Goal: Task Accomplishment & Management: Manage account settings

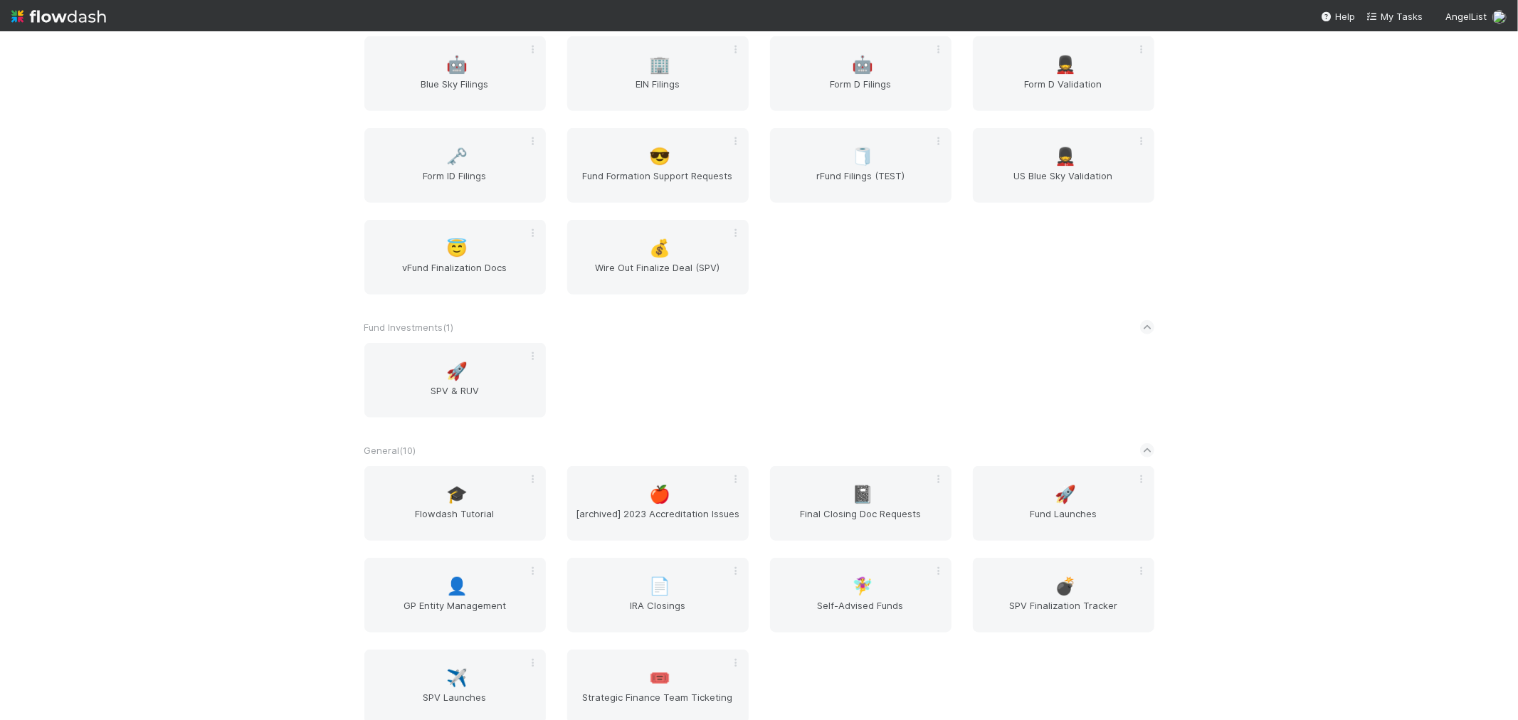
scroll to position [949, 0]
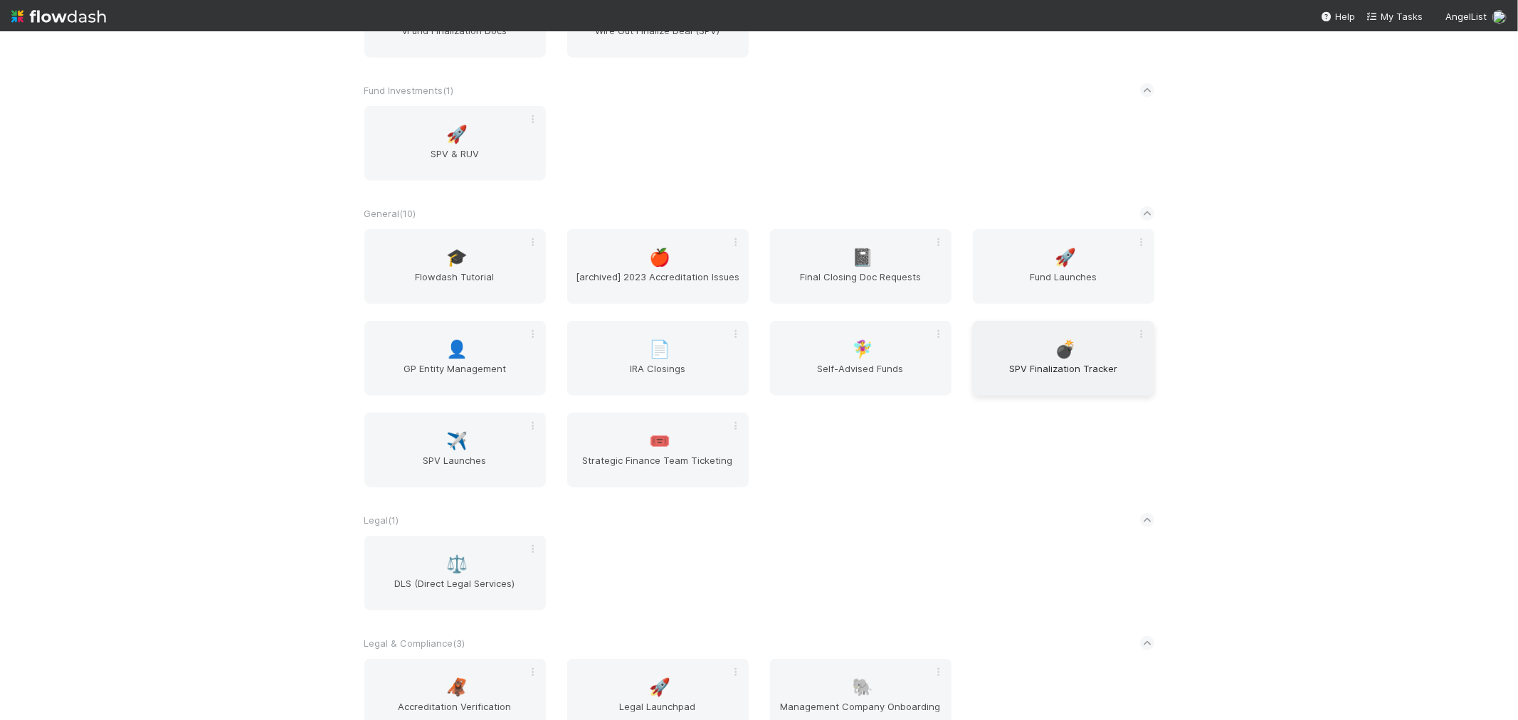
click at [1092, 344] on div "💣 SPV Finalization Tracker" at bounding box center [1063, 358] width 181 height 75
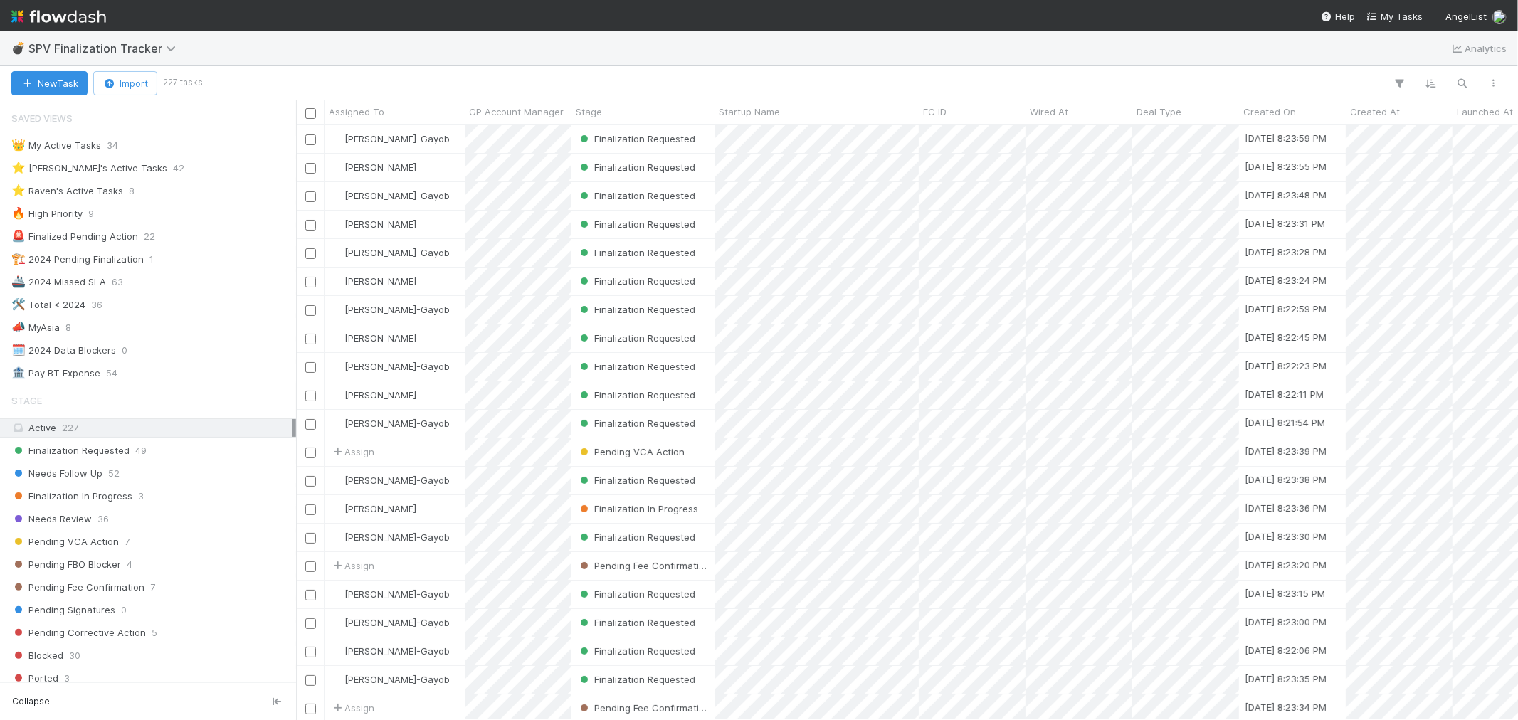
scroll to position [582, 1210]
click at [115, 173] on div "⭐ Loraine's Active Tasks" at bounding box center [89, 168] width 156 height 18
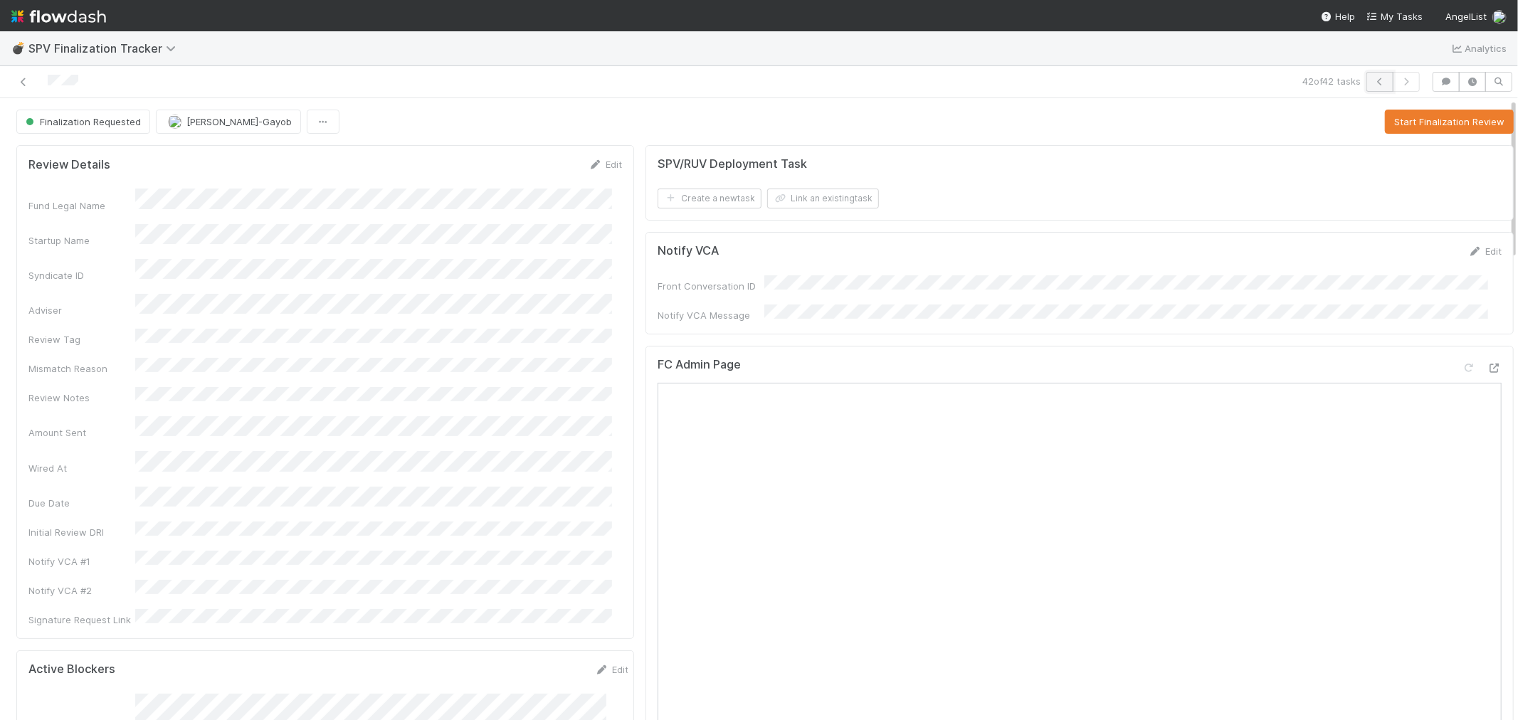
click at [1373, 82] on icon "button" at bounding box center [1380, 82] width 14 height 9
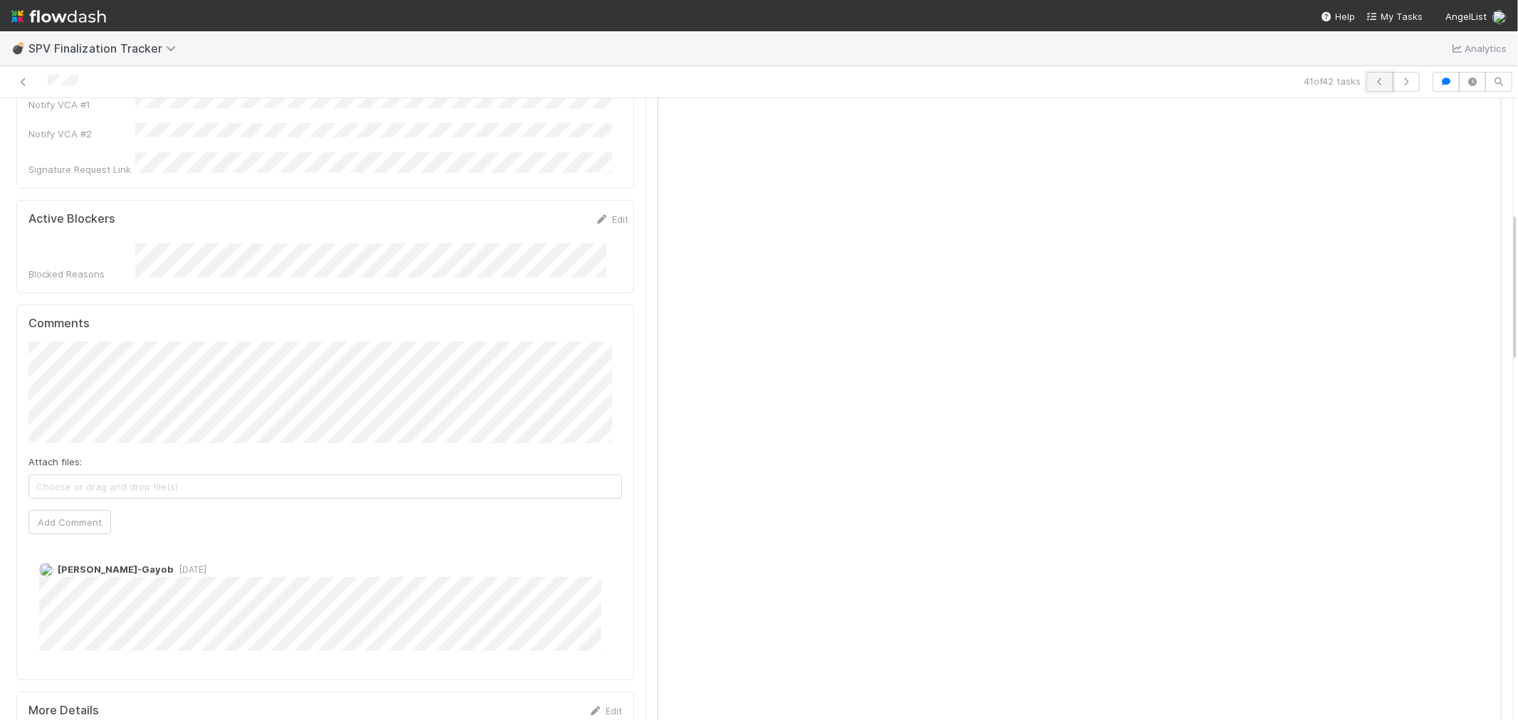
click at [1373, 84] on icon "button" at bounding box center [1380, 82] width 14 height 9
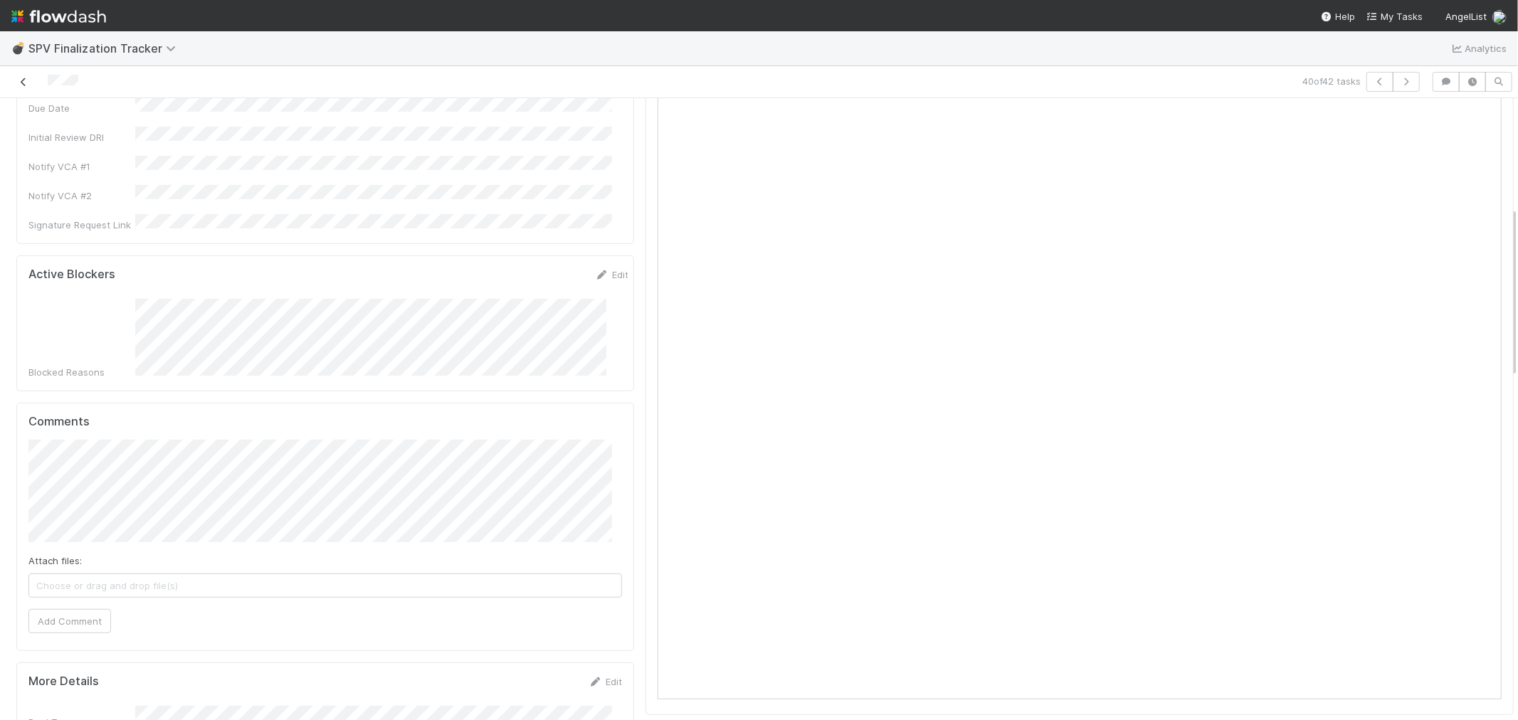
click at [24, 83] on icon at bounding box center [23, 82] width 14 height 9
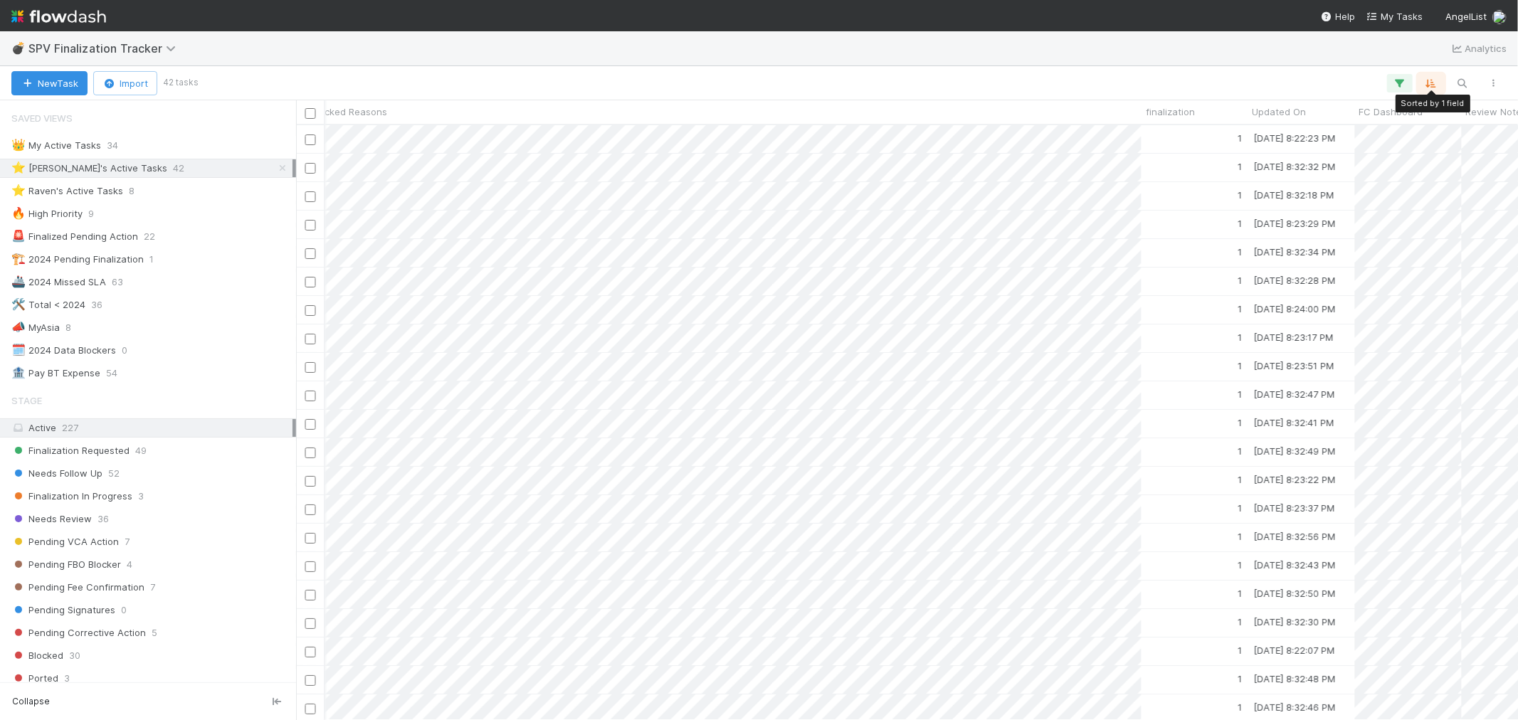
click at [1428, 83] on icon "button" at bounding box center [1431, 83] width 14 height 13
click at [1257, 137] on div "Wired At" at bounding box center [1219, 140] width 80 height 21
click at [1424, 135] on icon at bounding box center [1423, 139] width 14 height 9
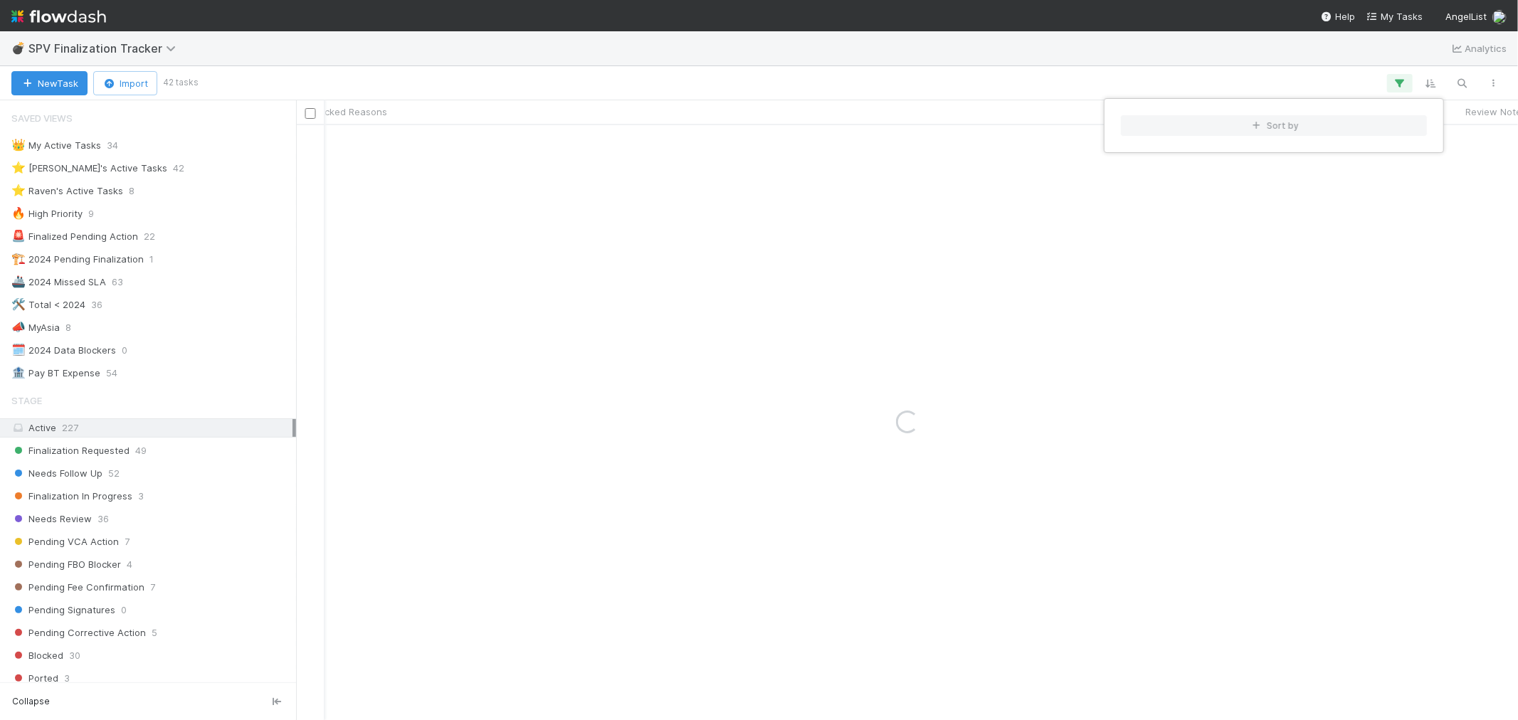
click at [1163, 75] on div "Sort by" at bounding box center [759, 360] width 1518 height 720
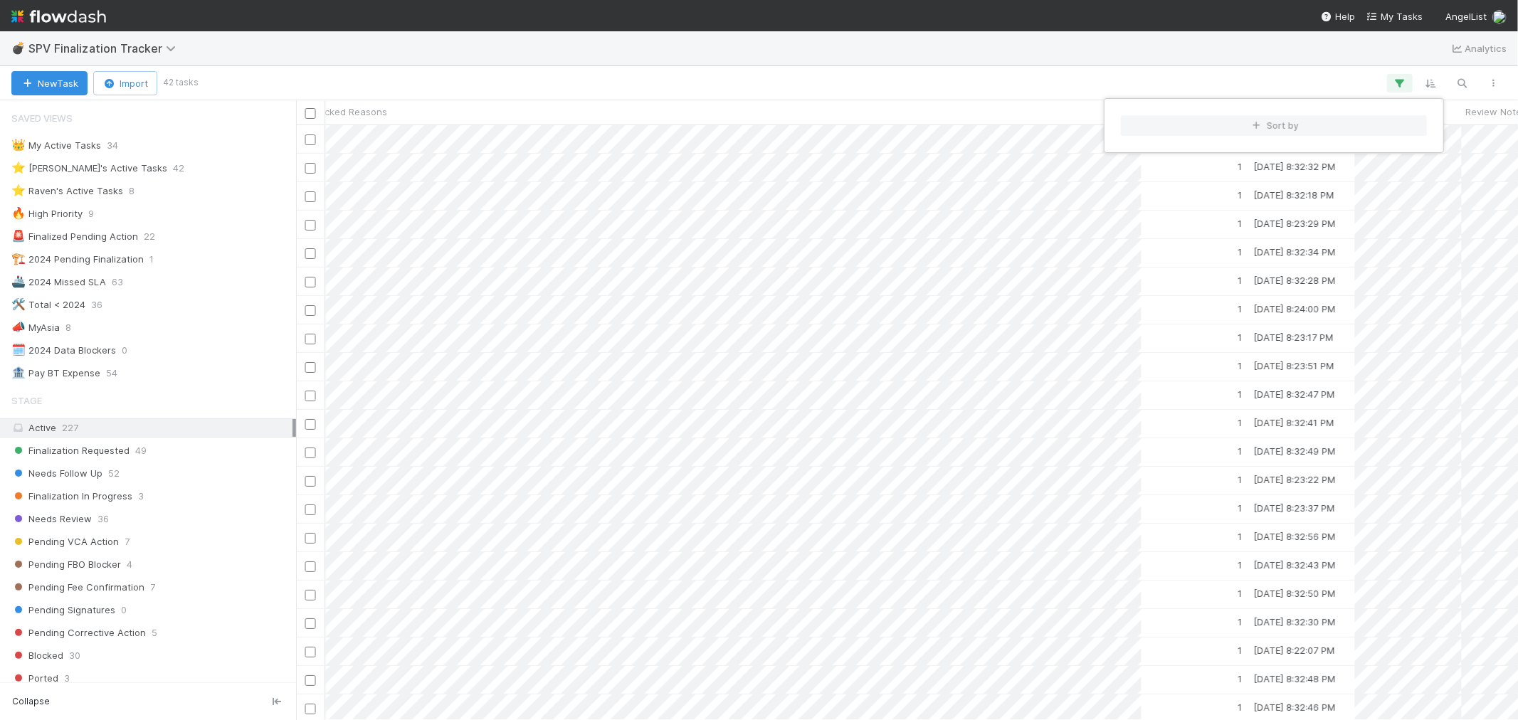
click at [728, 97] on div "Sort by" at bounding box center [759, 360] width 1518 height 720
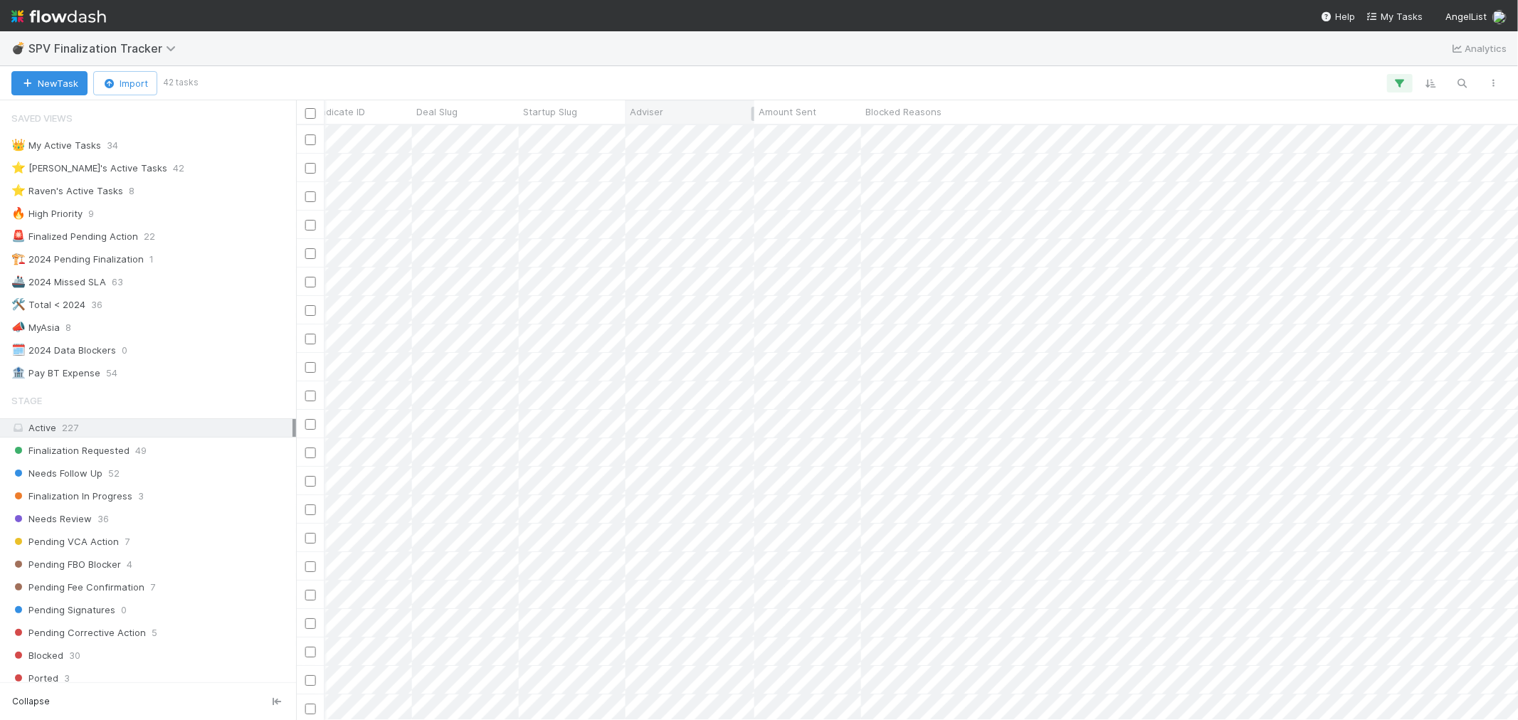
click at [673, 117] on div "Adviser" at bounding box center [690, 112] width 121 height 14
click at [677, 139] on div "Sort A → Z" at bounding box center [712, 138] width 162 height 21
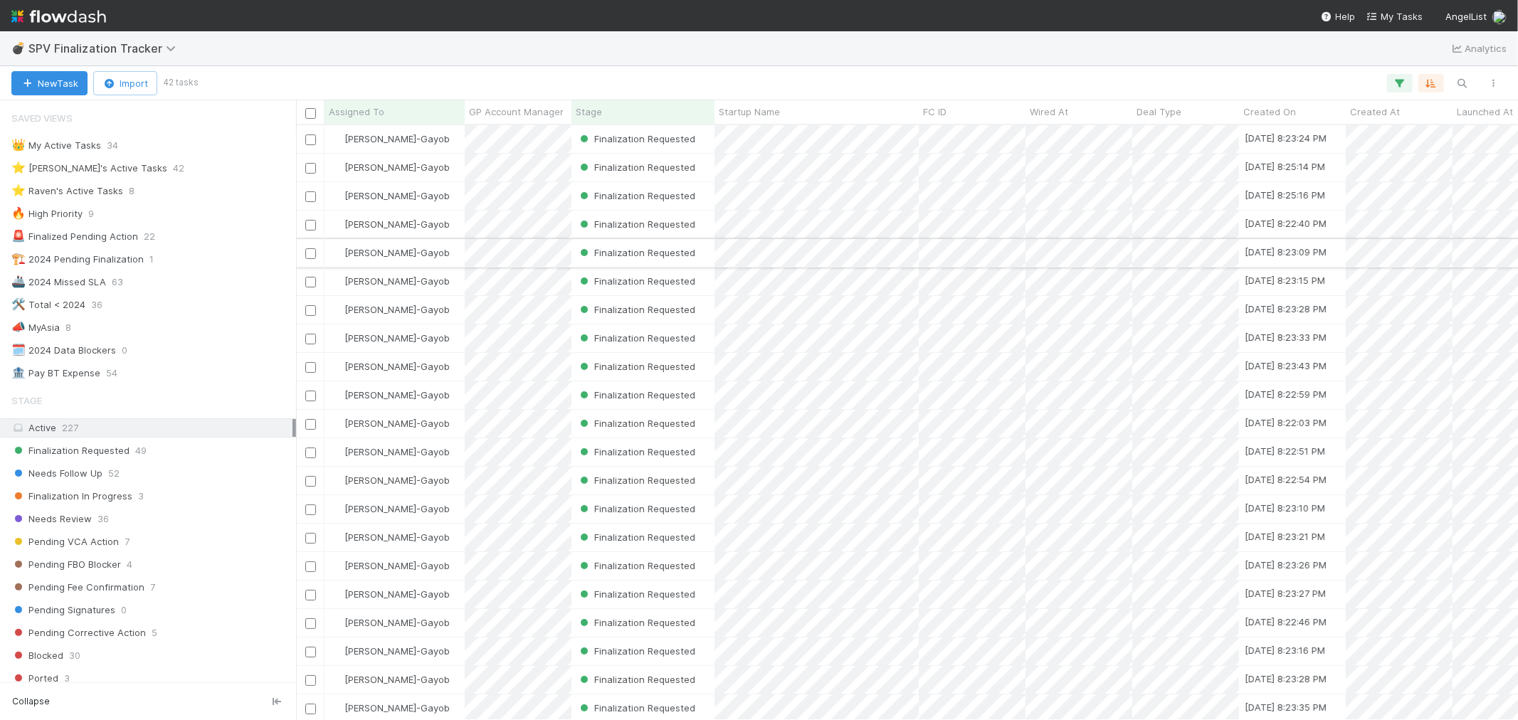
click at [308, 252] on input "checkbox" at bounding box center [310, 253] width 11 height 11
click at [313, 279] on input "checkbox" at bounding box center [310, 282] width 11 height 11
click at [306, 313] on input "checkbox" at bounding box center [310, 310] width 11 height 11
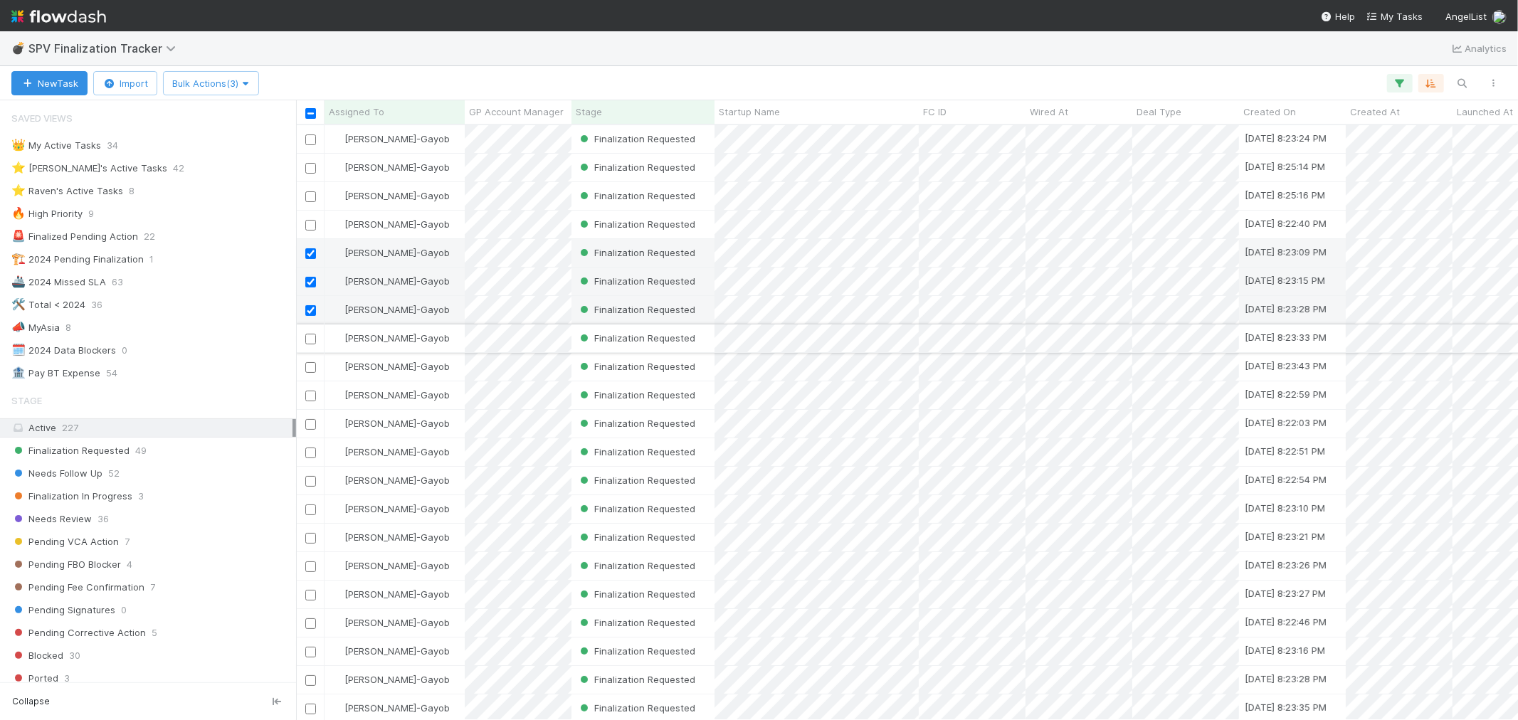
click at [312, 337] on input "checkbox" at bounding box center [310, 339] width 11 height 11
click at [307, 364] on input "checkbox" at bounding box center [310, 367] width 11 height 11
click at [308, 396] on input "checkbox" at bounding box center [310, 396] width 11 height 11
click at [307, 424] on input "checkbox" at bounding box center [310, 424] width 11 height 11
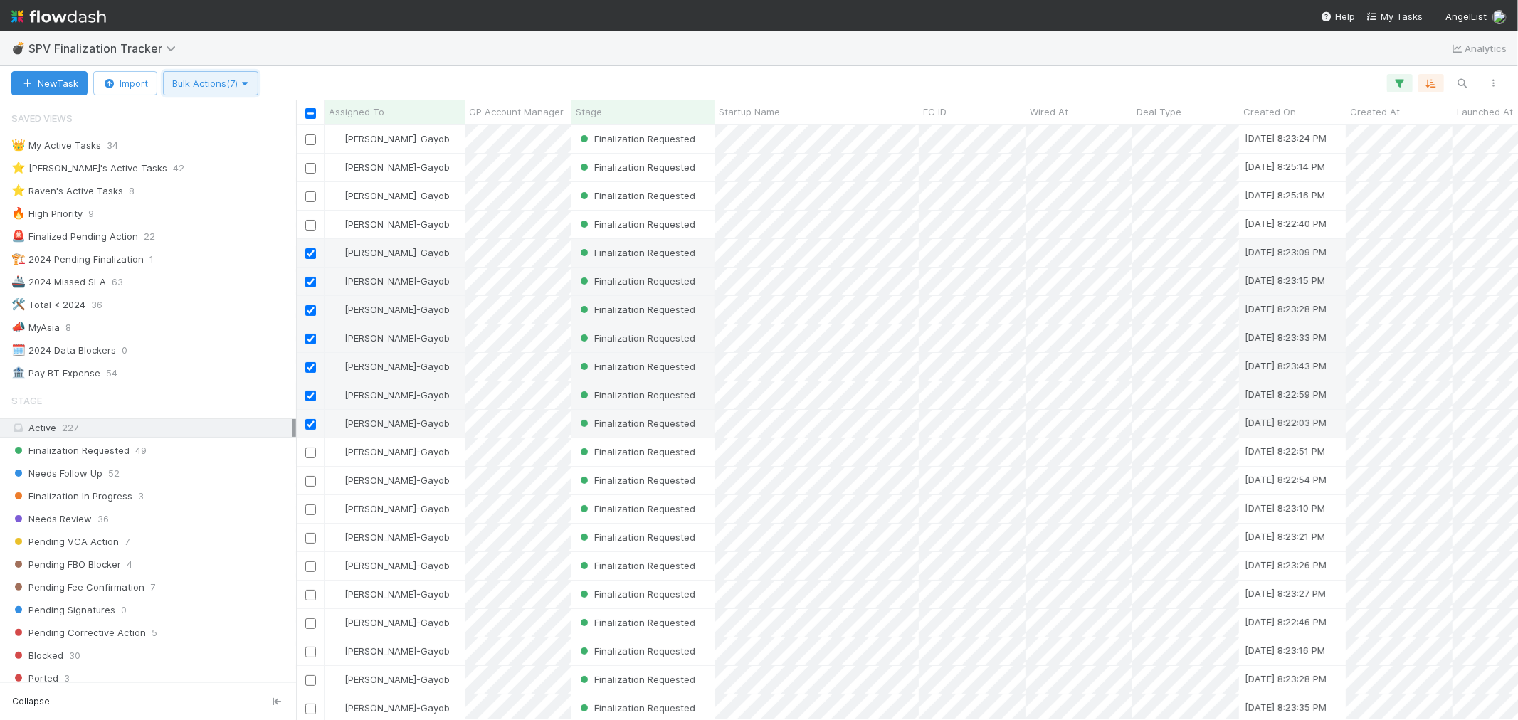
click at [226, 78] on span "Bulk Actions (7)" at bounding box center [210, 83] width 77 height 11
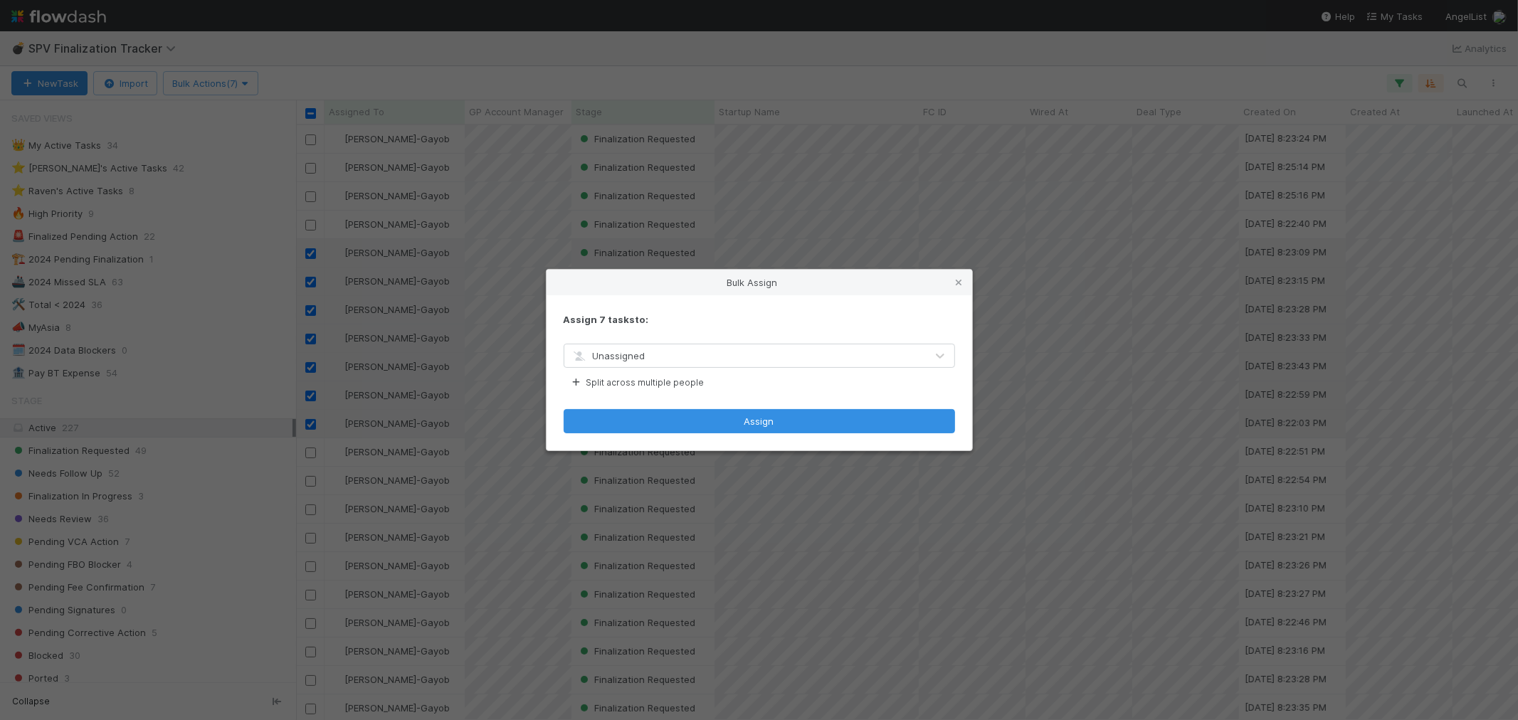
click at [663, 358] on div "Unassigned" at bounding box center [745, 355] width 362 height 23
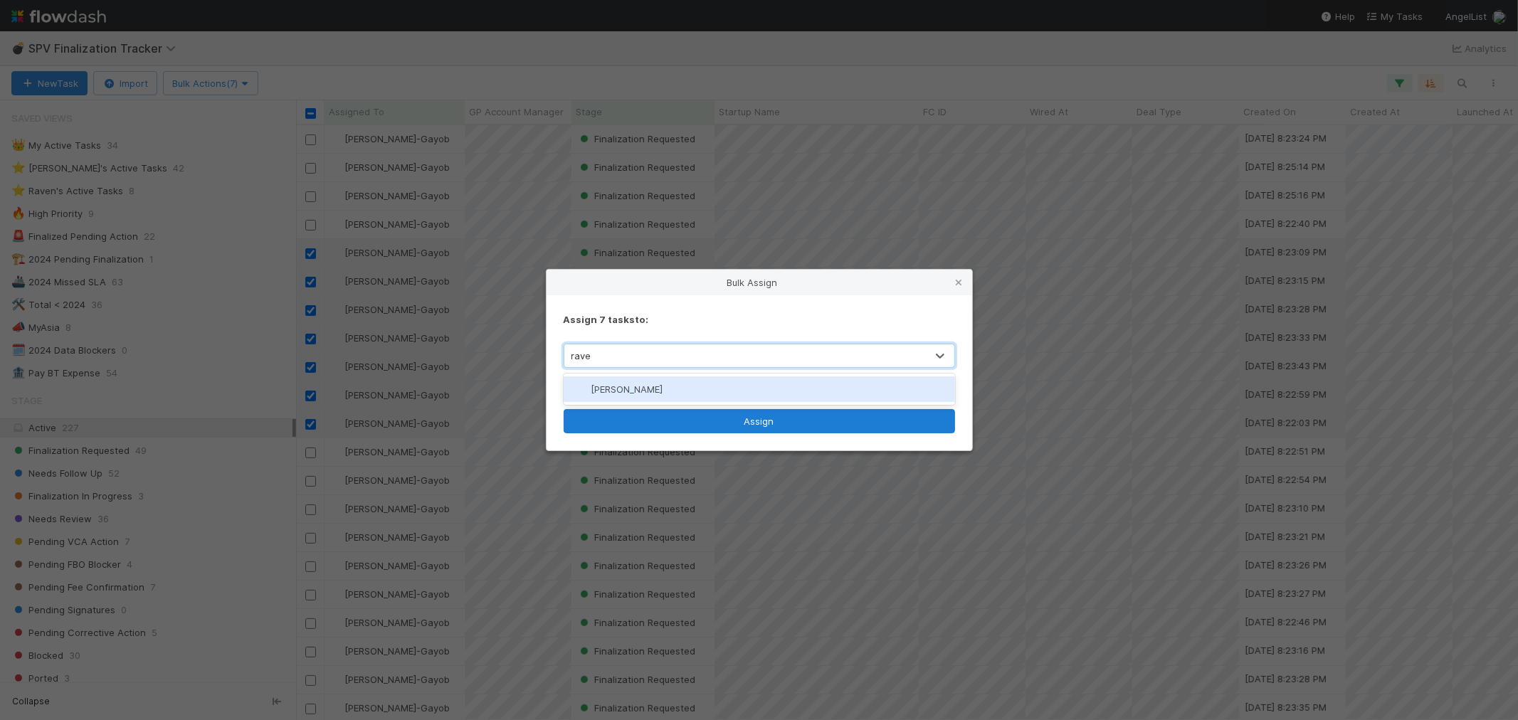
type input "raven"
click at [676, 390] on div "[PERSON_NAME]" at bounding box center [759, 390] width 391 height 26
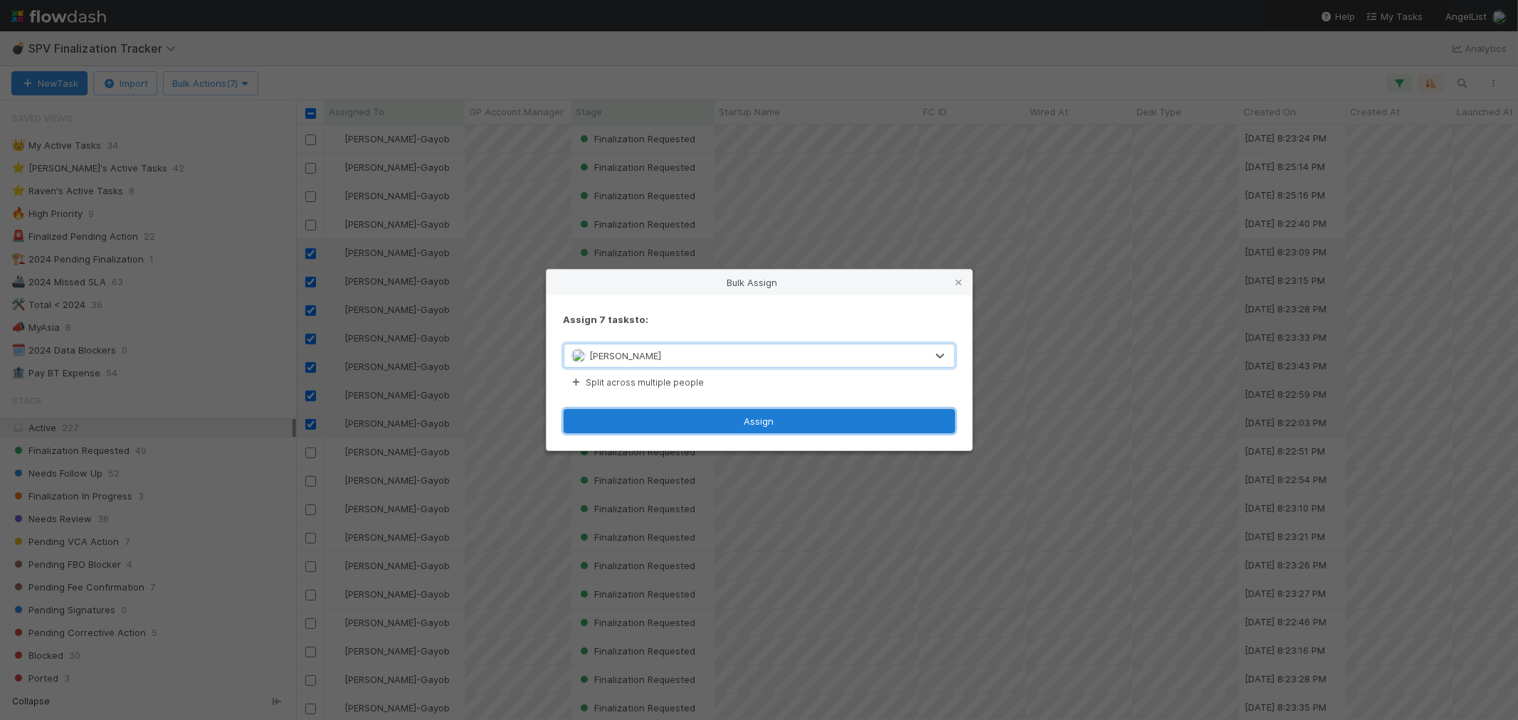
click at [703, 426] on button "Assign" at bounding box center [759, 421] width 391 height 24
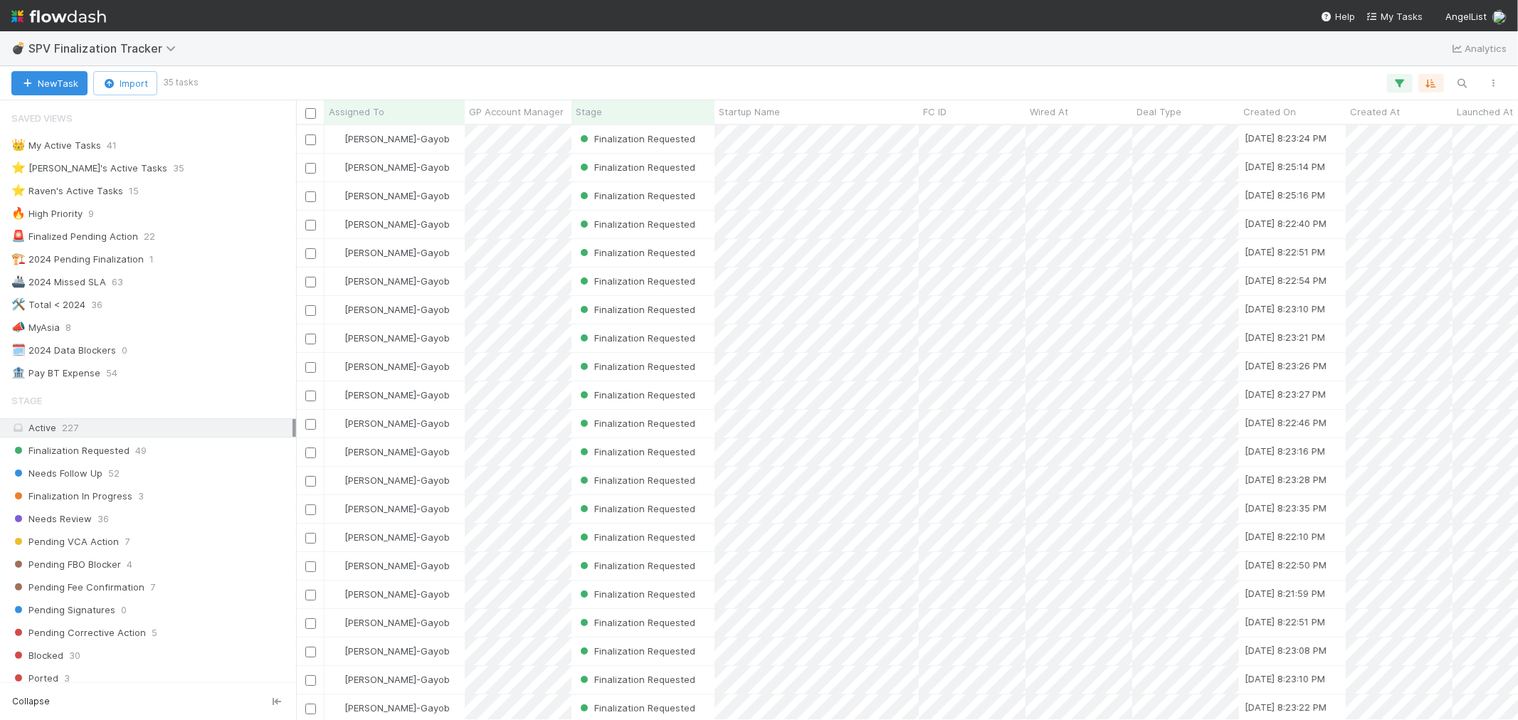
click at [75, 17] on img at bounding box center [58, 16] width 95 height 24
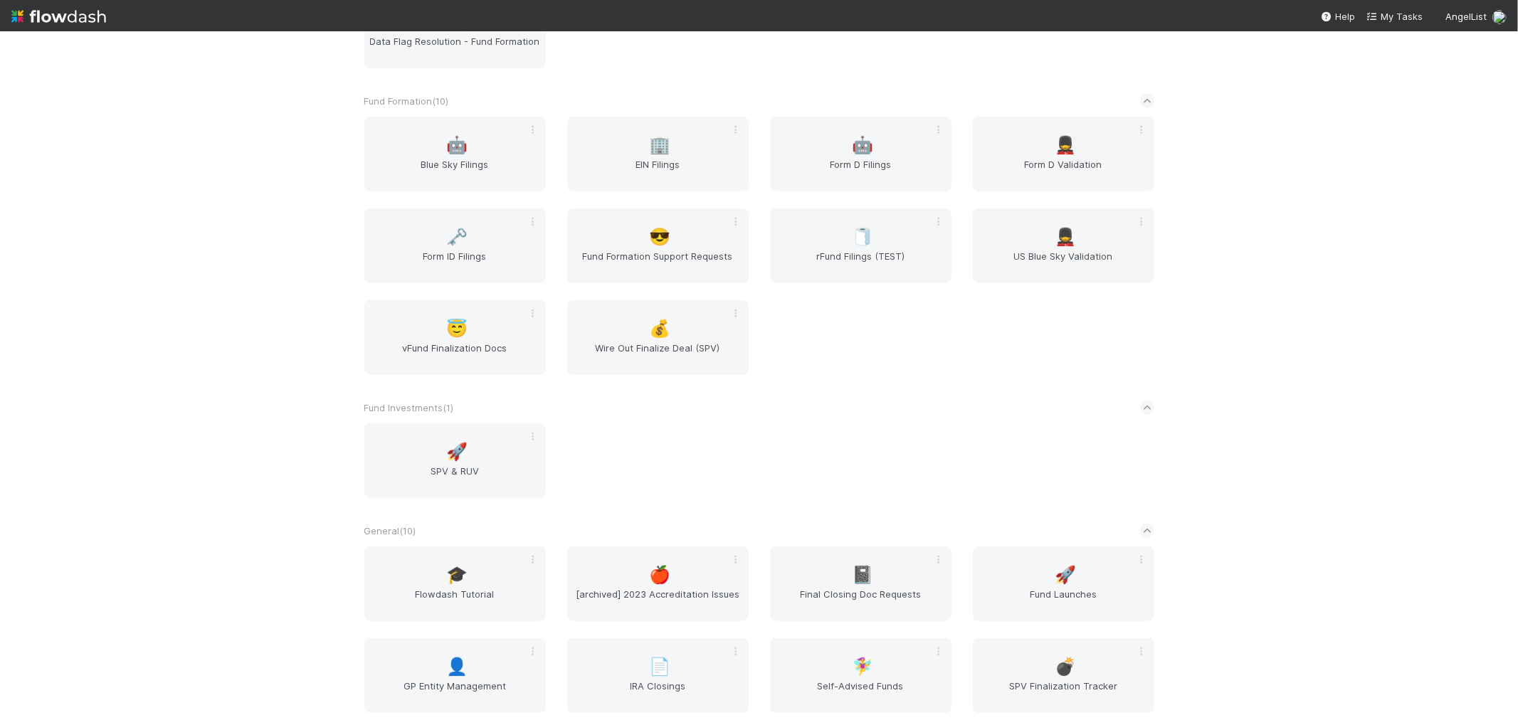
scroll to position [632, 0]
click at [438, 250] on span "Form ID Filings" at bounding box center [455, 262] width 170 height 28
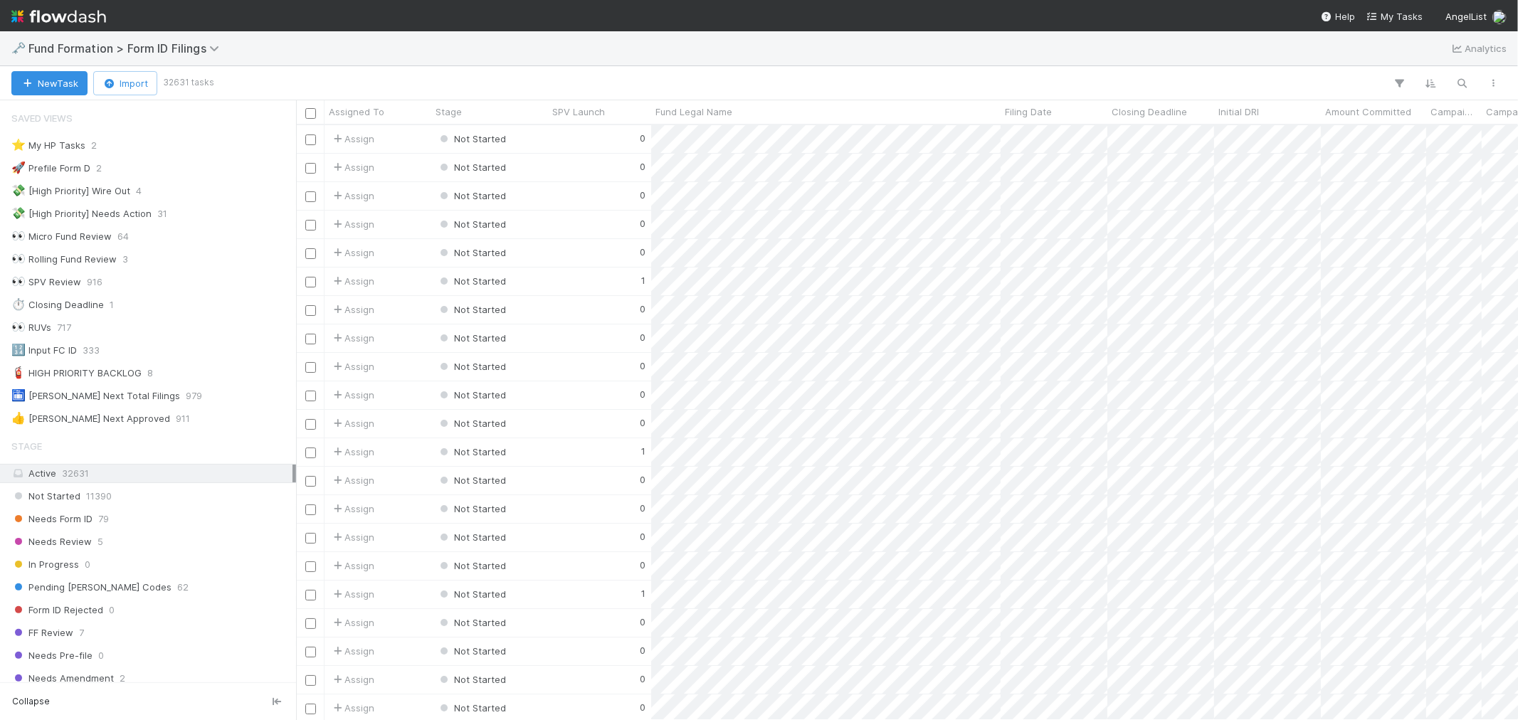
scroll to position [11, 11]
click at [110, 515] on div "Needs Form ID 79" at bounding box center [151, 519] width 281 height 18
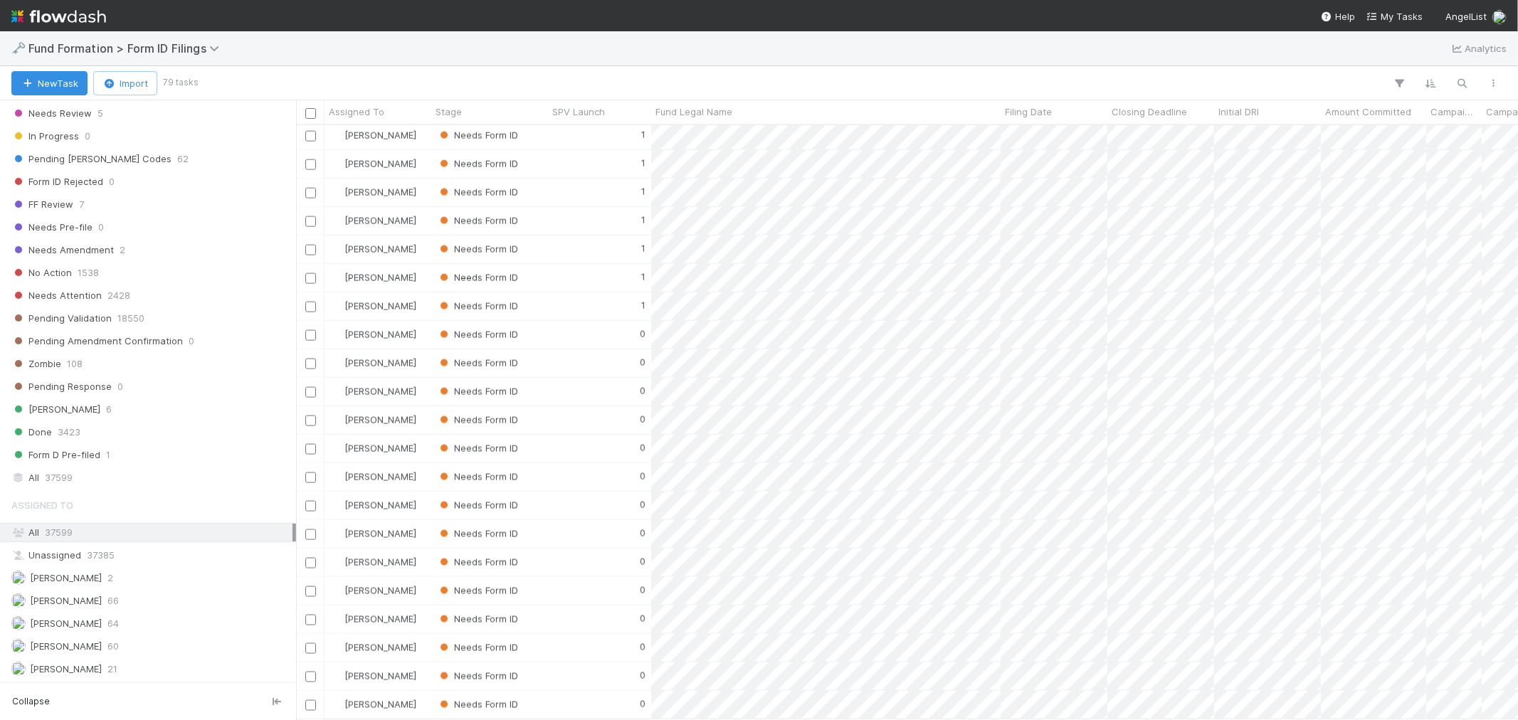
scroll to position [435, 0]
click at [122, 642] on div "Raven Jacinto 60" at bounding box center [151, 647] width 281 height 18
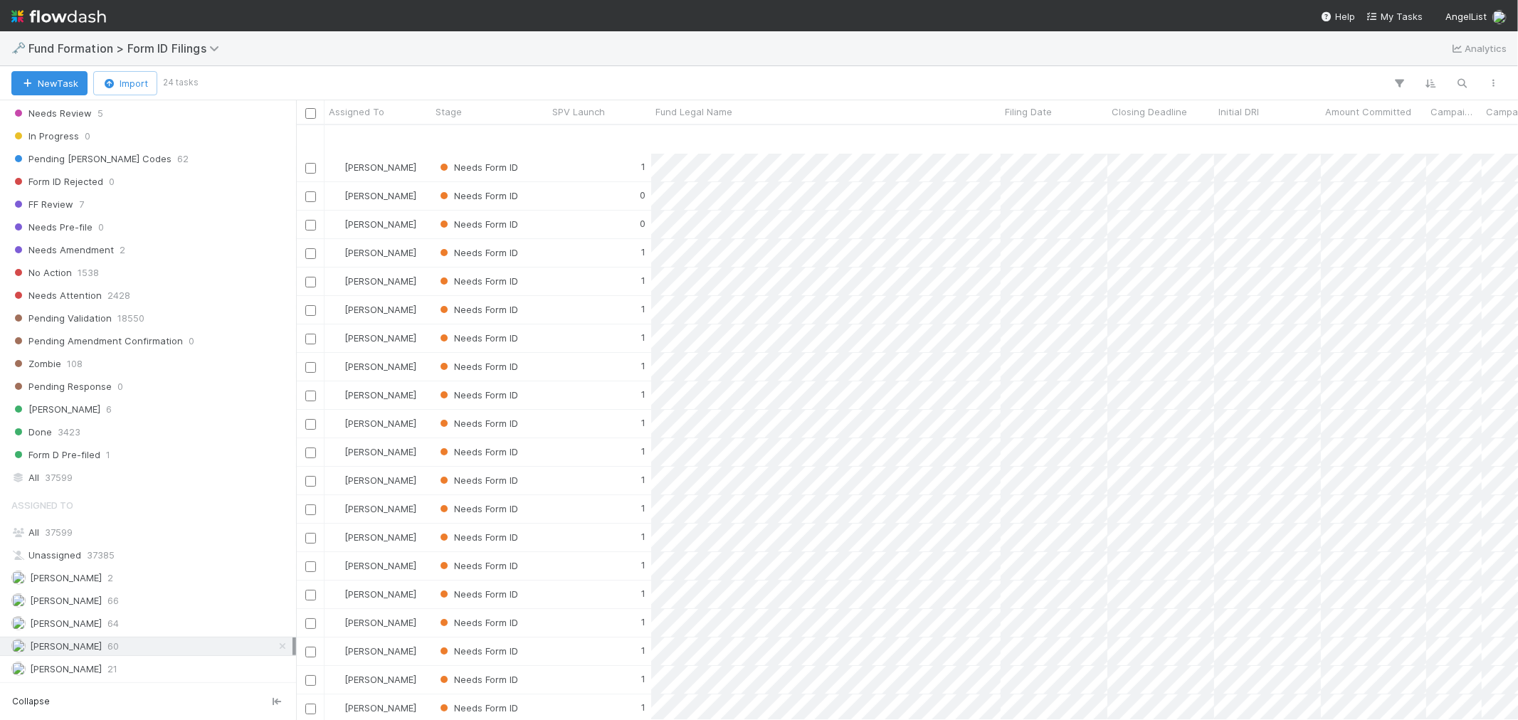
scroll to position [100, 0]
click at [107, 615] on span "64" at bounding box center [112, 624] width 11 height 18
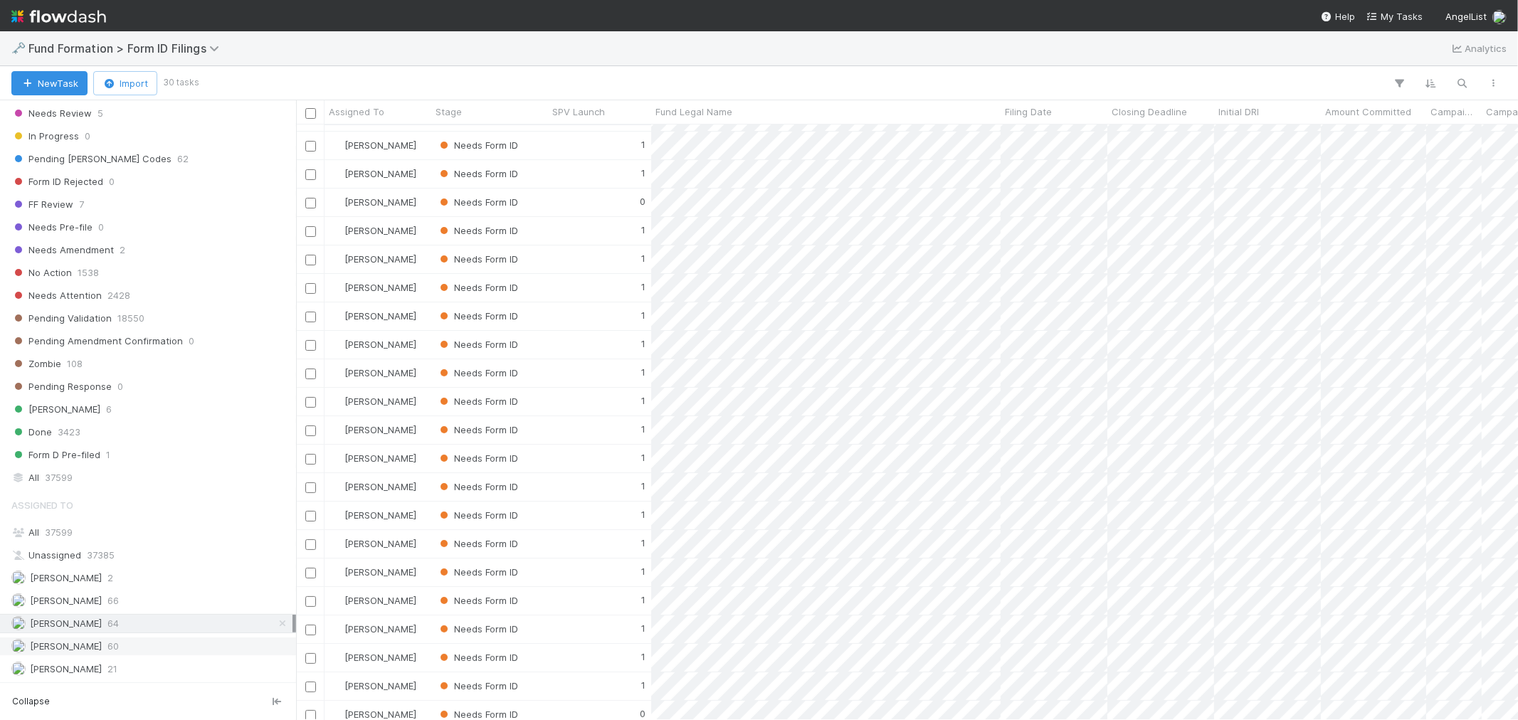
click at [107, 651] on span "60" at bounding box center [112, 647] width 11 height 18
click at [130, 629] on div "Meg Castanare 64" at bounding box center [151, 624] width 281 height 18
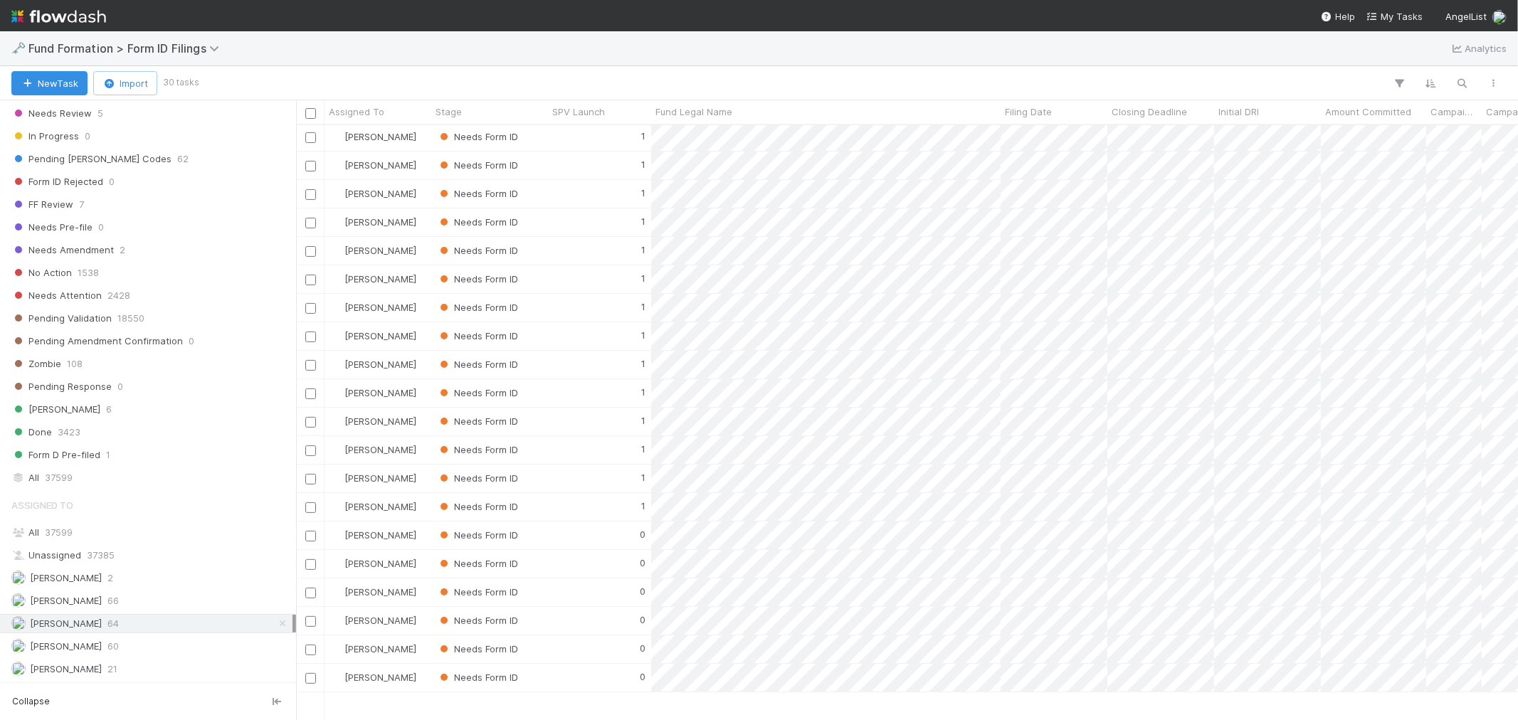
scroll to position [271, 0]
click at [146, 586] on div "Catherine Lambright 2" at bounding box center [148, 578] width 296 height 19
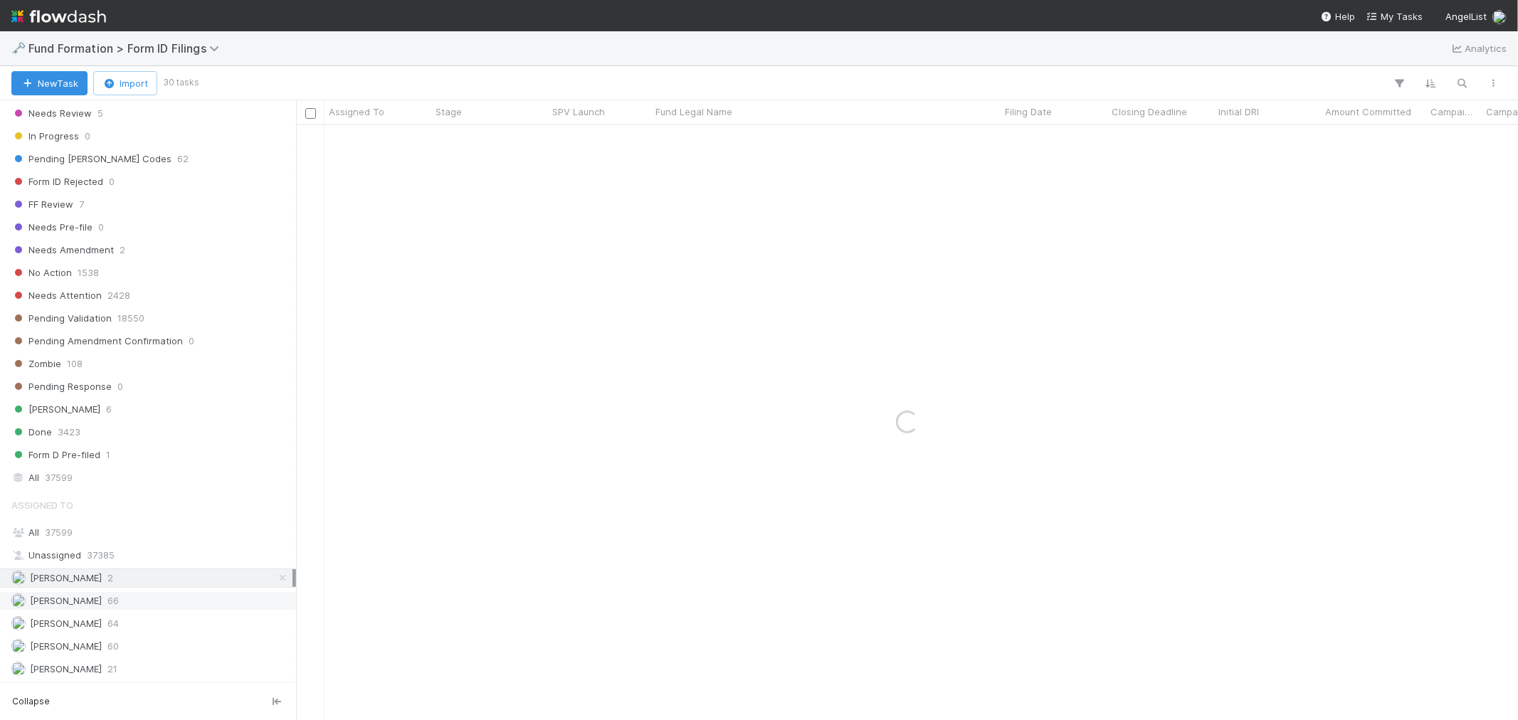
click at [124, 599] on div "Febbie Cervantes 66" at bounding box center [151, 601] width 281 height 18
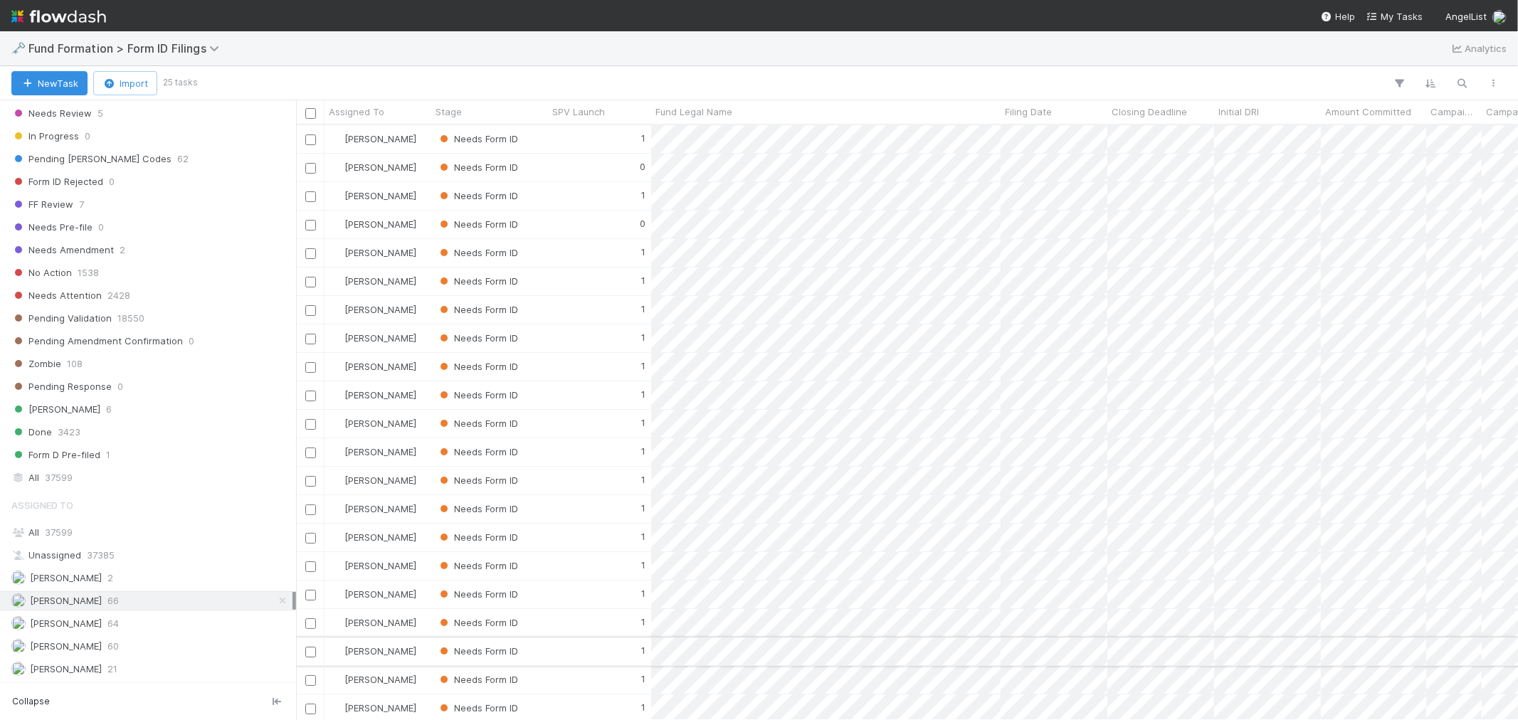
scroll to position [582, 1210]
click at [173, 627] on div "Meg Castanare 64" at bounding box center [151, 624] width 281 height 18
click at [127, 649] on div "Raven Jacinto 61" at bounding box center [151, 647] width 281 height 18
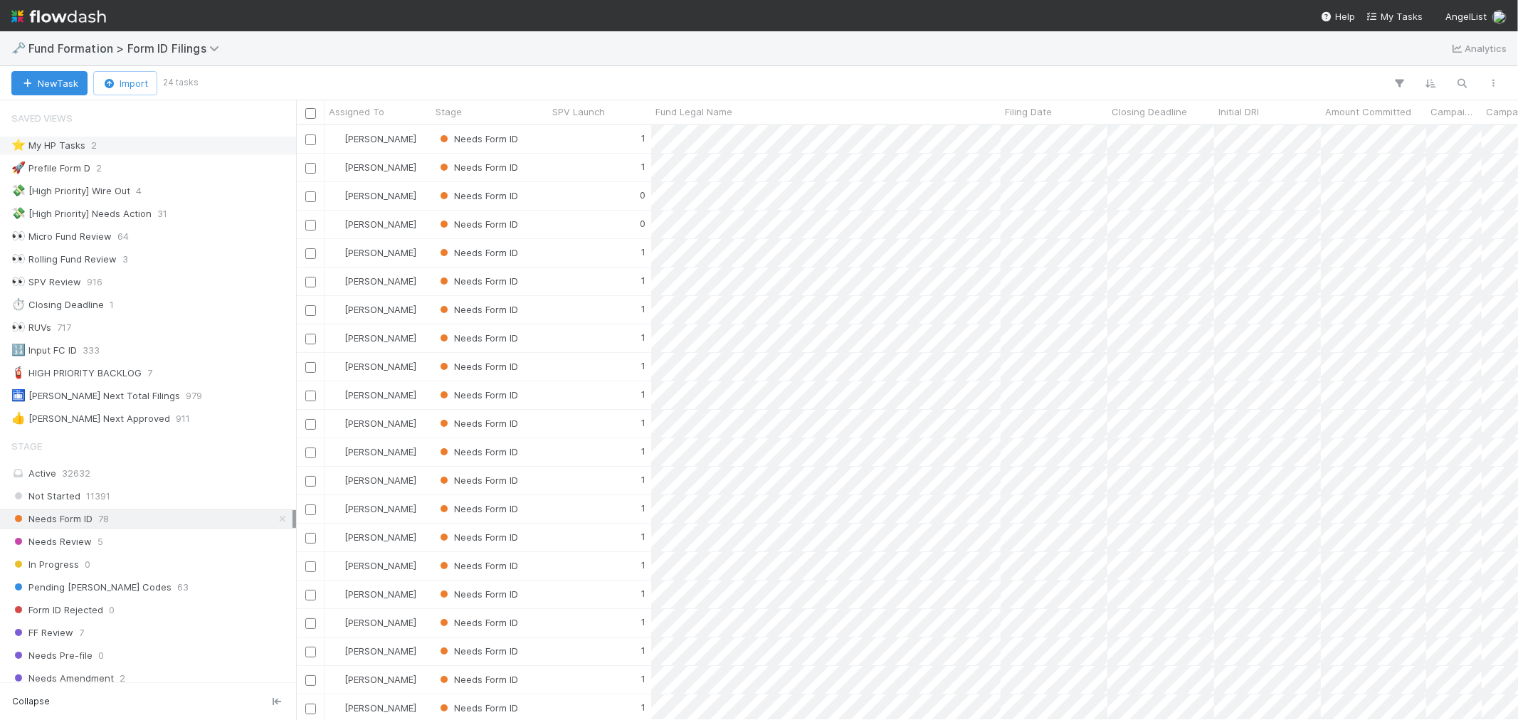
click at [138, 146] on div "⭐ My HP Tasks 2" at bounding box center [151, 146] width 281 height 18
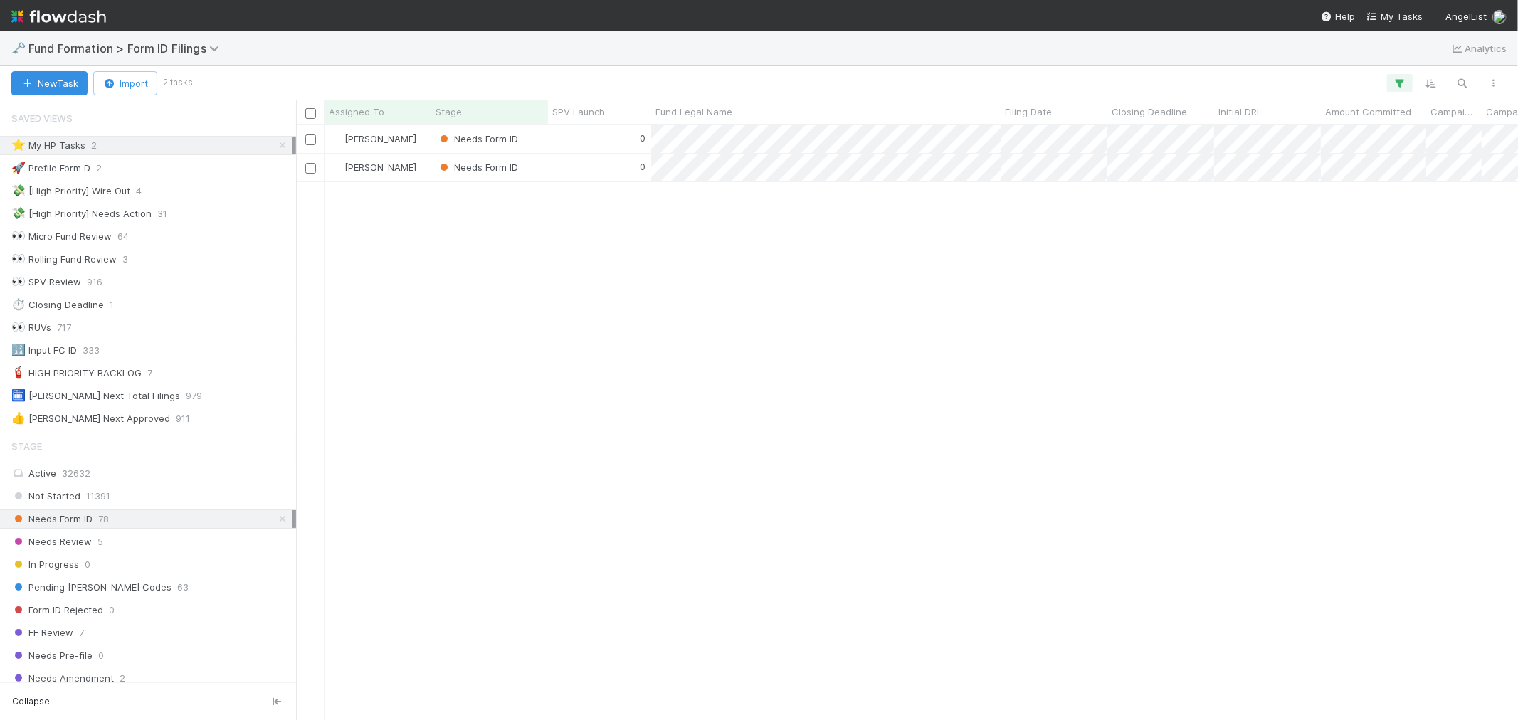
scroll to position [582, 1210]
click at [579, 144] on div "0" at bounding box center [599, 139] width 103 height 28
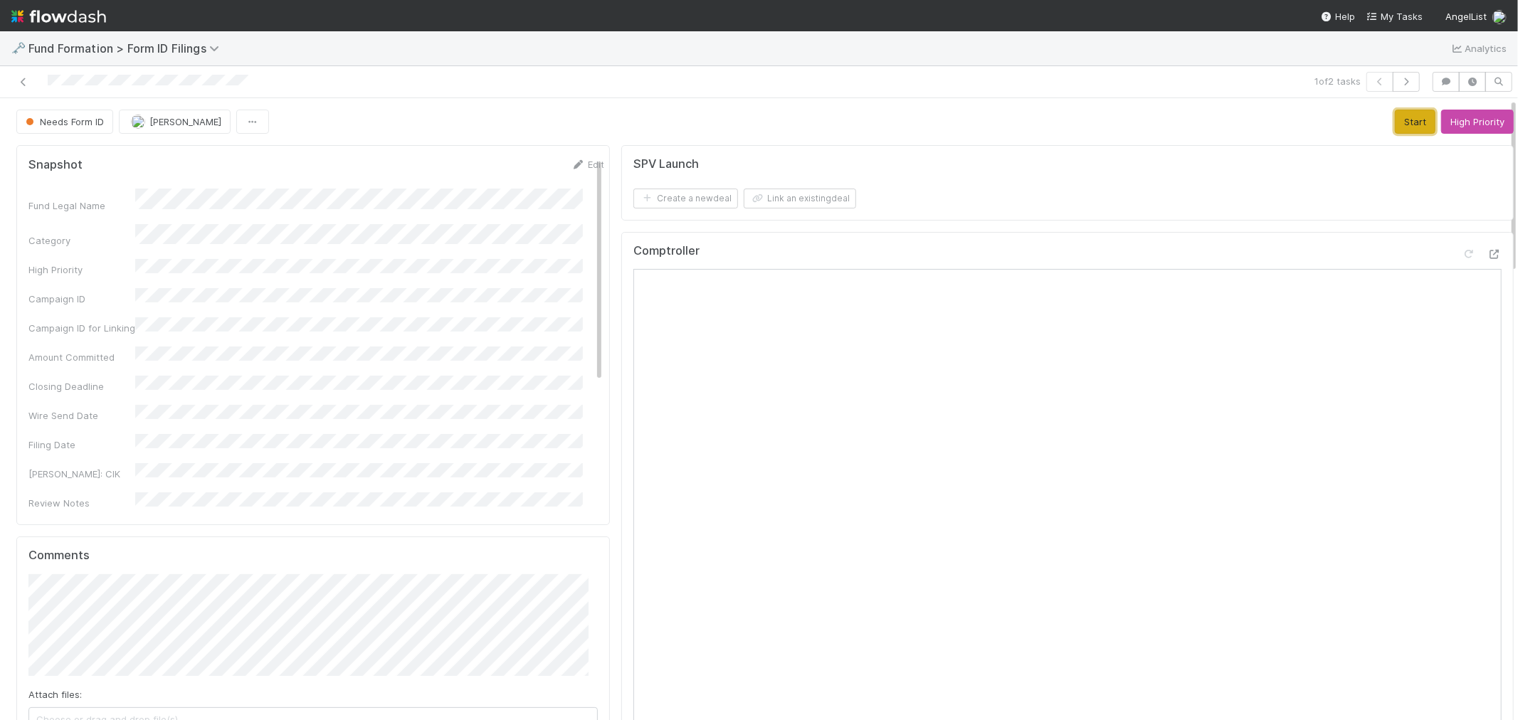
click at [1395, 121] on button "Start" at bounding box center [1415, 122] width 41 height 24
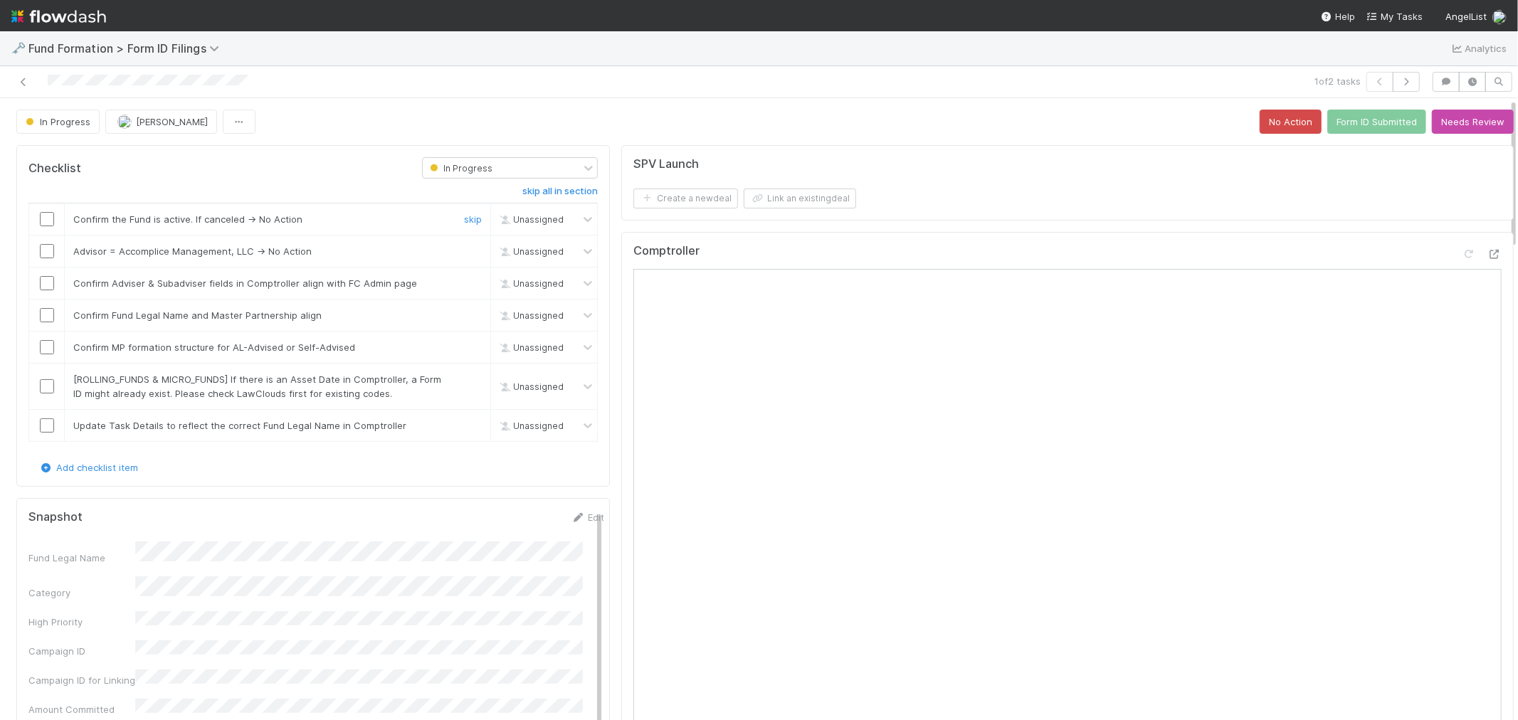
click at [50, 219] on input "checkbox" at bounding box center [47, 219] width 14 height 14
click at [464, 253] on link "skip" at bounding box center [473, 251] width 18 height 11
click at [41, 283] on input "checkbox" at bounding box center [47, 283] width 14 height 14
click at [46, 313] on input "checkbox" at bounding box center [47, 315] width 14 height 14
click at [51, 343] on input "checkbox" at bounding box center [47, 347] width 14 height 14
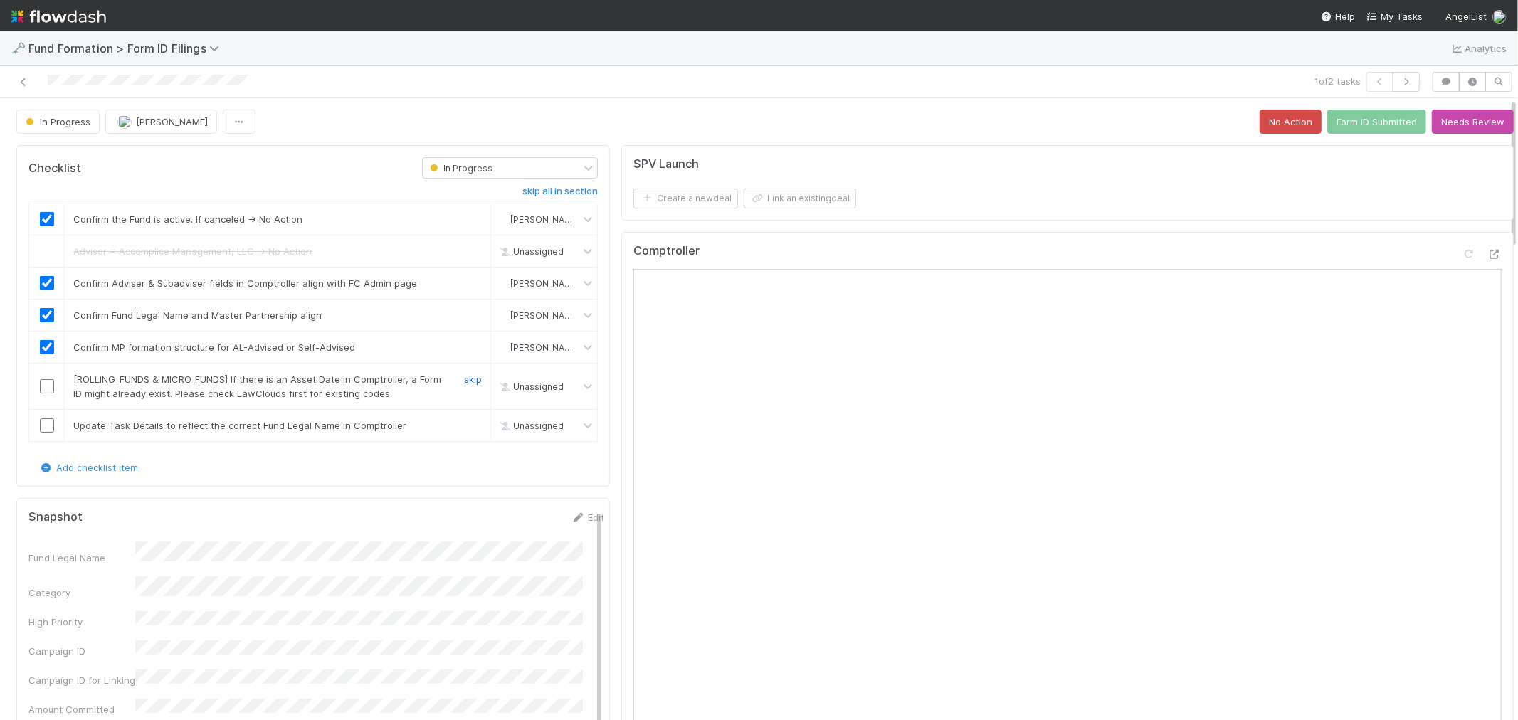
click at [464, 379] on link "skip" at bounding box center [473, 379] width 18 height 11
click at [571, 517] on link "Edit" at bounding box center [587, 517] width 33 height 11
click at [53, 570] on div "Fund Legal Name *" at bounding box center [316, 566] width 576 height 28
click at [508, 517] on button "Save" at bounding box center [528, 522] width 41 height 24
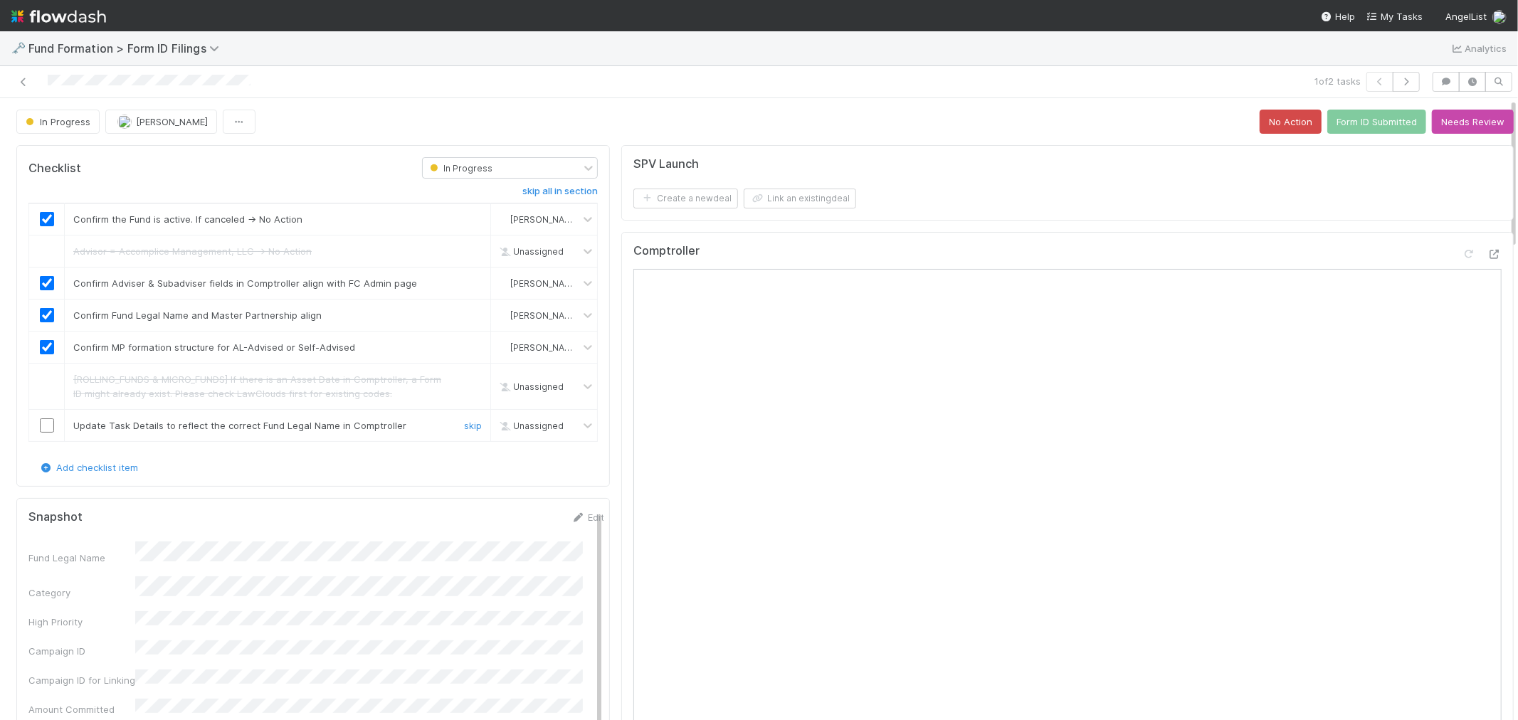
click at [48, 423] on input "checkbox" at bounding box center [47, 426] width 14 height 14
click at [1354, 125] on button "Form ID Submitted" at bounding box center [1376, 122] width 99 height 24
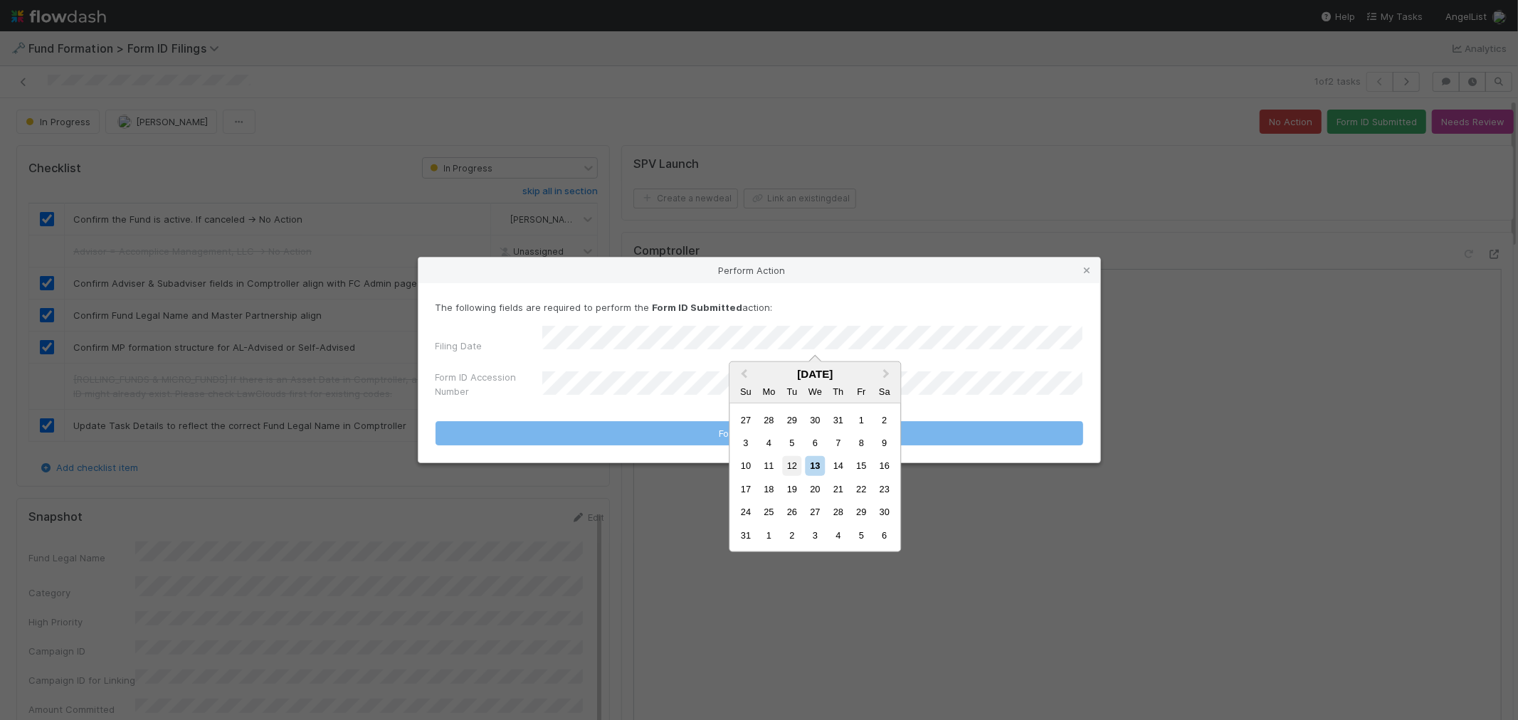
click at [795, 464] on div "12" at bounding box center [791, 465] width 19 height 19
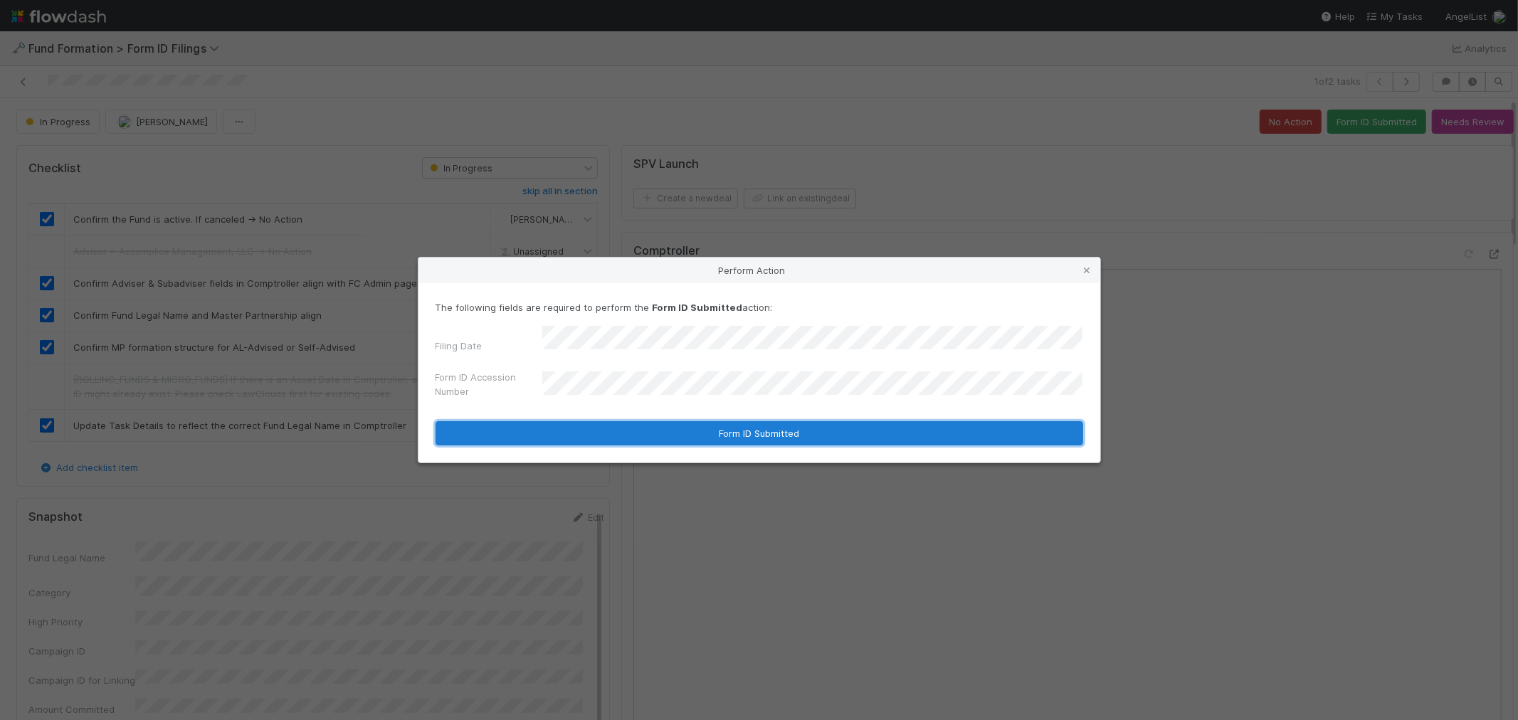
click at [600, 429] on button "Form ID Submitted" at bounding box center [760, 433] width 648 height 24
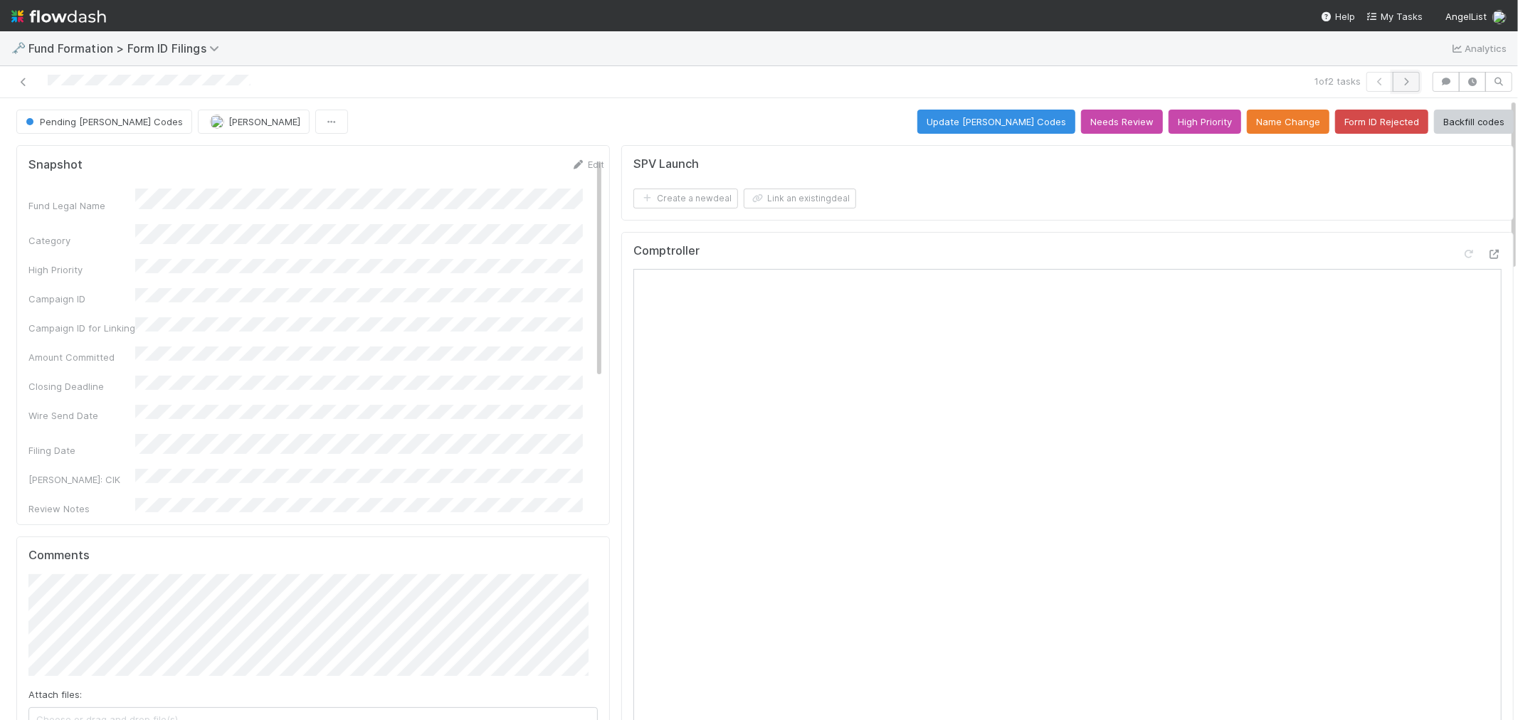
click at [1399, 79] on icon "button" at bounding box center [1406, 82] width 14 height 9
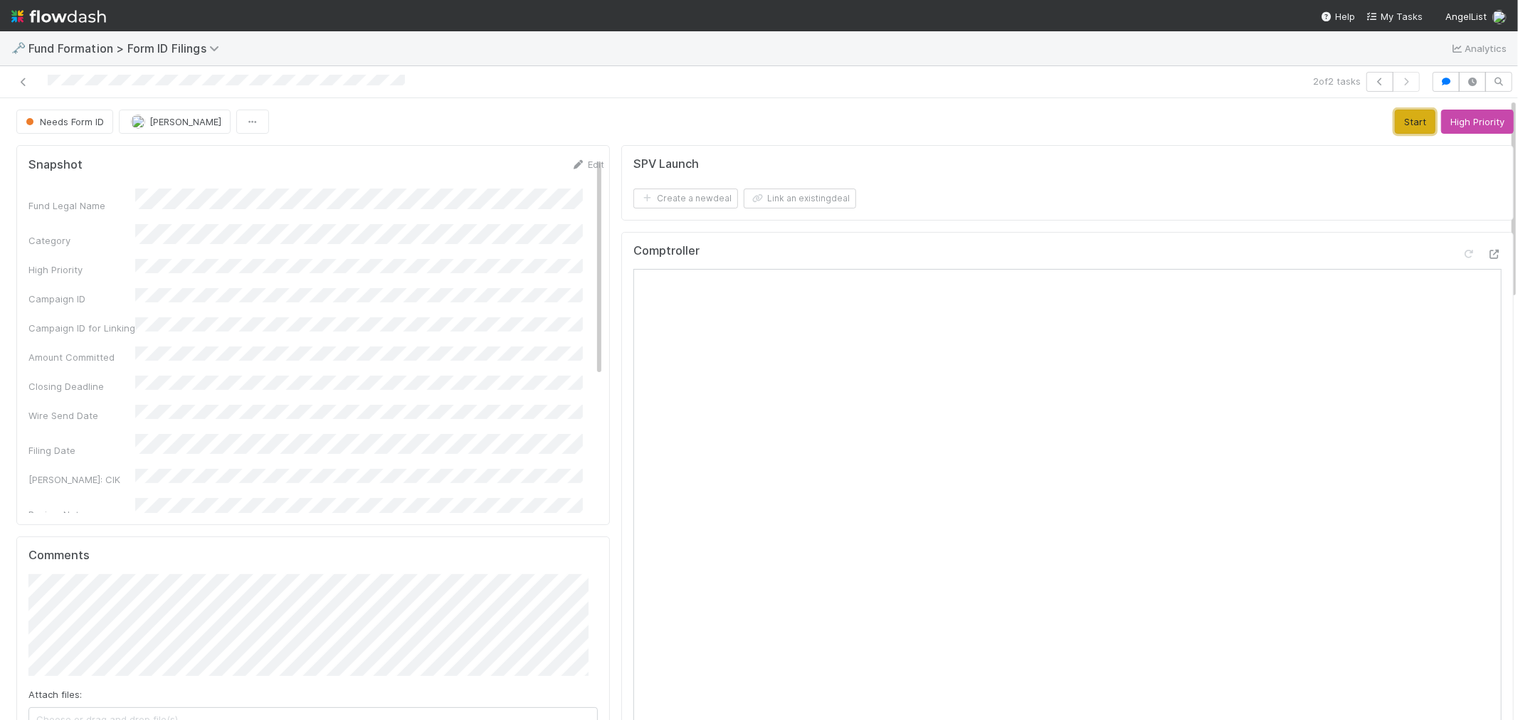
click at [1395, 120] on button "Start" at bounding box center [1415, 122] width 41 height 24
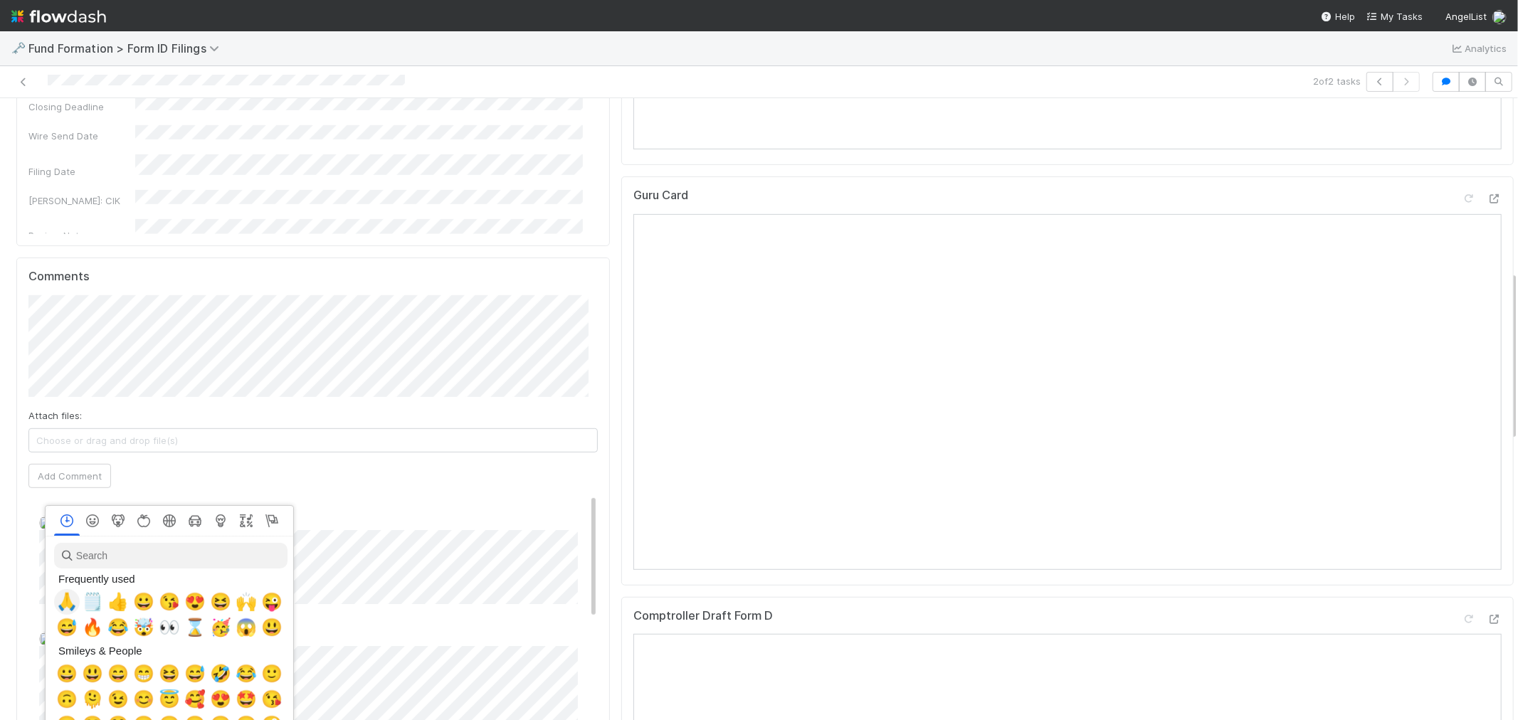
scroll to position [0, 6]
click at [59, 600] on span "🙏" at bounding box center [63, 602] width 21 height 20
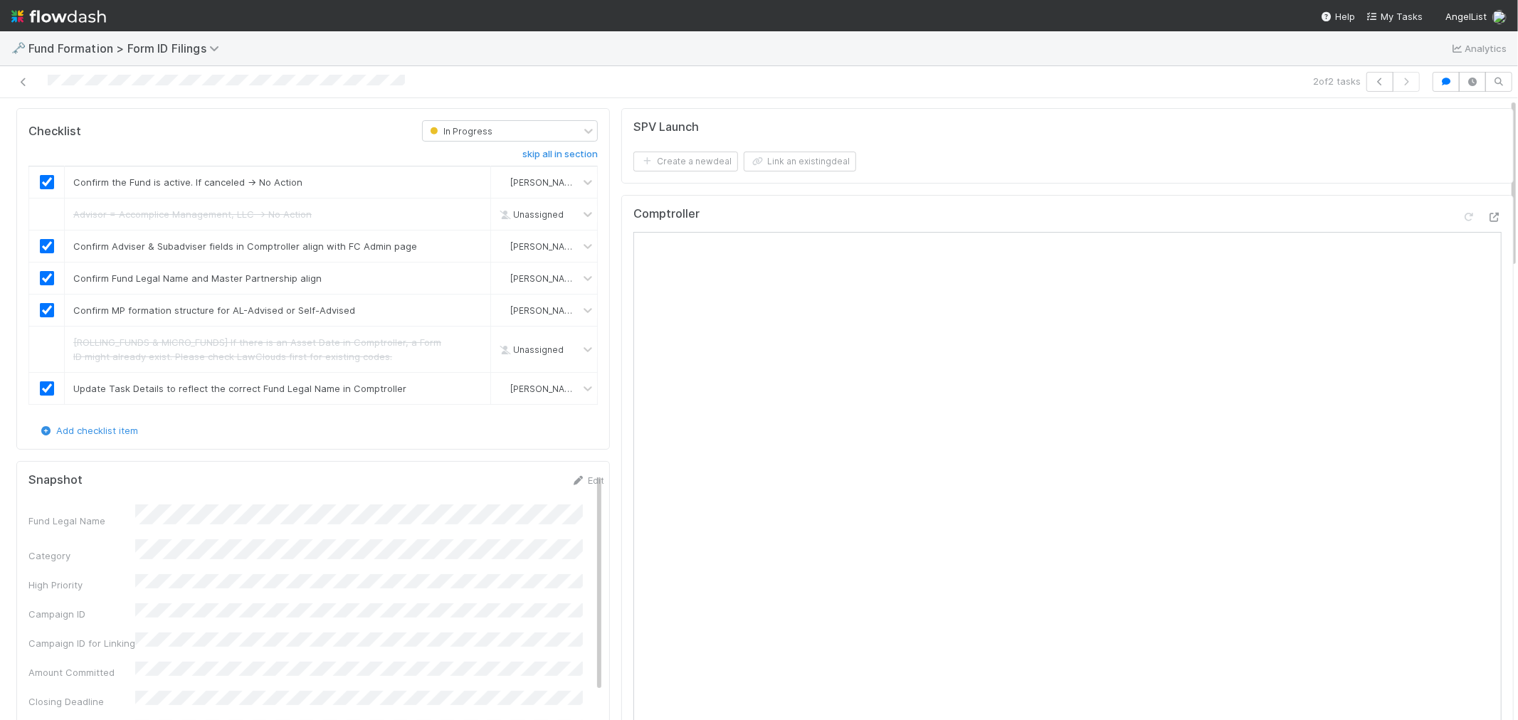
scroll to position [0, 0]
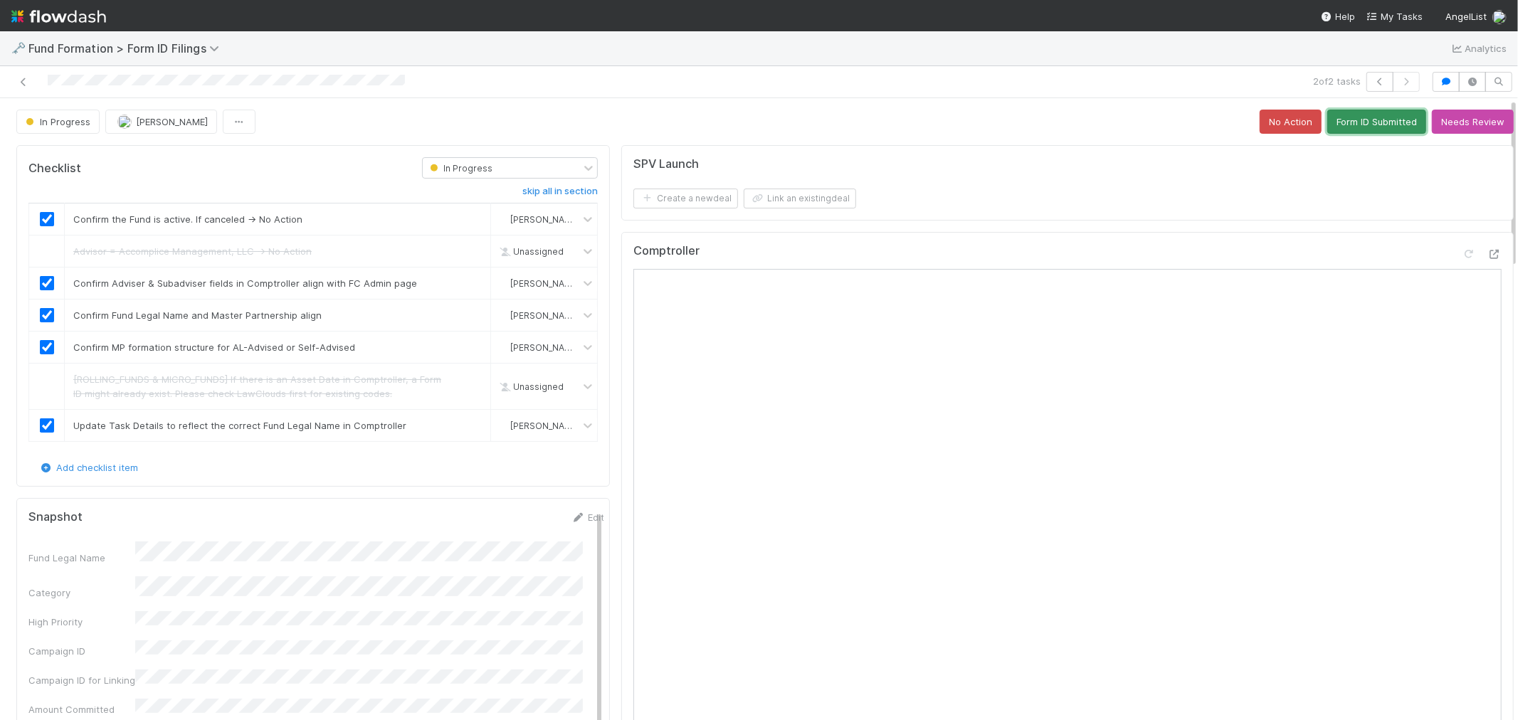
click at [1350, 131] on button "Form ID Submitted" at bounding box center [1376, 122] width 99 height 24
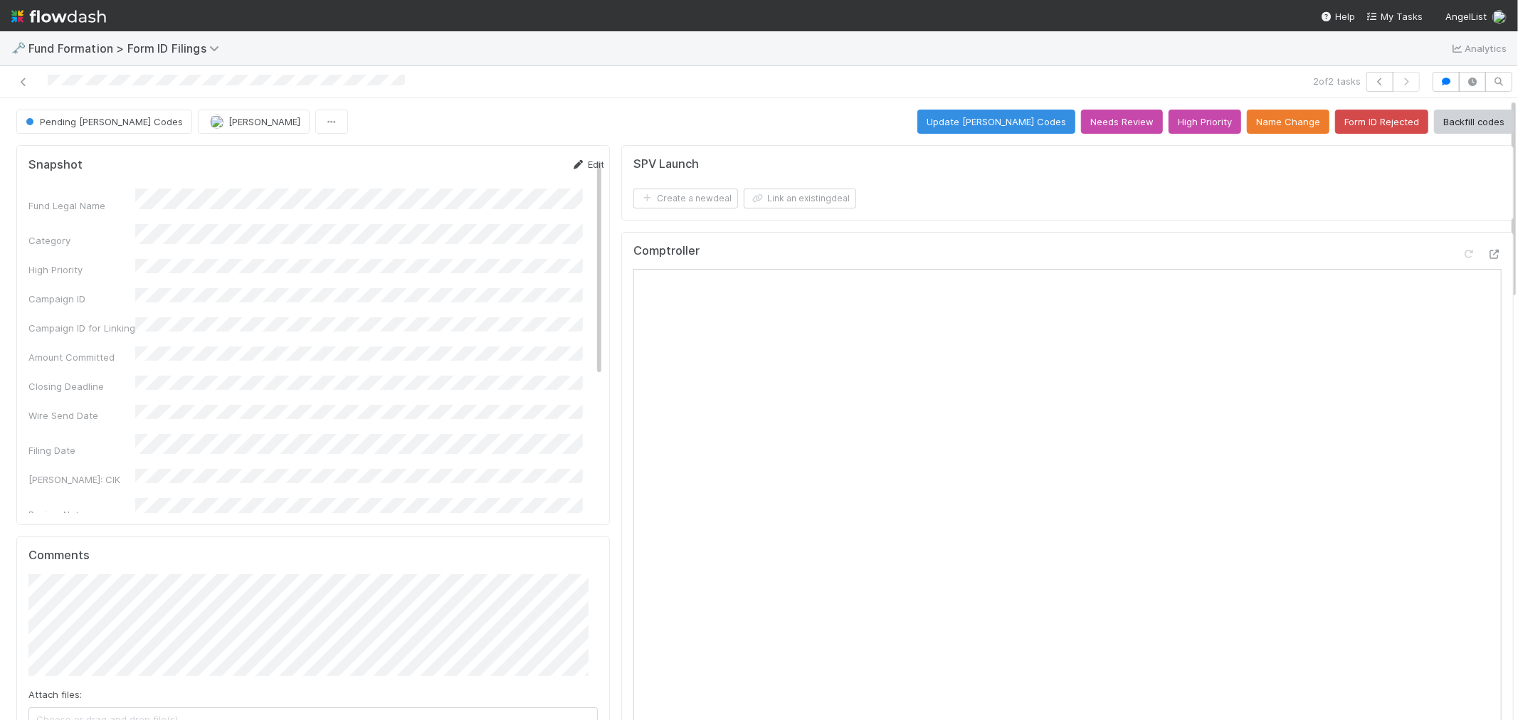
click at [571, 162] on link "Edit" at bounding box center [587, 164] width 33 height 11
click at [433, 357] on span "Next Month" at bounding box center [433, 360] width 0 height 16
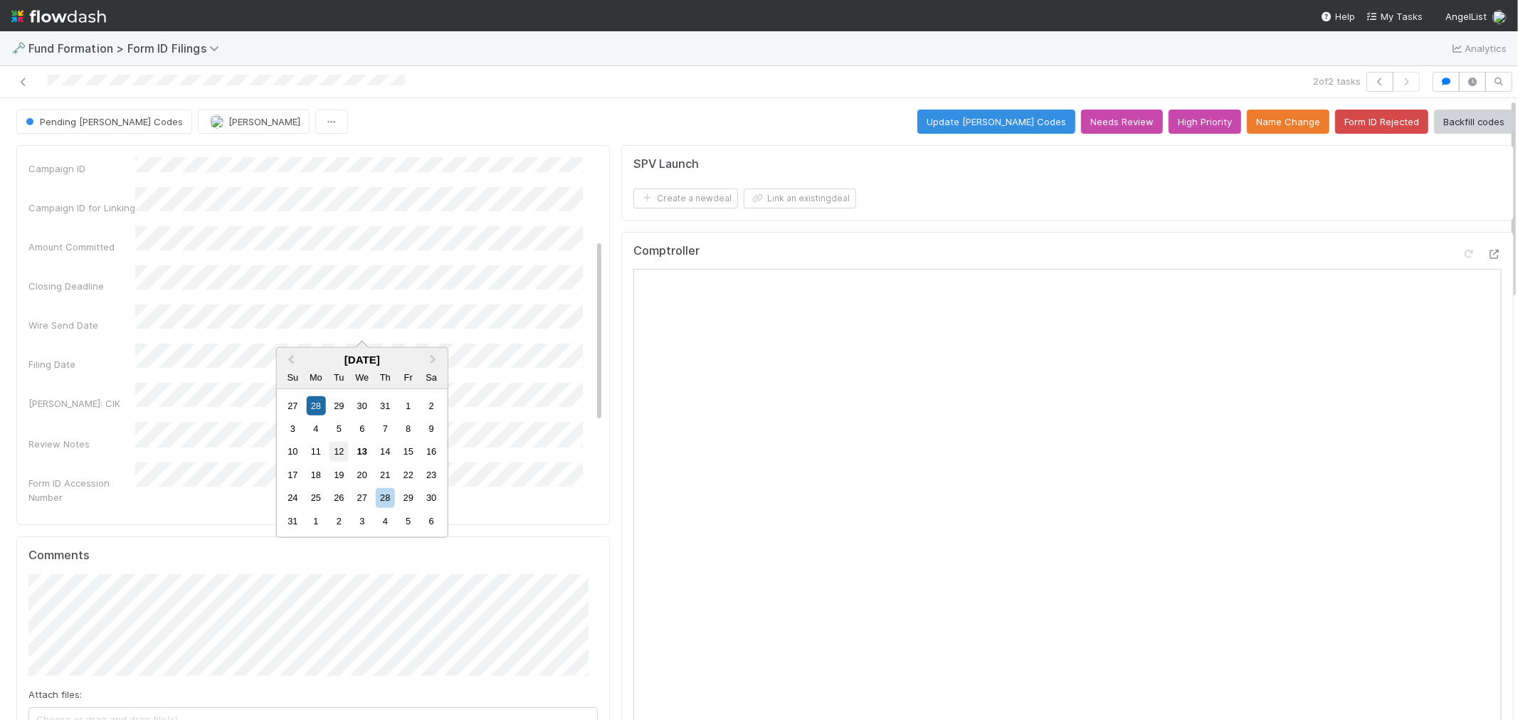
click at [342, 448] on div "12" at bounding box center [339, 451] width 19 height 19
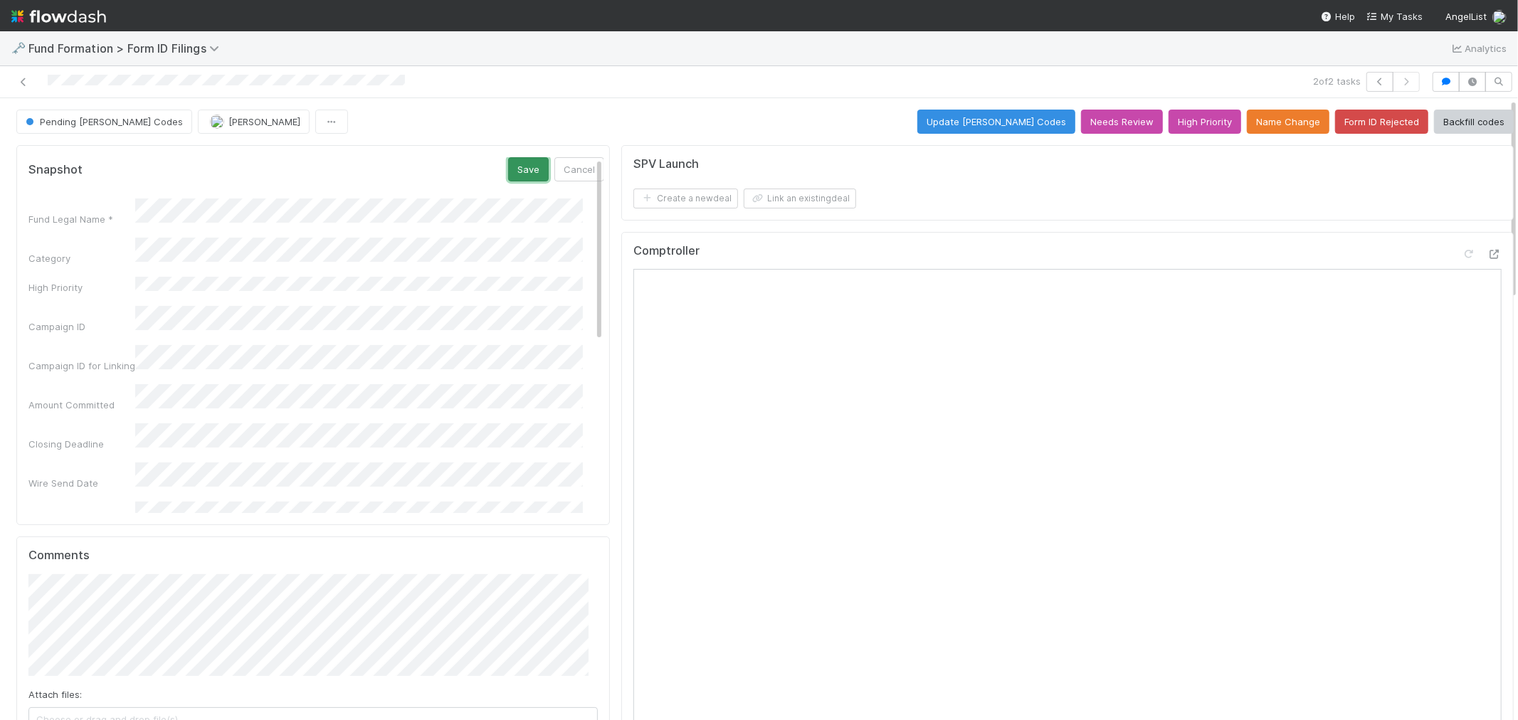
click at [508, 167] on button "Save" at bounding box center [528, 169] width 41 height 24
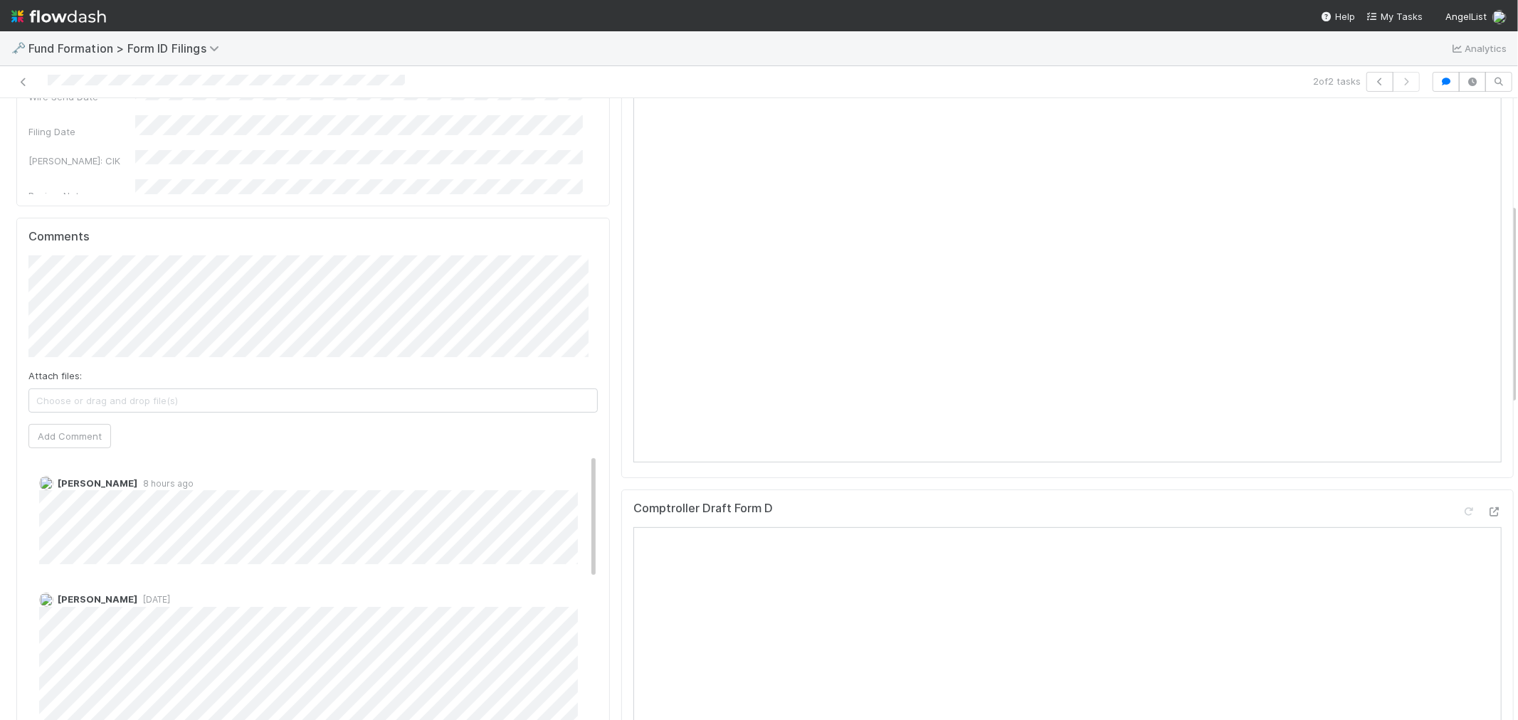
scroll to position [316, 0]
click at [57, 444] on button "Add Comment" at bounding box center [69, 439] width 83 height 24
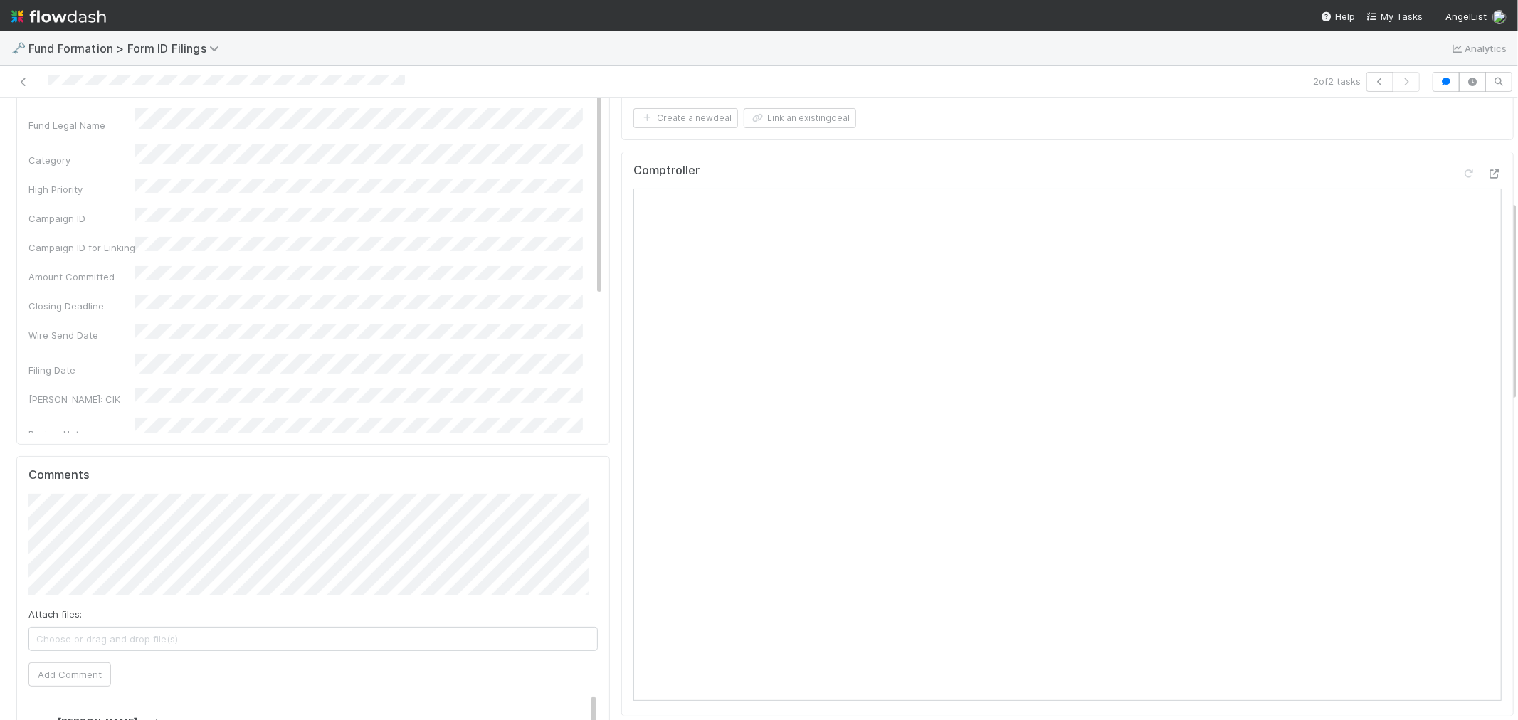
scroll to position [0, 0]
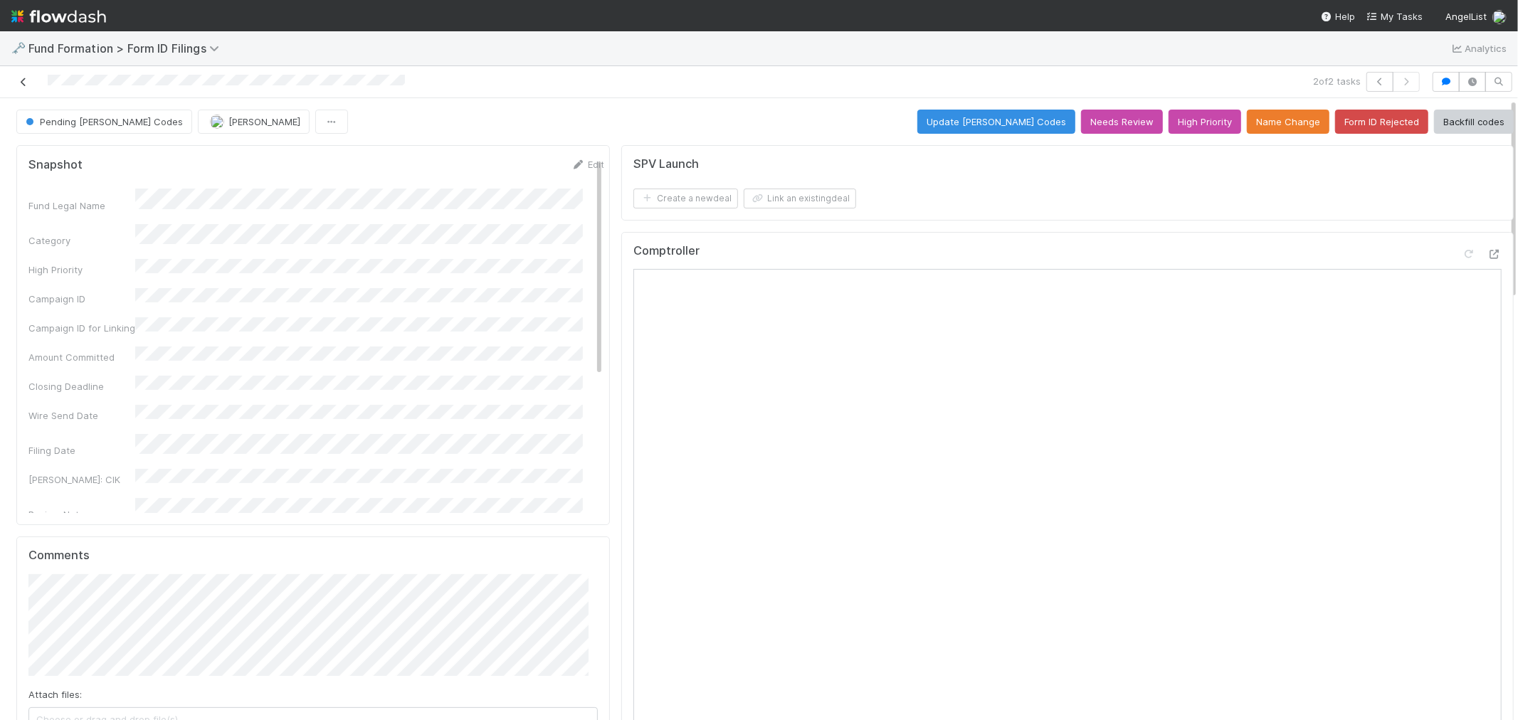
click at [23, 78] on icon at bounding box center [23, 82] width 14 height 9
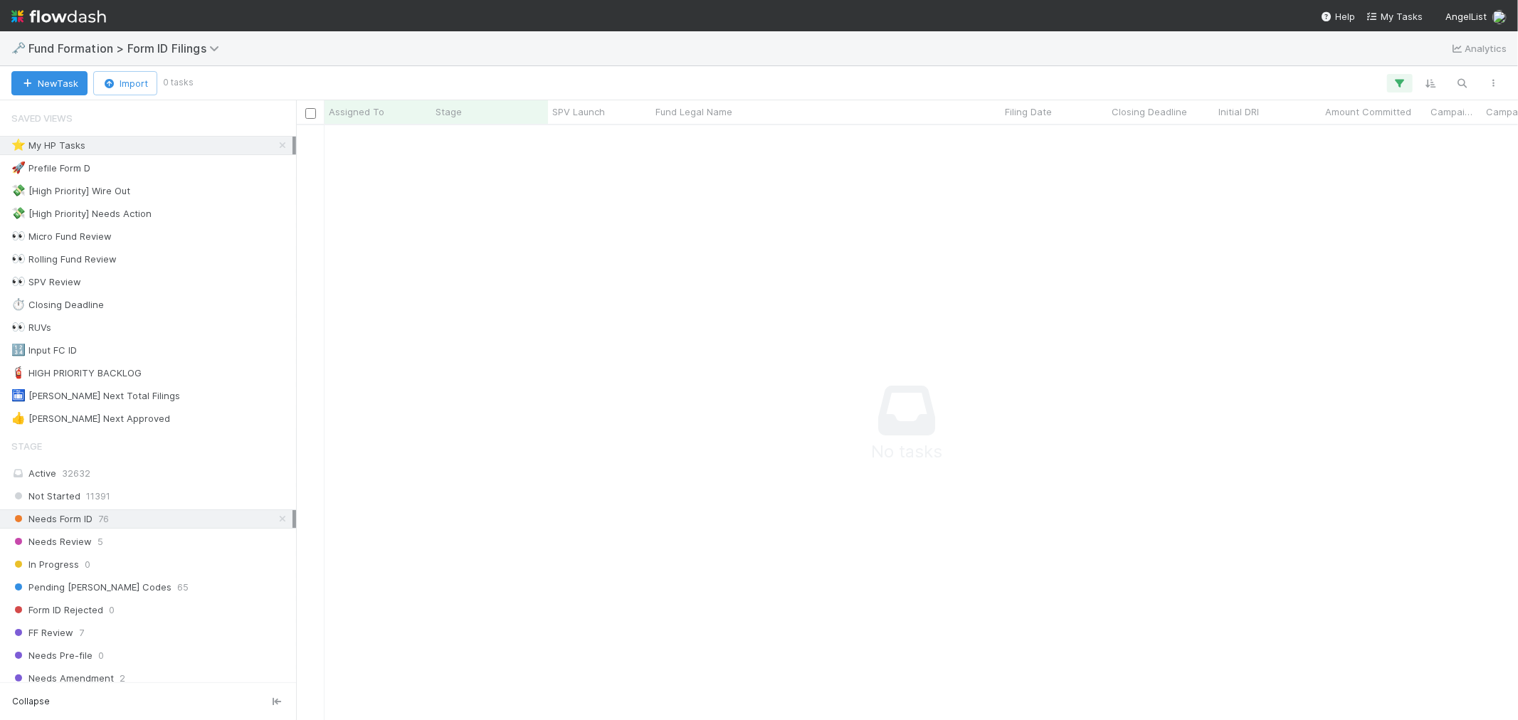
scroll to position [571, 1198]
click at [275, 147] on icon at bounding box center [282, 145] width 14 height 9
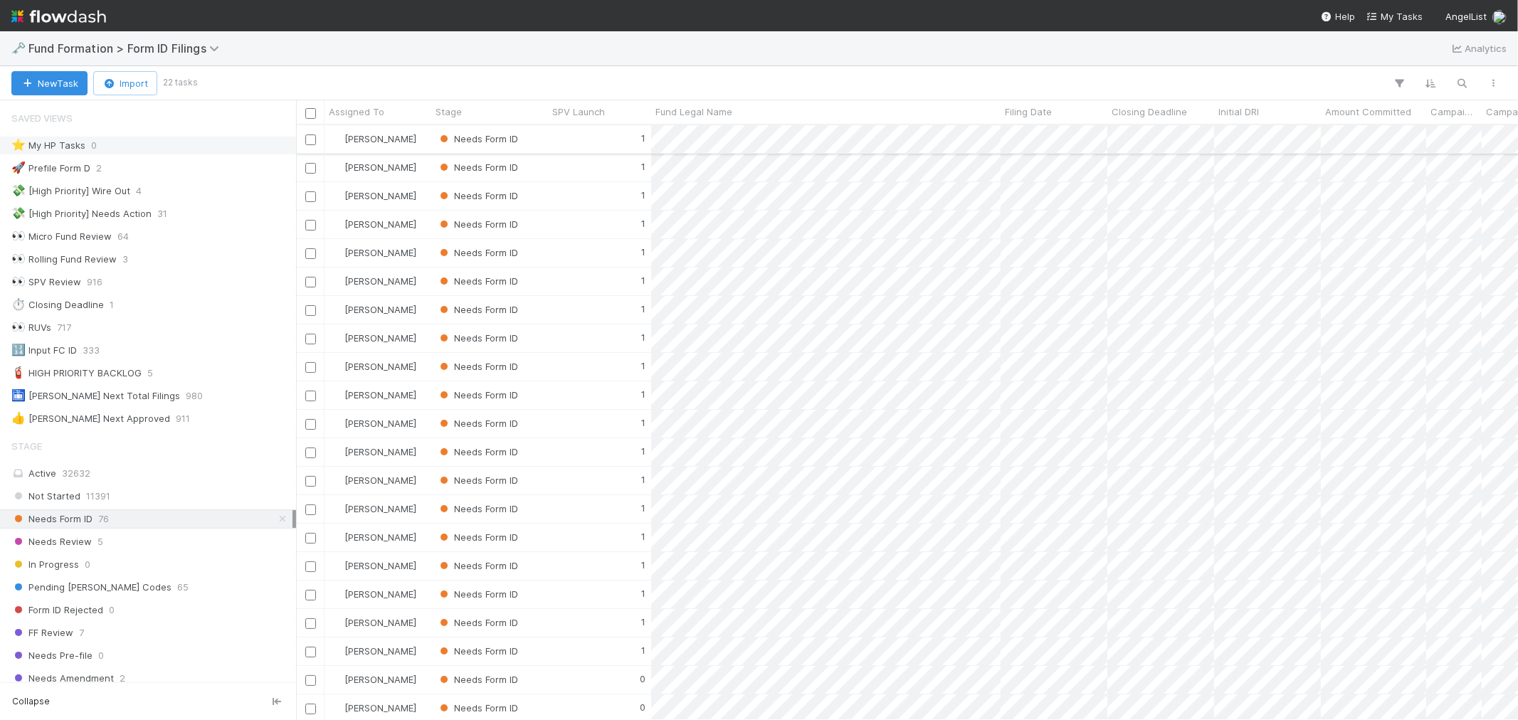
click at [560, 133] on div "1" at bounding box center [599, 139] width 103 height 28
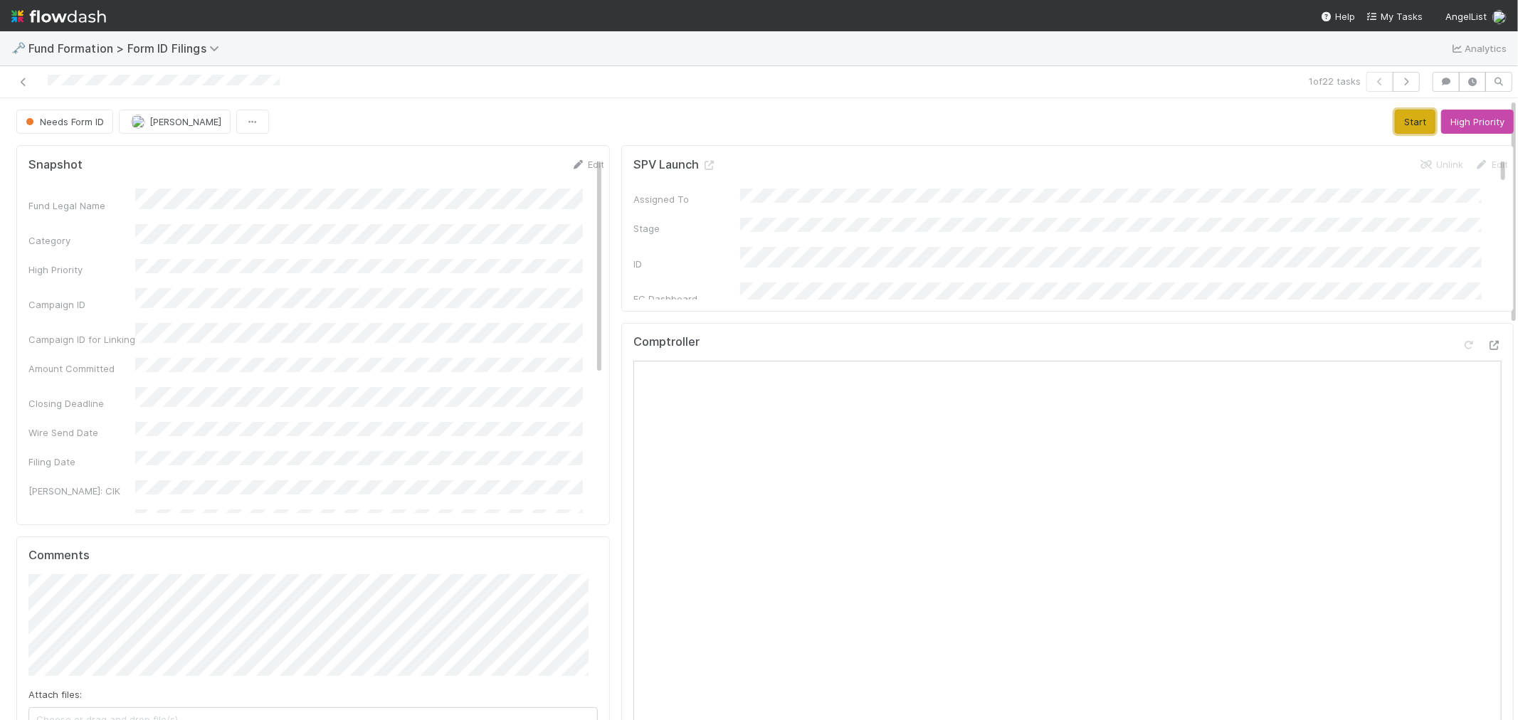
click at [1395, 120] on button "Start" at bounding box center [1415, 122] width 41 height 24
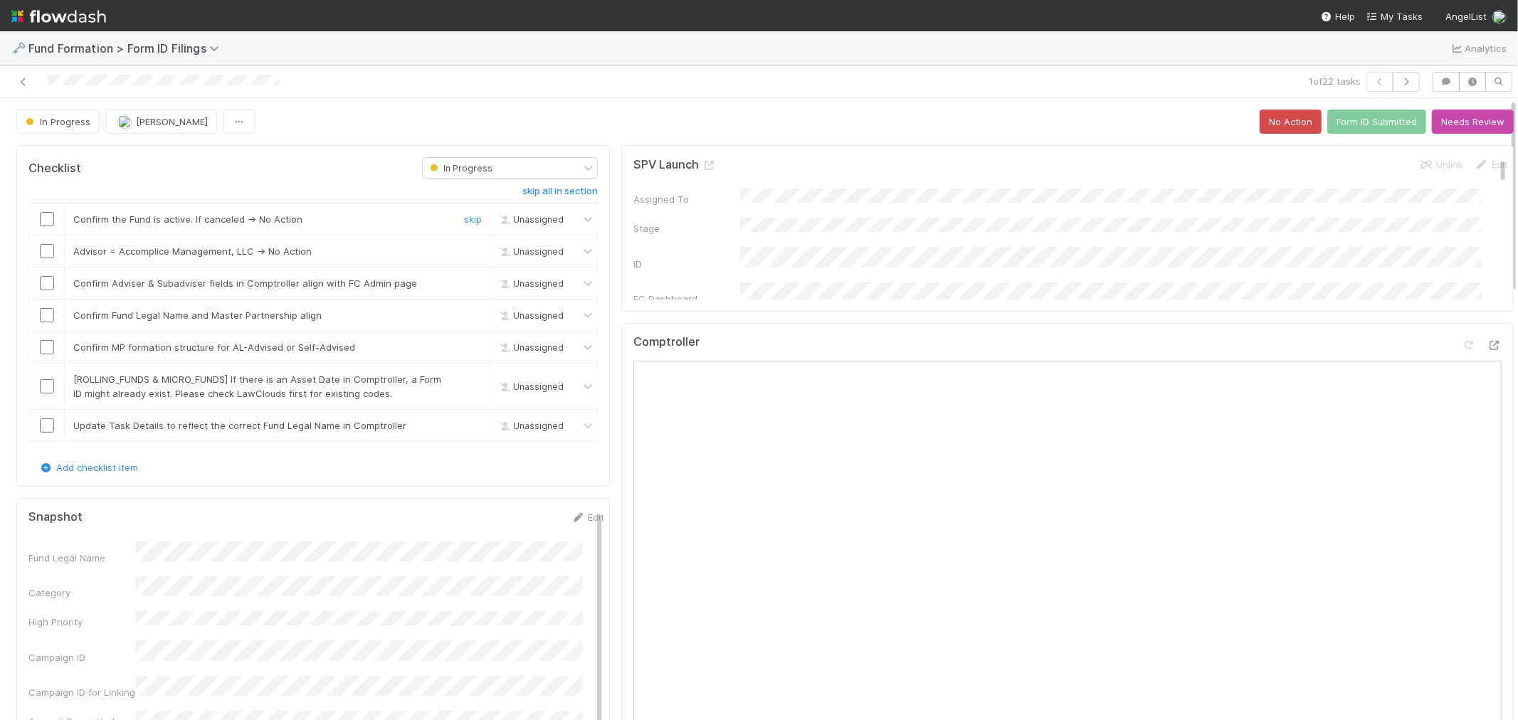
click at [53, 218] on input "checkbox" at bounding box center [47, 219] width 14 height 14
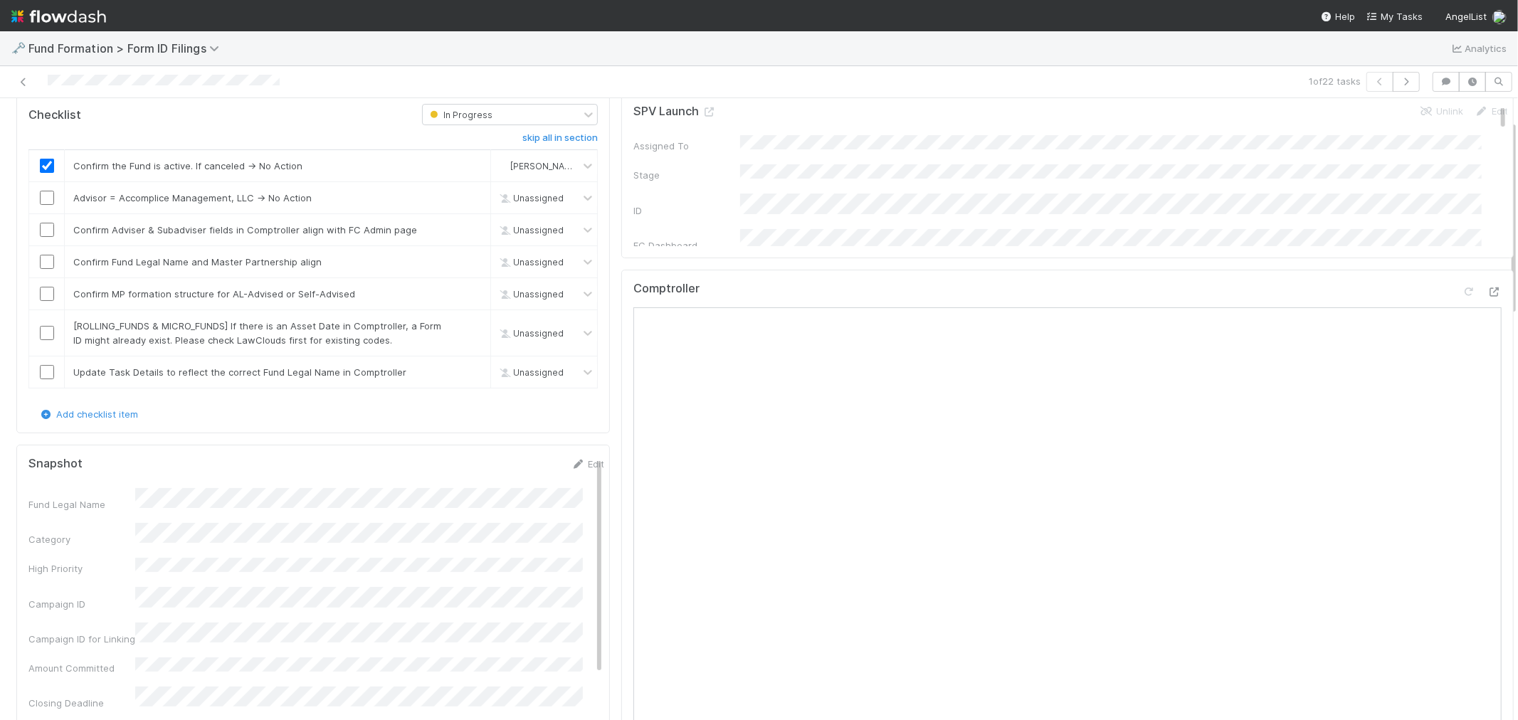
scroll to position [79, 0]
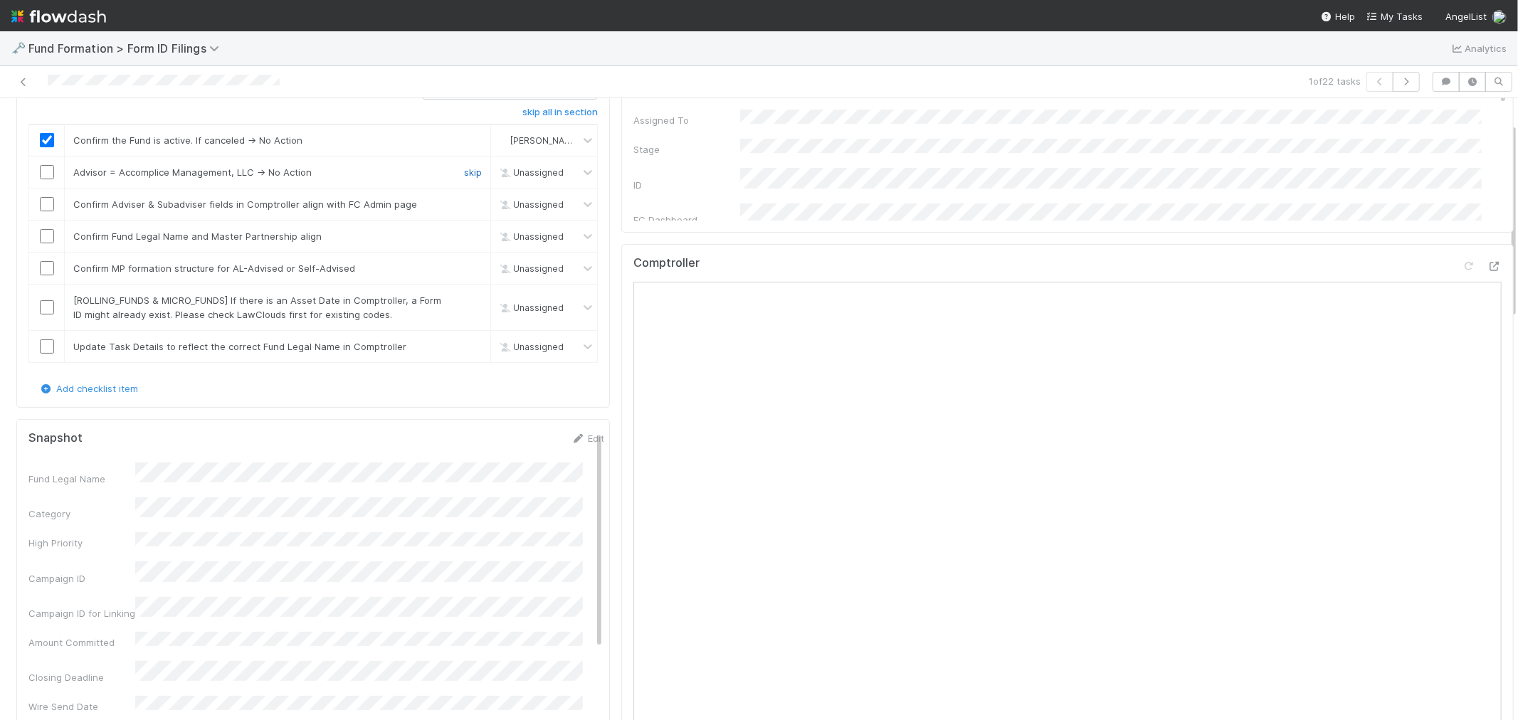
click at [464, 167] on link "skip" at bounding box center [473, 172] width 18 height 11
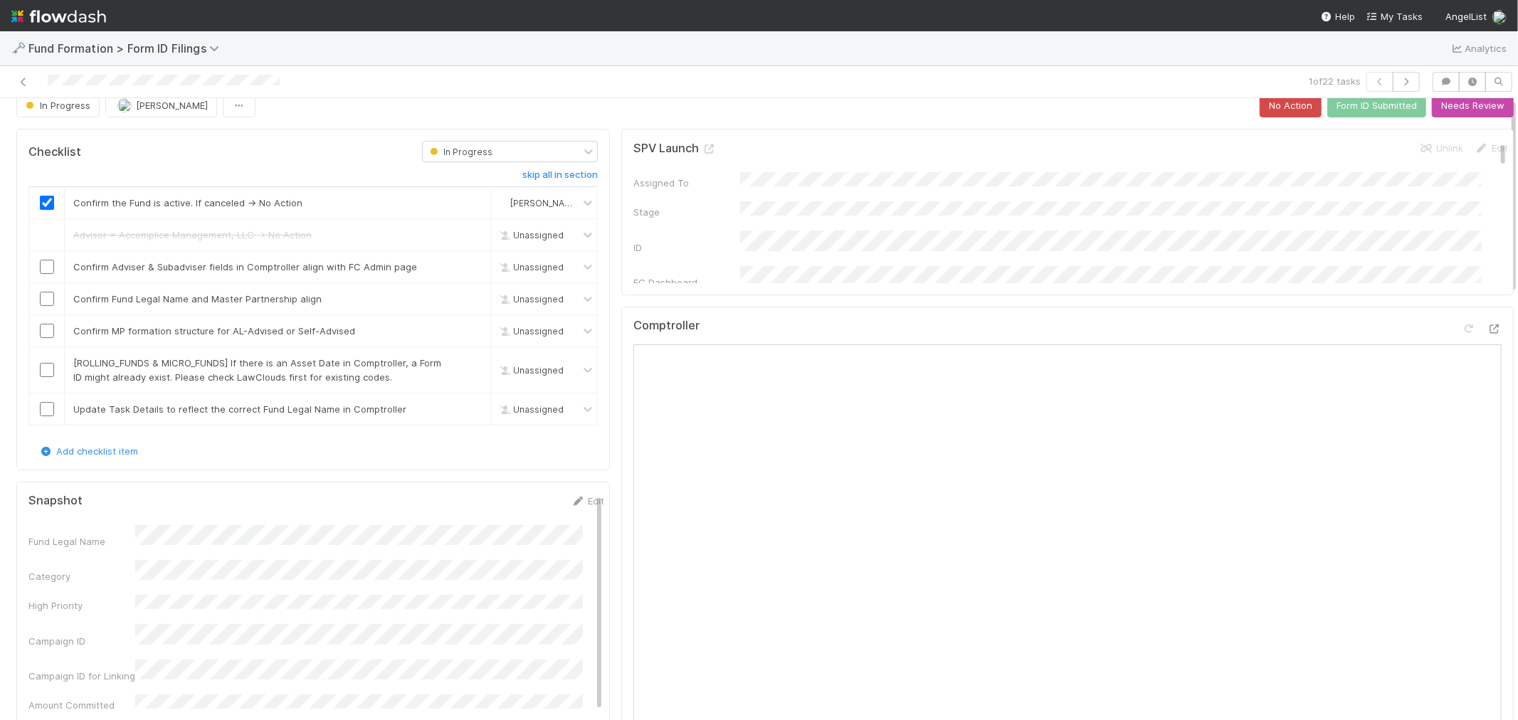
scroll to position [0, 0]
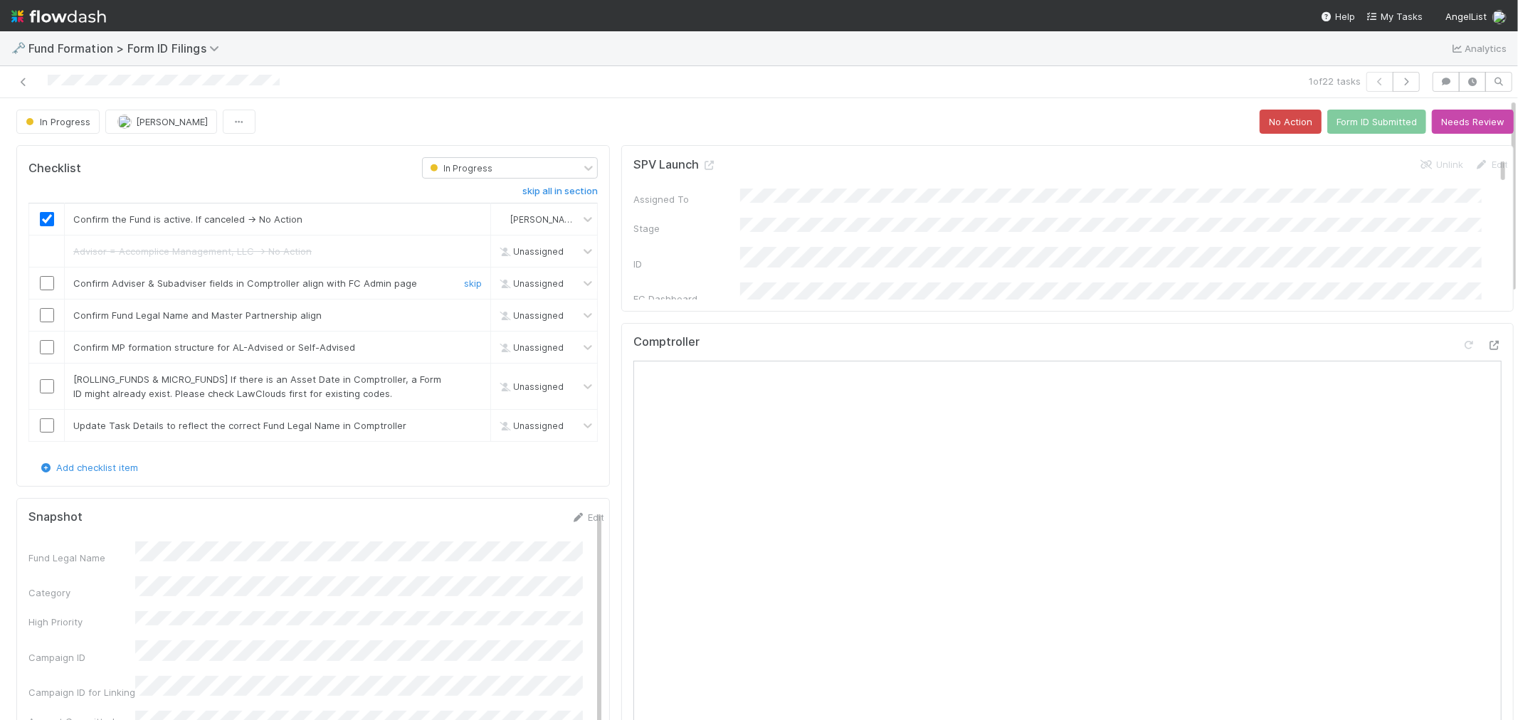
click at [47, 287] on input "checkbox" at bounding box center [47, 283] width 14 height 14
click at [45, 316] on input "checkbox" at bounding box center [47, 315] width 14 height 14
click at [40, 343] on input "checkbox" at bounding box center [47, 347] width 14 height 14
click at [464, 381] on link "skip" at bounding box center [473, 379] width 18 height 11
click at [575, 517] on link "Edit" at bounding box center [587, 517] width 33 height 11
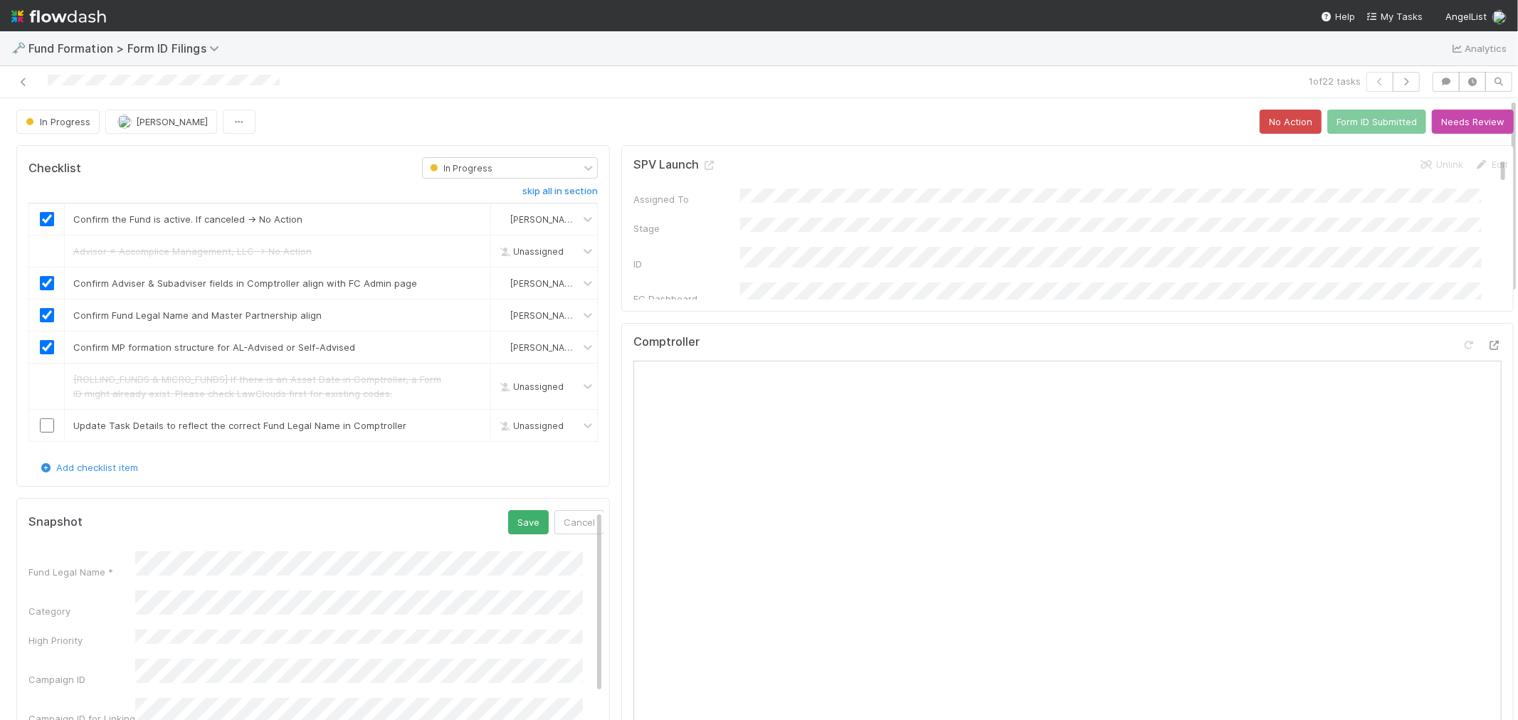
click at [508, 527] on button "Save" at bounding box center [528, 522] width 41 height 24
click at [44, 425] on input "checkbox" at bounding box center [47, 426] width 14 height 14
click at [1341, 116] on button "Form ID Submitted" at bounding box center [1376, 122] width 99 height 24
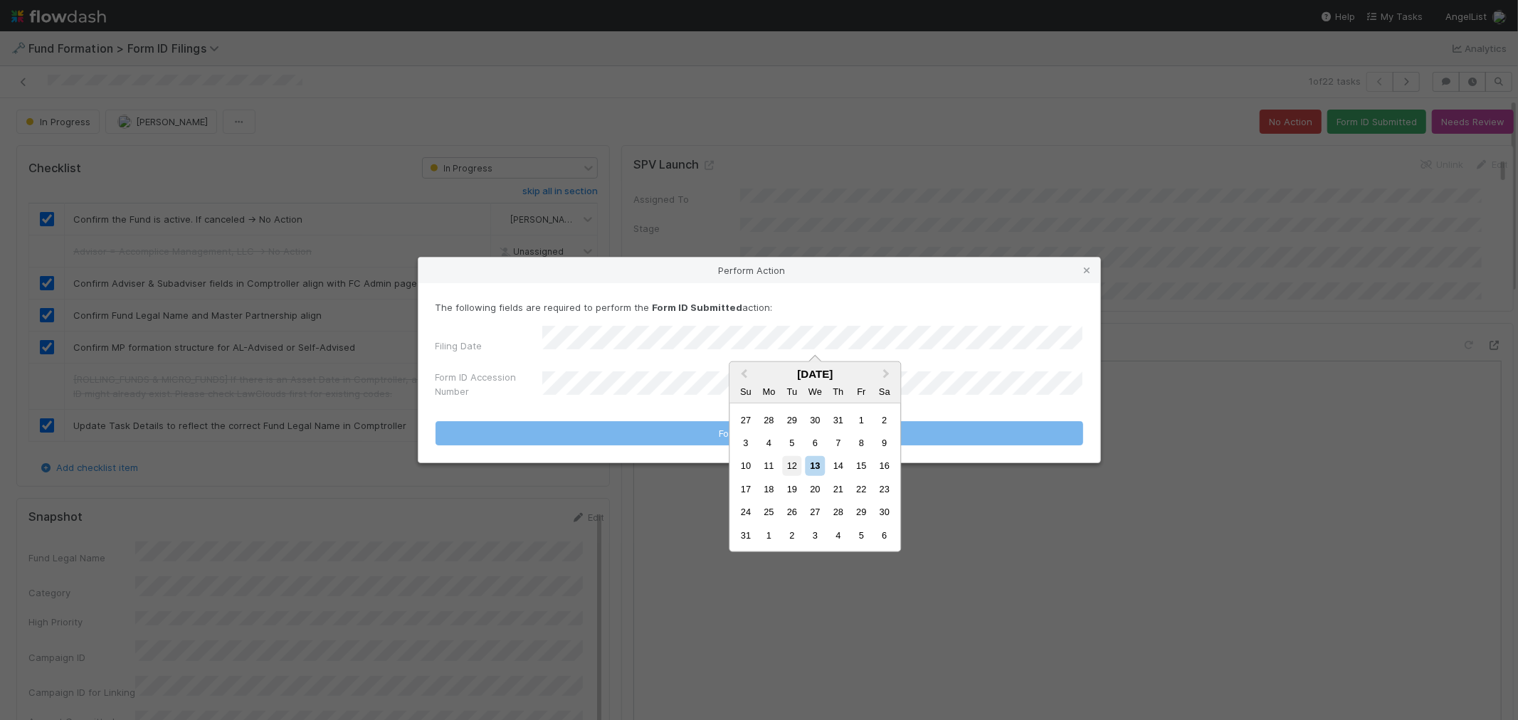
click at [793, 465] on div "12" at bounding box center [791, 465] width 19 height 19
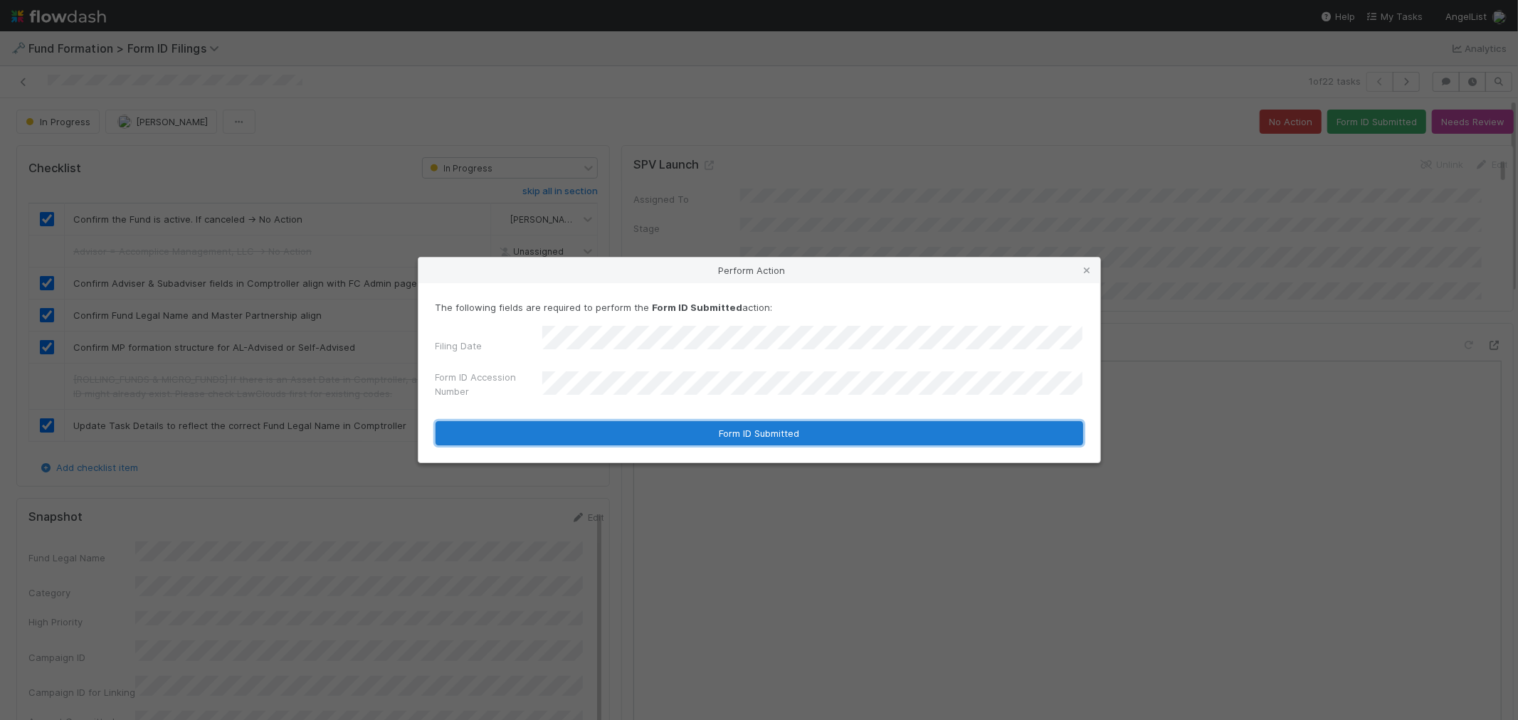
click at [606, 423] on button "Form ID Submitted" at bounding box center [760, 433] width 648 height 24
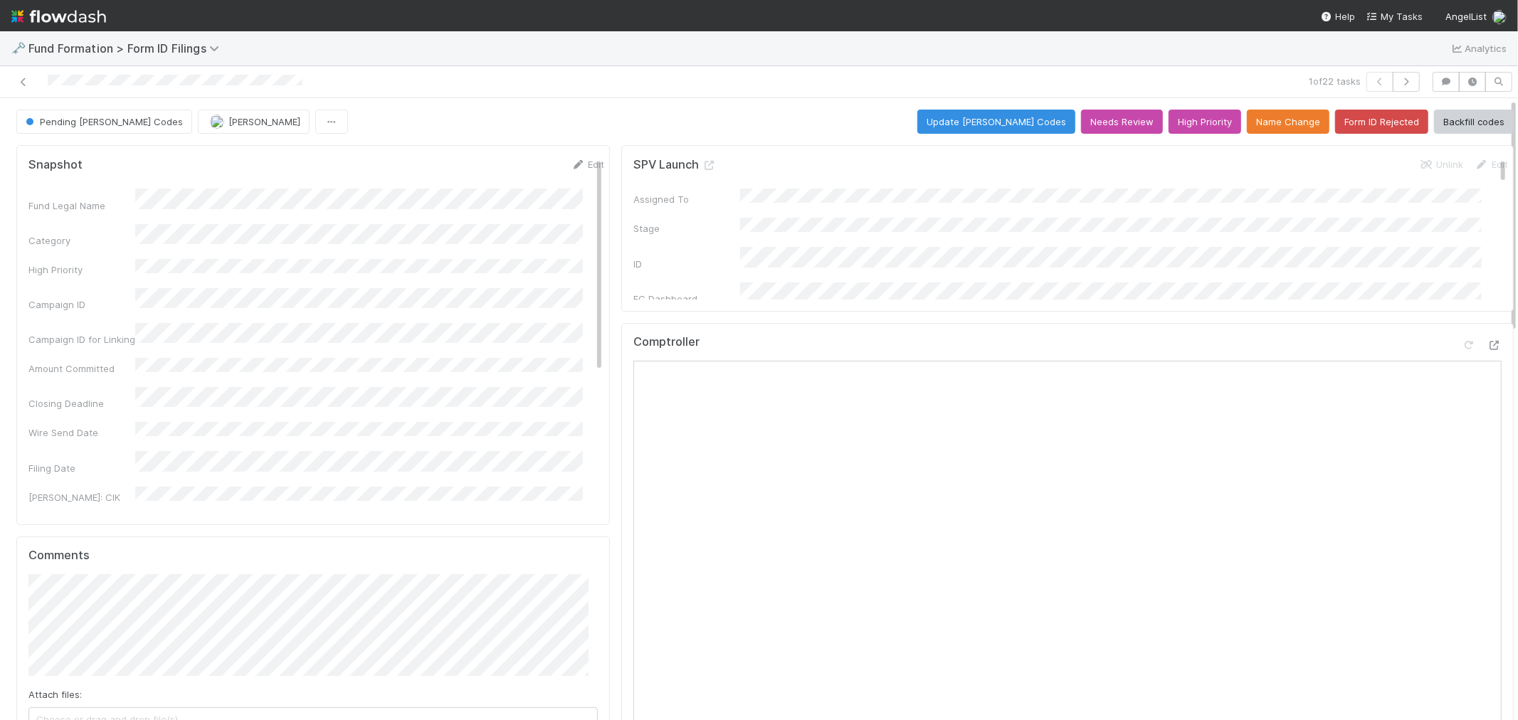
click at [1396, 70] on div "1 of 22 tasks" at bounding box center [759, 82] width 1518 height 32
click at [1395, 86] on button "button" at bounding box center [1406, 82] width 27 height 20
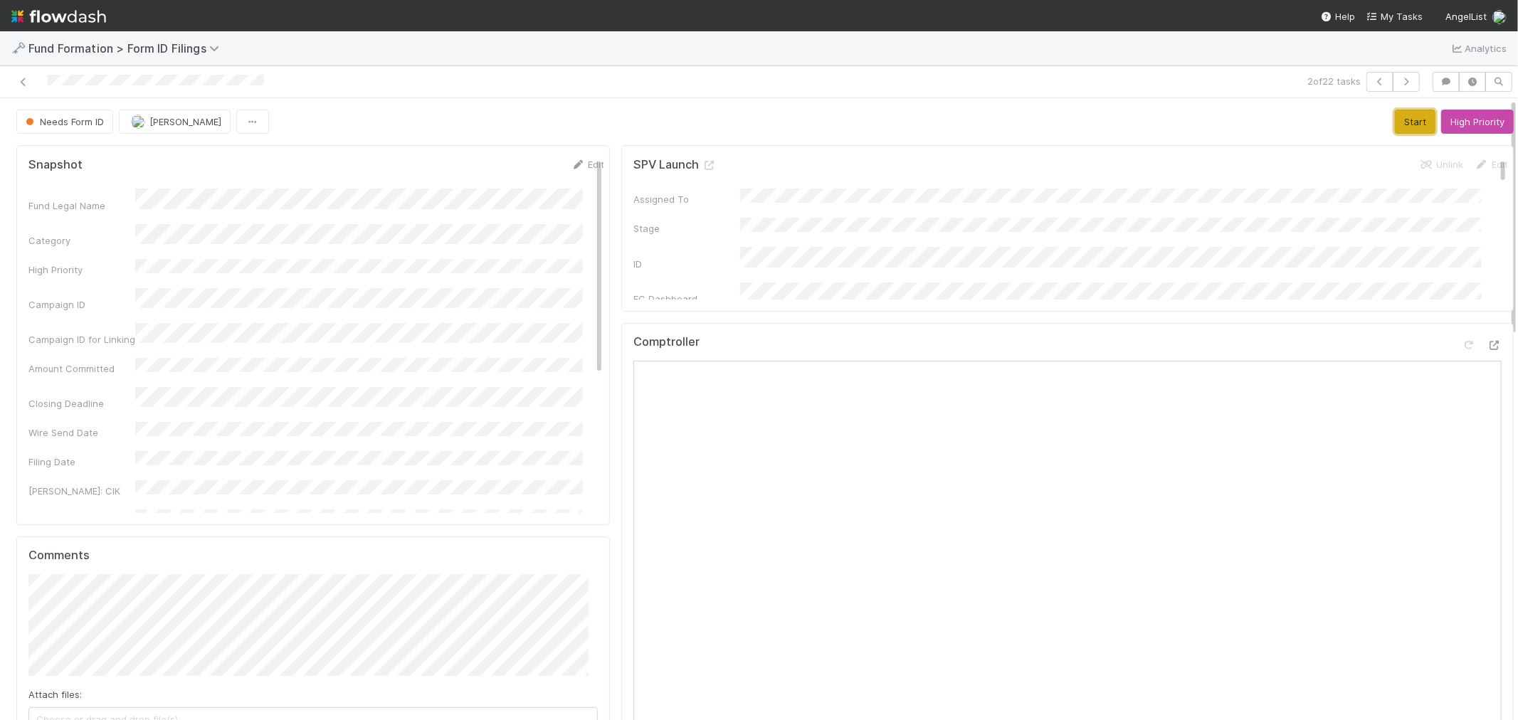
click at [1395, 116] on button "Start" at bounding box center [1415, 122] width 41 height 24
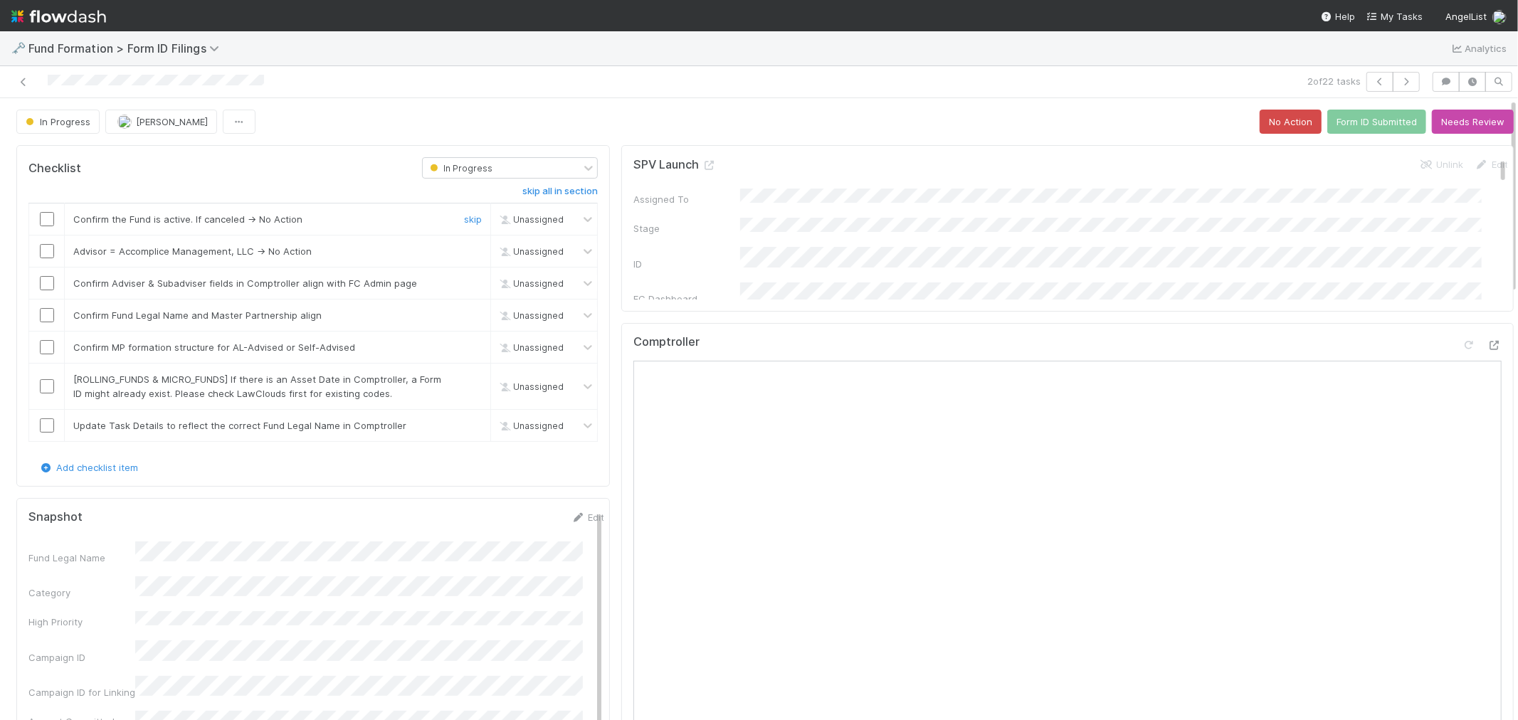
click at [43, 217] on input "checkbox" at bounding box center [47, 219] width 14 height 14
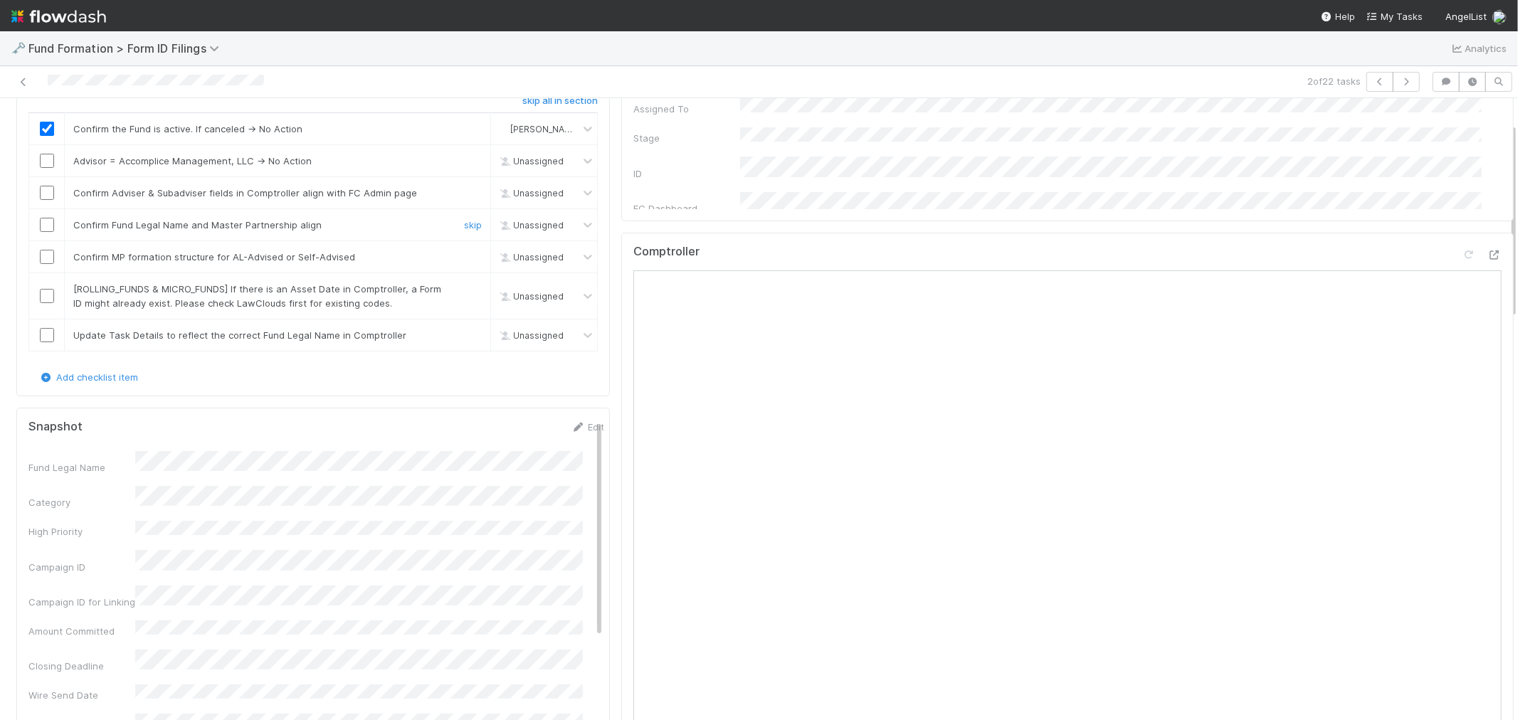
scroll to position [79, 0]
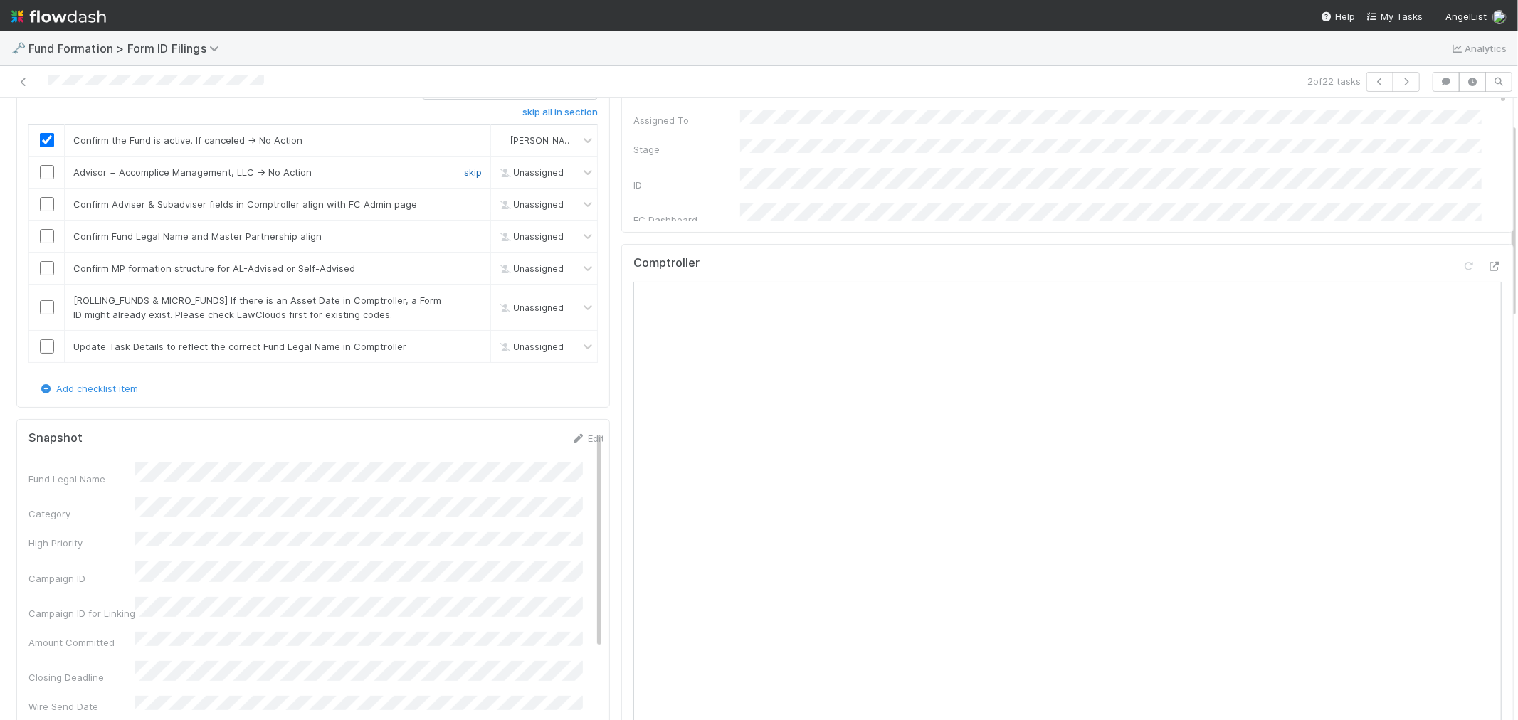
drag, startPoint x: 459, startPoint y: 179, endPoint x: 456, endPoint y: 173, distance: 7.3
click at [464, 173] on link "skip" at bounding box center [473, 172] width 18 height 11
click at [53, 202] on input "checkbox" at bounding box center [47, 204] width 14 height 14
click at [48, 237] on input "checkbox" at bounding box center [47, 236] width 14 height 14
click at [47, 268] on input "checkbox" at bounding box center [47, 268] width 14 height 14
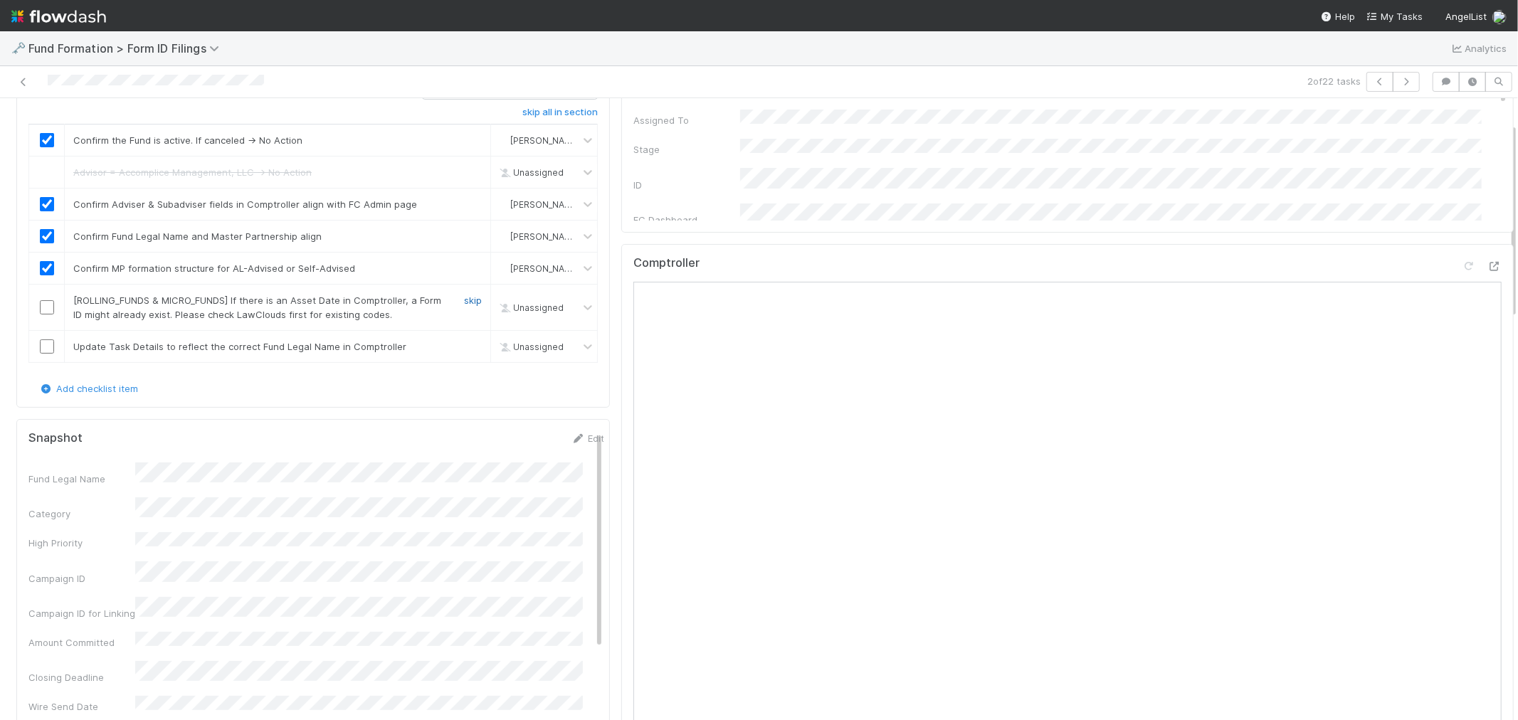
click at [464, 299] on link "skip" at bounding box center [473, 300] width 18 height 11
click at [470, 345] on link "skip" at bounding box center [473, 346] width 18 height 11
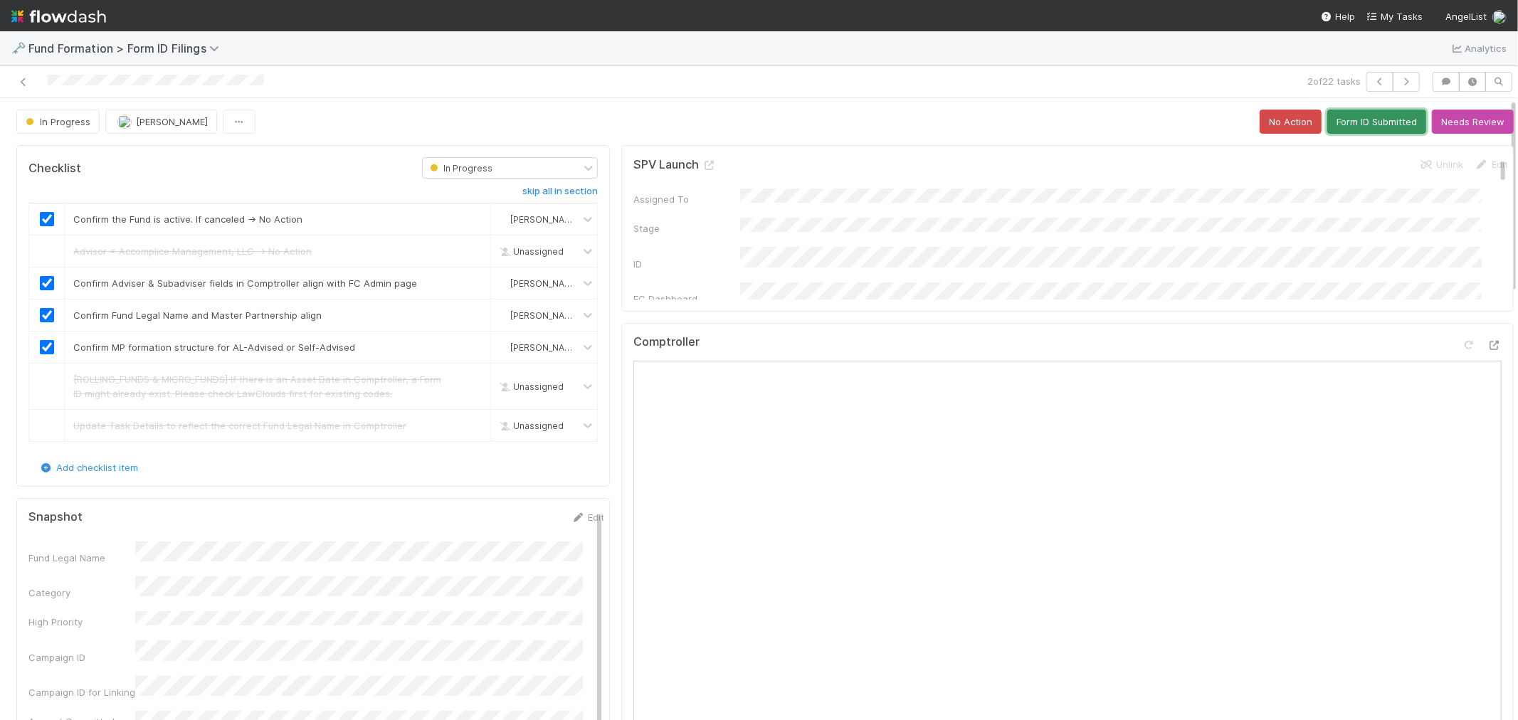
click at [1342, 128] on button "Form ID Submitted" at bounding box center [1376, 122] width 99 height 24
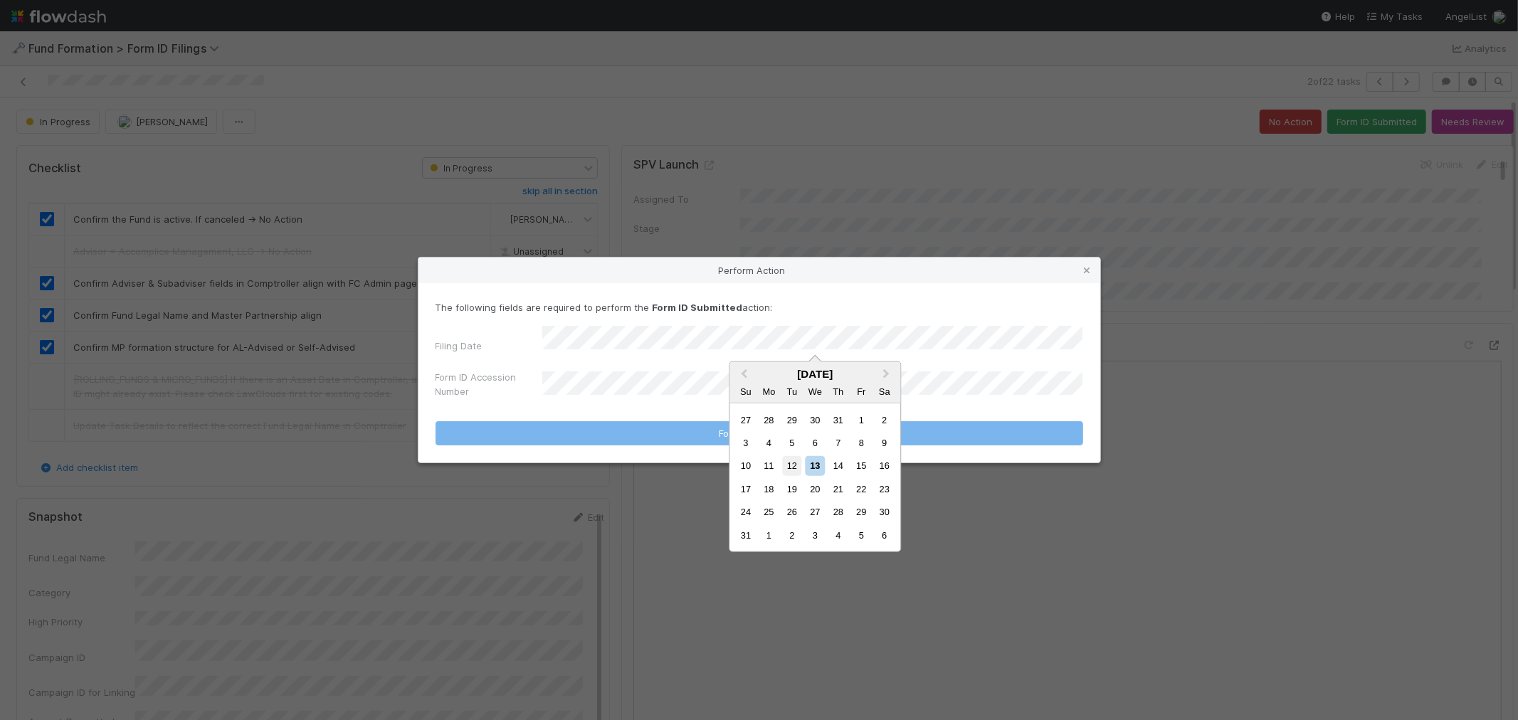
click at [789, 466] on div "12" at bounding box center [791, 465] width 19 height 19
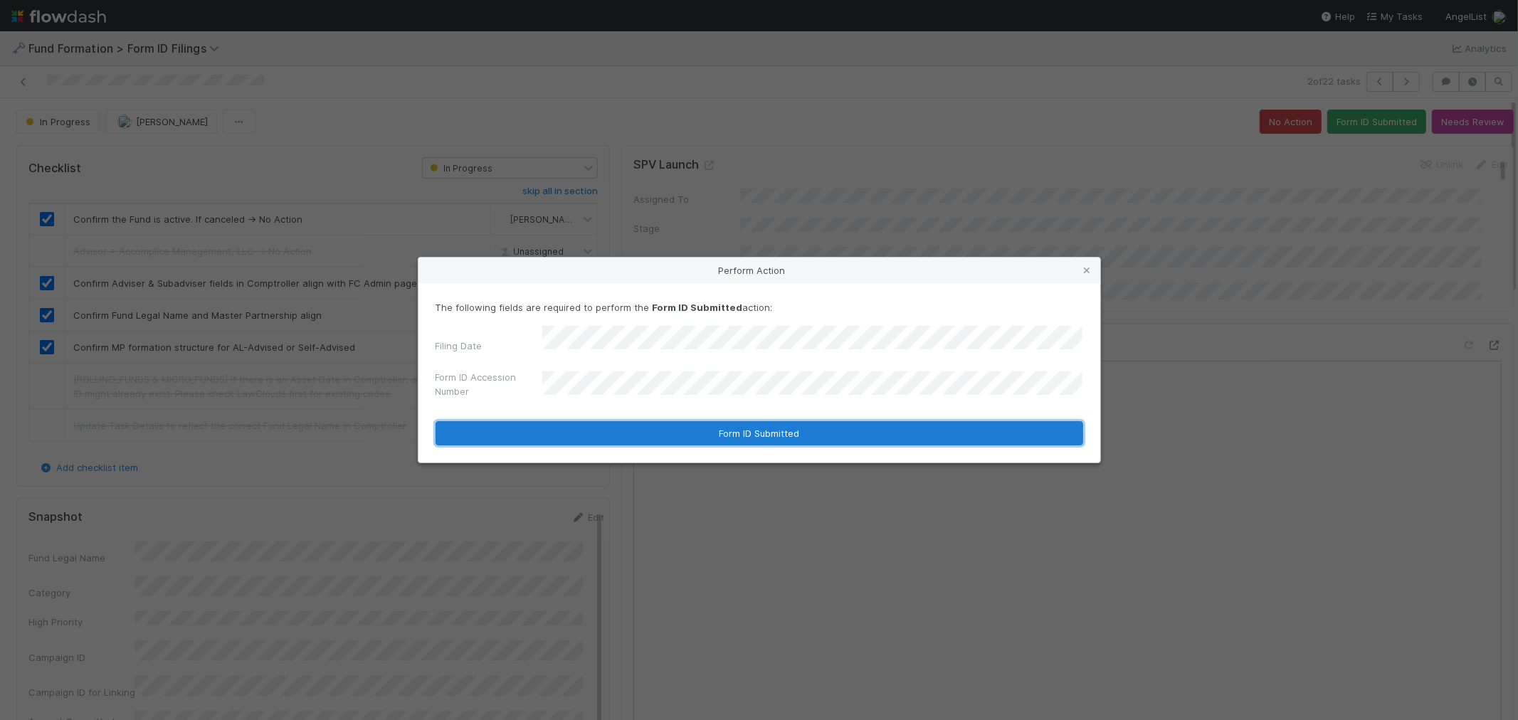
click at [629, 438] on button "Form ID Submitted" at bounding box center [760, 433] width 648 height 24
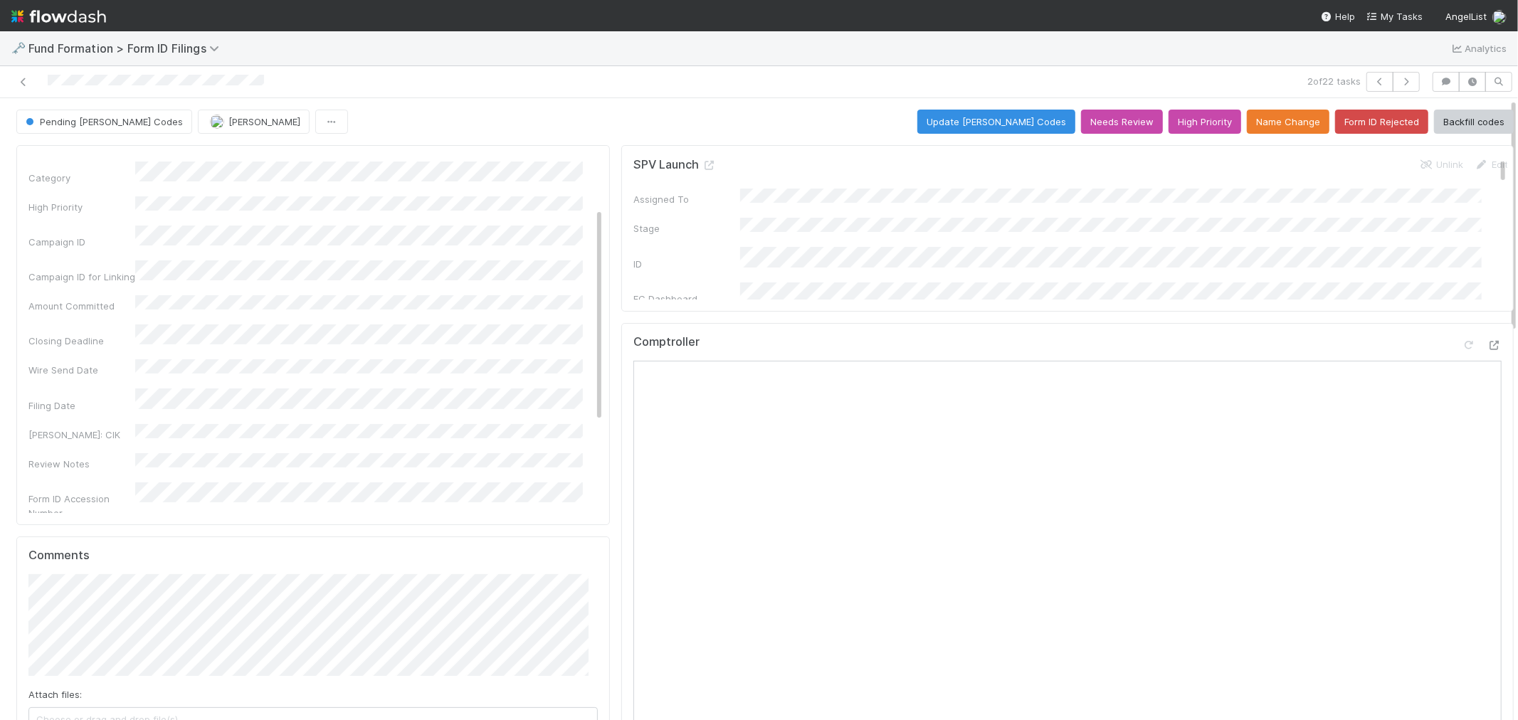
scroll to position [158, 0]
click at [1399, 83] on icon "button" at bounding box center [1406, 82] width 14 height 9
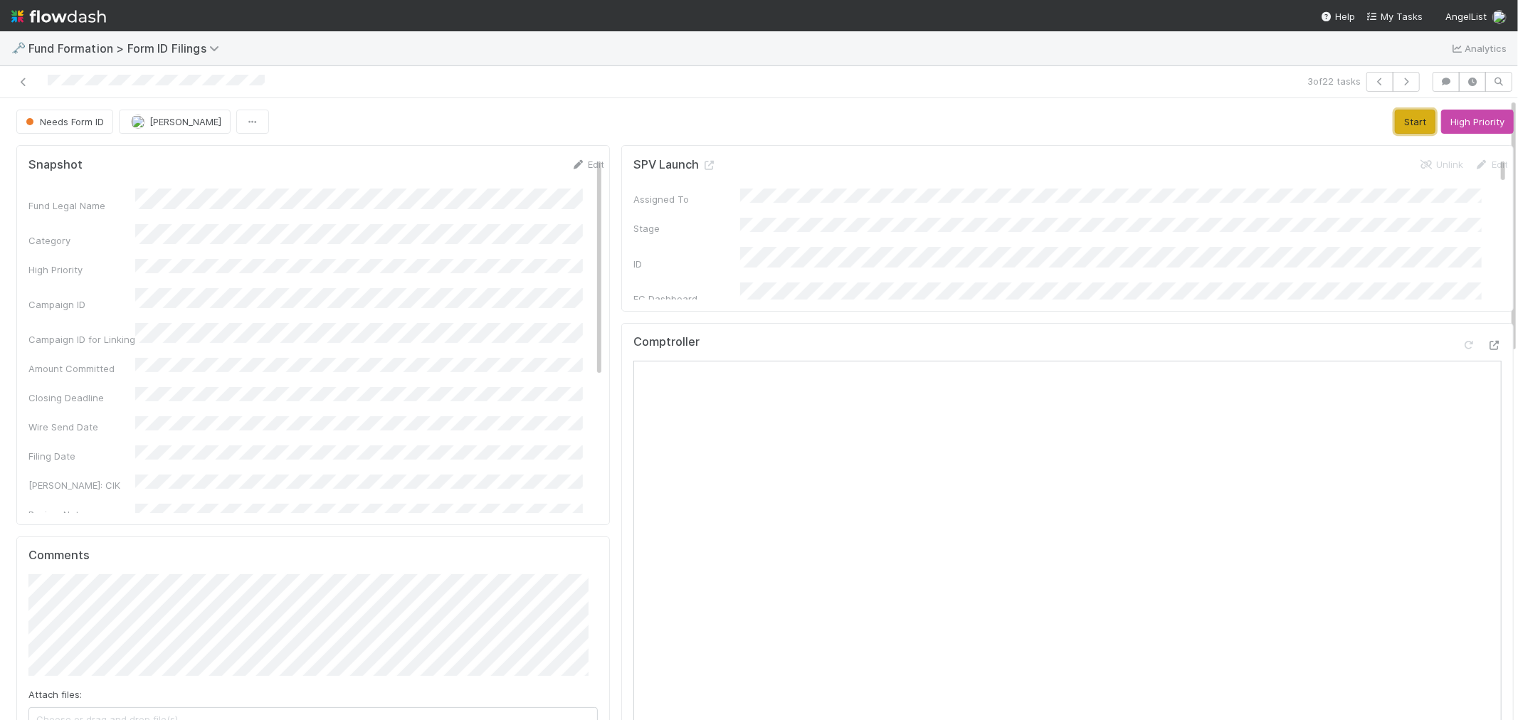
click at [1395, 126] on button "Start" at bounding box center [1415, 122] width 41 height 24
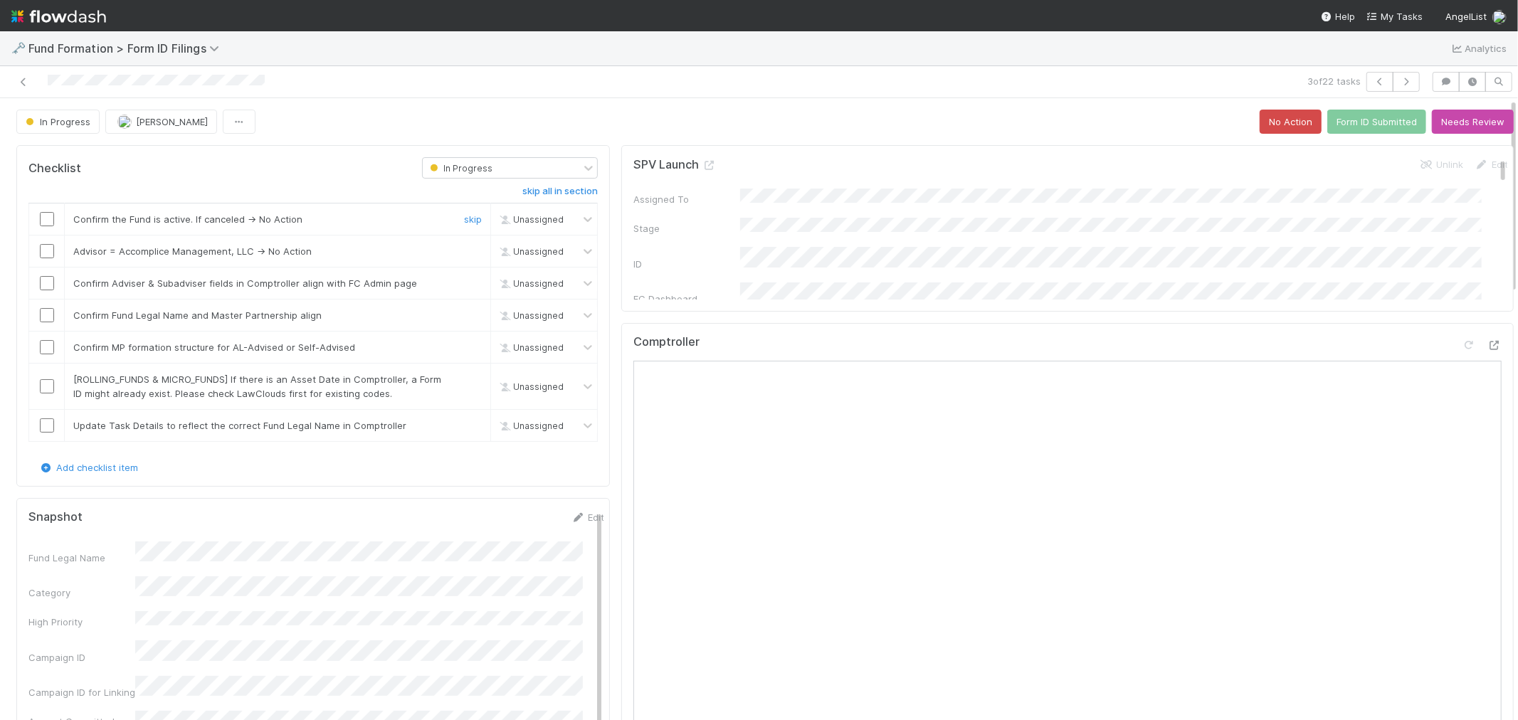
click at [44, 221] on input "checkbox" at bounding box center [47, 219] width 14 height 14
click at [464, 249] on link "skip" at bounding box center [473, 251] width 18 height 11
click at [46, 288] on input "checkbox" at bounding box center [47, 283] width 14 height 14
click at [52, 315] on input "checkbox" at bounding box center [47, 315] width 14 height 14
click at [47, 353] on input "checkbox" at bounding box center [47, 347] width 14 height 14
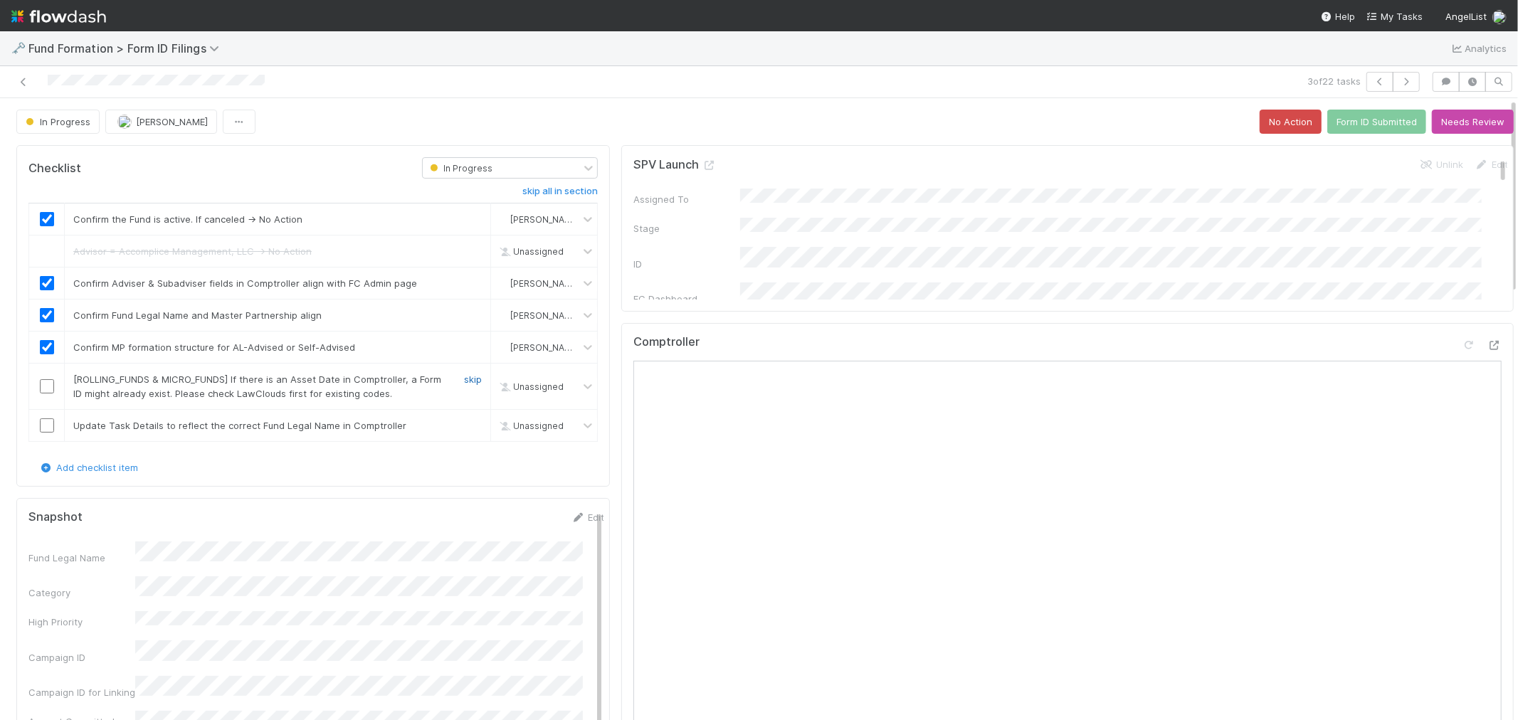
click at [464, 382] on link "skip" at bounding box center [473, 379] width 18 height 11
click at [466, 422] on link "skip" at bounding box center [473, 425] width 18 height 11
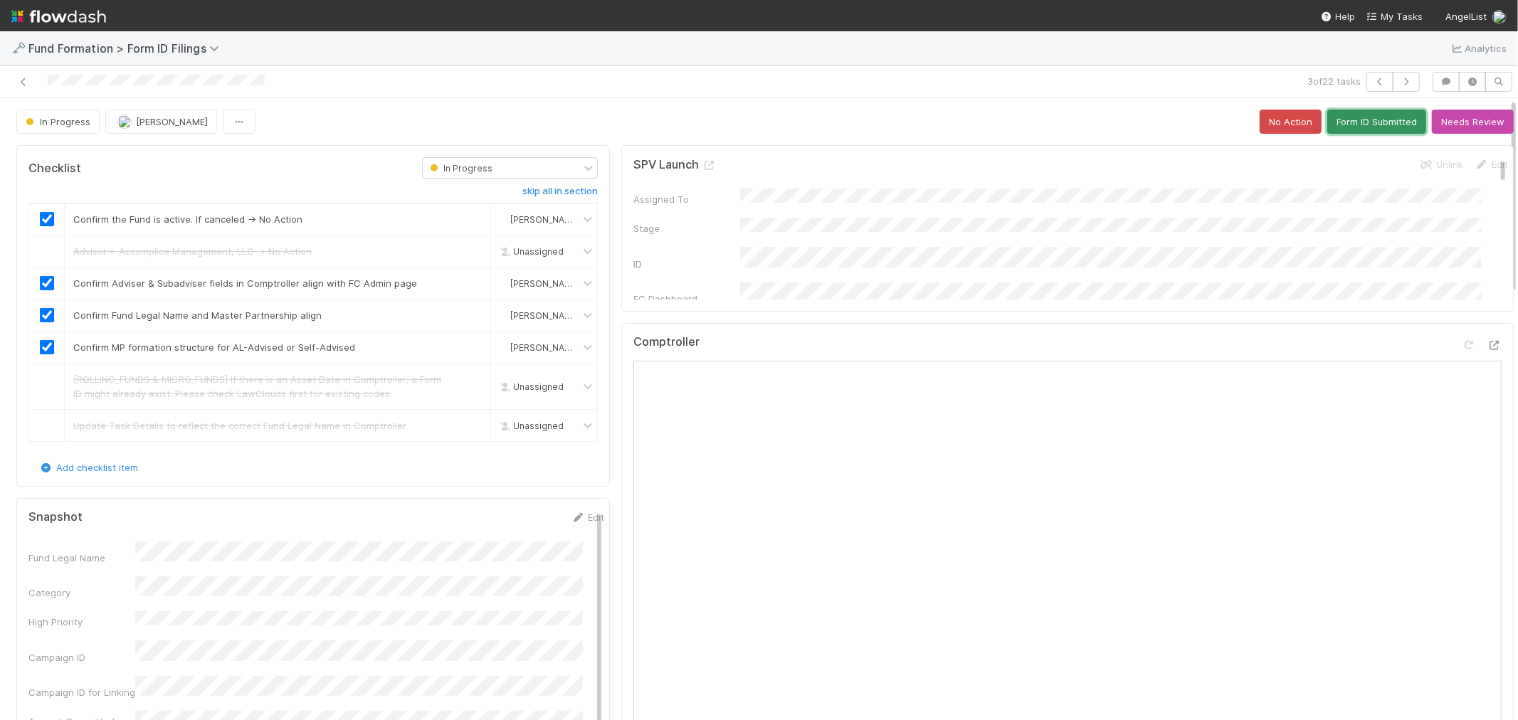
click at [1367, 119] on button "Form ID Submitted" at bounding box center [1376, 122] width 99 height 24
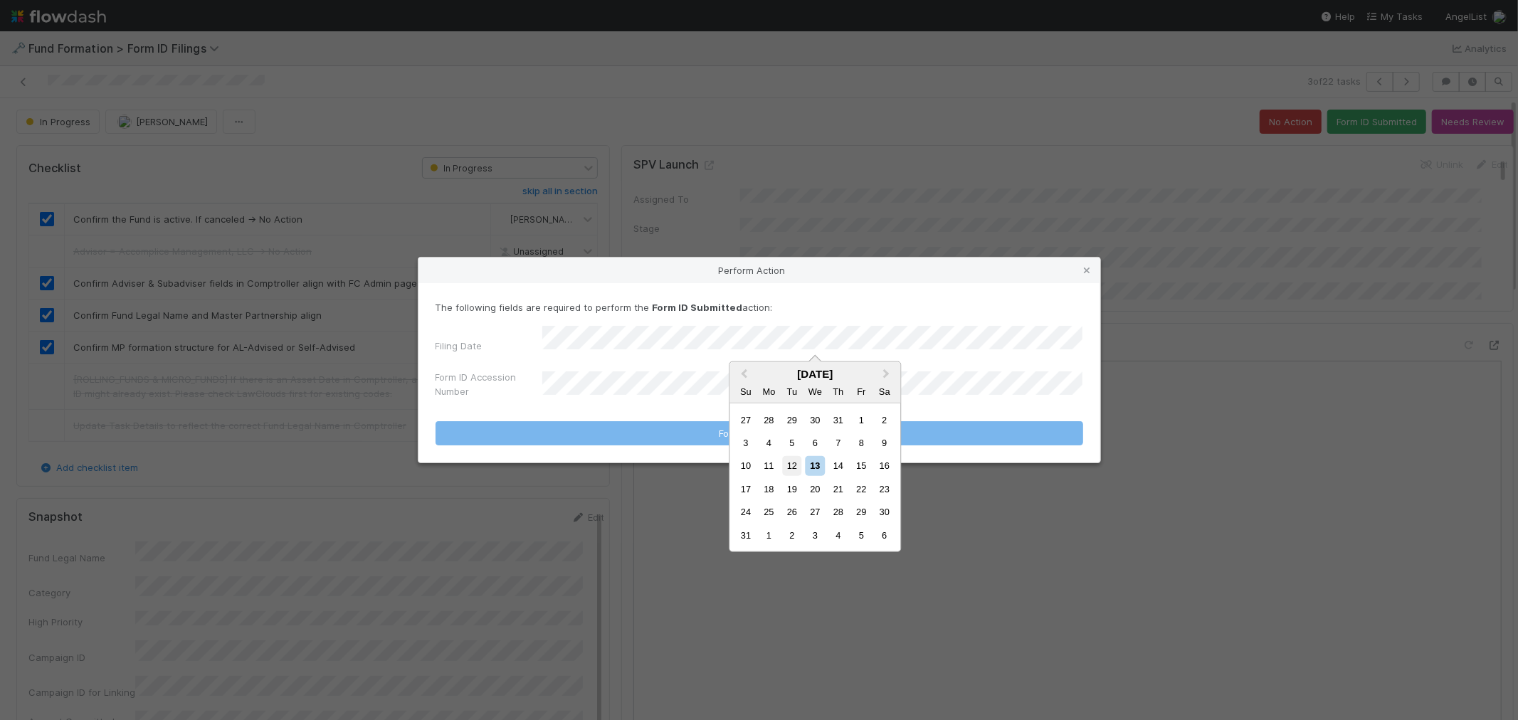
click at [800, 468] on div "12" at bounding box center [791, 465] width 19 height 19
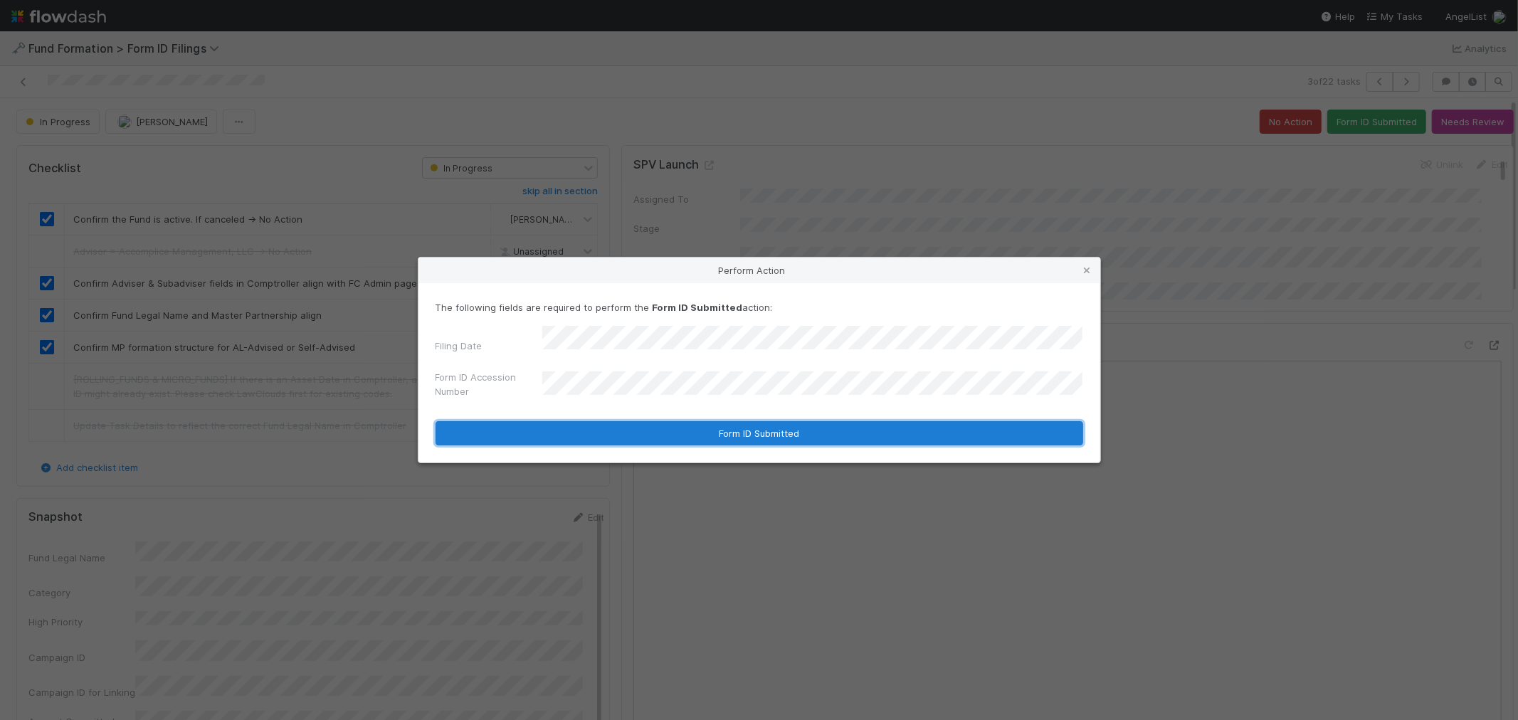
click at [734, 434] on button "Form ID Submitted" at bounding box center [760, 433] width 648 height 24
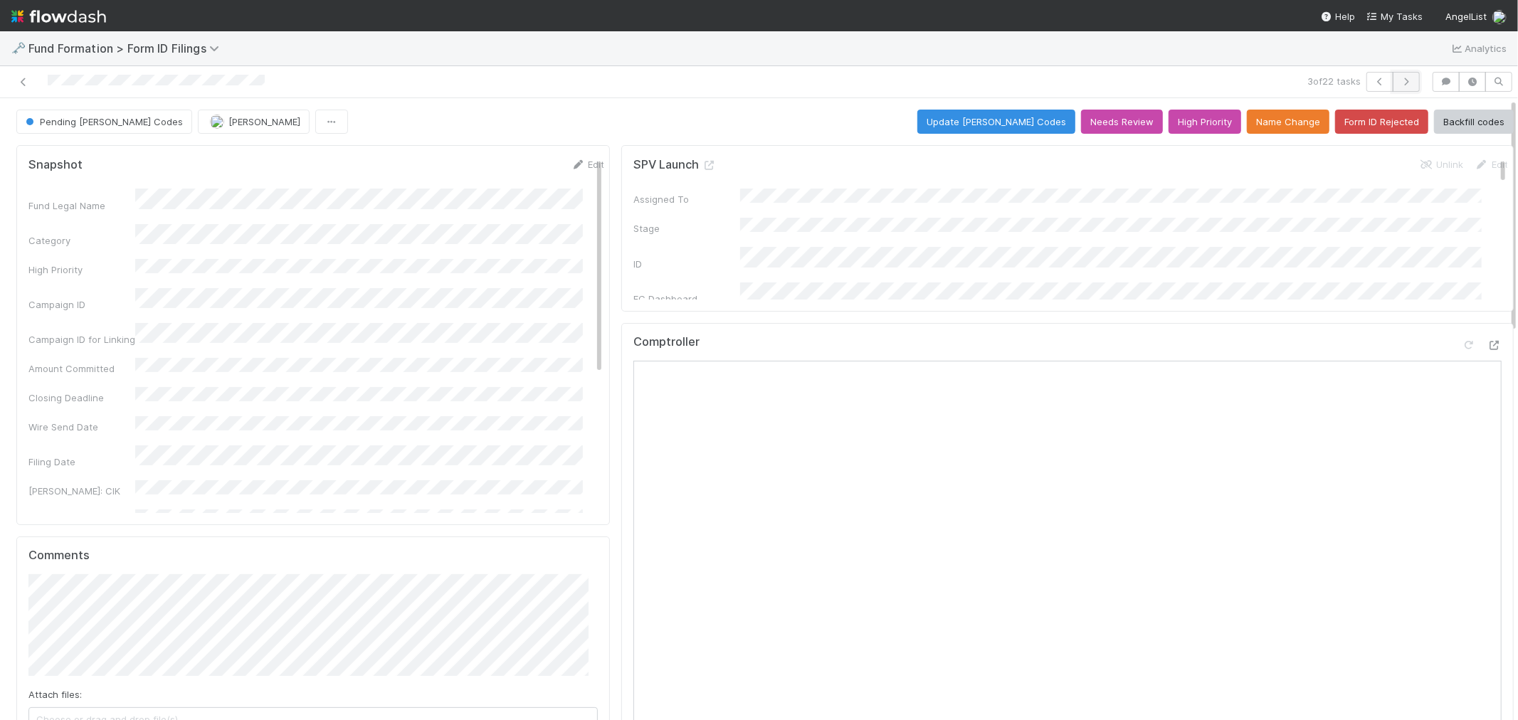
click at [1399, 80] on icon "button" at bounding box center [1406, 82] width 14 height 9
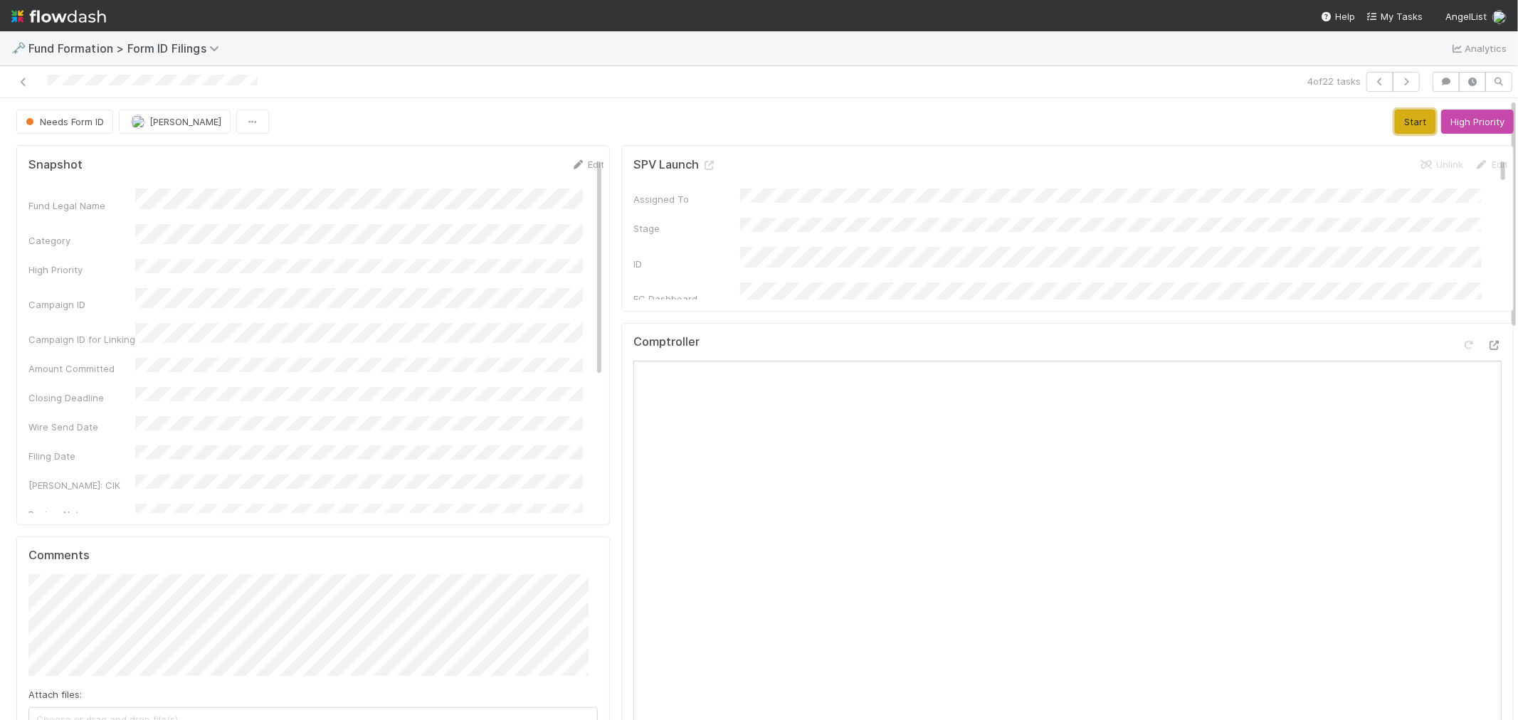
click at [1395, 119] on button "Start" at bounding box center [1415, 122] width 41 height 24
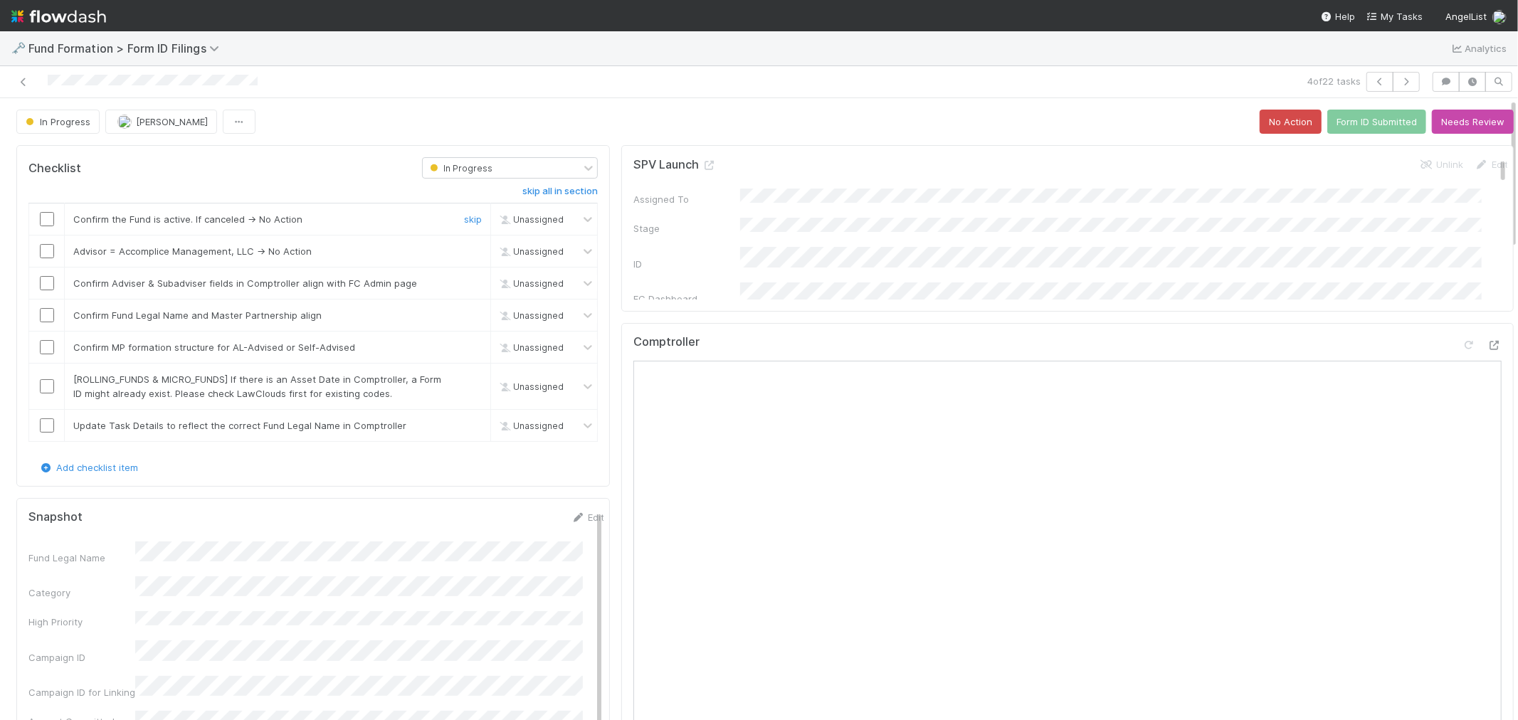
click at [43, 223] on input "checkbox" at bounding box center [47, 219] width 14 height 14
click at [465, 251] on link "skip" at bounding box center [473, 251] width 18 height 11
click at [43, 283] on input "checkbox" at bounding box center [47, 283] width 14 height 14
click at [50, 317] on input "checkbox" at bounding box center [47, 315] width 14 height 14
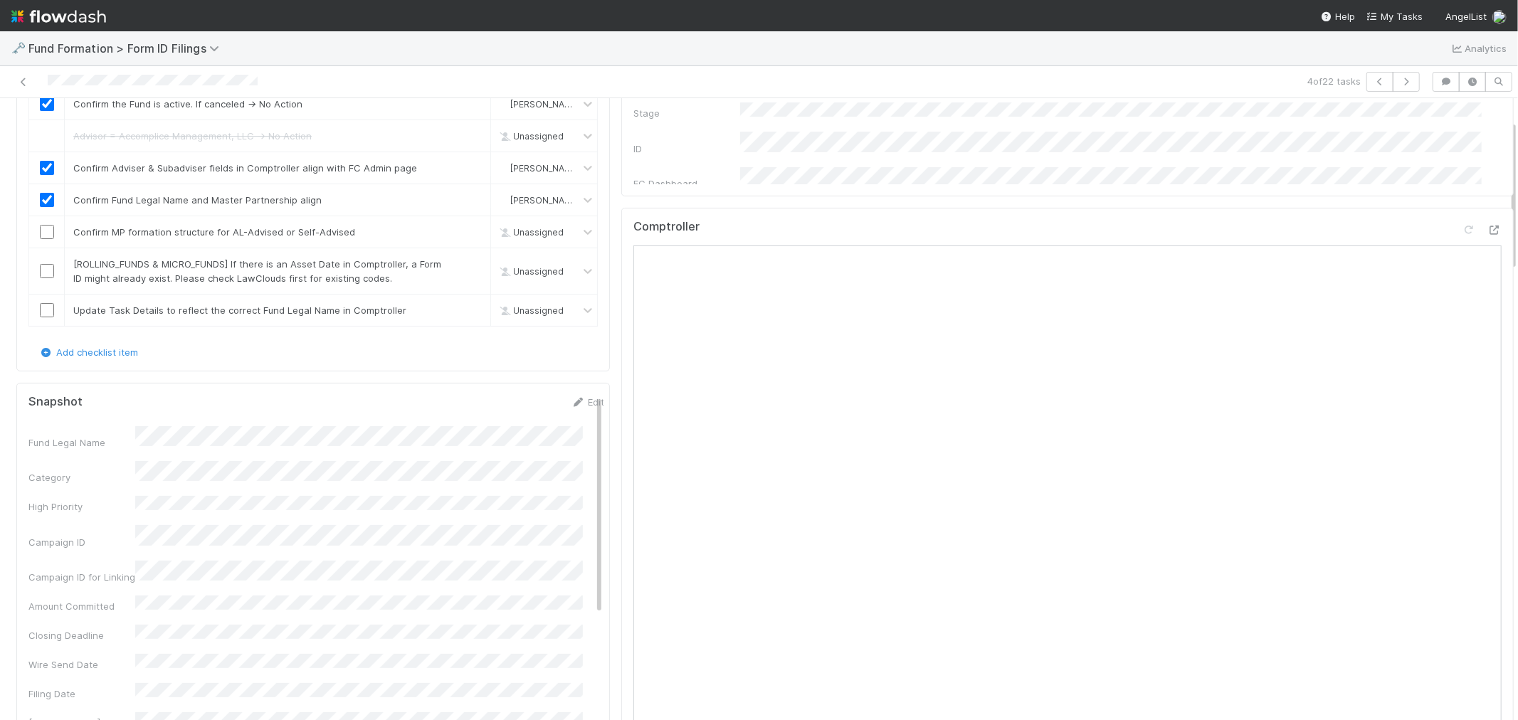
scroll to position [90, 0]
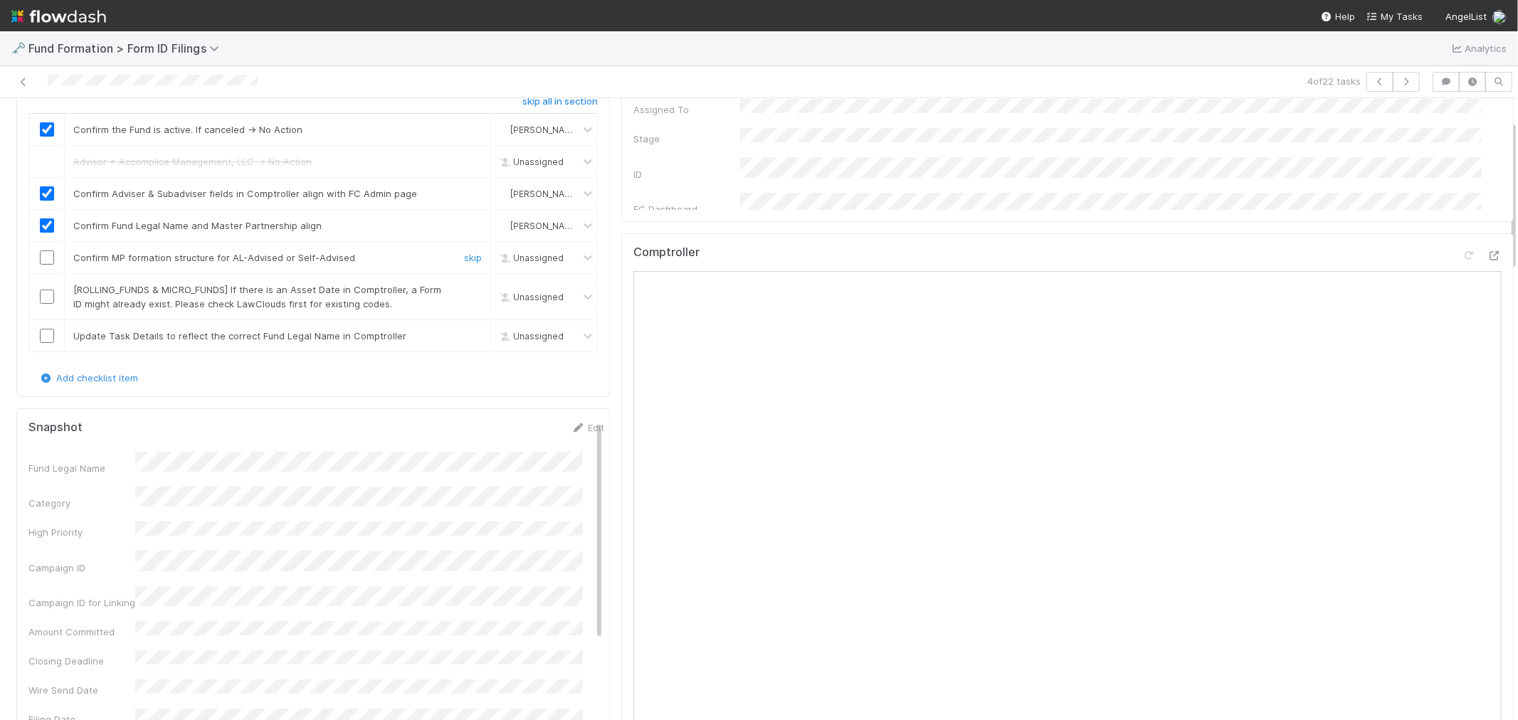
click at [41, 253] on input "checkbox" at bounding box center [47, 258] width 14 height 14
click at [470, 293] on link "skip" at bounding box center [473, 289] width 18 height 11
click at [468, 337] on link "skip" at bounding box center [473, 335] width 18 height 11
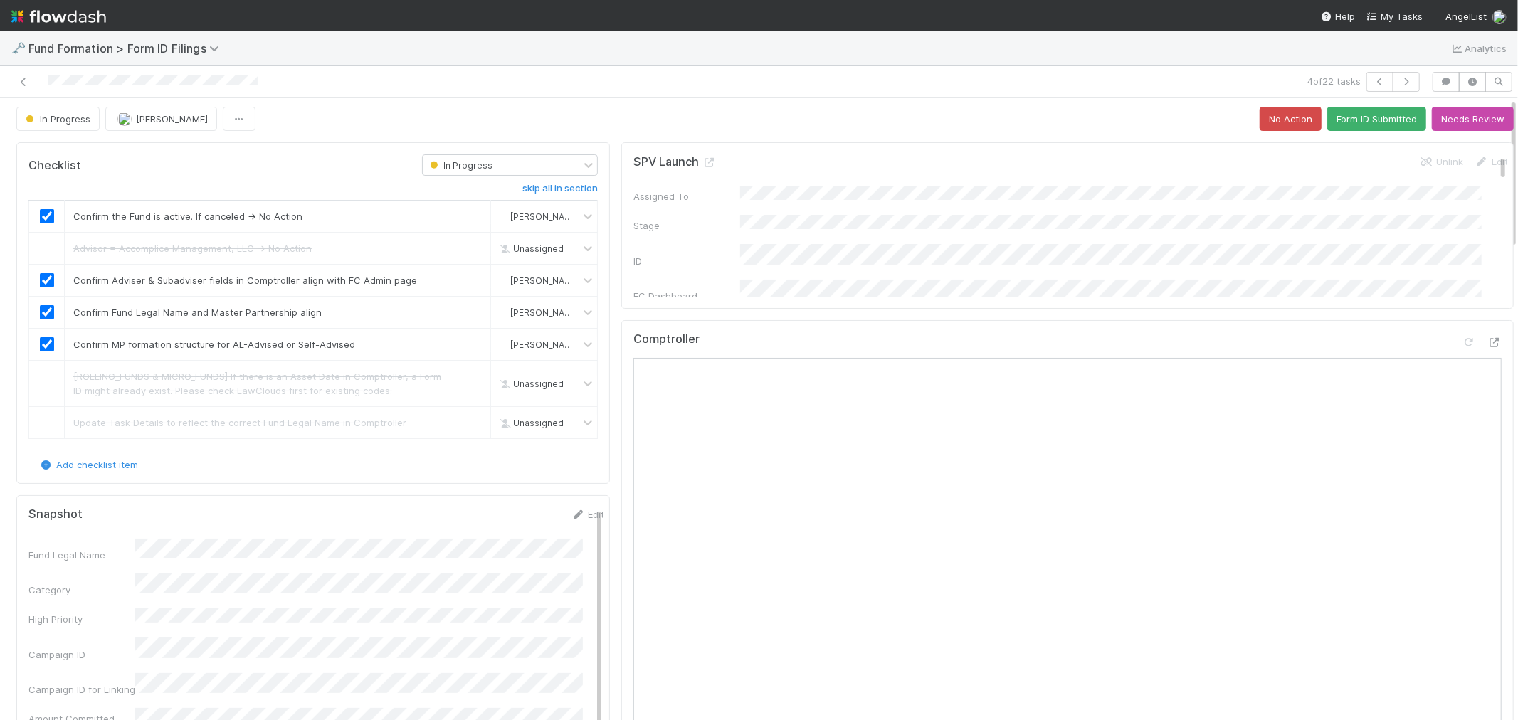
scroll to position [0, 0]
click at [1367, 72] on button "button" at bounding box center [1380, 82] width 27 height 20
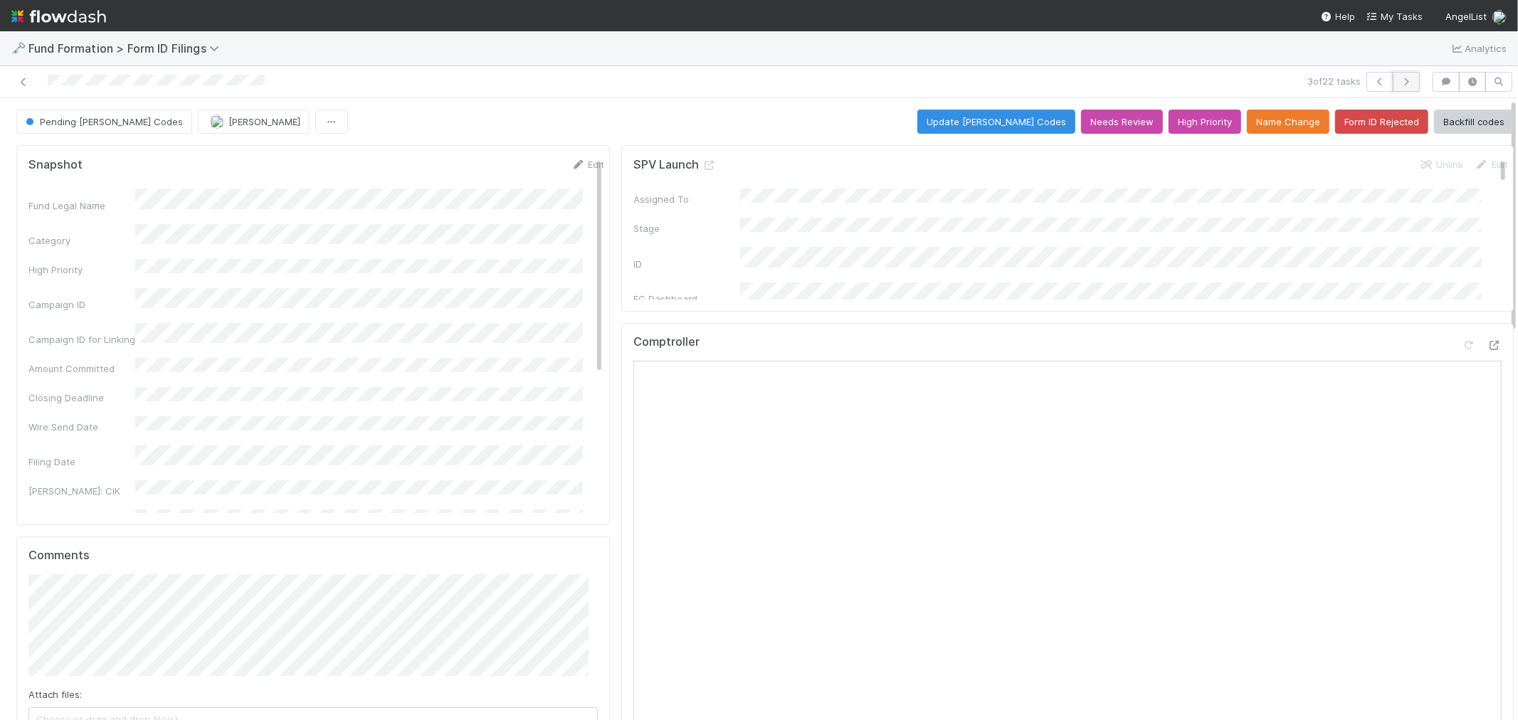
click at [1399, 81] on icon "button" at bounding box center [1406, 82] width 14 height 9
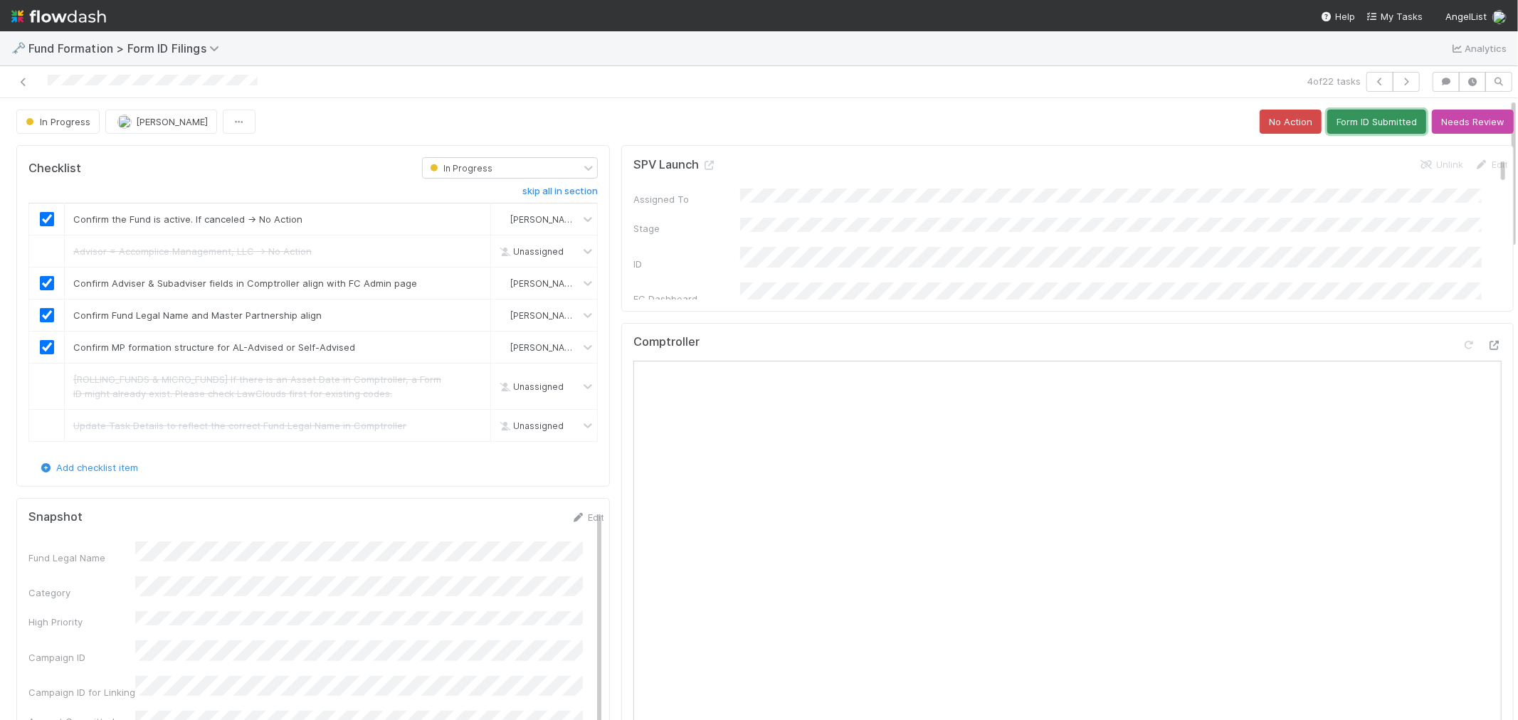
click at [1357, 122] on button "Form ID Submitted" at bounding box center [1376, 122] width 99 height 24
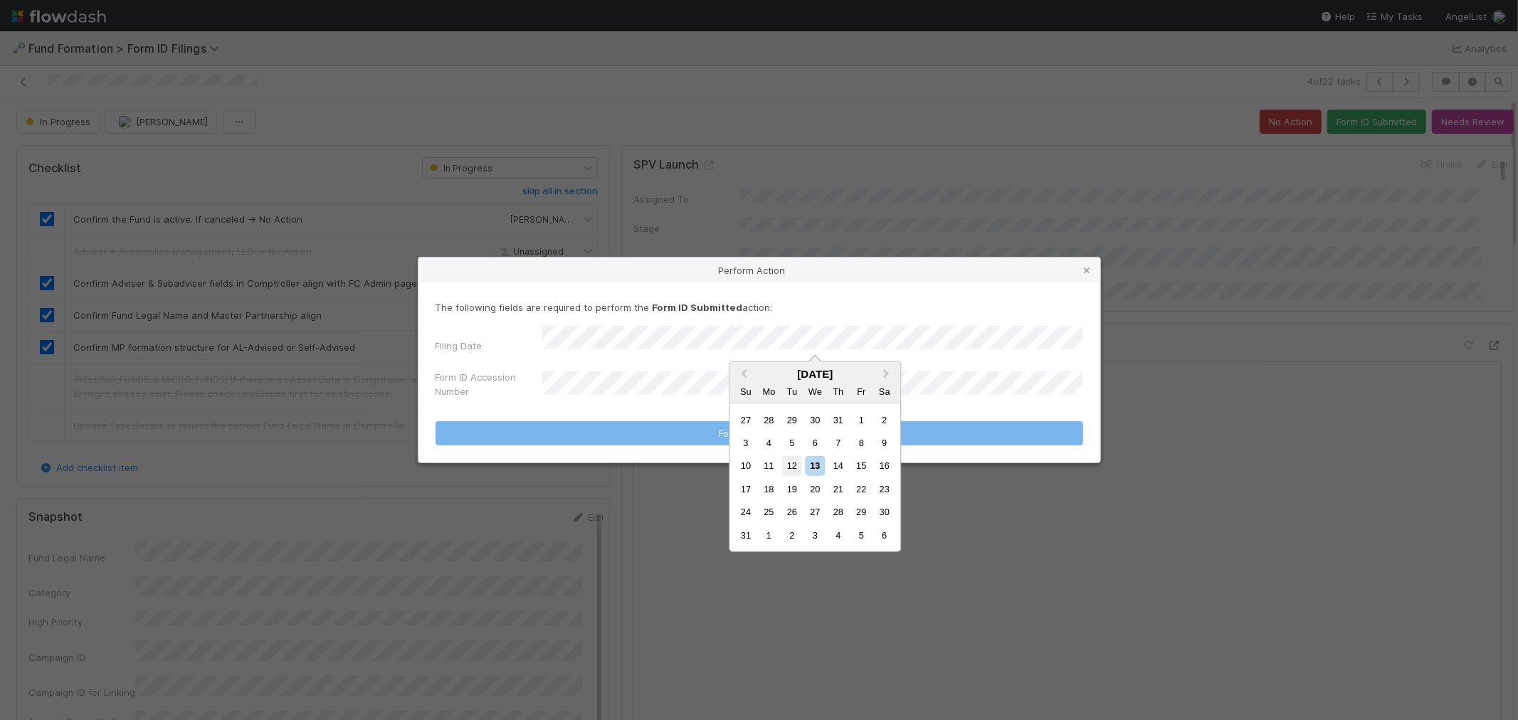
click at [790, 465] on div "12" at bounding box center [791, 465] width 19 height 19
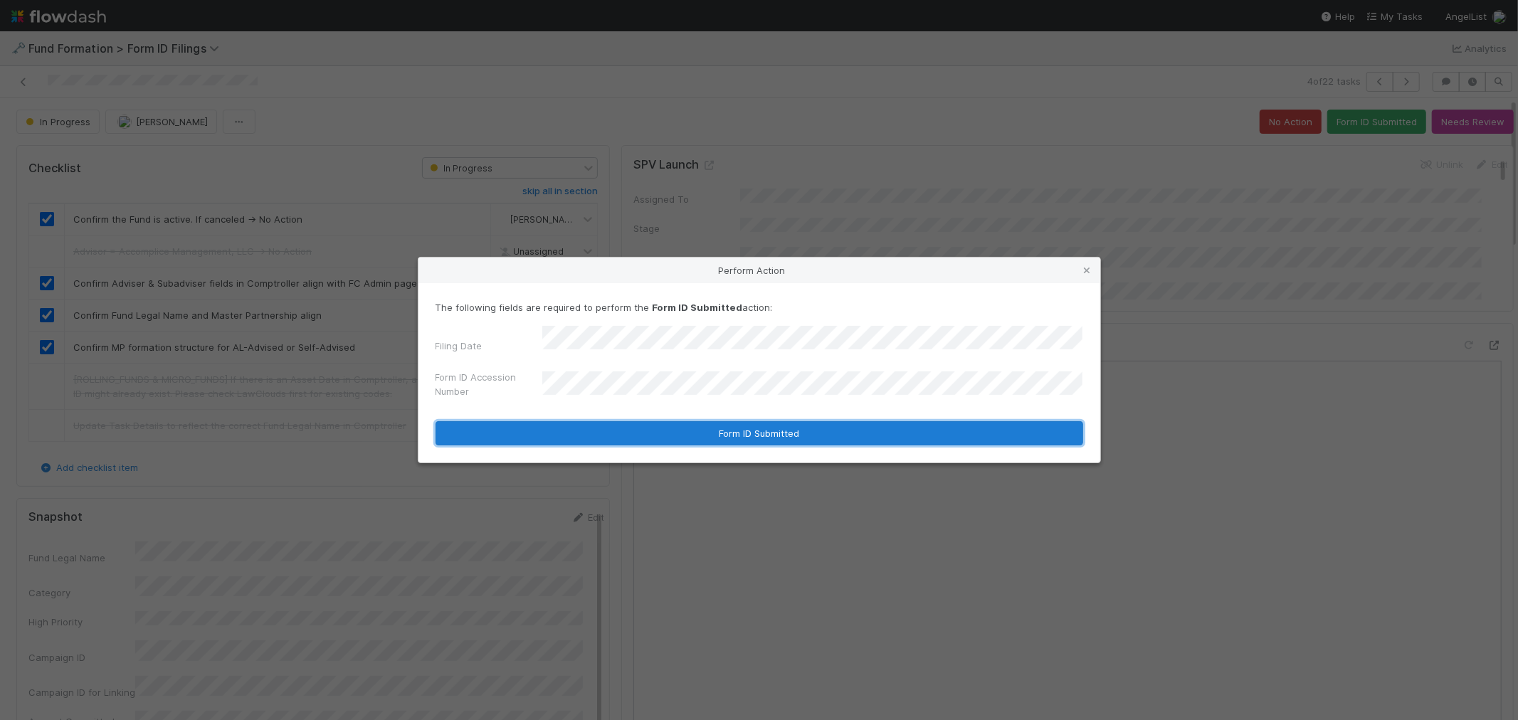
click at [593, 428] on button "Form ID Submitted" at bounding box center [760, 433] width 648 height 24
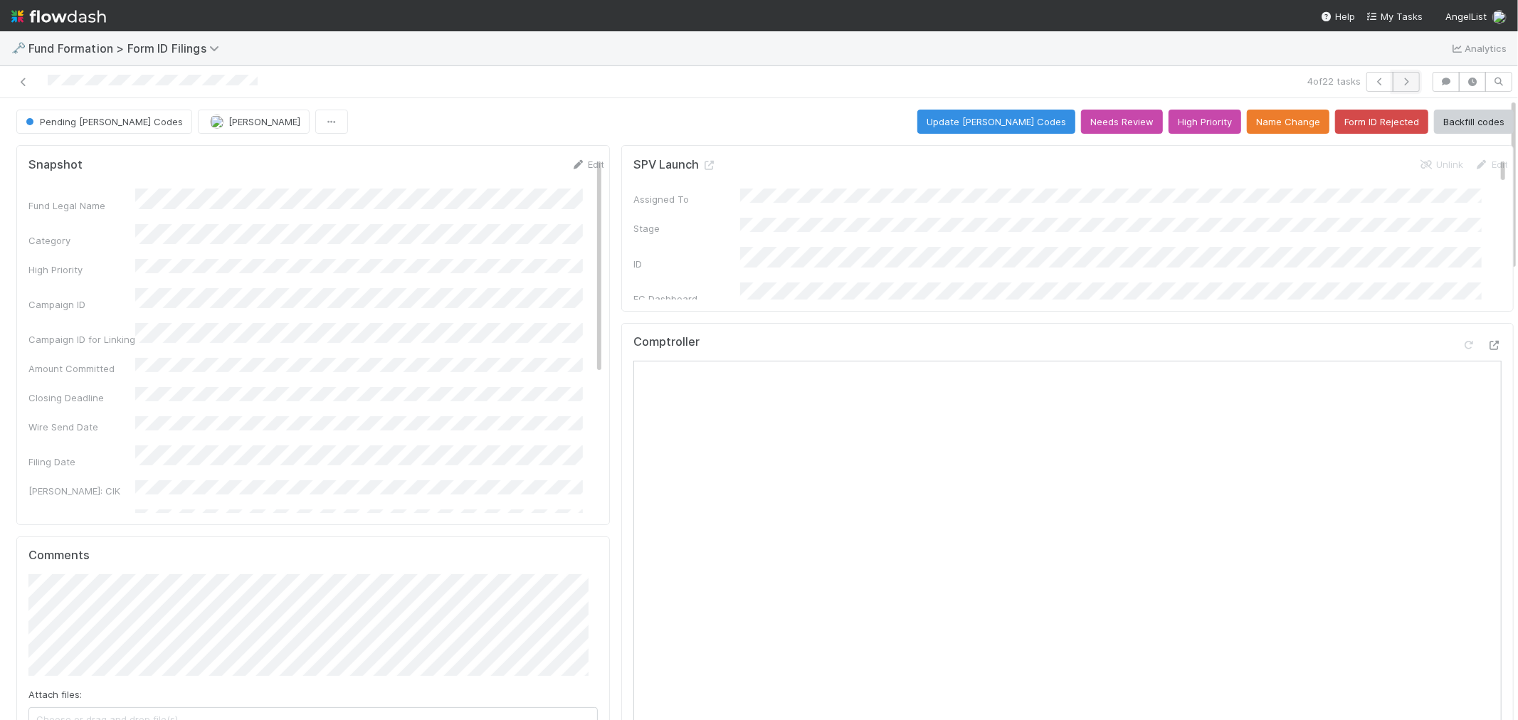
click at [1399, 82] on icon "button" at bounding box center [1406, 82] width 14 height 9
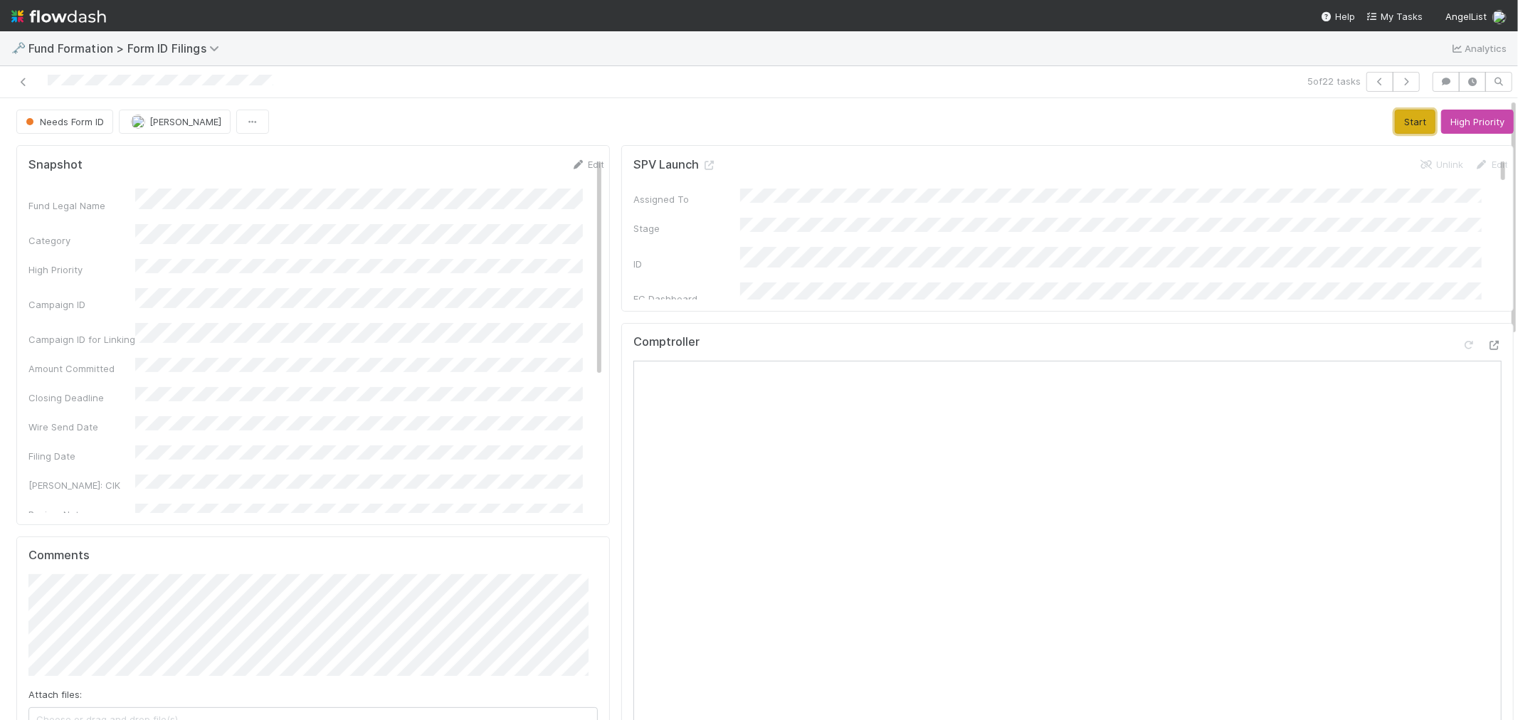
click at [1395, 123] on button "Start" at bounding box center [1415, 122] width 41 height 24
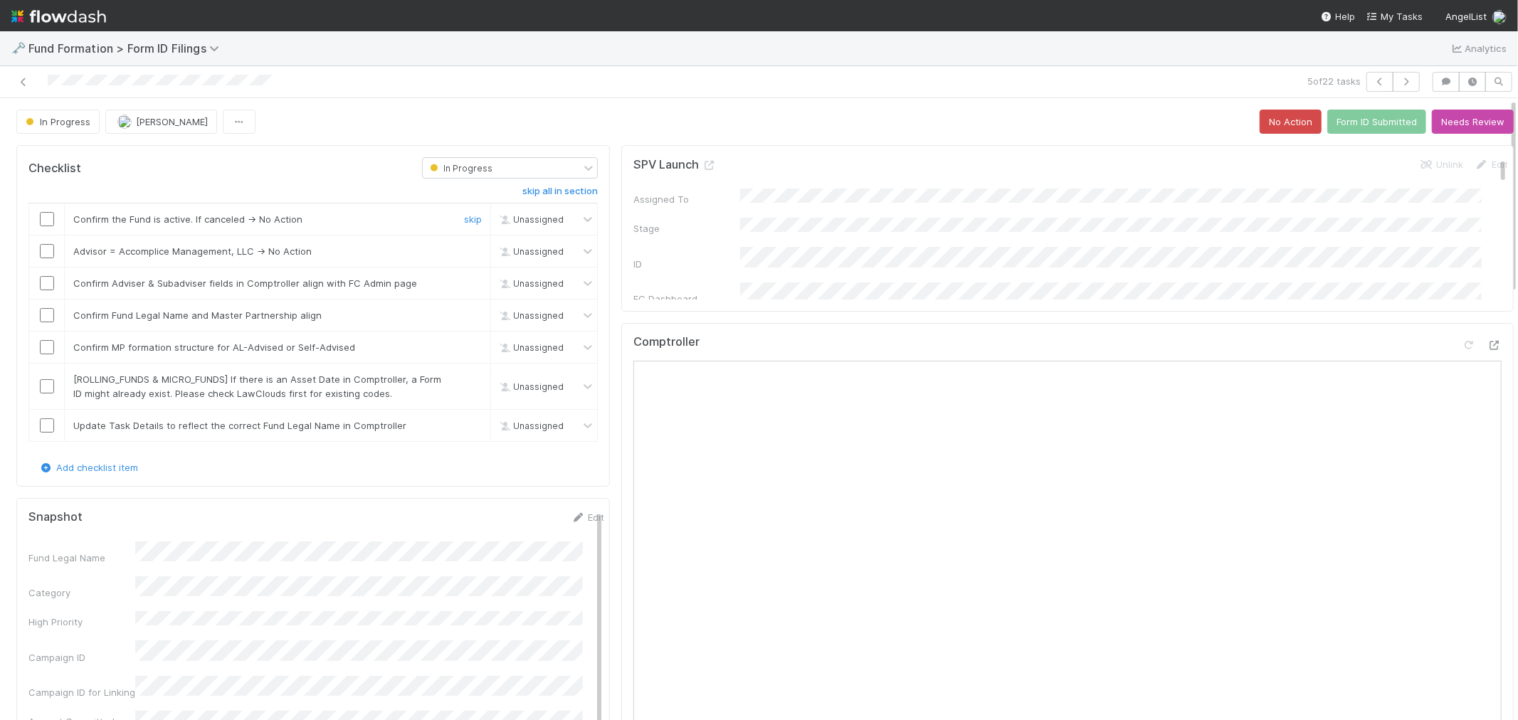
click at [51, 221] on input "checkbox" at bounding box center [47, 219] width 14 height 14
click at [465, 249] on link "skip" at bounding box center [473, 251] width 18 height 11
click at [47, 286] on input "checkbox" at bounding box center [47, 283] width 14 height 14
click at [41, 319] on input "checkbox" at bounding box center [47, 315] width 14 height 14
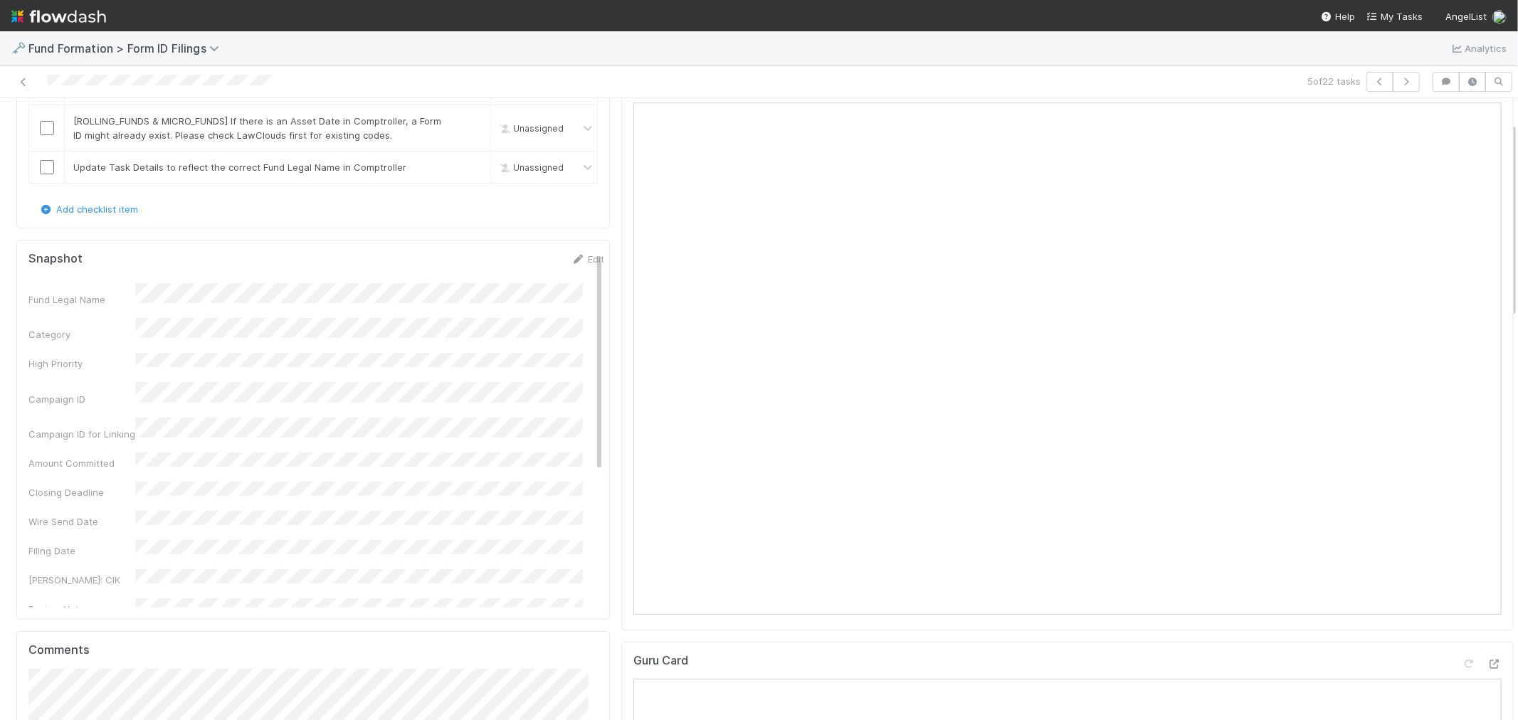
scroll to position [48, 0]
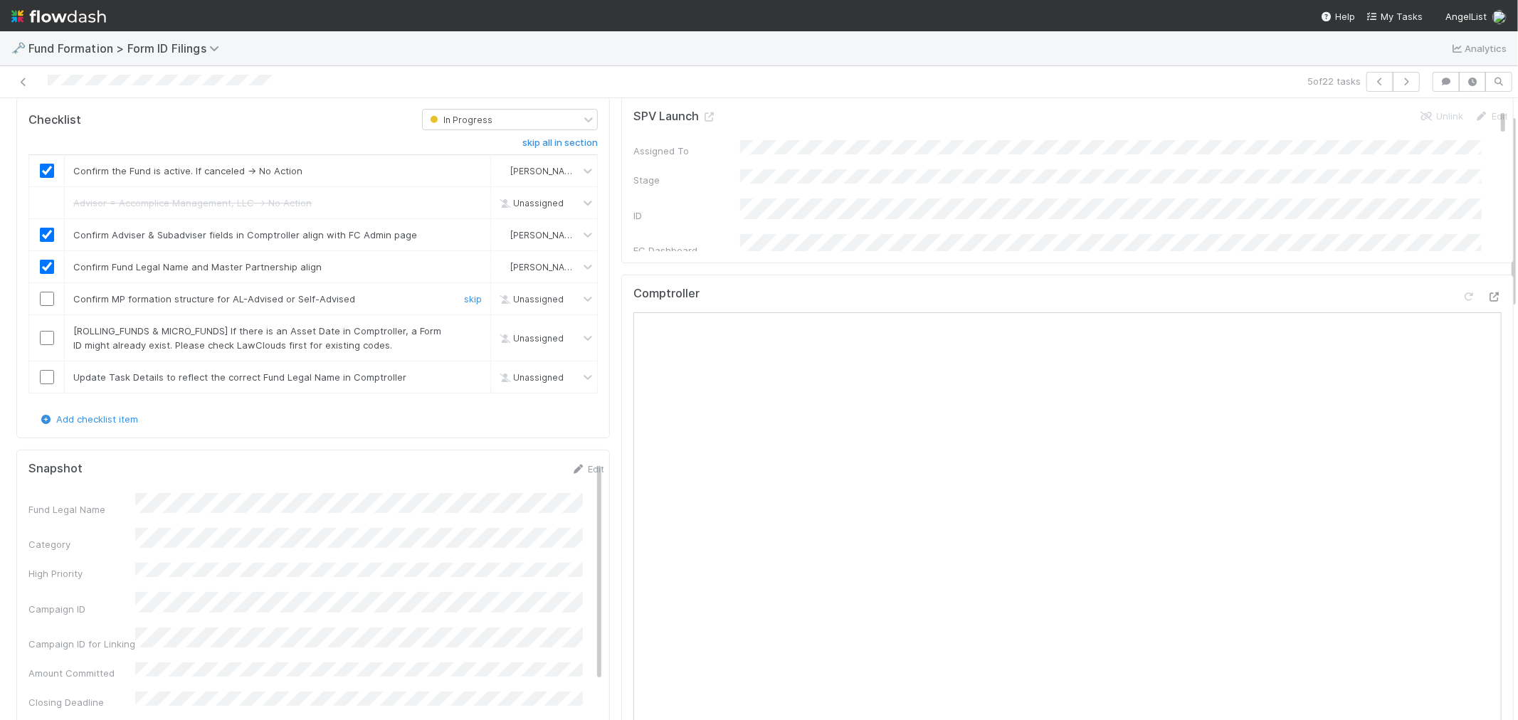
click at [45, 305] on input "checkbox" at bounding box center [47, 299] width 14 height 14
click at [467, 335] on link "skip" at bounding box center [473, 330] width 18 height 11
click at [574, 468] on link "Edit" at bounding box center [587, 468] width 33 height 11
click at [508, 472] on button "Save" at bounding box center [528, 474] width 41 height 24
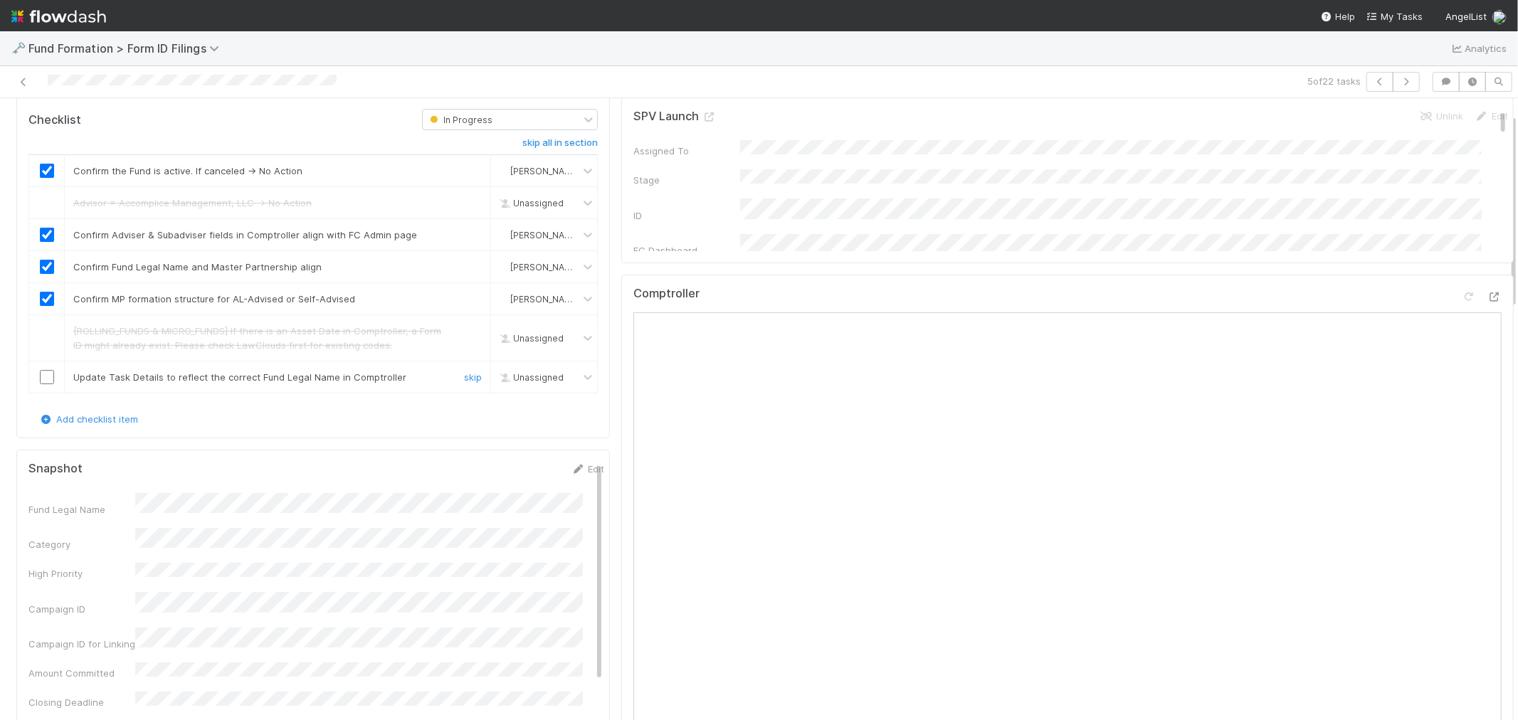
click at [48, 376] on input "checkbox" at bounding box center [47, 377] width 14 height 14
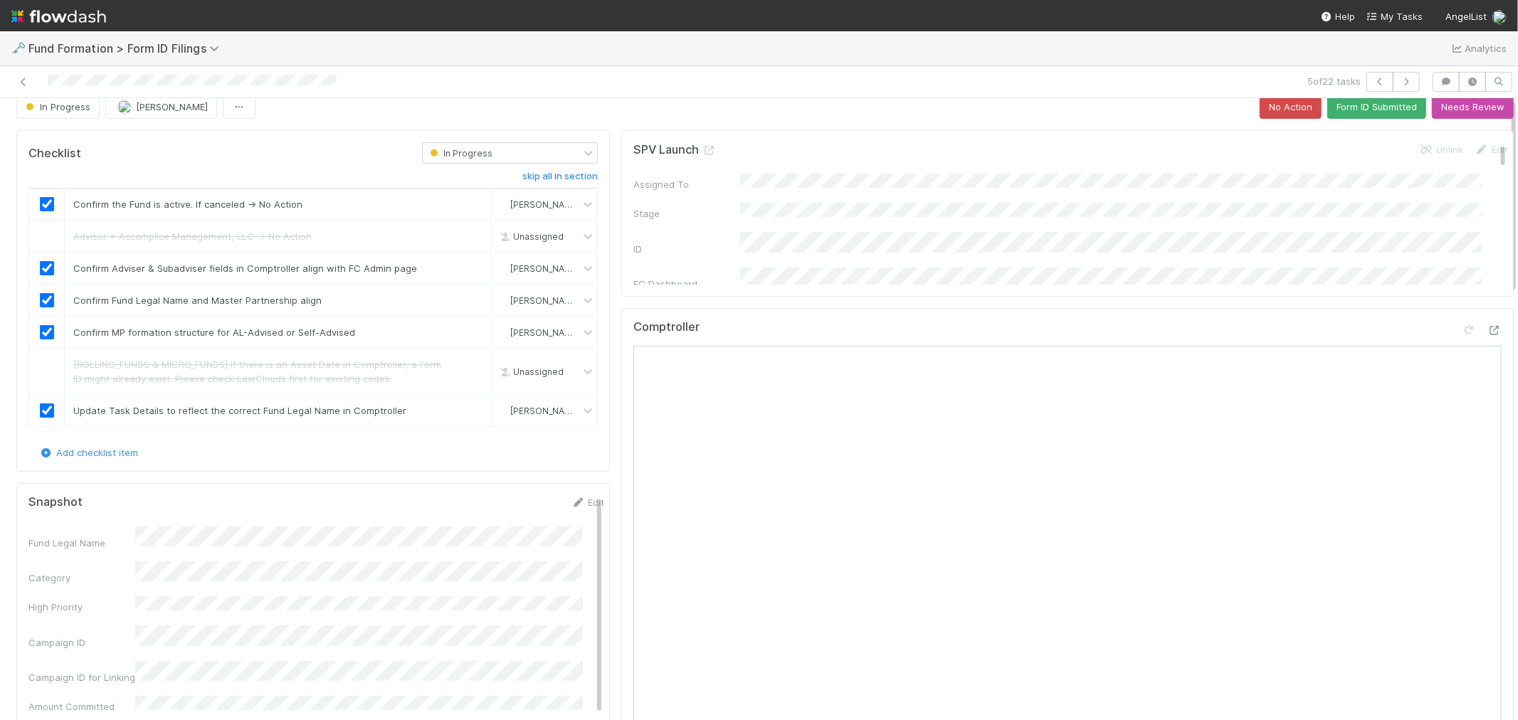
scroll to position [0, 0]
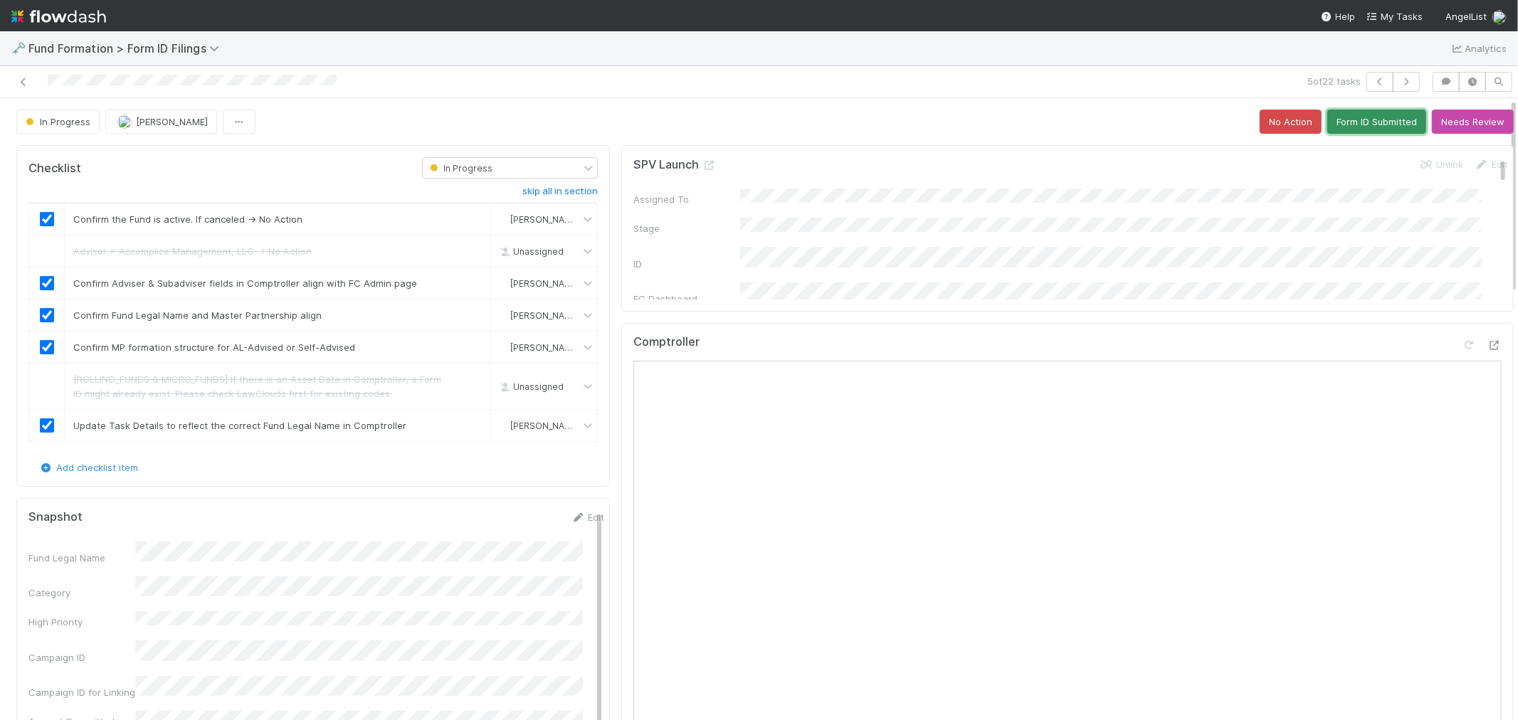
click at [1374, 115] on button "Form ID Submitted" at bounding box center [1376, 122] width 99 height 24
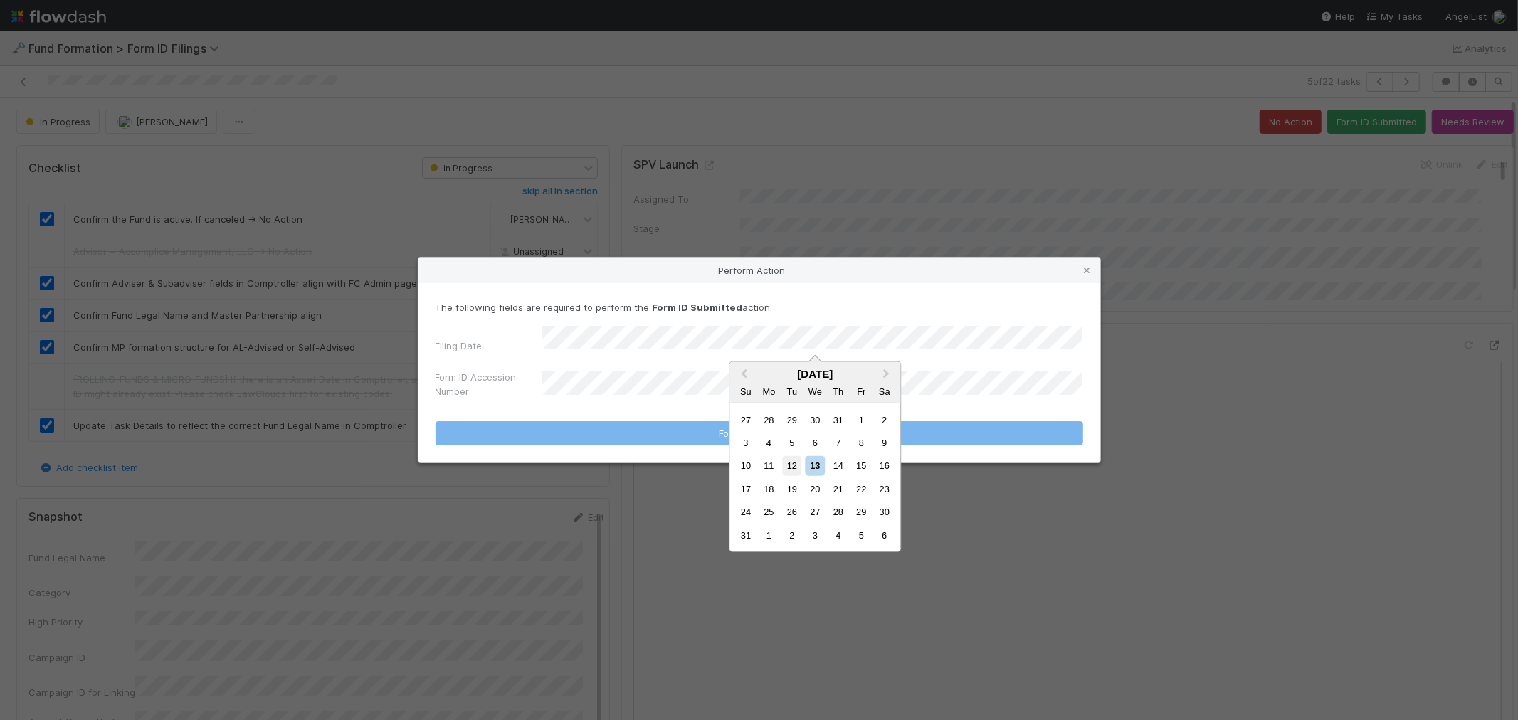
click at [785, 468] on div "12" at bounding box center [791, 465] width 19 height 19
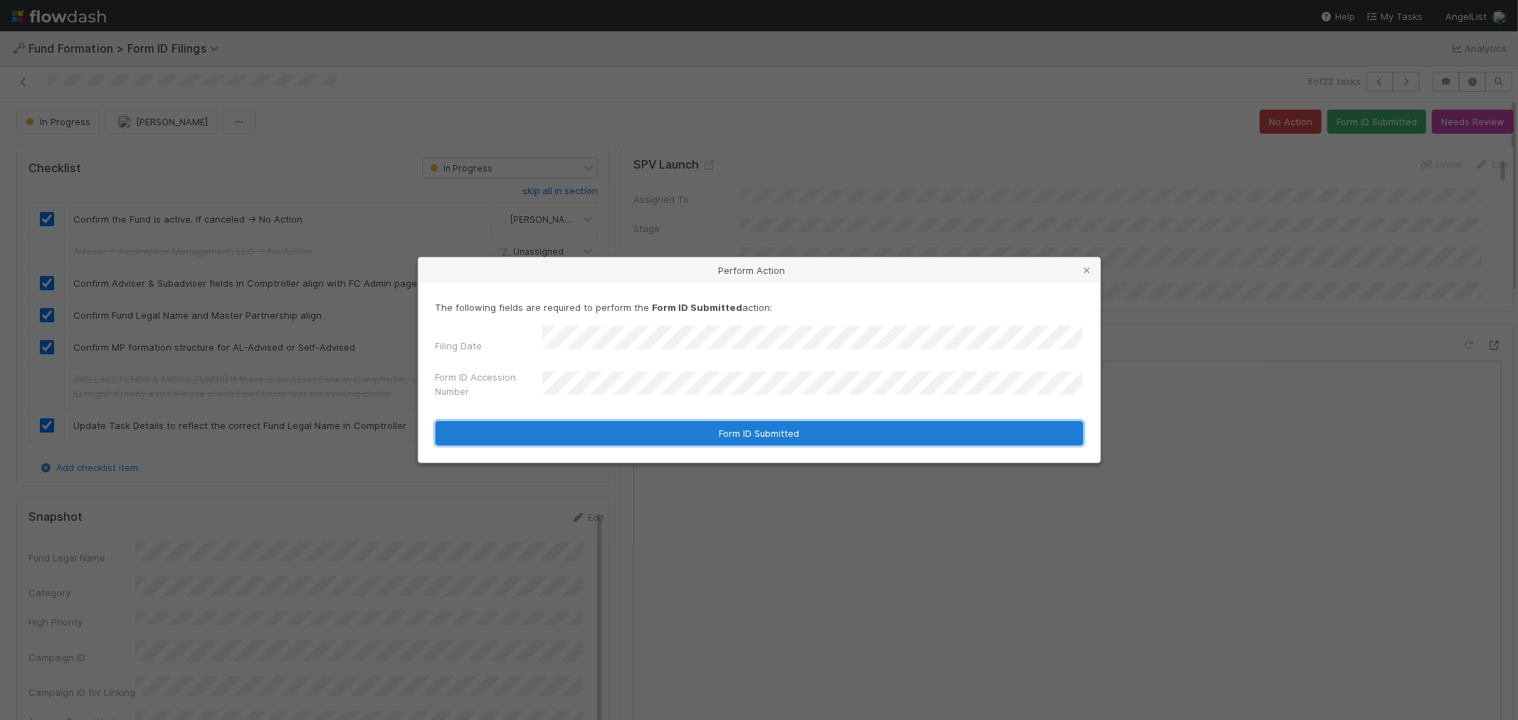
click at [616, 427] on button "Form ID Submitted" at bounding box center [760, 433] width 648 height 24
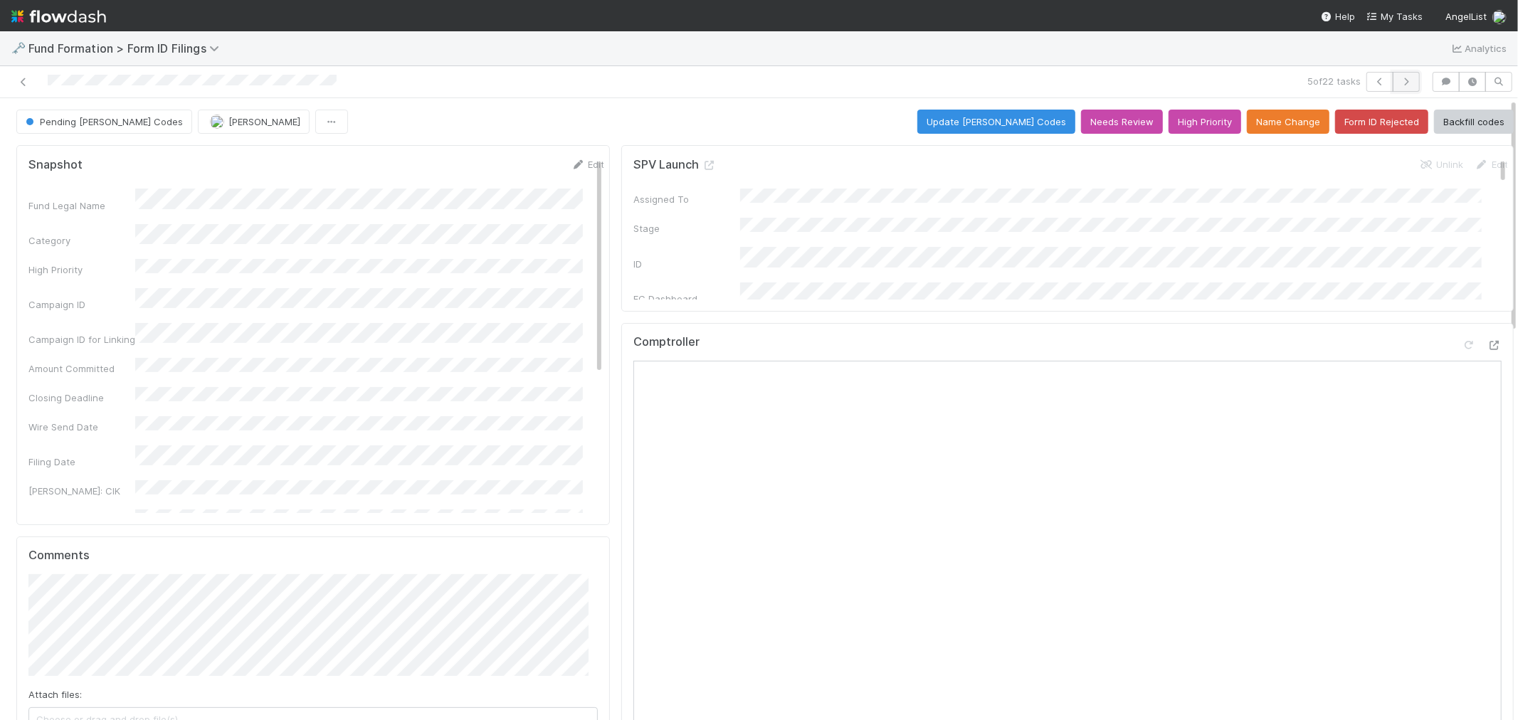
click at [1399, 78] on icon "button" at bounding box center [1406, 82] width 14 height 9
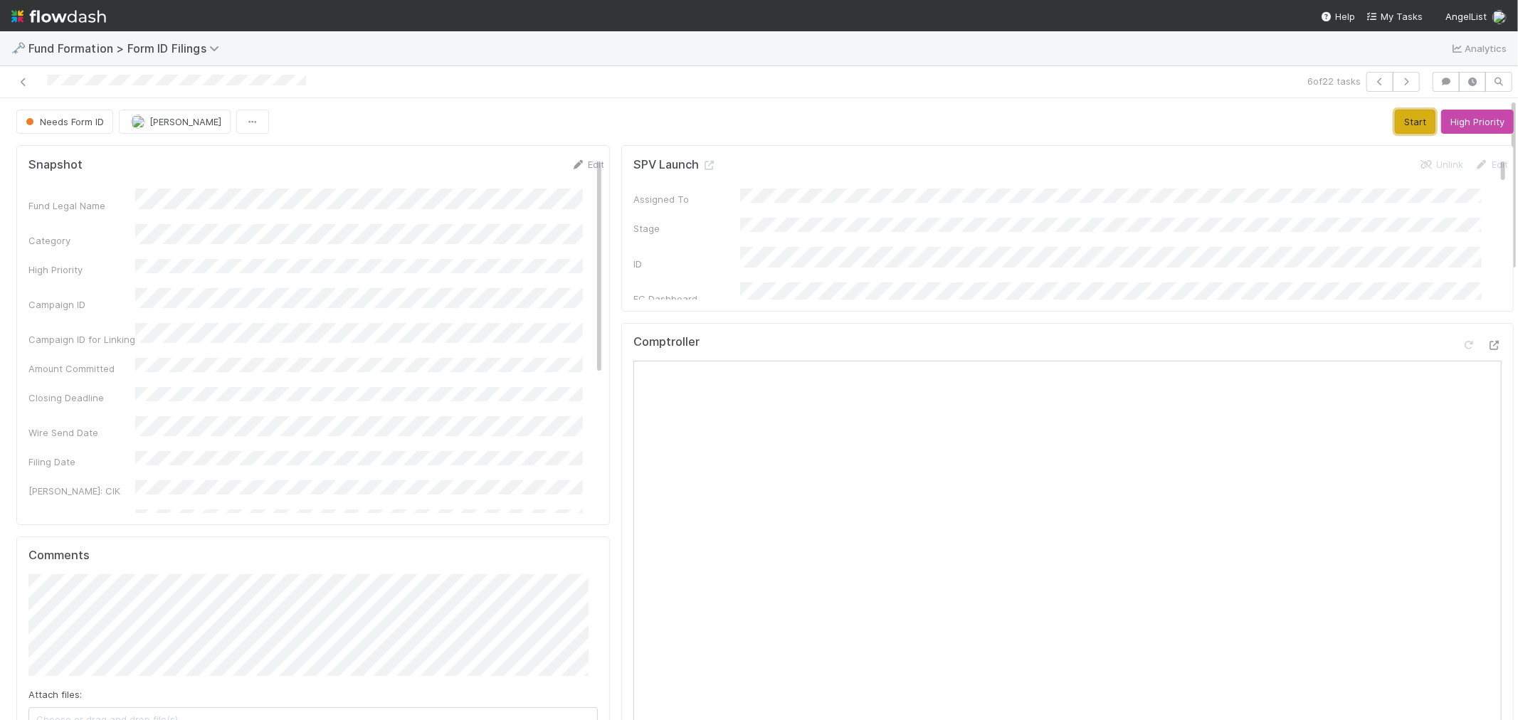
click at [1395, 115] on button "Start" at bounding box center [1415, 122] width 41 height 24
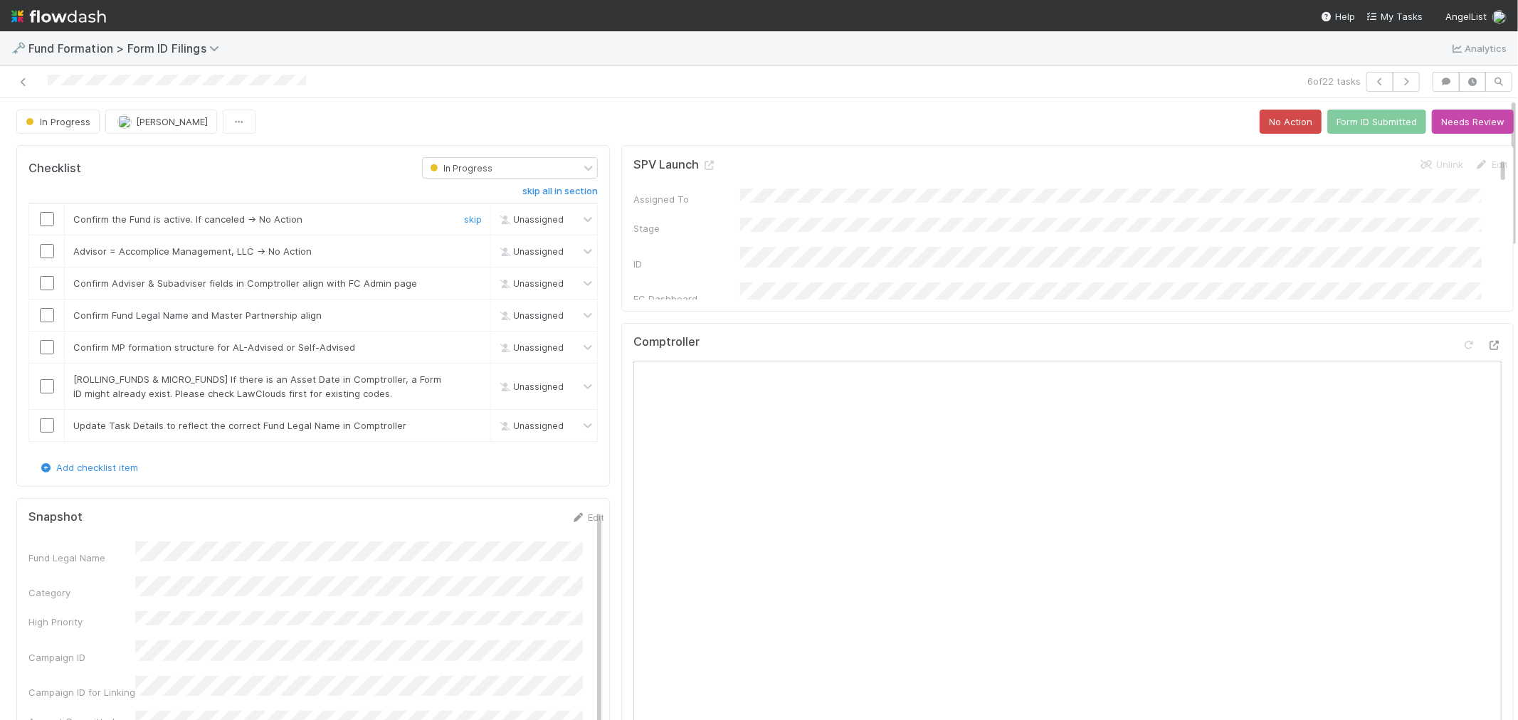
click at [41, 221] on input "checkbox" at bounding box center [47, 219] width 14 height 14
click at [466, 251] on link "skip" at bounding box center [473, 251] width 18 height 11
checkbox input "true"
click at [51, 282] on input "checkbox" at bounding box center [47, 283] width 14 height 14
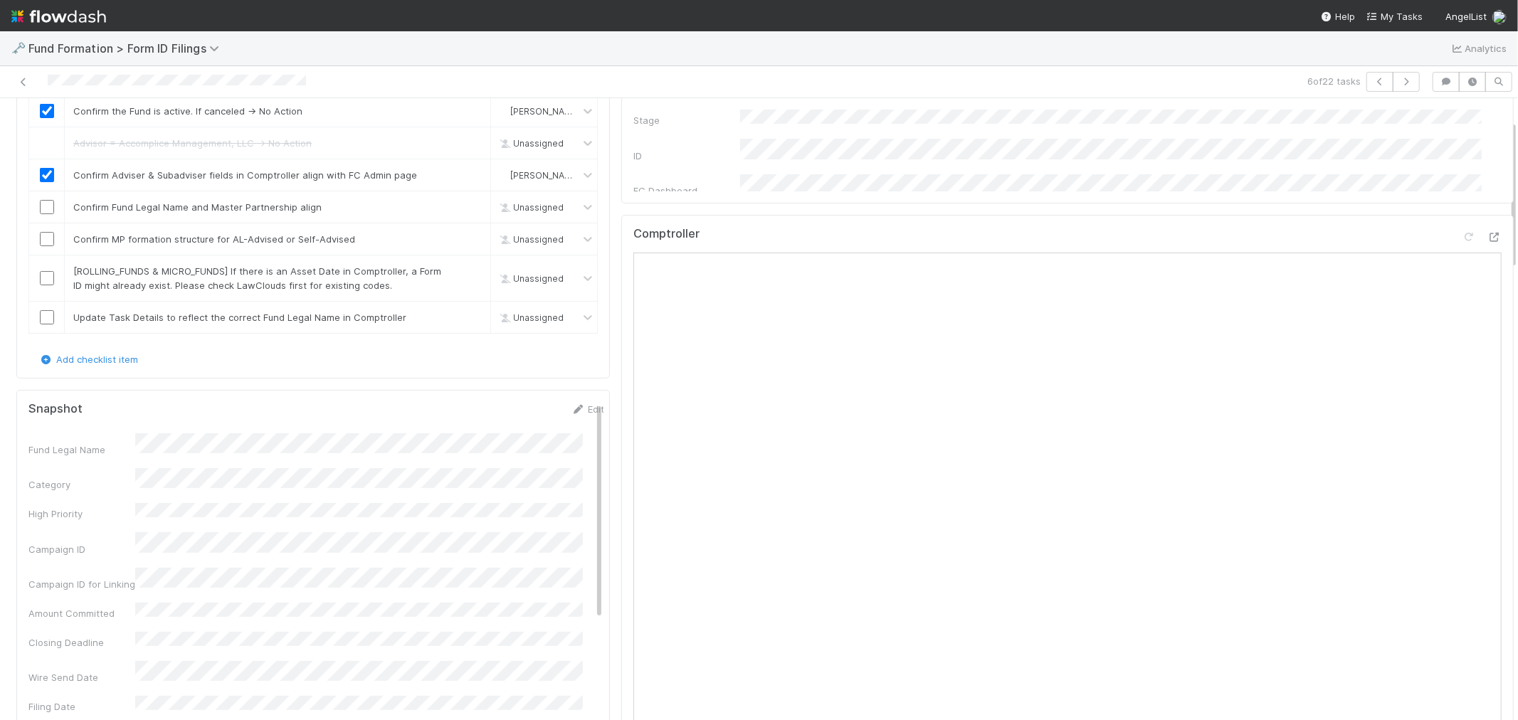
scroll to position [90, 0]
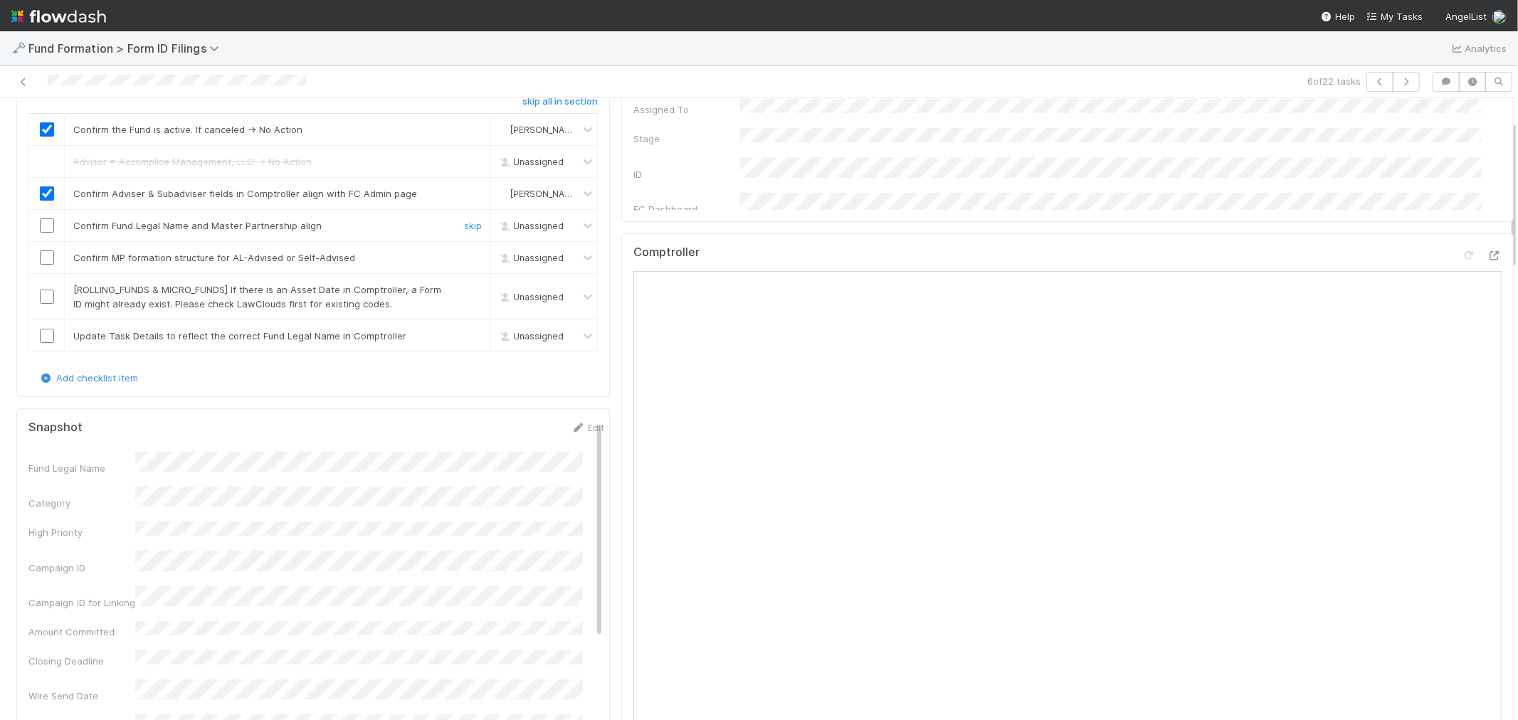
click at [43, 229] on input "checkbox" at bounding box center [47, 226] width 14 height 14
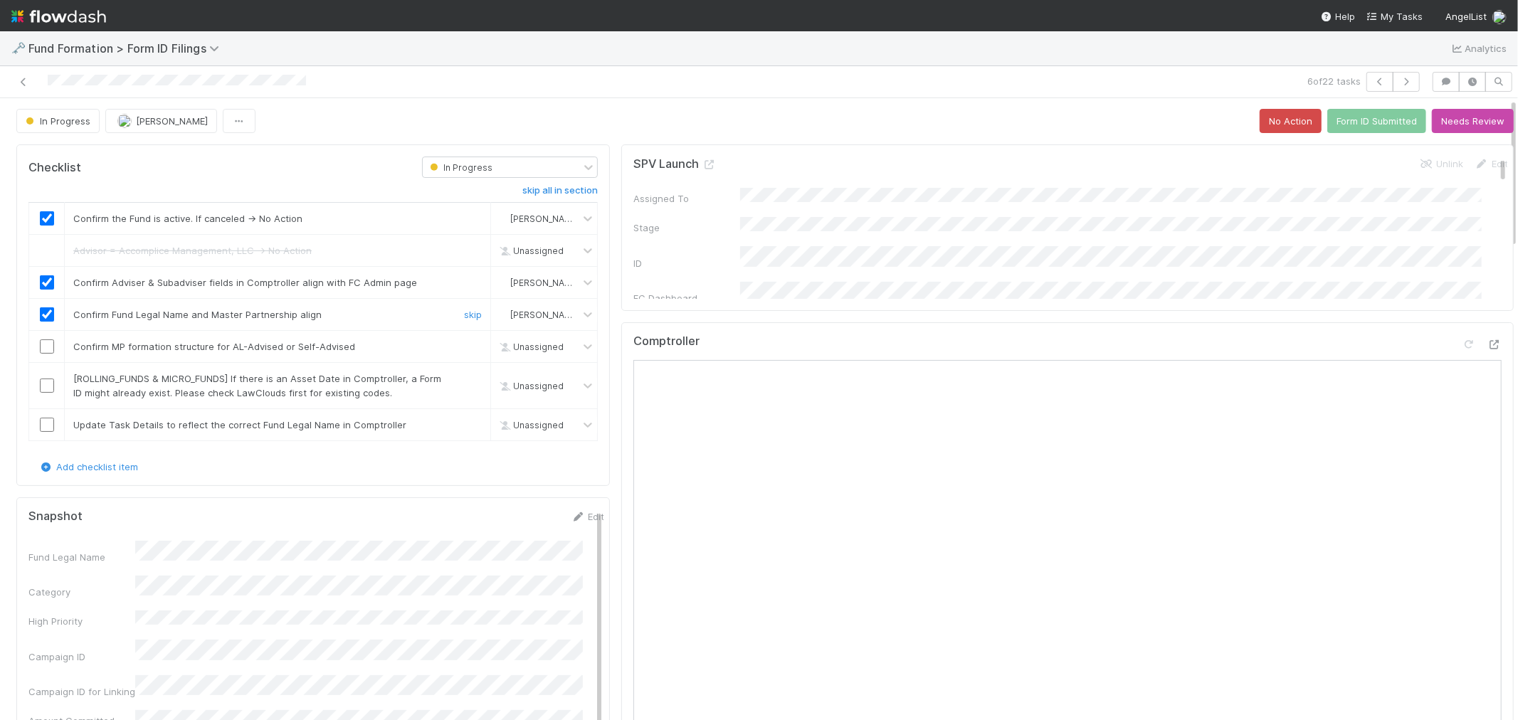
scroll to position [0, 0]
click at [50, 344] on input "checkbox" at bounding box center [47, 347] width 14 height 14
click at [464, 380] on link "skip" at bounding box center [473, 379] width 18 height 11
click at [464, 424] on link "skip" at bounding box center [473, 425] width 18 height 11
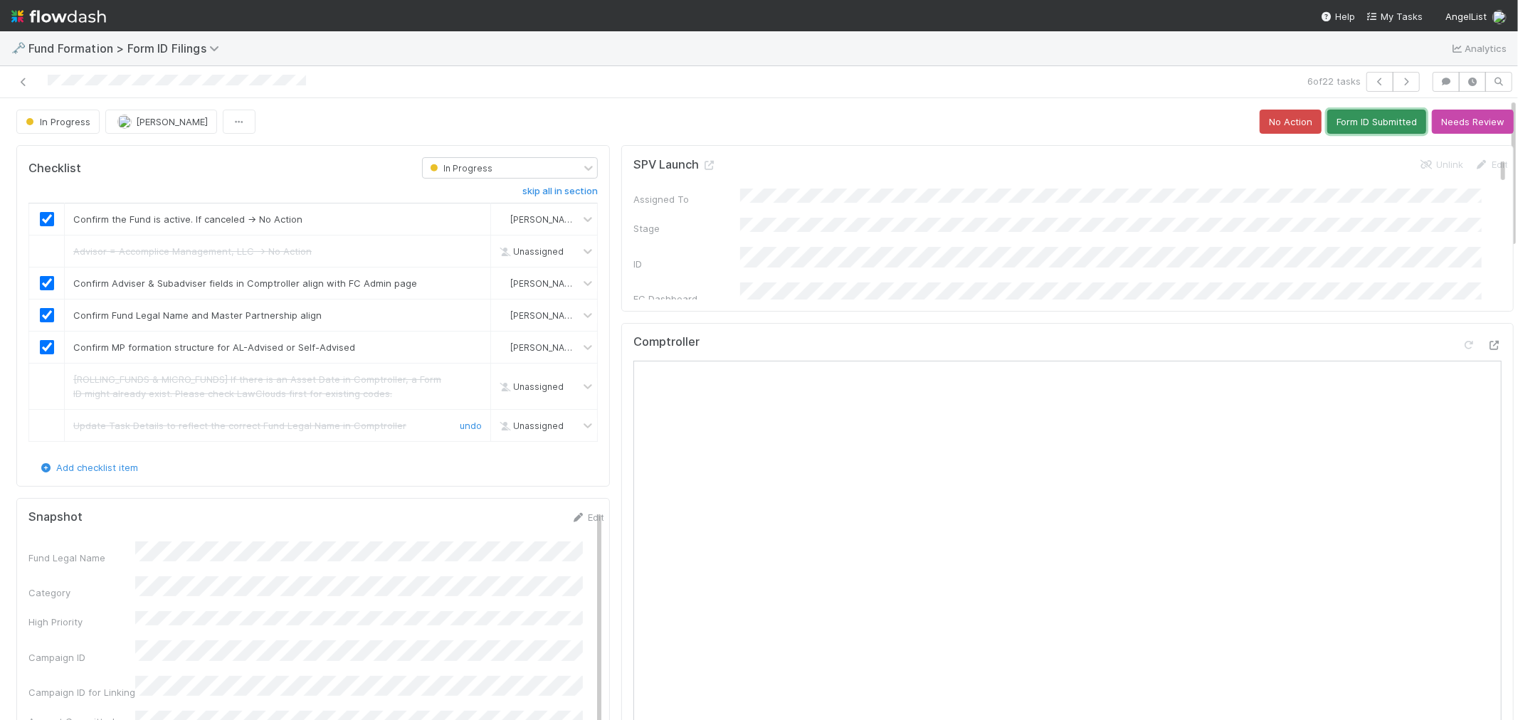
click at [1368, 116] on button "Form ID Submitted" at bounding box center [1376, 122] width 99 height 24
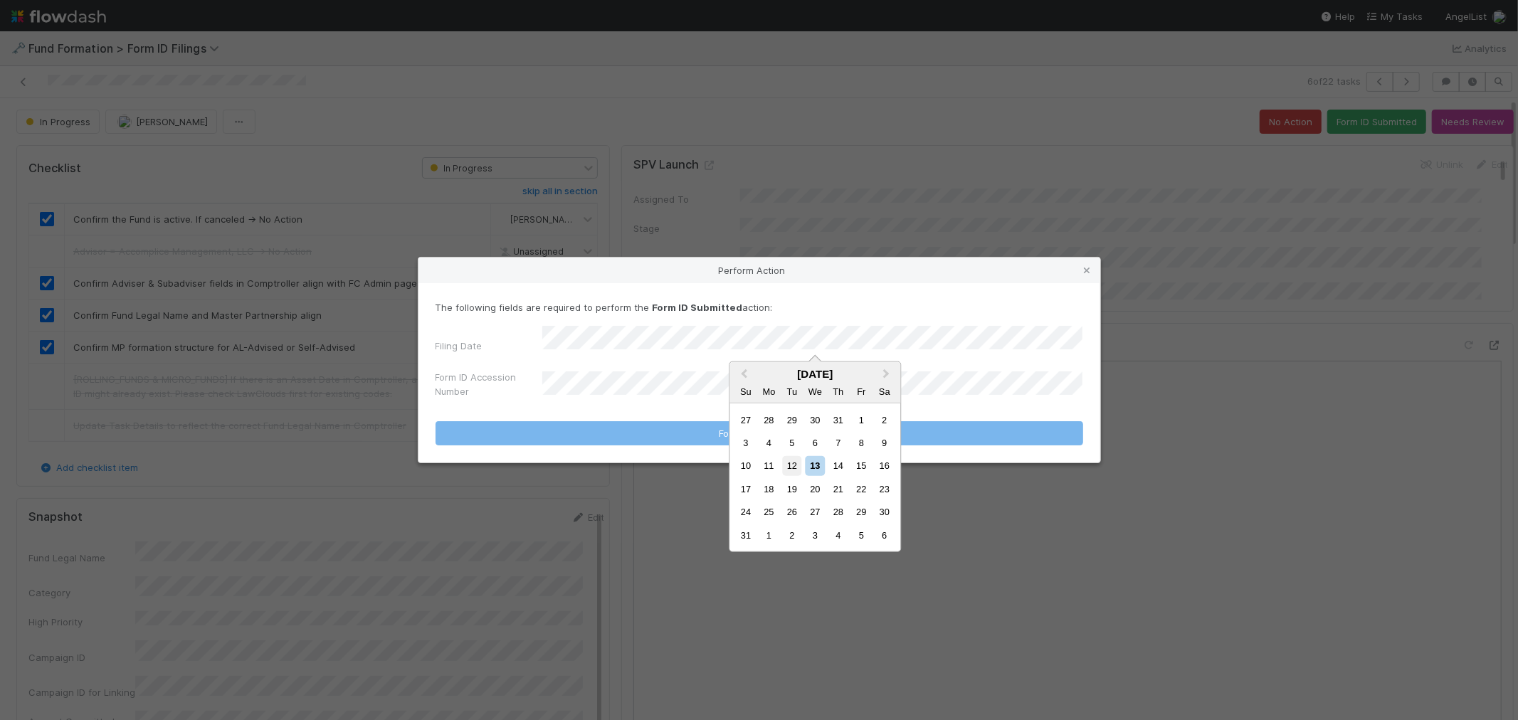
click at [788, 465] on div "12" at bounding box center [791, 465] width 19 height 19
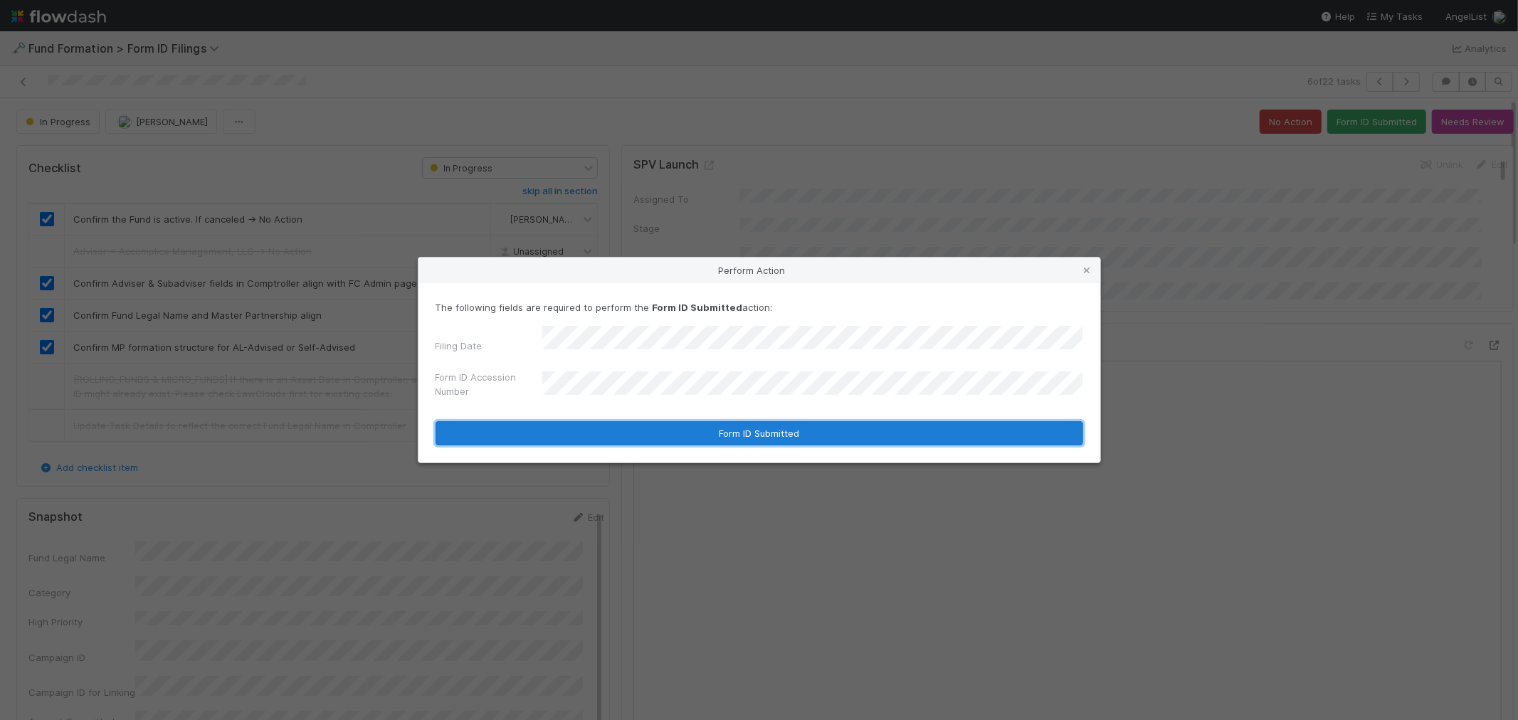
click at [767, 428] on button "Form ID Submitted" at bounding box center [760, 433] width 648 height 24
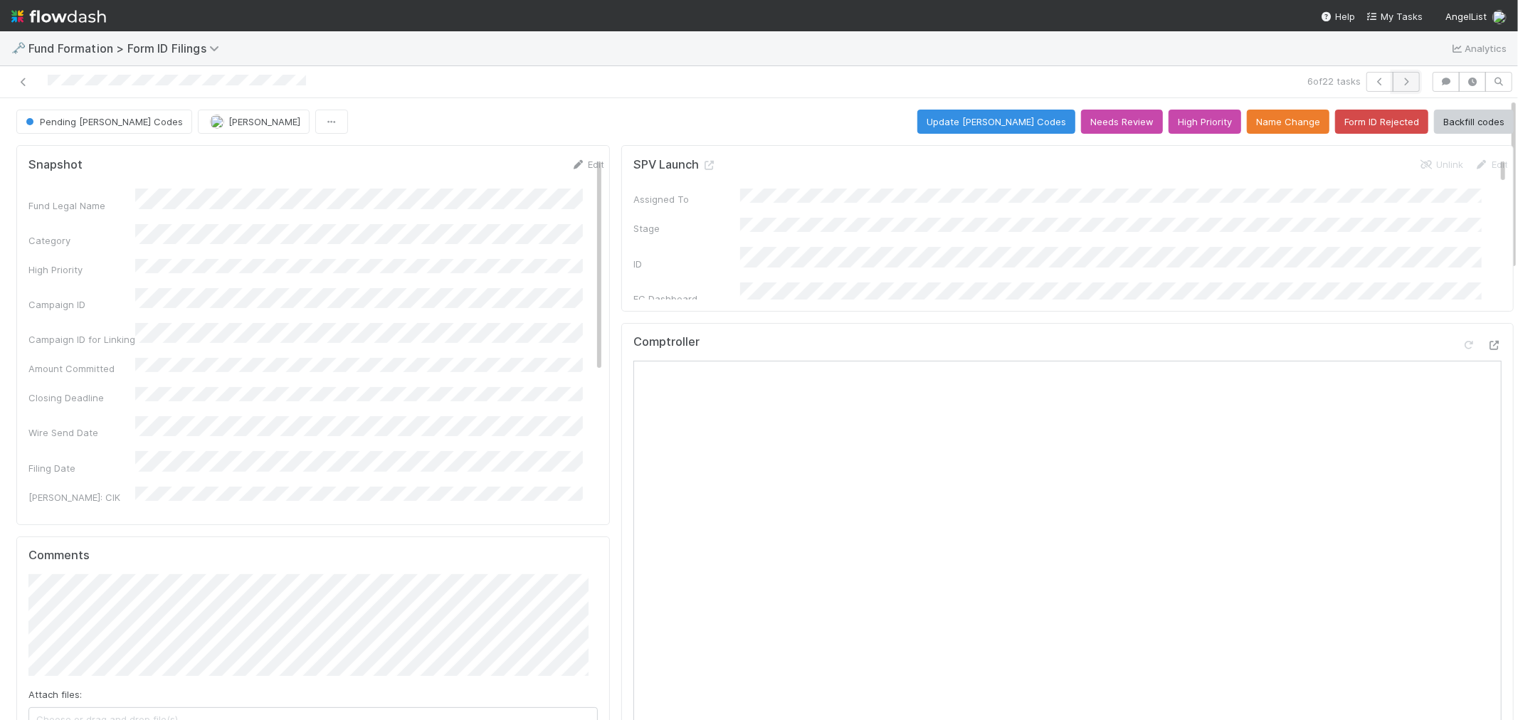
click at [1393, 75] on button "button" at bounding box center [1406, 82] width 27 height 20
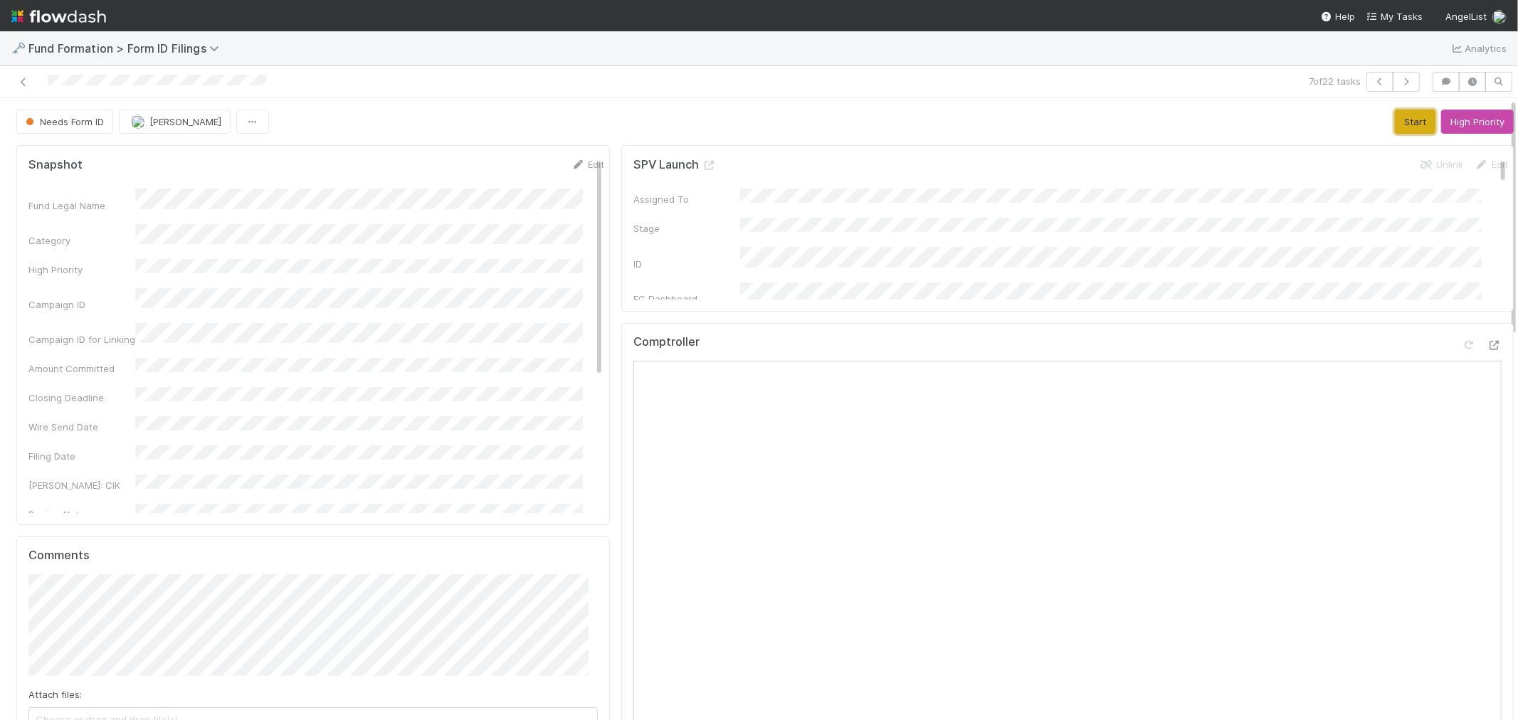
click at [1395, 127] on button "Start" at bounding box center [1415, 122] width 41 height 24
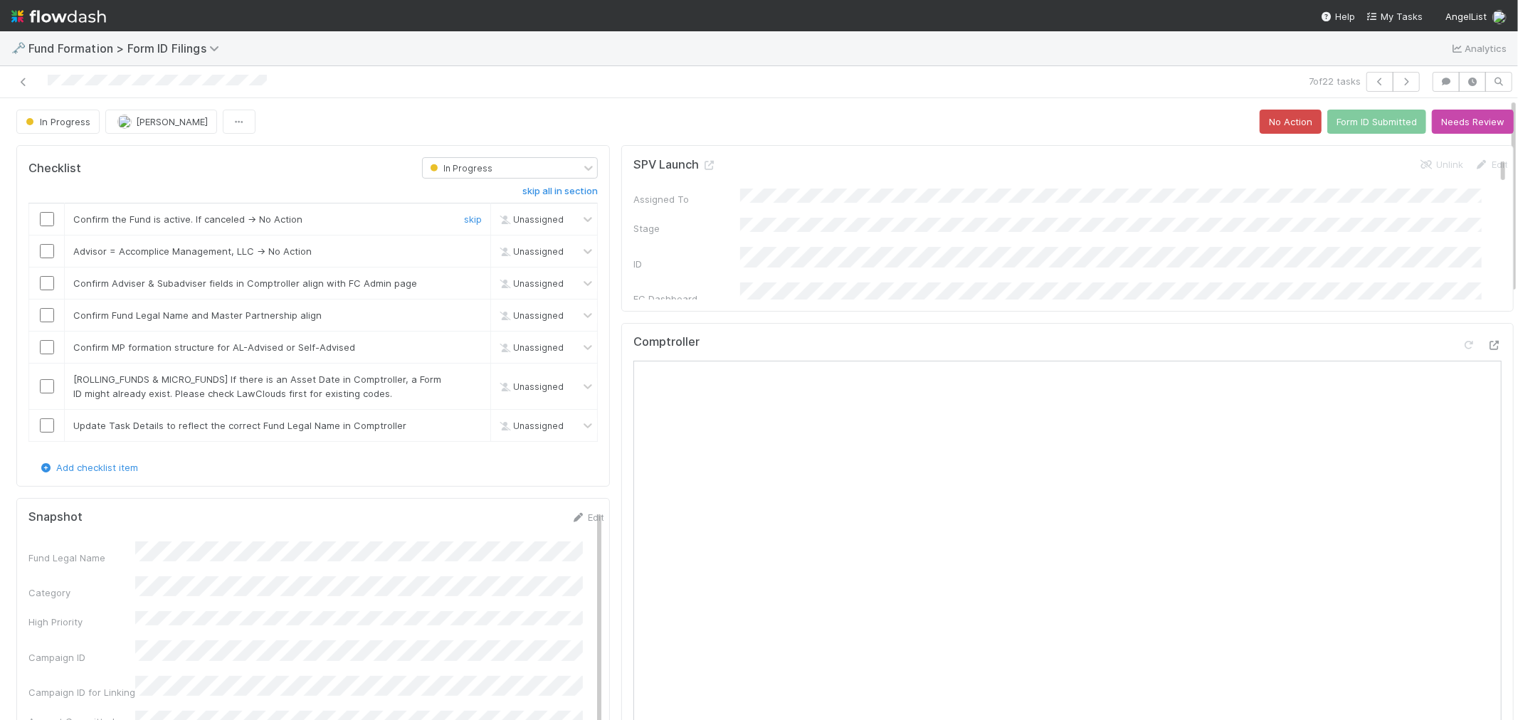
click at [51, 222] on input "checkbox" at bounding box center [47, 219] width 14 height 14
click at [464, 253] on link "skip" at bounding box center [473, 251] width 18 height 11
checkbox input "true"
click at [46, 285] on input "checkbox" at bounding box center [47, 283] width 14 height 14
click at [43, 318] on input "checkbox" at bounding box center [47, 315] width 14 height 14
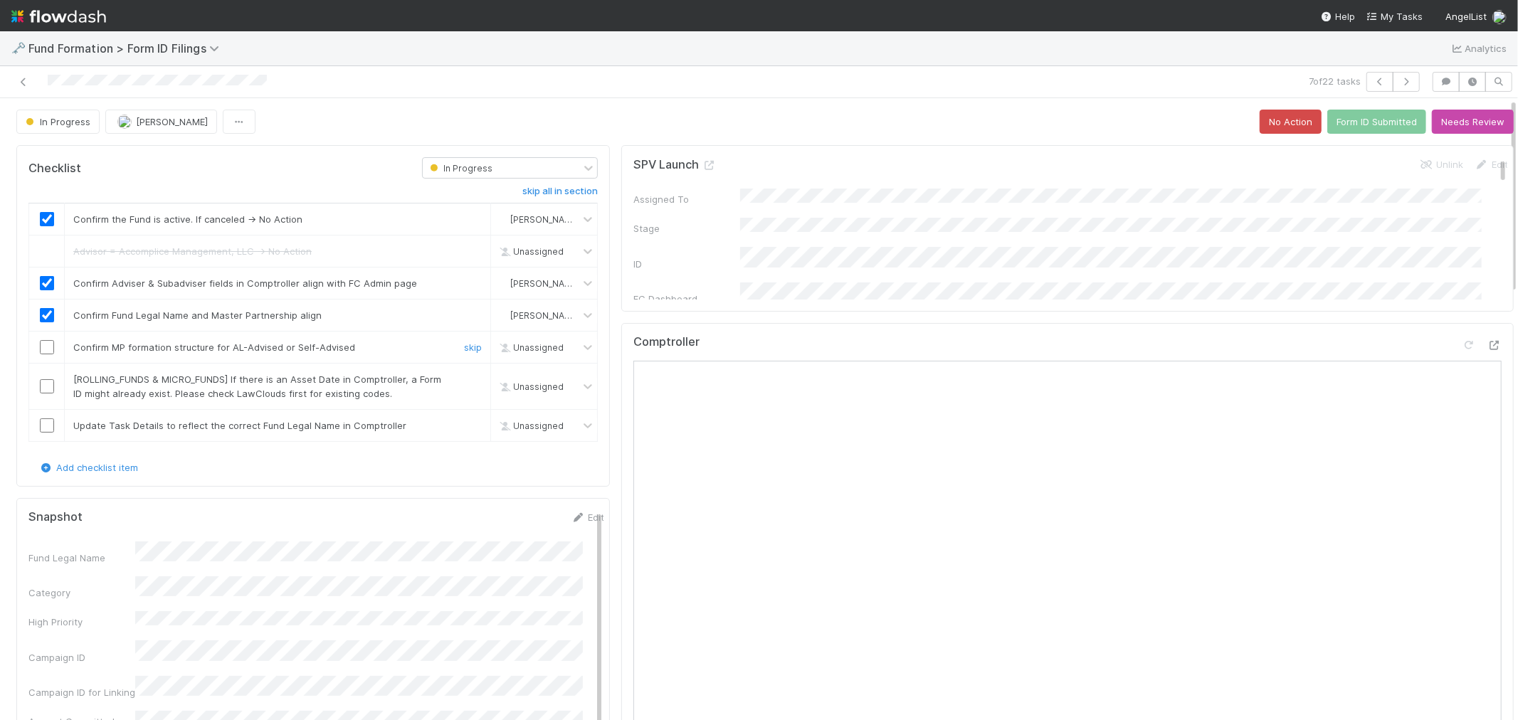
click at [46, 351] on input "checkbox" at bounding box center [47, 347] width 14 height 14
click at [464, 385] on link "skip" at bounding box center [473, 379] width 18 height 11
click at [464, 427] on link "skip" at bounding box center [473, 425] width 18 height 11
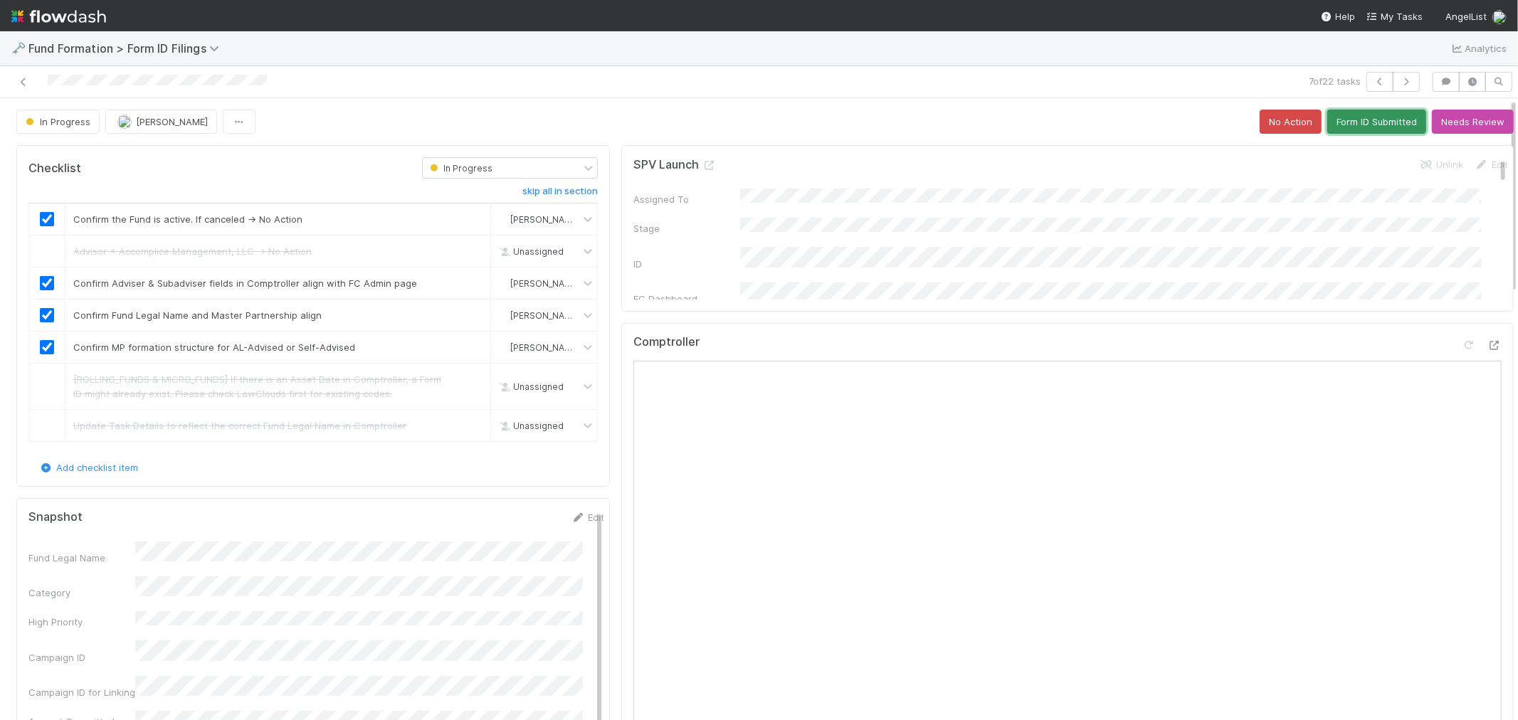
click at [1352, 122] on button "Form ID Submitted" at bounding box center [1376, 122] width 99 height 24
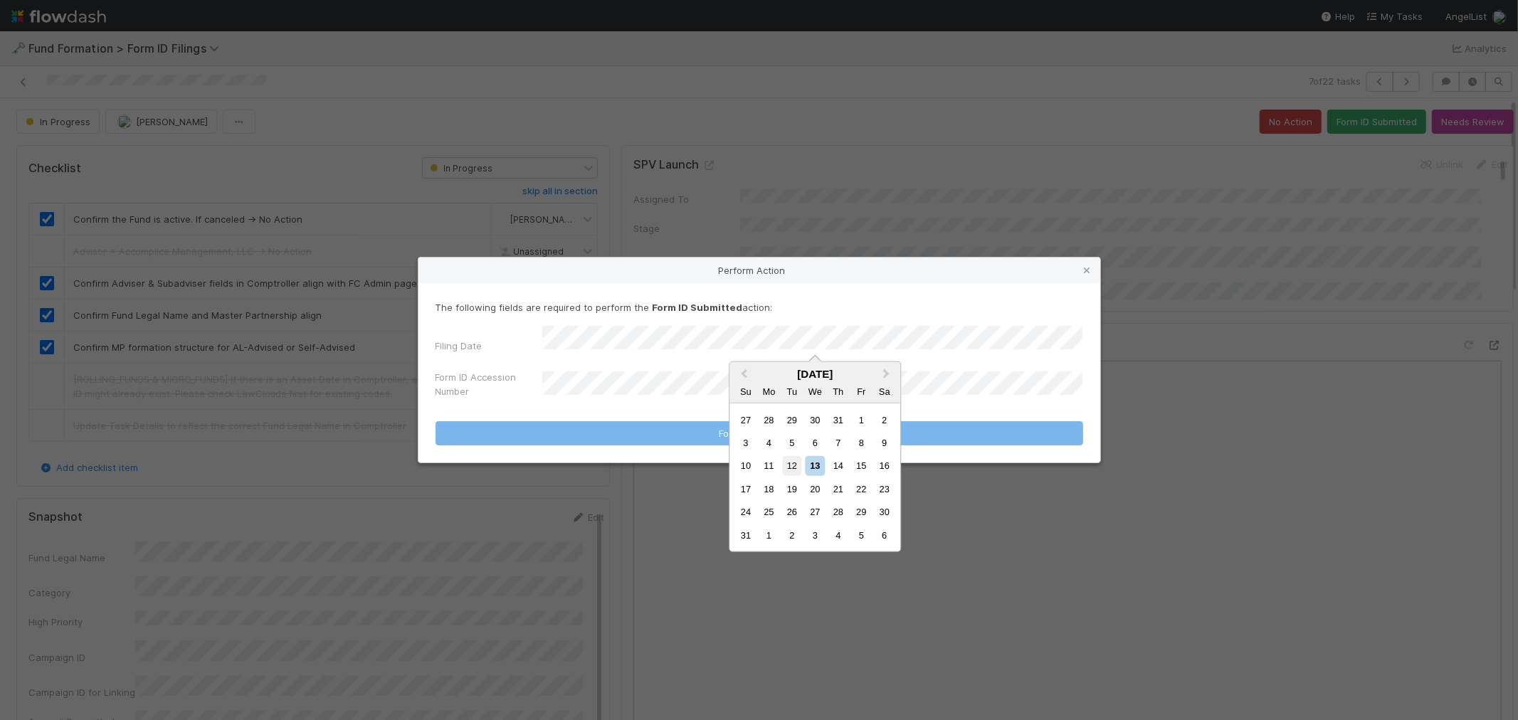
click at [795, 461] on div "12" at bounding box center [791, 465] width 19 height 19
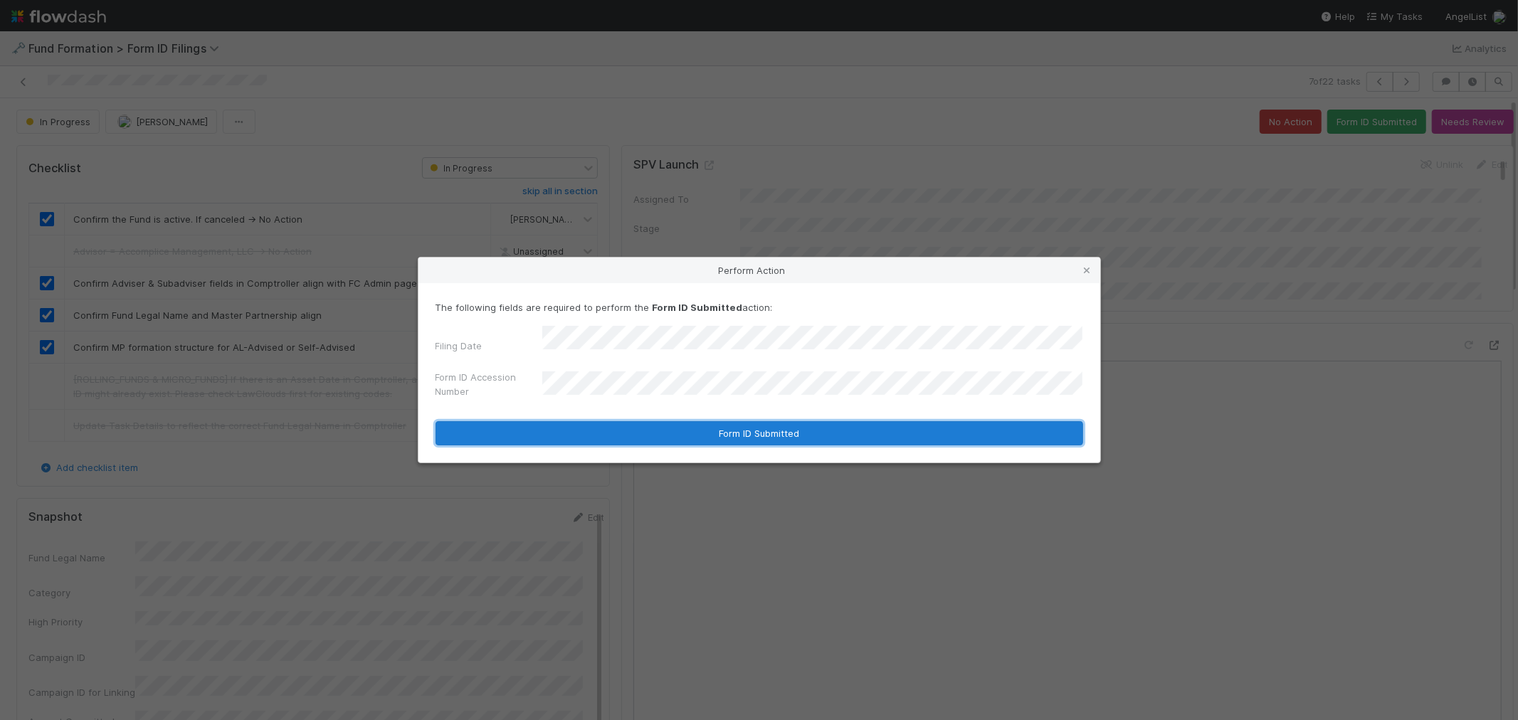
click at [606, 424] on button "Form ID Submitted" at bounding box center [760, 433] width 648 height 24
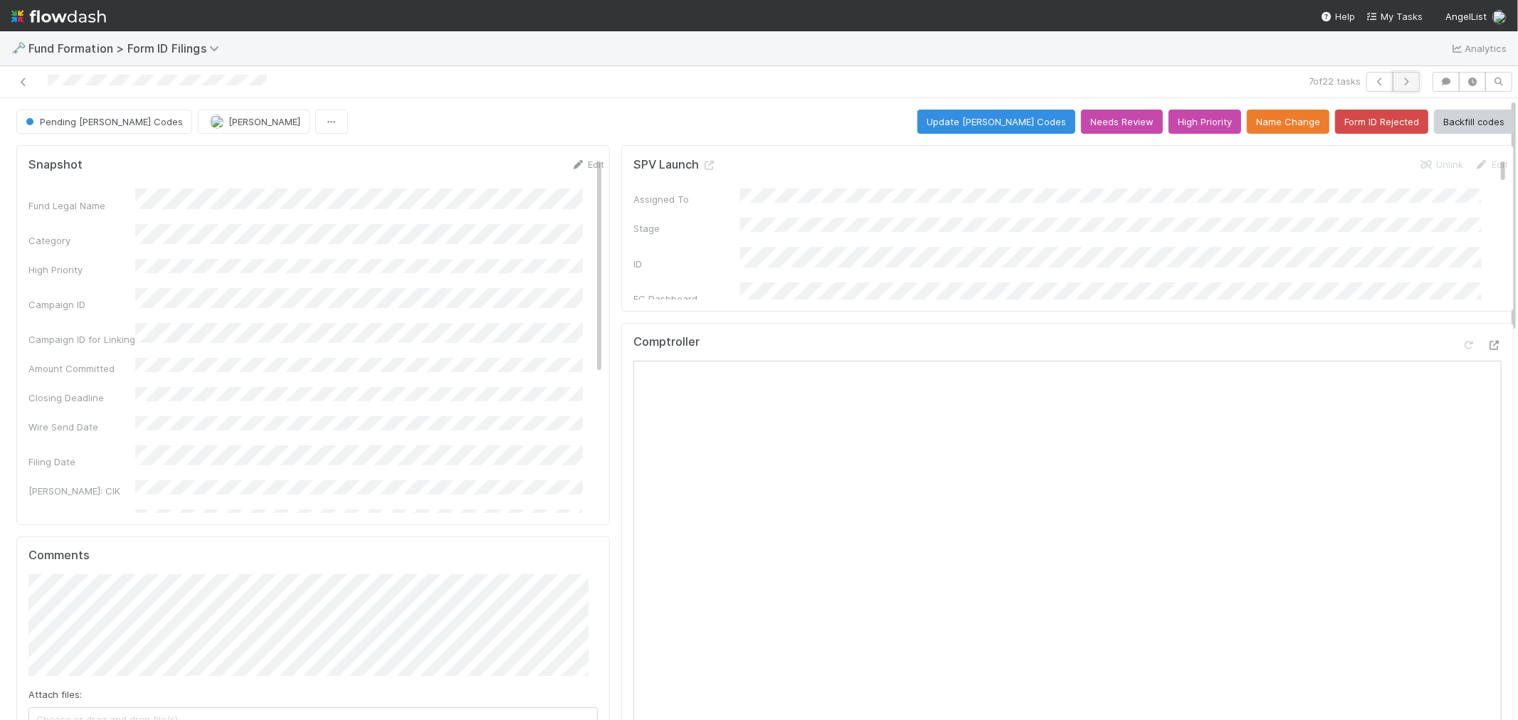
click at [1404, 85] on button "button" at bounding box center [1406, 82] width 27 height 20
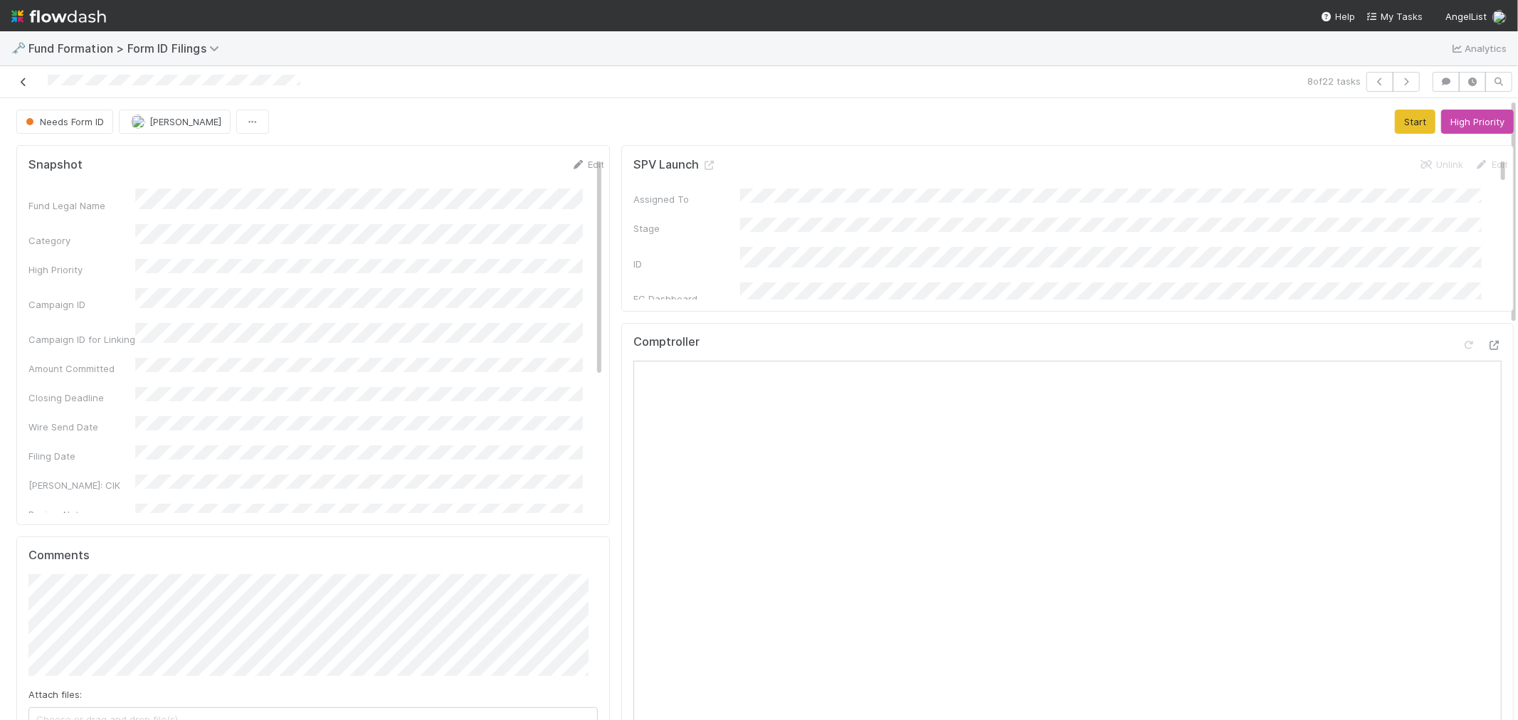
click at [18, 82] on icon at bounding box center [23, 82] width 14 height 9
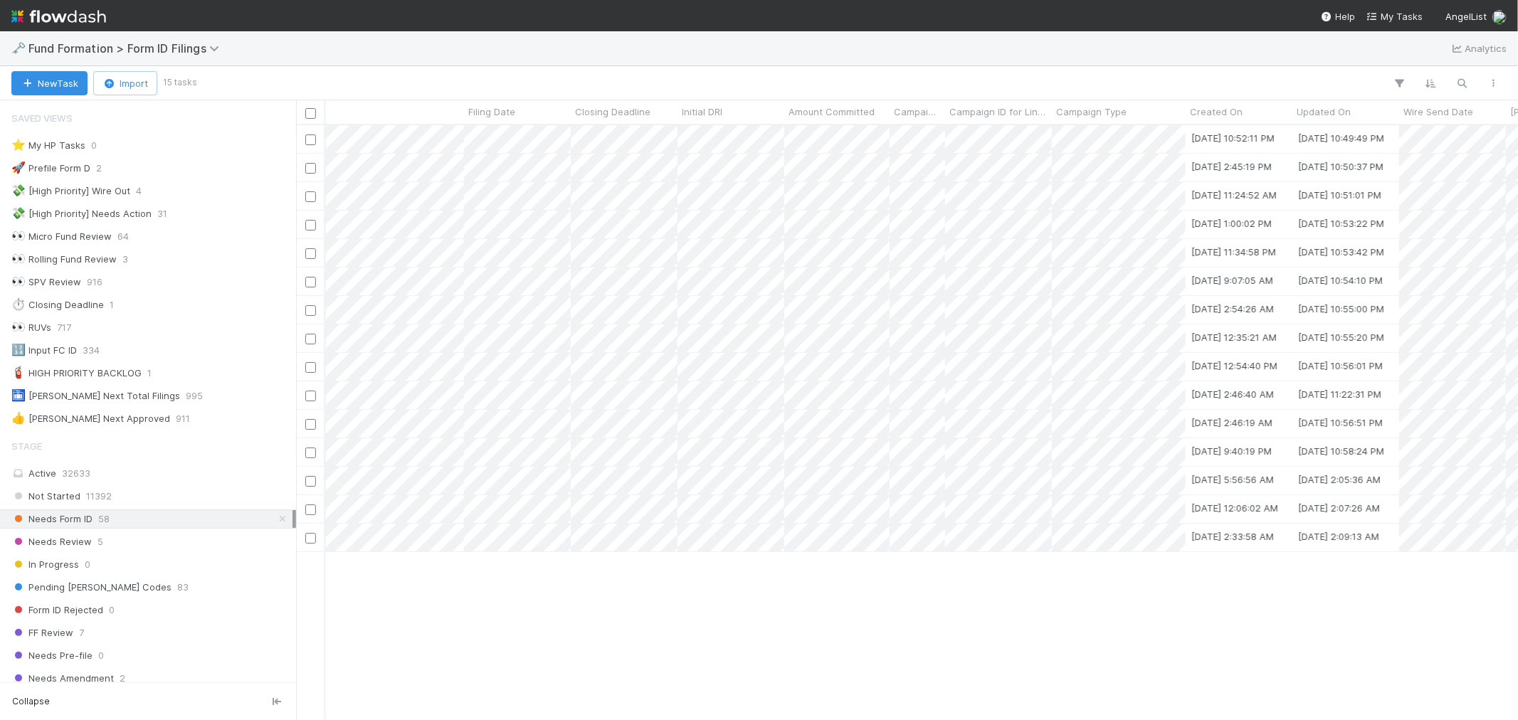
scroll to position [0, 165]
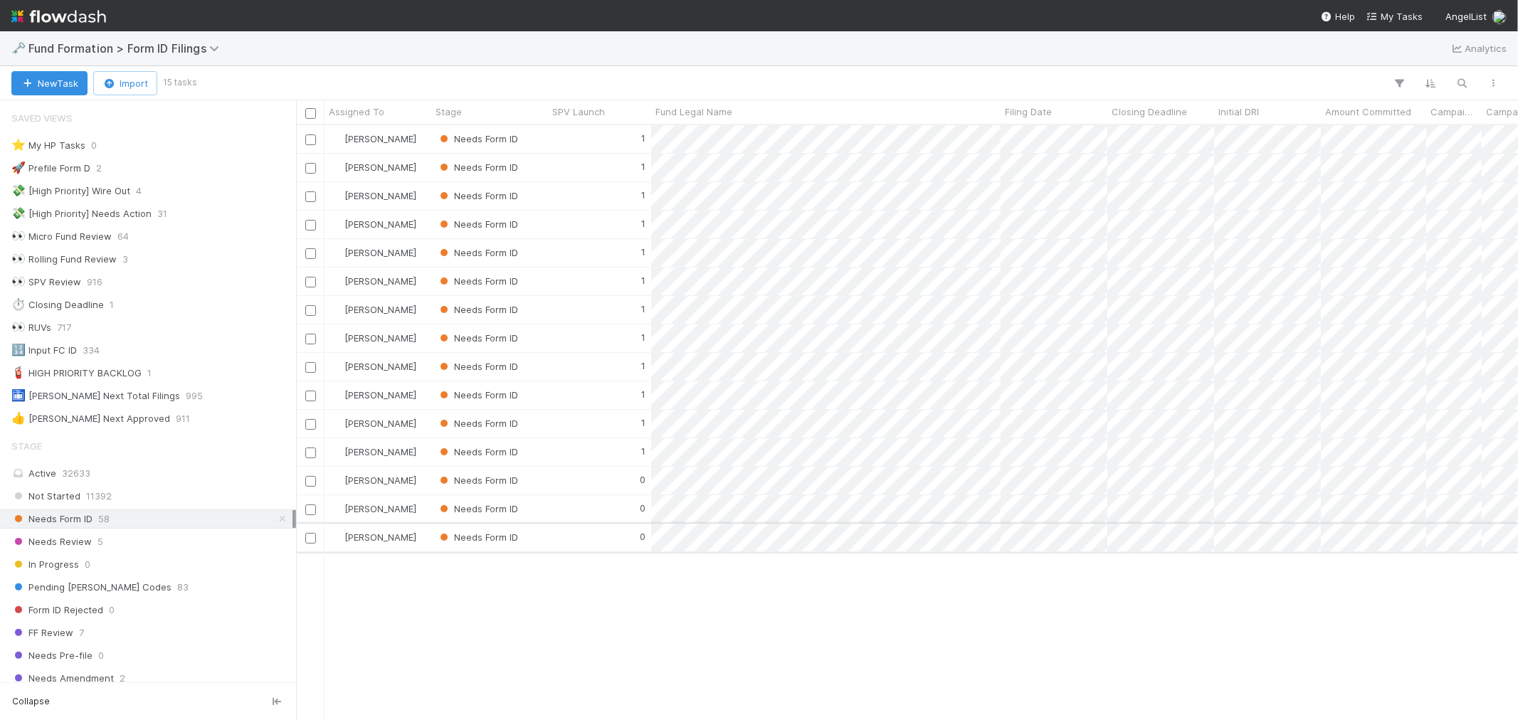
click at [563, 542] on div "0" at bounding box center [599, 538] width 103 height 28
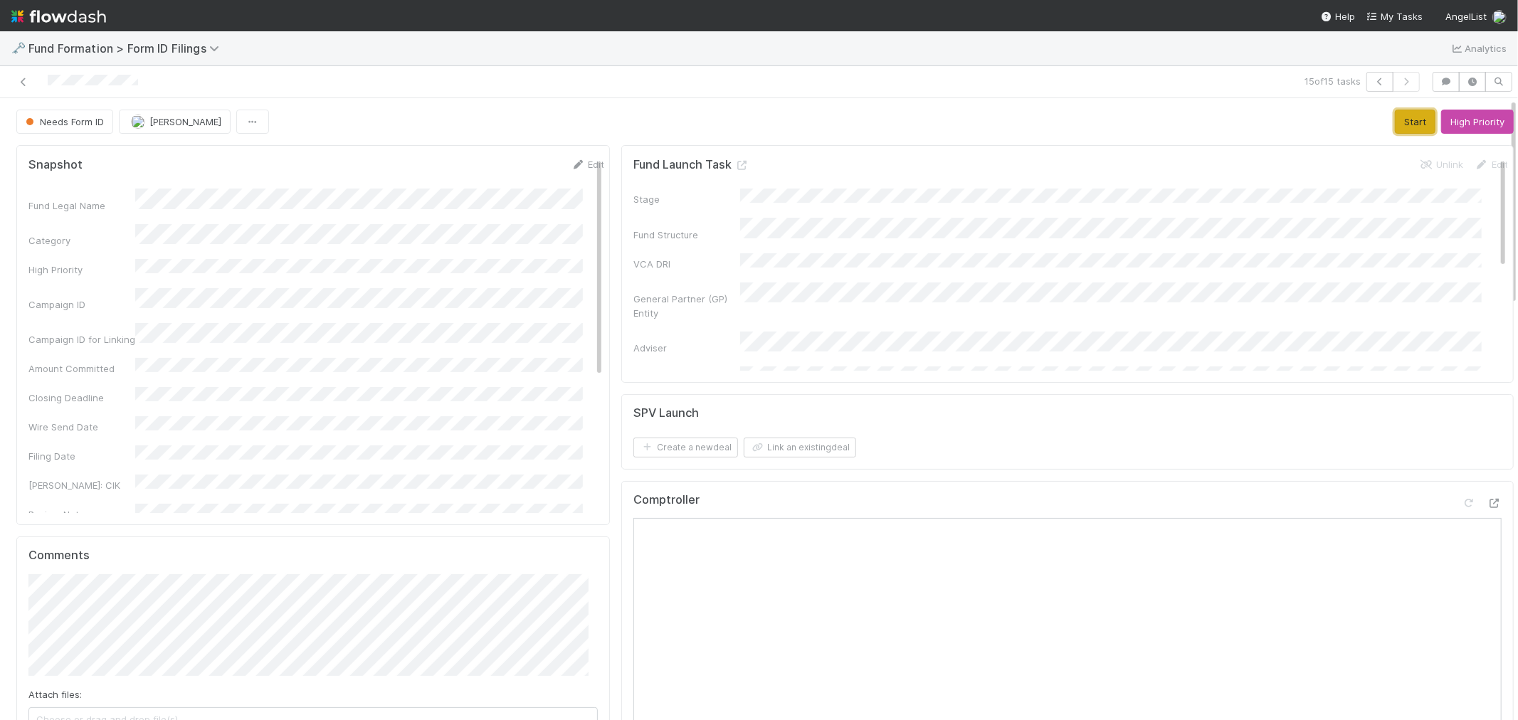
click at [1395, 121] on button "Start" at bounding box center [1415, 122] width 41 height 24
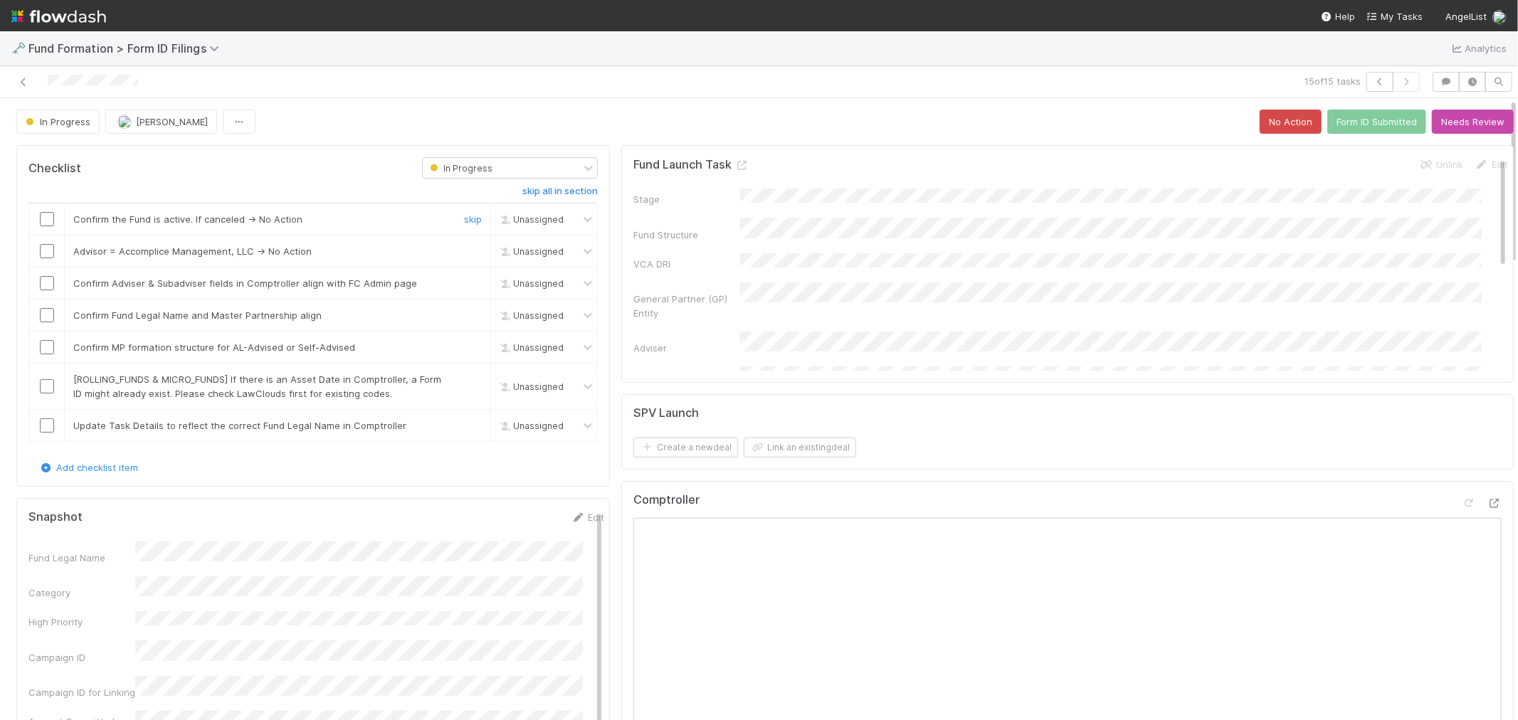
click at [46, 222] on input "checkbox" at bounding box center [47, 219] width 14 height 14
click at [464, 246] on link "skip" at bounding box center [473, 251] width 18 height 11
click at [45, 285] on input "checkbox" at bounding box center [47, 283] width 14 height 14
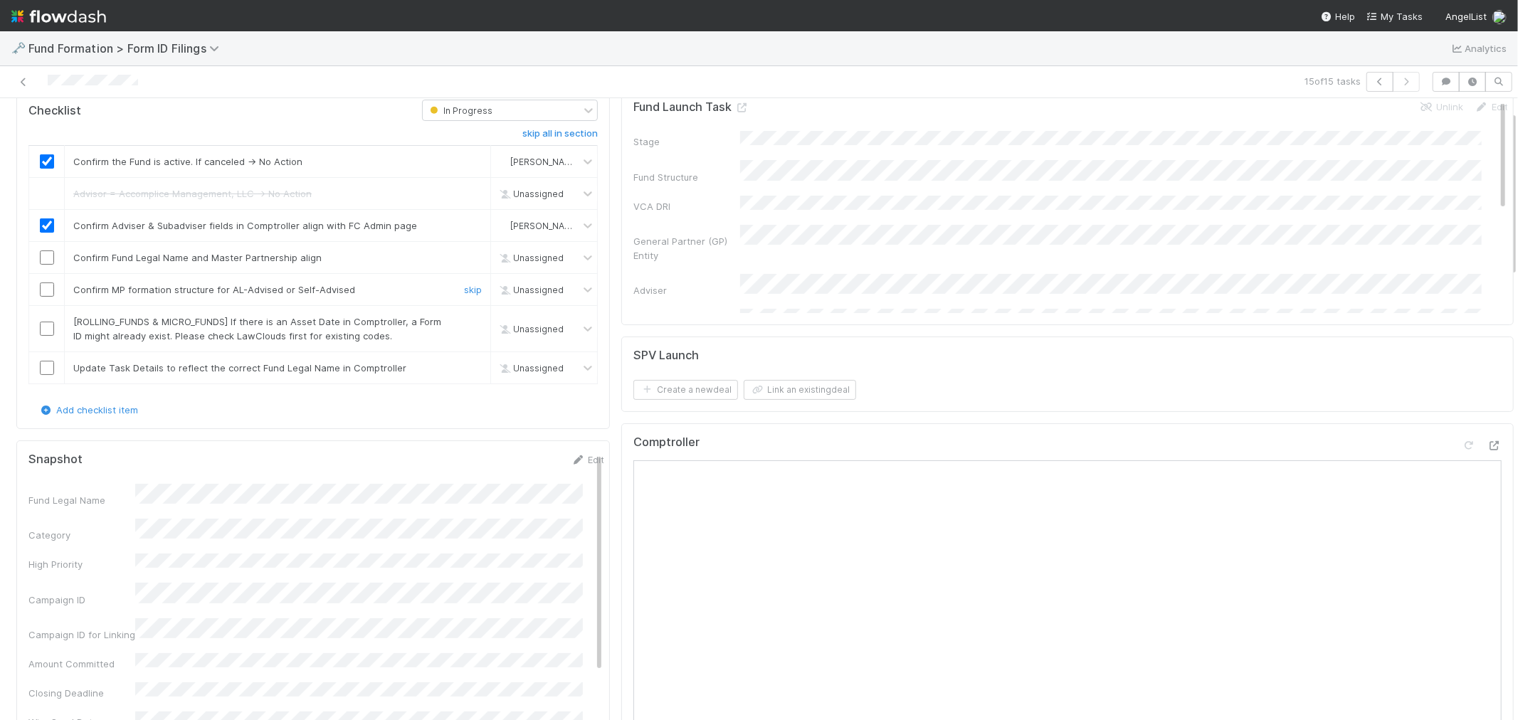
scroll to position [47, 0]
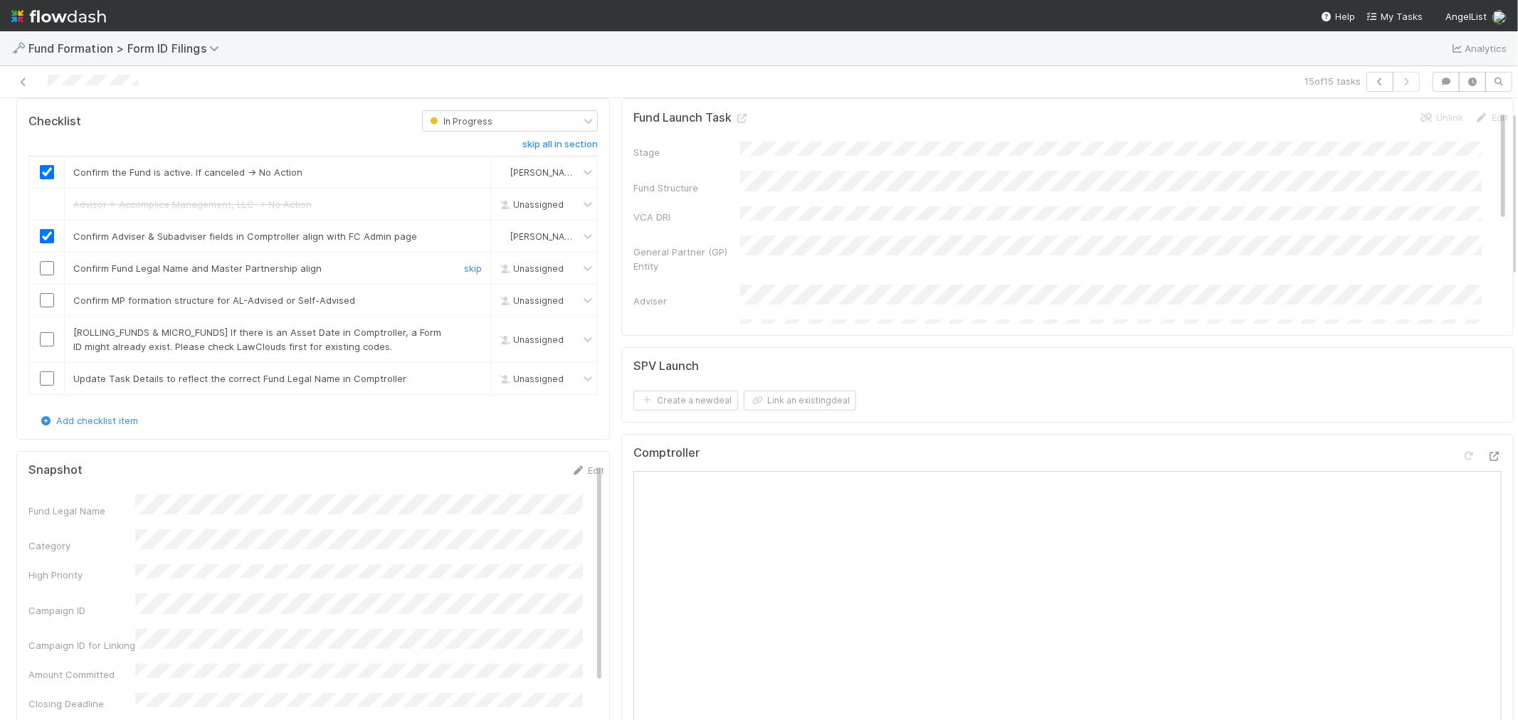
click at [43, 269] on input "checkbox" at bounding box center [47, 268] width 14 height 14
click at [43, 301] on input "checkbox" at bounding box center [47, 300] width 14 height 14
click at [464, 332] on link "skip" at bounding box center [473, 332] width 18 height 11
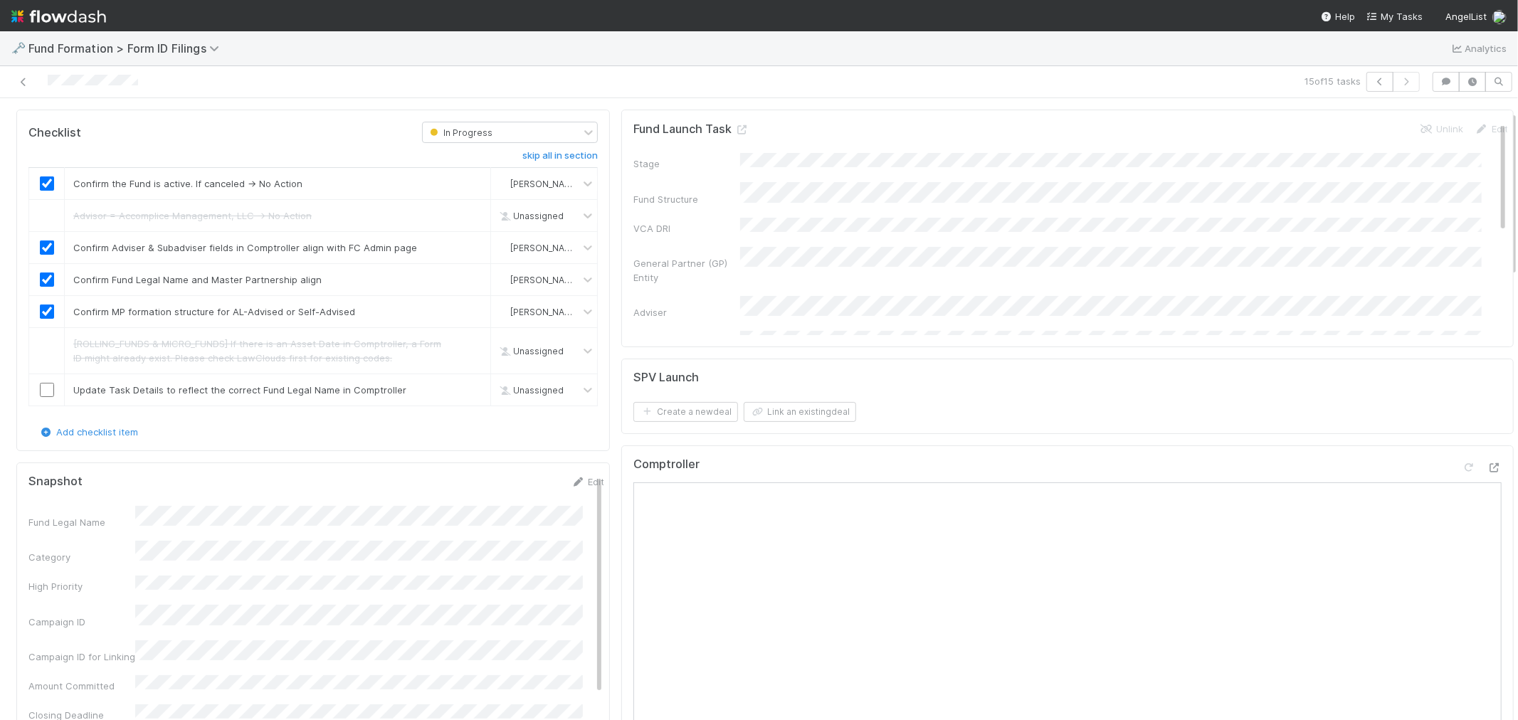
scroll to position [0, 0]
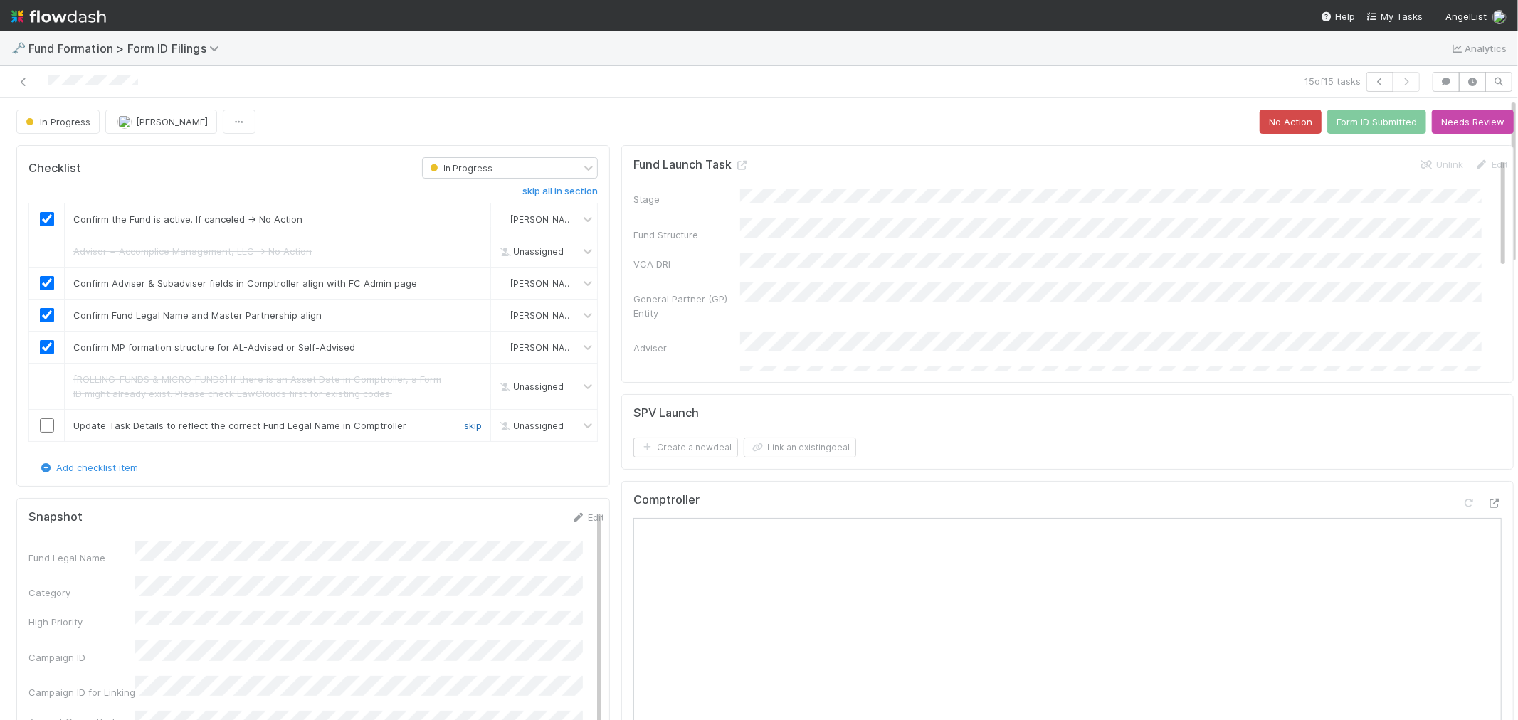
click at [468, 428] on link "skip" at bounding box center [473, 425] width 18 height 11
click at [1344, 124] on button "Form ID Submitted" at bounding box center [1376, 122] width 99 height 24
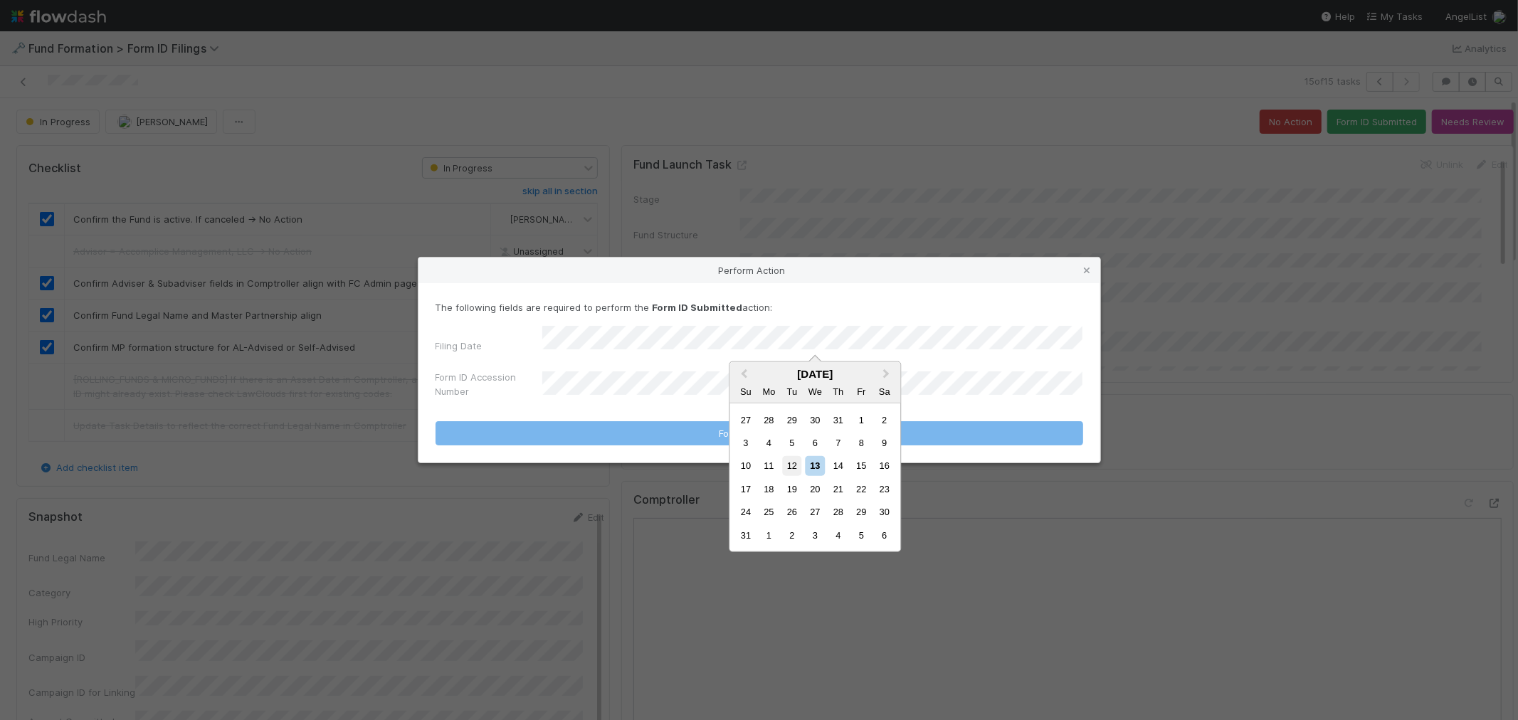
click at [788, 463] on div "12" at bounding box center [791, 465] width 19 height 19
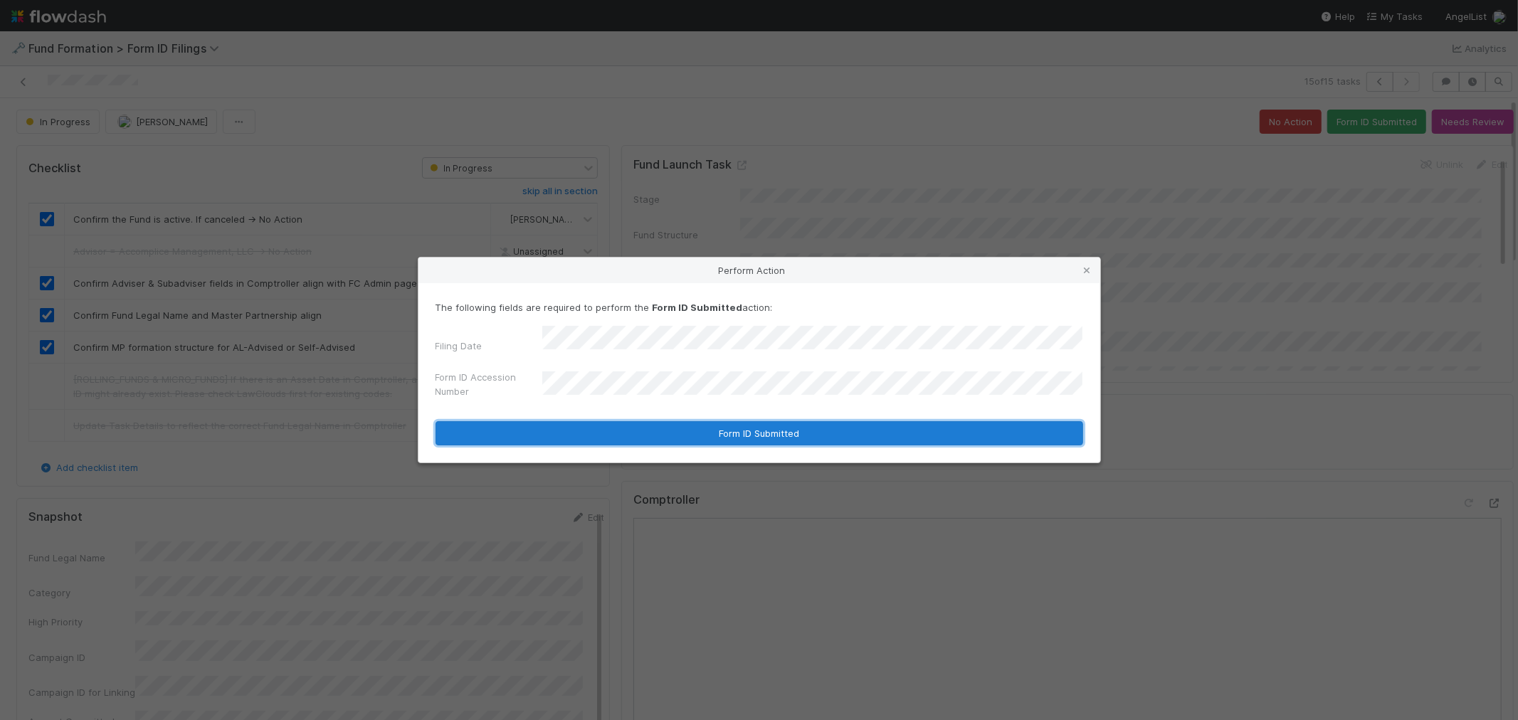
click at [630, 432] on button "Form ID Submitted" at bounding box center [760, 433] width 648 height 24
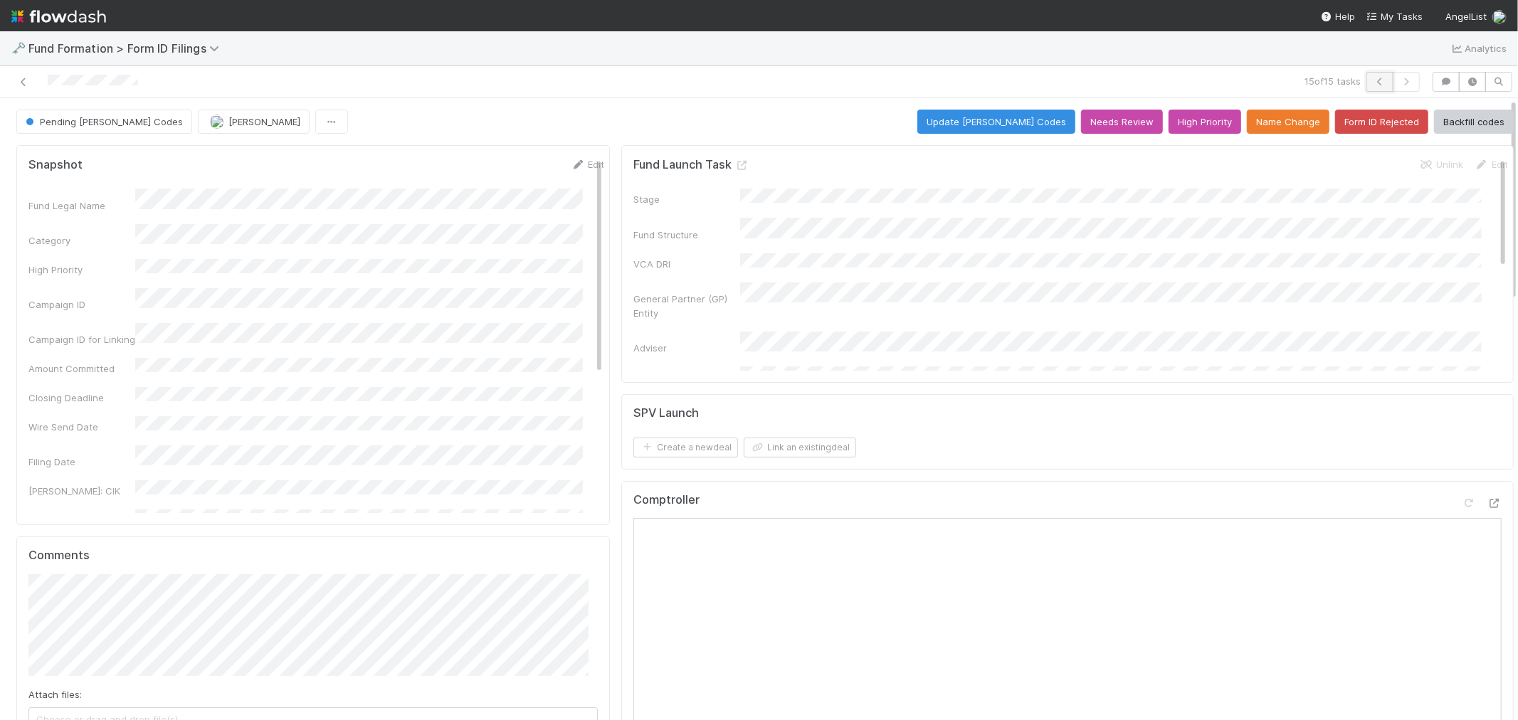
click at [1373, 83] on icon "button" at bounding box center [1380, 82] width 14 height 9
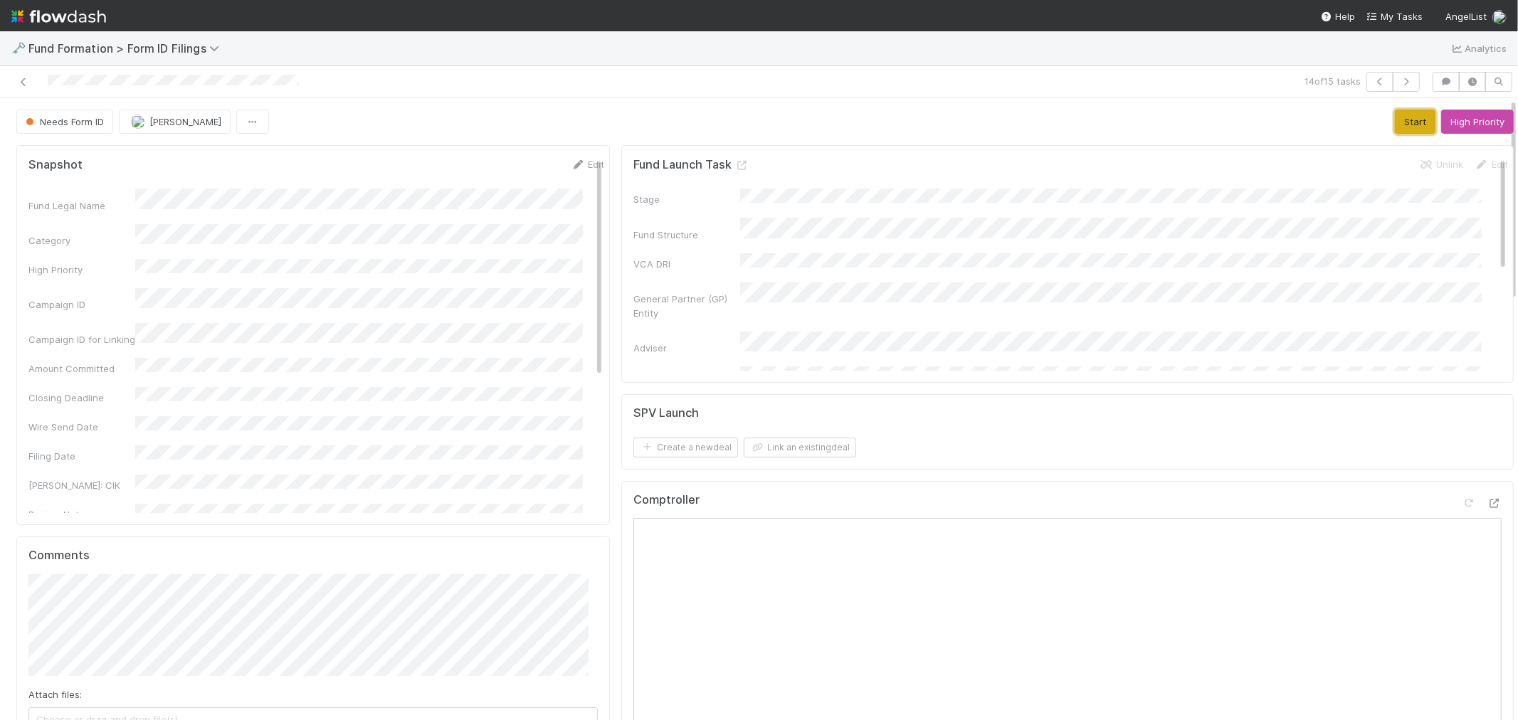
click at [1395, 127] on button "Start" at bounding box center [1415, 122] width 41 height 24
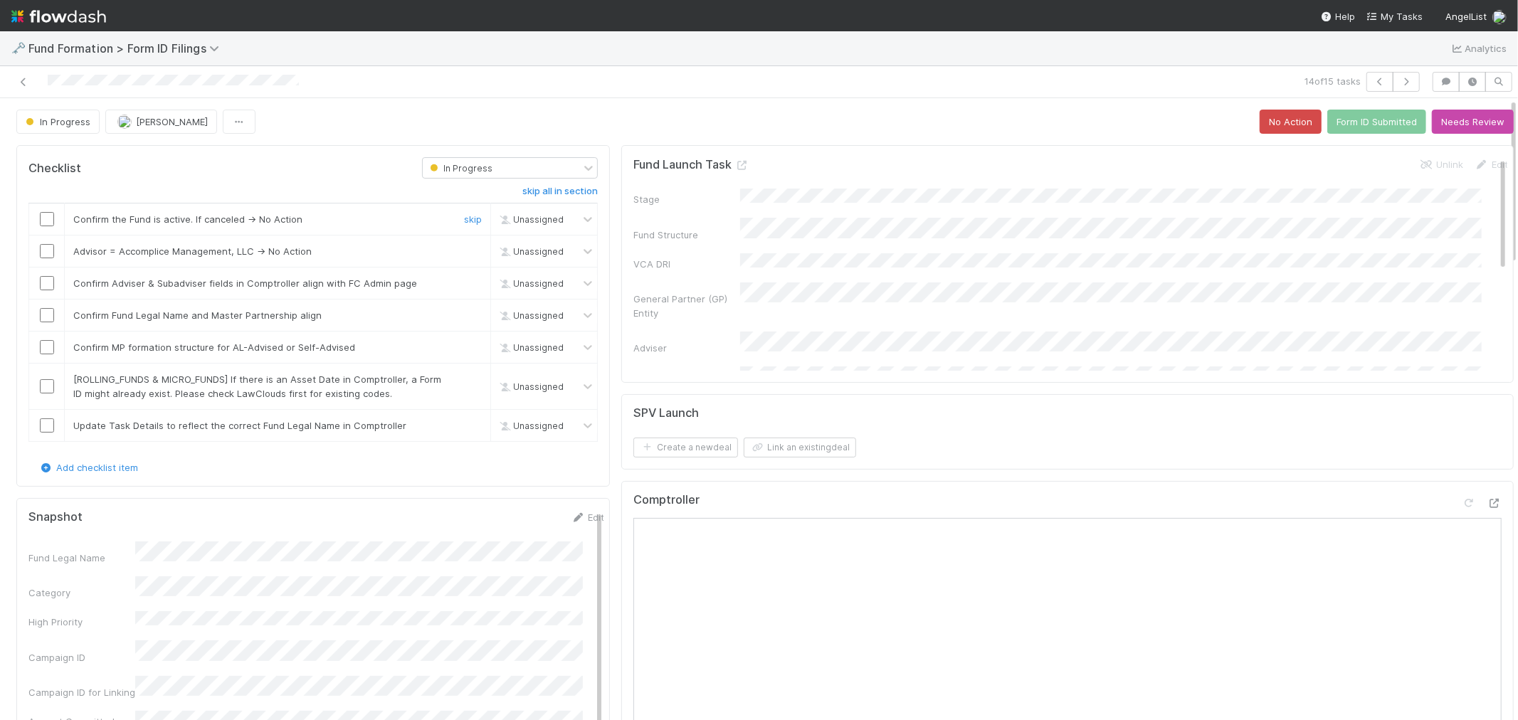
click at [46, 216] on input "checkbox" at bounding box center [47, 219] width 14 height 14
click at [470, 247] on link "skip" at bounding box center [473, 251] width 18 height 11
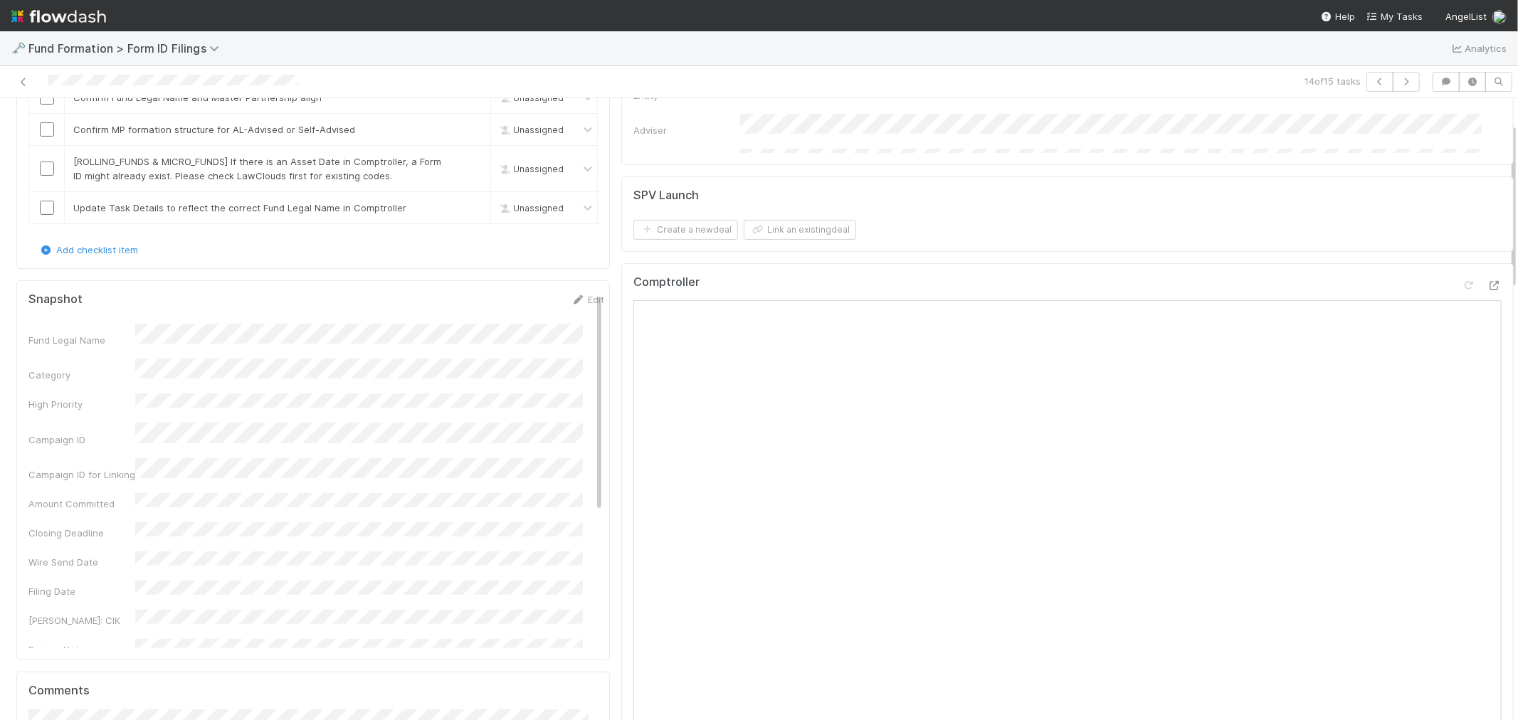
scroll to position [79, 0]
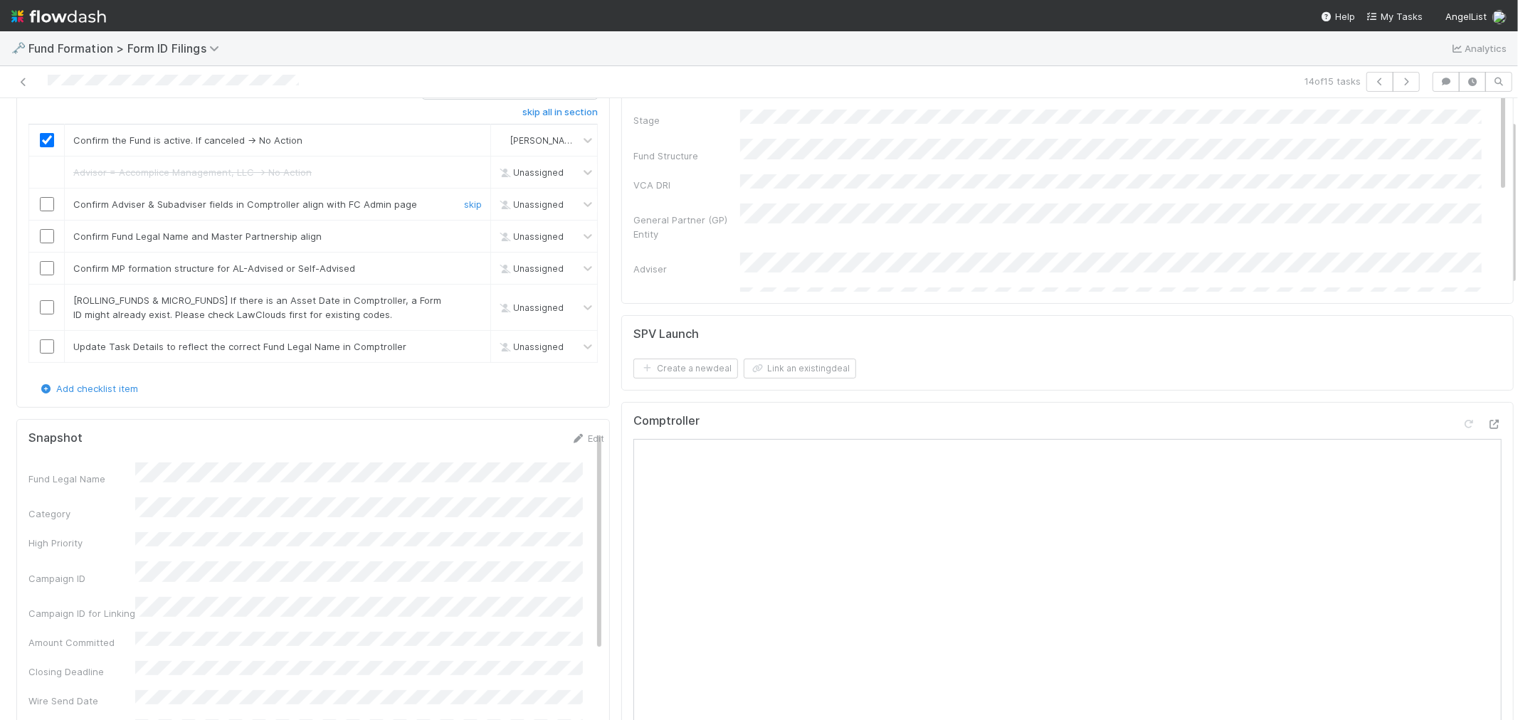
click at [44, 204] on input "checkbox" at bounding box center [47, 204] width 14 height 14
click at [38, 233] on div at bounding box center [46, 236] width 35 height 14
click at [48, 236] on input "checkbox" at bounding box center [47, 236] width 14 height 14
click at [43, 269] on input "checkbox" at bounding box center [47, 268] width 14 height 14
click at [464, 302] on link "skip" at bounding box center [473, 300] width 18 height 11
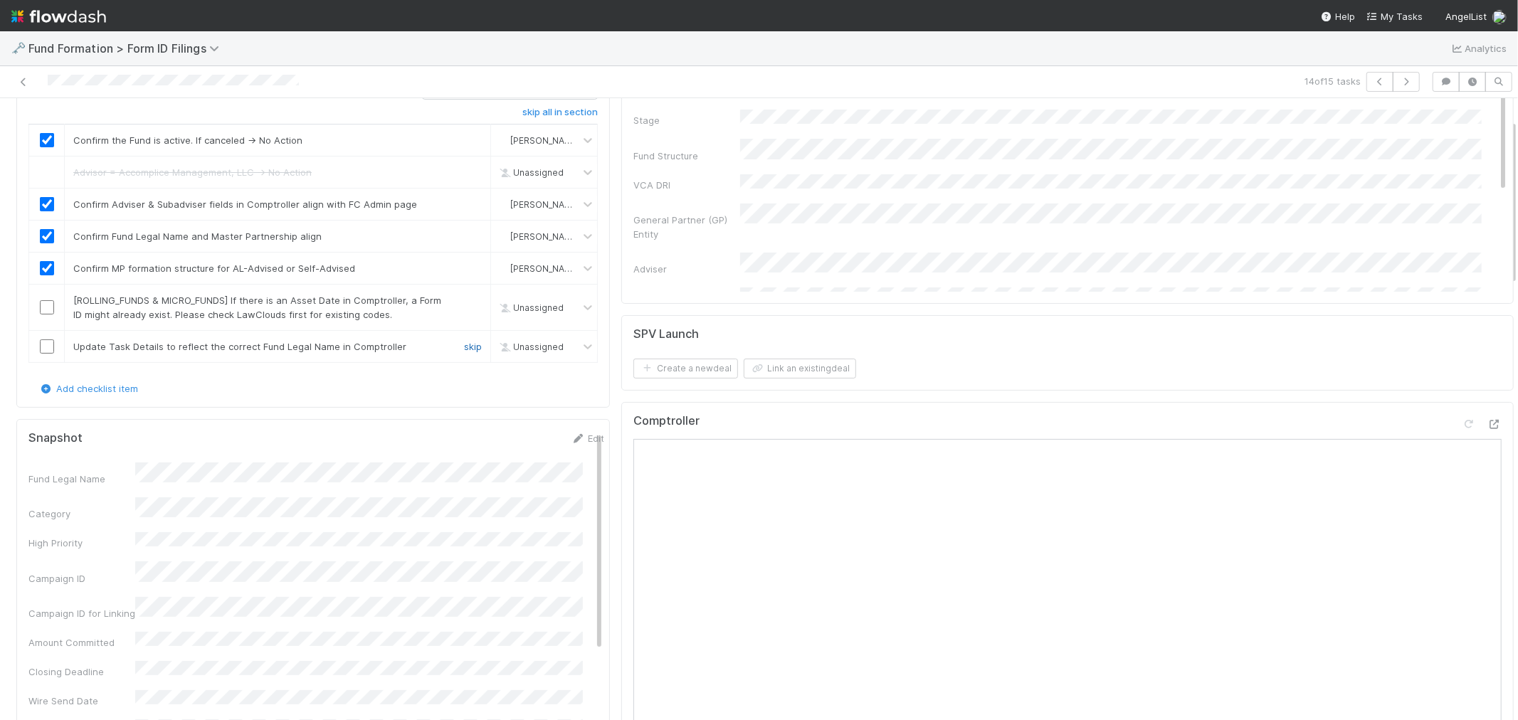
click at [464, 346] on link "skip" at bounding box center [473, 346] width 18 height 11
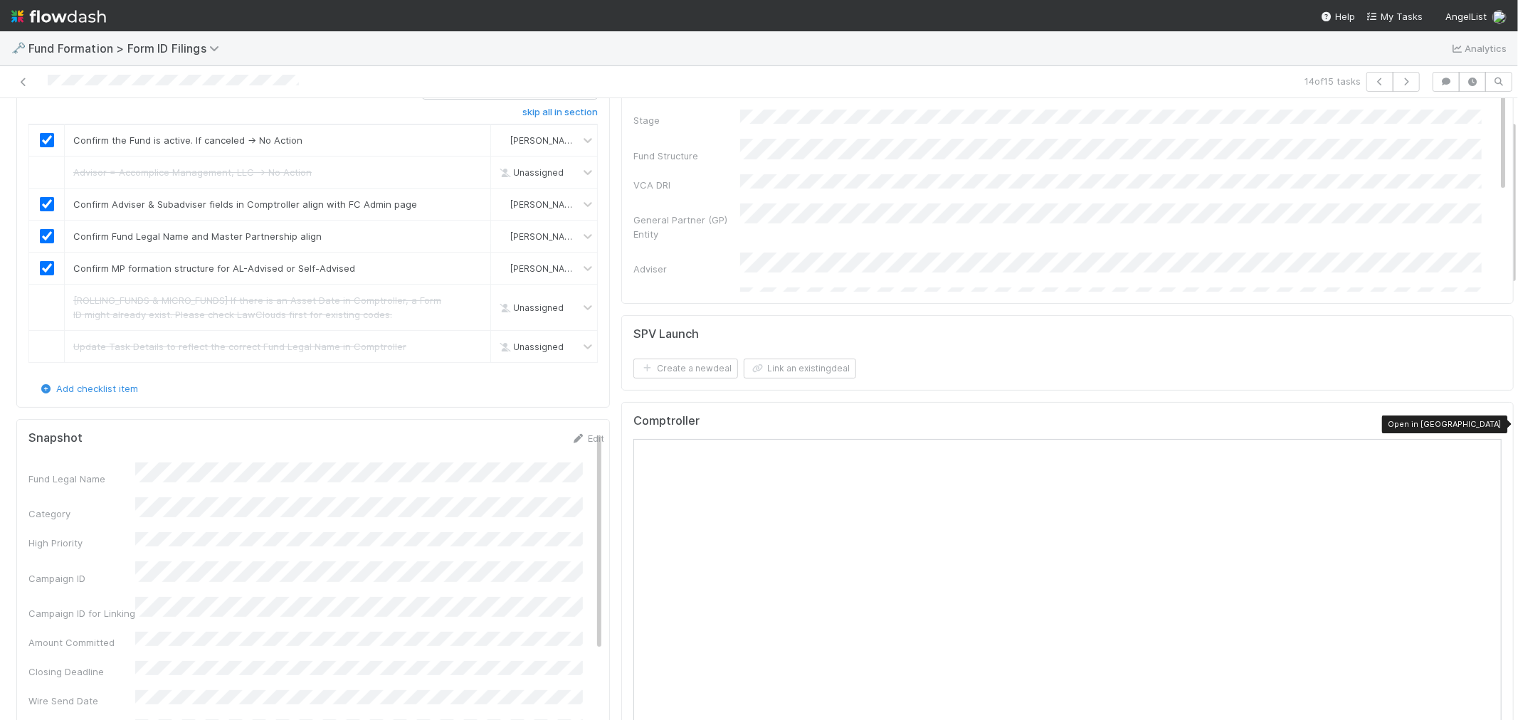
click at [1488, 423] on icon at bounding box center [1495, 424] width 14 height 9
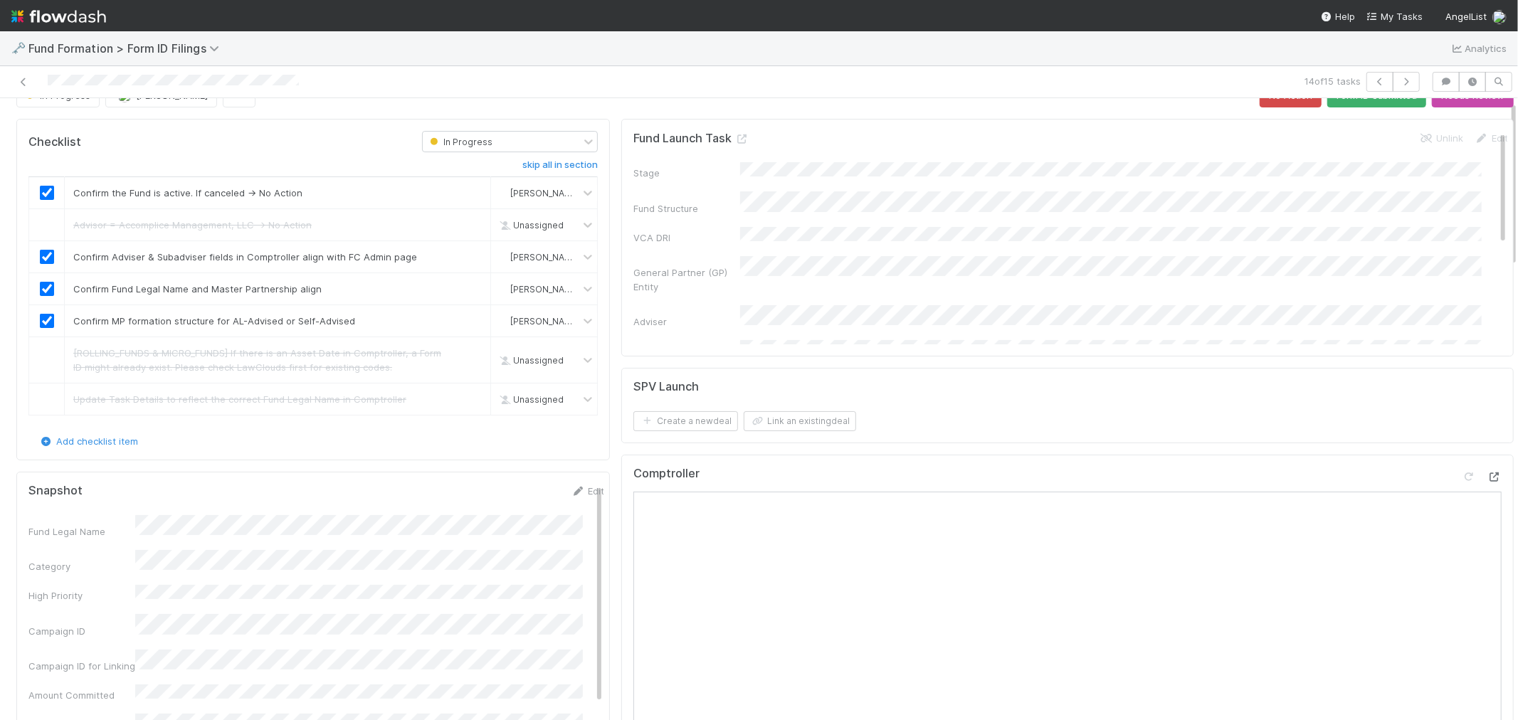
scroll to position [0, 0]
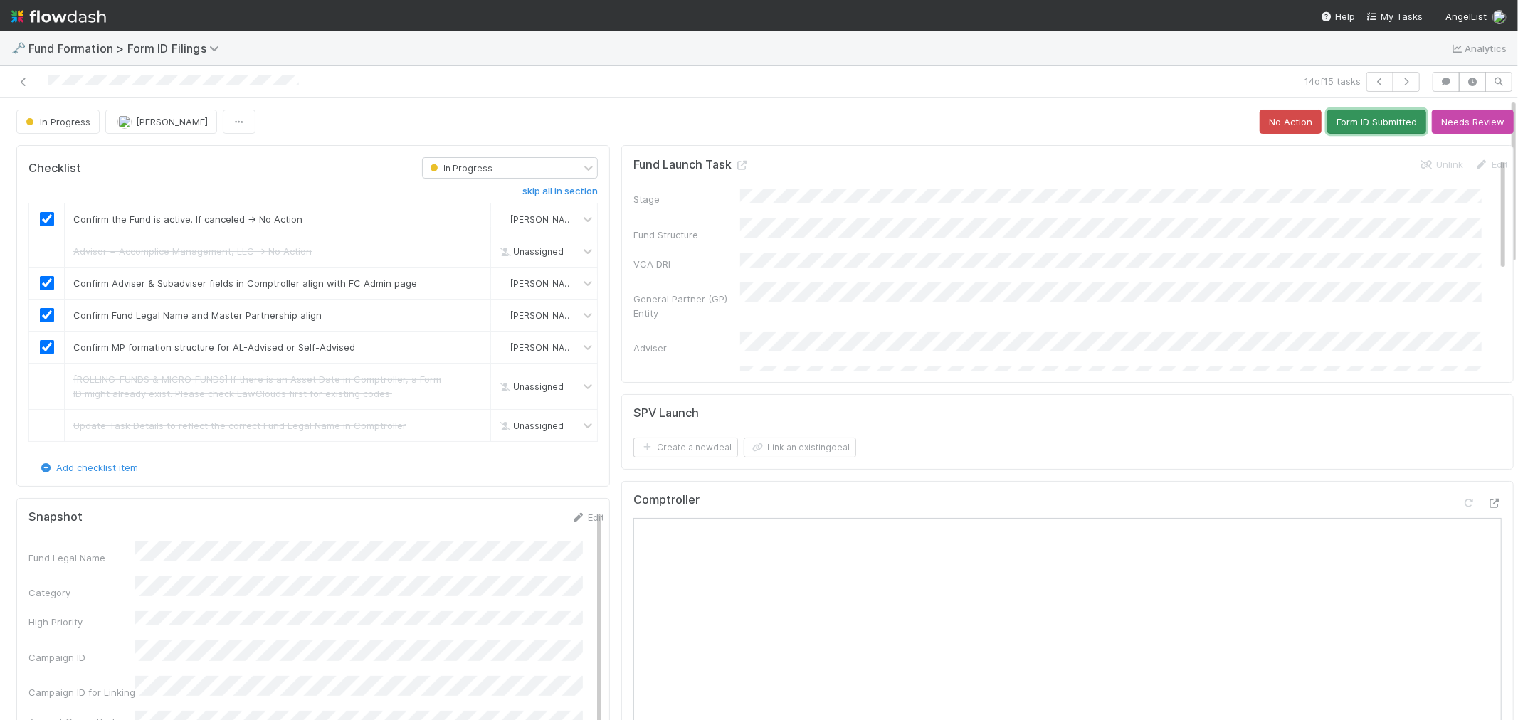
click at [1327, 115] on button "Form ID Submitted" at bounding box center [1376, 122] width 99 height 24
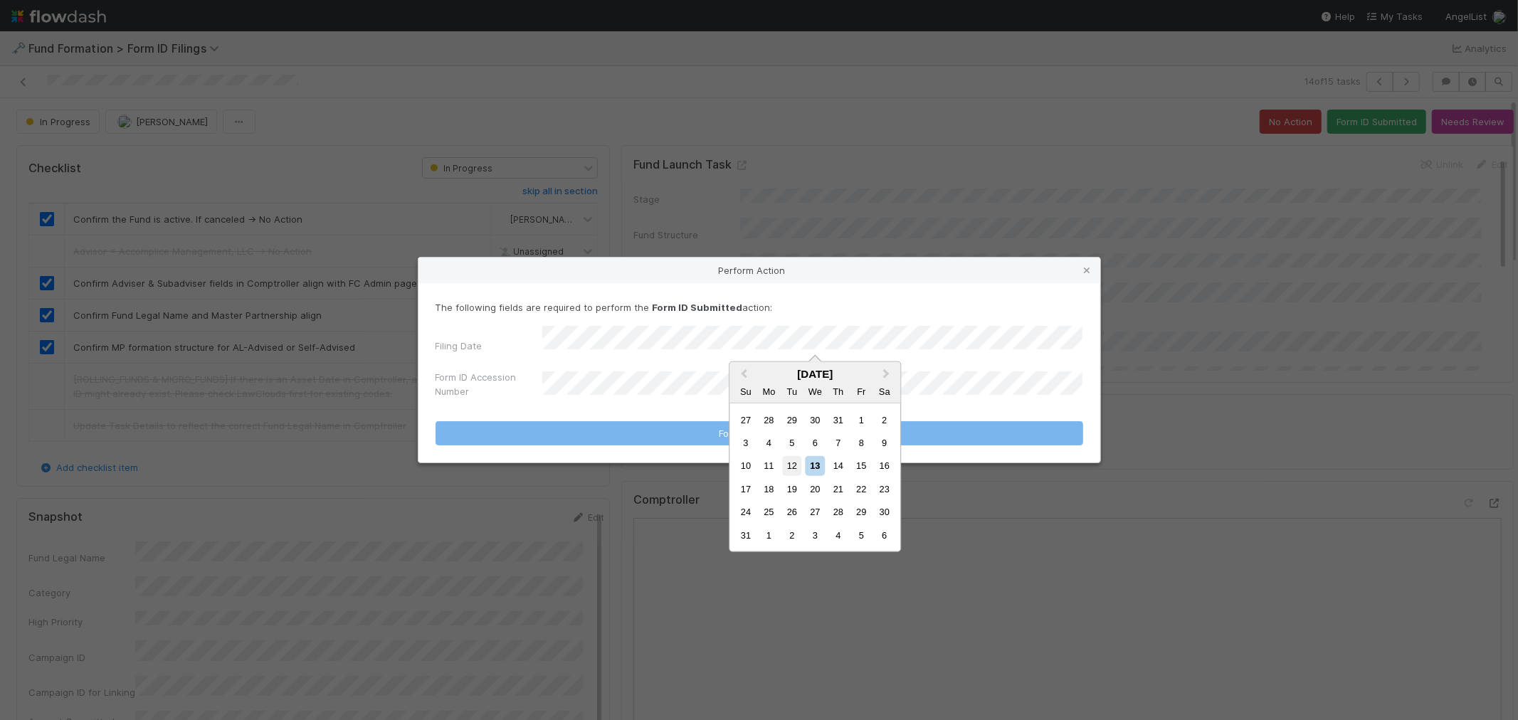
click at [792, 470] on div "12" at bounding box center [791, 465] width 19 height 19
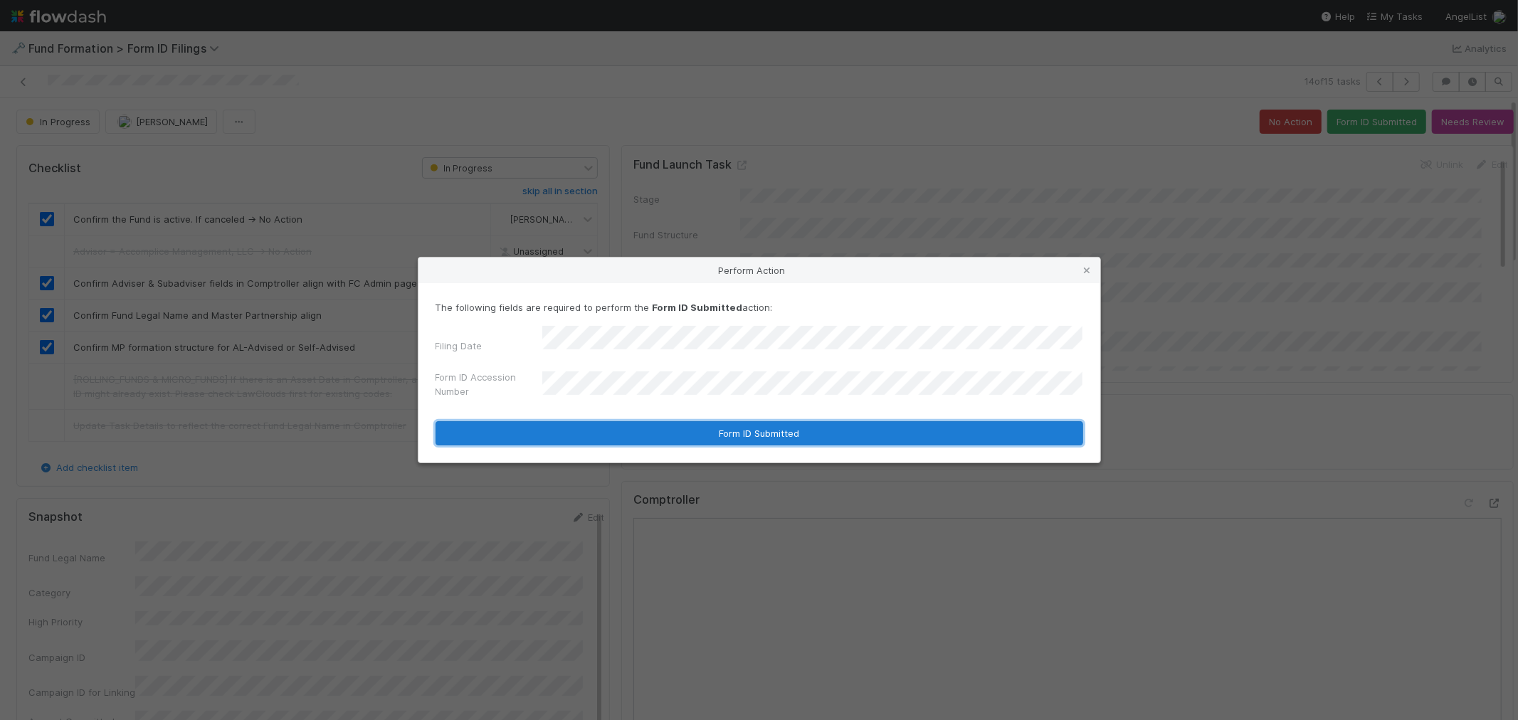
click at [591, 431] on button "Form ID Submitted" at bounding box center [760, 433] width 648 height 24
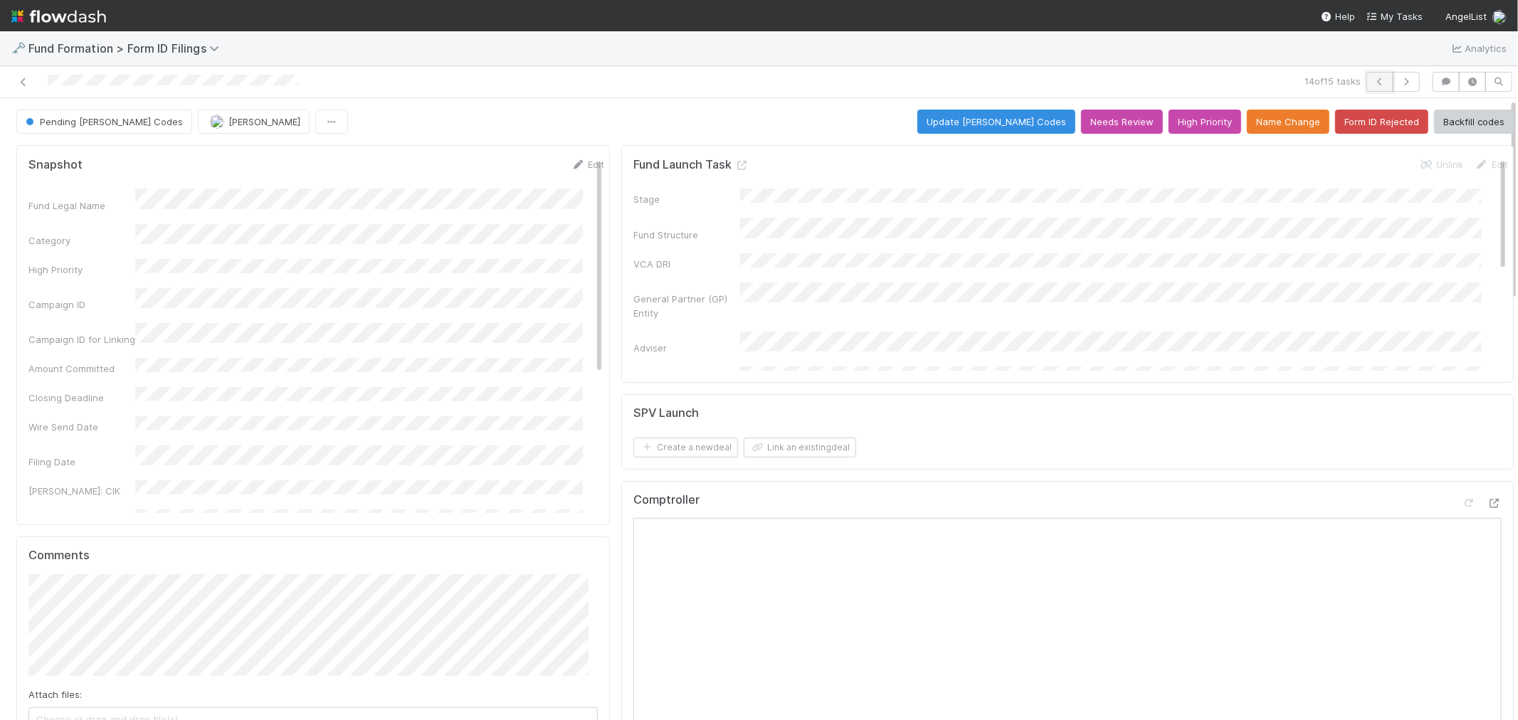
click at [1373, 83] on icon "button" at bounding box center [1380, 82] width 14 height 9
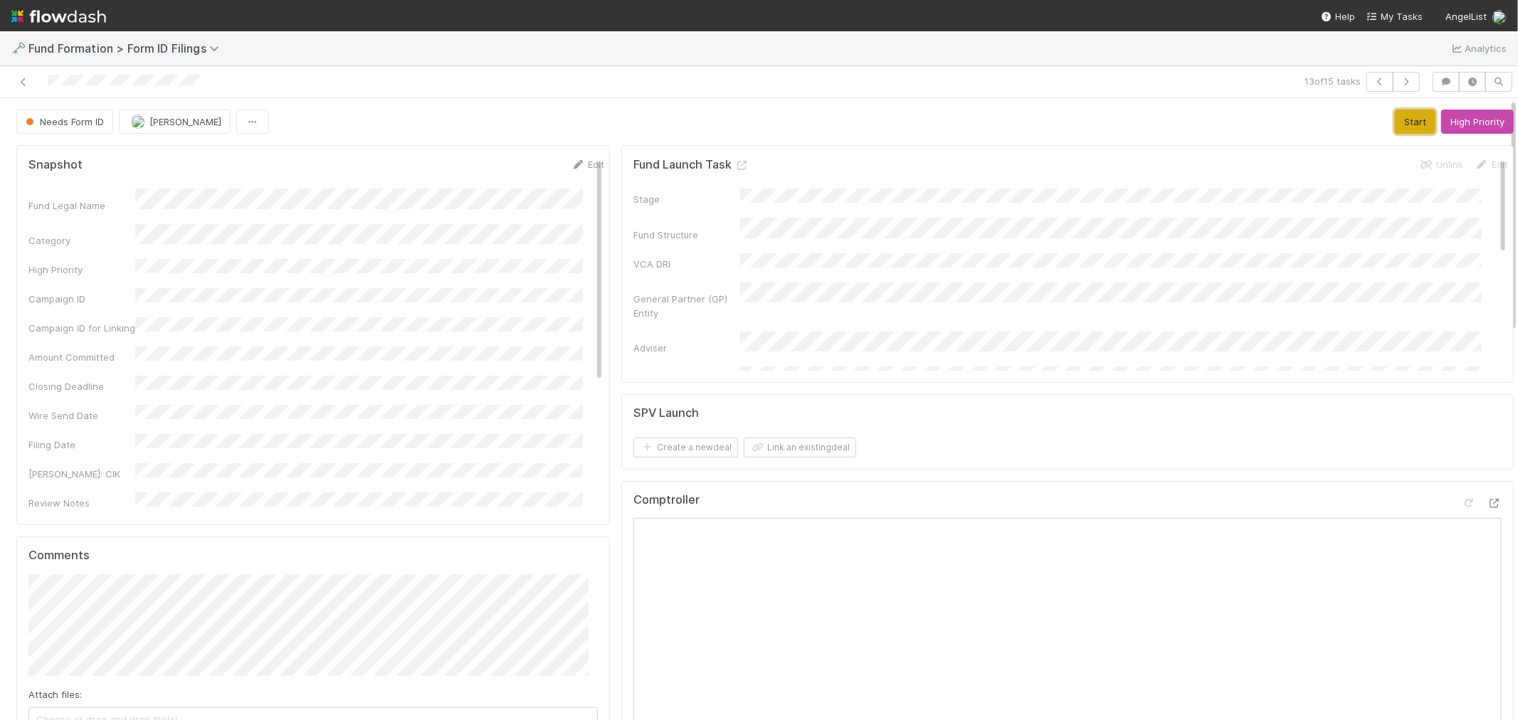
click at [1395, 122] on button "Start" at bounding box center [1415, 122] width 41 height 24
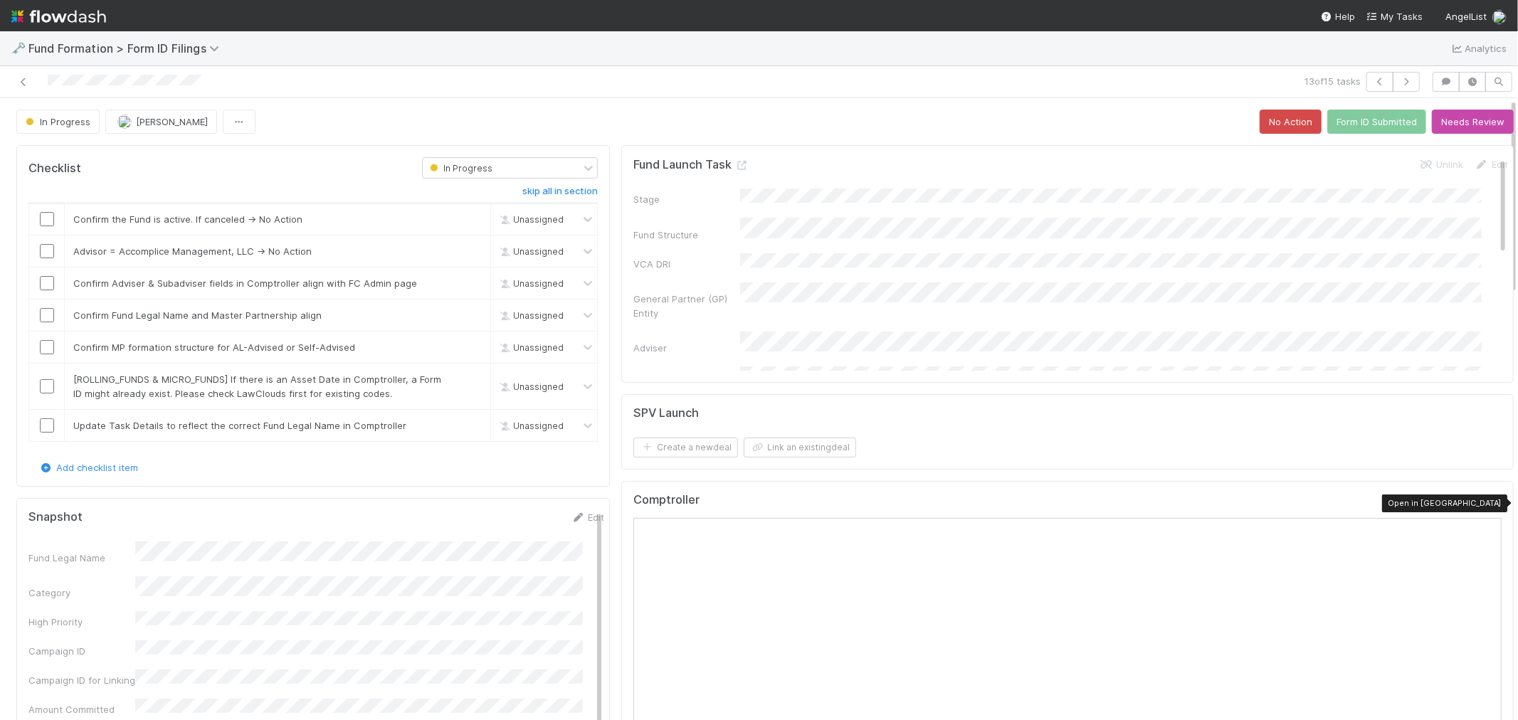
click at [1488, 502] on icon at bounding box center [1495, 503] width 14 height 9
click at [44, 217] on input "checkbox" at bounding box center [47, 219] width 14 height 14
click at [464, 253] on link "skip" at bounding box center [473, 251] width 18 height 11
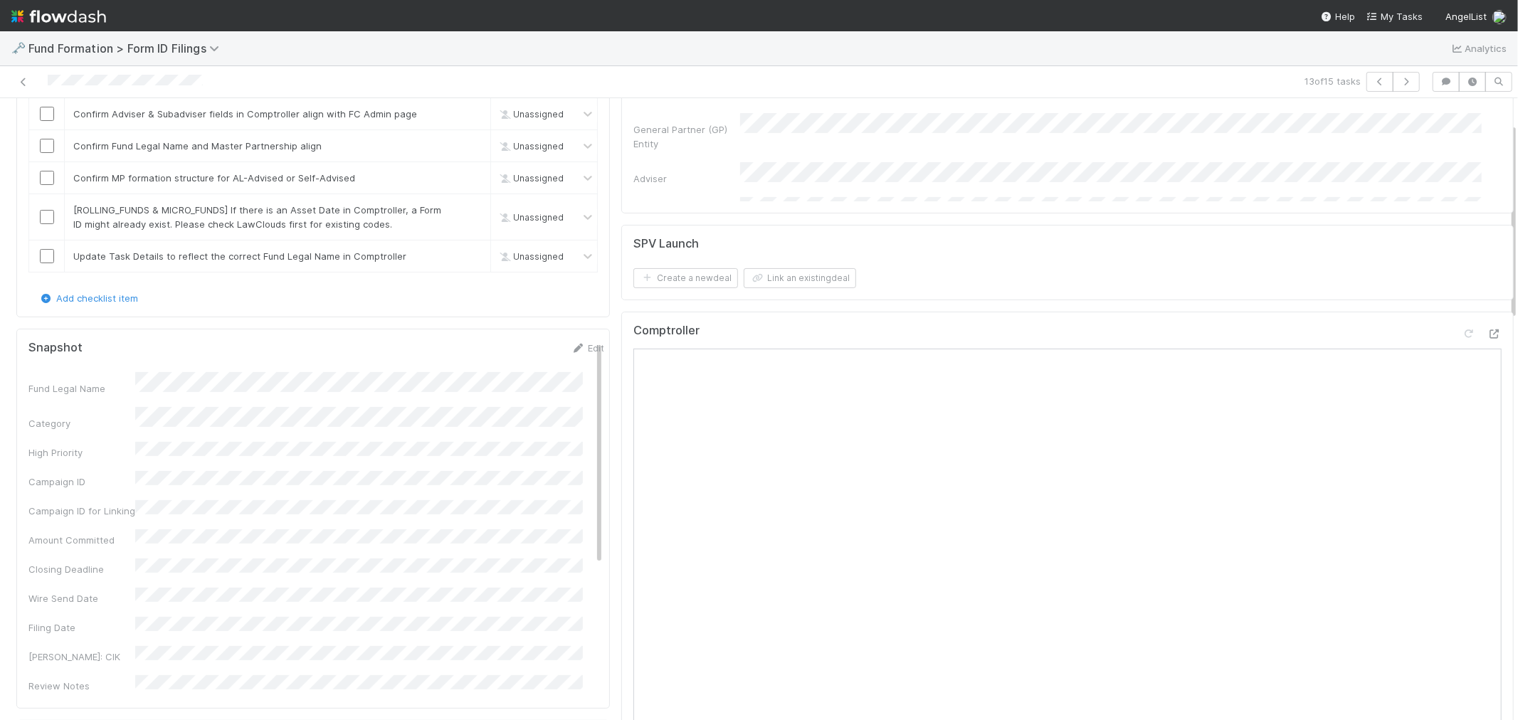
scroll to position [79, 0]
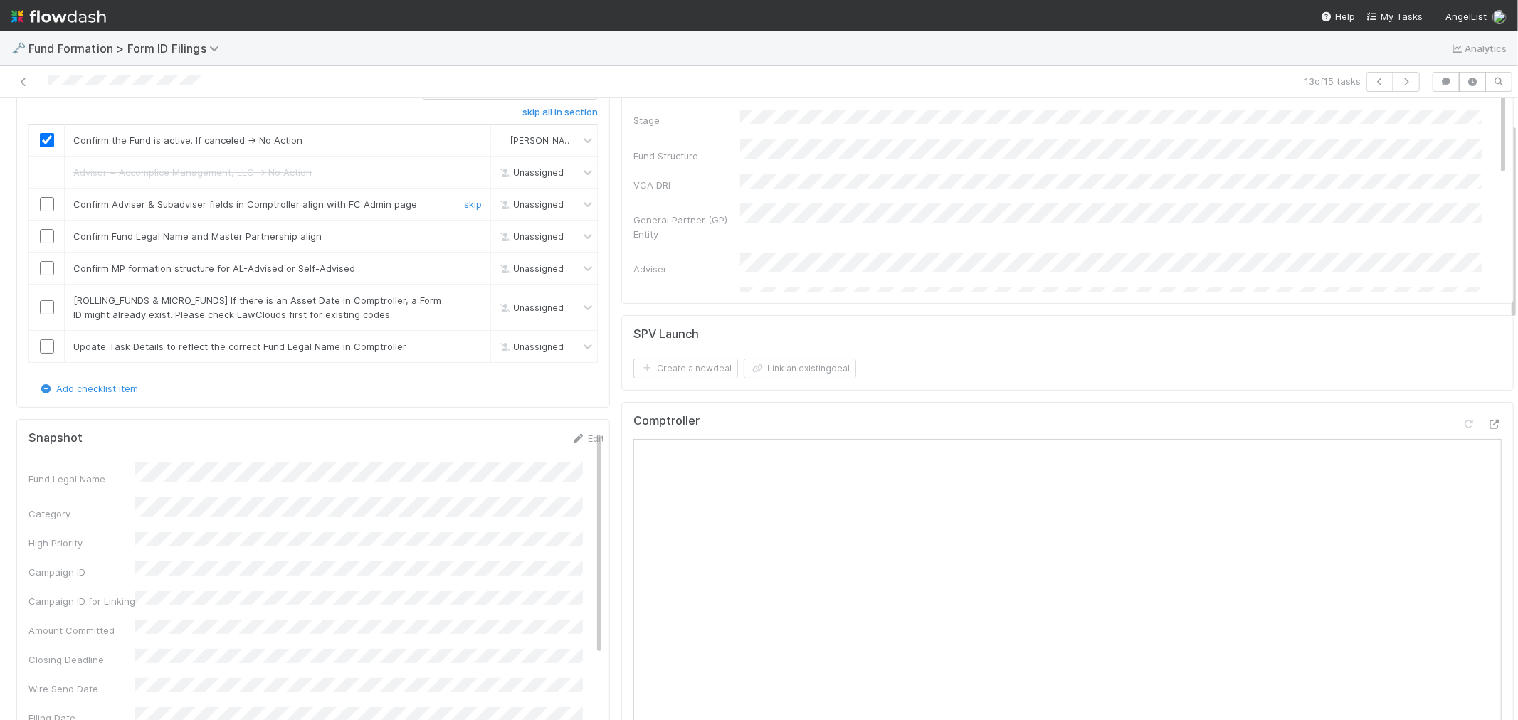
click at [40, 205] on input "checkbox" at bounding box center [47, 204] width 14 height 14
click at [48, 236] on input "checkbox" at bounding box center [47, 236] width 14 height 14
click at [40, 268] on input "checkbox" at bounding box center [47, 268] width 14 height 14
click at [464, 301] on link "skip" at bounding box center [473, 300] width 18 height 11
click at [464, 351] on link "skip" at bounding box center [473, 346] width 18 height 11
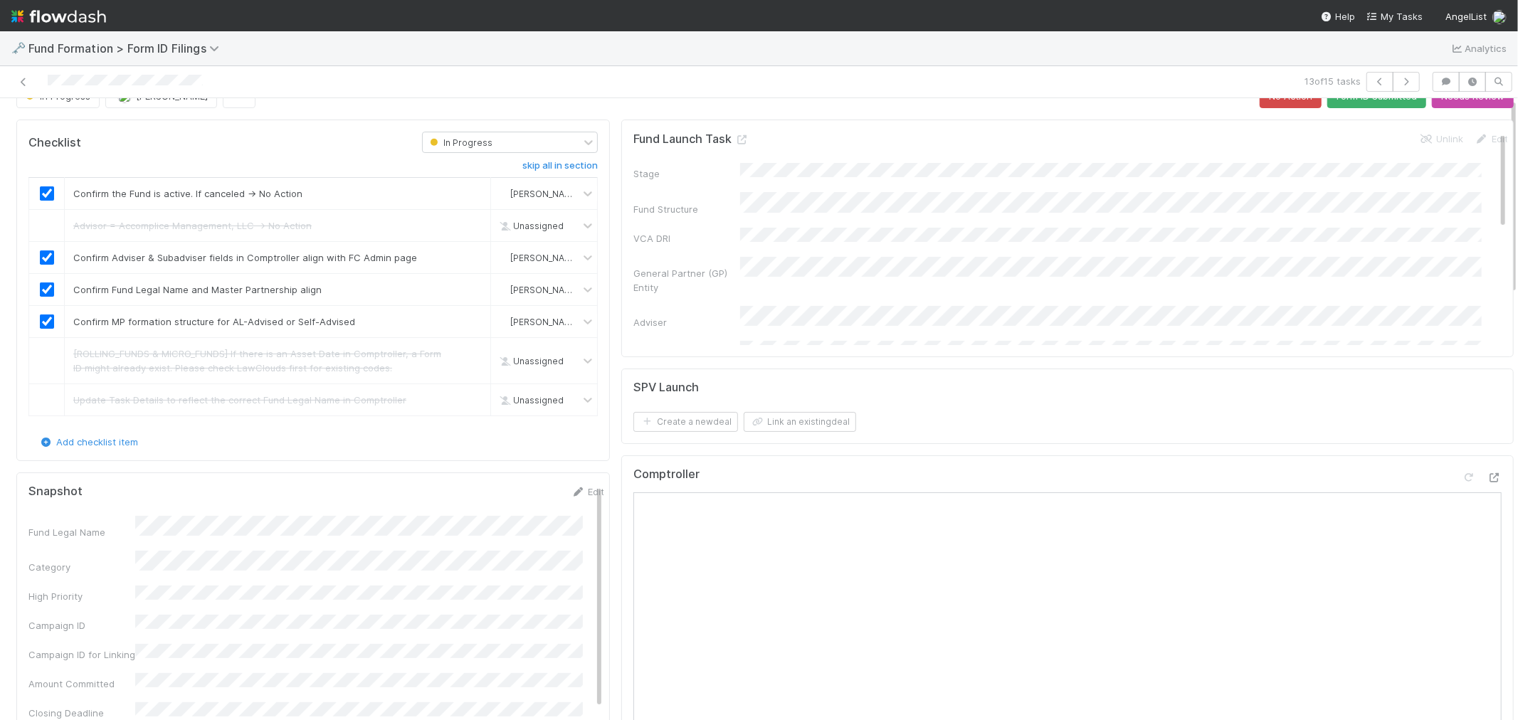
scroll to position [0, 0]
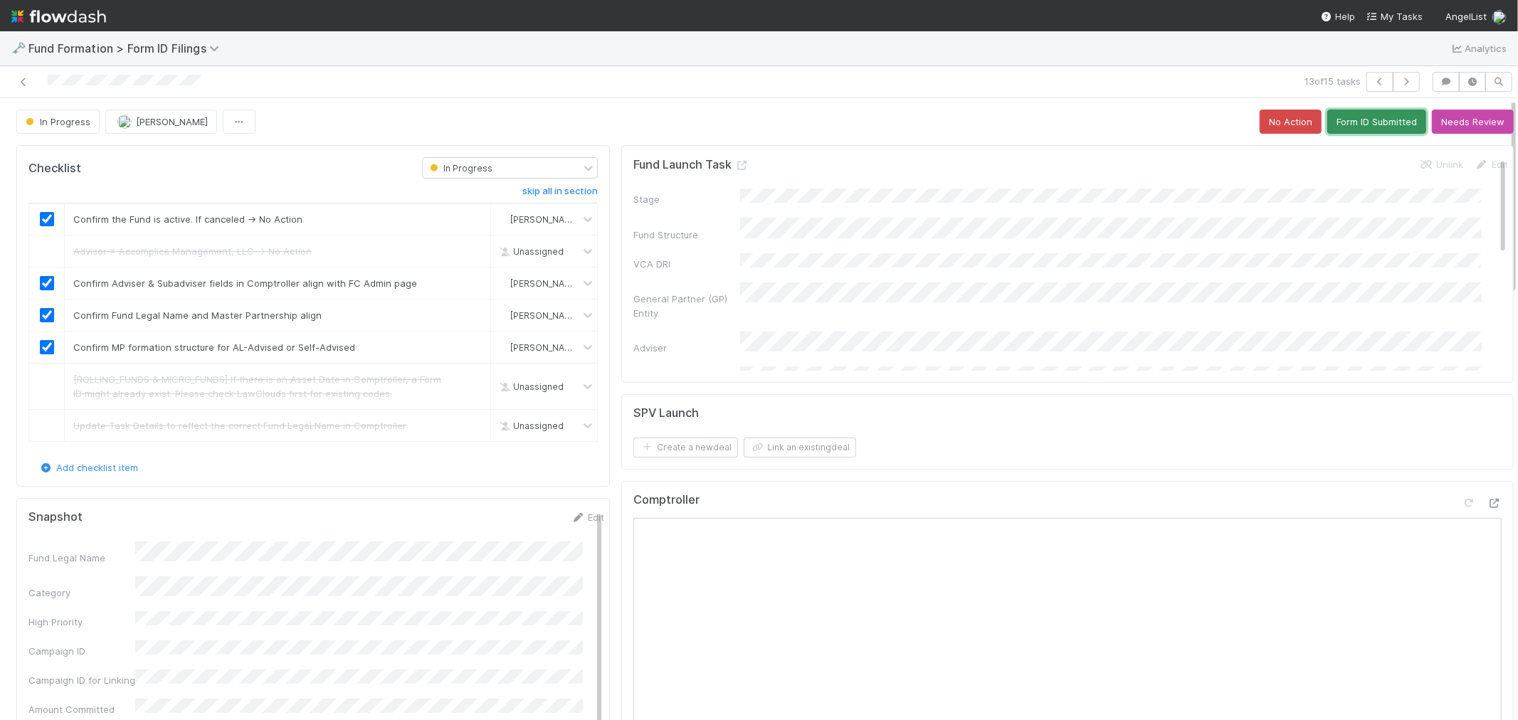
click at [1346, 121] on button "Form ID Submitted" at bounding box center [1376, 122] width 99 height 24
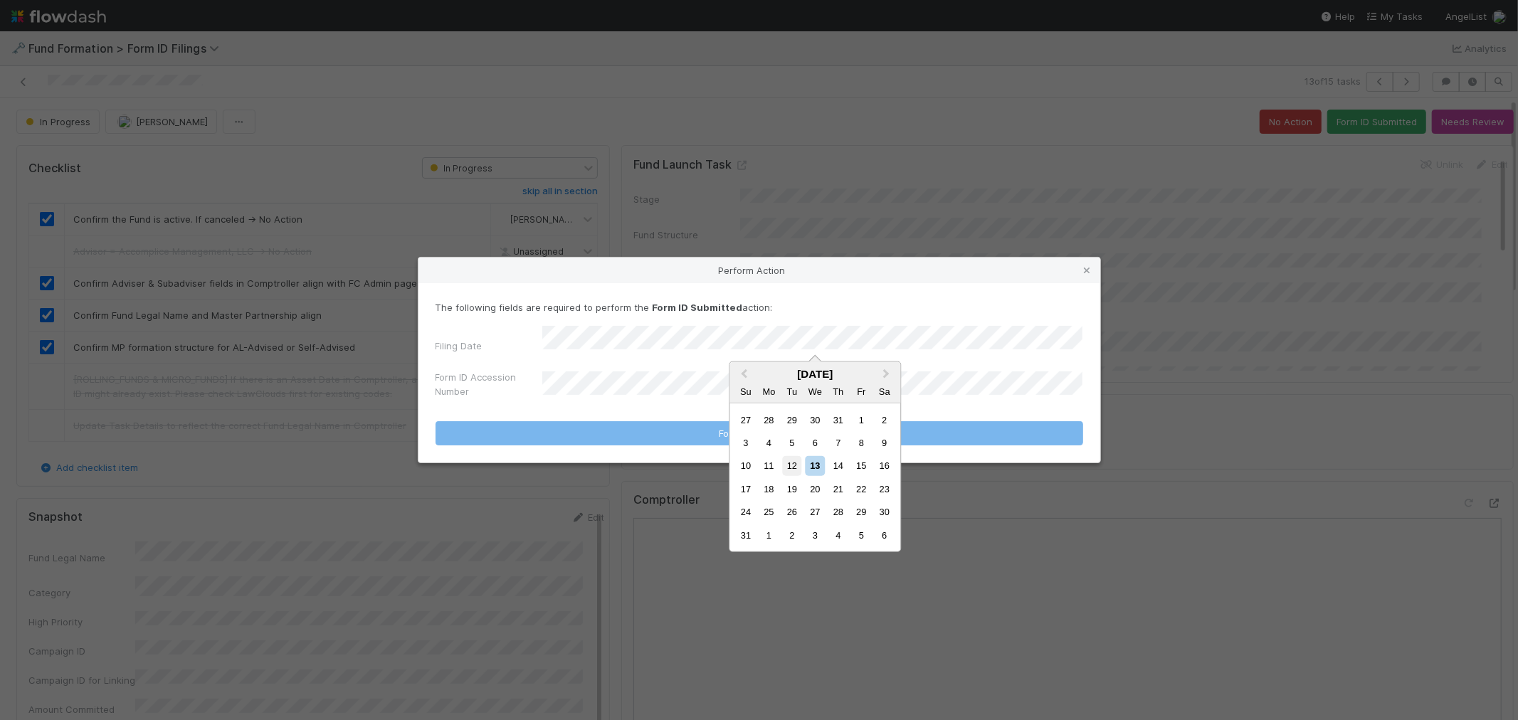
click at [797, 467] on div "12" at bounding box center [791, 465] width 19 height 19
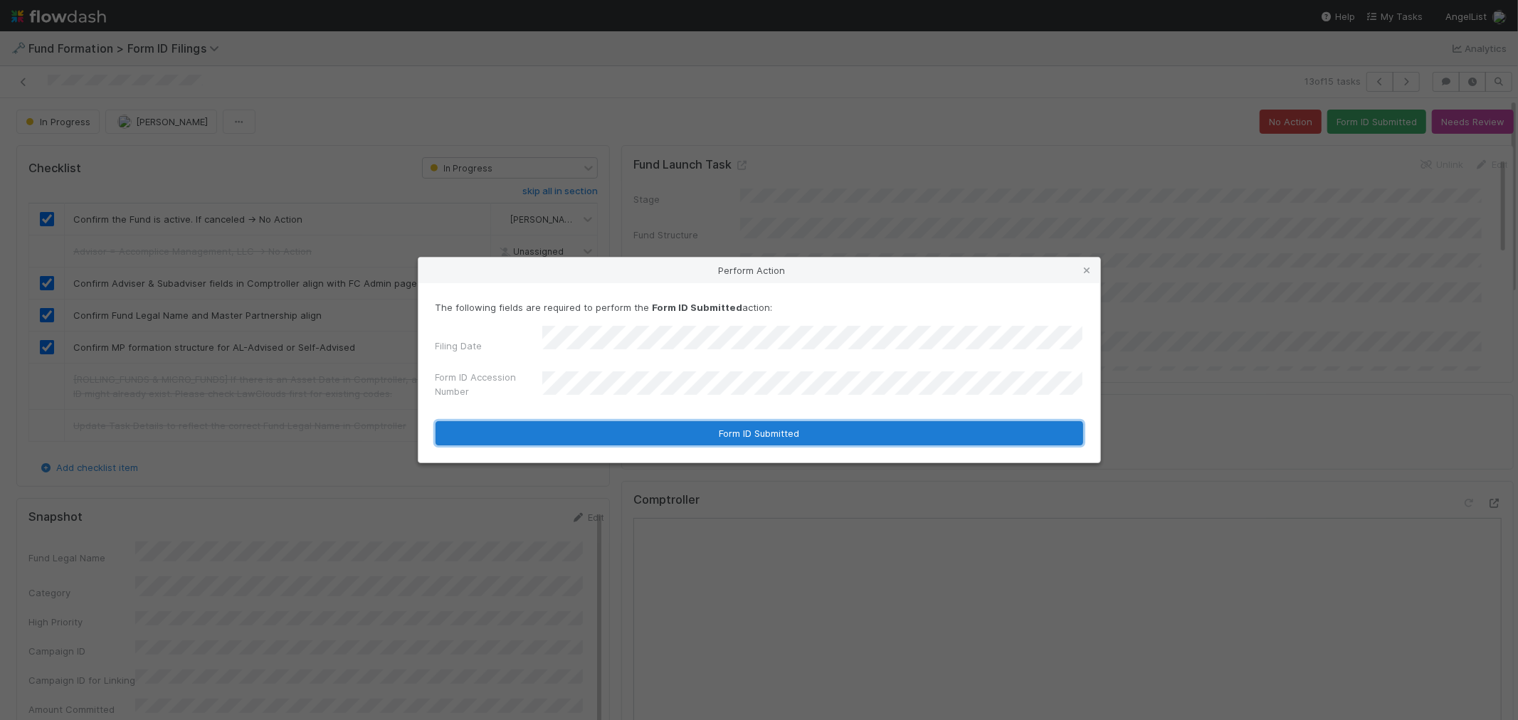
click at [602, 426] on button "Form ID Submitted" at bounding box center [760, 433] width 648 height 24
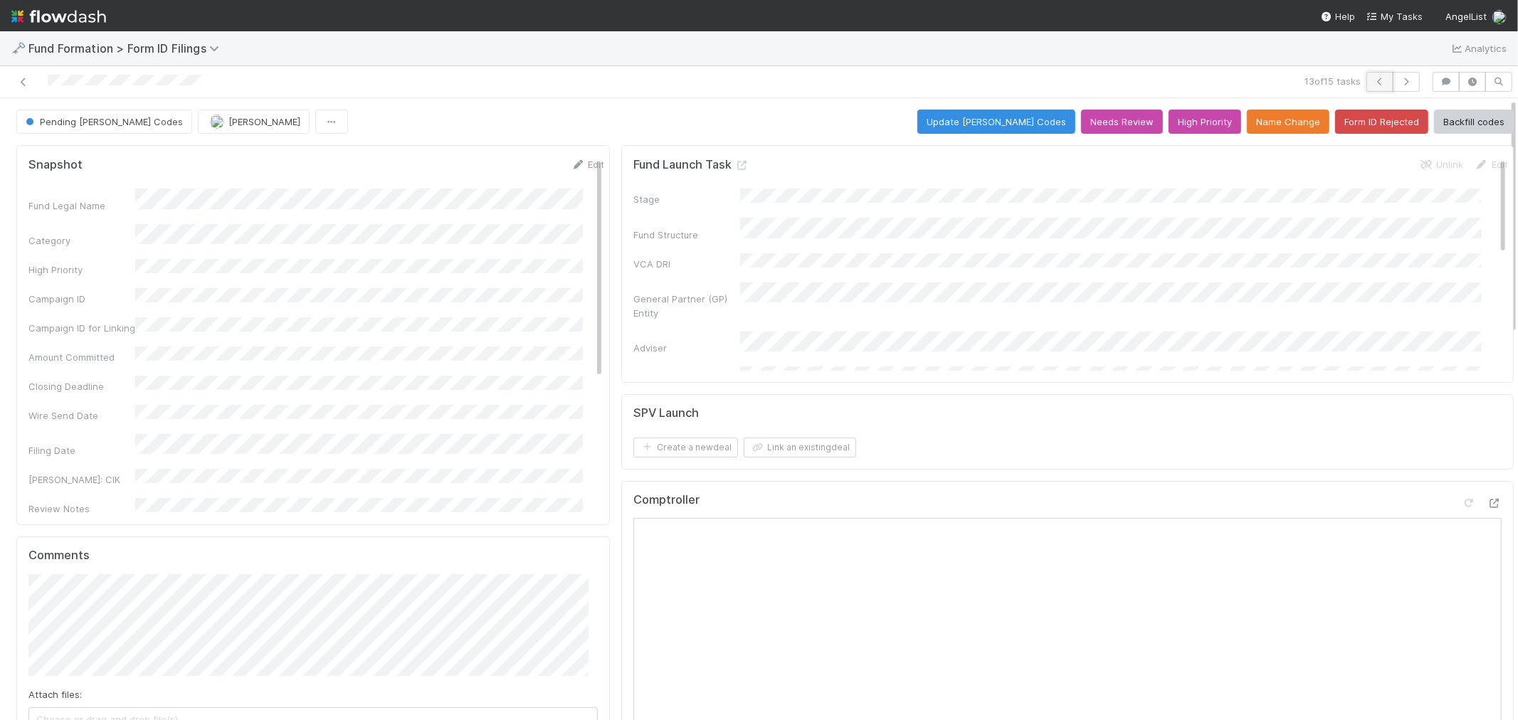
click at [1373, 81] on icon "button" at bounding box center [1380, 82] width 14 height 9
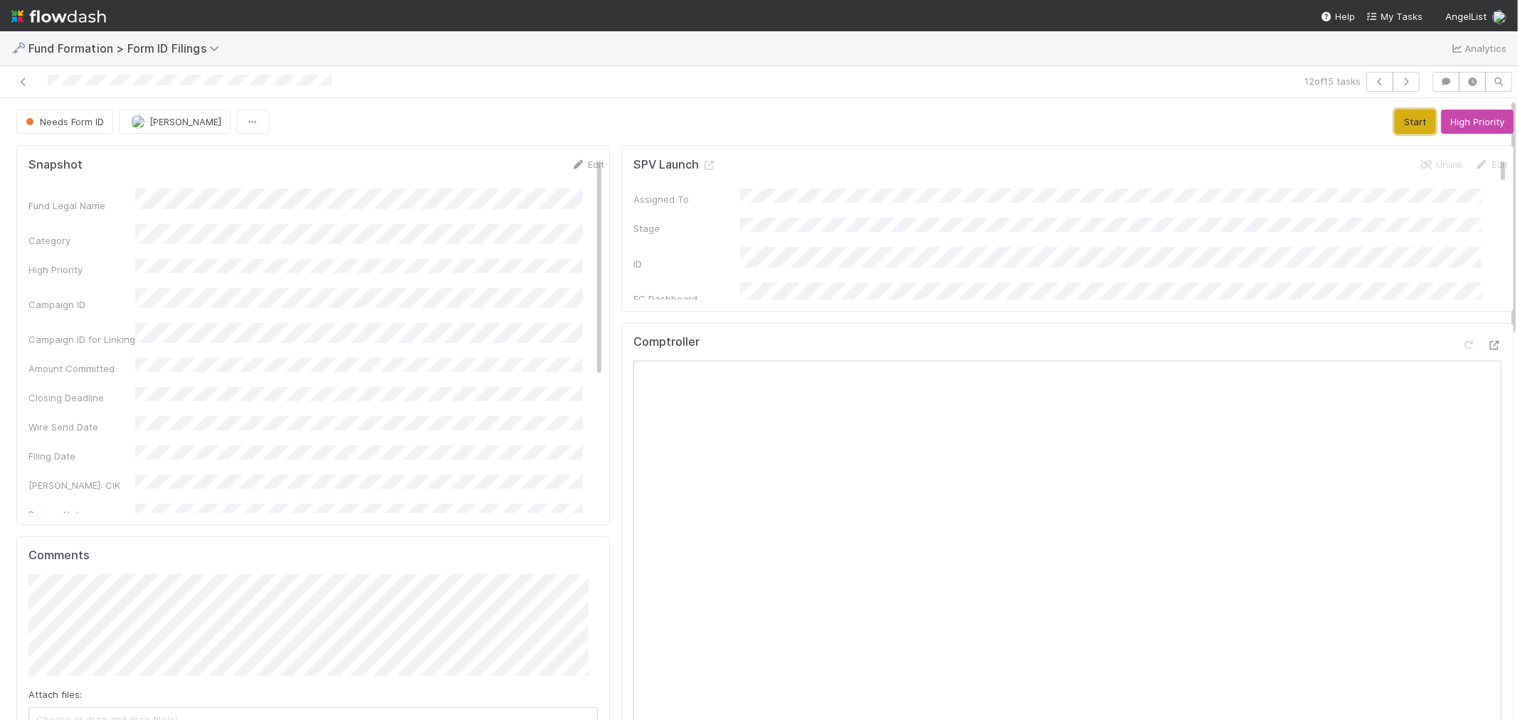
click at [1395, 121] on button "Start" at bounding box center [1415, 122] width 41 height 24
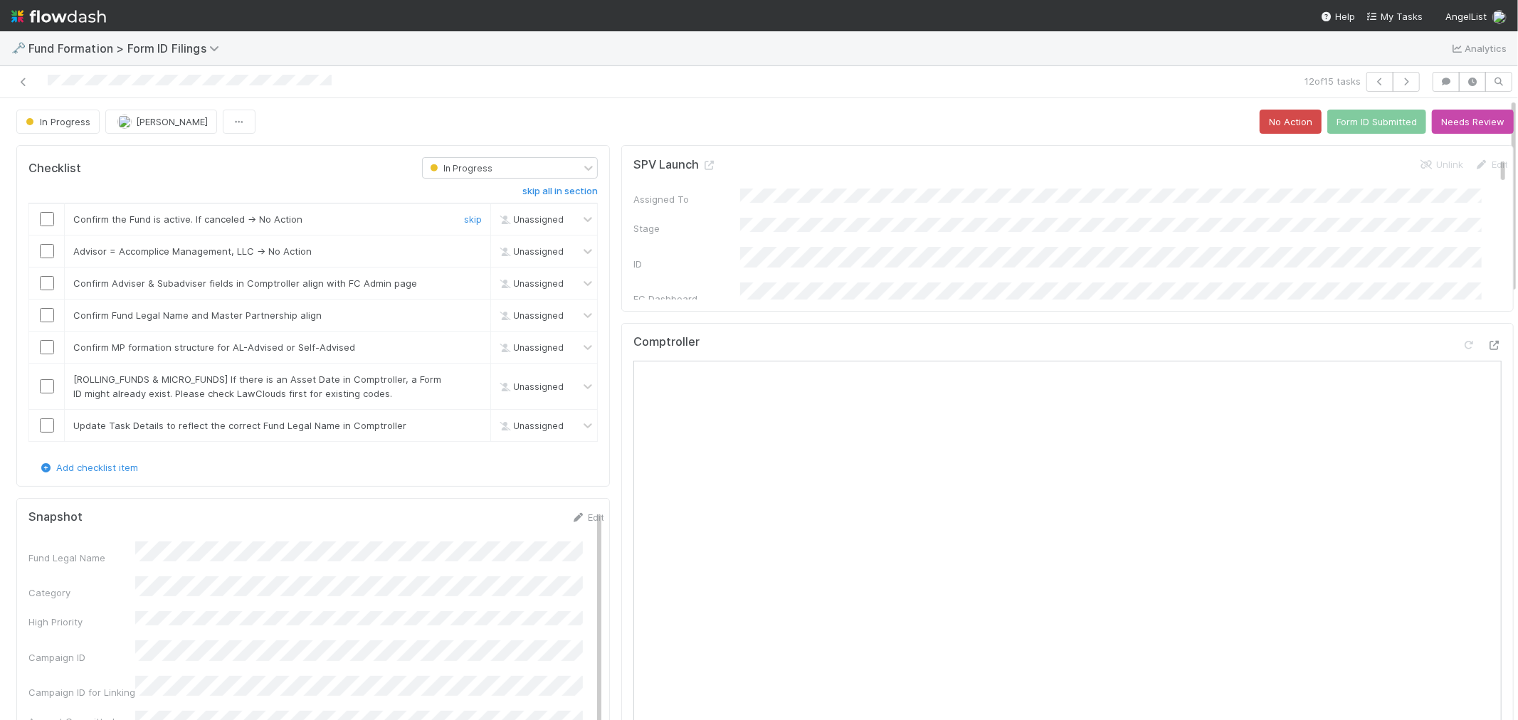
click at [47, 216] on input "checkbox" at bounding box center [47, 219] width 14 height 14
click at [464, 254] on link "skip" at bounding box center [473, 251] width 18 height 11
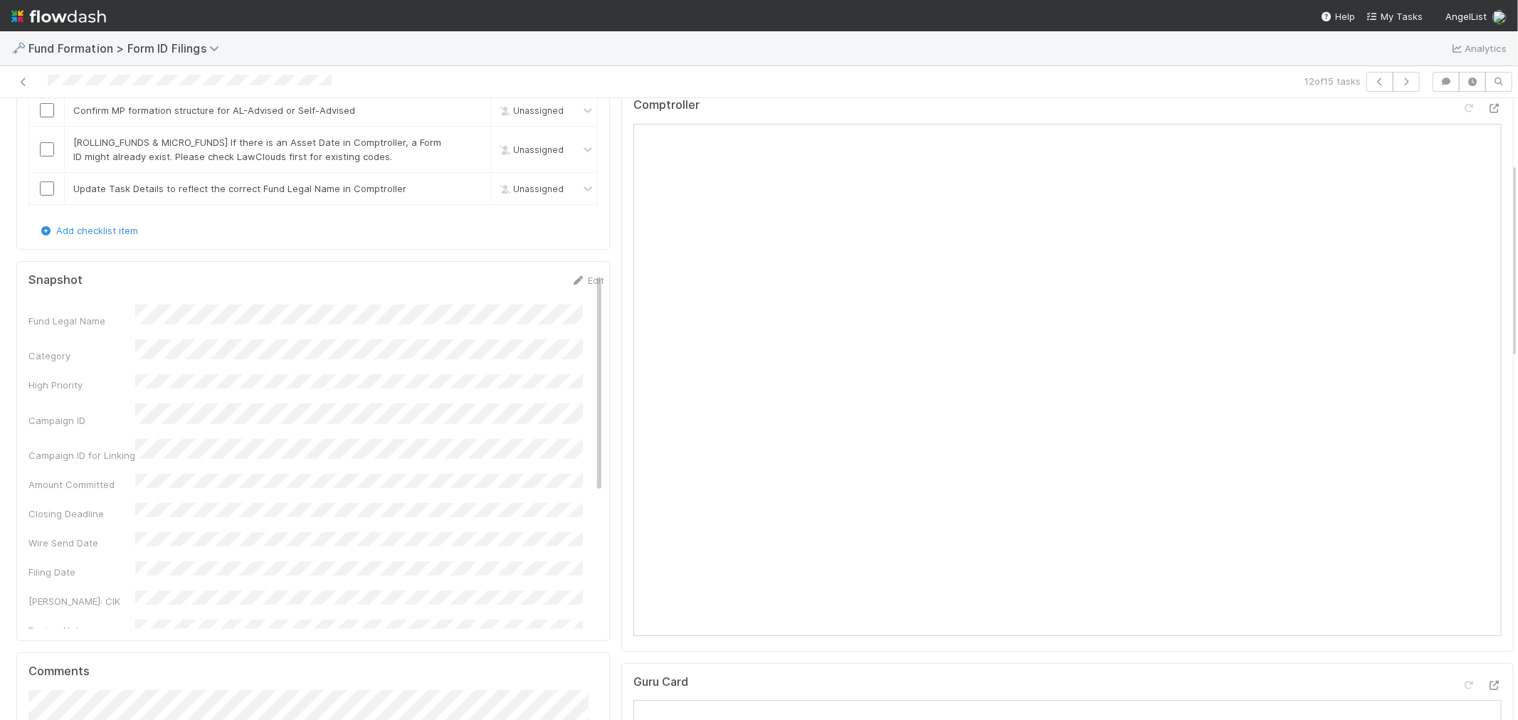
scroll to position [79, 0]
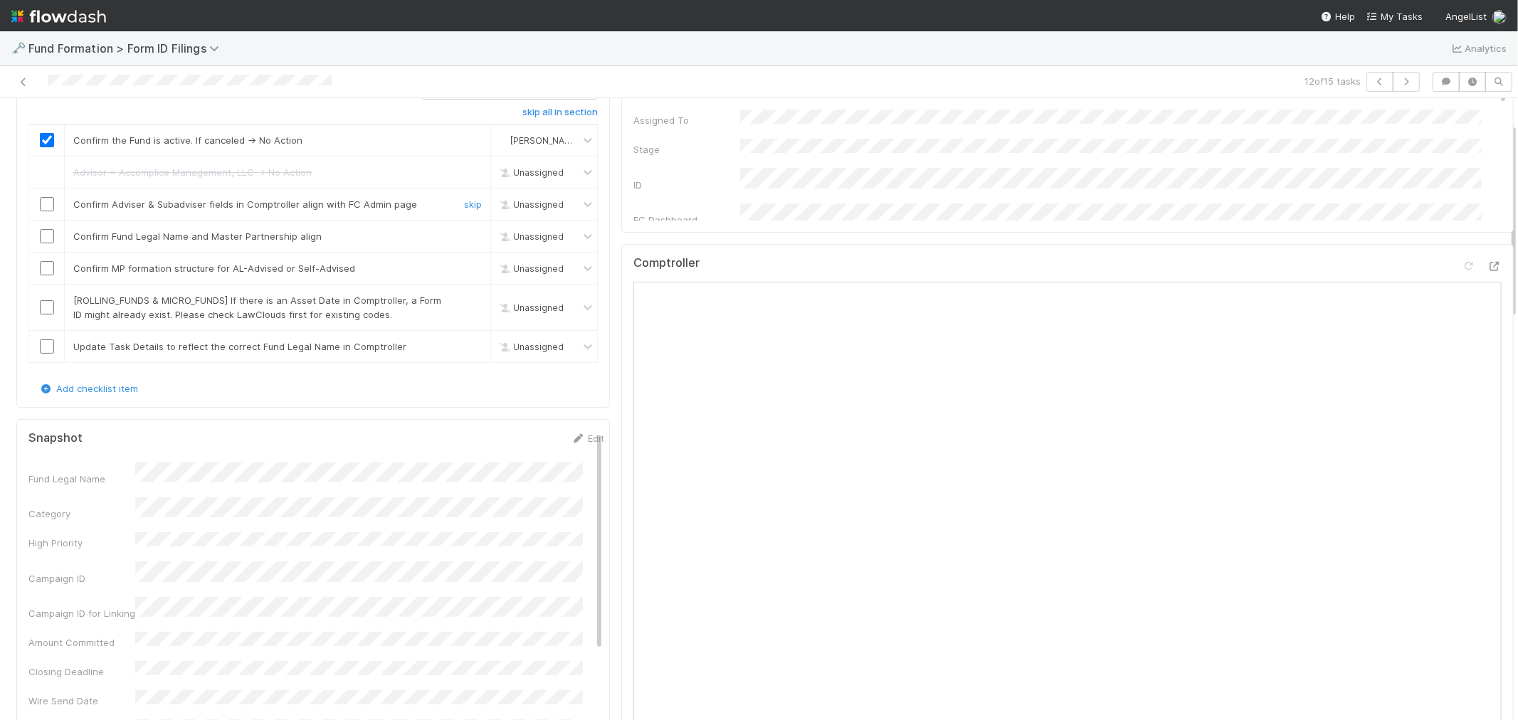
click at [47, 204] on input "checkbox" at bounding box center [47, 204] width 14 height 14
click at [40, 230] on input "checkbox" at bounding box center [47, 236] width 14 height 14
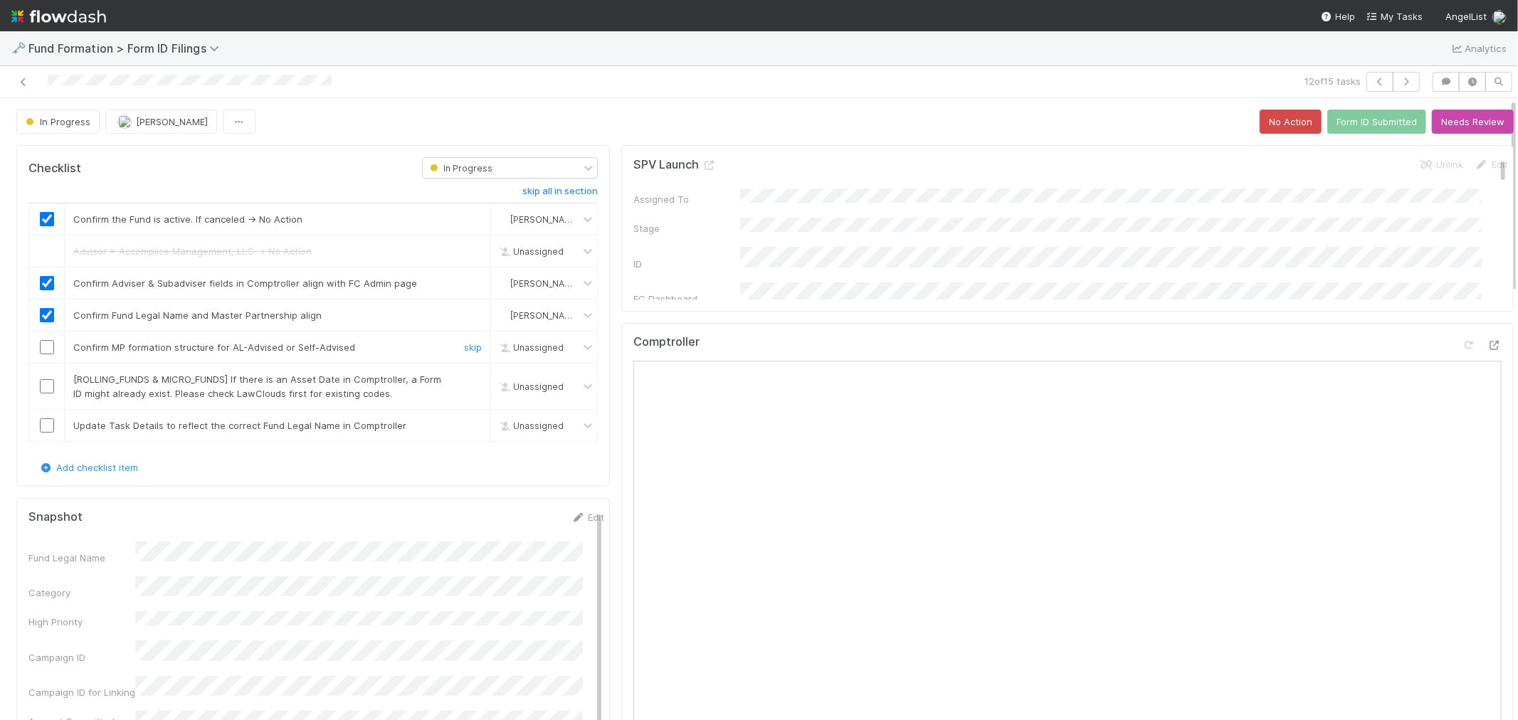
click at [43, 346] on input "checkbox" at bounding box center [47, 347] width 14 height 14
click at [464, 381] on link "skip" at bounding box center [473, 379] width 18 height 11
click at [464, 424] on link "skip" at bounding box center [473, 425] width 18 height 11
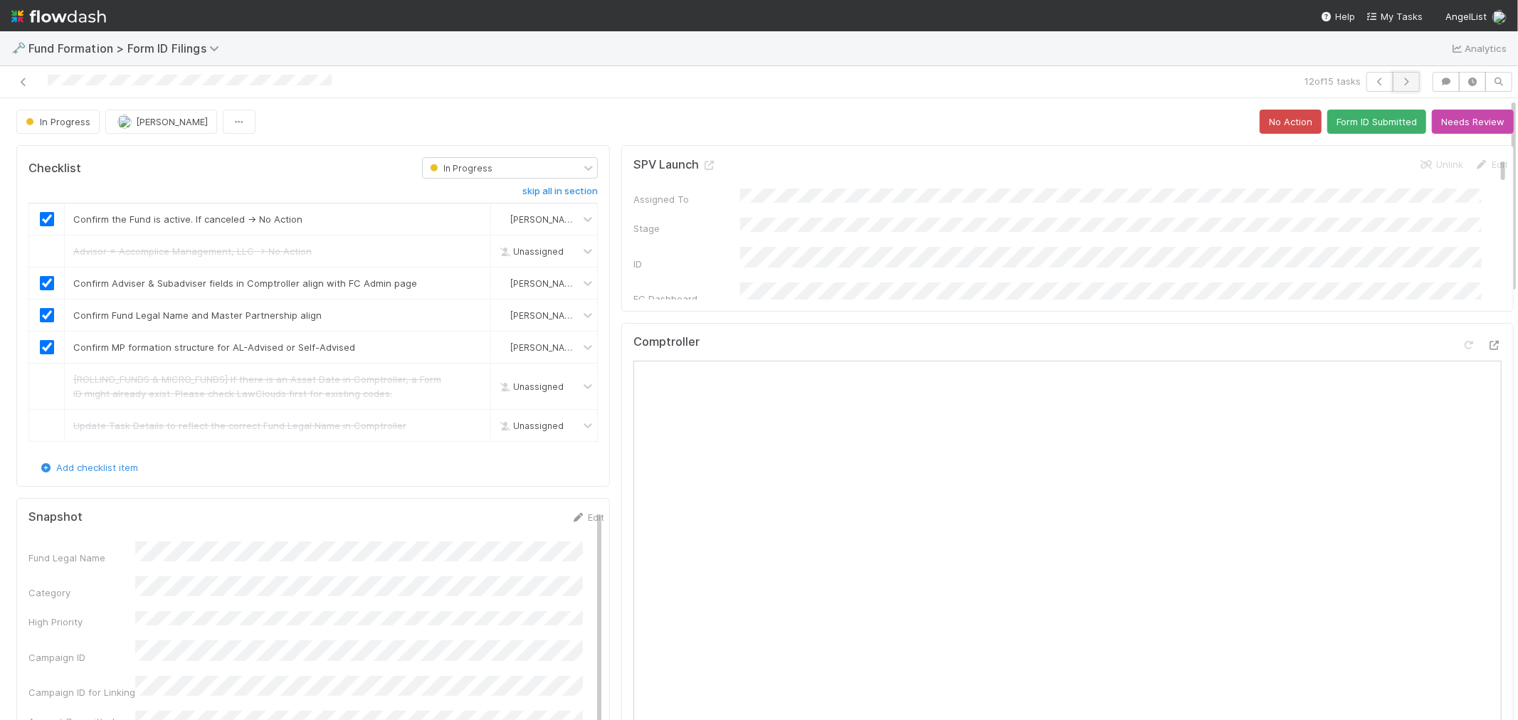
click at [1399, 79] on icon "button" at bounding box center [1406, 82] width 14 height 9
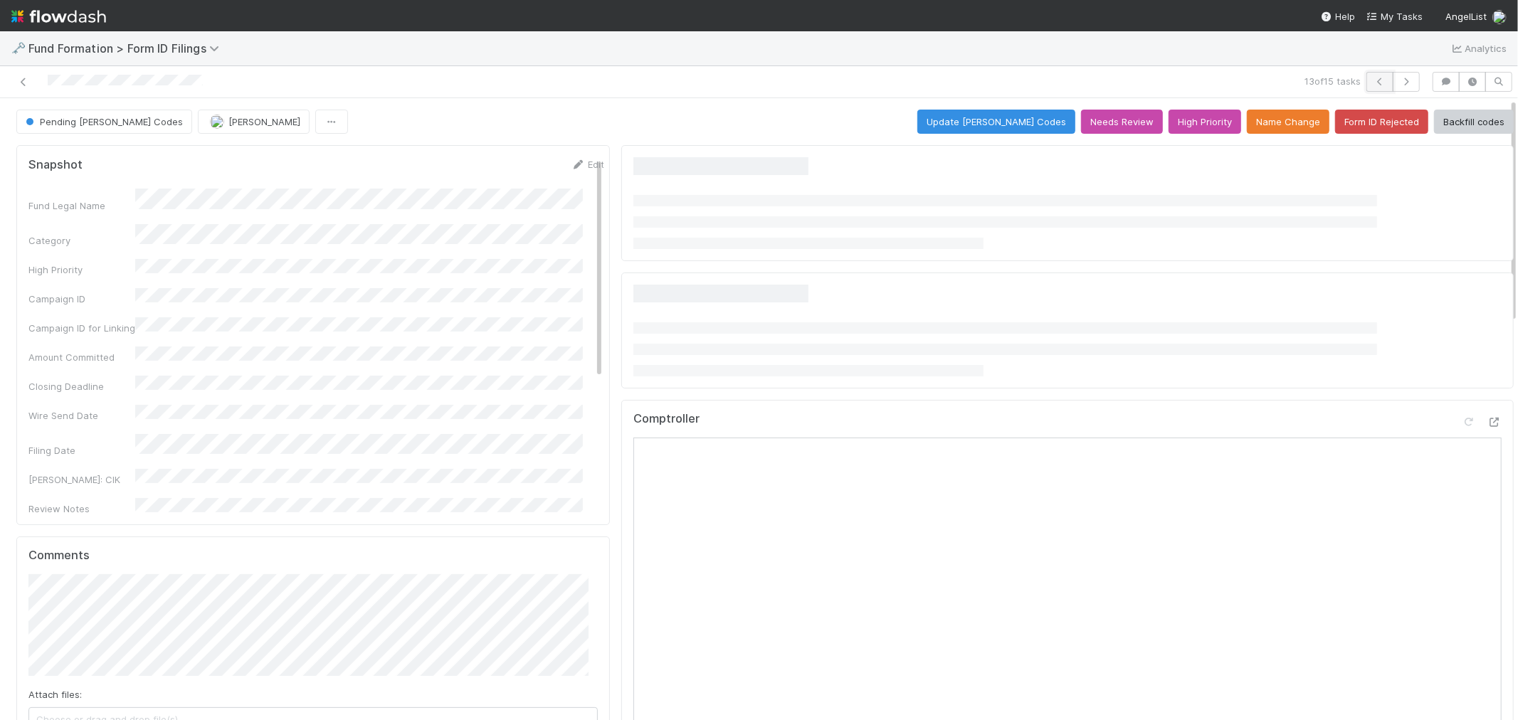
click at [1373, 78] on icon "button" at bounding box center [1380, 82] width 14 height 9
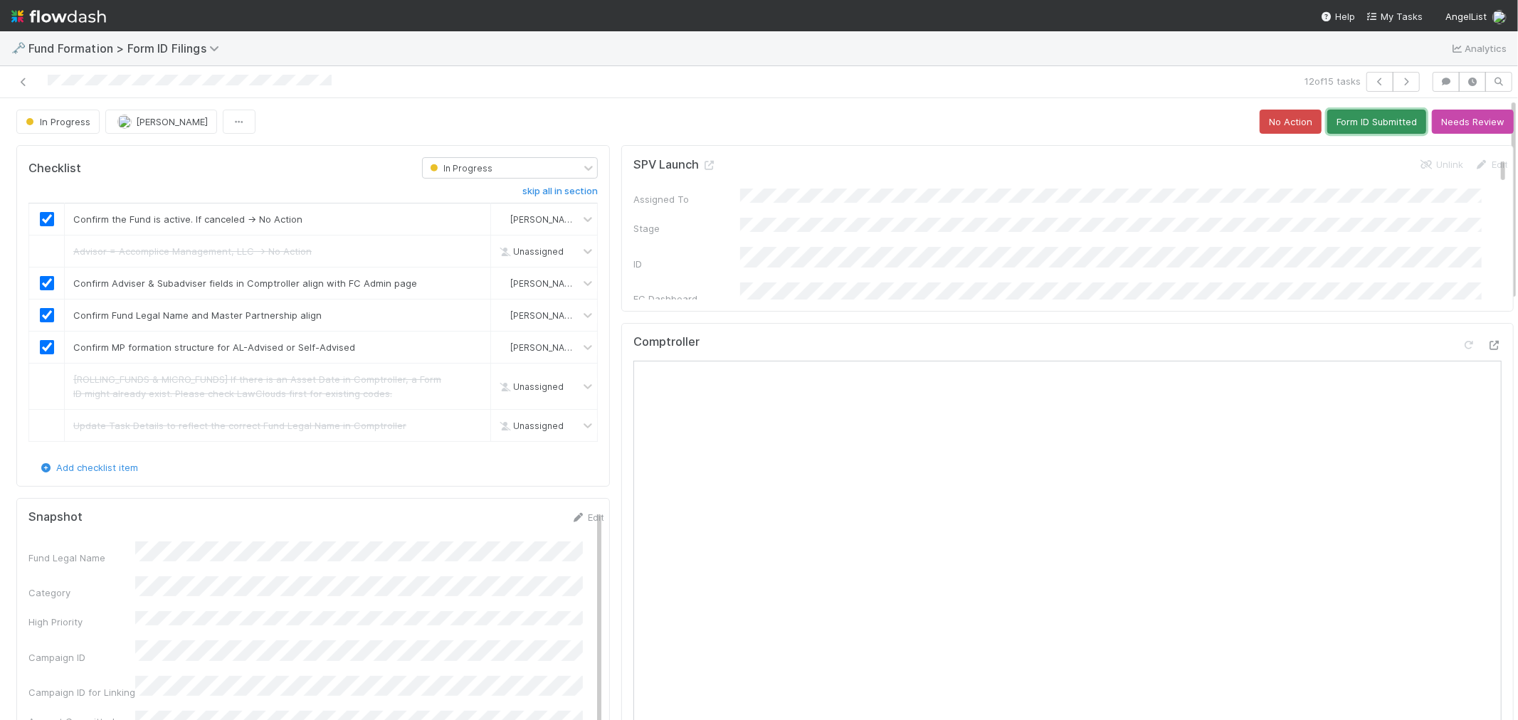
click at [1342, 116] on button "Form ID Submitted" at bounding box center [1376, 122] width 99 height 24
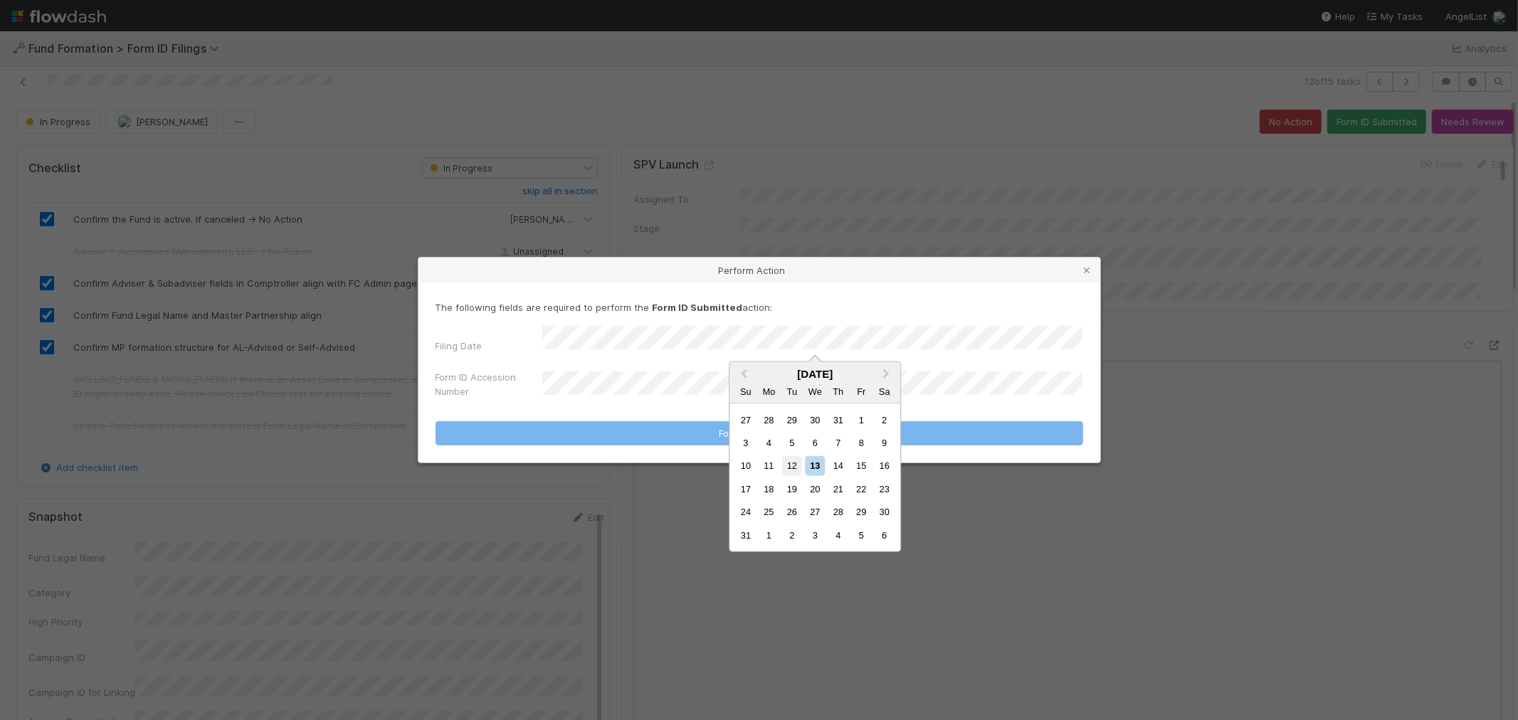
click at [794, 468] on div "12" at bounding box center [791, 465] width 19 height 19
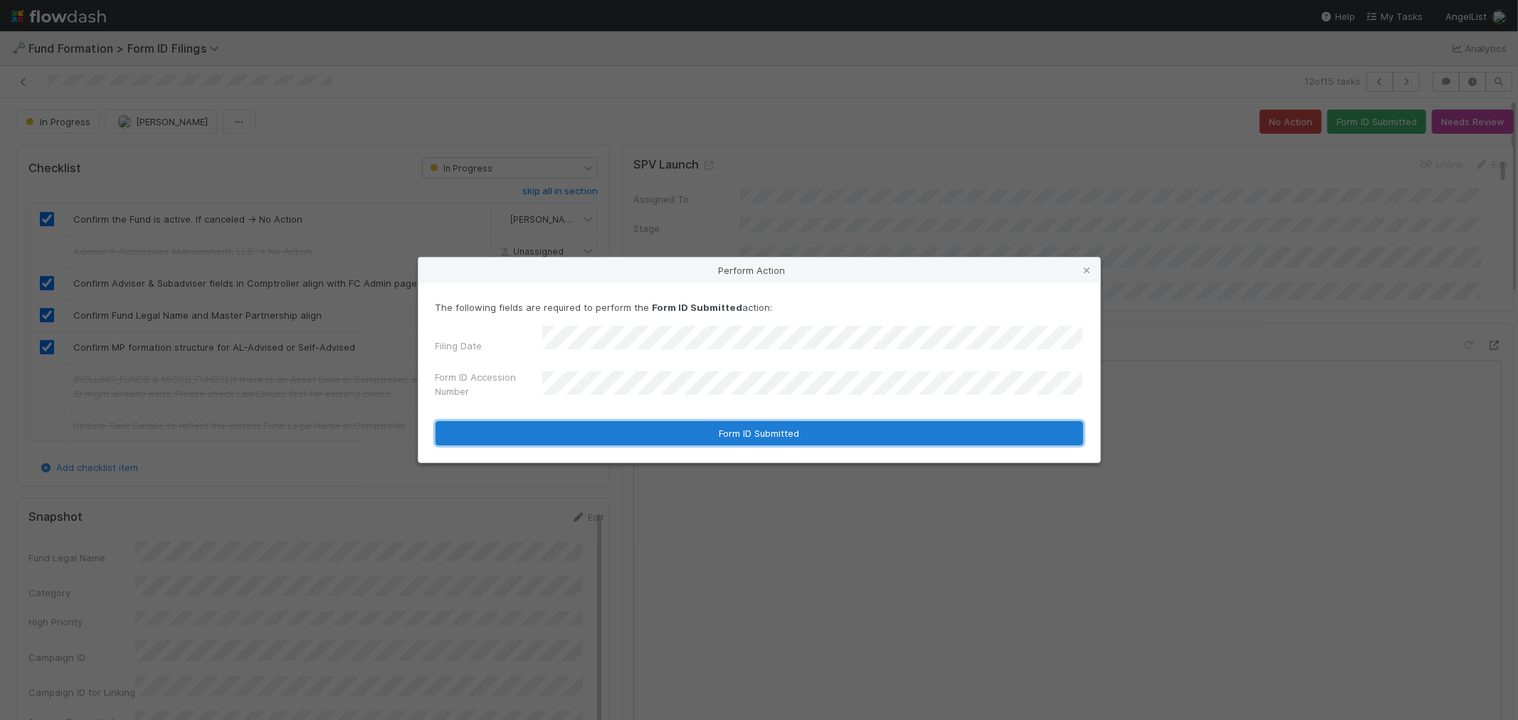
click at [666, 432] on button "Form ID Submitted" at bounding box center [760, 433] width 648 height 24
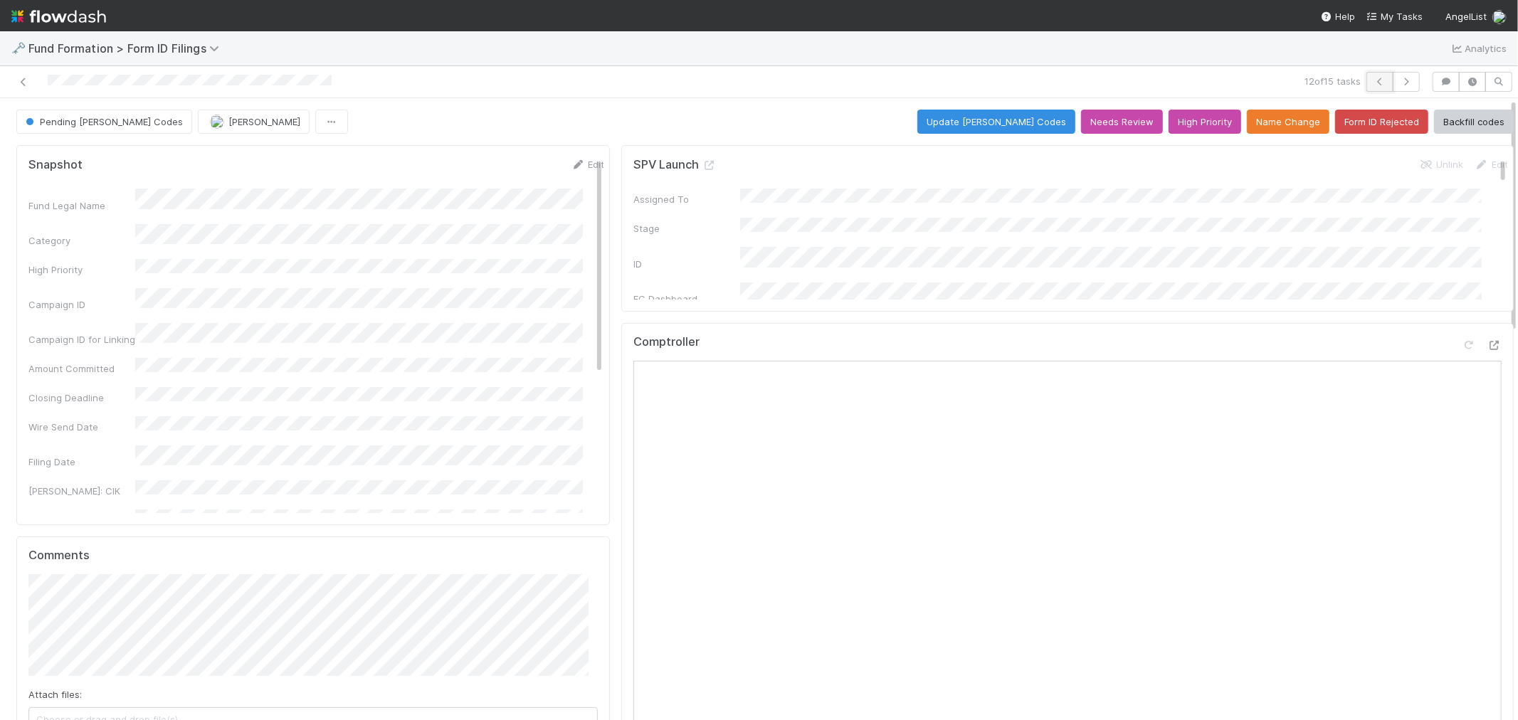
click at [1373, 80] on icon "button" at bounding box center [1380, 82] width 14 height 9
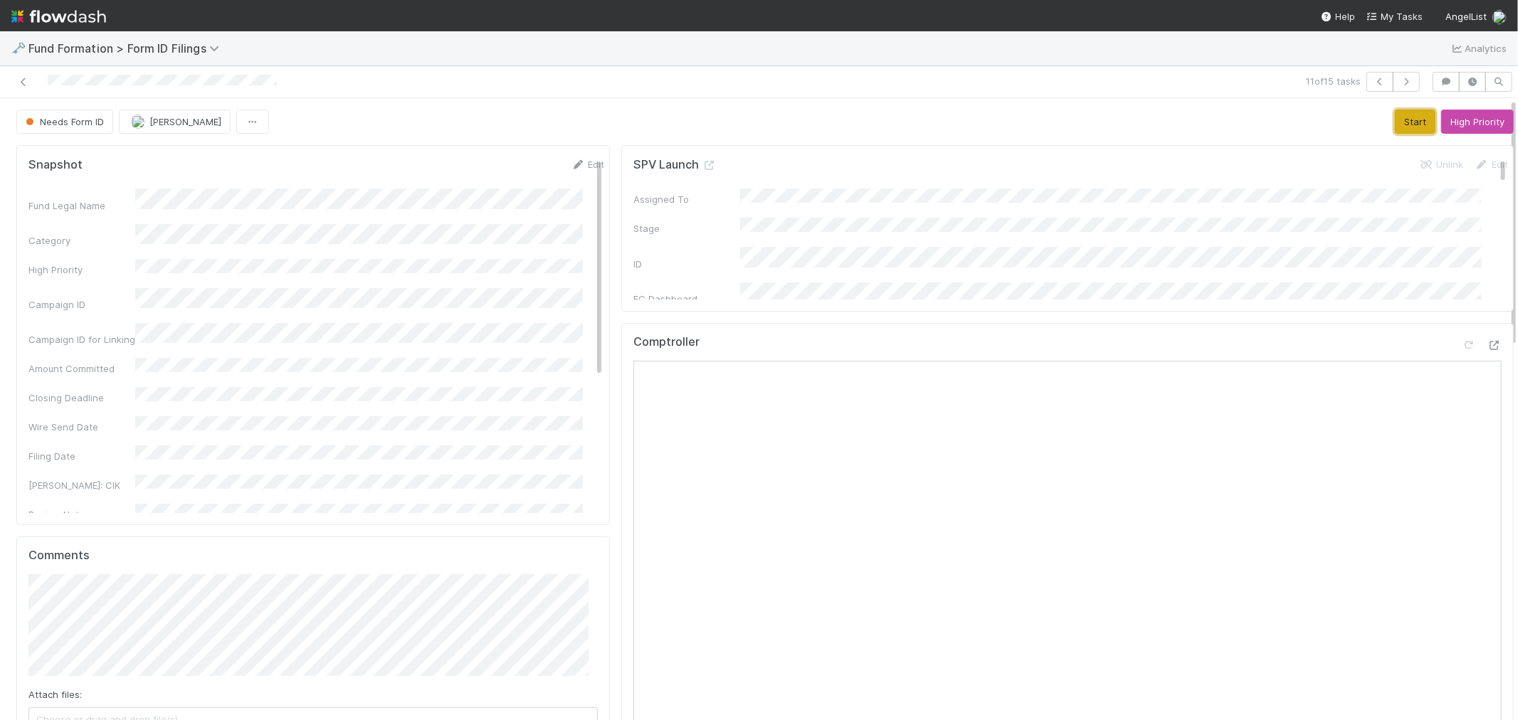
click at [1395, 120] on button "Start" at bounding box center [1415, 122] width 41 height 24
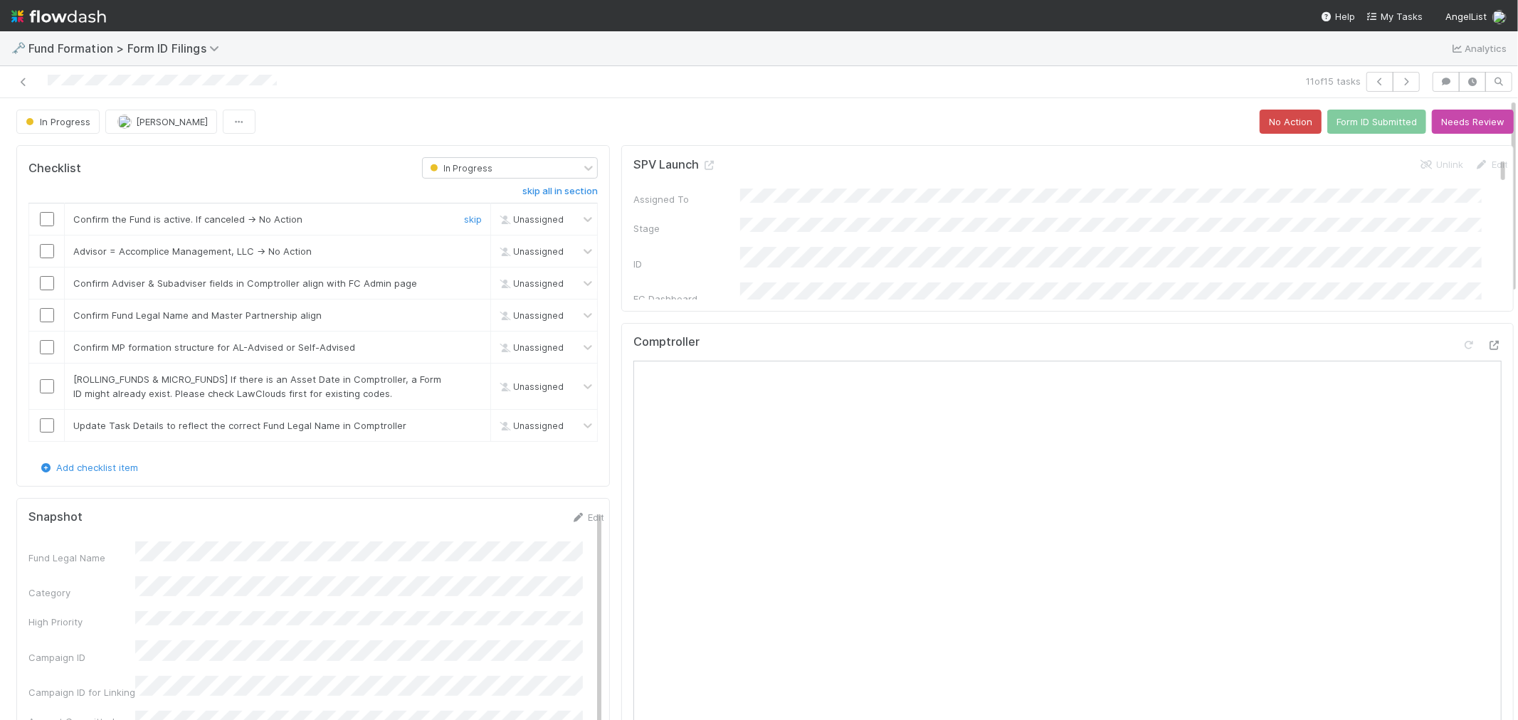
click at [33, 214] on div at bounding box center [46, 219] width 35 height 14
click at [43, 216] on input "checkbox" at bounding box center [47, 219] width 14 height 14
click at [464, 251] on link "skip" at bounding box center [473, 251] width 18 height 11
click at [43, 285] on input "checkbox" at bounding box center [47, 283] width 14 height 14
click at [45, 312] on input "checkbox" at bounding box center [47, 315] width 14 height 14
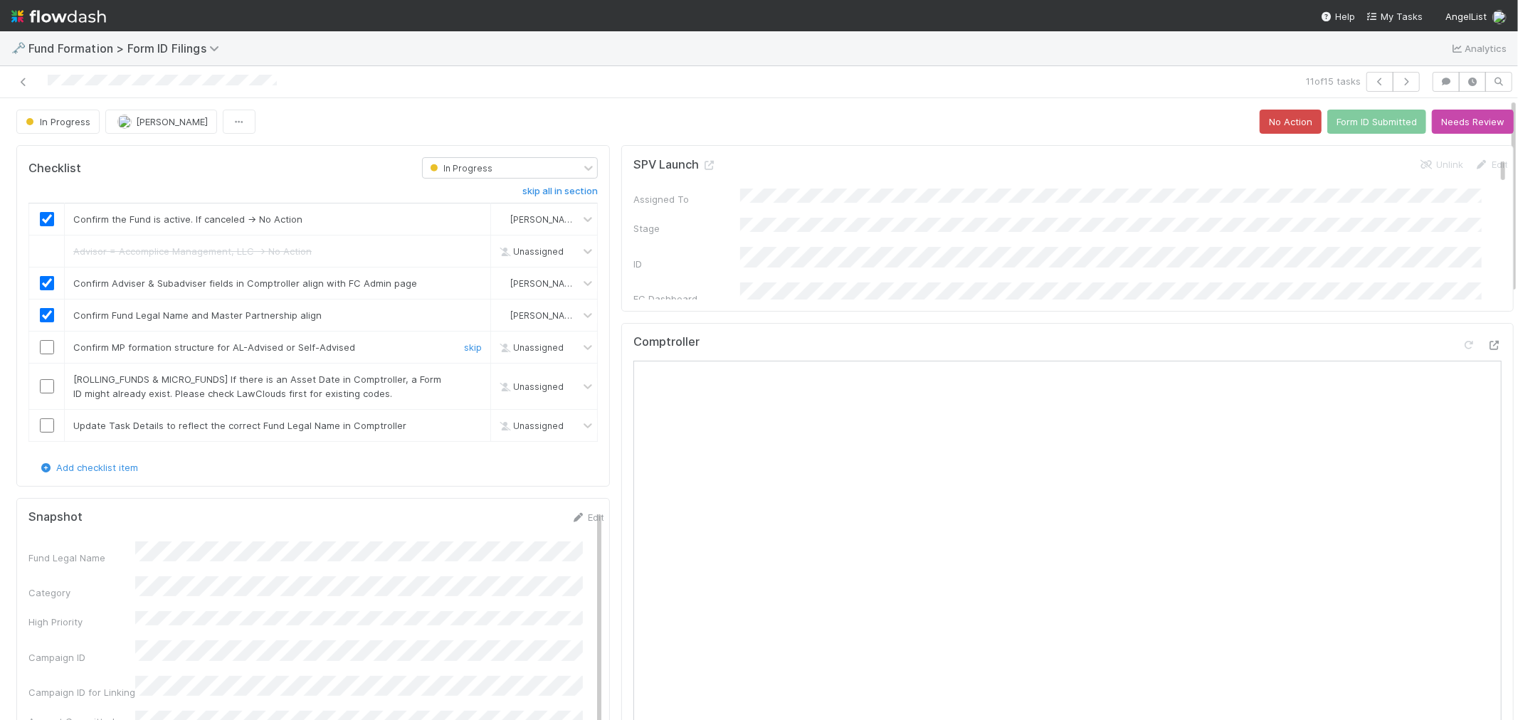
click at [48, 347] on input "checkbox" at bounding box center [47, 347] width 14 height 14
click at [473, 381] on div "skip" at bounding box center [471, 386] width 43 height 28
click at [464, 382] on link "skip" at bounding box center [473, 379] width 18 height 11
click at [465, 423] on link "skip" at bounding box center [473, 425] width 18 height 11
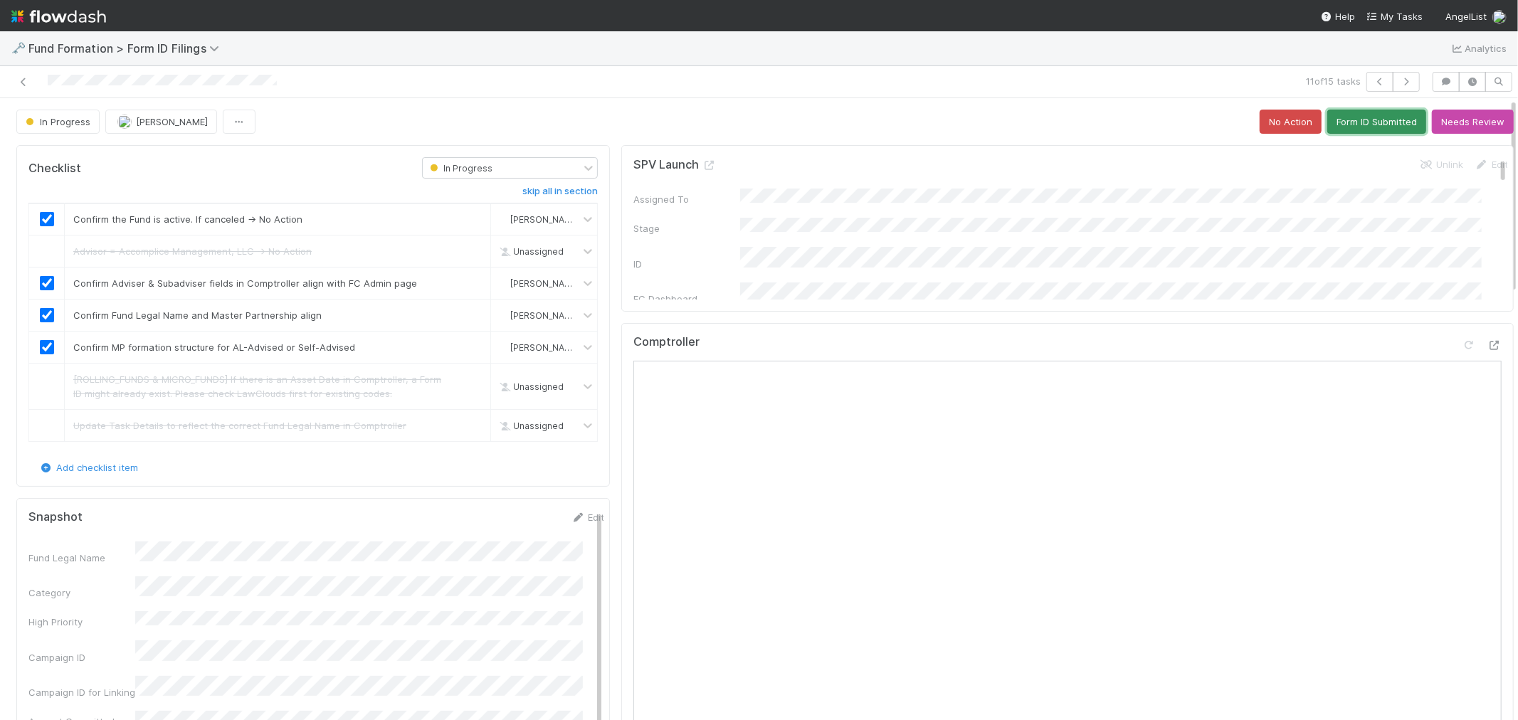
click at [1349, 123] on button "Form ID Submitted" at bounding box center [1376, 122] width 99 height 24
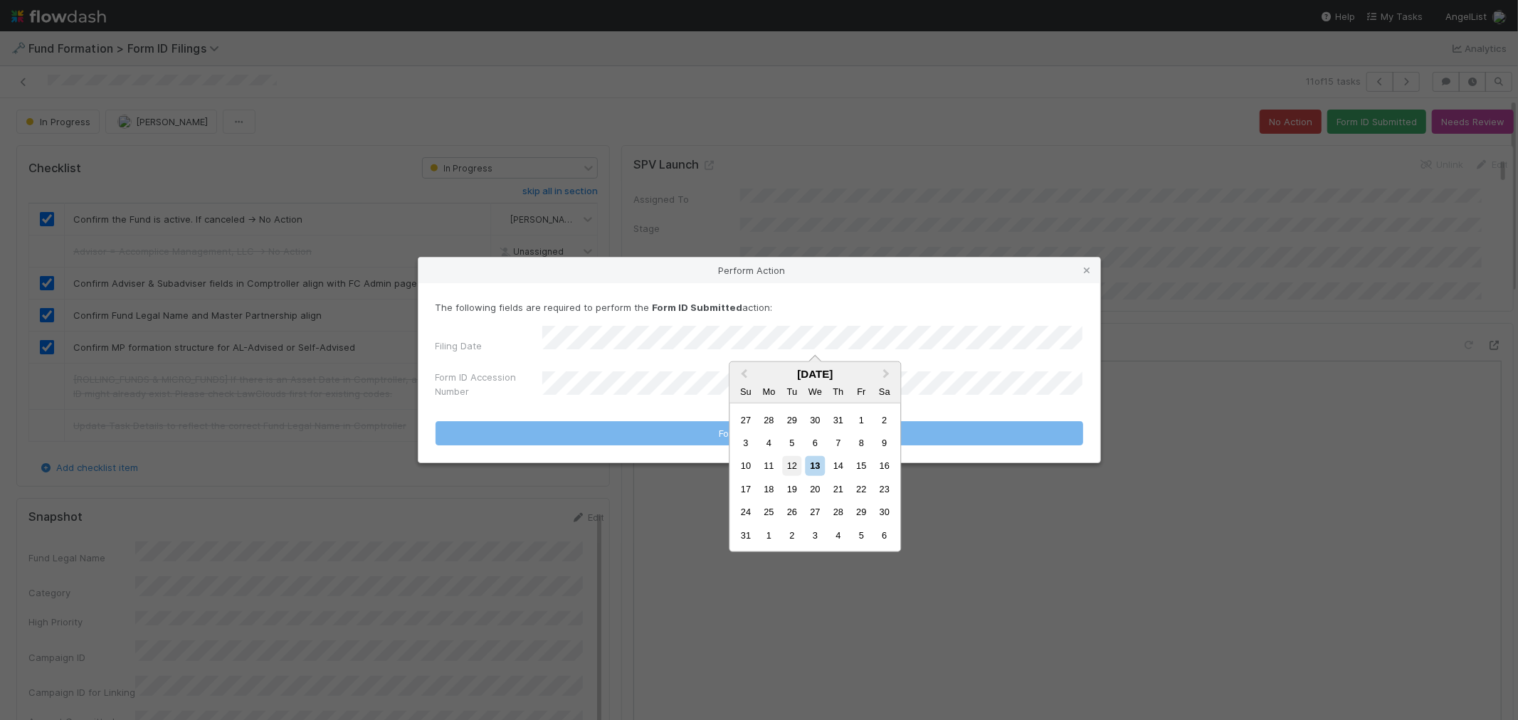
click at [790, 467] on div "12" at bounding box center [791, 465] width 19 height 19
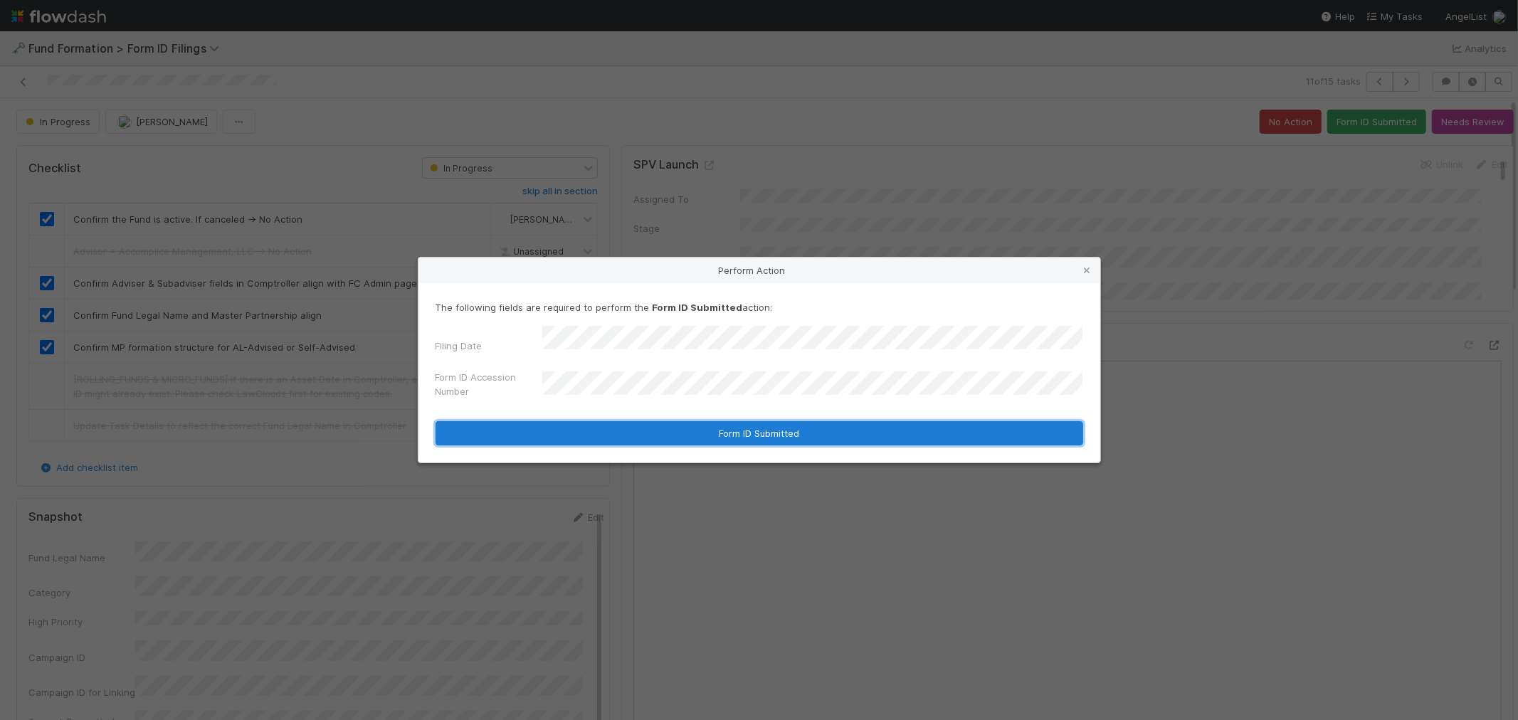
click at [628, 429] on button "Form ID Submitted" at bounding box center [760, 433] width 648 height 24
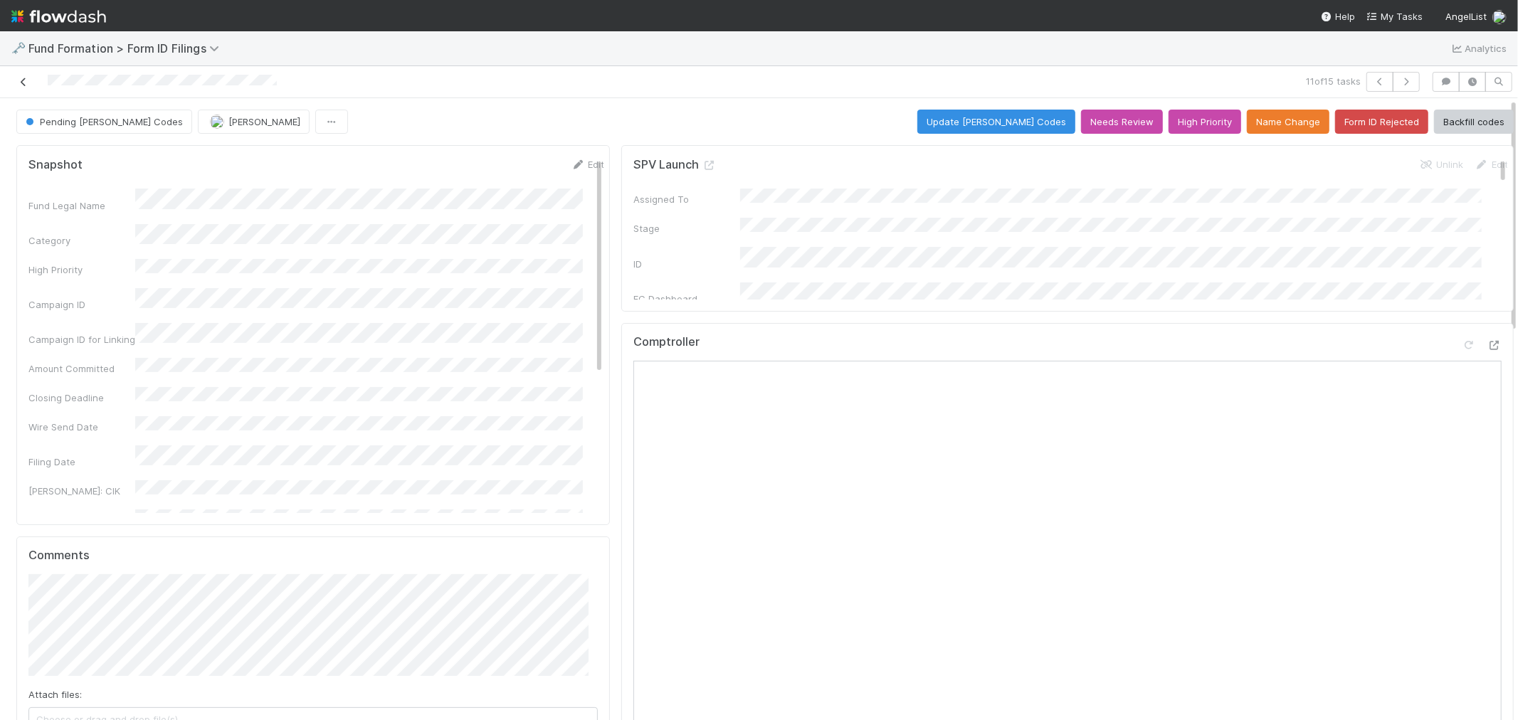
click at [20, 86] on icon at bounding box center [23, 82] width 14 height 9
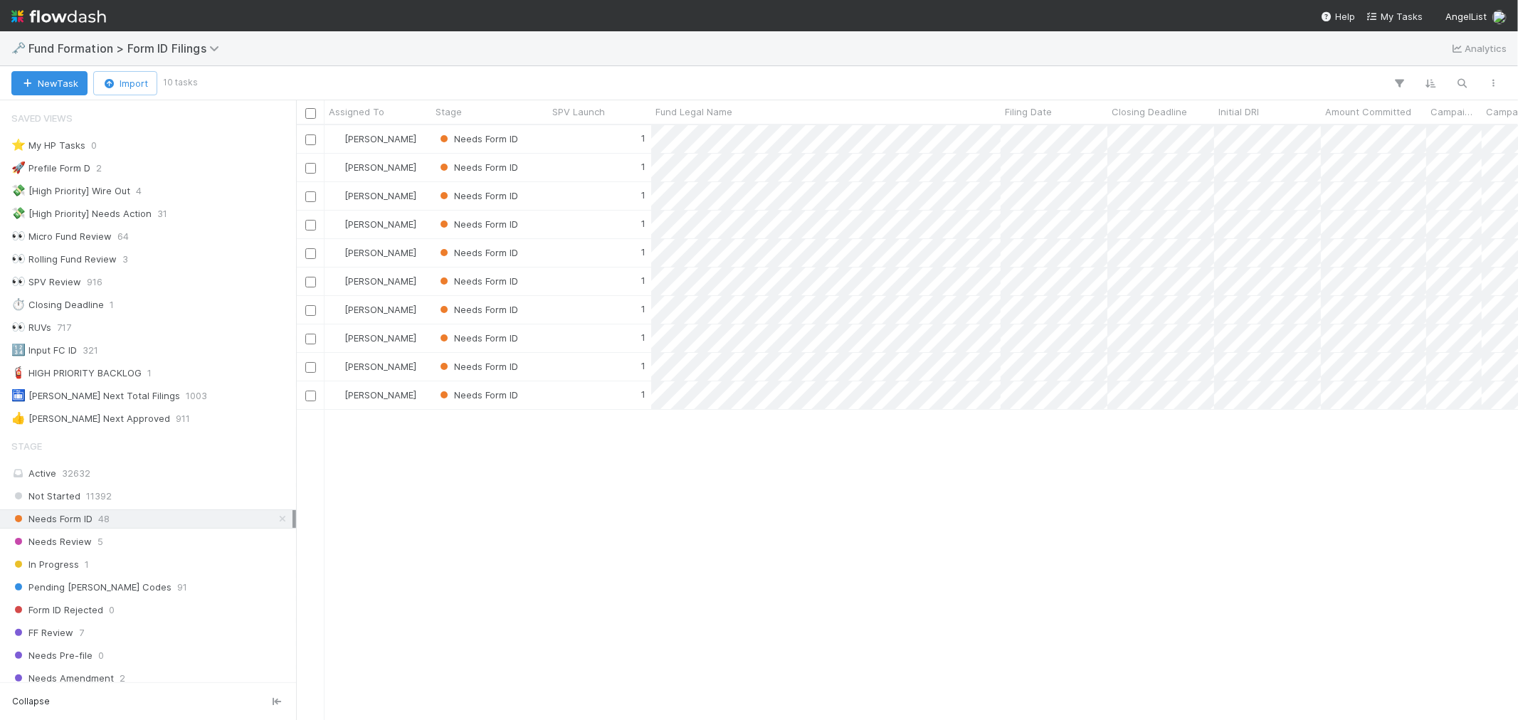
scroll to position [11, 11]
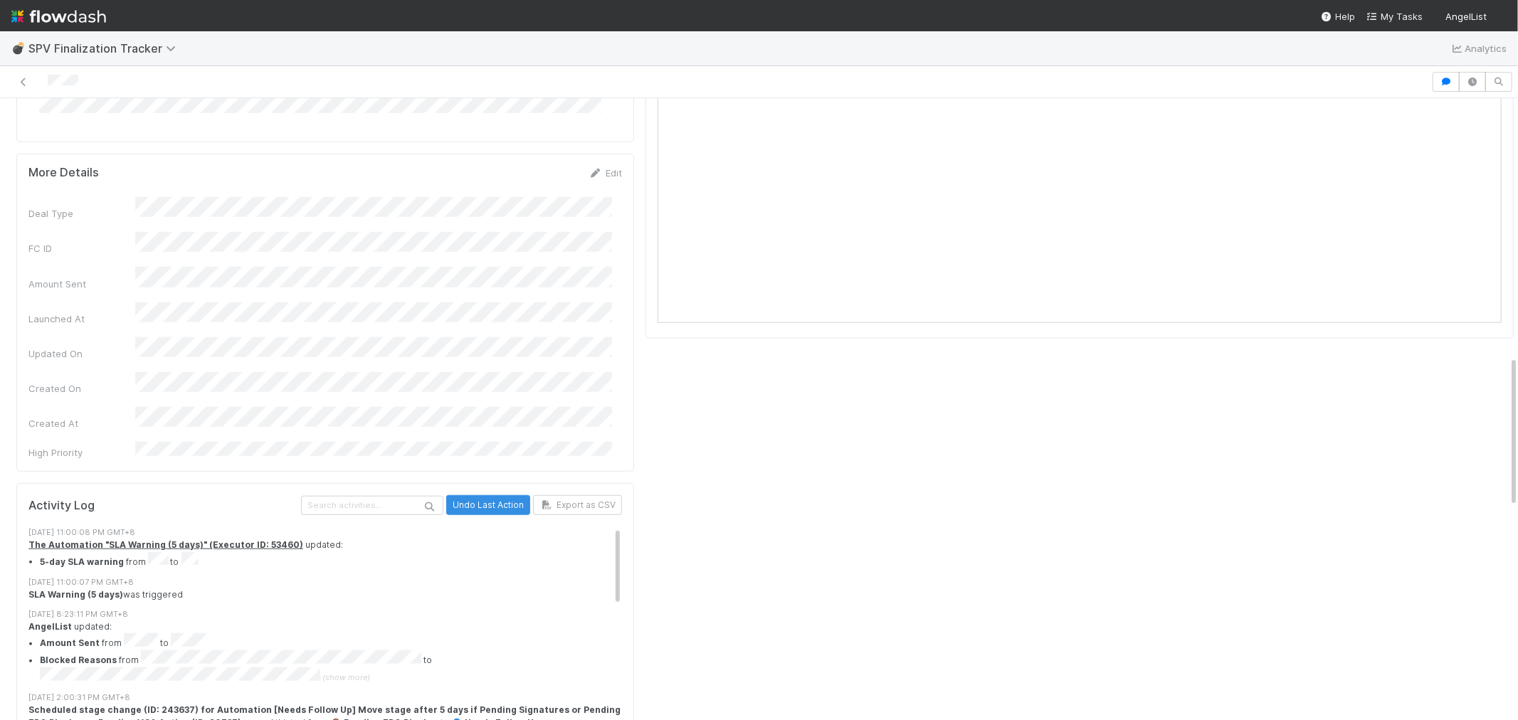
scroll to position [1107, 0]
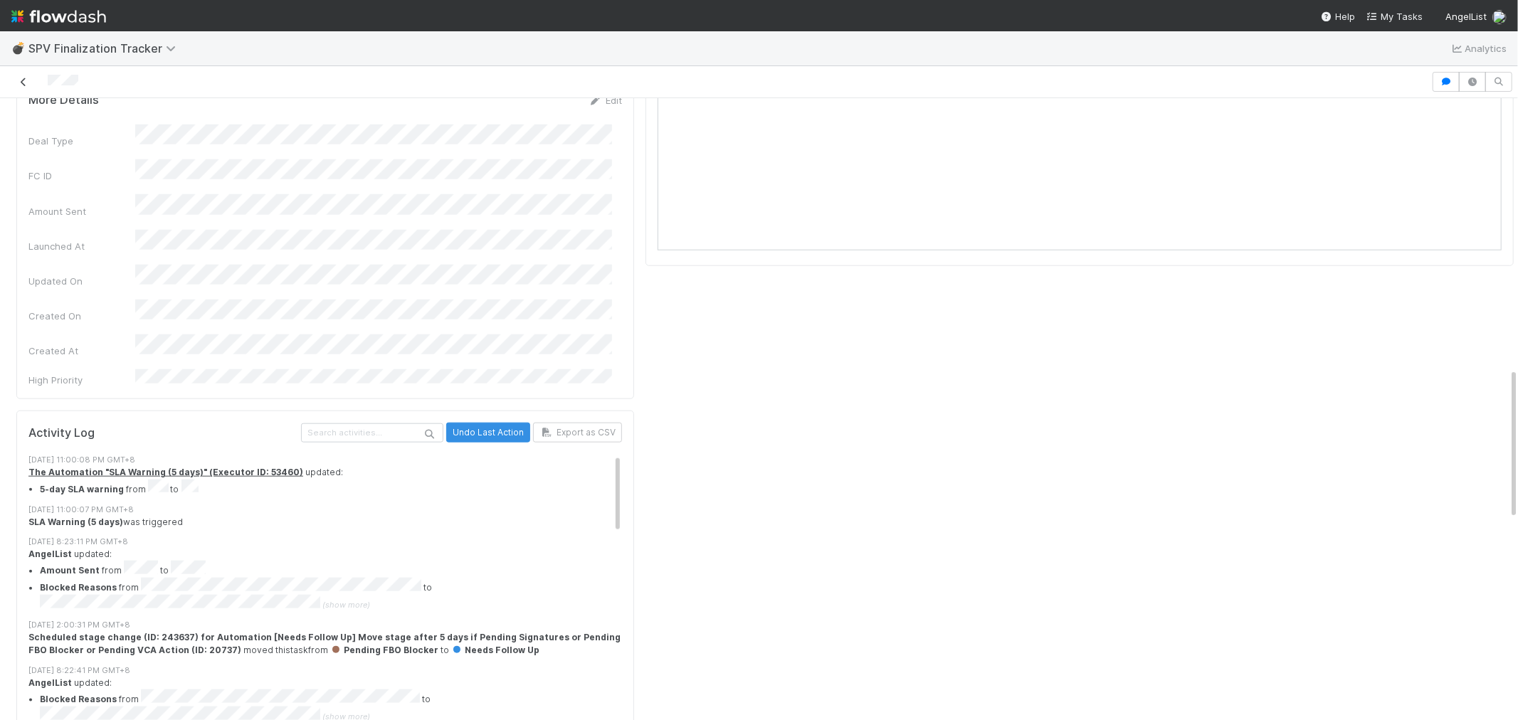
click at [25, 83] on icon at bounding box center [23, 82] width 14 height 9
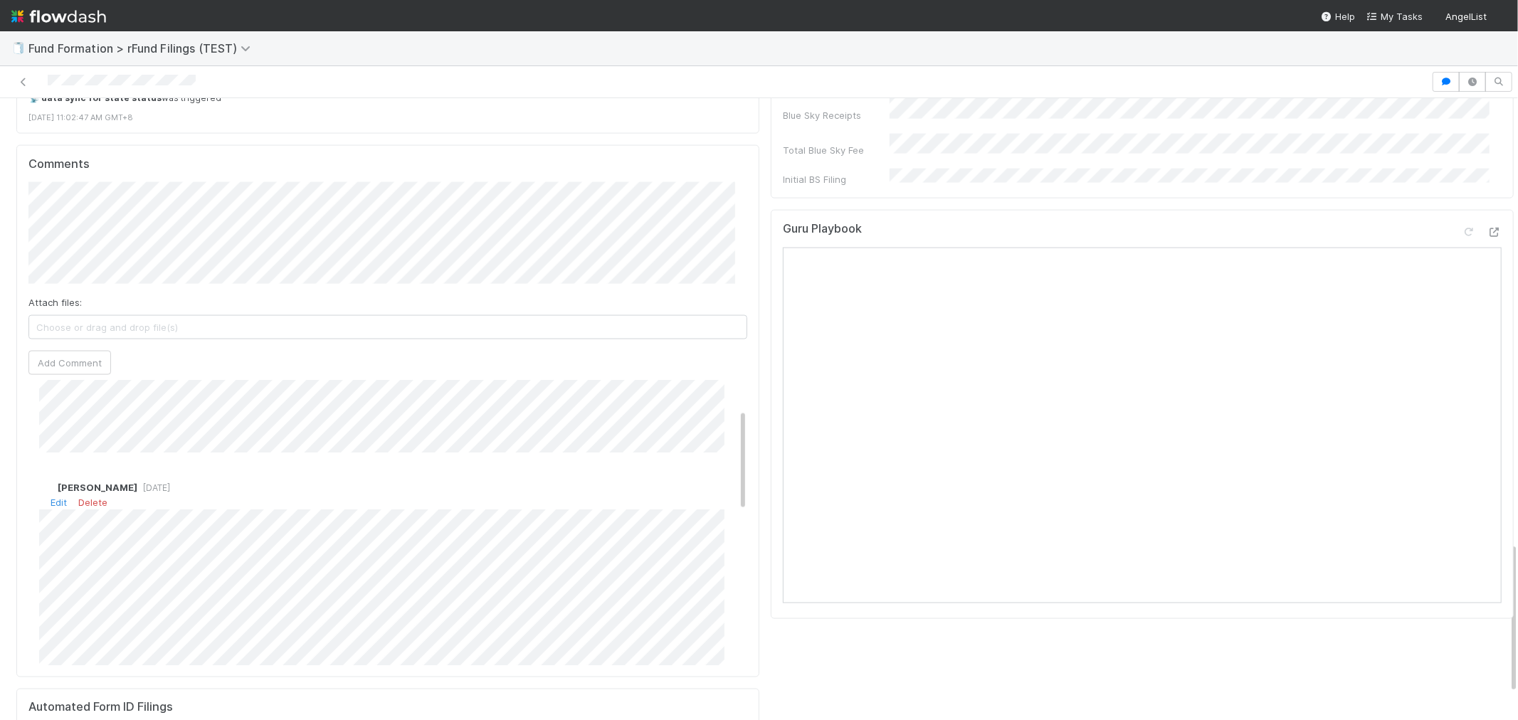
scroll to position [79, 0]
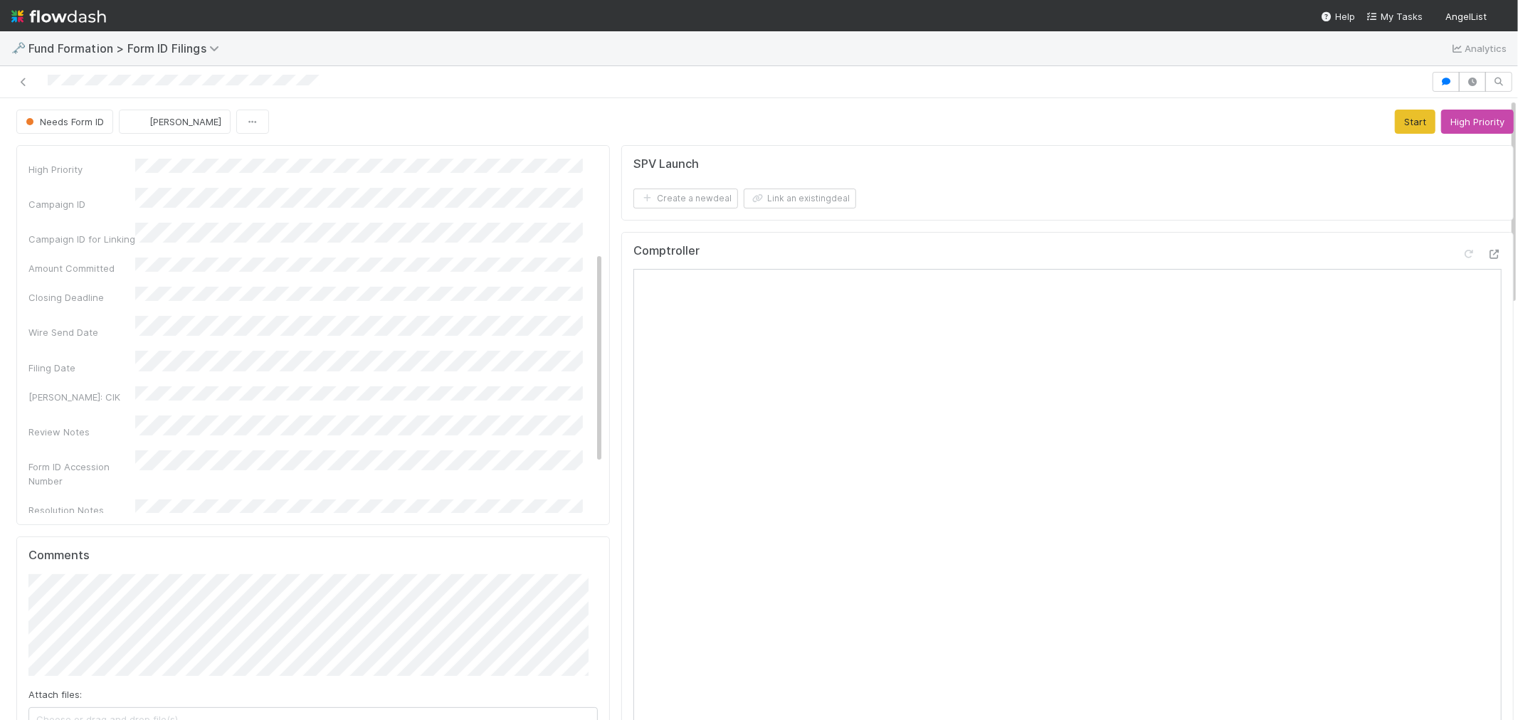
scroll to position [158, 0]
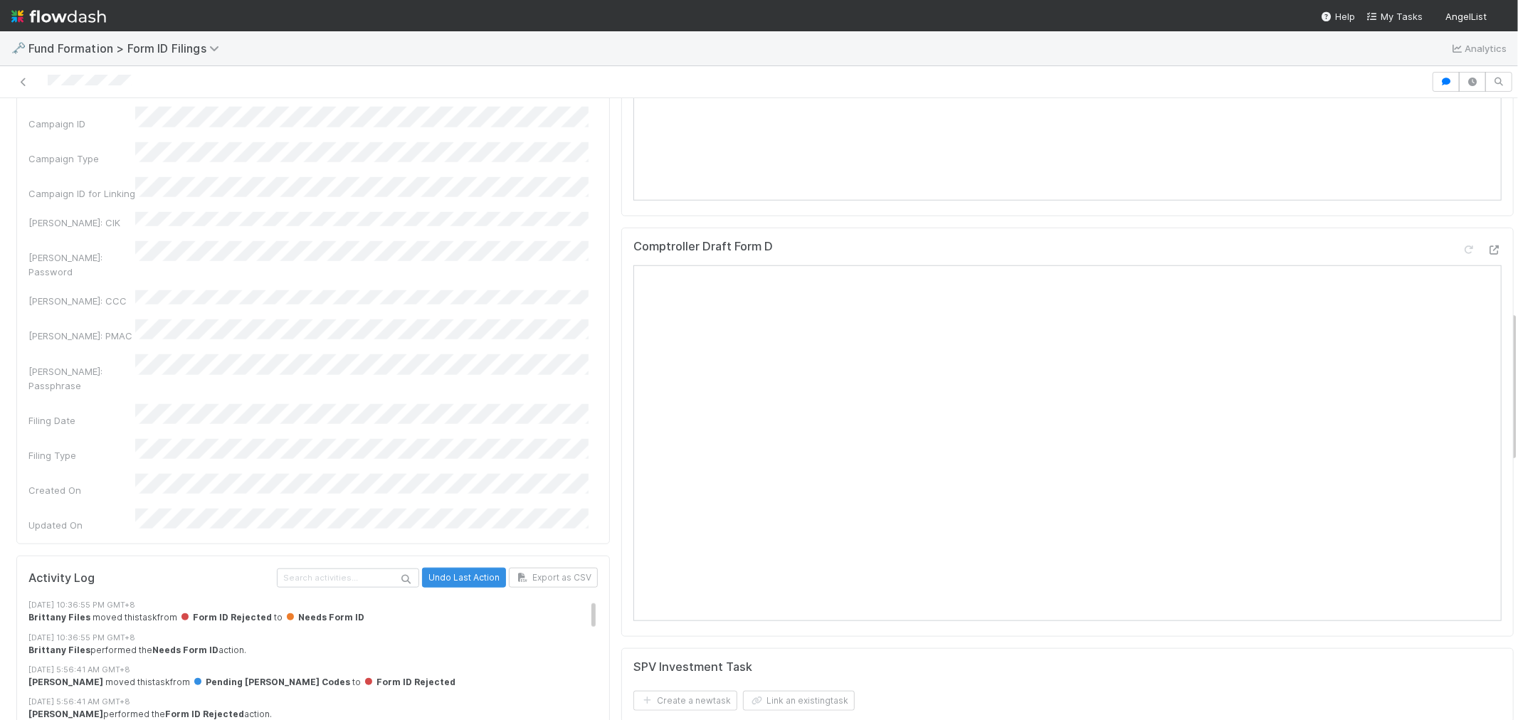
scroll to position [1107, 0]
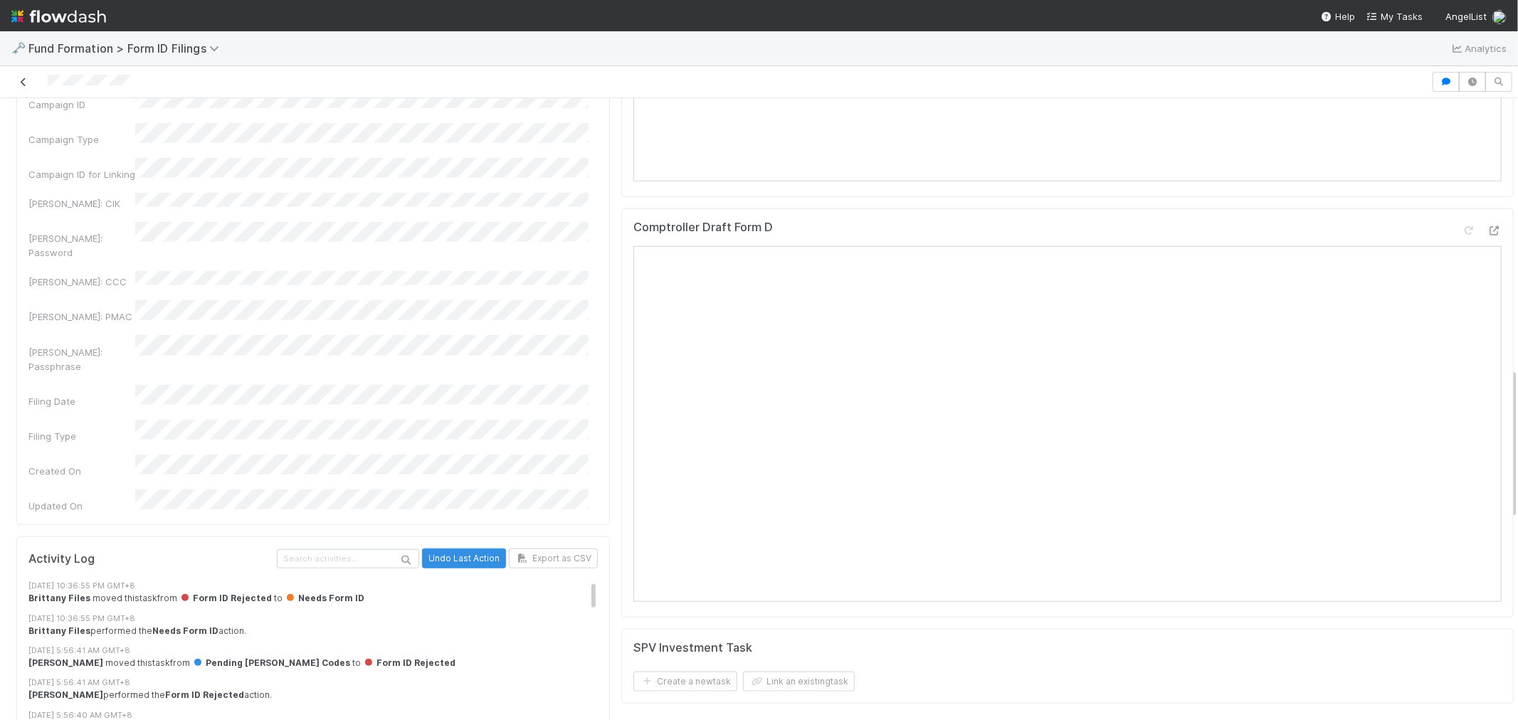
click at [27, 80] on icon at bounding box center [23, 82] width 14 height 9
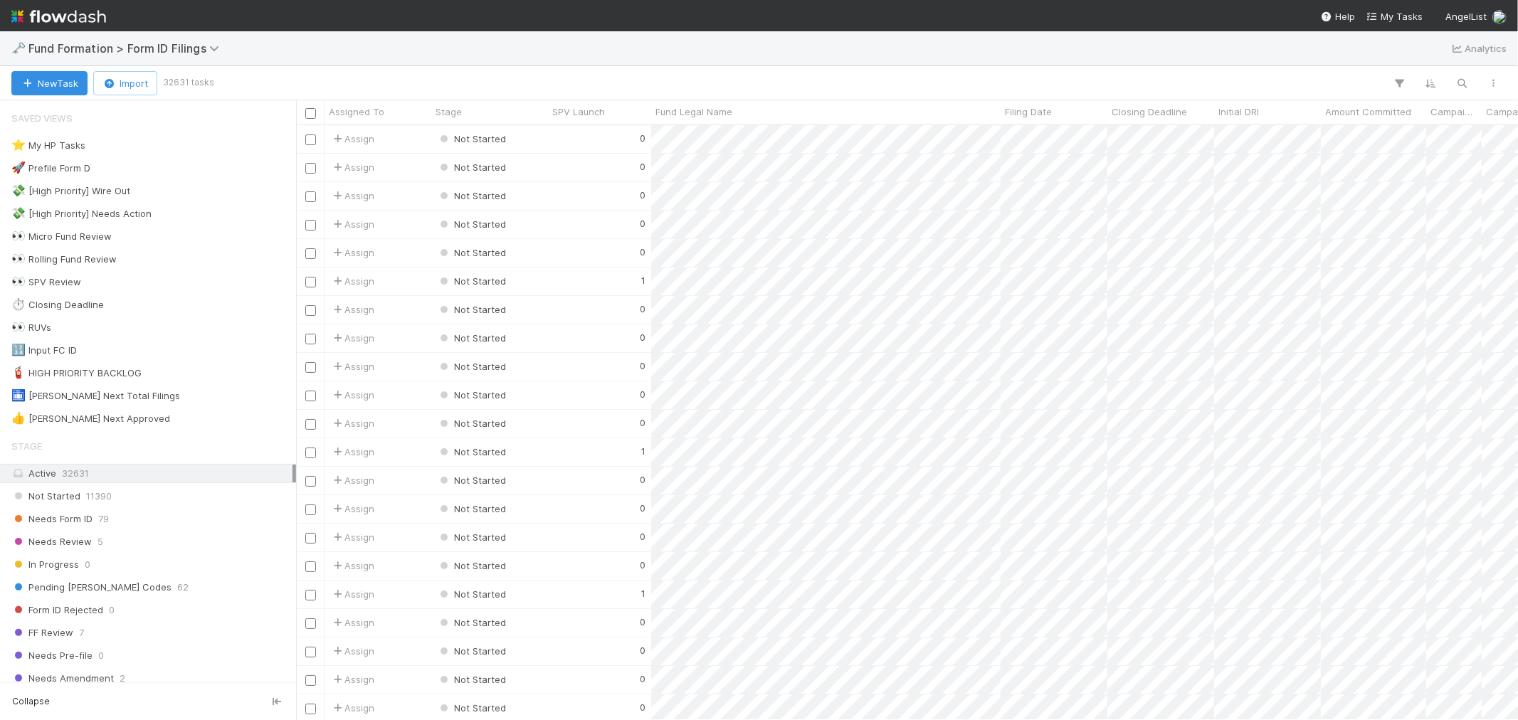
scroll to position [582, 1210]
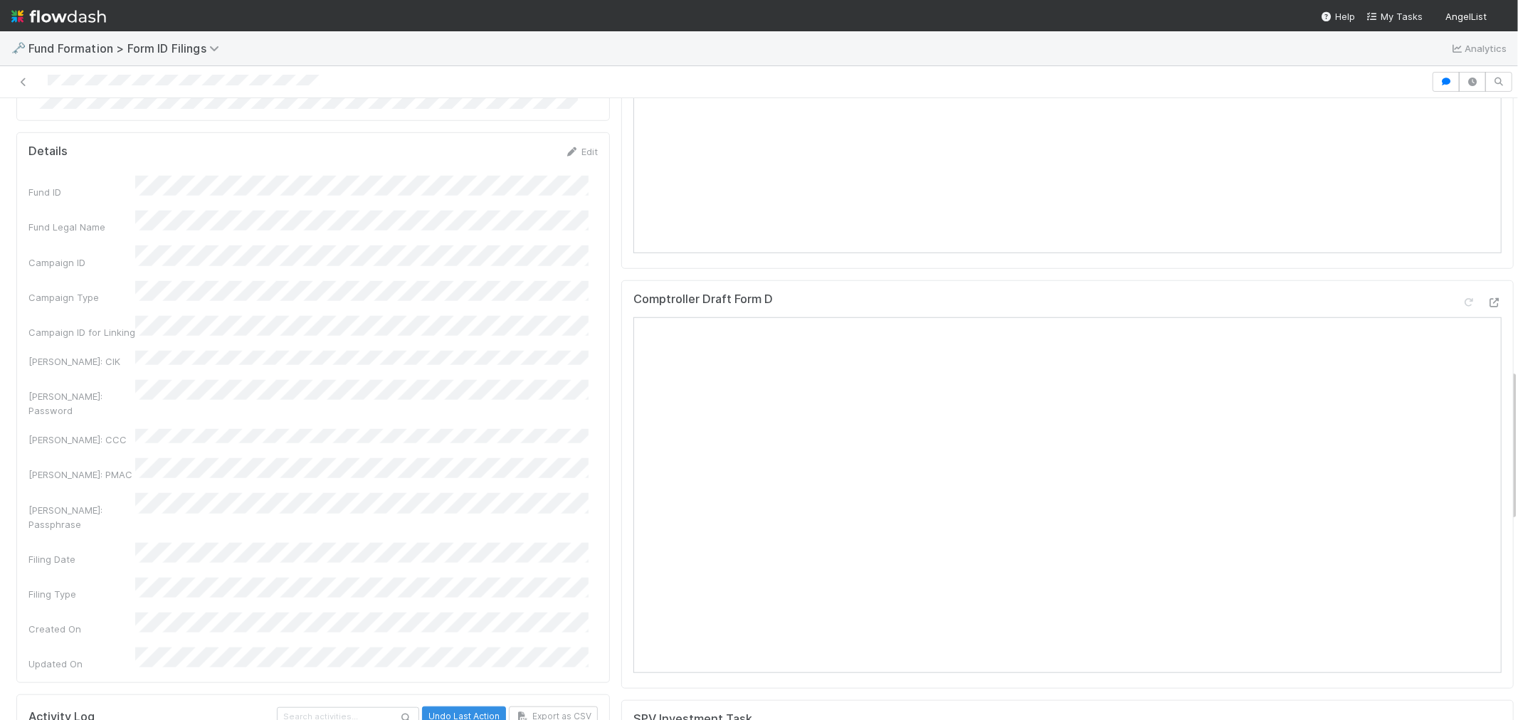
scroll to position [1107, 0]
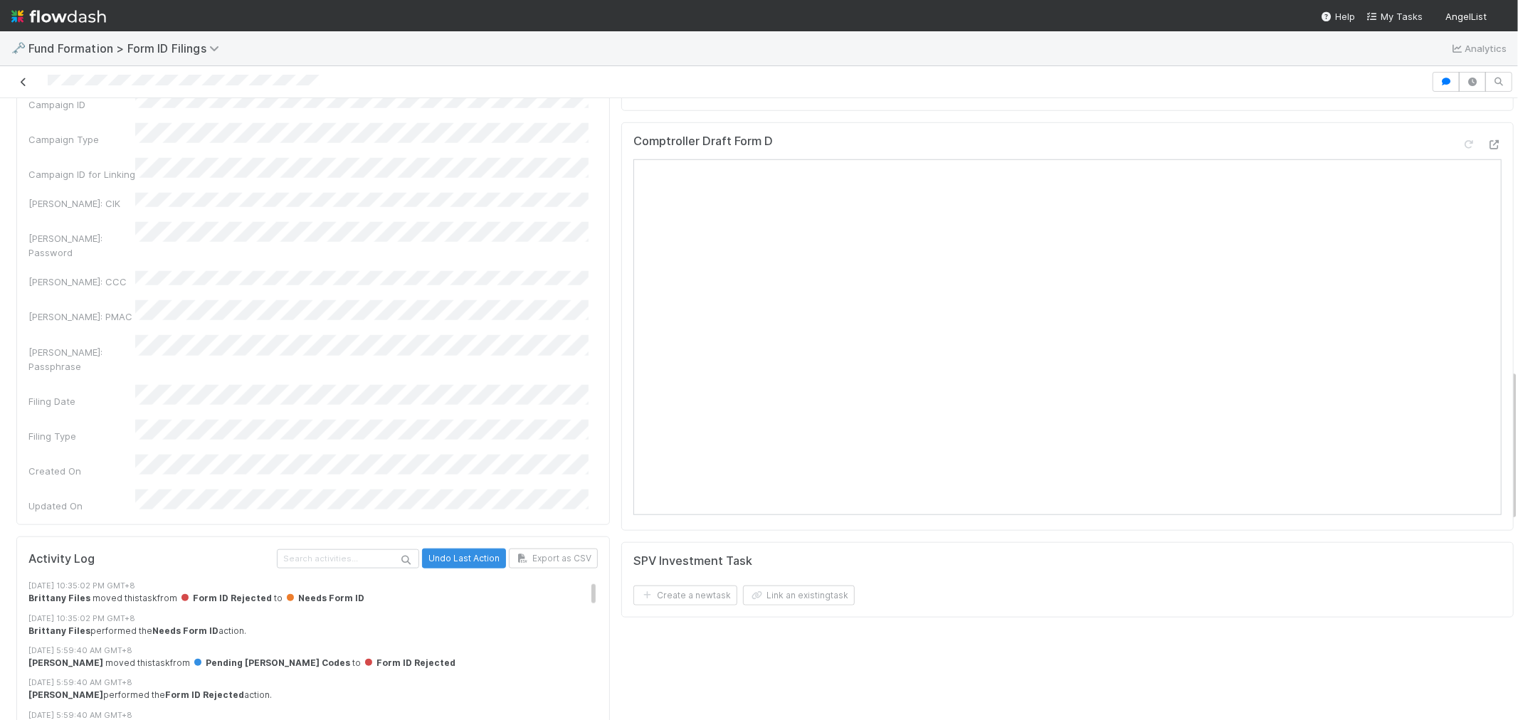
click at [23, 79] on icon at bounding box center [23, 82] width 14 height 9
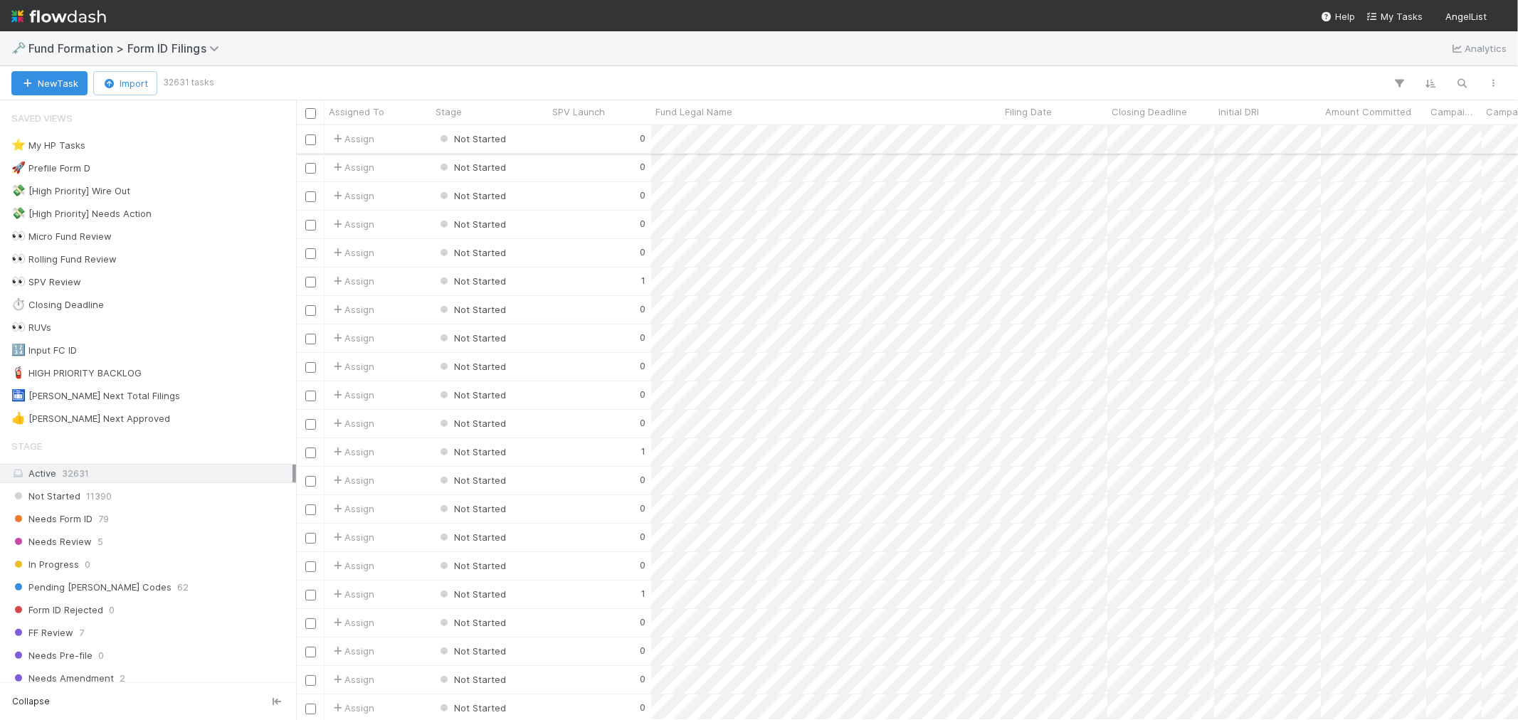
scroll to position [582, 1210]
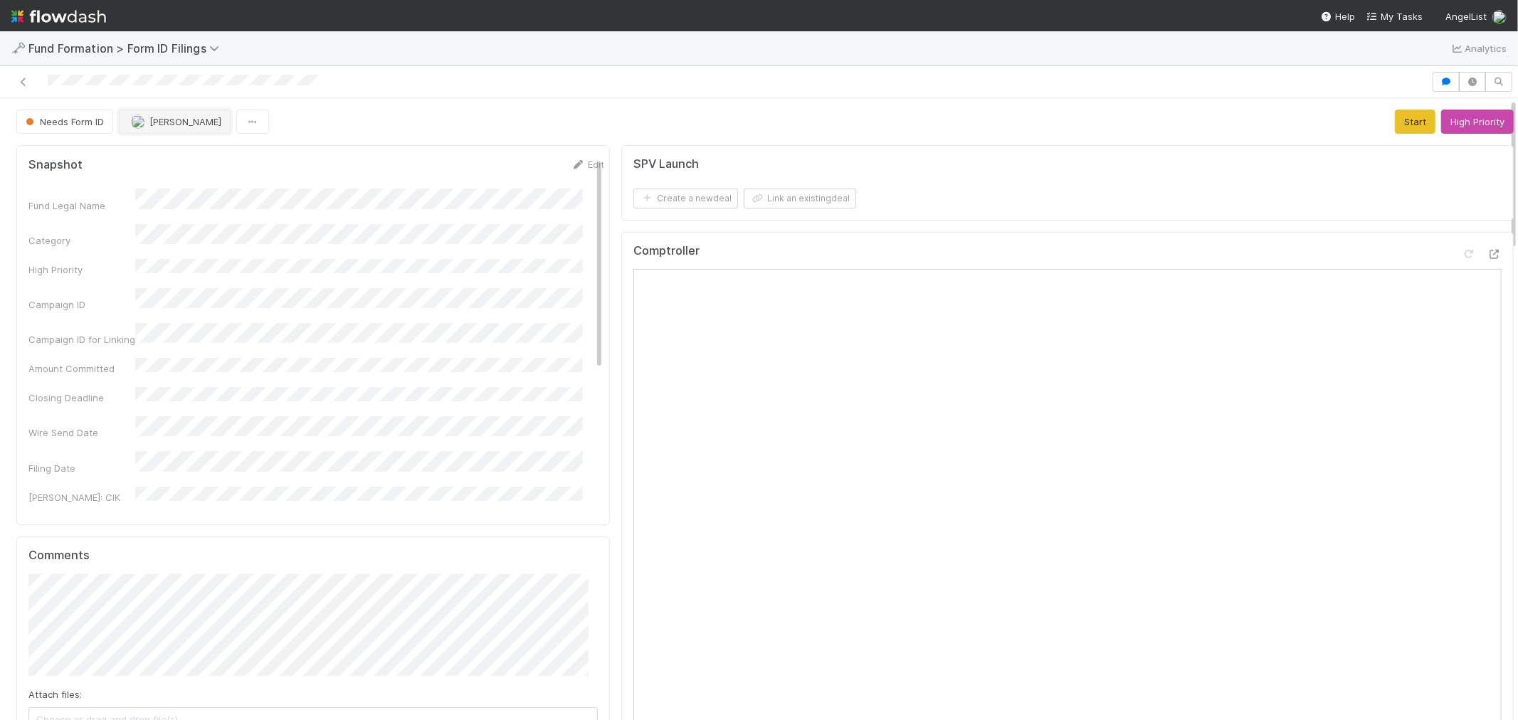
click at [184, 122] on span "[PERSON_NAME]" at bounding box center [185, 121] width 72 height 11
click at [181, 153] on span "Raven Jacinto you" at bounding box center [188, 157] width 93 height 11
click at [1397, 124] on button "Start" at bounding box center [1415, 122] width 41 height 24
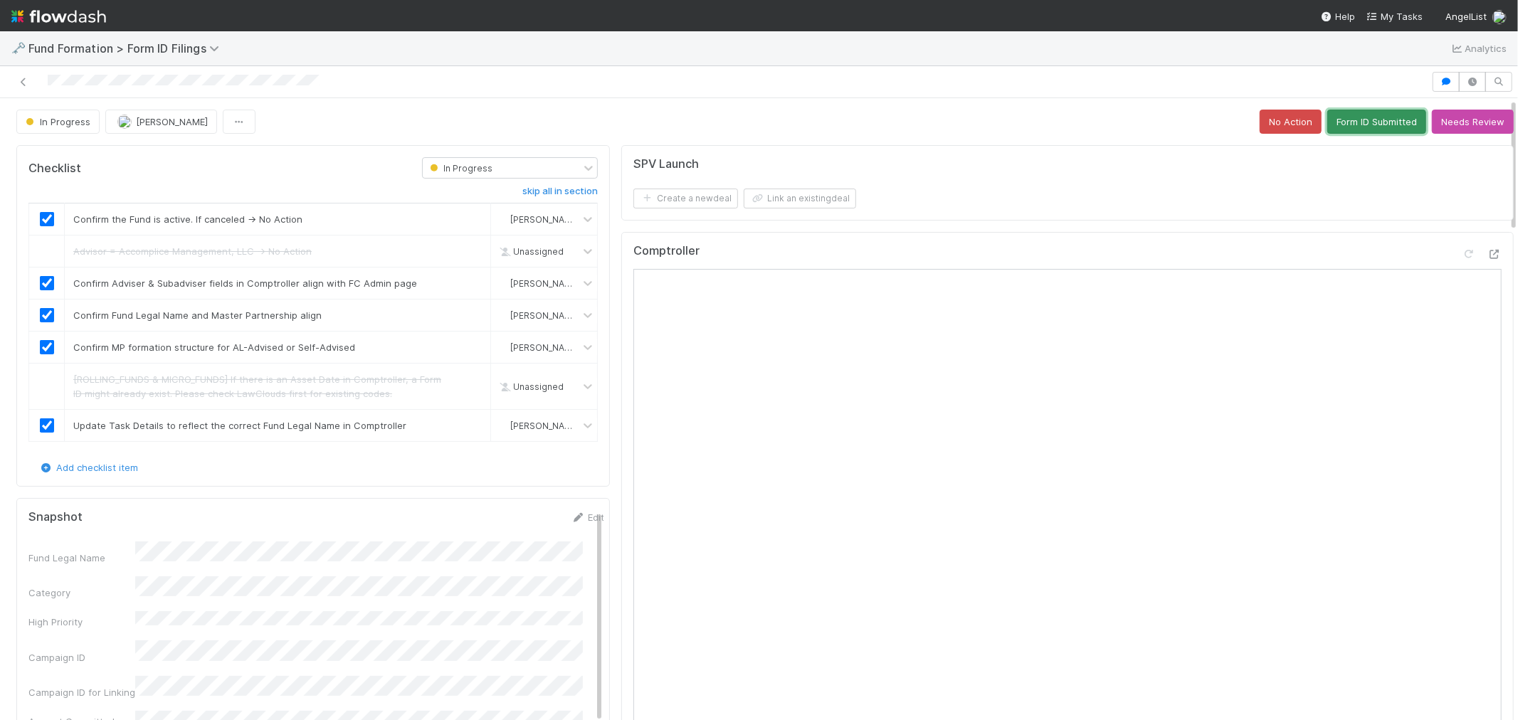
drag, startPoint x: 1354, startPoint y: 114, endPoint x: 1341, endPoint y: 119, distance: 14.4
click at [1354, 114] on button "Form ID Submitted" at bounding box center [1376, 122] width 99 height 24
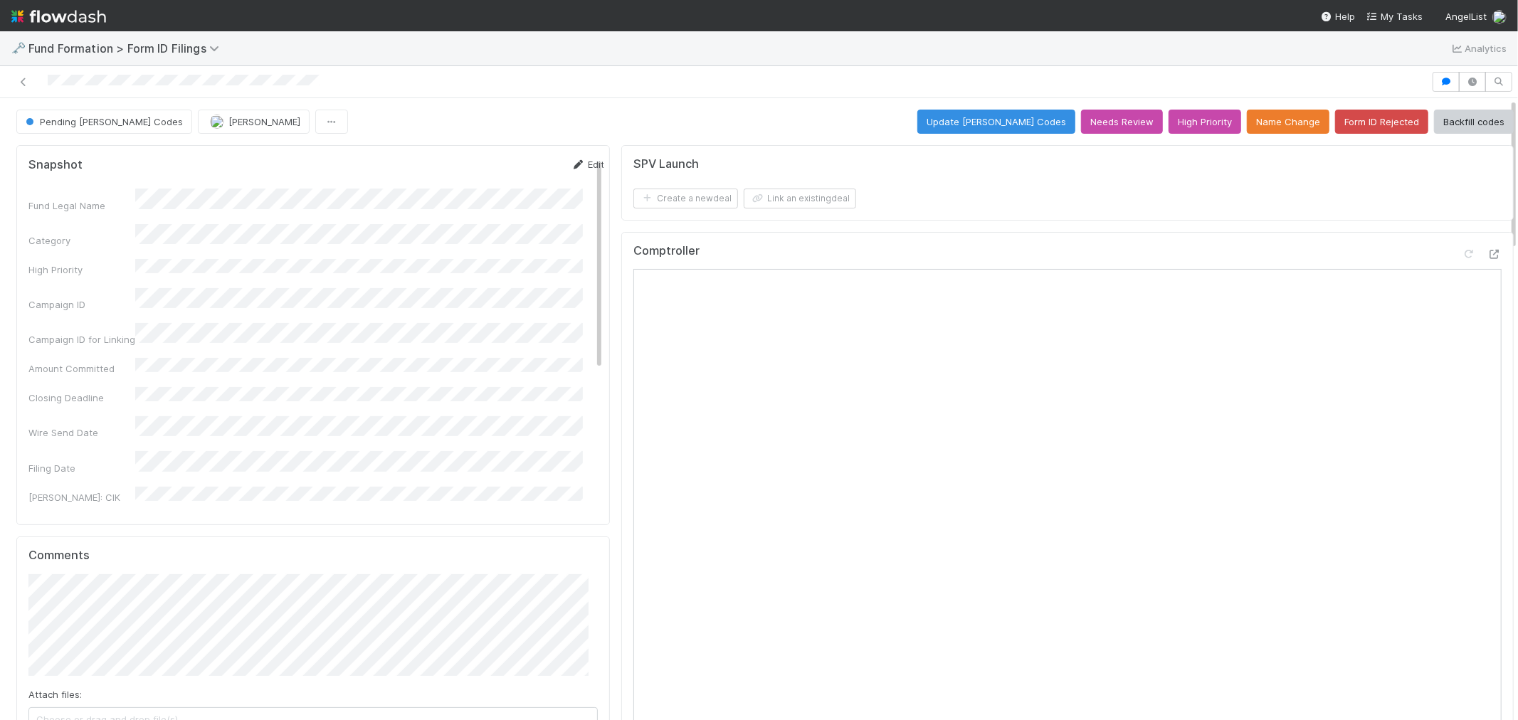
click at [578, 167] on link "Edit" at bounding box center [587, 164] width 33 height 11
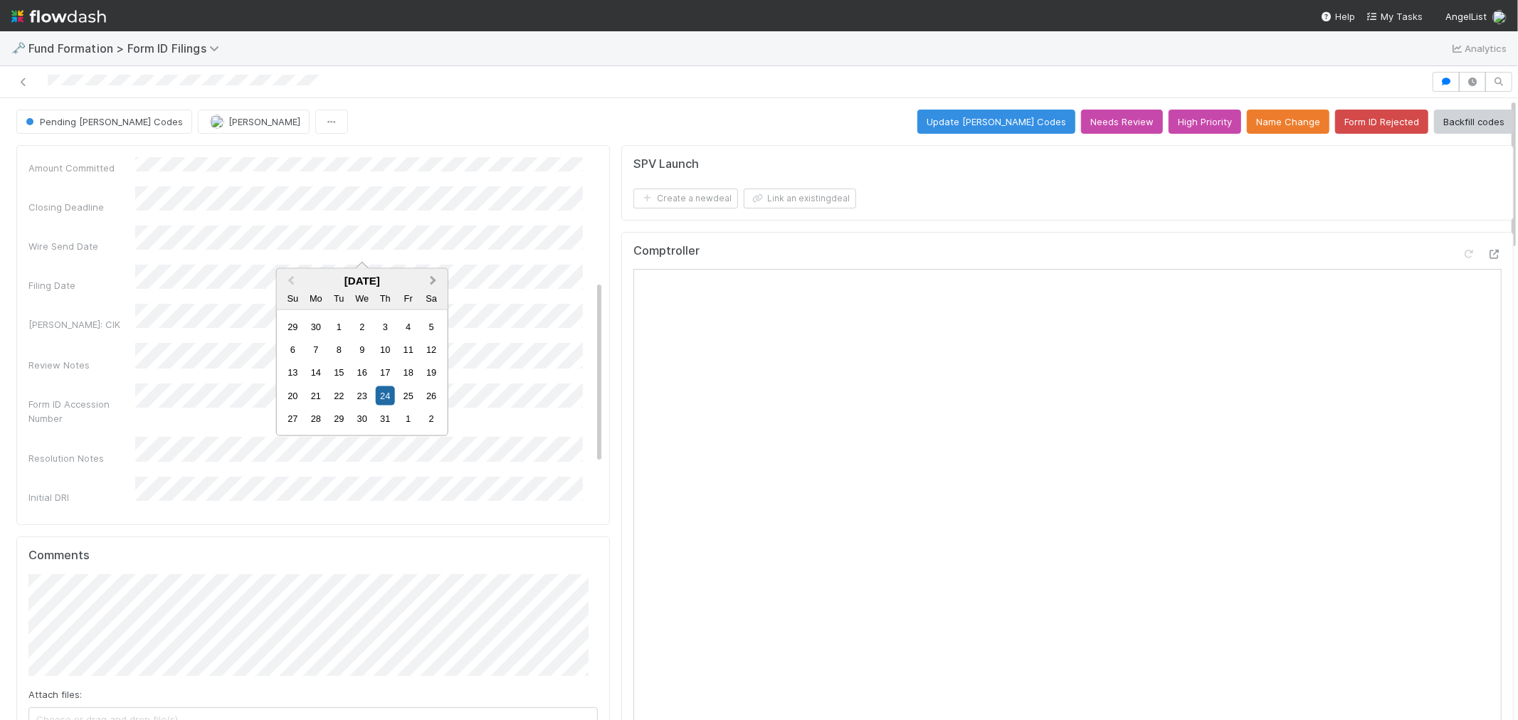
click at [433, 278] on span "Next Month" at bounding box center [433, 281] width 0 height 16
click at [349, 368] on div "12" at bounding box center [339, 372] width 19 height 19
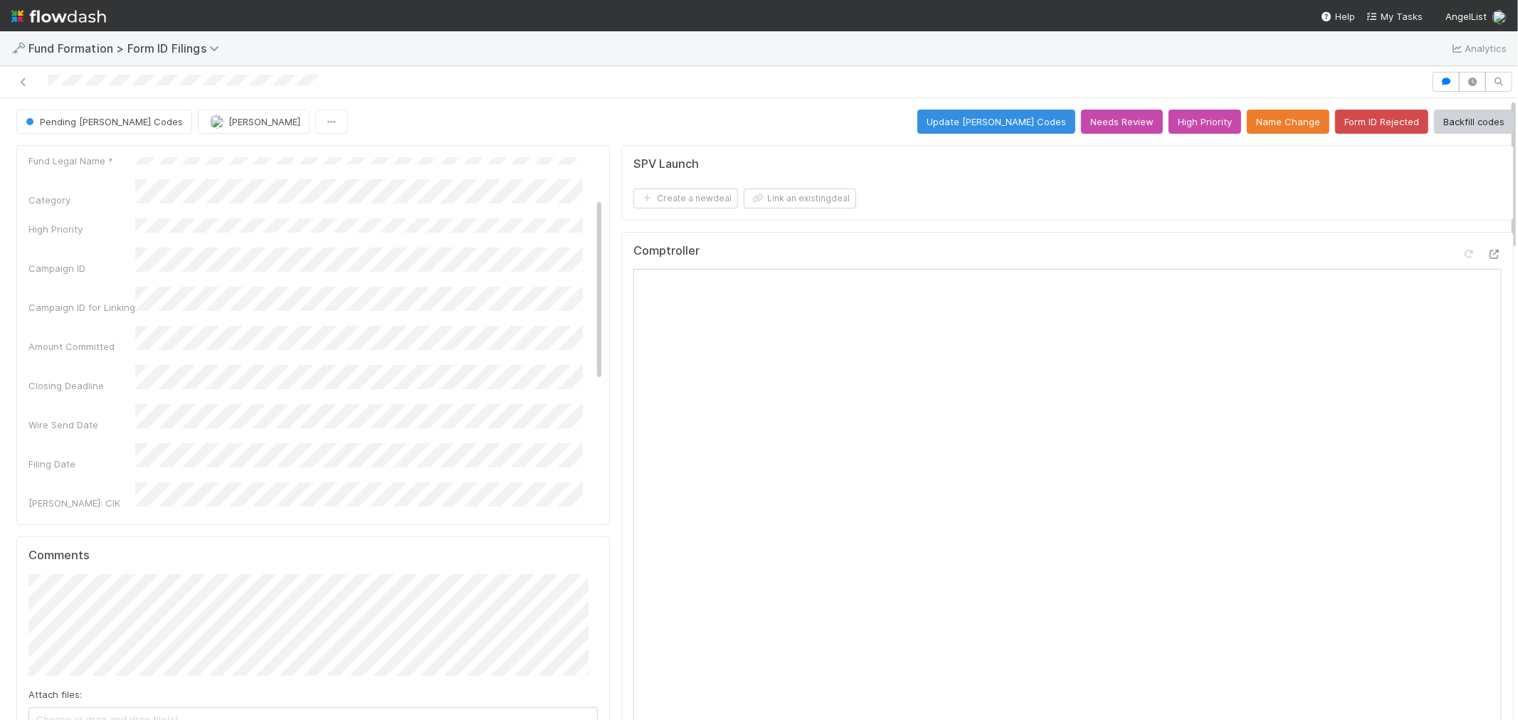
scroll to position [0, 0]
click at [508, 162] on button "Save" at bounding box center [528, 169] width 41 height 24
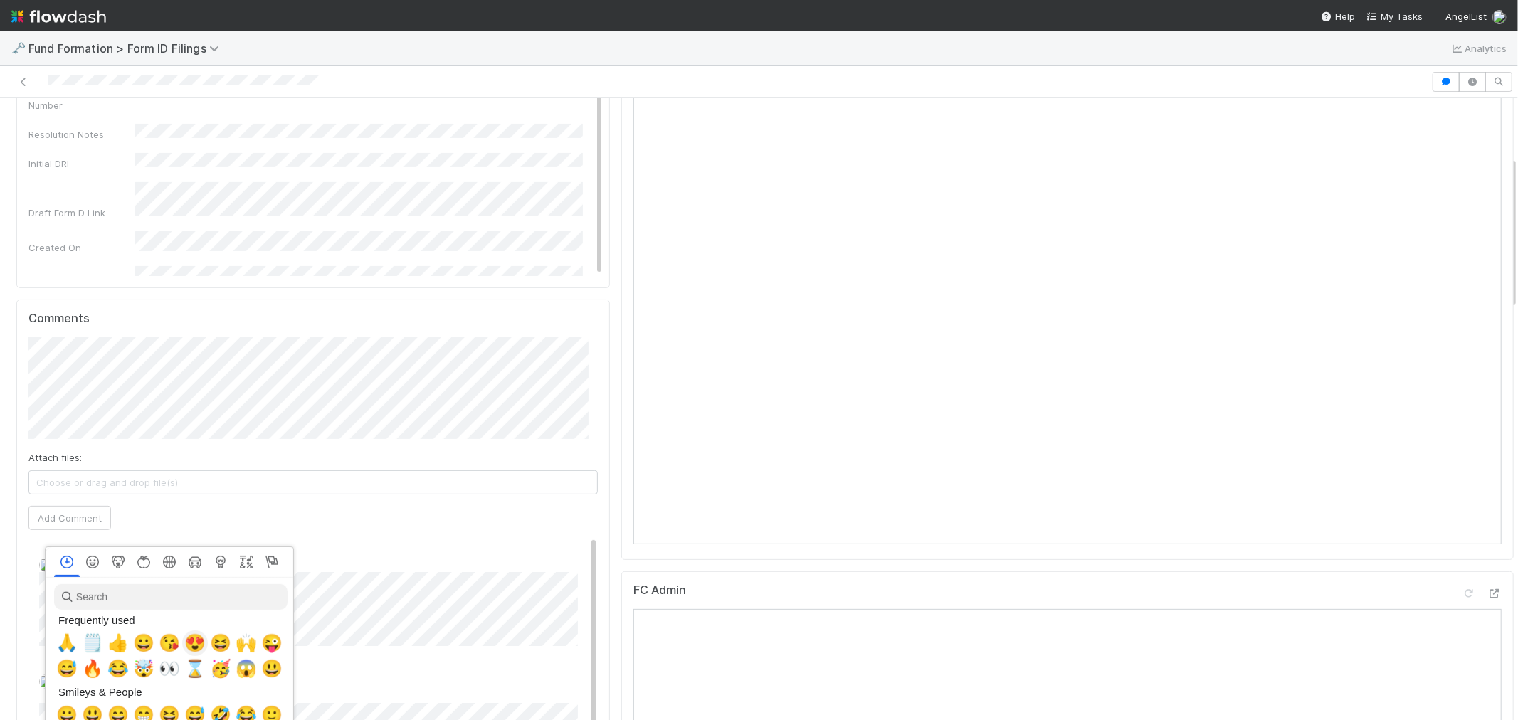
scroll to position [0, 6]
click at [448, 532] on div at bounding box center [759, 360] width 1518 height 720
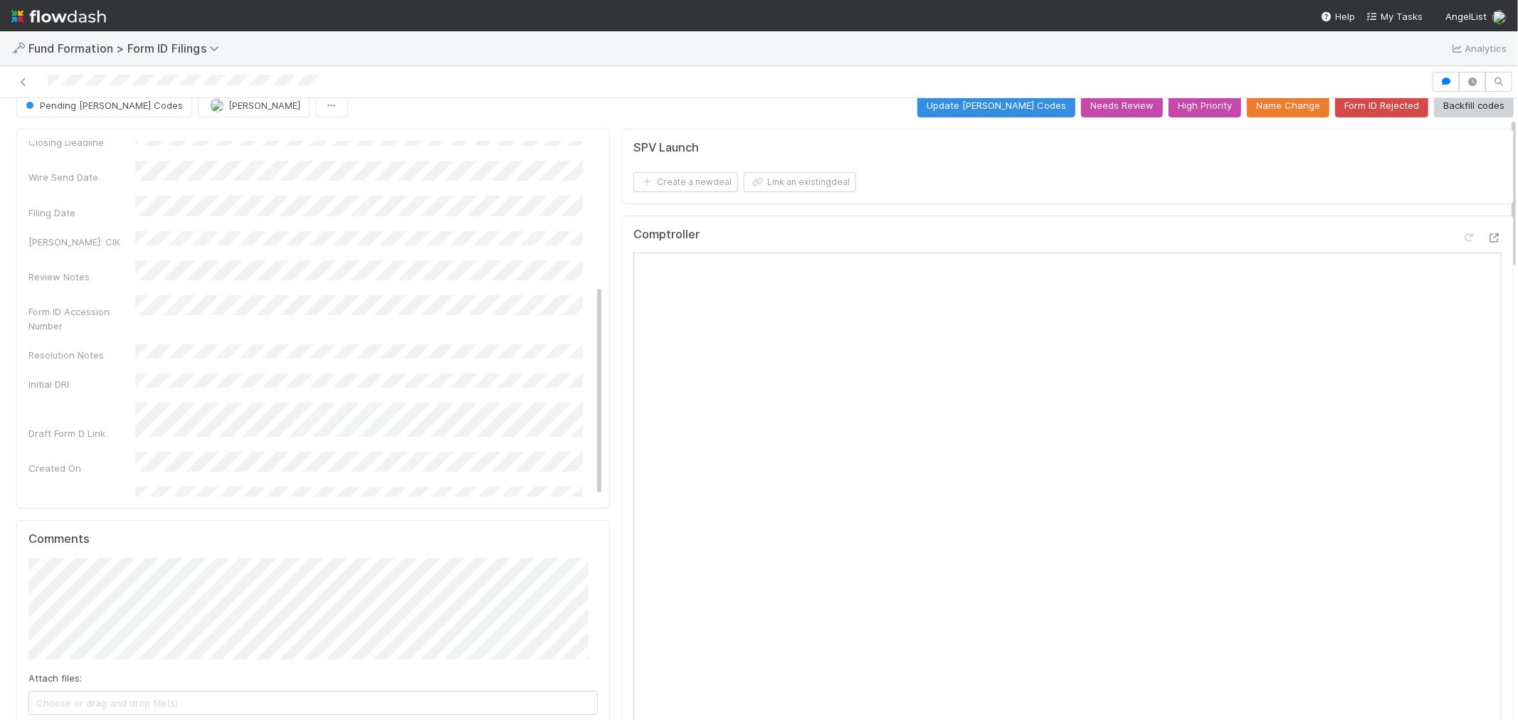
scroll to position [0, 0]
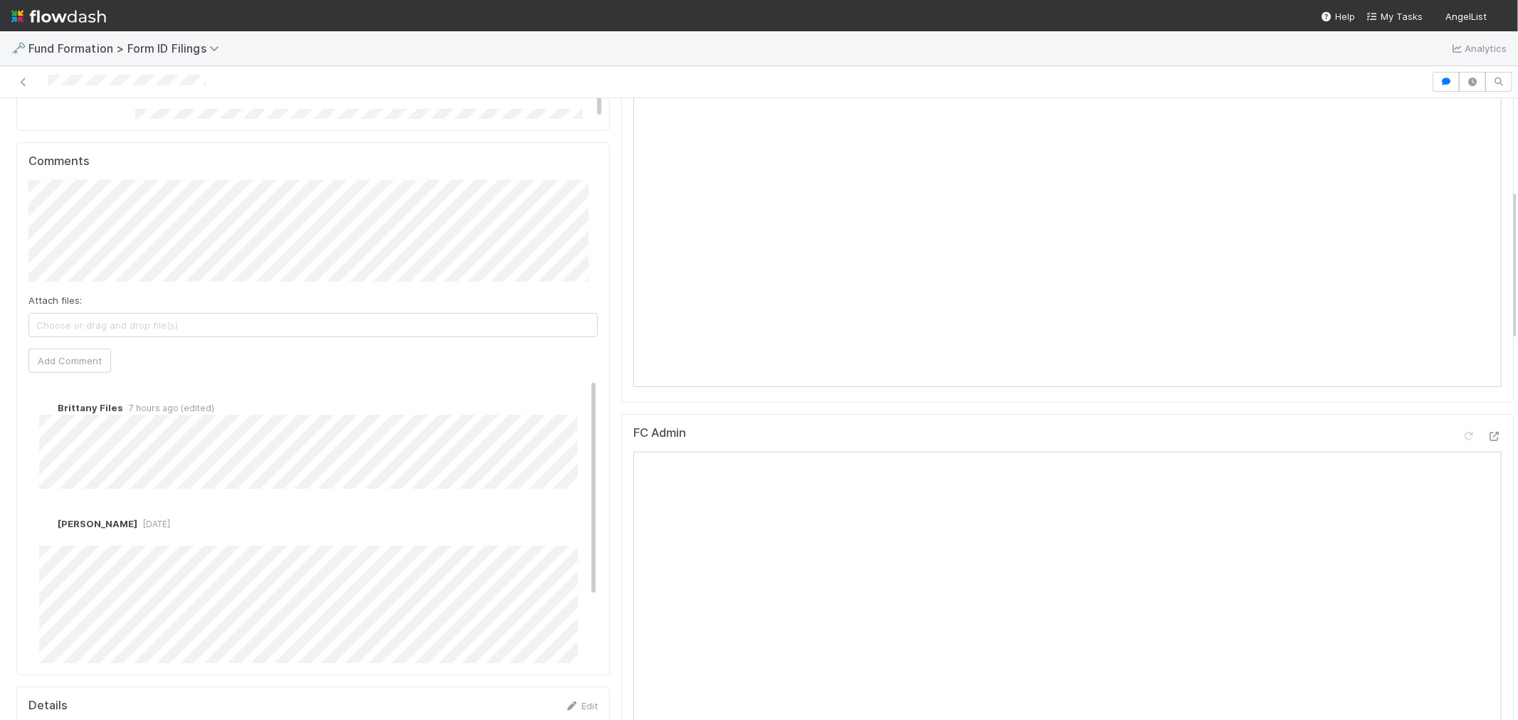
scroll to position [395, 0]
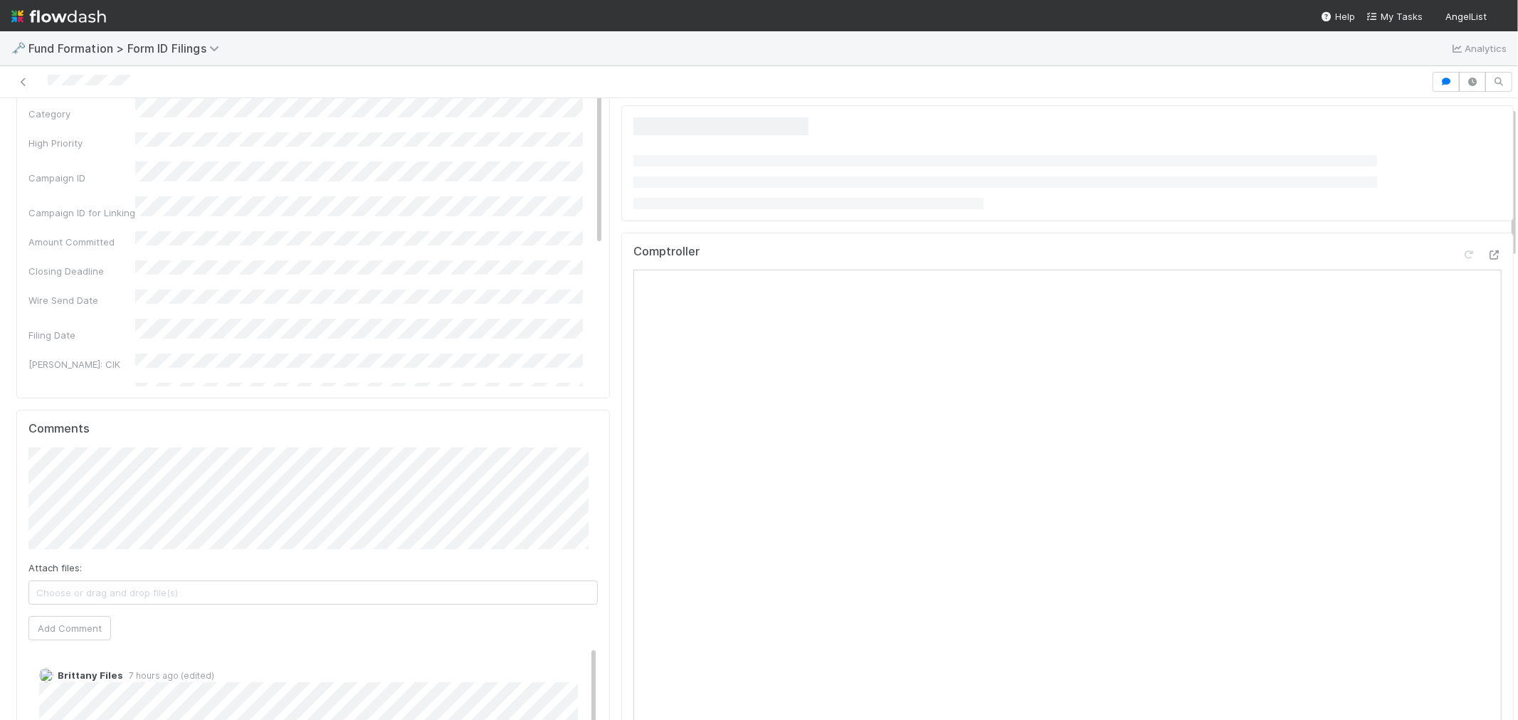
scroll to position [237, 0]
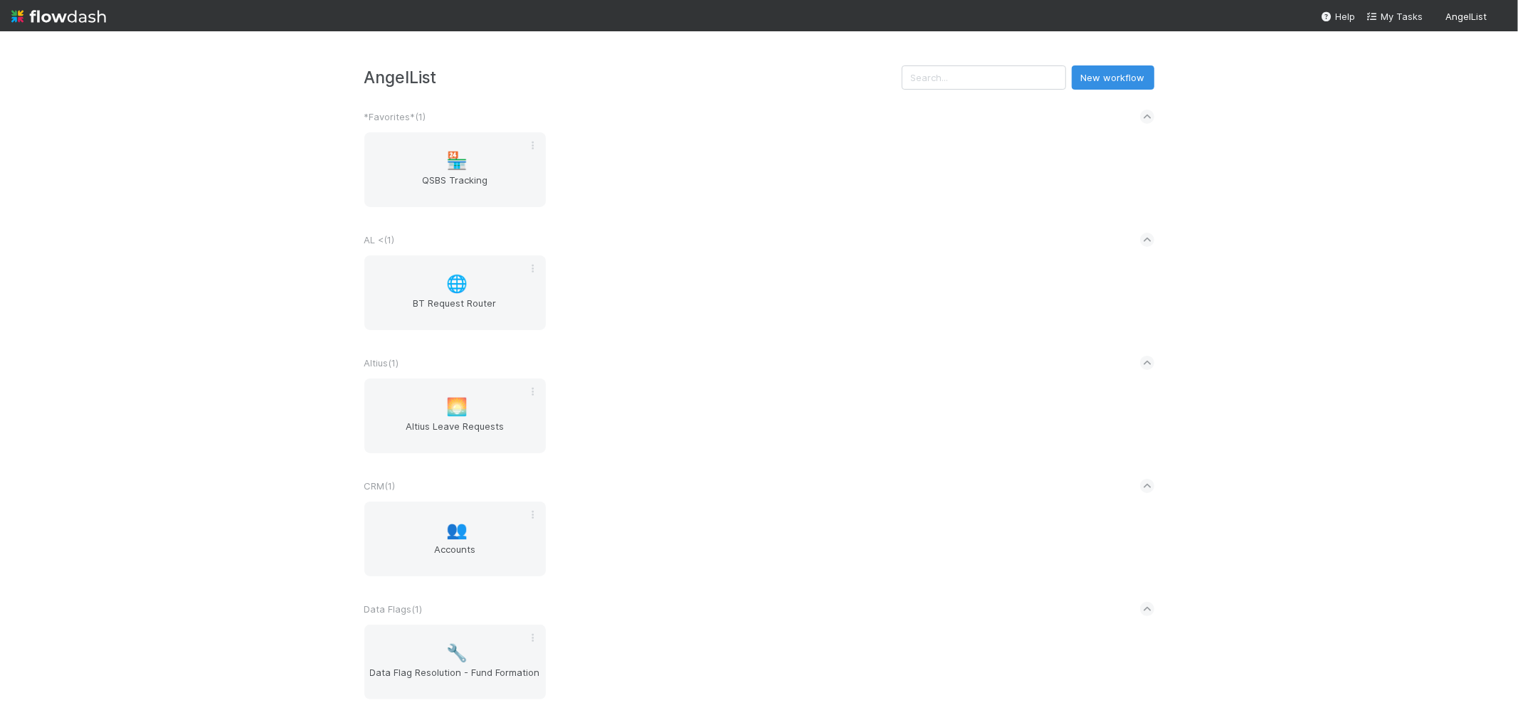
scroll to position [395, 0]
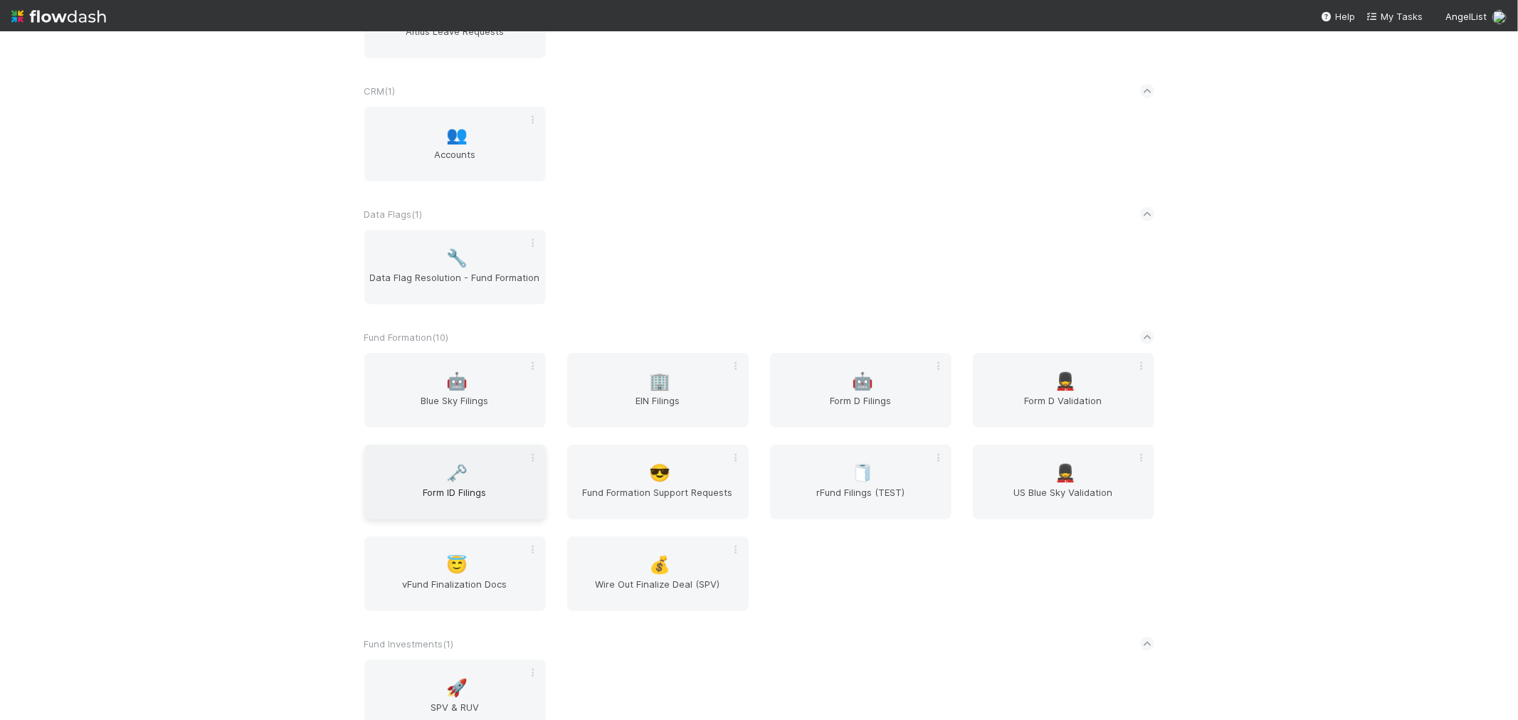
click at [436, 478] on div "🗝️ Form ID Filings" at bounding box center [454, 482] width 181 height 75
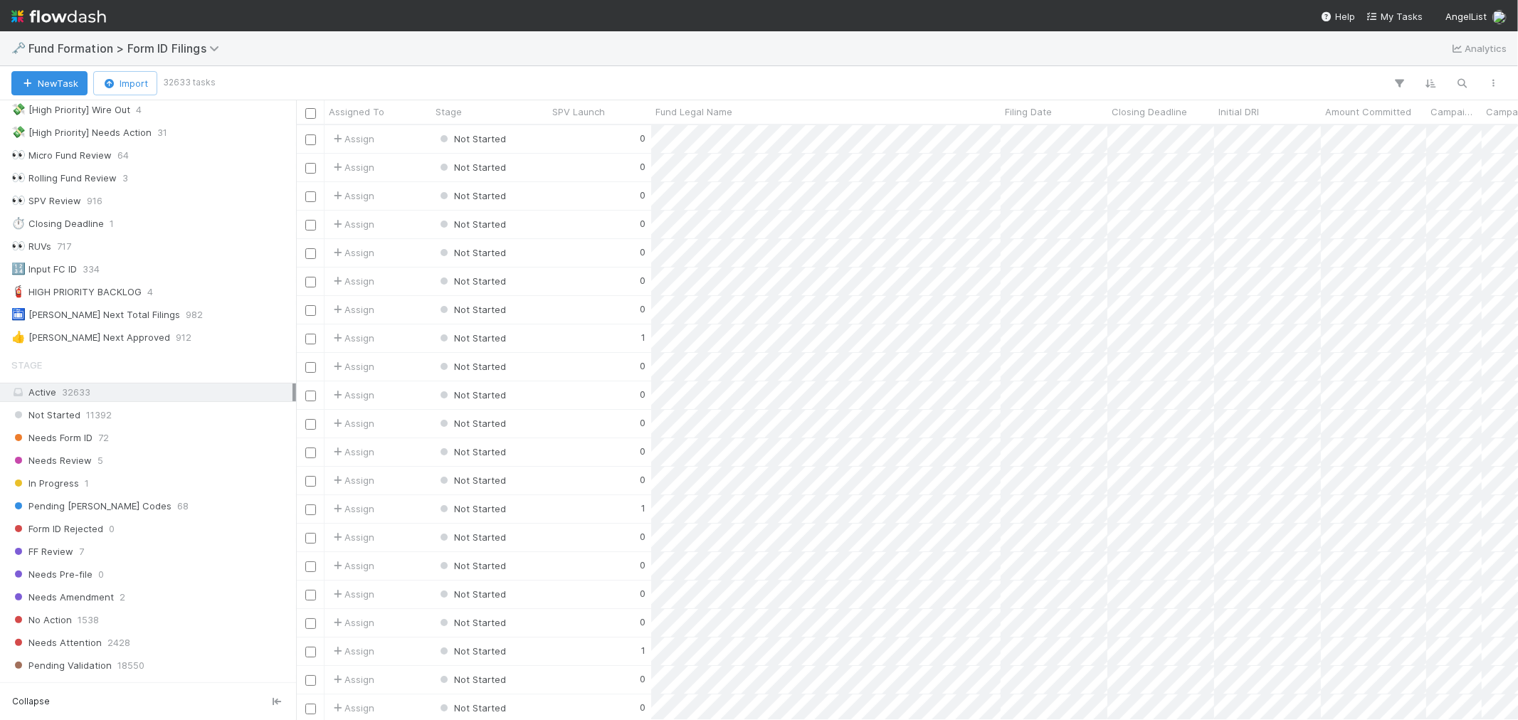
scroll to position [237, 0]
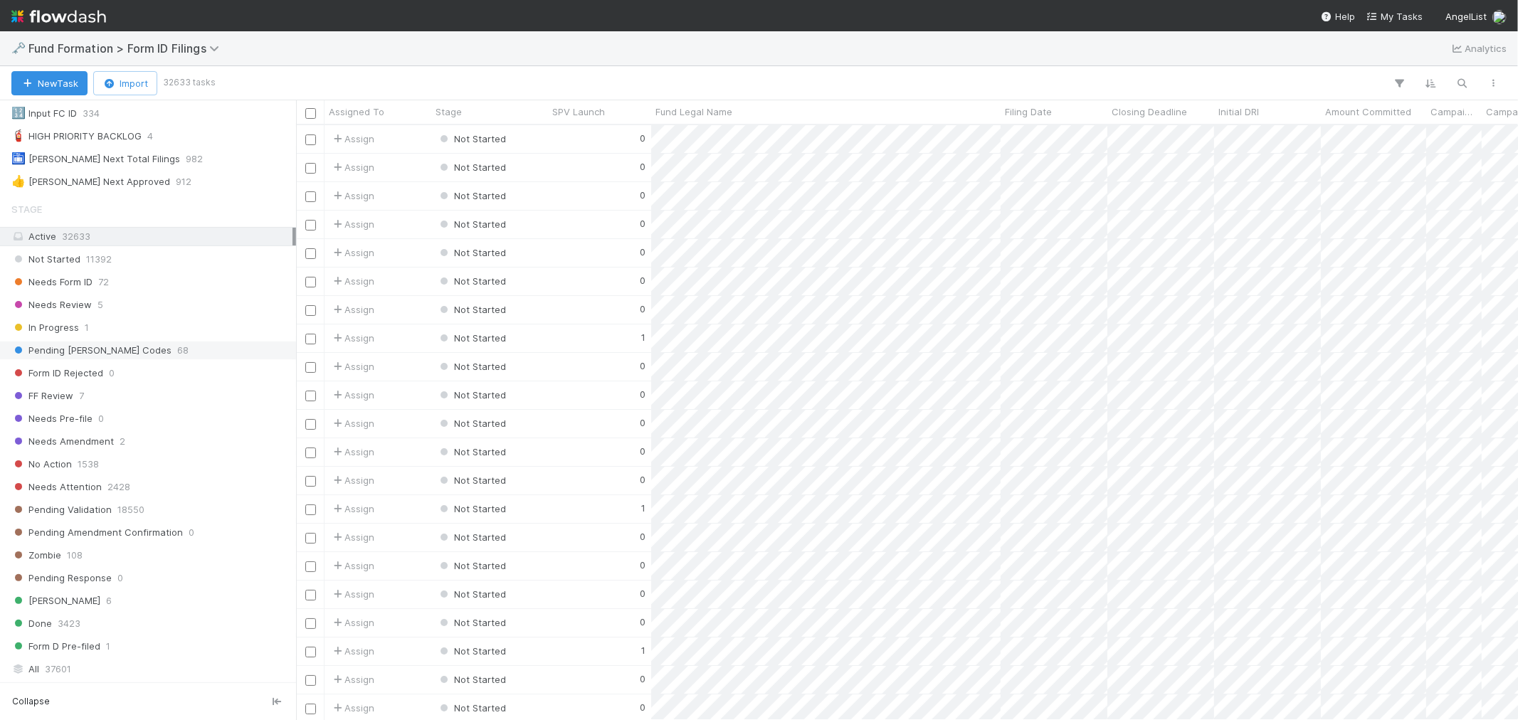
click at [129, 345] on div "Pending EDGAR Codes 68" at bounding box center [151, 351] width 281 height 18
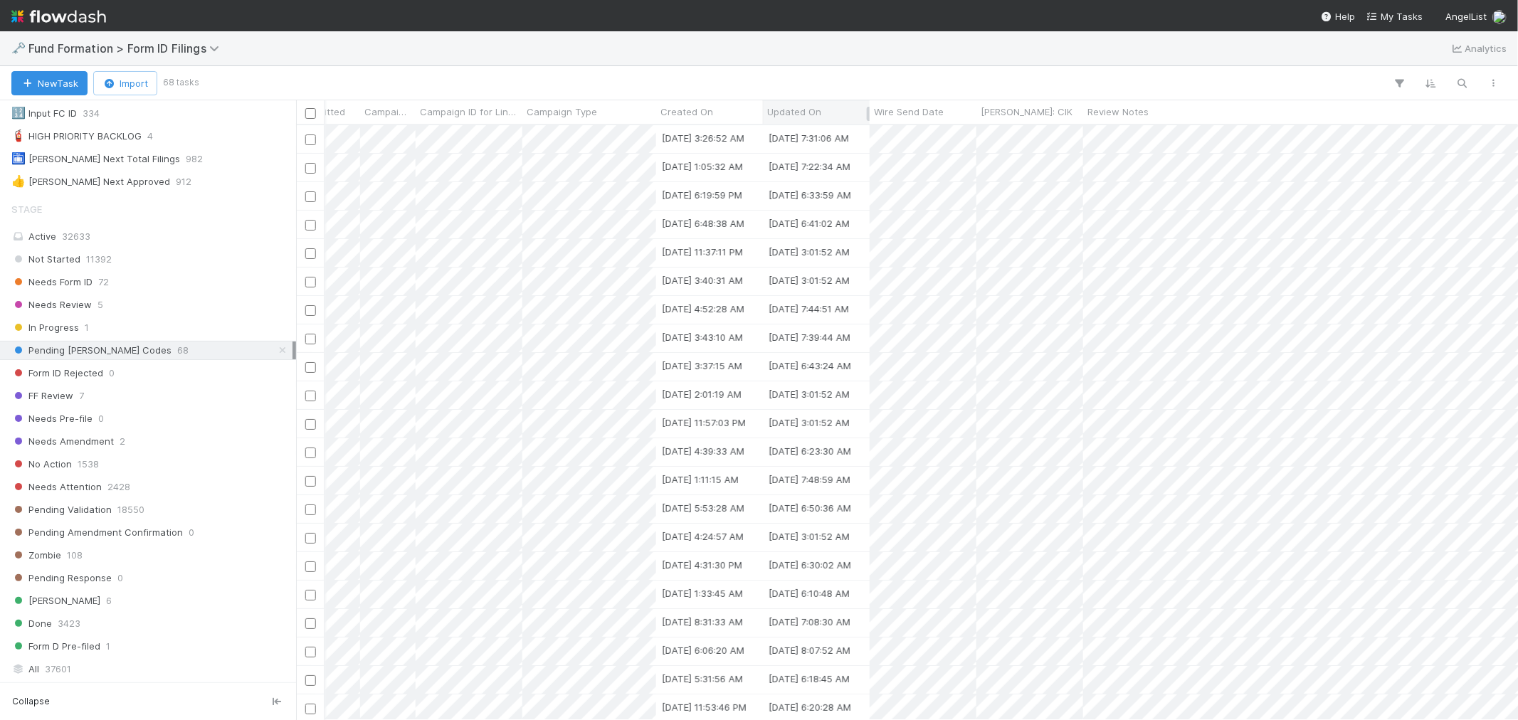
click at [807, 100] on div "Updated On" at bounding box center [816, 111] width 107 height 23
click at [807, 109] on span "Updated On" at bounding box center [794, 112] width 54 height 14
click at [798, 165] on div "Sort Newest → Oldest" at bounding box center [848, 159] width 162 height 21
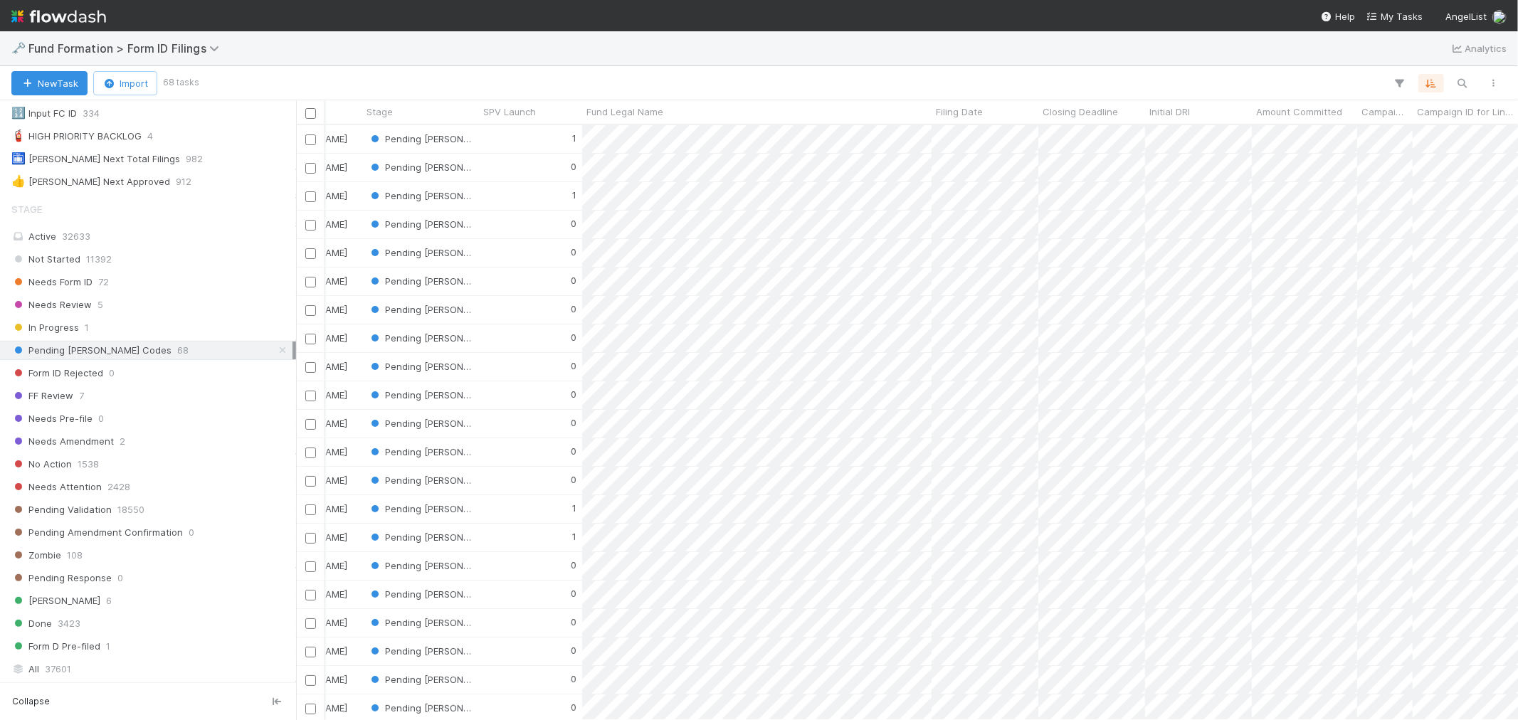
scroll to position [0, 27]
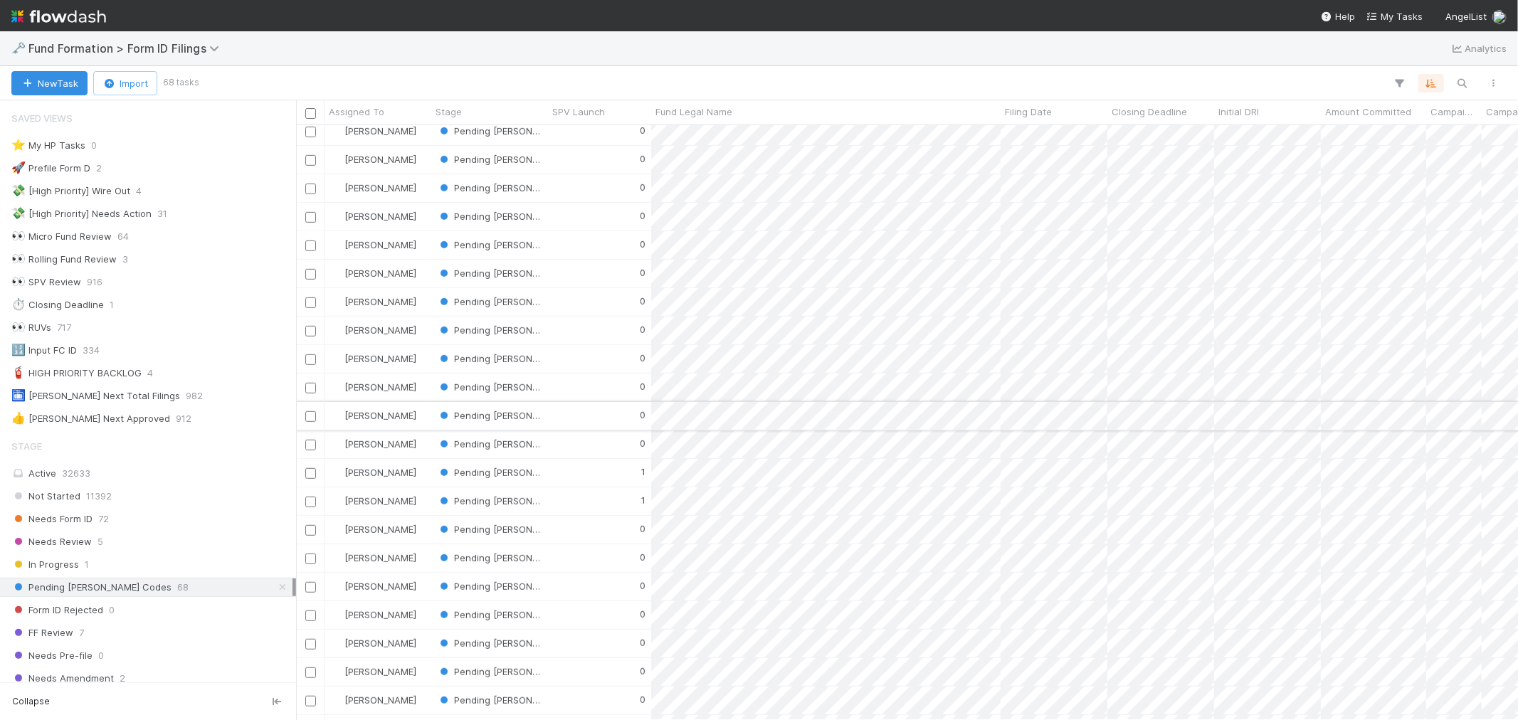
scroll to position [712, 0]
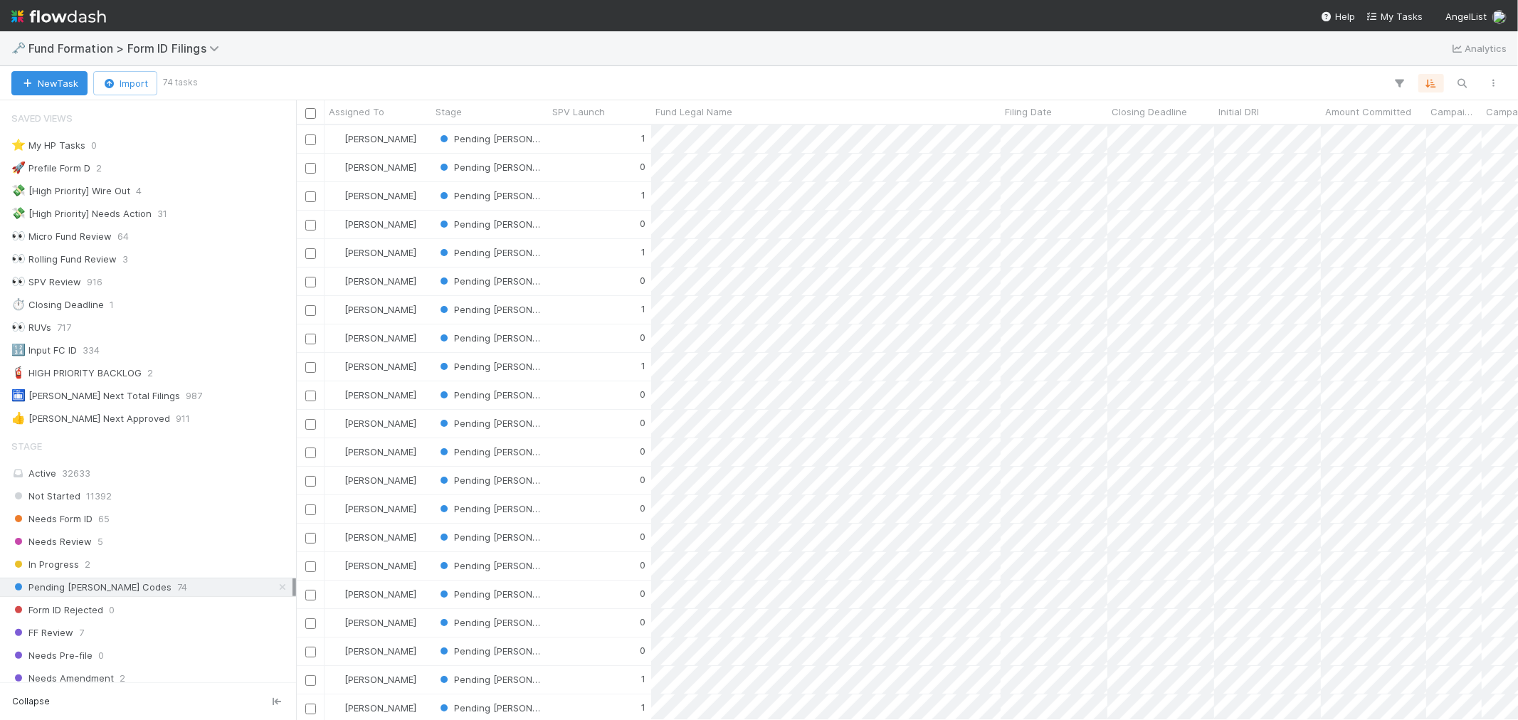
scroll to position [11, 11]
click at [90, 9] on img at bounding box center [58, 16] width 95 height 24
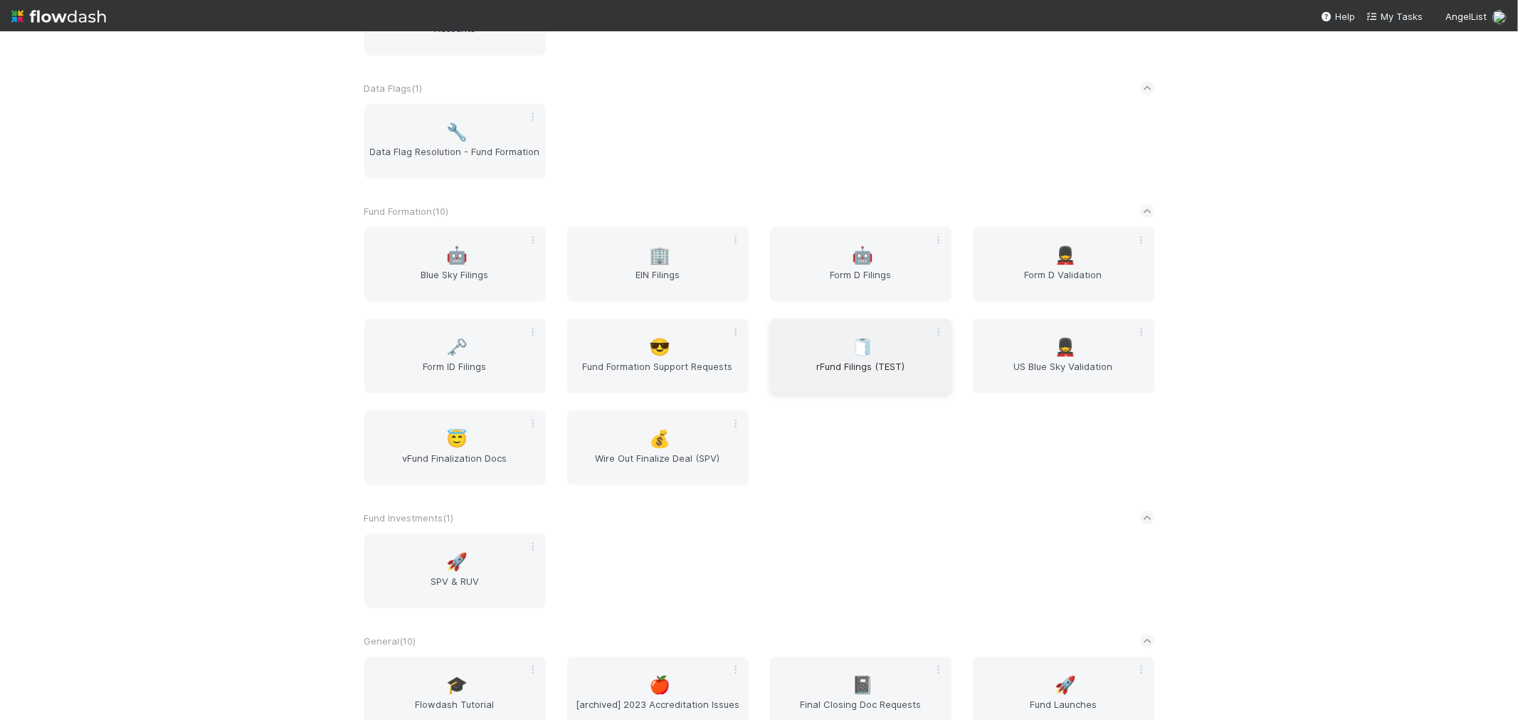
scroll to position [553, 0]
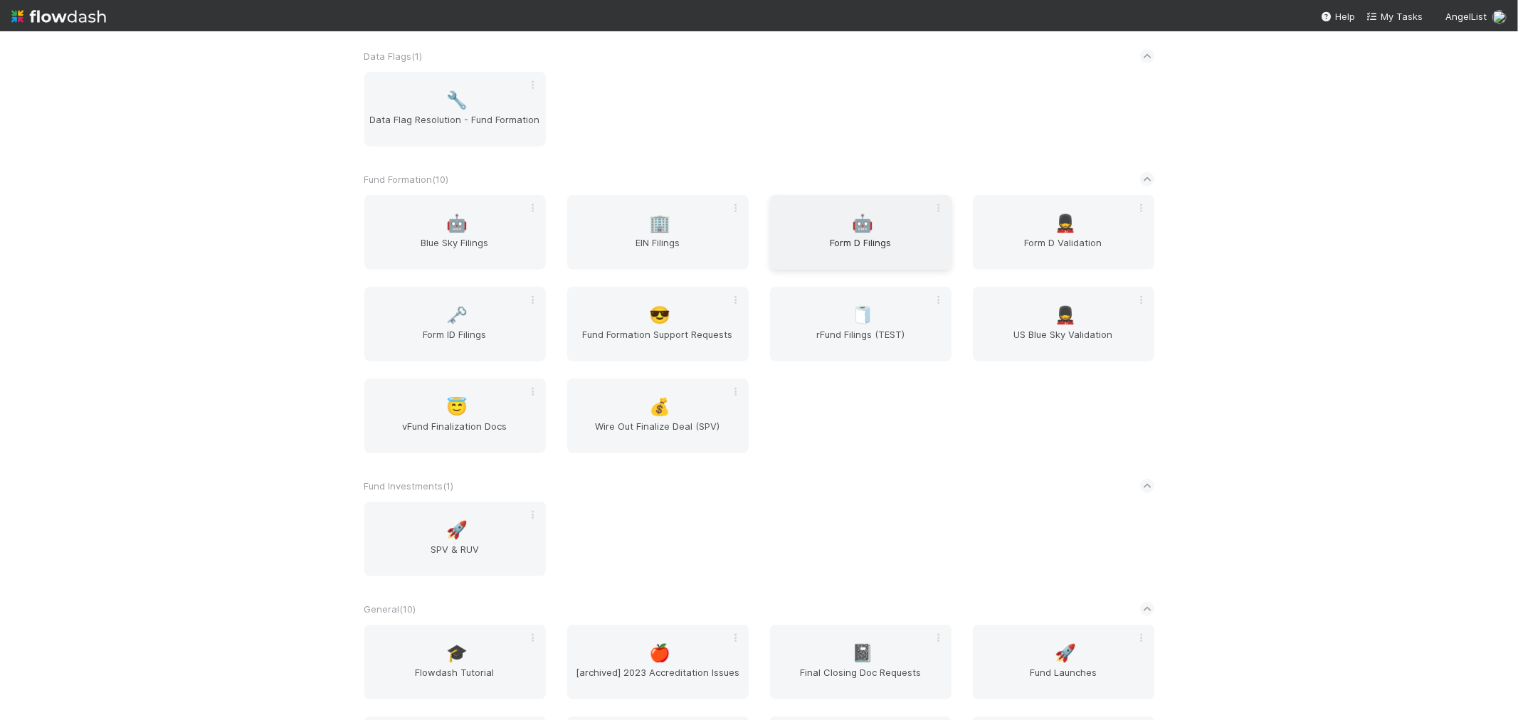
click at [877, 218] on div "🤖 Form D Filings" at bounding box center [860, 232] width 181 height 75
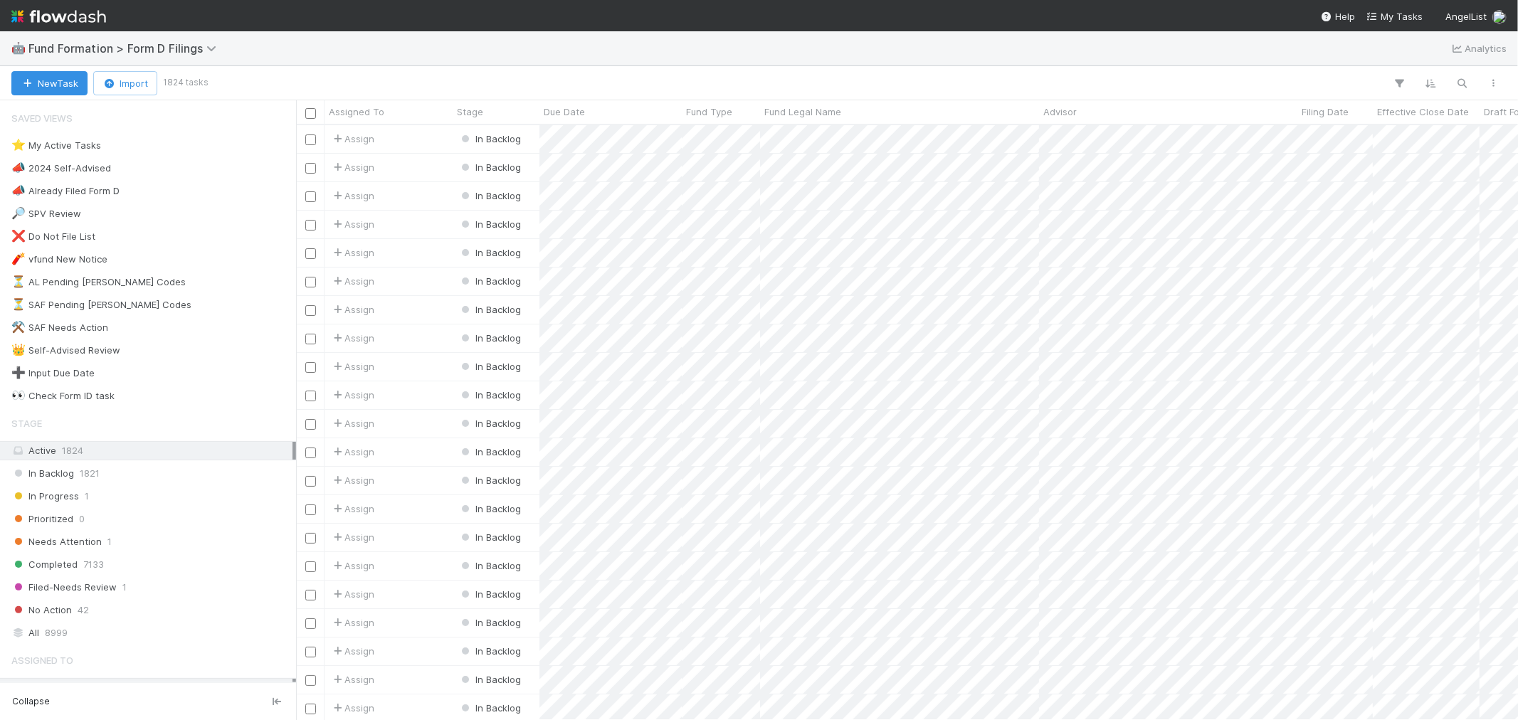
scroll to position [582, 1210]
click at [95, 15] on img at bounding box center [58, 16] width 95 height 24
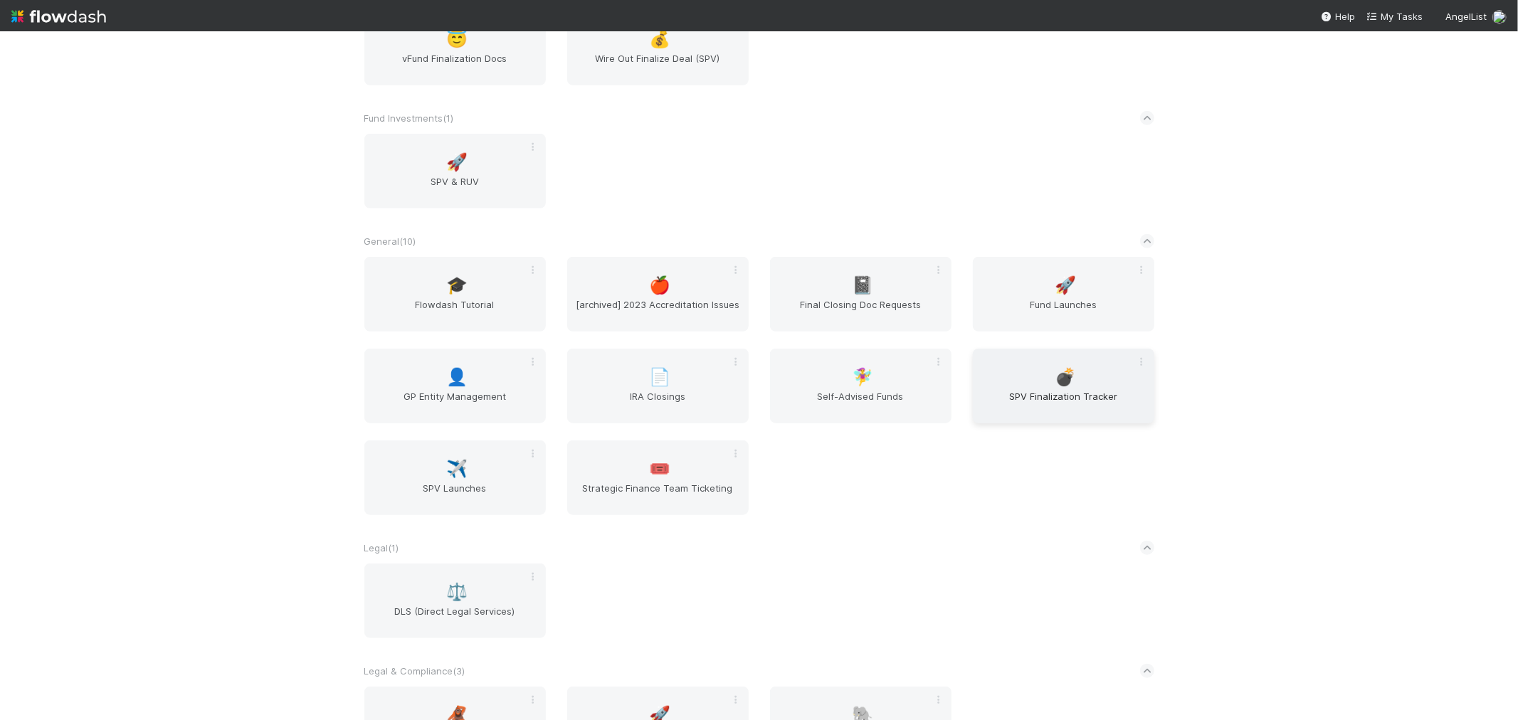
scroll to position [949, 0]
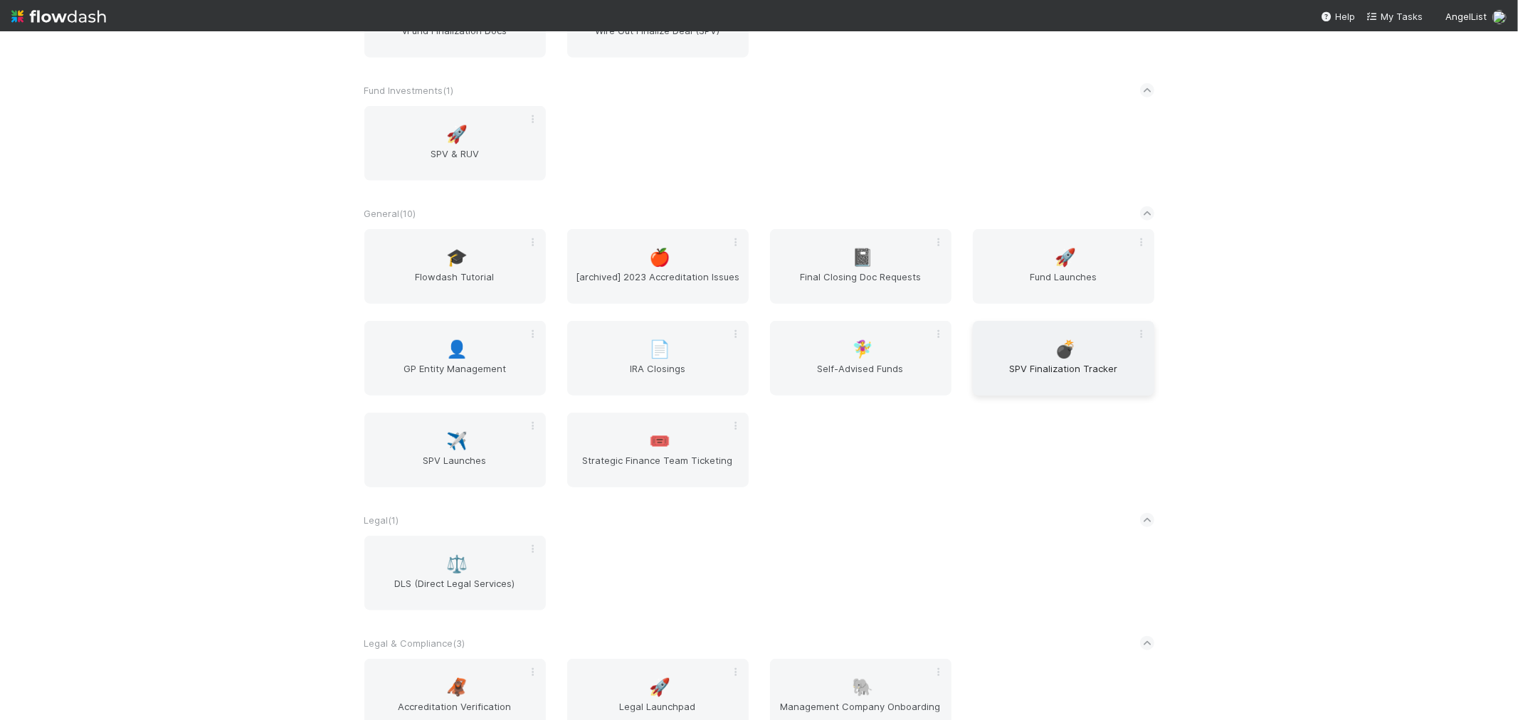
click at [1066, 340] on span "💣" at bounding box center [1065, 349] width 21 height 19
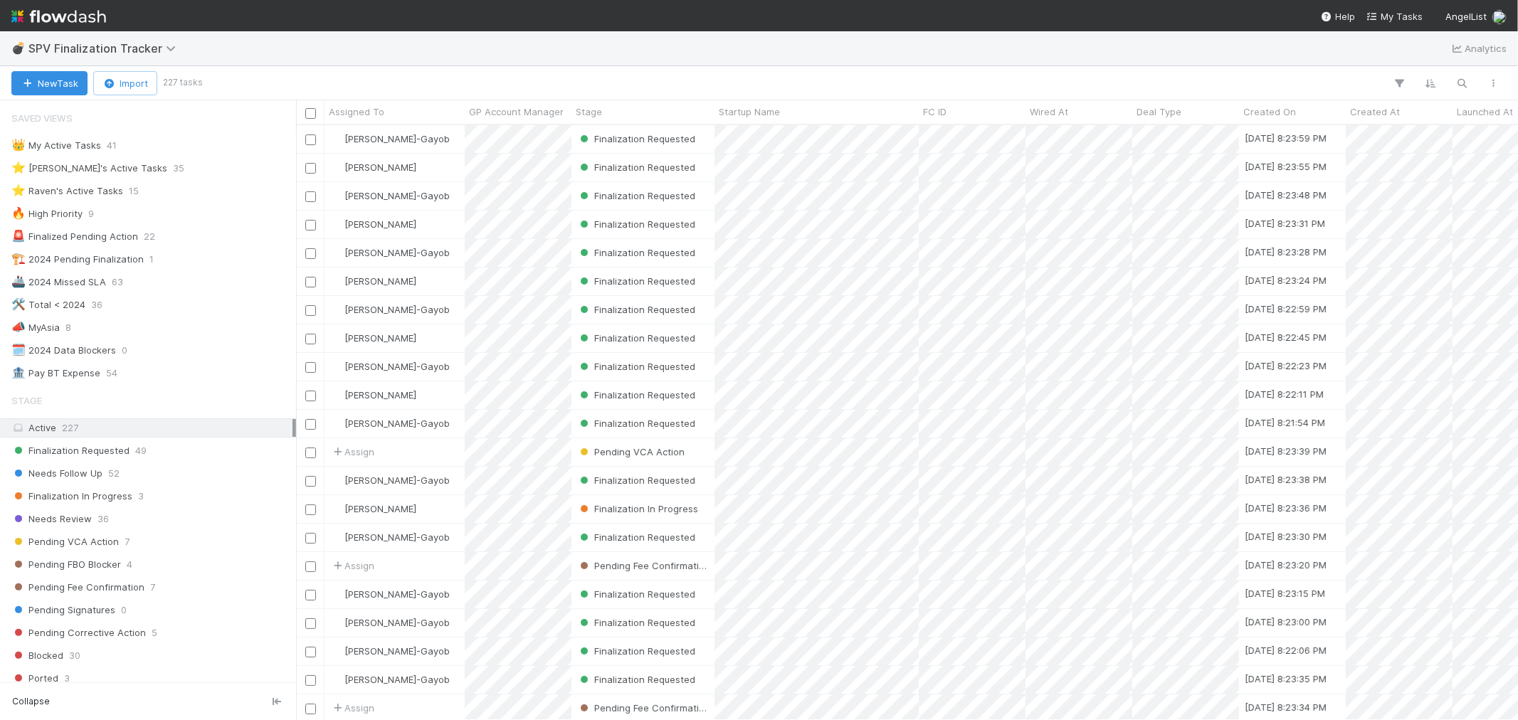
scroll to position [582, 1210]
click at [80, 13] on img at bounding box center [58, 16] width 95 height 24
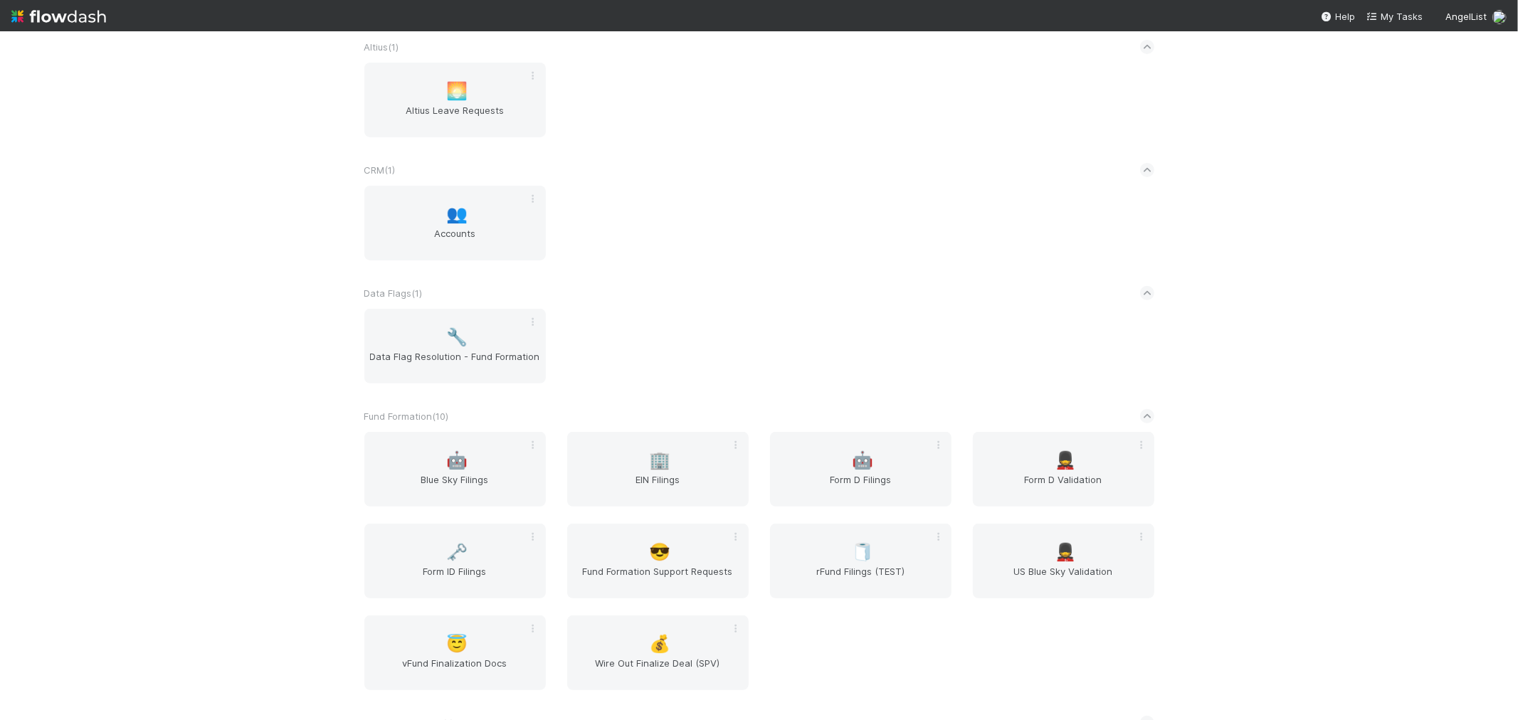
scroll to position [474, 0]
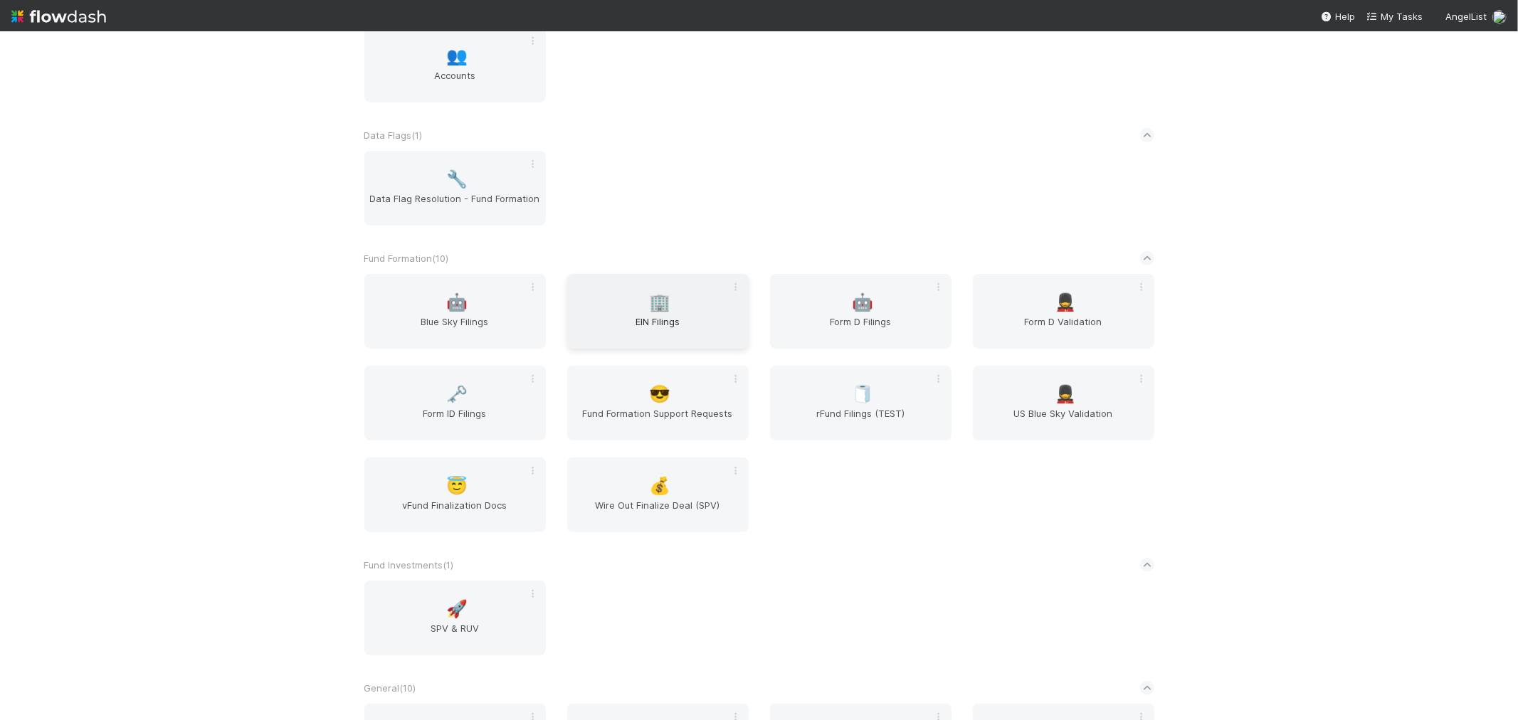
click at [611, 308] on div "🏢 EIN Filings" at bounding box center [657, 311] width 181 height 75
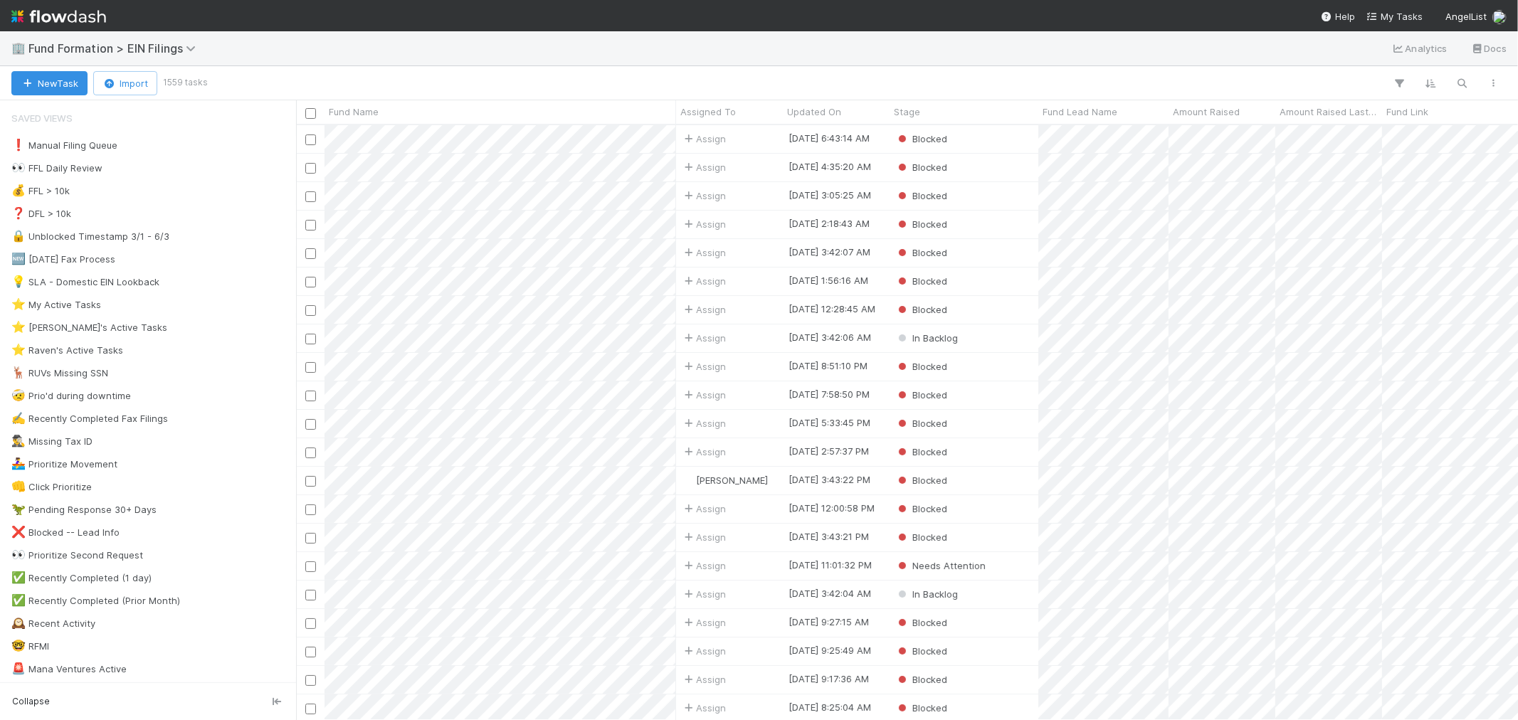
scroll to position [582, 1210]
click at [121, 350] on div "⭐ Raven's Active Tasks 1" at bounding box center [151, 351] width 281 height 18
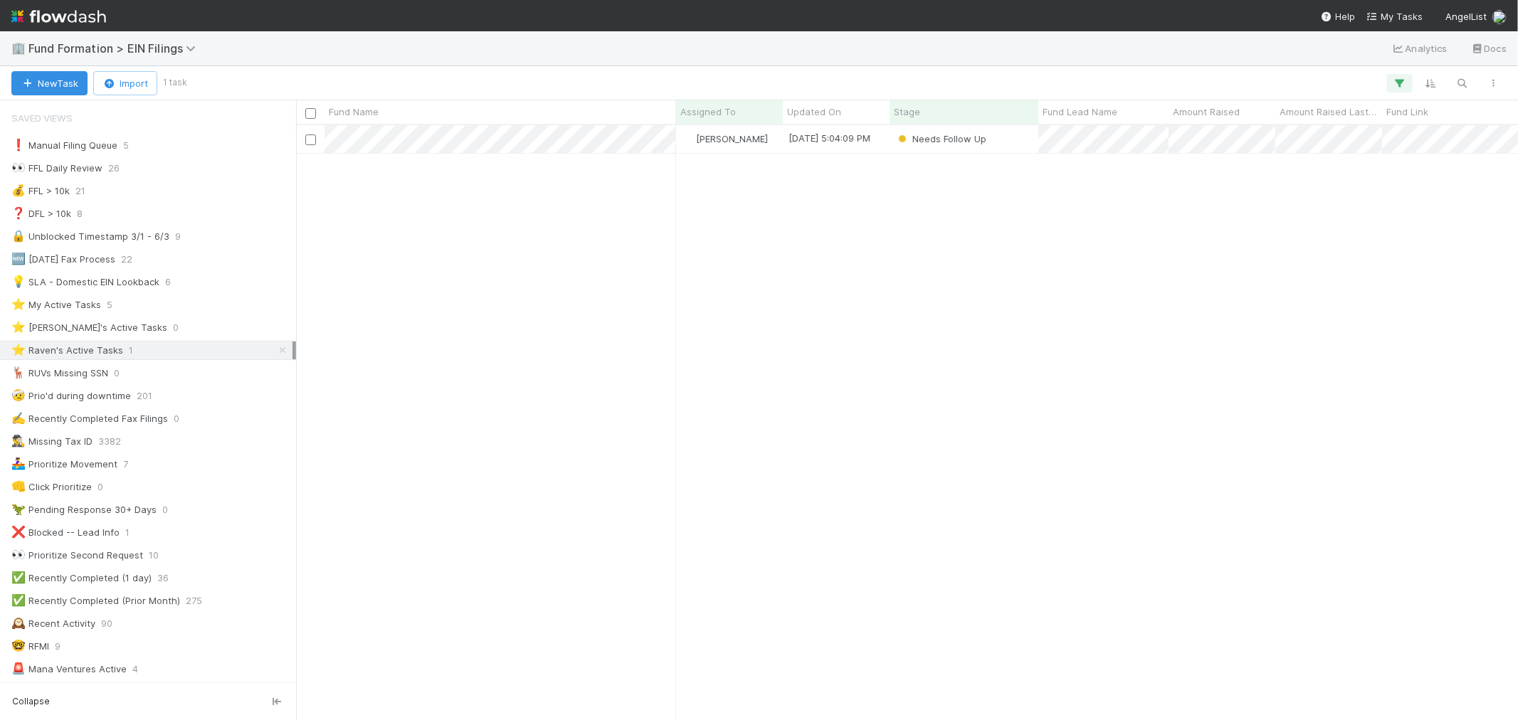
scroll to position [582, 1210]
click at [69, 12] on img at bounding box center [58, 16] width 95 height 24
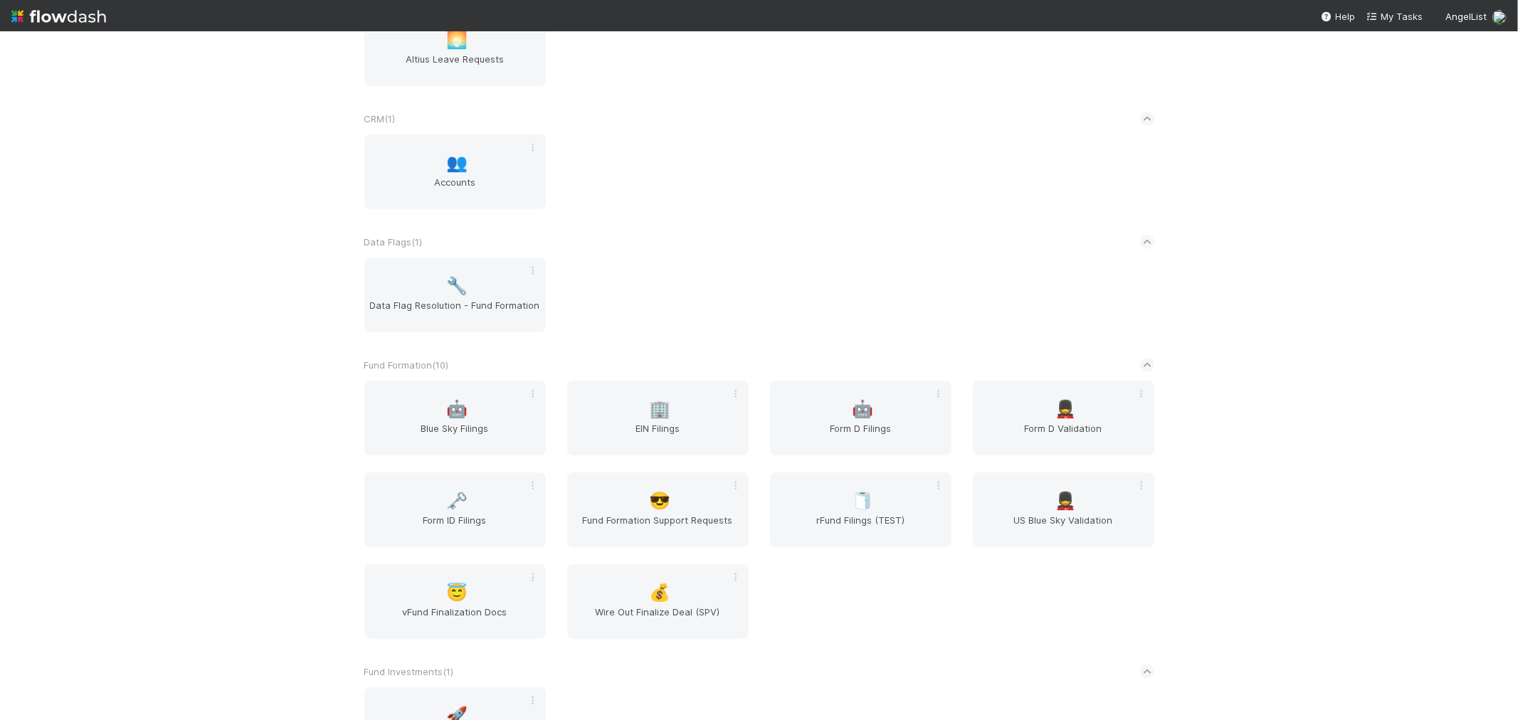
scroll to position [395, 0]
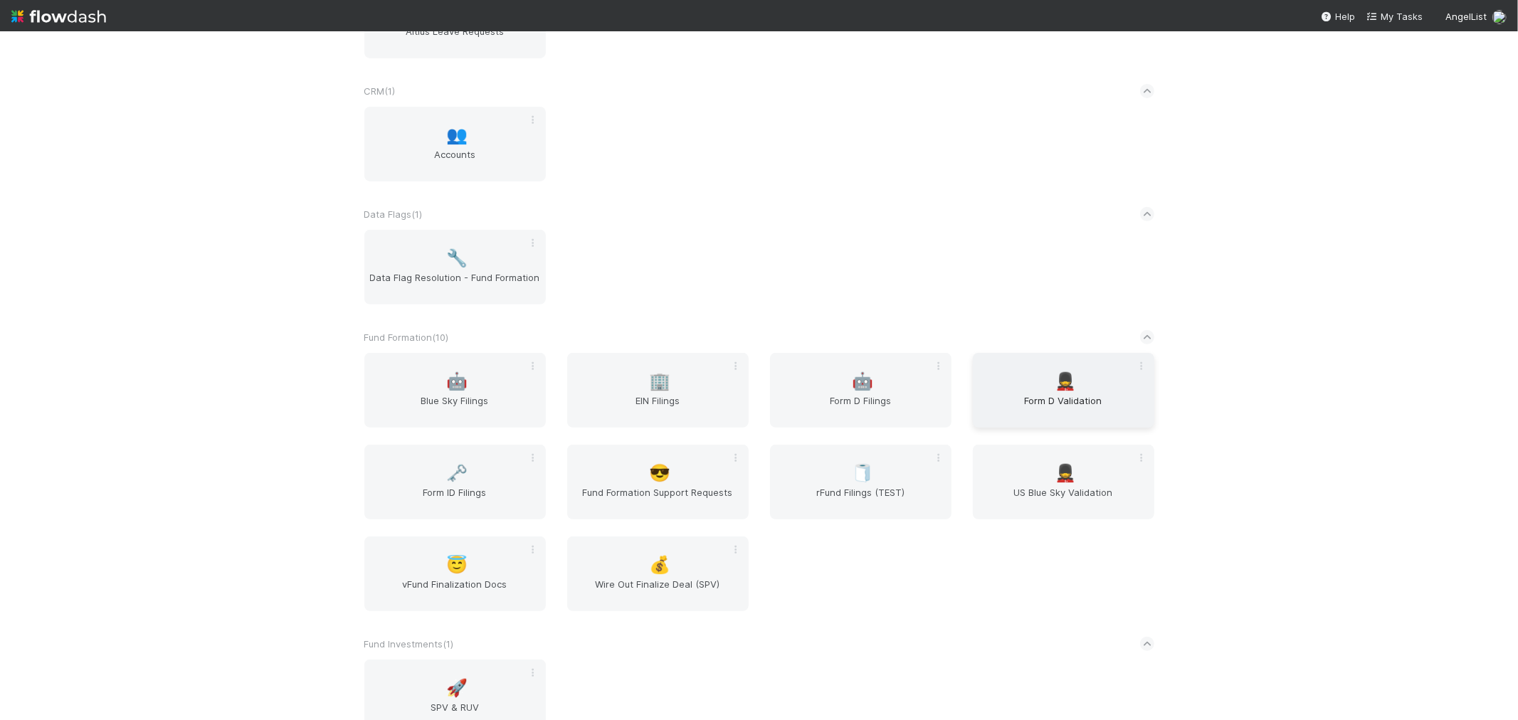
click at [1027, 382] on div "💂 Form D Validation" at bounding box center [1063, 390] width 181 height 75
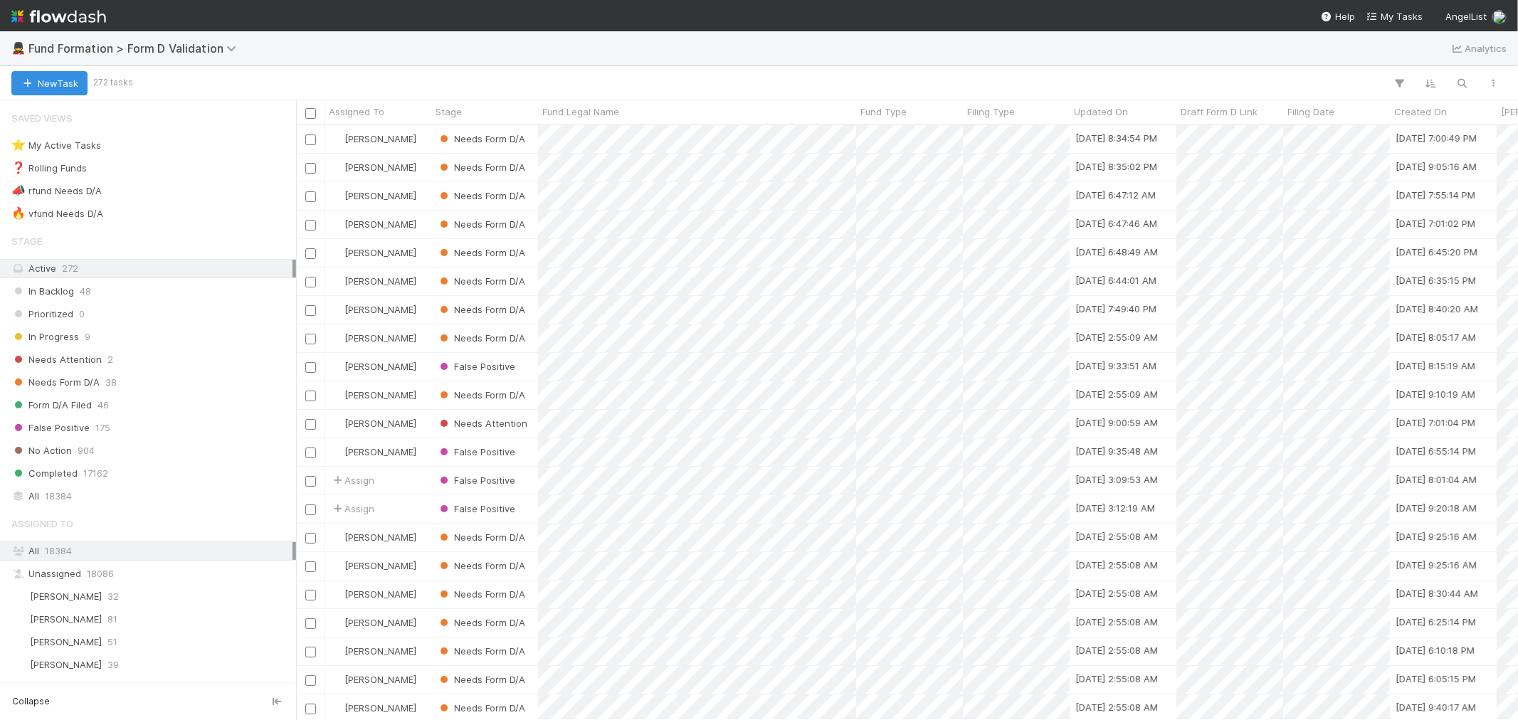
scroll to position [582, 1210]
click at [66, 325] on div "Stage Active 272 In Backlog 48 Prioritized 0 In Progress 9 Needs Attention 2 Ne…" at bounding box center [148, 366] width 296 height 279
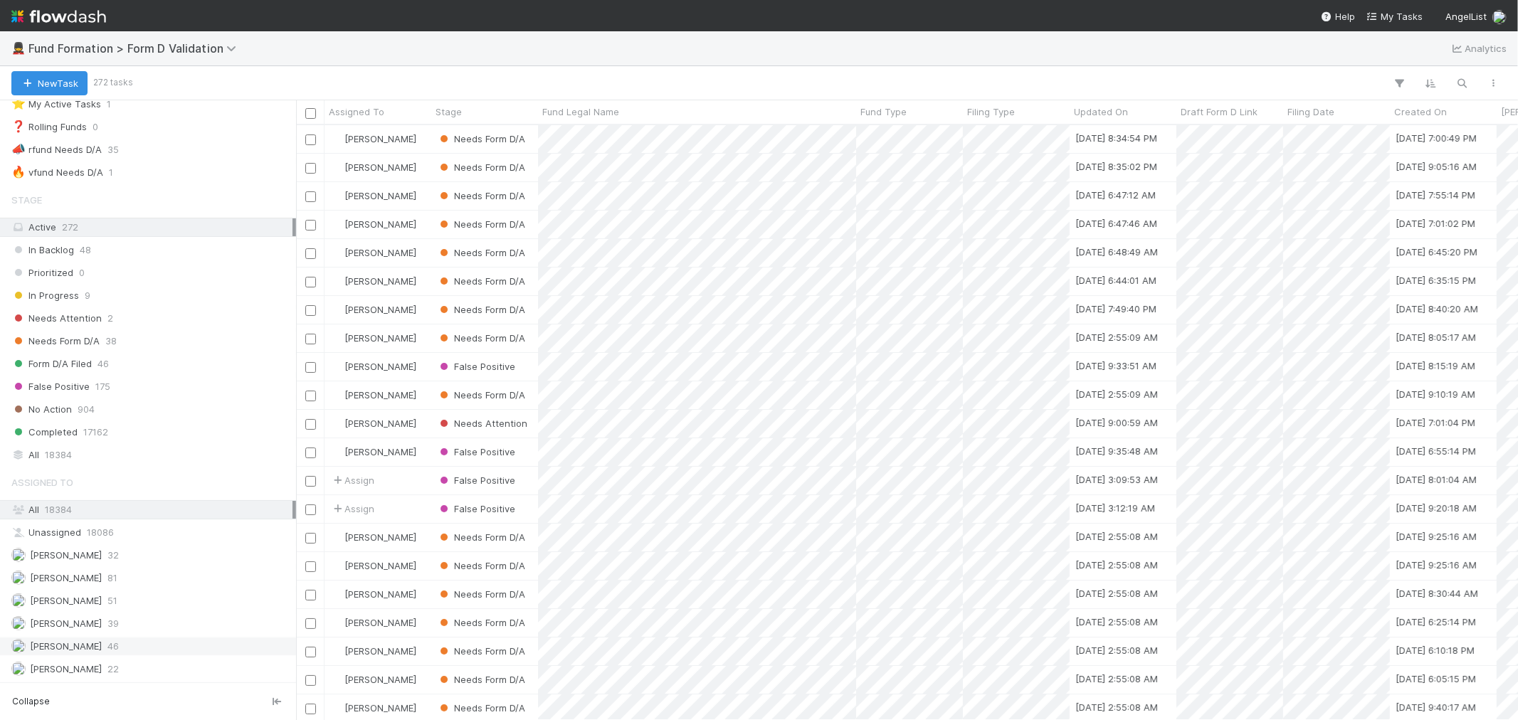
click at [65, 649] on span "[PERSON_NAME]" at bounding box center [66, 646] width 72 height 11
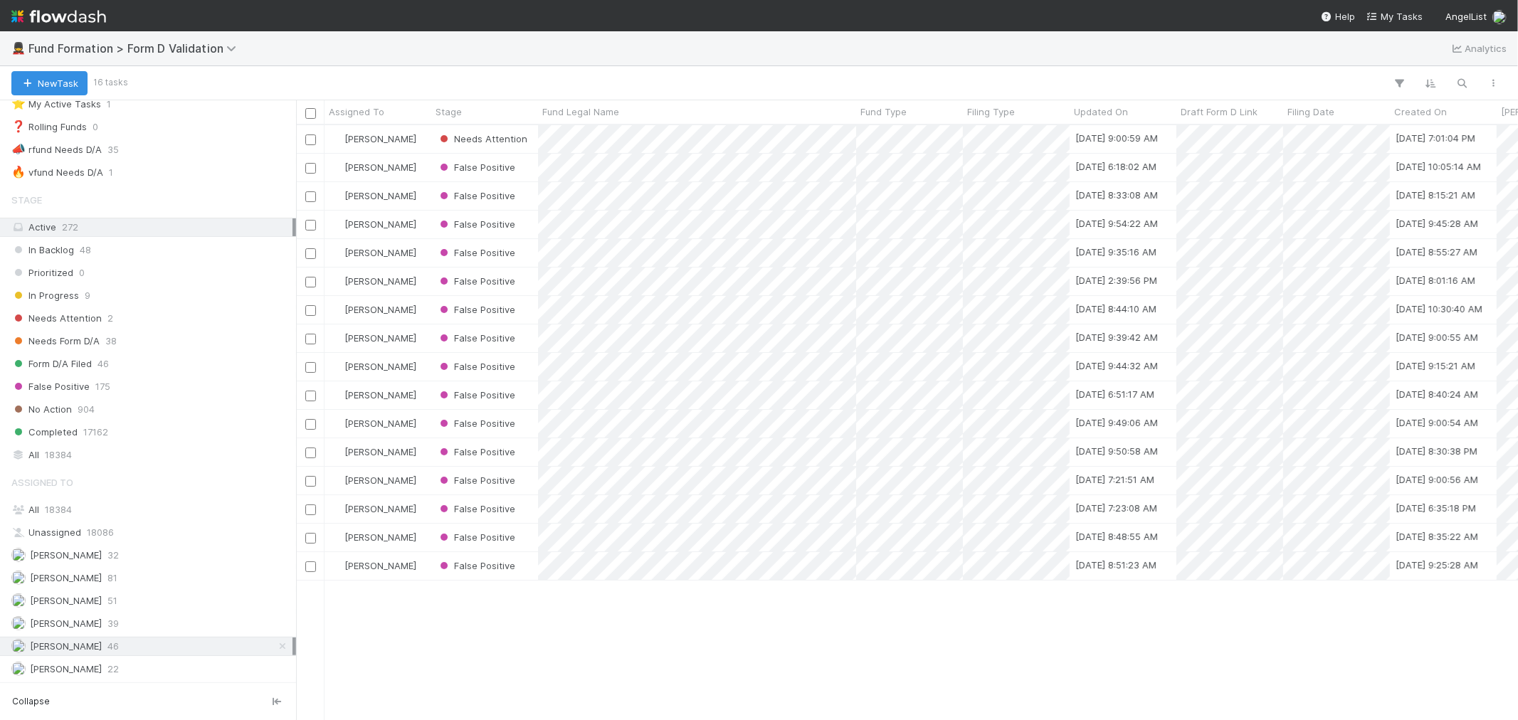
scroll to position [582, 1210]
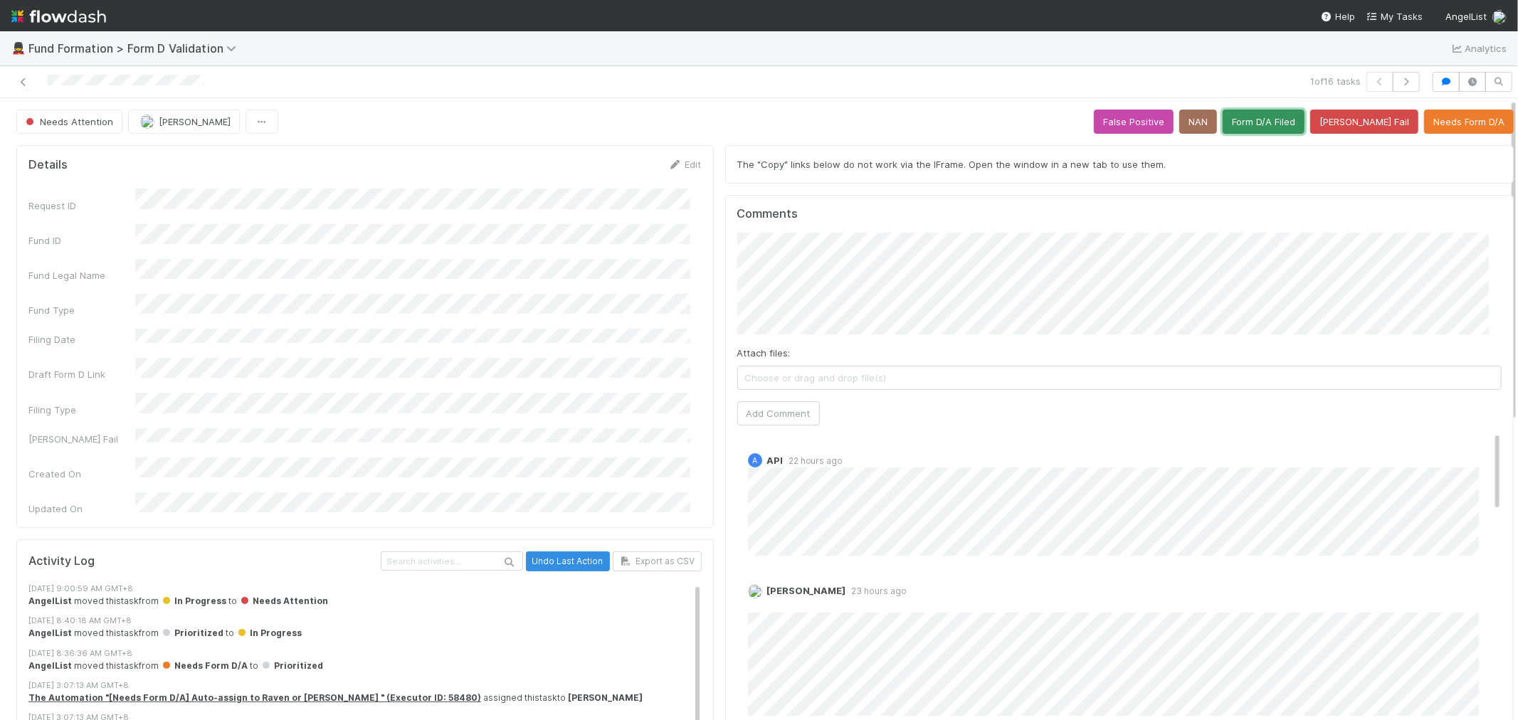
click at [1268, 117] on button "Form D/A Filed" at bounding box center [1264, 122] width 82 height 24
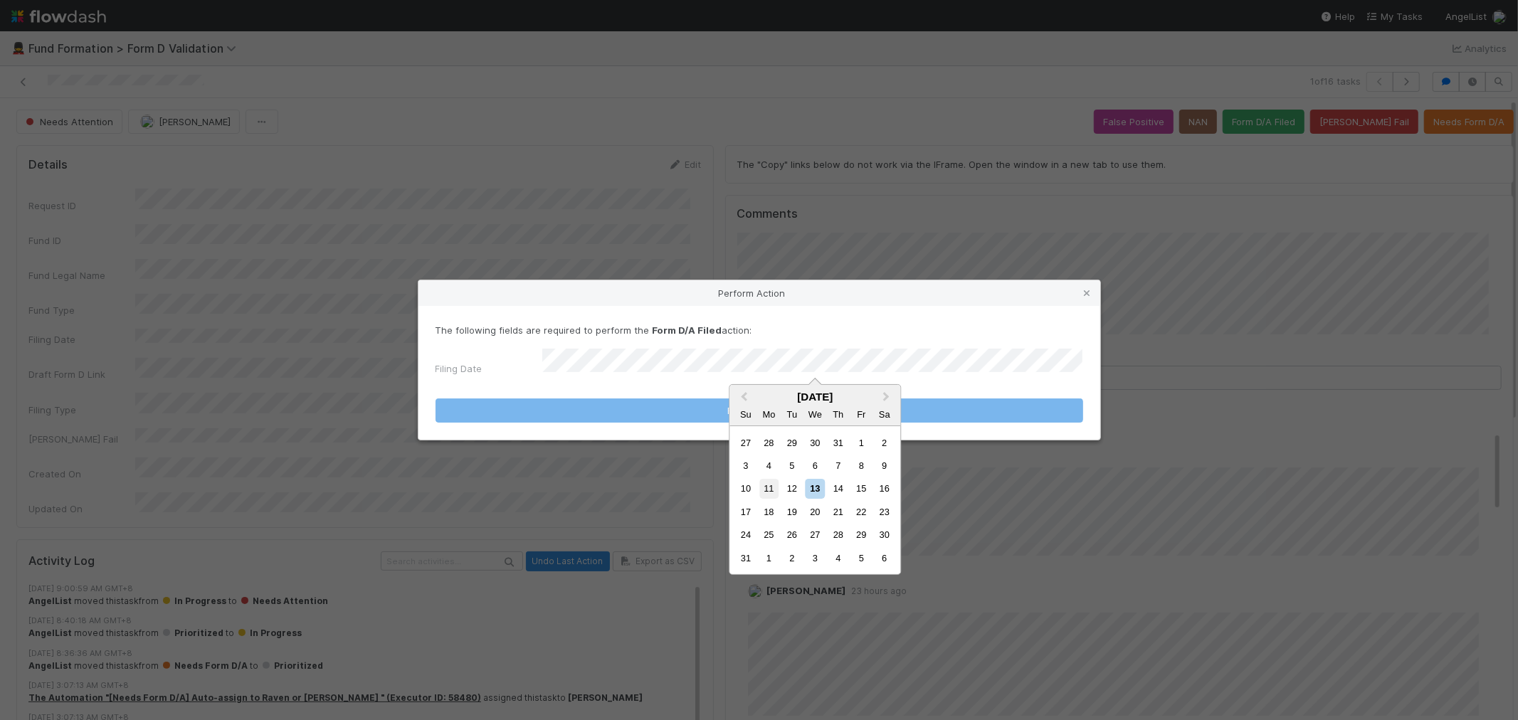
click at [766, 484] on div "11" at bounding box center [768, 488] width 19 height 19
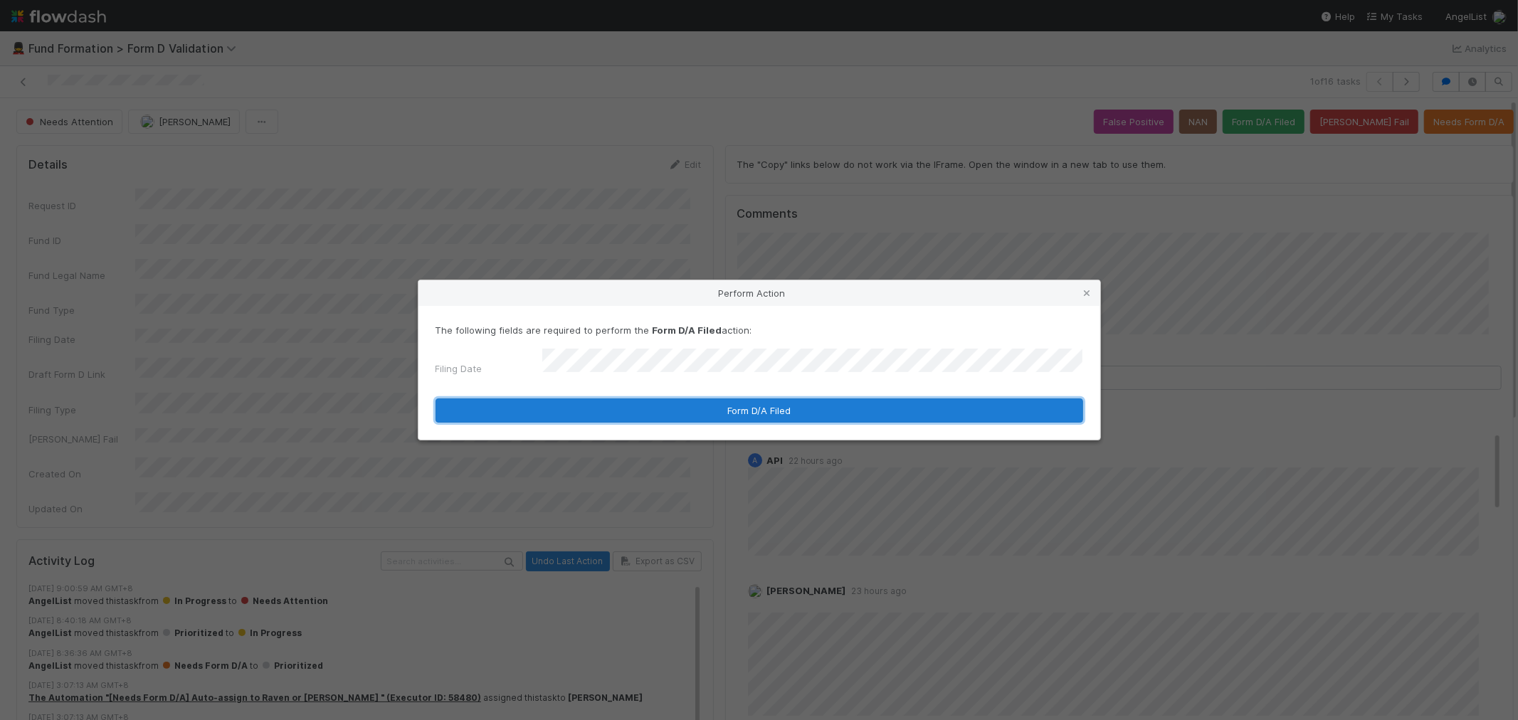
click at [690, 401] on button "Form D/A Filed" at bounding box center [760, 411] width 648 height 24
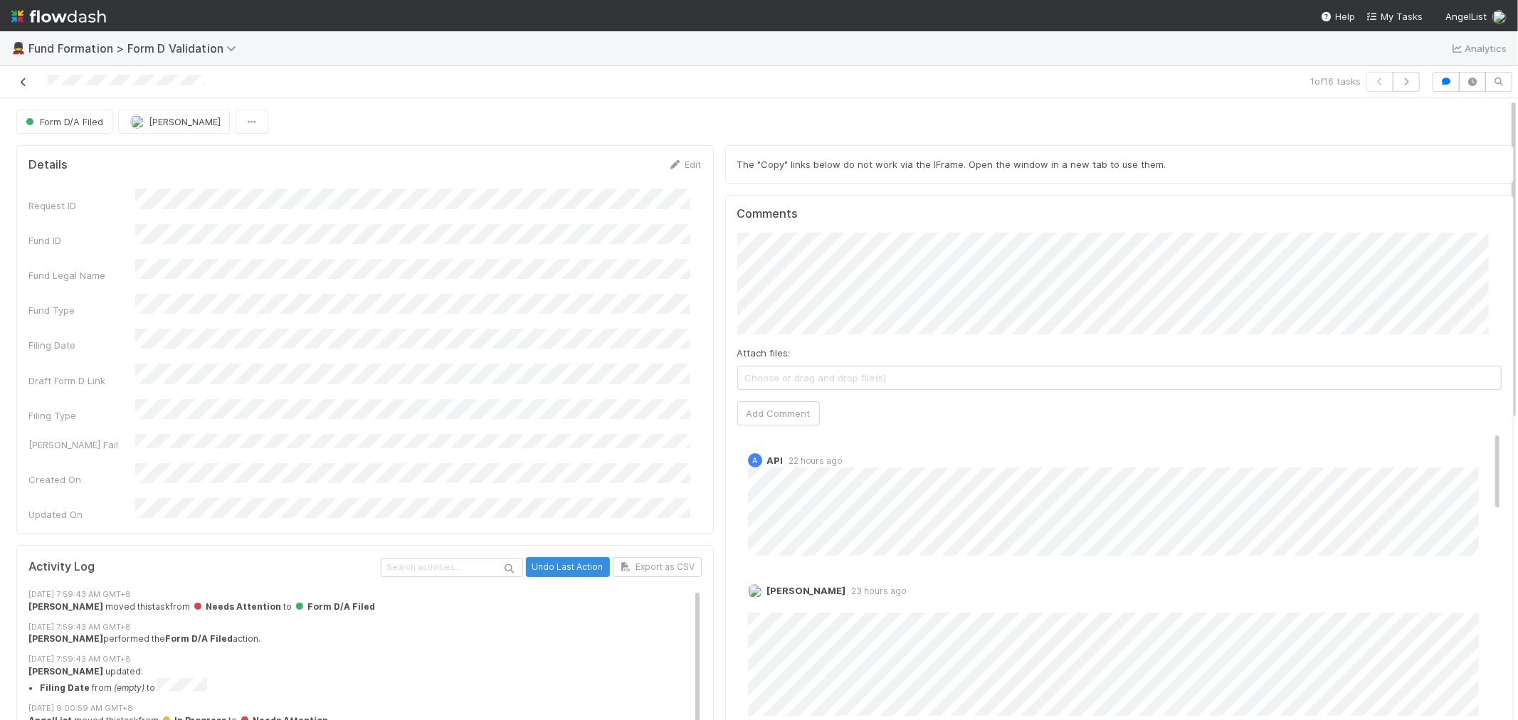
click at [19, 86] on icon at bounding box center [23, 82] width 14 height 9
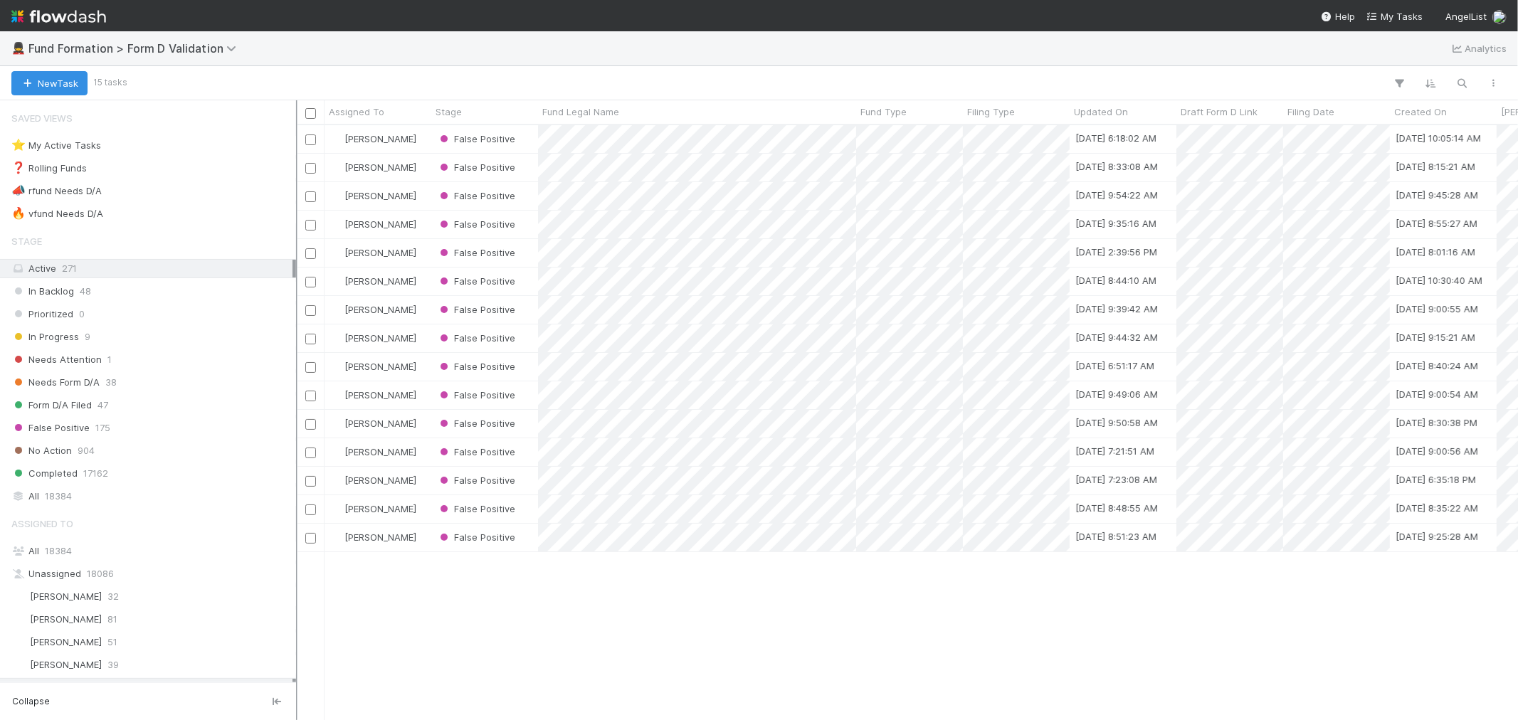
scroll to position [582, 1210]
click at [75, 211] on div "🔥 vfund Needs D/A" at bounding box center [57, 214] width 92 height 18
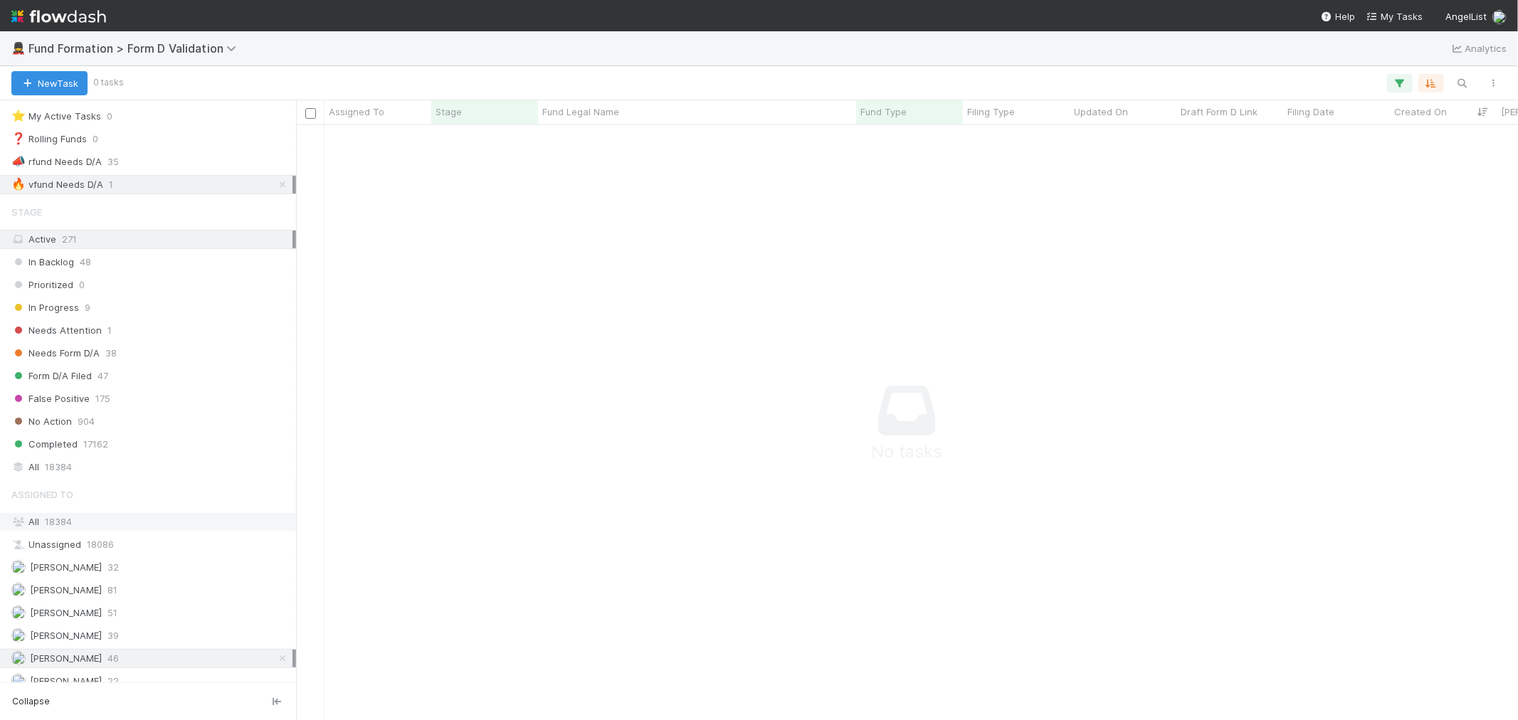
scroll to position [45, 0]
click at [275, 646] on icon at bounding box center [282, 646] width 14 height 9
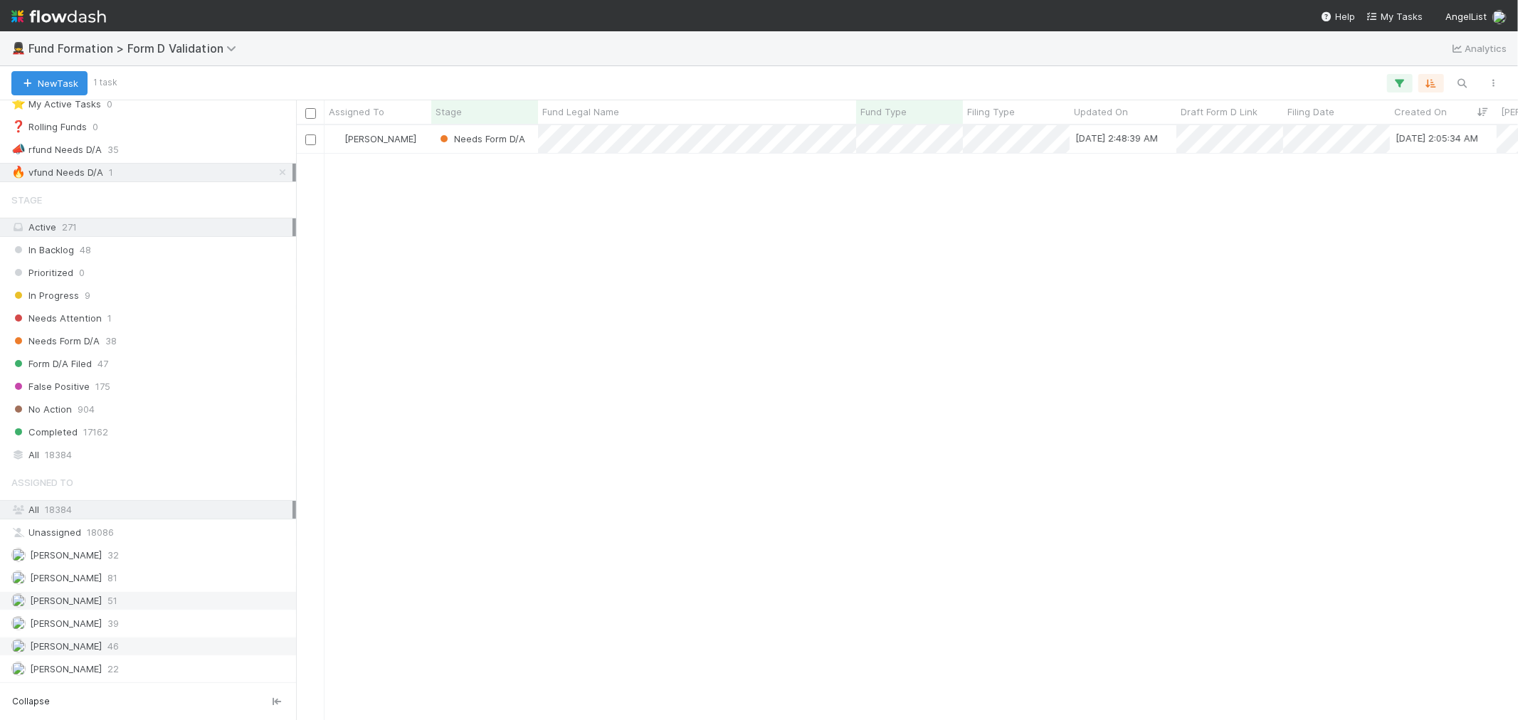
scroll to position [582, 1210]
click at [275, 172] on icon at bounding box center [282, 172] width 14 height 9
click at [43, 337] on span "Needs Form D/A" at bounding box center [55, 341] width 88 height 18
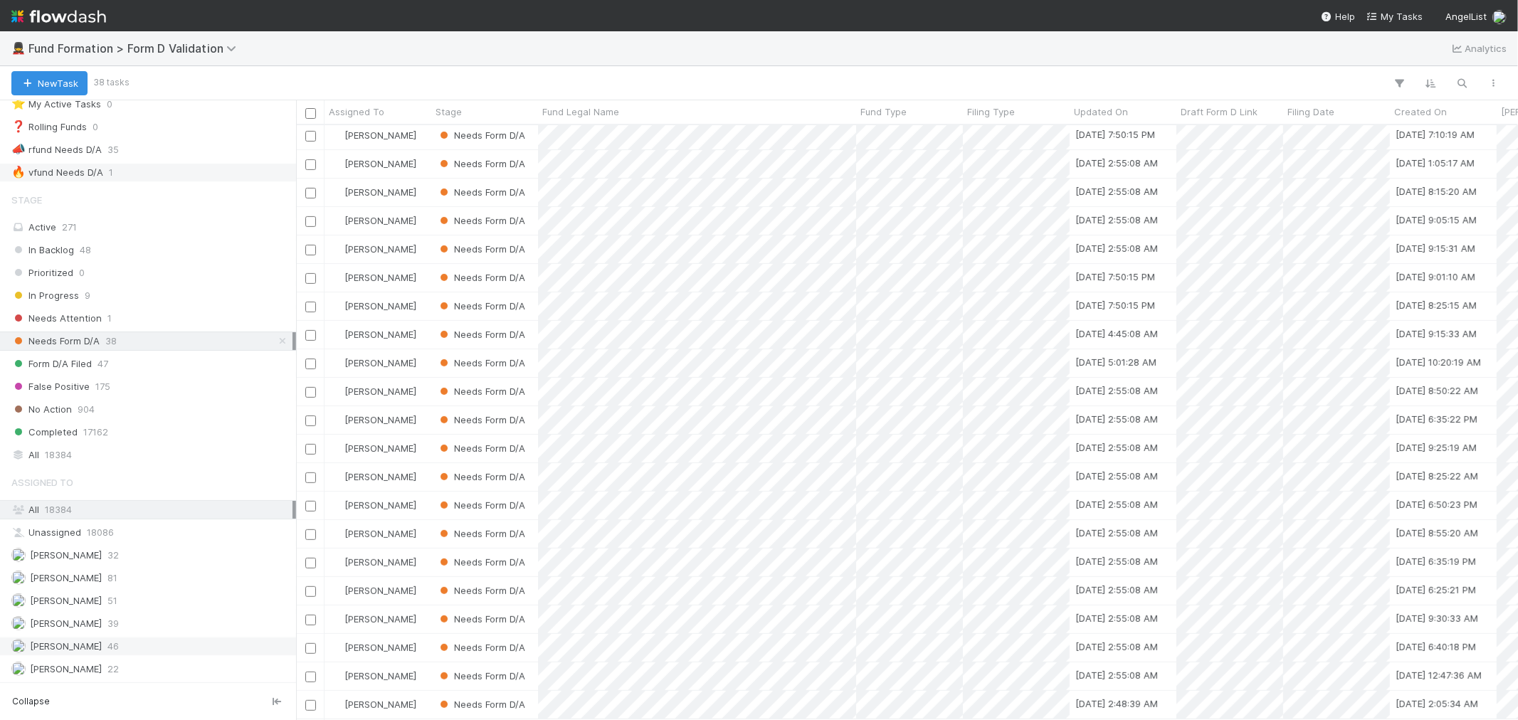
scroll to position [499, 0]
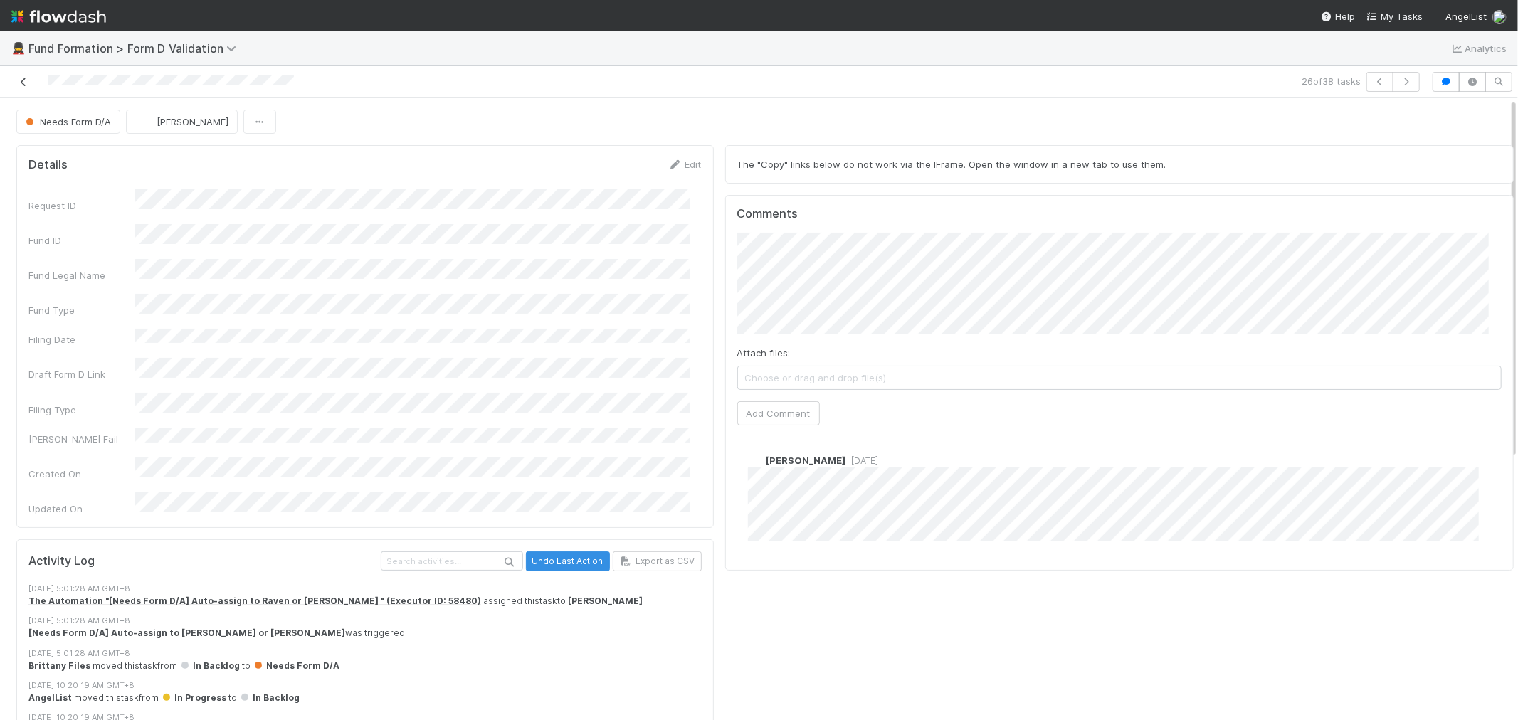
click at [28, 81] on icon at bounding box center [23, 82] width 14 height 9
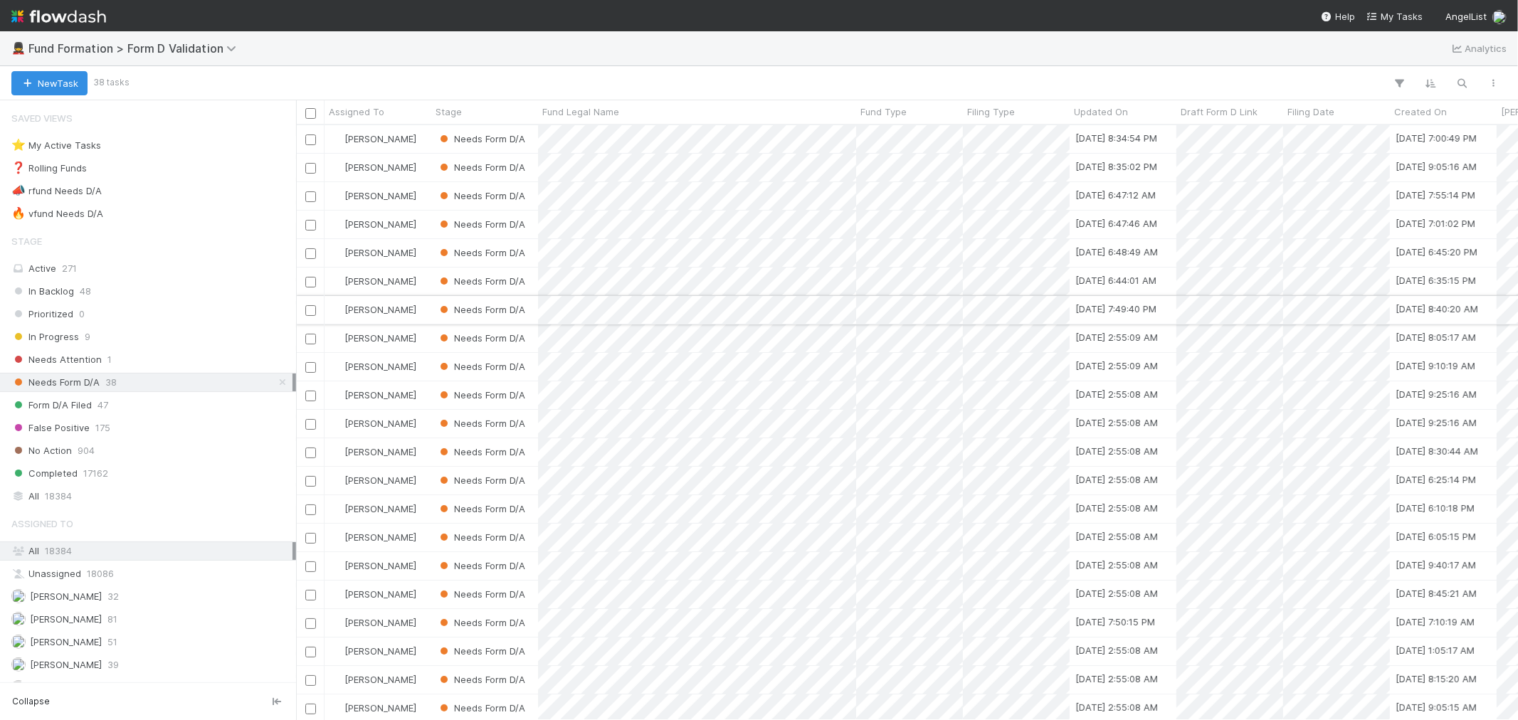
scroll to position [582, 1210]
click at [131, 216] on div "🔥 vfund Needs D/A 1" at bounding box center [151, 214] width 281 height 18
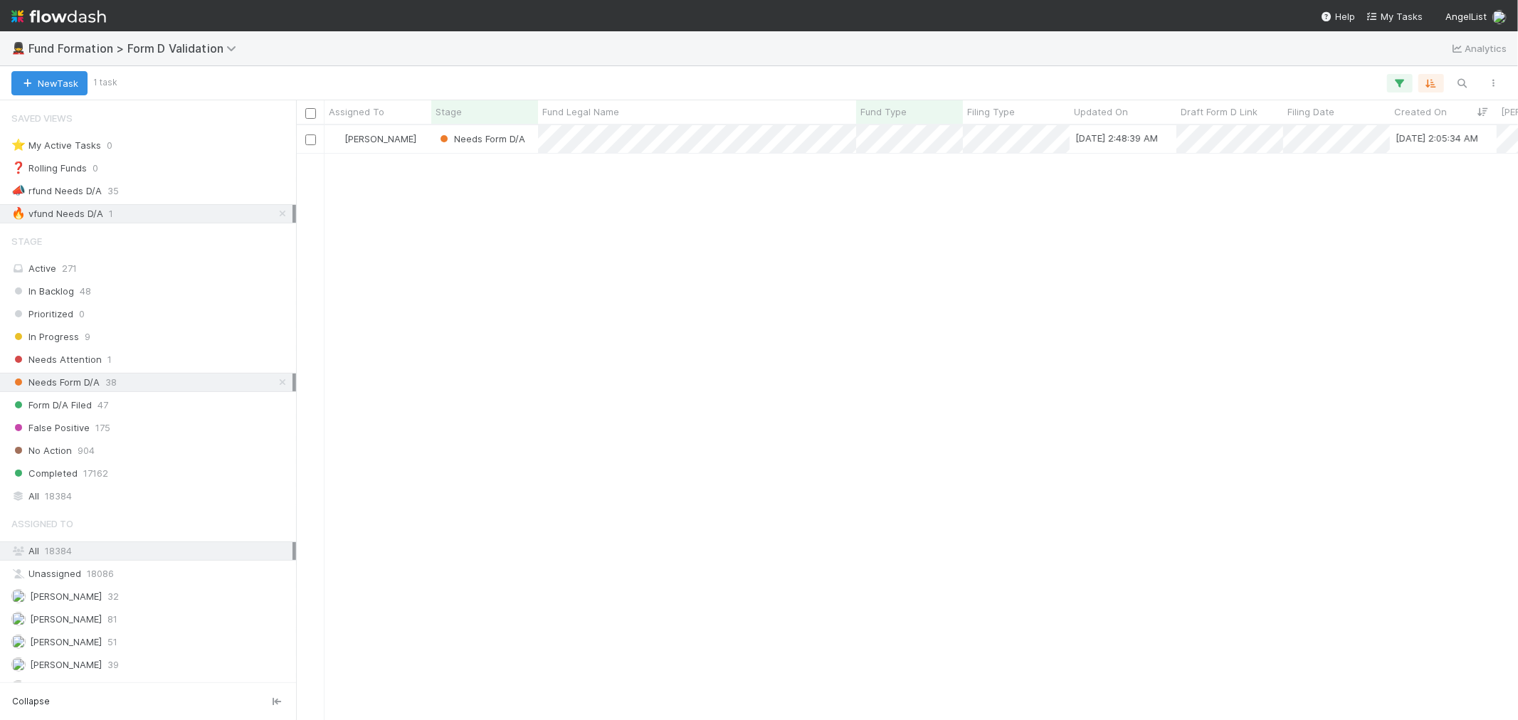
scroll to position [582, 1210]
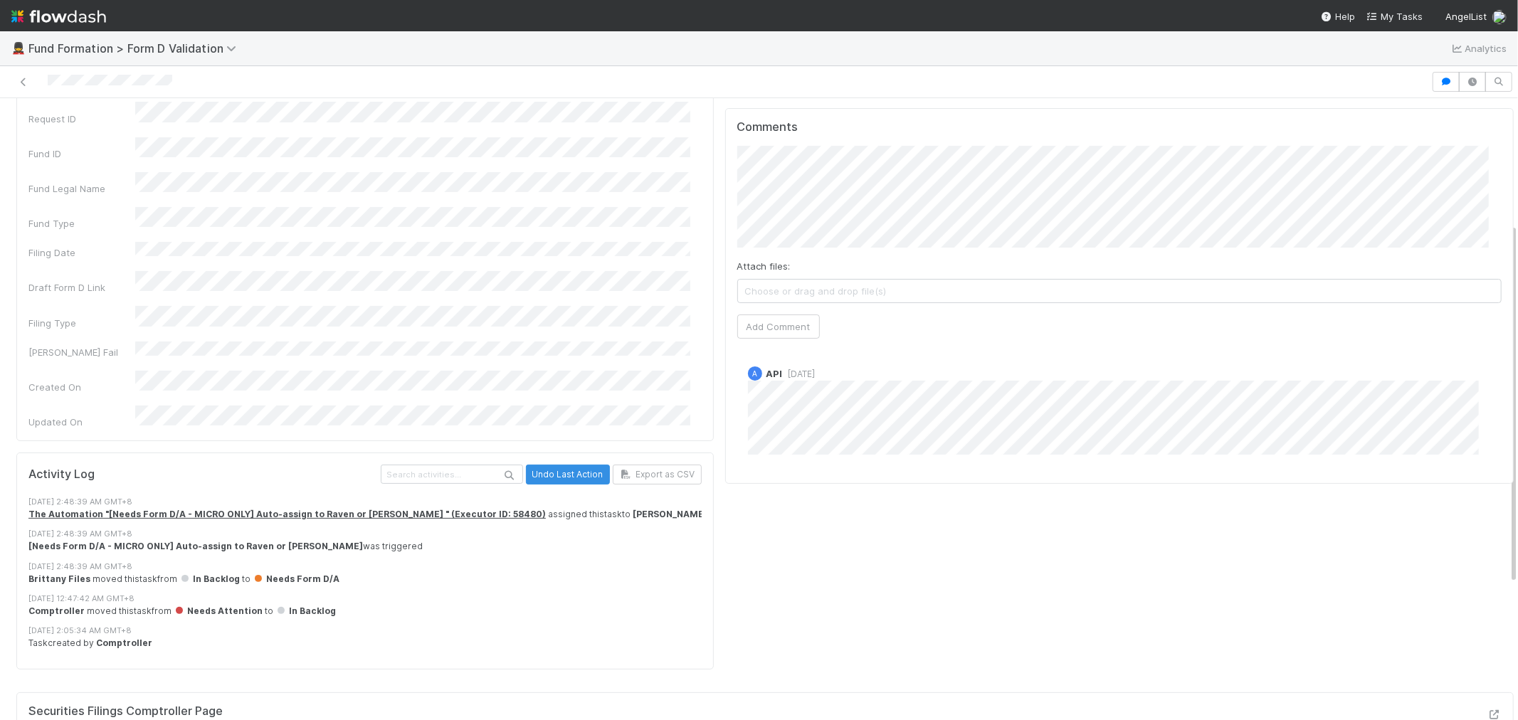
scroll to position [237, 0]
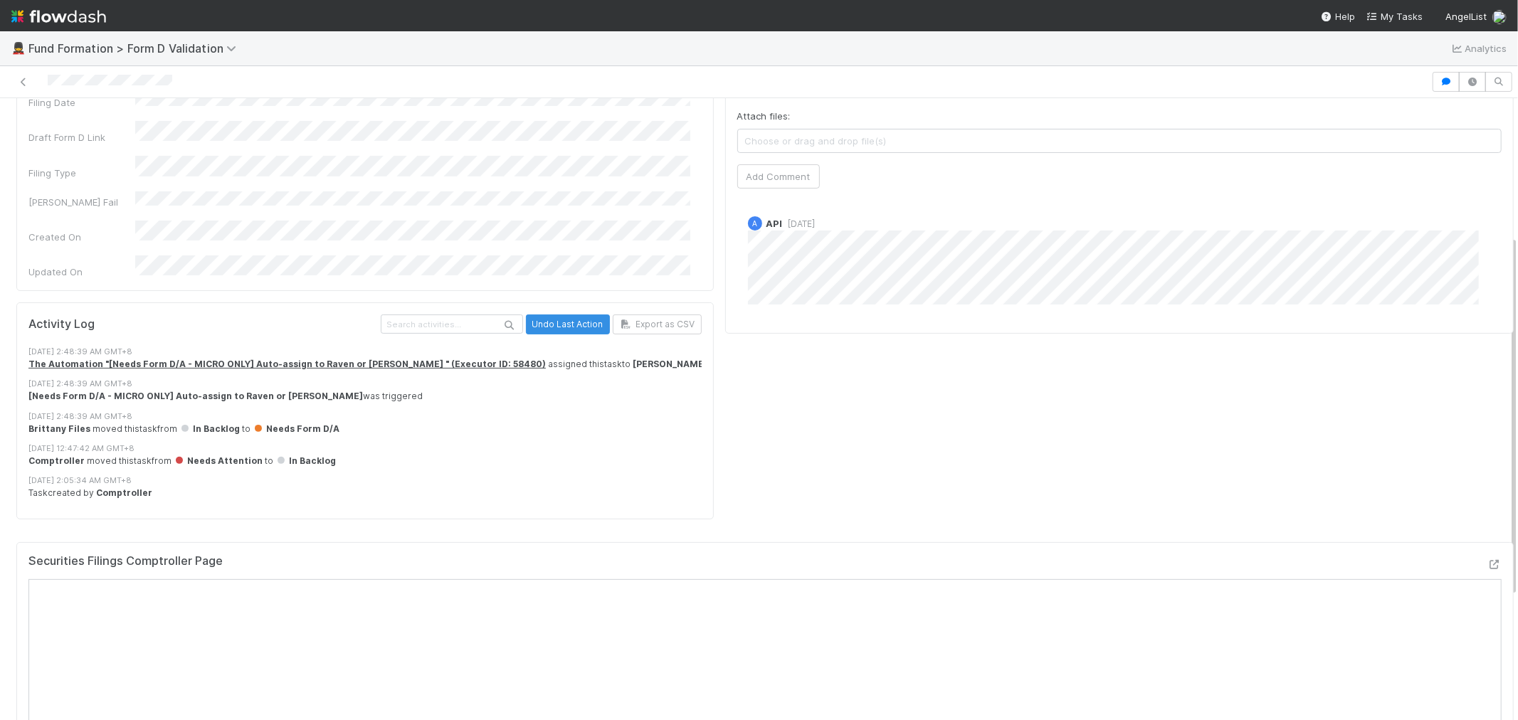
click at [67, 22] on img at bounding box center [58, 16] width 95 height 24
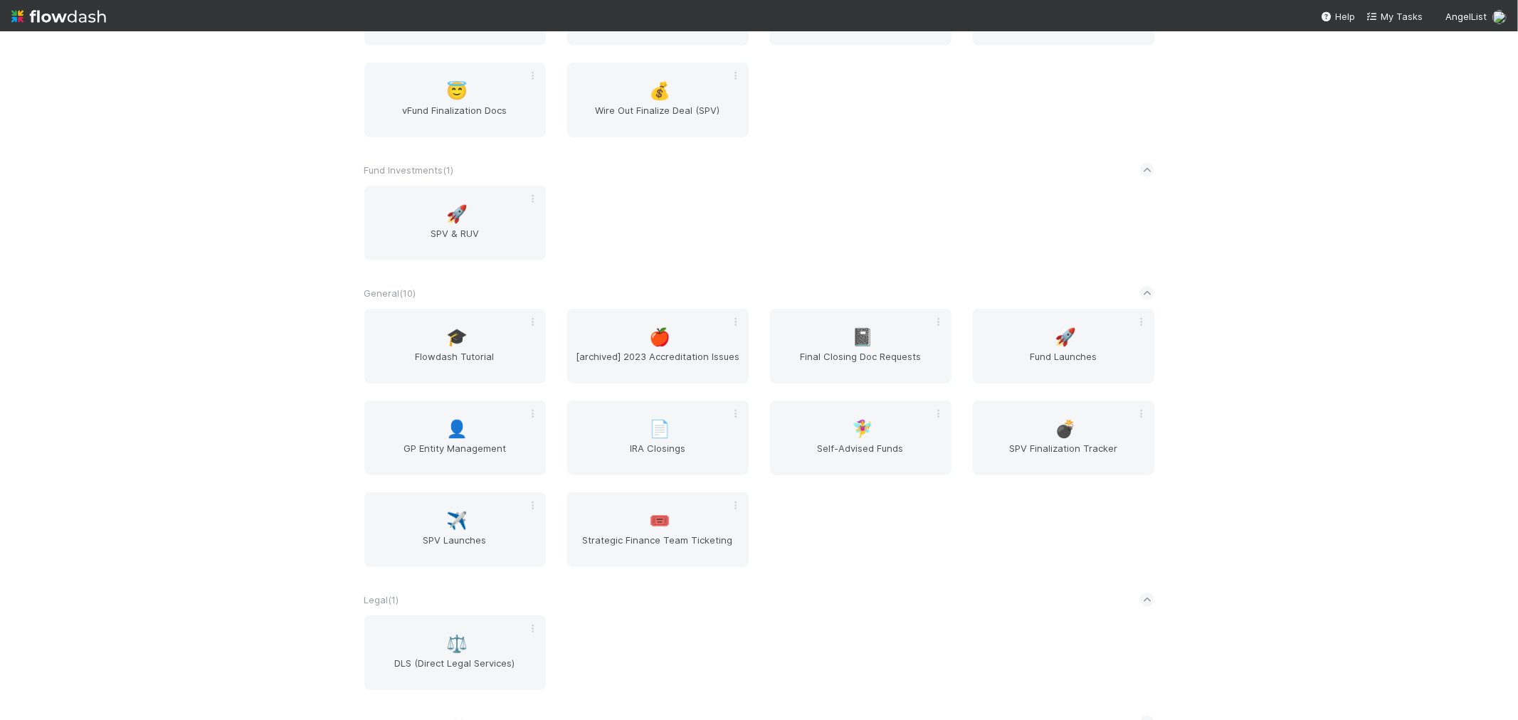
scroll to position [870, 0]
click at [866, 354] on span "Final Closing Doc Requests" at bounding box center [861, 363] width 170 height 28
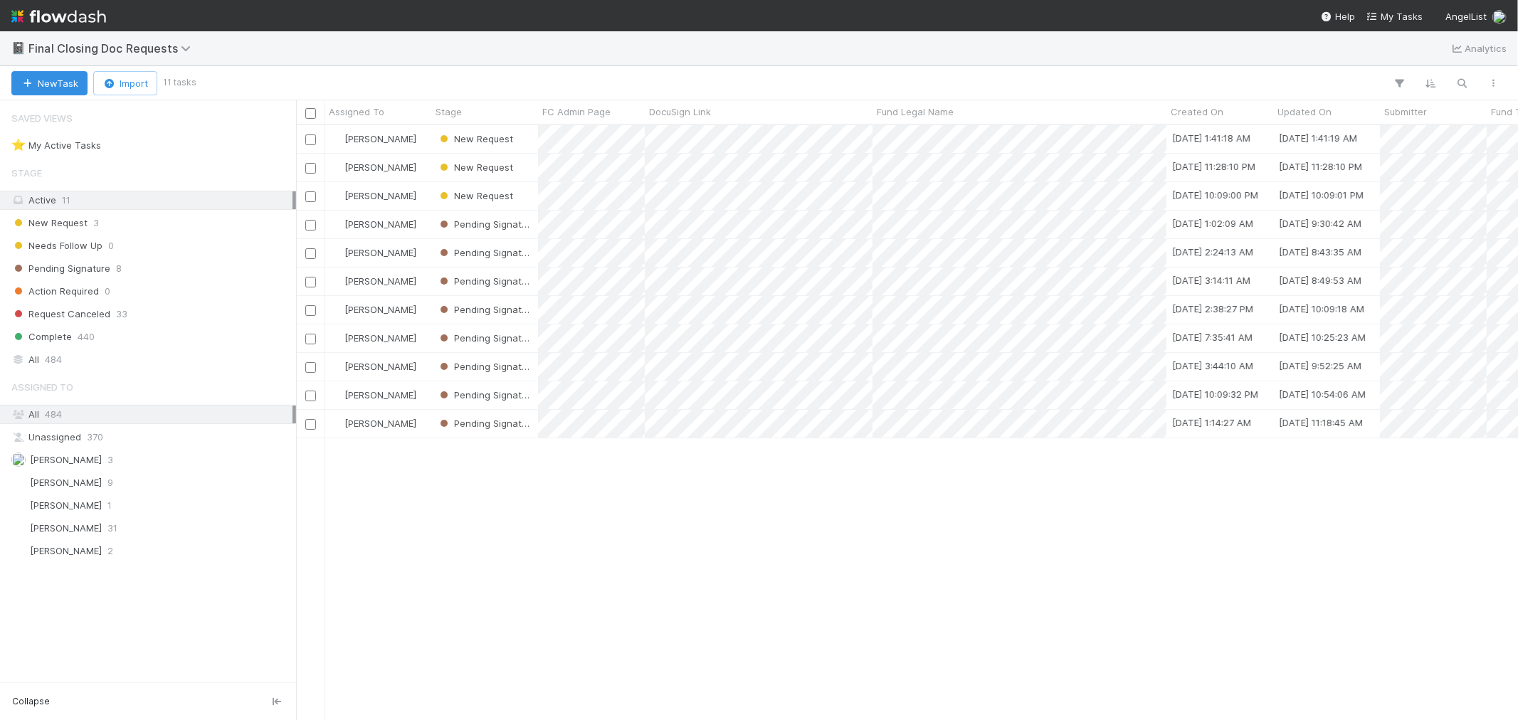
scroll to position [582, 1210]
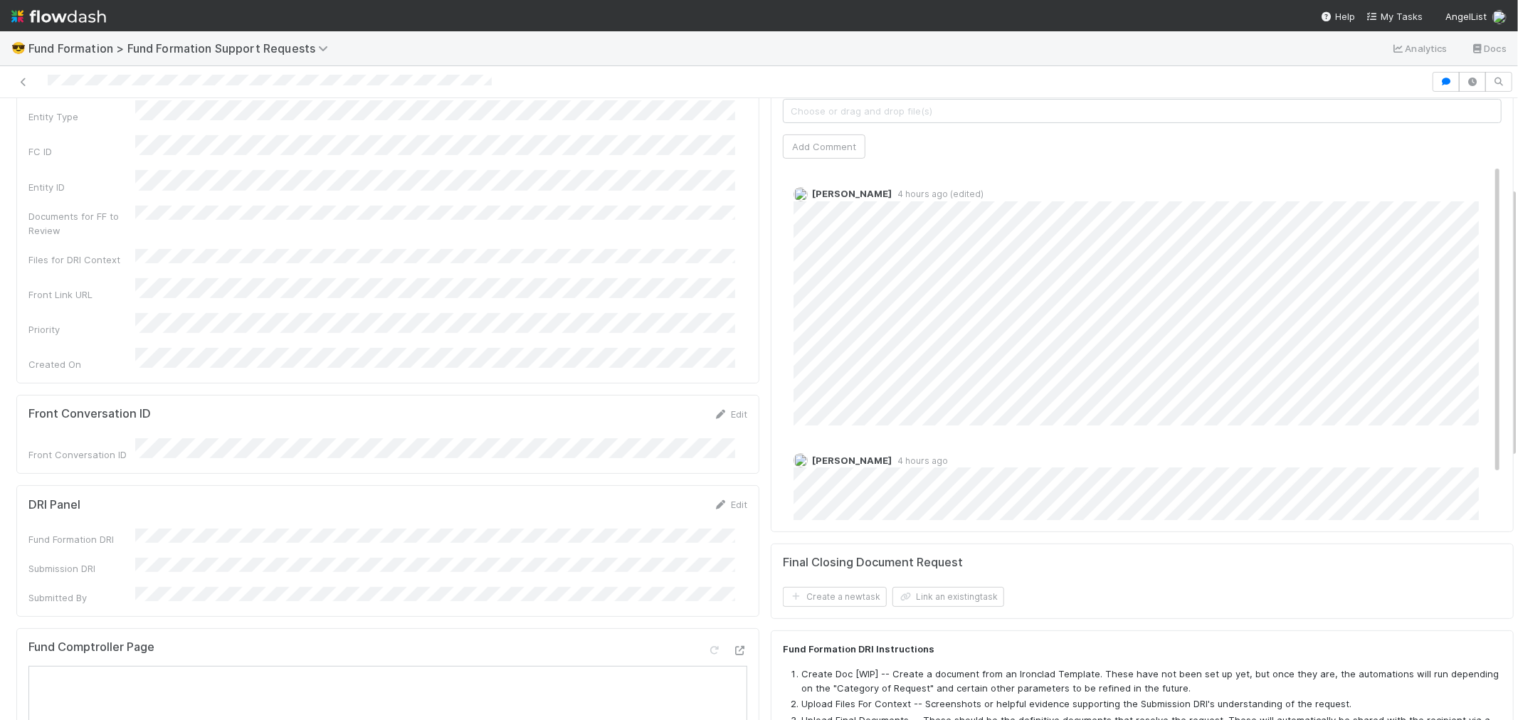
scroll to position [79, 0]
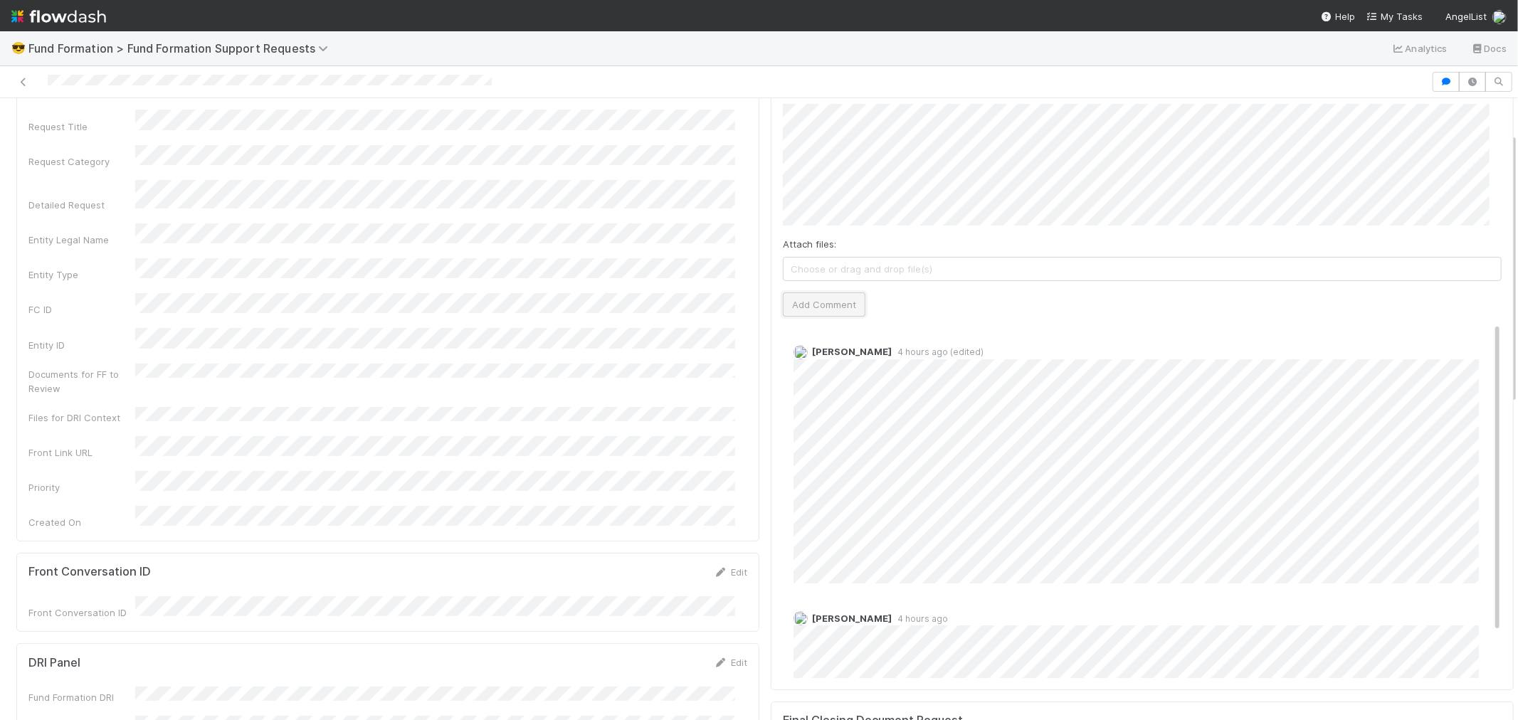
click at [835, 299] on button "Add Comment" at bounding box center [824, 305] width 83 height 24
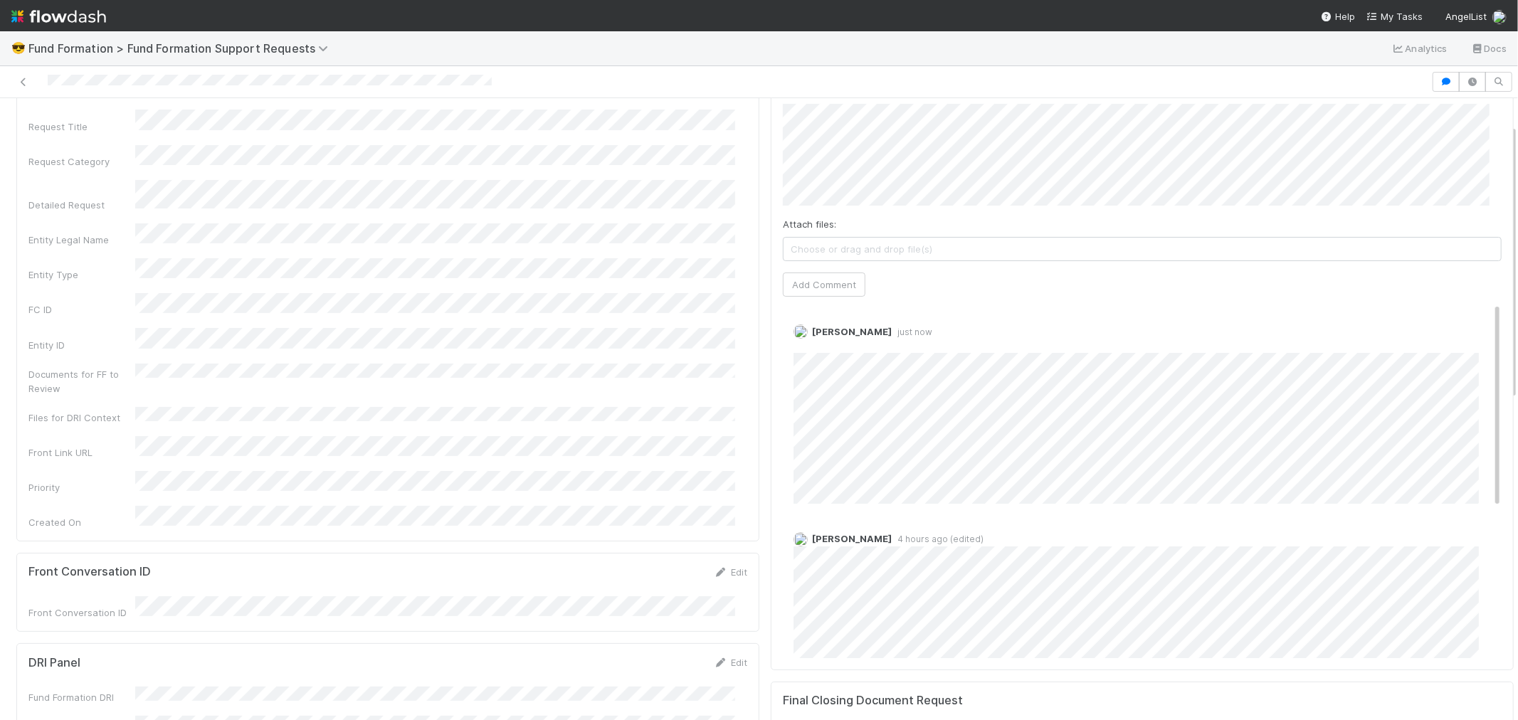
scroll to position [0, 0]
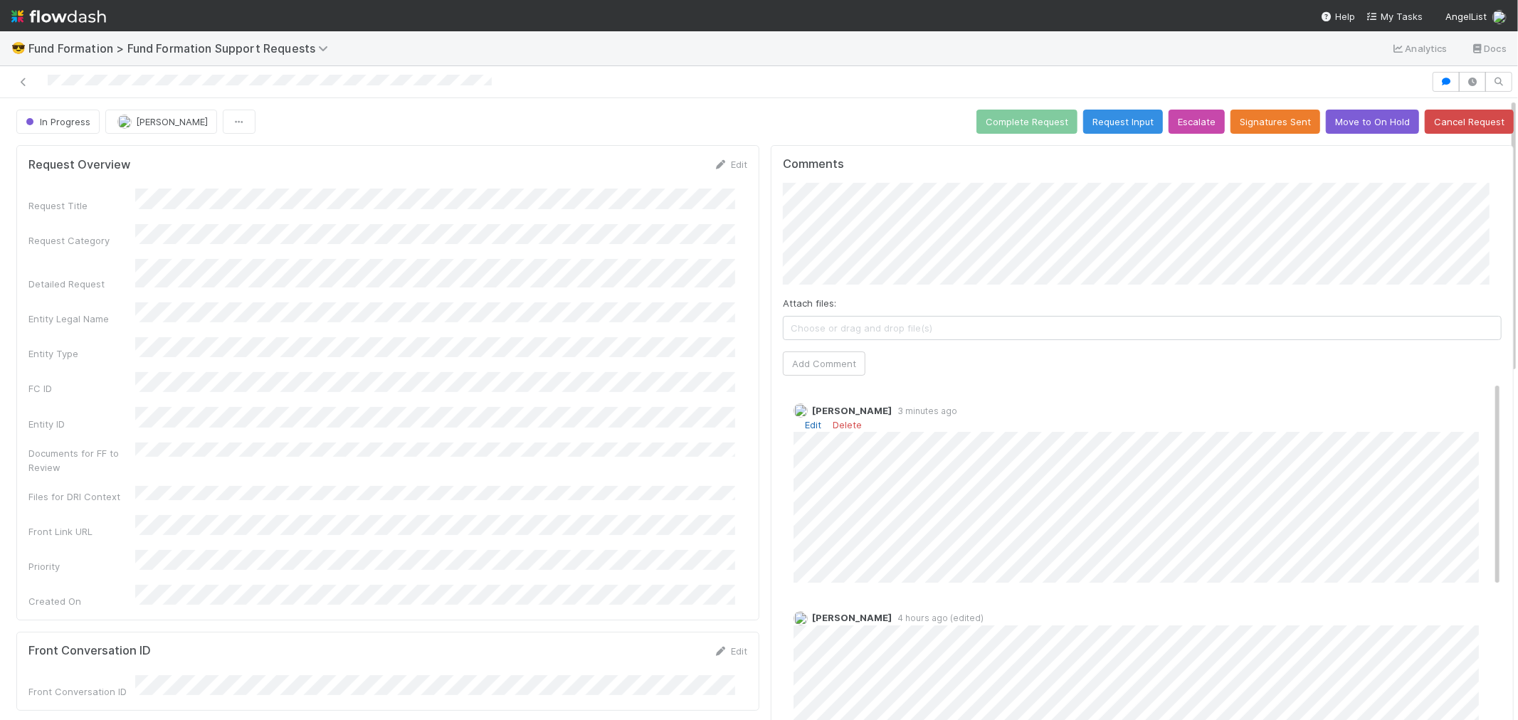
click at [805, 428] on link "Edit" at bounding box center [813, 424] width 16 height 11
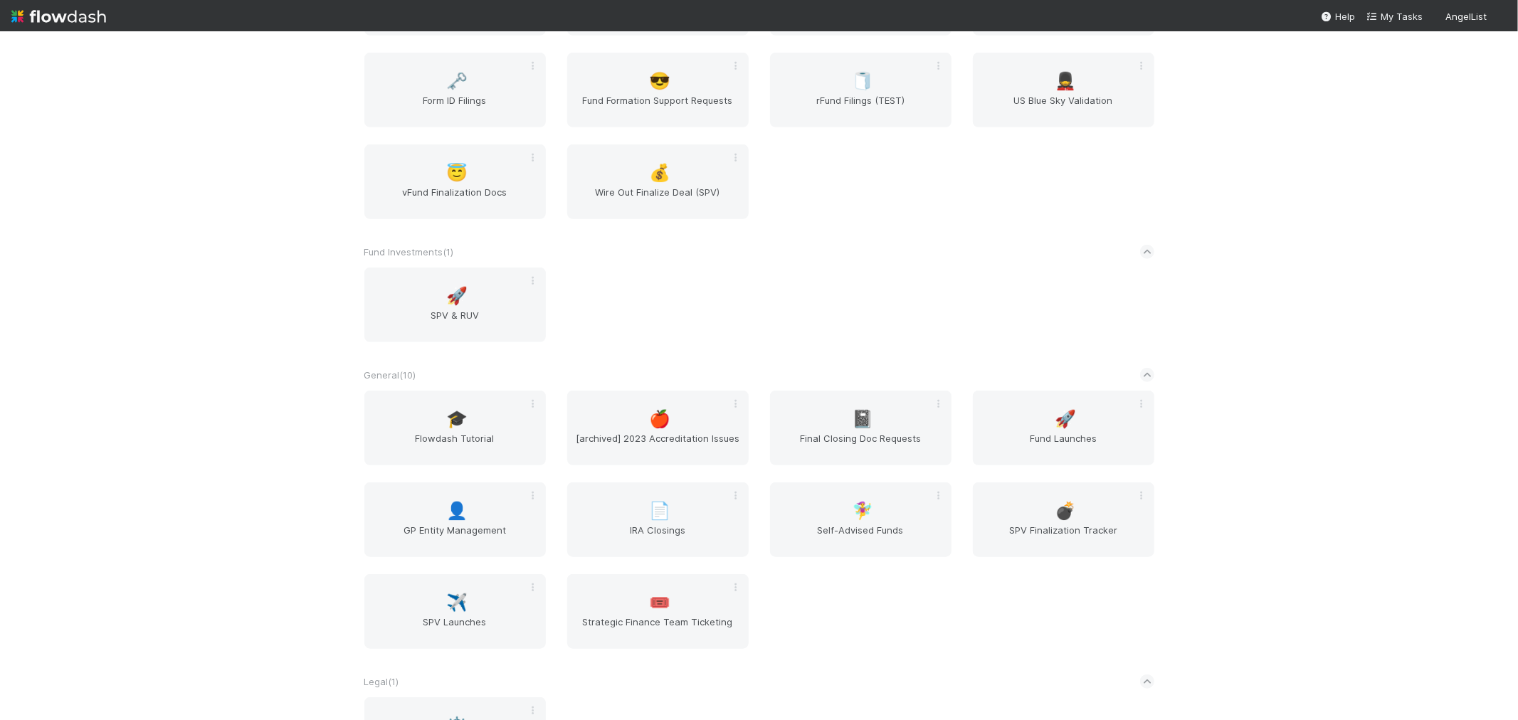
scroll to position [791, 0]
click at [843, 428] on span "Final Closing Doc Requests" at bounding box center [861, 442] width 170 height 28
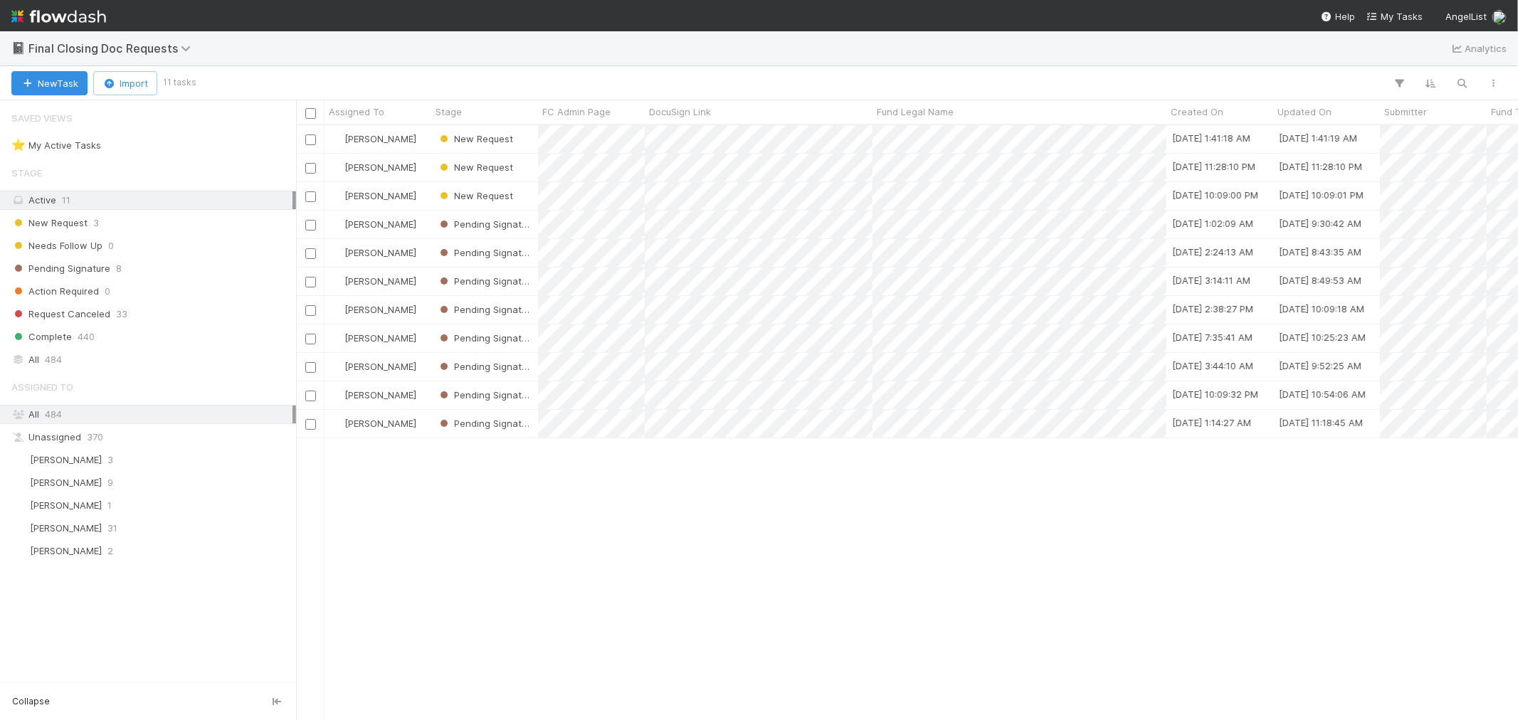
scroll to position [582, 1210]
click at [115, 356] on div "All 484" at bounding box center [151, 360] width 281 height 18
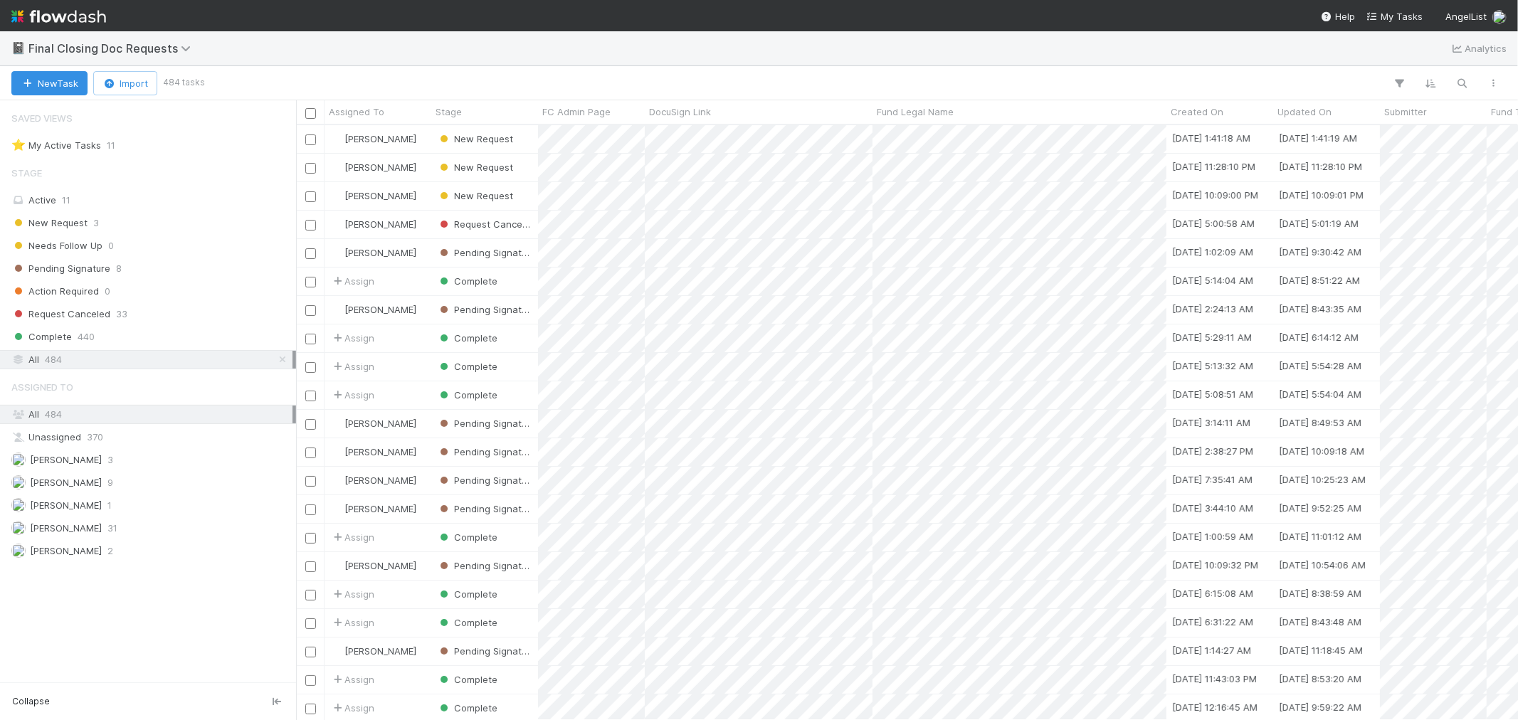
scroll to position [582, 1210]
click at [1457, 83] on icon "button" at bounding box center [1463, 83] width 14 height 13
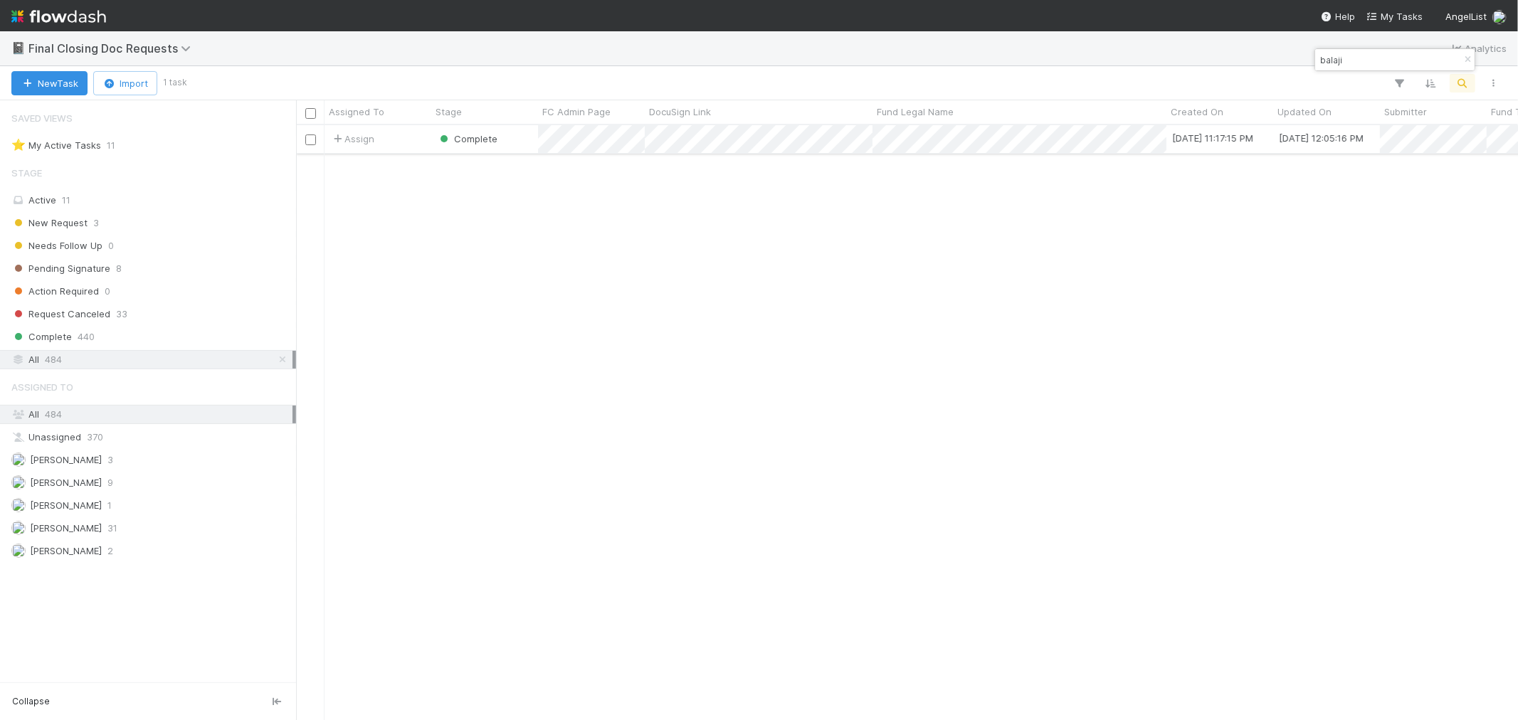
type input "balaji"
click at [409, 141] on div "Assign" at bounding box center [378, 139] width 107 height 28
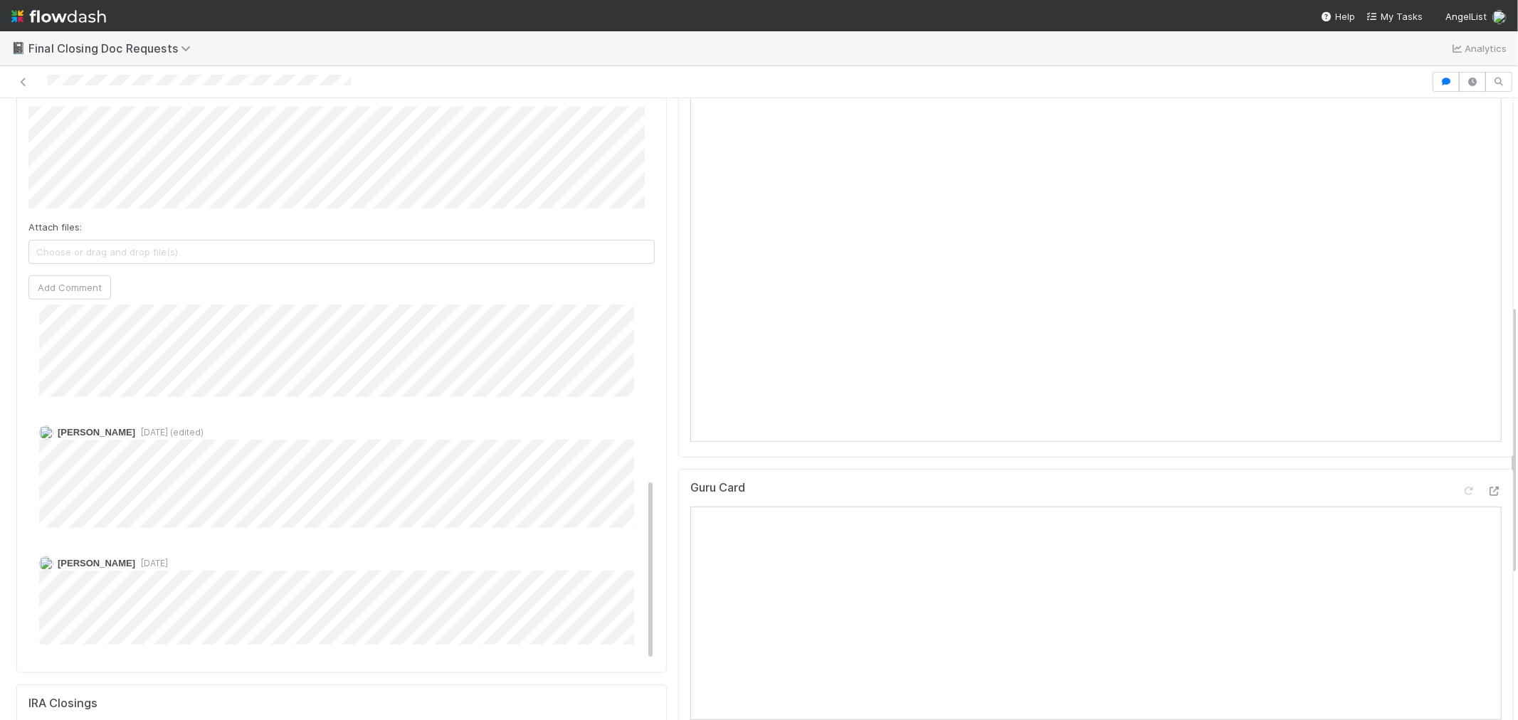
scroll to position [474, 0]
click at [19, 81] on icon at bounding box center [23, 82] width 14 height 9
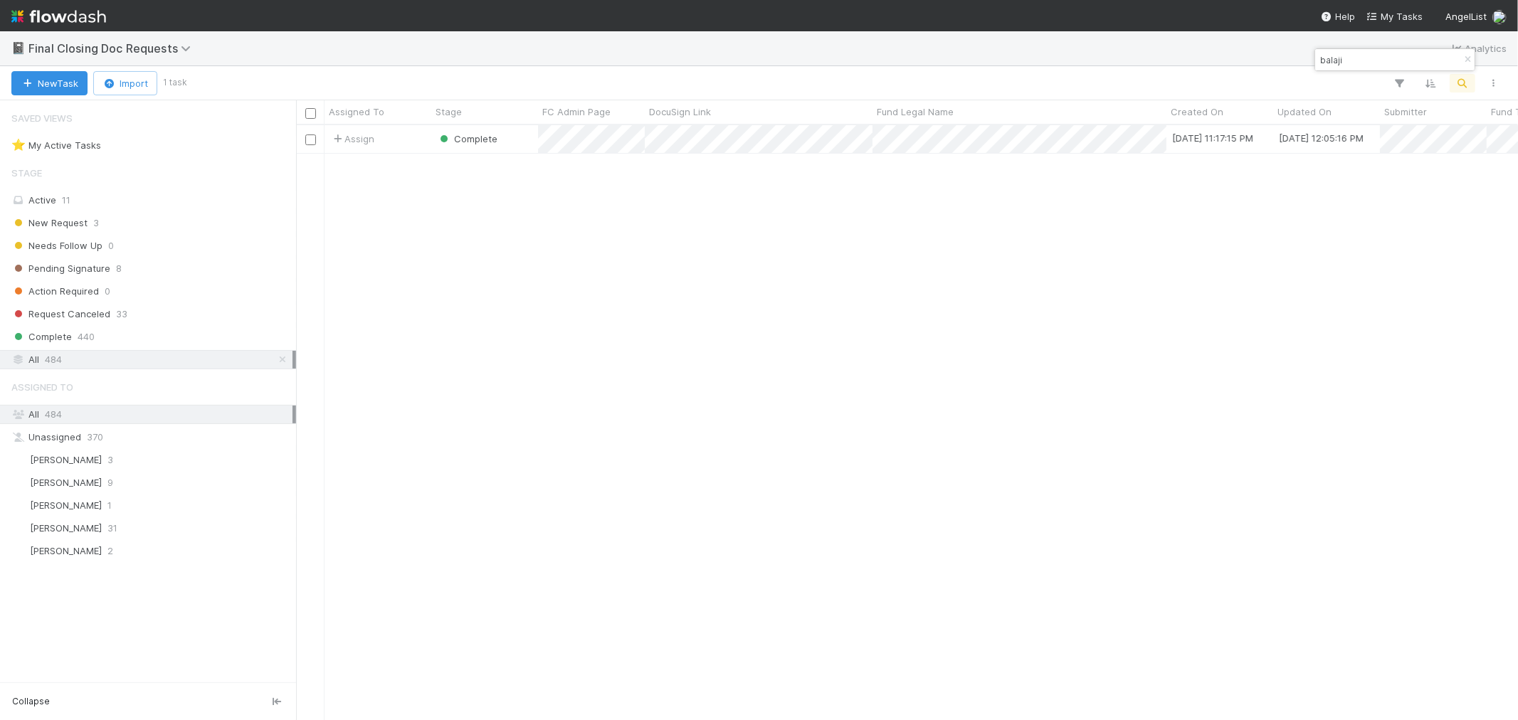
scroll to position [582, 1210]
click at [282, 362] on icon at bounding box center [282, 359] width 14 height 9
click at [96, 363] on div "All 484" at bounding box center [151, 360] width 281 height 18
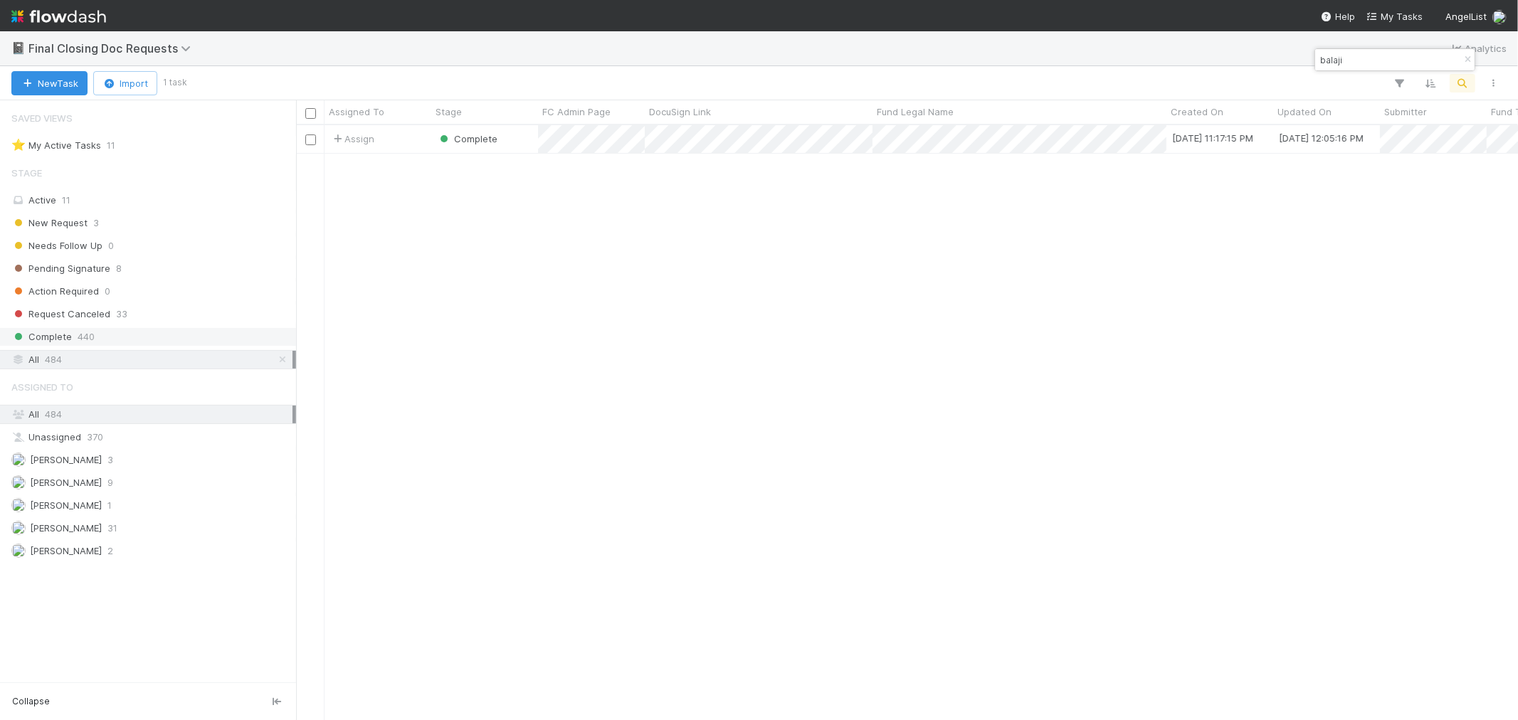
click at [100, 340] on div "Complete 440" at bounding box center [151, 337] width 281 height 18
click at [1461, 59] on icon "button" at bounding box center [1468, 60] width 14 height 9
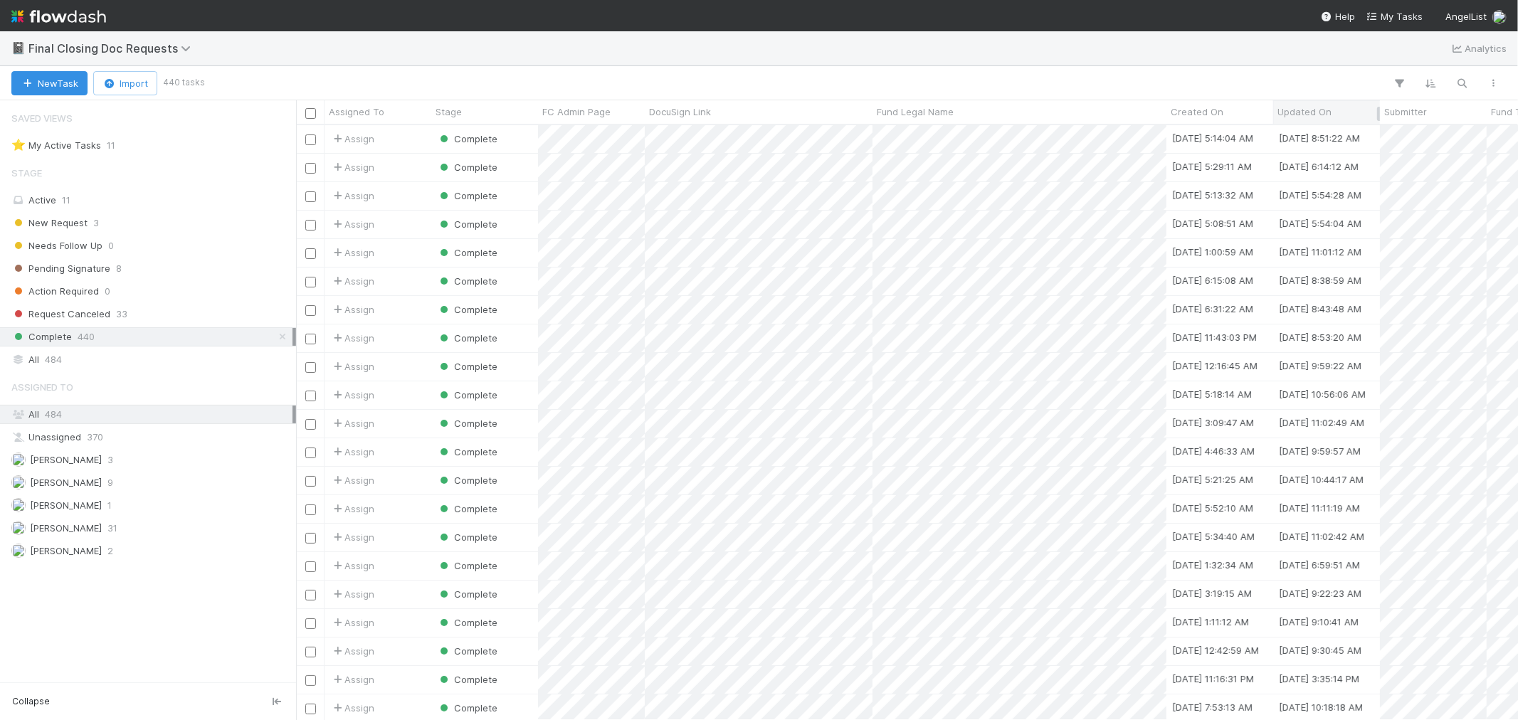
click at [1310, 114] on span "Updated On" at bounding box center [1305, 112] width 54 height 14
click at [1311, 157] on div "Sort Newest → Oldest" at bounding box center [1359, 159] width 162 height 21
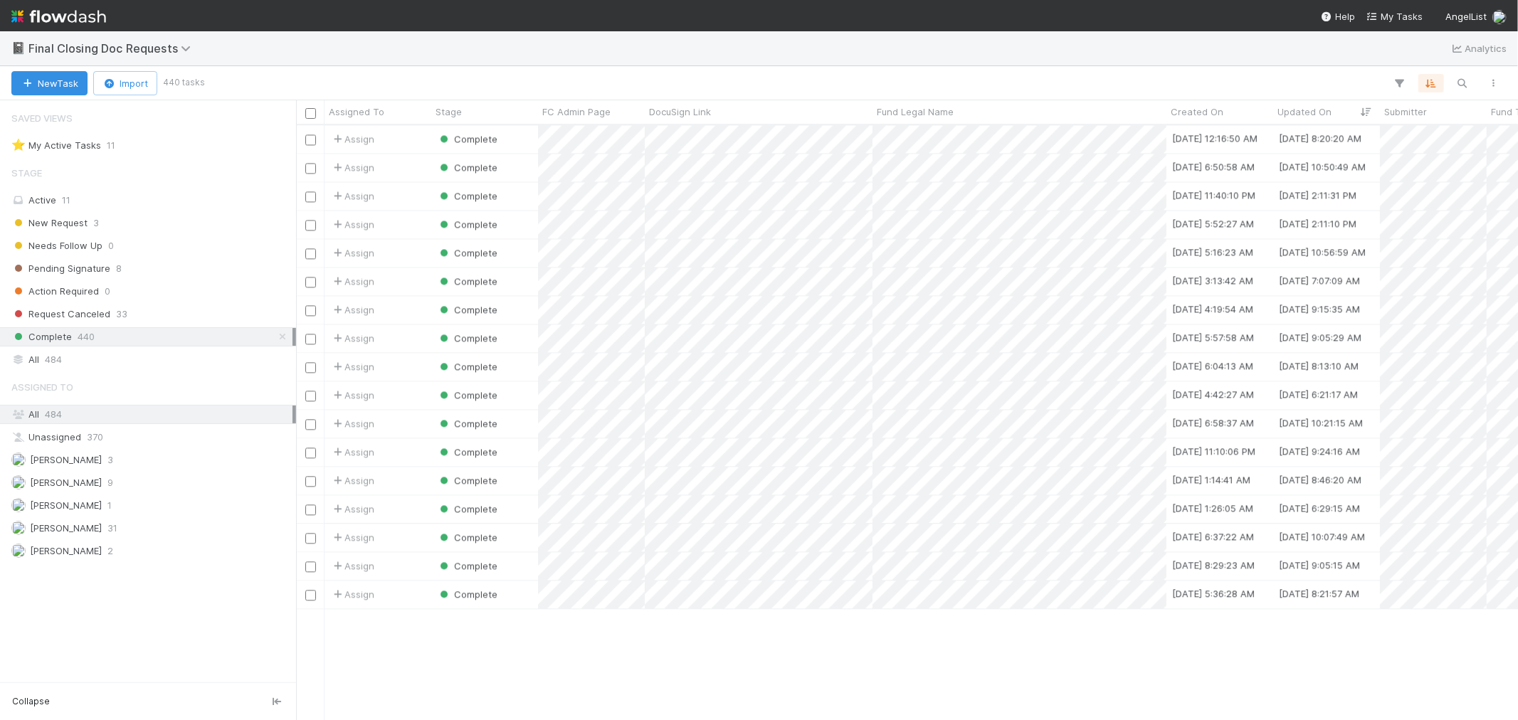
scroll to position [2530, 0]
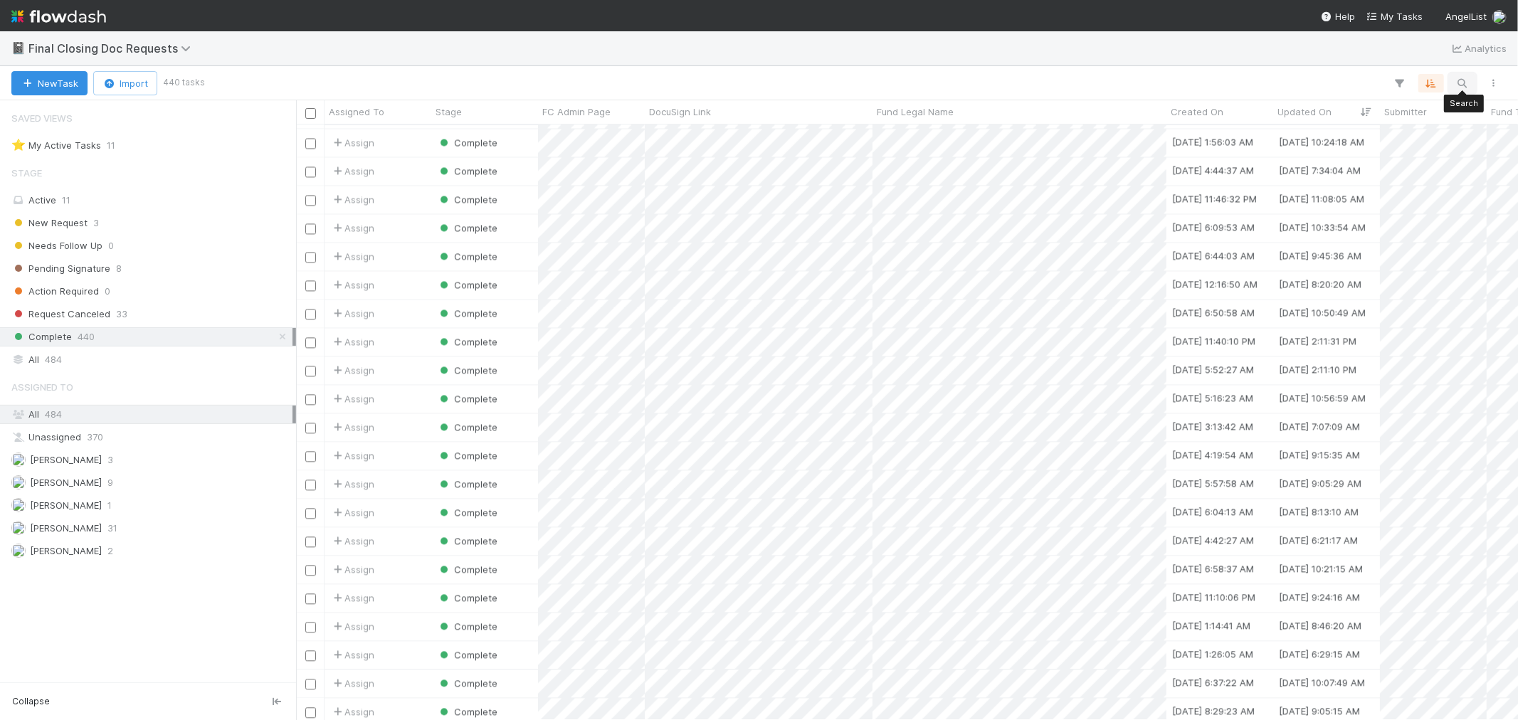
click at [1456, 83] on icon "button" at bounding box center [1463, 83] width 14 height 13
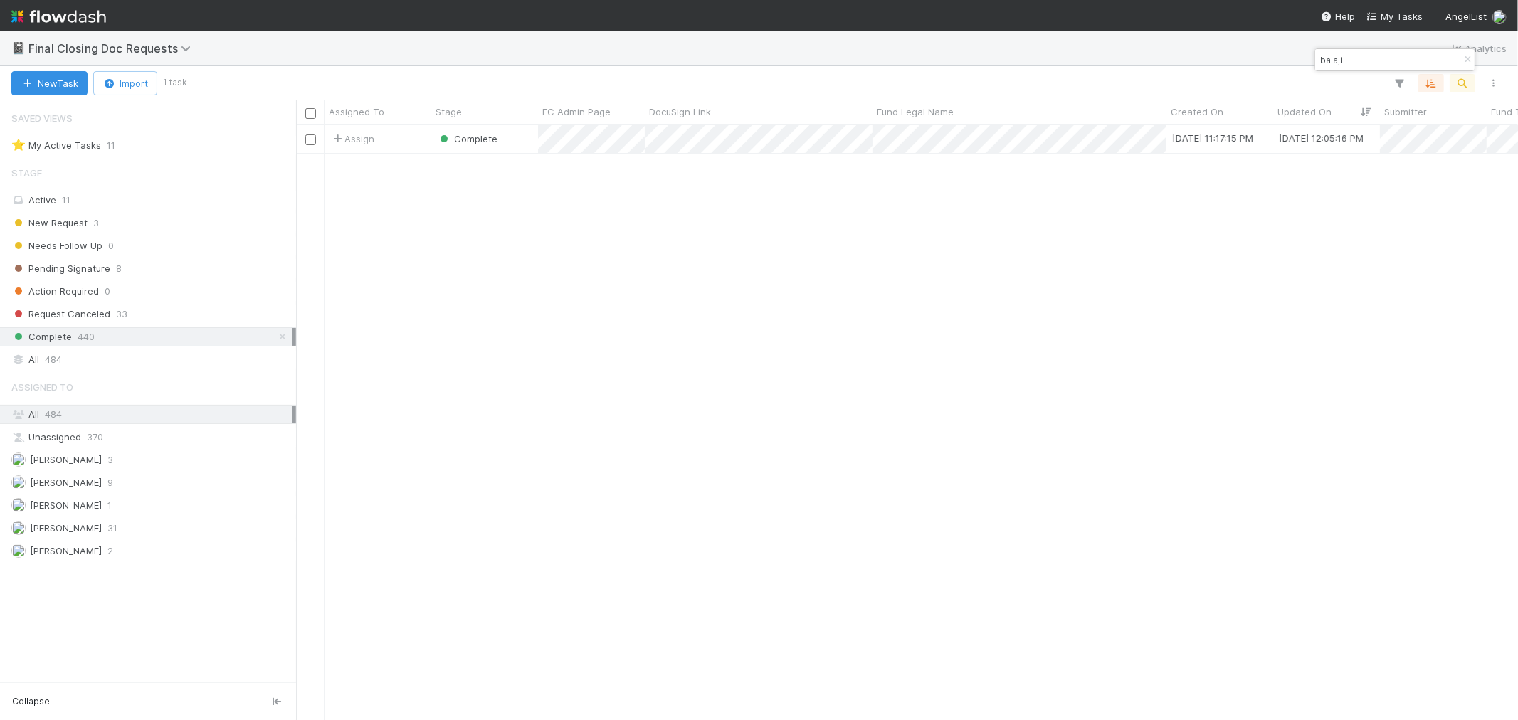
scroll to position [582, 1210]
type input "balaji"
click at [1470, 58] on icon "button" at bounding box center [1468, 60] width 14 height 9
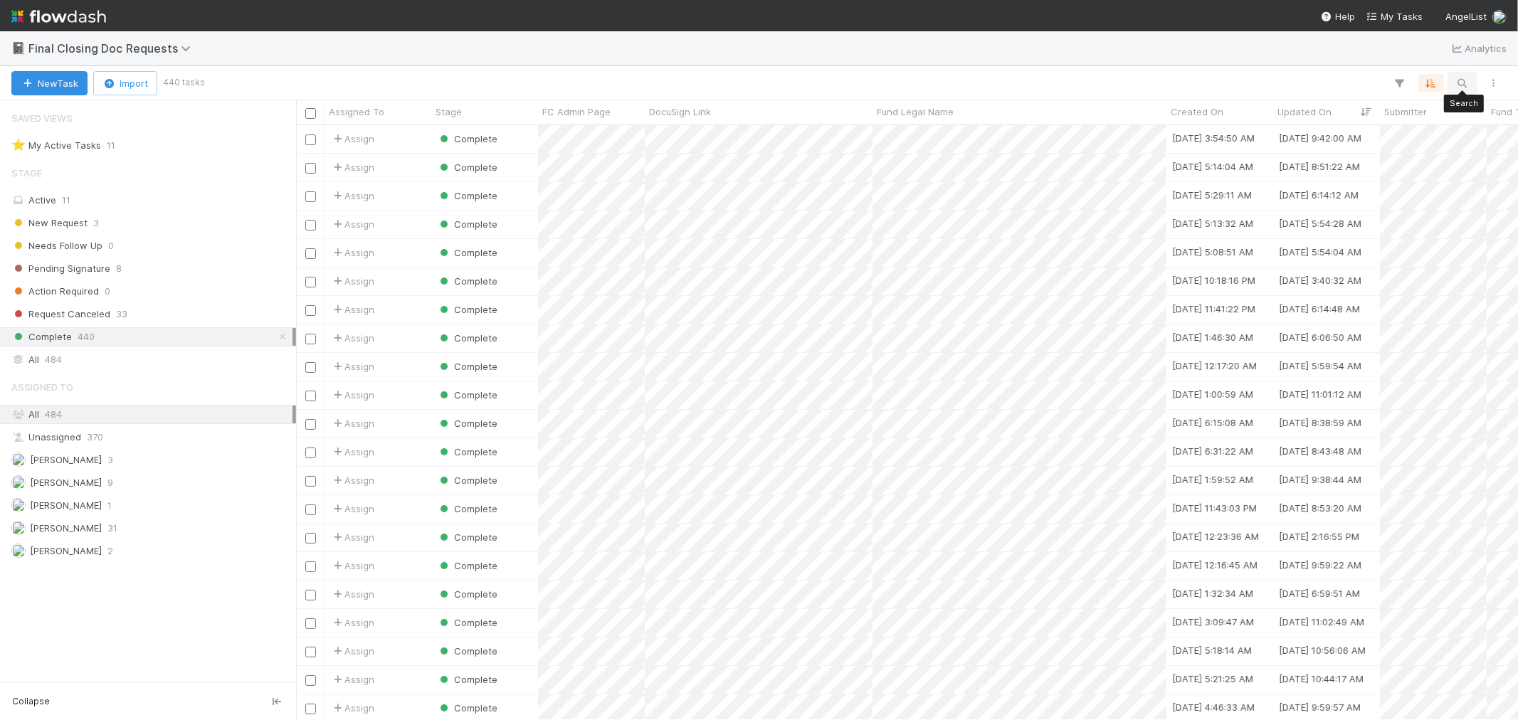
click at [1462, 83] on icon "button" at bounding box center [1463, 83] width 14 height 13
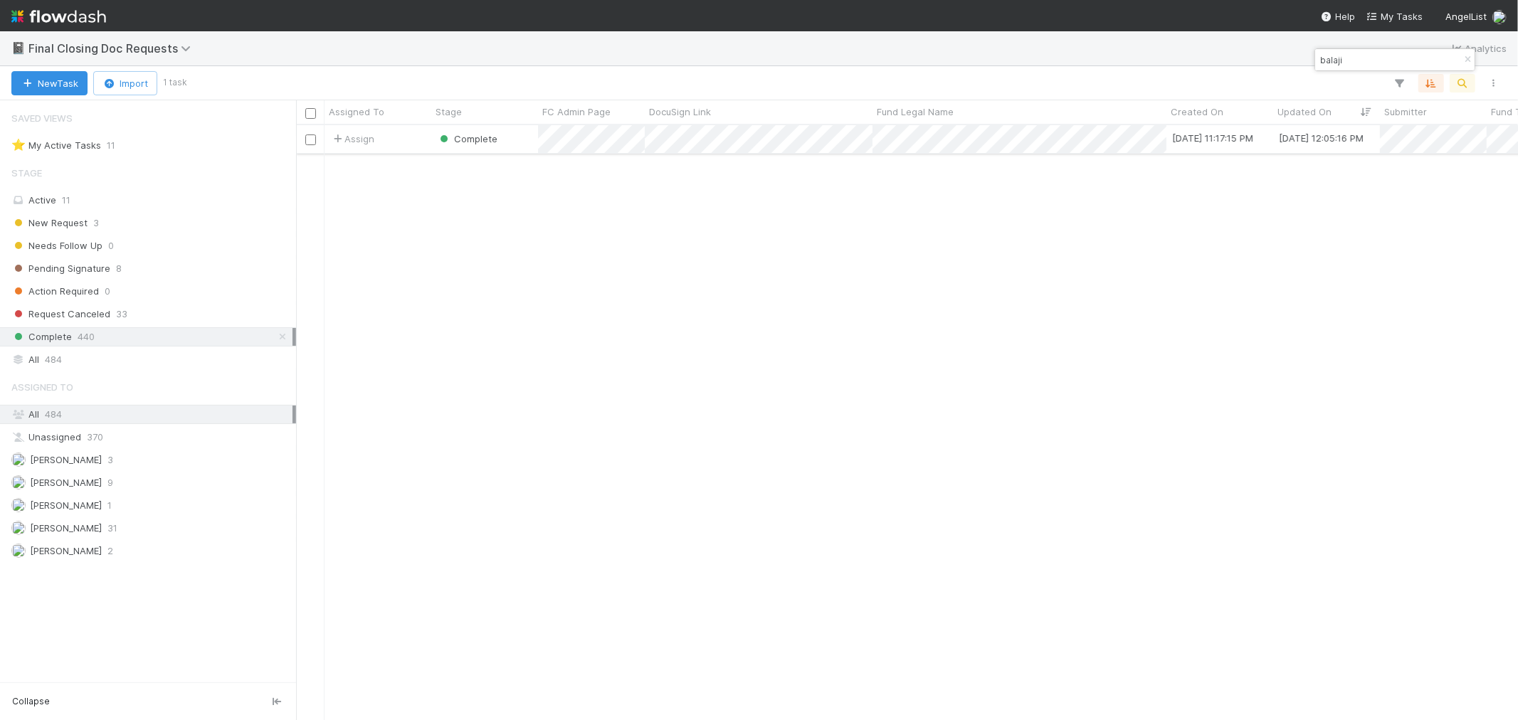
type input "balaji"
click at [409, 142] on div "Assign" at bounding box center [378, 139] width 107 height 28
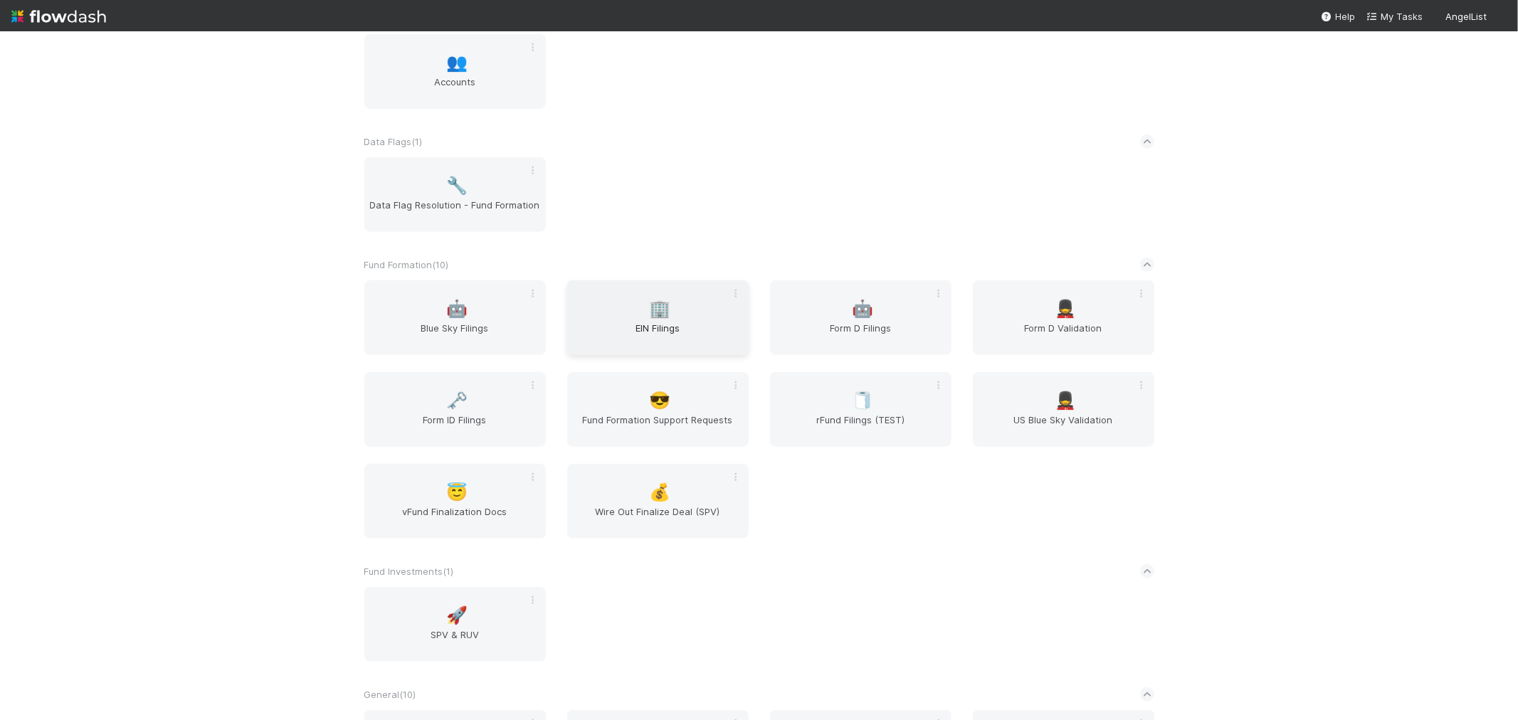
scroll to position [474, 0]
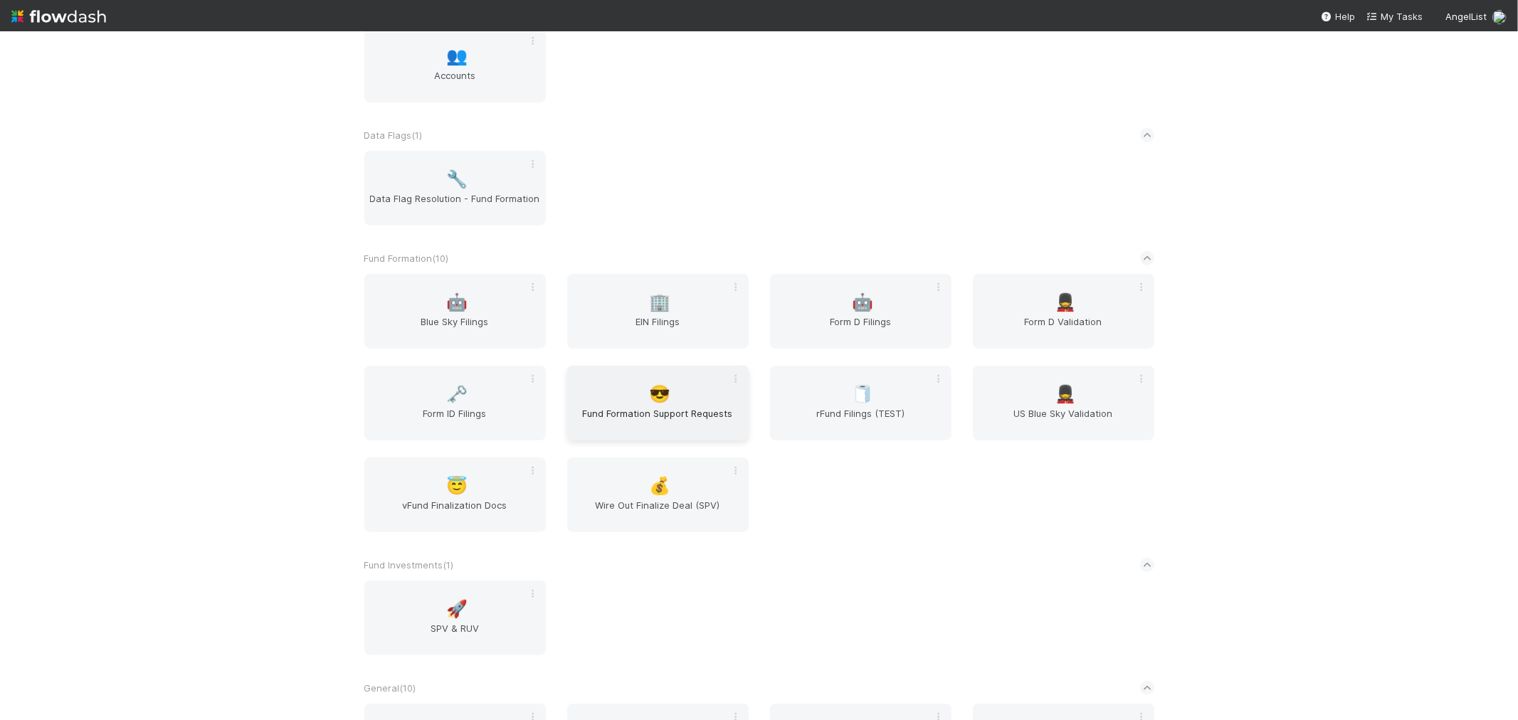
click at [659, 409] on span "Fund Formation Support Requests" at bounding box center [658, 420] width 170 height 28
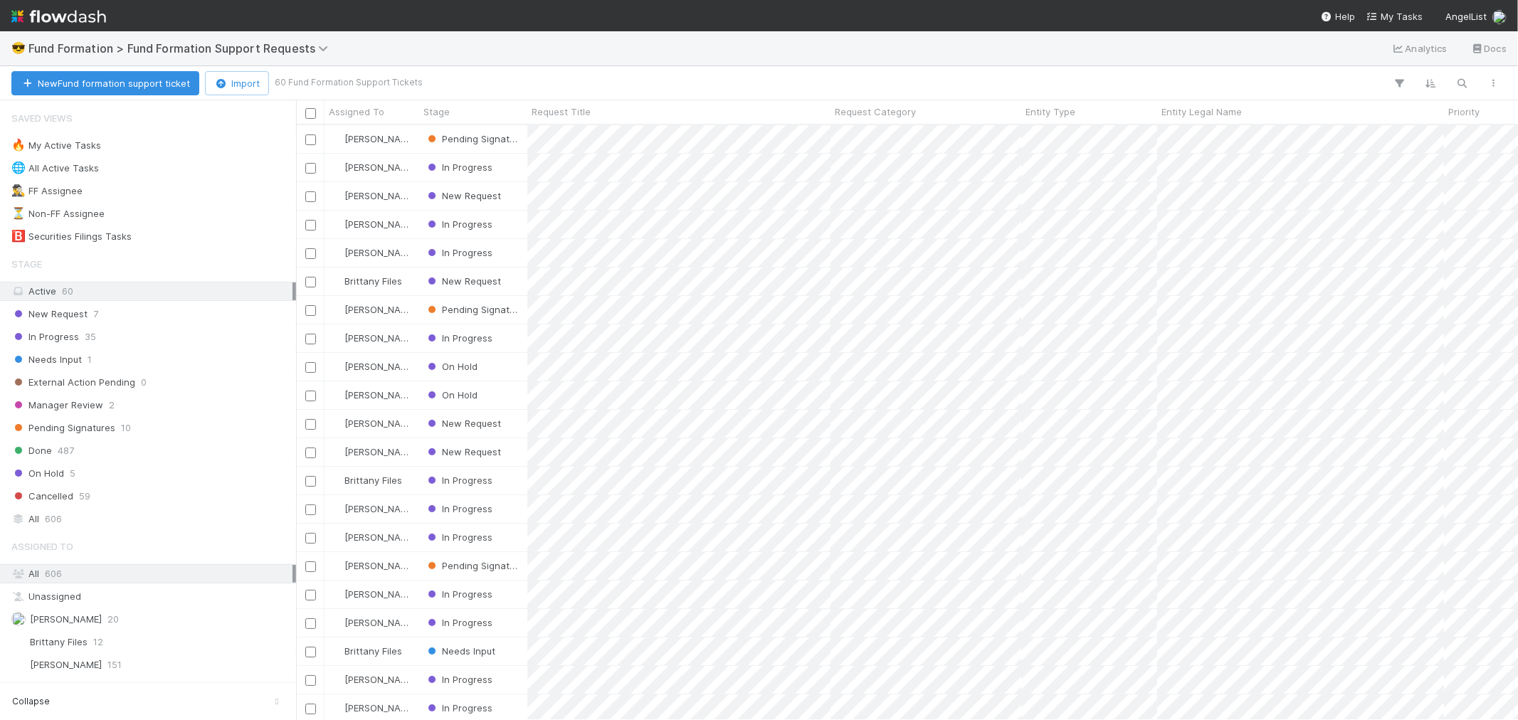
scroll to position [582, 1210]
click at [80, 512] on div "All 606" at bounding box center [151, 519] width 281 height 18
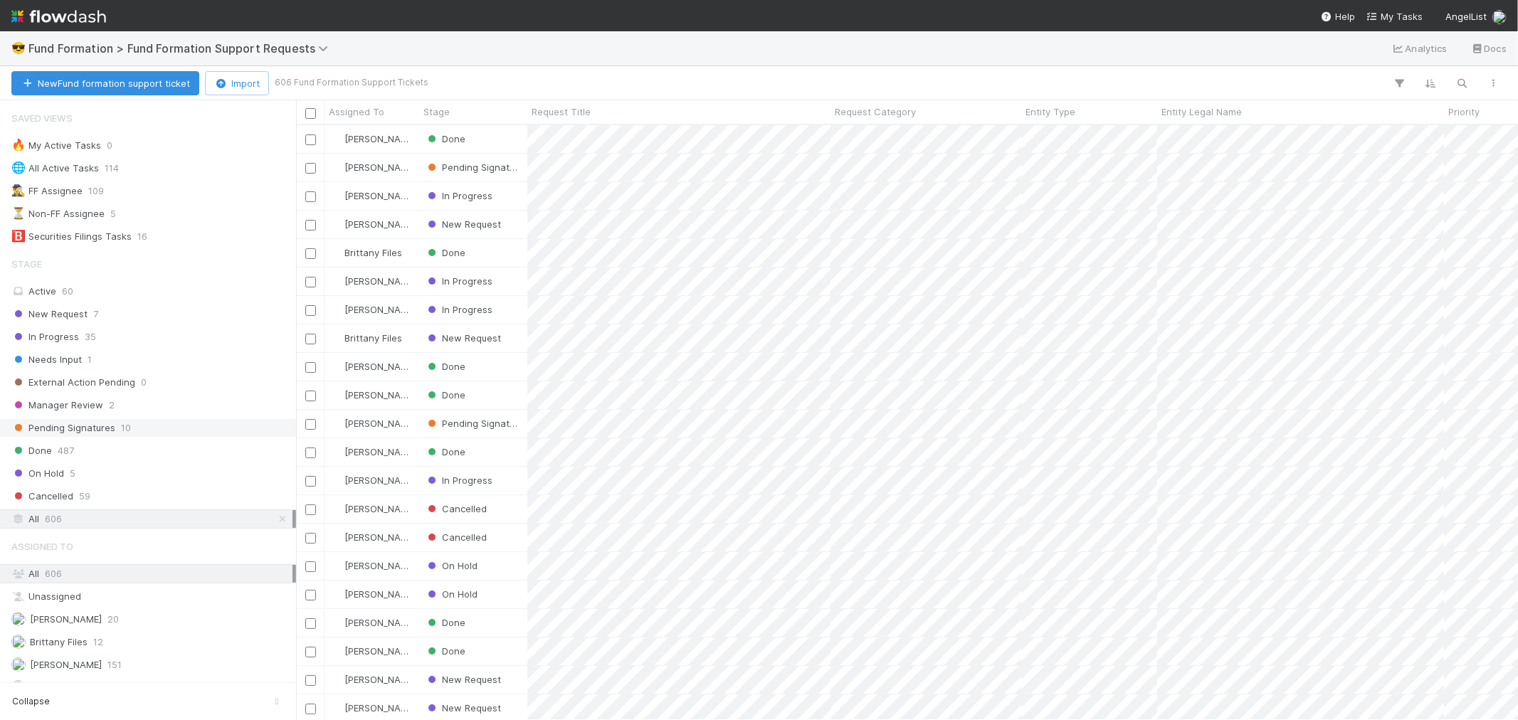
scroll to position [582, 1210]
click at [1456, 80] on icon "button" at bounding box center [1463, 83] width 14 height 13
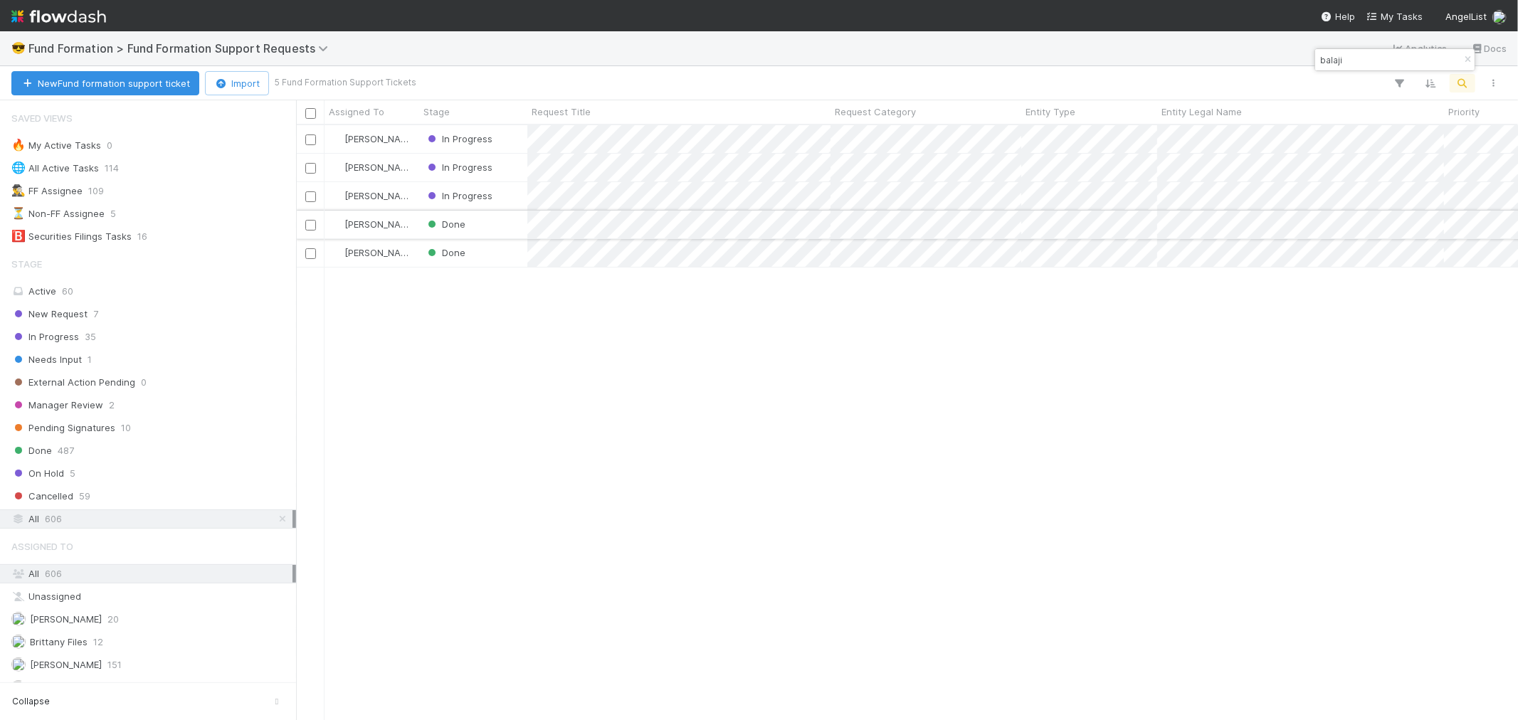
type input "balaji"
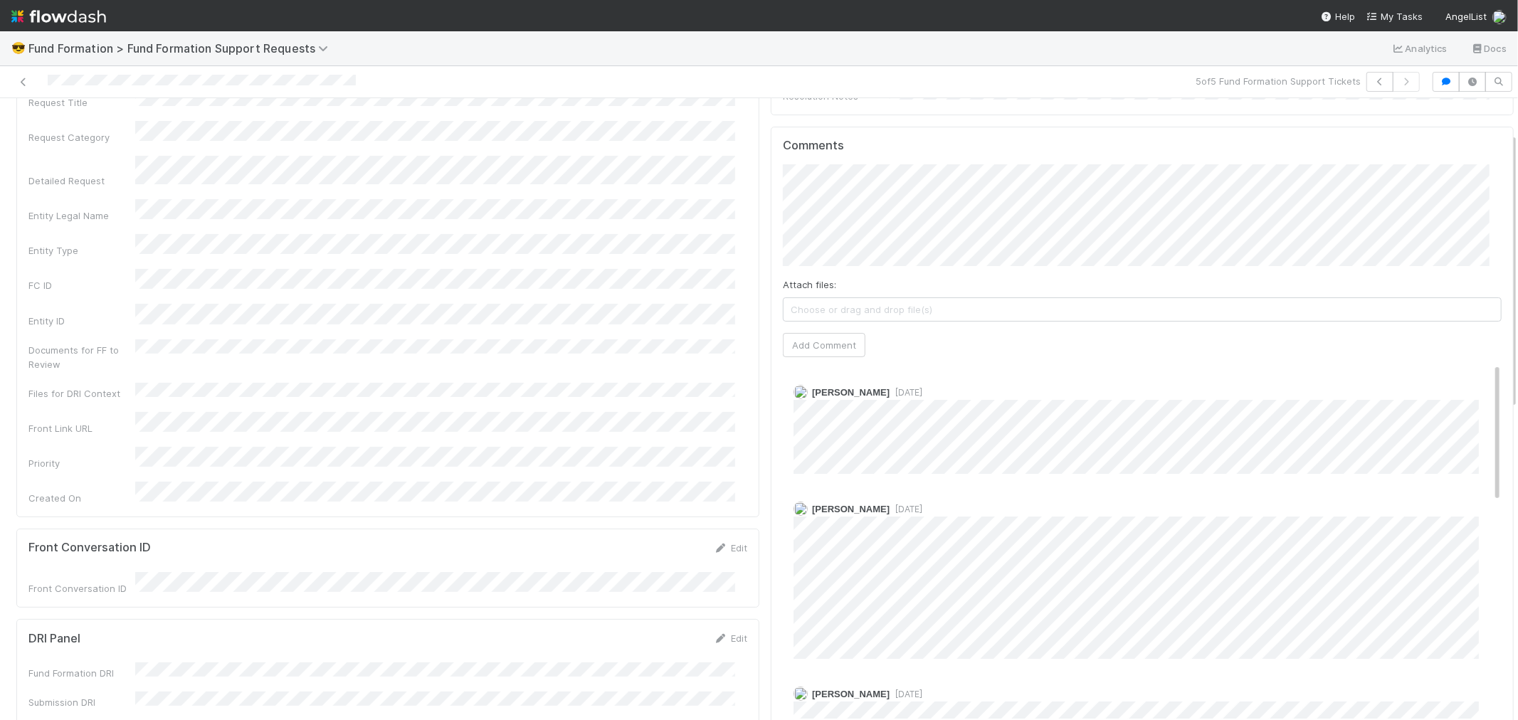
scroll to position [79, 0]
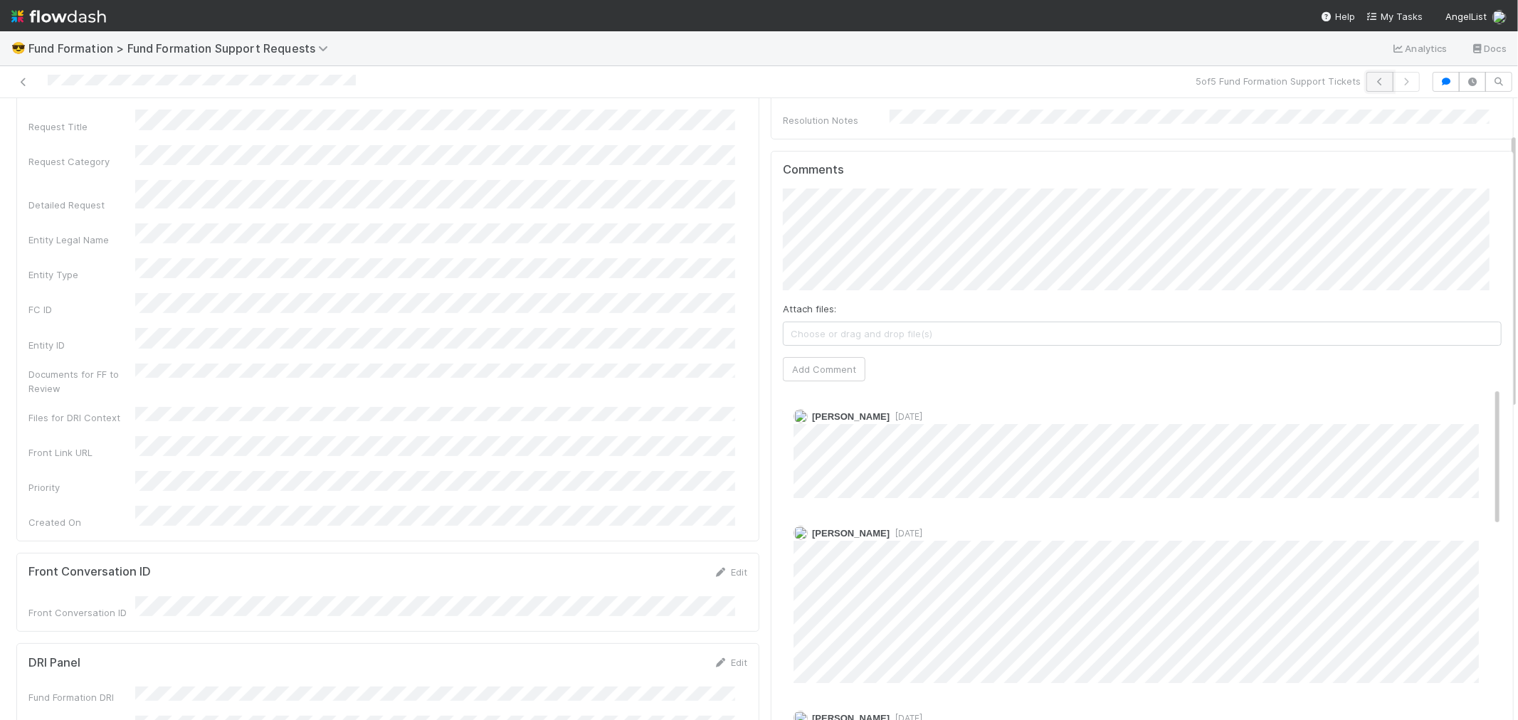
click at [1367, 75] on button "button" at bounding box center [1380, 82] width 27 height 20
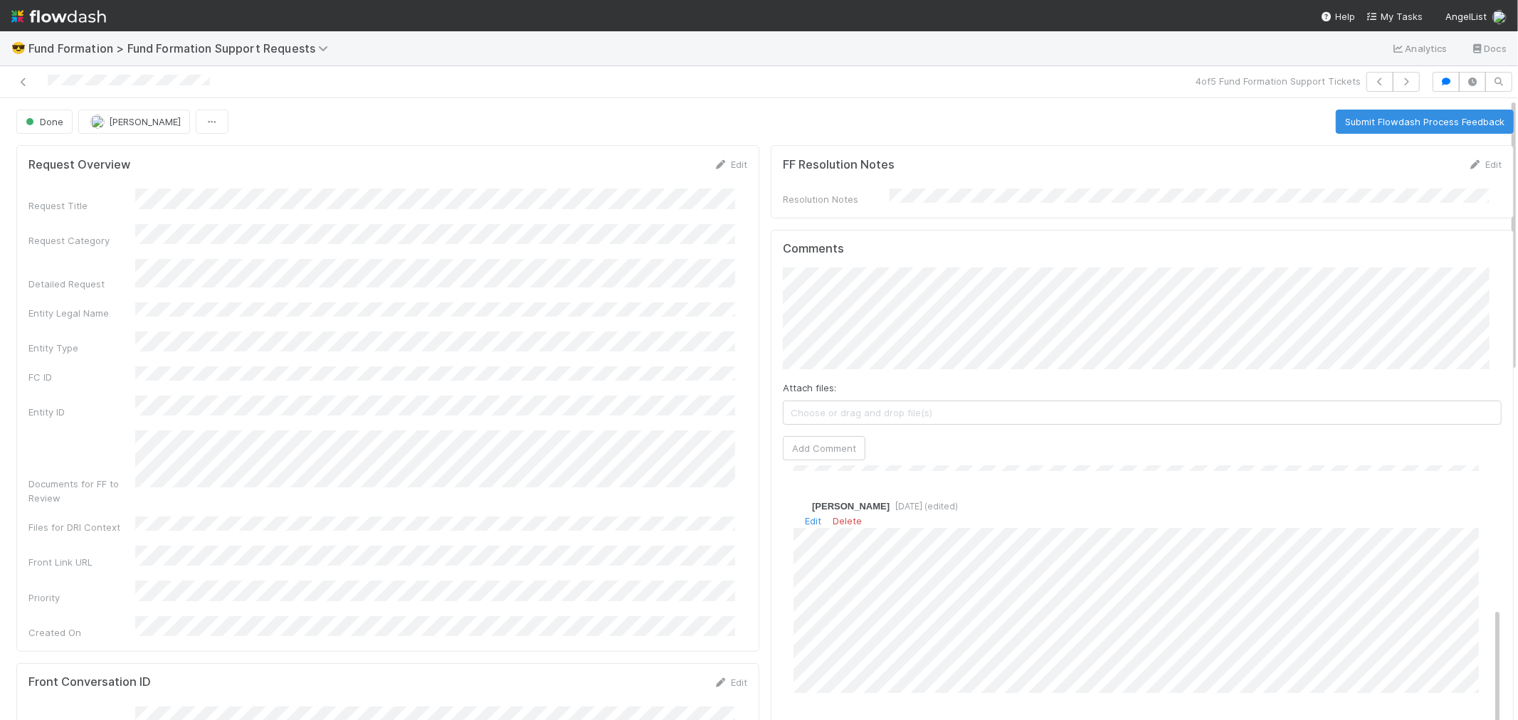
scroll to position [240, 0]
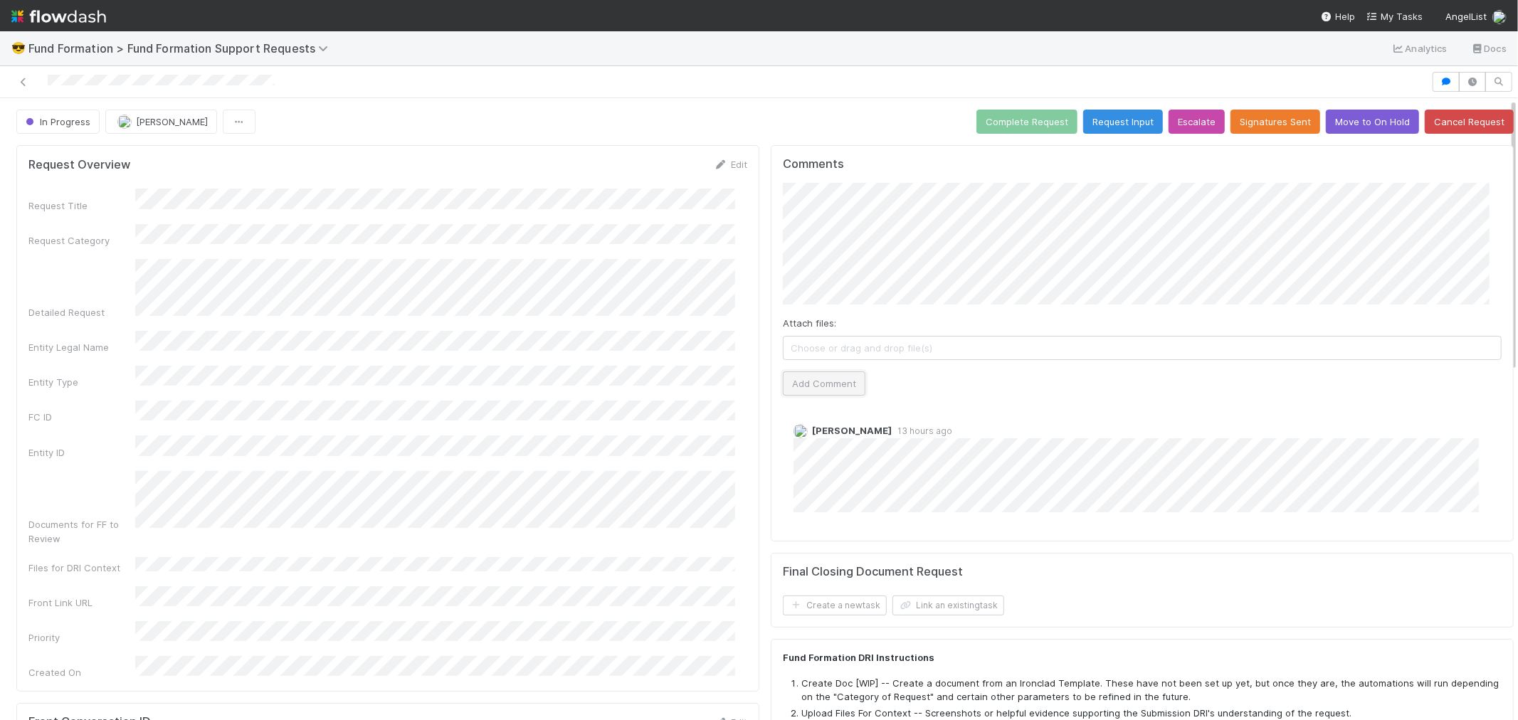
click at [795, 389] on button "Add Comment" at bounding box center [824, 384] width 83 height 24
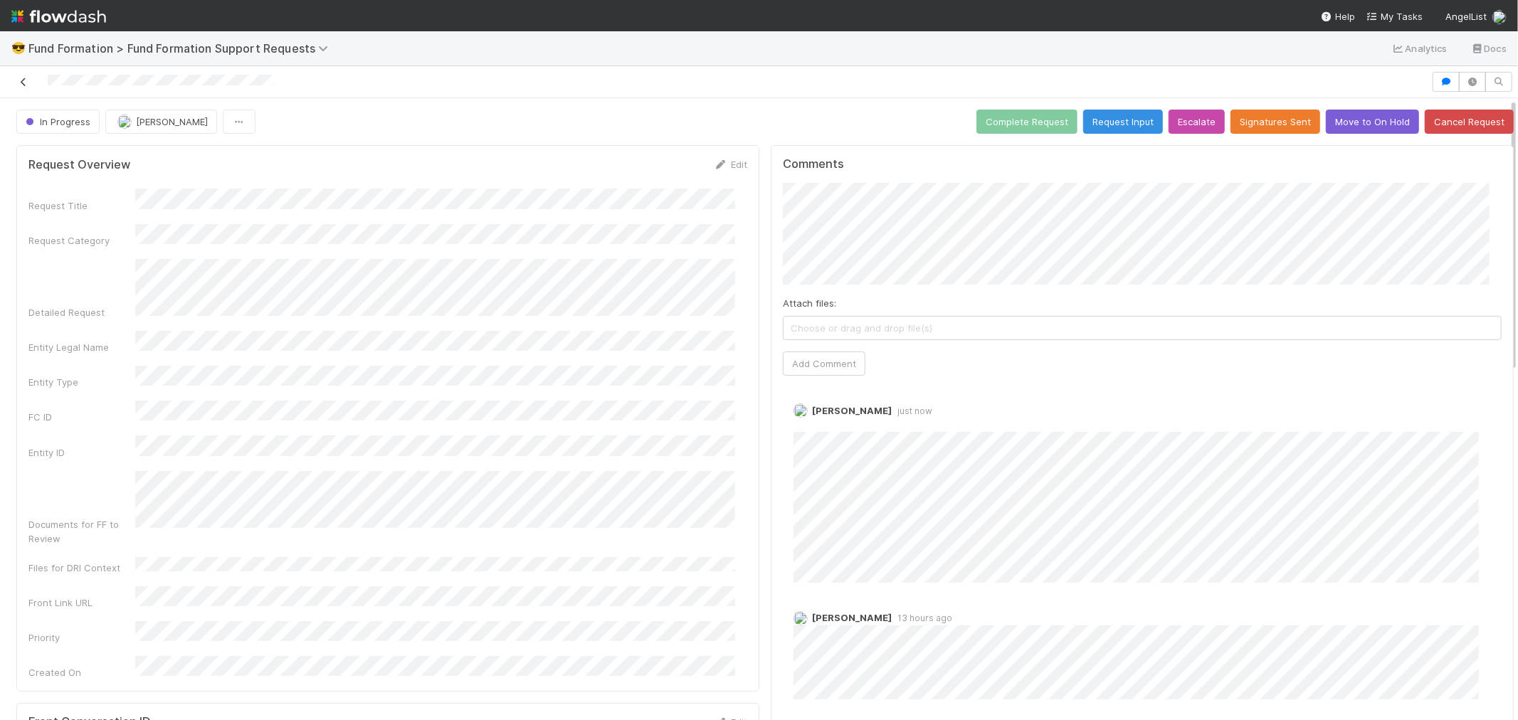
click at [20, 83] on icon at bounding box center [23, 82] width 14 height 9
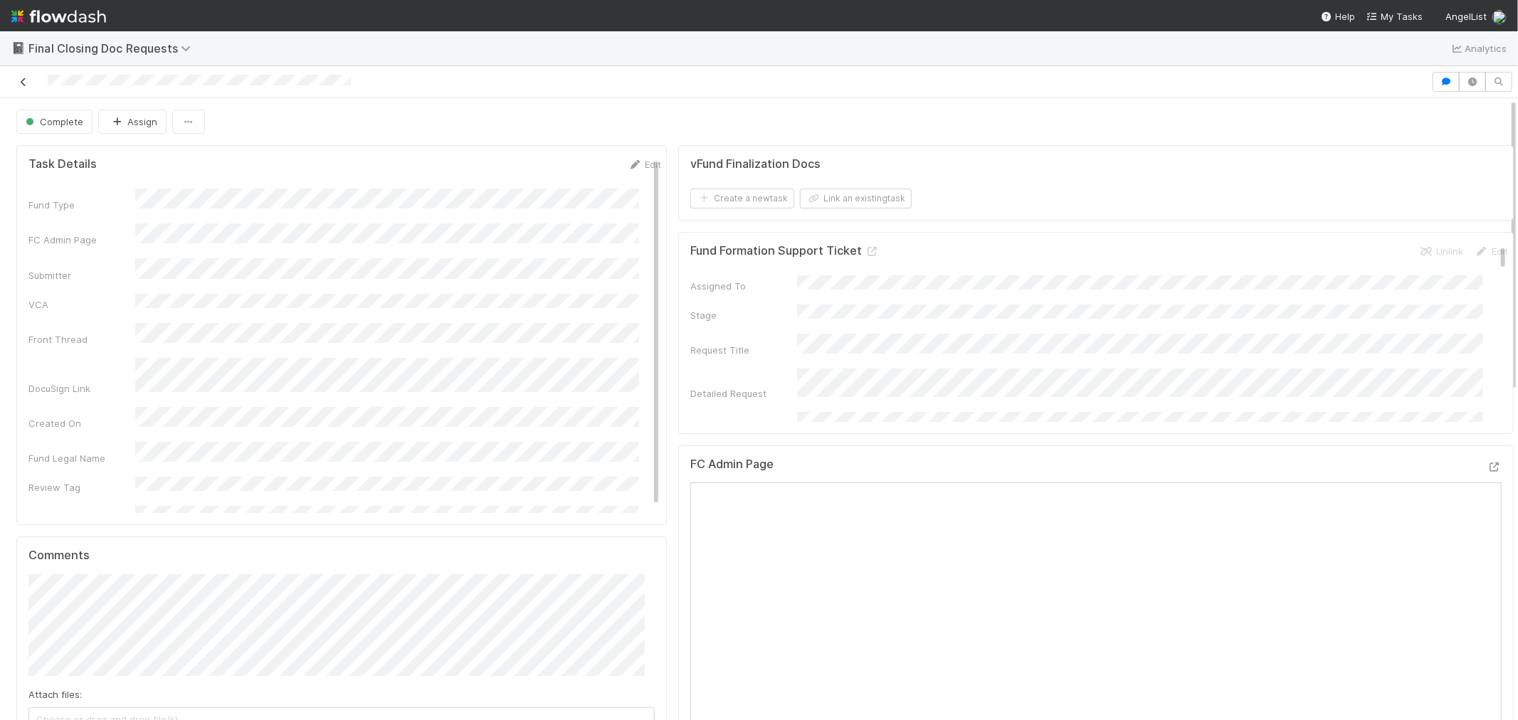
click at [25, 81] on icon at bounding box center [23, 82] width 14 height 9
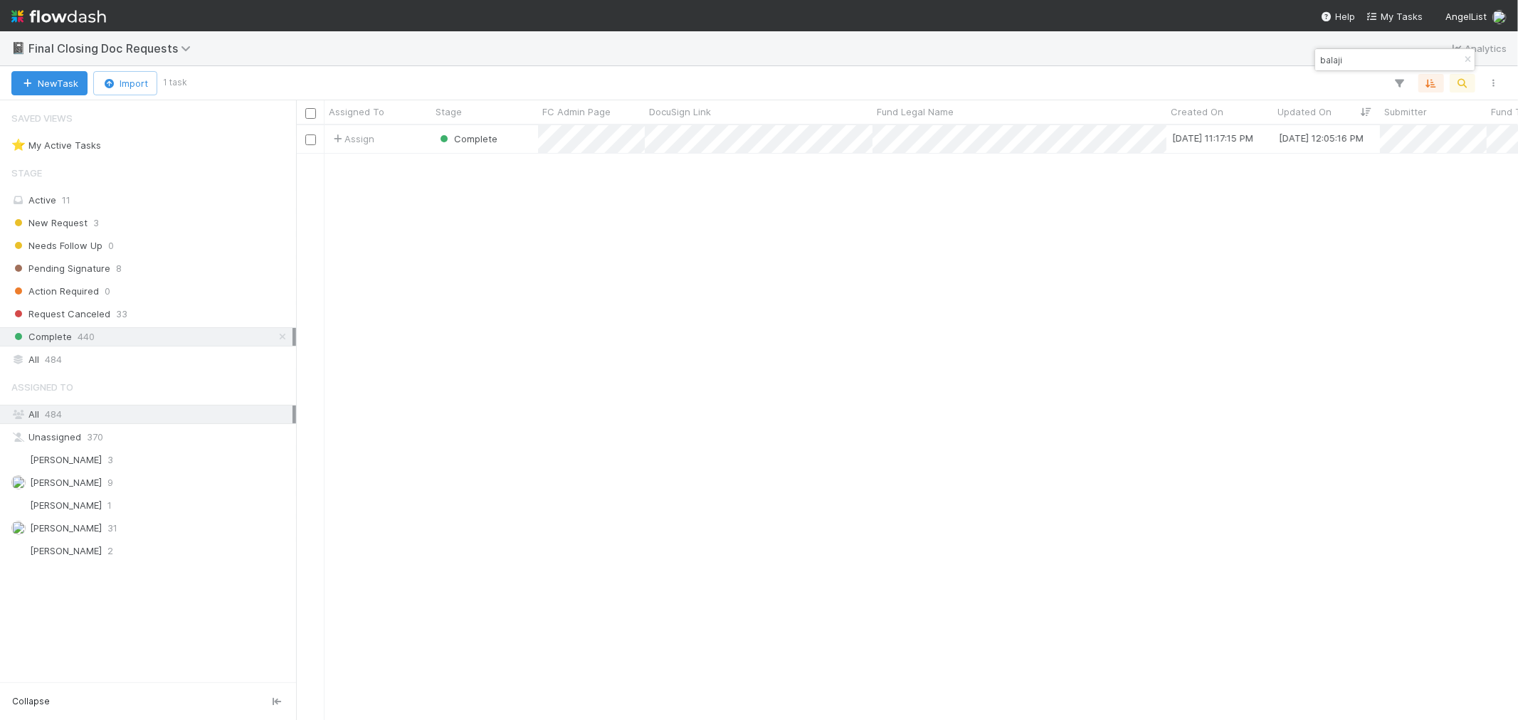
scroll to position [582, 1210]
click at [281, 340] on icon at bounding box center [282, 336] width 14 height 9
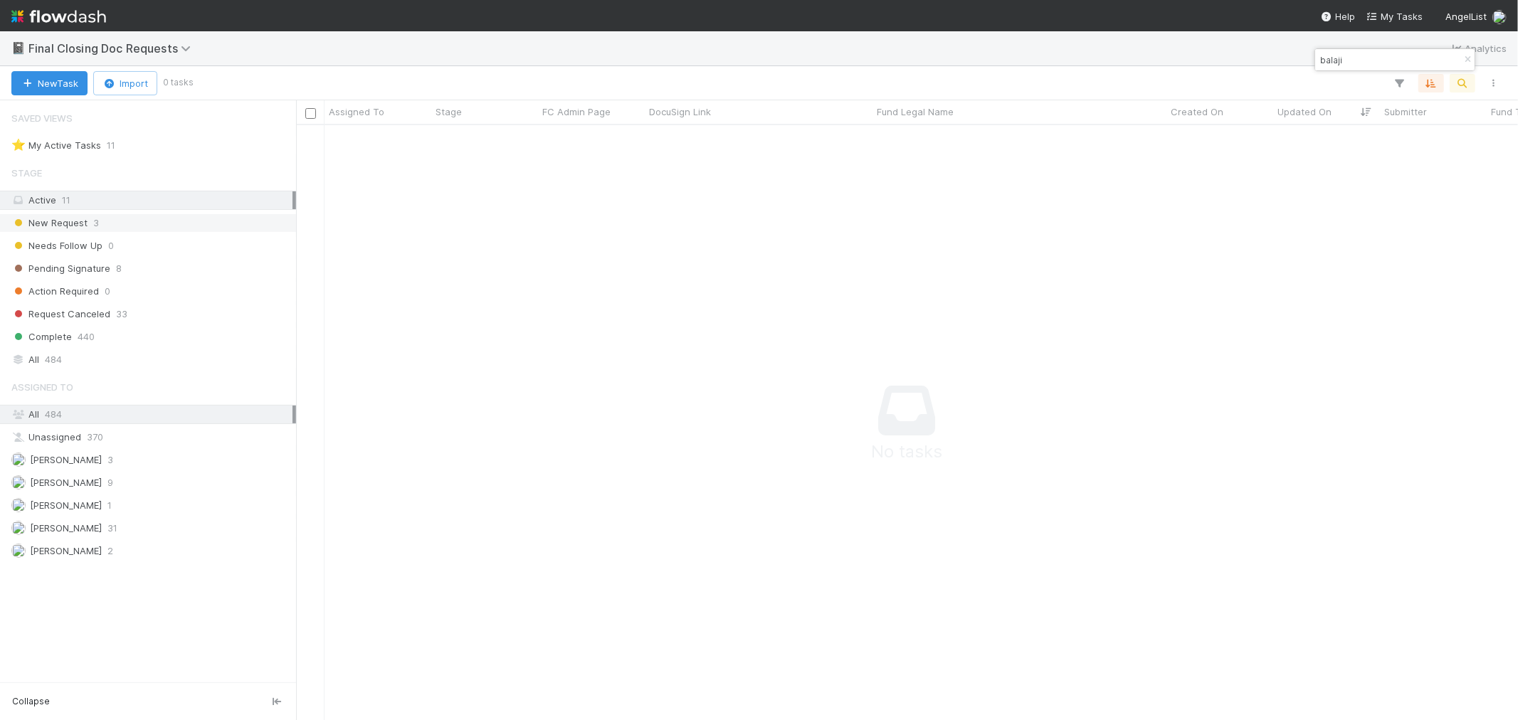
click at [69, 223] on span "New Request" at bounding box center [49, 223] width 76 height 18
click at [1468, 60] on icon "button" at bounding box center [1468, 60] width 14 height 9
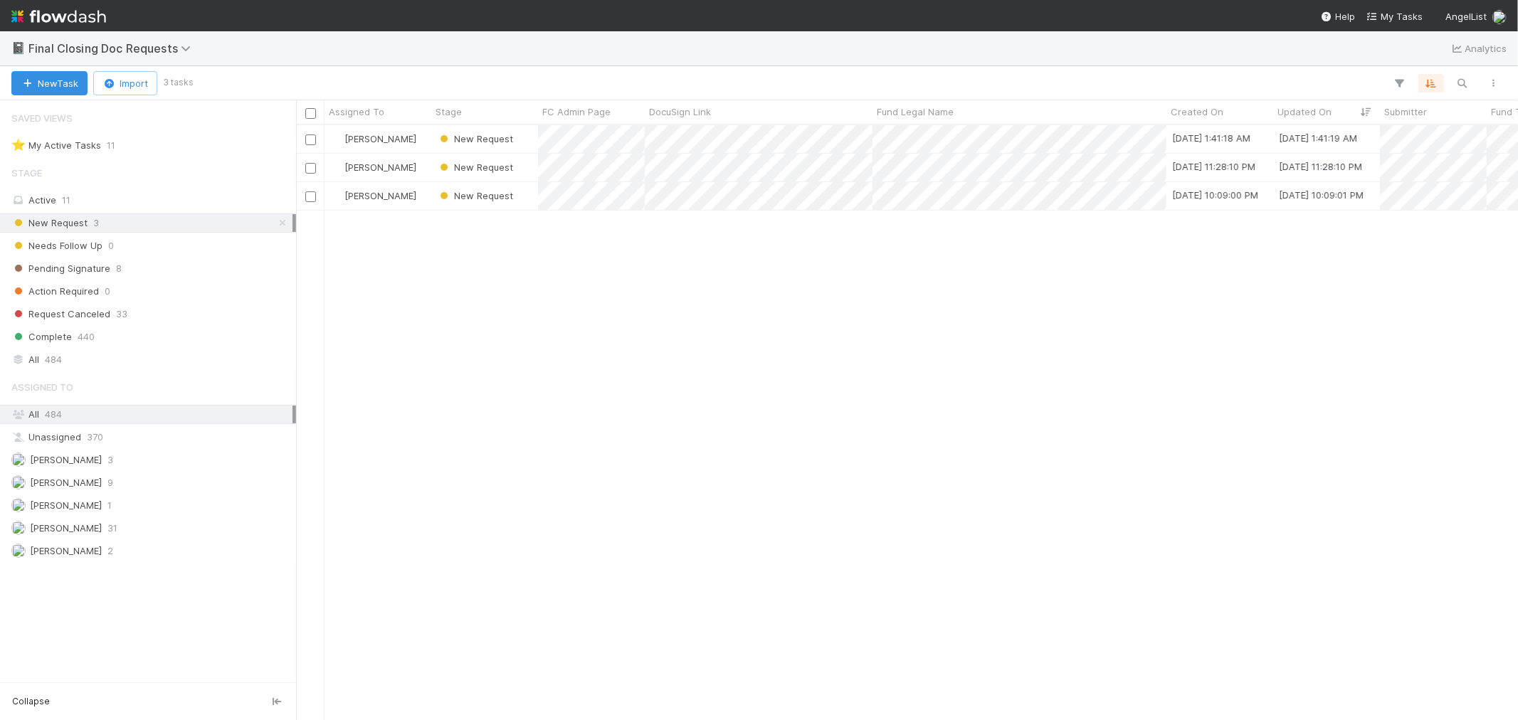
scroll to position [582, 1210]
click at [418, 137] on div "[PERSON_NAME]" at bounding box center [378, 139] width 107 height 28
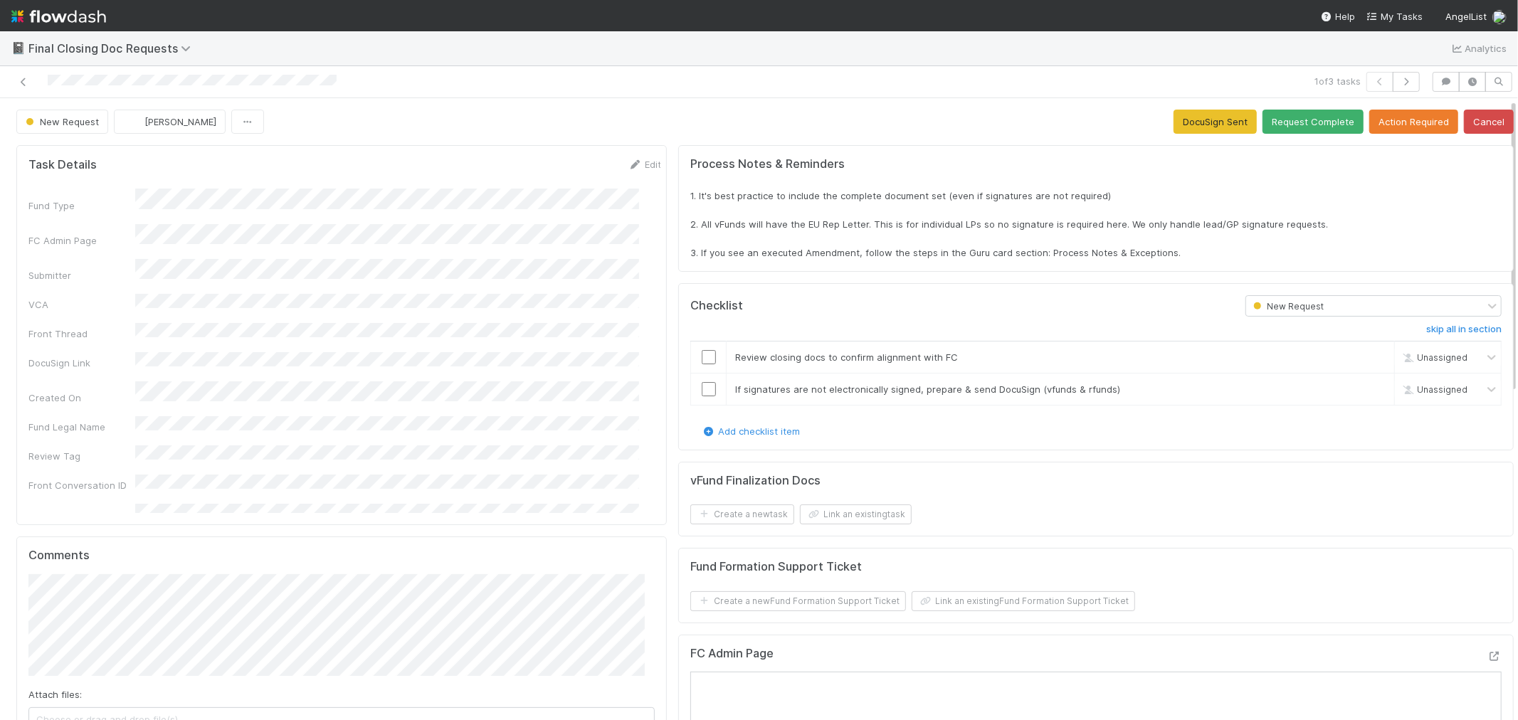
scroll to position [79, 0]
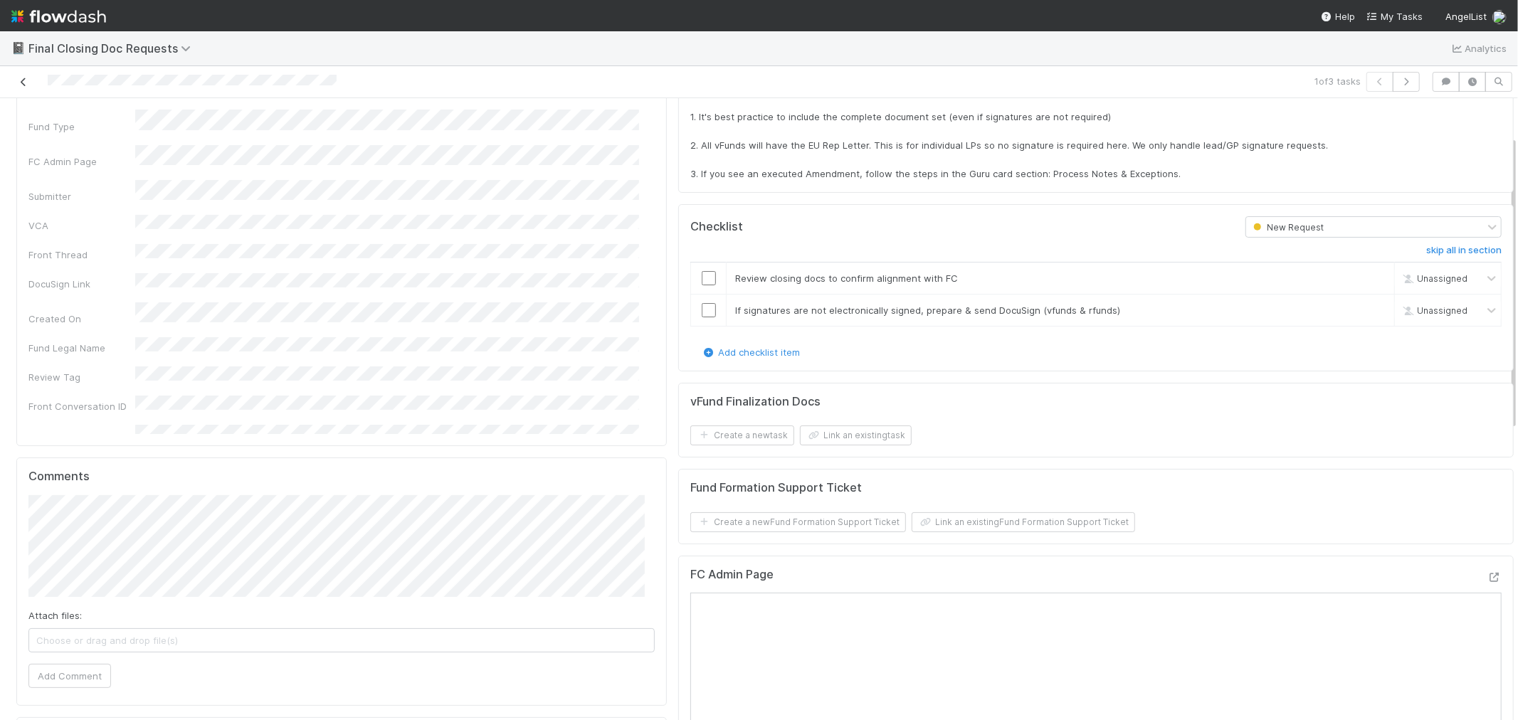
click at [23, 86] on icon at bounding box center [23, 82] width 14 height 9
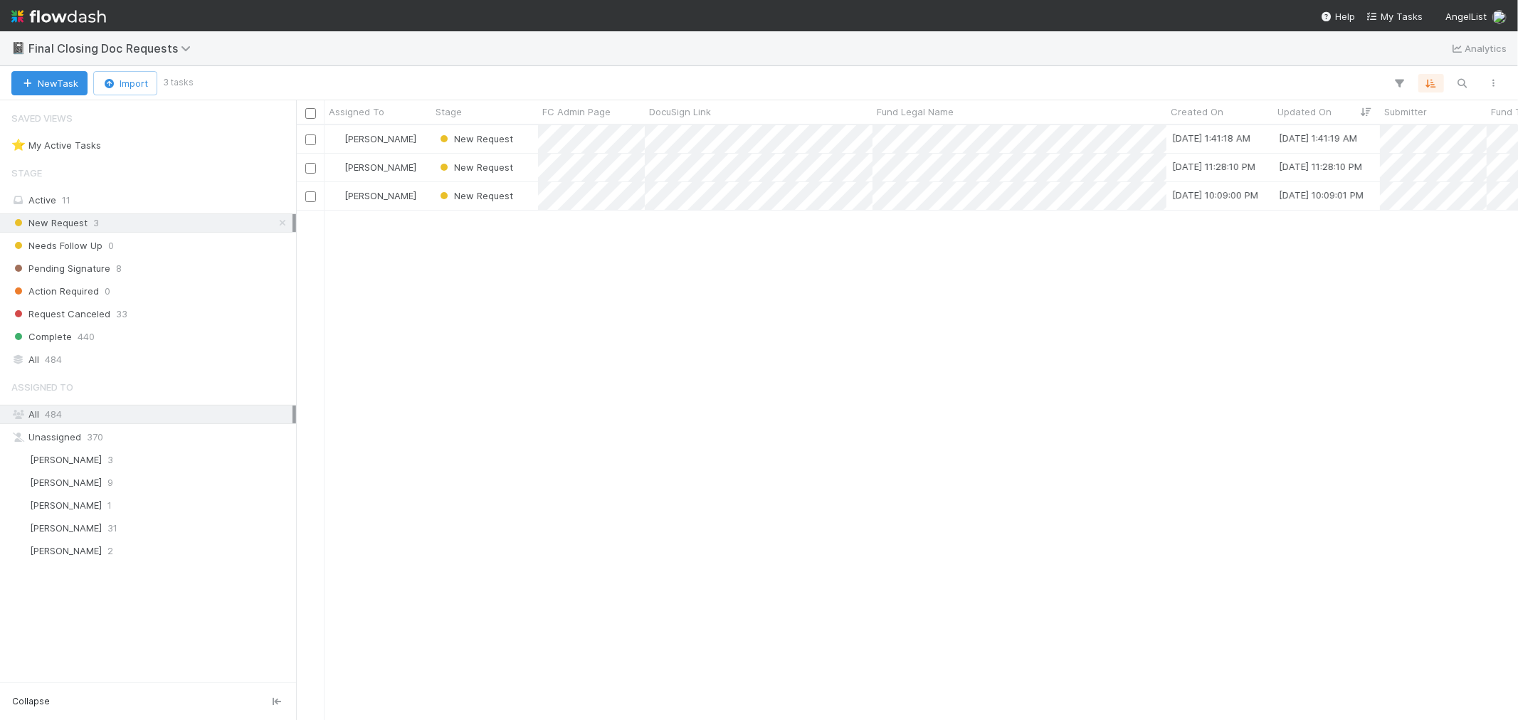
scroll to position [582, 1210]
click at [146, 274] on div "Pending Signature 8" at bounding box center [151, 269] width 281 height 18
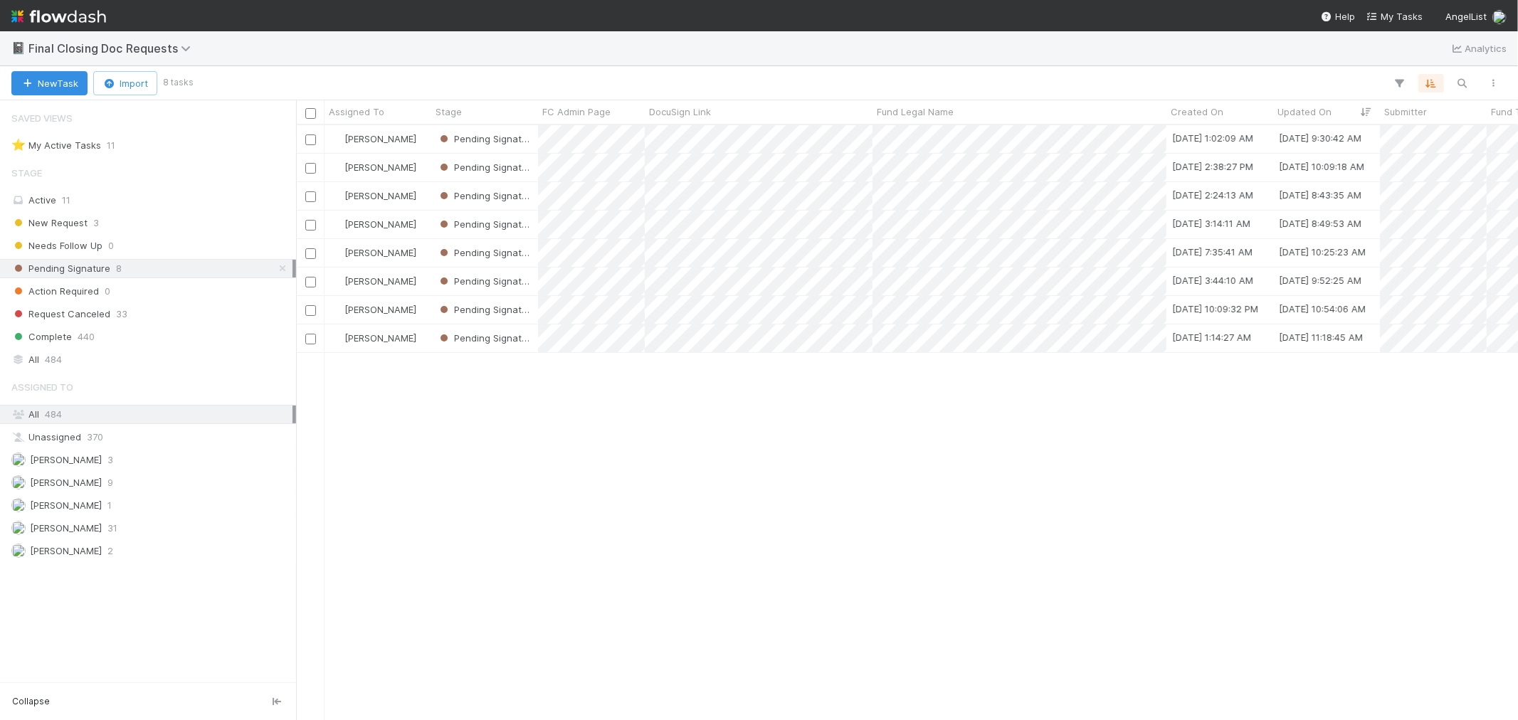
scroll to position [582, 1210]
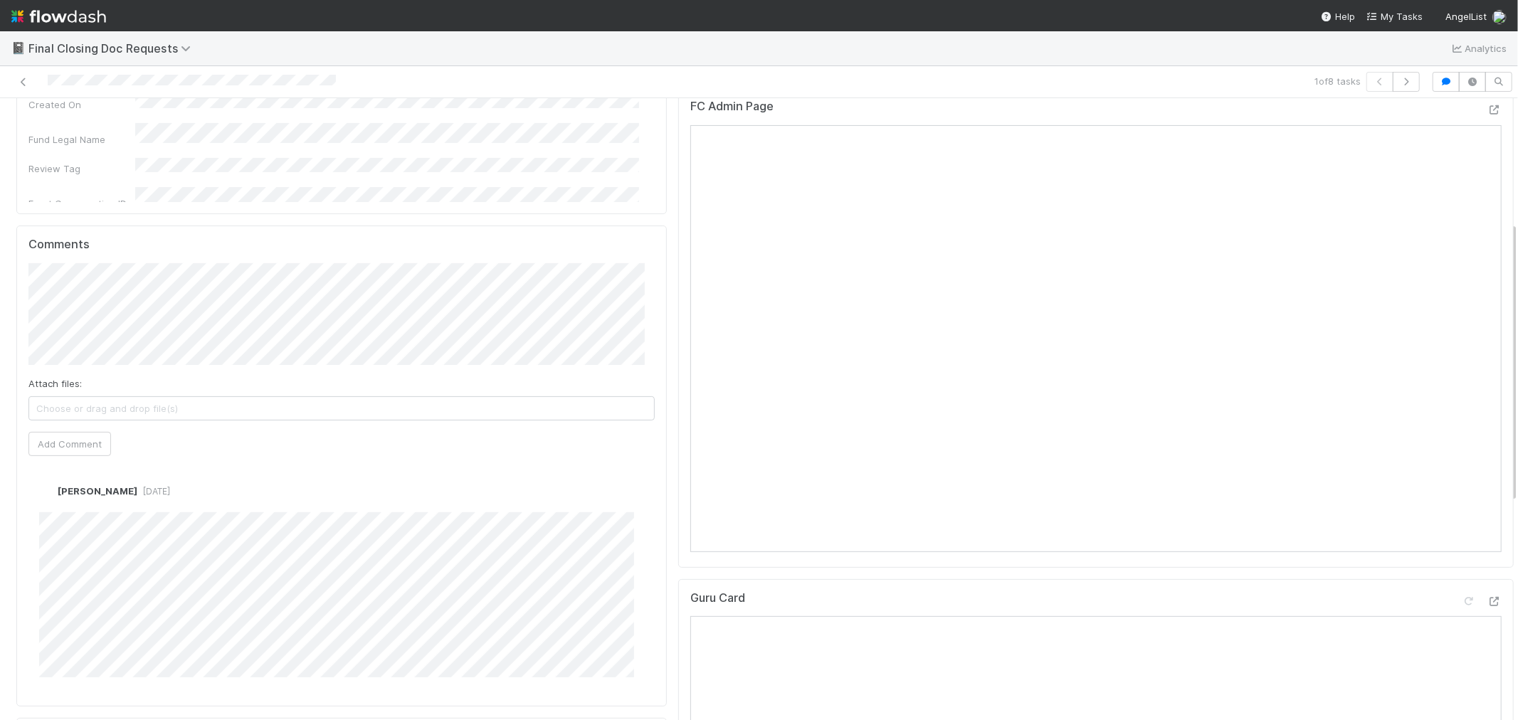
scroll to position [316, 0]
click at [33, 540] on div "[PERSON_NAME] [DATE] Edit Delete" at bounding box center [347, 570] width 638 height 204
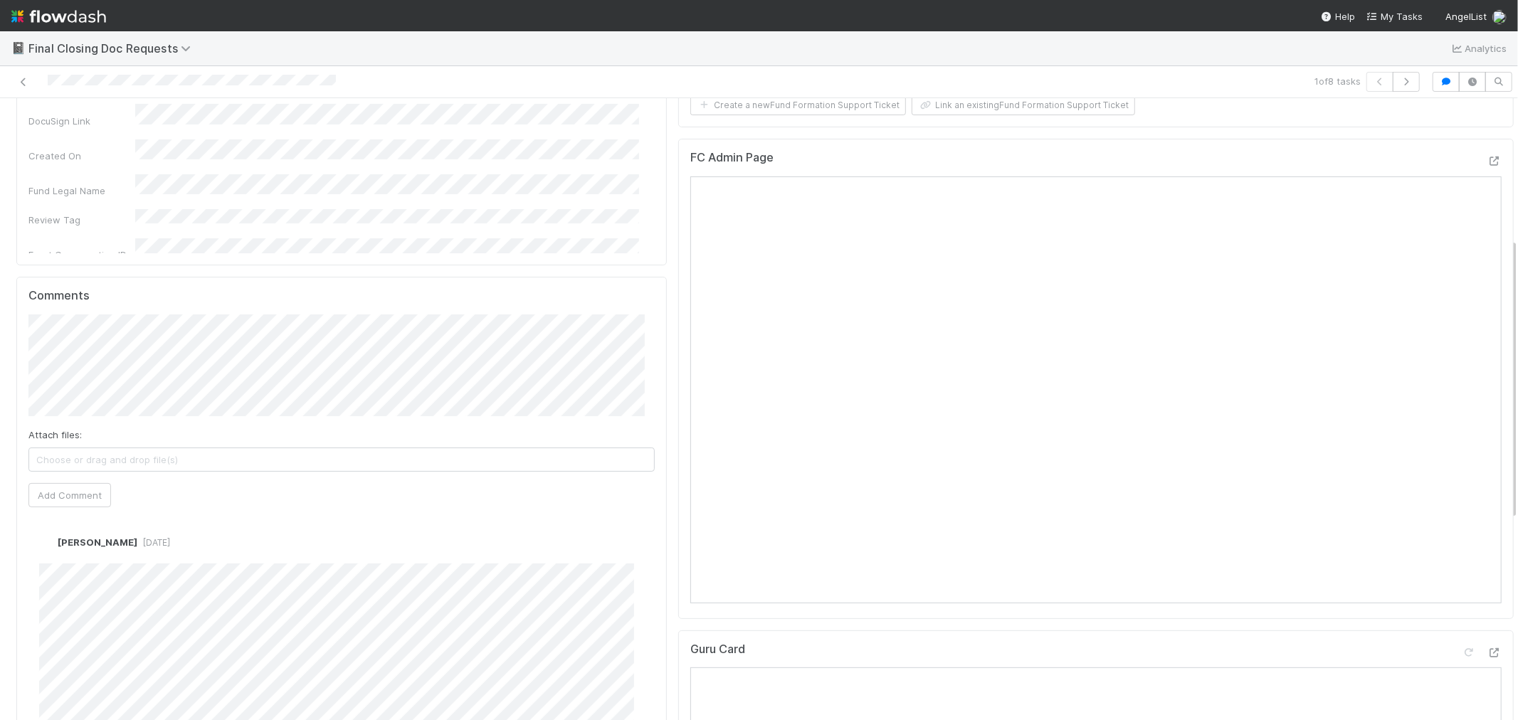
scroll to position [79, 0]
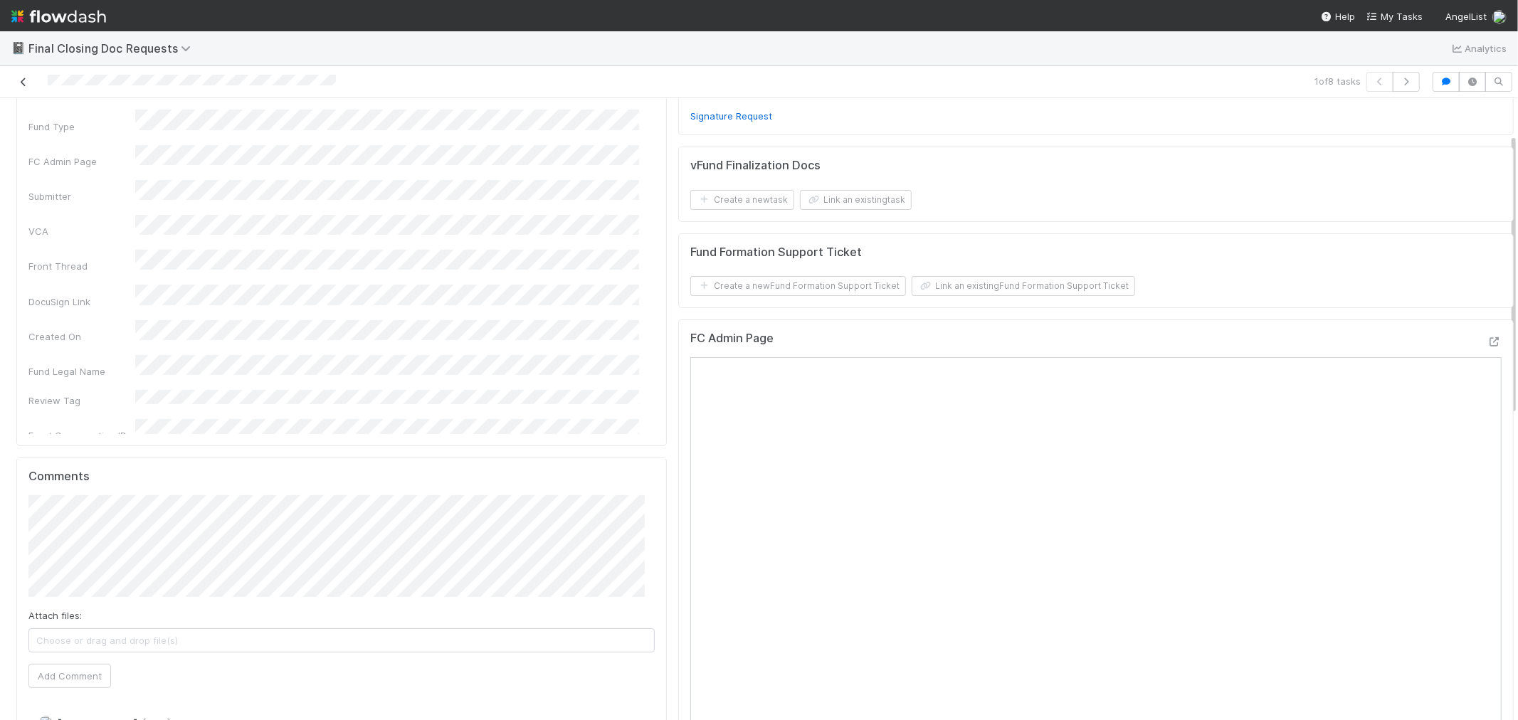
click at [25, 86] on icon at bounding box center [23, 82] width 14 height 9
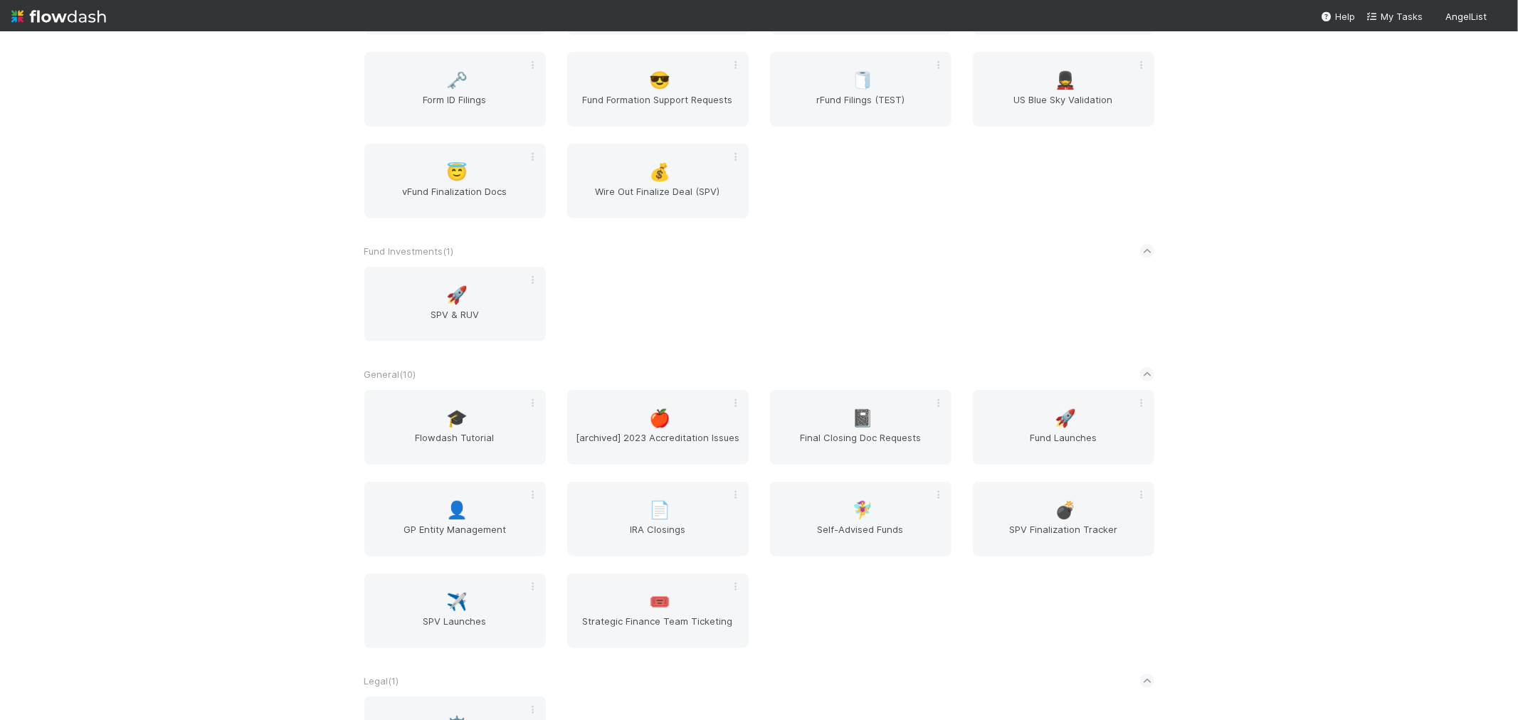
scroll to position [791, 0]
click at [859, 430] on span "Final Closing Doc Requests" at bounding box center [861, 442] width 170 height 28
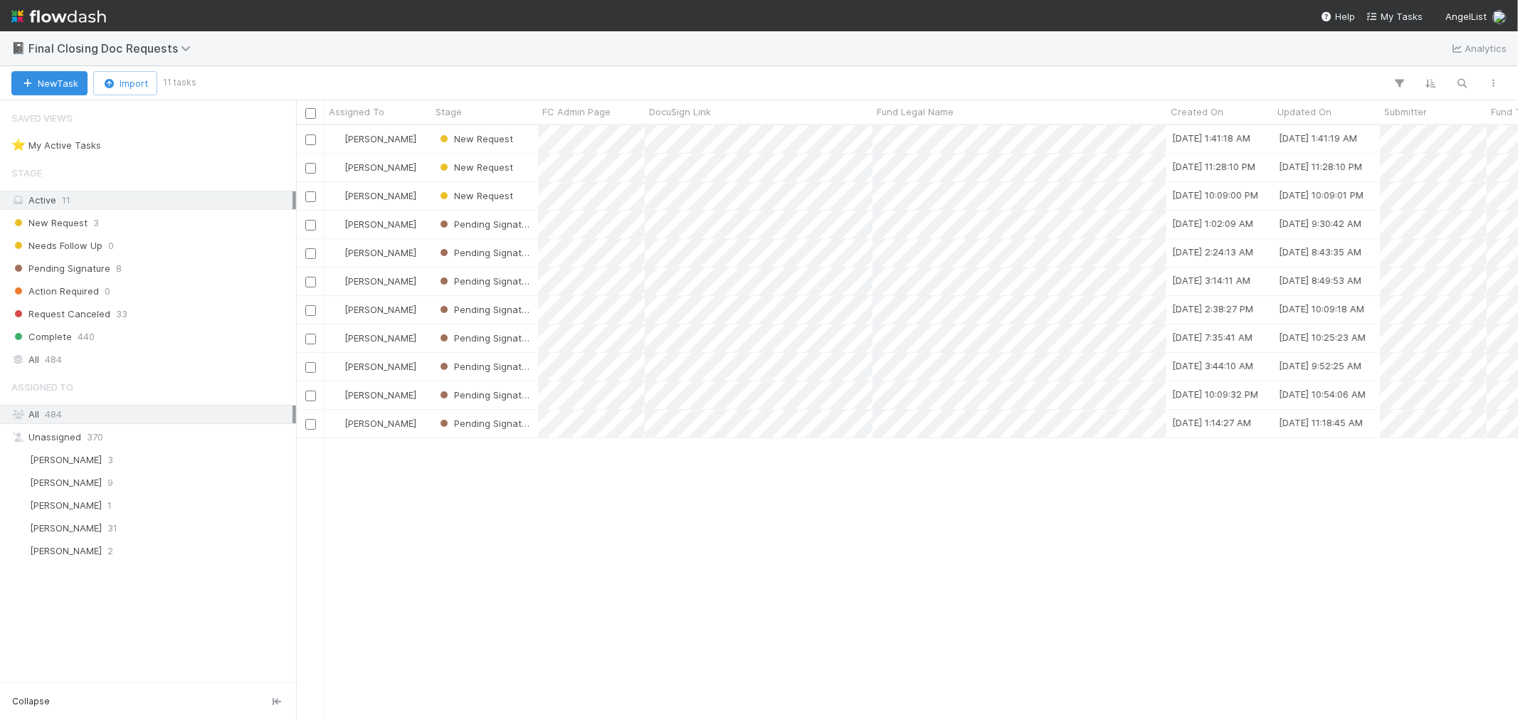
scroll to position [582, 1210]
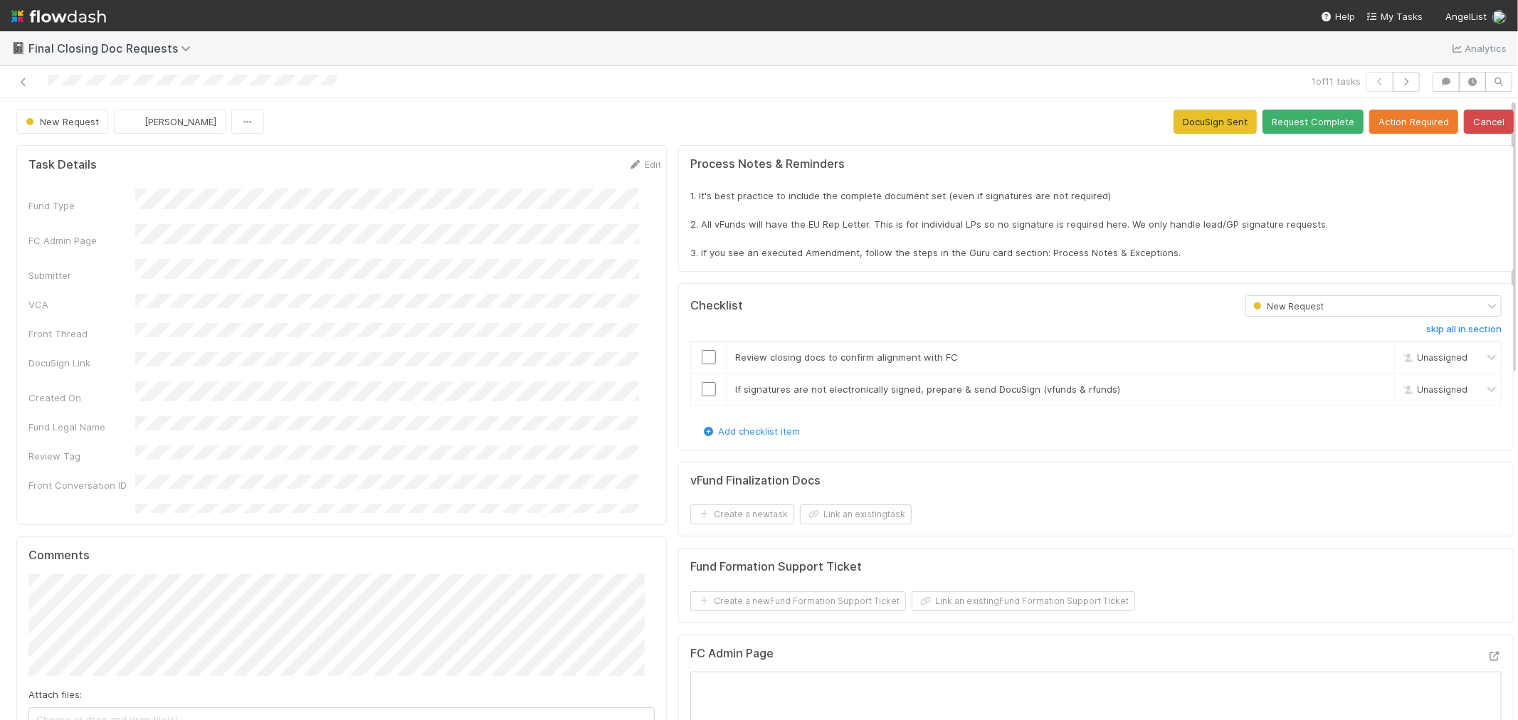
scroll to position [237, 0]
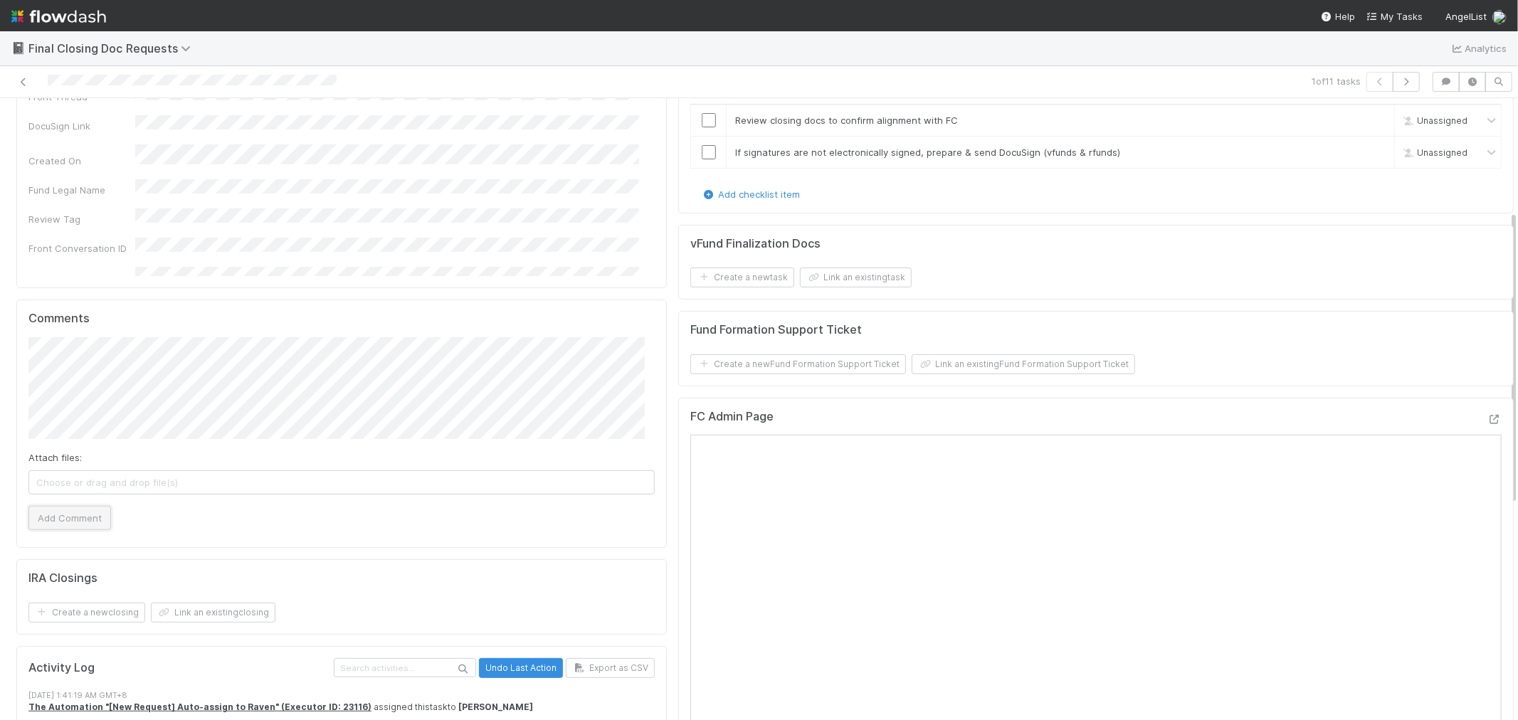
click at [70, 506] on button "Add Comment" at bounding box center [69, 518] width 83 height 24
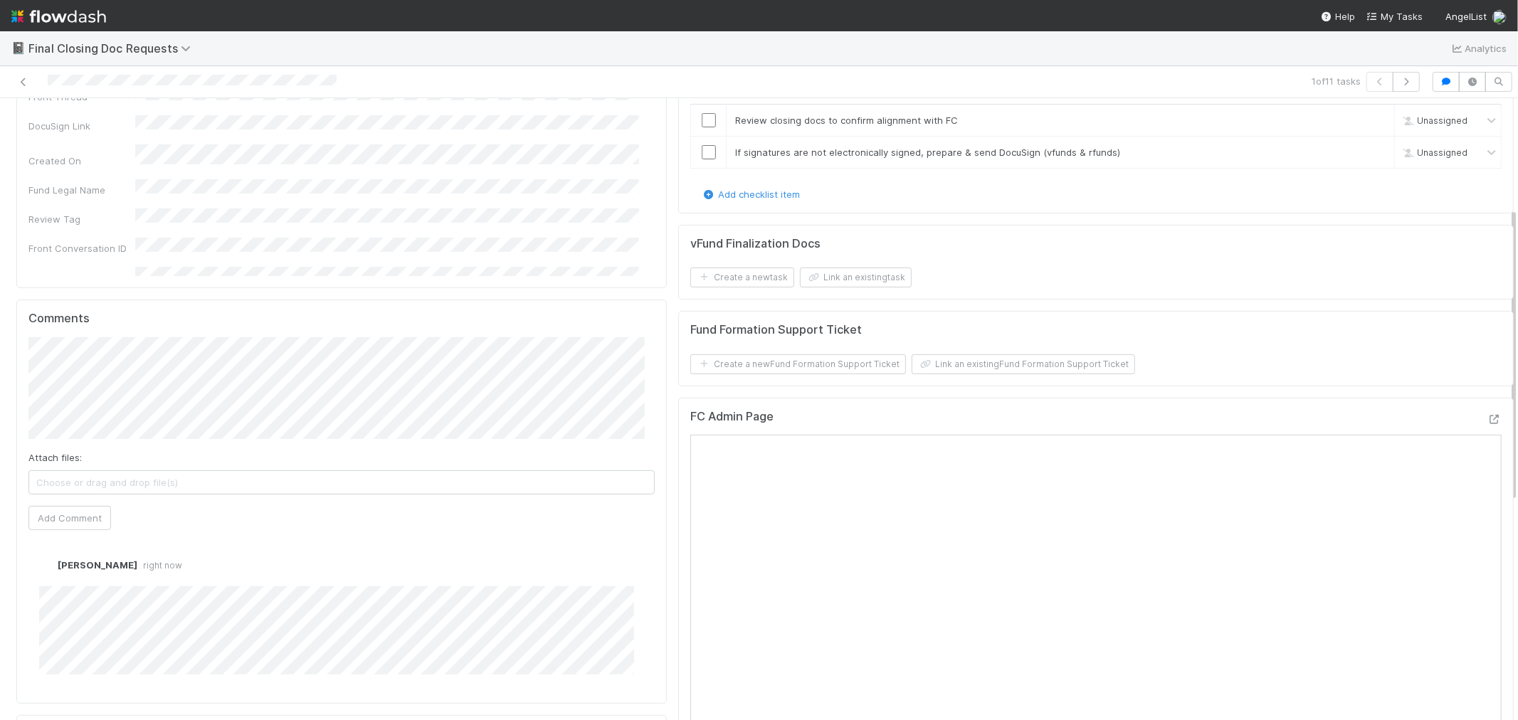
scroll to position [0, 0]
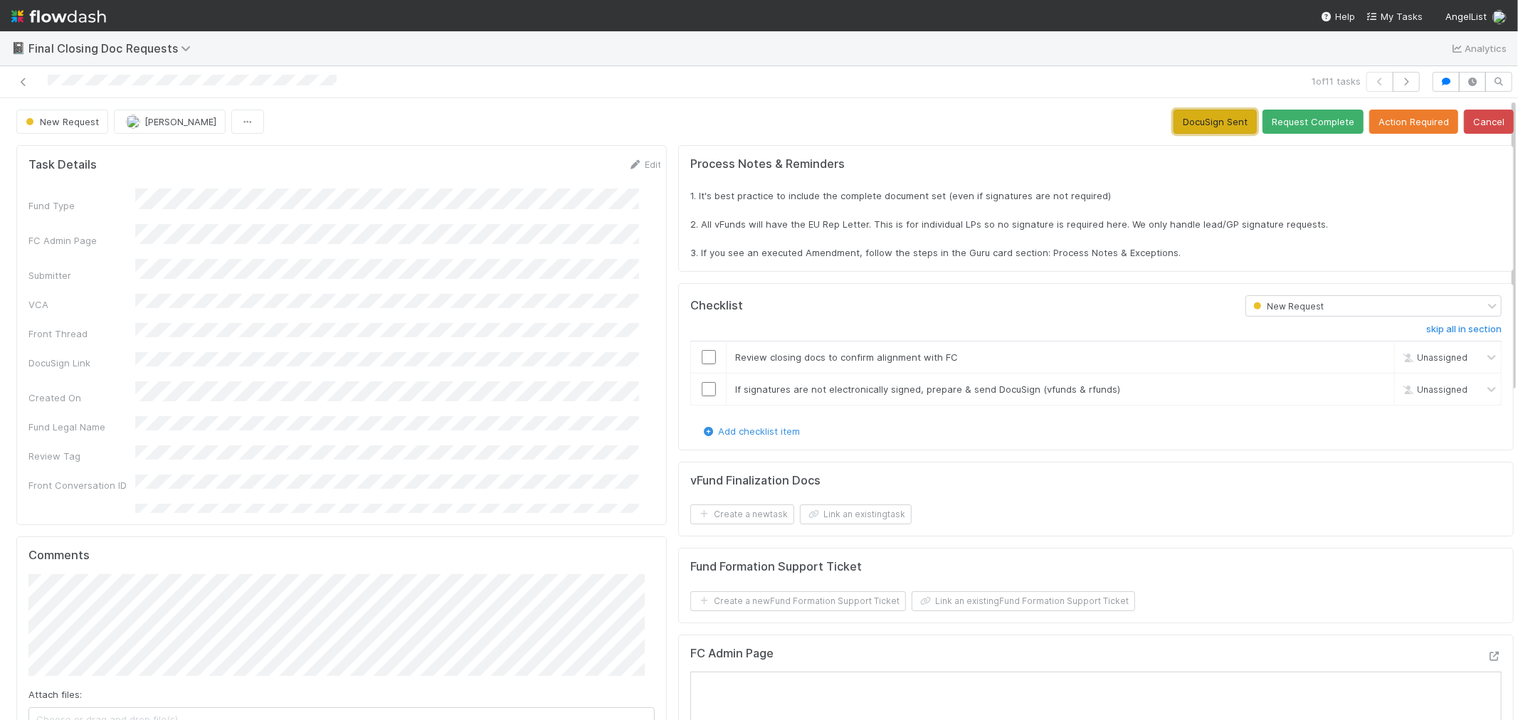
click at [1205, 127] on button "DocuSign Sent" at bounding box center [1215, 122] width 83 height 24
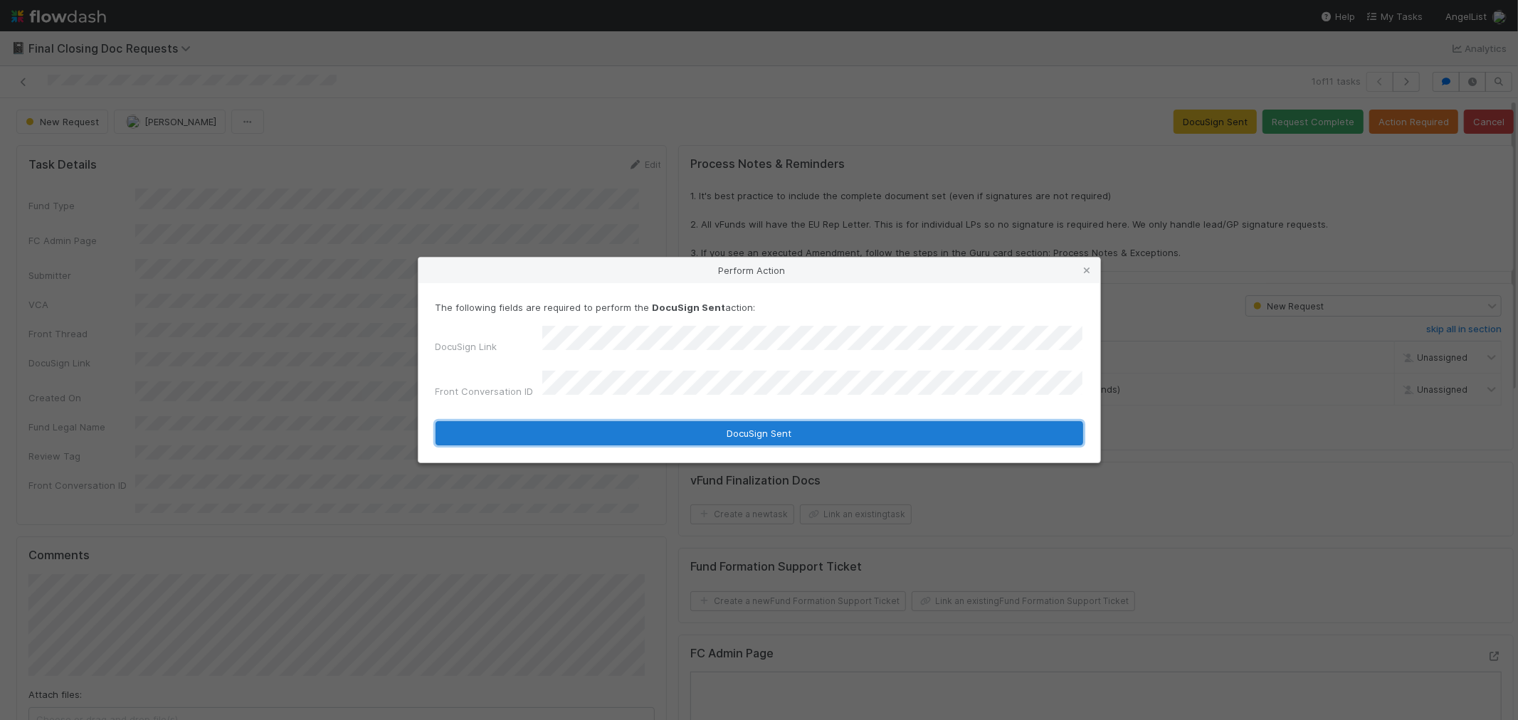
click at [623, 421] on button "DocuSign Sent" at bounding box center [760, 433] width 648 height 24
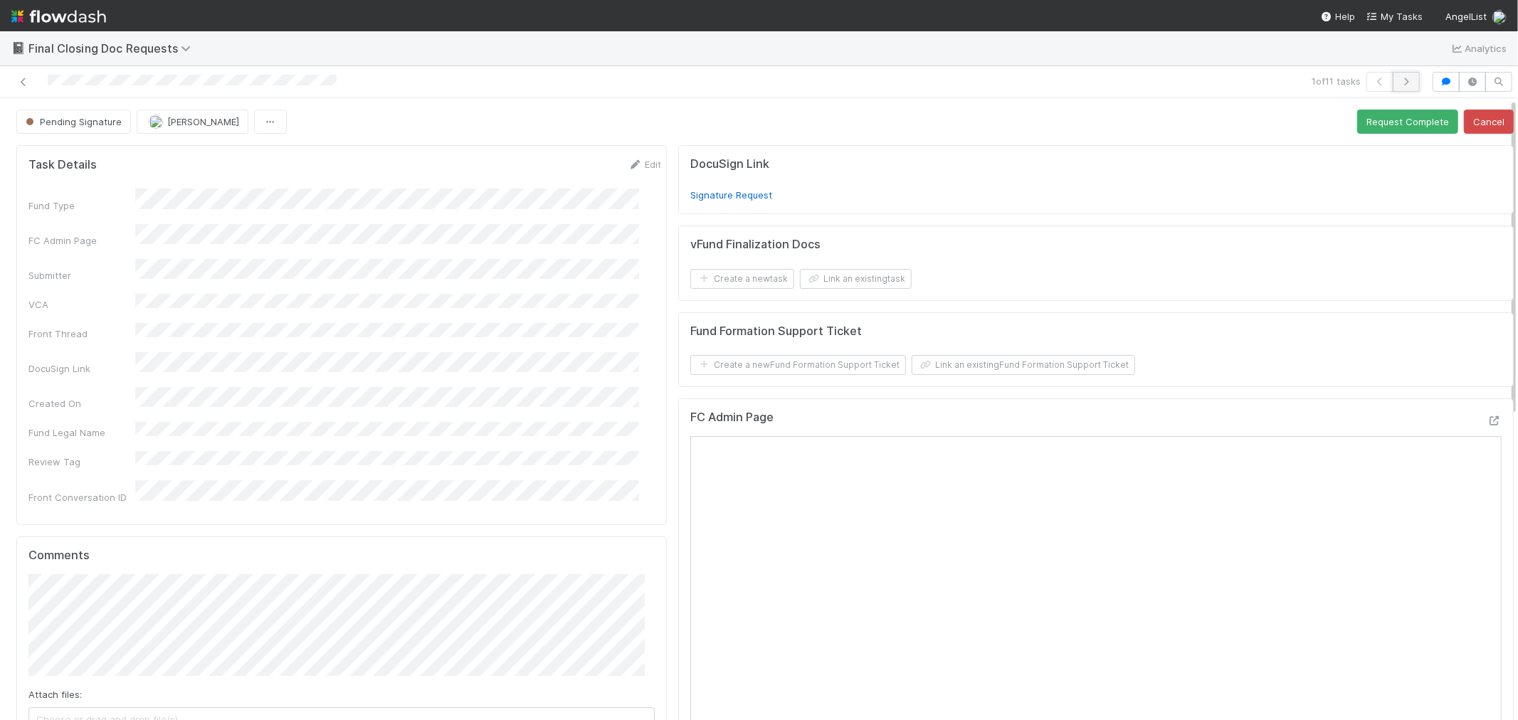
click at [1399, 81] on icon "button" at bounding box center [1406, 82] width 14 height 9
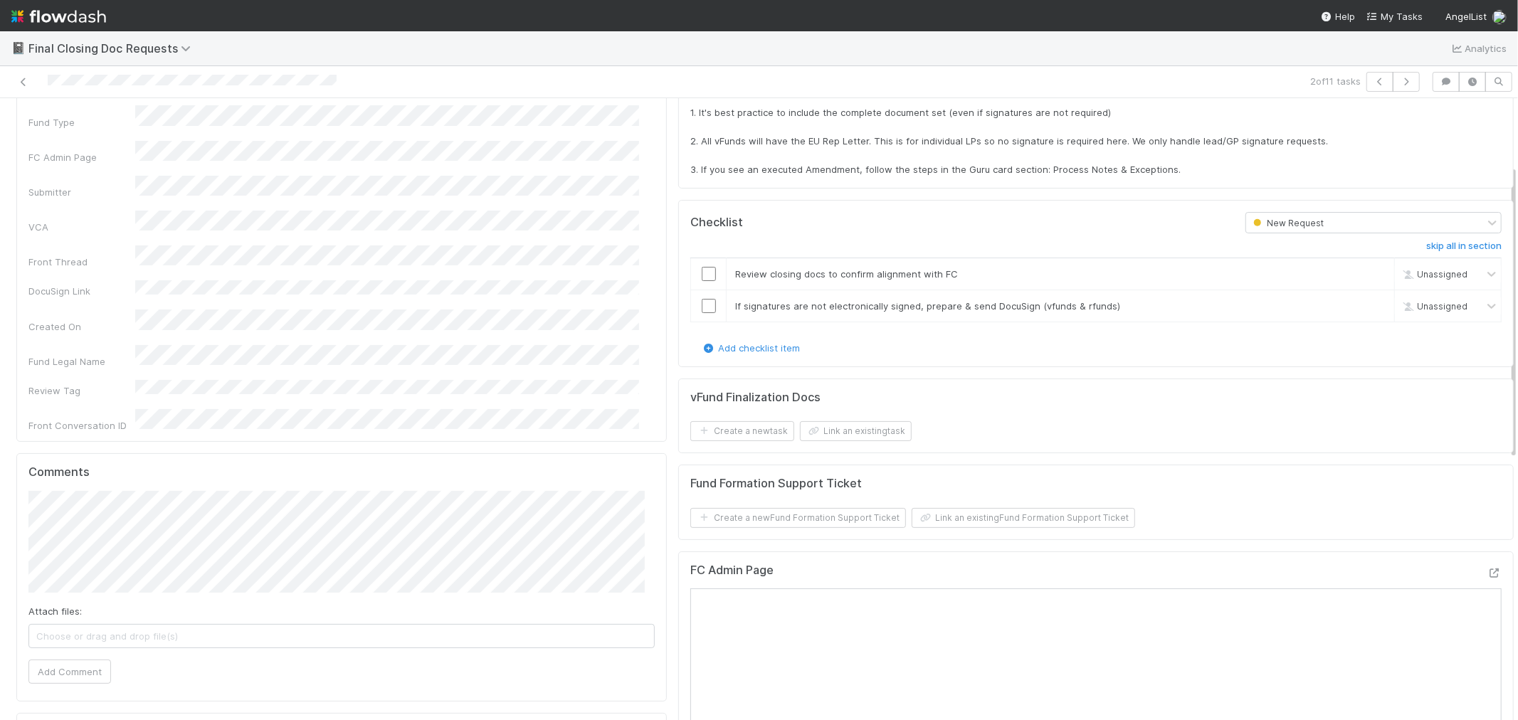
scroll to position [158, 0]
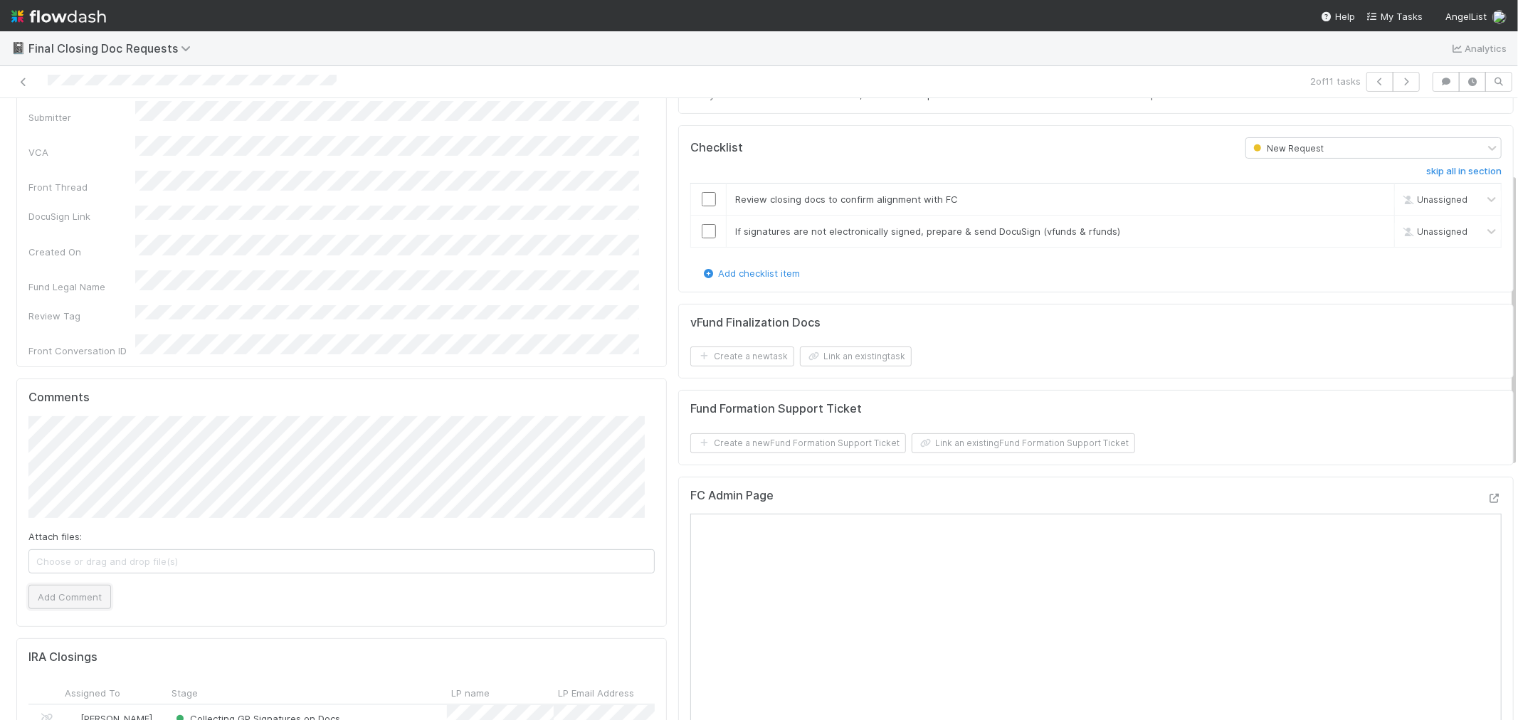
click at [52, 591] on button "Add Comment" at bounding box center [69, 597] width 83 height 24
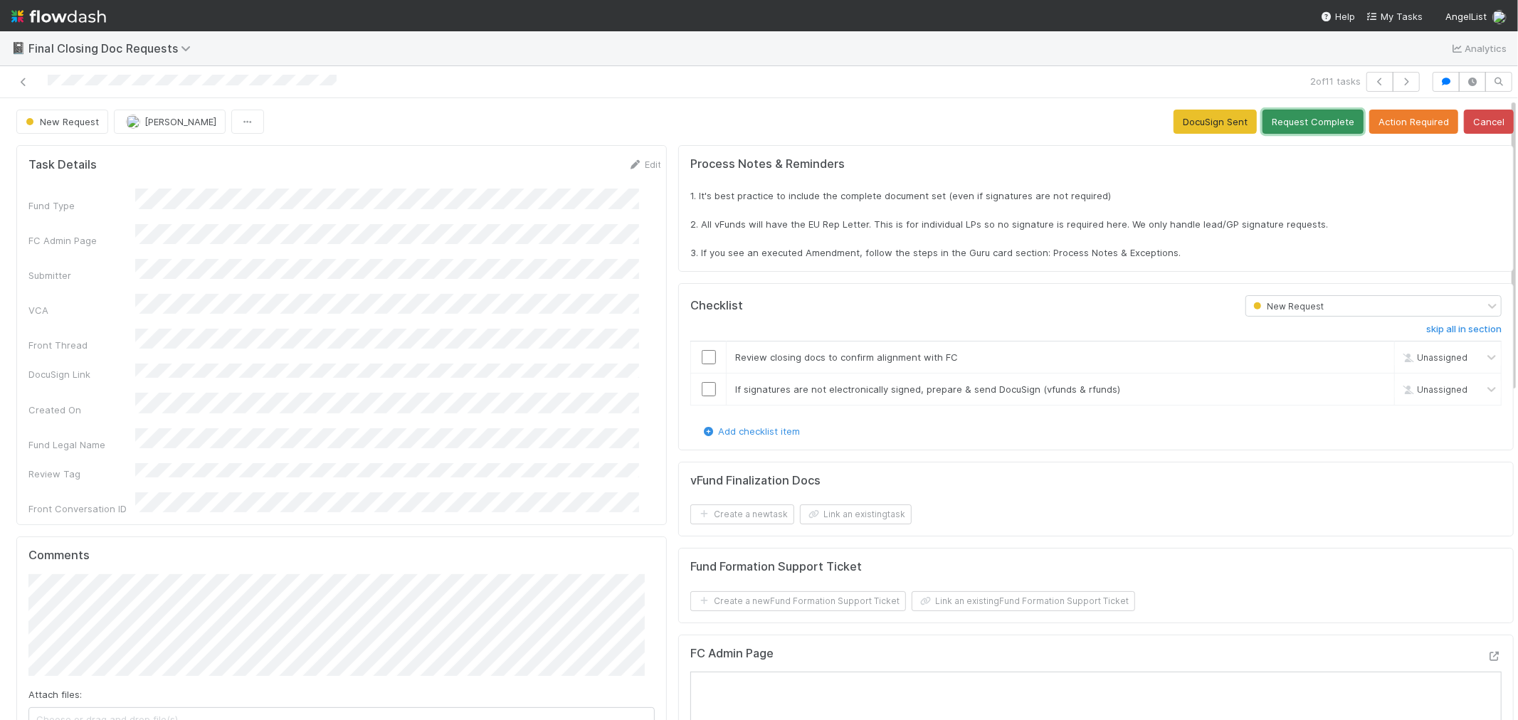
click at [1298, 123] on button "Request Complete" at bounding box center [1313, 122] width 101 height 24
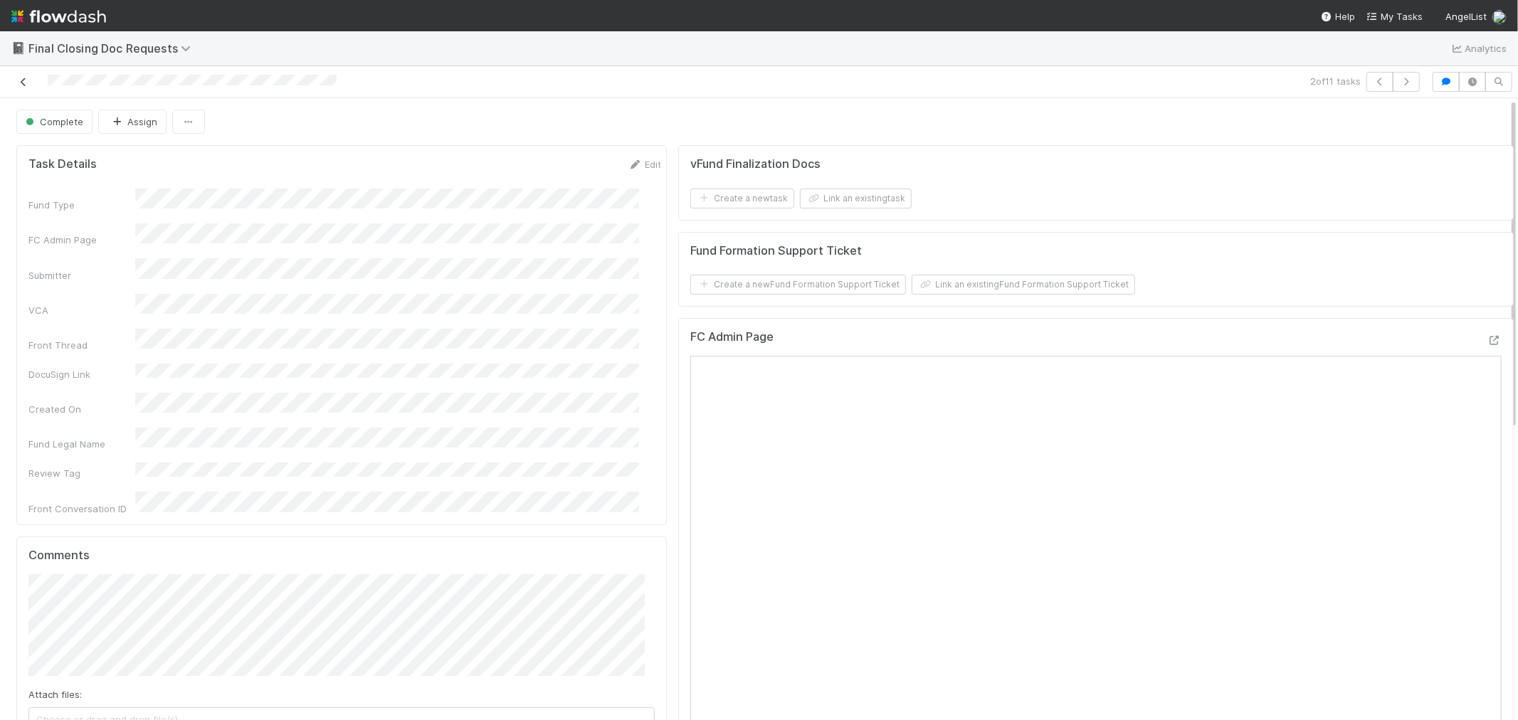
click at [25, 84] on icon at bounding box center [23, 82] width 14 height 9
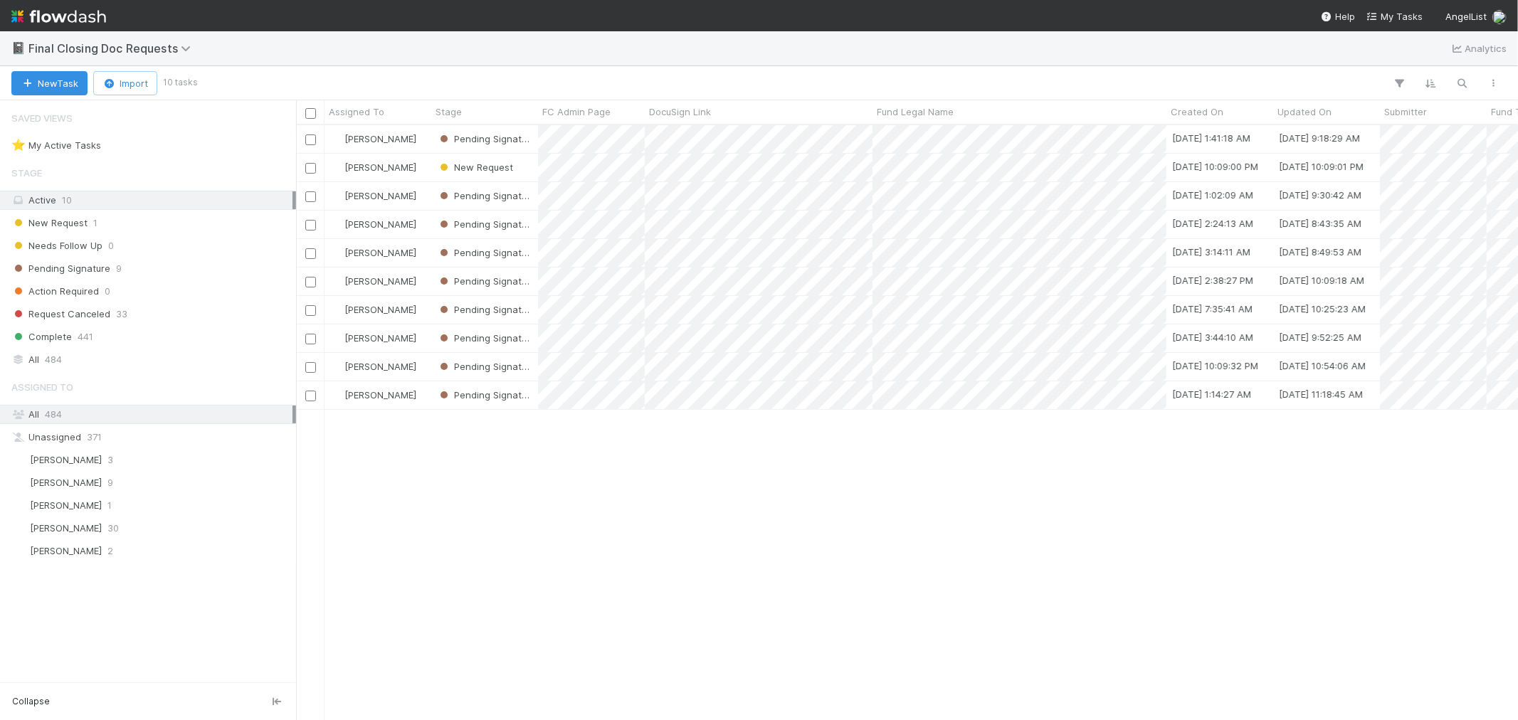
scroll to position [582, 1210]
click at [137, 214] on div "New Request 1" at bounding box center [148, 223] width 296 height 19
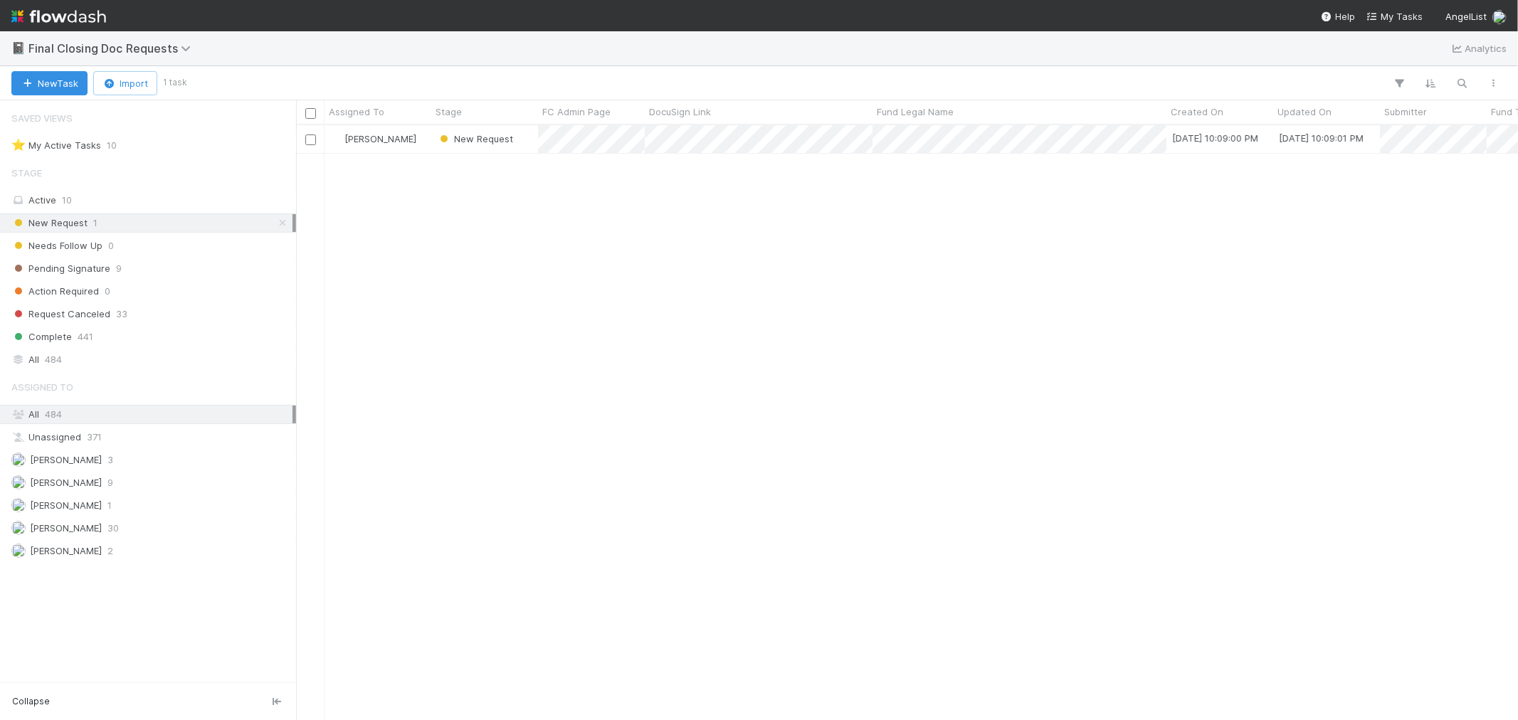
scroll to position [582, 1210]
click at [427, 147] on div "[PERSON_NAME]" at bounding box center [378, 139] width 107 height 28
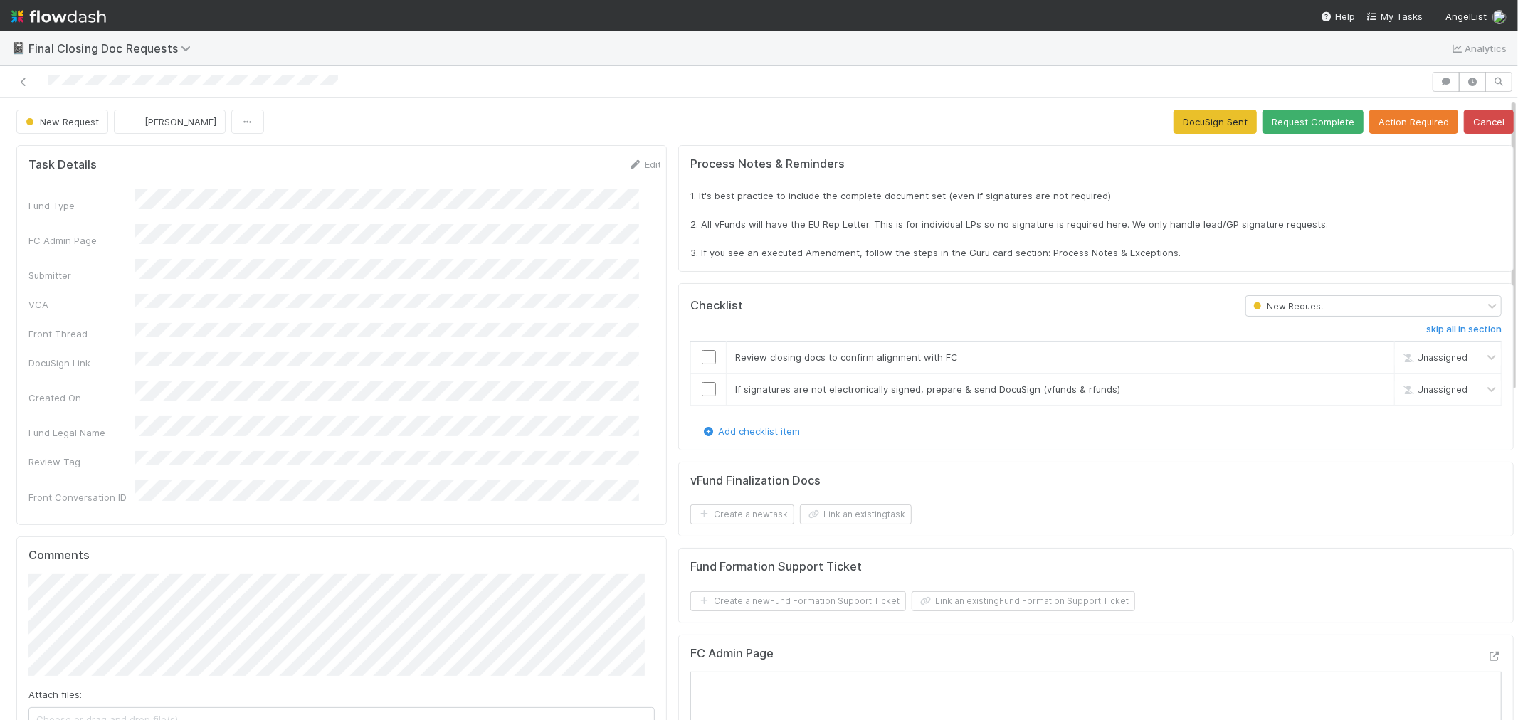
click at [157, 389] on div "Fund Type FC Admin Page Submitter VCA Front Thread DocuSign Link Created On Fun…" at bounding box center [344, 364] width 633 height 350
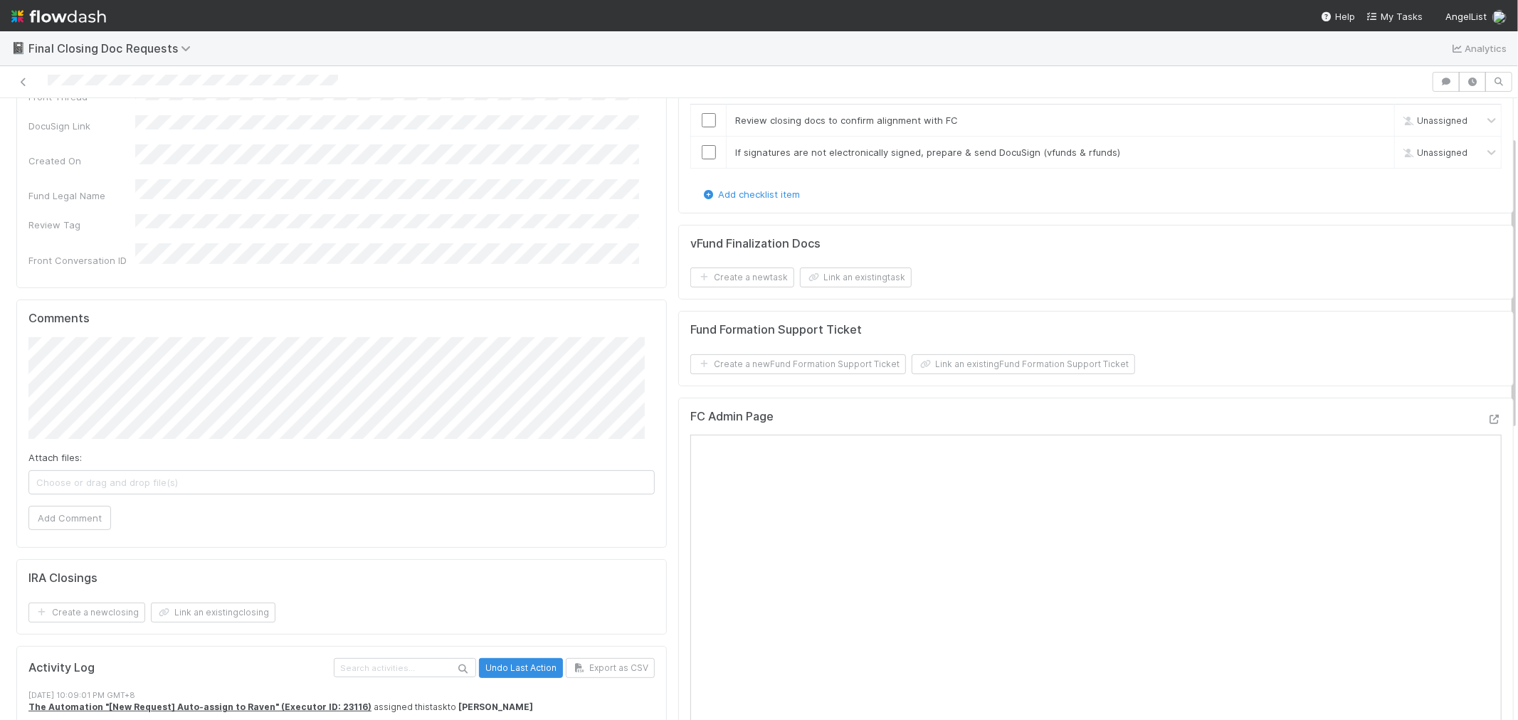
scroll to position [79, 0]
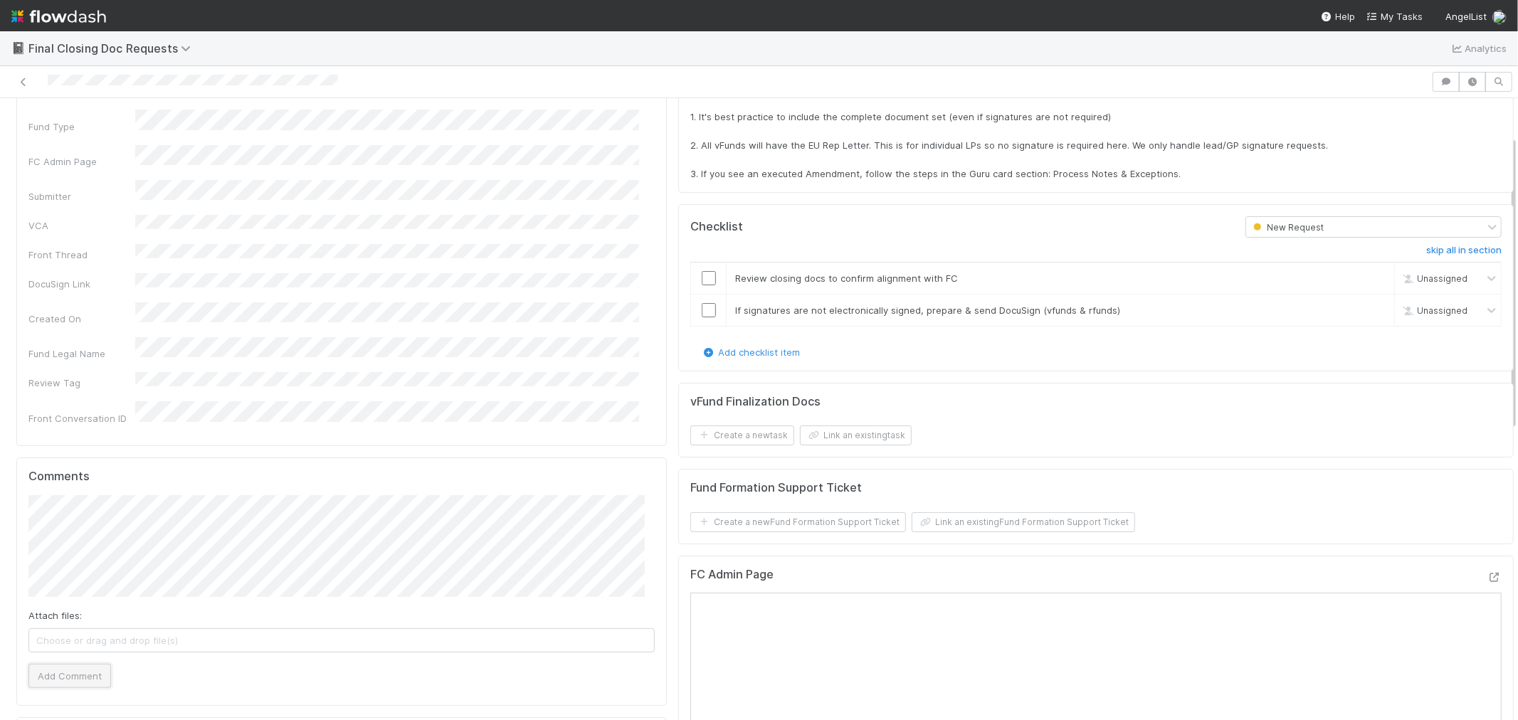
click at [96, 664] on button "Add Comment" at bounding box center [69, 676] width 83 height 24
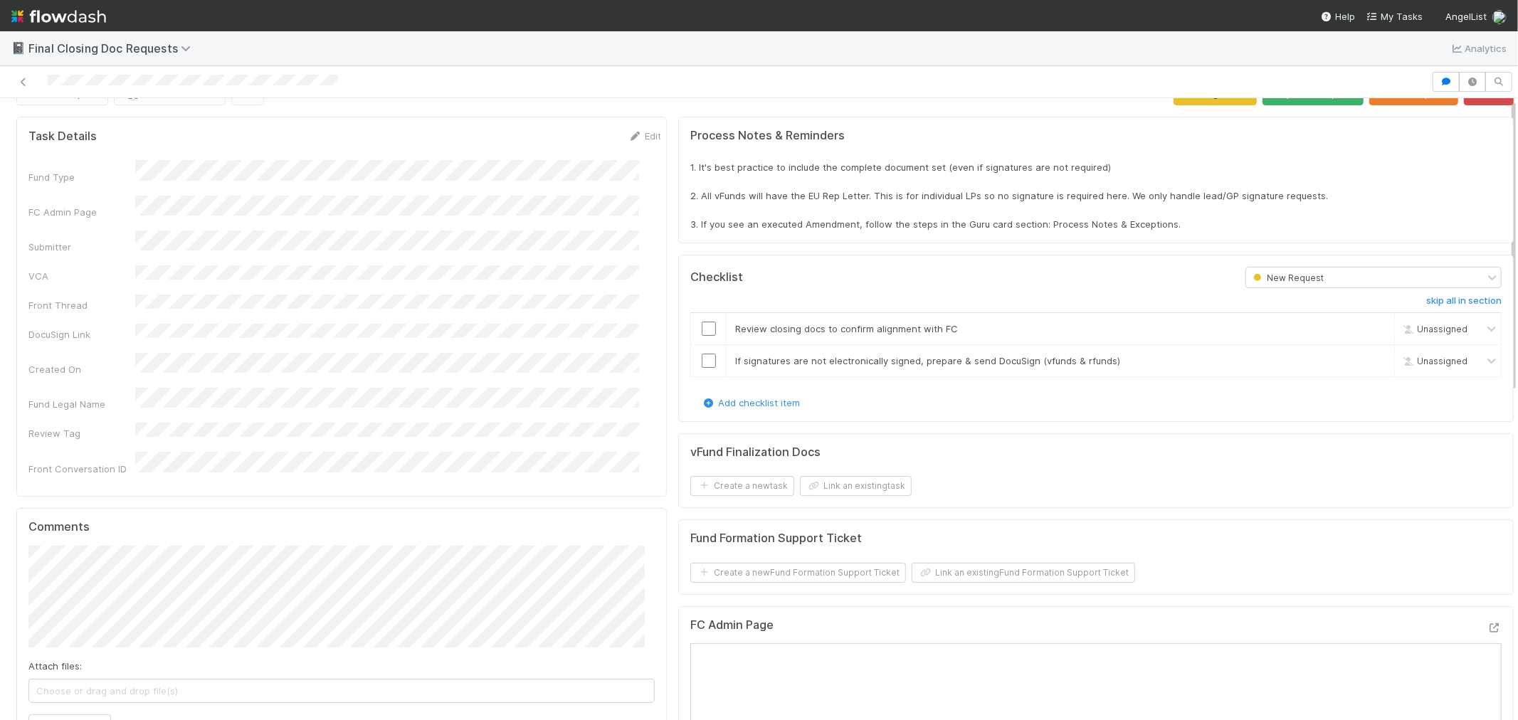
scroll to position [0, 0]
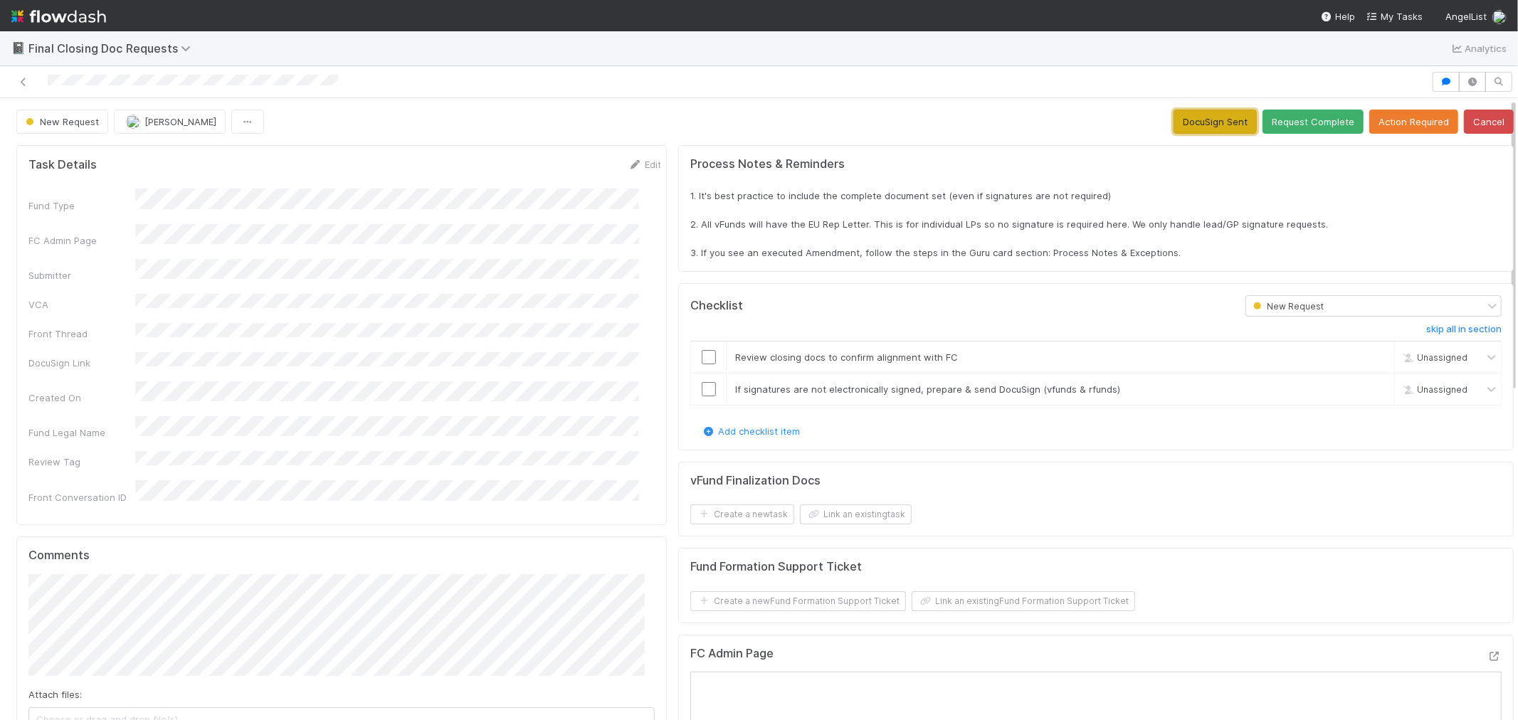
click at [1174, 123] on button "DocuSign Sent" at bounding box center [1215, 122] width 83 height 24
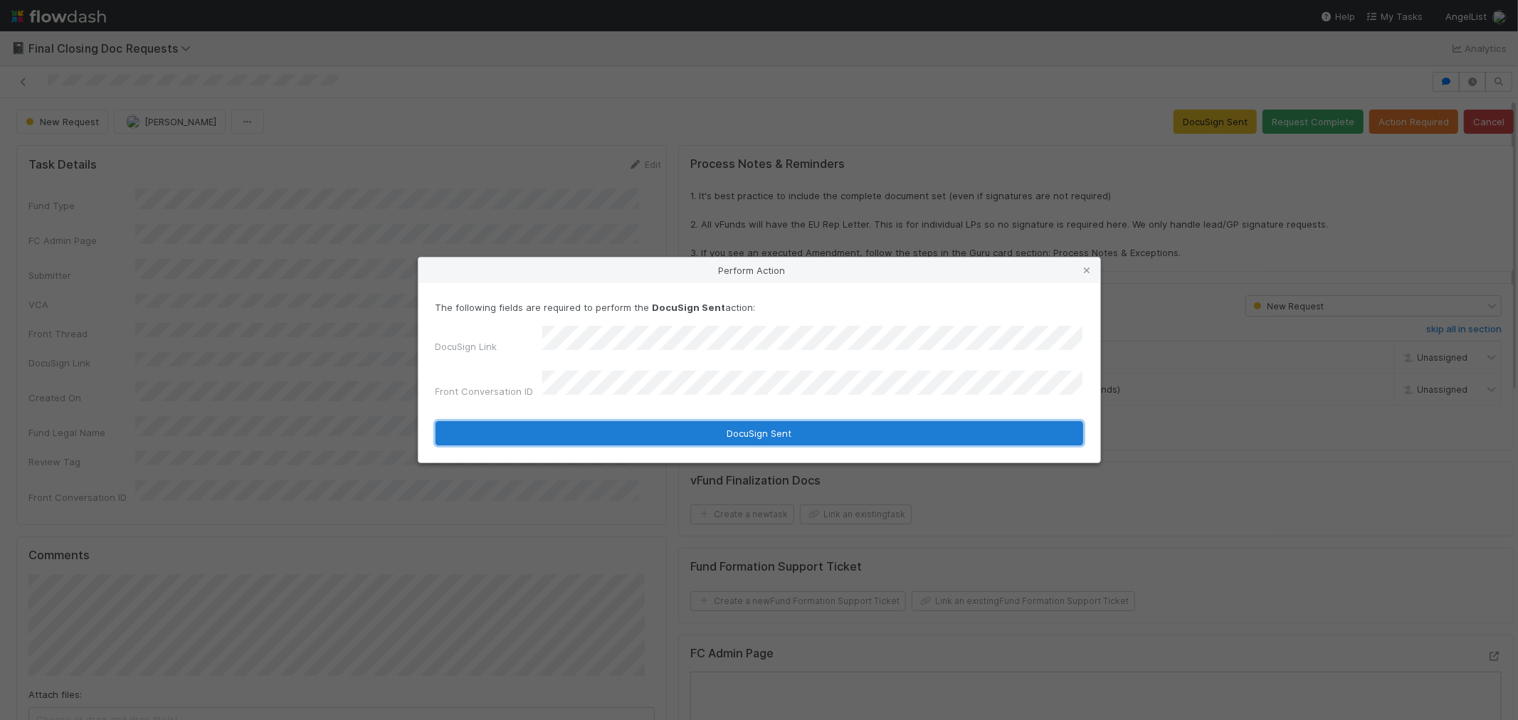
click at [587, 430] on button "DocuSign Sent" at bounding box center [760, 433] width 648 height 24
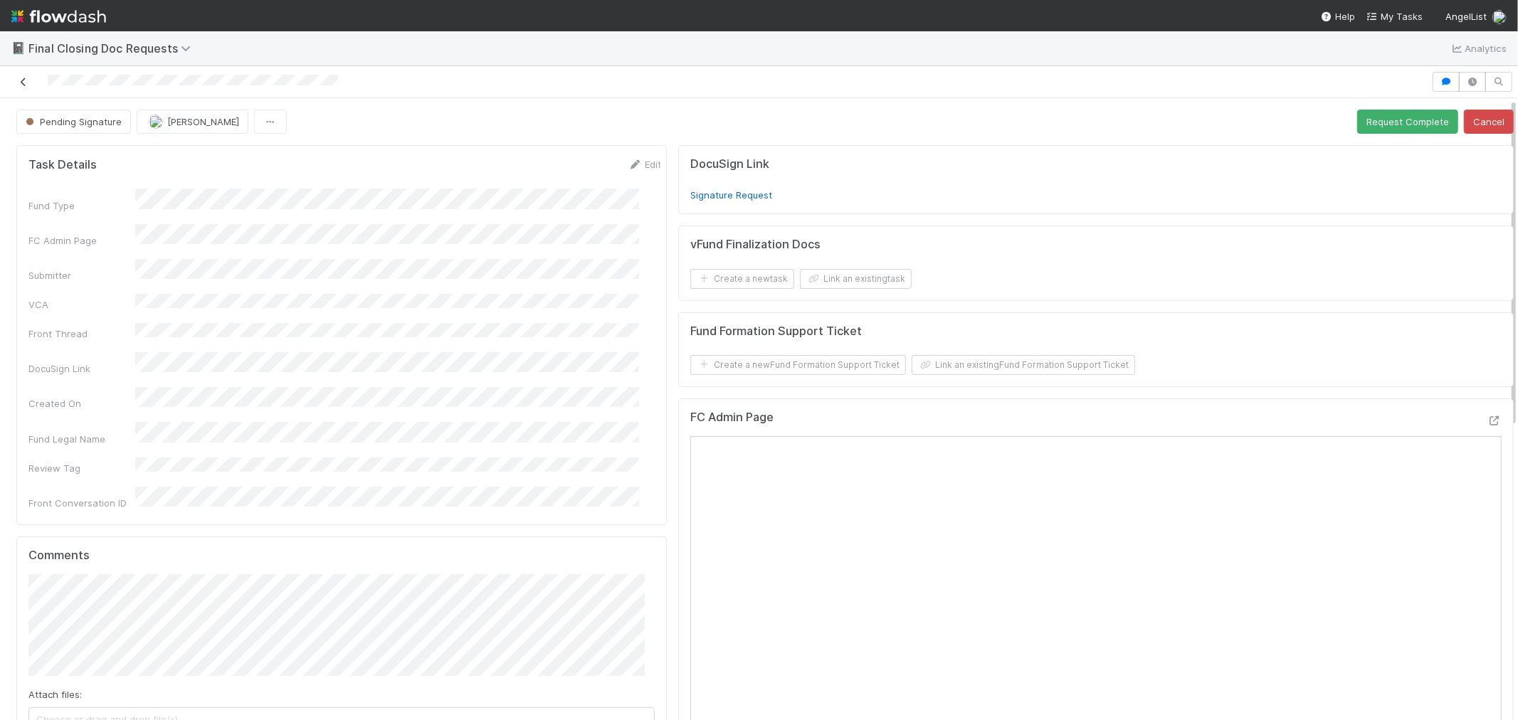
click at [19, 86] on icon at bounding box center [23, 82] width 14 height 9
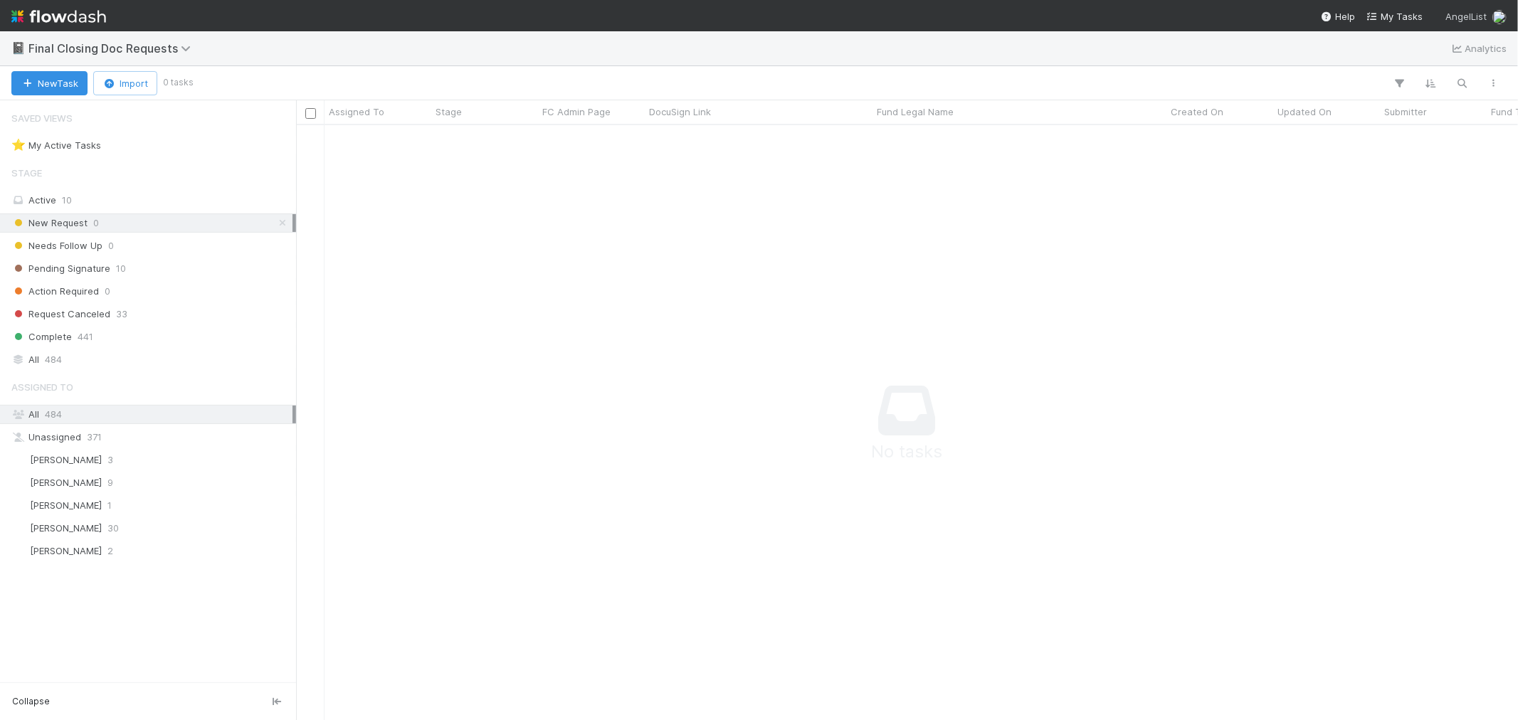
scroll to position [571, 1198]
click at [94, 16] on img at bounding box center [58, 16] width 95 height 24
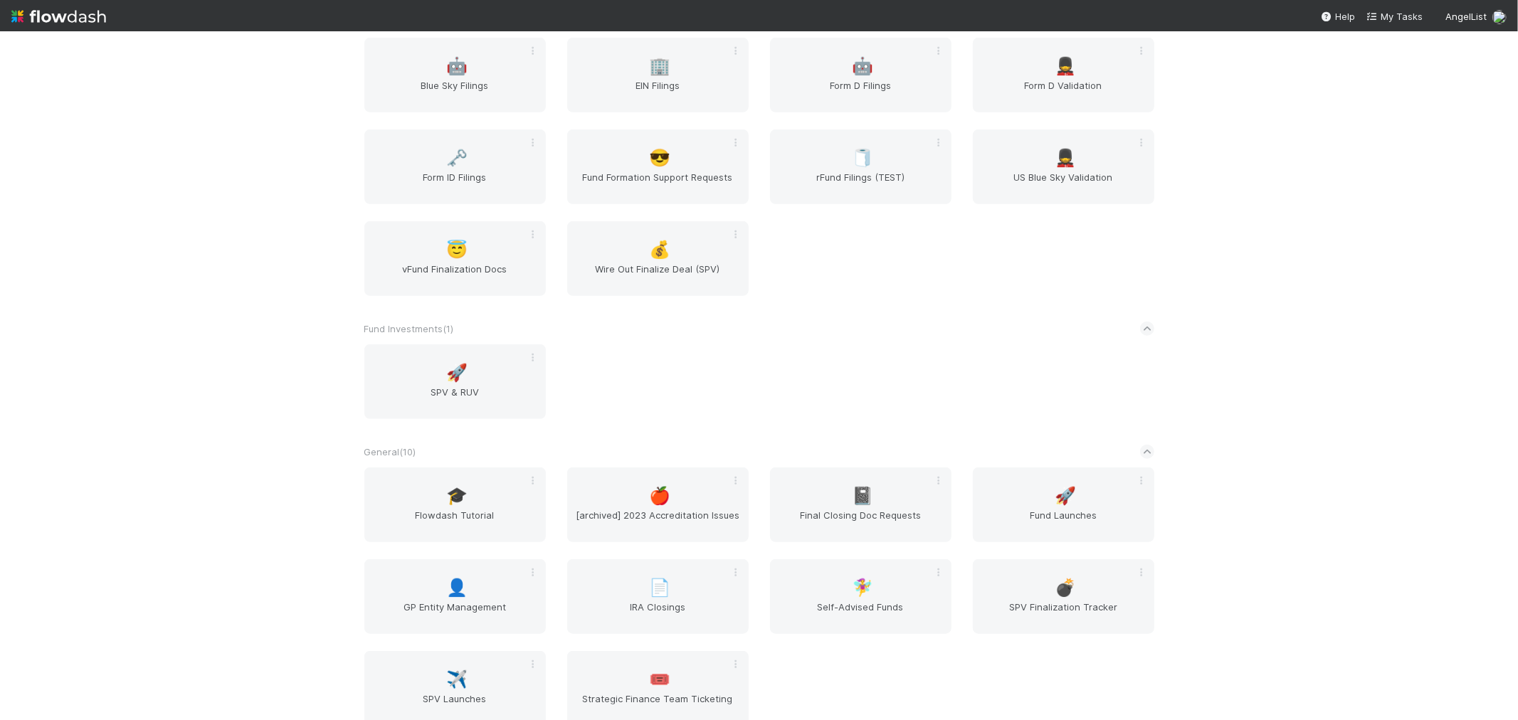
scroll to position [712, 0]
click at [1039, 499] on div "🚀 Fund Launches" at bounding box center [1063, 503] width 181 height 75
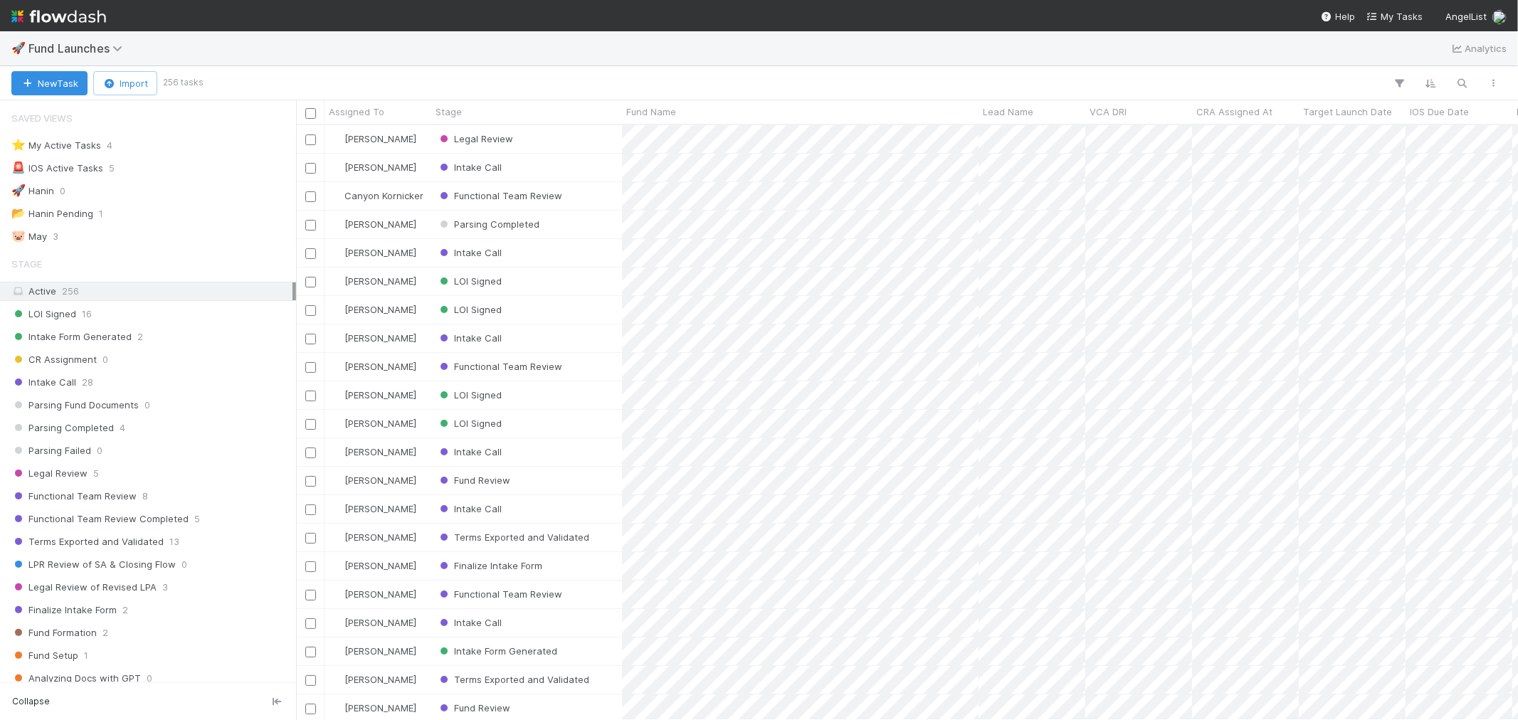
scroll to position [11, 11]
click at [77, 15] on img at bounding box center [58, 16] width 95 height 24
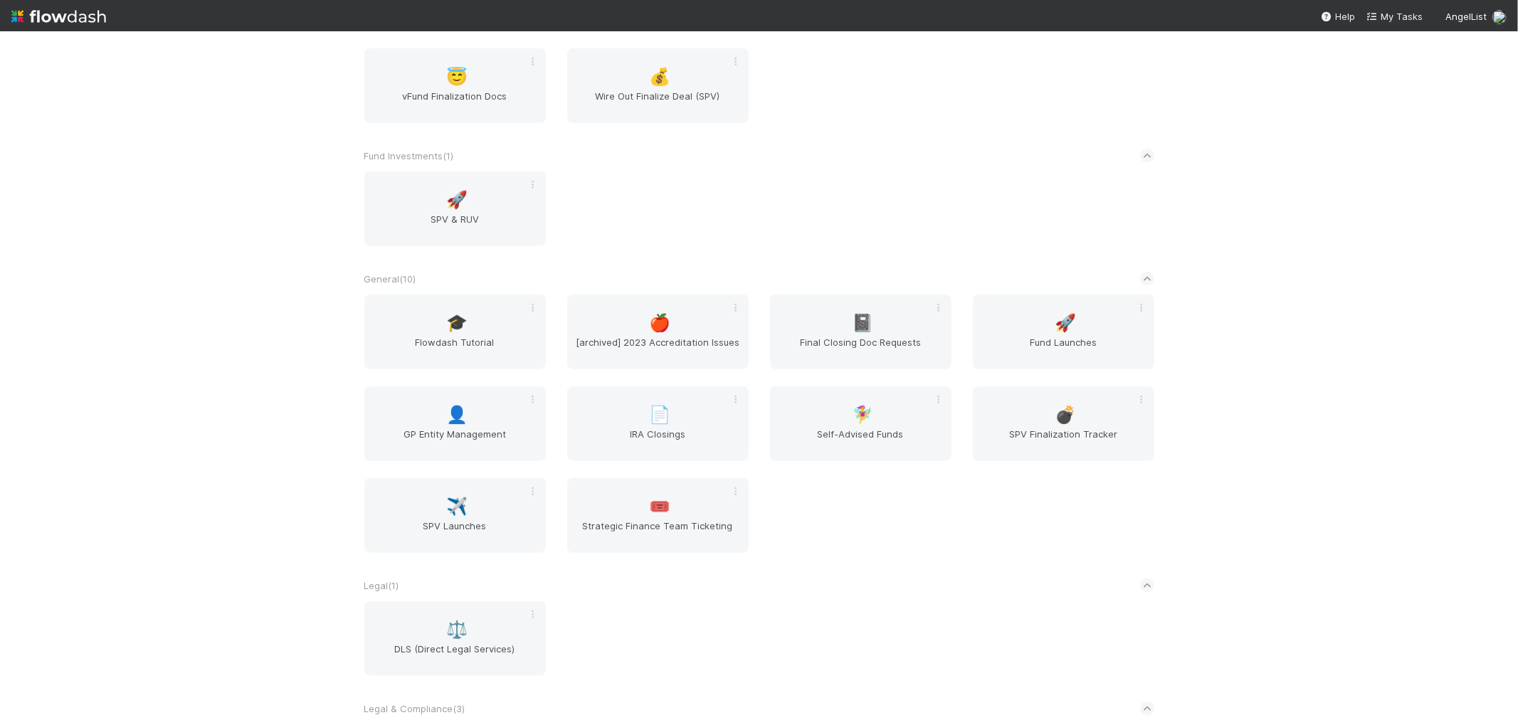
scroll to position [949, 0]
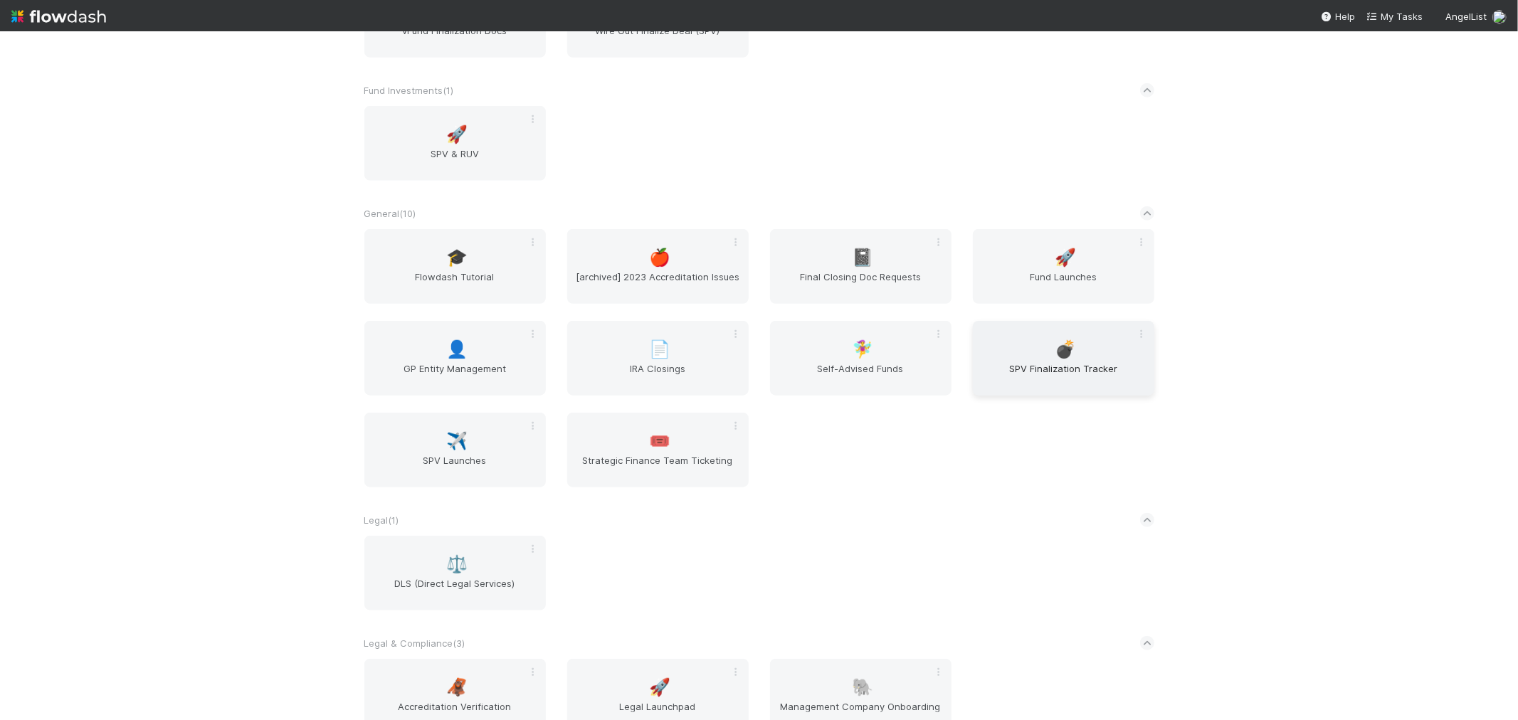
click at [1071, 362] on span "SPV Finalization Tracker" at bounding box center [1064, 376] width 170 height 28
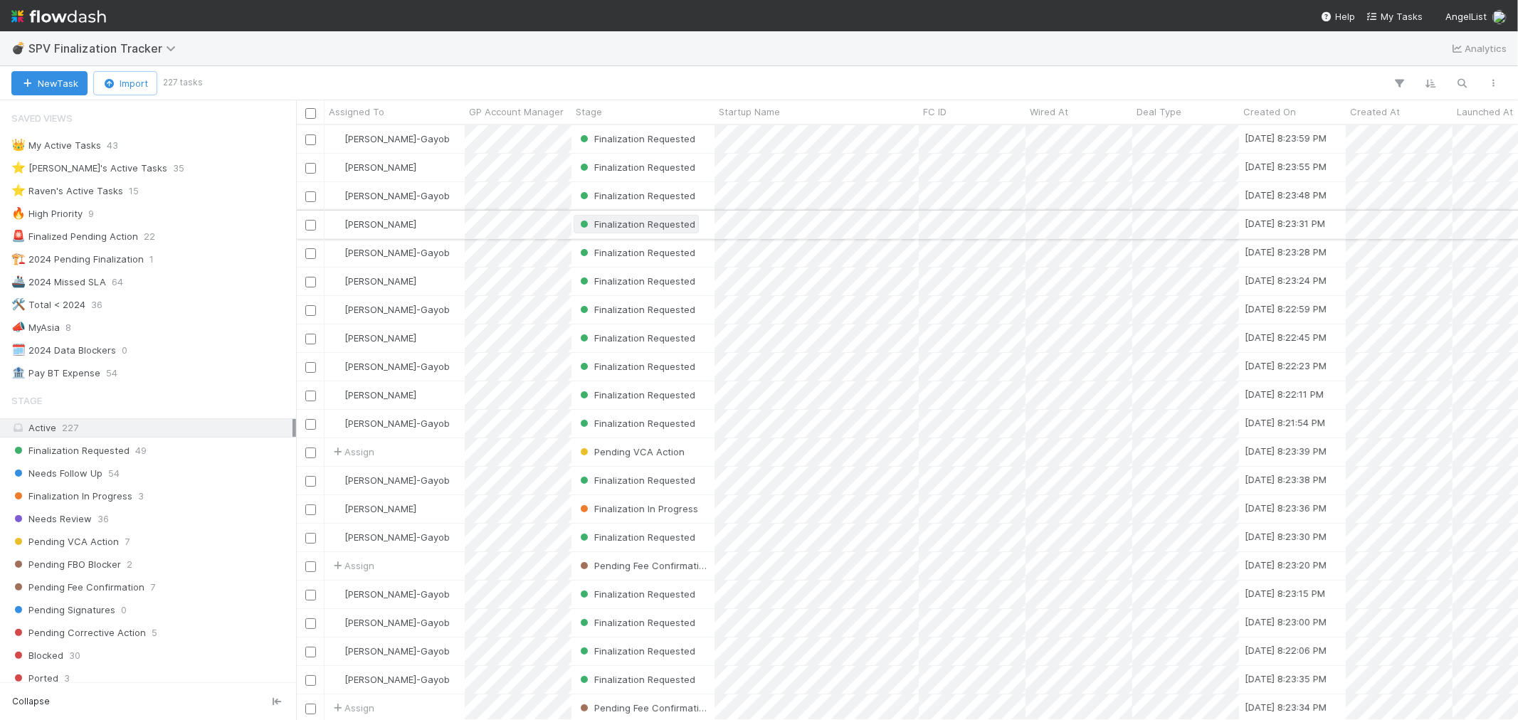
scroll to position [582, 1210]
click at [114, 184] on div "⭐ Raven's Active Tasks" at bounding box center [67, 191] width 112 height 18
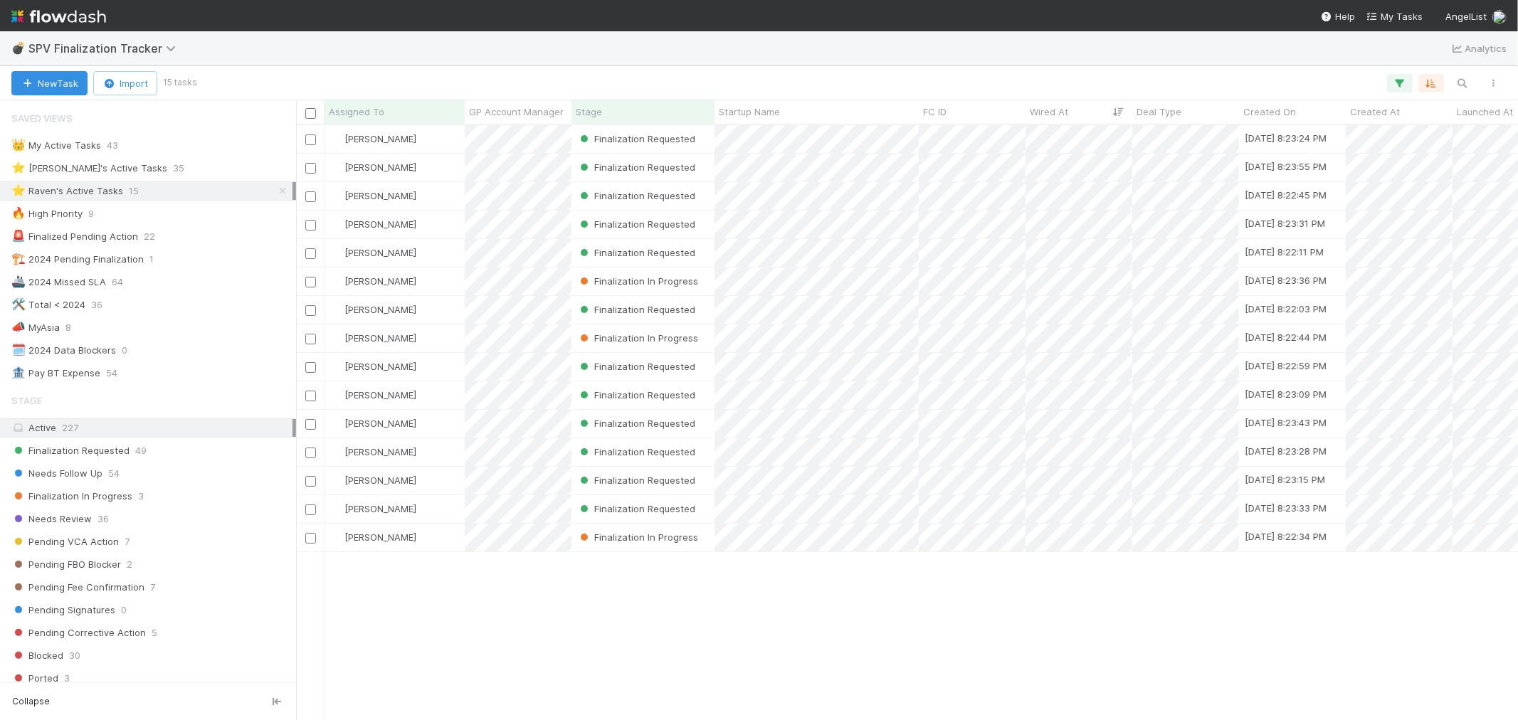
scroll to position [582, 1210]
click at [162, 143] on div "👑 My Active Tasks 43" at bounding box center [151, 146] width 281 height 18
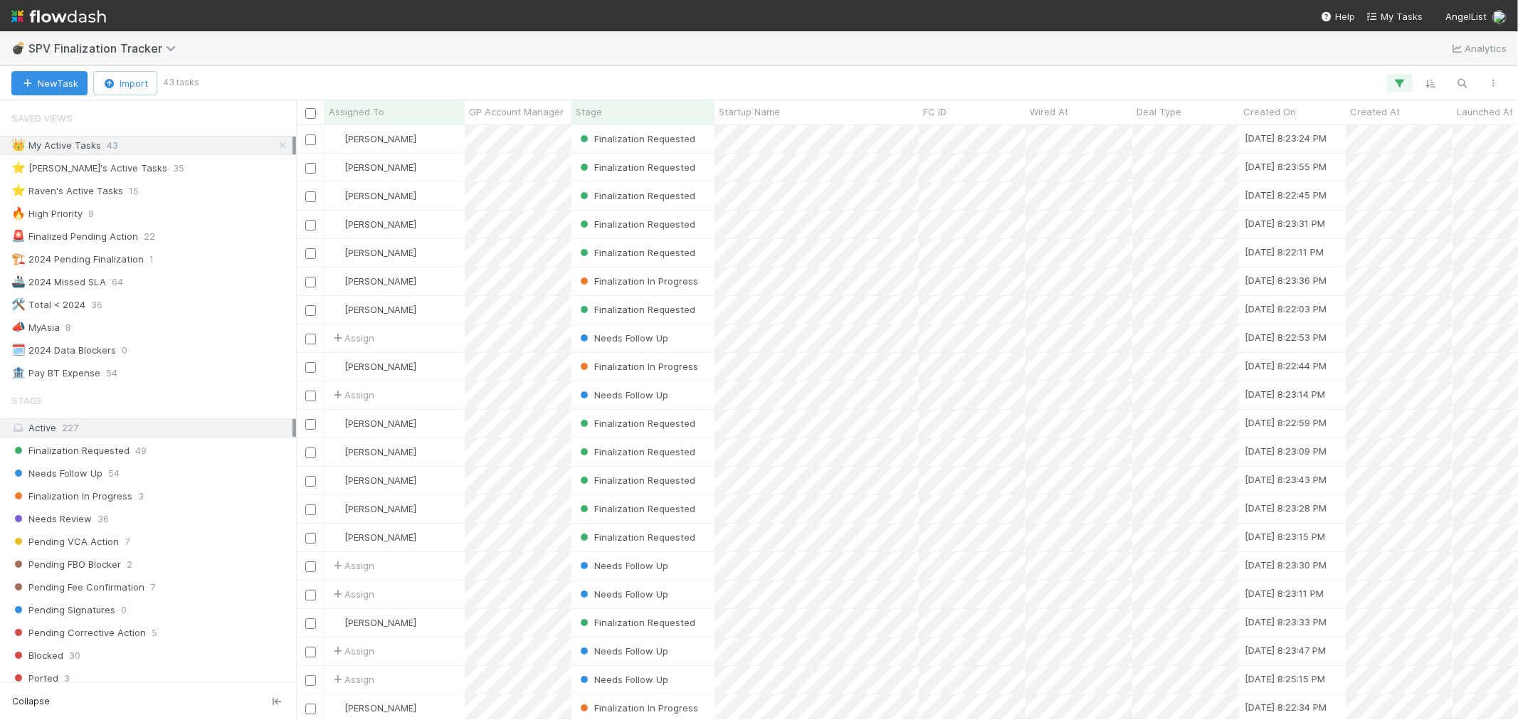
scroll to position [582, 1210]
click at [183, 193] on div "⭐ Raven's Active Tasks 15" at bounding box center [151, 191] width 281 height 18
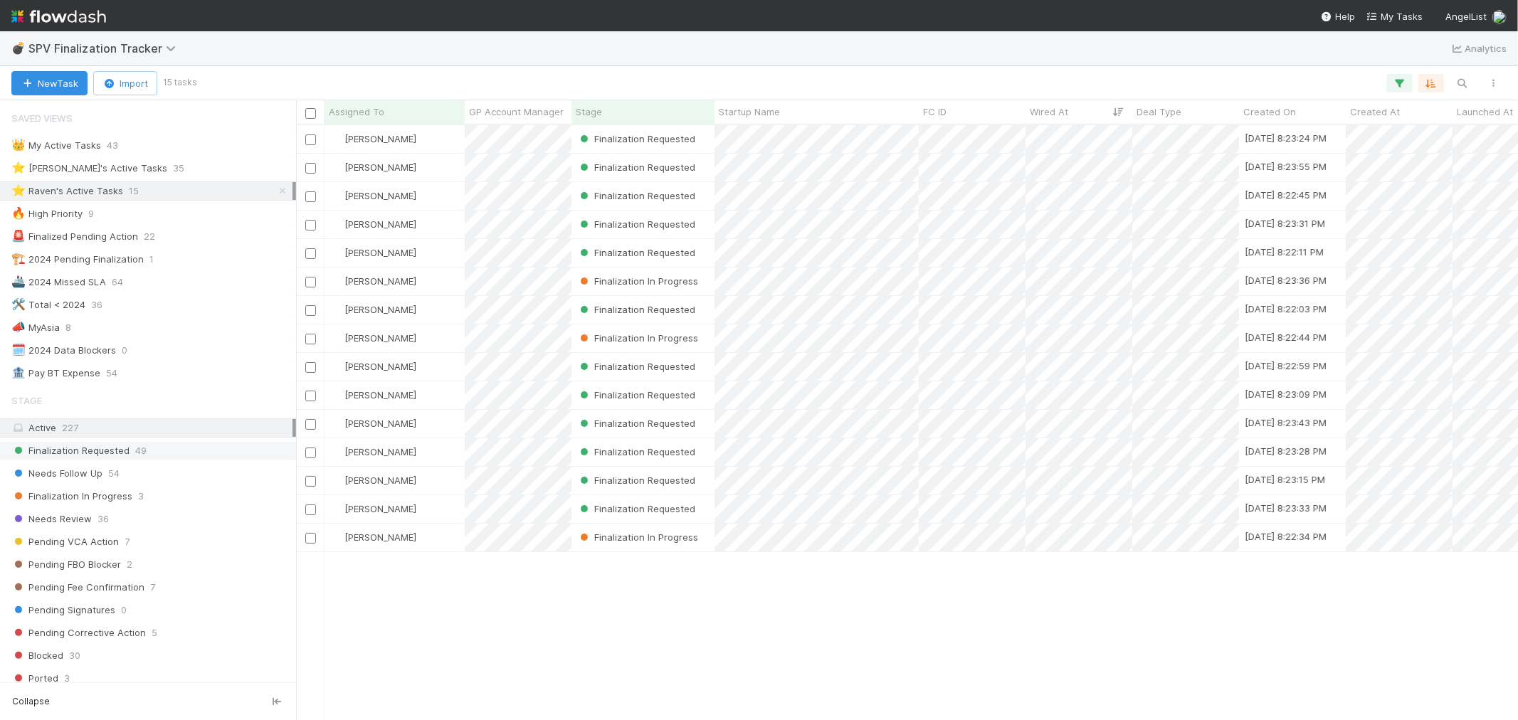
scroll to position [582, 1210]
click at [145, 496] on div "Finalization In Progress 3" at bounding box center [151, 497] width 281 height 18
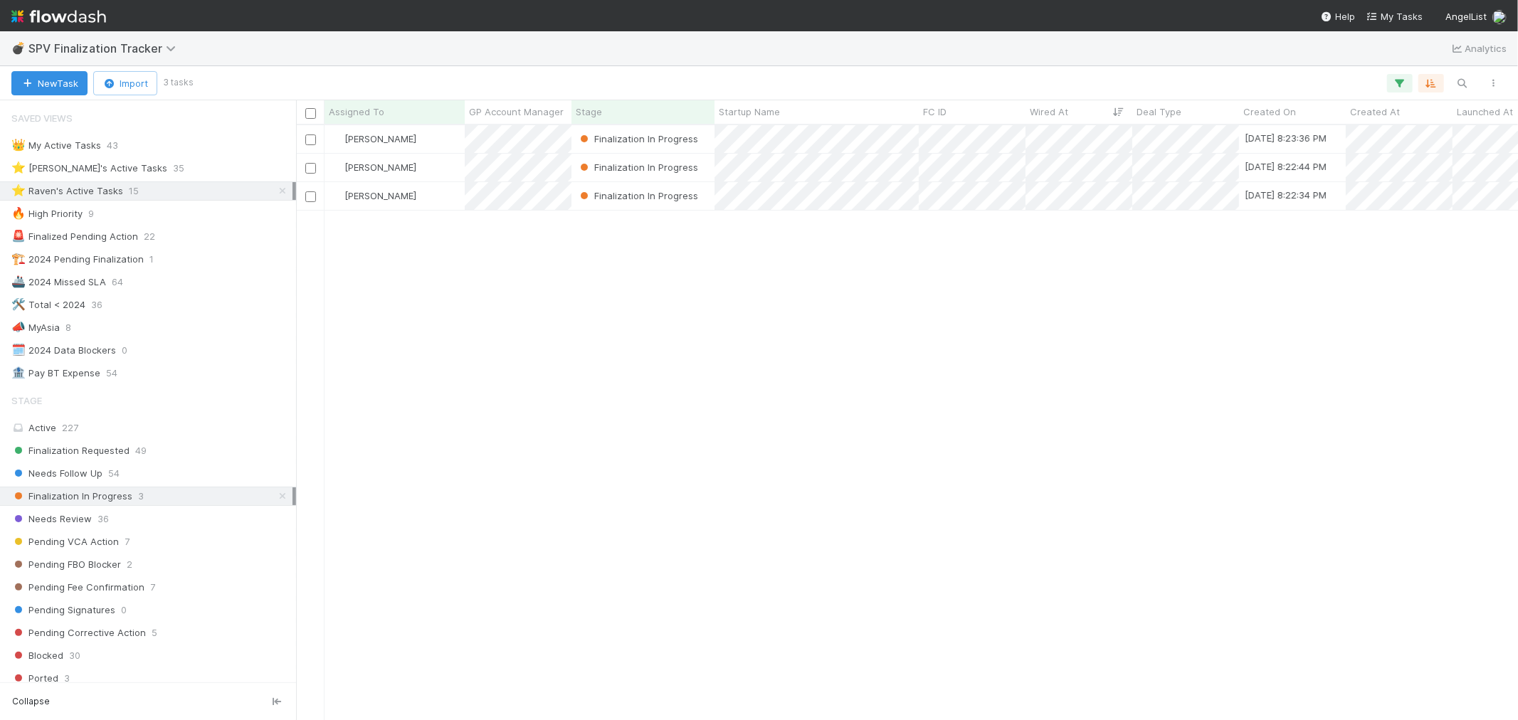
scroll to position [582, 1210]
click at [427, 194] on div "[PERSON_NAME]" at bounding box center [395, 196] width 140 height 28
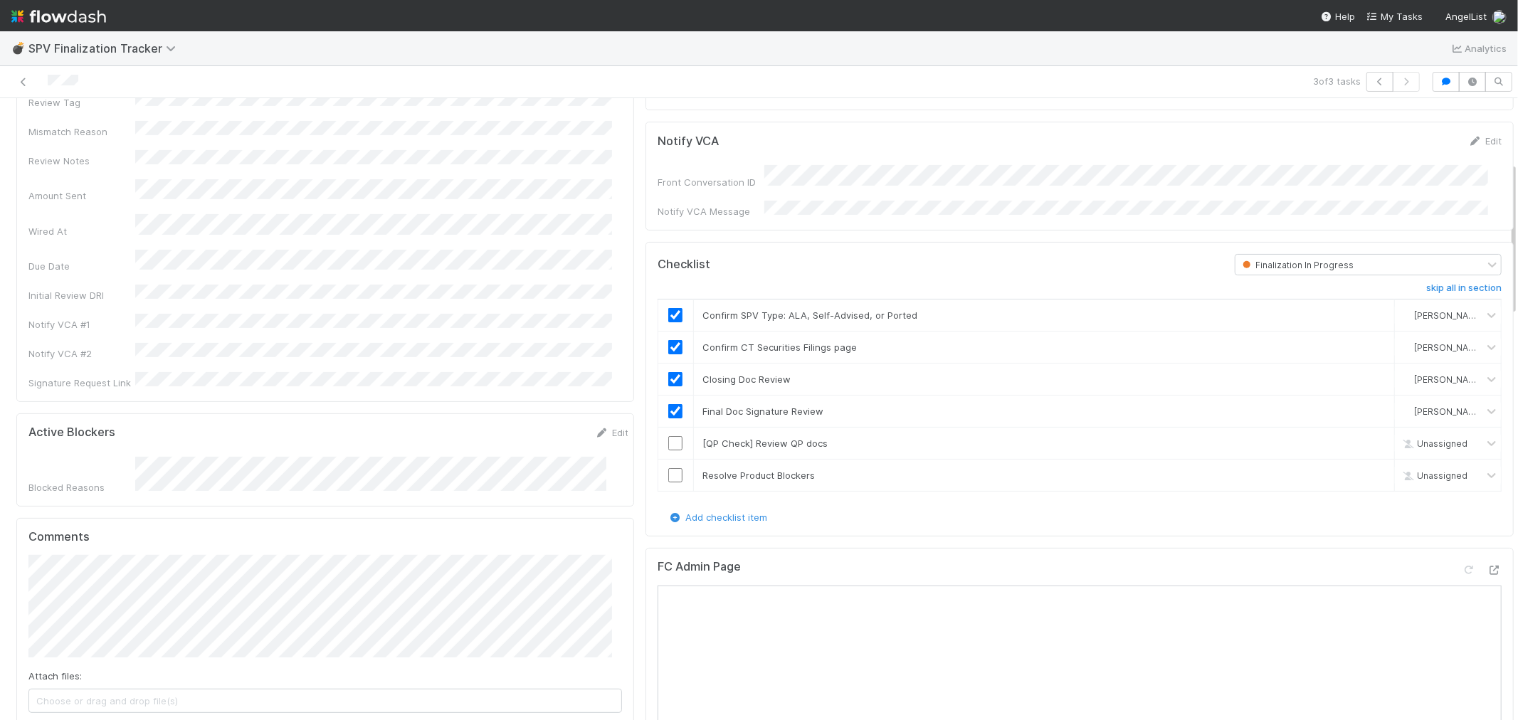
scroll to position [474, 0]
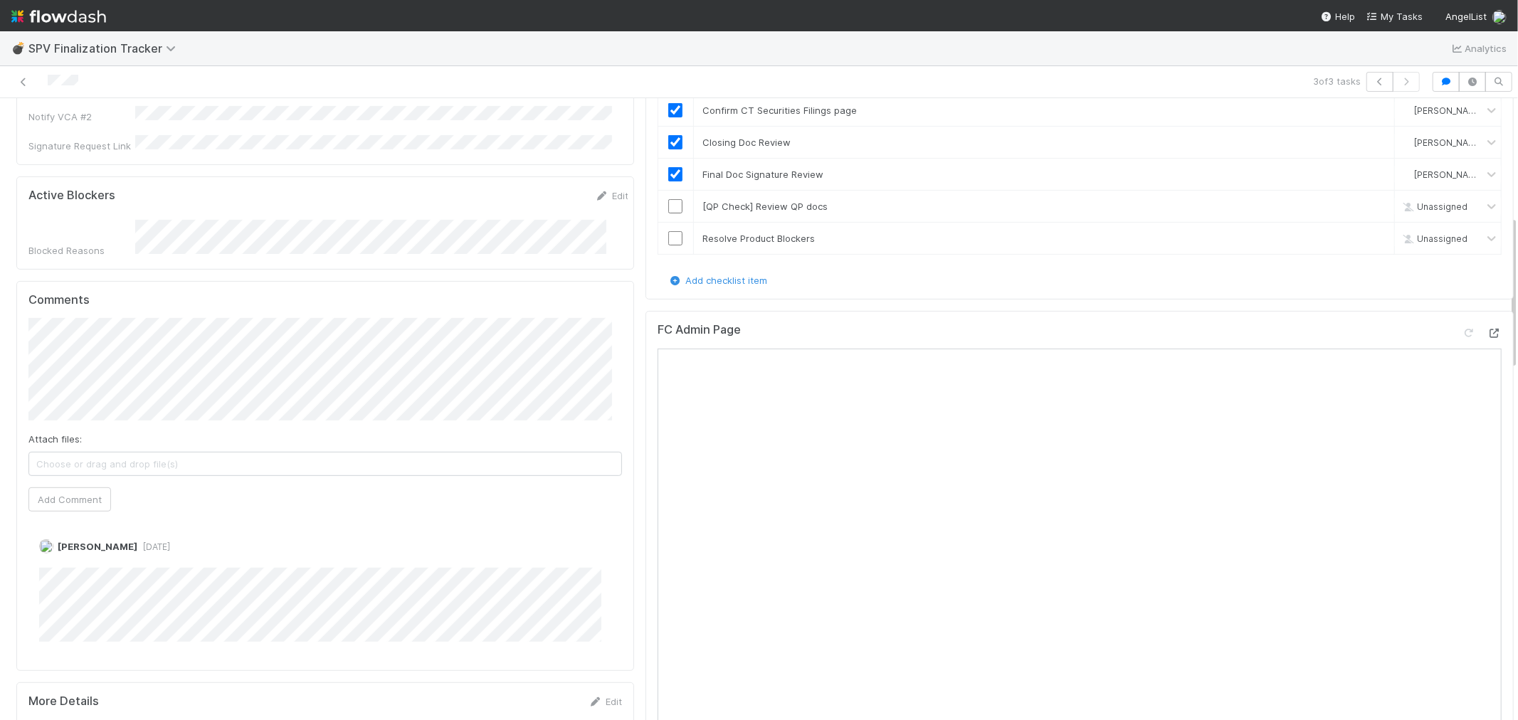
click at [1488, 329] on icon at bounding box center [1495, 333] width 14 height 9
click at [1368, 201] on link "skip" at bounding box center [1377, 206] width 18 height 11
click at [668, 232] on input "checkbox" at bounding box center [675, 238] width 14 height 14
drag, startPoint x: 1470, startPoint y: 329, endPoint x: 864, endPoint y: 201, distance: 619.6
click at [1488, 329] on icon at bounding box center [1495, 333] width 14 height 9
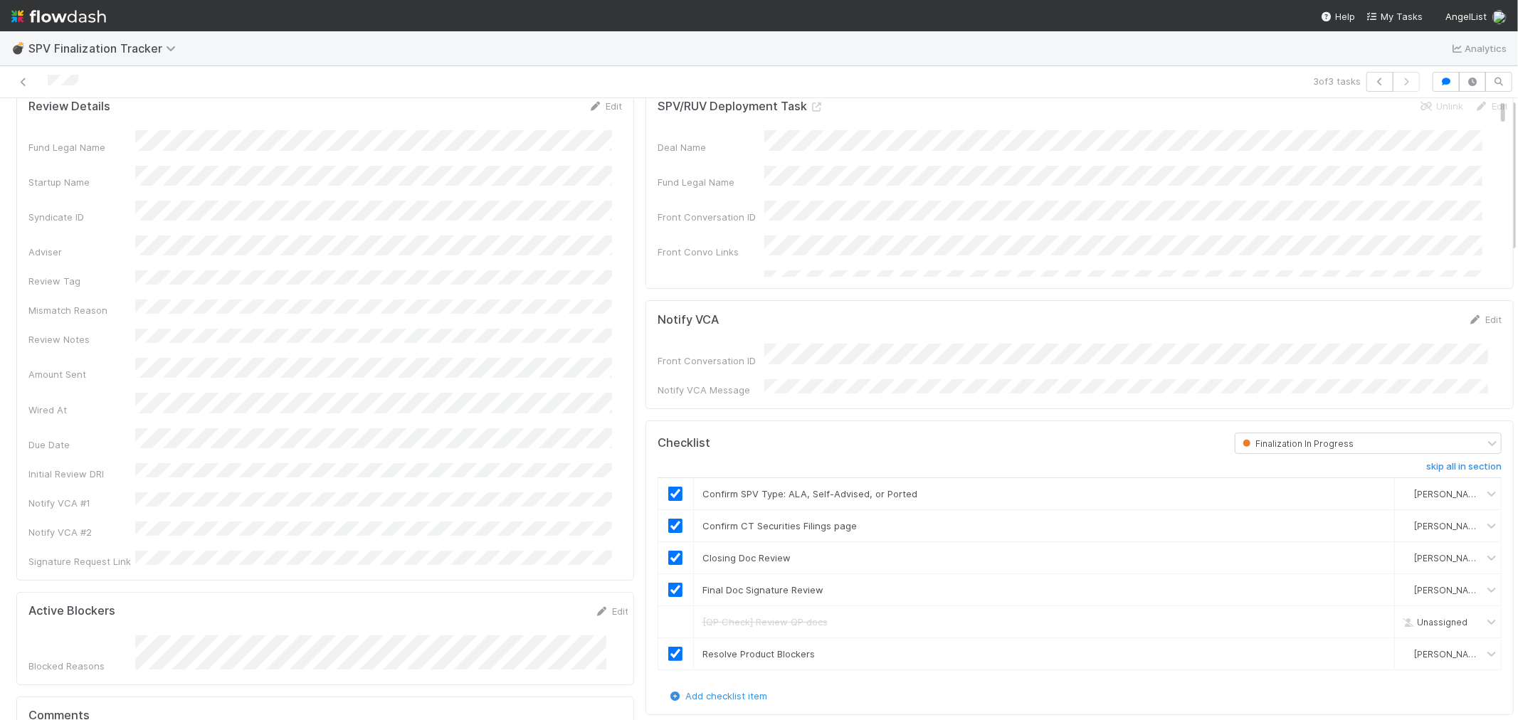
scroll to position [0, 0]
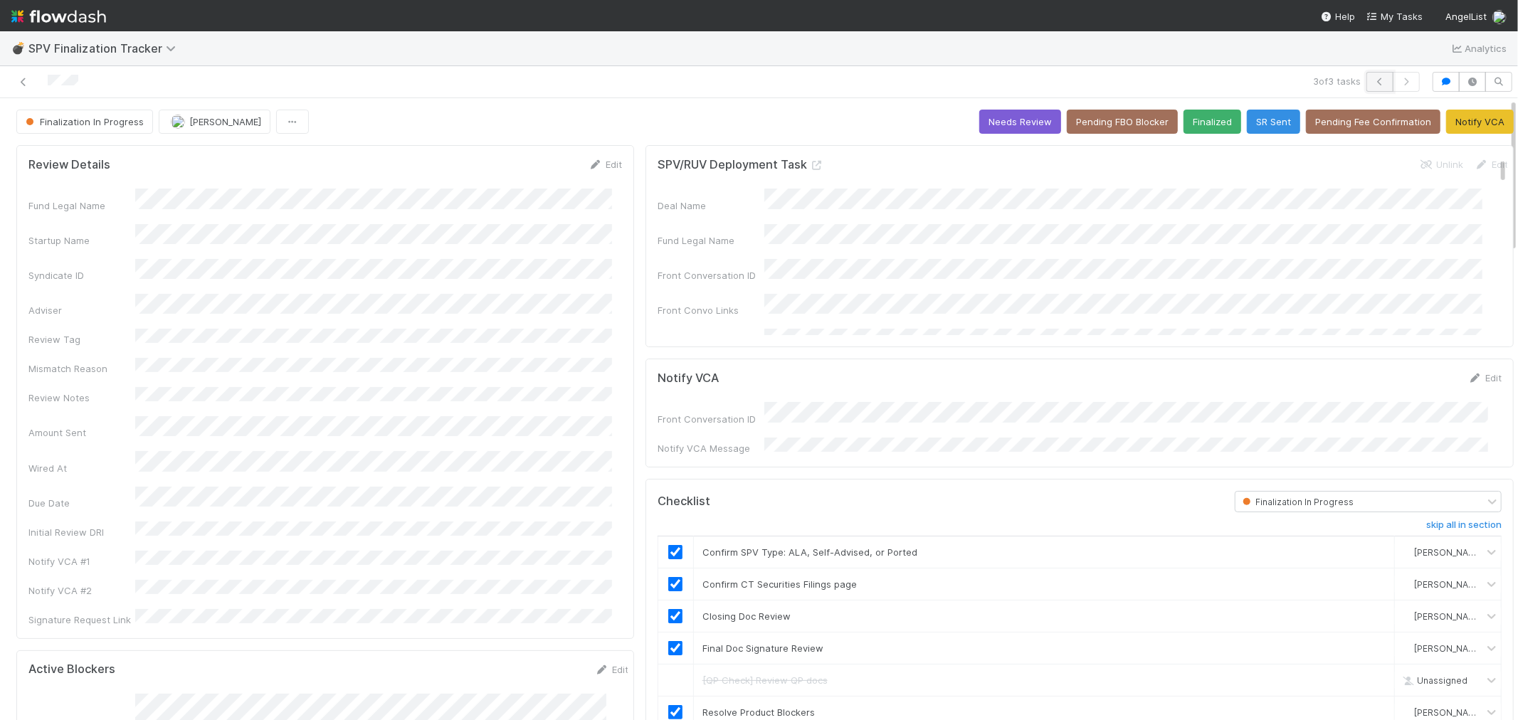
click at [1367, 75] on button "button" at bounding box center [1380, 82] width 27 height 20
click at [810, 169] on icon at bounding box center [817, 165] width 14 height 9
click at [1367, 74] on button "button" at bounding box center [1380, 82] width 27 height 20
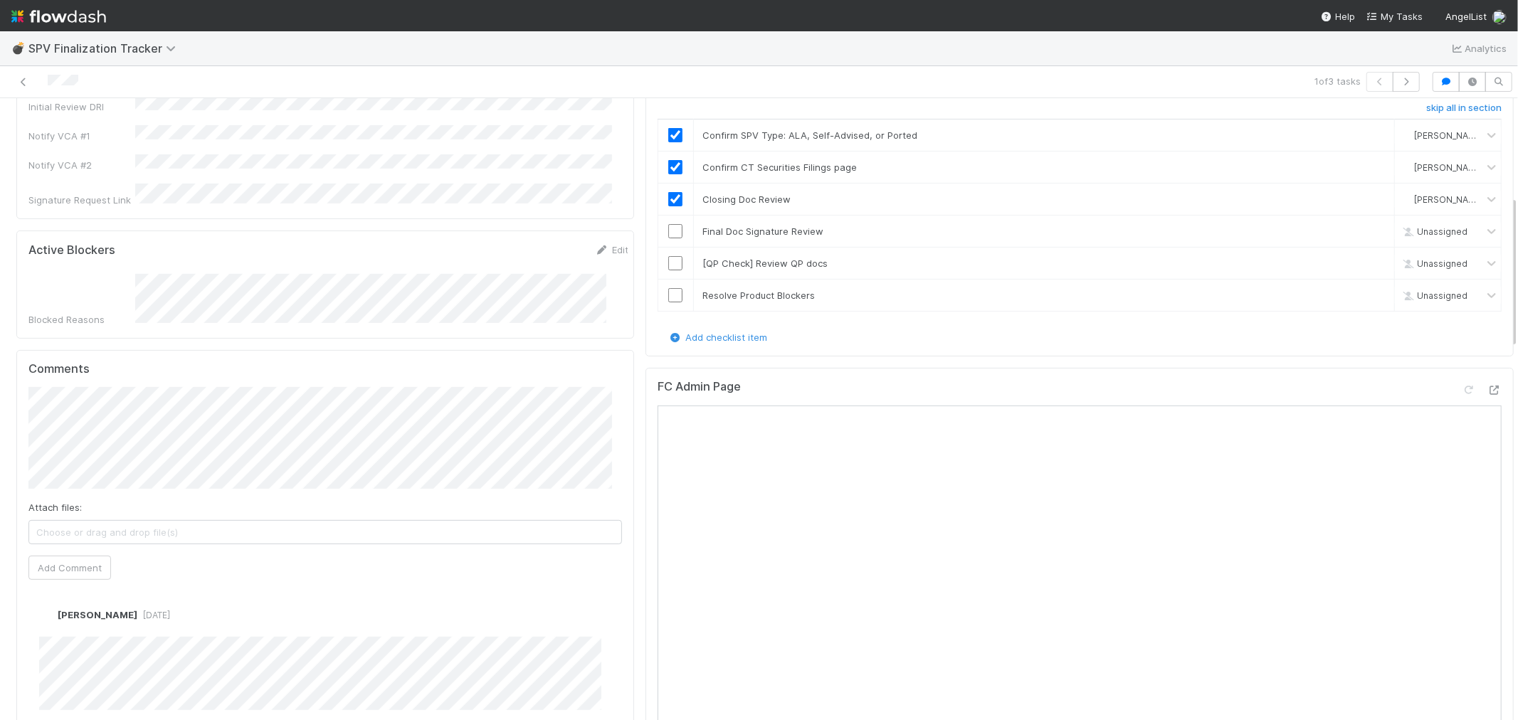
scroll to position [395, 0]
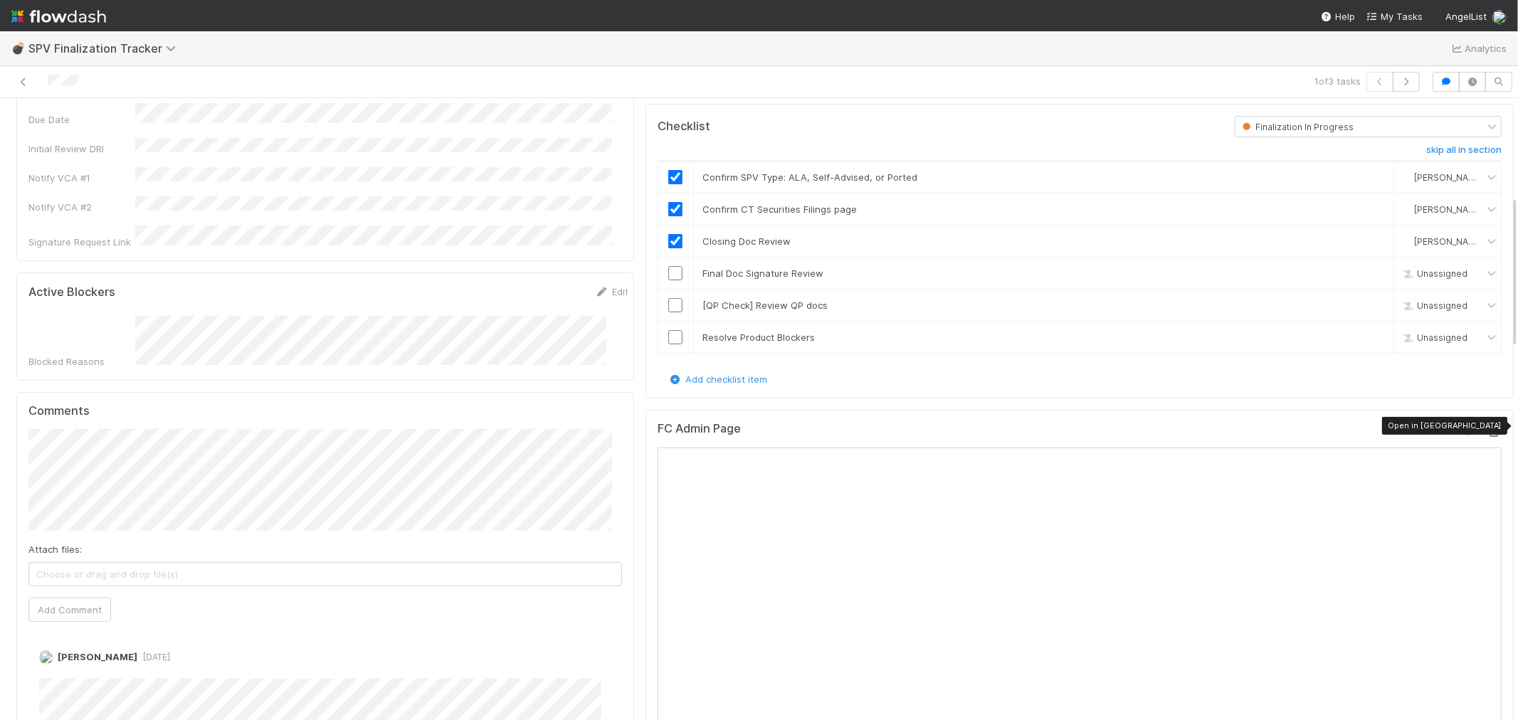
click at [1488, 428] on icon at bounding box center [1495, 432] width 14 height 9
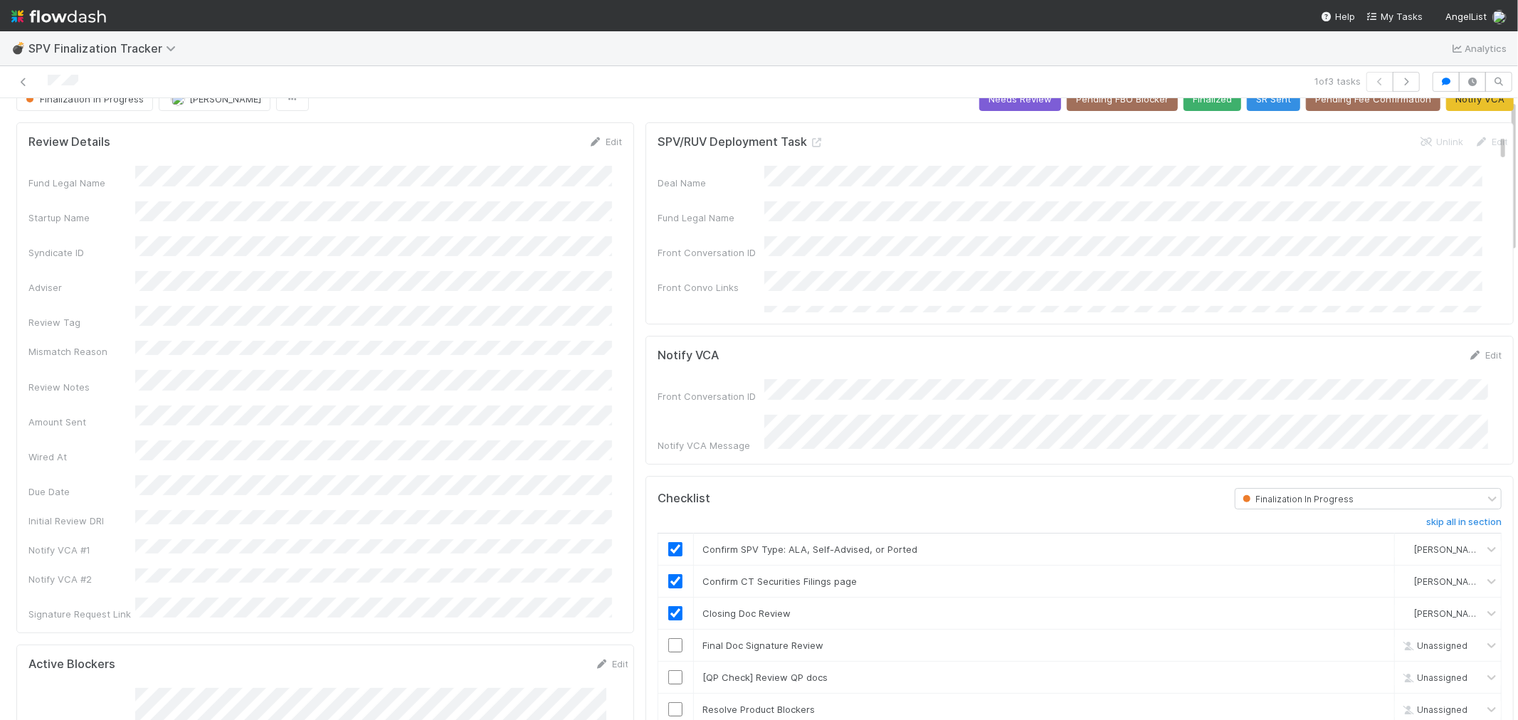
scroll to position [0, 0]
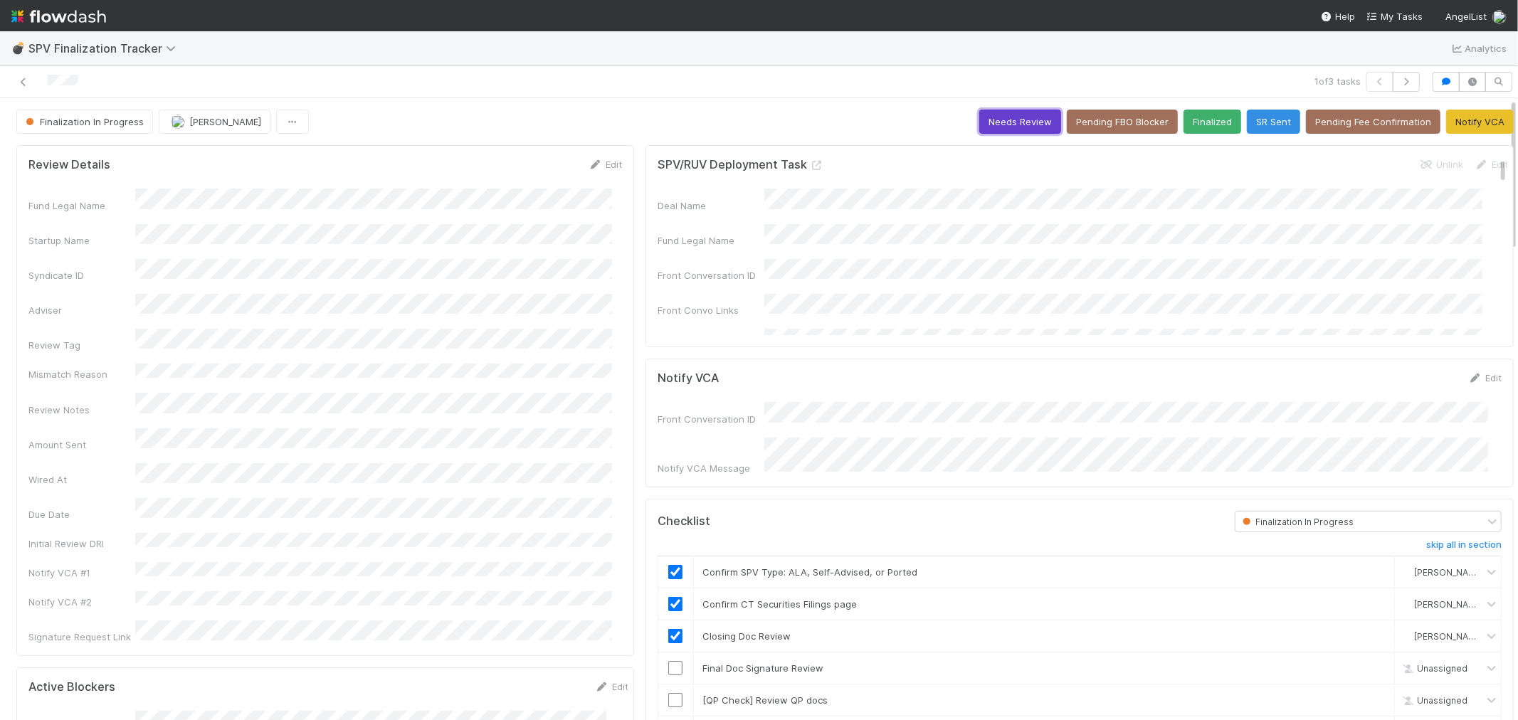
click at [987, 114] on button "Needs Review" at bounding box center [1020, 122] width 82 height 24
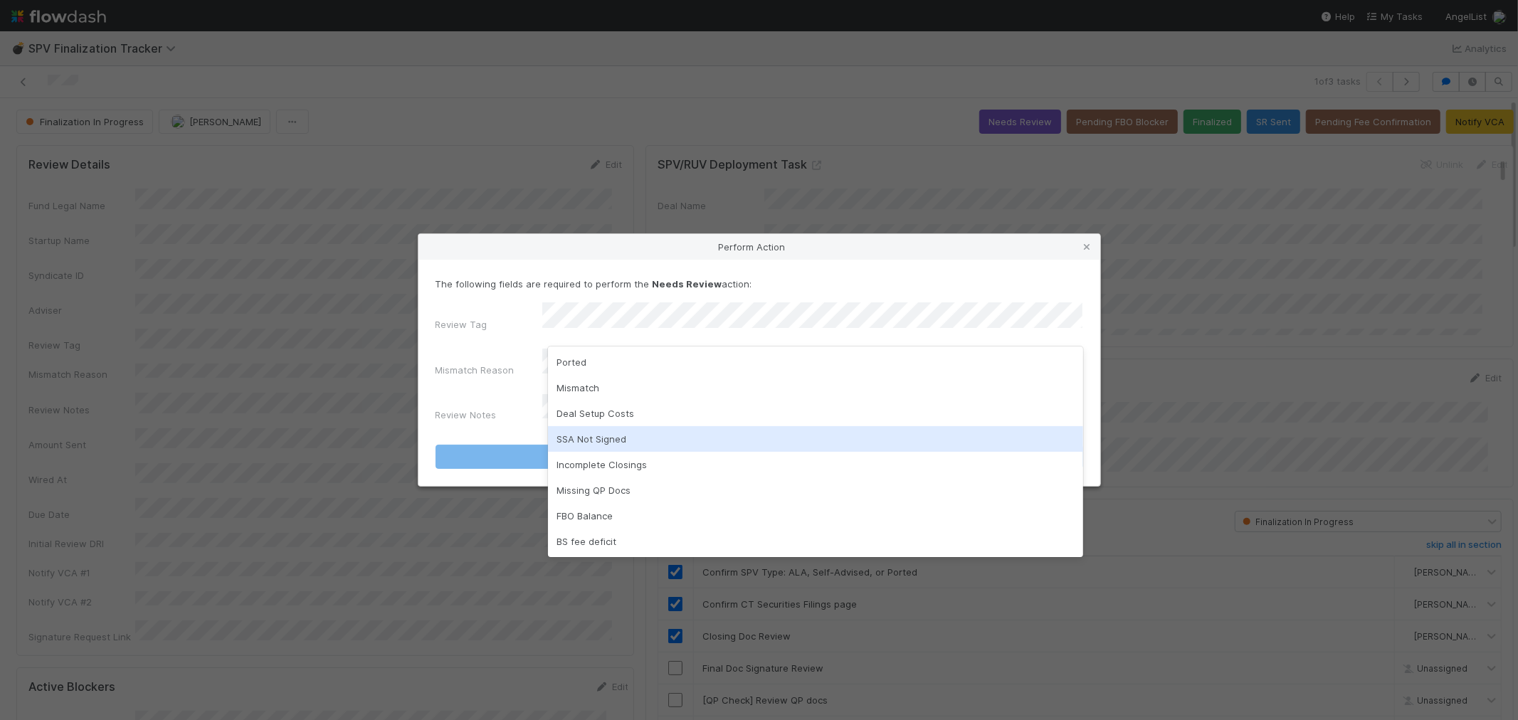
click at [622, 443] on div "SSA Not Signed" at bounding box center [815, 439] width 535 height 26
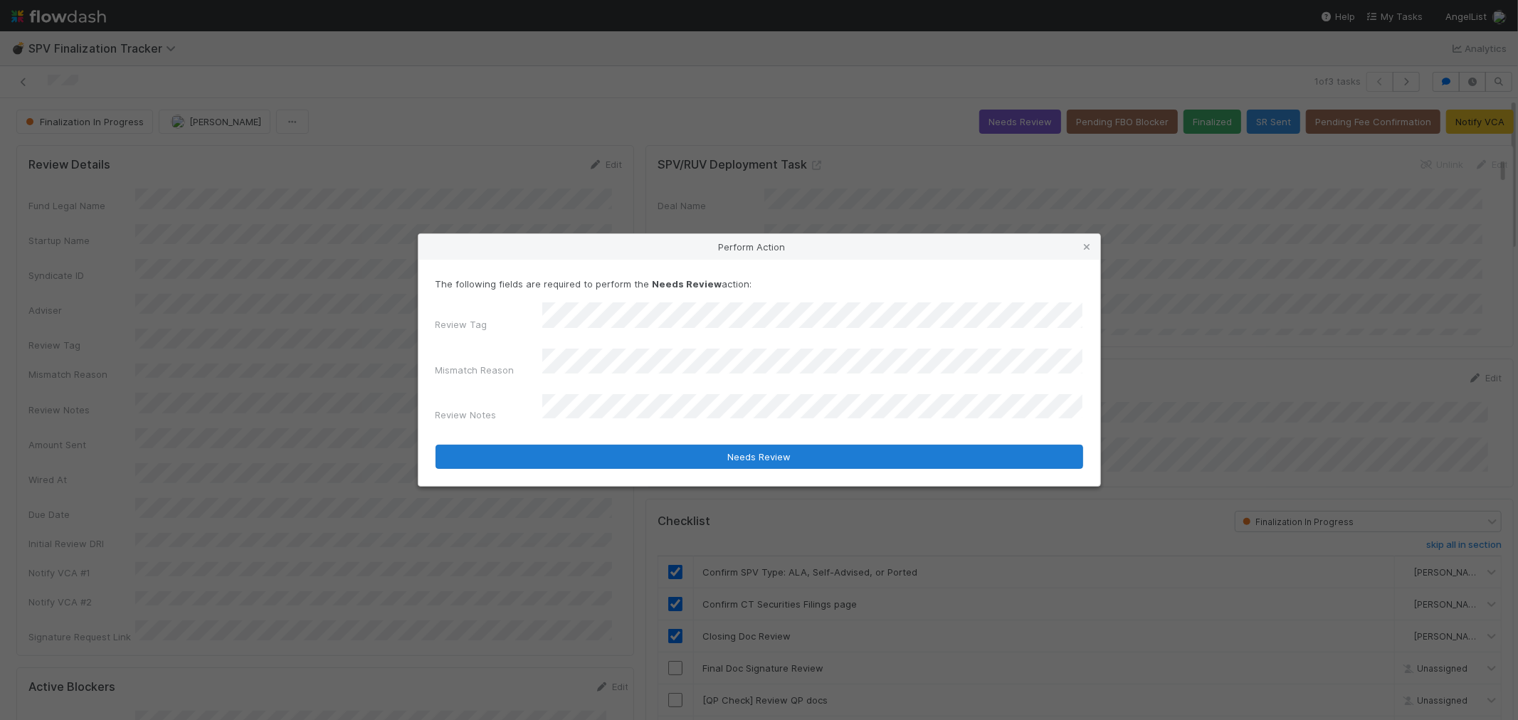
click at [523, 431] on form "The following fields are required to perform the Needs Review action: Review Ta…" at bounding box center [760, 373] width 648 height 192
click at [693, 445] on button "Needs Review" at bounding box center [760, 457] width 648 height 24
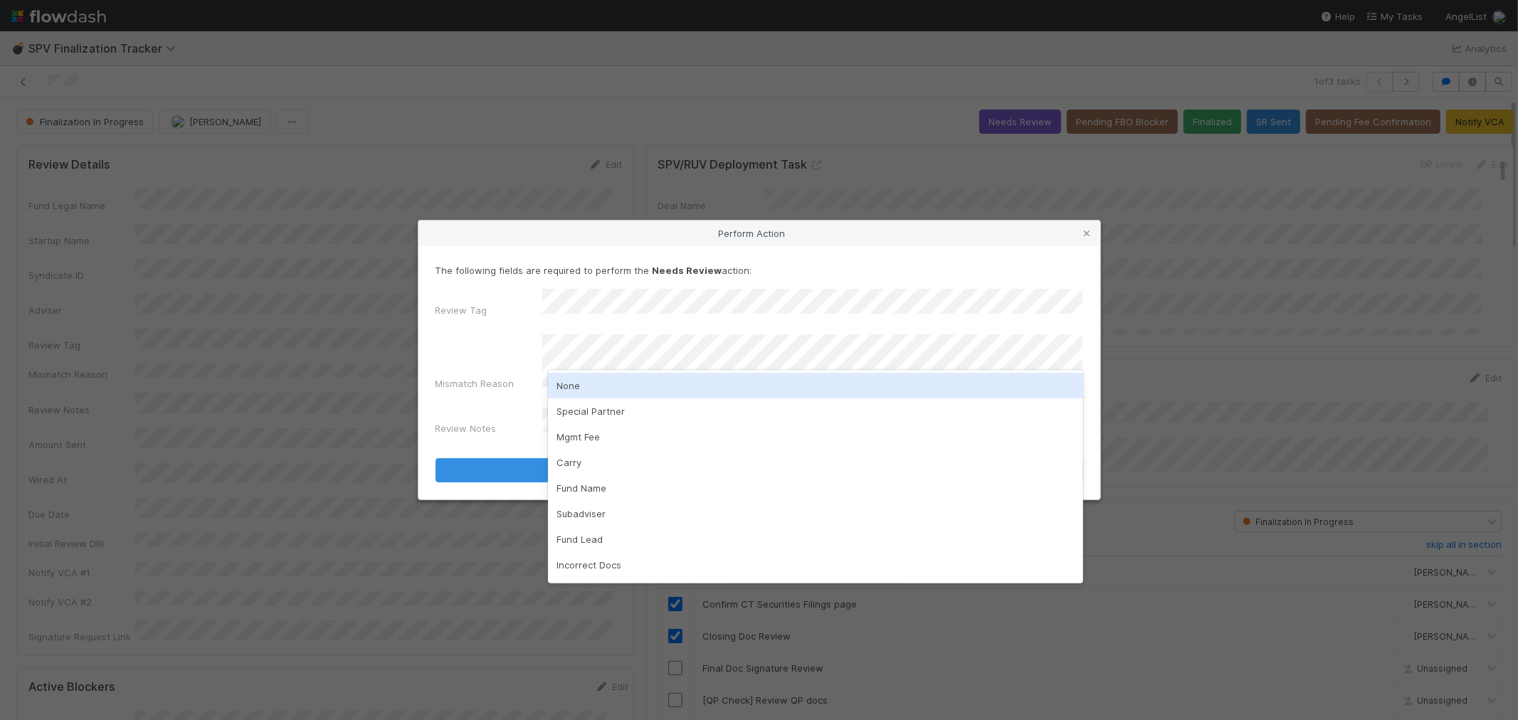
click at [579, 379] on div "None" at bounding box center [815, 386] width 535 height 26
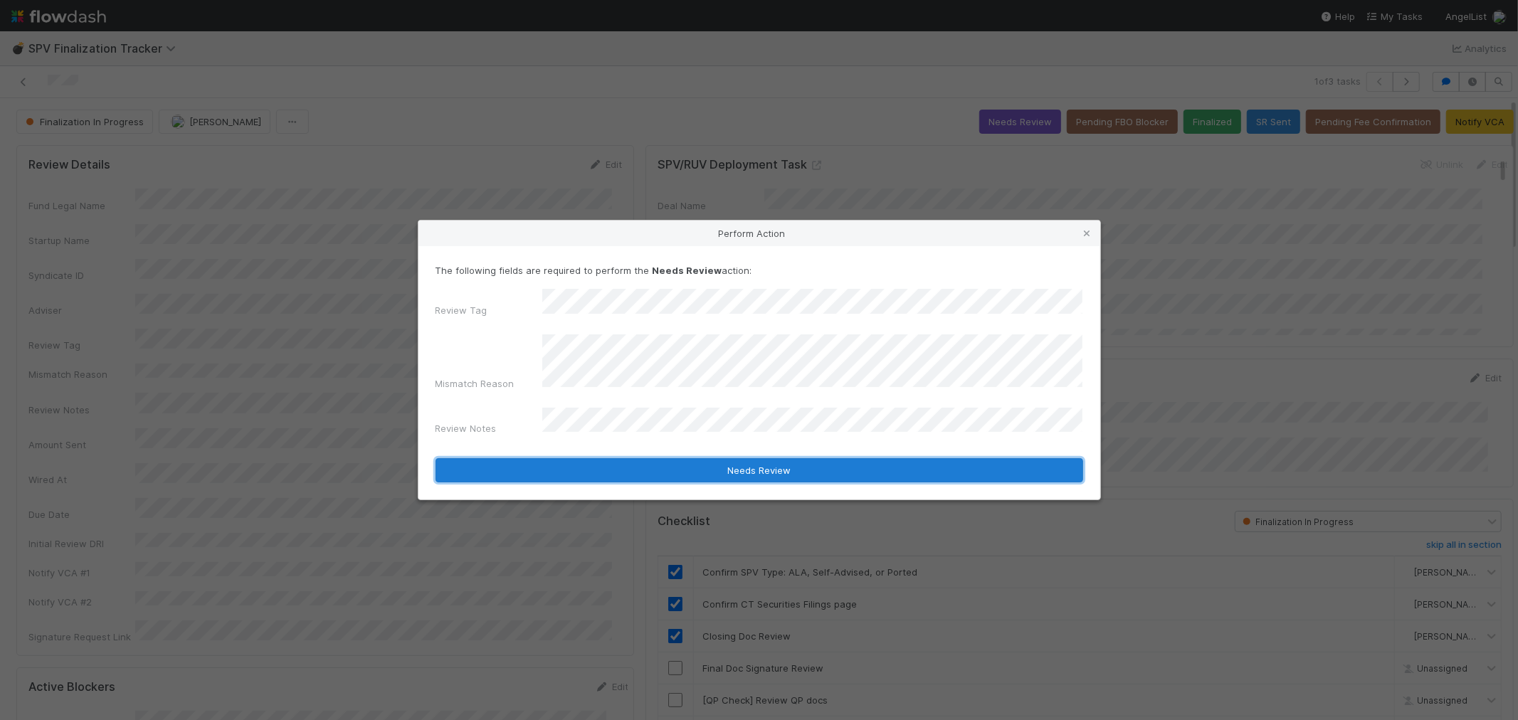
click at [528, 458] on button "Needs Review" at bounding box center [760, 470] width 648 height 24
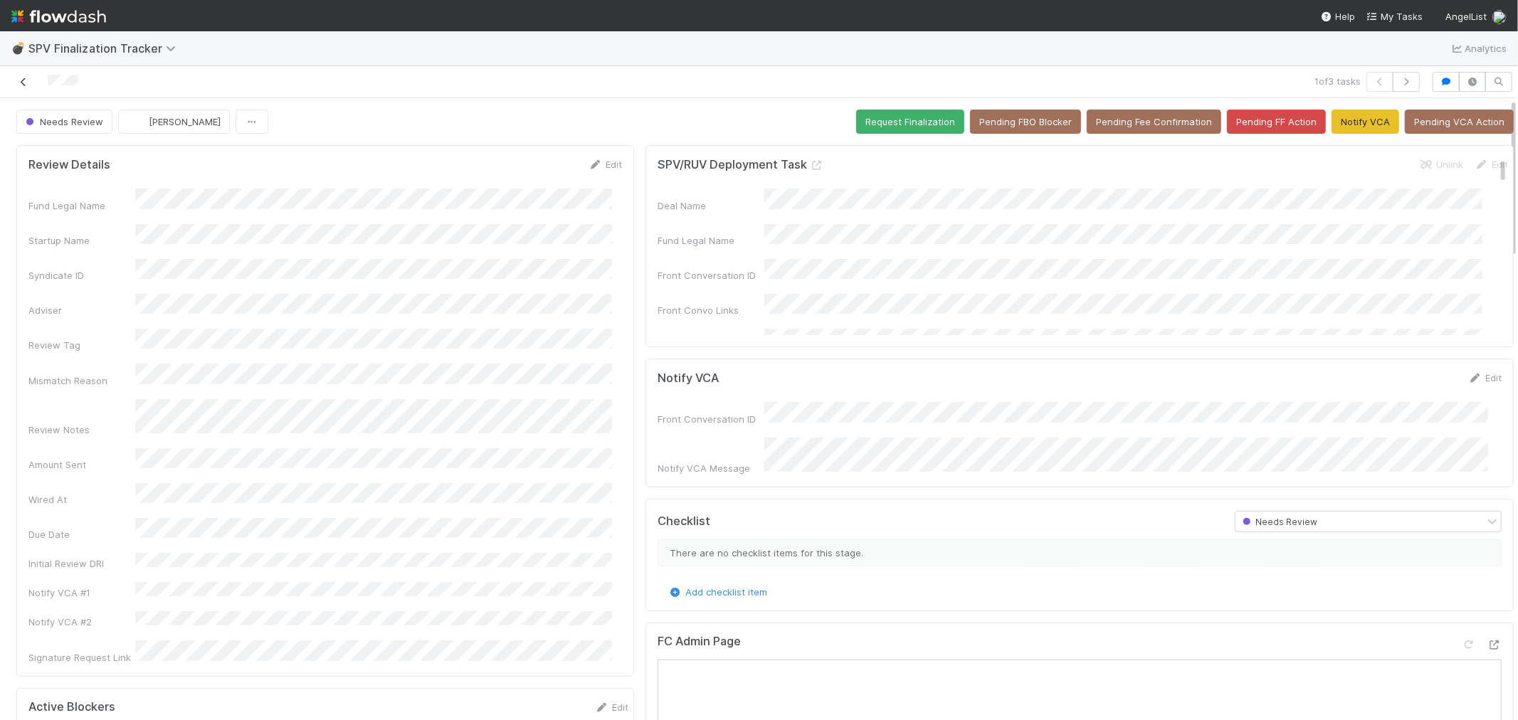
click at [24, 82] on icon at bounding box center [23, 82] width 14 height 9
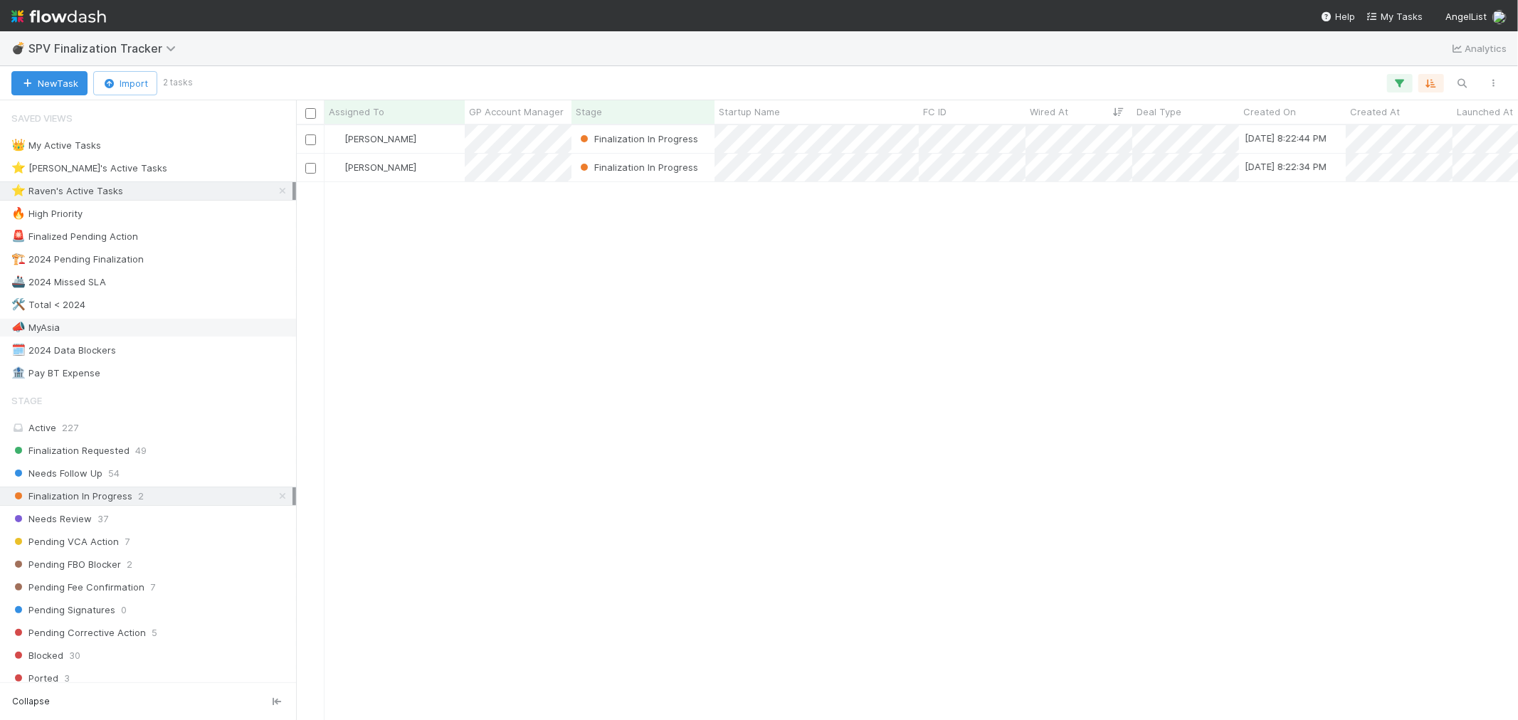
scroll to position [582, 1210]
click at [434, 167] on div "[PERSON_NAME]" at bounding box center [395, 168] width 140 height 28
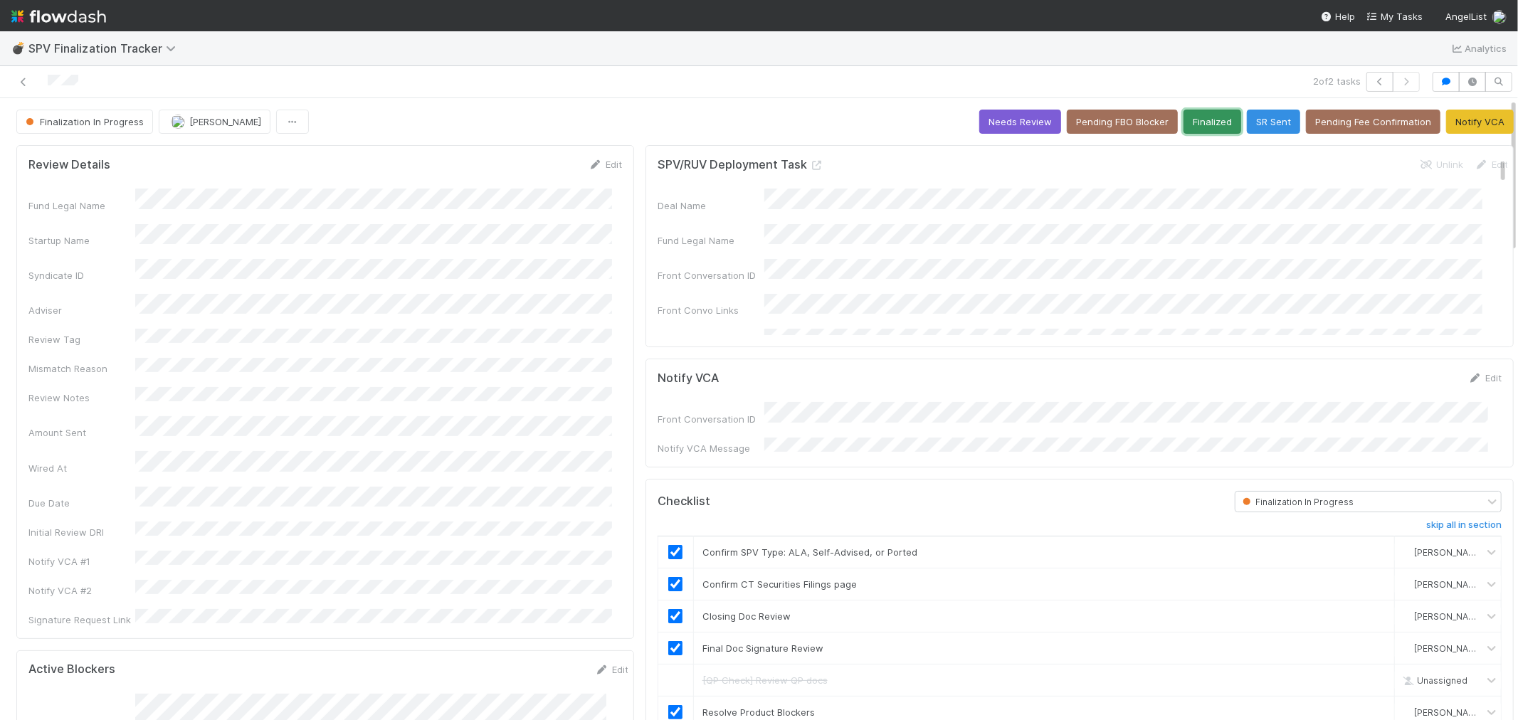
click at [1189, 126] on button "Finalized" at bounding box center [1213, 122] width 58 height 24
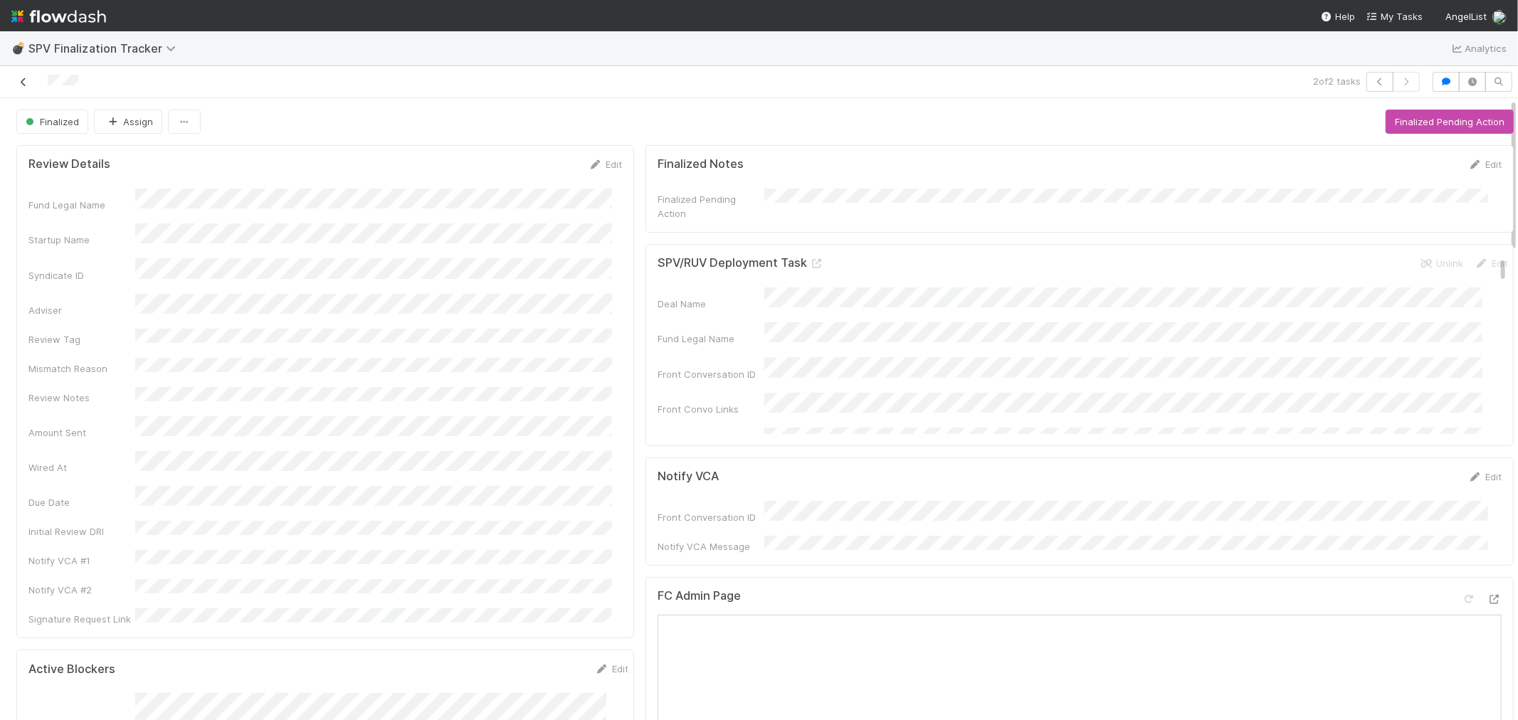
click at [23, 81] on icon at bounding box center [23, 82] width 14 height 9
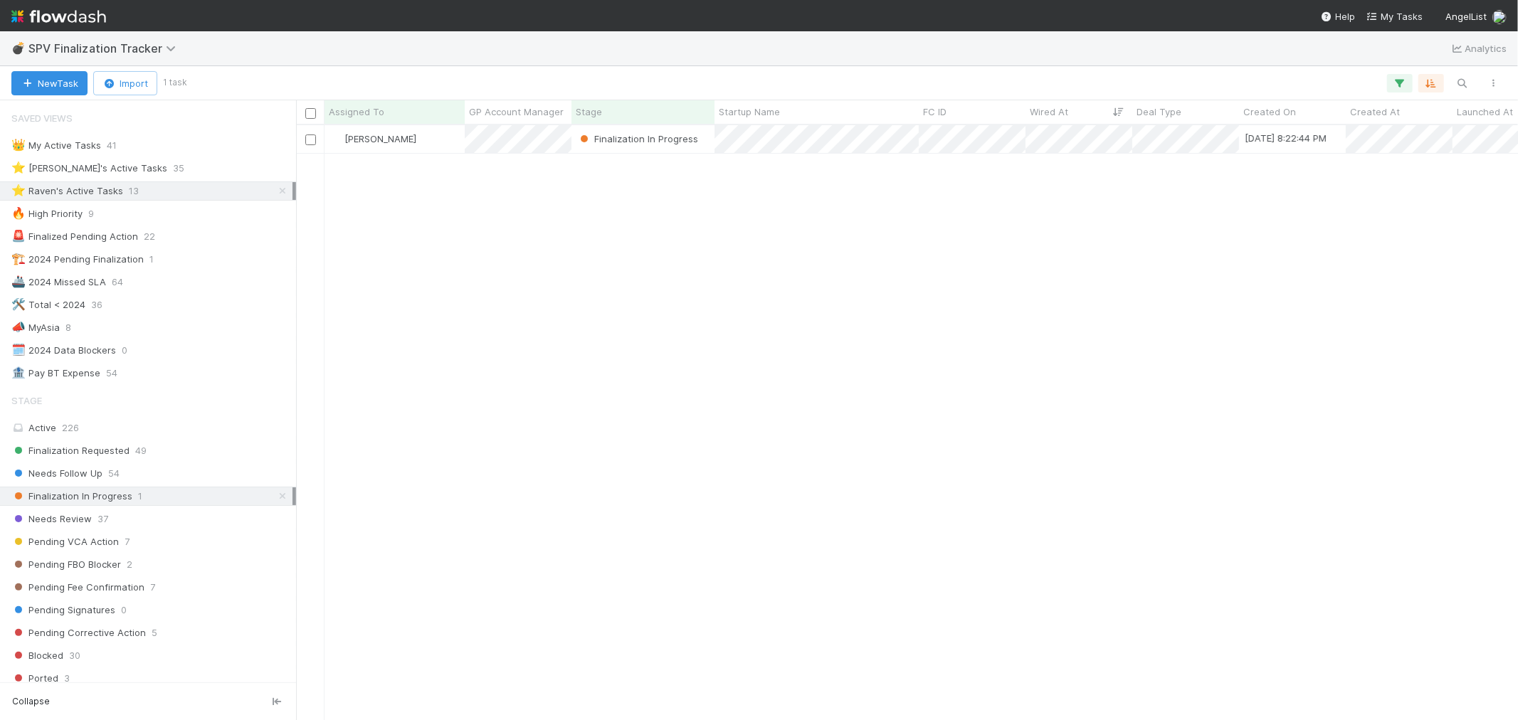
scroll to position [11, 11]
click at [275, 501] on icon at bounding box center [282, 496] width 14 height 9
click at [158, 458] on div "Finalization Requested 49" at bounding box center [151, 451] width 281 height 18
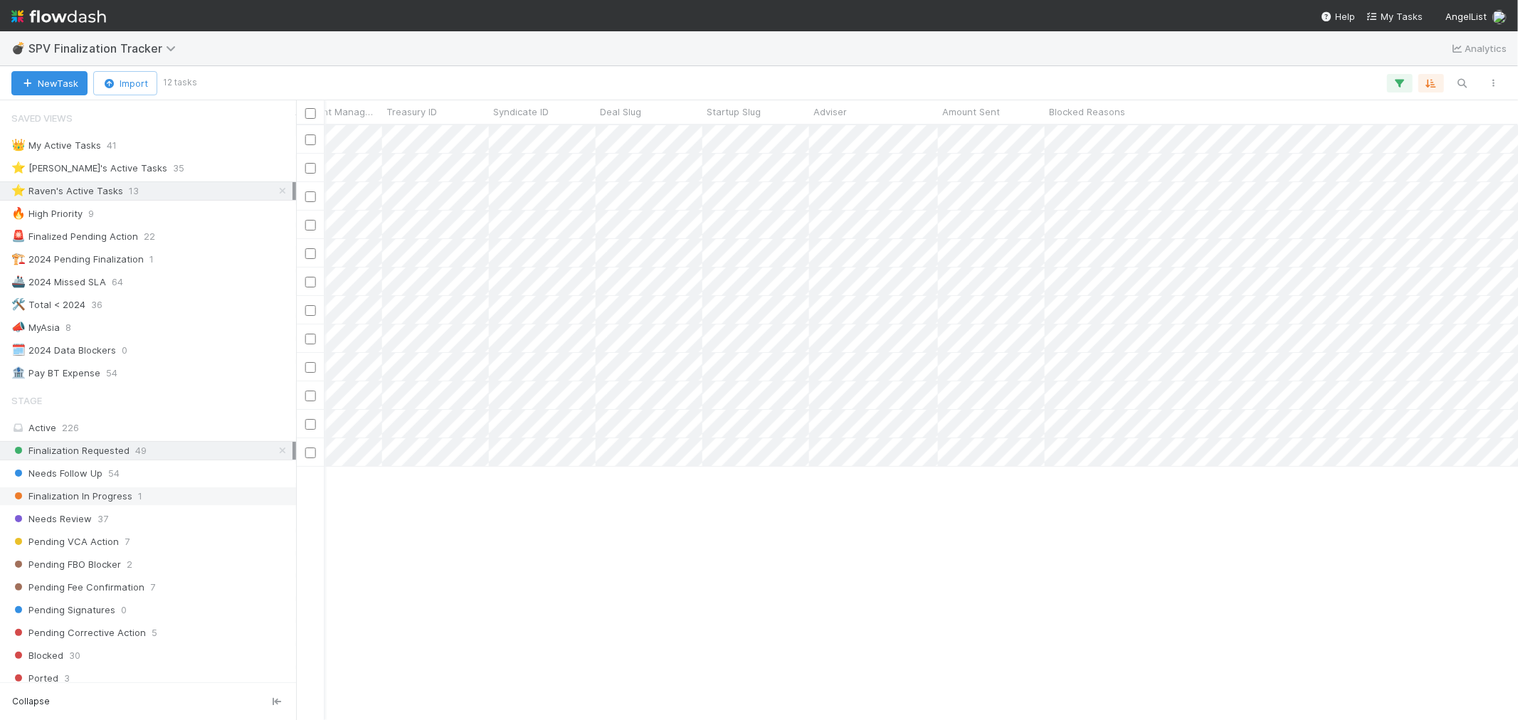
scroll to position [0, 1490]
click at [878, 110] on div "Adviser" at bounding box center [881, 112] width 121 height 14
click at [879, 130] on div "Sort A → Z" at bounding box center [902, 138] width 162 height 21
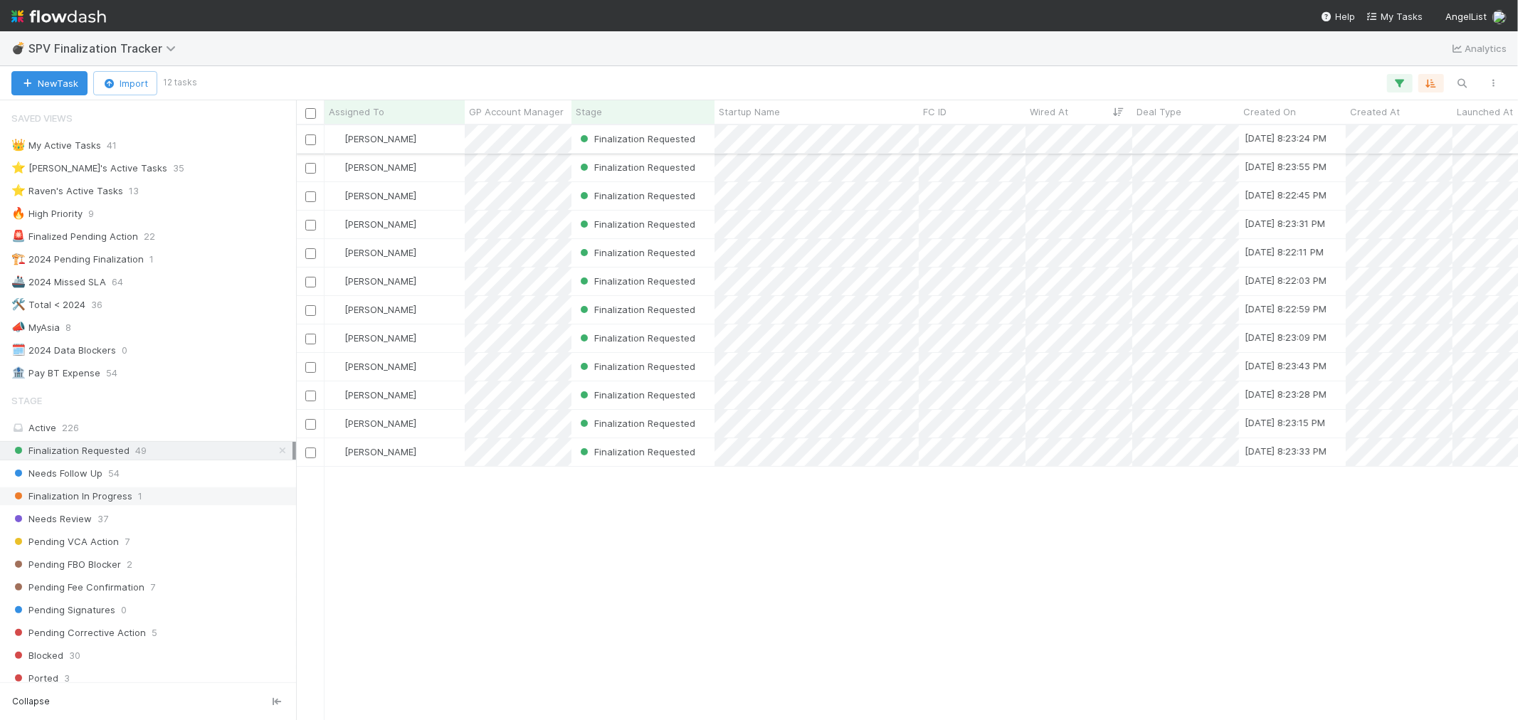
click at [428, 132] on div "[PERSON_NAME]" at bounding box center [395, 139] width 140 height 28
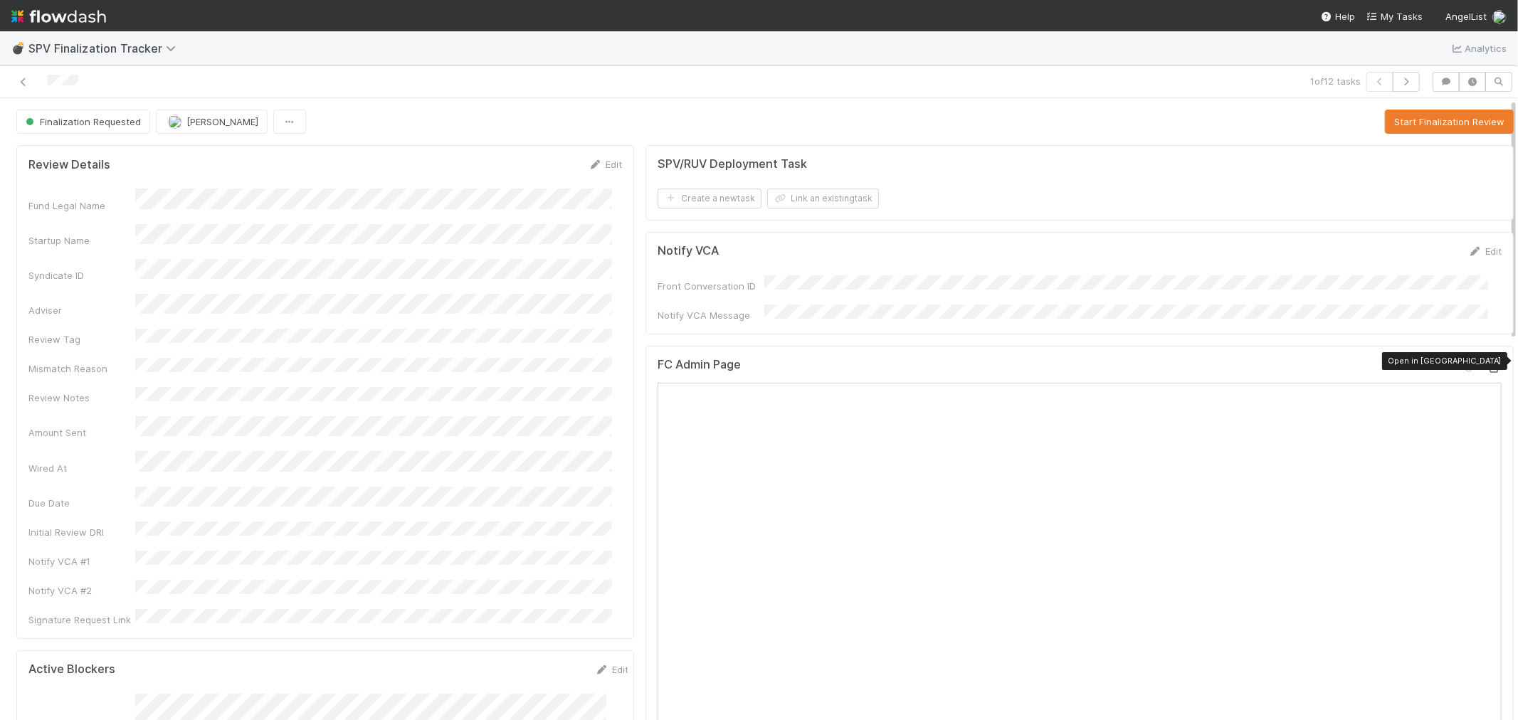
click at [1488, 364] on icon at bounding box center [1495, 368] width 14 height 9
click at [1392, 129] on button "Start Finalization Review" at bounding box center [1449, 122] width 129 height 24
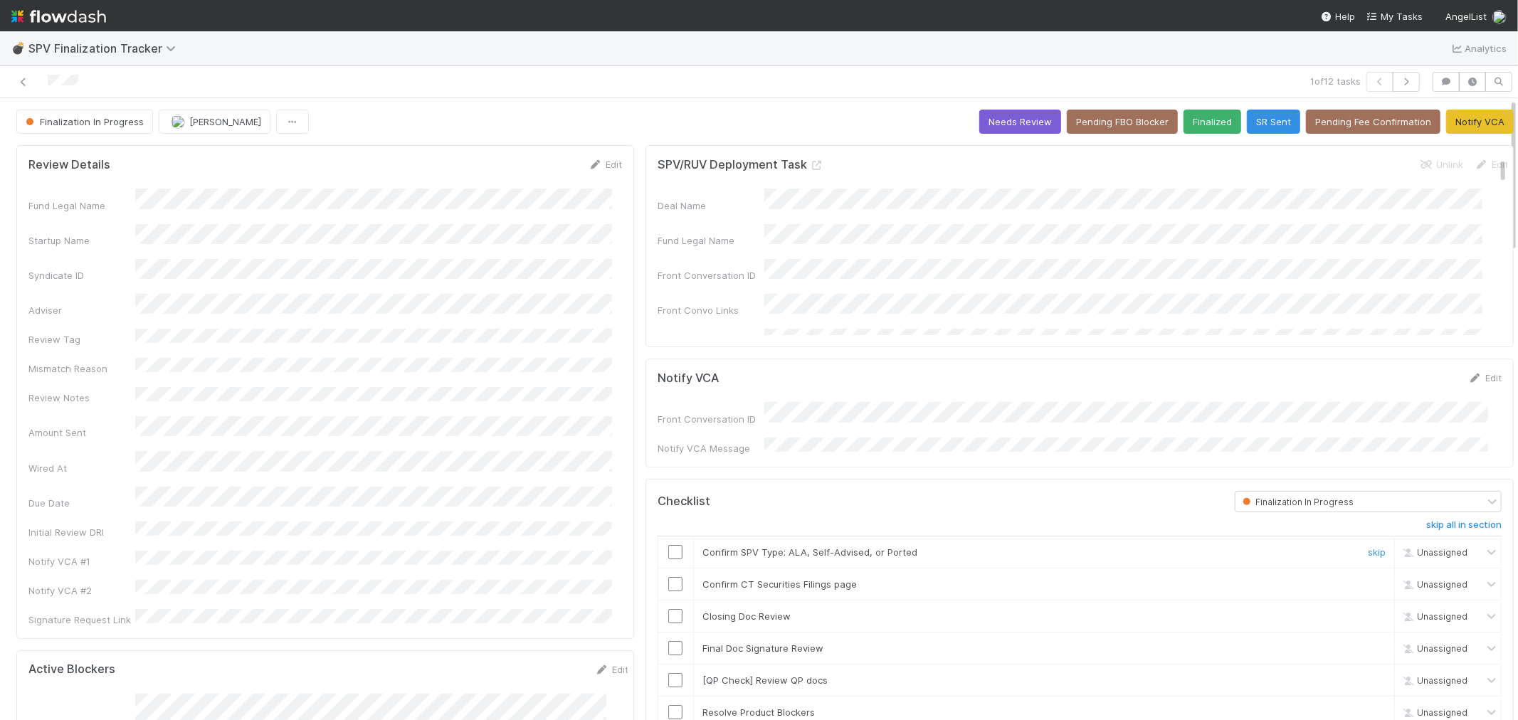
click at [670, 545] on input "checkbox" at bounding box center [675, 552] width 14 height 14
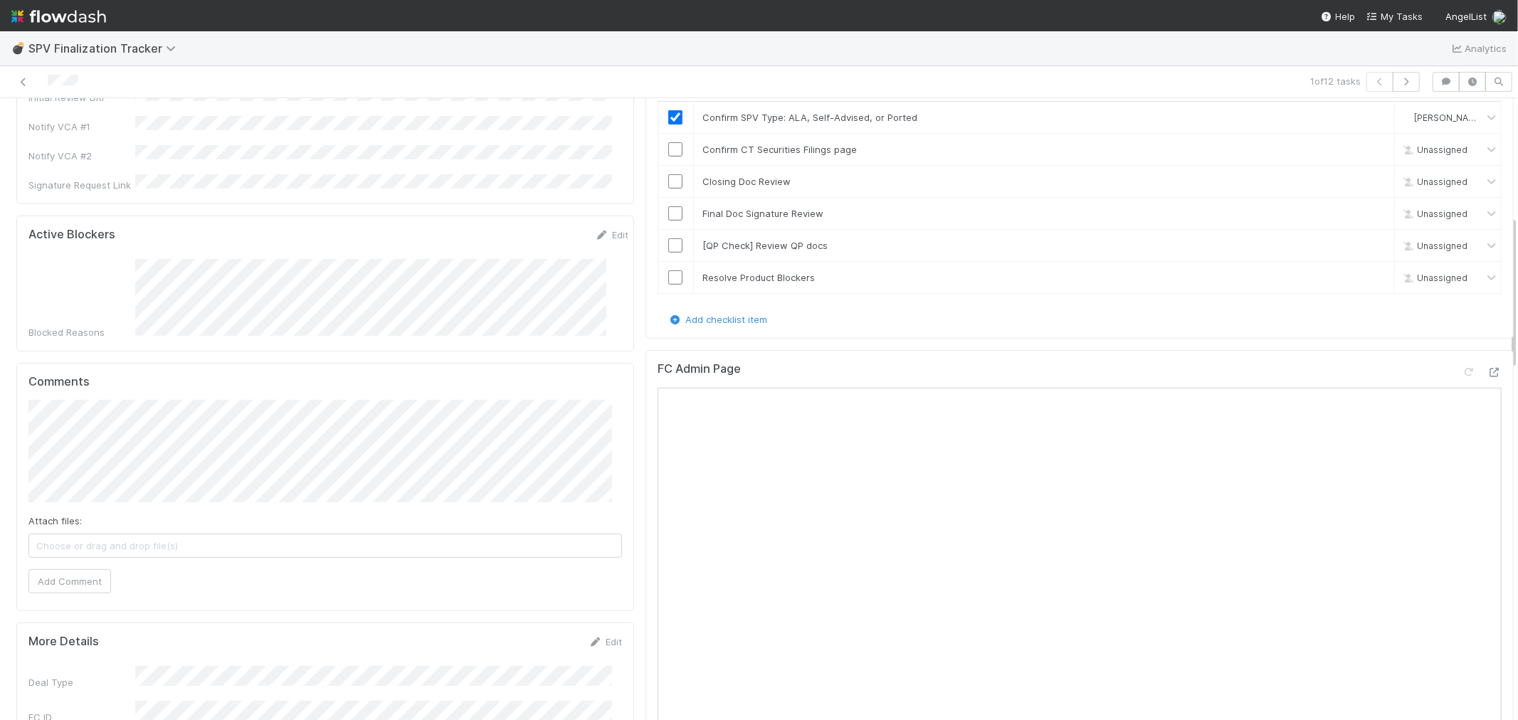
scroll to position [474, 0]
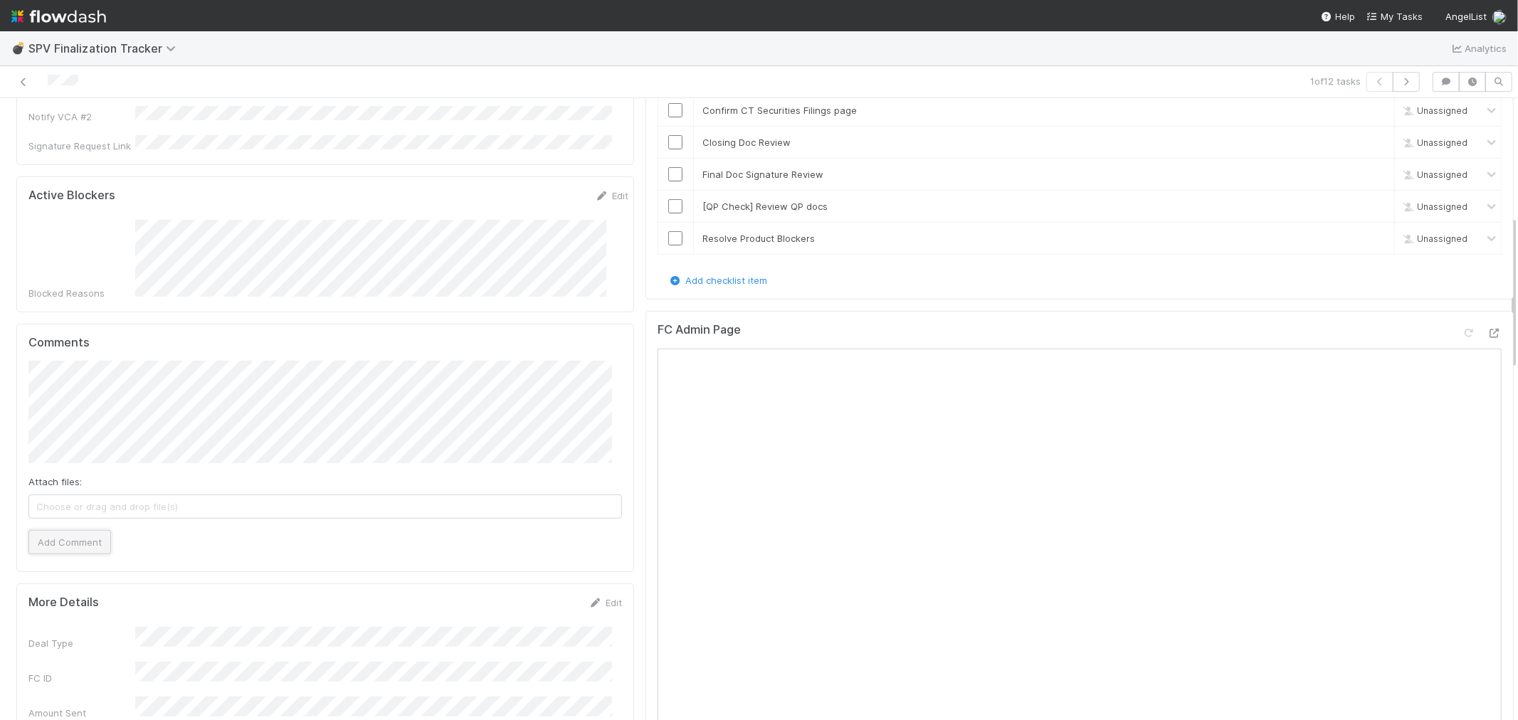
click at [68, 530] on button "Add Comment" at bounding box center [69, 542] width 83 height 24
drag, startPoint x: 68, startPoint y: 487, endPoint x: 152, endPoint y: 507, distance: 87.2
click at [152, 560] on div "Raven Jacinto right now Edit Delete" at bounding box center [331, 631] width 606 height 142
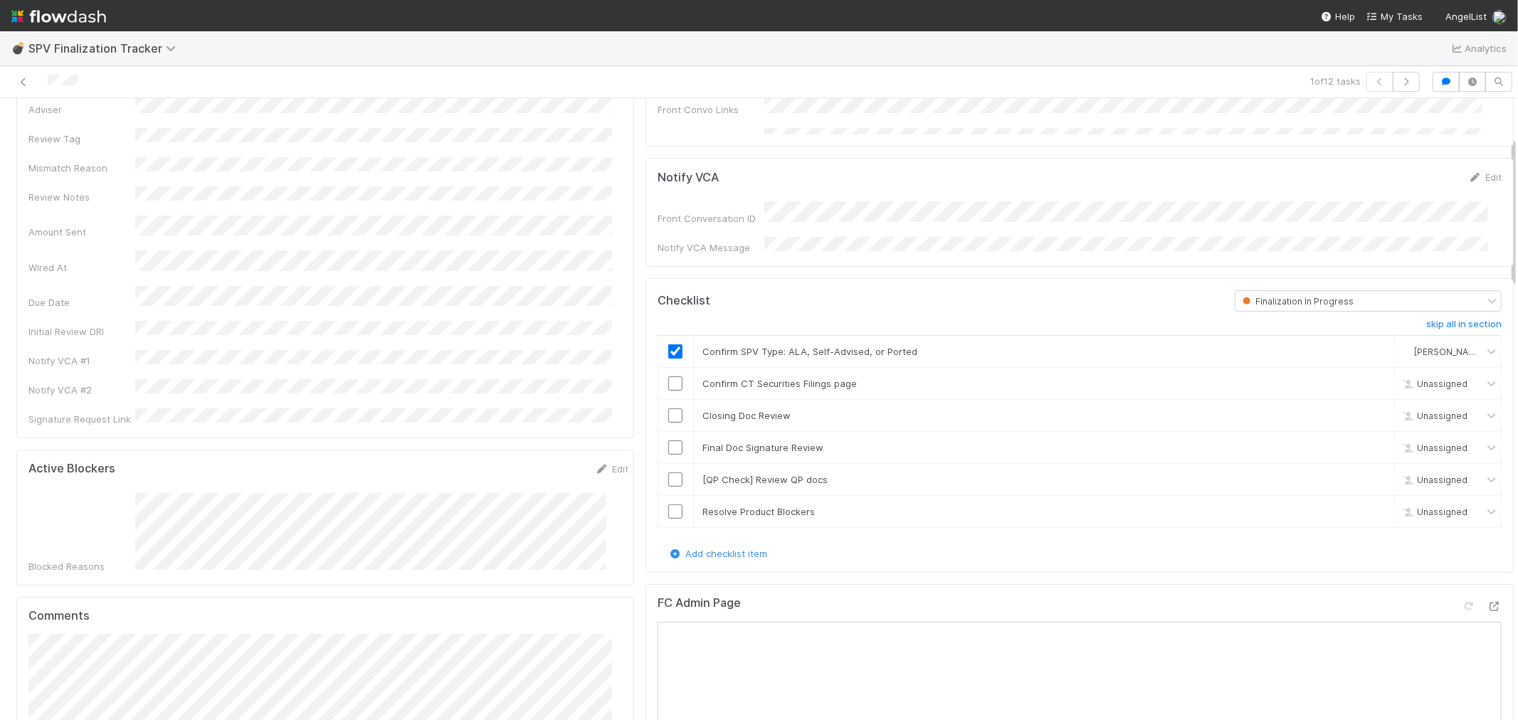
scroll to position [158, 0]
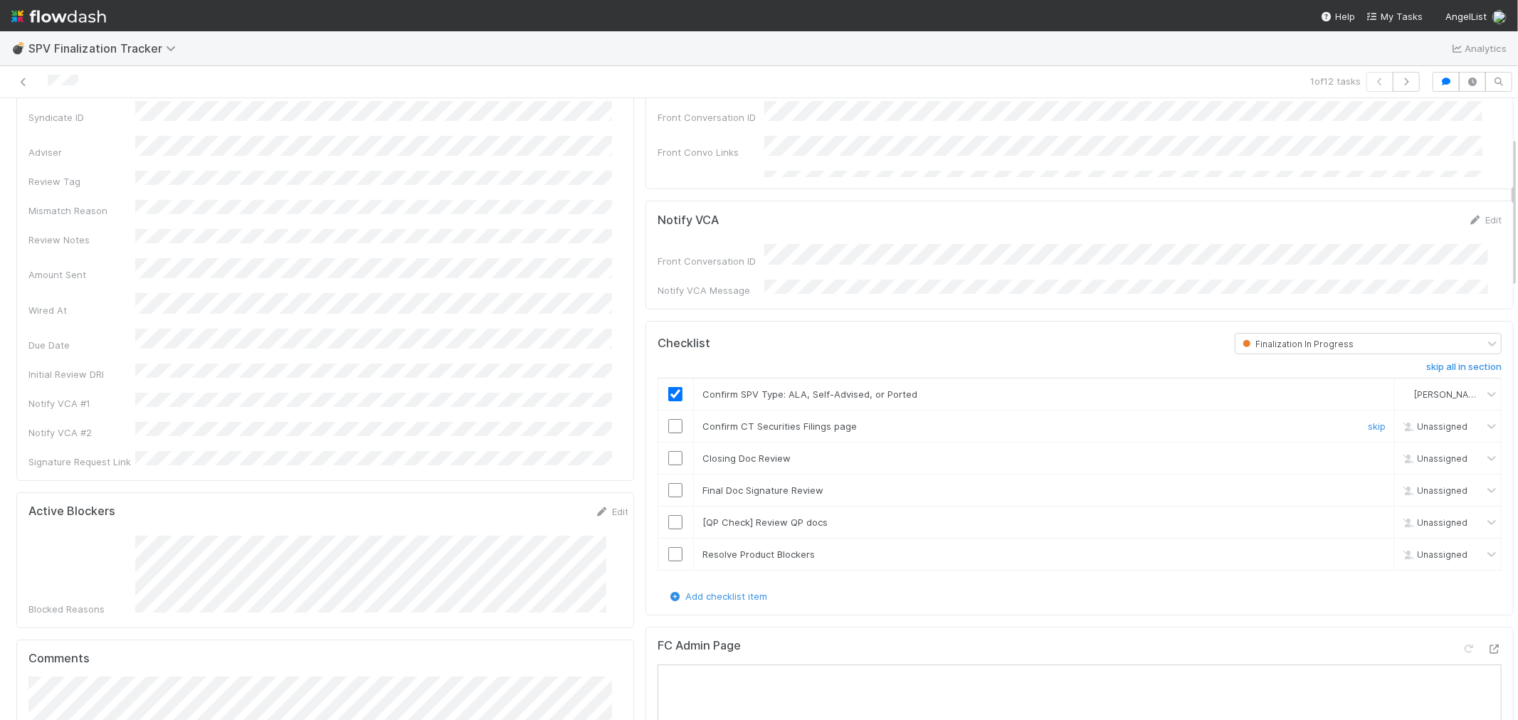
click at [668, 423] on input "checkbox" at bounding box center [675, 426] width 14 height 14
click at [668, 451] on input "checkbox" at bounding box center [675, 458] width 14 height 14
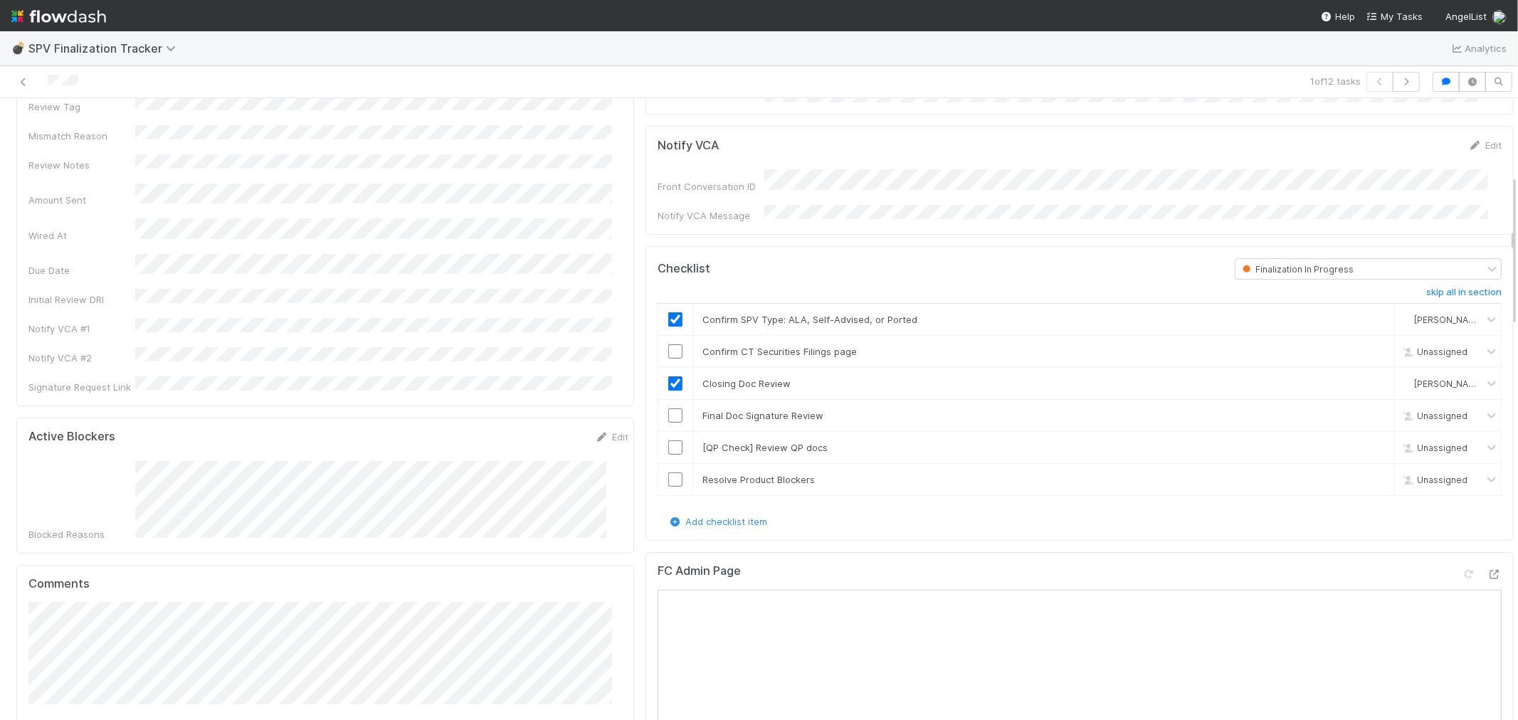
scroll to position [316, 0]
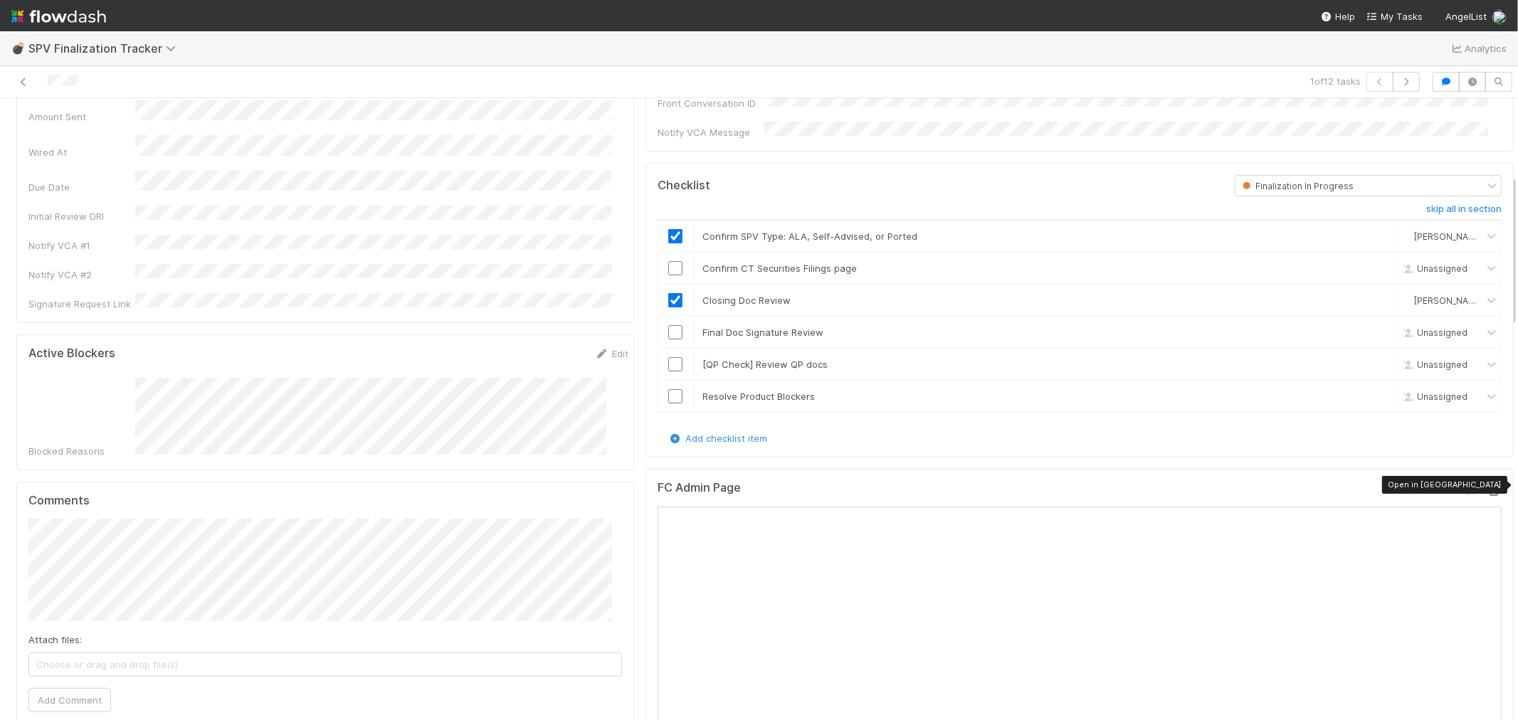
click at [1488, 487] on icon at bounding box center [1495, 491] width 14 height 9
checkbox input "true"
click at [668, 329] on input "checkbox" at bounding box center [675, 332] width 14 height 14
click at [1368, 360] on link "skip" at bounding box center [1377, 364] width 18 height 11
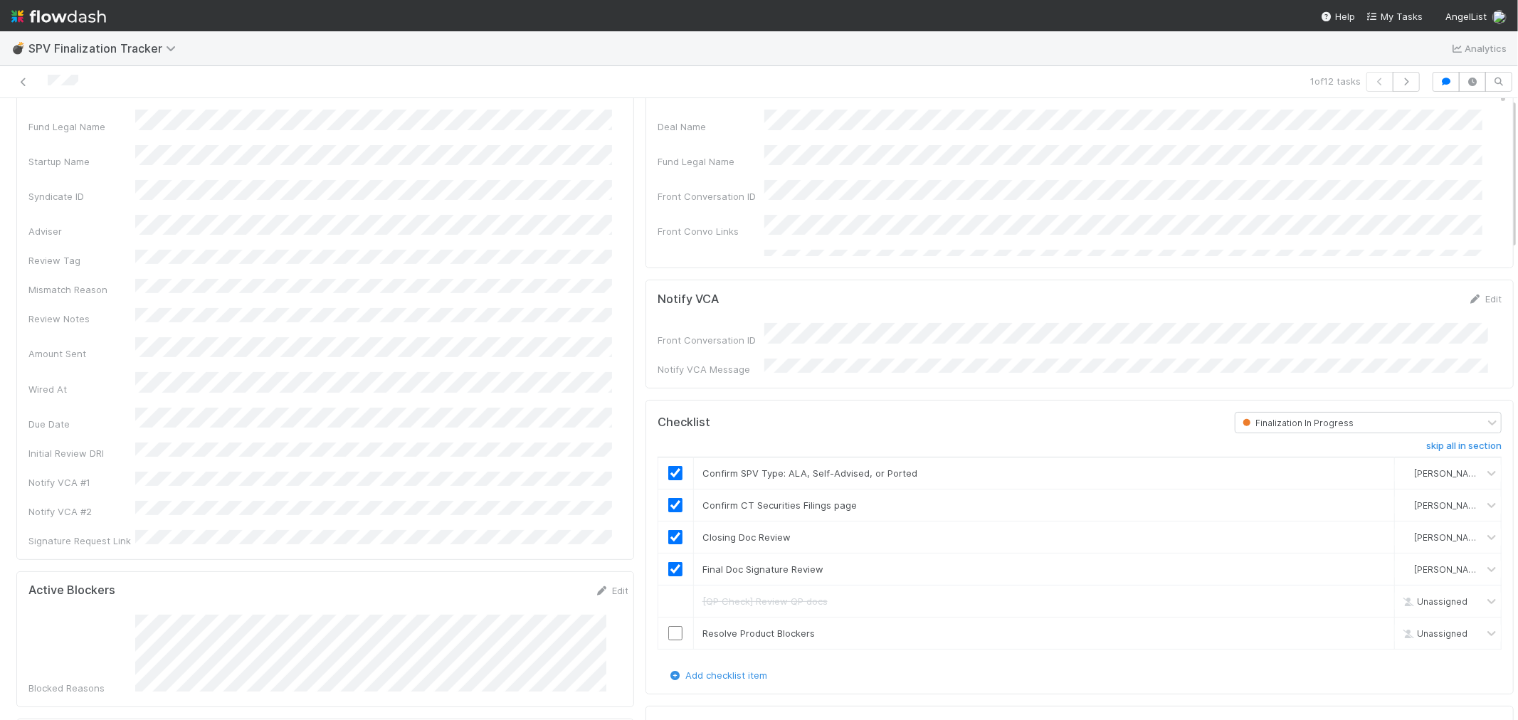
scroll to position [0, 0]
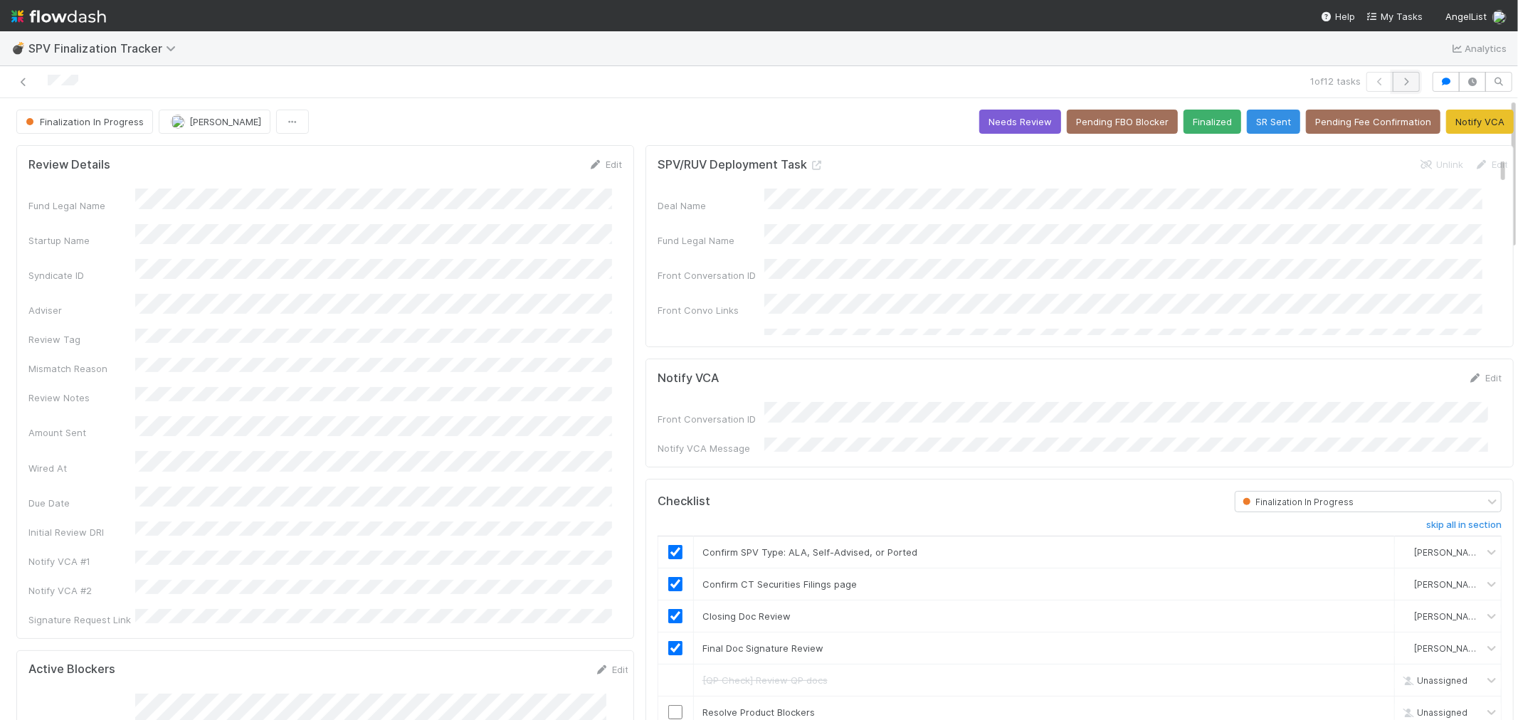
click at [1399, 85] on icon "button" at bounding box center [1406, 82] width 14 height 9
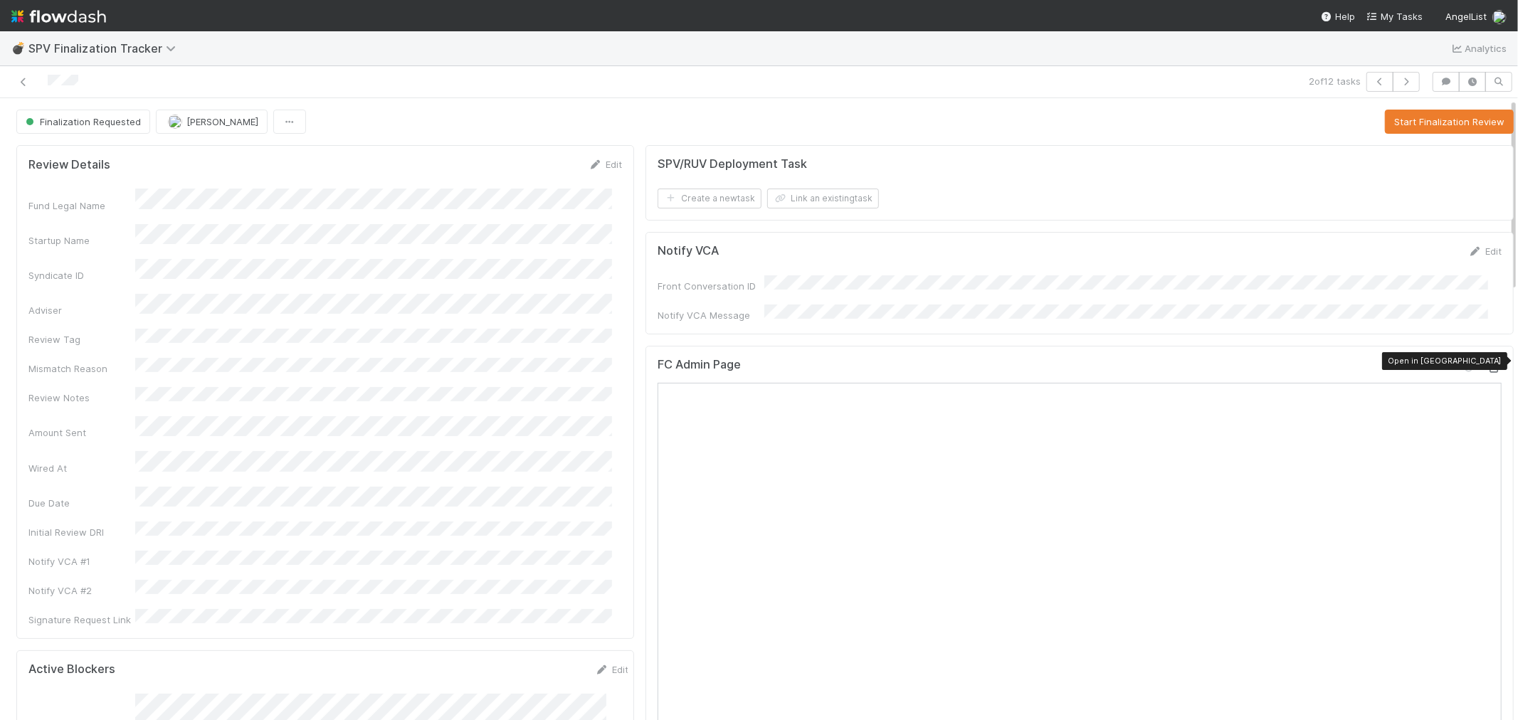
click at [1488, 364] on icon at bounding box center [1495, 368] width 14 height 9
click at [1397, 120] on button "Start Finalization Review" at bounding box center [1449, 122] width 129 height 24
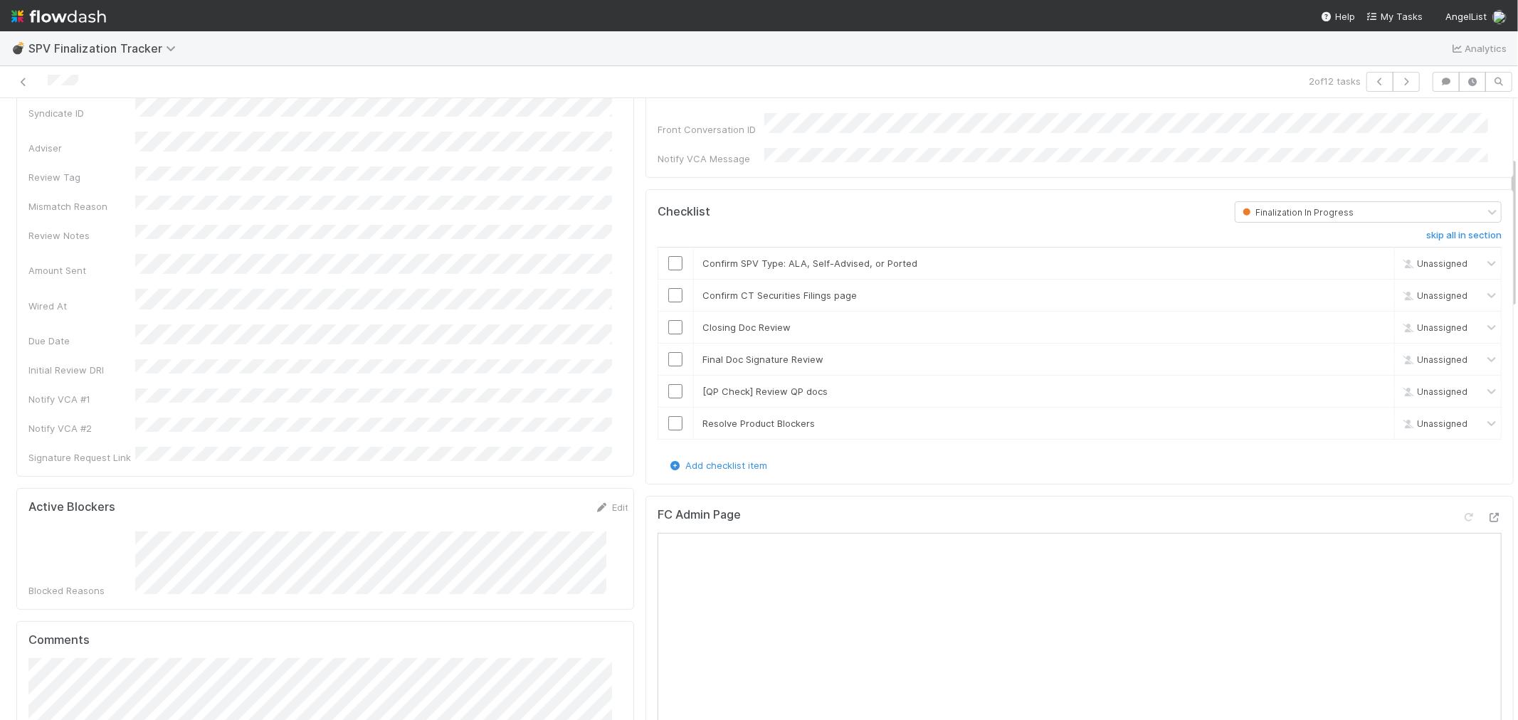
scroll to position [237, 0]
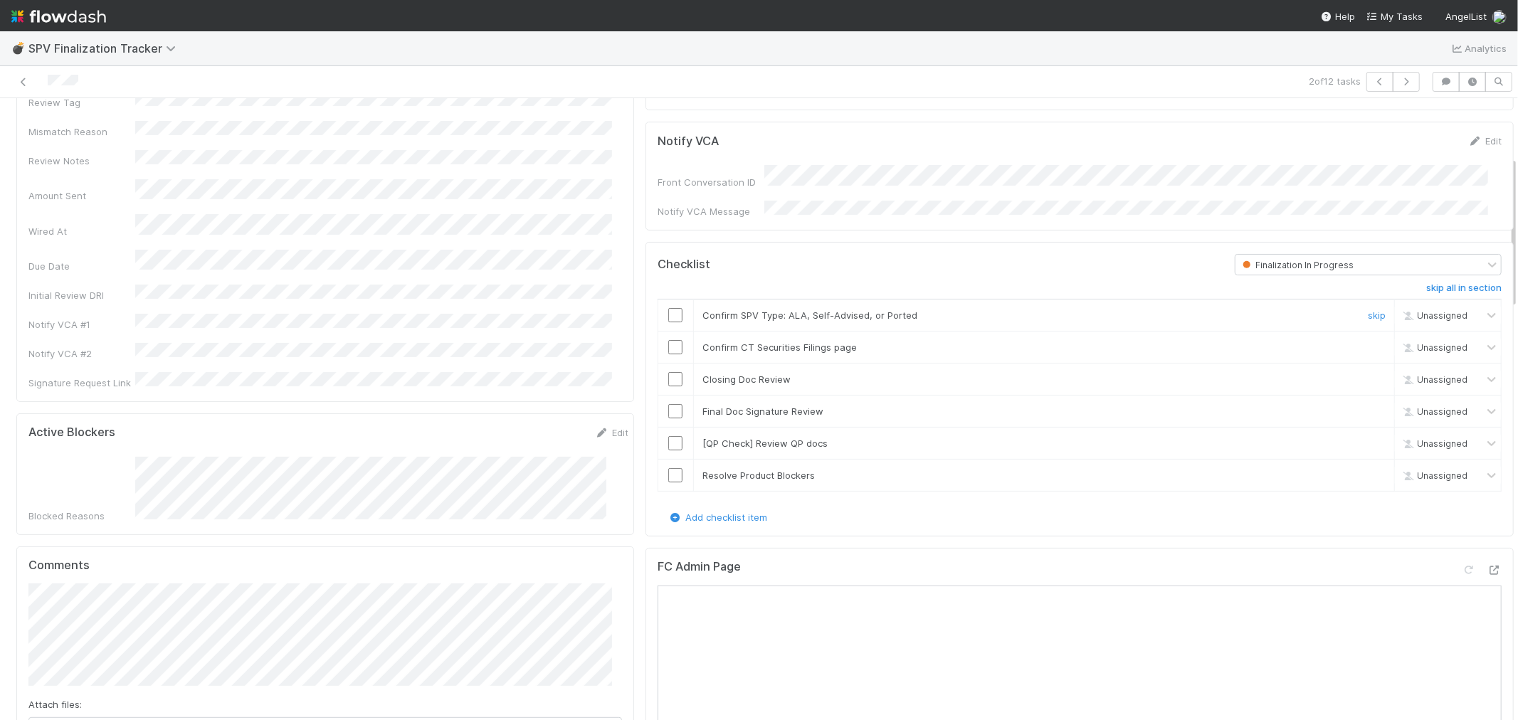
click at [668, 308] on input "checkbox" at bounding box center [675, 315] width 14 height 14
click at [670, 344] on input "checkbox" at bounding box center [675, 347] width 14 height 14
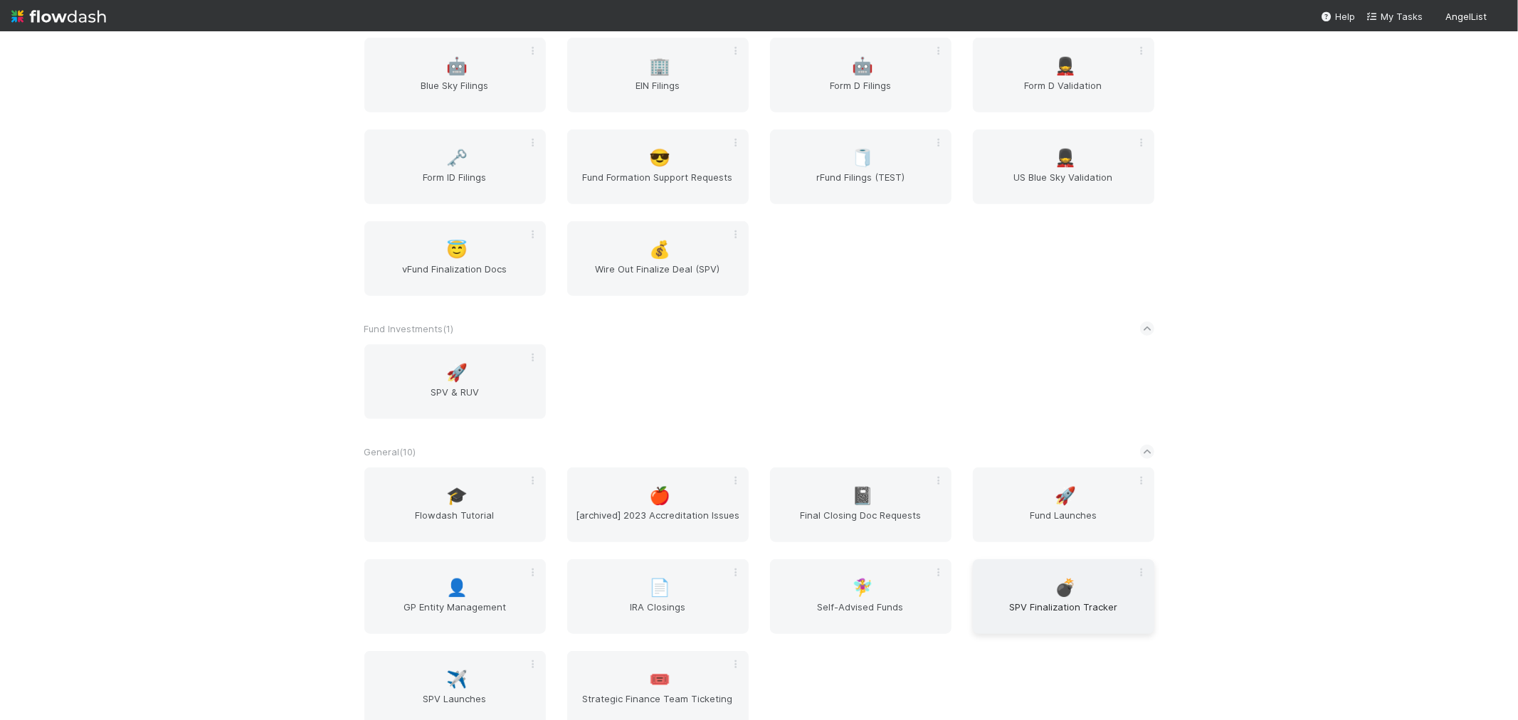
scroll to position [712, 0]
click at [1040, 535] on div "🚀 Fund Launches" at bounding box center [1063, 503] width 181 height 75
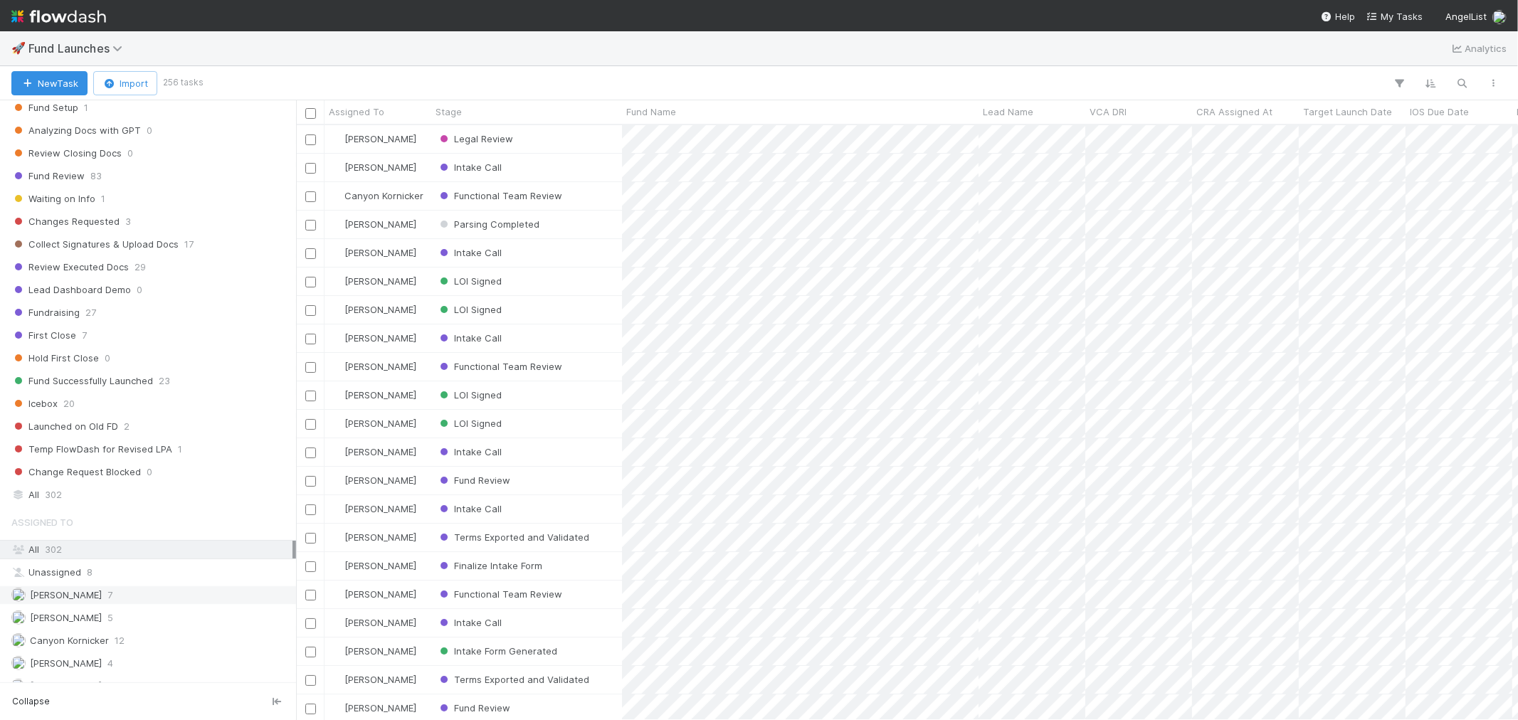
scroll to position [632, 0]
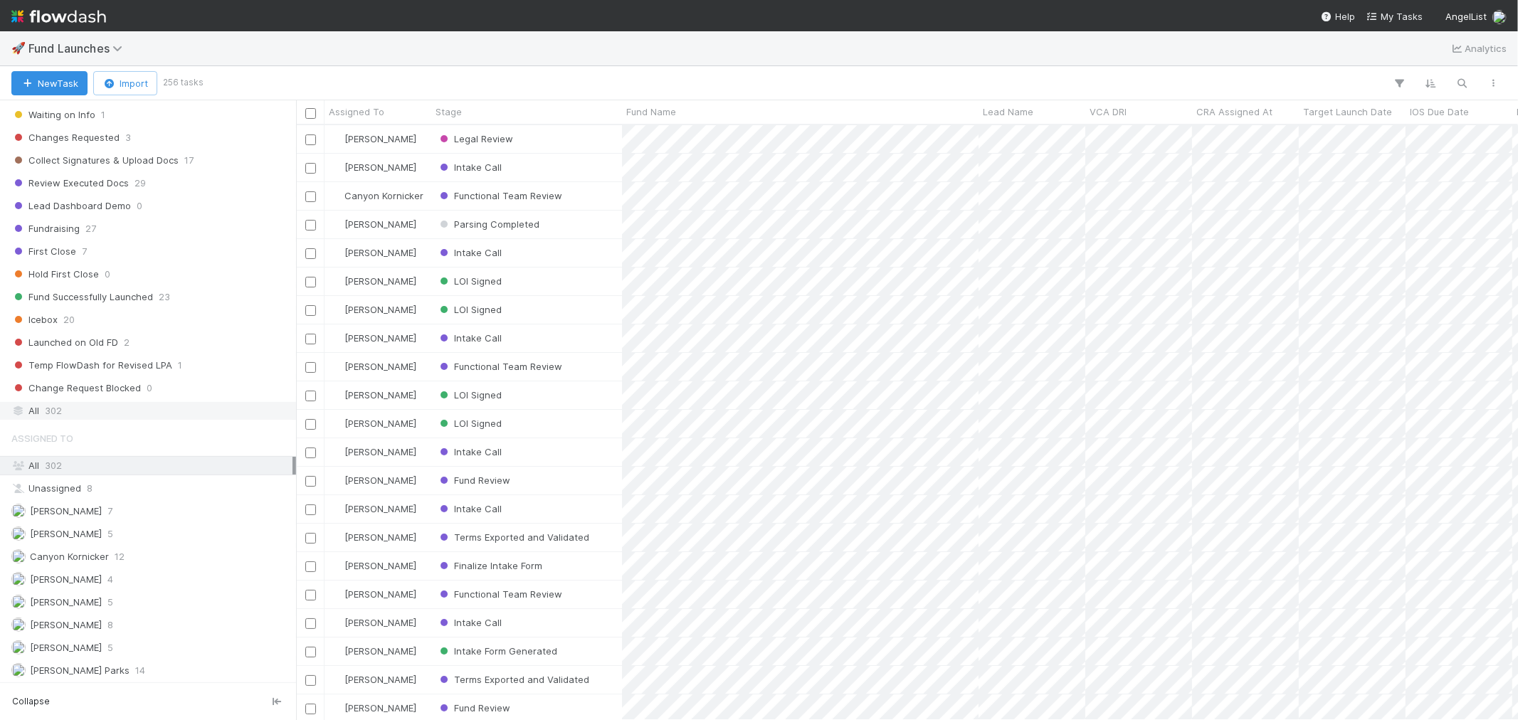
click at [104, 414] on div "All 302" at bounding box center [151, 411] width 281 height 18
click at [1461, 81] on icon "button" at bounding box center [1463, 83] width 14 height 13
click at [1378, 64] on input at bounding box center [1388, 59] width 142 height 17
paste input "56721"
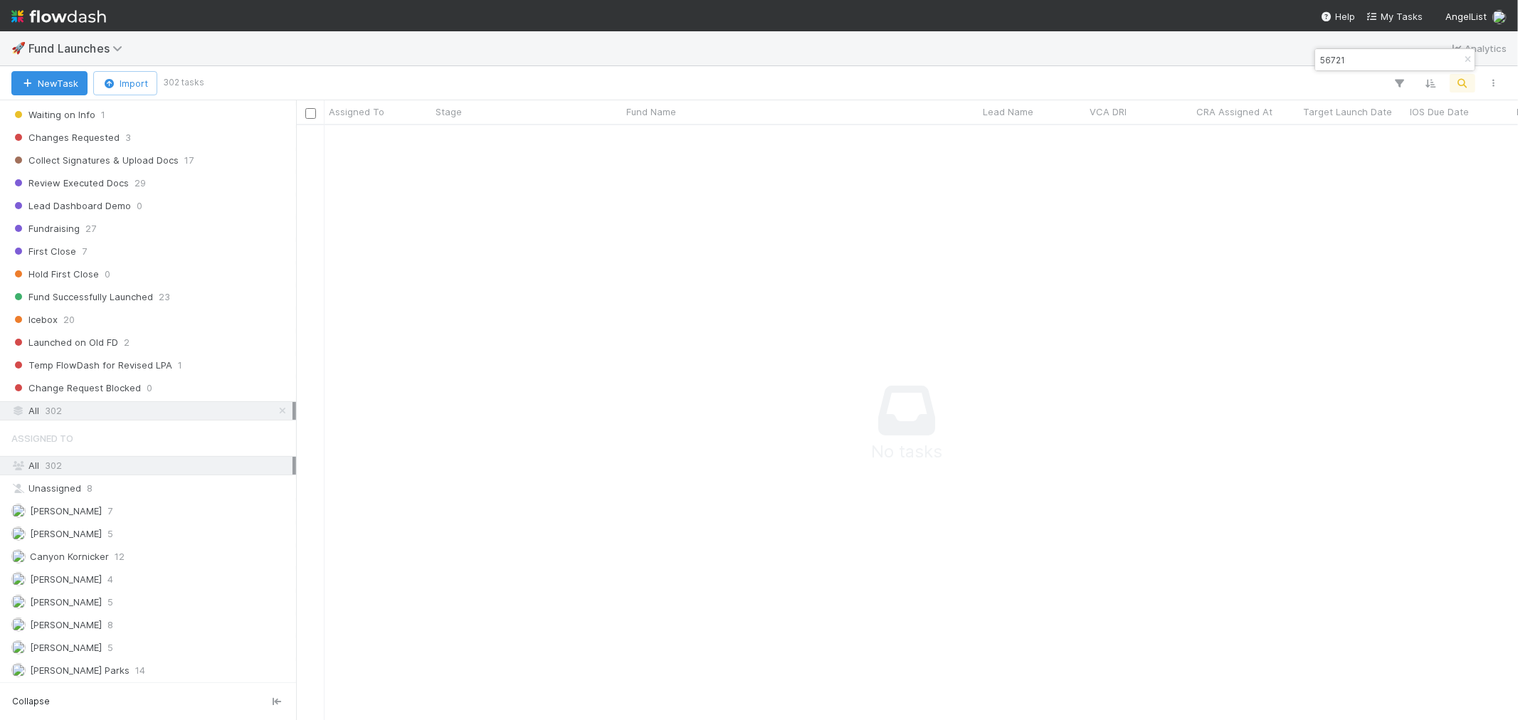
scroll to position [571, 1198]
type input "56721"
click at [1465, 56] on icon "button" at bounding box center [1468, 60] width 14 height 9
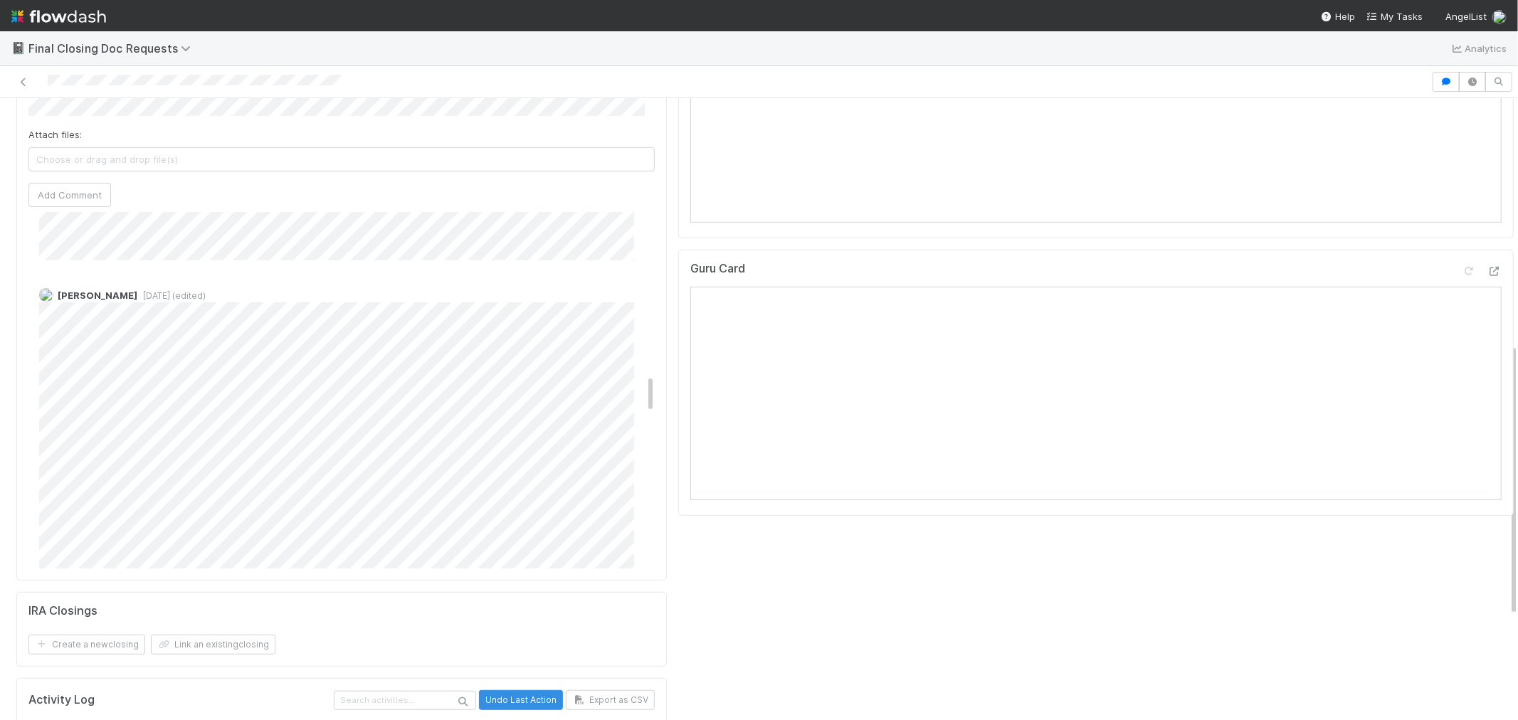
scroll to position [1423, 0]
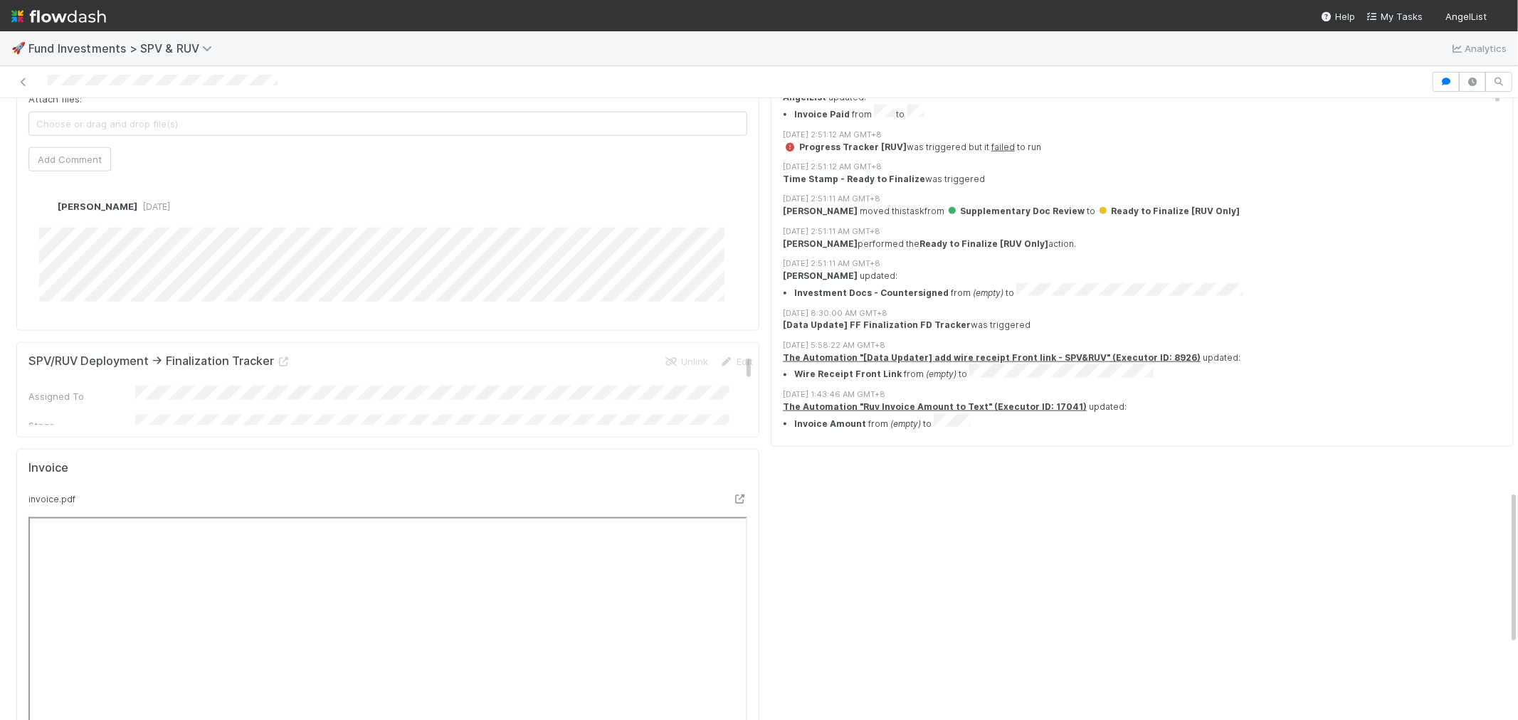
scroll to position [1582, 0]
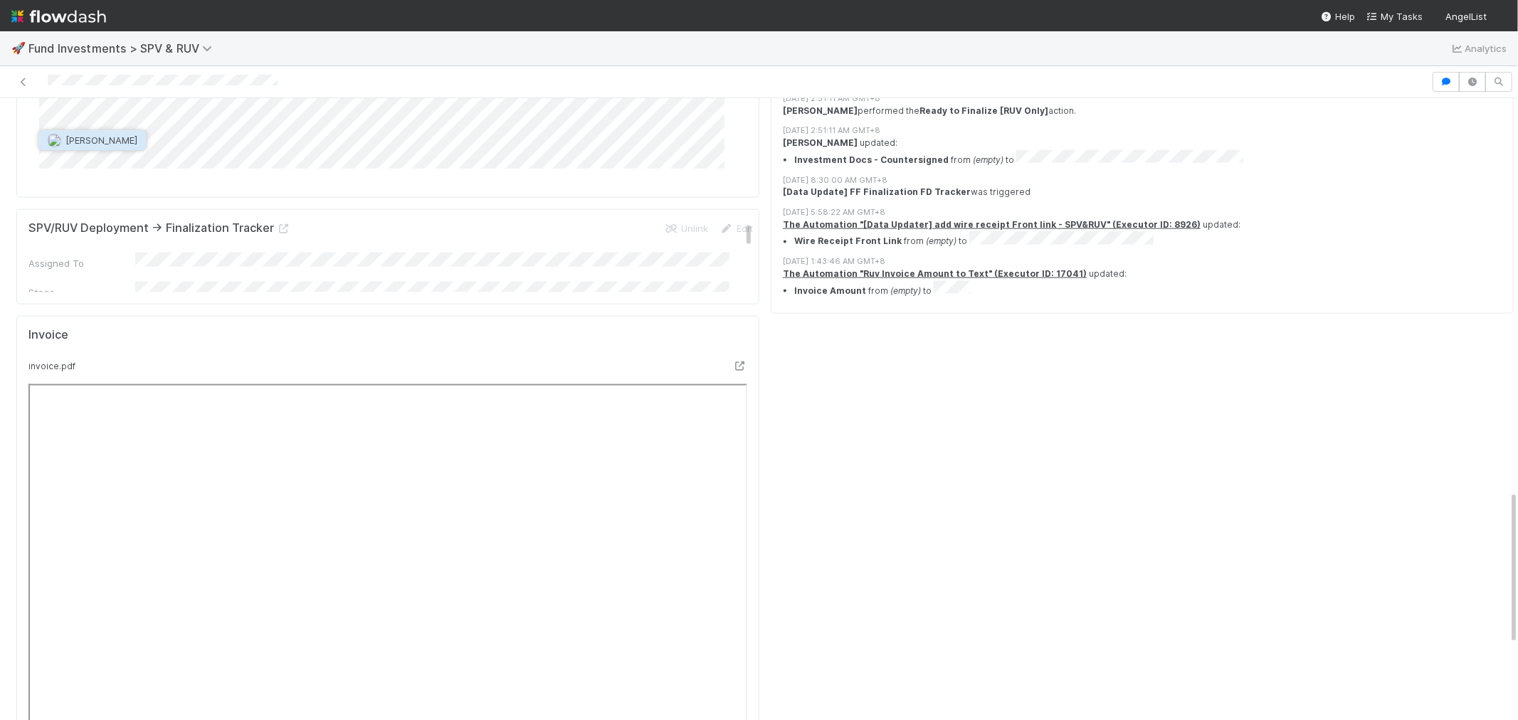
click at [98, 146] on button "[PERSON_NAME]" at bounding box center [91, 140] width 107 height 20
click at [73, 38] on button "Add Comment" at bounding box center [69, 26] width 83 height 24
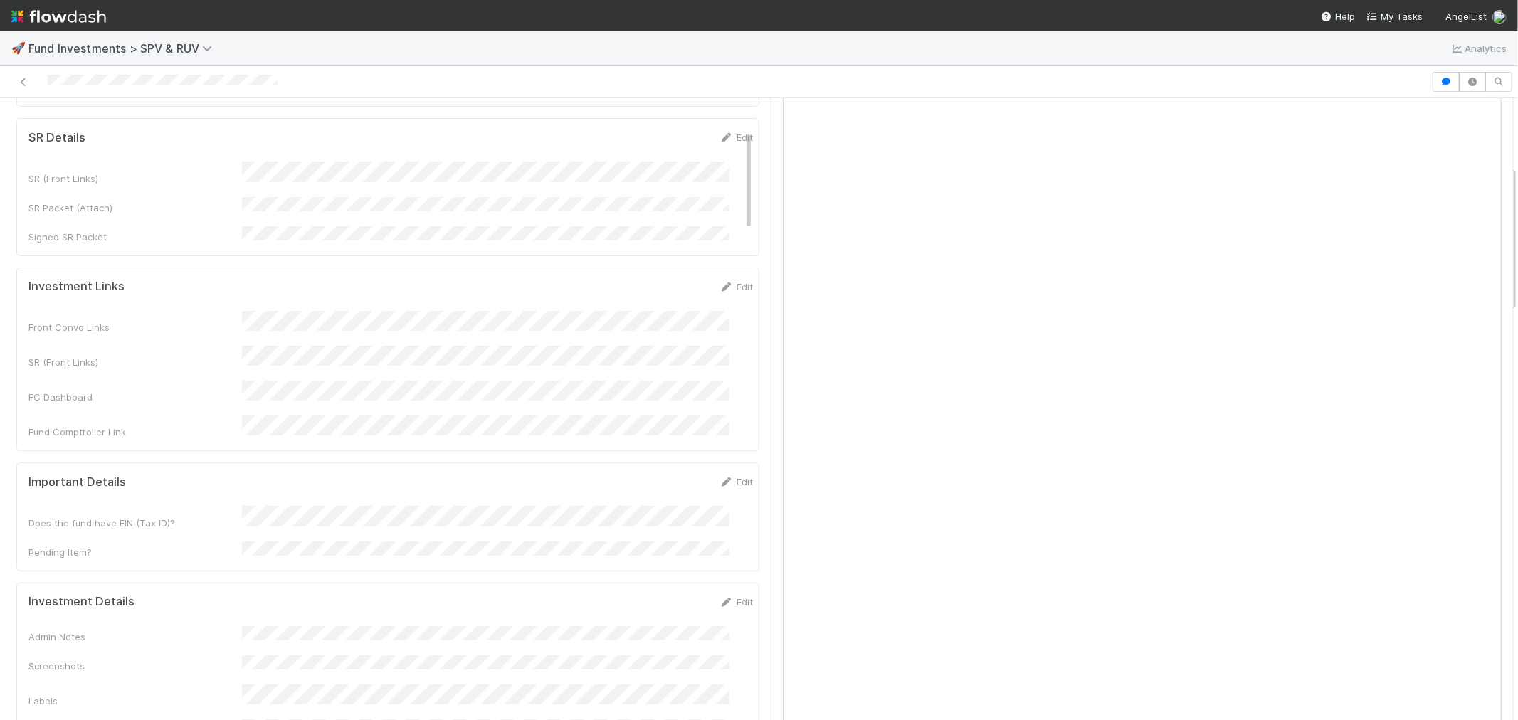
scroll to position [0, 0]
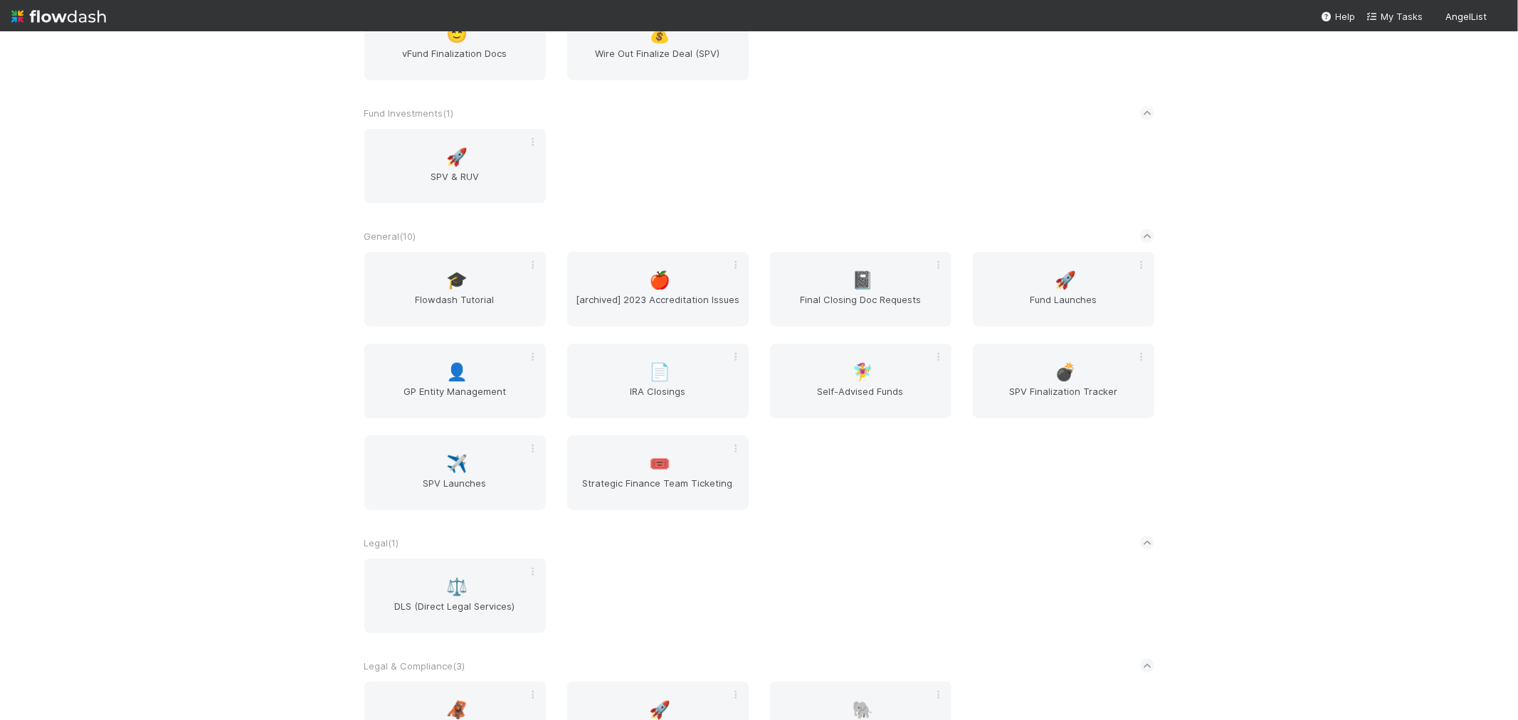
scroll to position [949, 0]
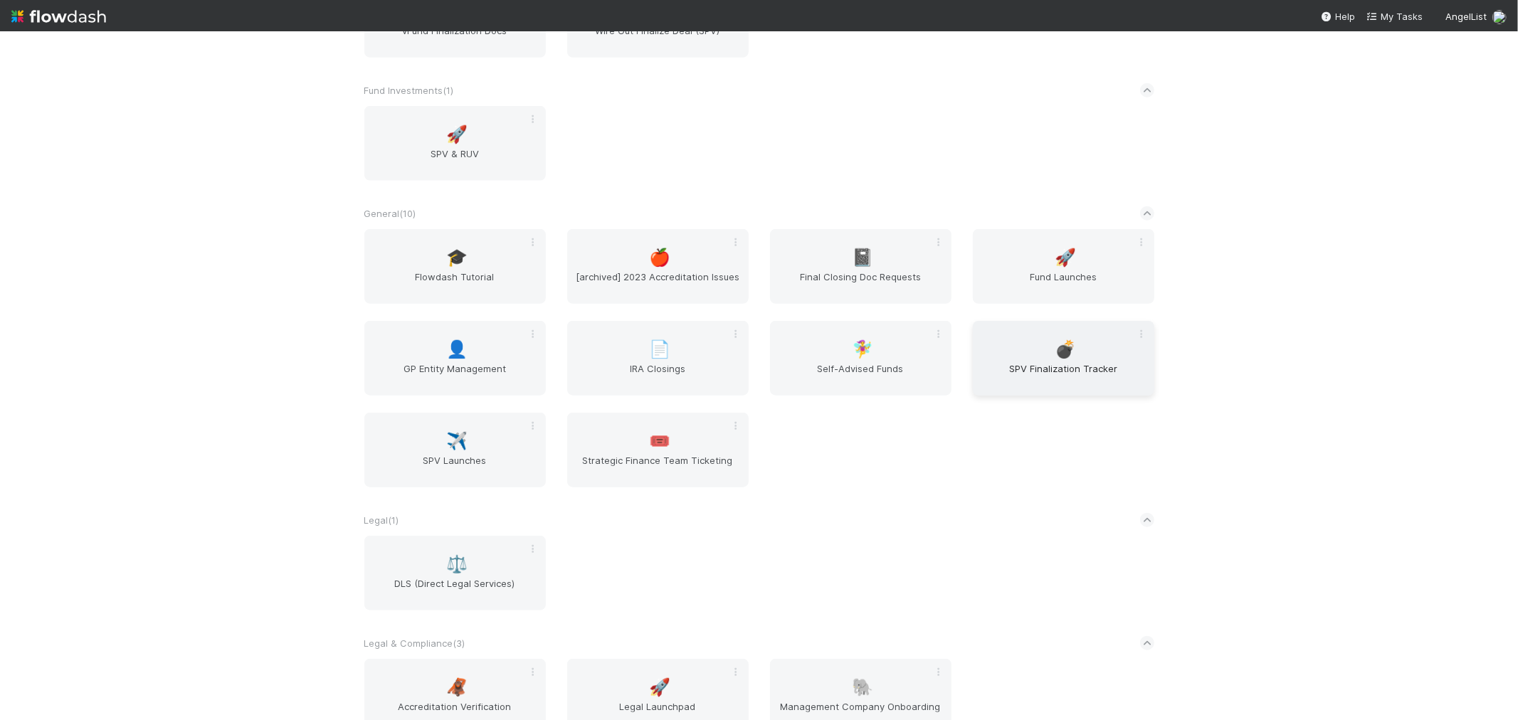
click at [996, 342] on div "💣 SPV Finalization Tracker" at bounding box center [1063, 358] width 181 height 75
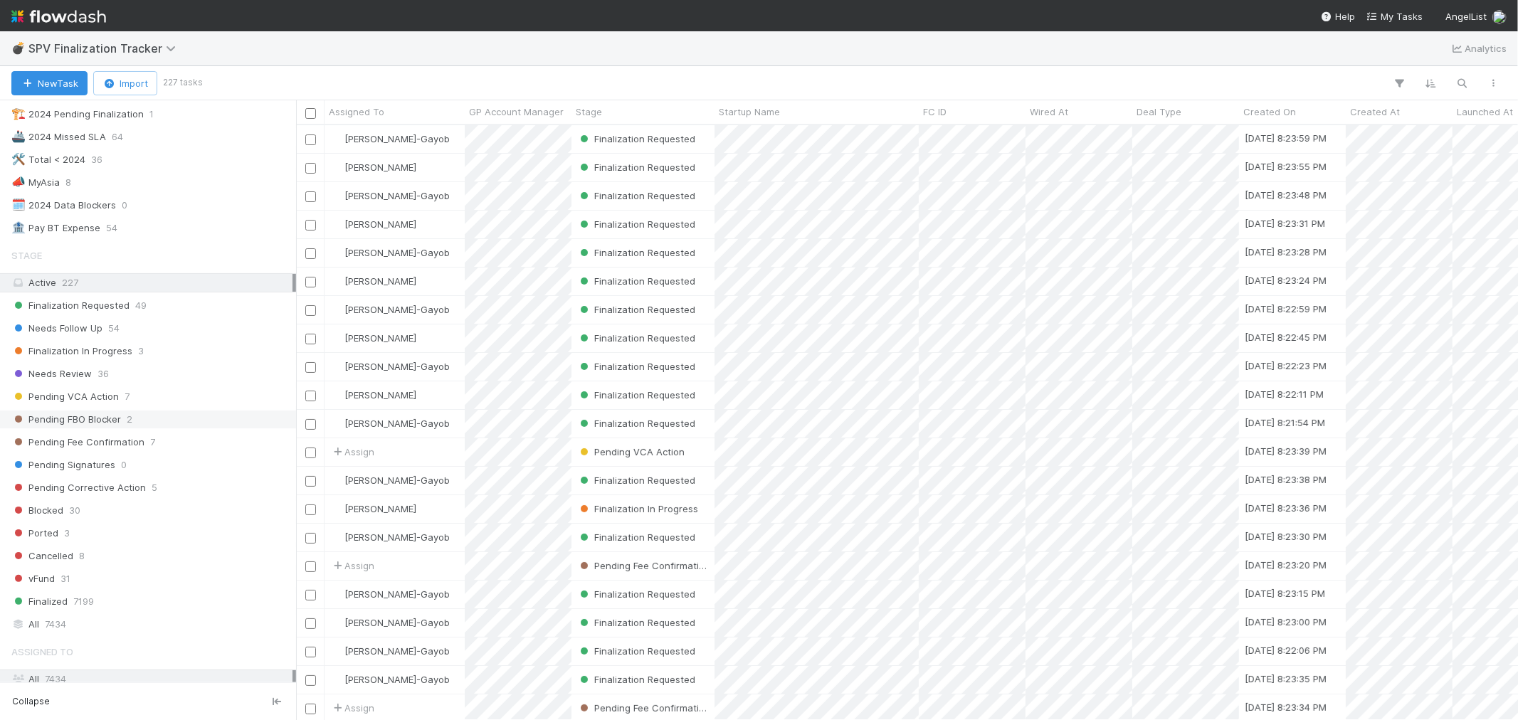
scroll to position [158, 0]
click at [46, 359] on span "Needs Review" at bounding box center [51, 361] width 80 height 18
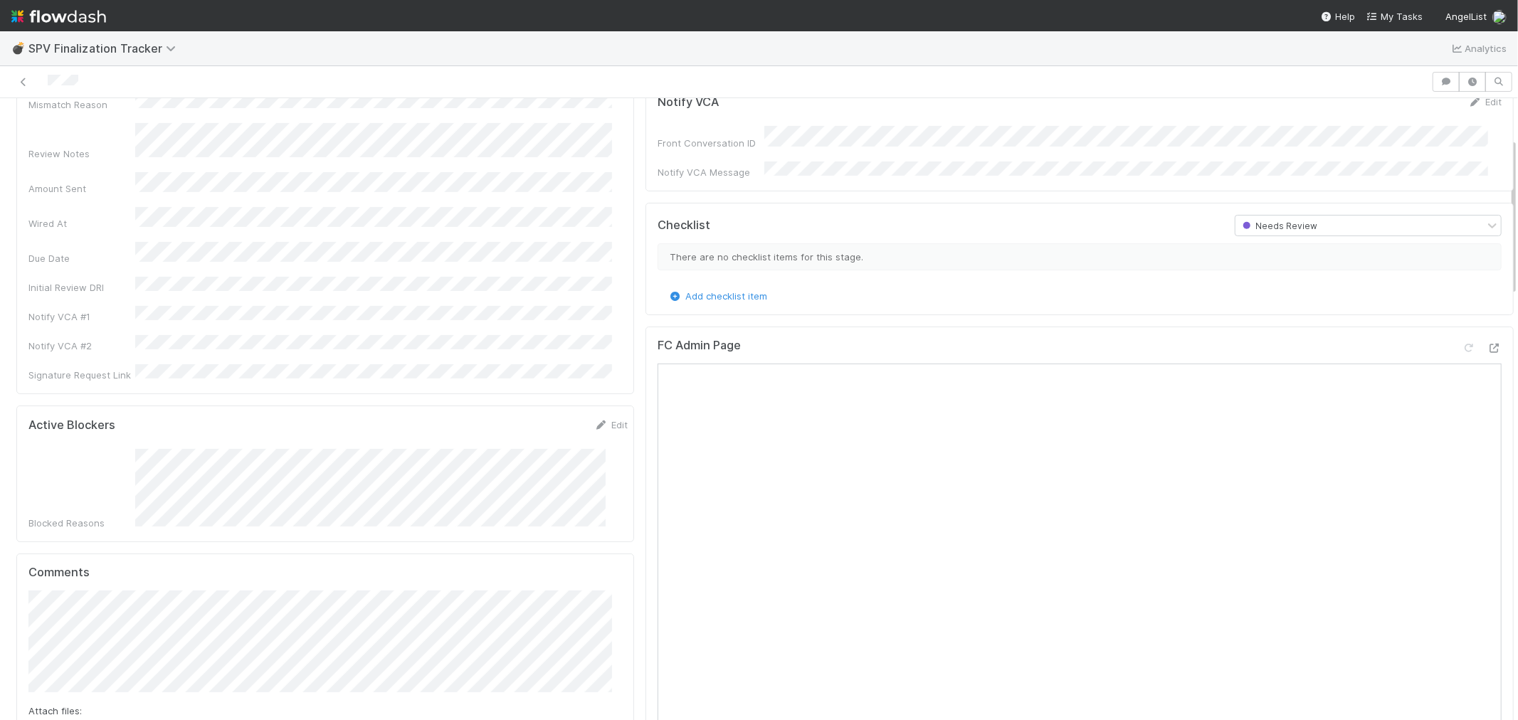
scroll to position [158, 0]
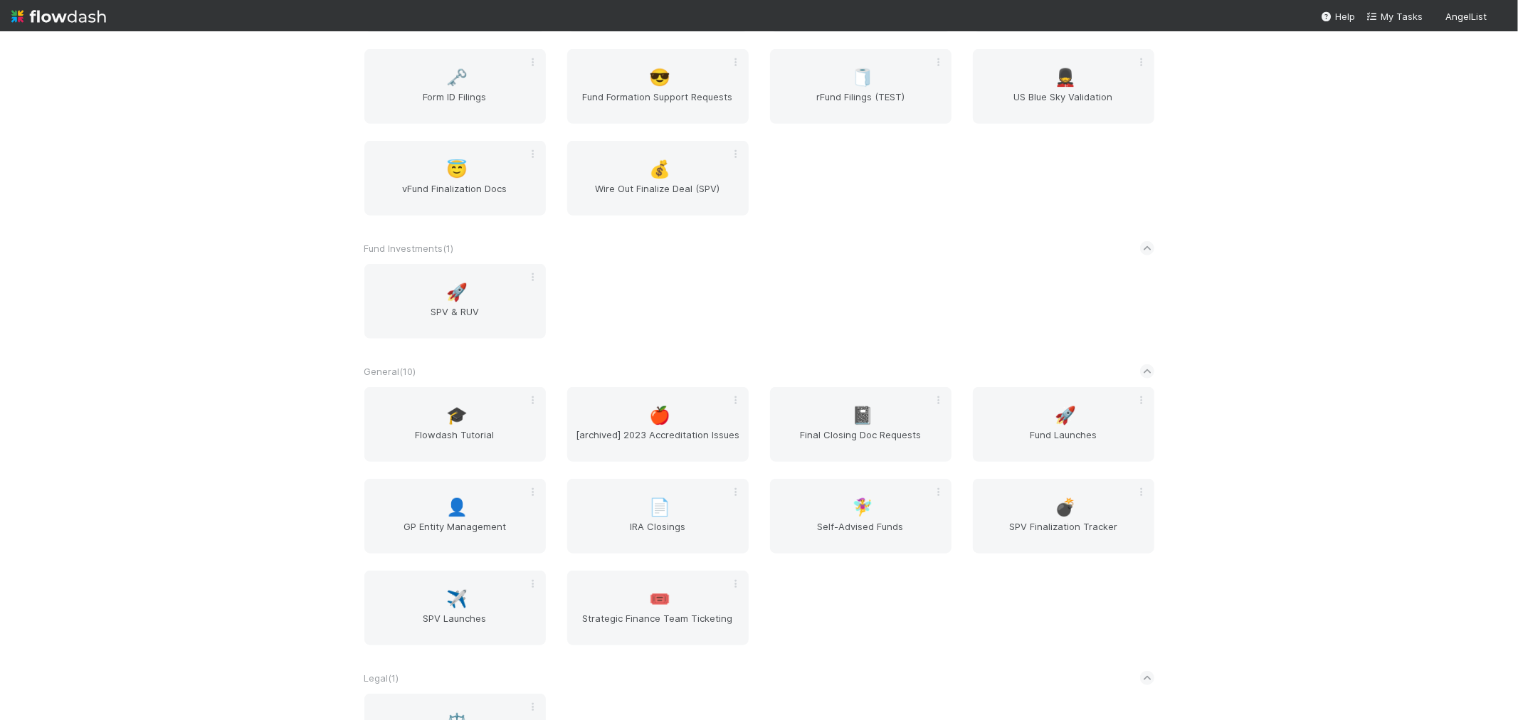
scroll to position [474, 0]
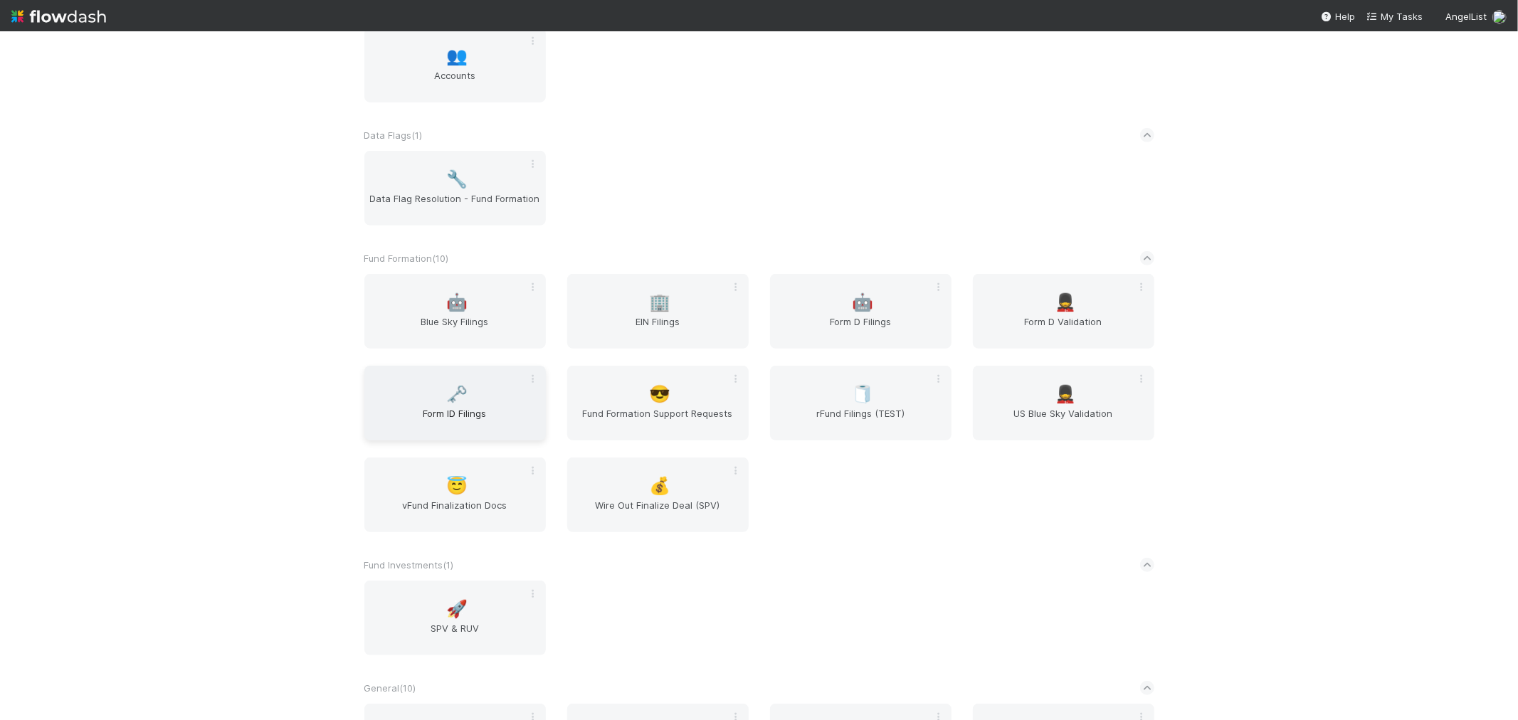
click at [430, 397] on div "🗝️ Form ID Filings" at bounding box center [454, 403] width 181 height 75
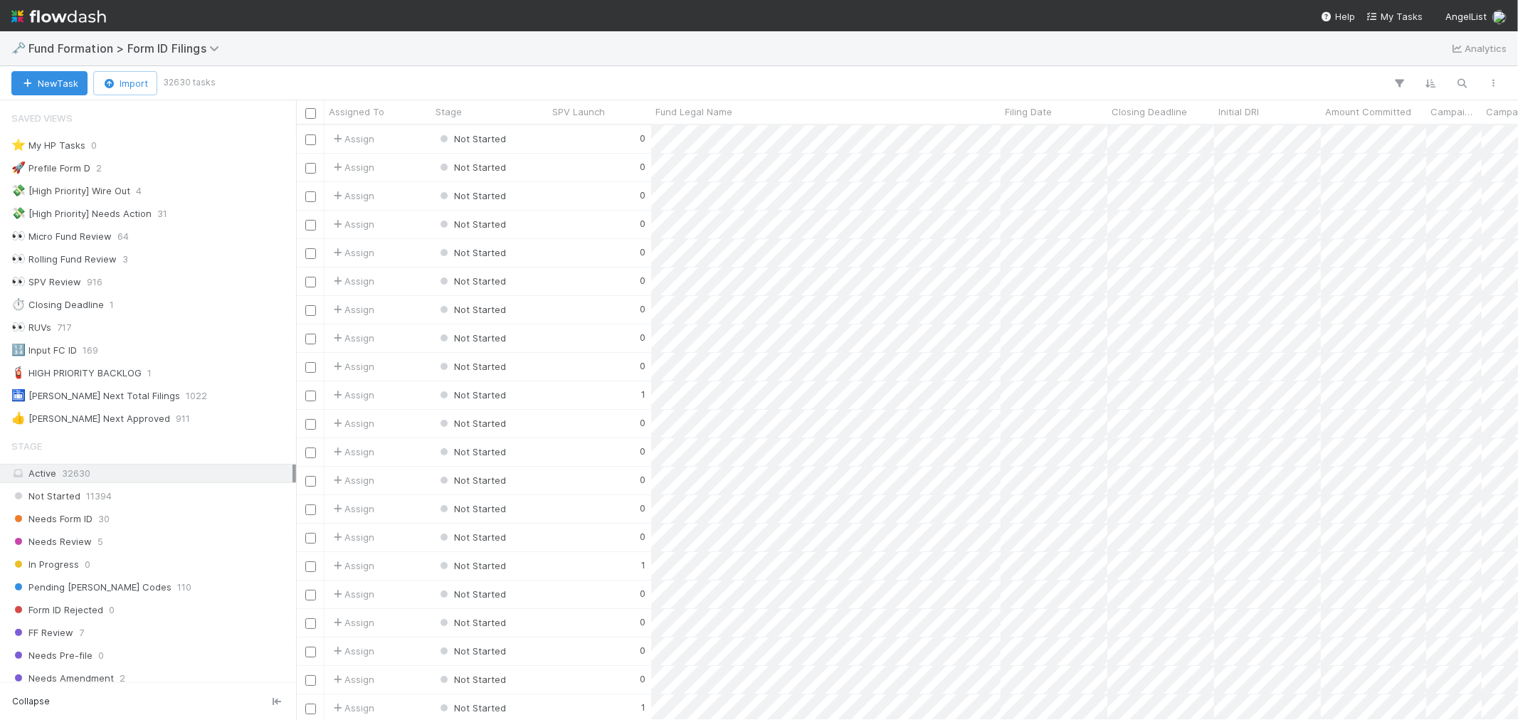
scroll to position [11, 11]
click at [1472, 78] on button "button" at bounding box center [1463, 83] width 26 height 19
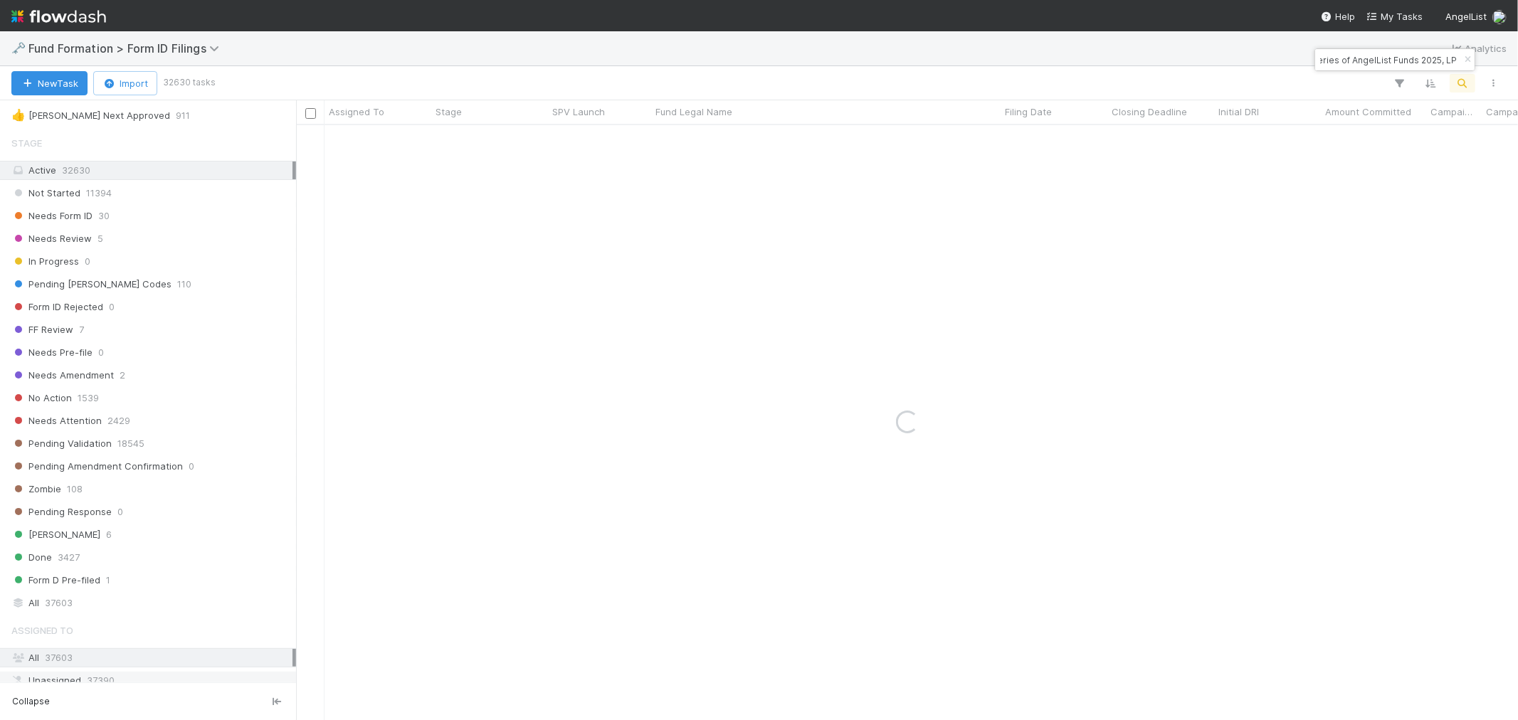
scroll to position [395, 0]
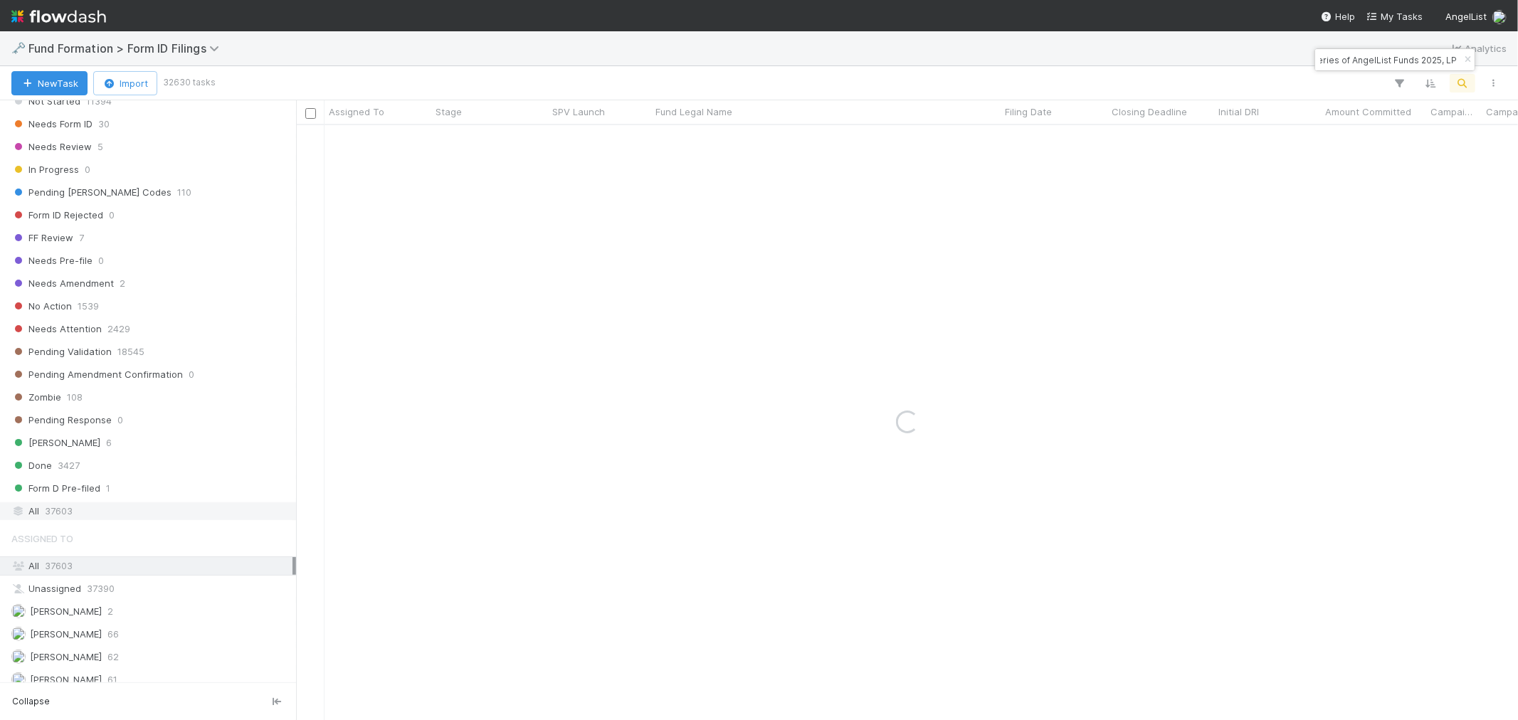
type input "Rahul-SO-0630 Fund I, a series of AngelList Funds 2025, LP"
click at [86, 520] on div "All 37603" at bounding box center [151, 511] width 281 height 18
click at [1466, 58] on icon "button" at bounding box center [1468, 60] width 14 height 9
click at [1463, 73] on div "New Task Import 1 task" at bounding box center [759, 83] width 1518 height 34
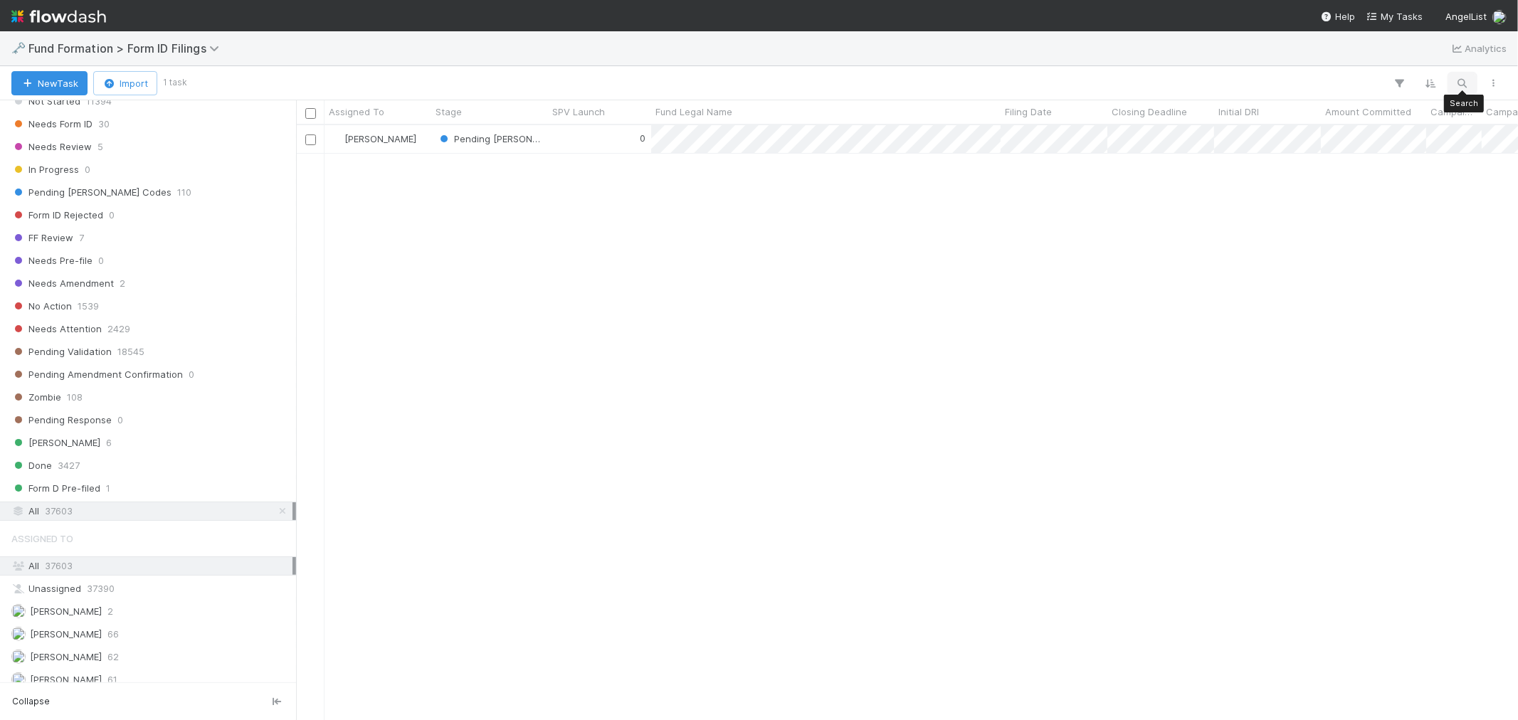
click at [1461, 83] on icon "button" at bounding box center [1463, 83] width 14 height 13
type input "Geometry-FE-0725 Fund I, a series of AngelList Funds 2025, LP"
click at [1467, 60] on icon "button" at bounding box center [1468, 60] width 14 height 9
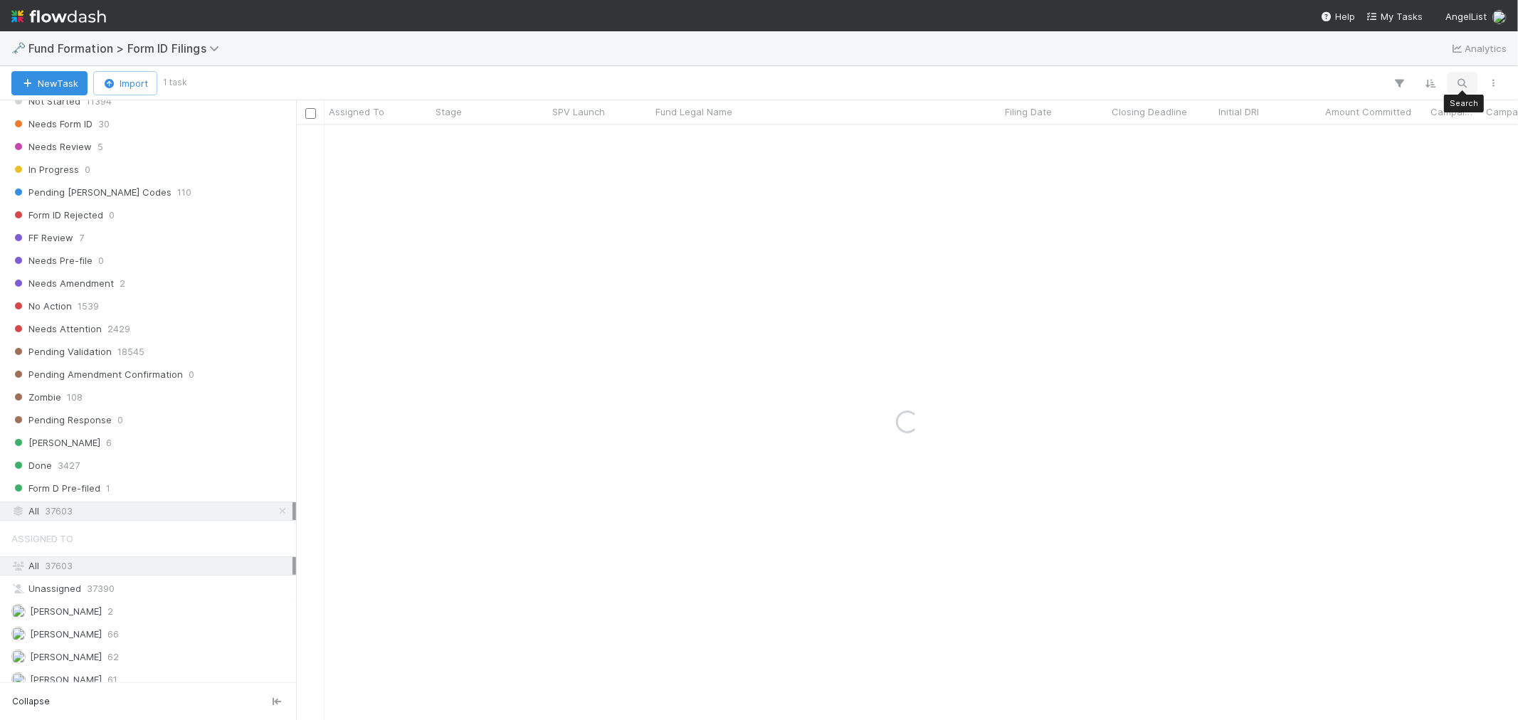
click at [1456, 86] on icon "button" at bounding box center [1463, 83] width 14 height 13
type input "SE-0516 Fund I, a series of Paradigm Shift Capital Partners, LP"
click at [1464, 62] on icon "button" at bounding box center [1468, 60] width 14 height 9
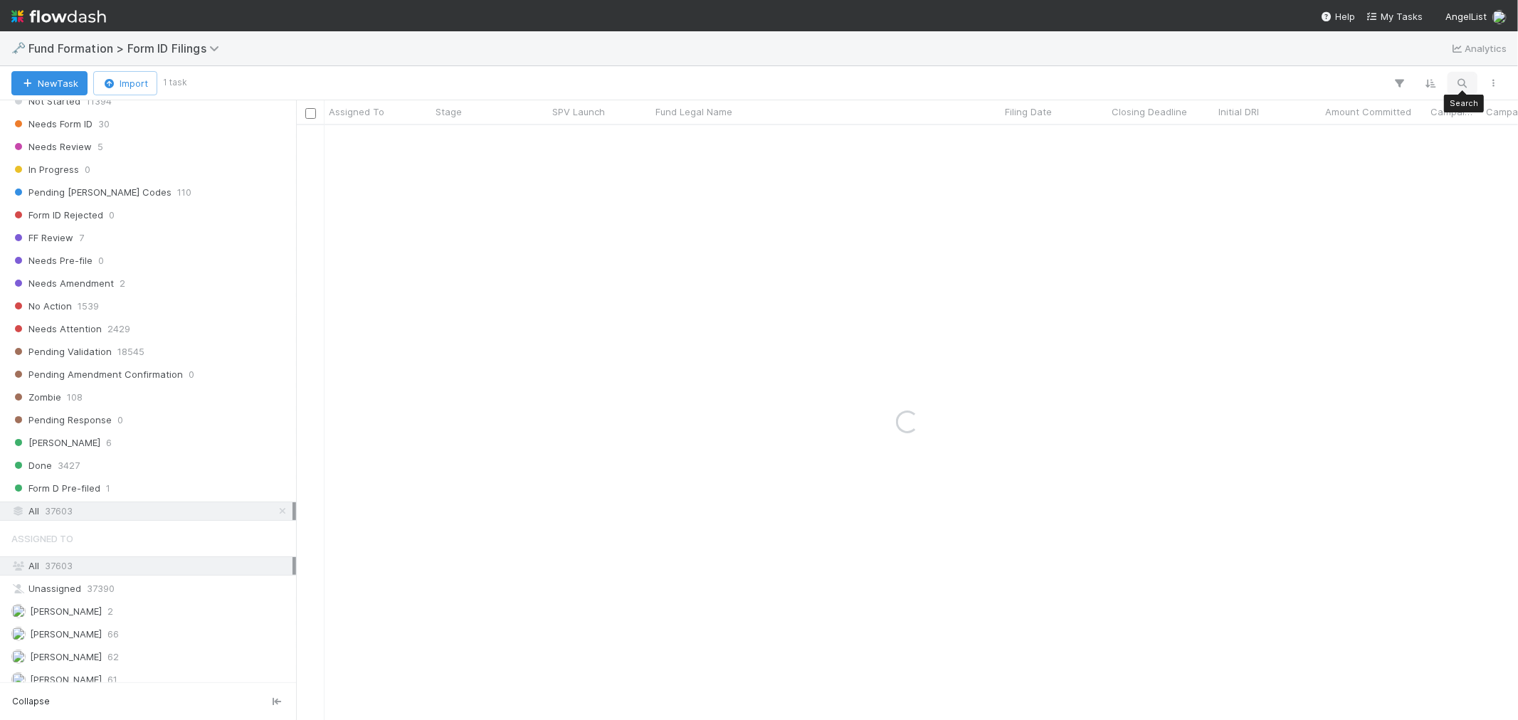
click at [1463, 83] on icon "button" at bounding box center [1463, 83] width 14 height 13
type input "Angels-CA-0707 Fund I, a series of AngelList Funds 2025, LP"
drag, startPoint x: 1463, startPoint y: 58, endPoint x: 1461, endPoint y: 81, distance: 23.0
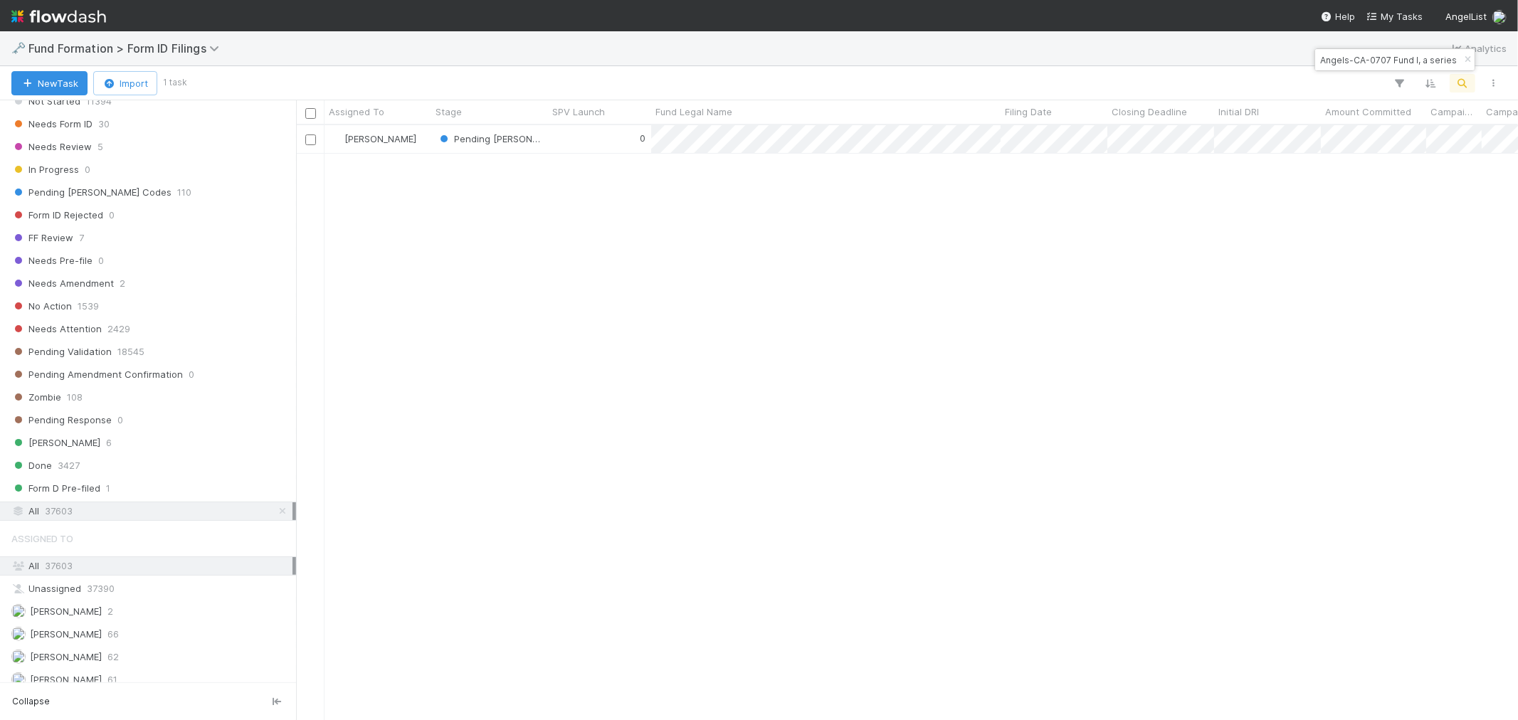
click at [1464, 58] on icon "button" at bounding box center [1468, 60] width 14 height 9
click at [1460, 84] on icon "button" at bounding box center [1463, 83] width 14 height 13
type input "TS-0316 Fund II, a series of Roll Up Vehicles, LP"
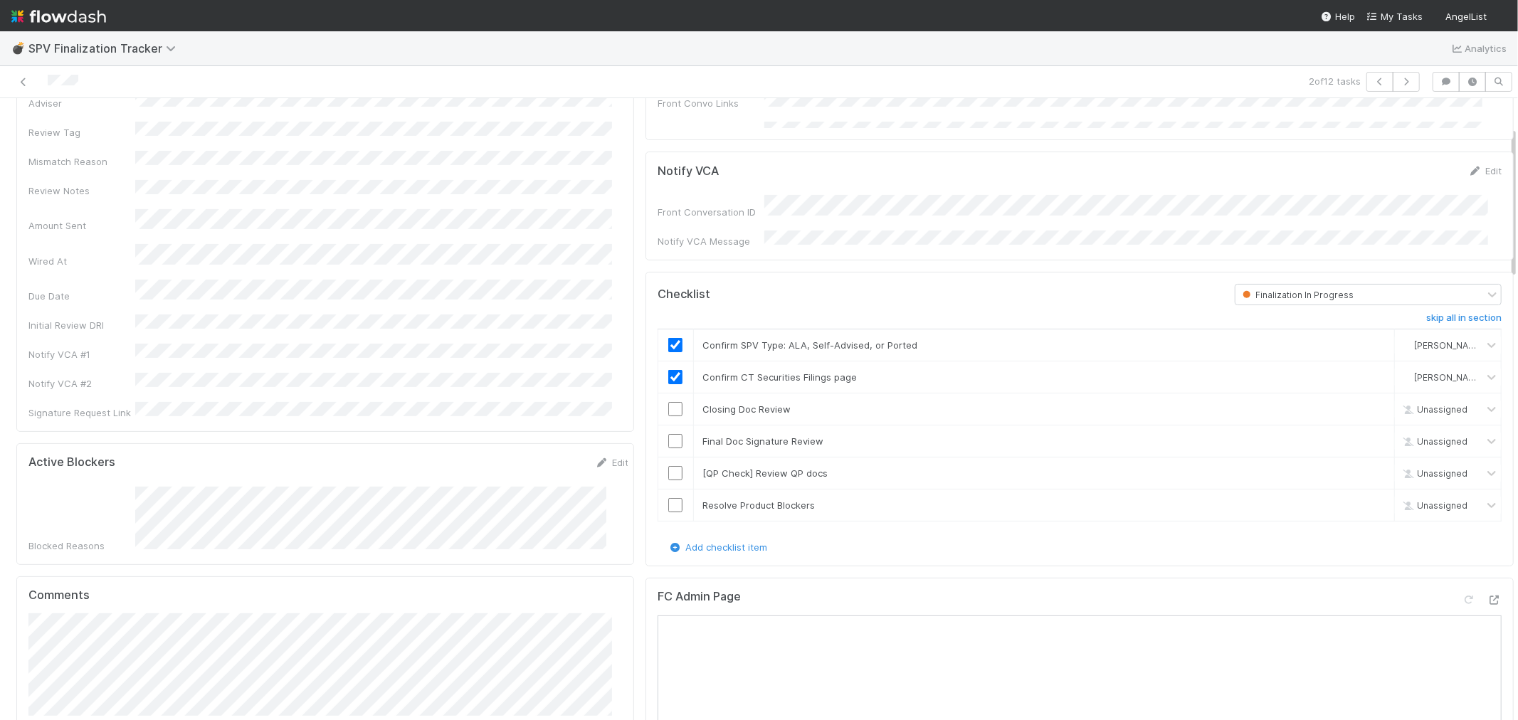
scroll to position [316, 0]
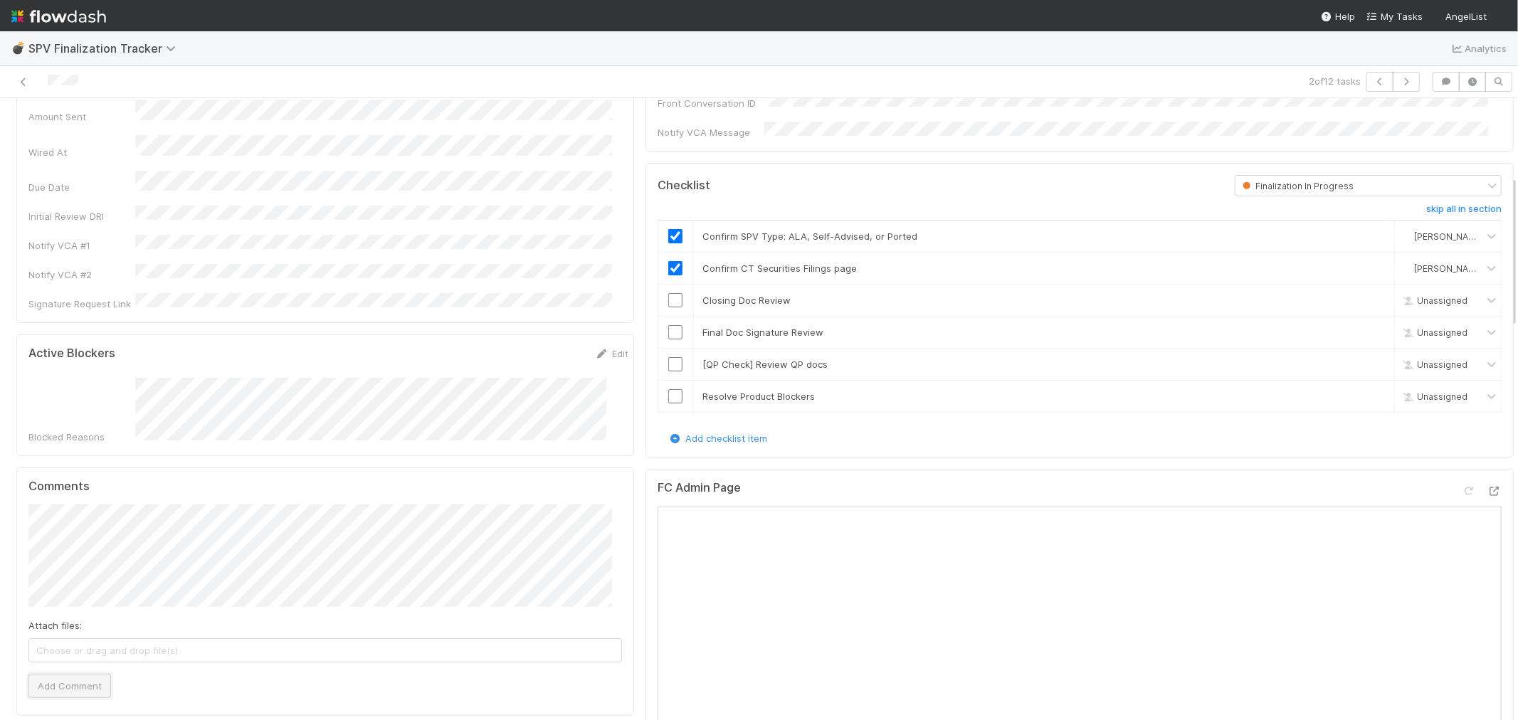
click at [89, 674] on button "Add Comment" at bounding box center [69, 686] width 83 height 24
click at [1488, 488] on icon at bounding box center [1495, 491] width 14 height 9
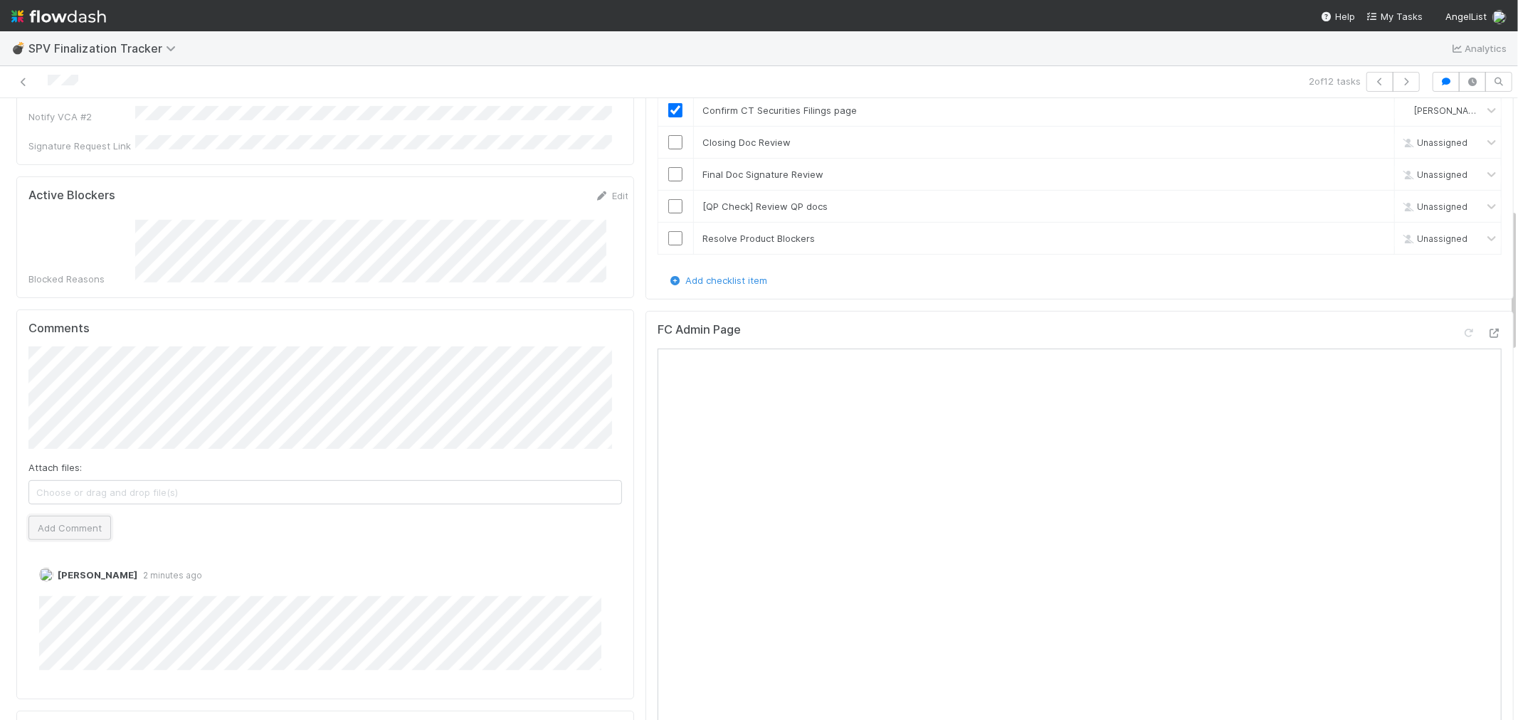
click at [74, 516] on button "Add Comment" at bounding box center [69, 528] width 83 height 24
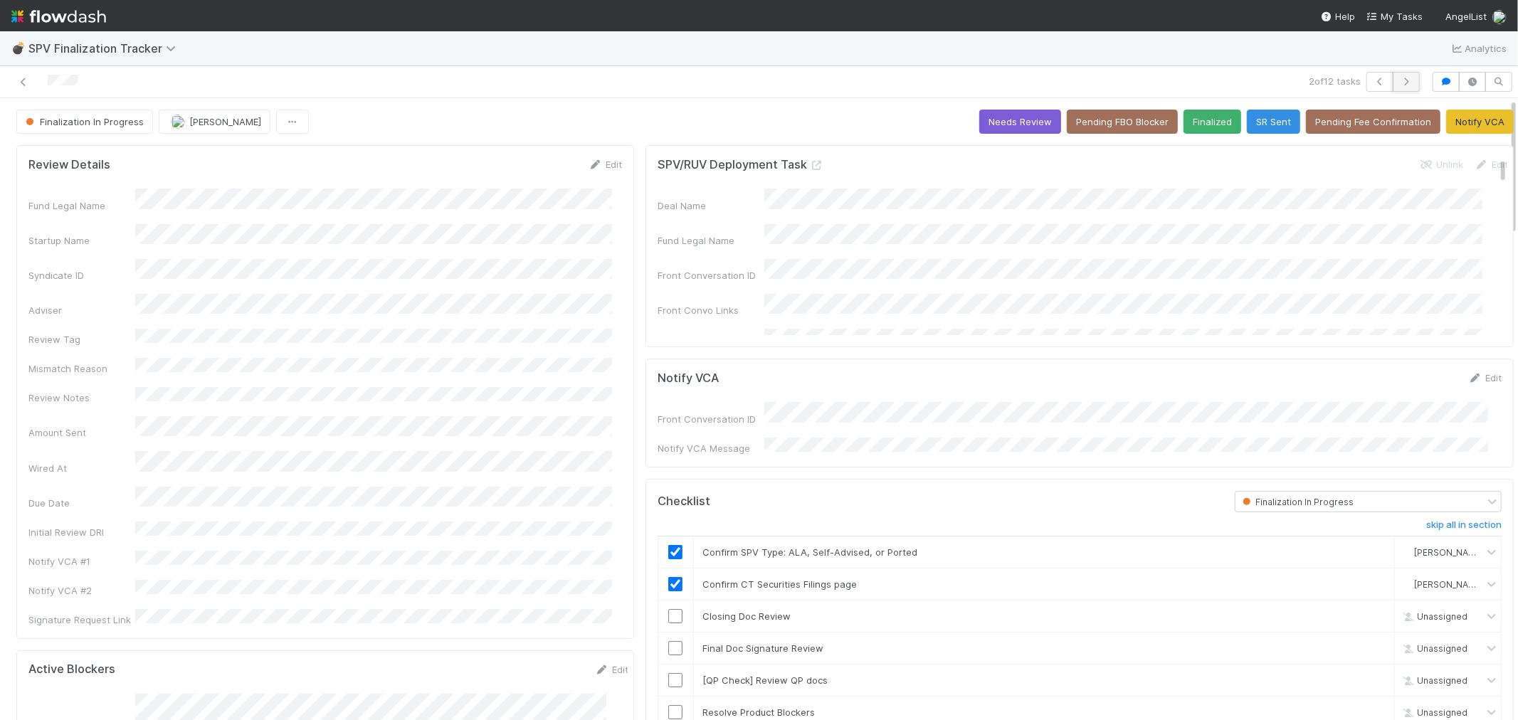
click at [1399, 78] on icon "button" at bounding box center [1406, 82] width 14 height 9
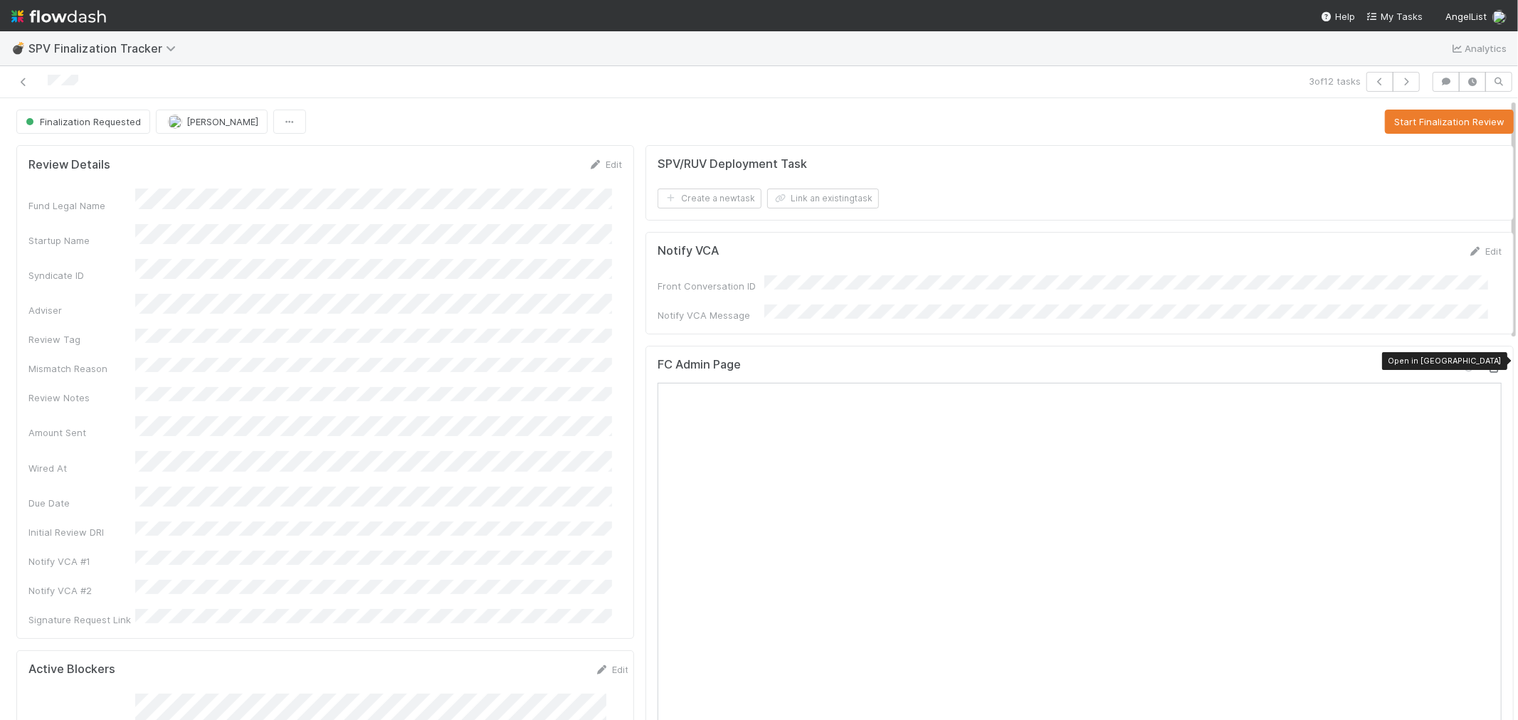
click at [1488, 361] on div at bounding box center [1495, 368] width 14 height 14
click at [1385, 123] on button "Start Finalization Review" at bounding box center [1449, 122] width 129 height 24
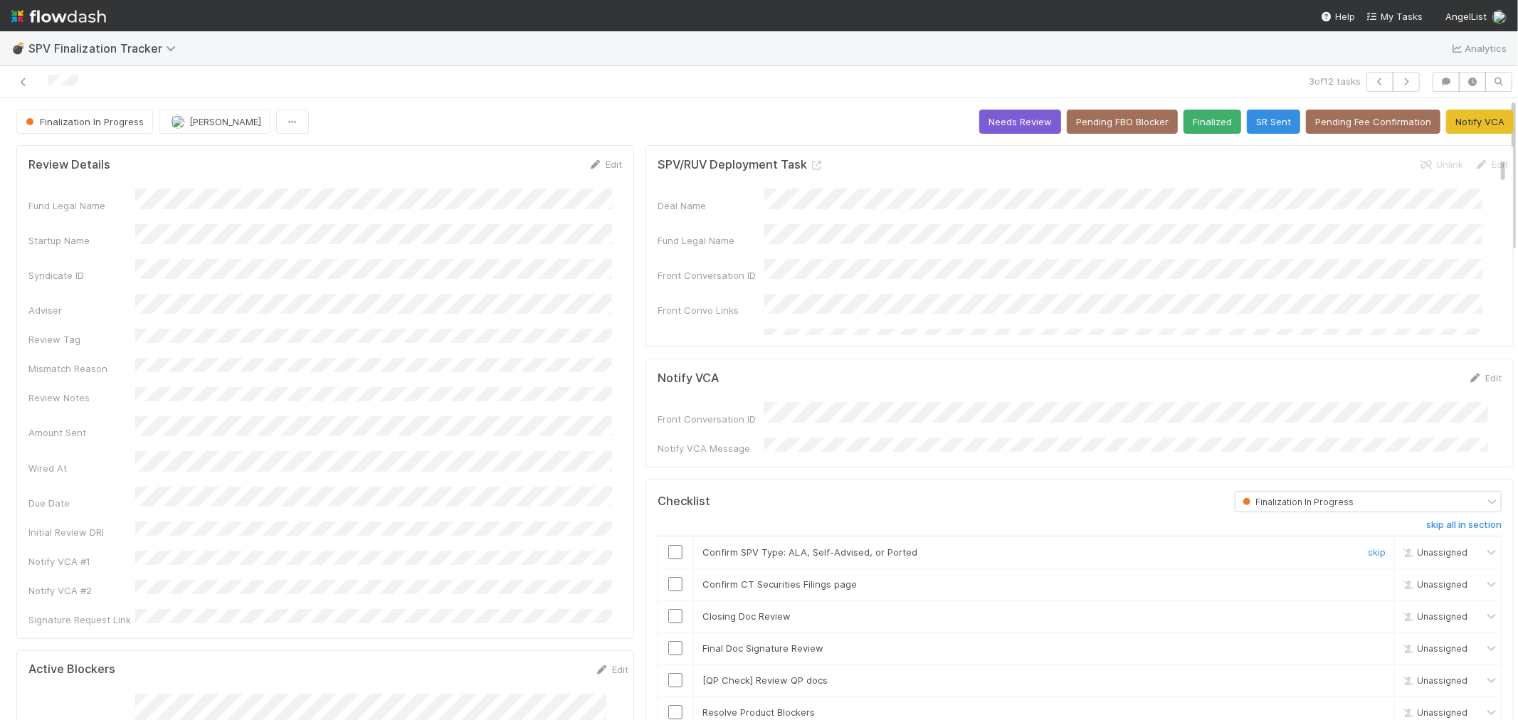
click at [668, 545] on input "checkbox" at bounding box center [675, 552] width 14 height 14
click at [668, 579] on input "checkbox" at bounding box center [675, 584] width 14 height 14
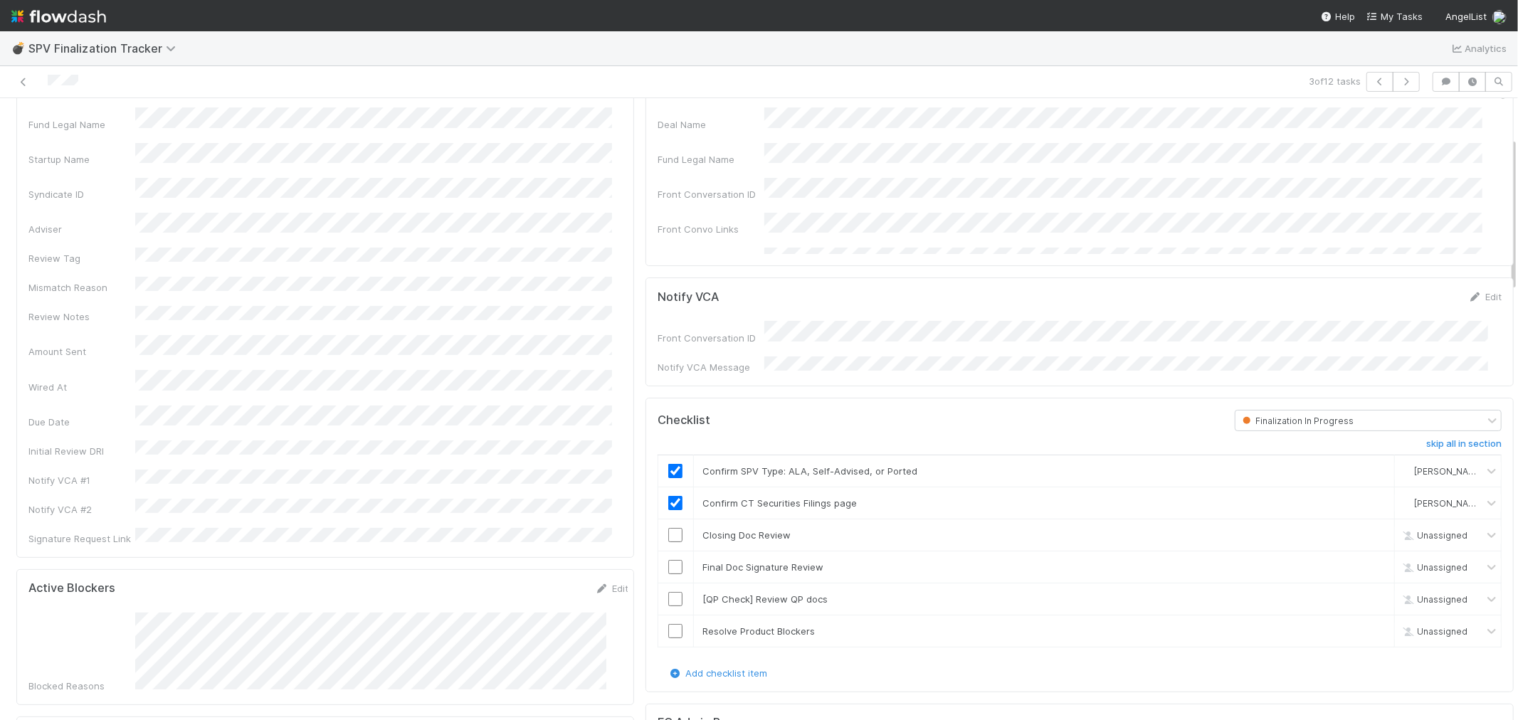
scroll to position [158, 0]
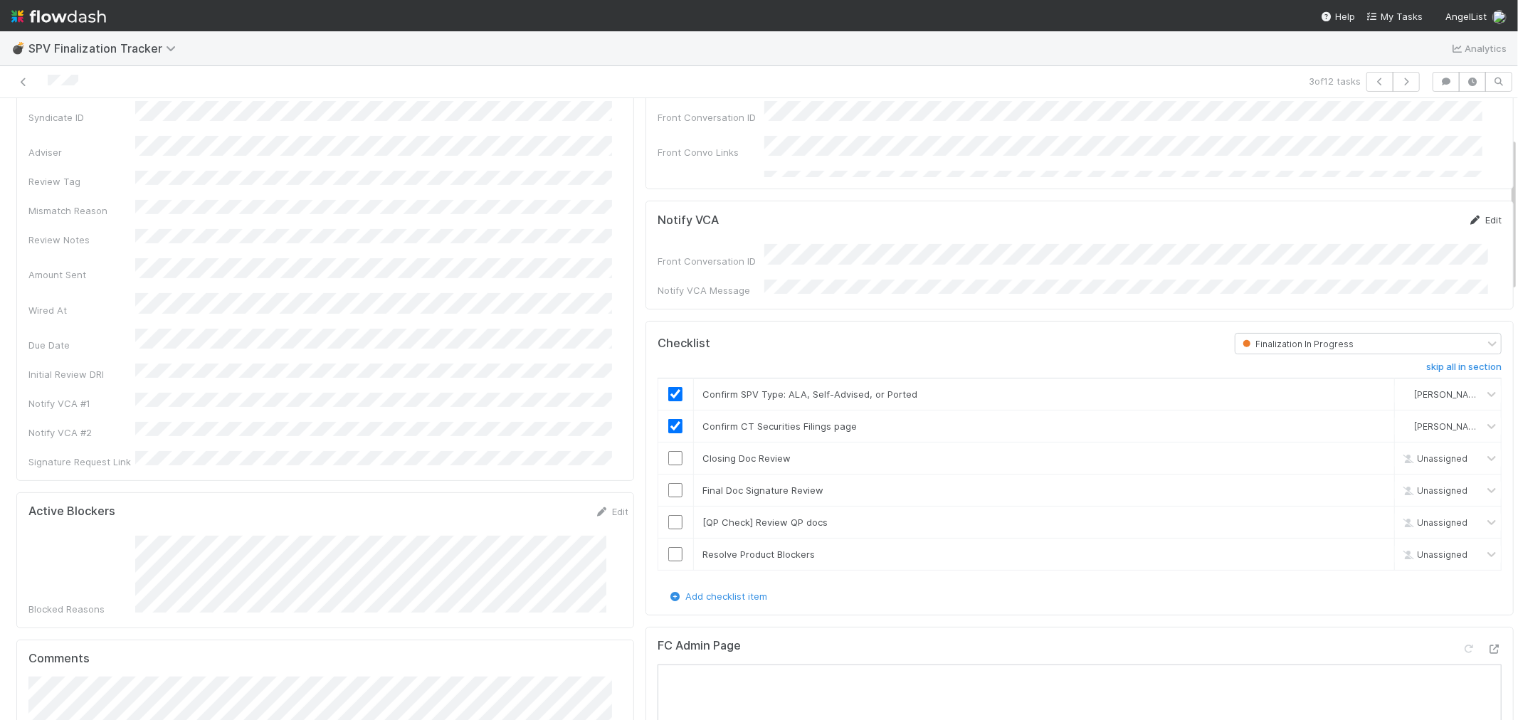
click at [1475, 219] on link "Edit" at bounding box center [1484, 219] width 33 height 11
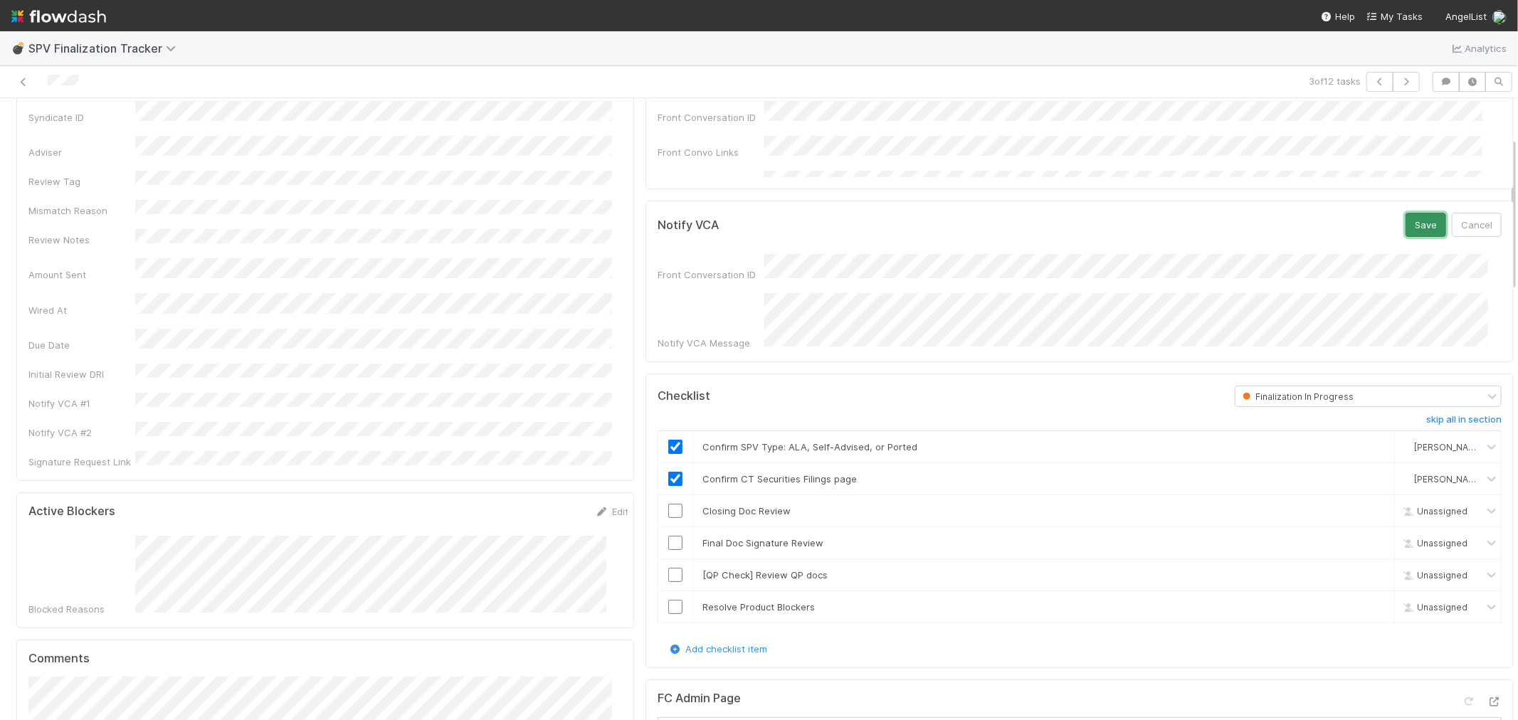
click at [1406, 222] on button "Save" at bounding box center [1426, 225] width 41 height 24
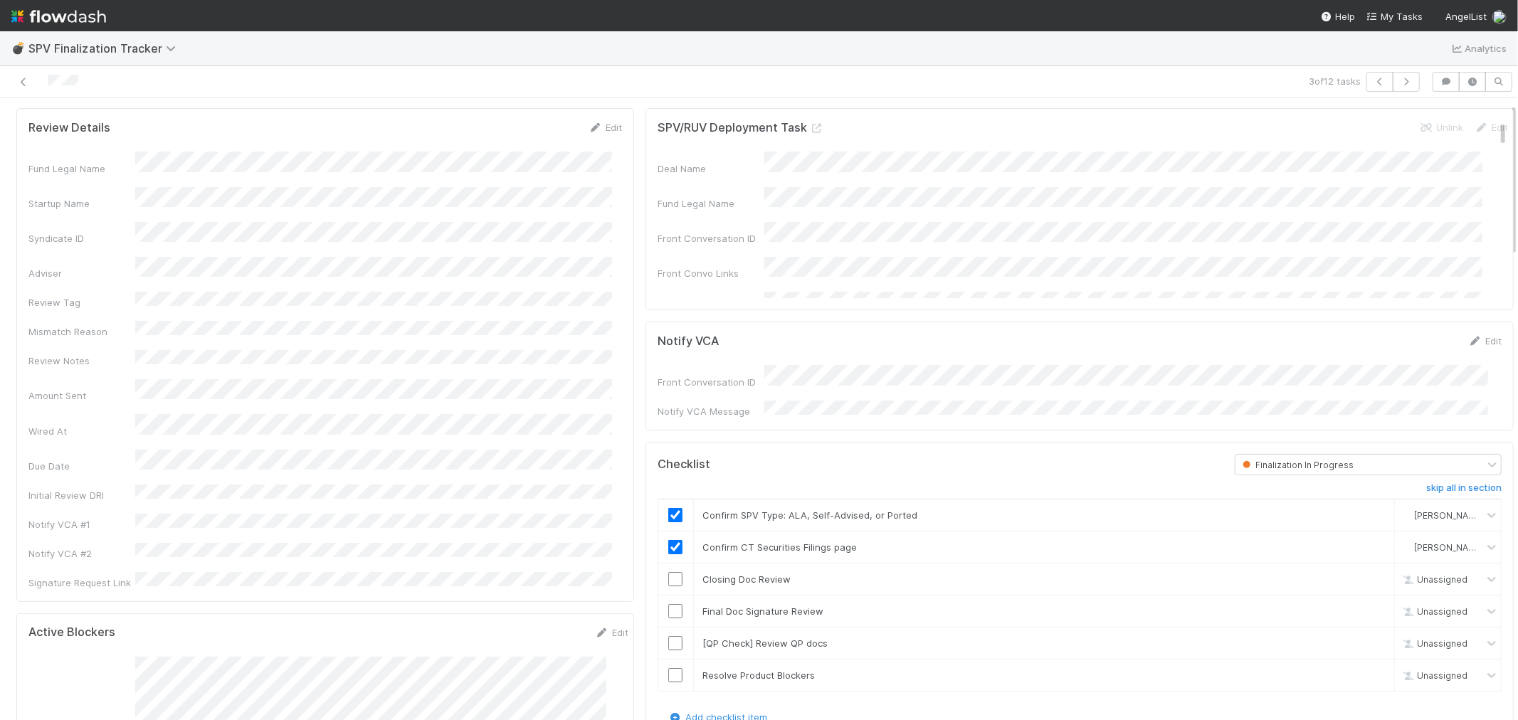
scroll to position [0, 0]
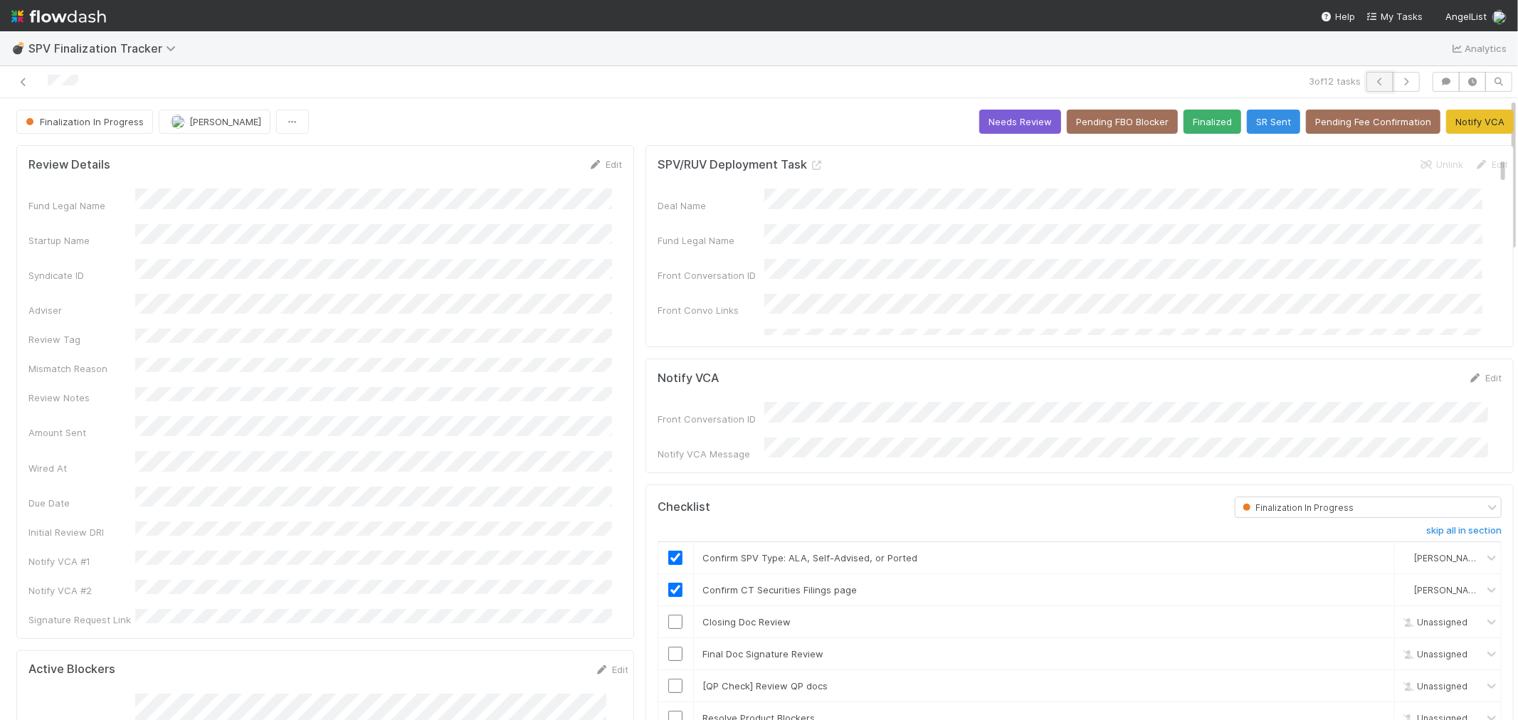
click at [1377, 84] on button "button" at bounding box center [1380, 82] width 27 height 20
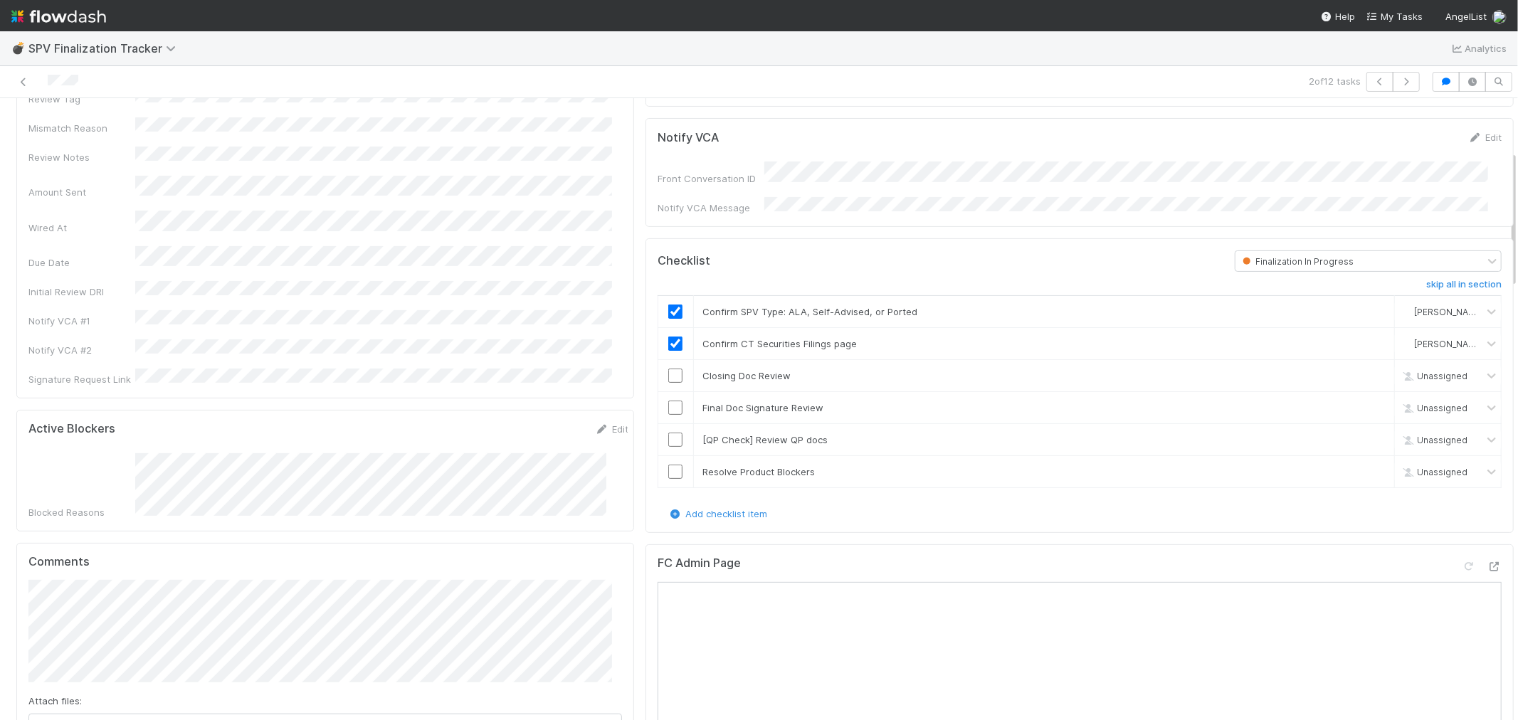
scroll to position [237, 0]
click at [668, 372] on input "checkbox" at bounding box center [675, 379] width 14 height 14
click at [1488, 566] on icon at bounding box center [1495, 570] width 14 height 9
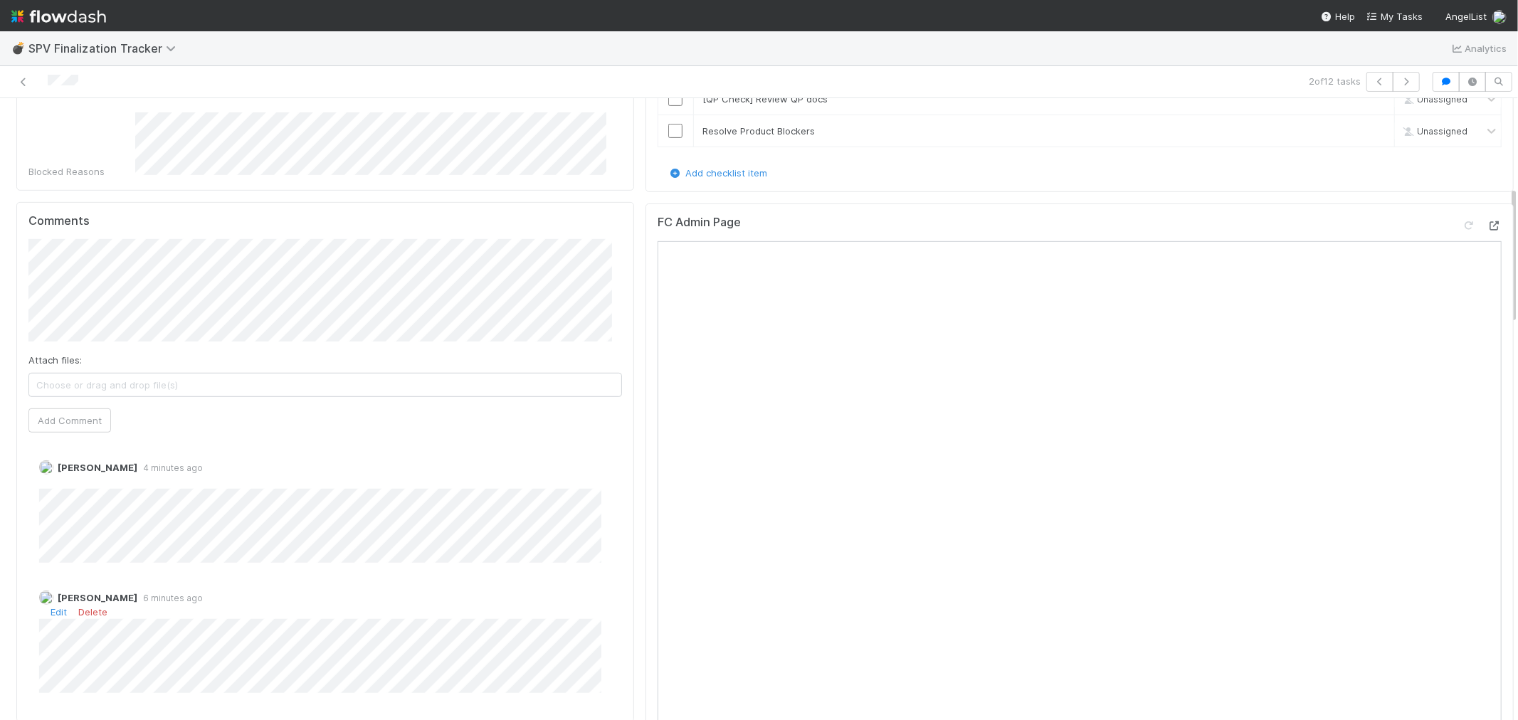
scroll to position [632, 0]
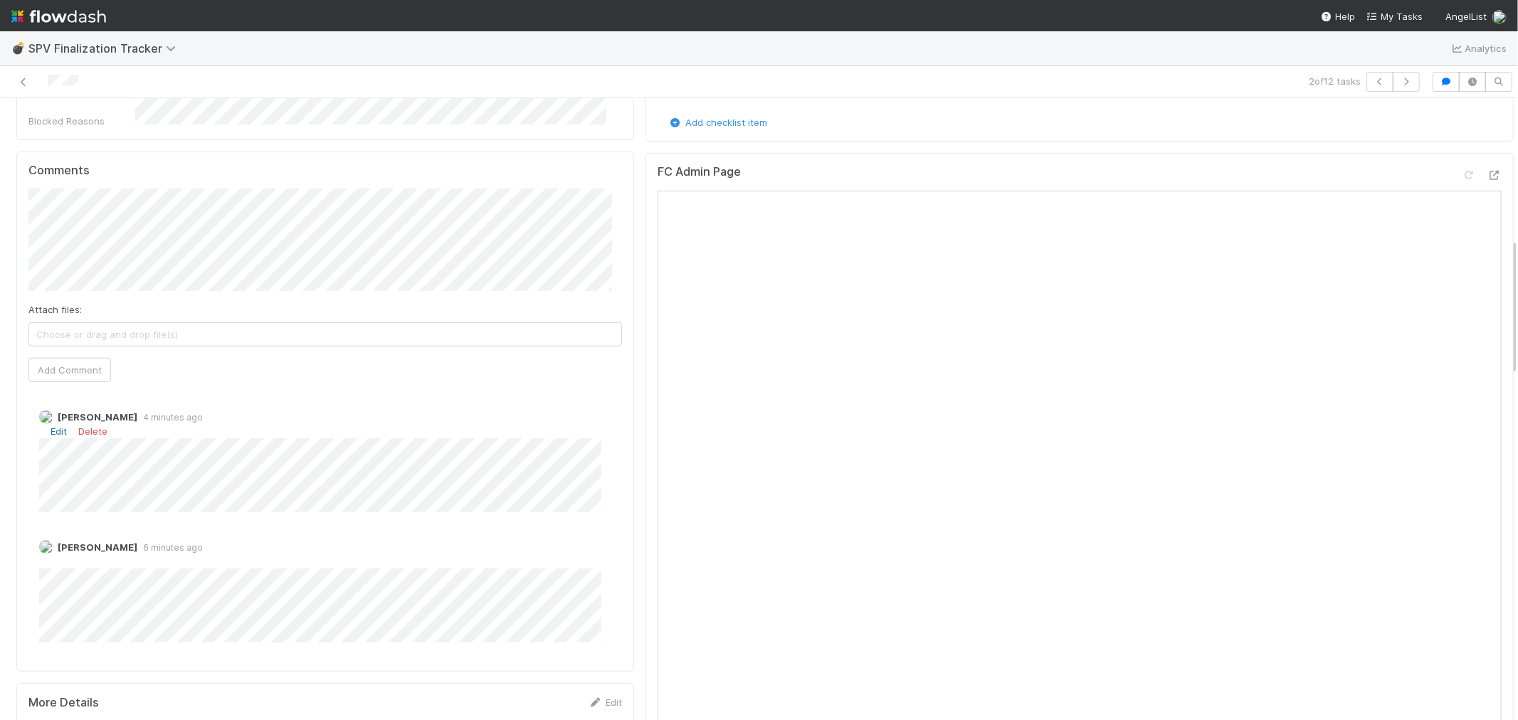
click at [58, 426] on link "Edit" at bounding box center [59, 431] width 16 height 11
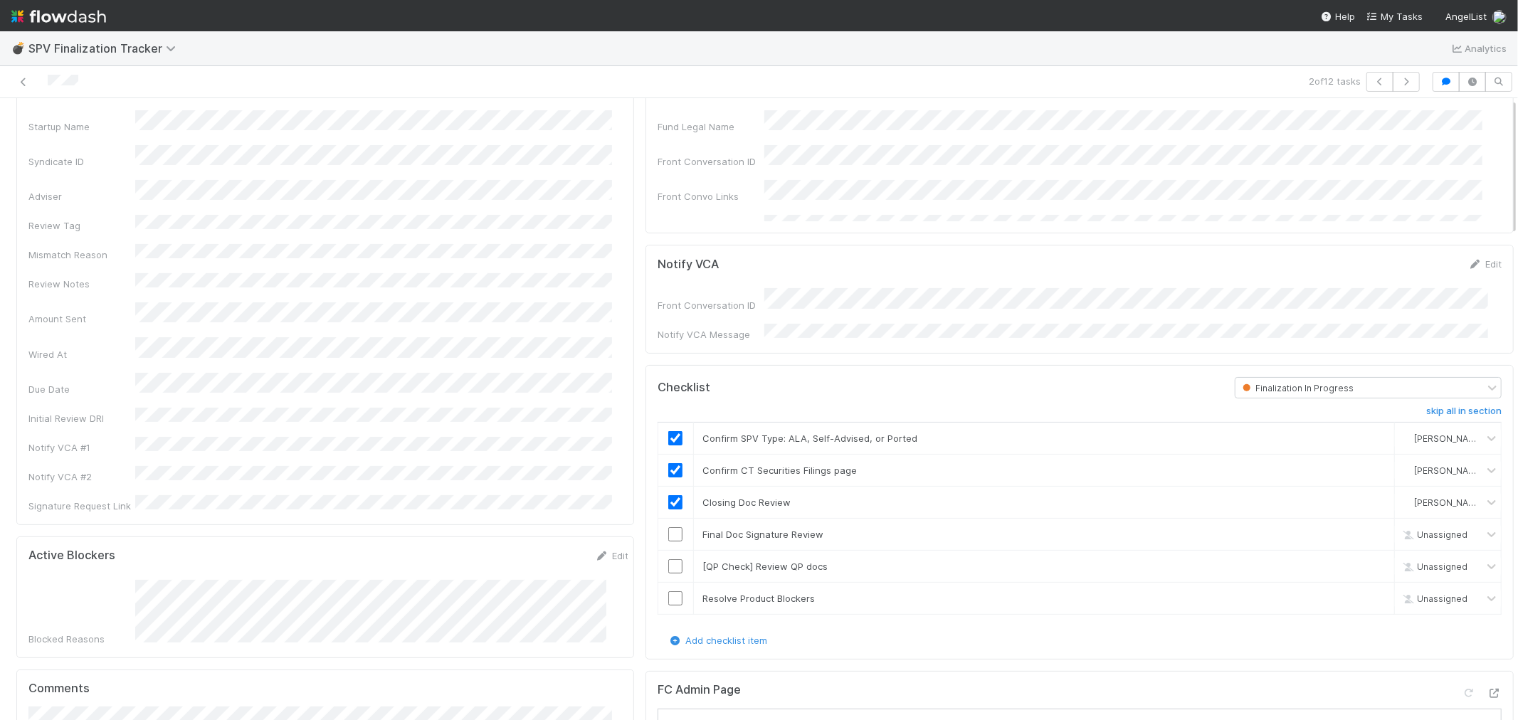
scroll to position [0, 0]
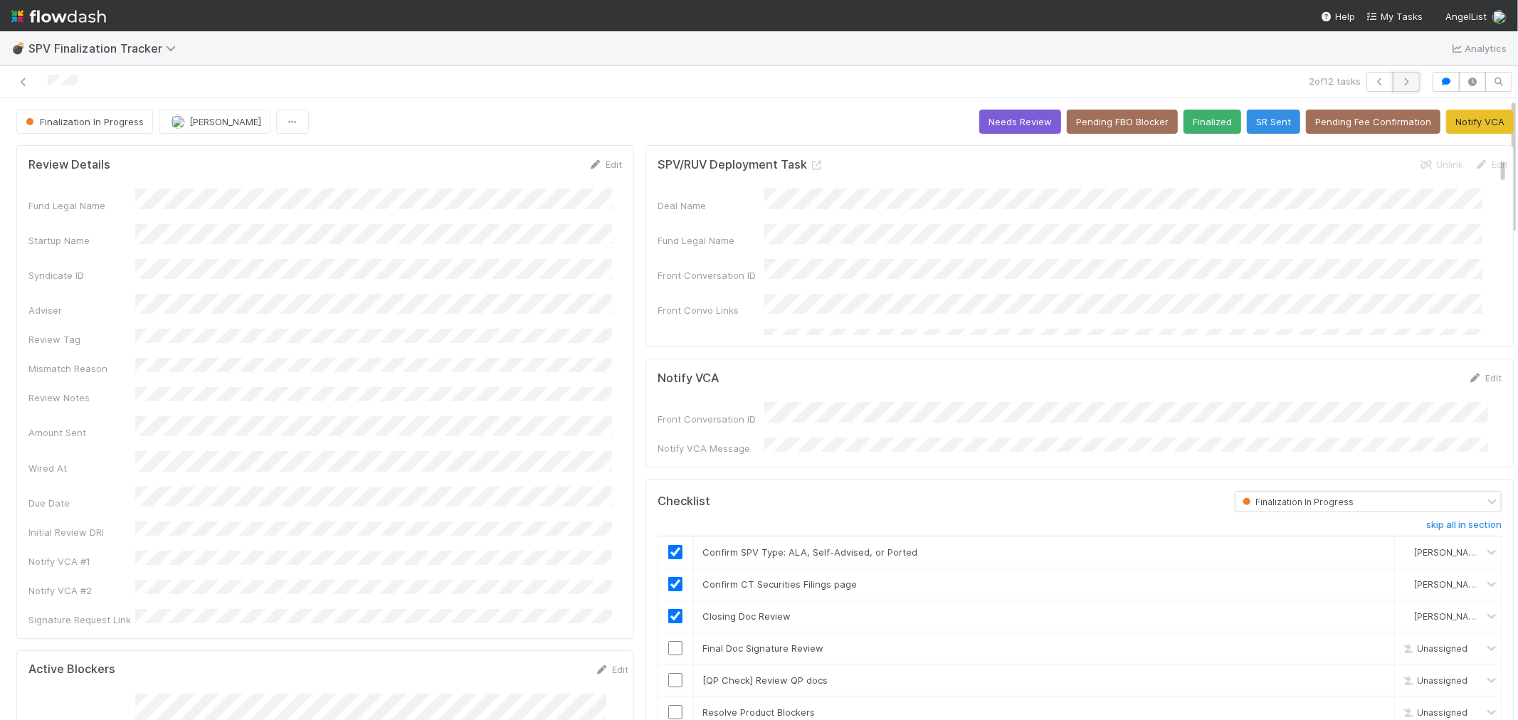
click at [1399, 83] on icon "button" at bounding box center [1406, 82] width 14 height 9
click at [668, 615] on input "checkbox" at bounding box center [675, 622] width 14 height 14
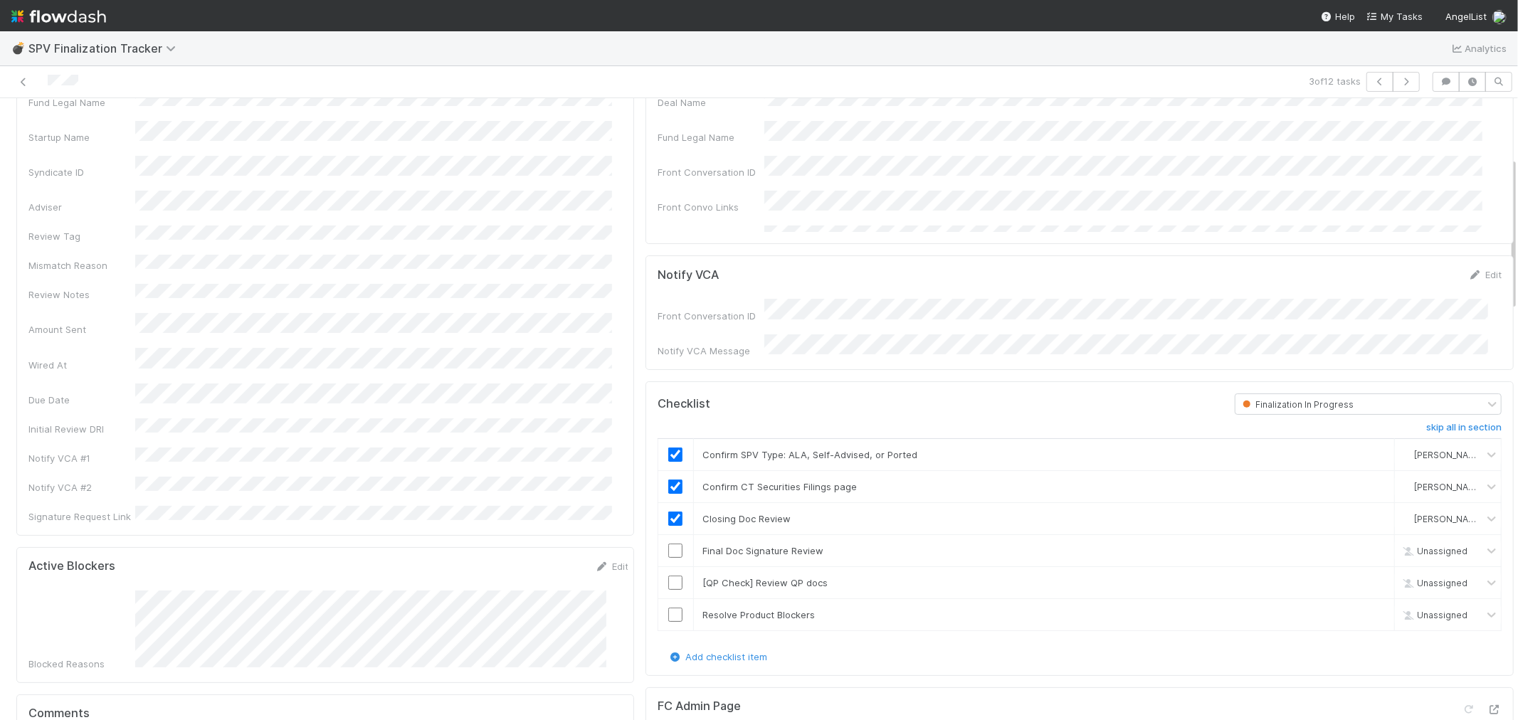
scroll to position [237, 0]
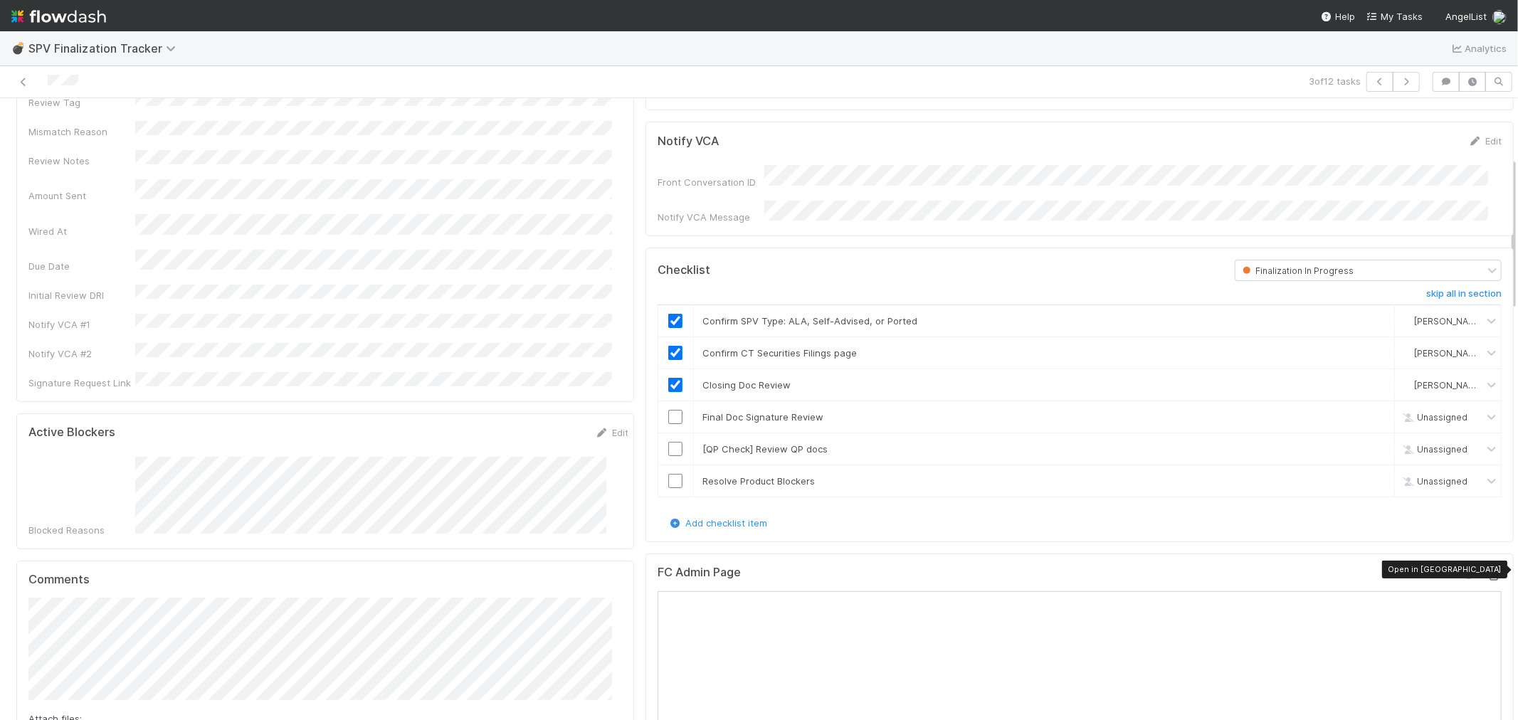
click at [1488, 572] on icon at bounding box center [1495, 576] width 14 height 9
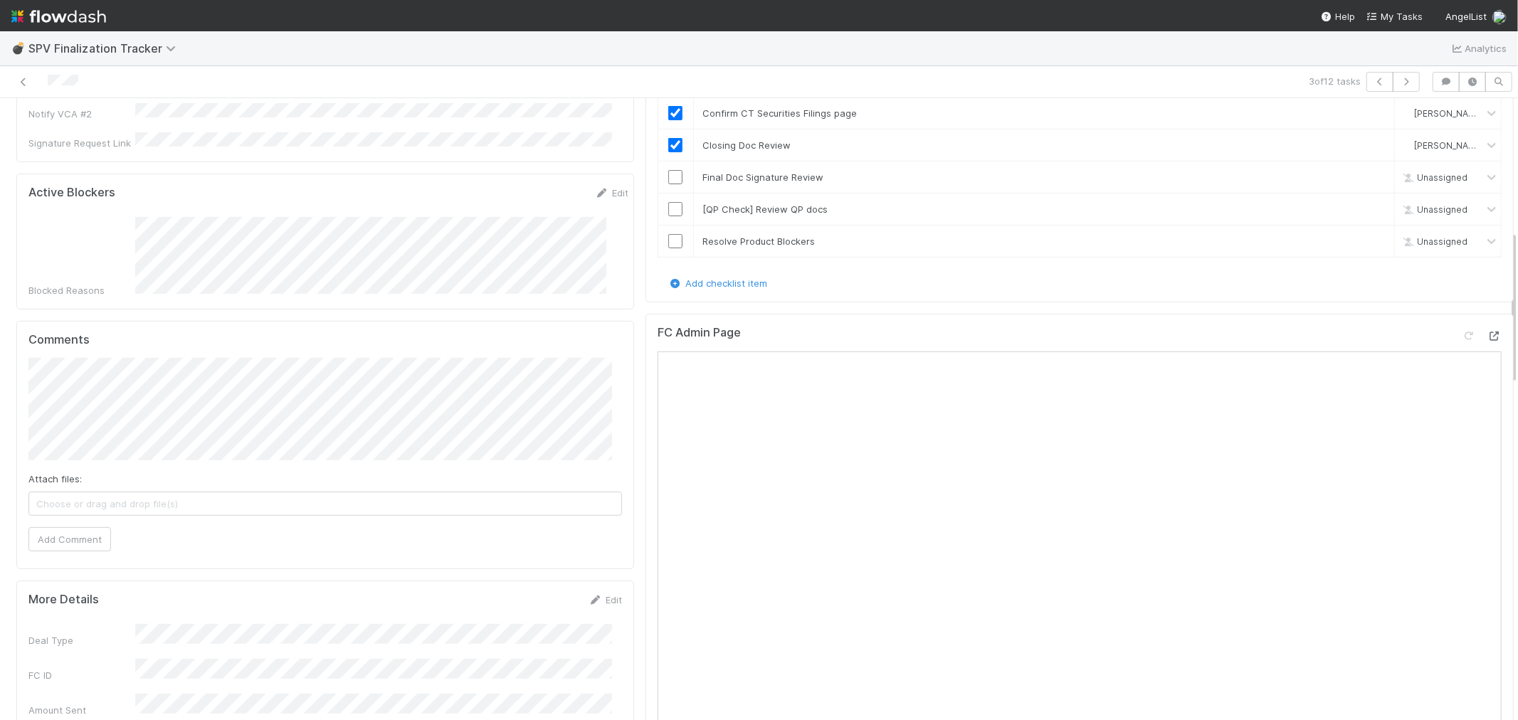
scroll to position [553, 0]
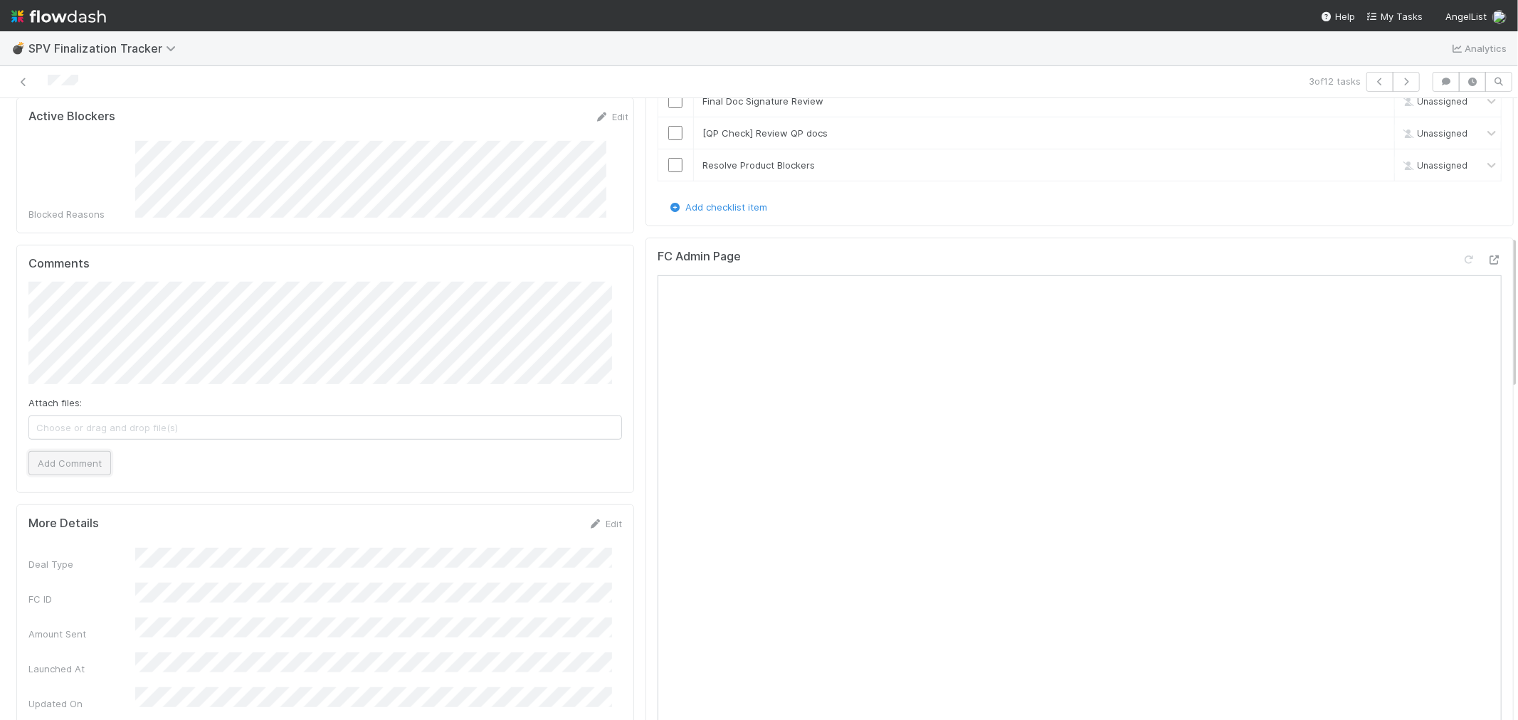
click at [93, 451] on button "Add Comment" at bounding box center [69, 463] width 83 height 24
click at [55, 519] on link "Edit" at bounding box center [59, 524] width 16 height 11
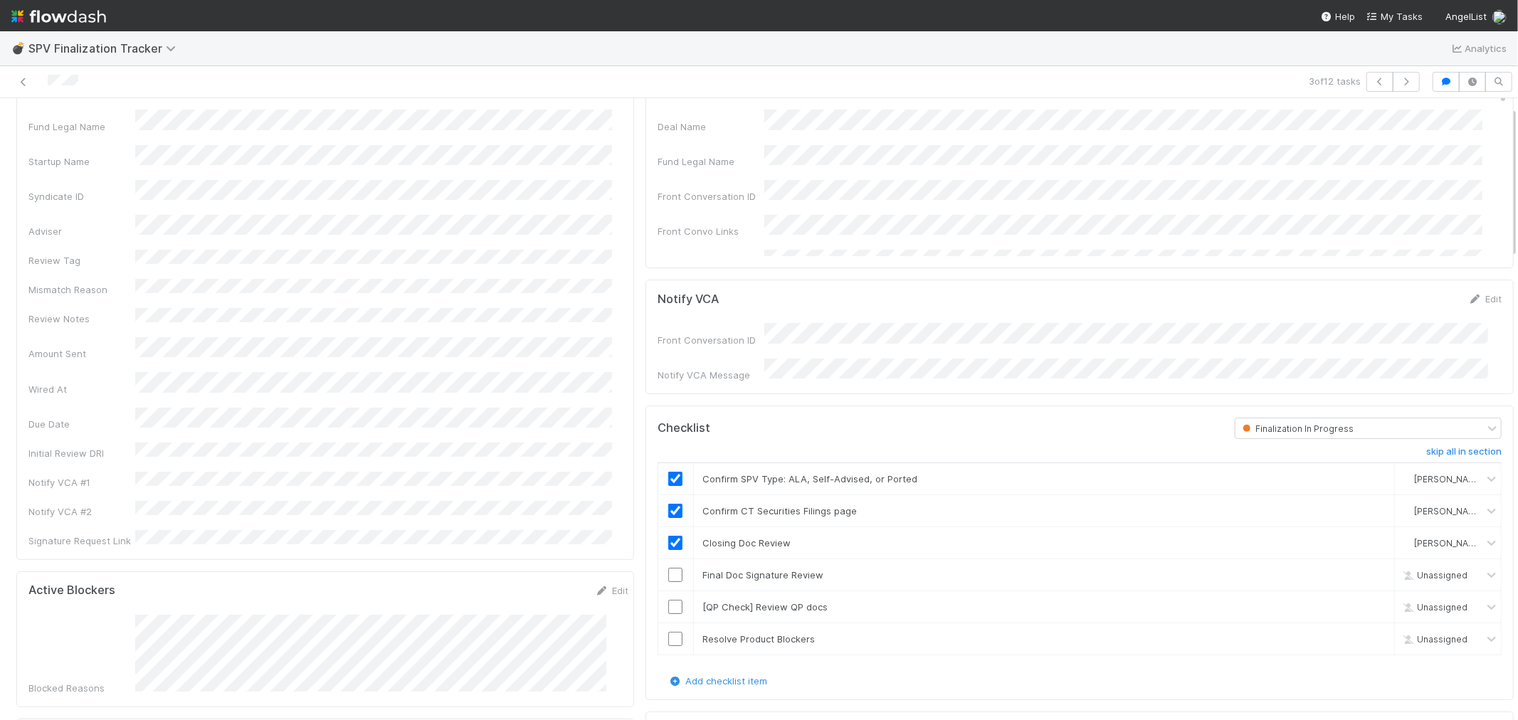
scroll to position [0, 0]
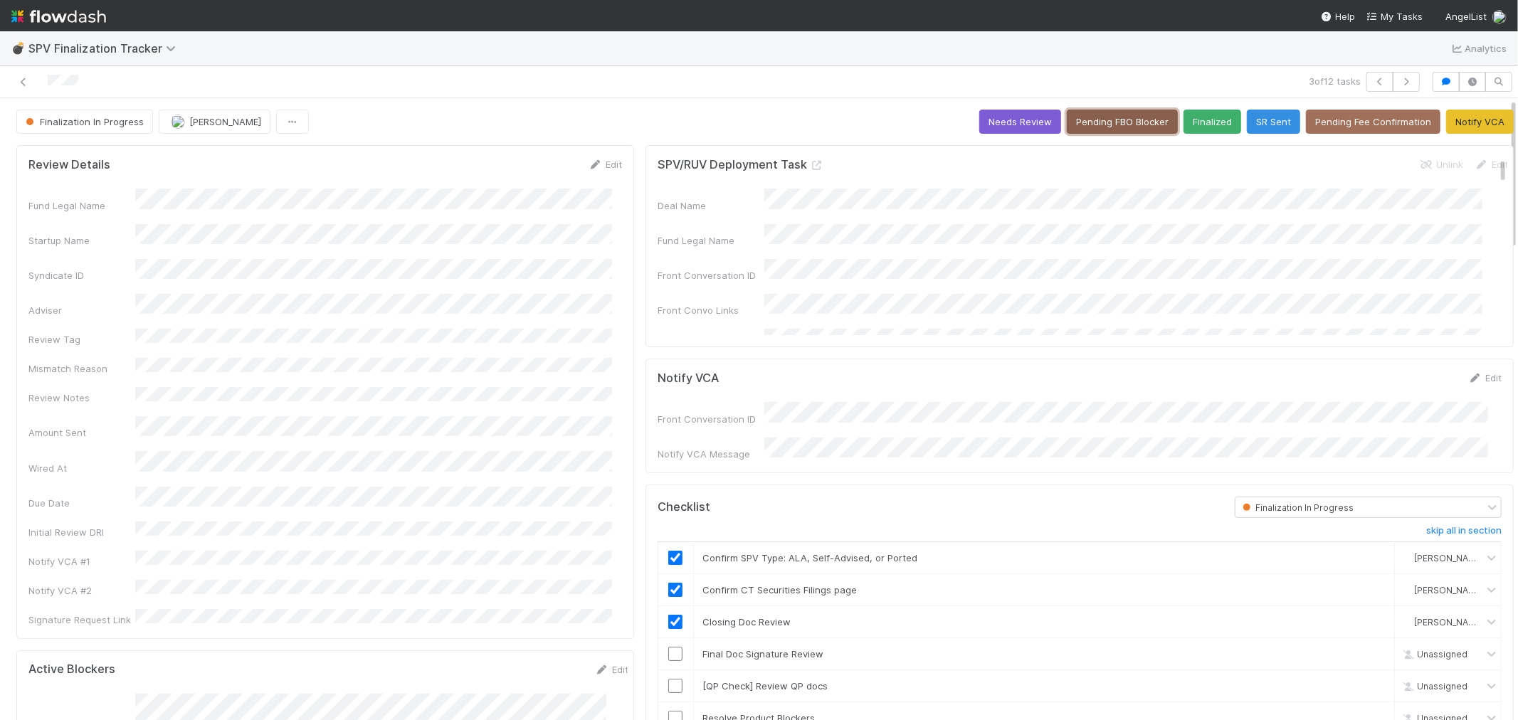
click at [1105, 116] on button "Pending FBO Blocker" at bounding box center [1122, 122] width 111 height 24
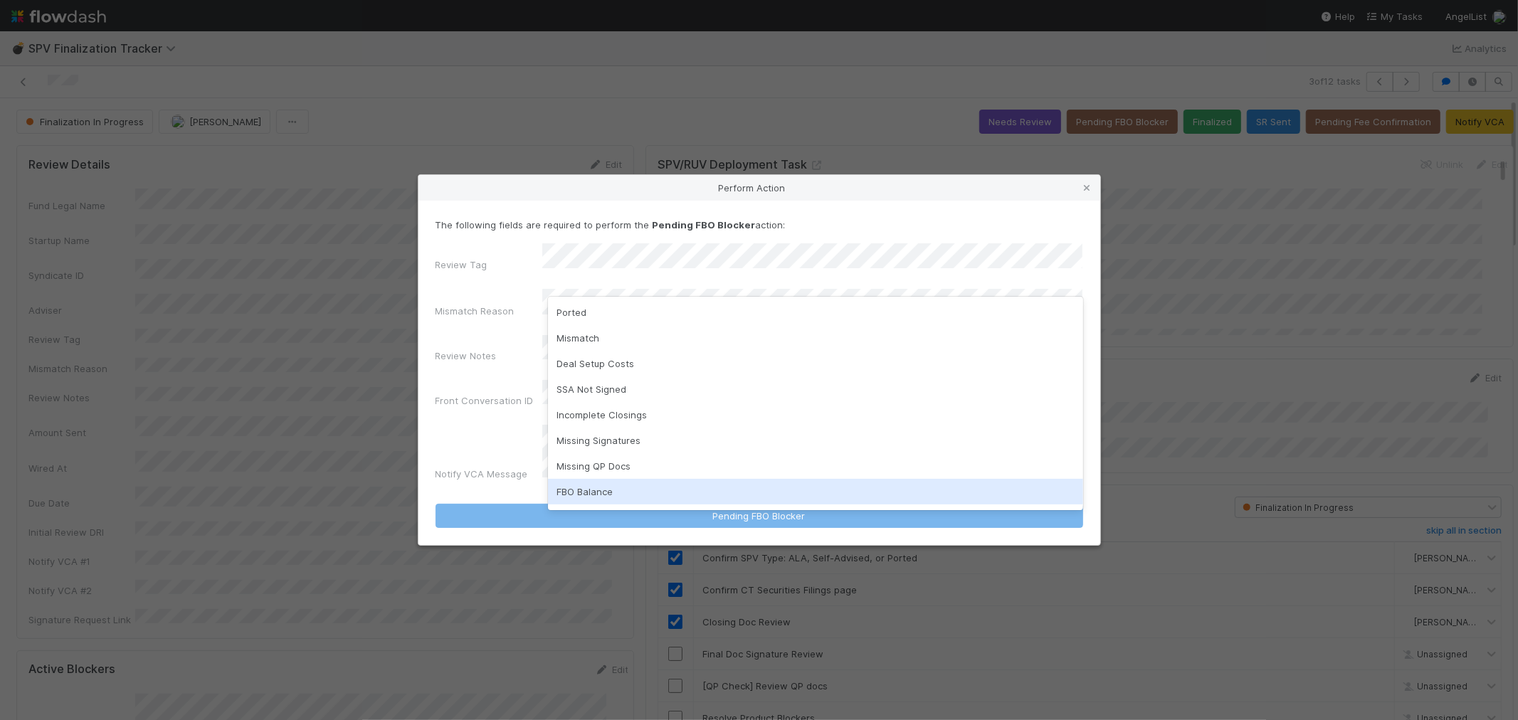
click at [579, 483] on div "FBO Balance" at bounding box center [815, 492] width 535 height 26
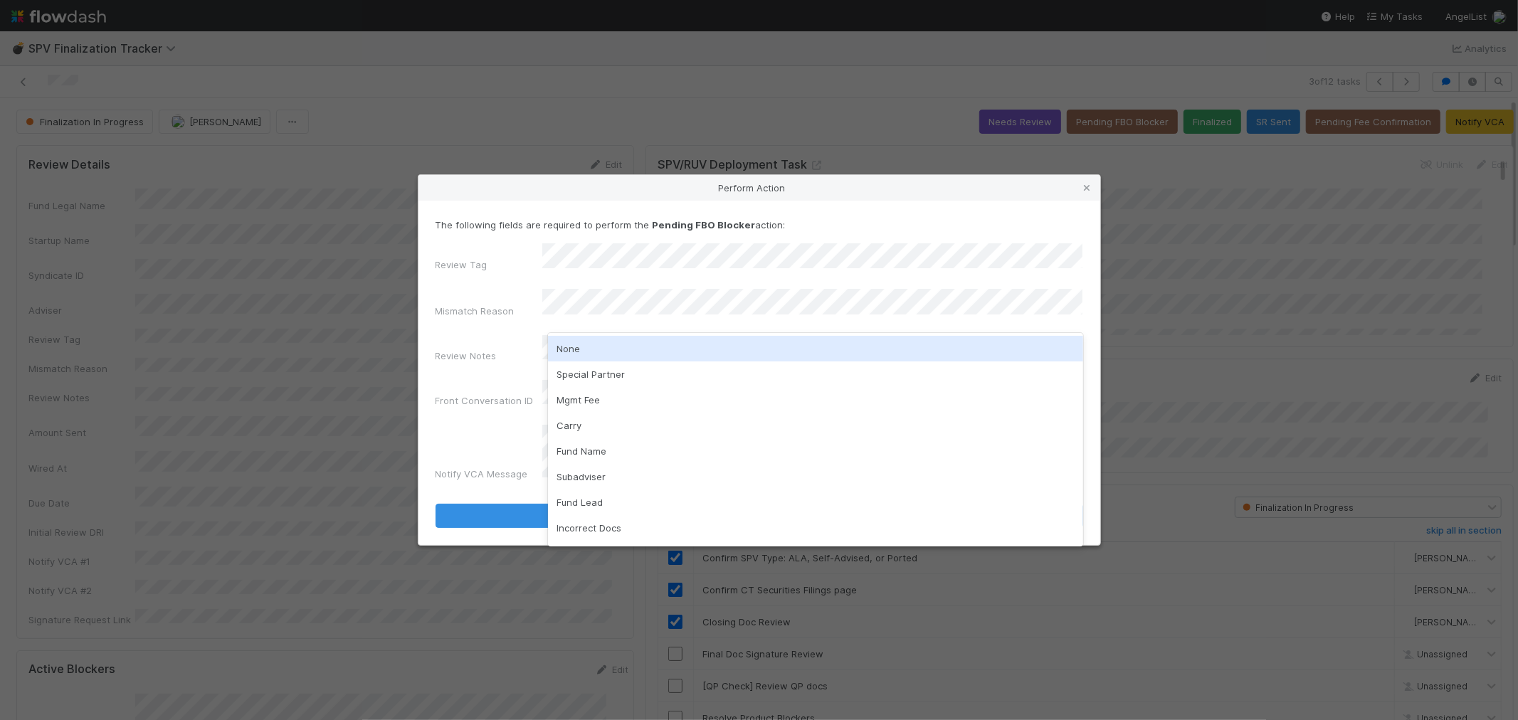
click at [581, 353] on div "None" at bounding box center [815, 349] width 535 height 26
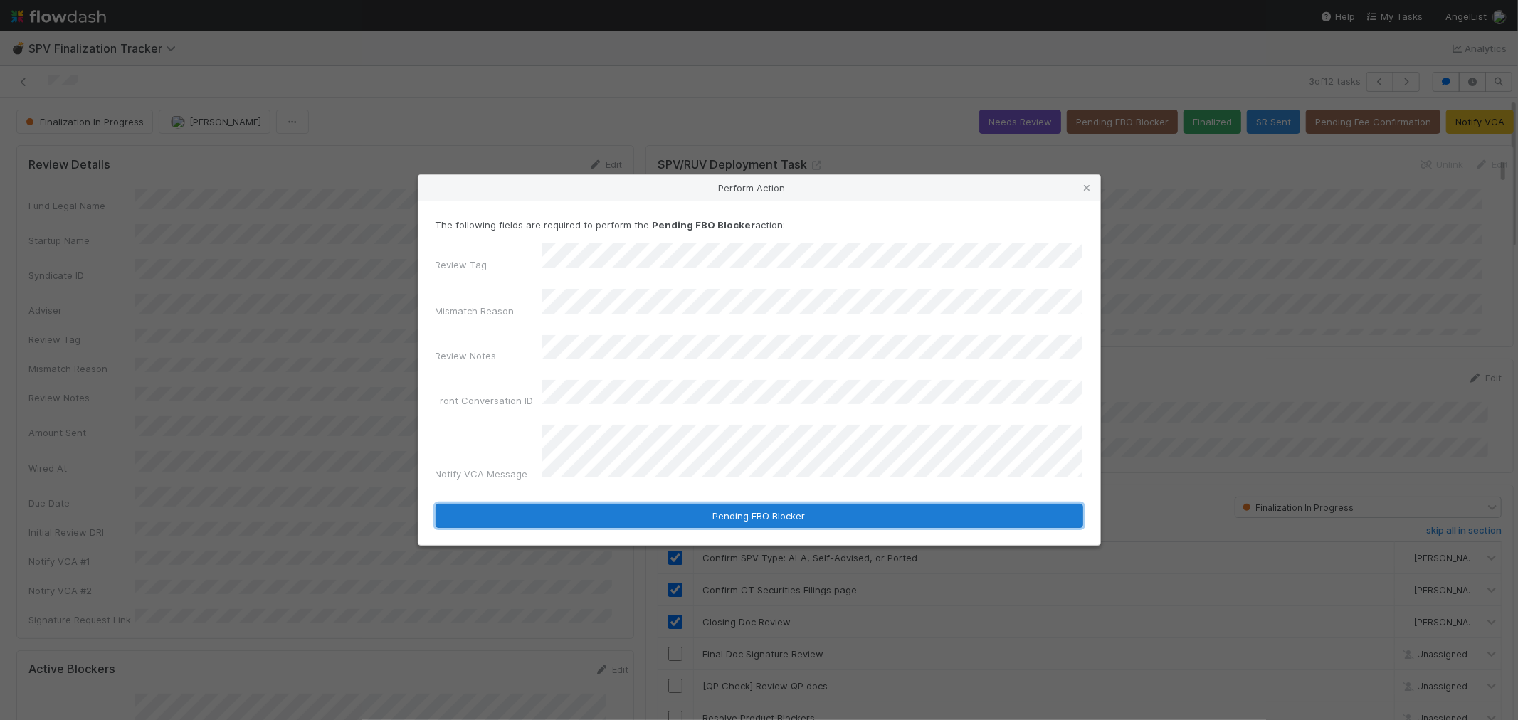
drag, startPoint x: 645, startPoint y: 495, endPoint x: 635, endPoint y: 495, distance: 10.0
click at [644, 504] on button "Pending FBO Blocker" at bounding box center [760, 516] width 648 height 24
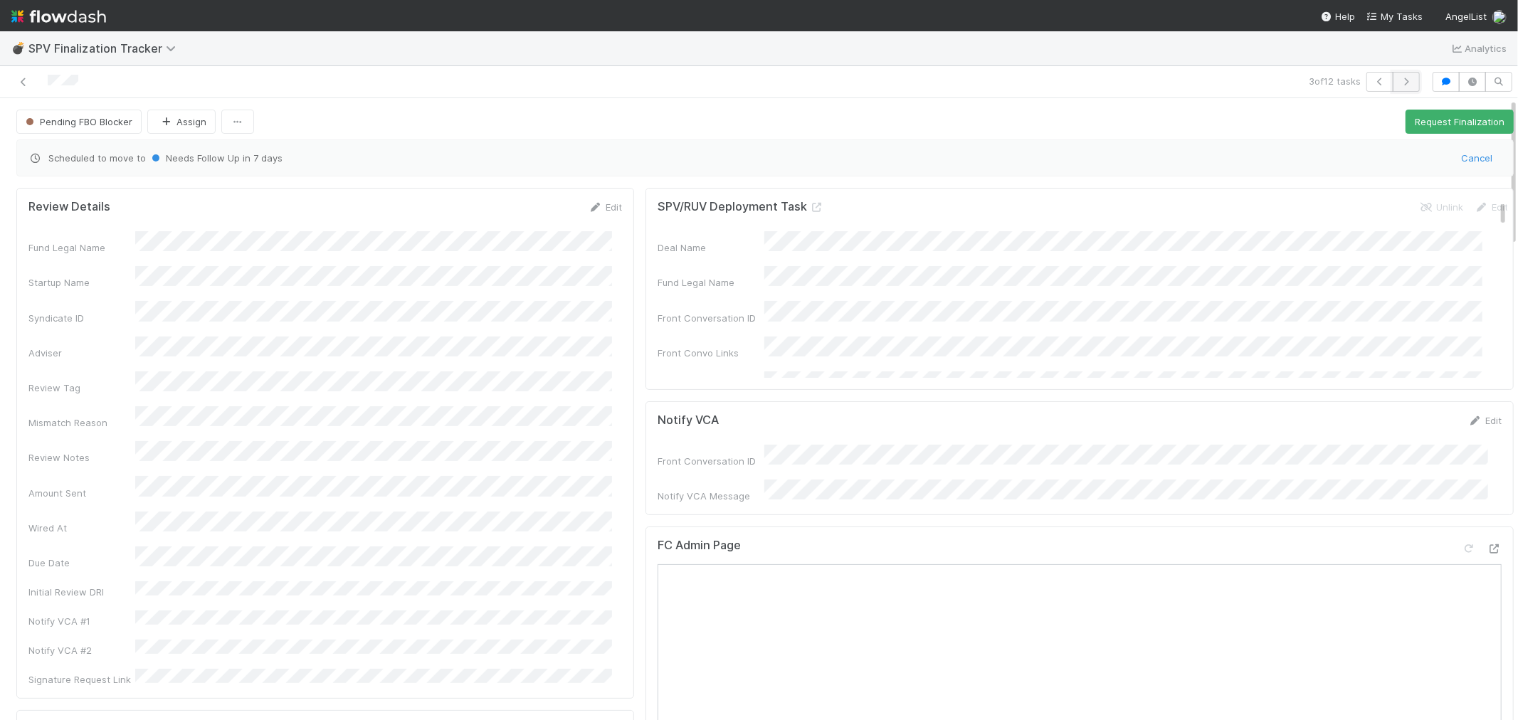
click at [1399, 82] on icon "button" at bounding box center [1406, 82] width 14 height 9
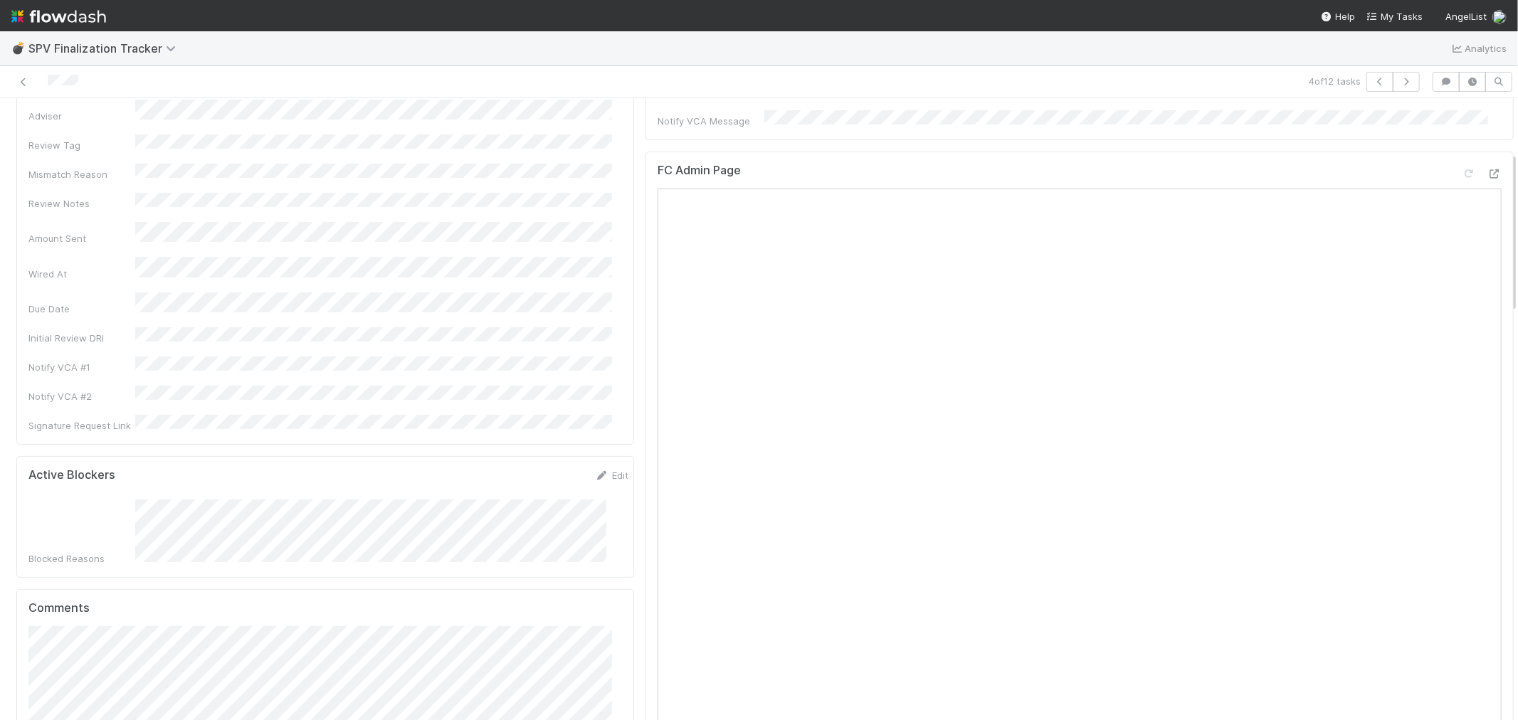
scroll to position [237, 0]
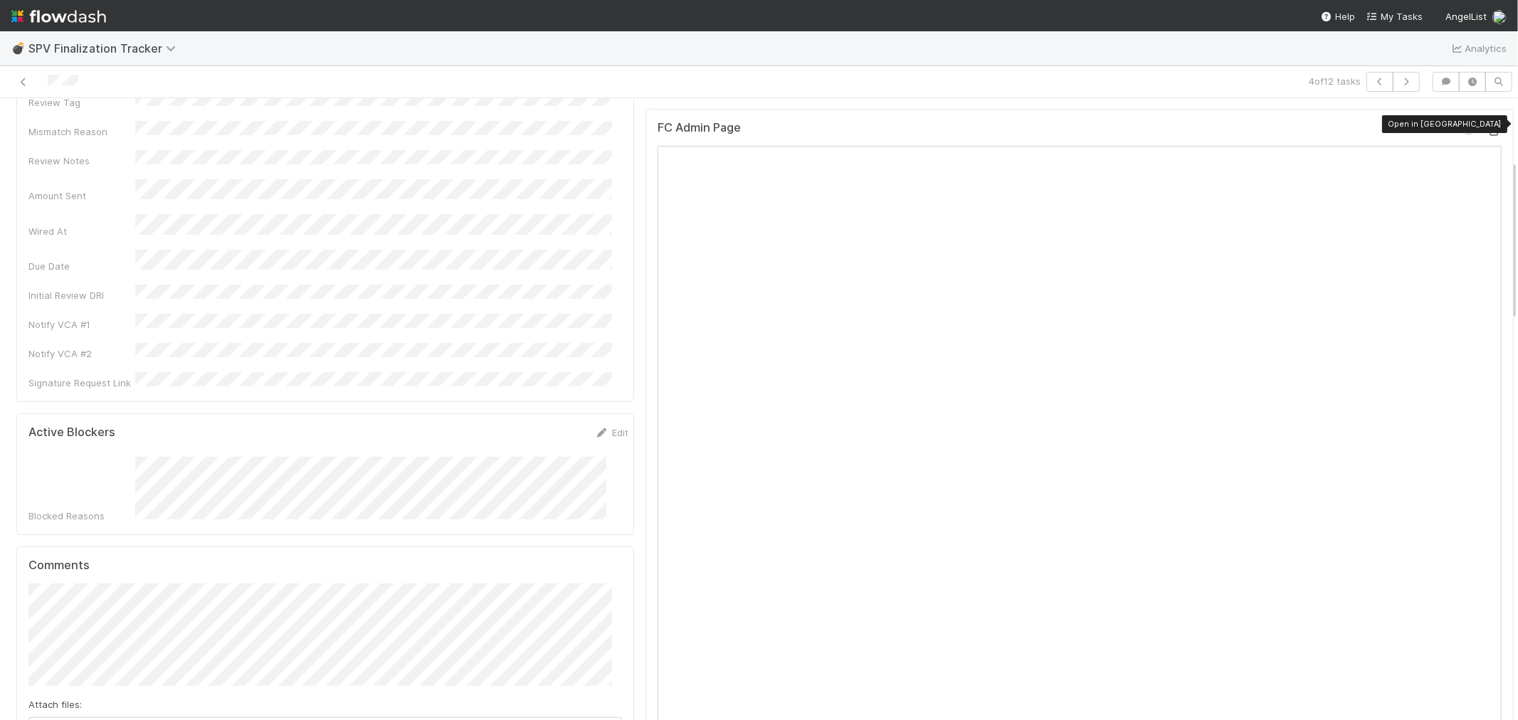
click at [1488, 127] on icon at bounding box center [1495, 131] width 14 height 9
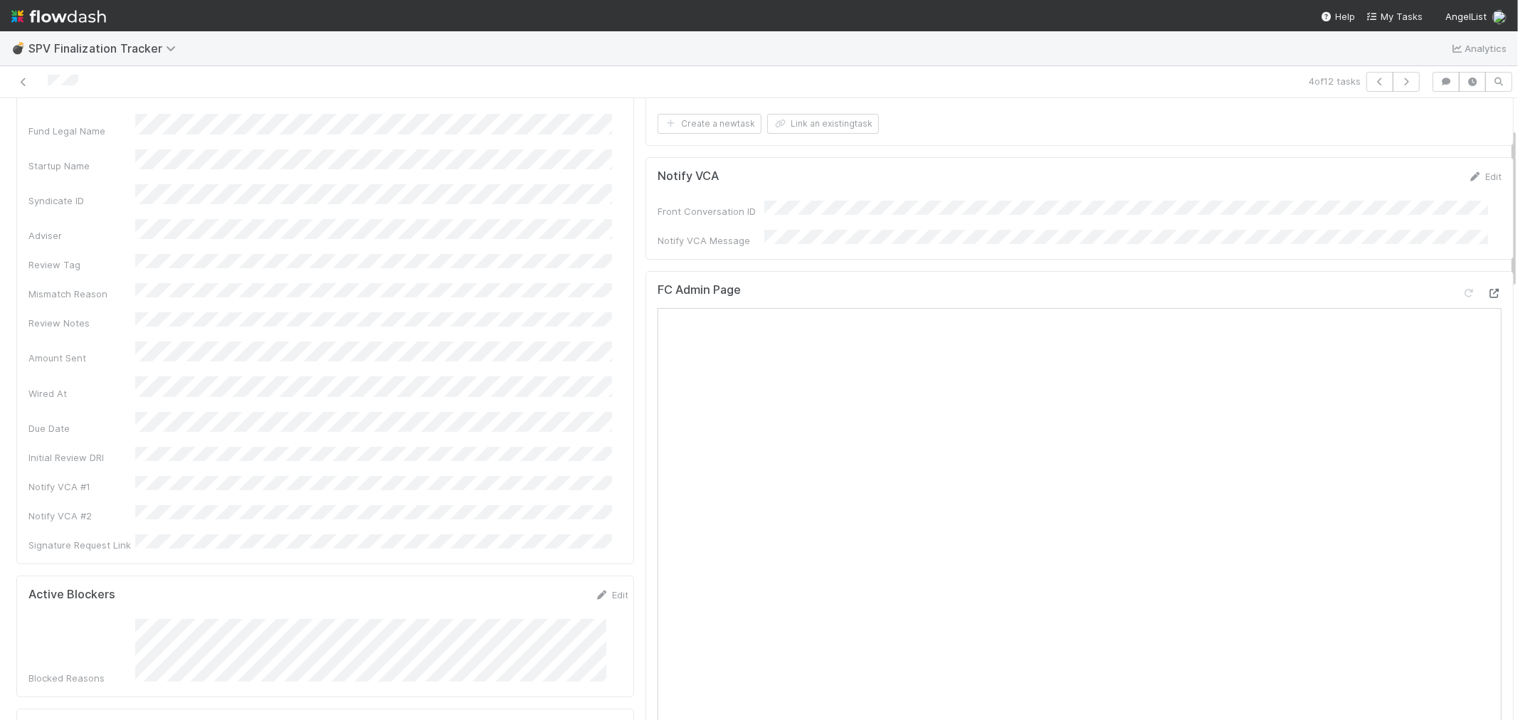
scroll to position [0, 0]
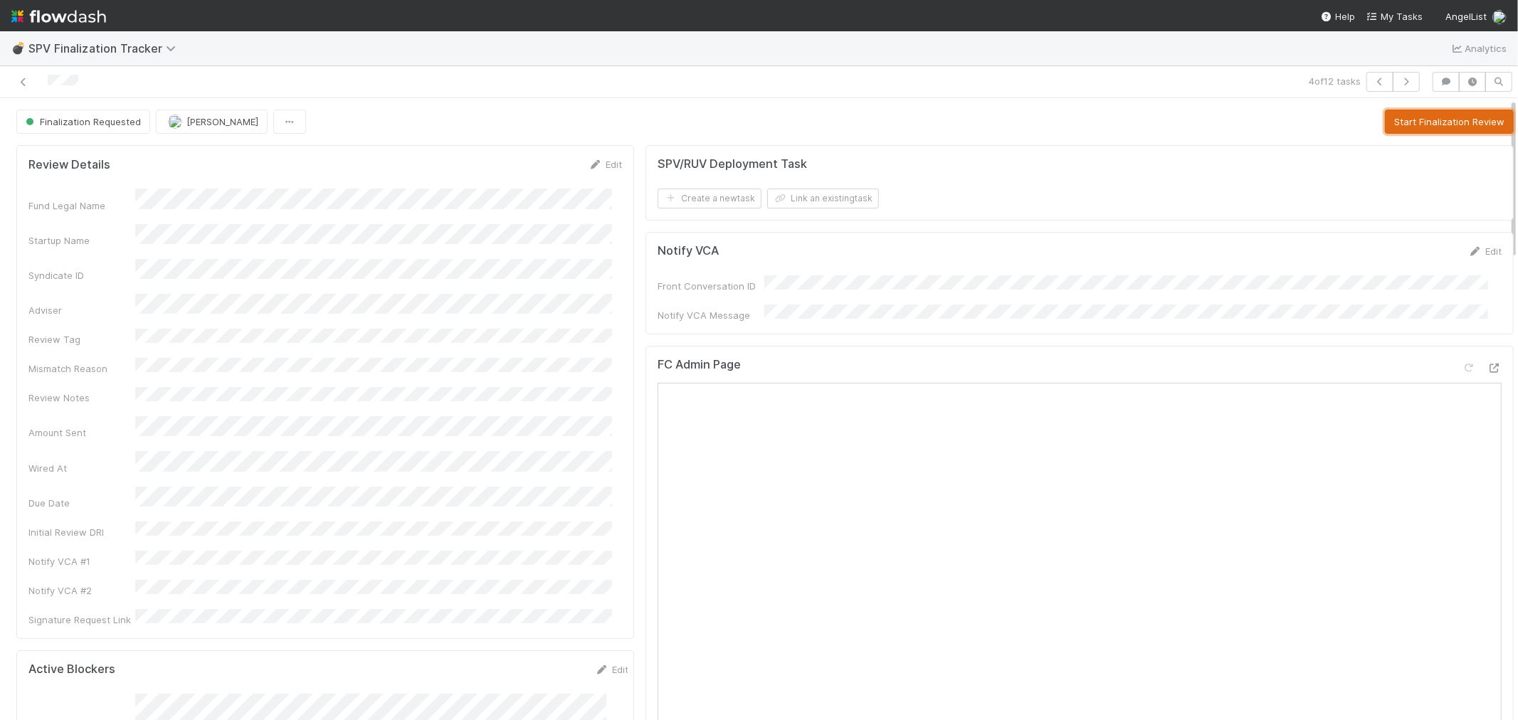
click at [1454, 122] on button "Start Finalization Review" at bounding box center [1449, 122] width 129 height 24
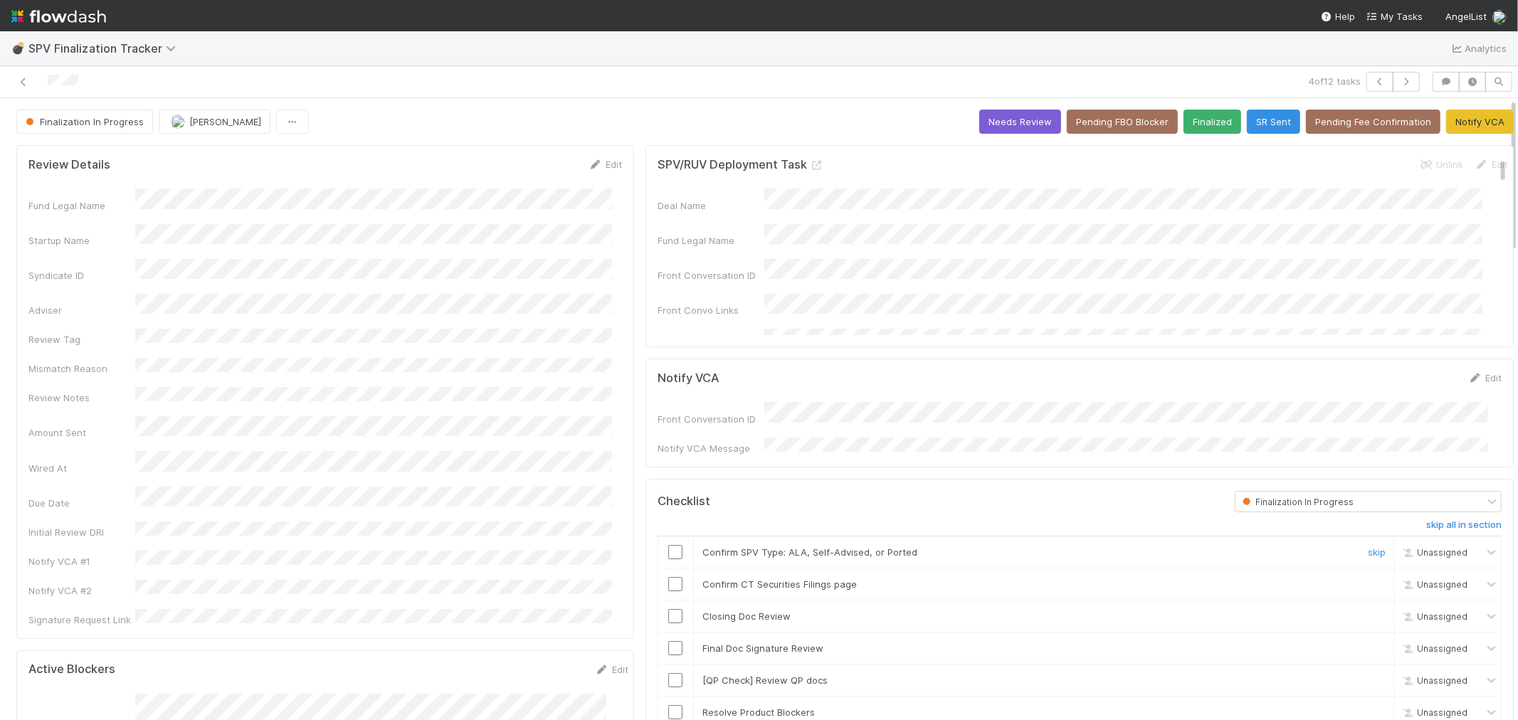
click at [668, 547] on input "checkbox" at bounding box center [675, 552] width 14 height 14
click at [668, 579] on input "checkbox" at bounding box center [675, 584] width 14 height 14
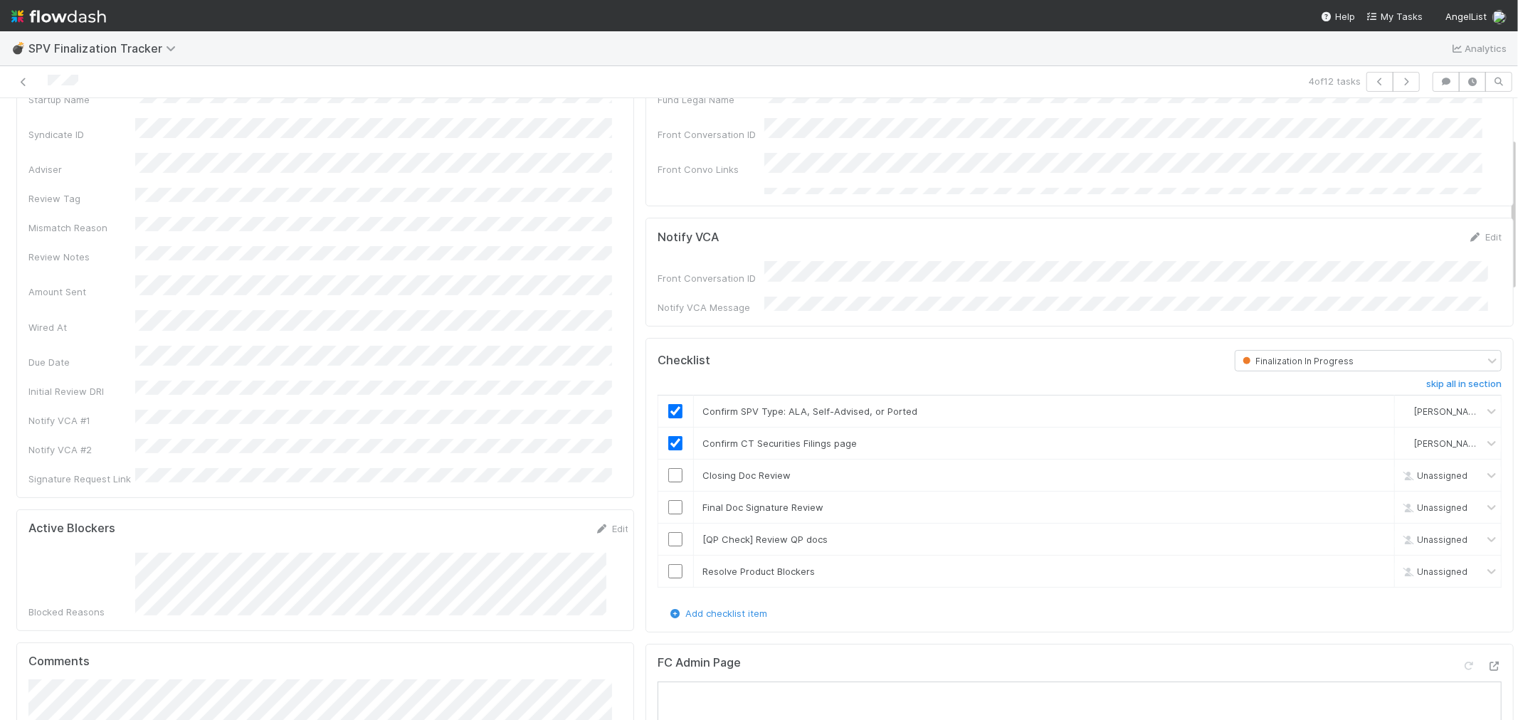
scroll to position [158, 0]
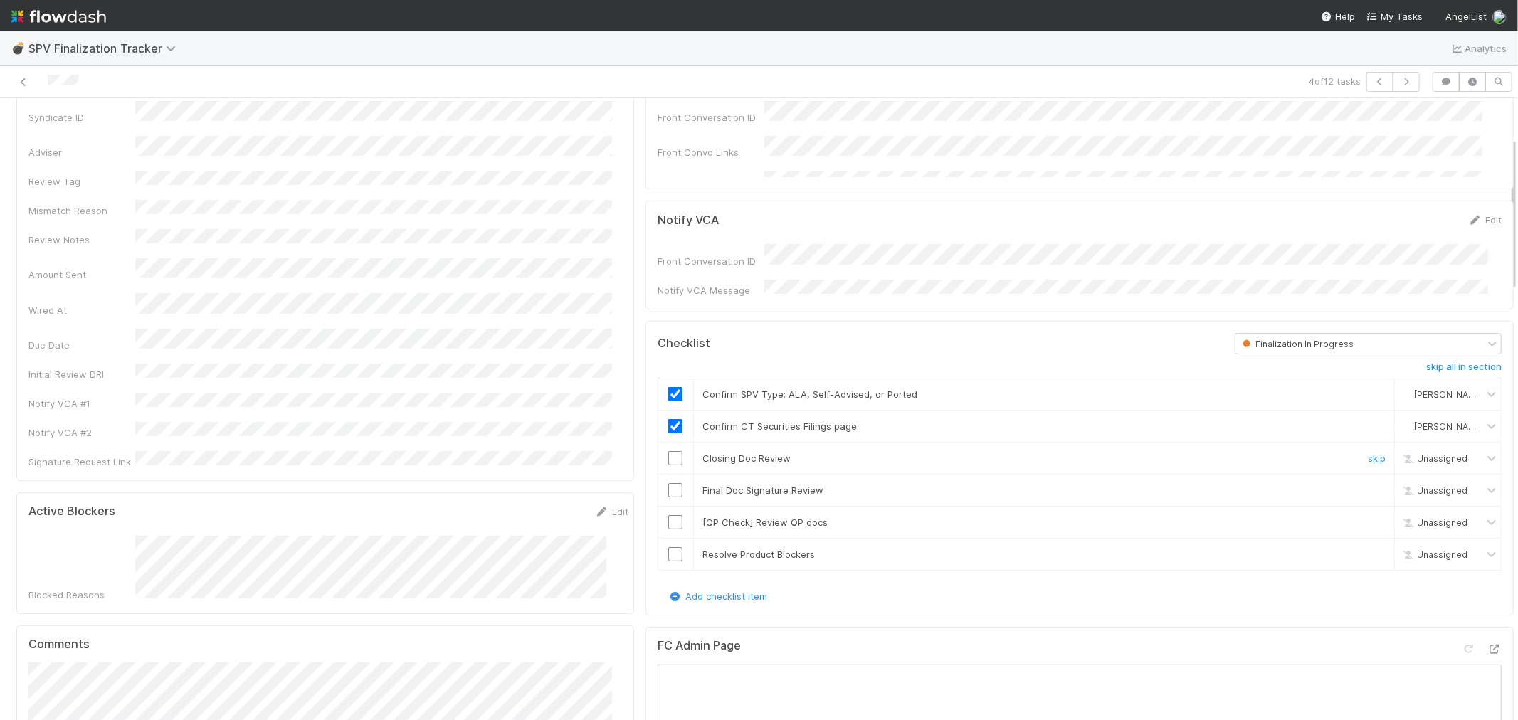
click at [668, 451] on input "checkbox" at bounding box center [675, 458] width 14 height 14
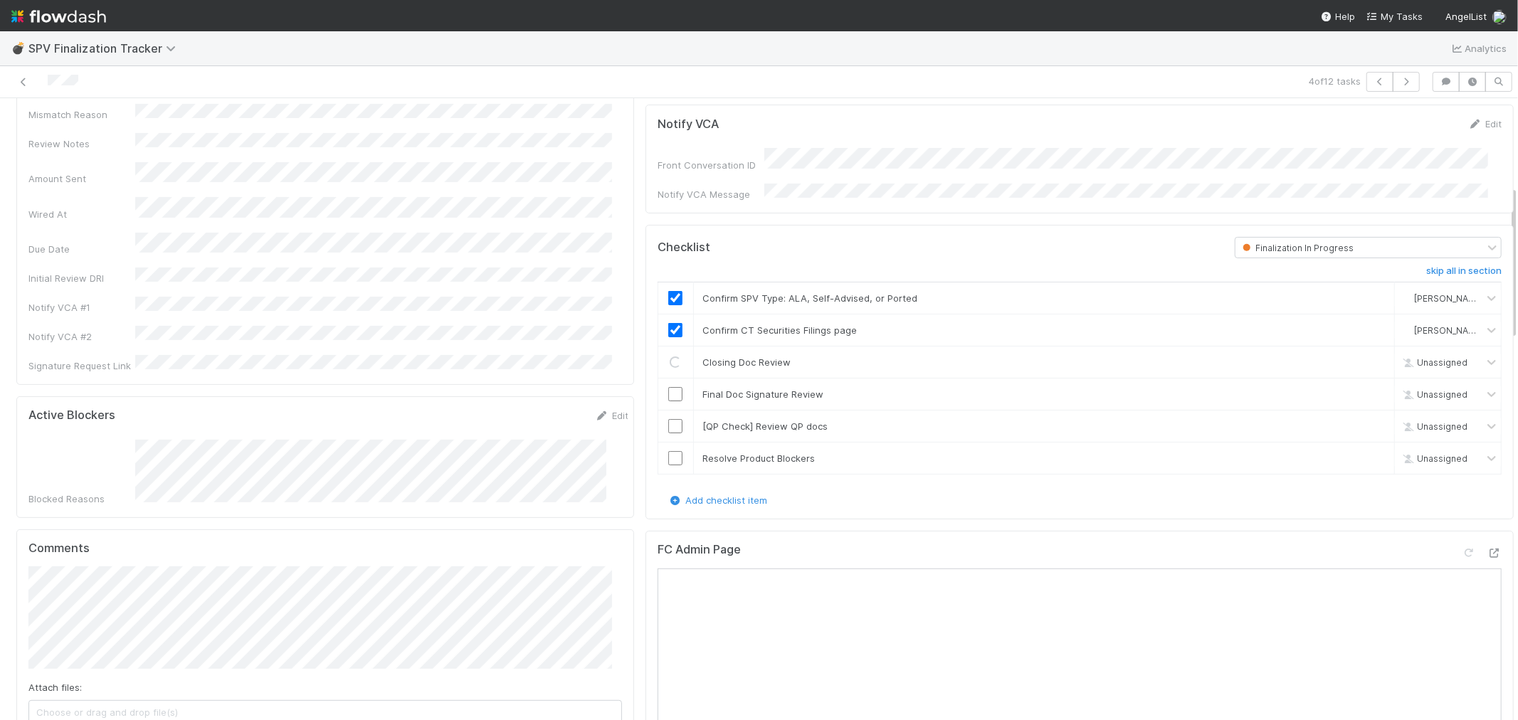
scroll to position [395, 0]
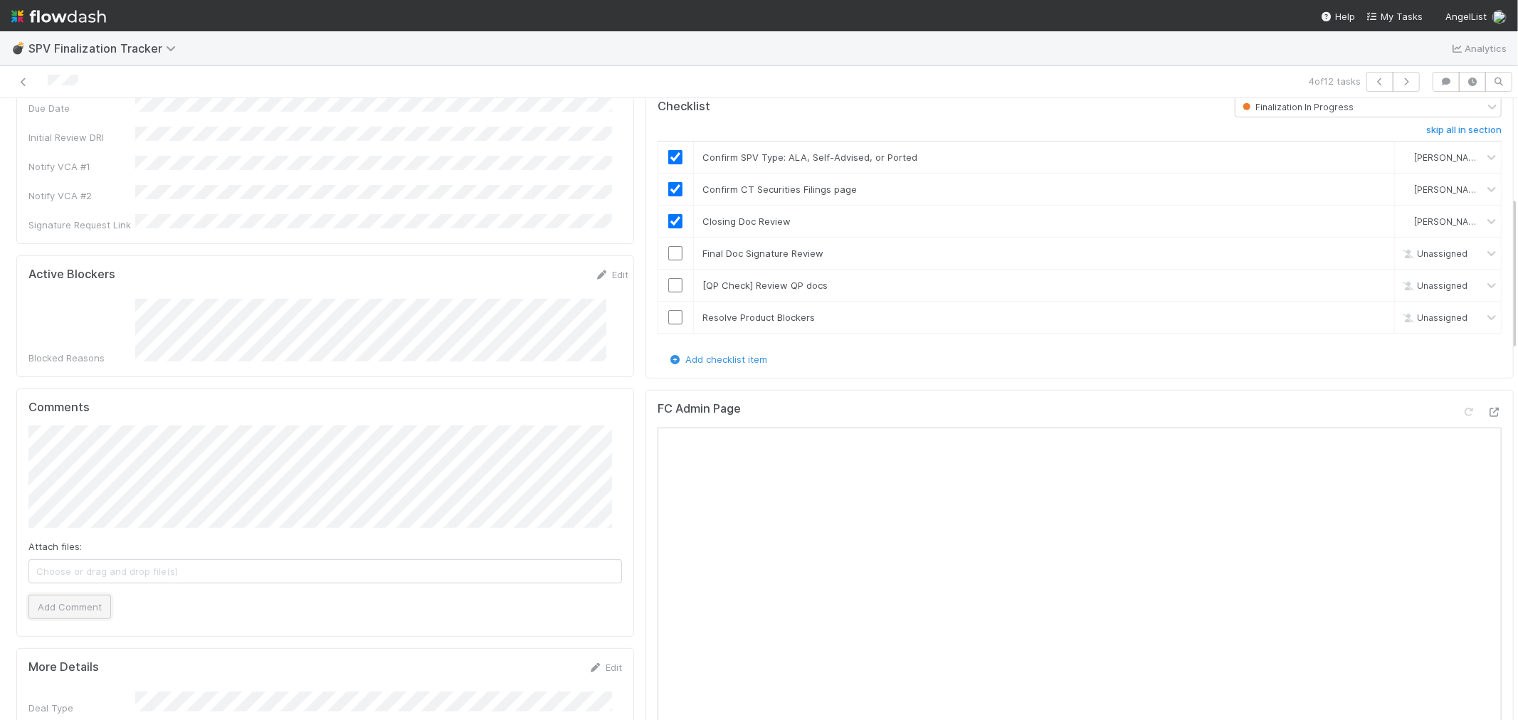
click at [107, 595] on button "Add Comment" at bounding box center [69, 607] width 83 height 24
click at [77, 595] on button "Add Comment" at bounding box center [69, 607] width 83 height 24
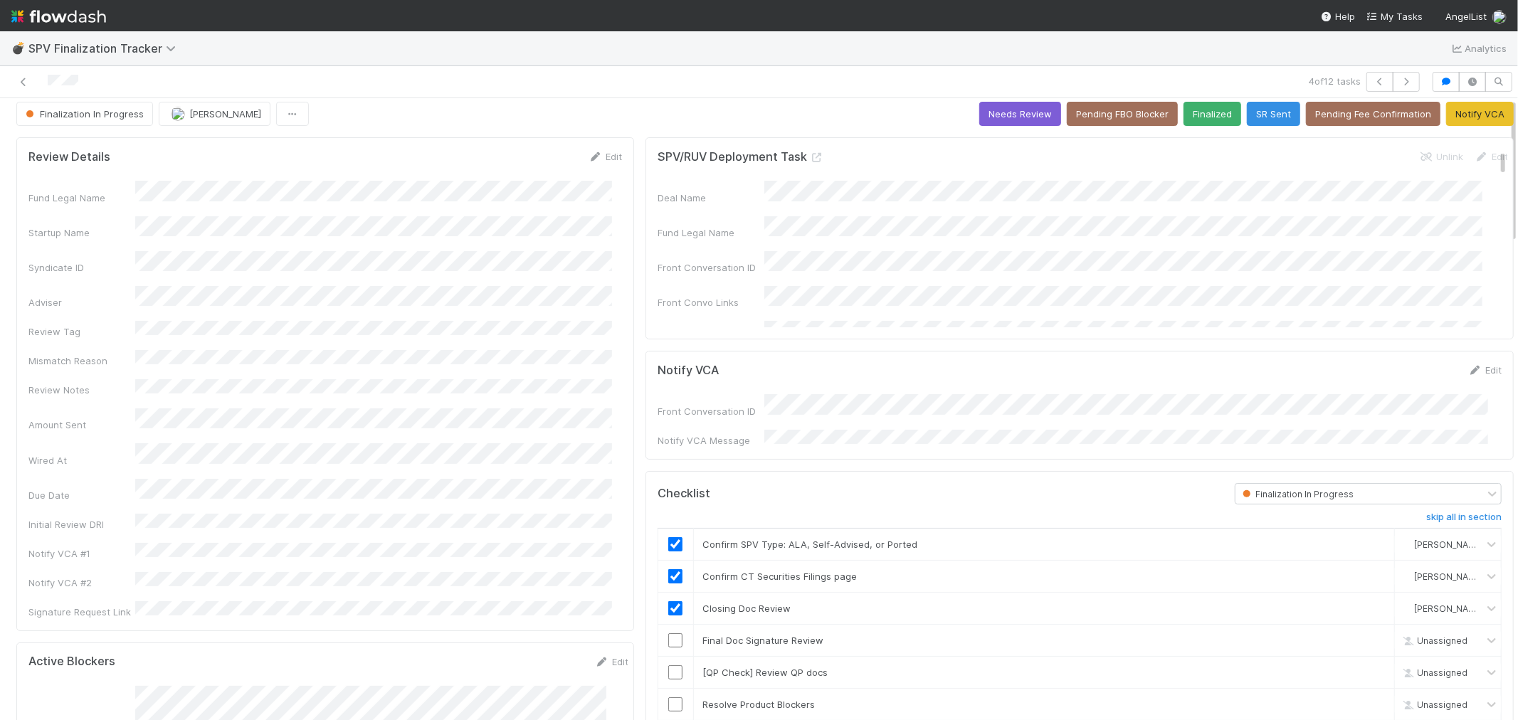
scroll to position [0, 0]
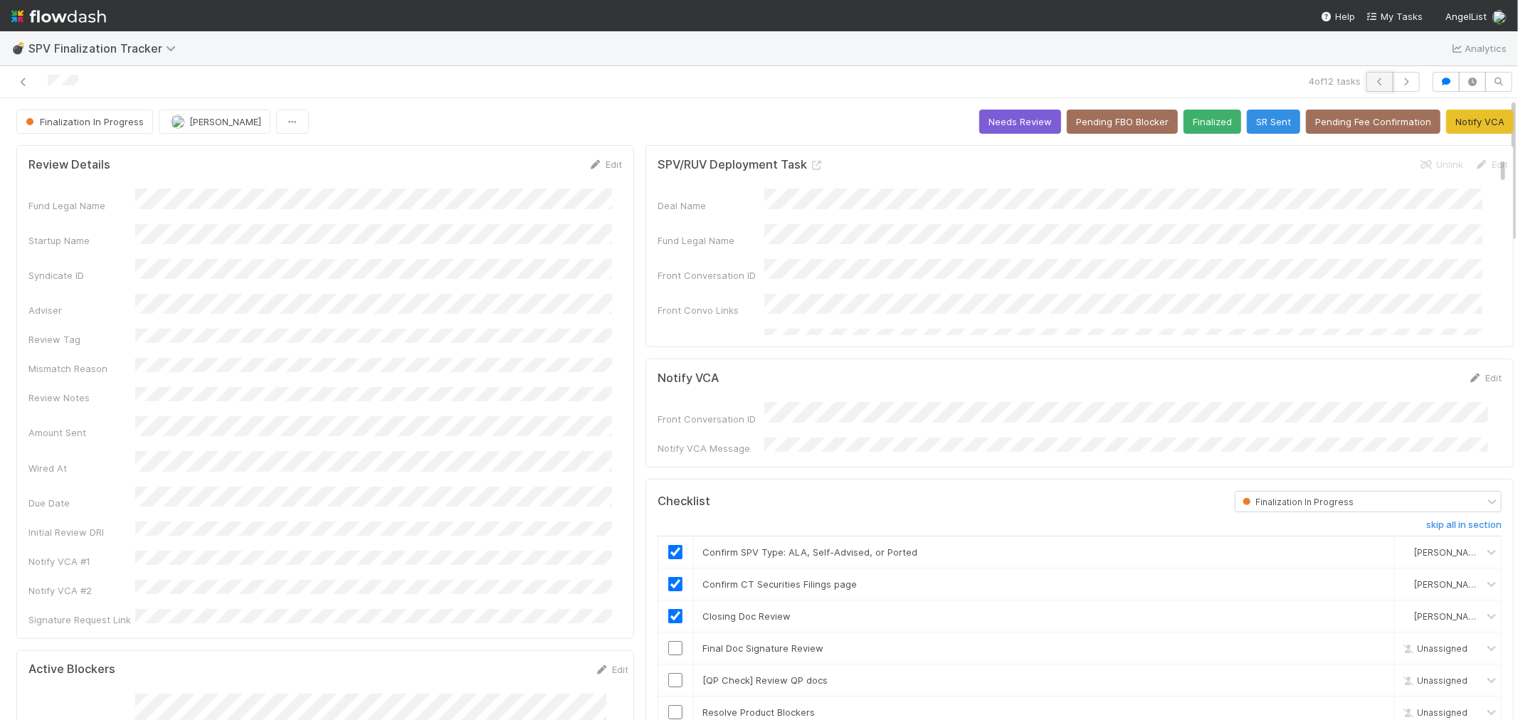
click at [1367, 88] on button "button" at bounding box center [1380, 82] width 27 height 20
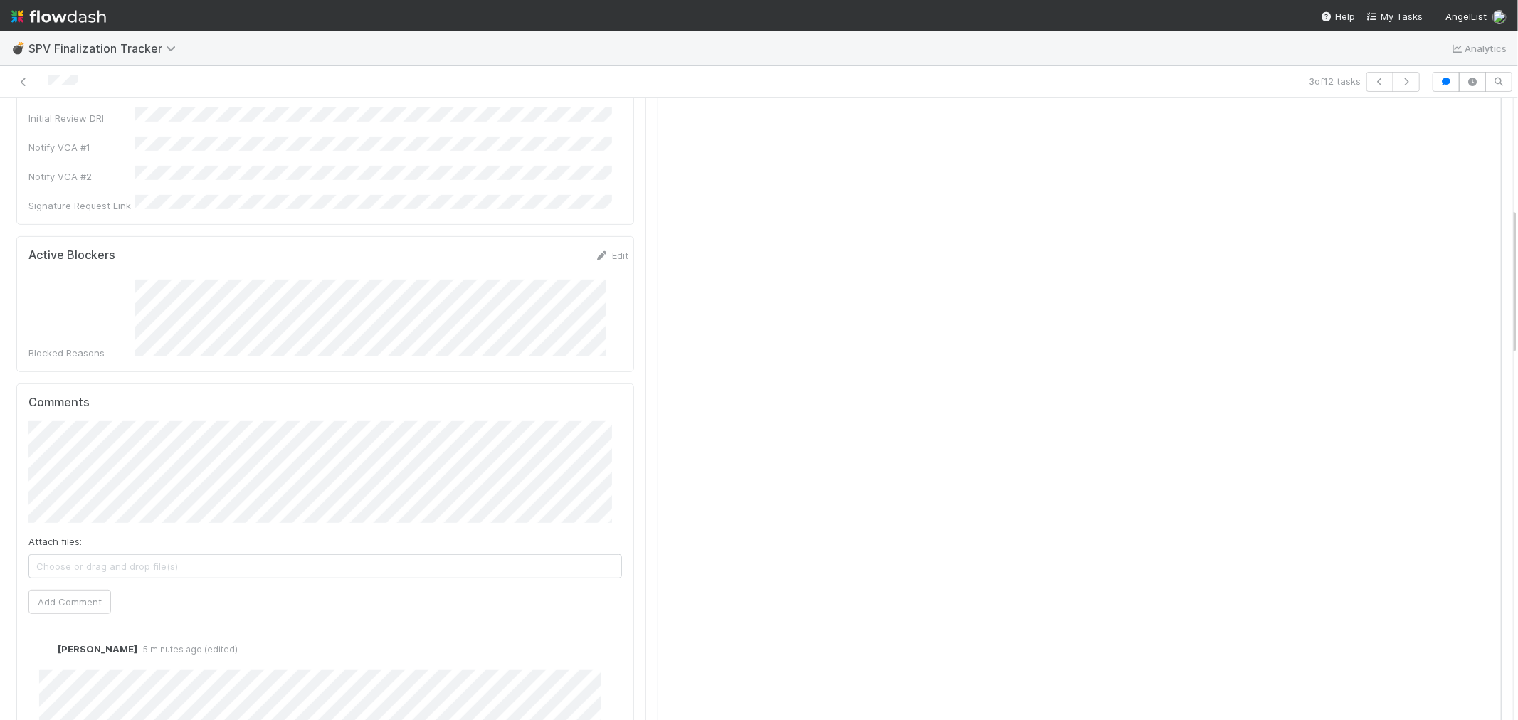
scroll to position [316, 0]
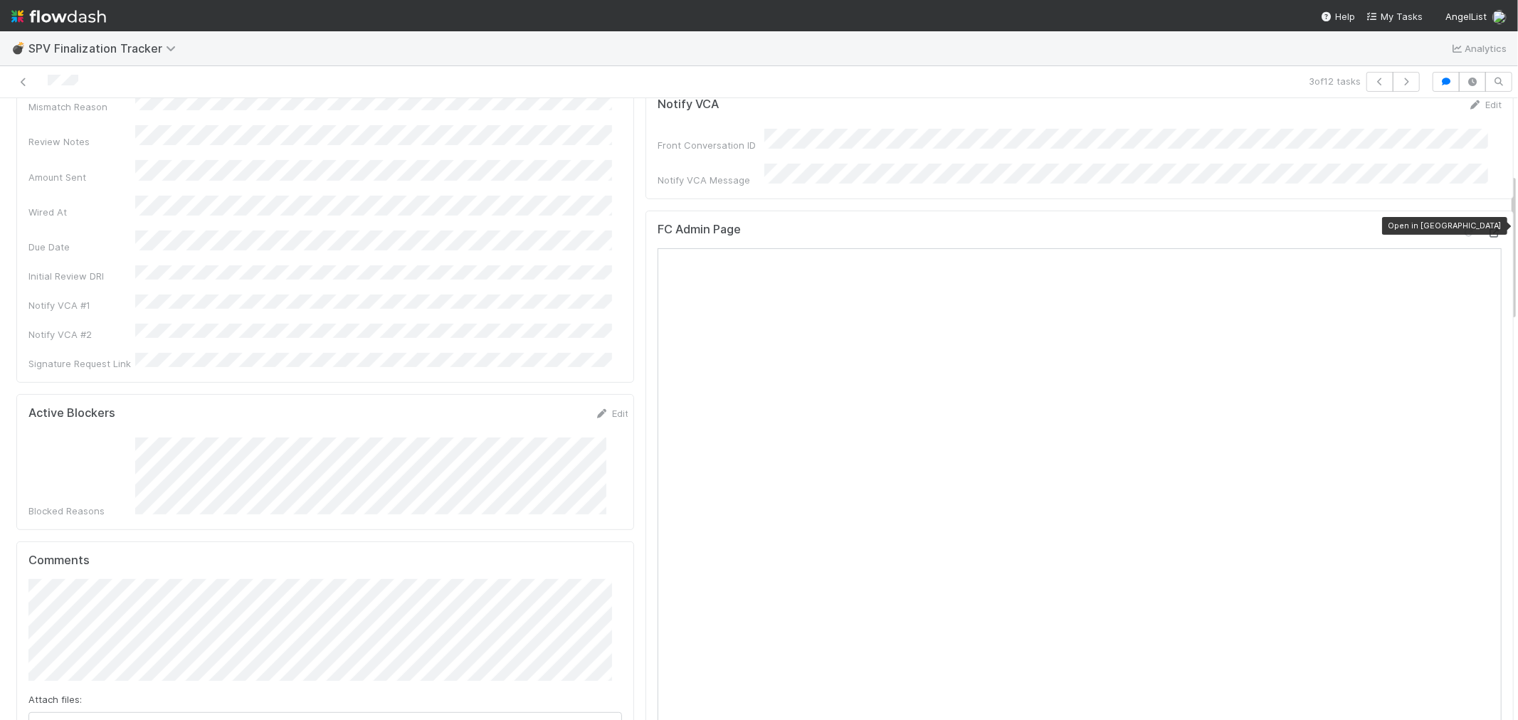
click at [1488, 228] on icon at bounding box center [1495, 232] width 14 height 9
click at [1399, 80] on icon "button" at bounding box center [1406, 82] width 14 height 9
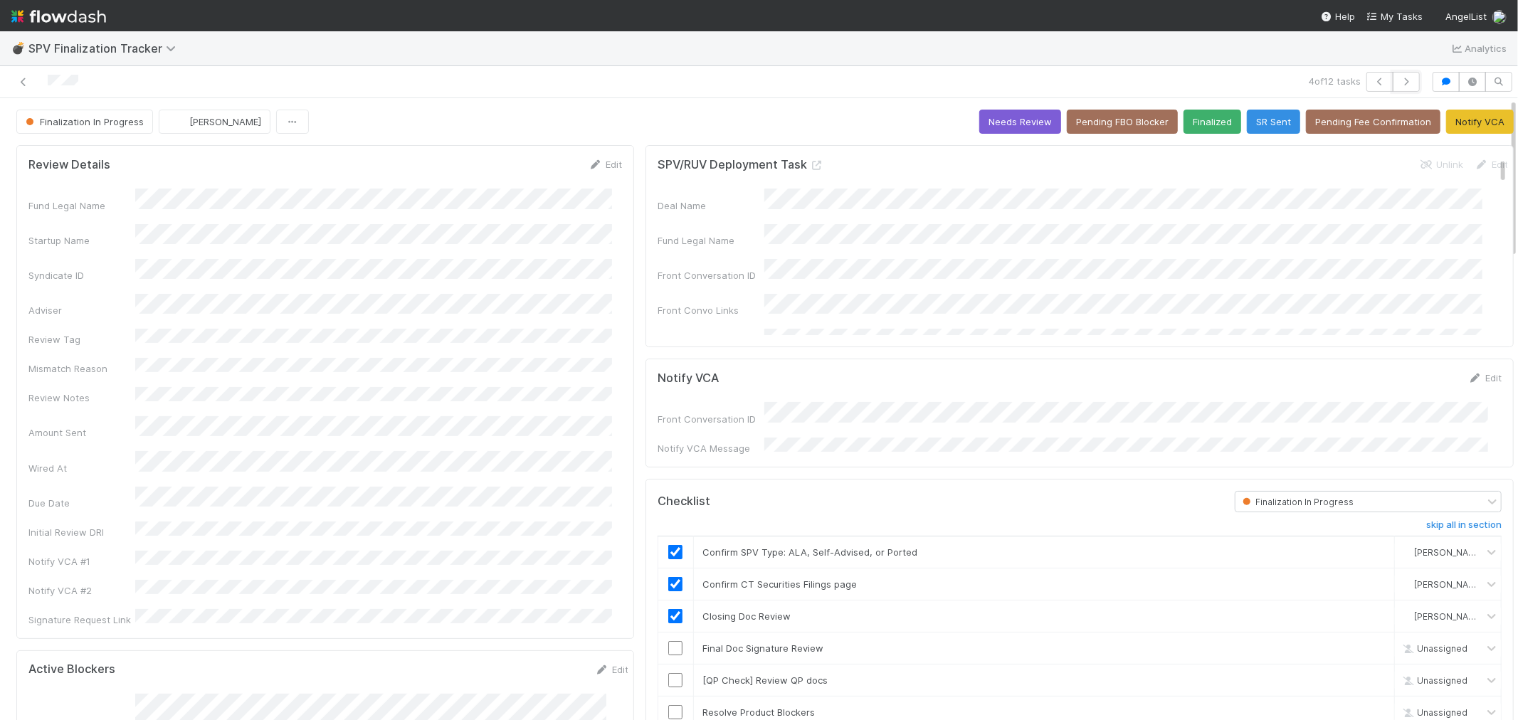
click at [1399, 80] on icon "button" at bounding box center [1406, 82] width 14 height 9
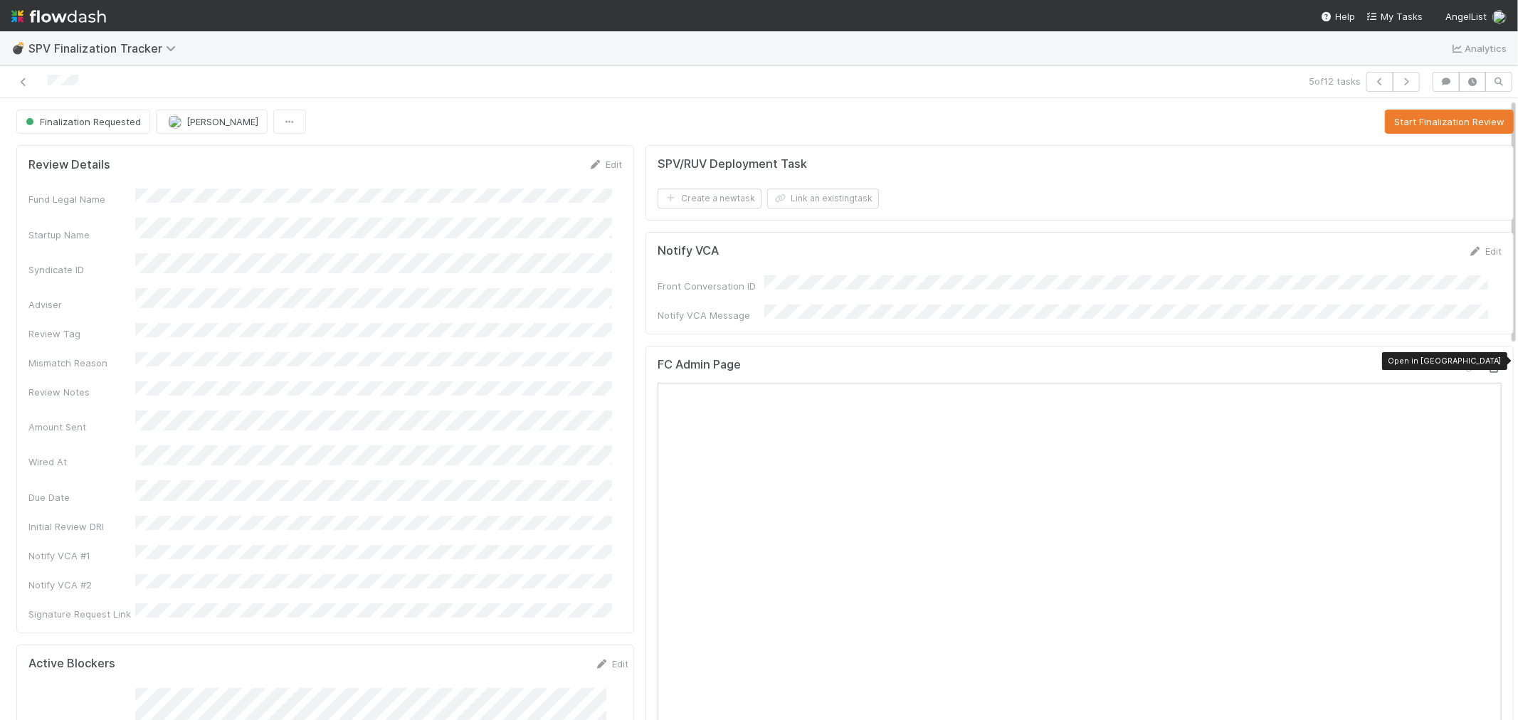
click at [1488, 364] on icon at bounding box center [1495, 368] width 14 height 9
click at [1404, 123] on button "Start Finalization Review" at bounding box center [1449, 122] width 129 height 24
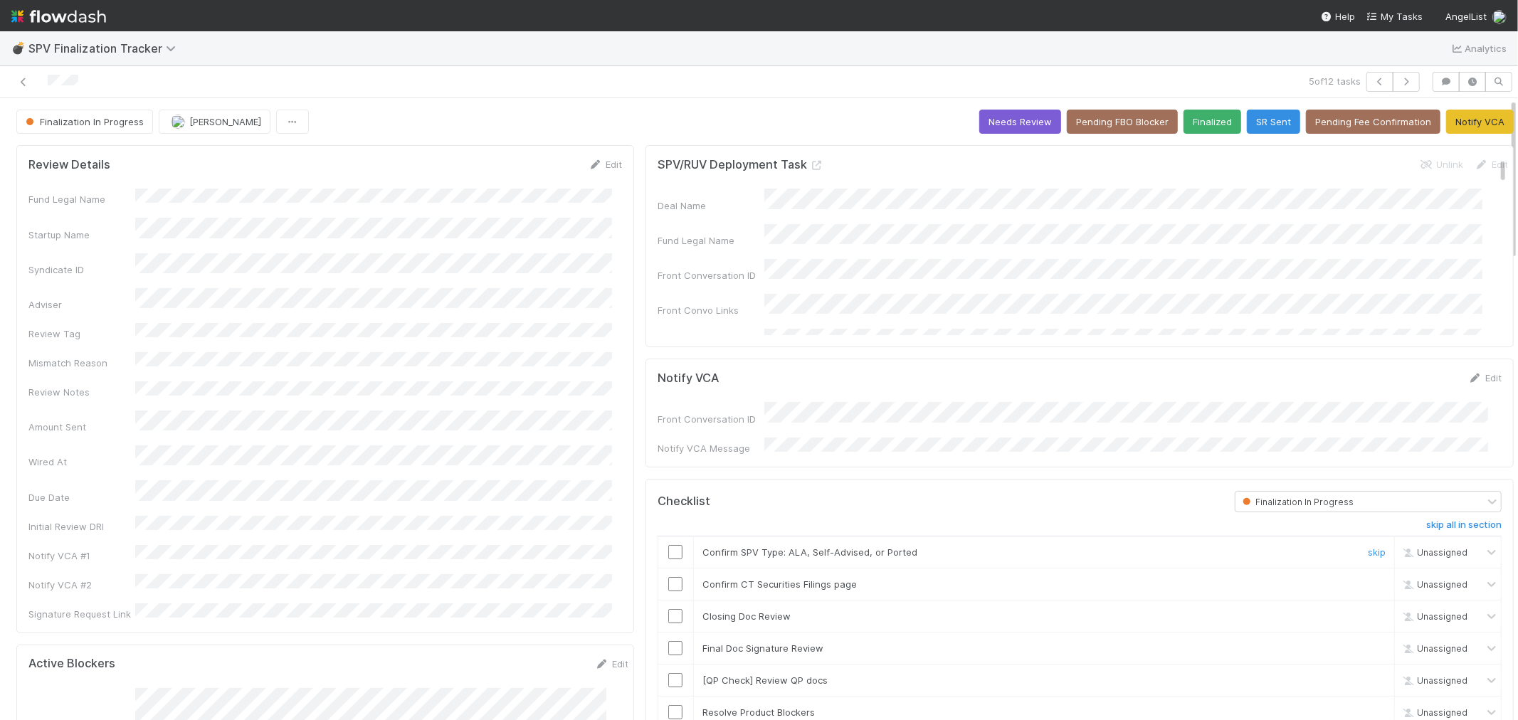
click at [668, 547] on input "checkbox" at bounding box center [675, 552] width 14 height 14
click at [668, 582] on input "checkbox" at bounding box center [675, 584] width 14 height 14
click at [668, 615] on input "checkbox" at bounding box center [675, 616] width 14 height 14
click at [668, 641] on input "checkbox" at bounding box center [675, 648] width 14 height 14
drag, startPoint x: 1362, startPoint y: 668, endPoint x: 1298, endPoint y: 689, distance: 68.2
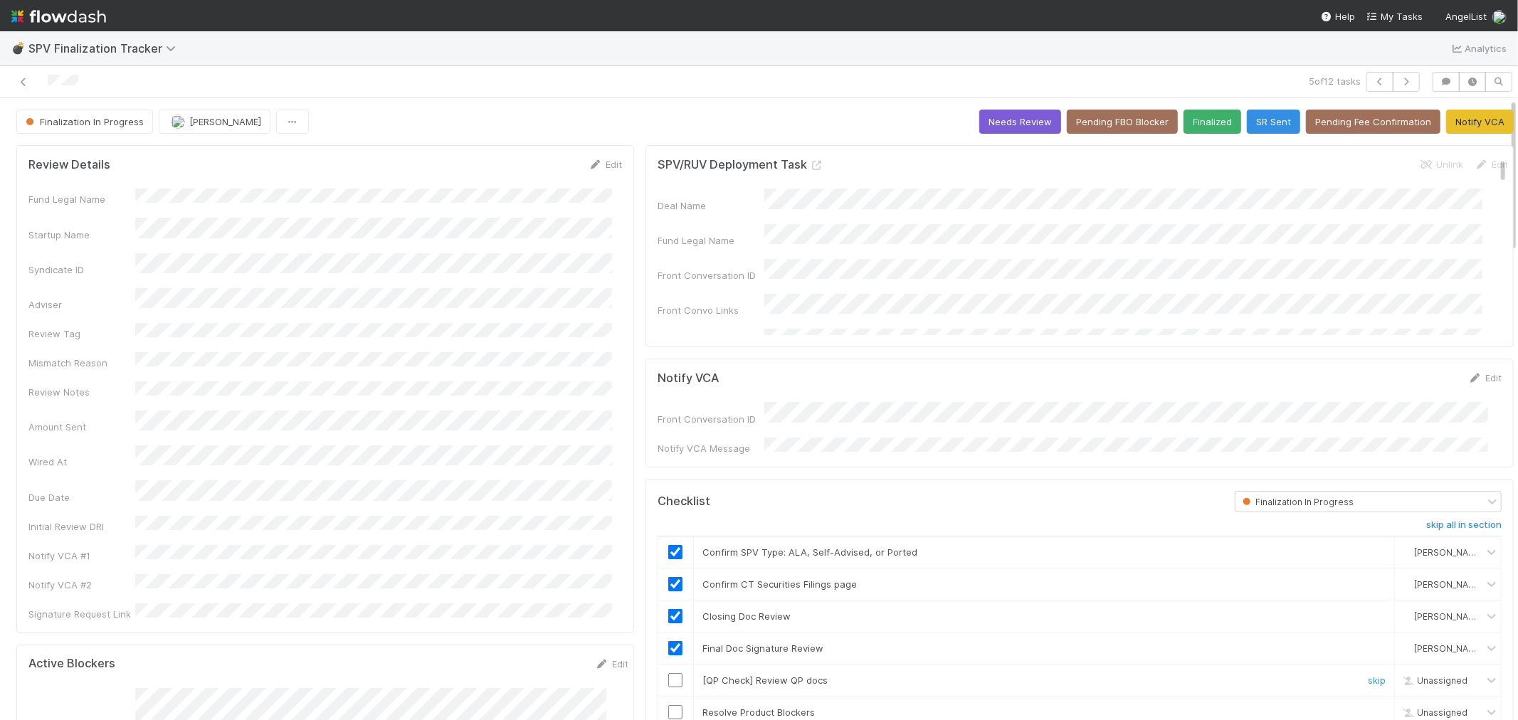
click at [1368, 675] on link "skip" at bounding box center [1377, 680] width 18 height 11
click at [668, 705] on input "checkbox" at bounding box center [675, 712] width 14 height 14
checkbox input "true"
click at [1399, 83] on icon "button" at bounding box center [1406, 82] width 14 height 9
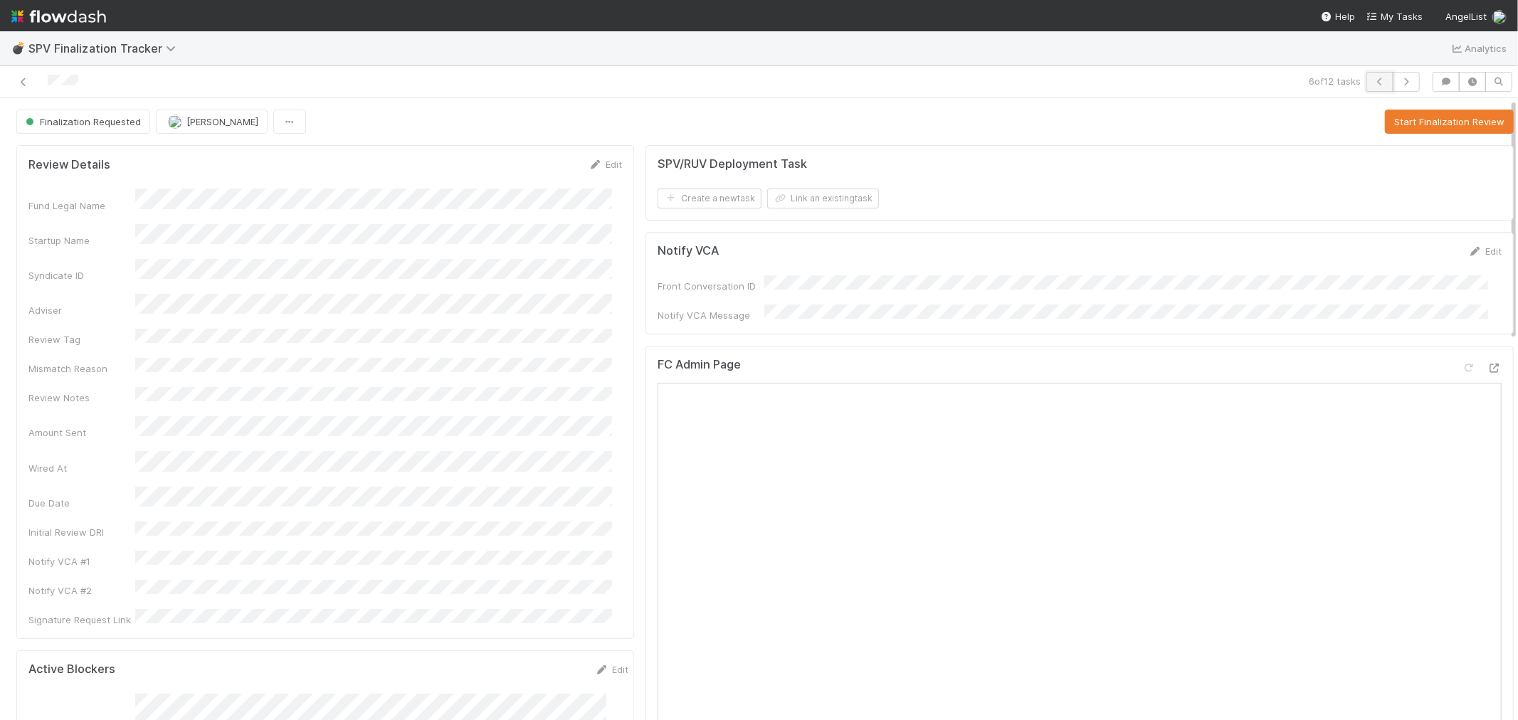
click at [1373, 83] on icon "button" at bounding box center [1380, 82] width 14 height 9
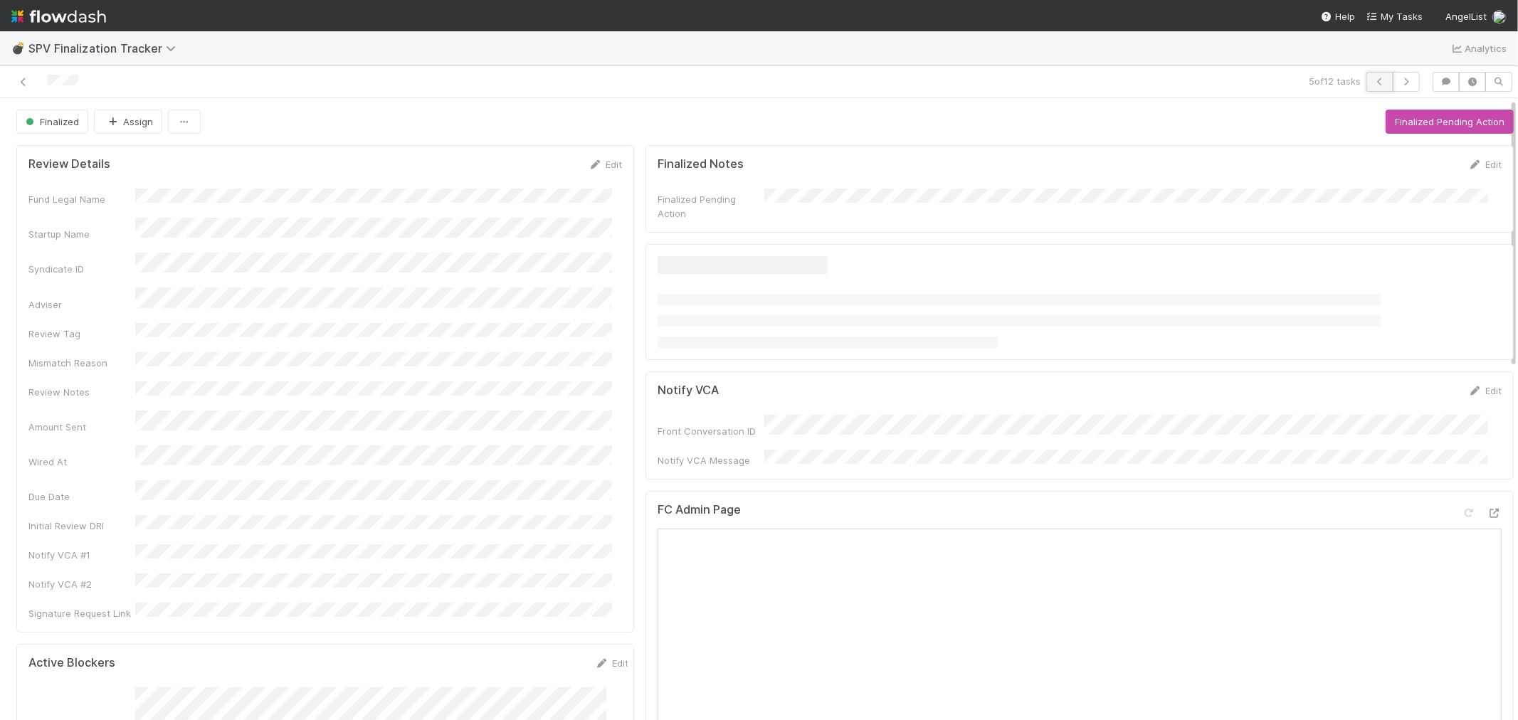
click at [1373, 83] on icon "button" at bounding box center [1380, 82] width 14 height 9
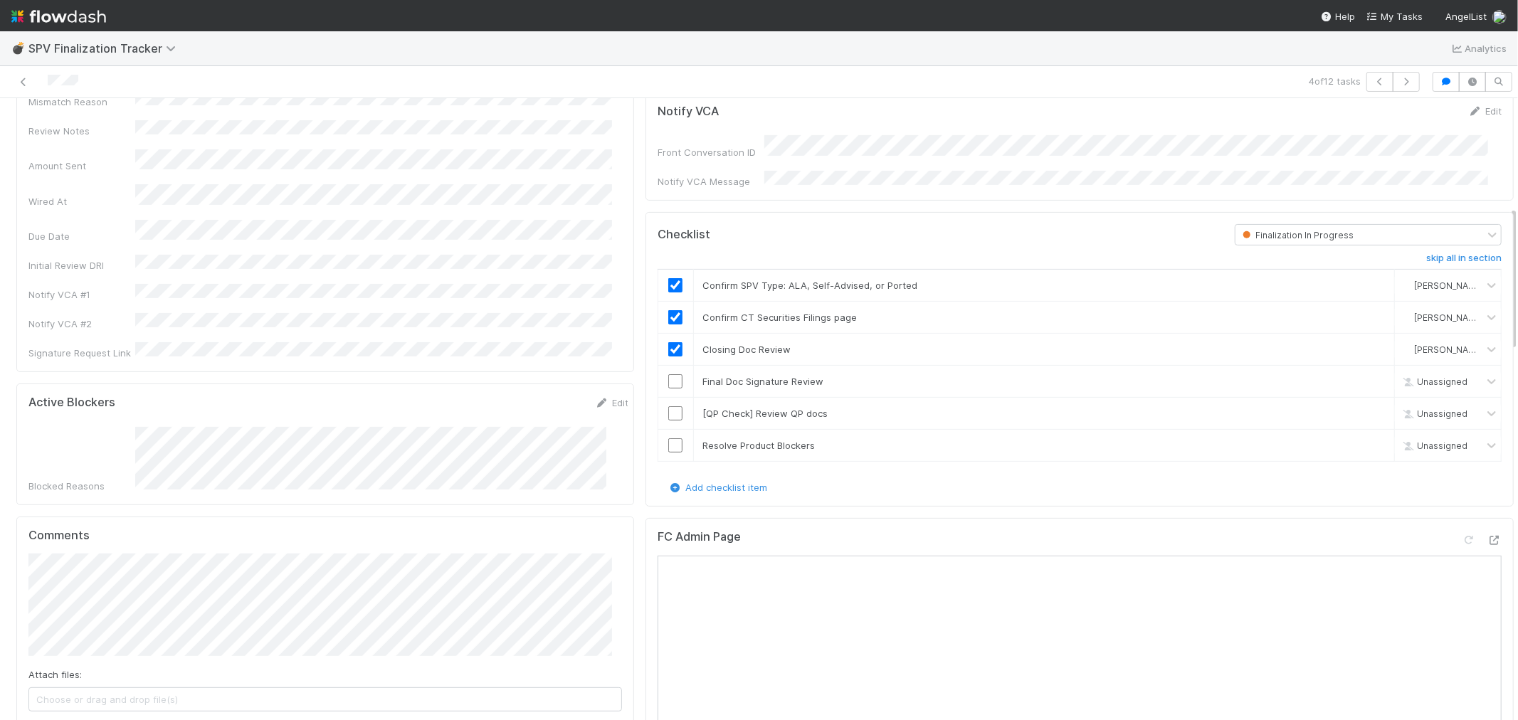
scroll to position [158, 0]
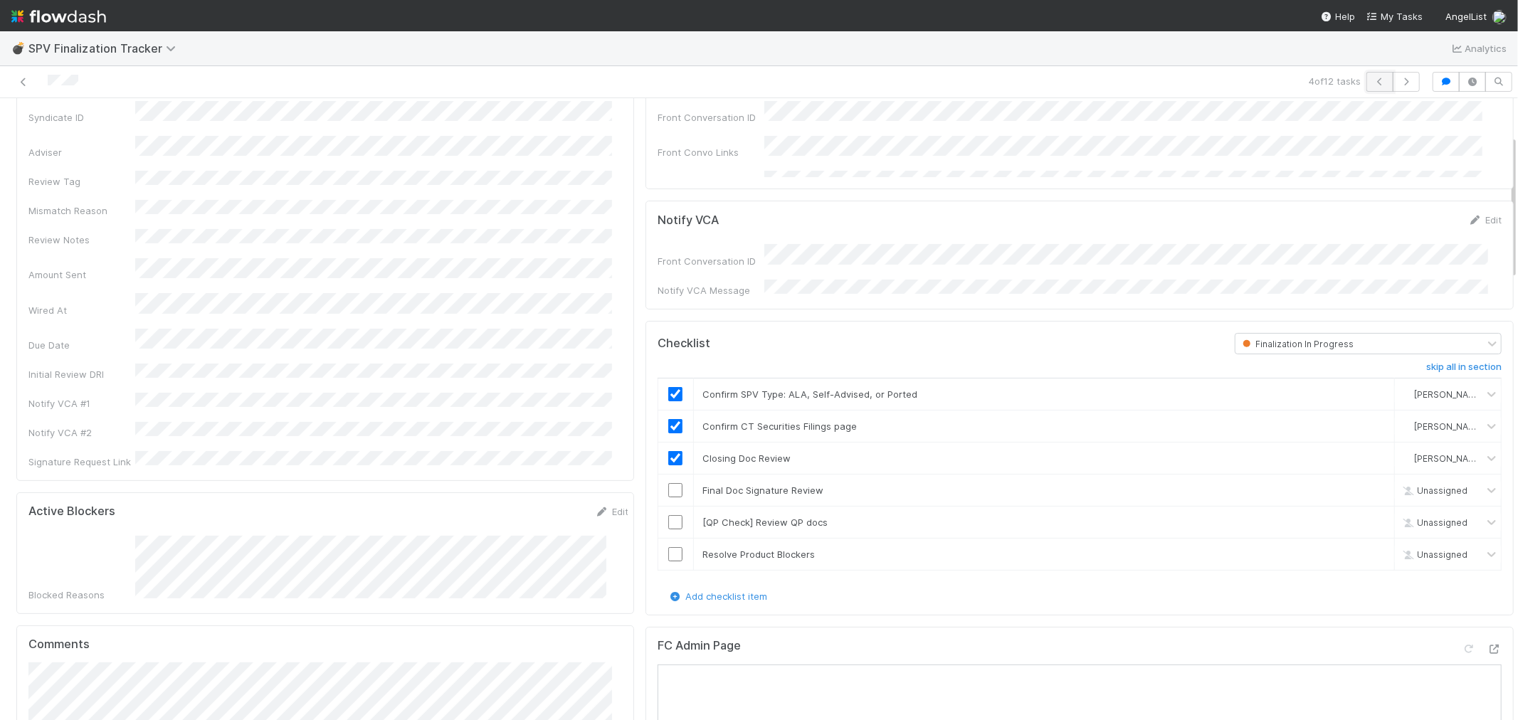
click at [1373, 83] on icon "button" at bounding box center [1380, 82] width 14 height 9
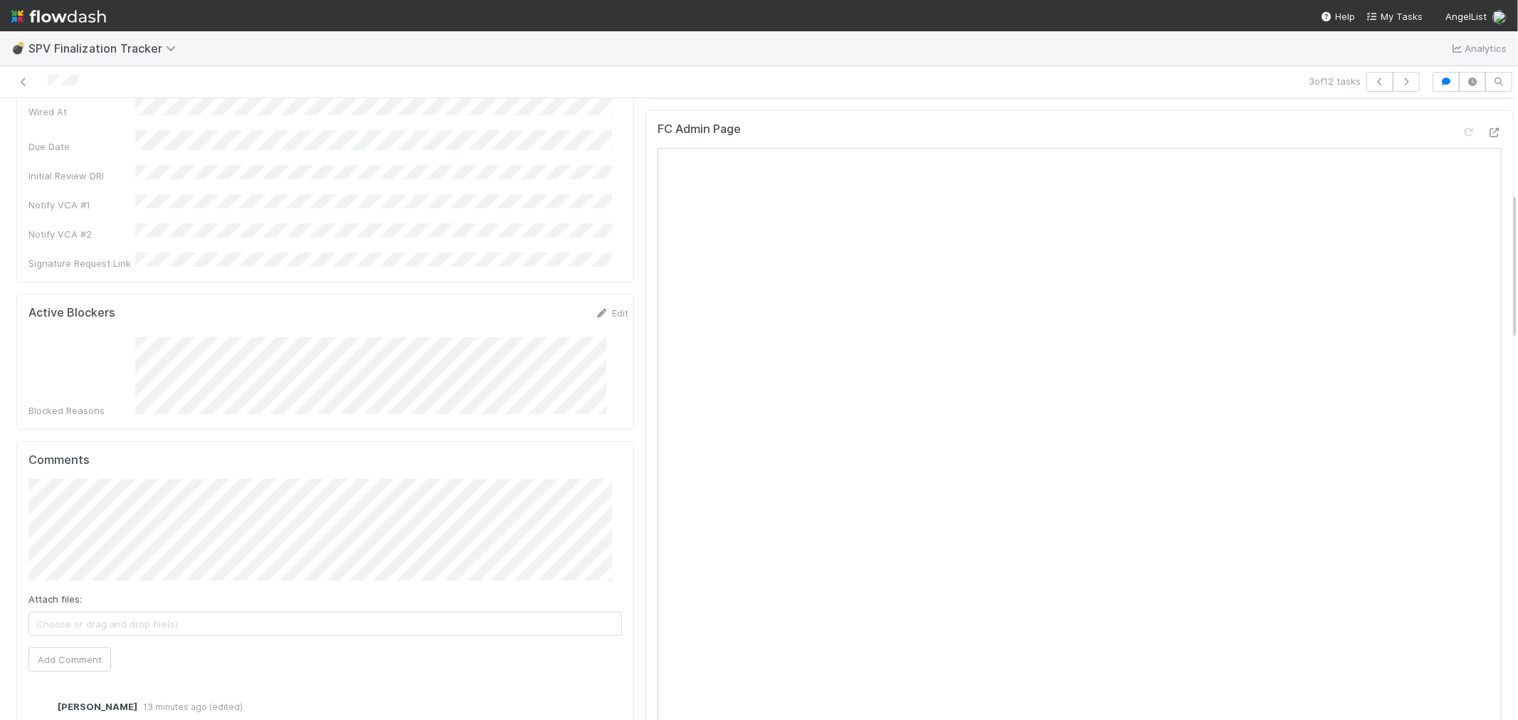
scroll to position [395, 0]
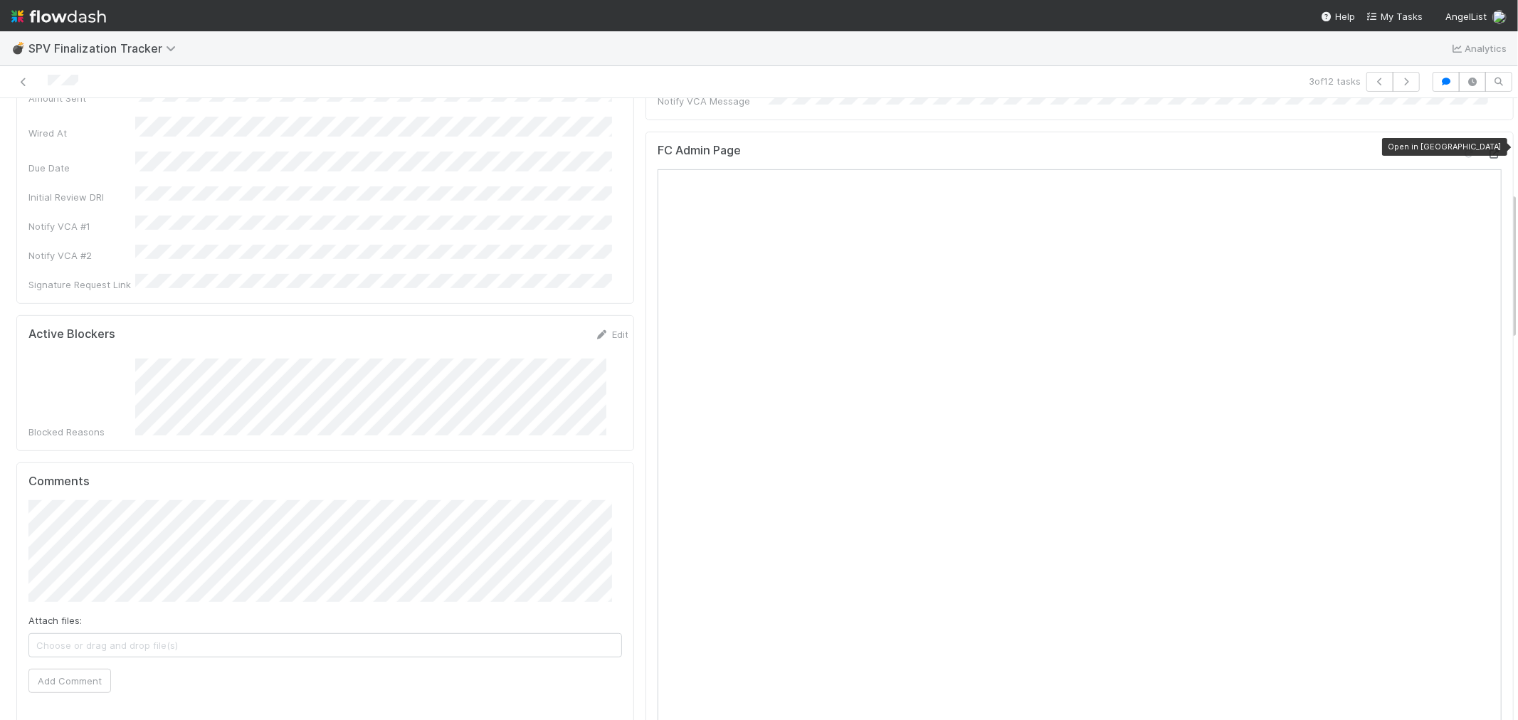
click at [1488, 149] on icon at bounding box center [1495, 153] width 14 height 9
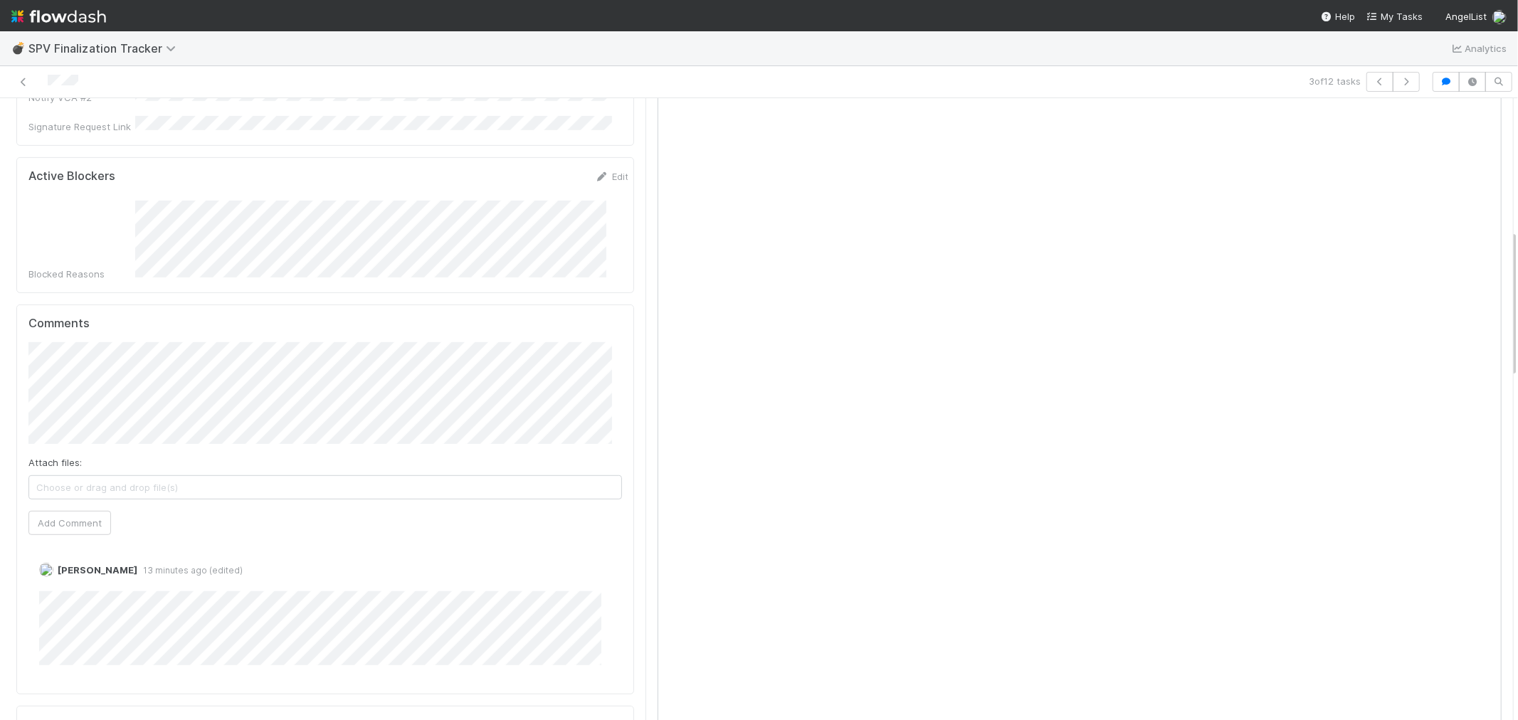
drag, startPoint x: 98, startPoint y: 530, endPoint x: 821, endPoint y: 70, distance: 856.9
click at [98, 579] on link "Delete" at bounding box center [92, 584] width 29 height 11
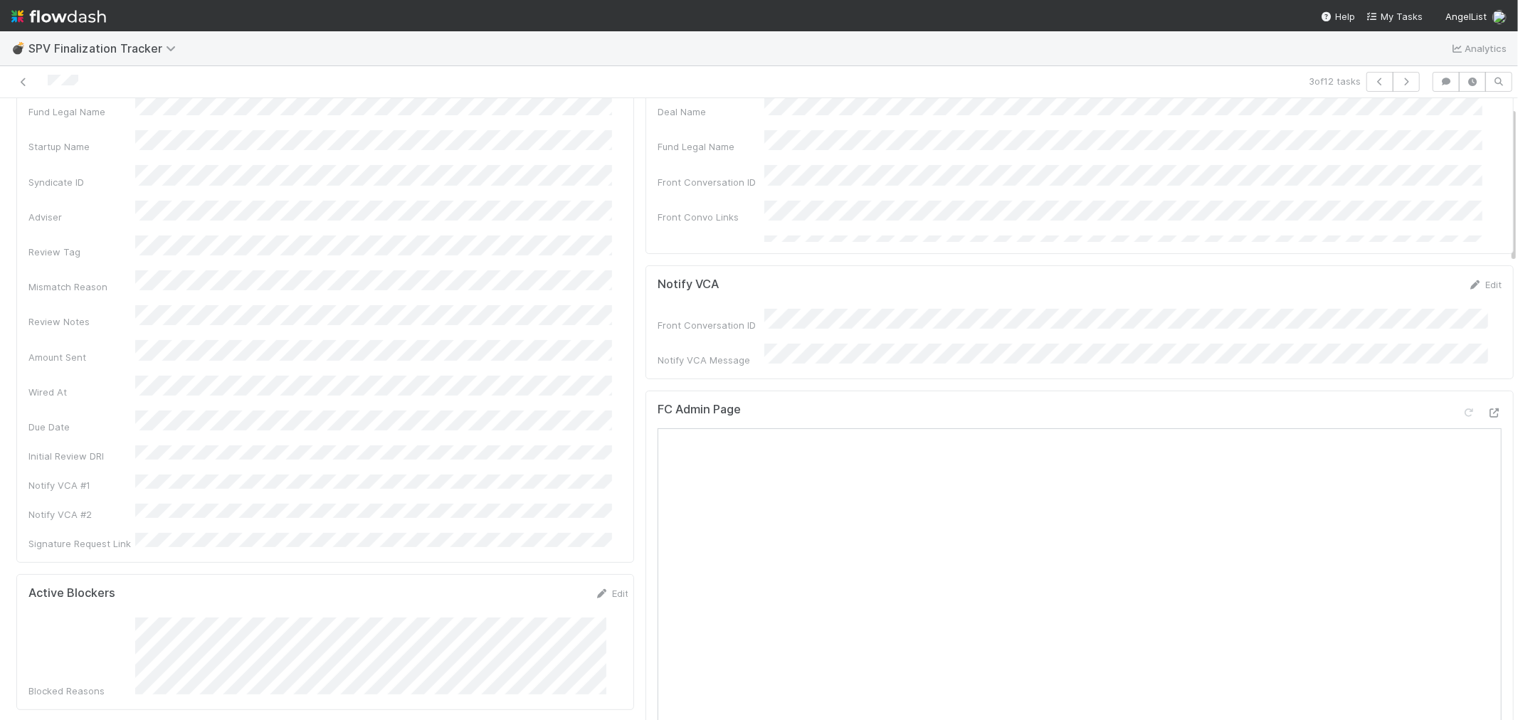
scroll to position [0, 0]
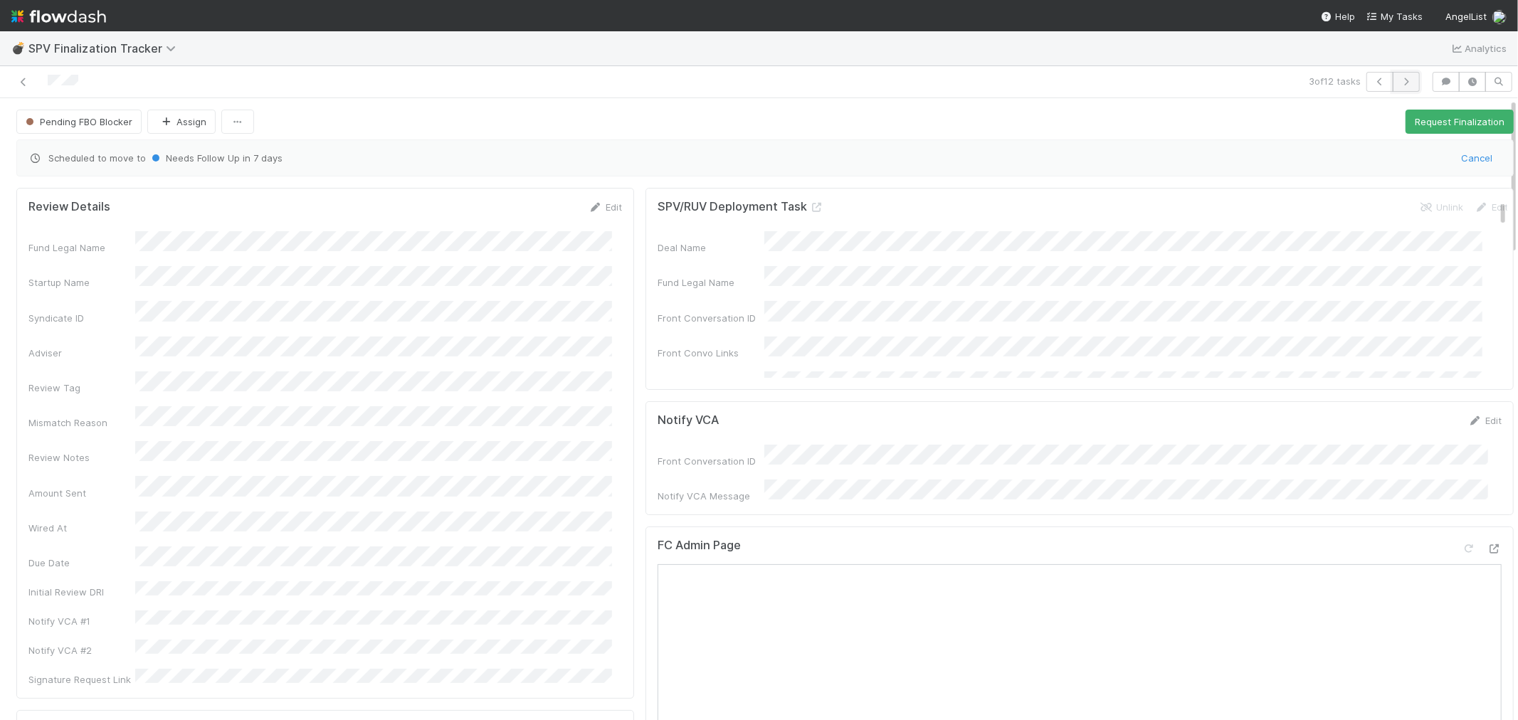
click at [1393, 75] on button "button" at bounding box center [1406, 82] width 27 height 20
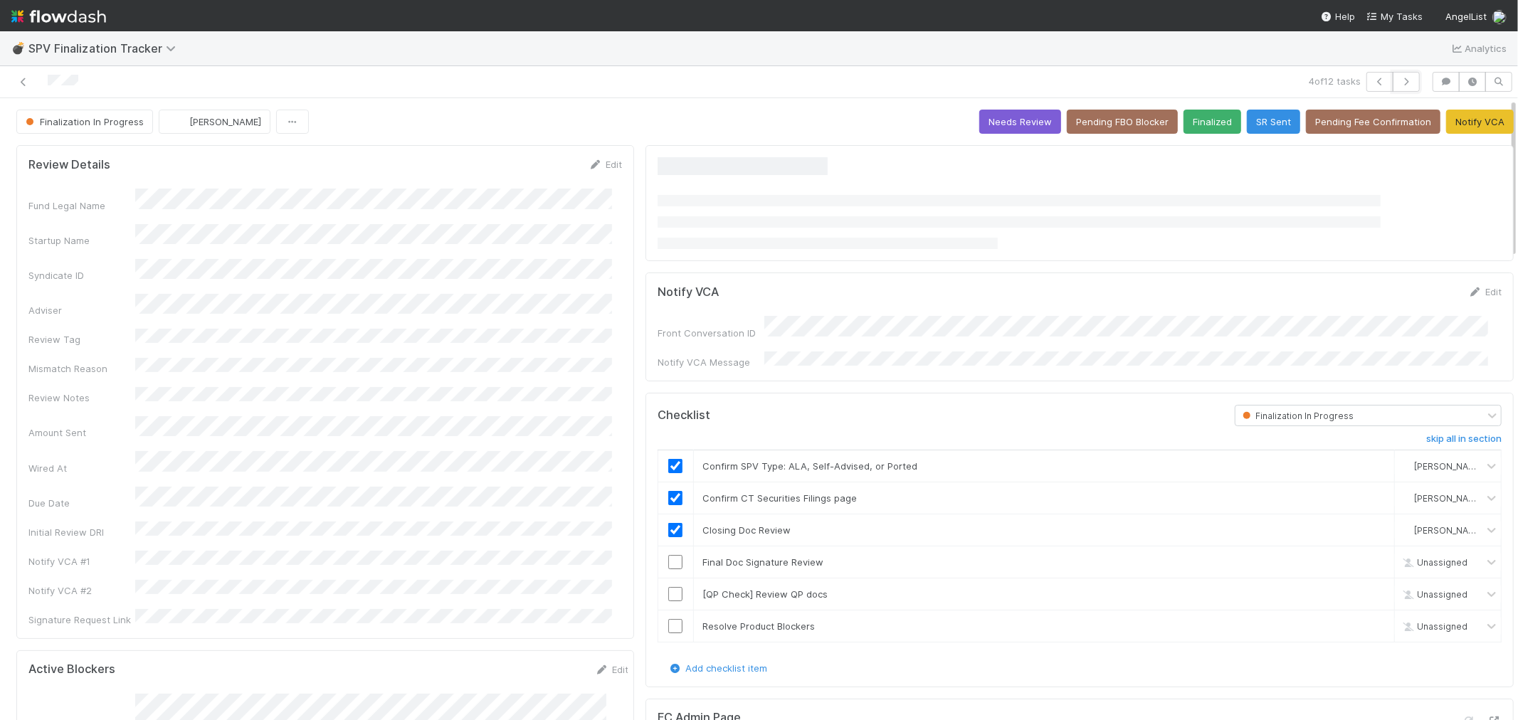
click at [1393, 75] on button "button" at bounding box center [1406, 82] width 27 height 20
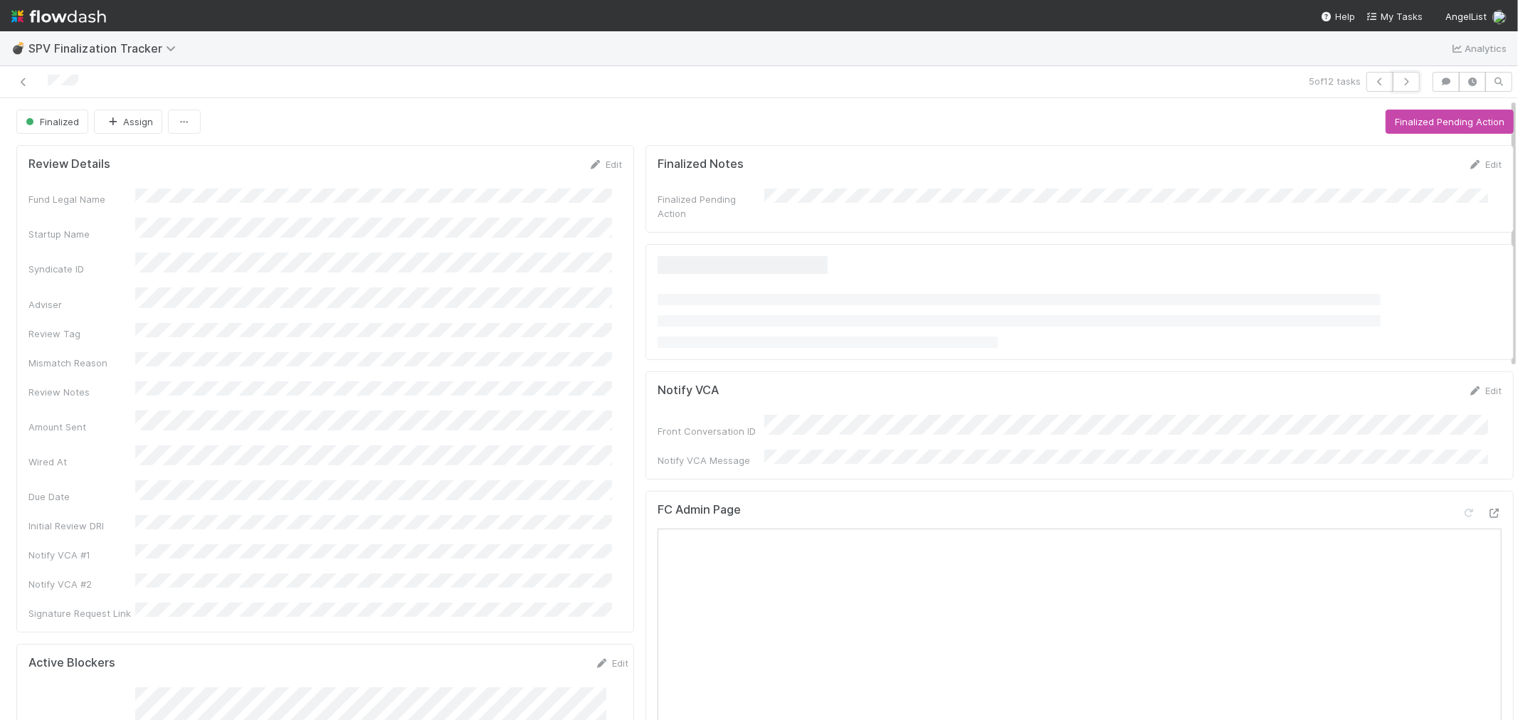
click at [1393, 75] on button "button" at bounding box center [1406, 82] width 27 height 20
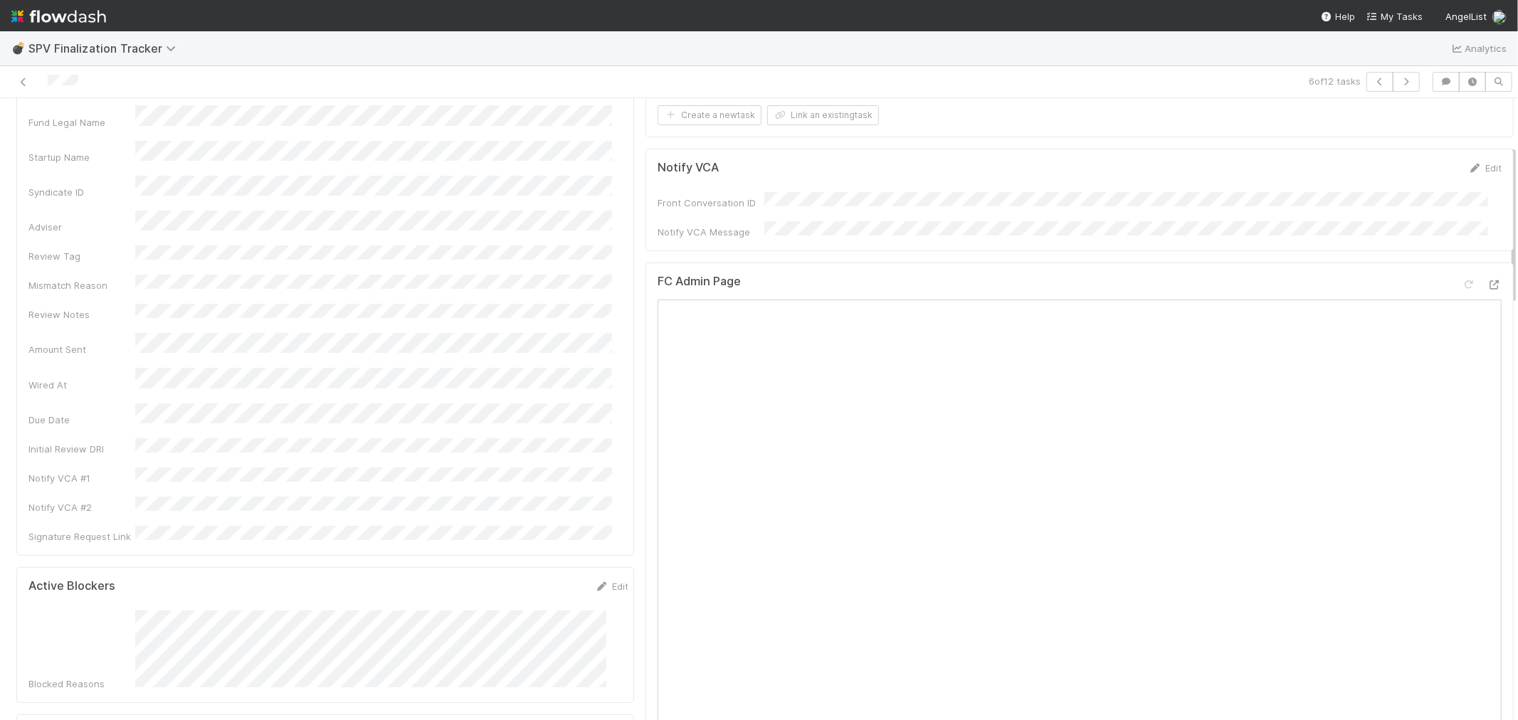
scroll to position [79, 0]
click at [1488, 282] on div at bounding box center [1495, 289] width 14 height 14
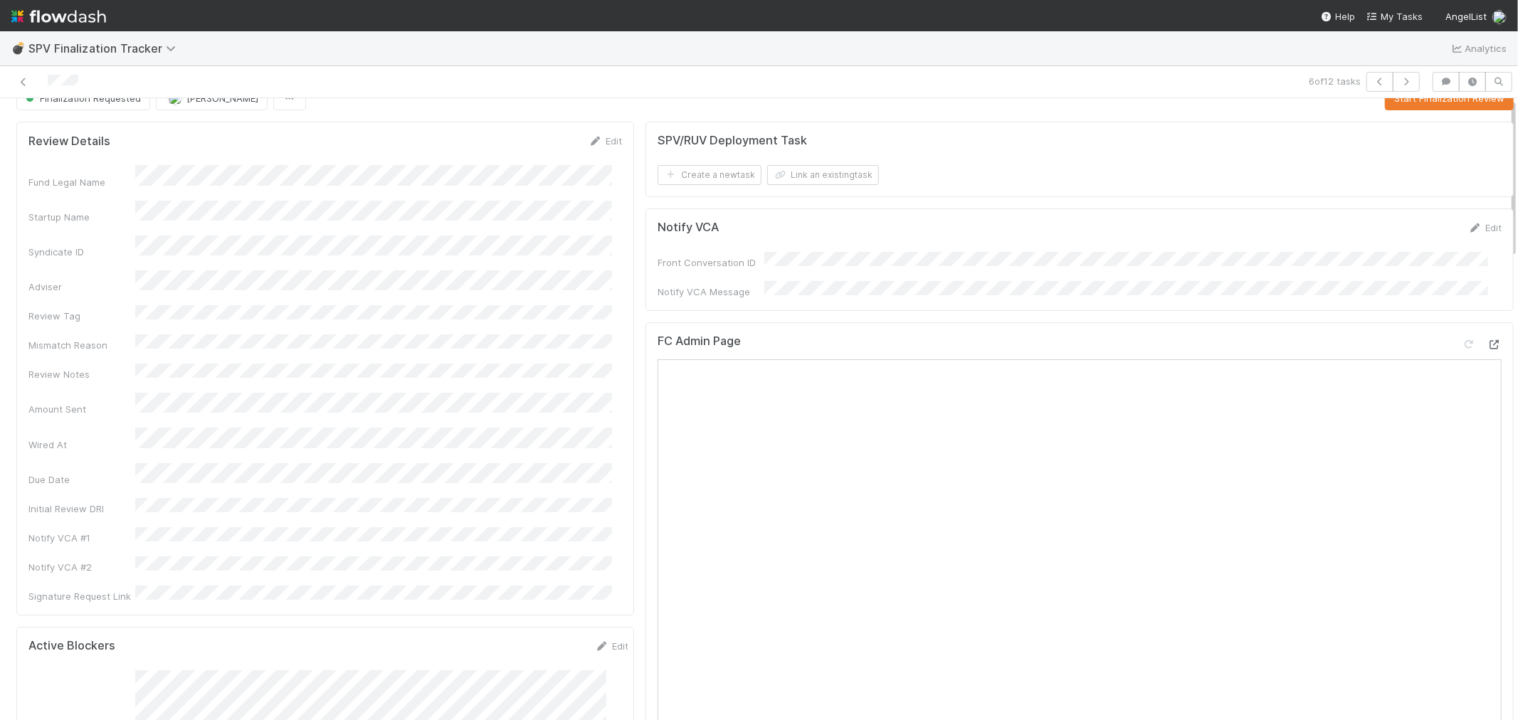
scroll to position [0, 0]
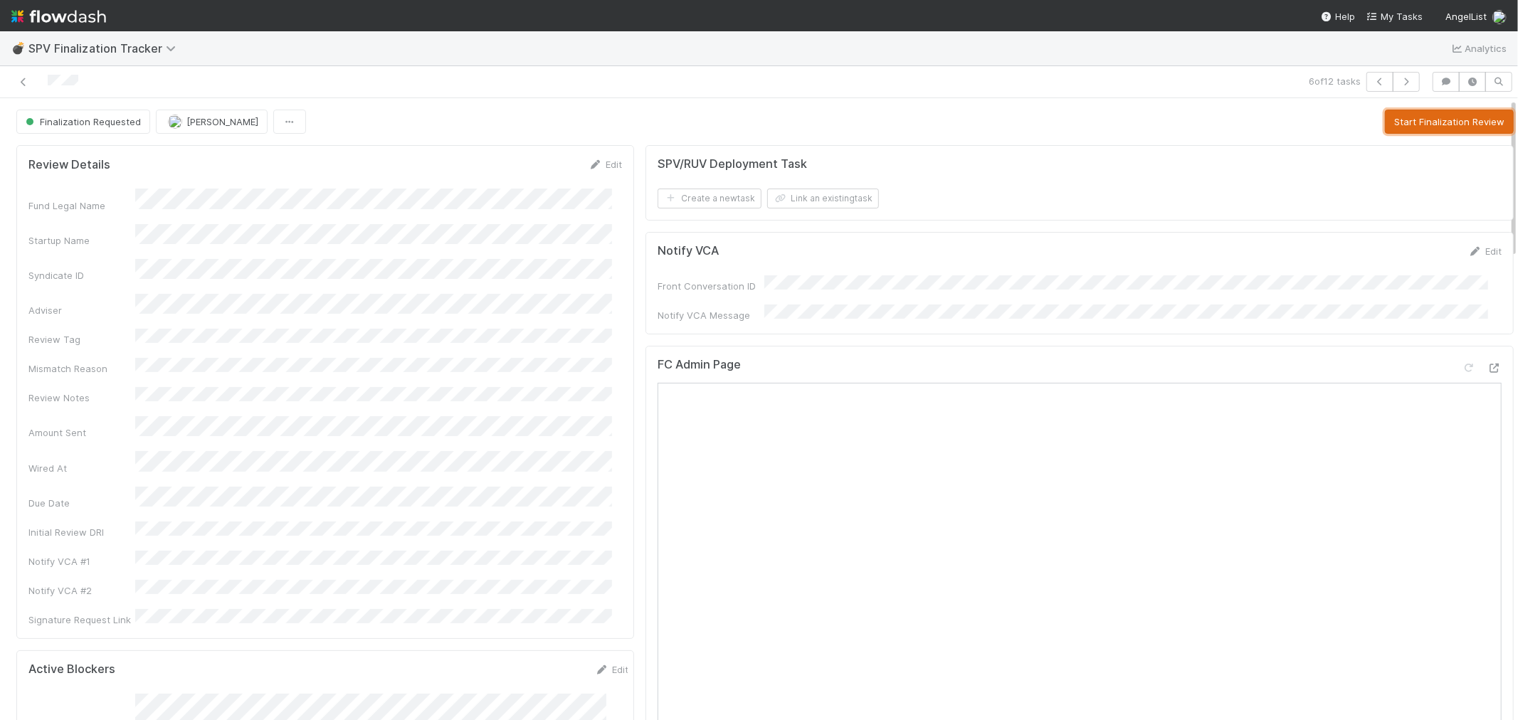
click at [1434, 117] on button "Start Finalization Review" at bounding box center [1449, 122] width 129 height 24
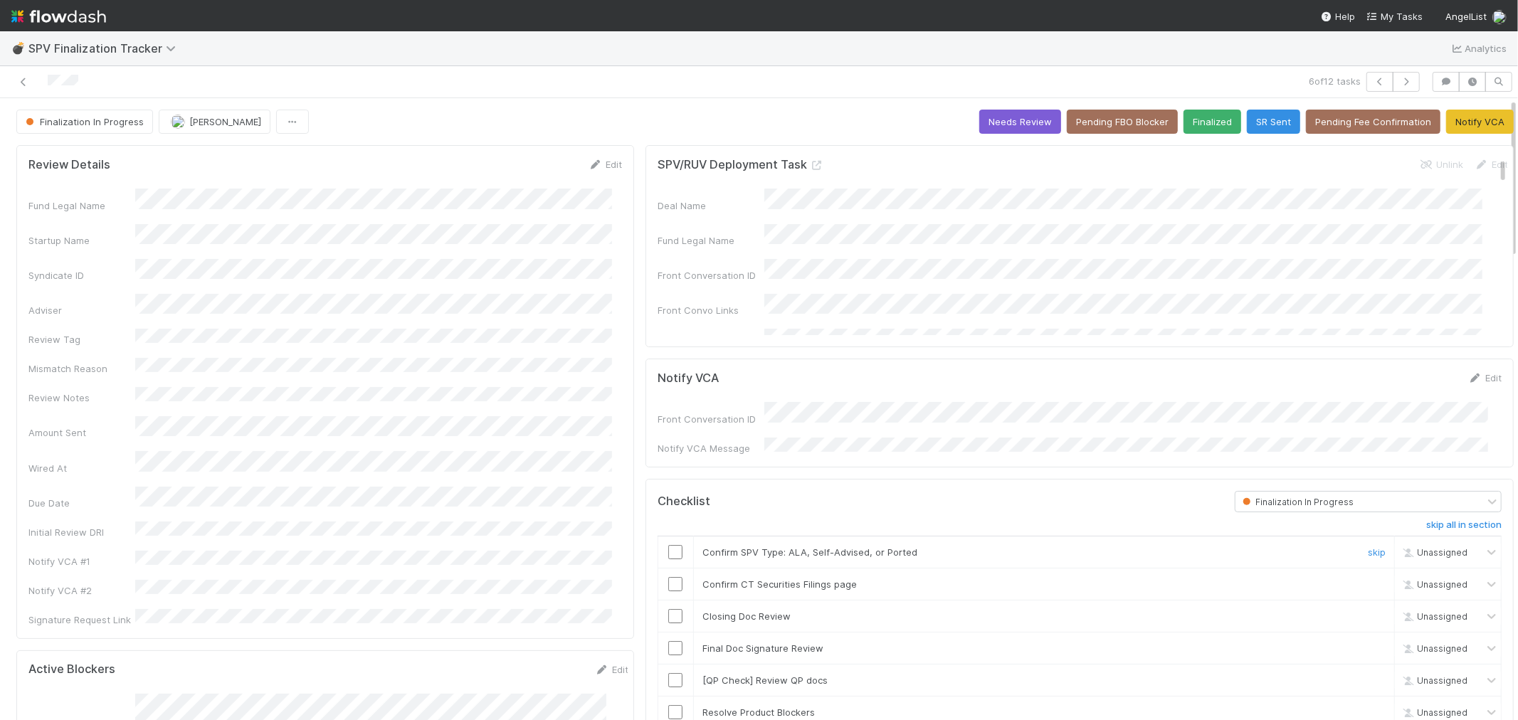
click at [668, 547] on input "checkbox" at bounding box center [675, 552] width 14 height 14
click at [668, 577] on input "checkbox" at bounding box center [675, 584] width 14 height 14
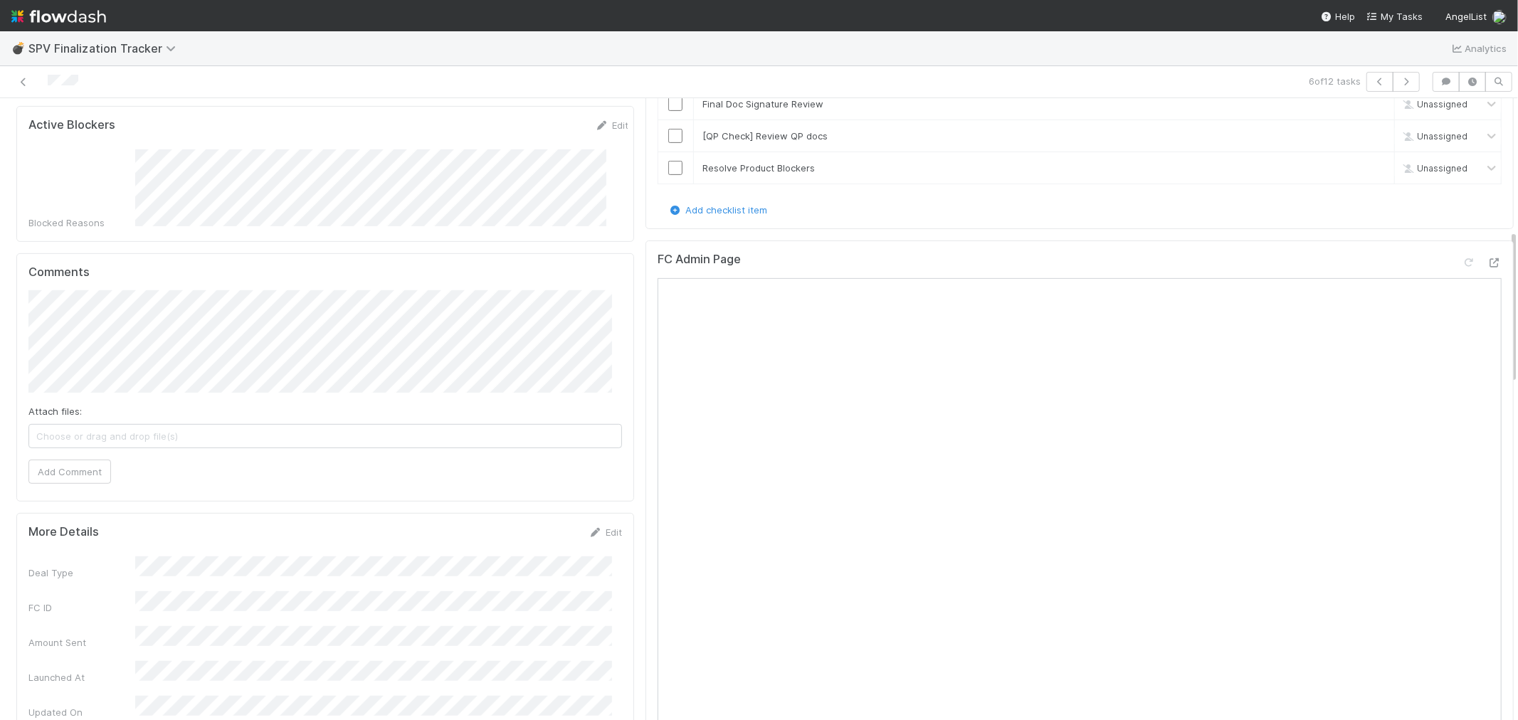
scroll to position [553, 0]
click at [73, 451] on button "Add Comment" at bounding box center [69, 463] width 83 height 24
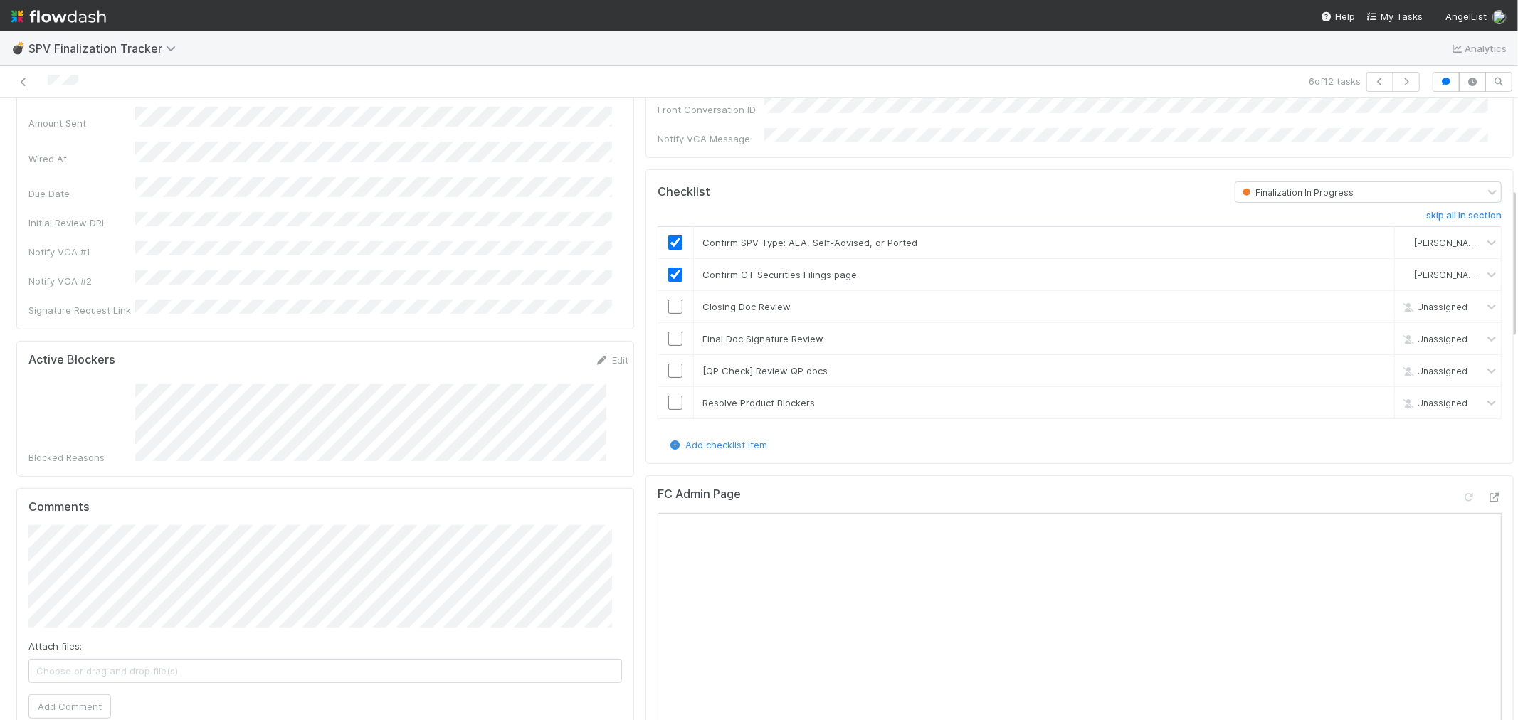
scroll to position [395, 0]
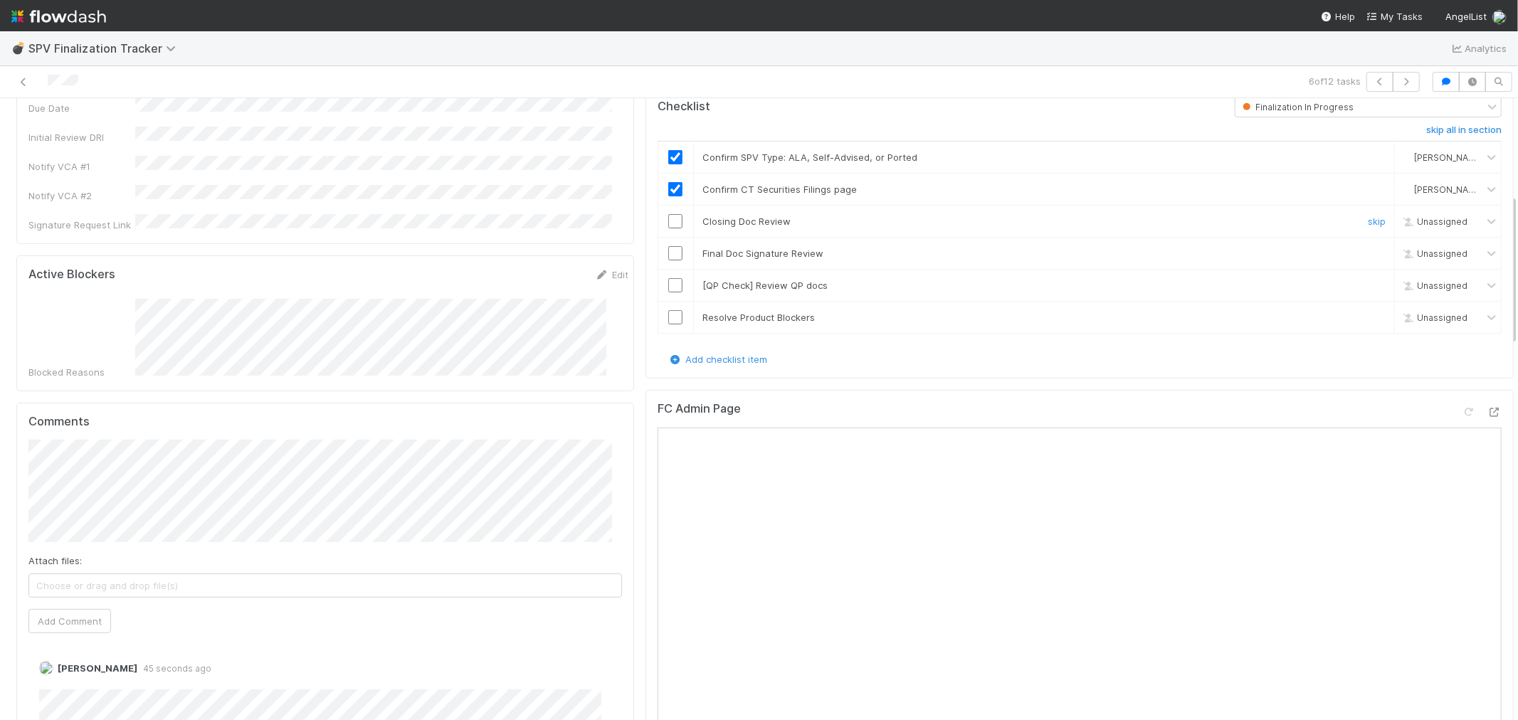
click at [668, 218] on input "checkbox" at bounding box center [675, 221] width 14 height 14
click at [668, 246] on input "checkbox" at bounding box center [675, 253] width 14 height 14
click at [1368, 280] on link "skip" at bounding box center [1377, 285] width 18 height 11
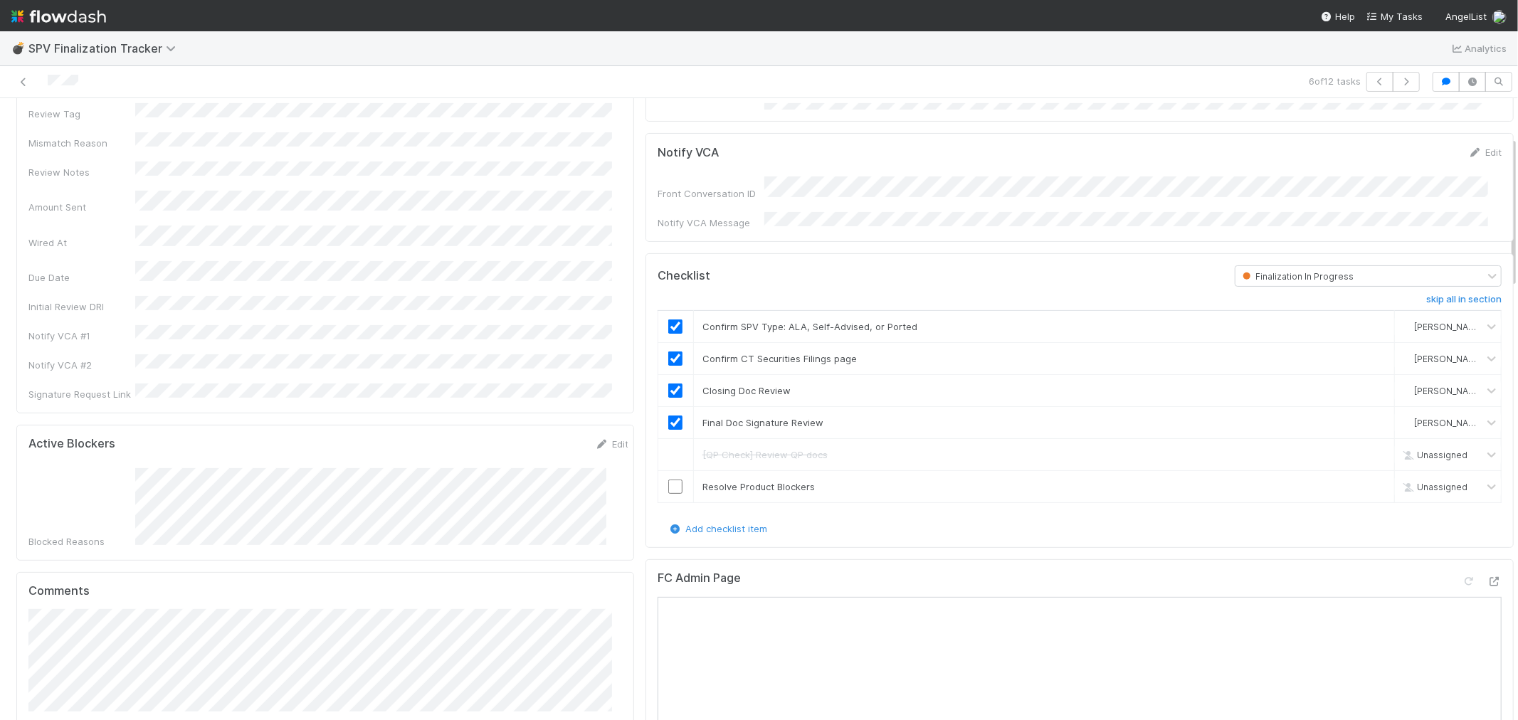
scroll to position [0, 0]
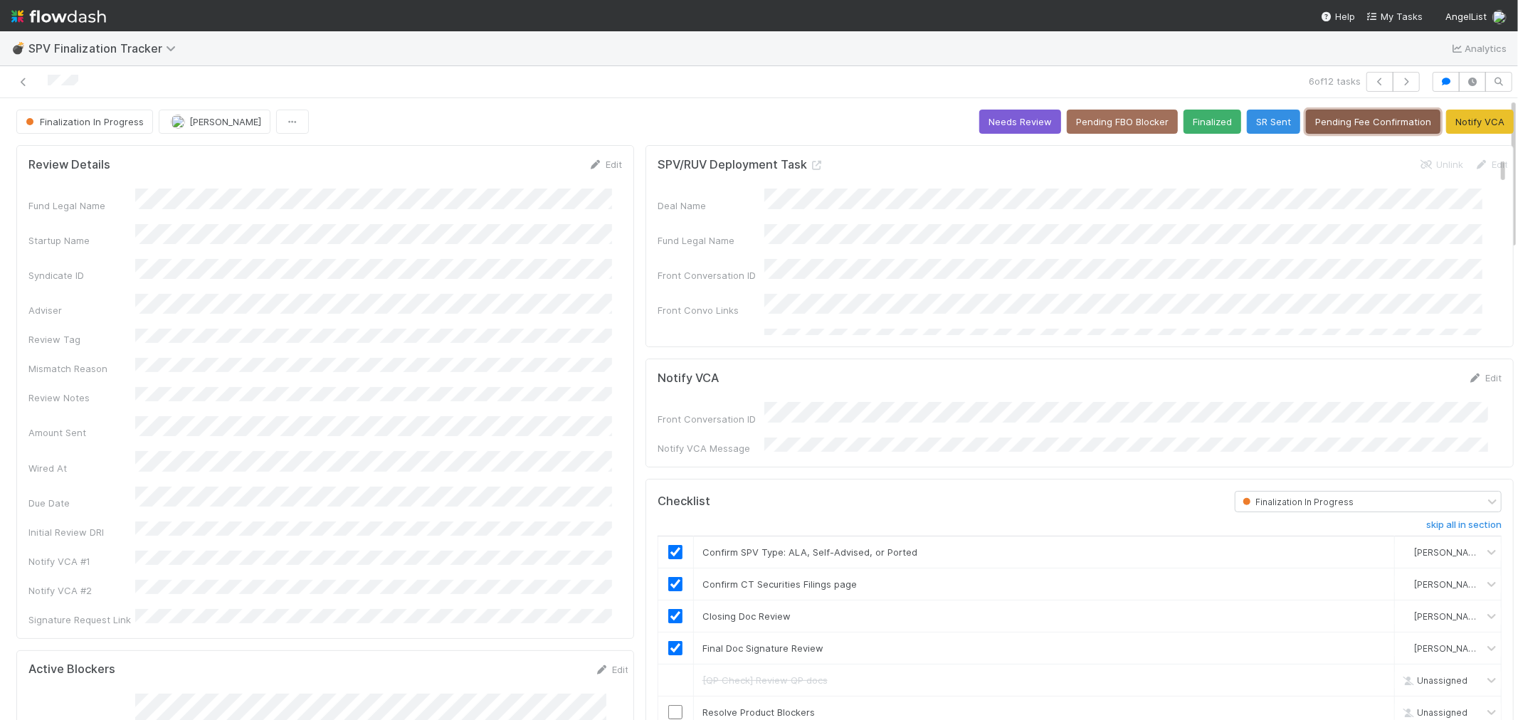
click at [1331, 125] on button "Pending Fee Confirmation" at bounding box center [1373, 122] width 135 height 24
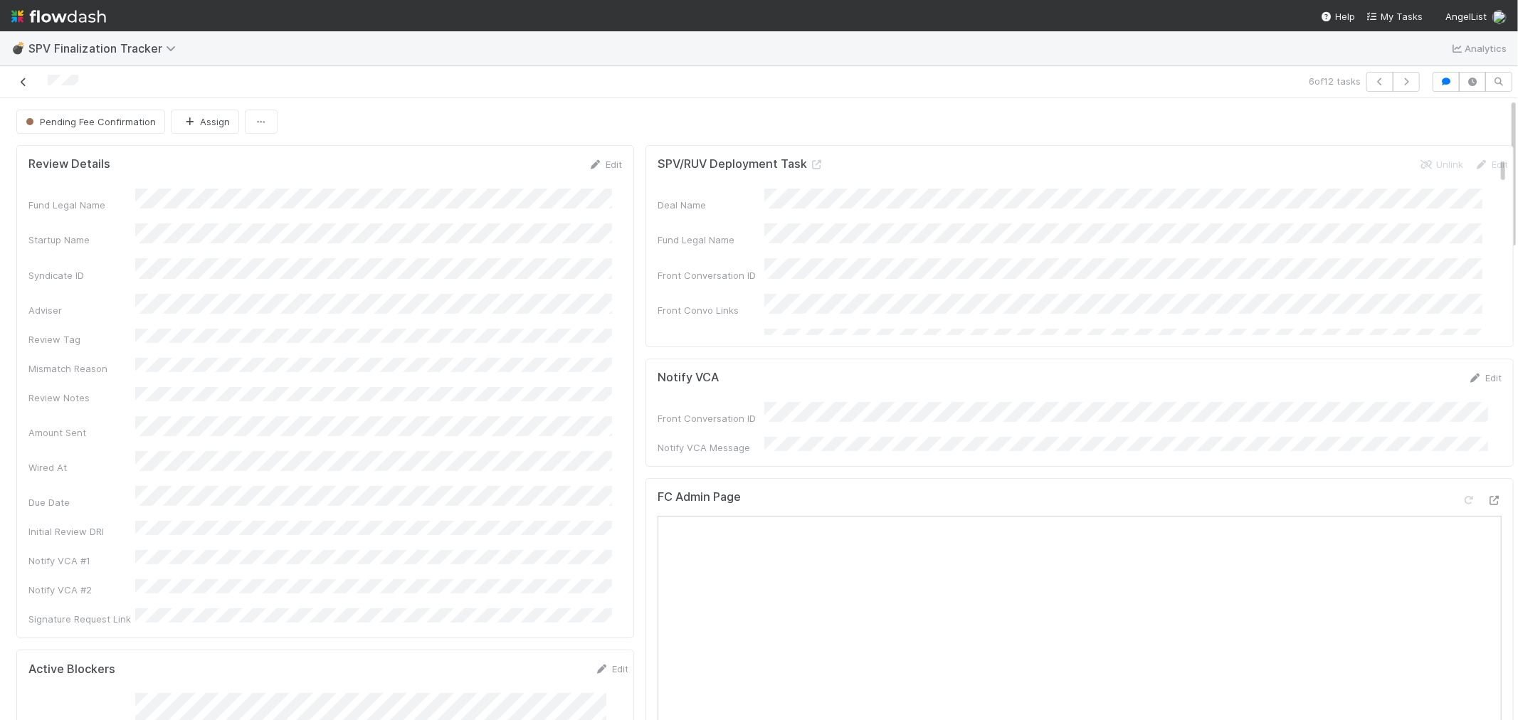
click at [26, 81] on icon at bounding box center [23, 82] width 14 height 9
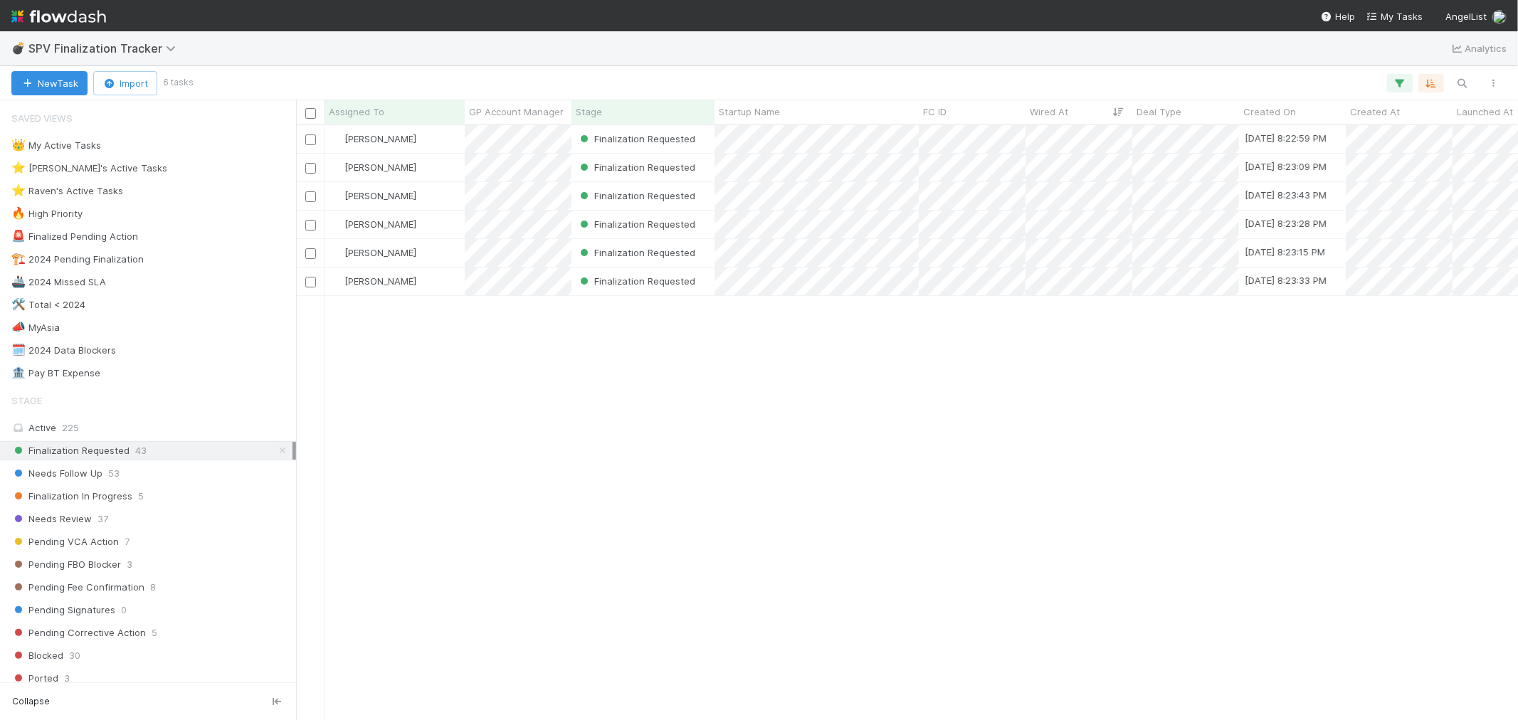
scroll to position [582, 1210]
click at [275, 456] on icon at bounding box center [282, 450] width 14 height 9
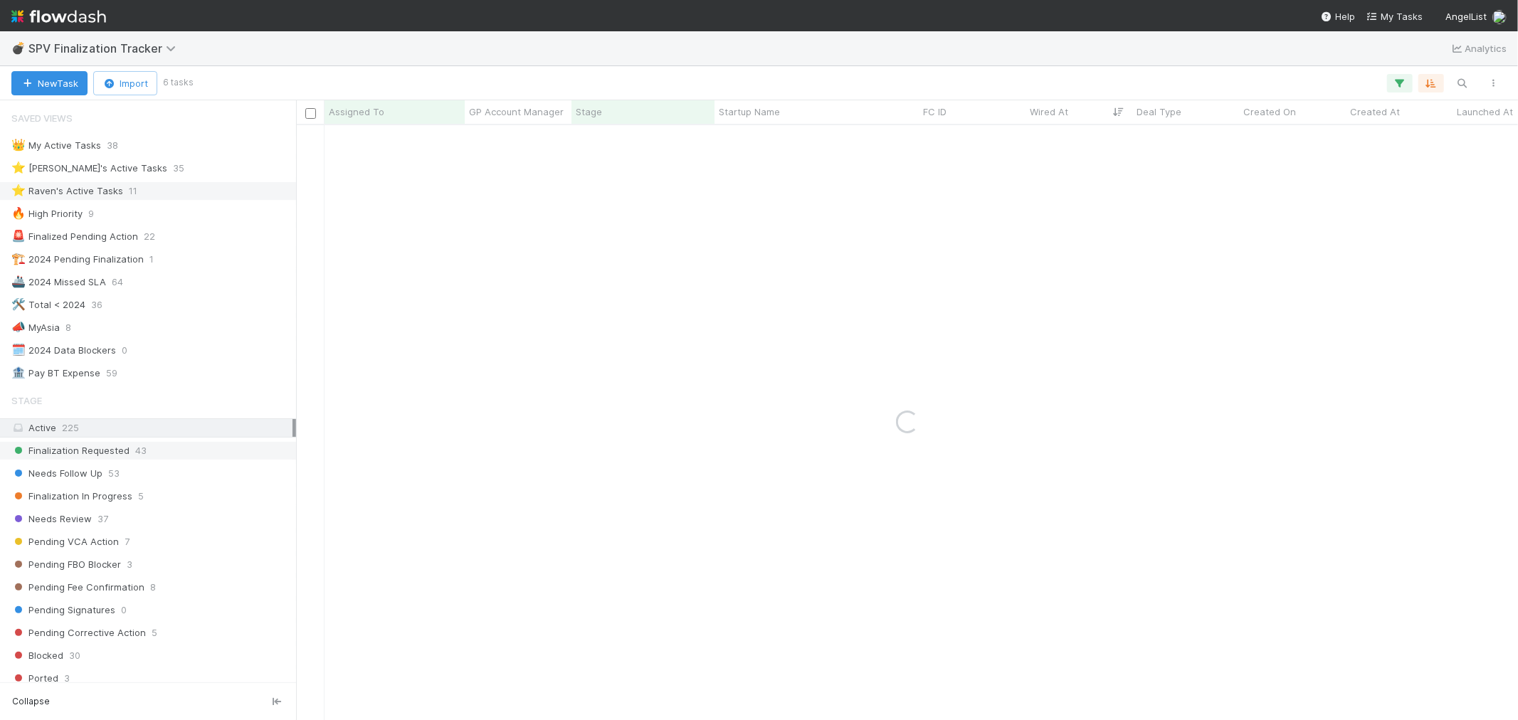
click at [172, 198] on div "⭐ Raven's Active Tasks 11" at bounding box center [151, 191] width 281 height 18
click at [167, 500] on div "Finalization In Progress 5" at bounding box center [151, 497] width 281 height 18
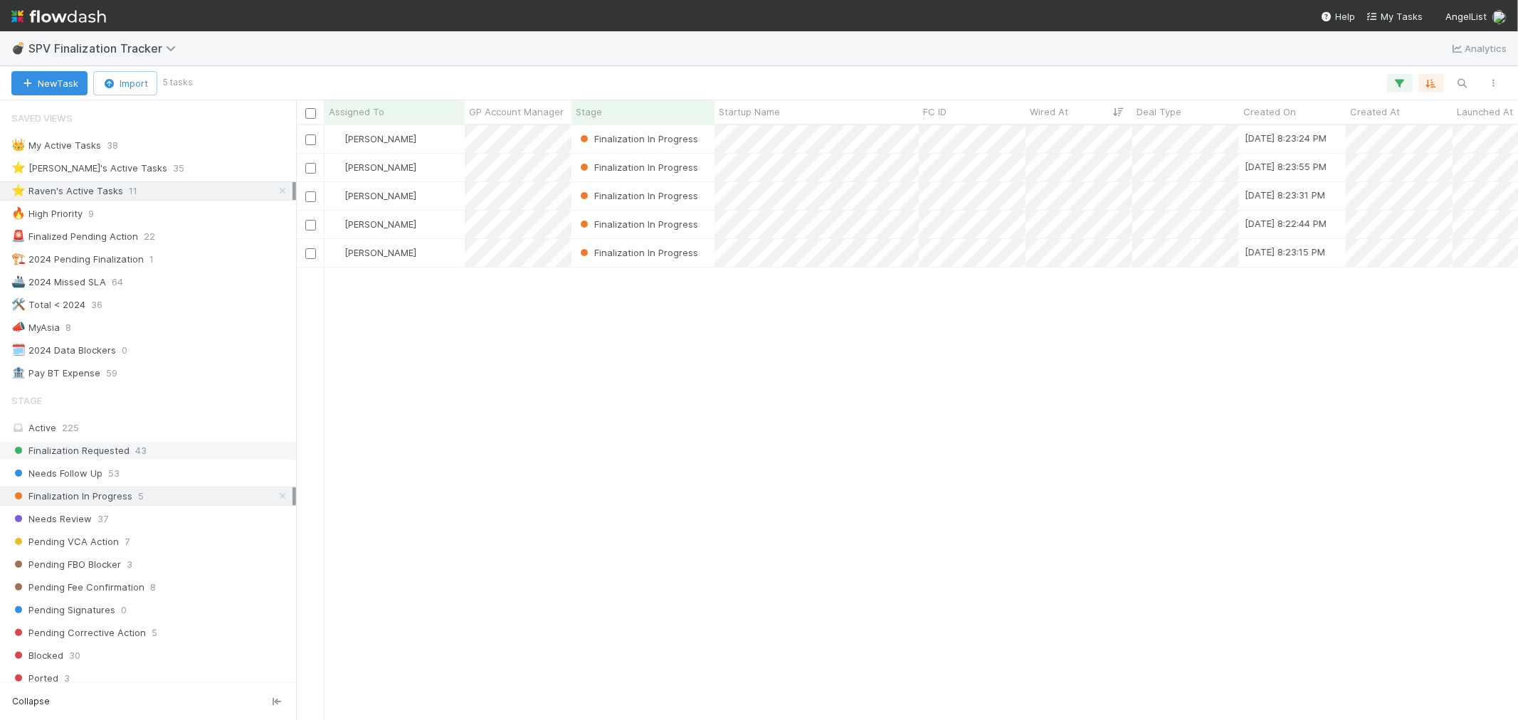
scroll to position [582, 1210]
click at [433, 251] on div "[PERSON_NAME]" at bounding box center [395, 253] width 140 height 28
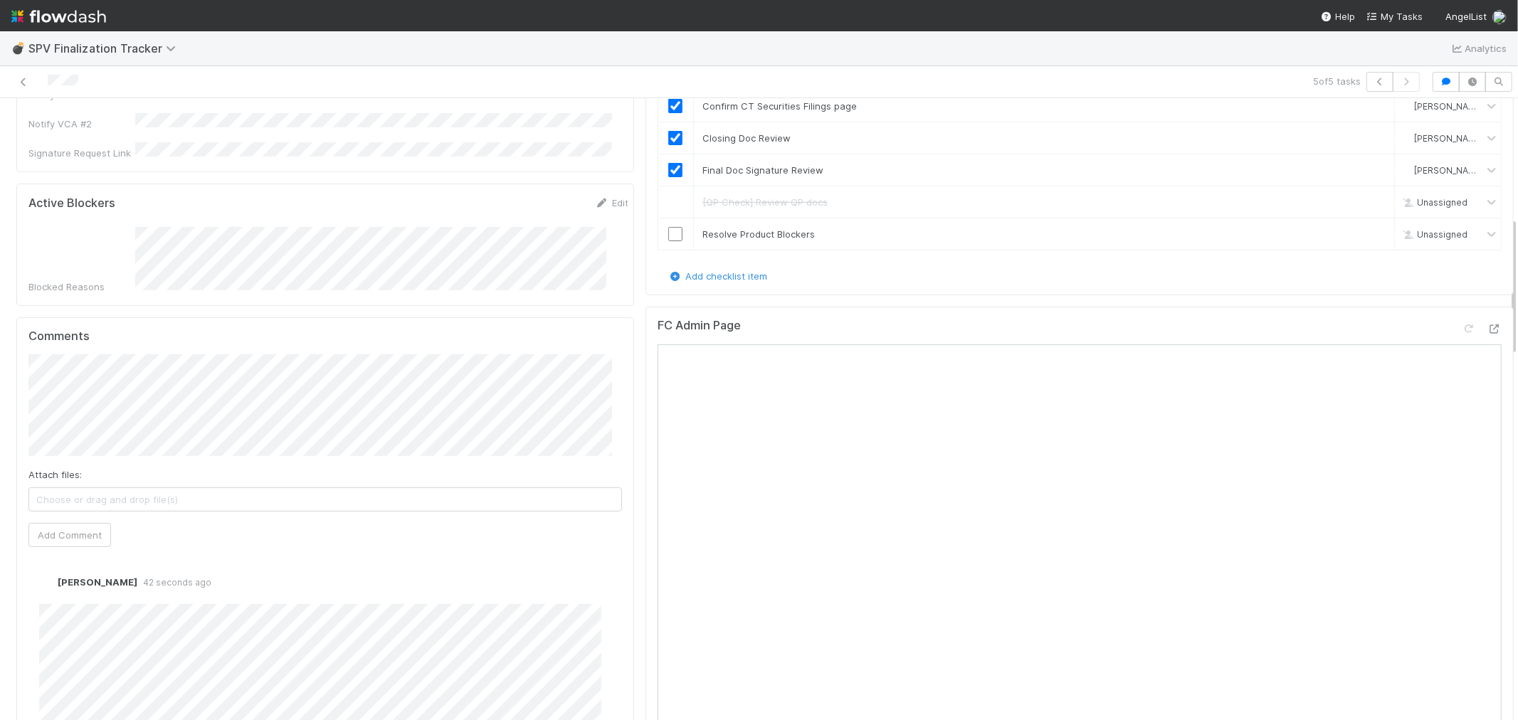
scroll to position [474, 0]
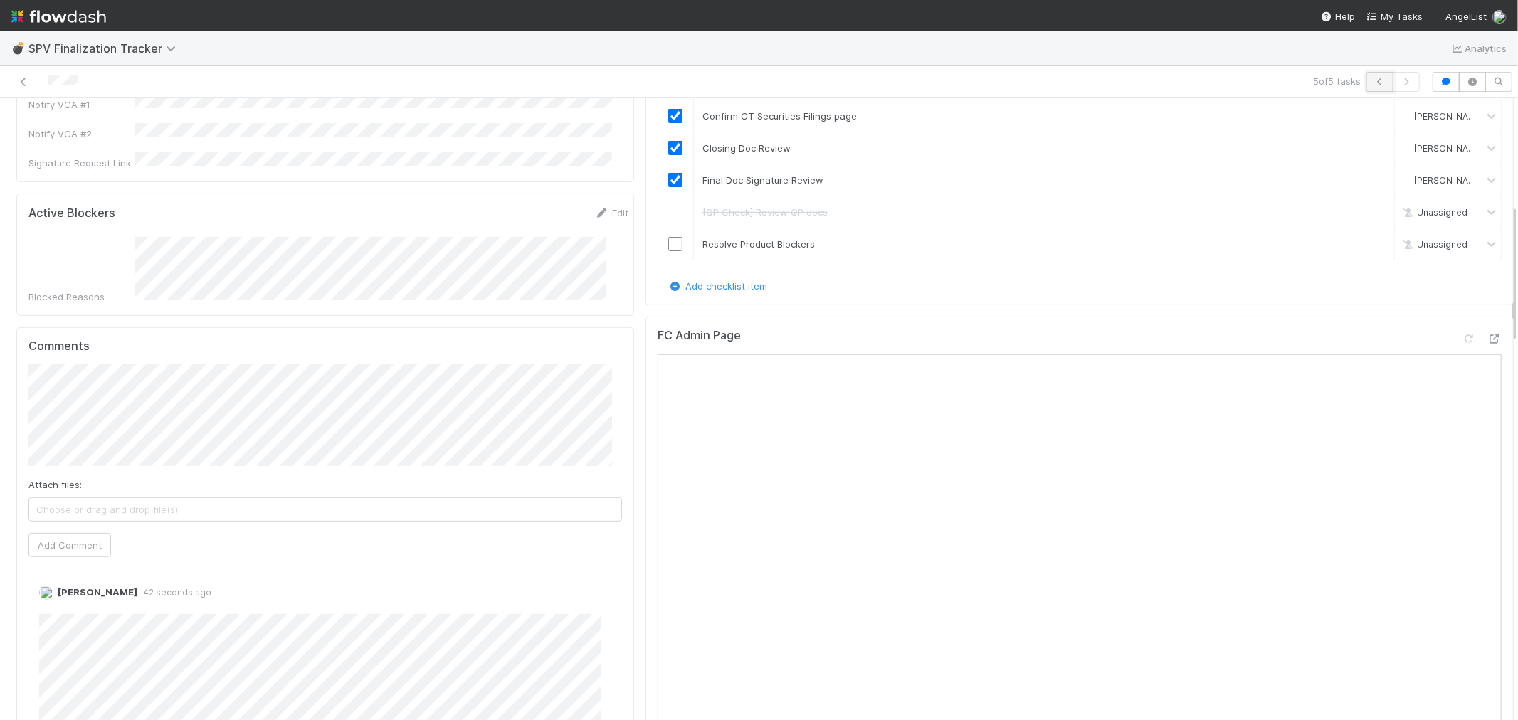
click at [1373, 82] on icon "button" at bounding box center [1380, 82] width 14 height 9
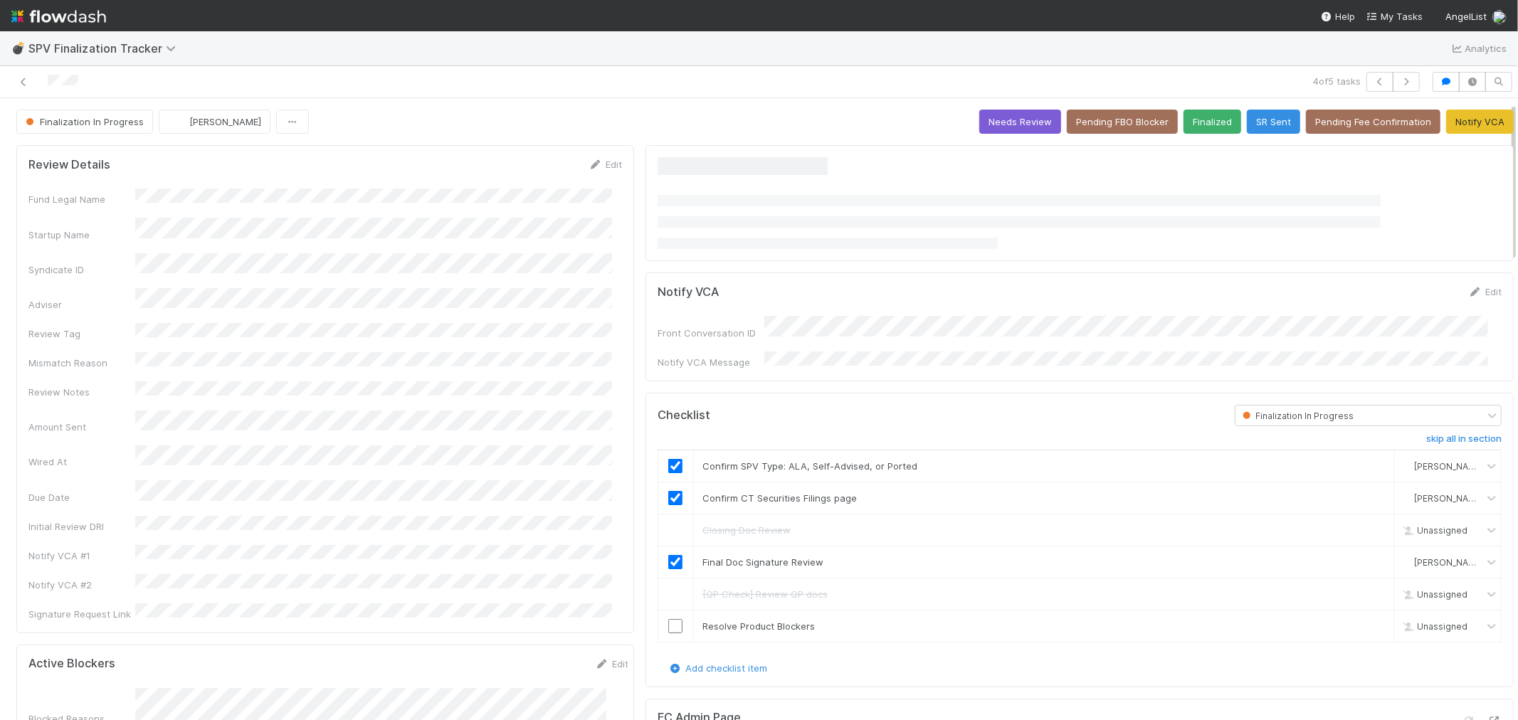
scroll to position [316, 0]
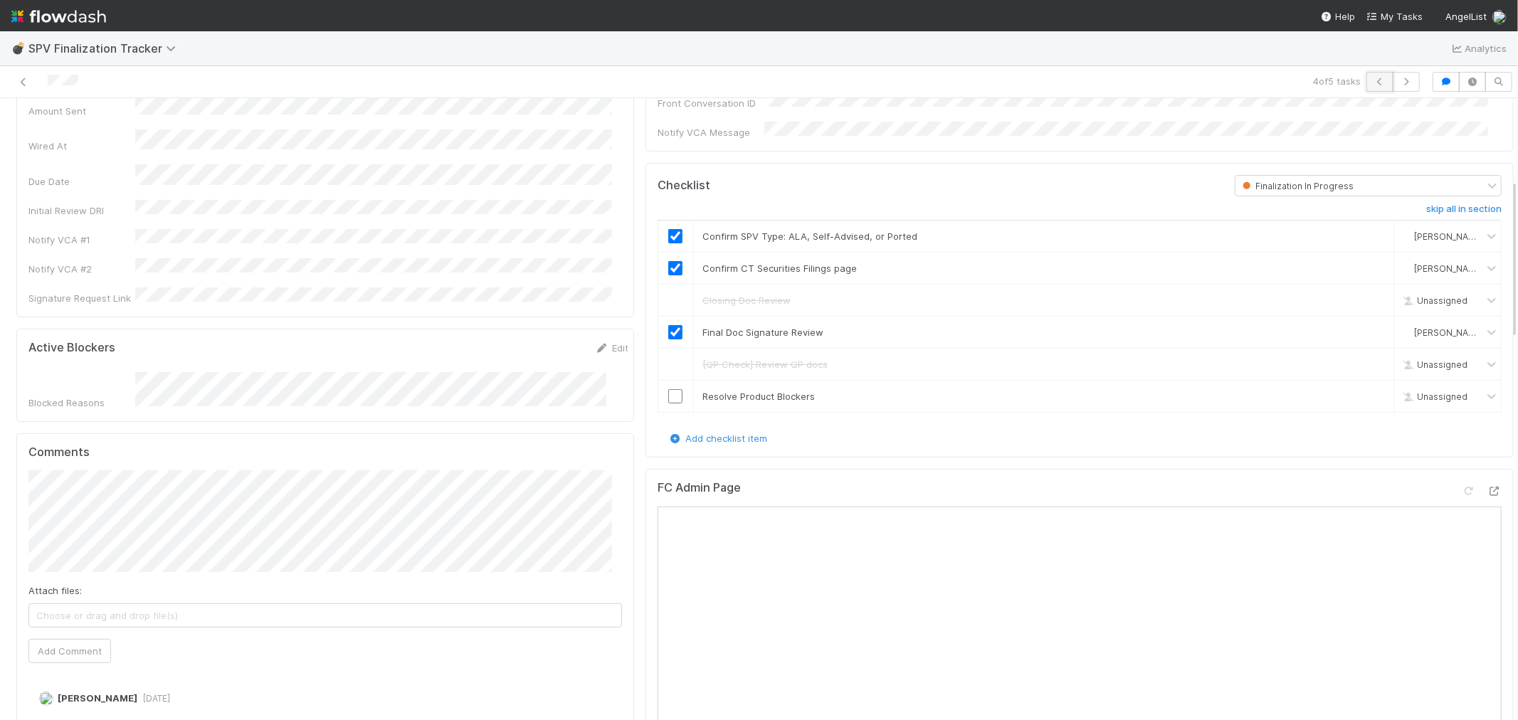
click at [1367, 75] on button "button" at bounding box center [1380, 82] width 27 height 20
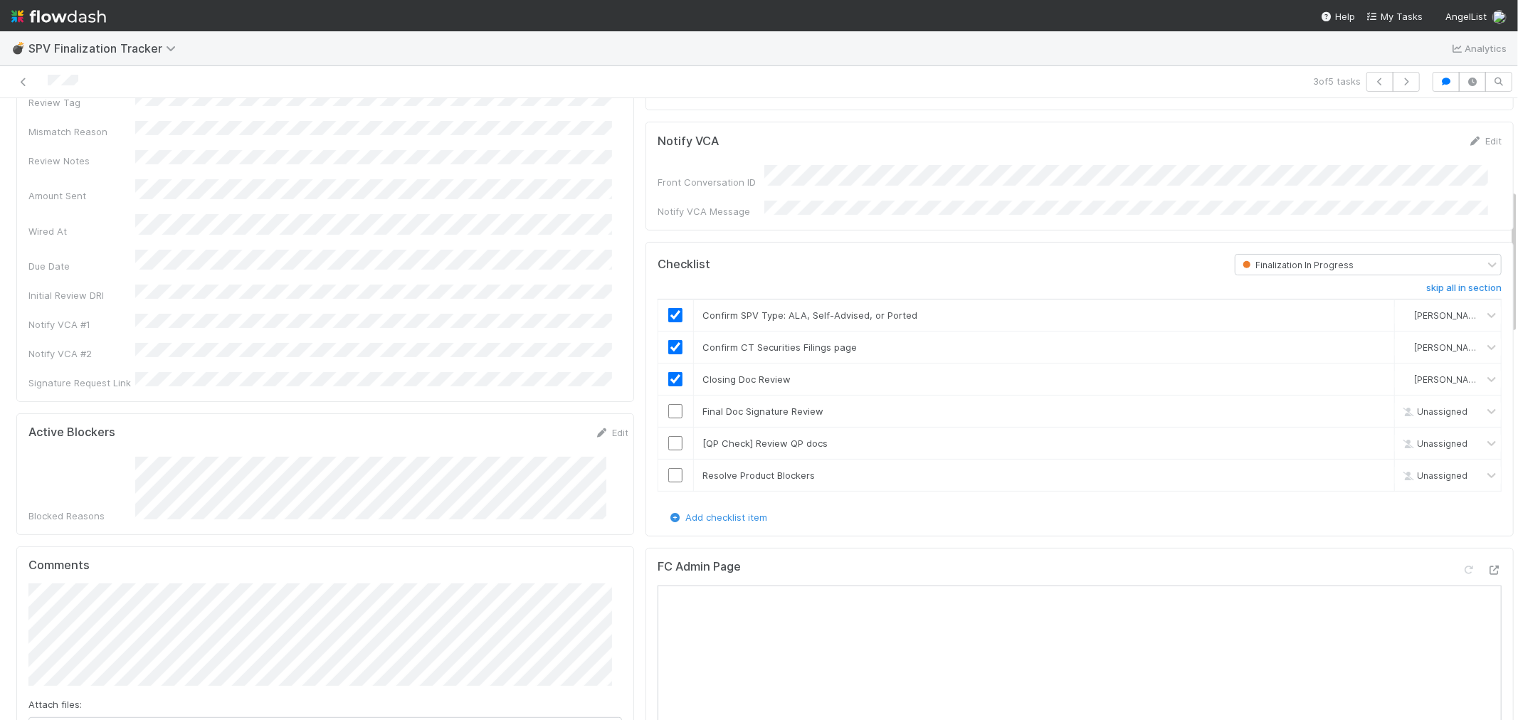
scroll to position [474, 0]
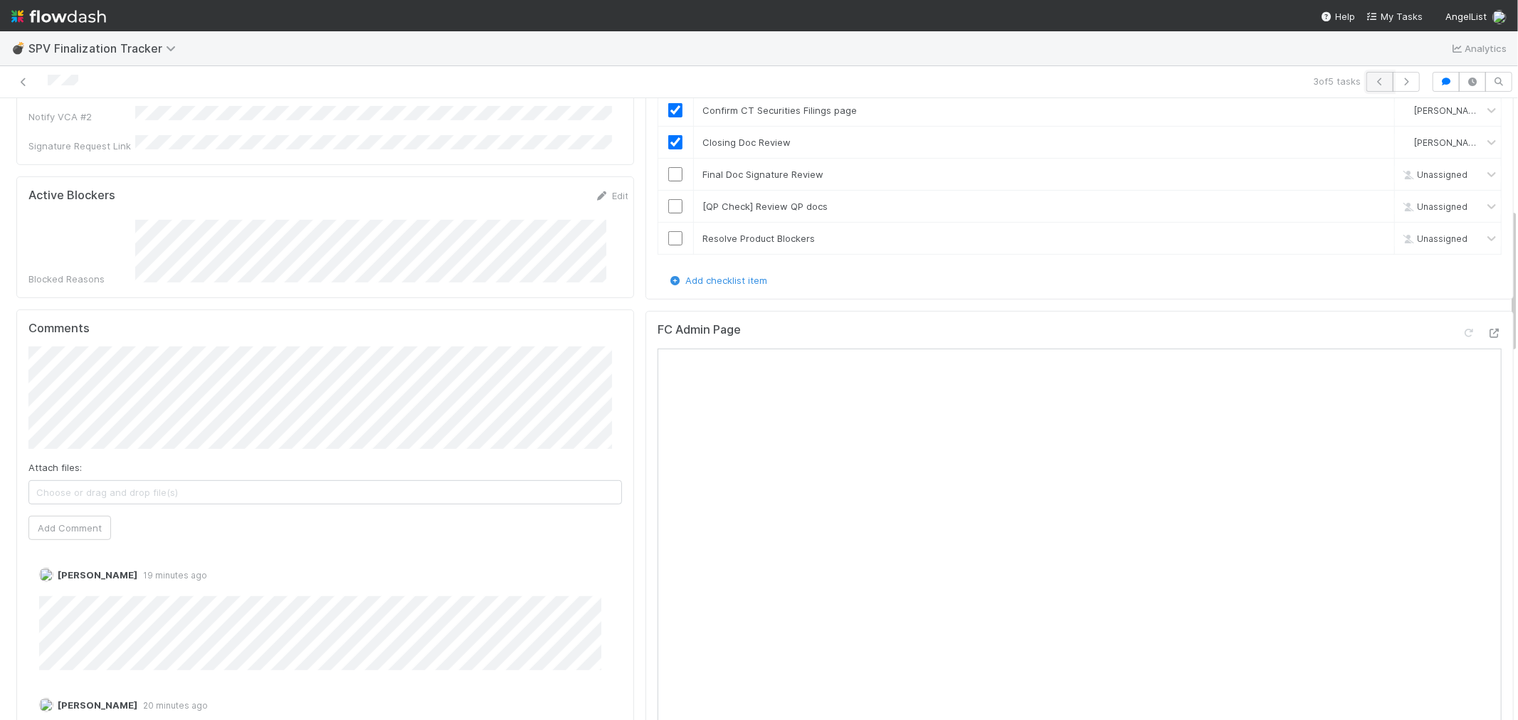
click at [1373, 85] on icon "button" at bounding box center [1380, 82] width 14 height 9
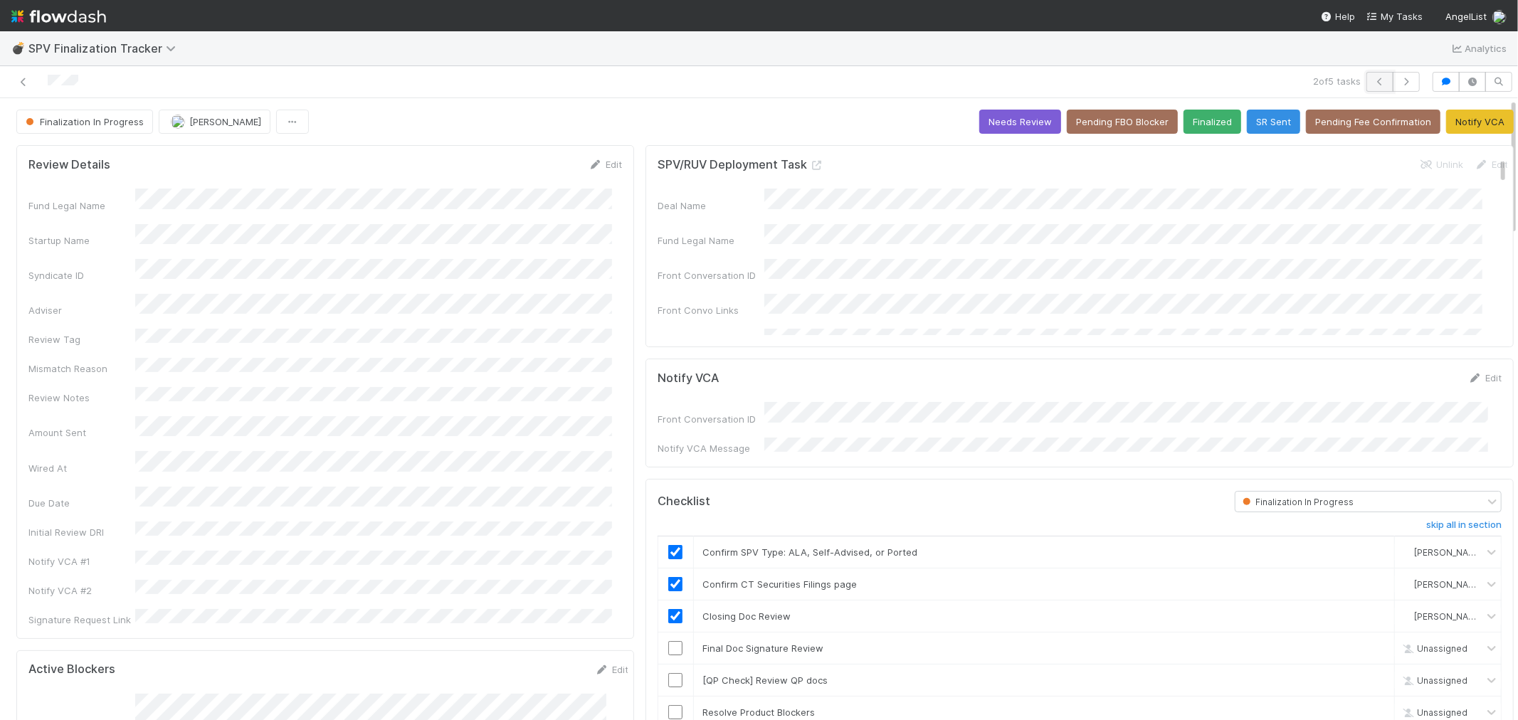
click at [1373, 78] on icon "button" at bounding box center [1380, 82] width 14 height 9
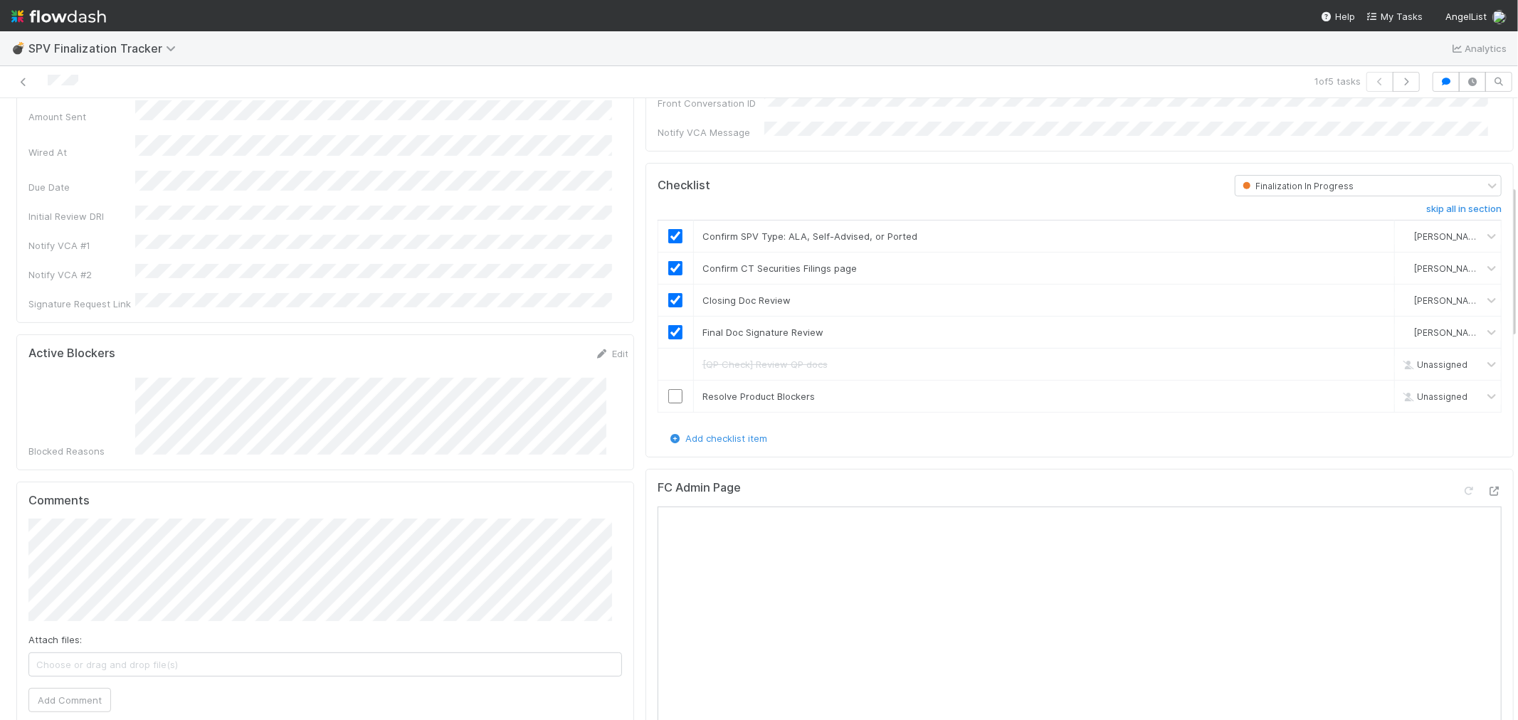
scroll to position [395, 0]
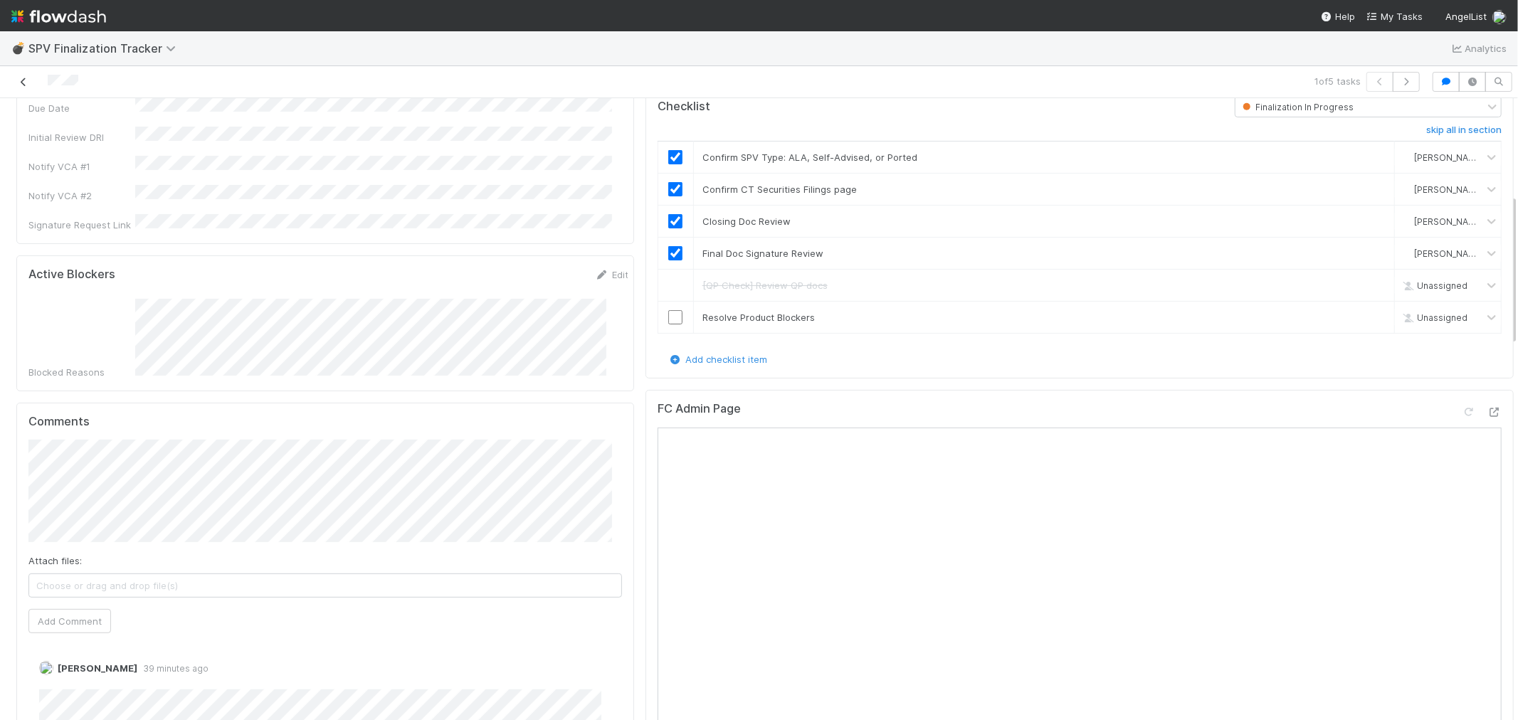
click at [22, 82] on icon at bounding box center [23, 82] width 14 height 9
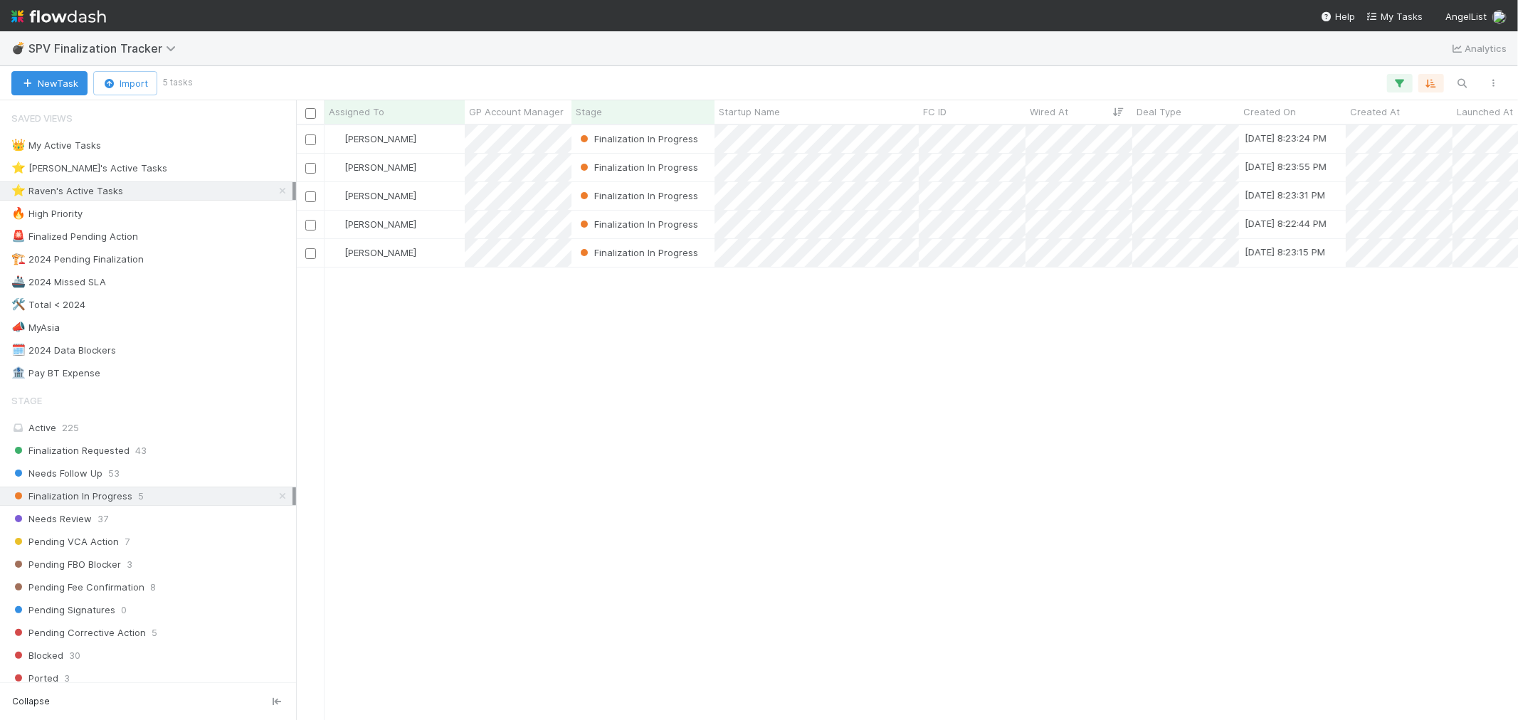
scroll to position [582, 1210]
click at [135, 451] on span "43" at bounding box center [140, 451] width 11 height 18
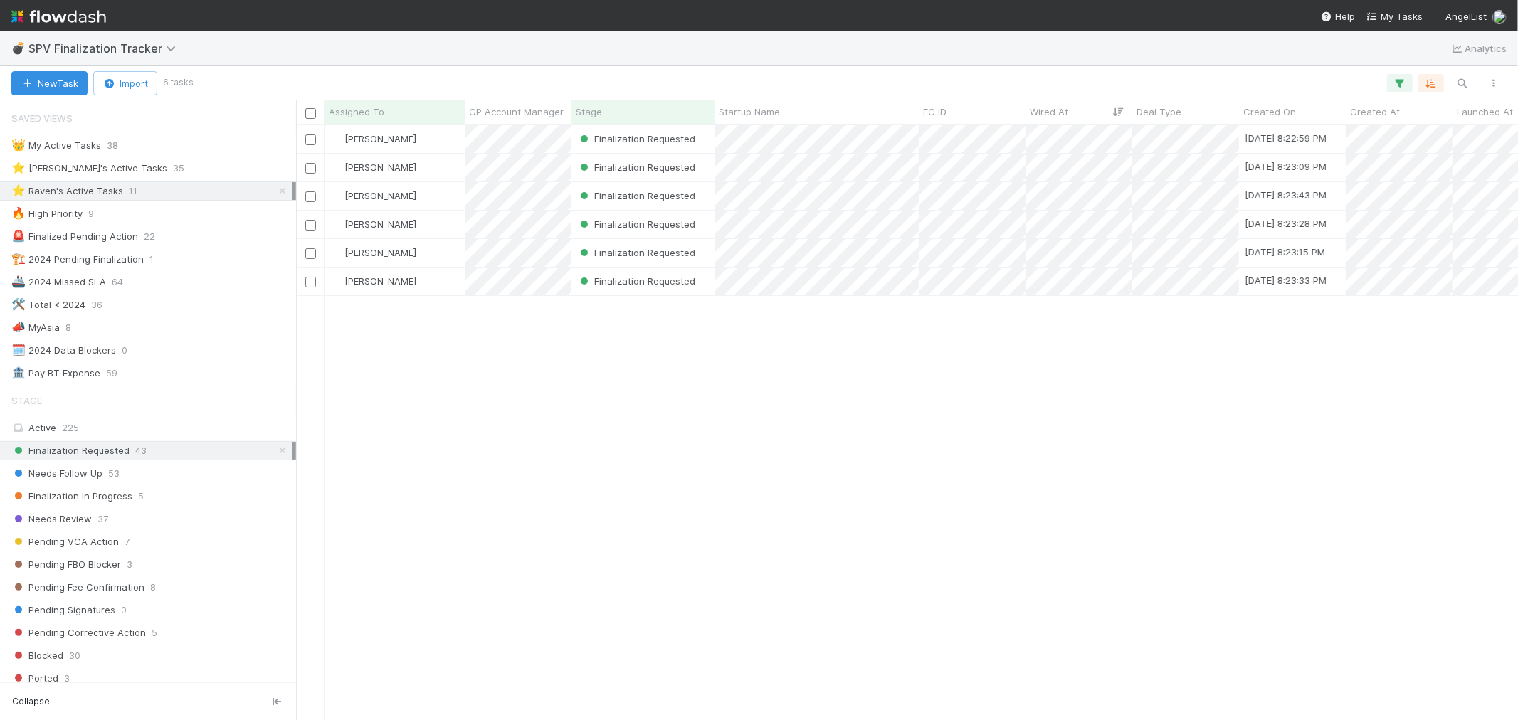
scroll to position [582, 1210]
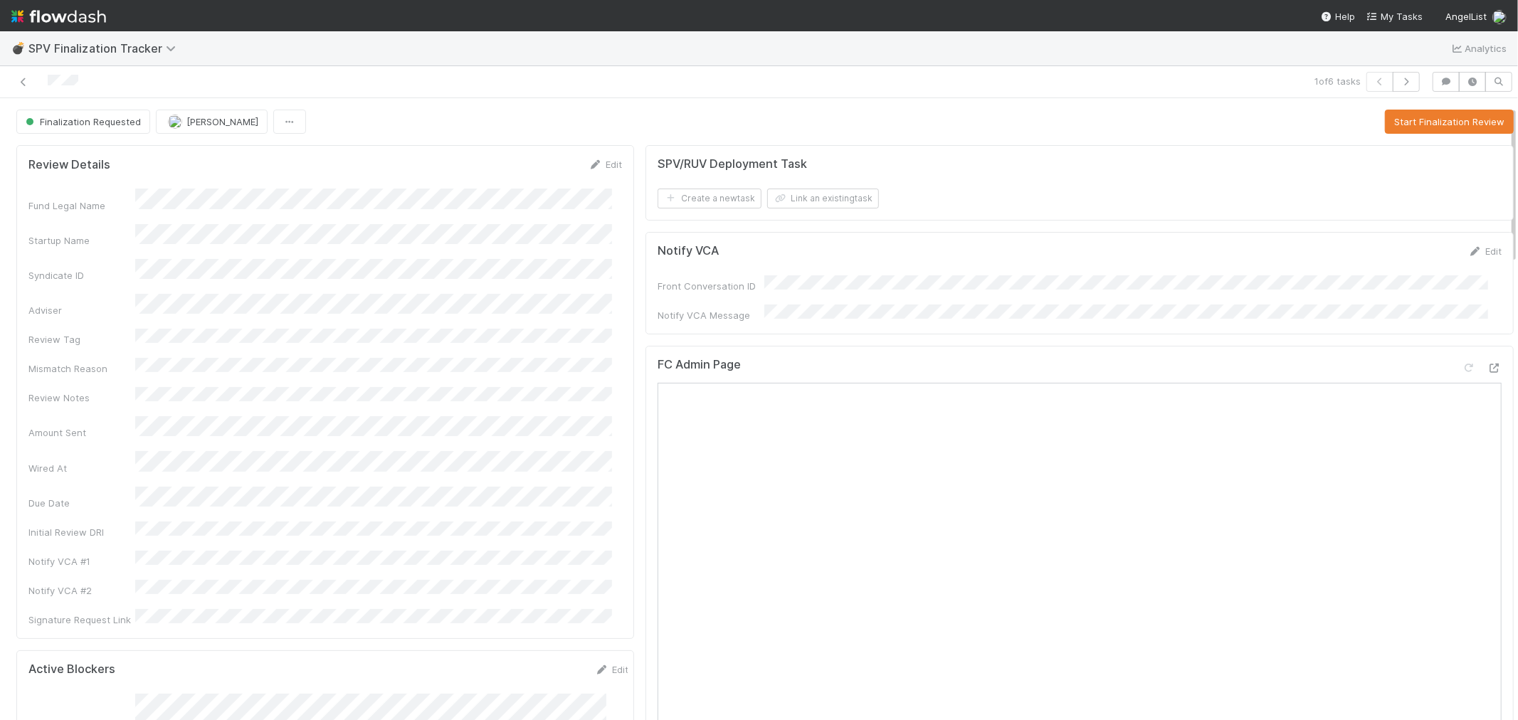
scroll to position [79, 0]
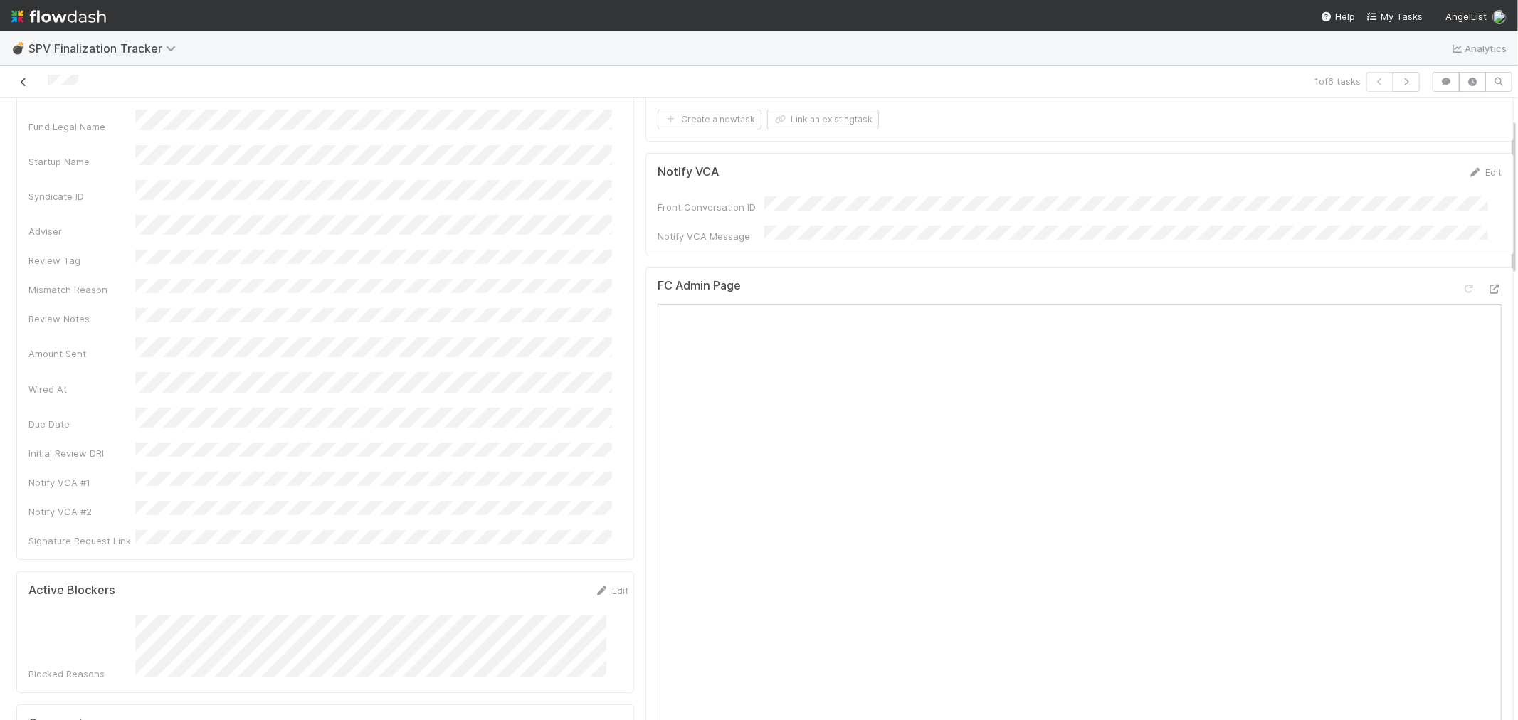
click at [24, 85] on icon at bounding box center [23, 82] width 14 height 9
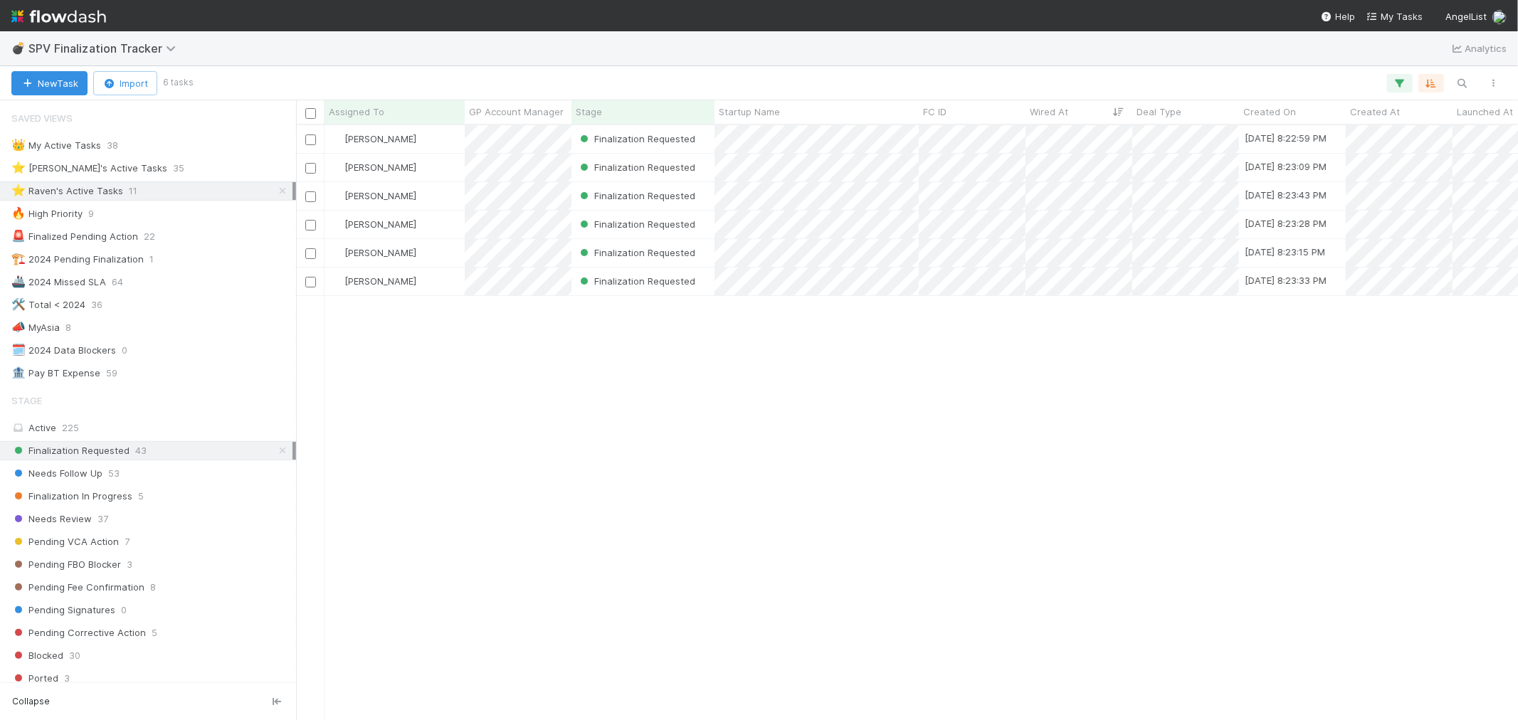
scroll to position [11, 11]
drag, startPoint x: 63, startPoint y: 17, endPoint x: 83, endPoint y: 15, distance: 20.0
click at [63, 17] on img at bounding box center [58, 16] width 95 height 24
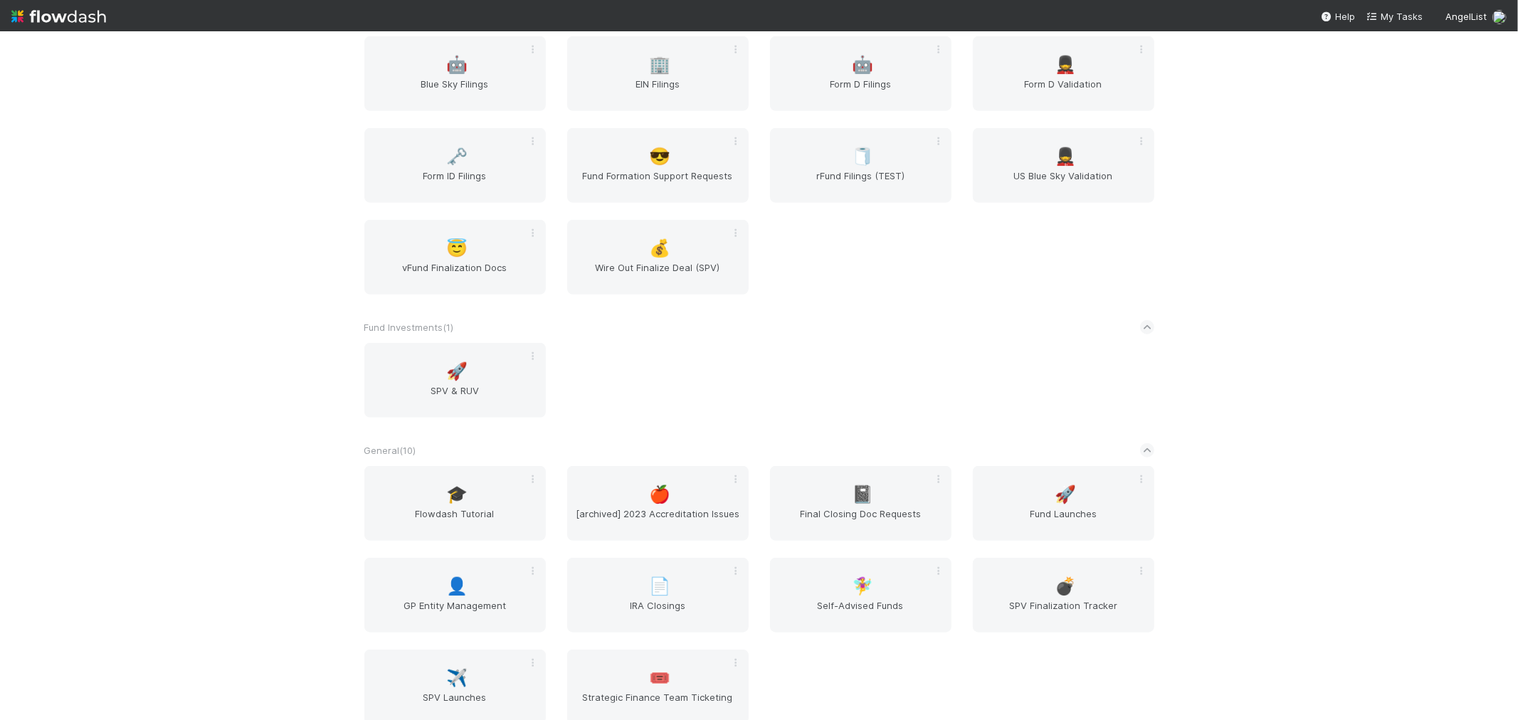
scroll to position [553, 0]
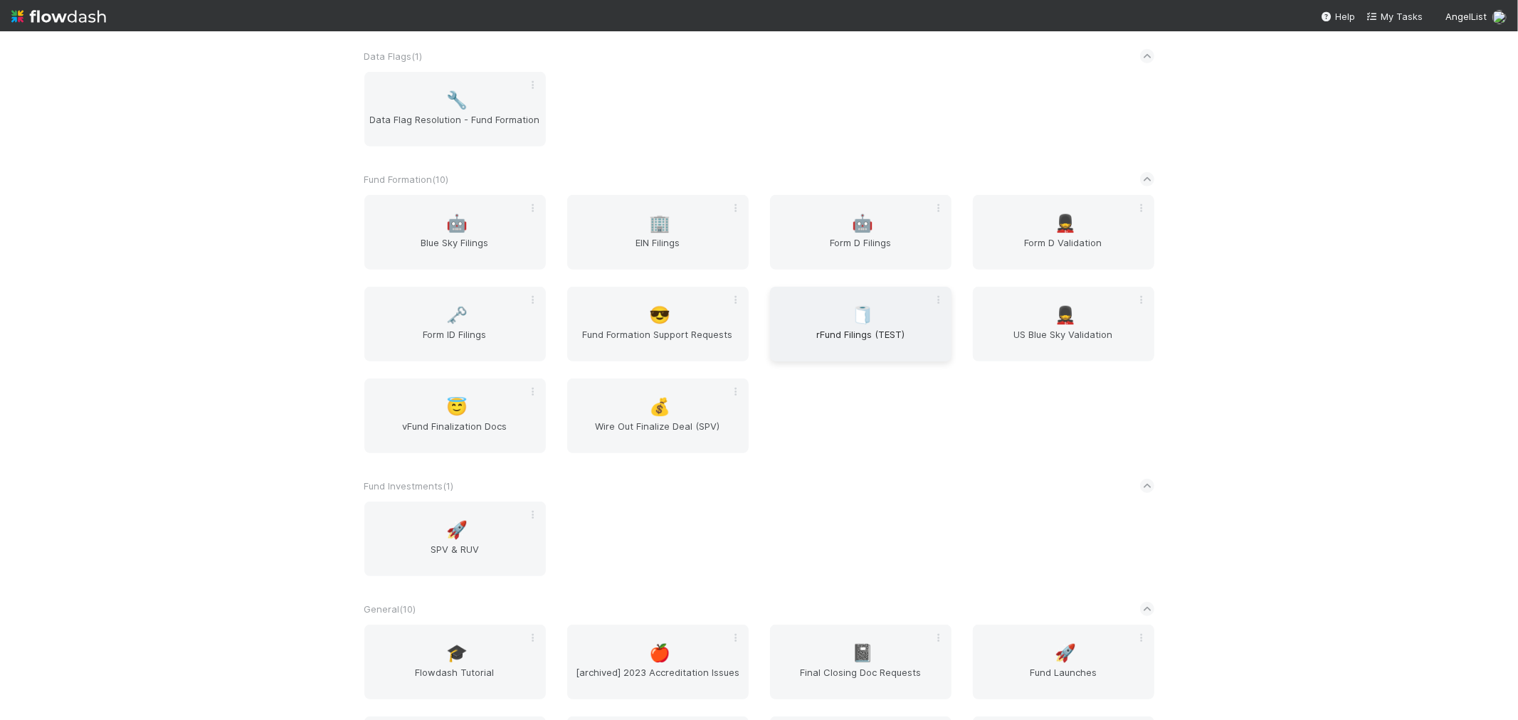
click at [875, 345] on span "rFund Filings (TEST)" at bounding box center [861, 341] width 170 height 28
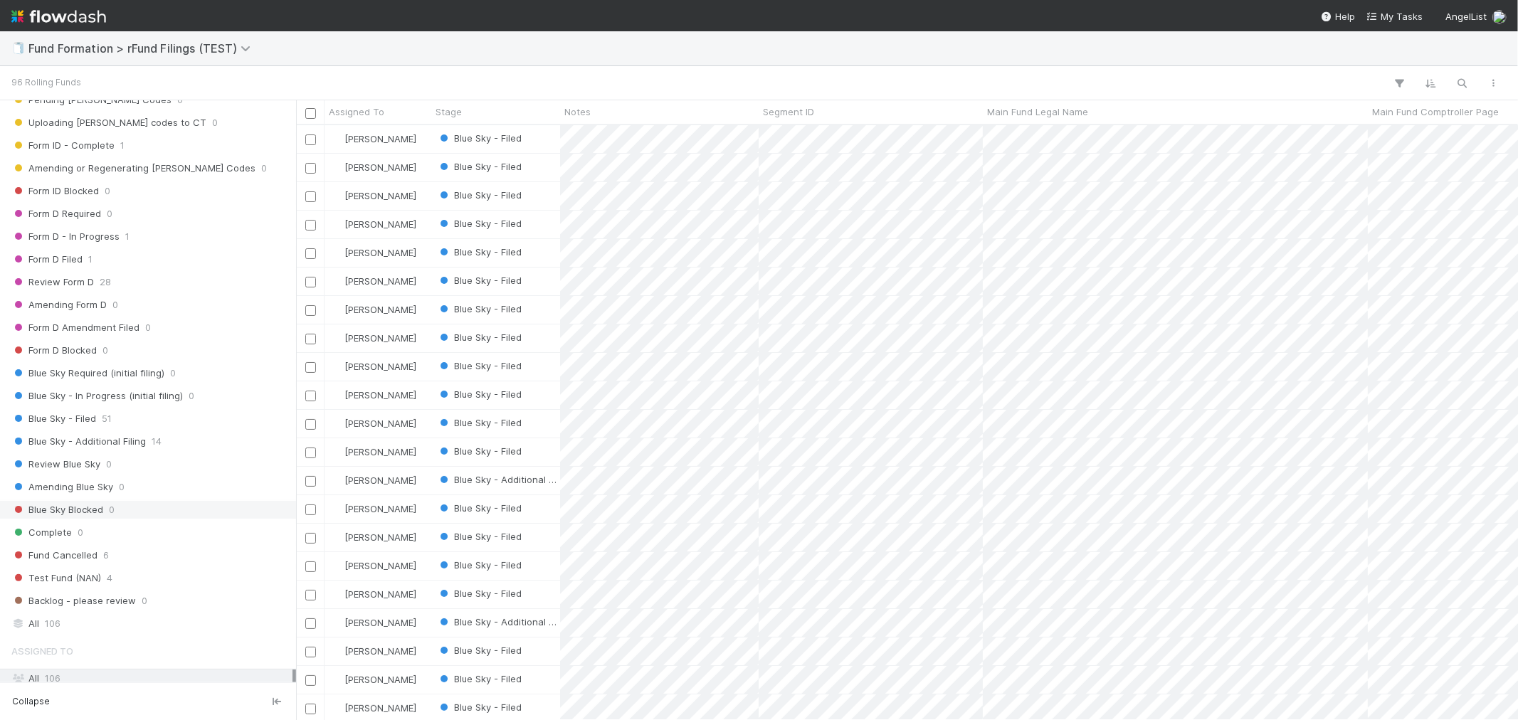
scroll to position [366, 0]
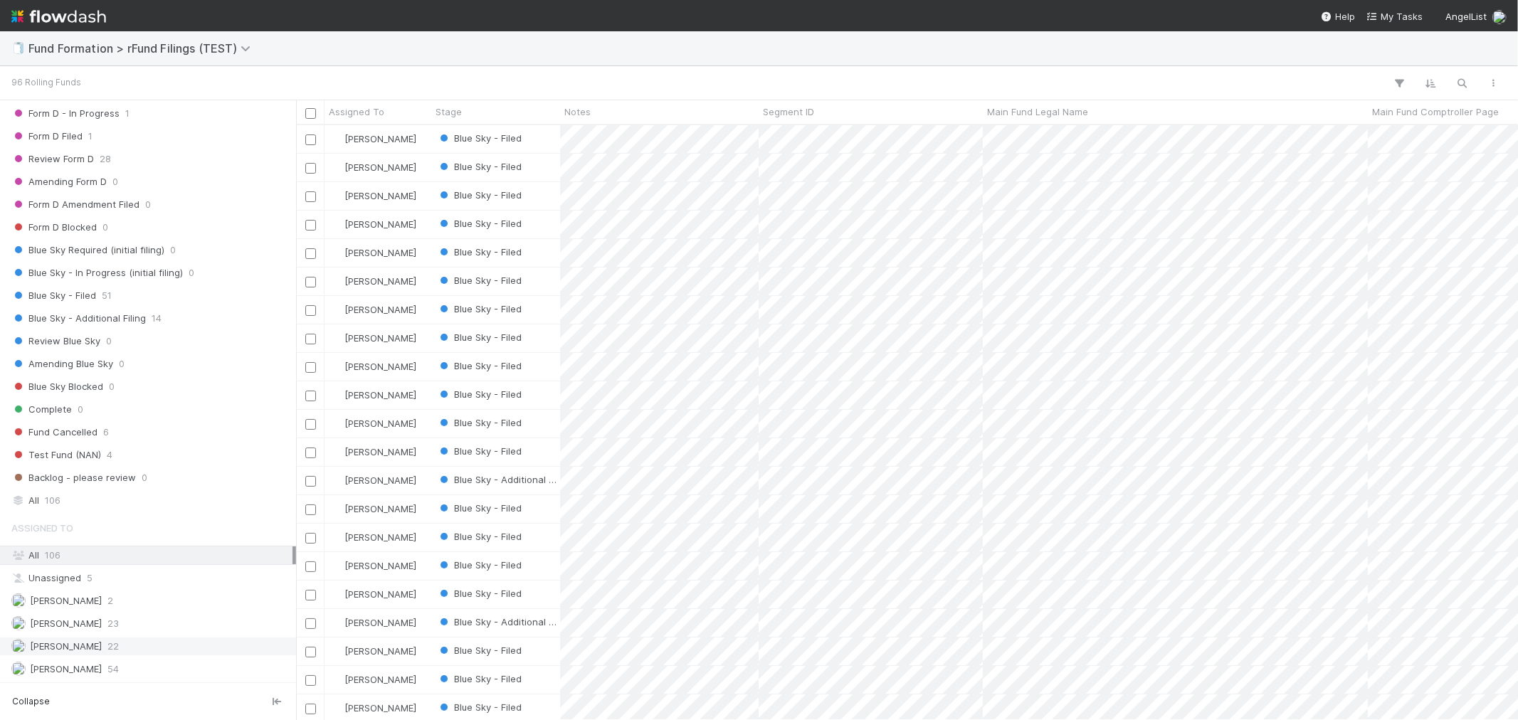
click at [107, 652] on span "22" at bounding box center [112, 647] width 11 height 18
click at [64, 19] on img at bounding box center [58, 16] width 95 height 24
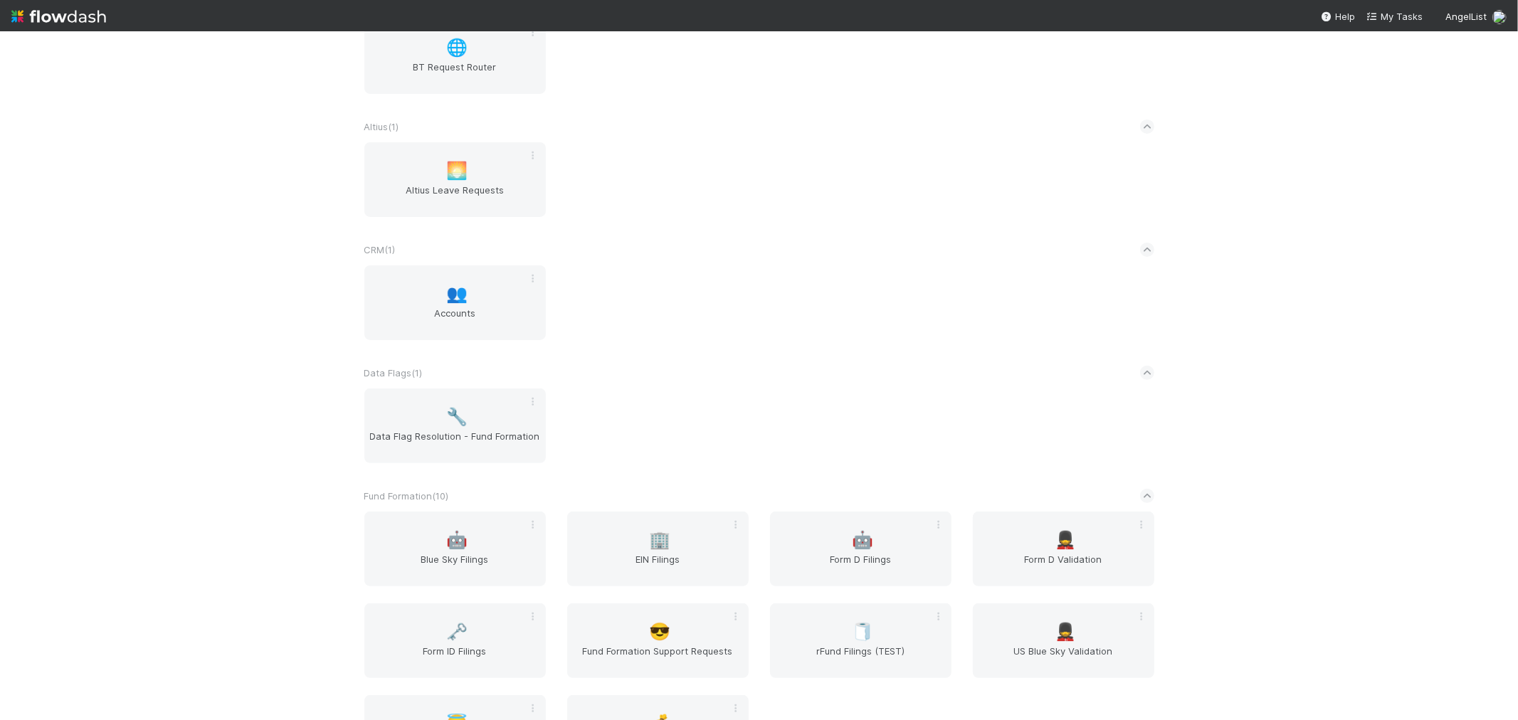
scroll to position [237, 0]
click at [448, 555] on span "Blue Sky Filings" at bounding box center [455, 566] width 170 height 28
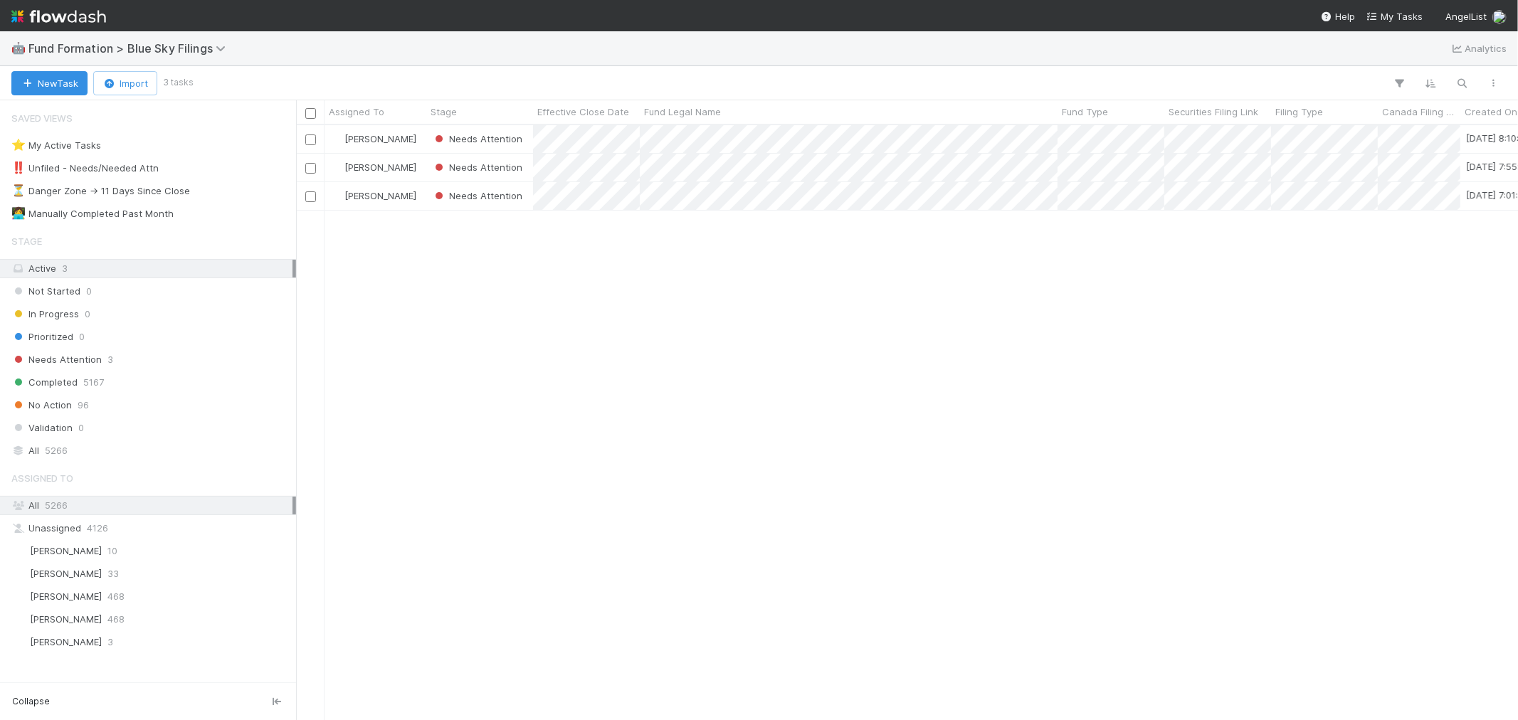
scroll to position [582, 1210]
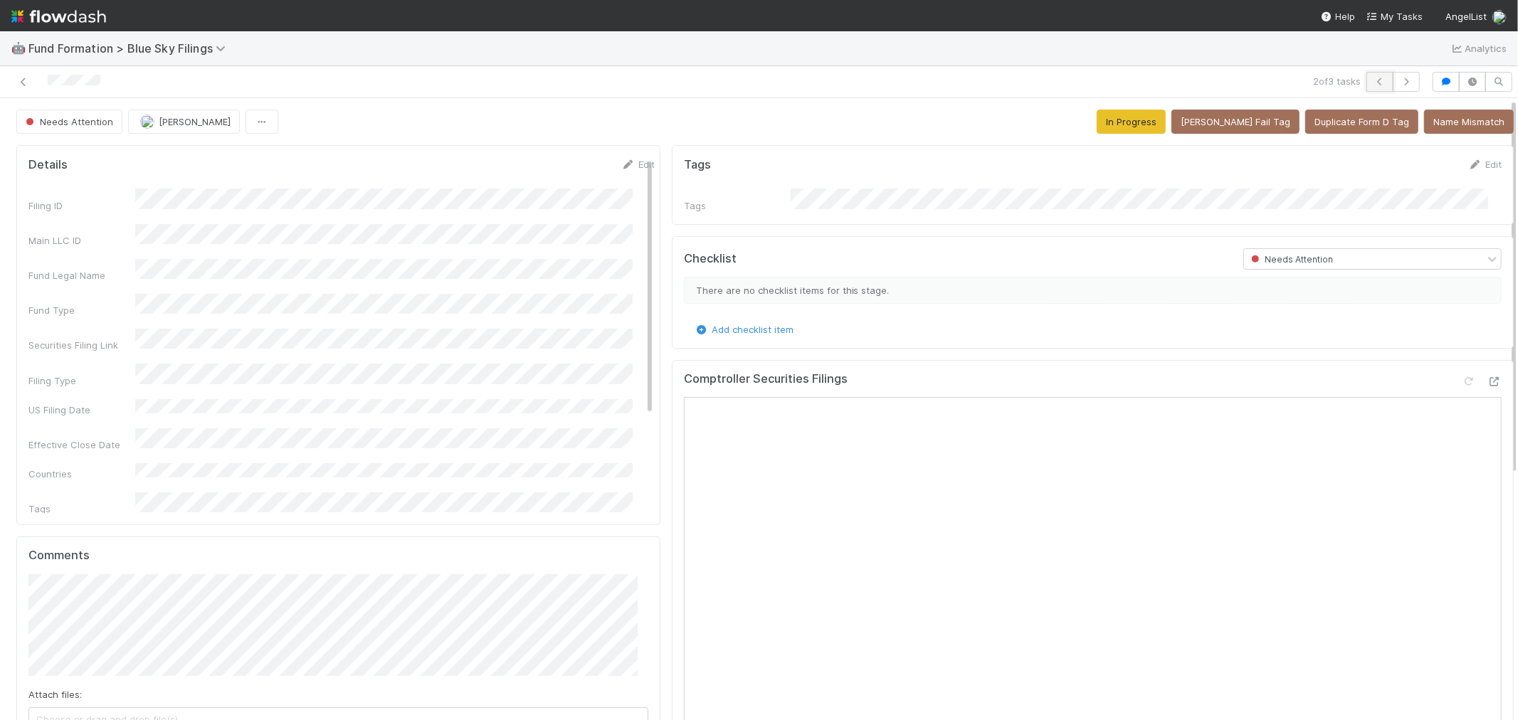
click at [1373, 78] on icon "button" at bounding box center [1380, 82] width 14 height 9
click at [1399, 78] on icon "button" at bounding box center [1406, 82] width 14 height 9
click at [26, 82] on icon at bounding box center [23, 82] width 14 height 9
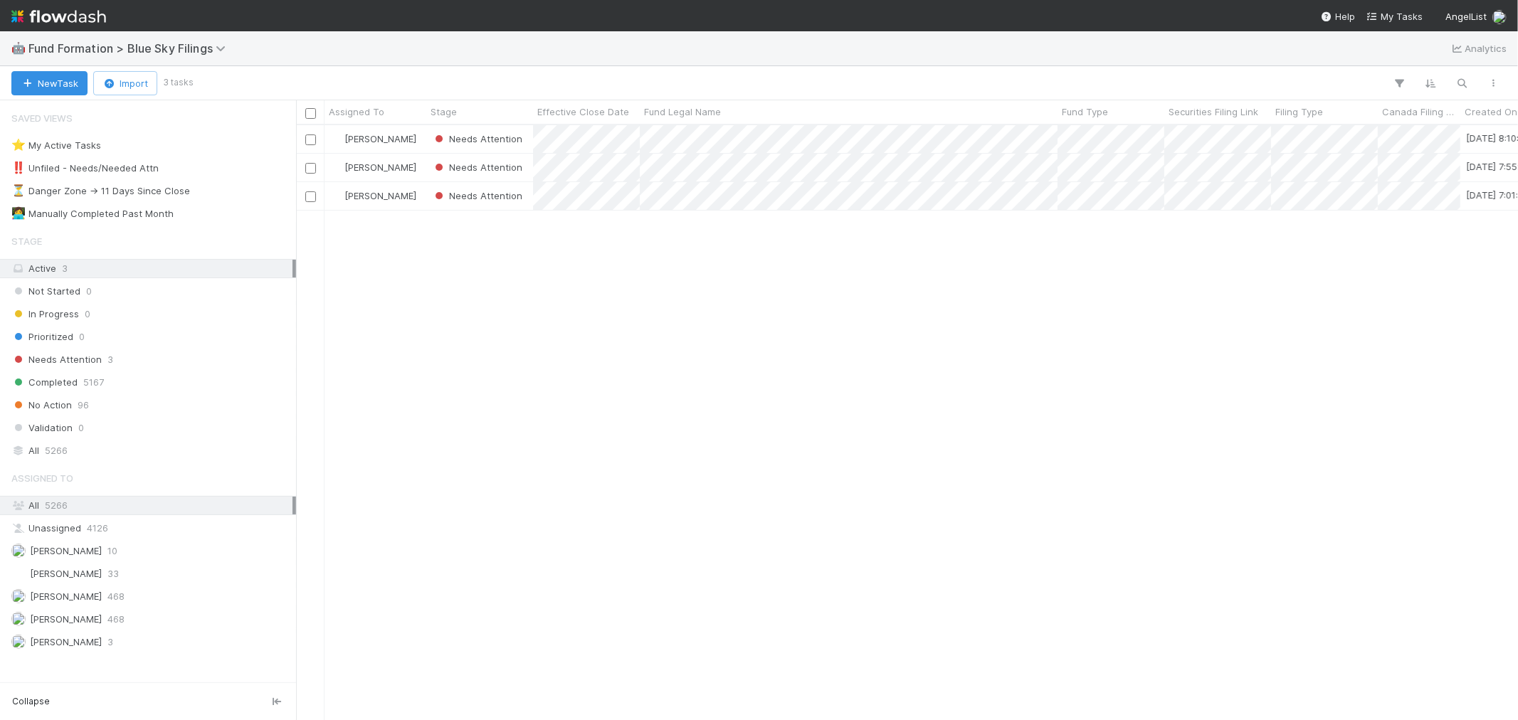
scroll to position [582, 1210]
click at [162, 149] on div "⭐ My Active Tasks 2" at bounding box center [151, 146] width 281 height 18
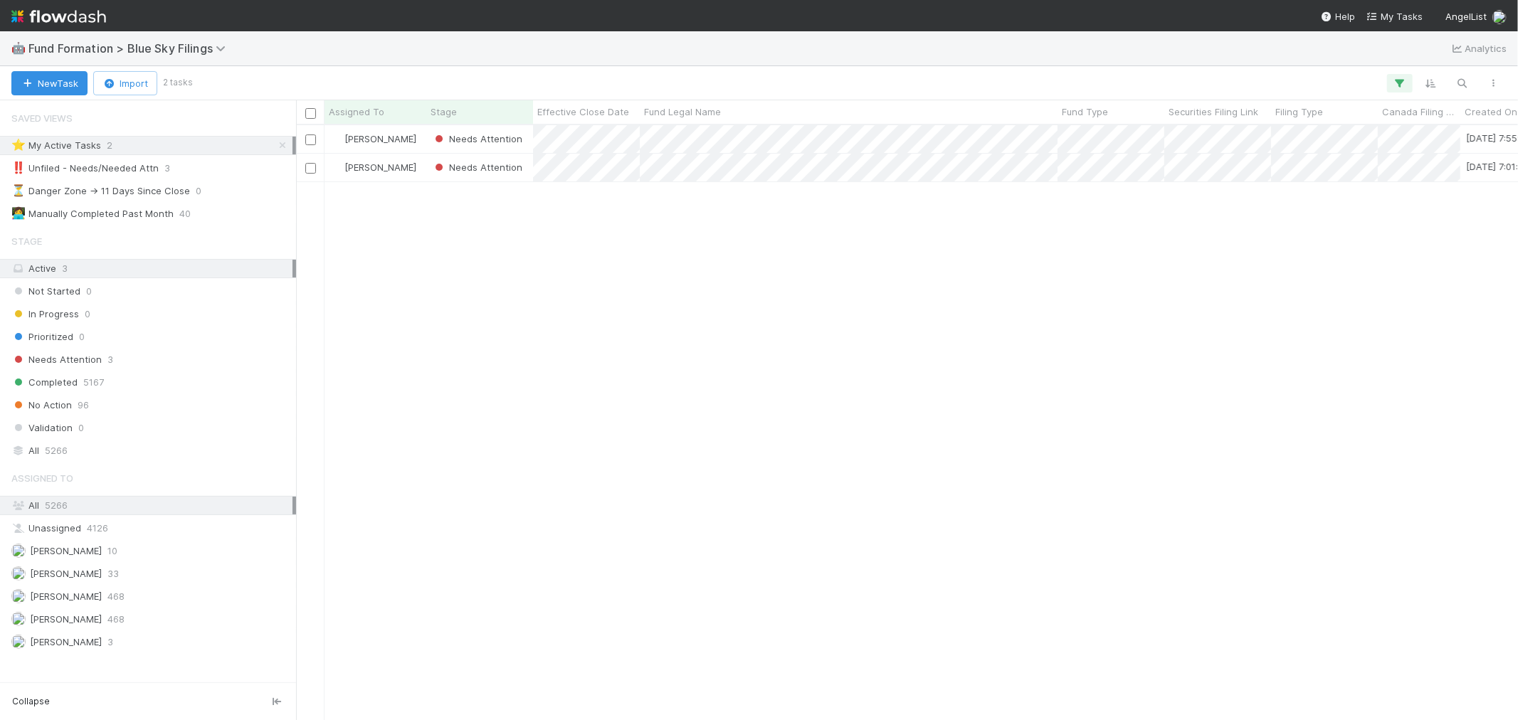
scroll to position [582, 1210]
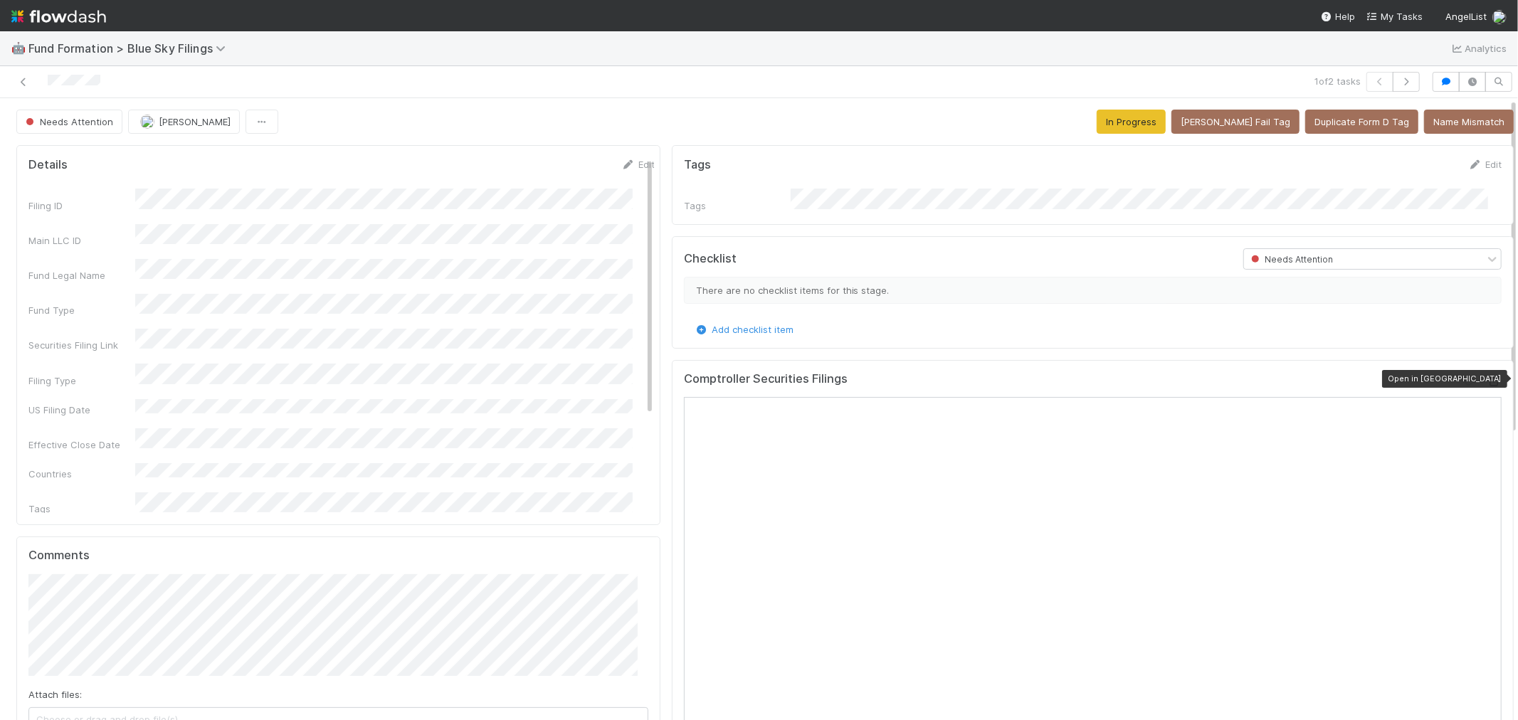
click at [1488, 380] on icon at bounding box center [1495, 381] width 14 height 9
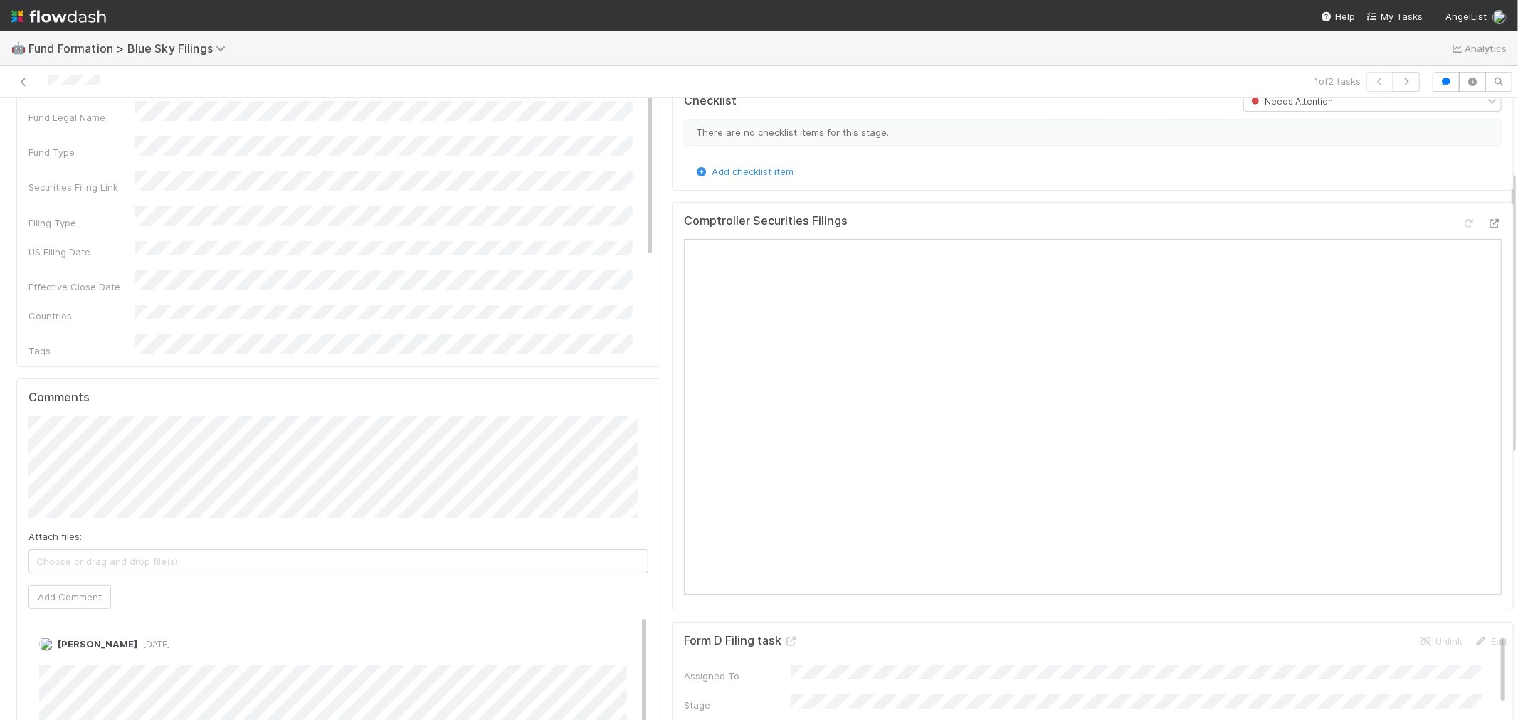
click at [216, 564] on span "Choose or drag and drop file(s)" at bounding box center [338, 561] width 619 height 23
click at [91, 606] on button "Add Comment" at bounding box center [69, 597] width 83 height 24
click at [135, 564] on span "Choose or drag and drop file(s)" at bounding box center [338, 561] width 619 height 23
click at [69, 598] on button "Add Comment" at bounding box center [69, 597] width 83 height 24
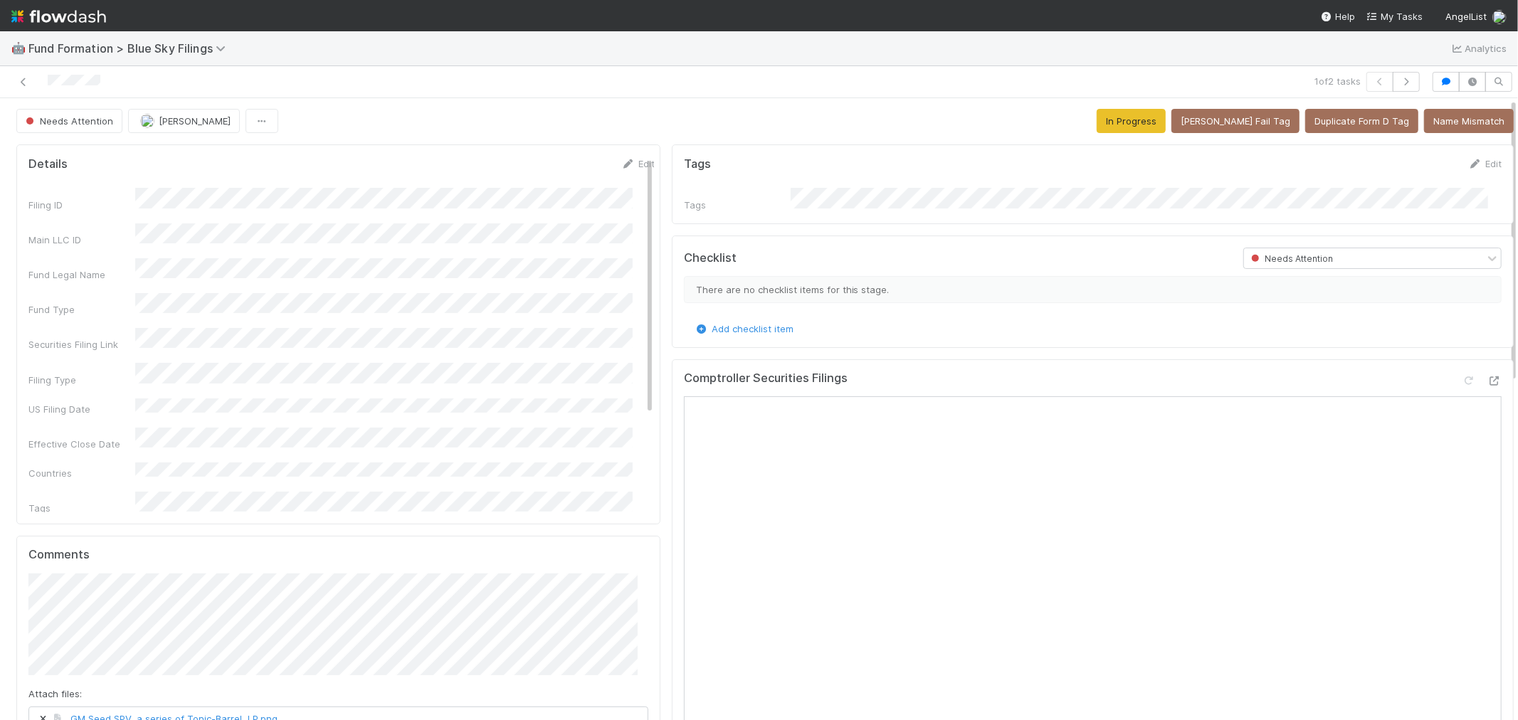
scroll to position [0, 0]
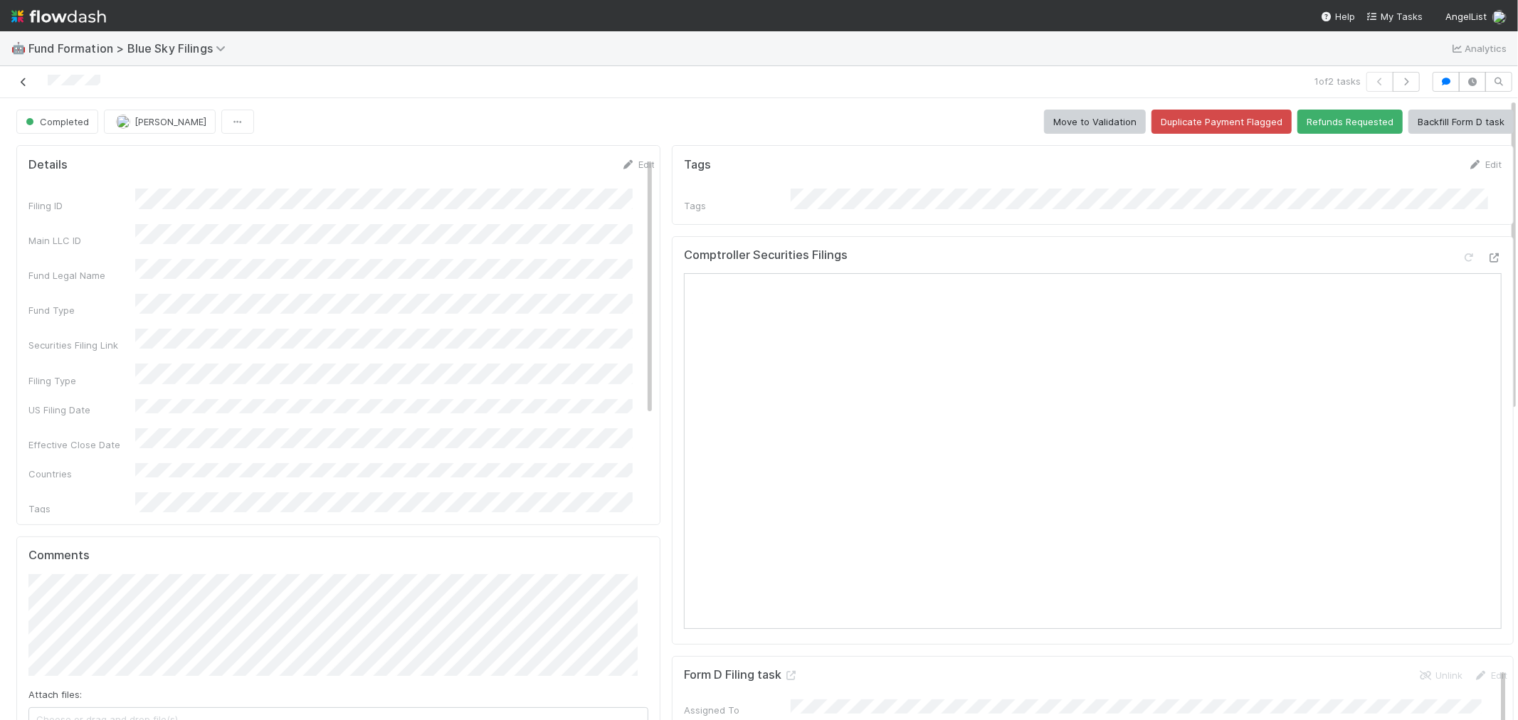
click at [26, 81] on icon at bounding box center [23, 82] width 14 height 9
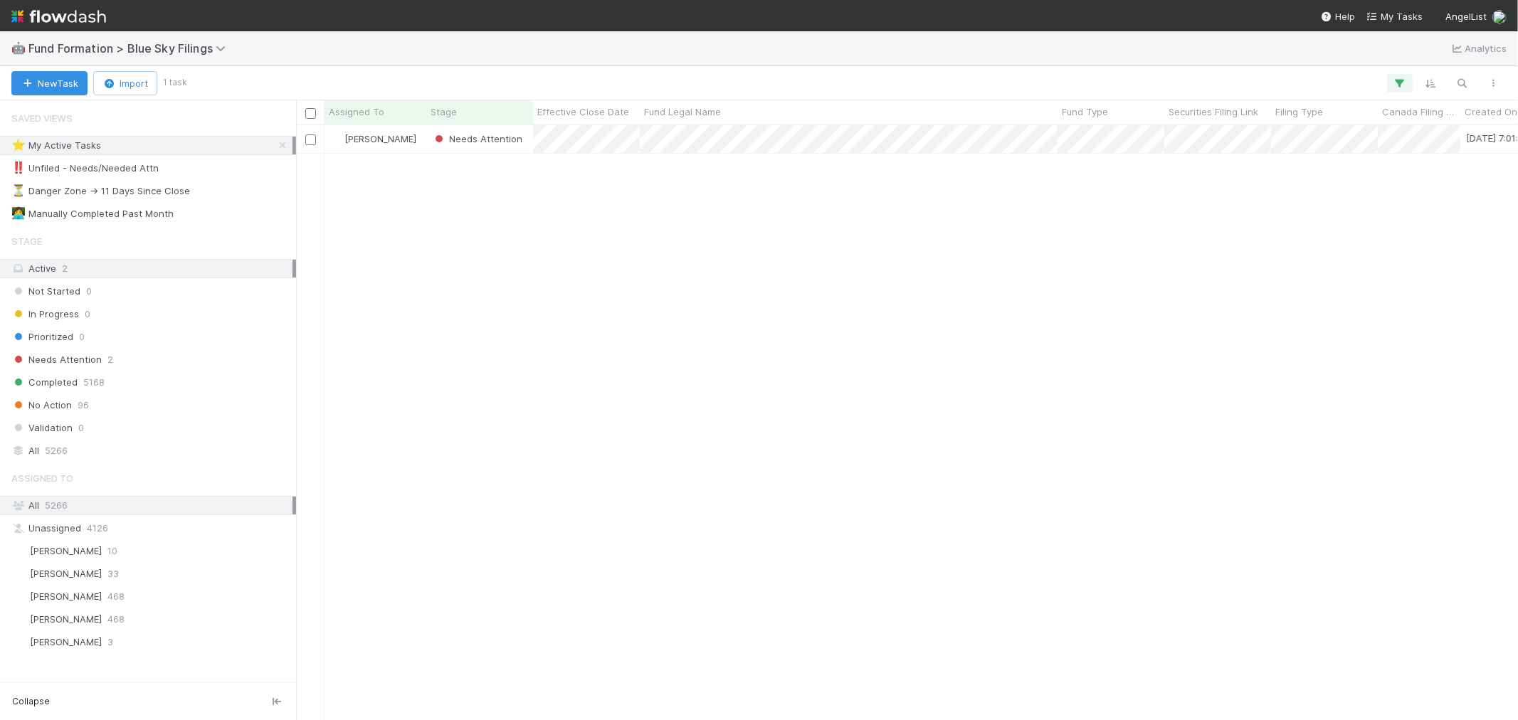
scroll to position [582, 1210]
click at [282, 149] on icon at bounding box center [282, 145] width 14 height 9
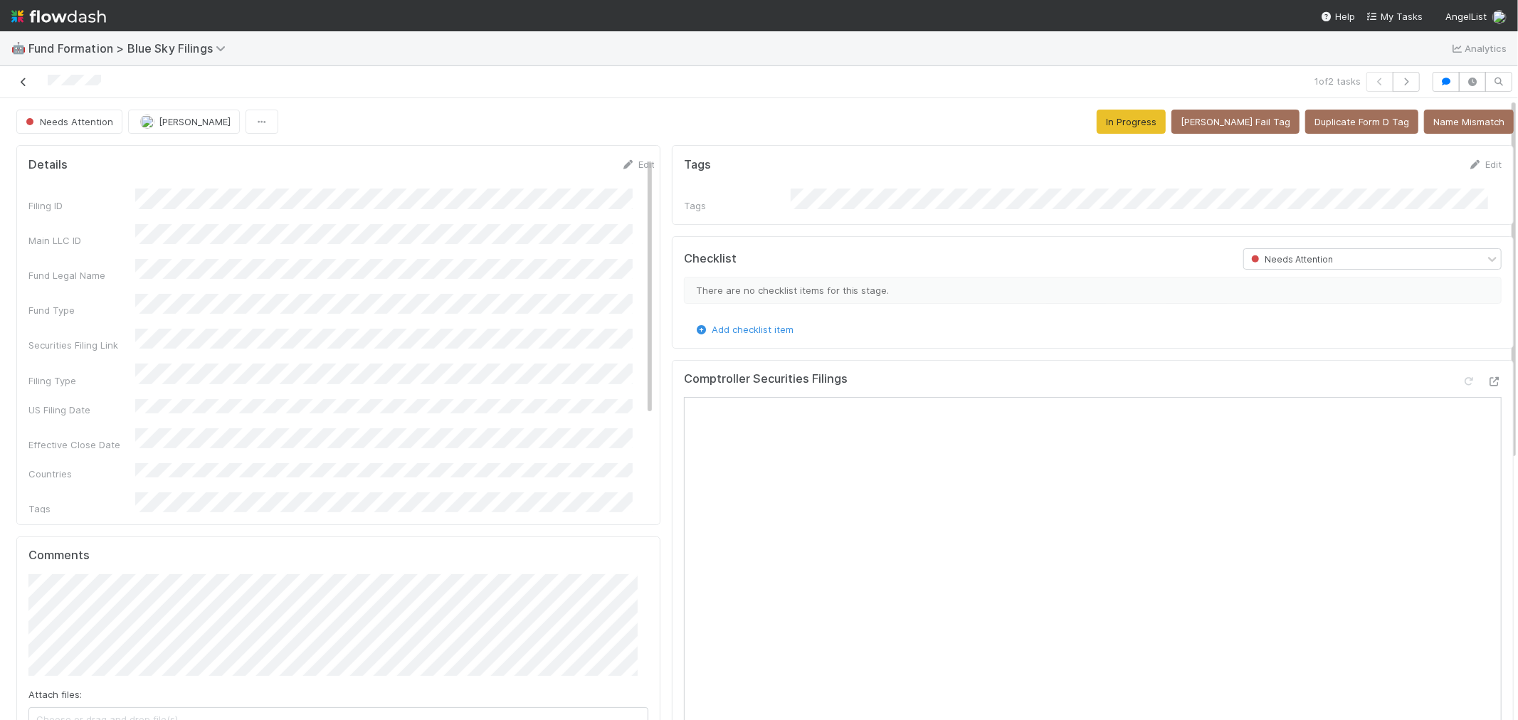
click at [25, 87] on icon at bounding box center [23, 82] width 14 height 9
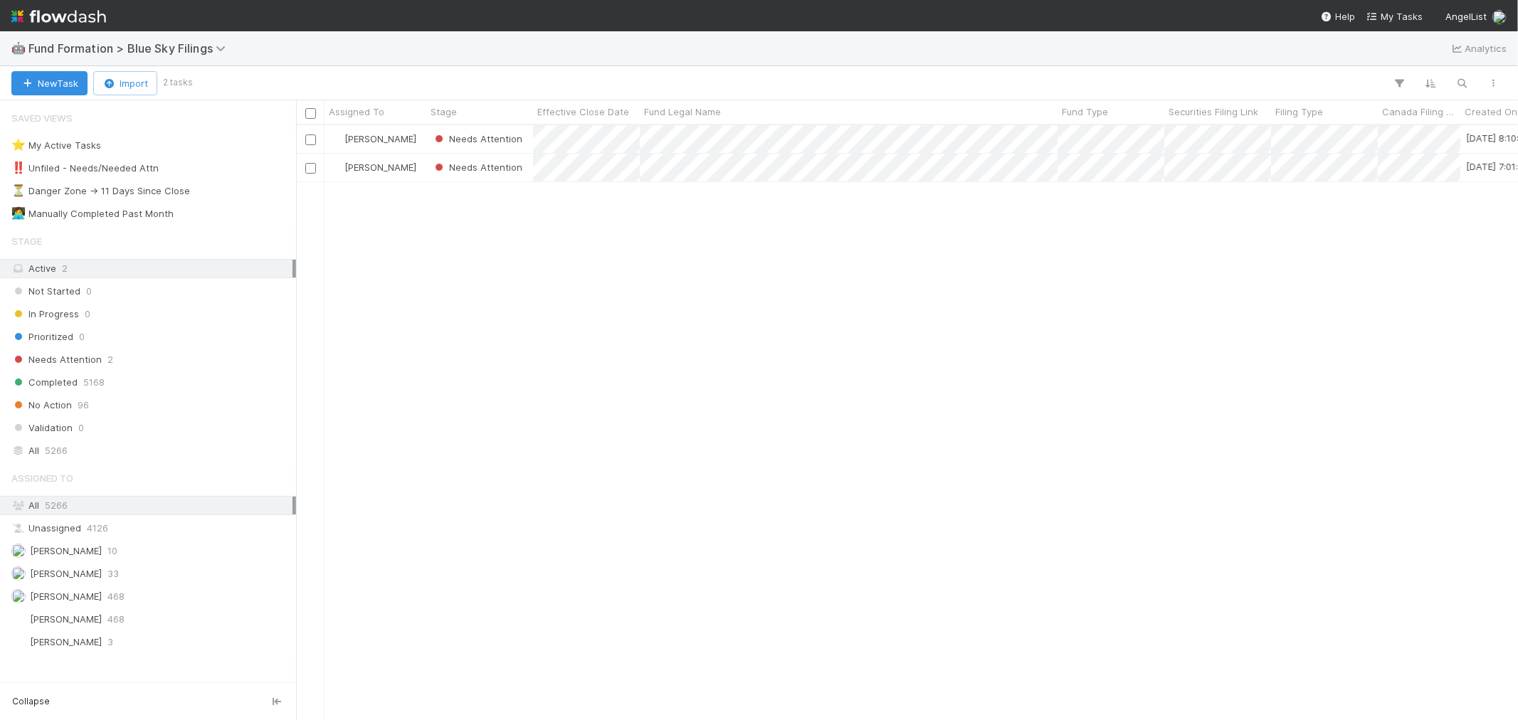
scroll to position [582, 1210]
click at [67, 1] on link at bounding box center [58, 16] width 95 height 32
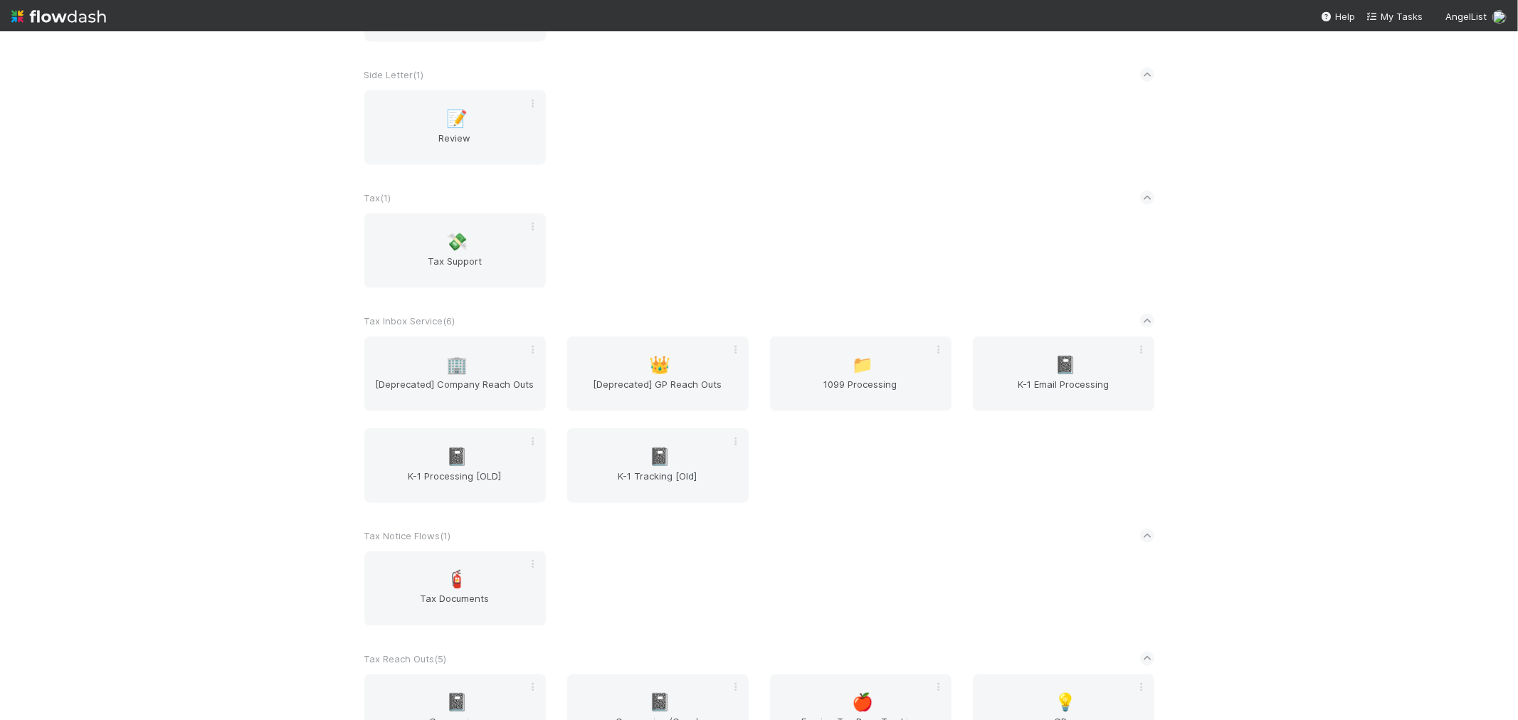
scroll to position [1898, 0]
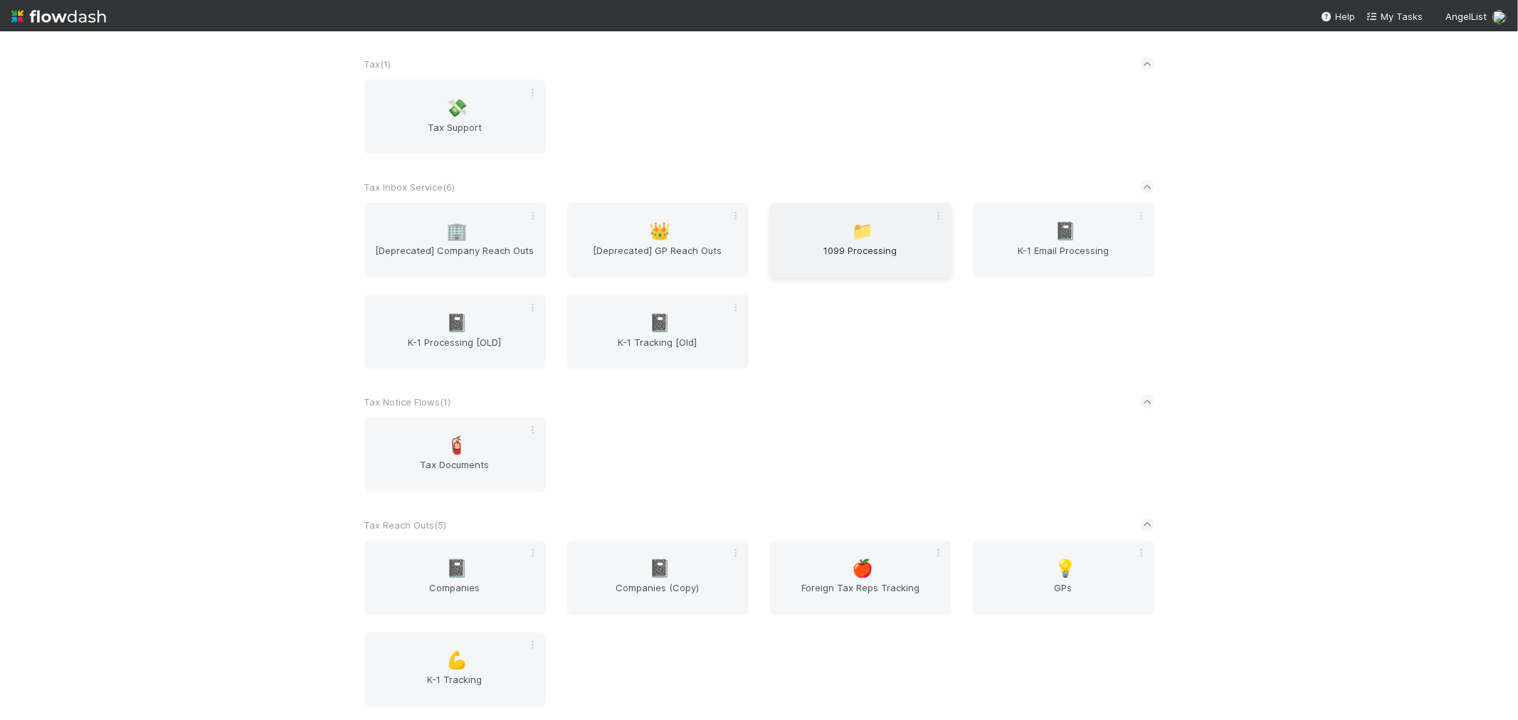
click at [842, 223] on div "📁 1099 Processing" at bounding box center [860, 240] width 181 height 75
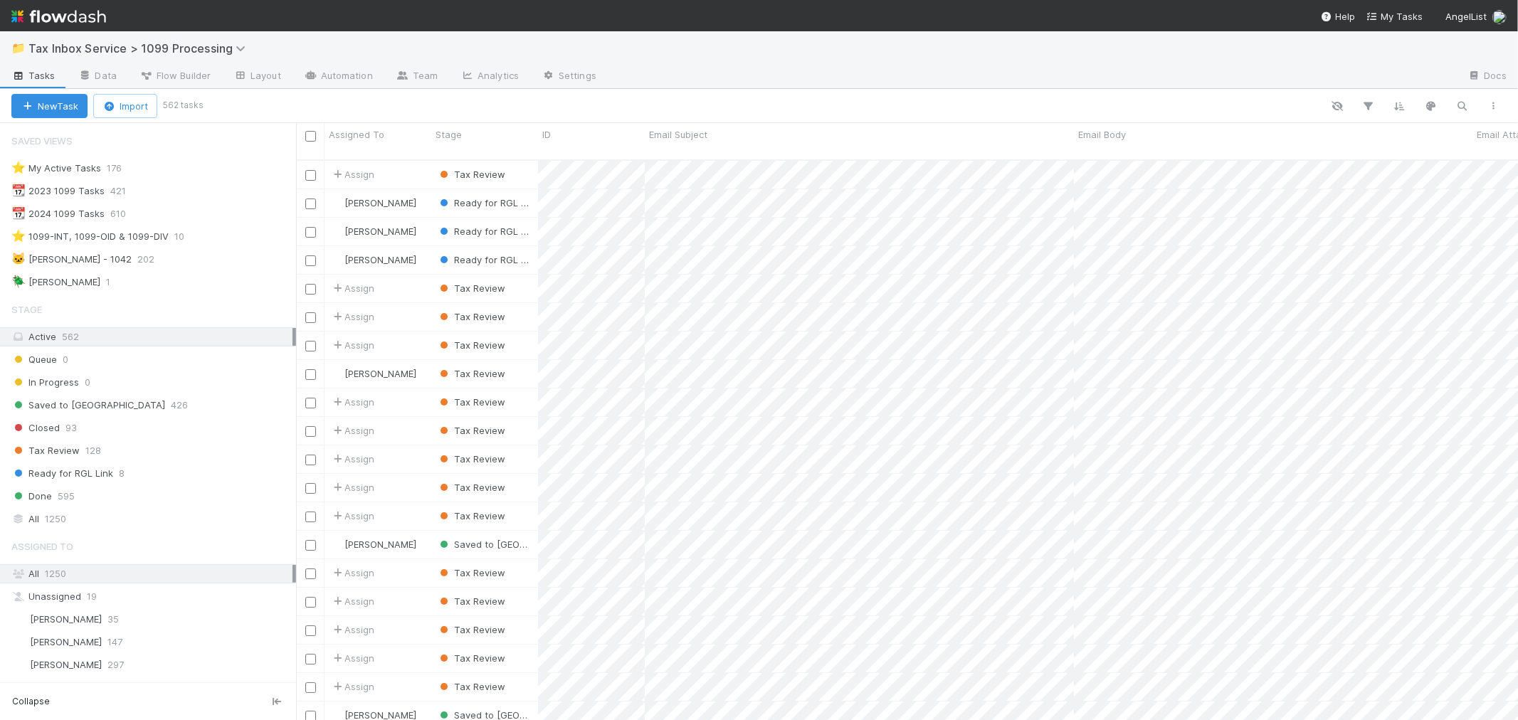
scroll to position [560, 1210]
click at [151, 361] on div "Queue 0" at bounding box center [153, 360] width 285 height 18
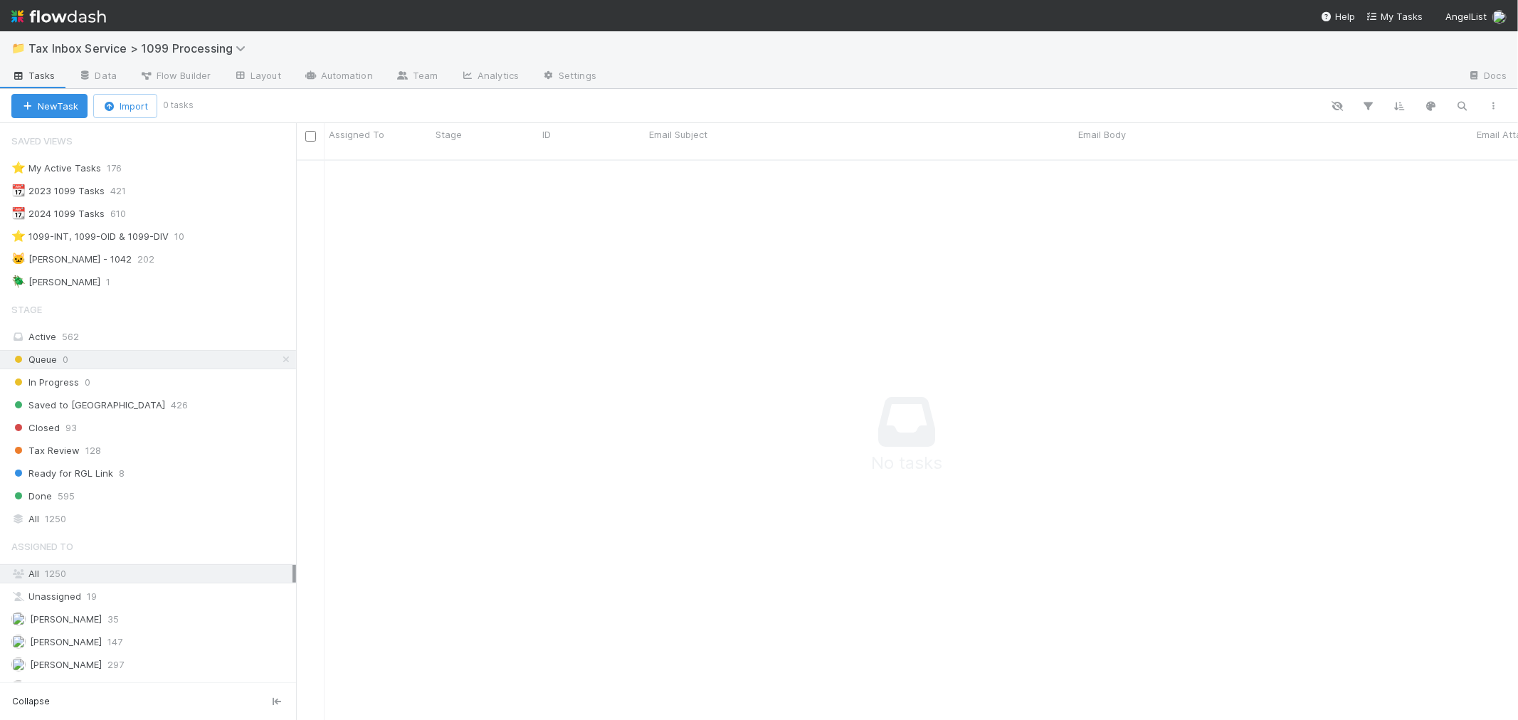
scroll to position [549, 1198]
click at [78, 19] on img at bounding box center [58, 16] width 95 height 24
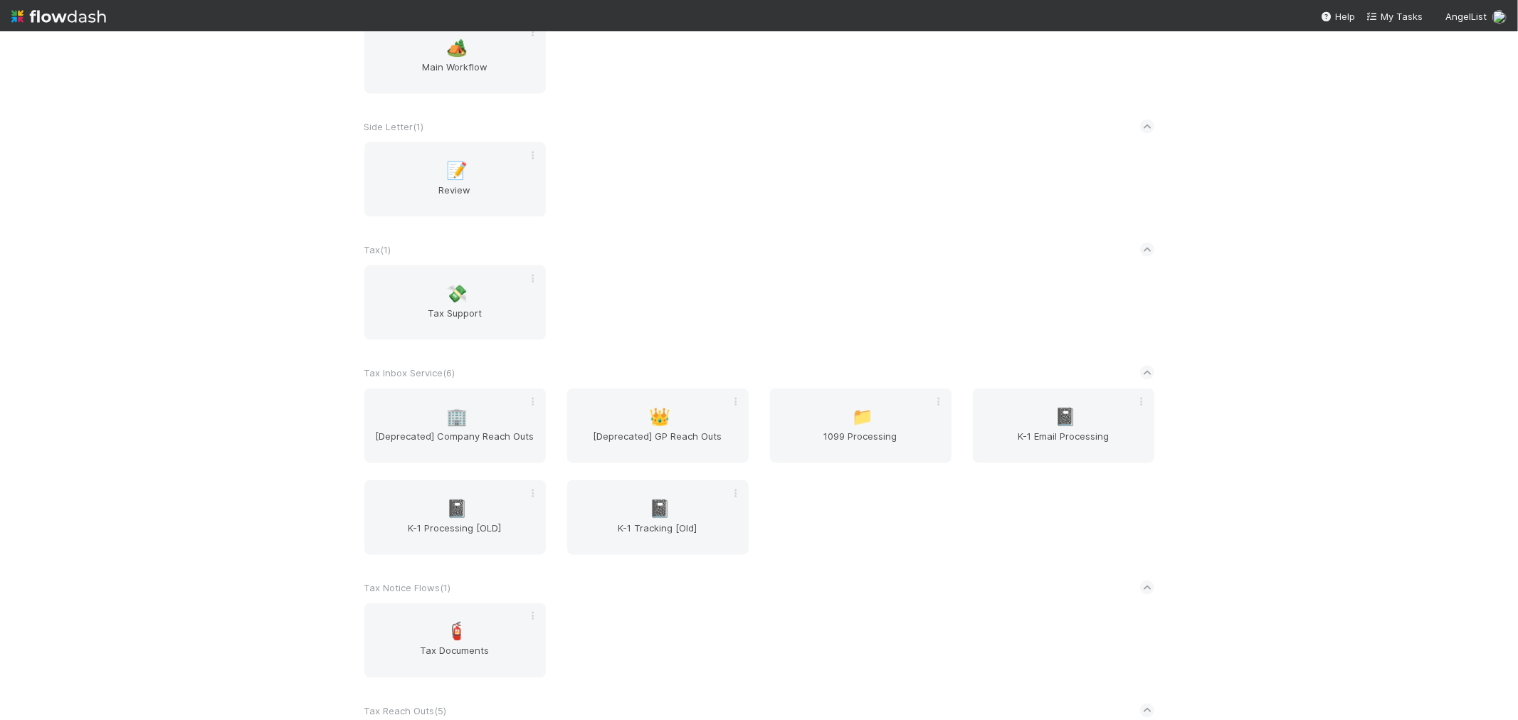
scroll to position [1606, 0]
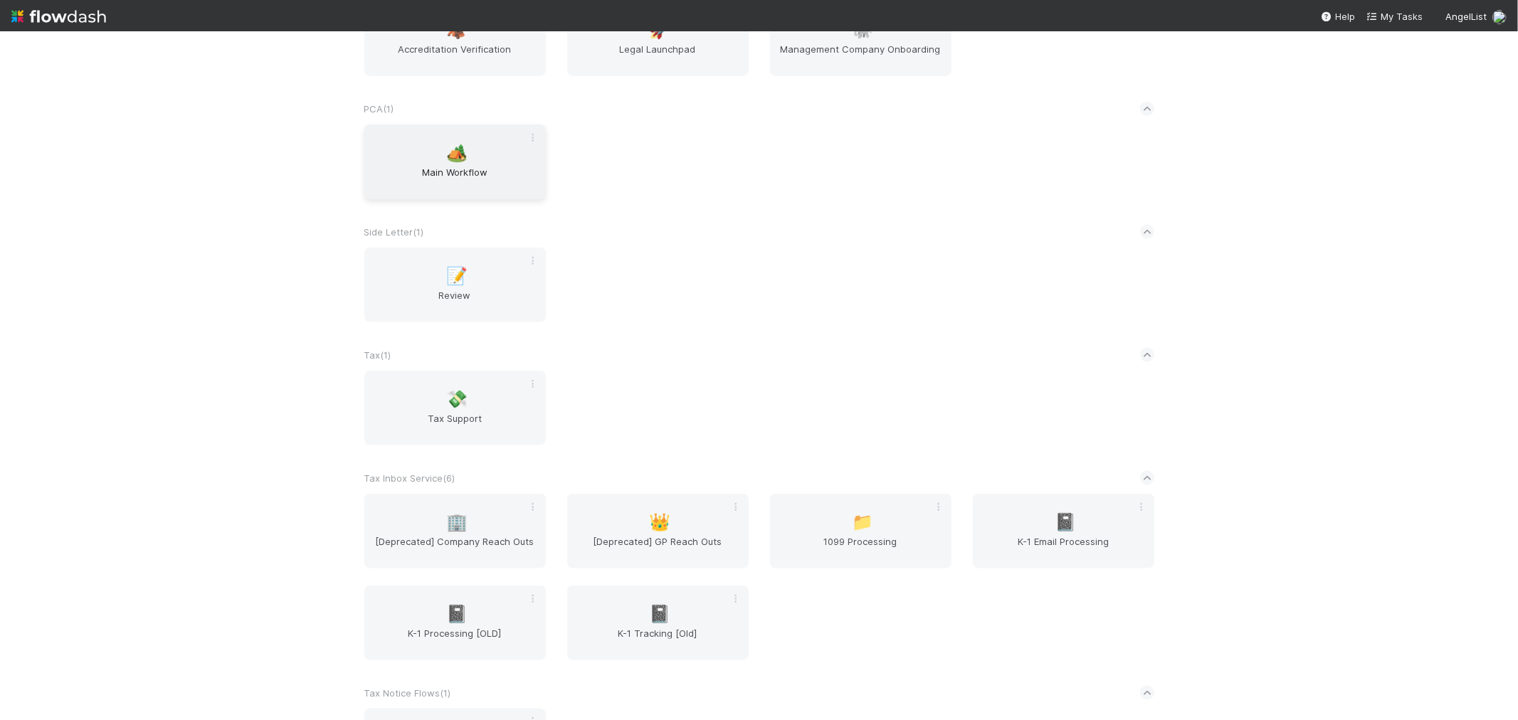
click at [501, 165] on span "Main Workflow" at bounding box center [455, 179] width 170 height 28
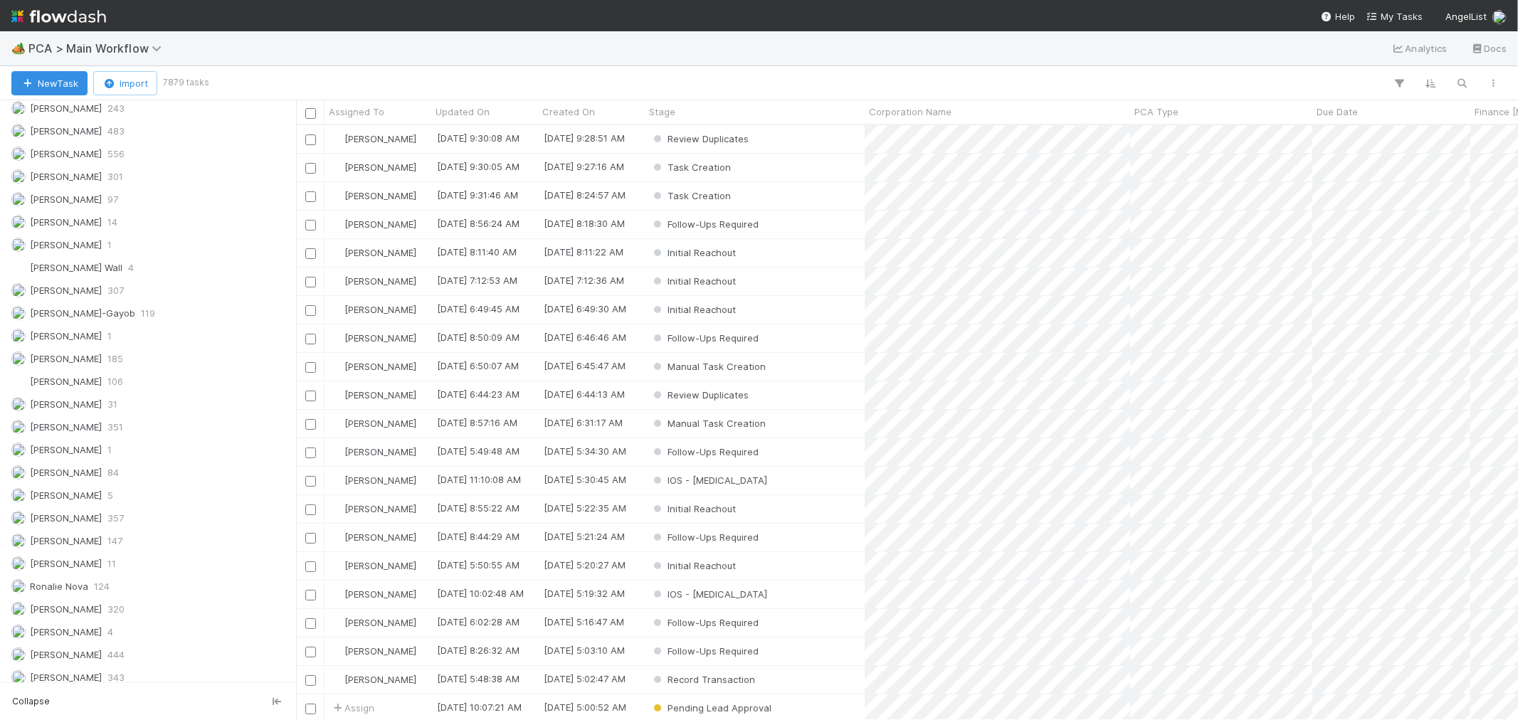
scroll to position [1994, 0]
click at [73, 12] on img at bounding box center [58, 16] width 95 height 24
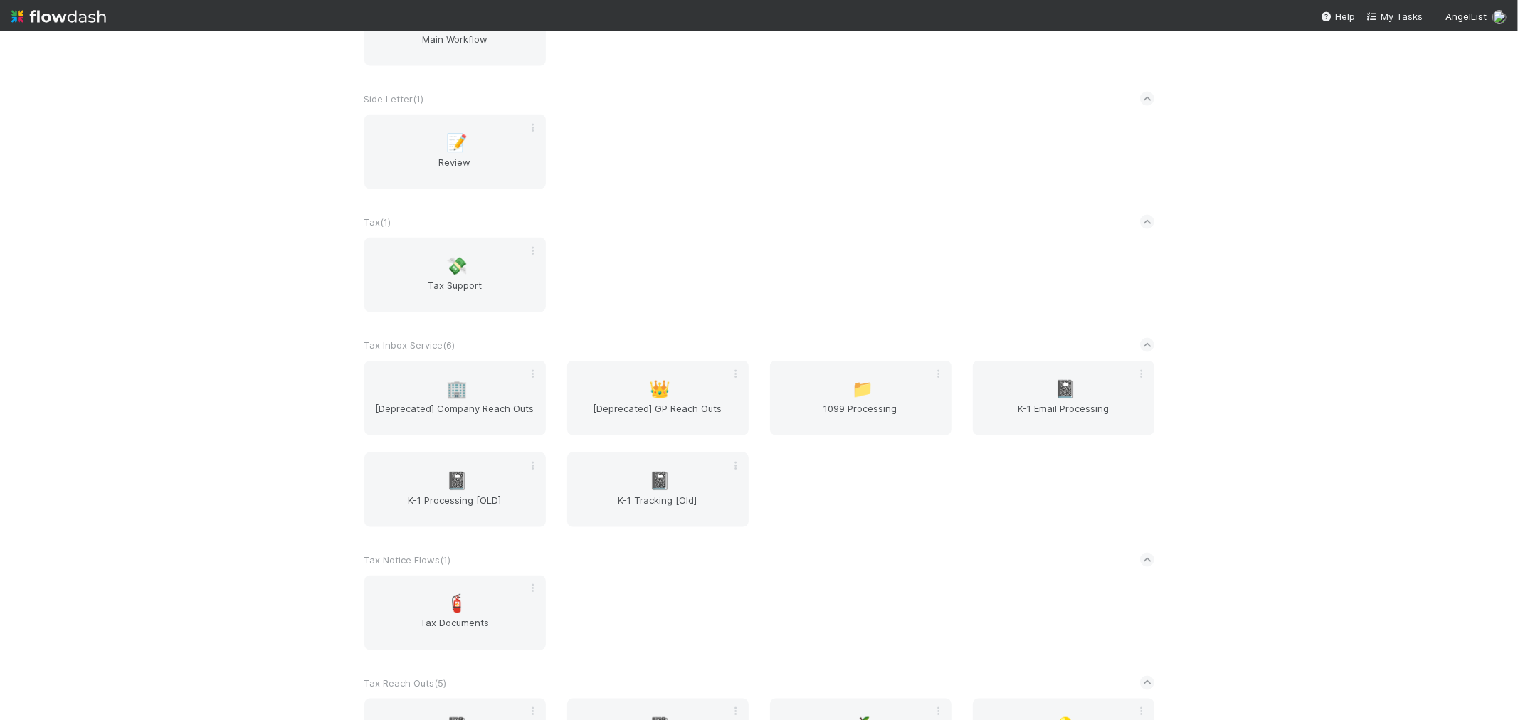
scroll to position [1923, 0]
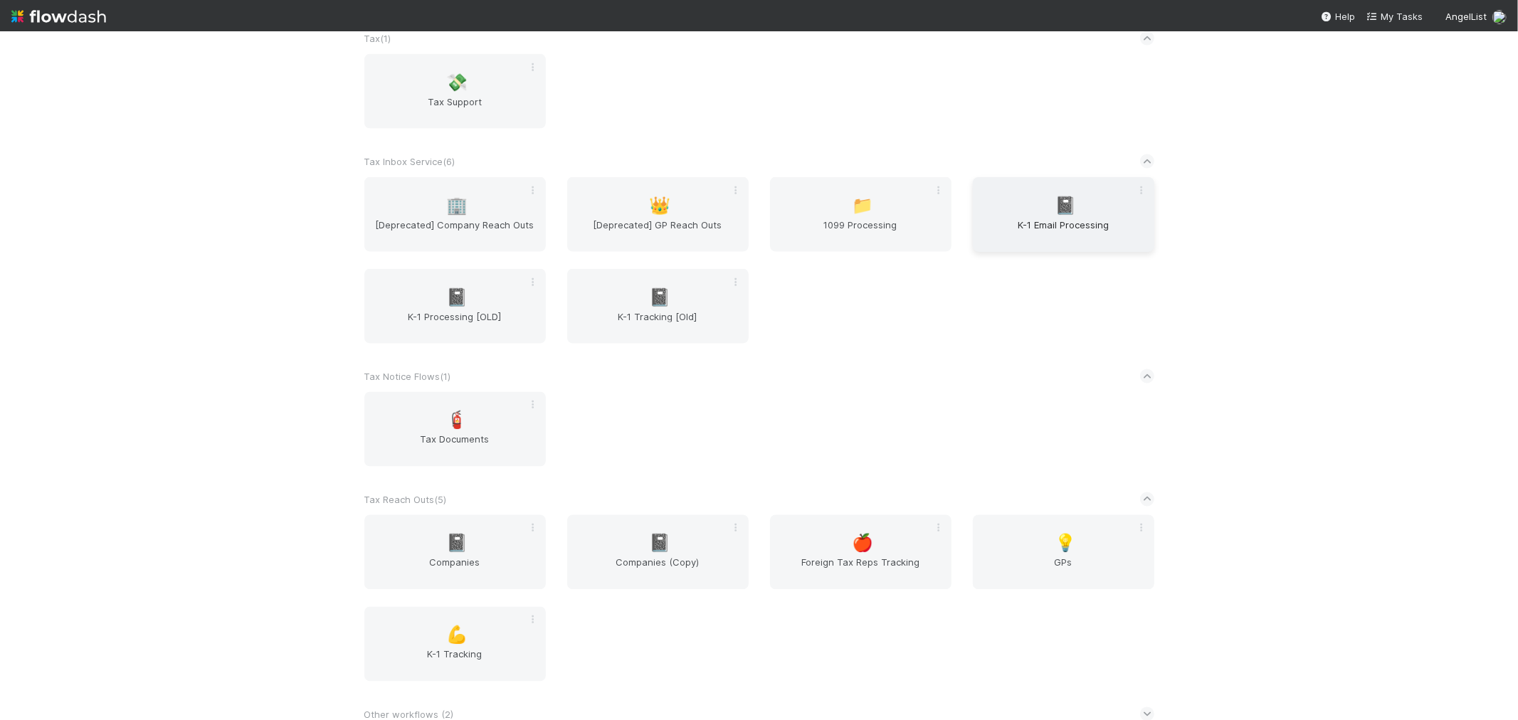
click at [1093, 205] on div "📓 K-1 Email Processing" at bounding box center [1063, 214] width 181 height 75
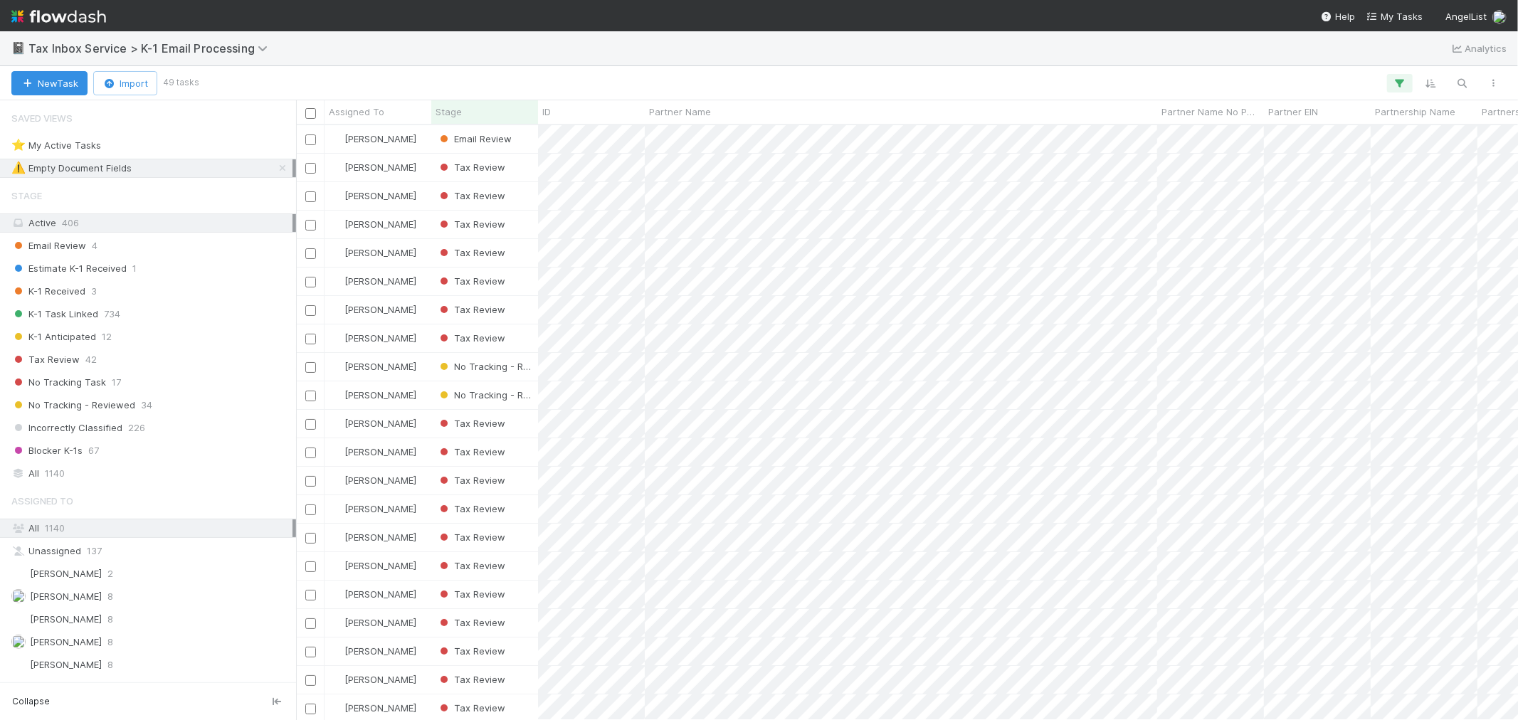
scroll to position [582, 1210]
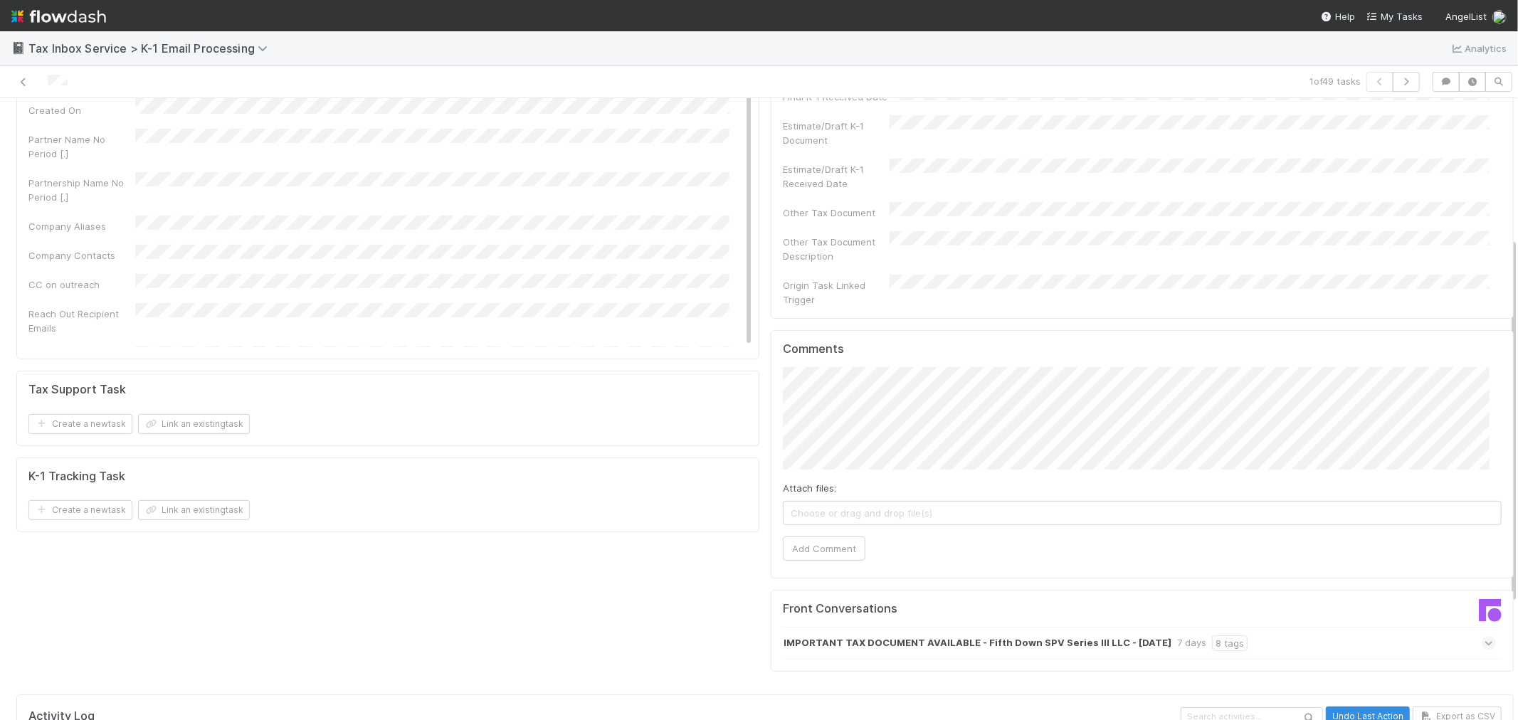
scroll to position [435, 0]
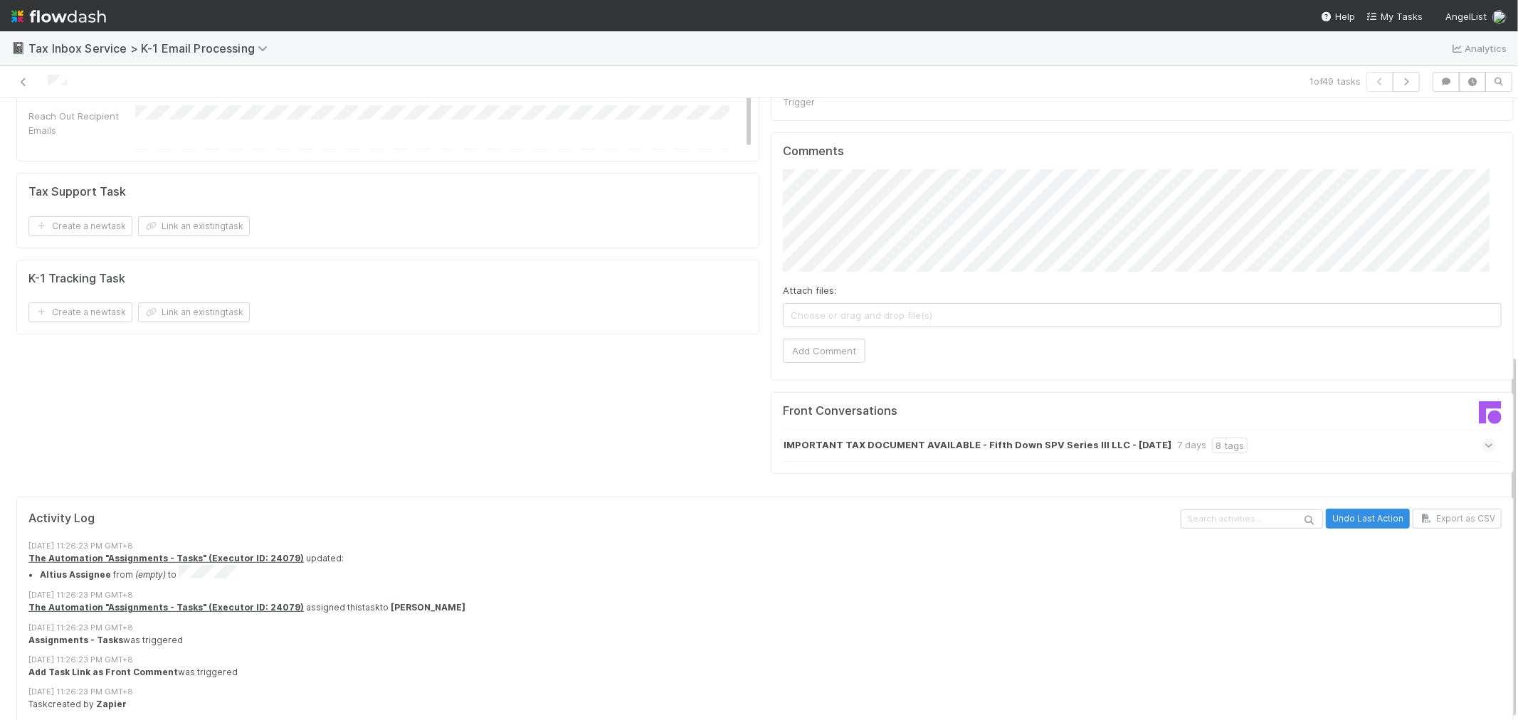
click at [1338, 429] on div "IMPORTANT TAX DOCUMENT AVAILABLE - Fifth Down SPV Series III LLC - December 31,…" at bounding box center [1139, 445] width 713 height 33
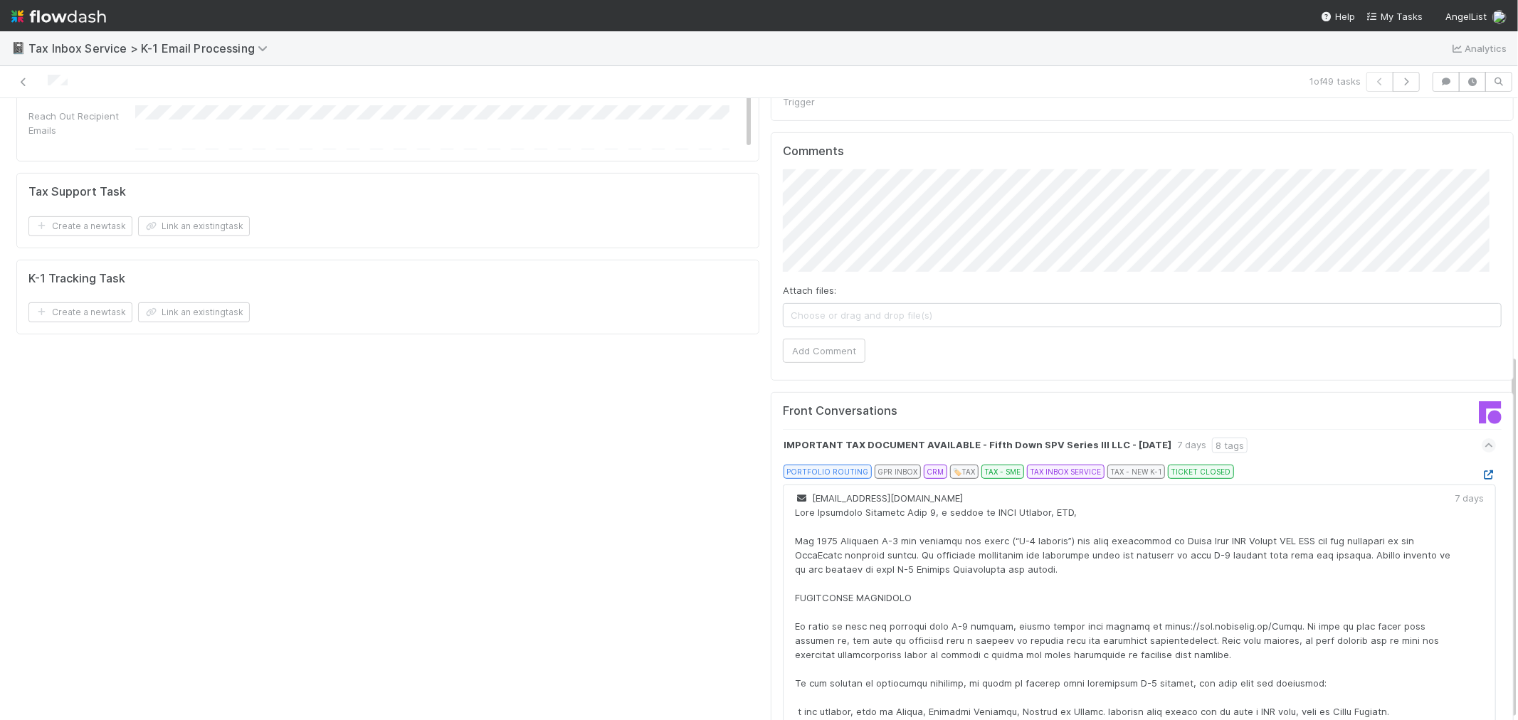
click at [1482, 470] on icon at bounding box center [1489, 474] width 14 height 9
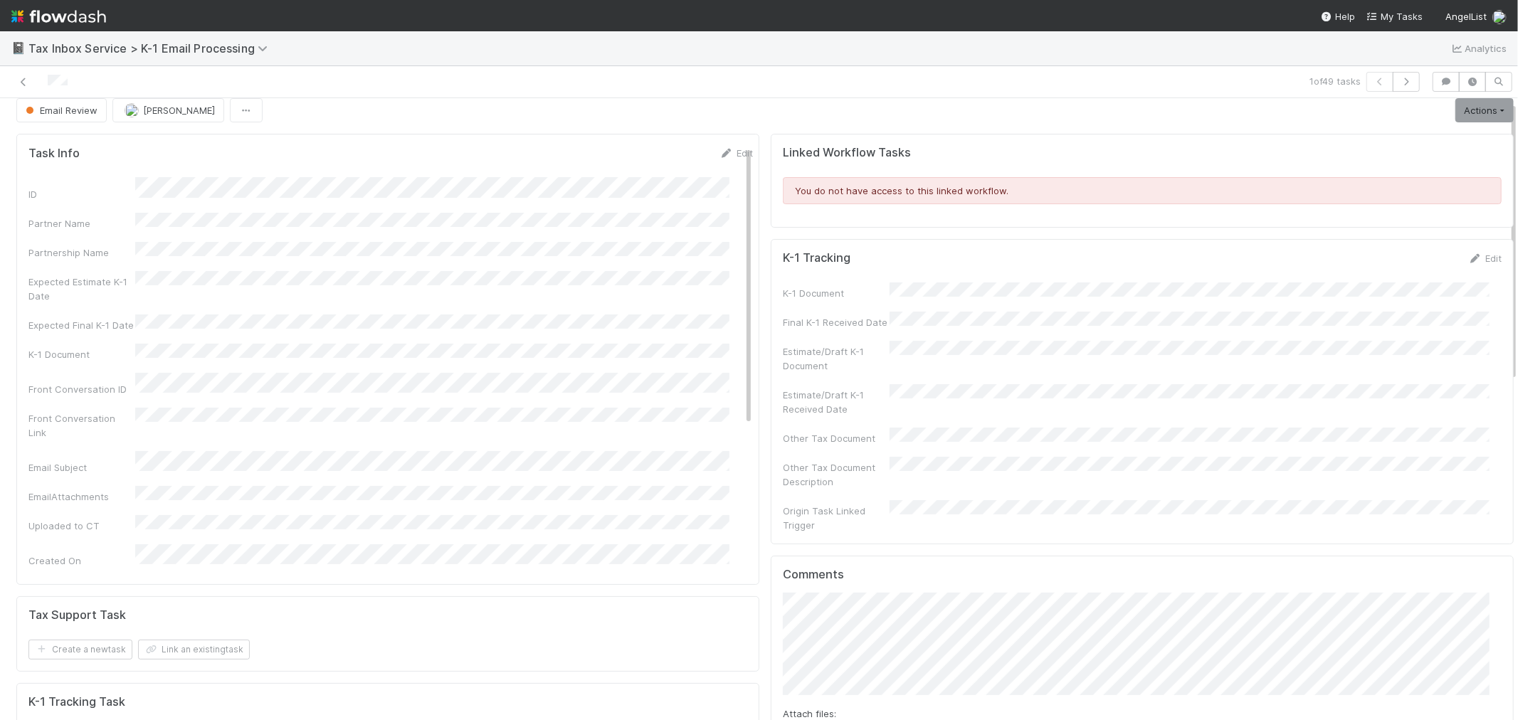
scroll to position [0, 0]
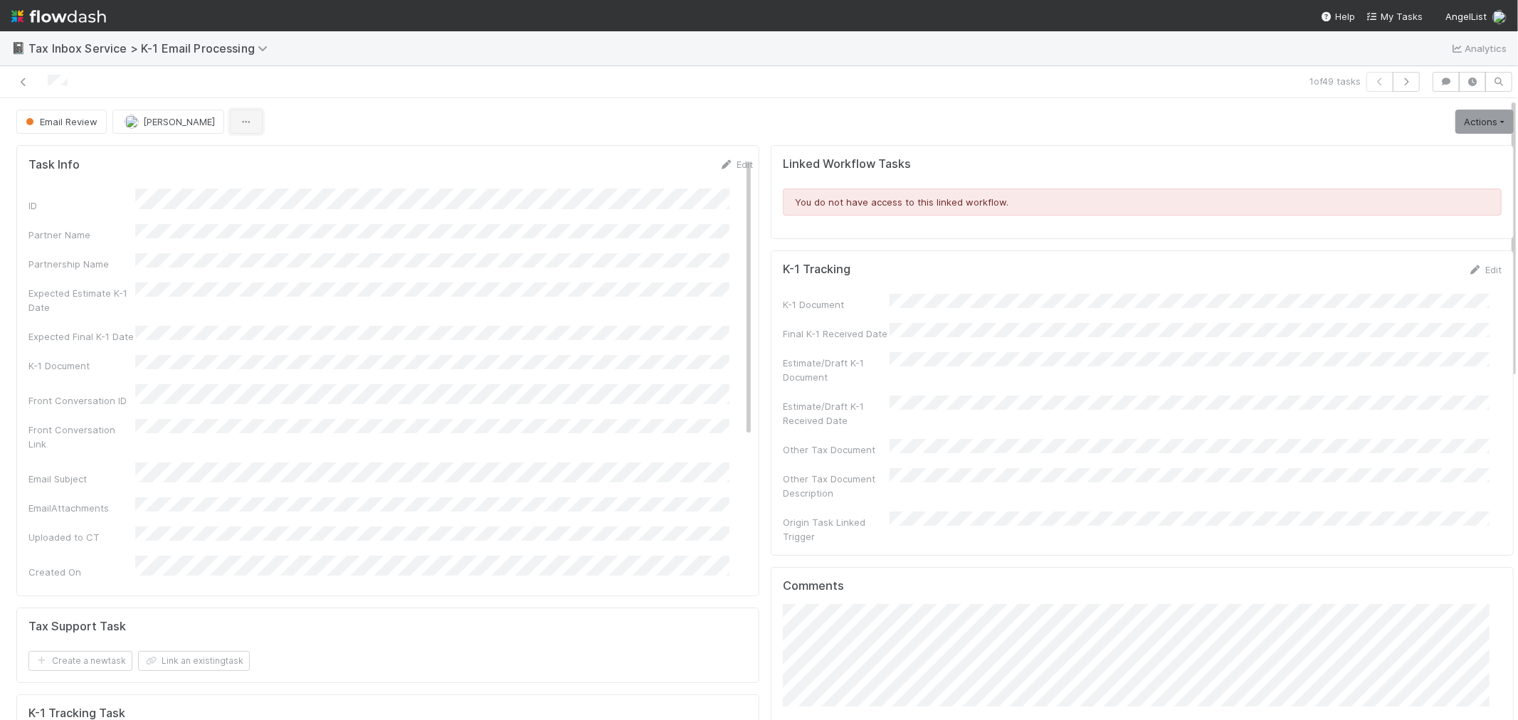
click at [241, 124] on icon "button" at bounding box center [246, 121] width 14 height 9
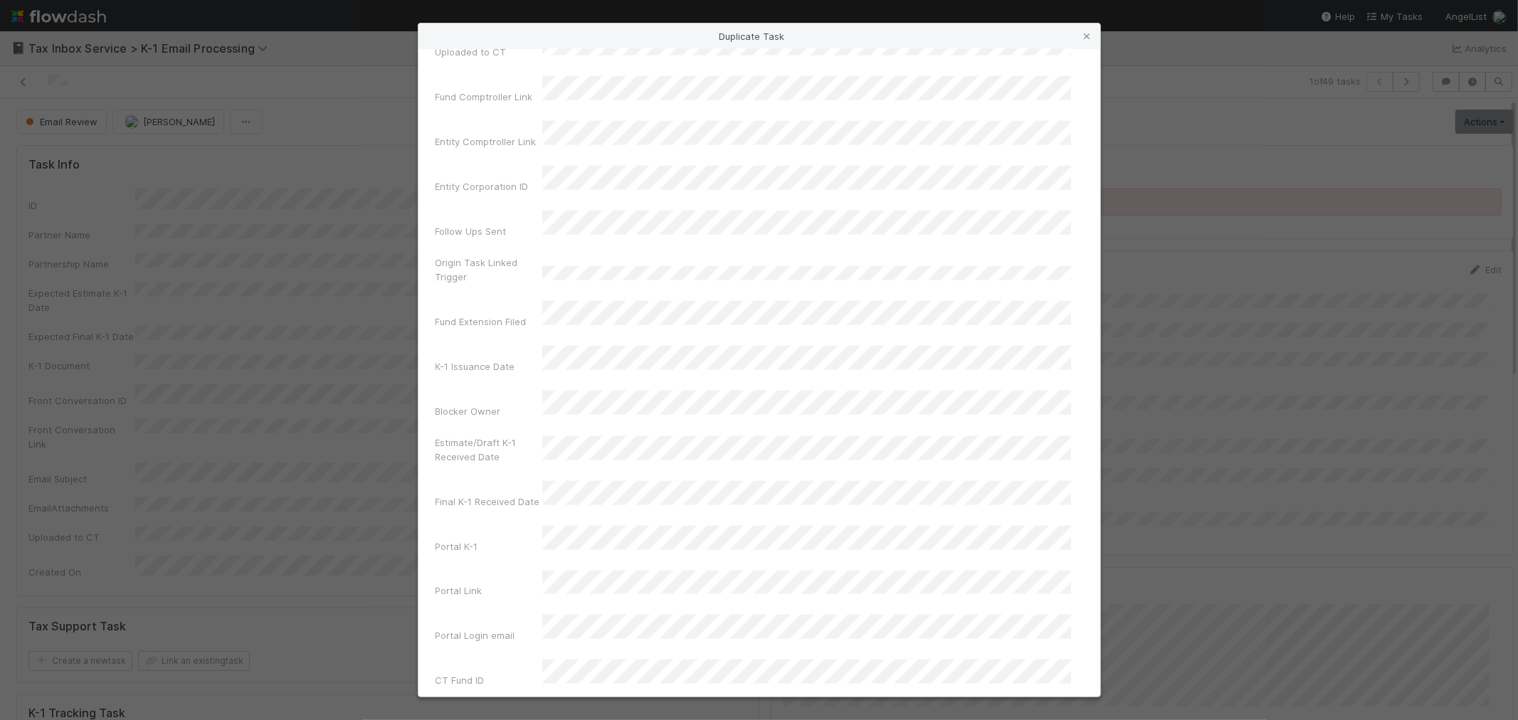
scroll to position [1344, 0]
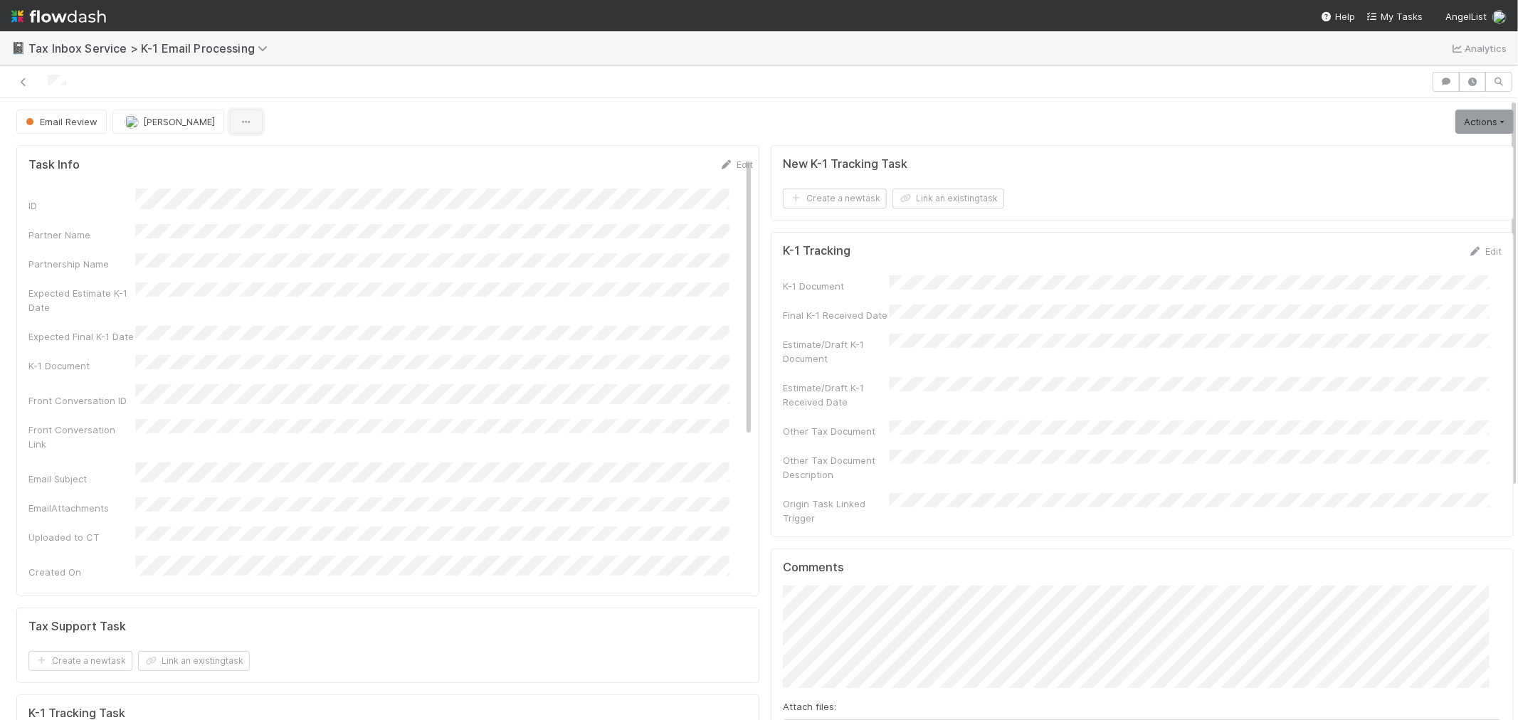
click at [240, 121] on icon "button" at bounding box center [246, 121] width 14 height 9
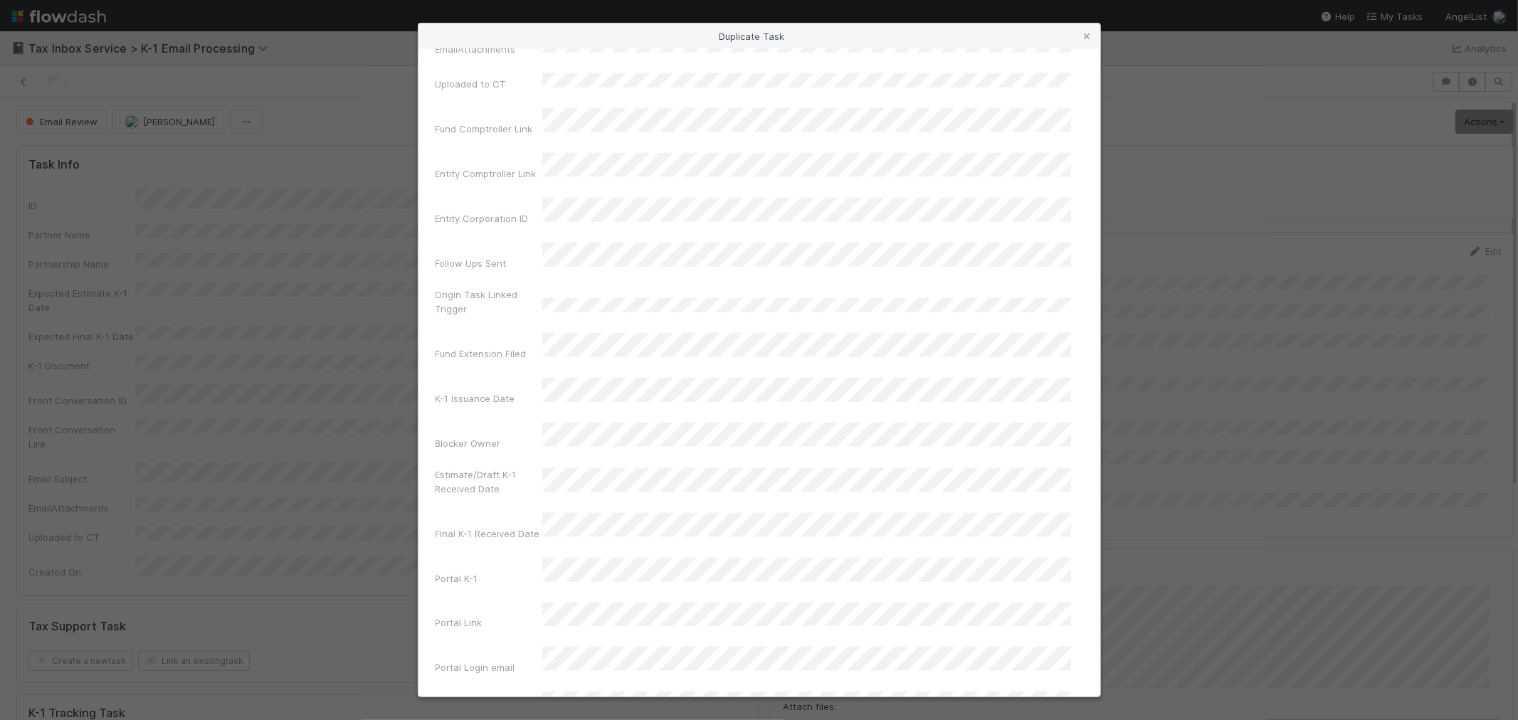
scroll to position [1344, 0]
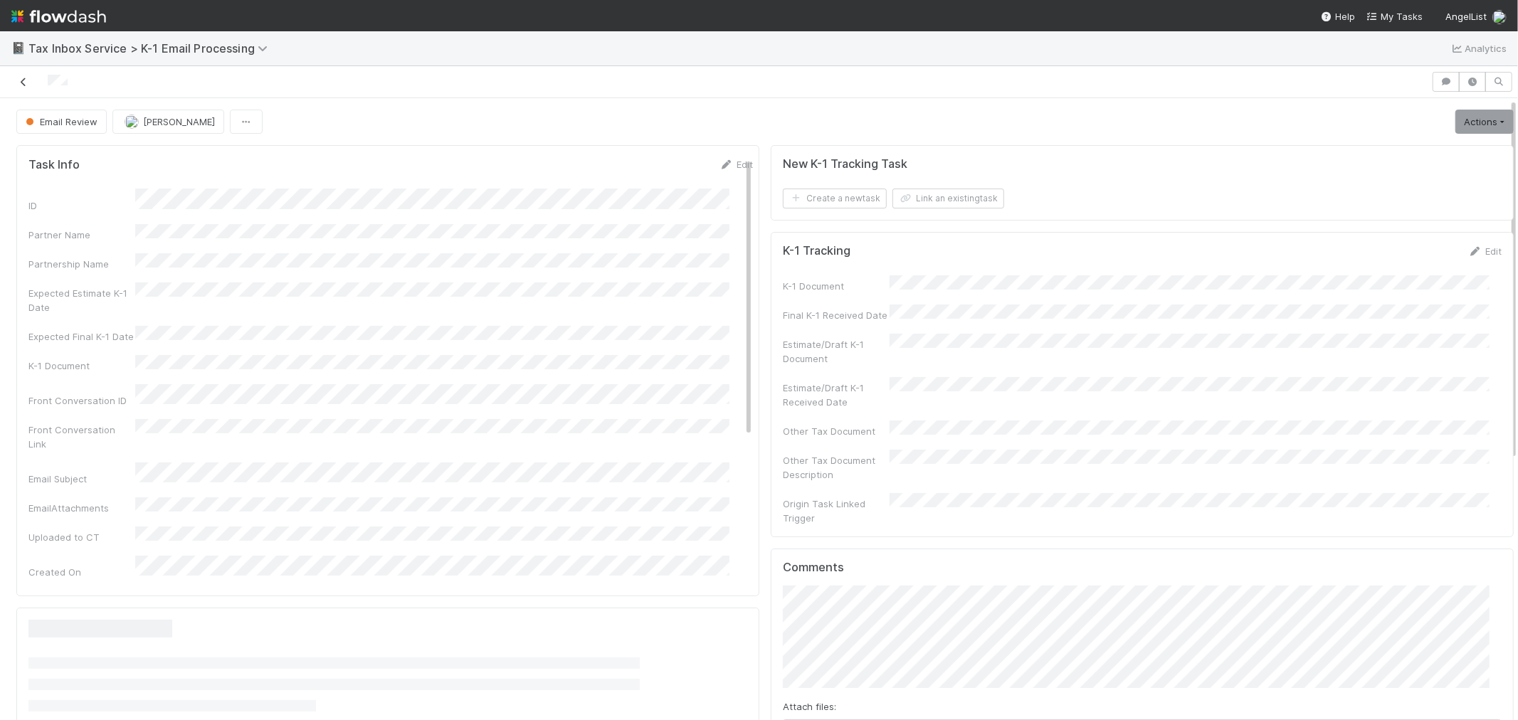
click at [26, 80] on icon at bounding box center [23, 82] width 14 height 9
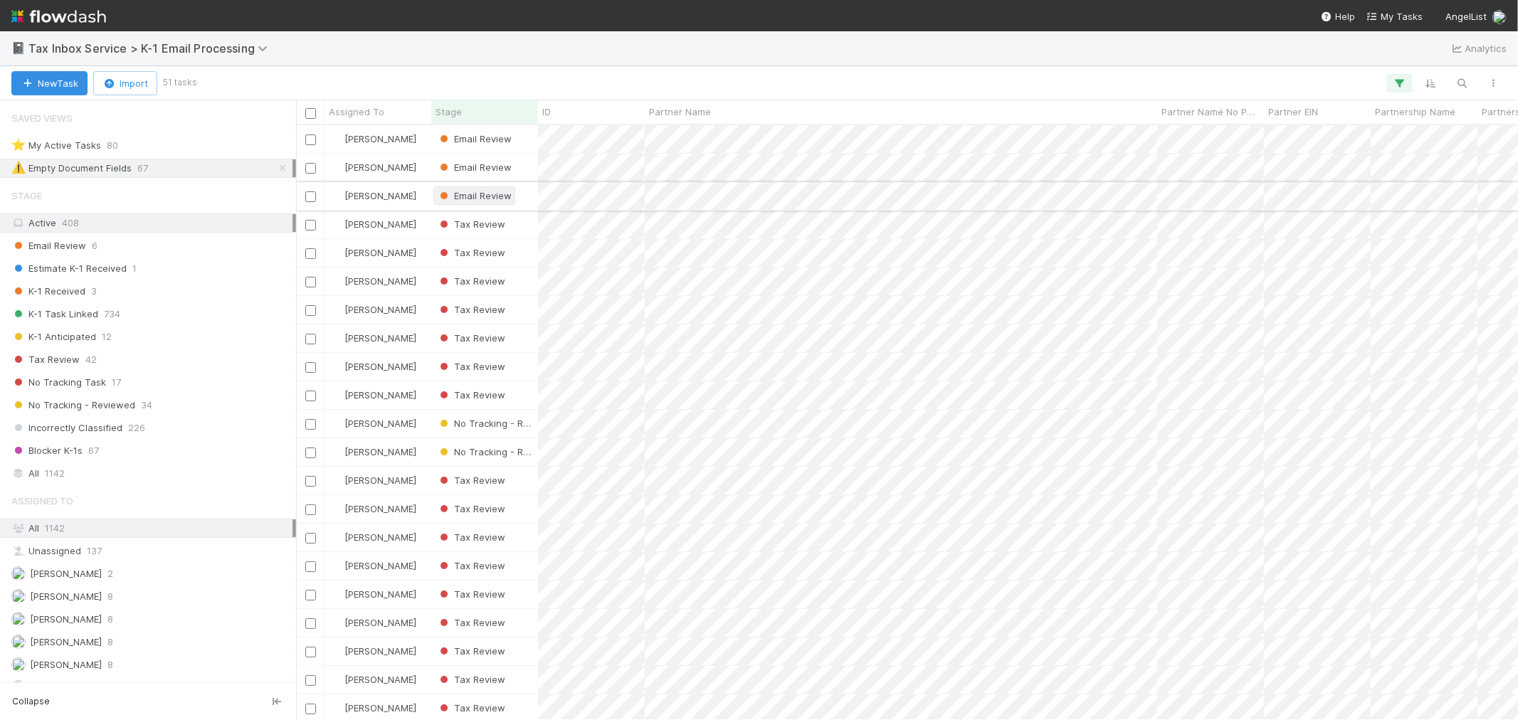
scroll to position [582, 1210]
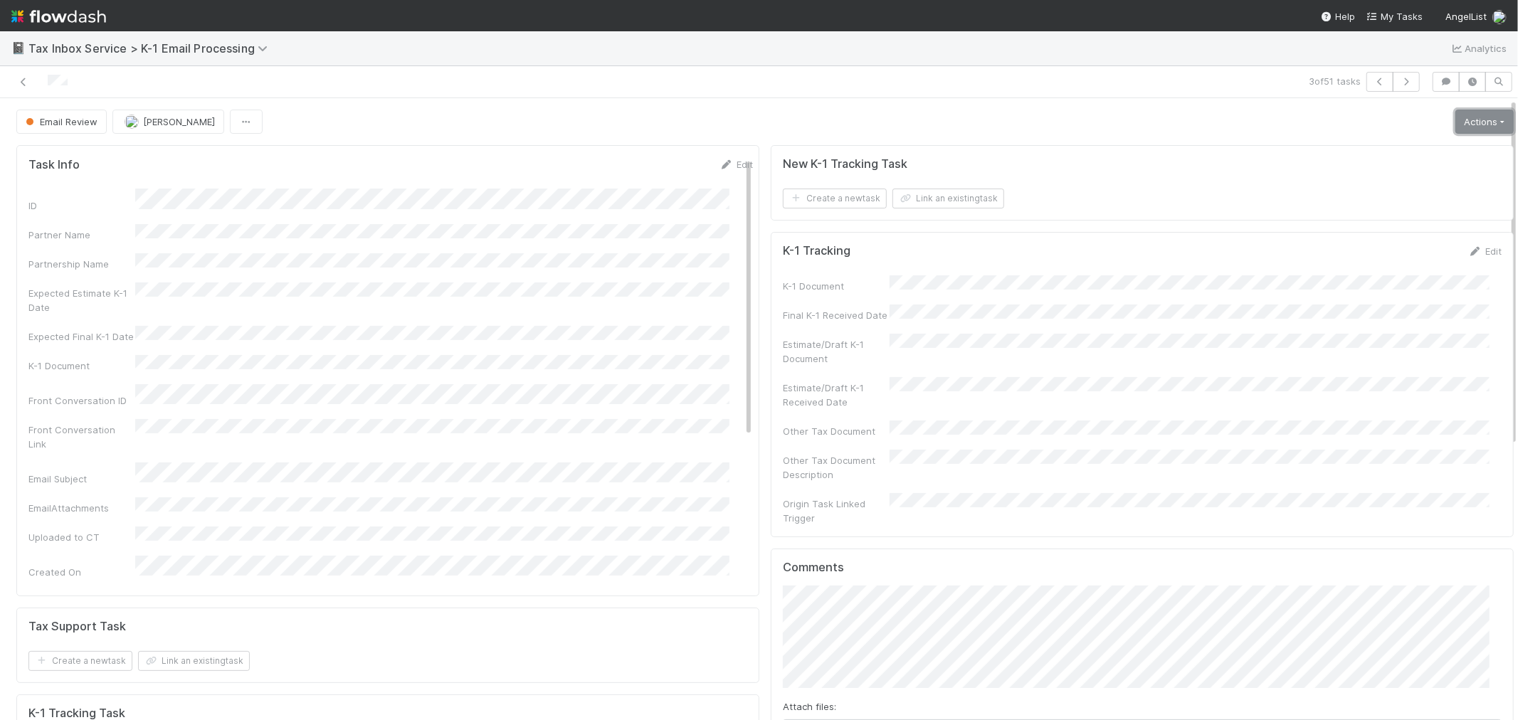
click at [1456, 127] on link "Actions" at bounding box center [1485, 122] width 58 height 24
click at [1426, 152] on button "K-1 Received" at bounding box center [1444, 152] width 141 height 20
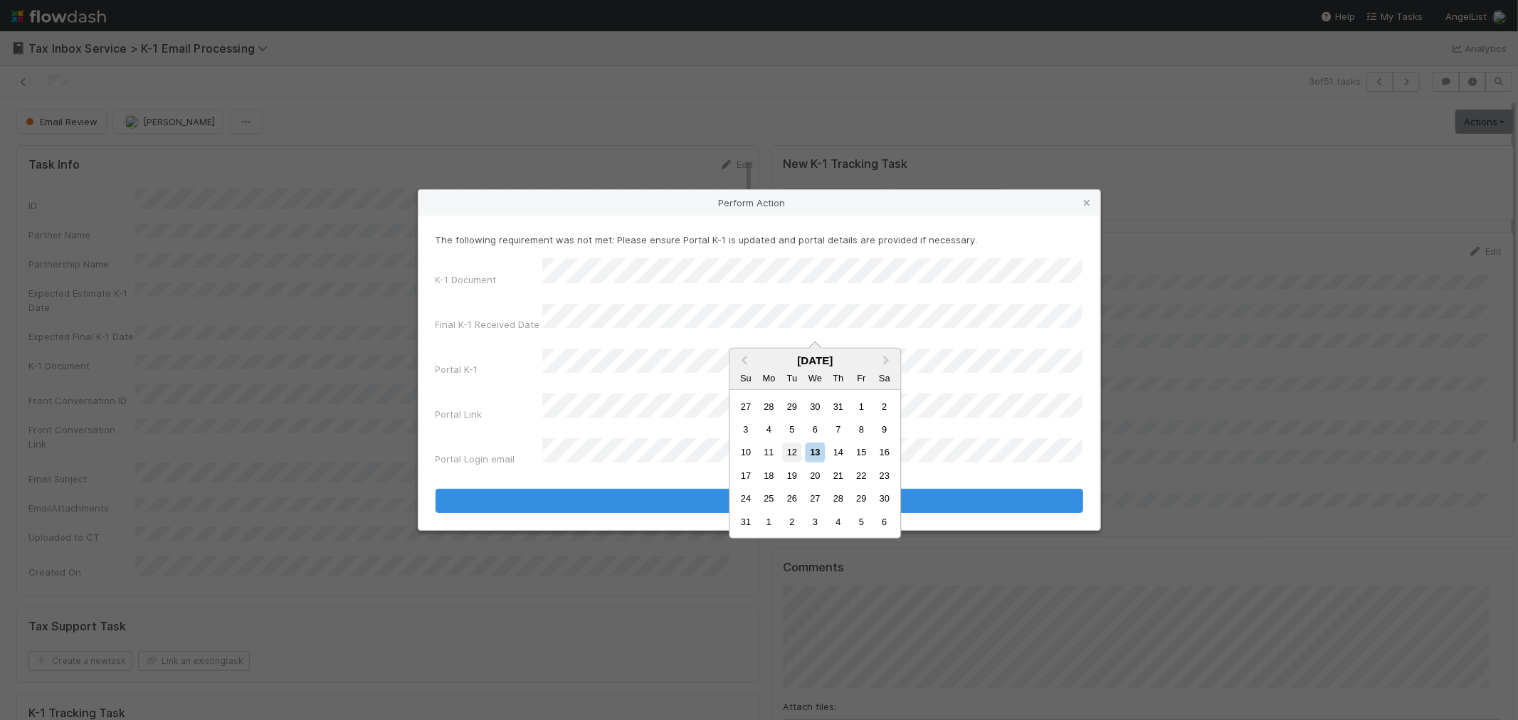
click at [800, 451] on div "12" at bounding box center [791, 452] width 19 height 19
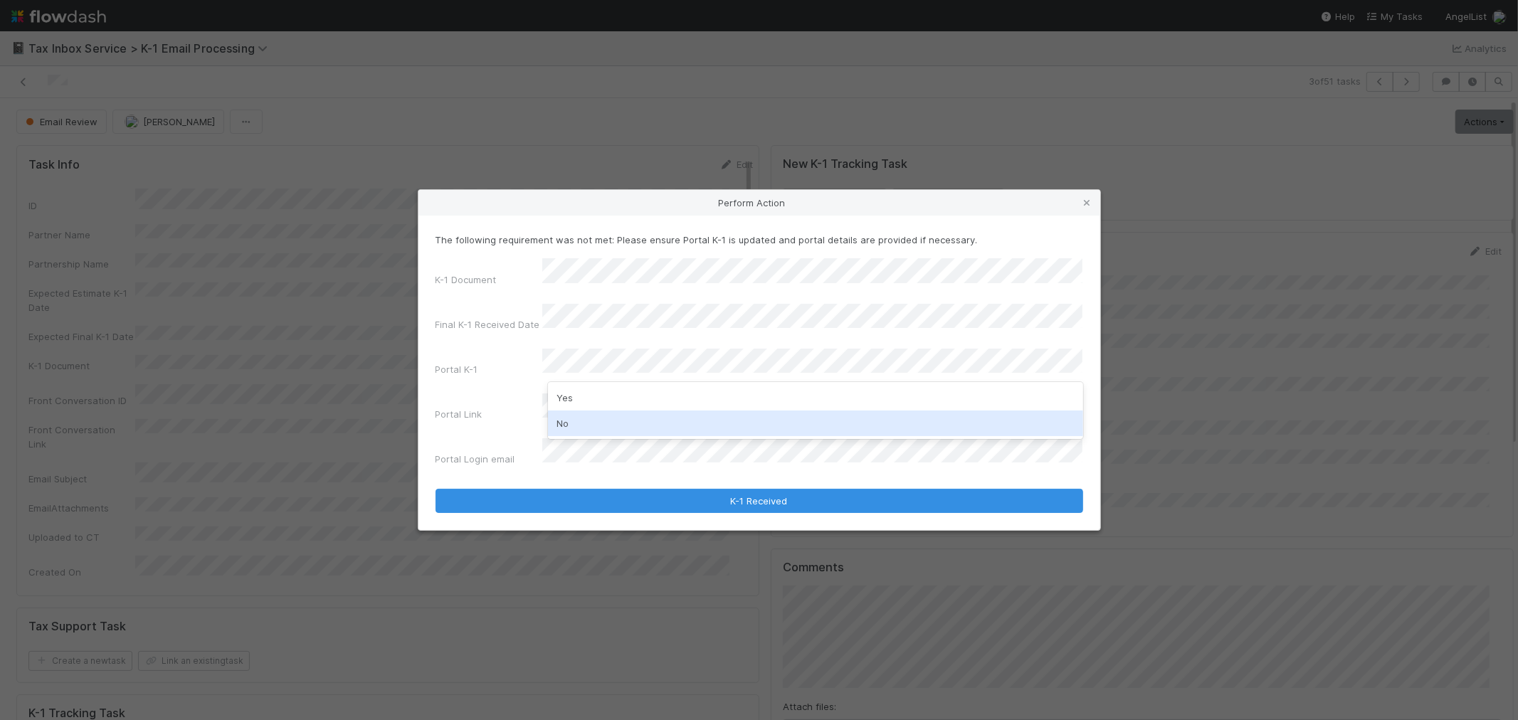
click at [599, 411] on div "No" at bounding box center [815, 424] width 535 height 26
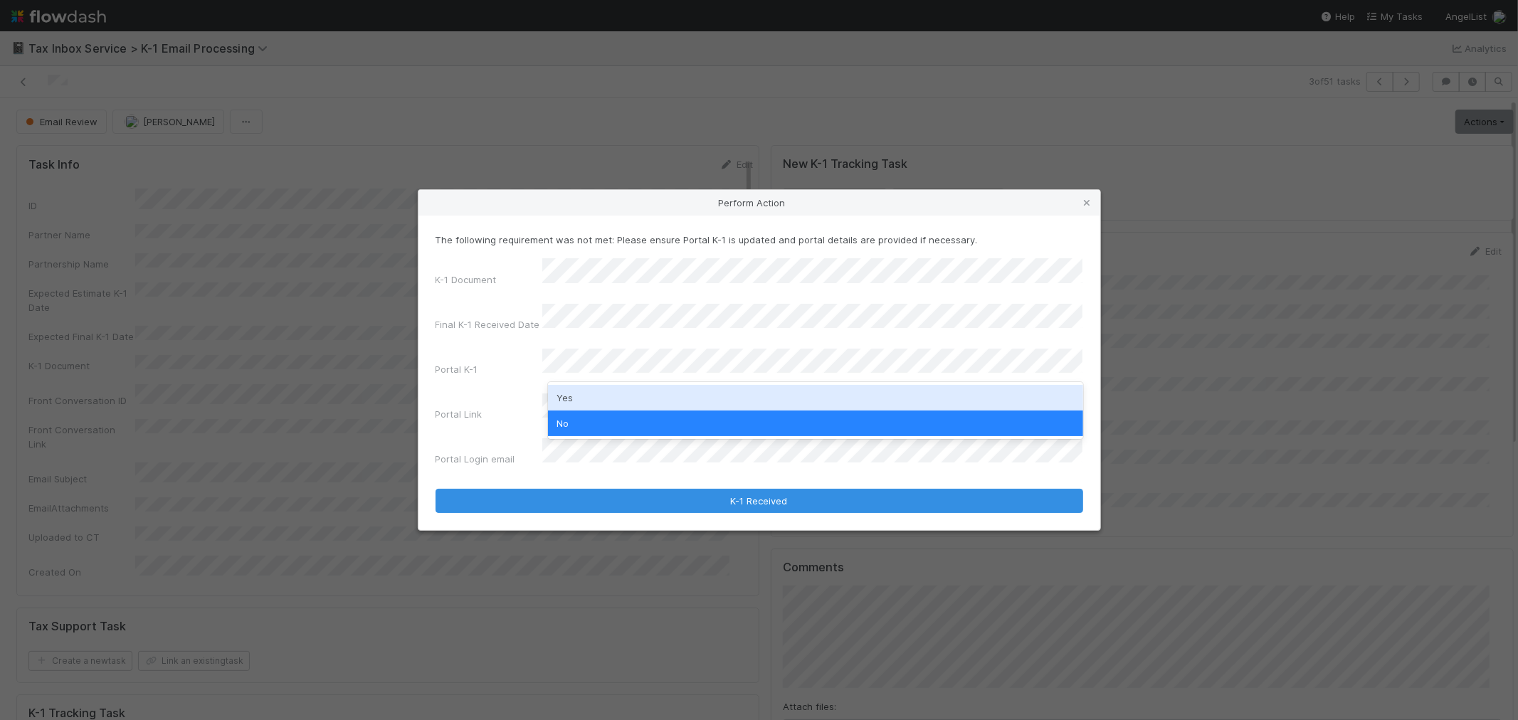
click at [588, 399] on div "Yes" at bounding box center [815, 398] width 535 height 26
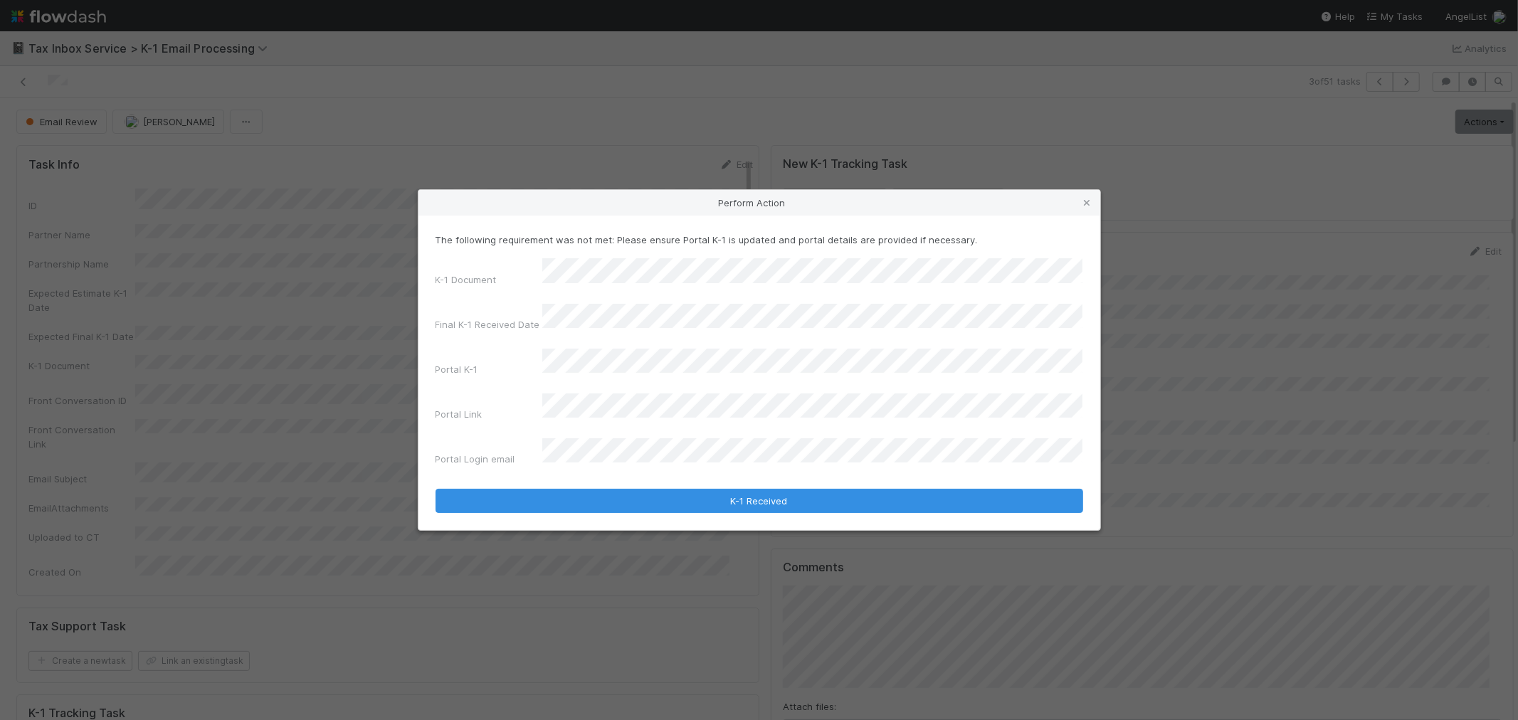
click at [506, 407] on div "Portal Link" at bounding box center [489, 417] width 107 height 20
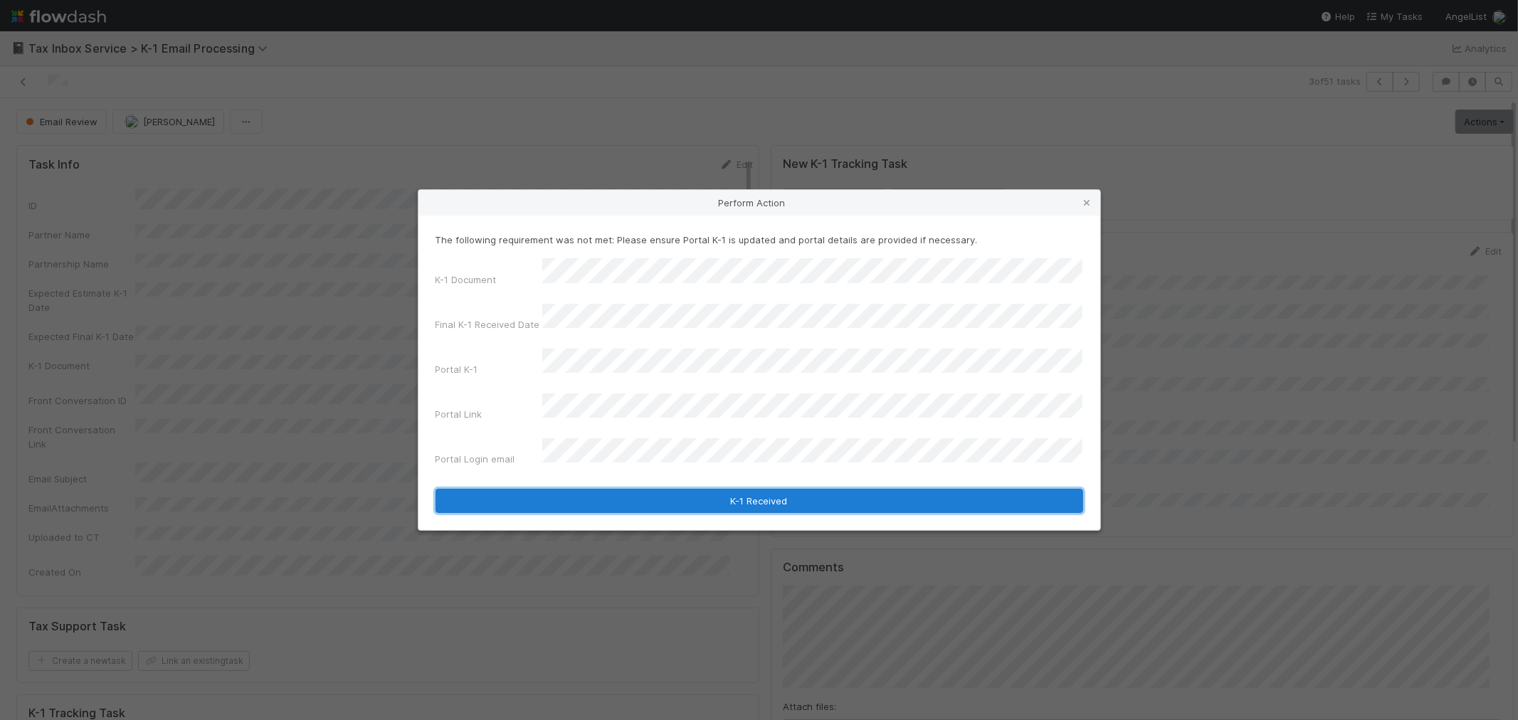
click at [589, 489] on button "K-1 Received" at bounding box center [760, 501] width 648 height 24
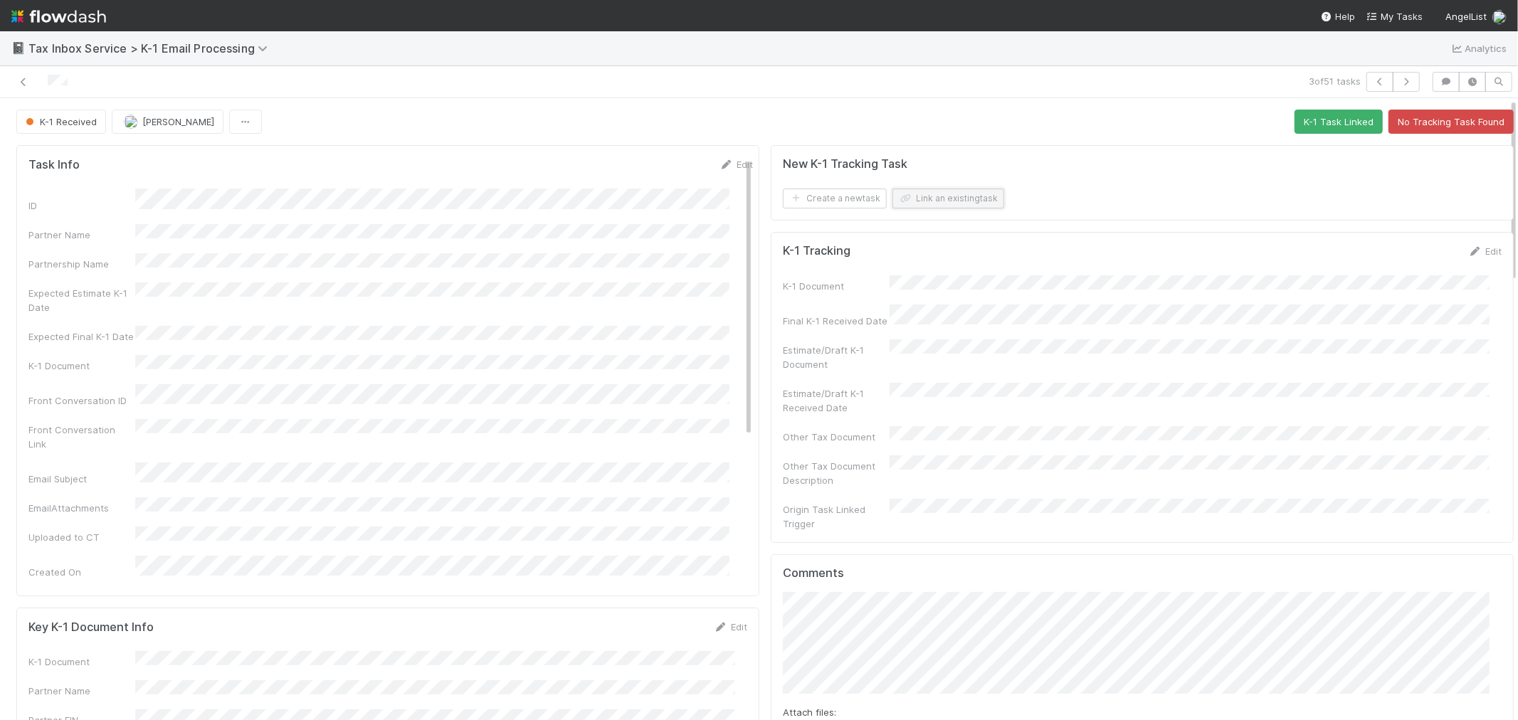
click at [942, 198] on button "Link an existing task" at bounding box center [949, 199] width 112 height 20
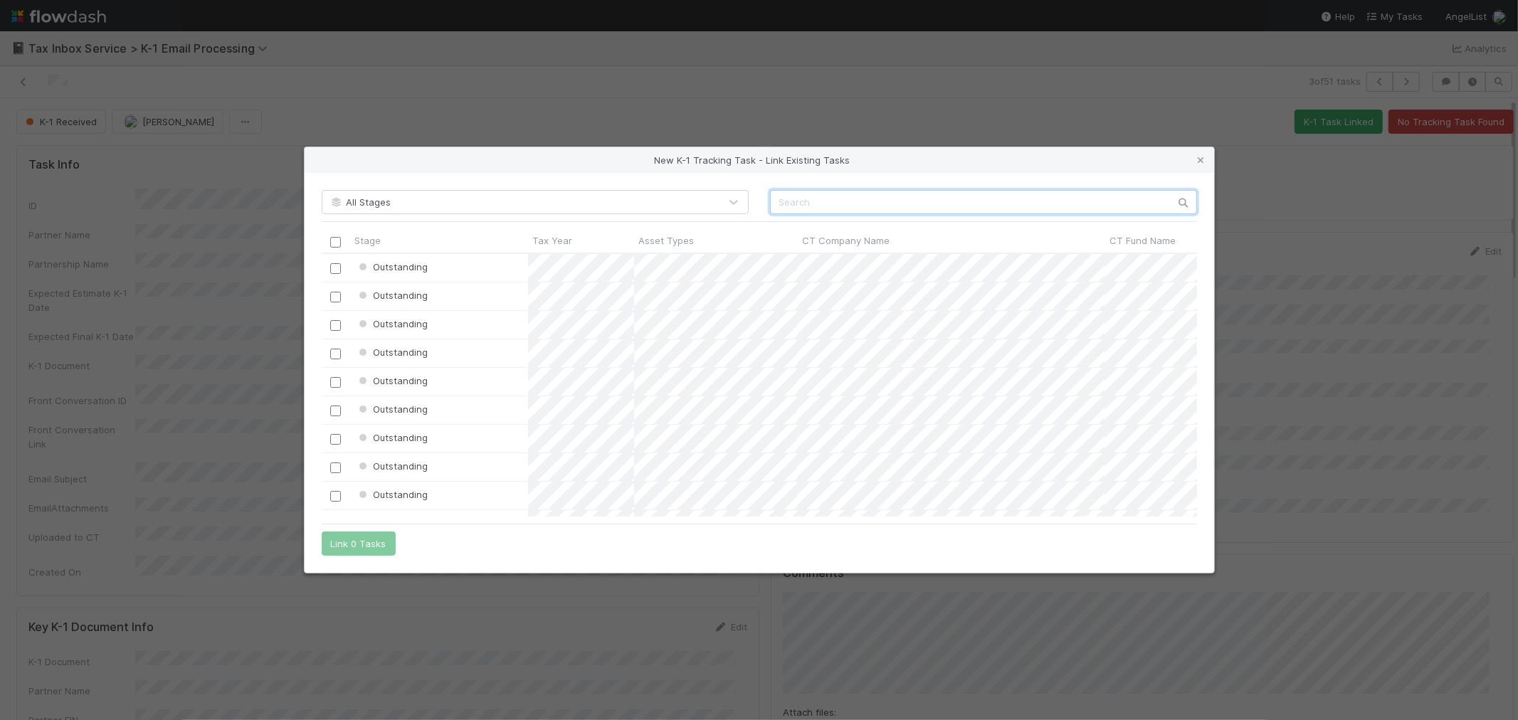
click at [872, 202] on input "text" at bounding box center [983, 202] width 427 height 24
paste input "Escondido Ventures Fund 2, a series of VCAL Blocker, LLC"
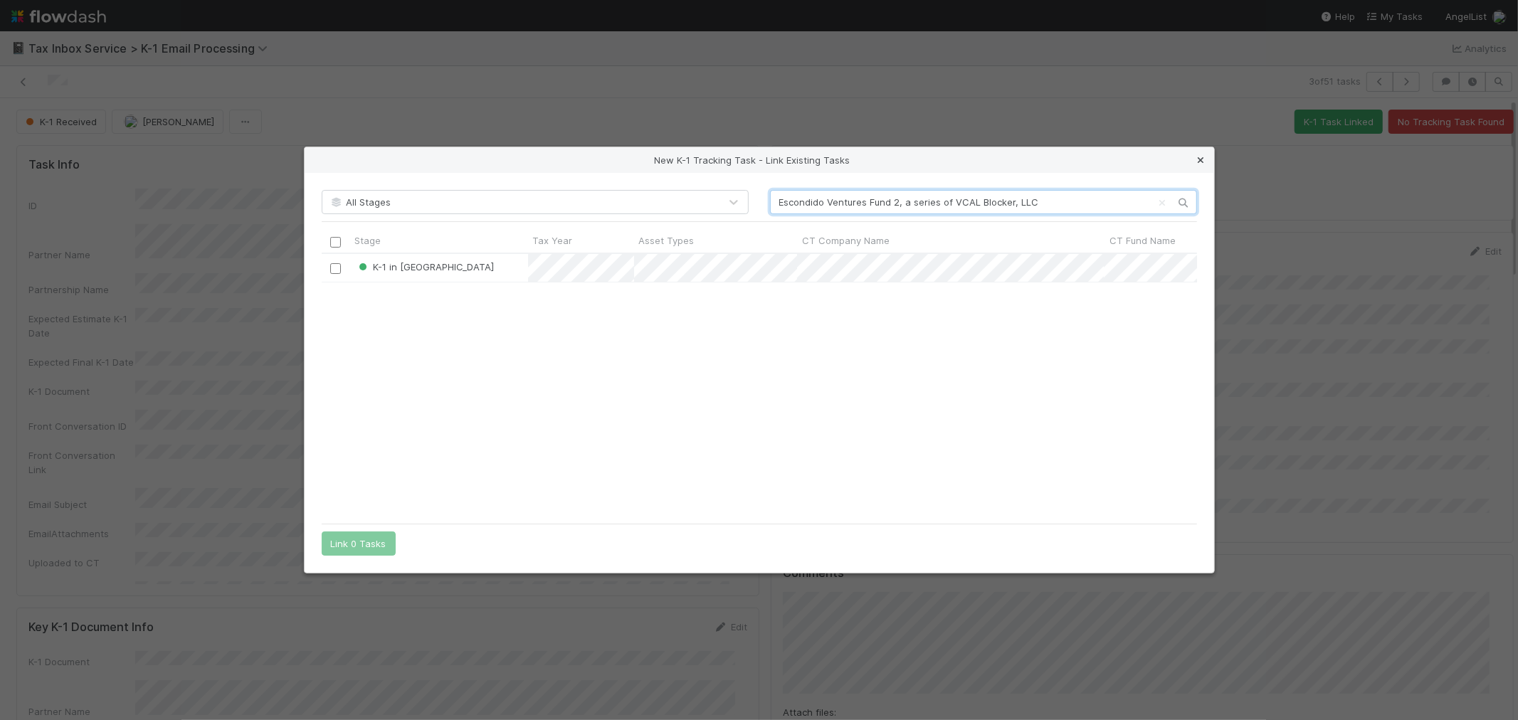
type input "Escondido Ventures Fund 2, a series of VCAL Blocker, LLC"
click at [1199, 156] on icon at bounding box center [1201, 160] width 14 height 9
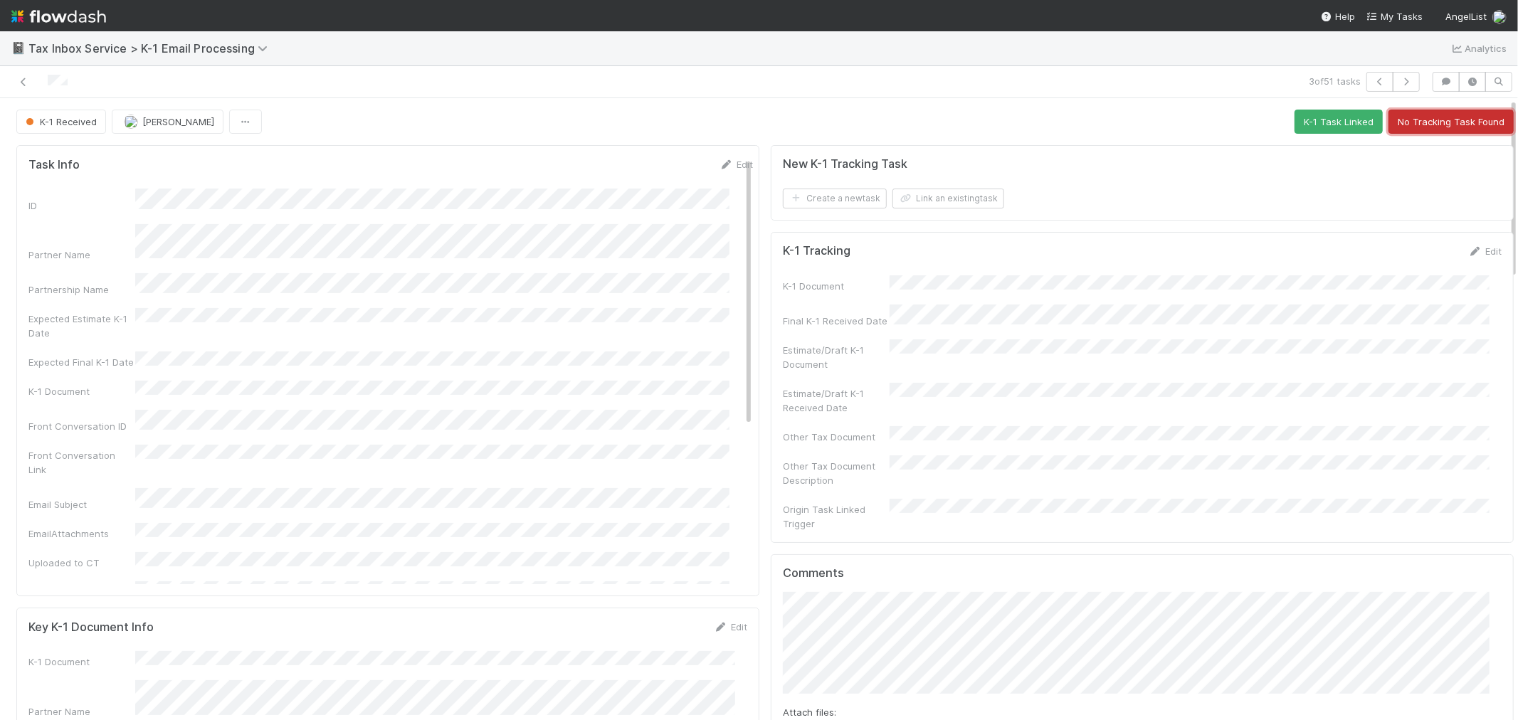
click at [1425, 115] on button "No Tracking Task Found" at bounding box center [1451, 122] width 125 height 24
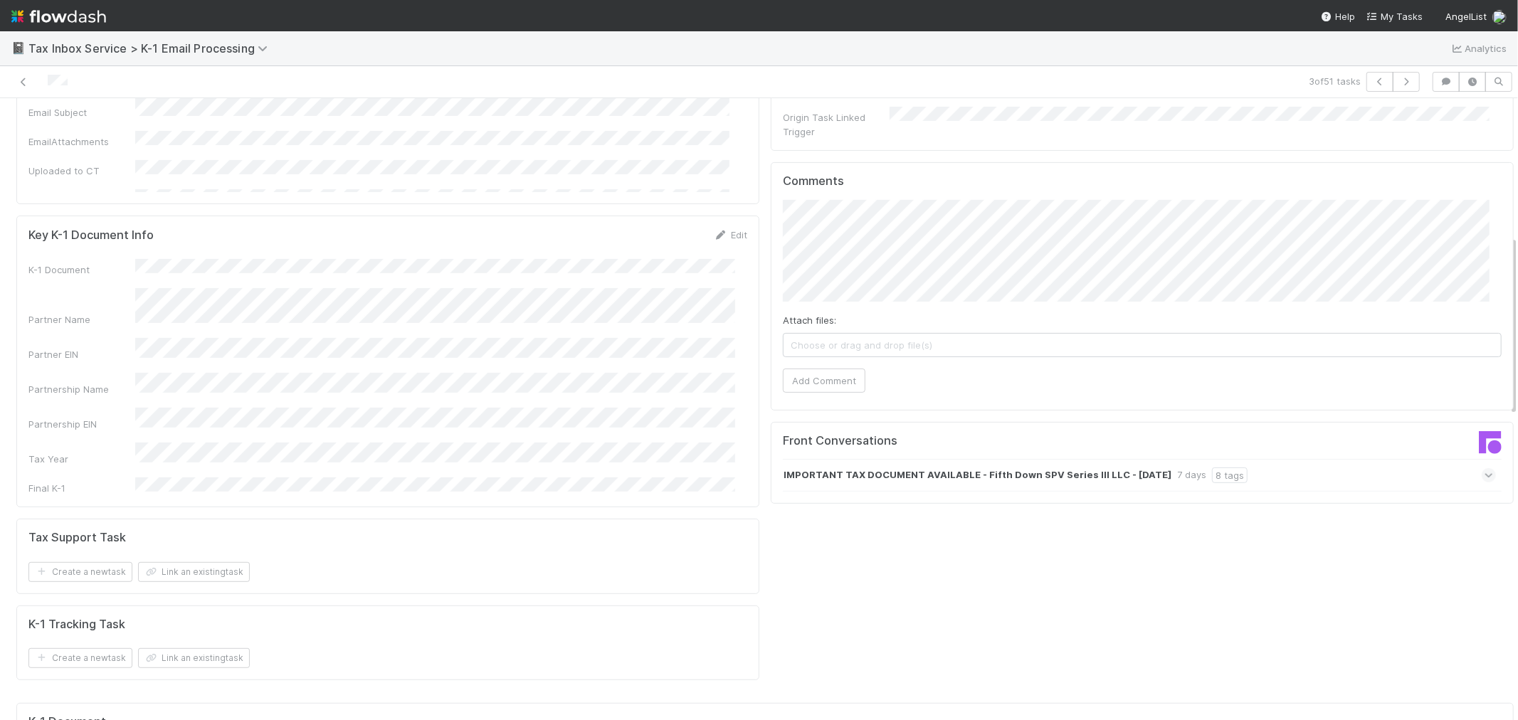
scroll to position [474, 0]
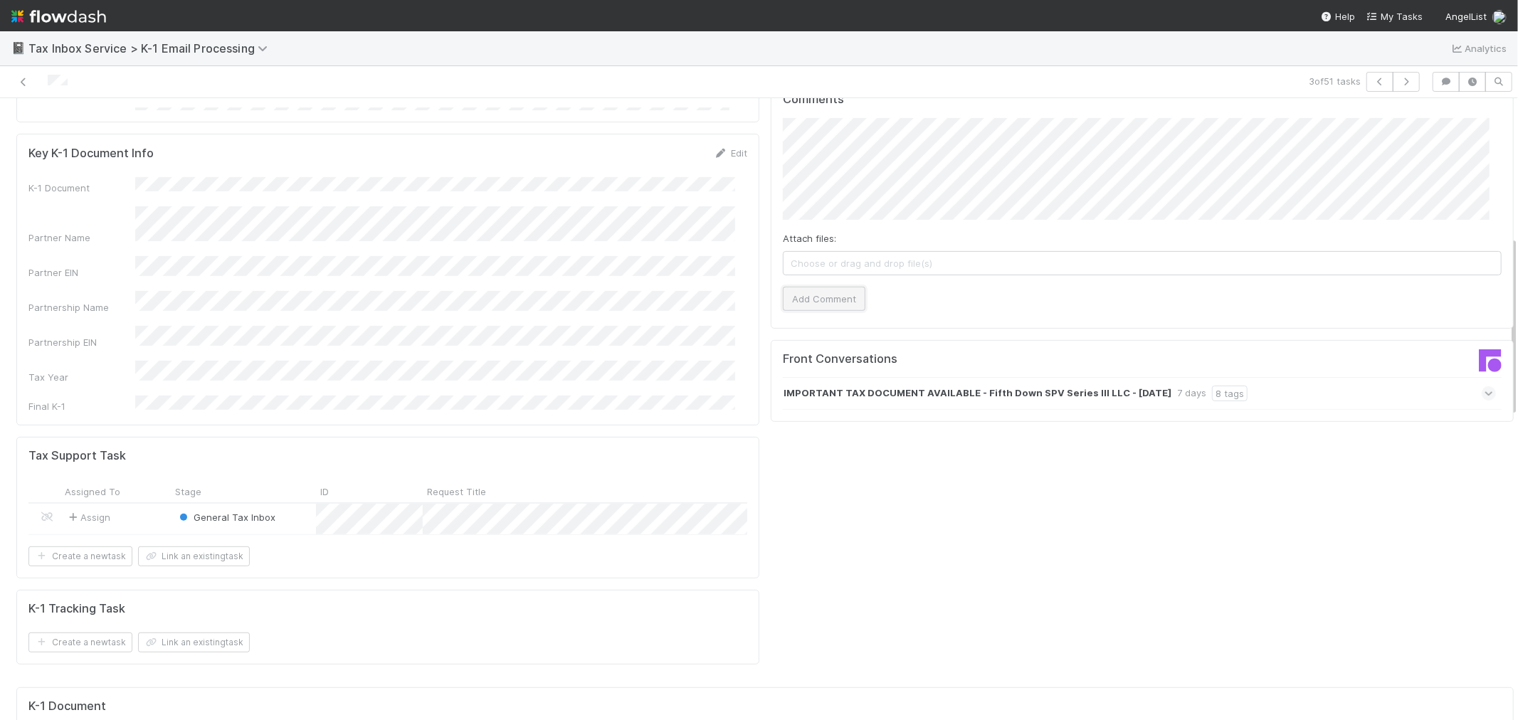
click at [826, 287] on button "Add Comment" at bounding box center [824, 299] width 83 height 24
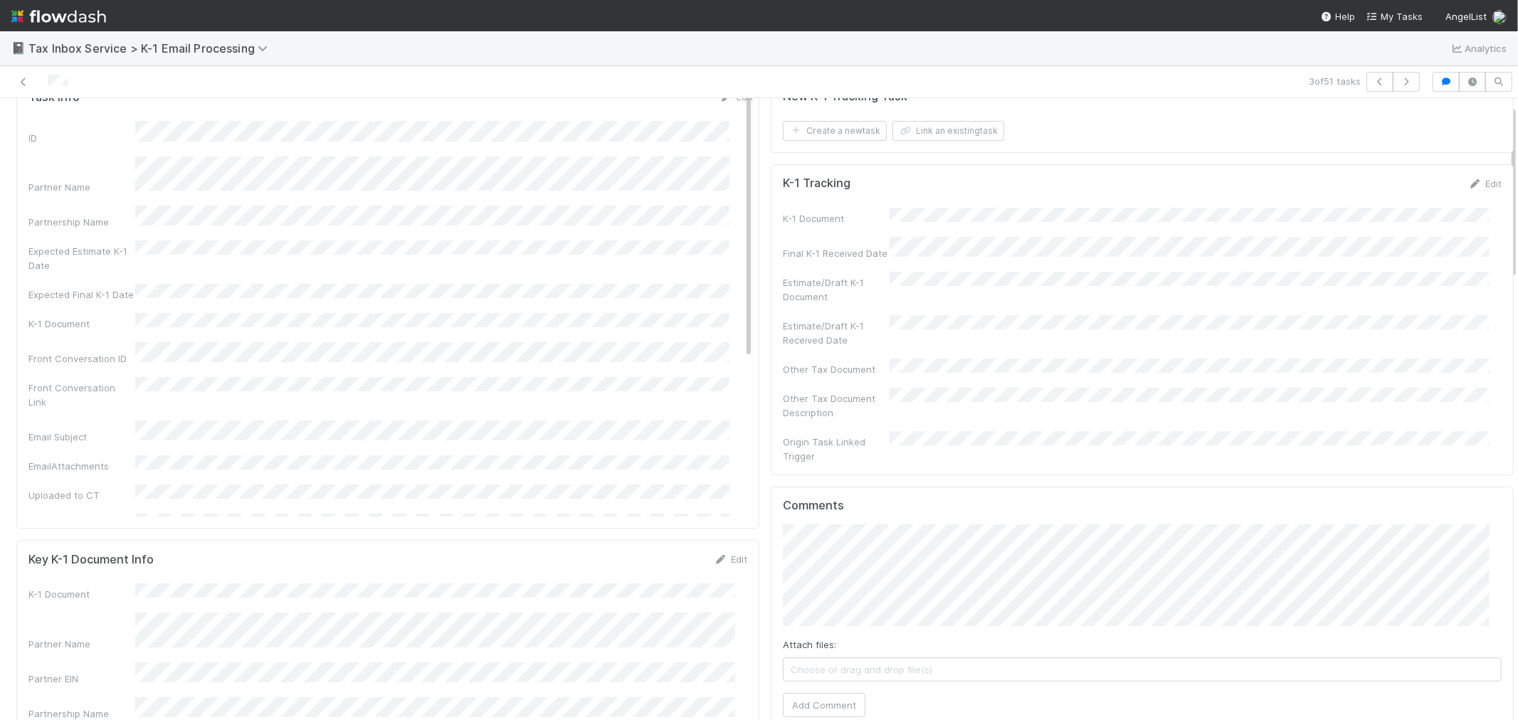
scroll to position [0, 0]
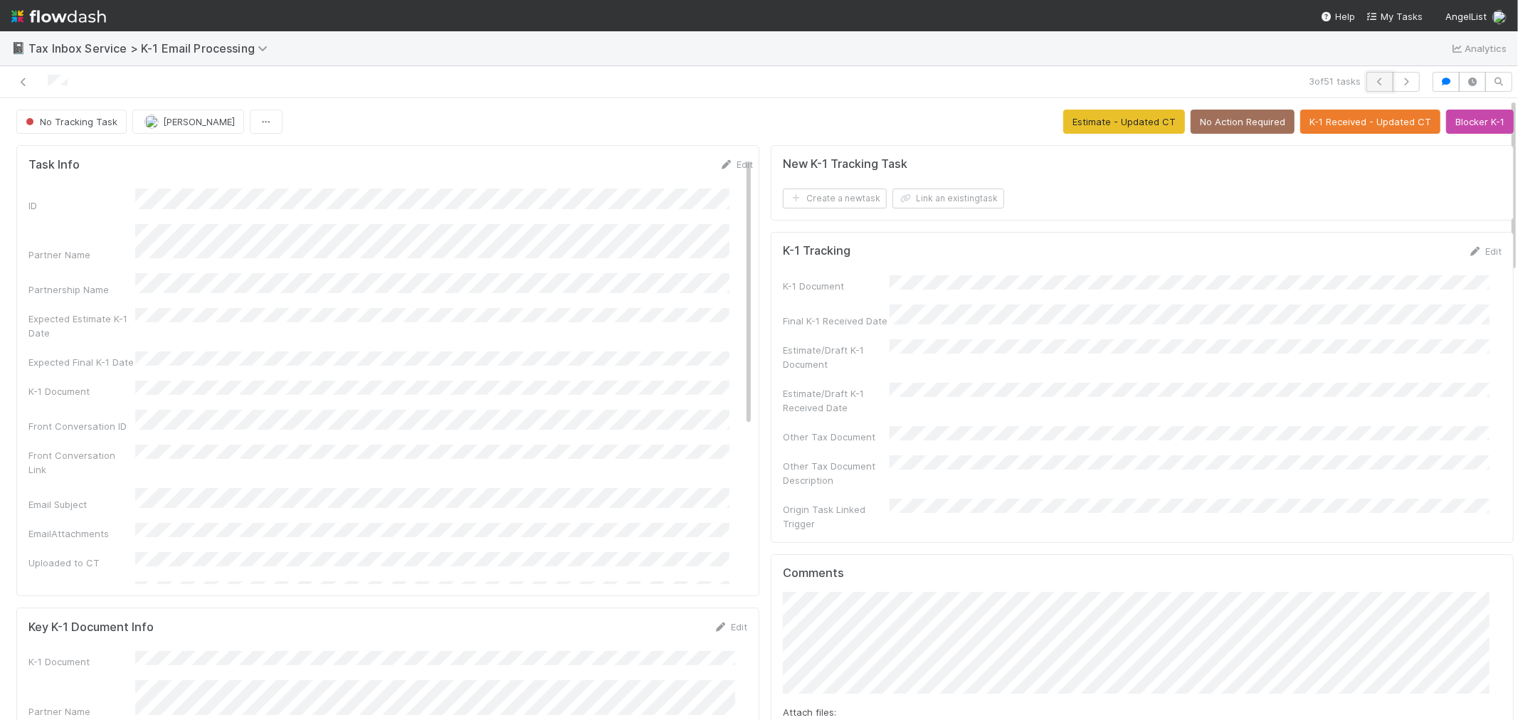
click at [1373, 81] on icon "button" at bounding box center [1380, 82] width 14 height 9
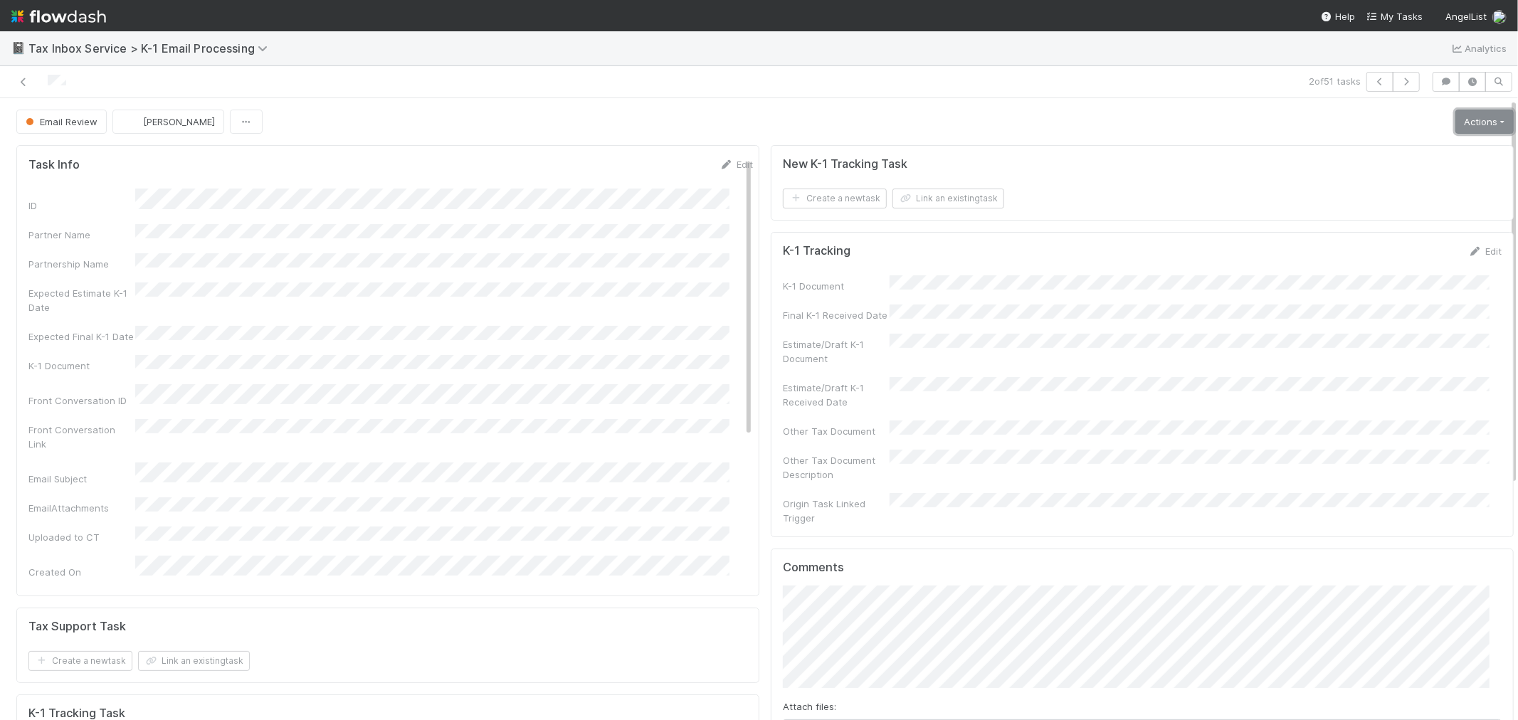
click at [1459, 123] on link "Actions" at bounding box center [1485, 122] width 58 height 24
click at [1427, 147] on button "K-1 Received" at bounding box center [1444, 152] width 141 height 20
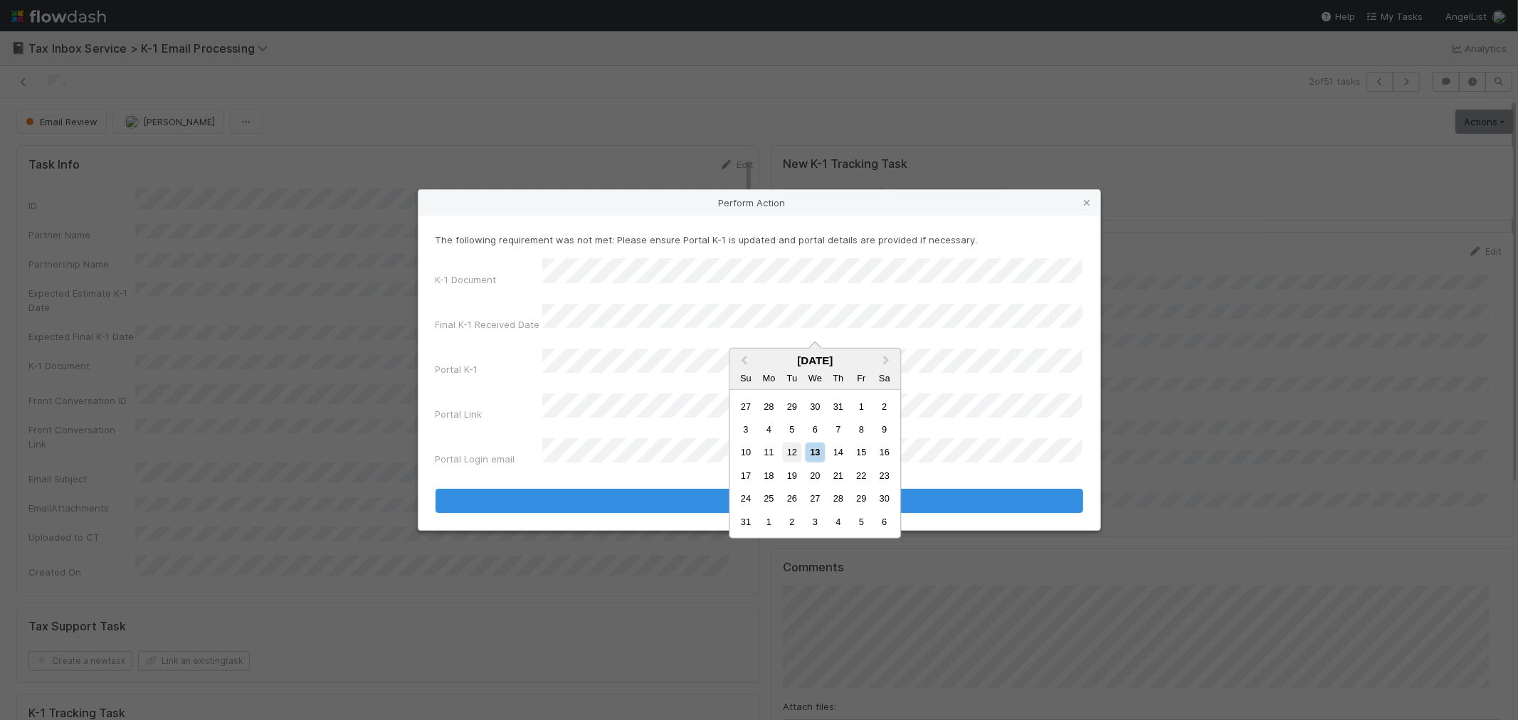
click at [799, 451] on div "12" at bounding box center [791, 452] width 19 height 19
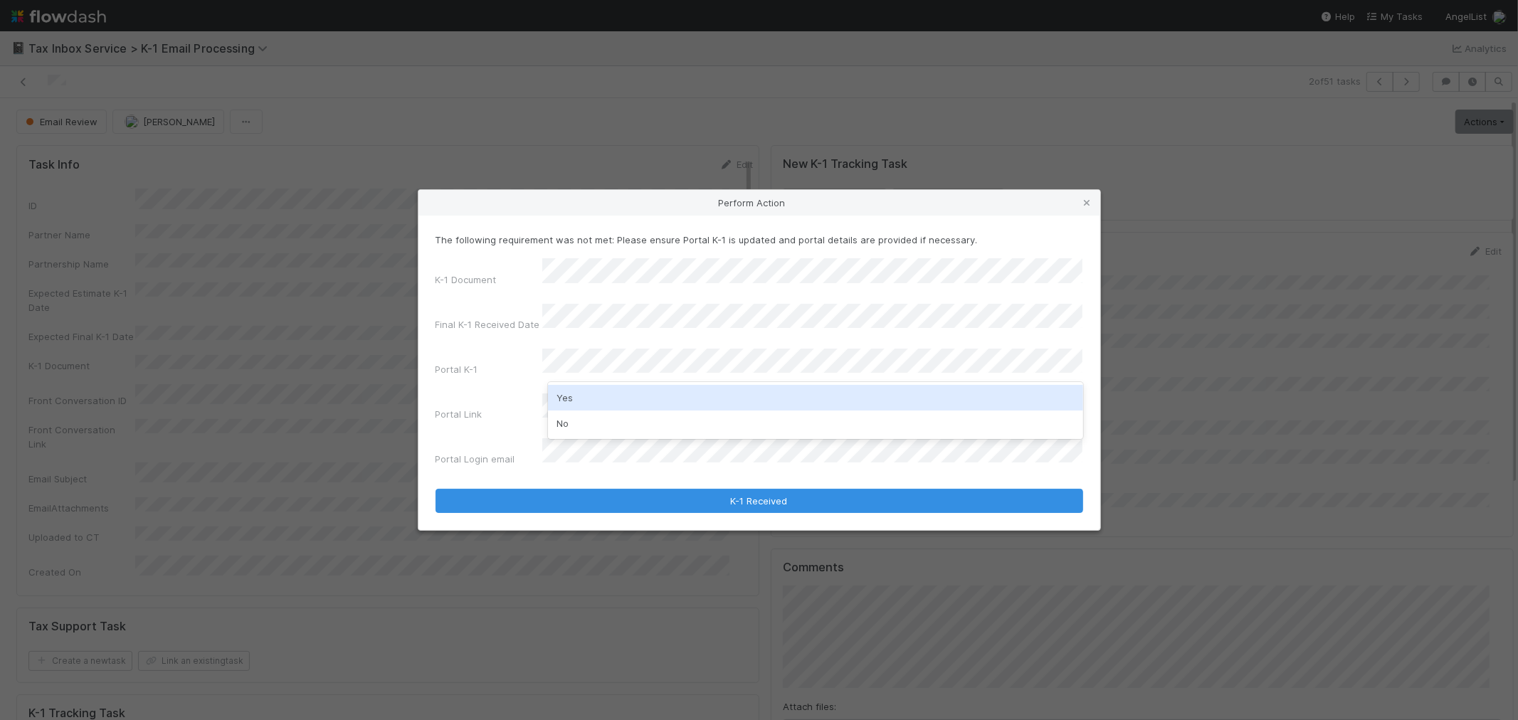
click at [596, 399] on div "Yes" at bounding box center [815, 398] width 535 height 26
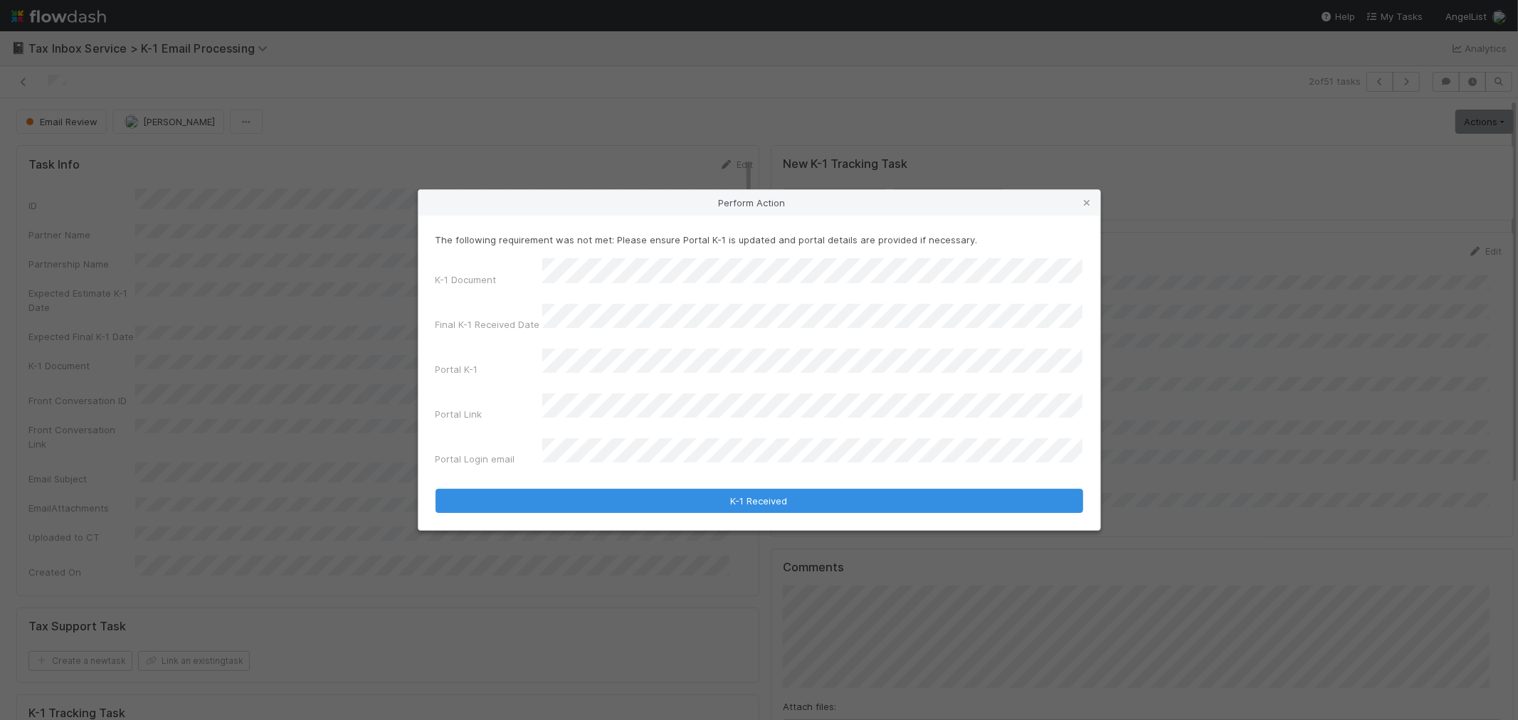
click at [351, 422] on div "Perform Action The following requirement was not met: Please ensure Portal K-1 …" at bounding box center [759, 360] width 1518 height 720
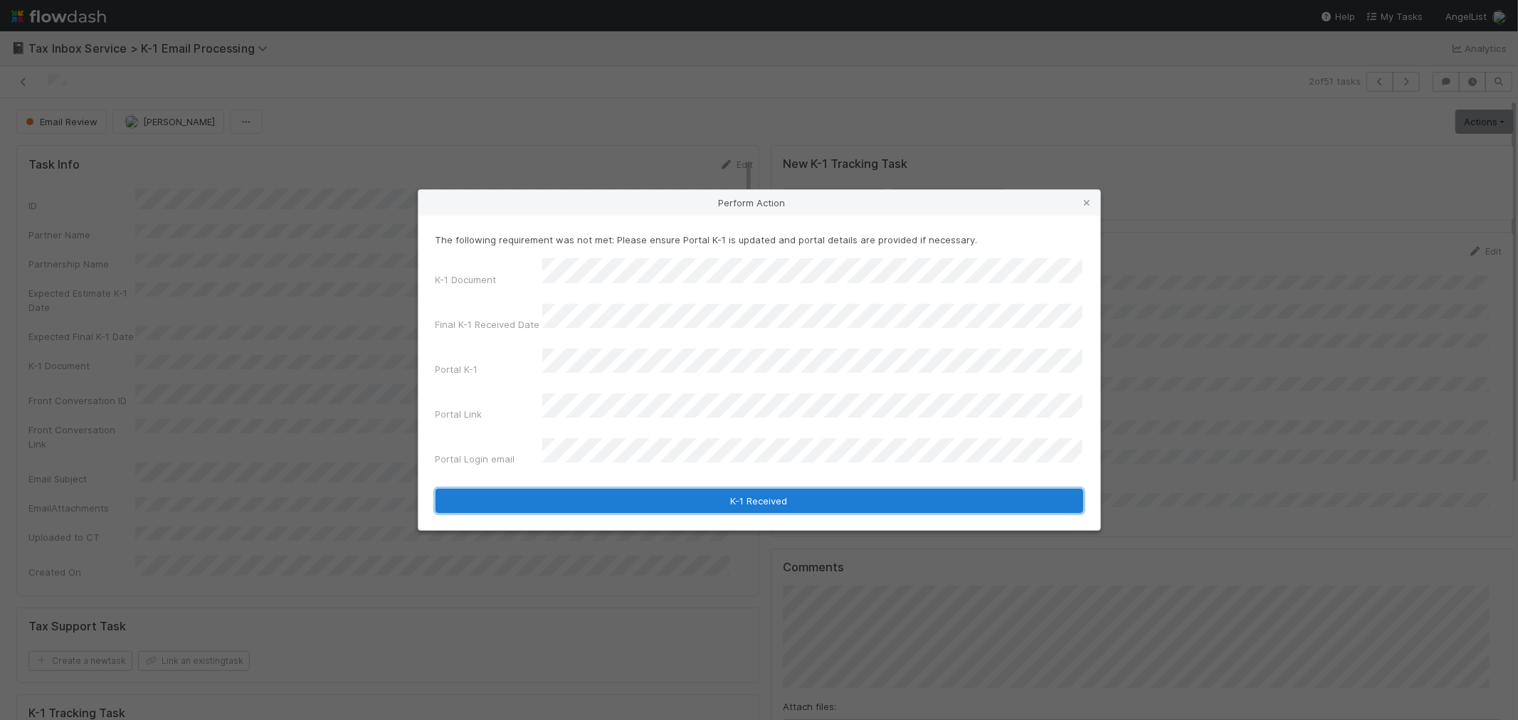
click at [612, 489] on button "K-1 Received" at bounding box center [760, 501] width 648 height 24
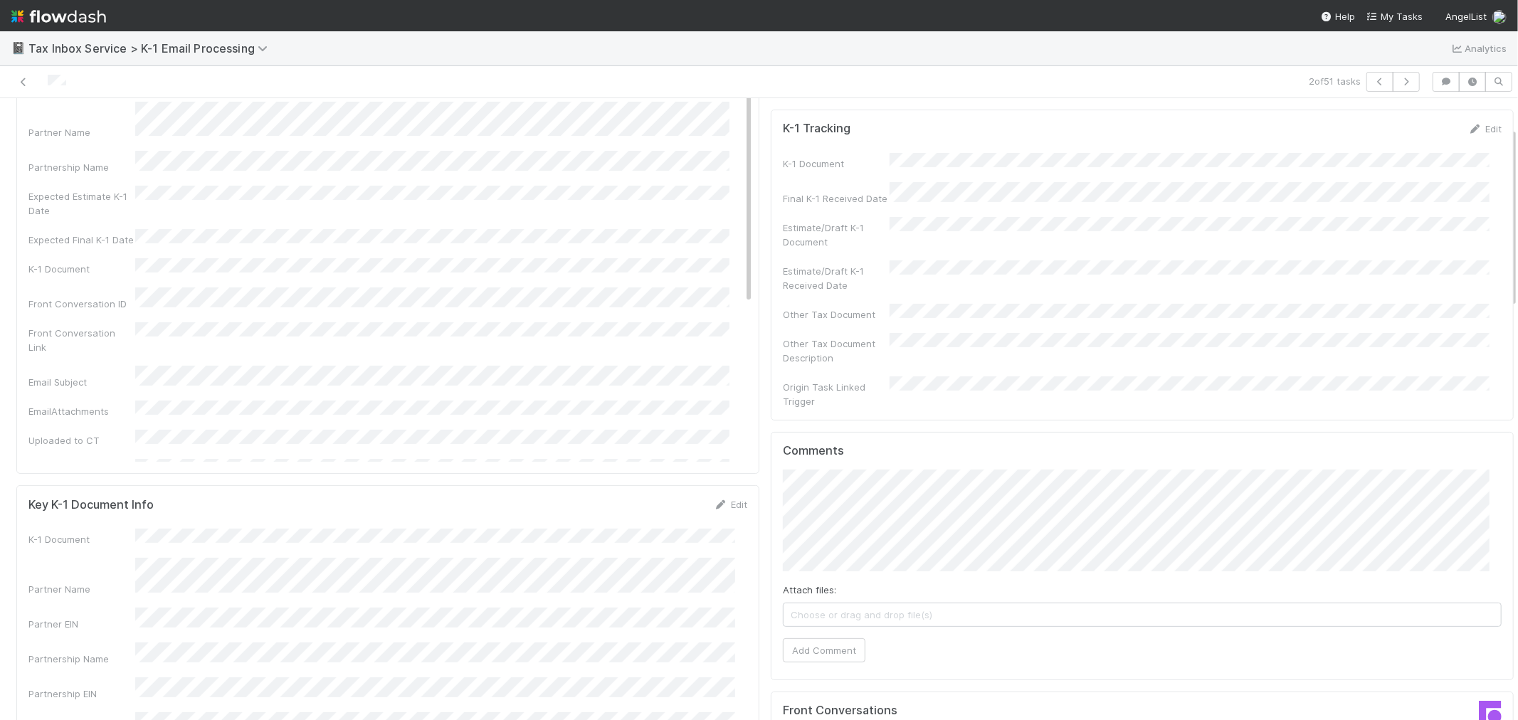
scroll to position [158, 0]
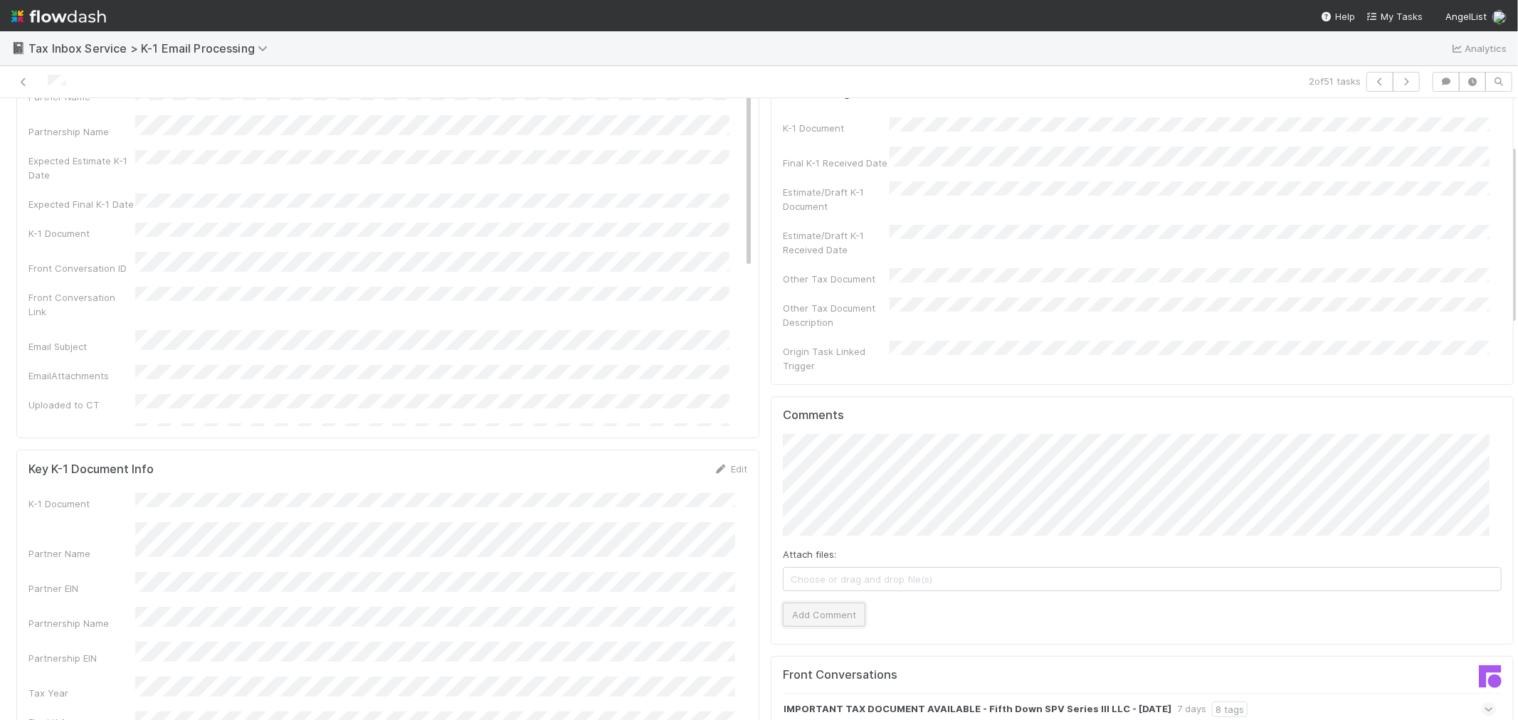
click at [831, 603] on button "Add Comment" at bounding box center [824, 615] width 83 height 24
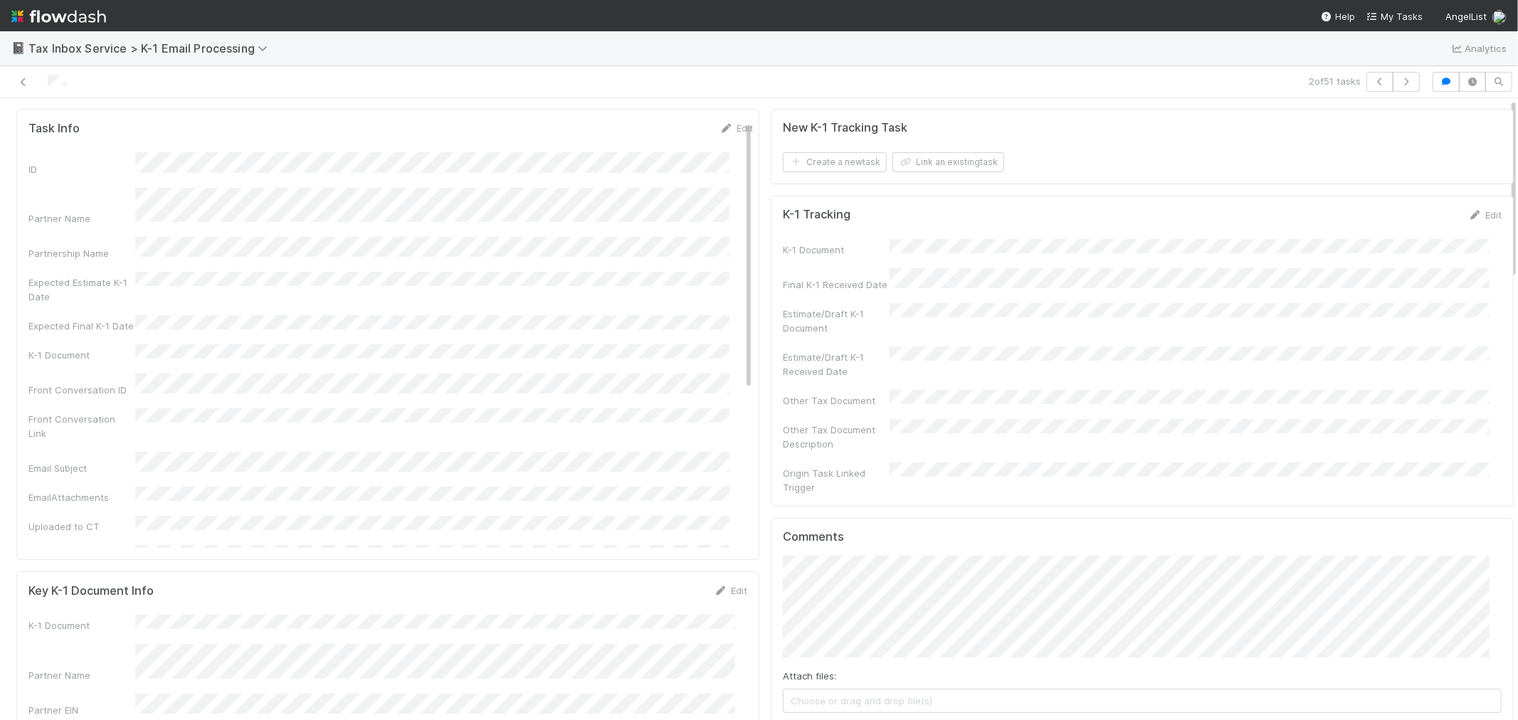
scroll to position [0, 0]
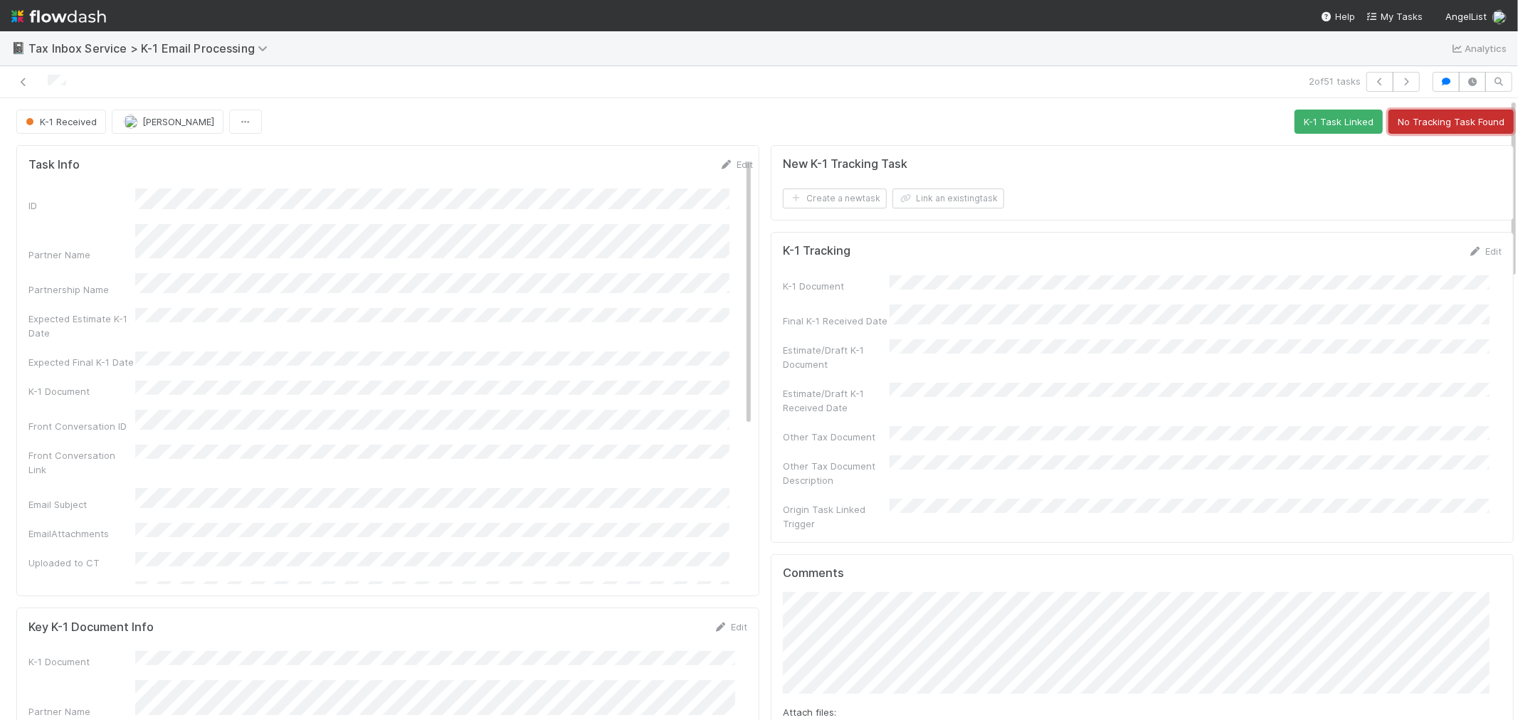
click at [1428, 122] on button "No Tracking Task Found" at bounding box center [1451, 122] width 125 height 24
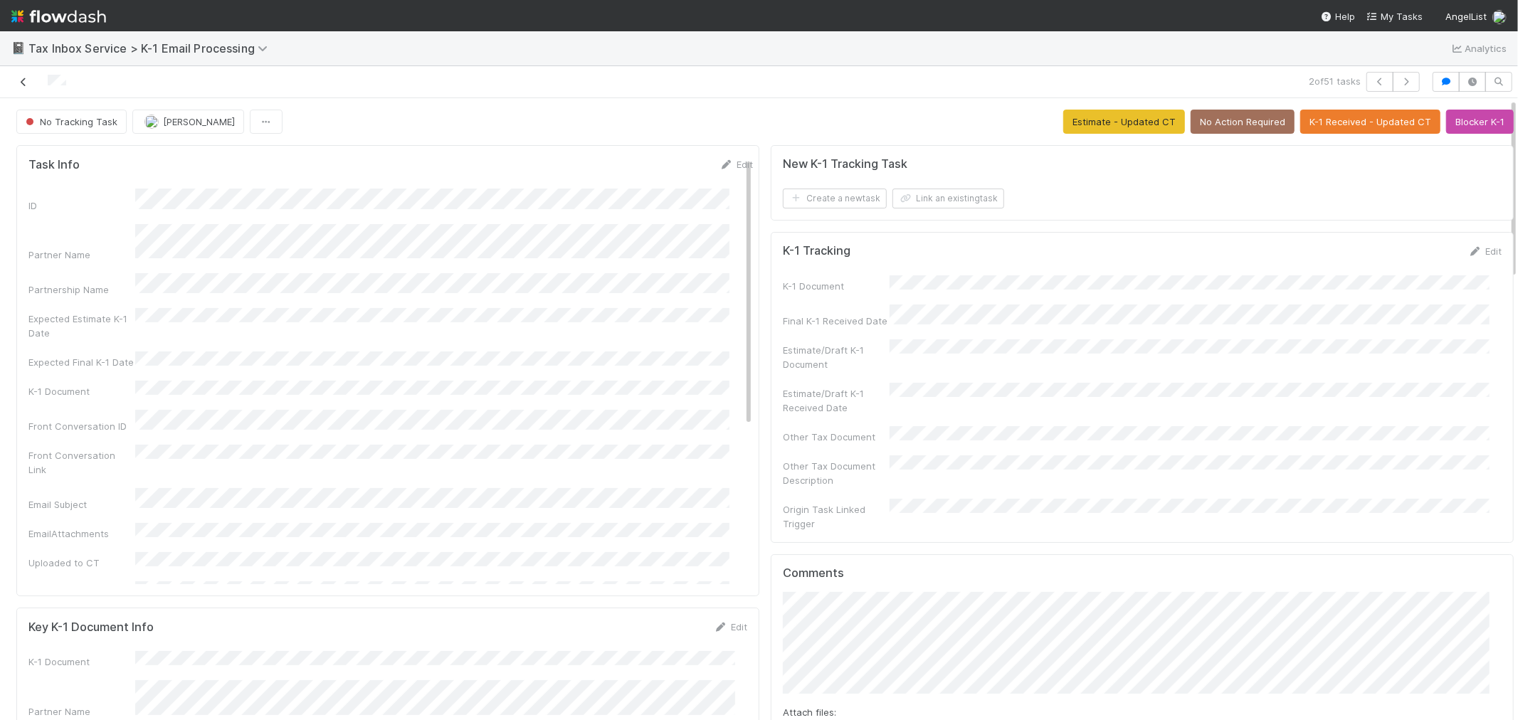
click at [23, 81] on icon at bounding box center [23, 82] width 14 height 9
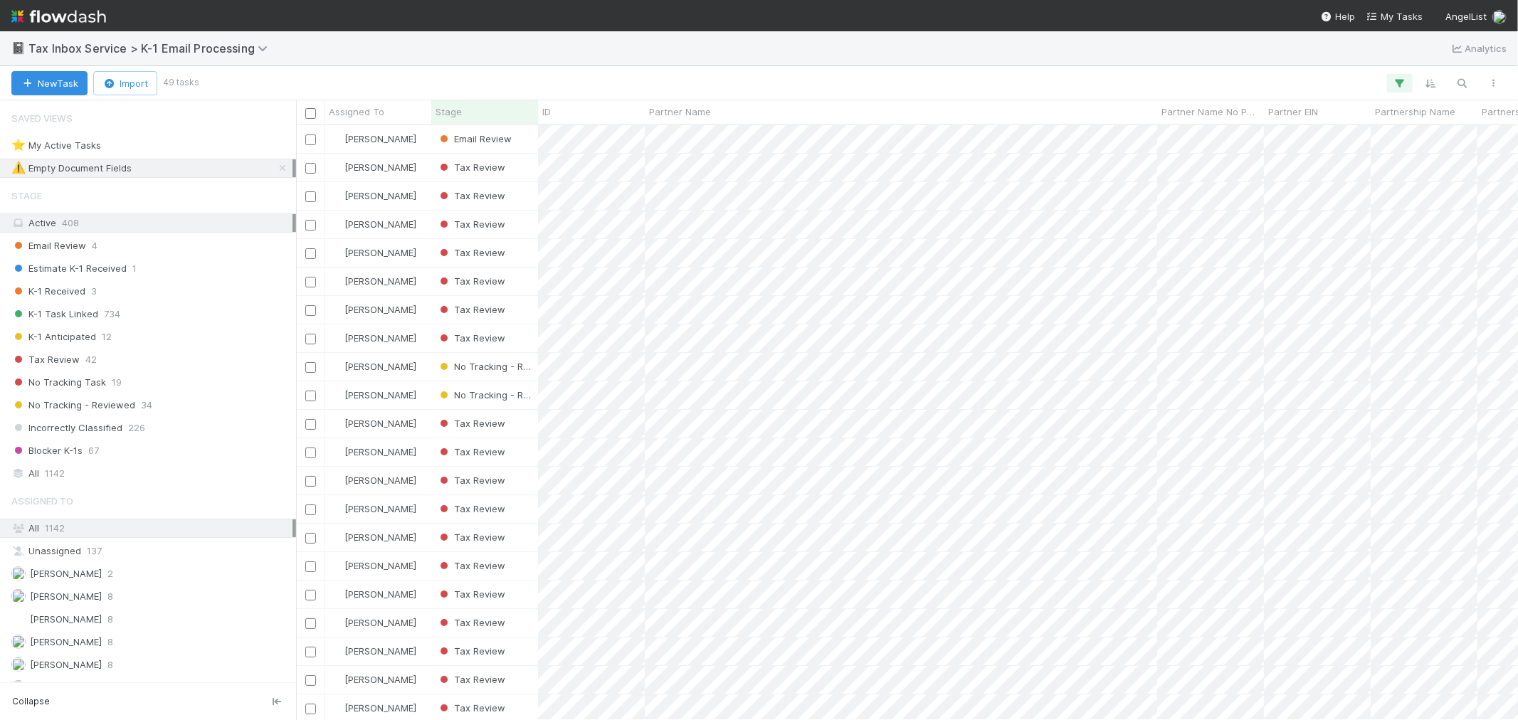
scroll to position [582, 1210]
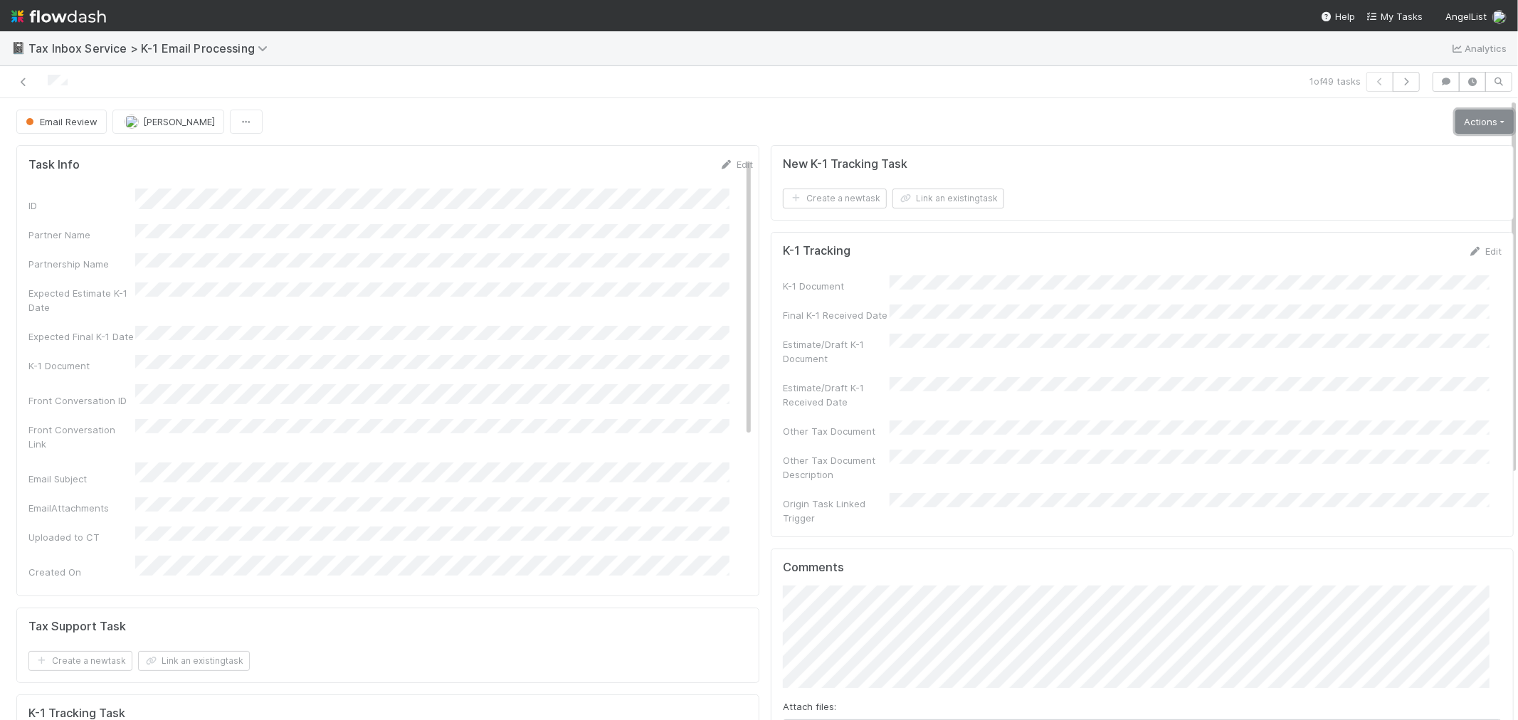
click at [1456, 117] on link "Actions" at bounding box center [1485, 122] width 58 height 24
click at [1384, 247] on button "Archive" at bounding box center [1444, 251] width 141 height 20
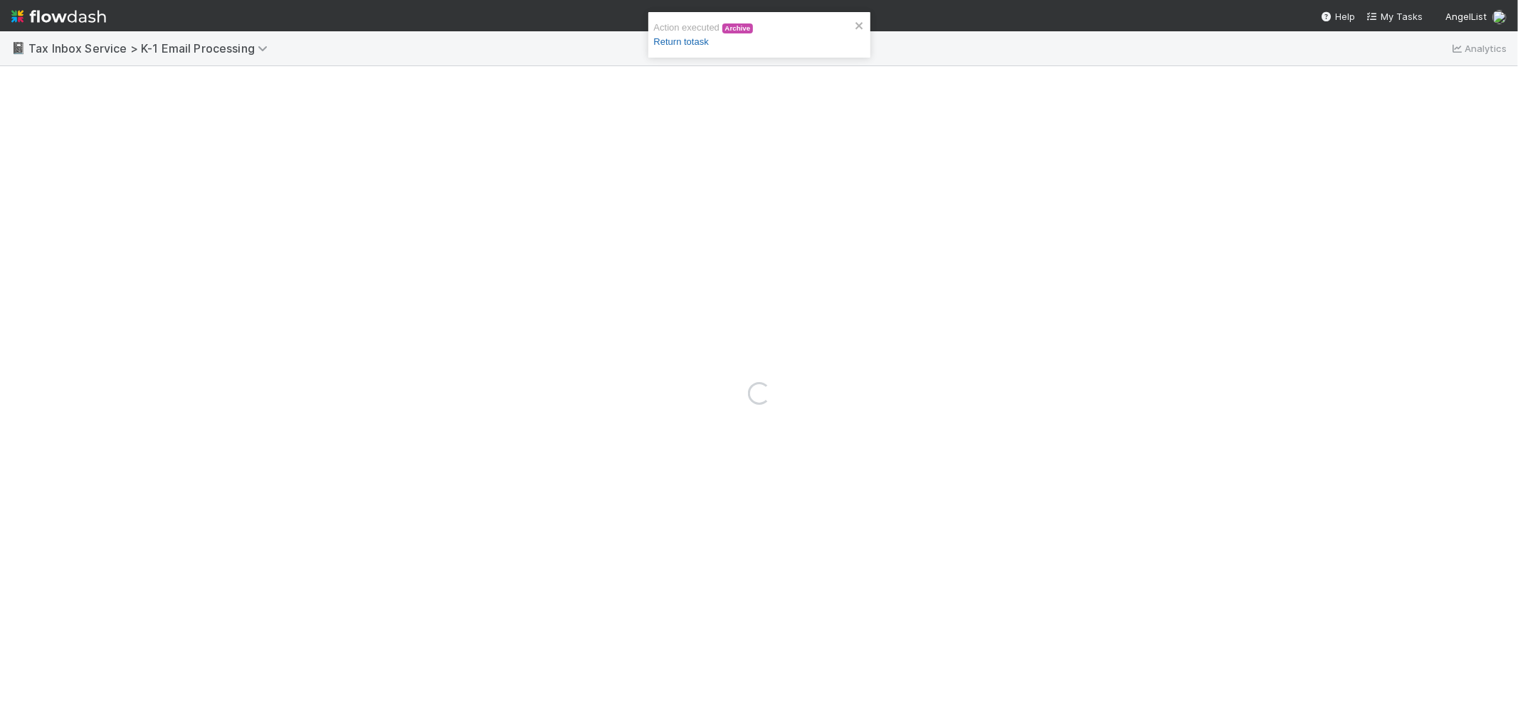
click at [693, 40] on link "Return to task" at bounding box center [681, 41] width 55 height 11
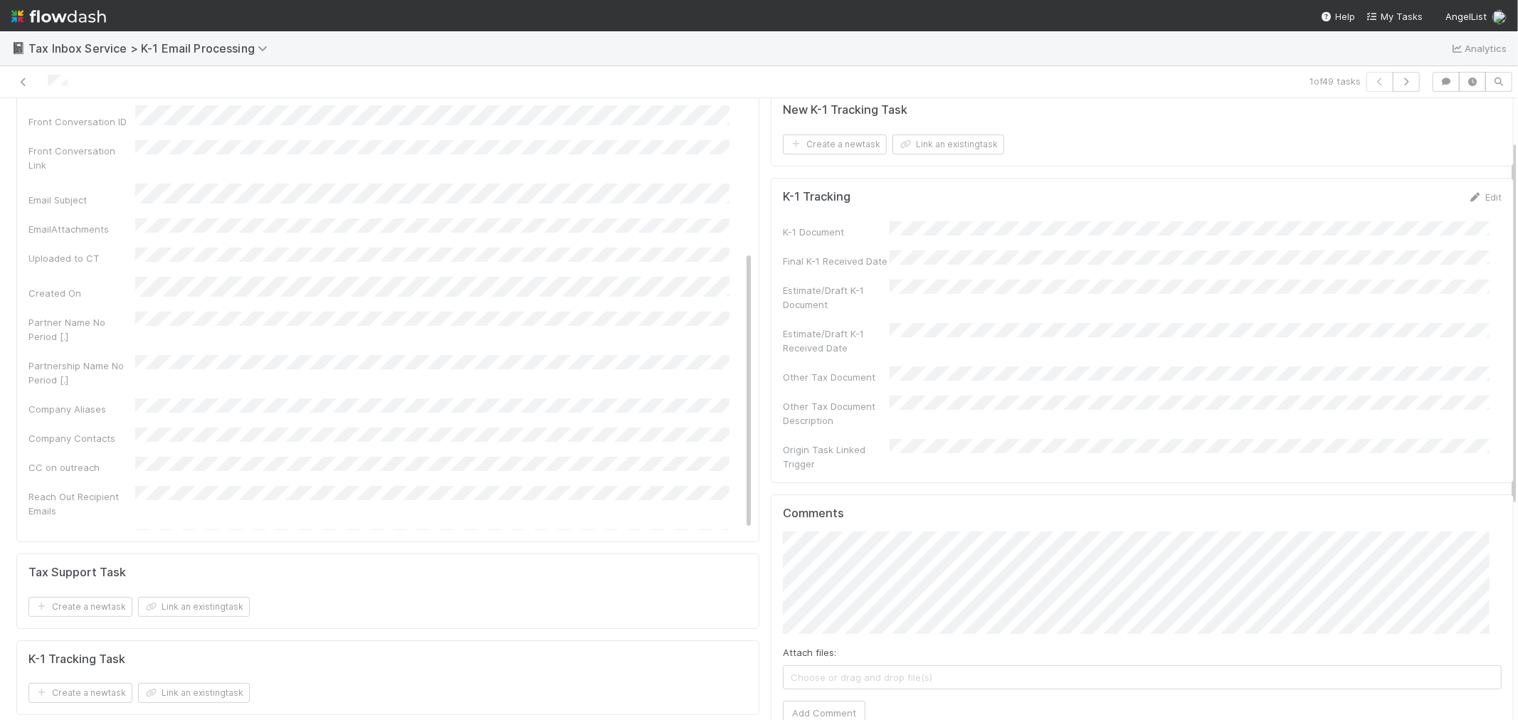
scroll to position [79, 0]
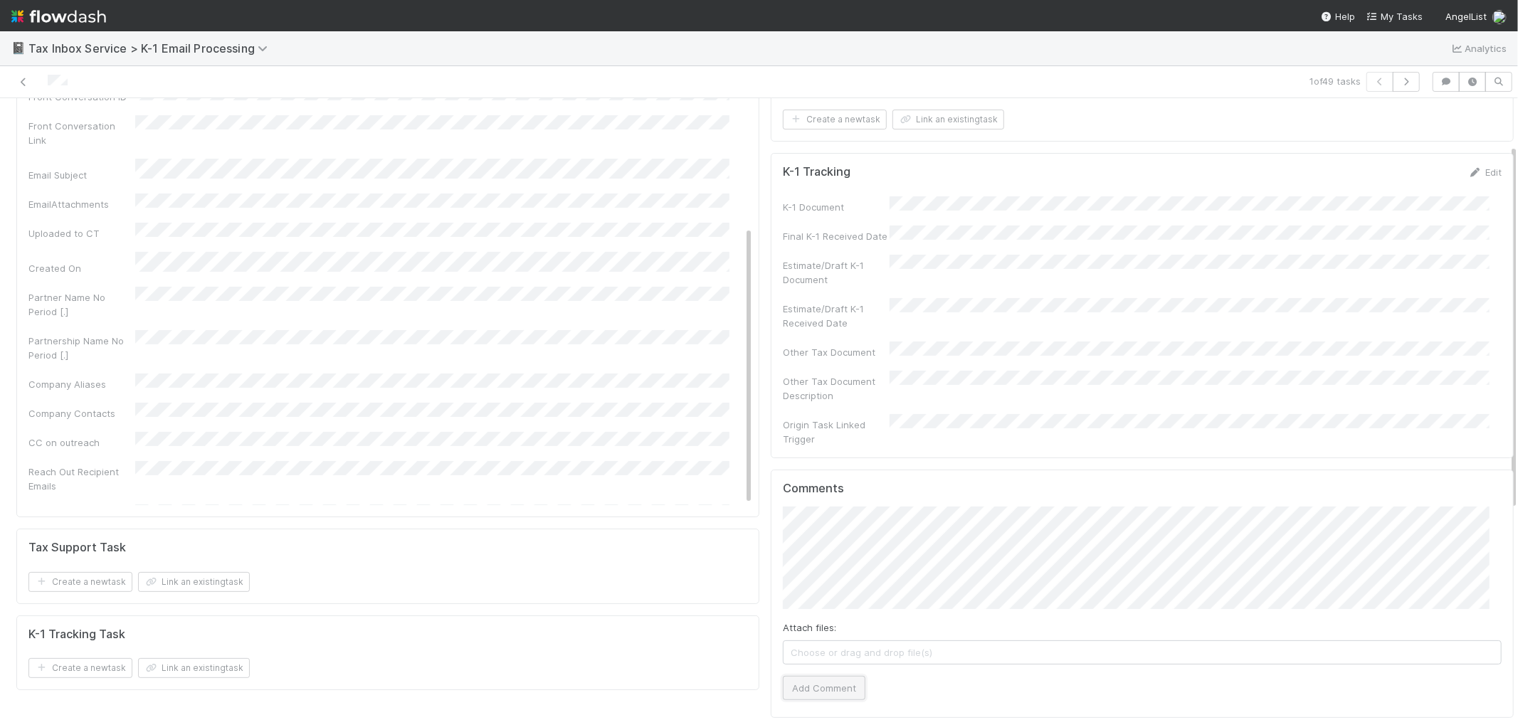
click at [802, 676] on button "Add Comment" at bounding box center [824, 688] width 83 height 24
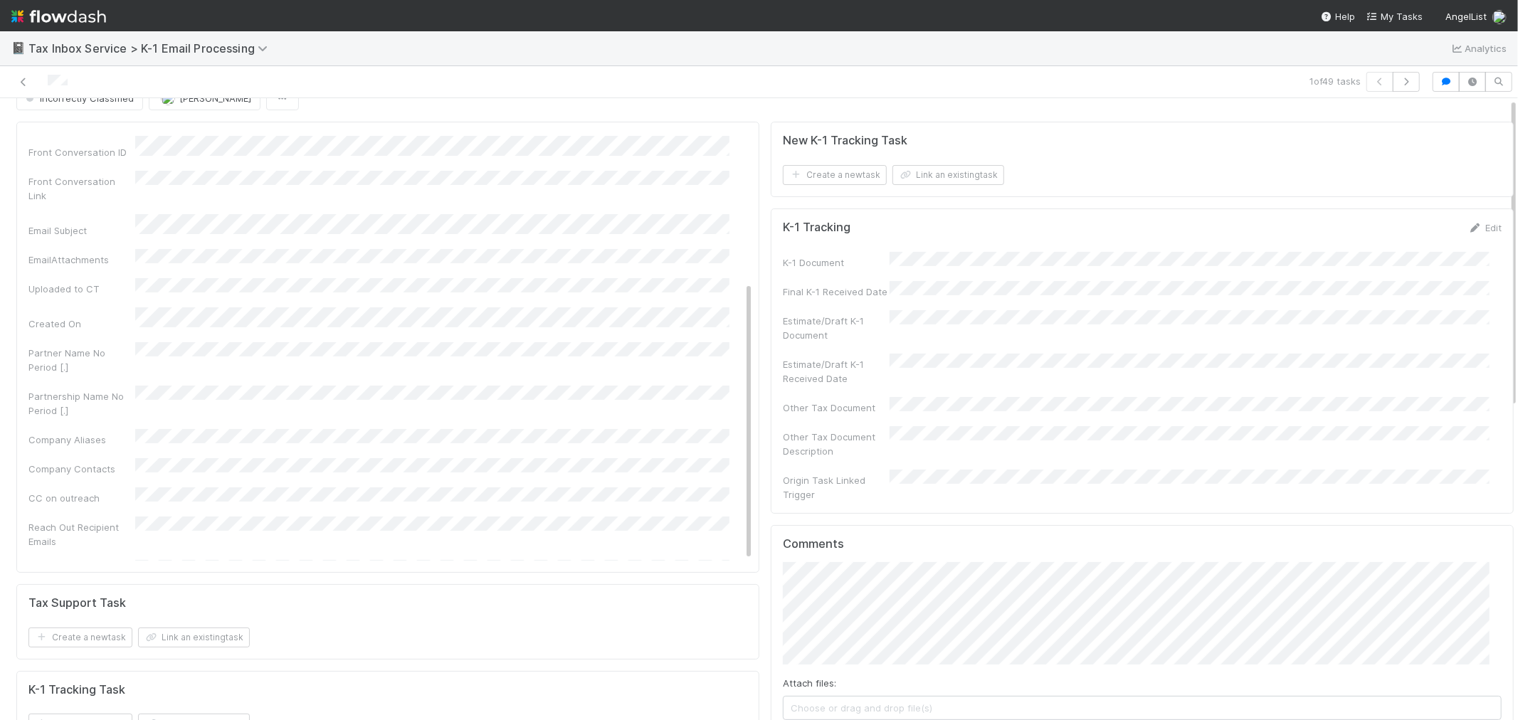
scroll to position [0, 0]
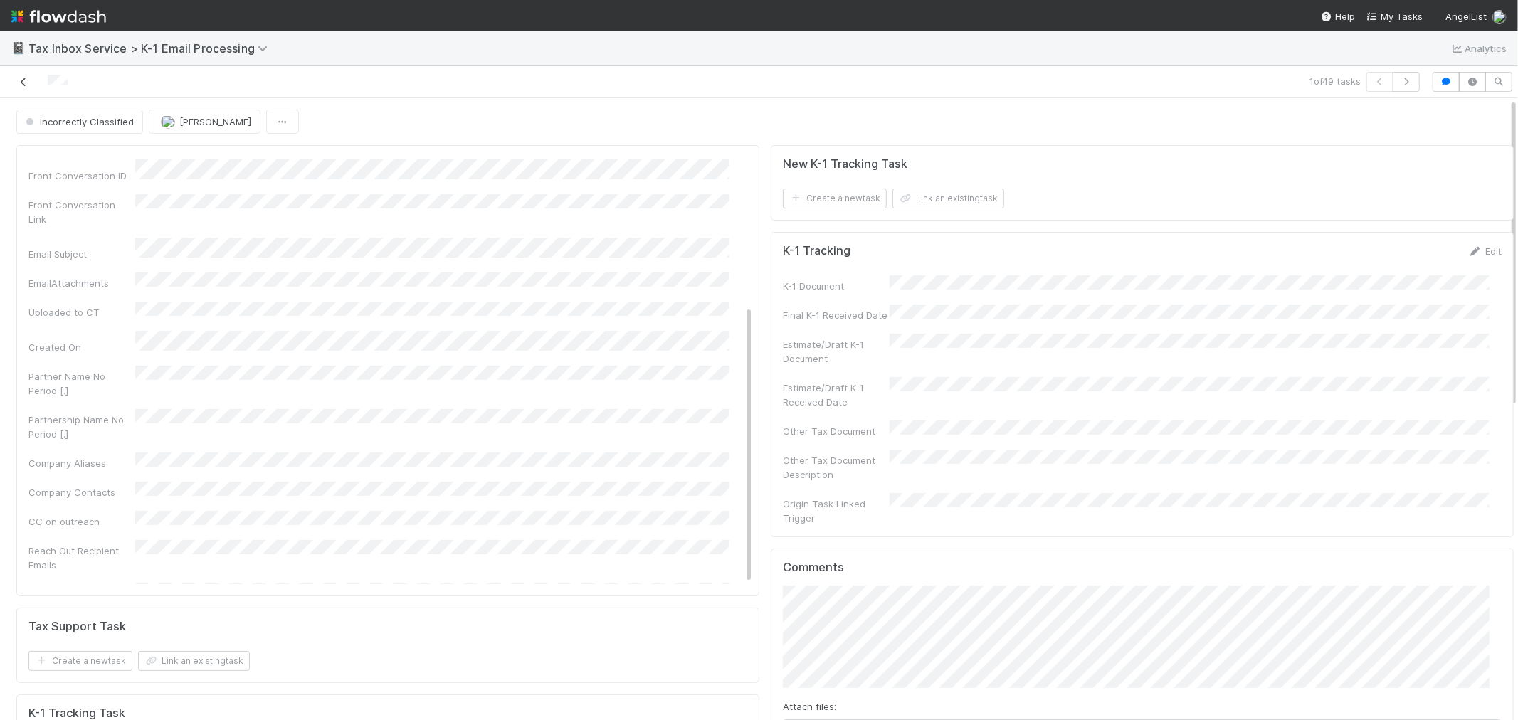
click at [19, 82] on icon at bounding box center [23, 82] width 14 height 9
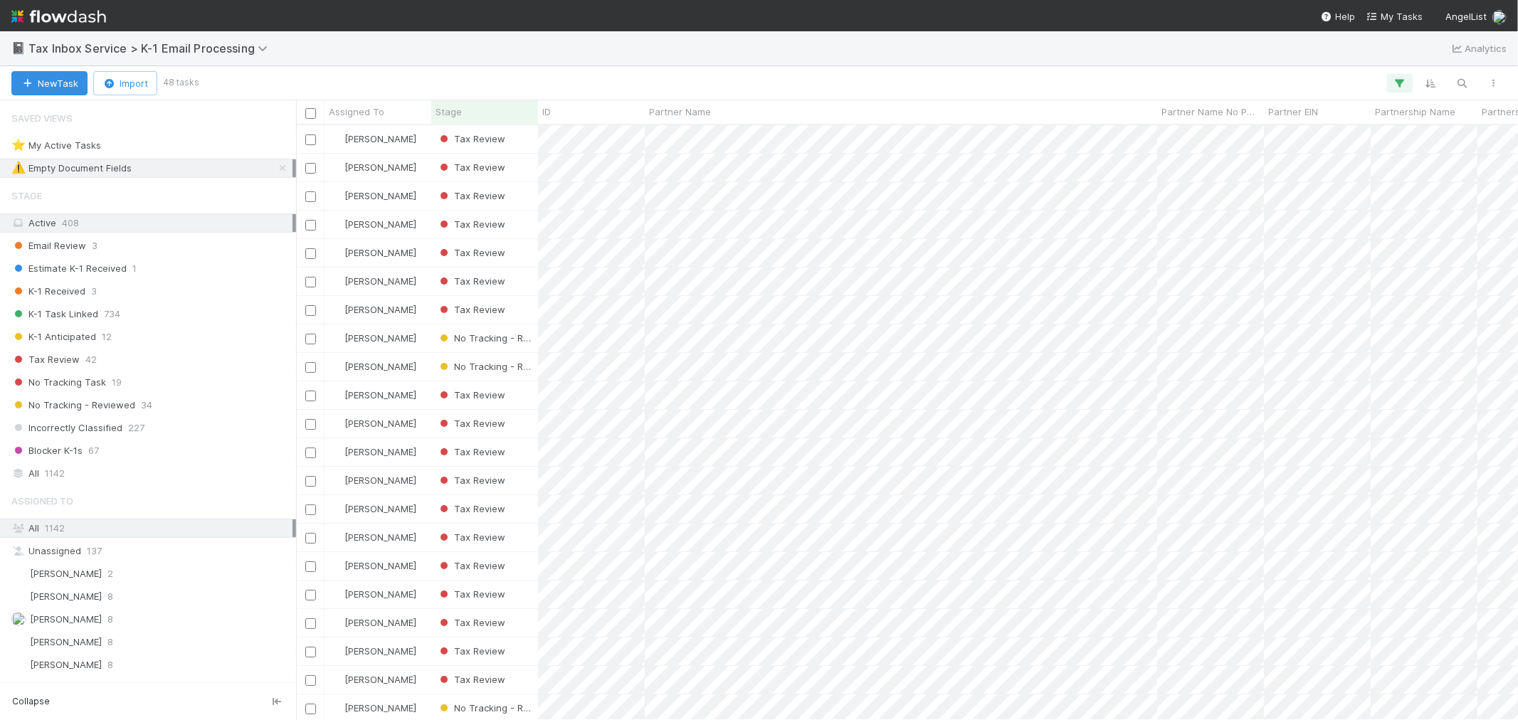
scroll to position [582, 1210]
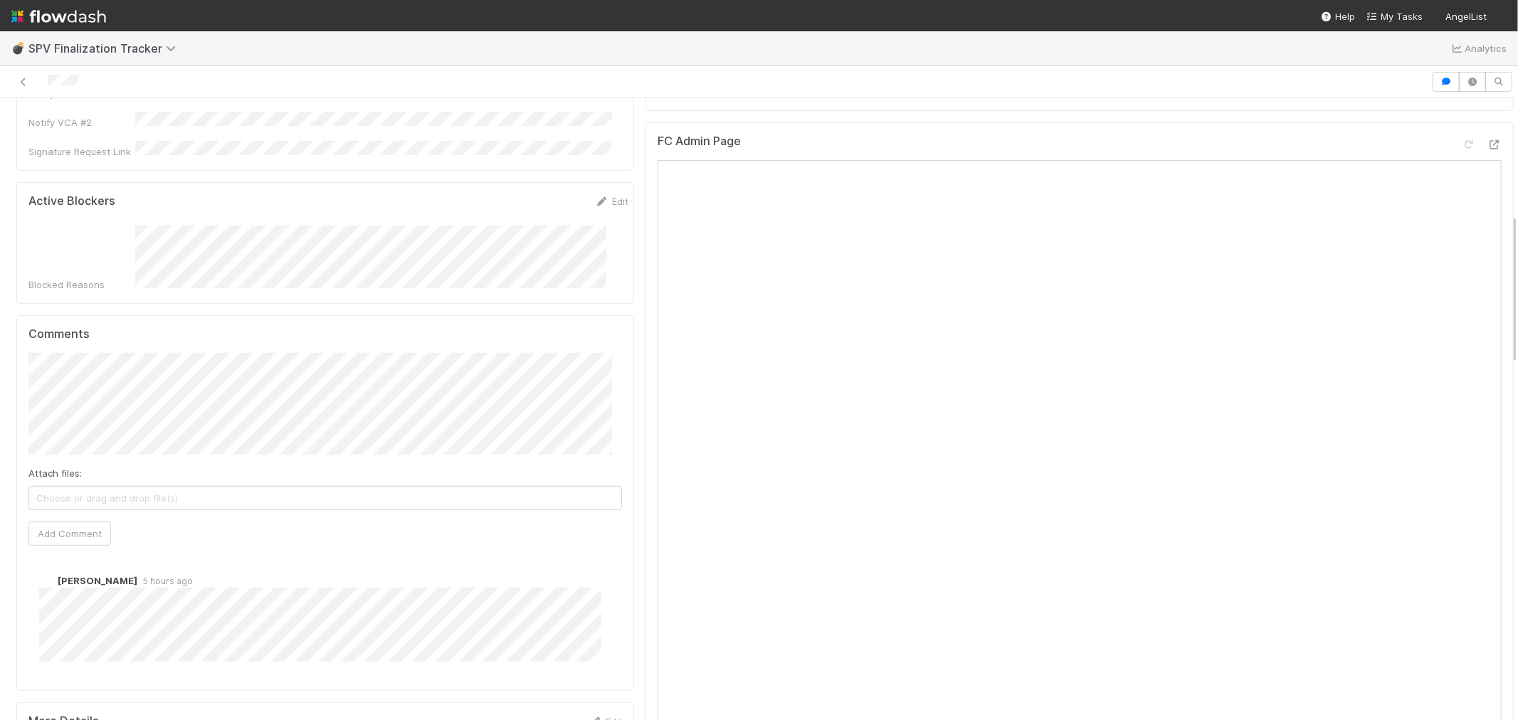
scroll to position [474, 0]
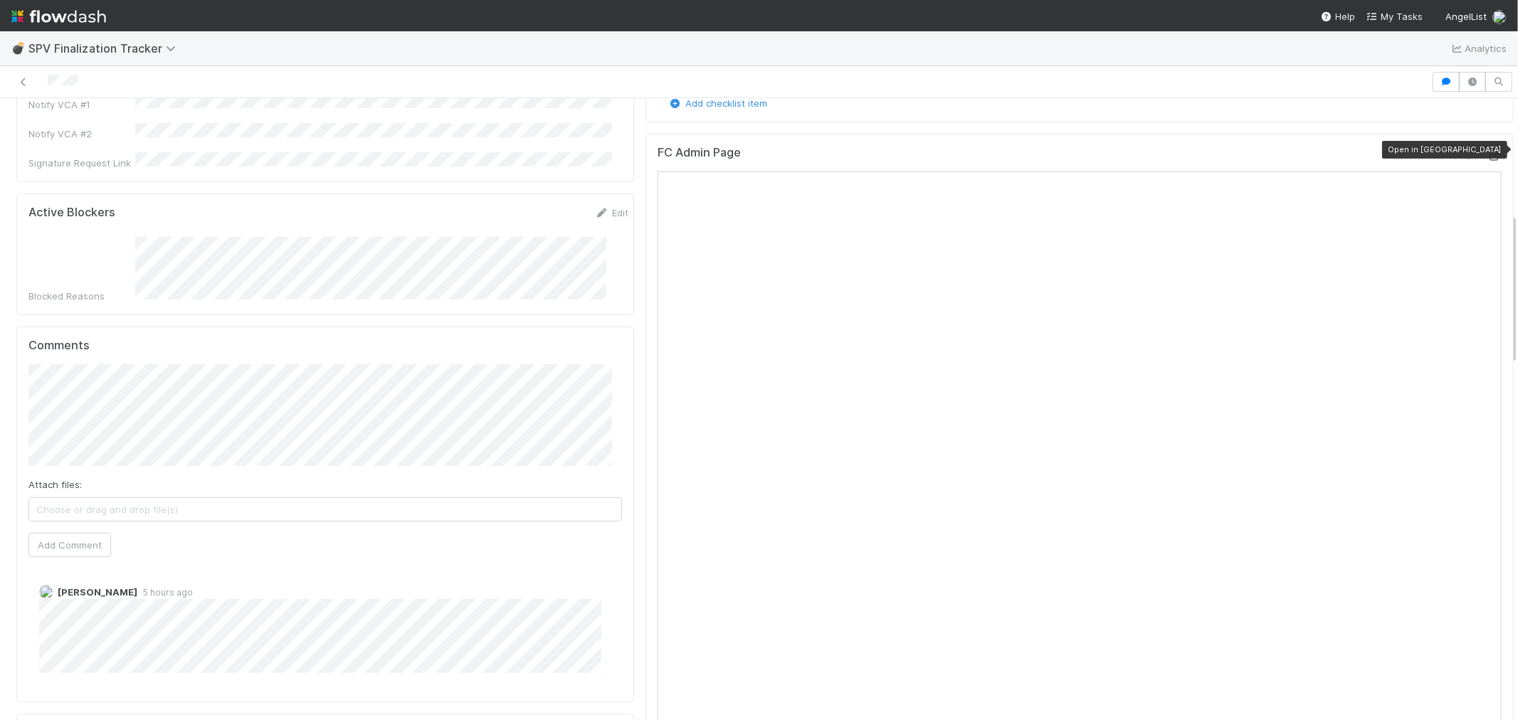
click at [1488, 152] on icon at bounding box center [1495, 156] width 14 height 9
click at [73, 374] on button "[PERSON_NAME]" at bounding box center [91, 367] width 107 height 20
click at [285, 498] on span "Choose or drag and drop file(s)" at bounding box center [325, 509] width 592 height 23
click at [78, 533] on button "Add Comment" at bounding box center [69, 545] width 83 height 24
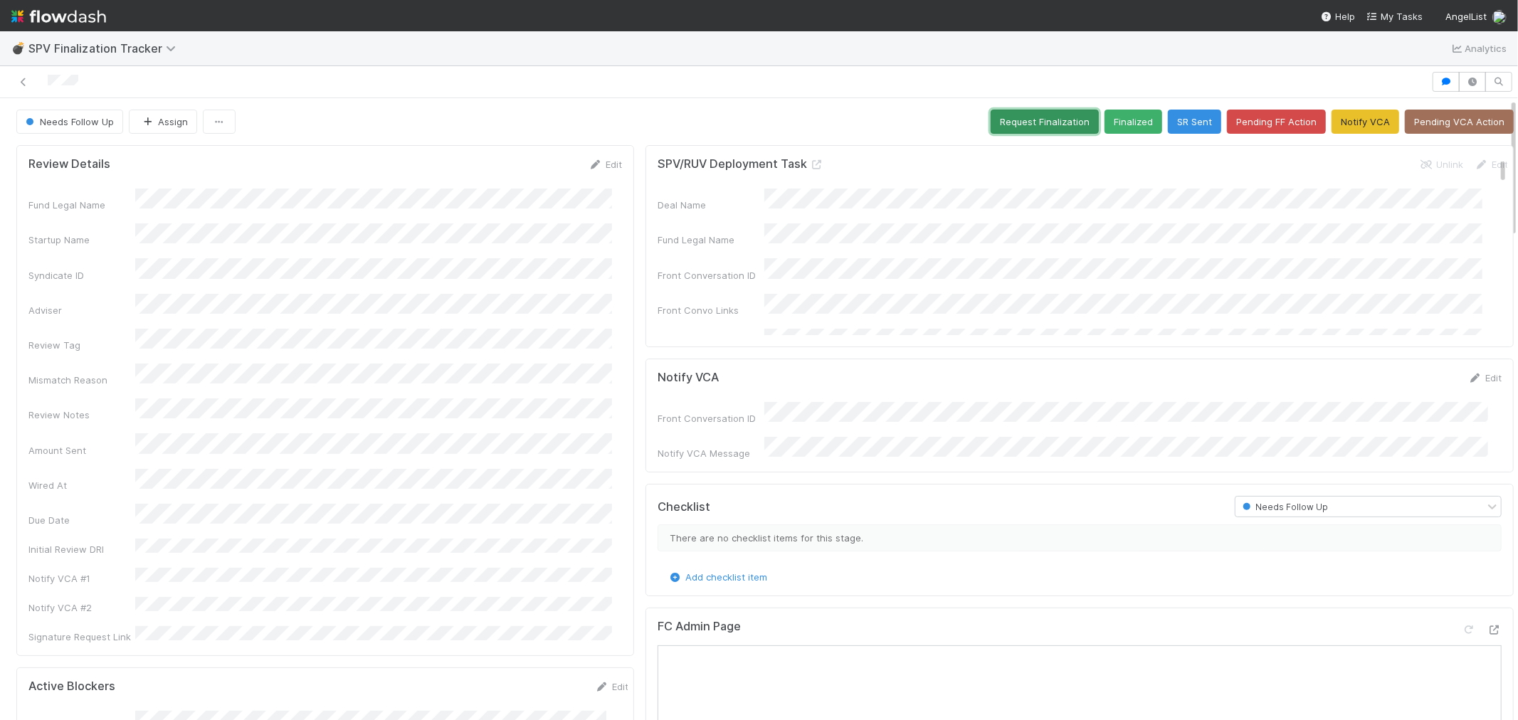
click at [1013, 117] on button "Request Finalization" at bounding box center [1045, 122] width 108 height 24
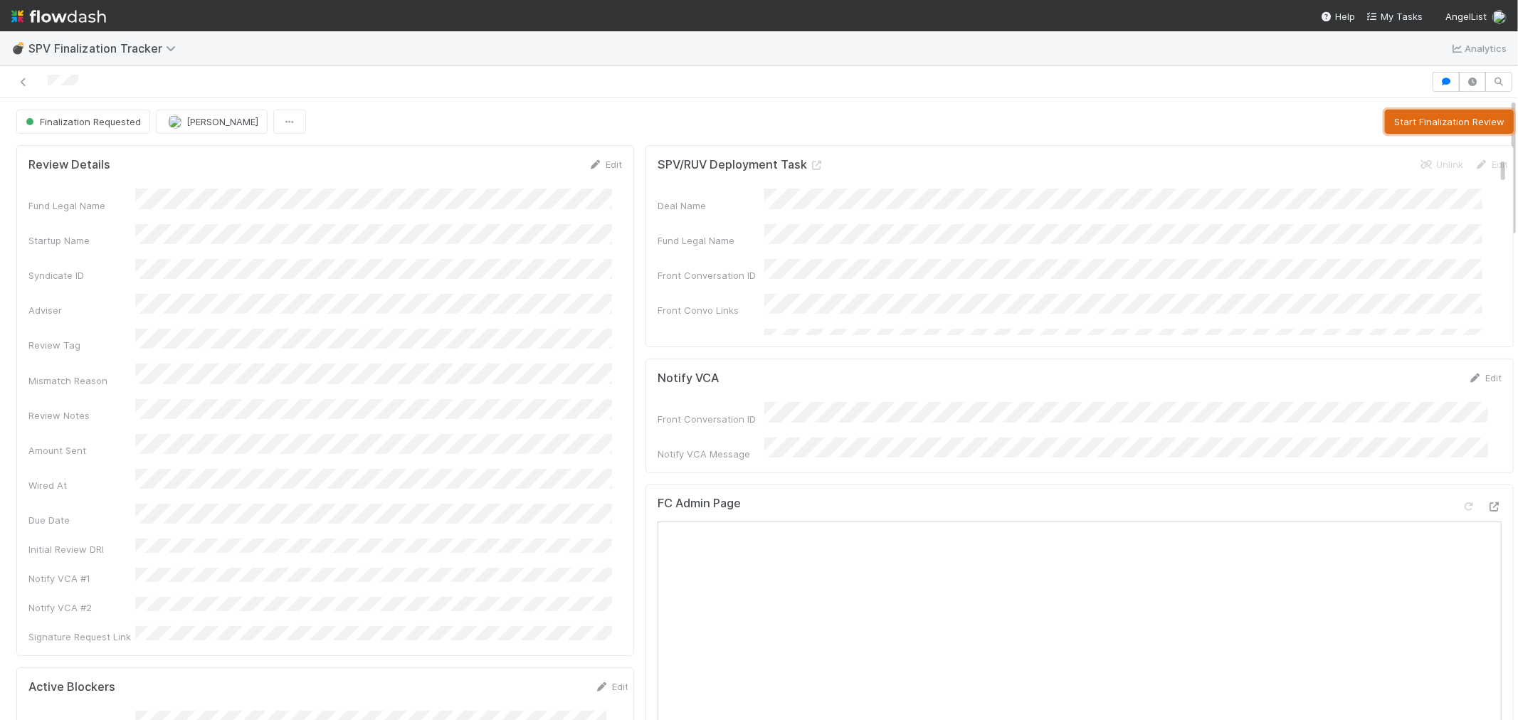
drag, startPoint x: 1399, startPoint y: 119, endPoint x: 1372, endPoint y: 124, distance: 28.2
click at [1401, 119] on button "Start Finalization Review" at bounding box center [1449, 122] width 129 height 24
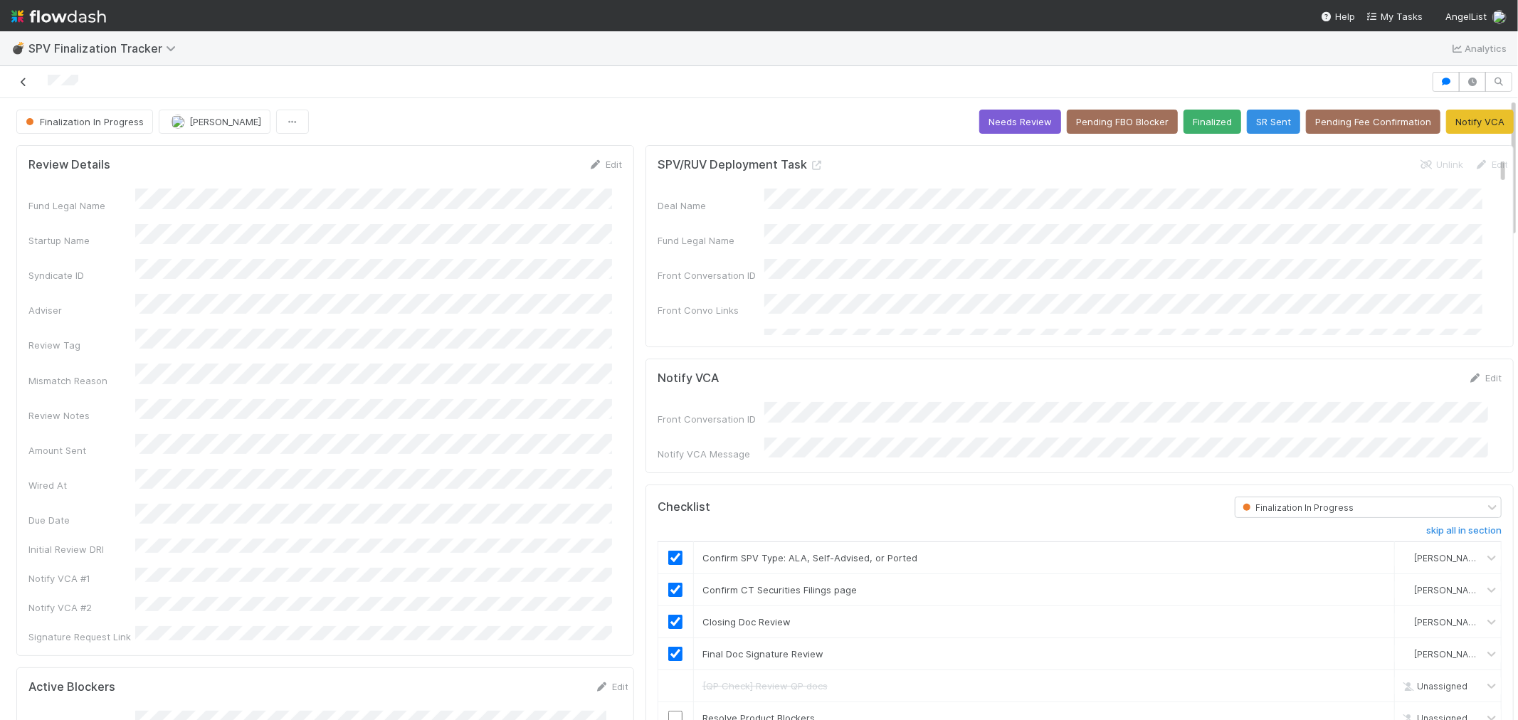
click at [21, 86] on icon at bounding box center [23, 82] width 14 height 9
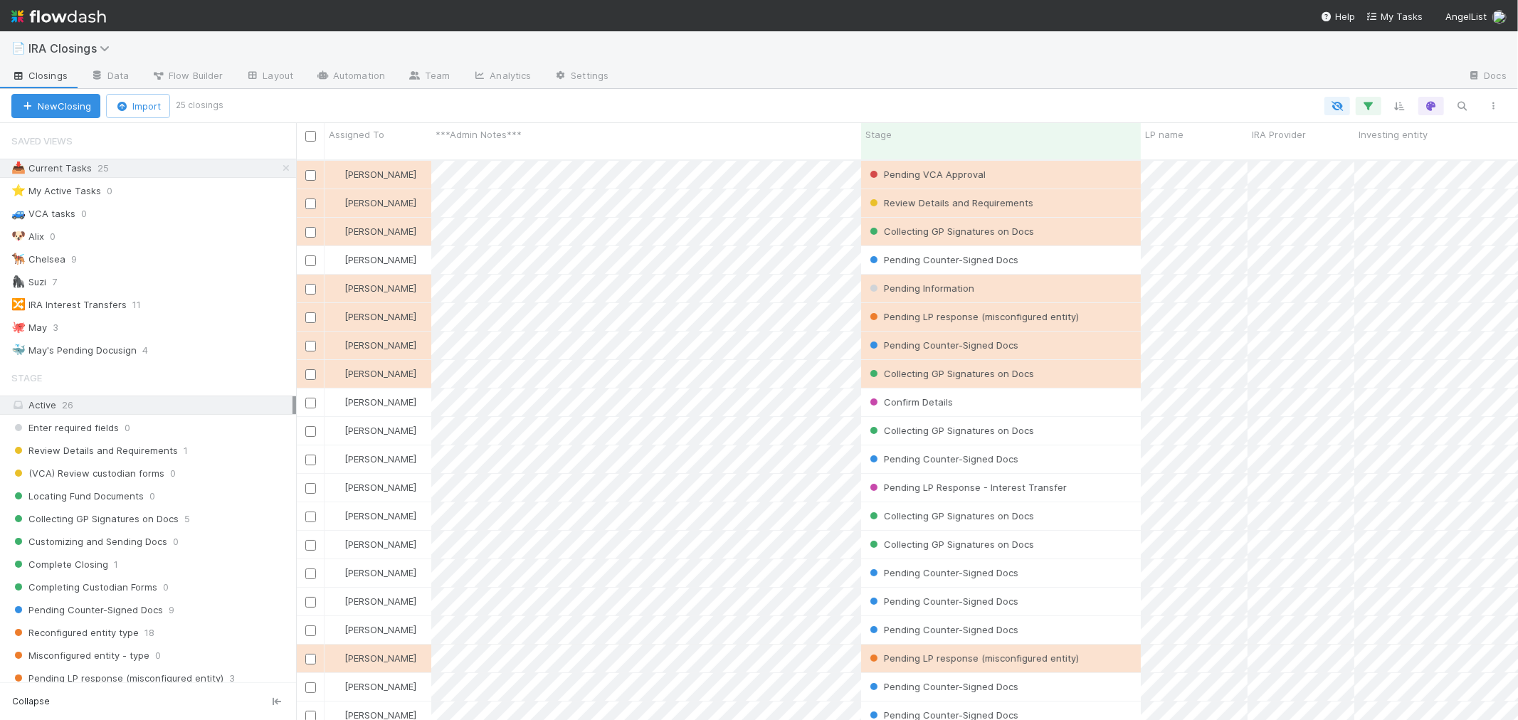
scroll to position [12, 11]
click at [137, 110] on button "Import" at bounding box center [138, 106] width 64 height 24
click at [137, 140] on div "Import from CSV" at bounding box center [117, 138] width 119 height 21
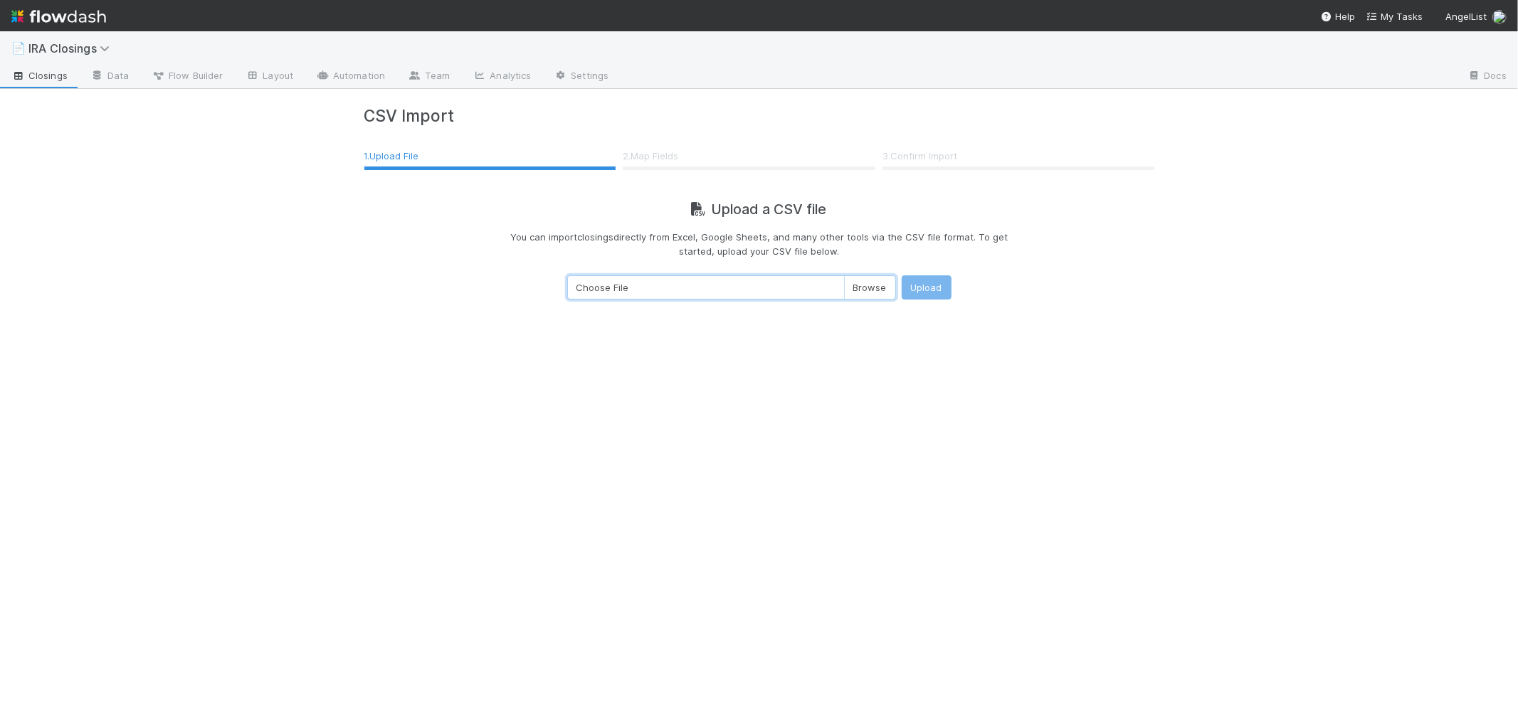
click at [871, 292] on input "Choose File" at bounding box center [731, 287] width 329 height 24
type input "C:\fakepath\IRA Closings - Daily Feed - Export.csv"
click at [940, 283] on button "Upload" at bounding box center [927, 287] width 50 height 24
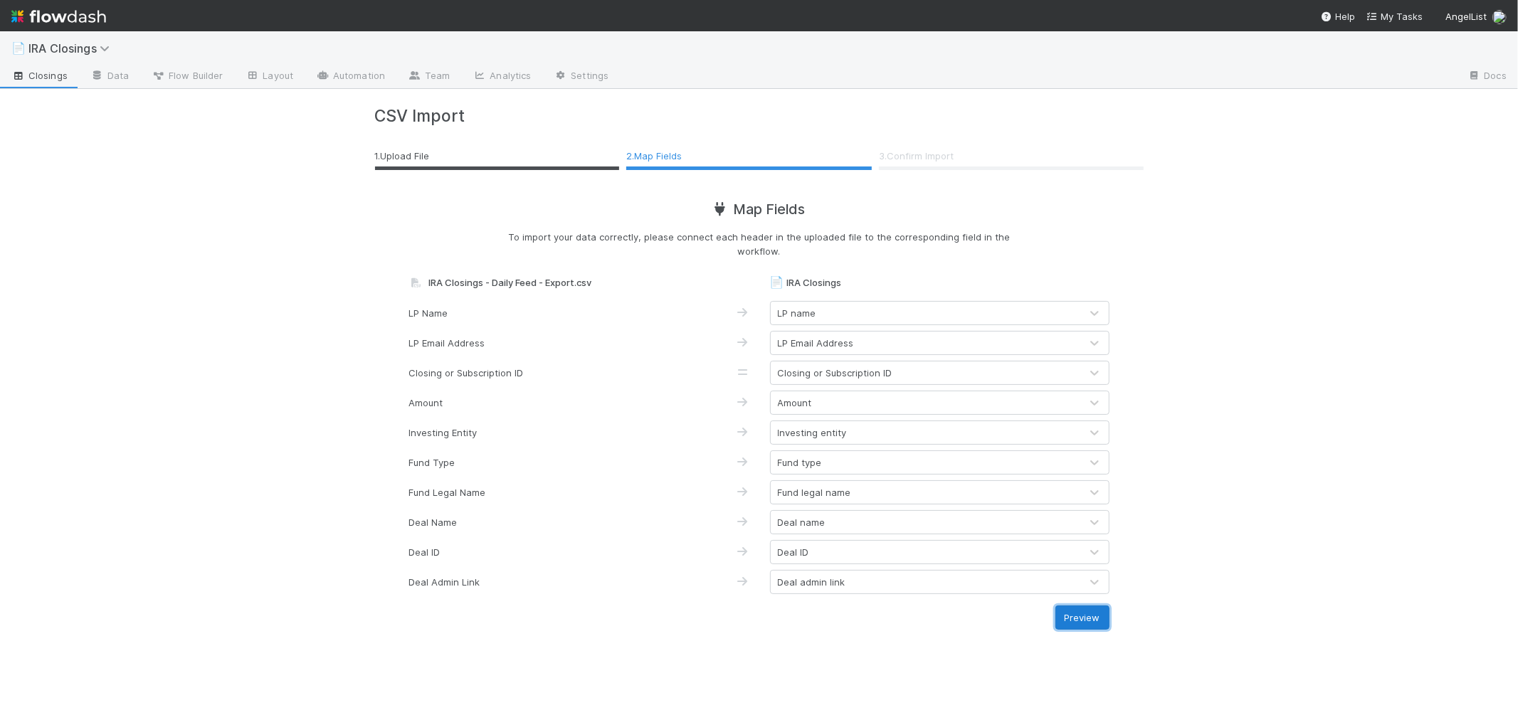
click at [1075, 621] on button "Preview" at bounding box center [1083, 618] width 54 height 24
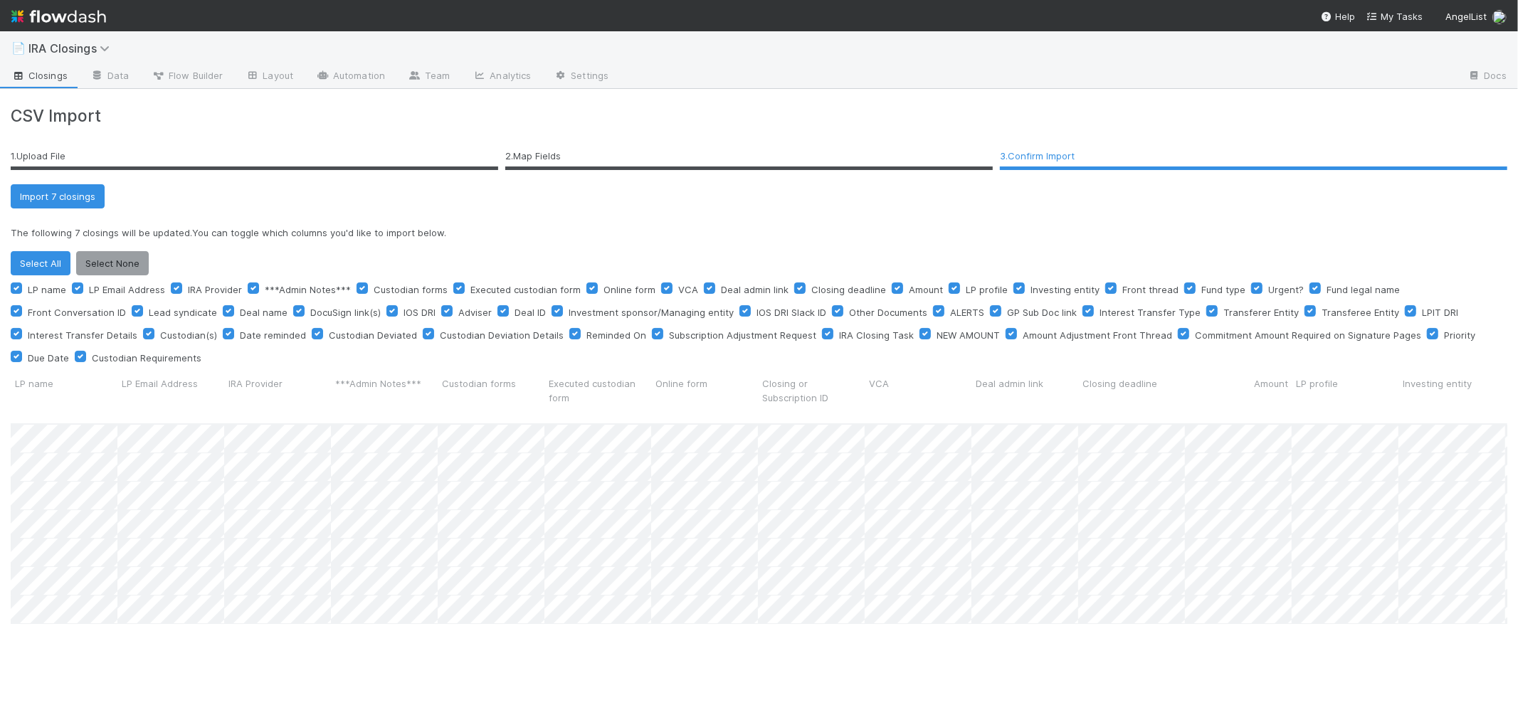
scroll to position [319, 1485]
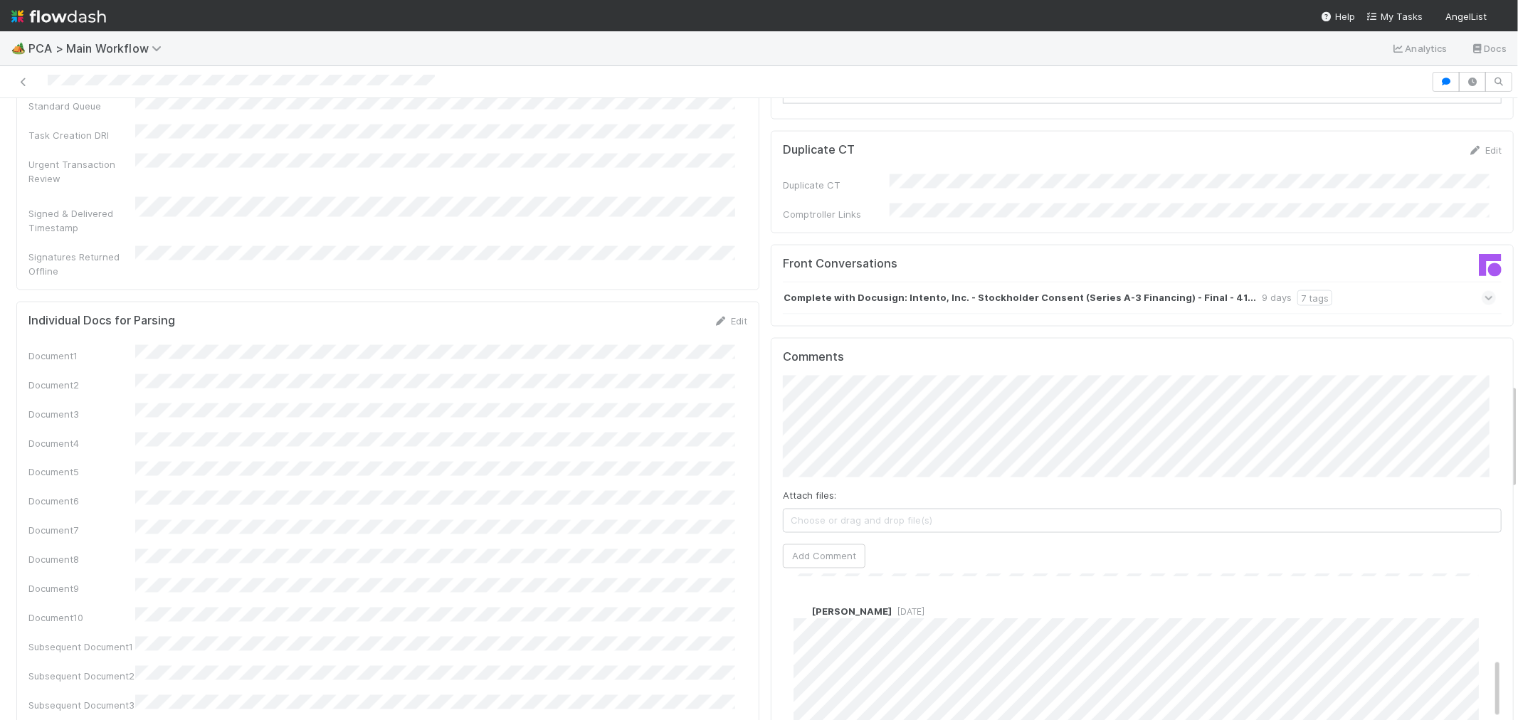
scroll to position [1661, 0]
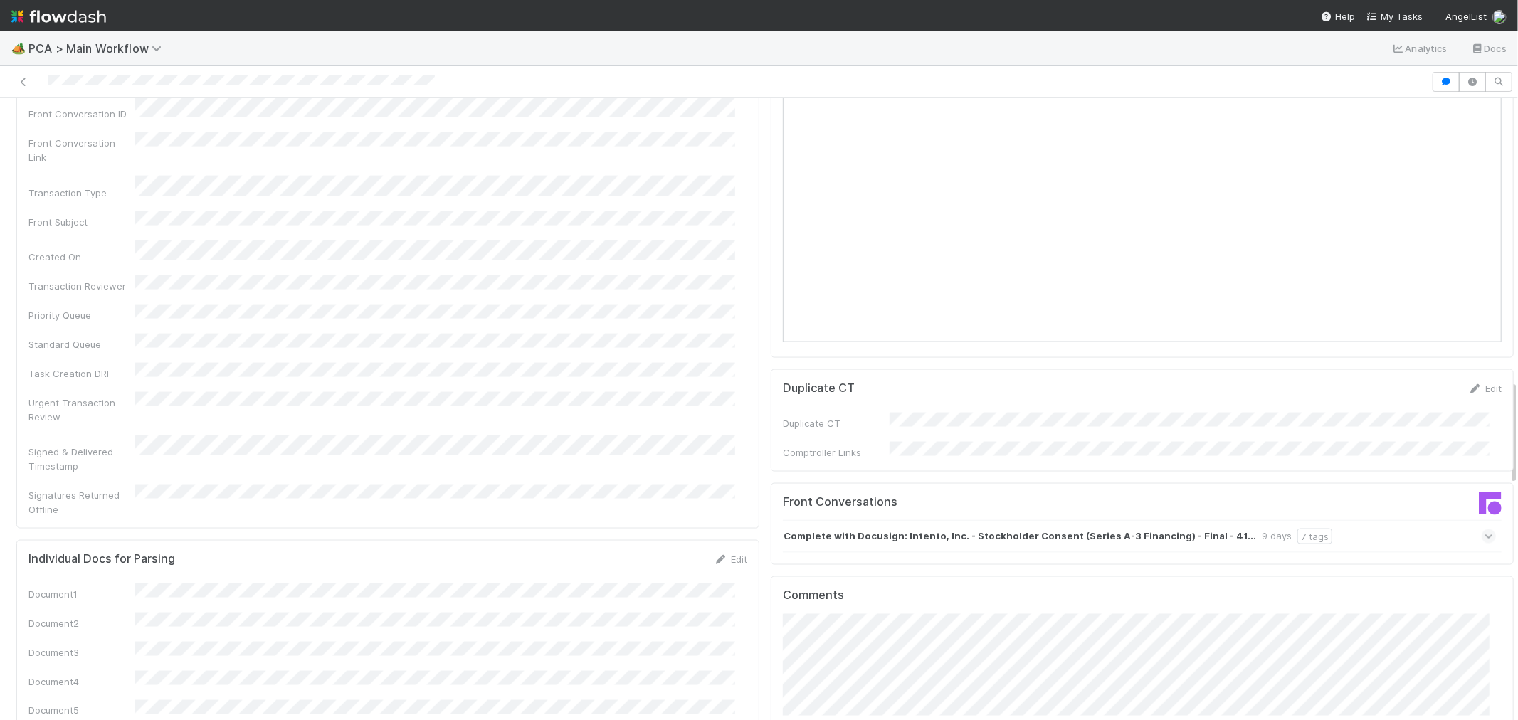
click at [1335, 520] on div "Complete with Docusign: Intento, Inc. - Stockholder Consent (Series A-3 Financi…" at bounding box center [1139, 536] width 713 height 33
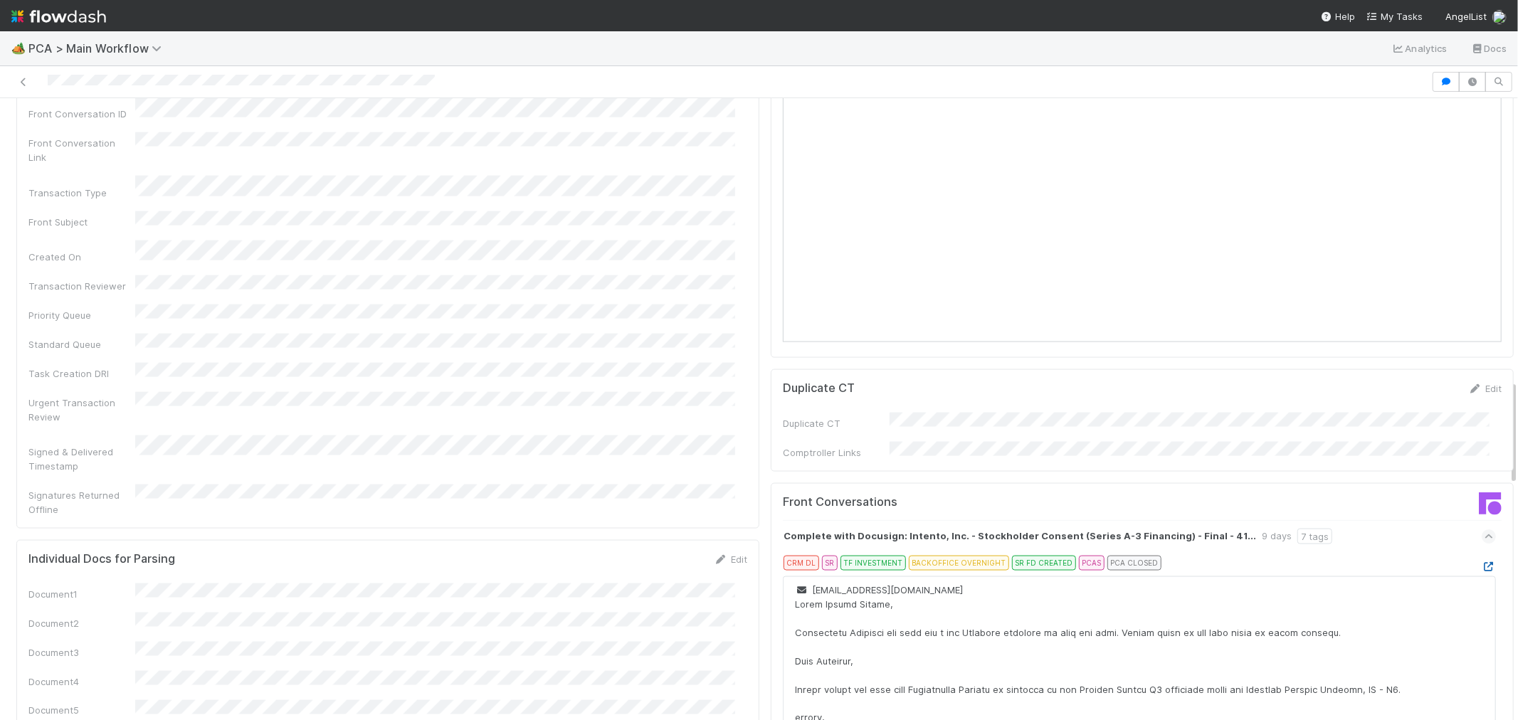
click at [1482, 562] on icon at bounding box center [1489, 566] width 14 height 9
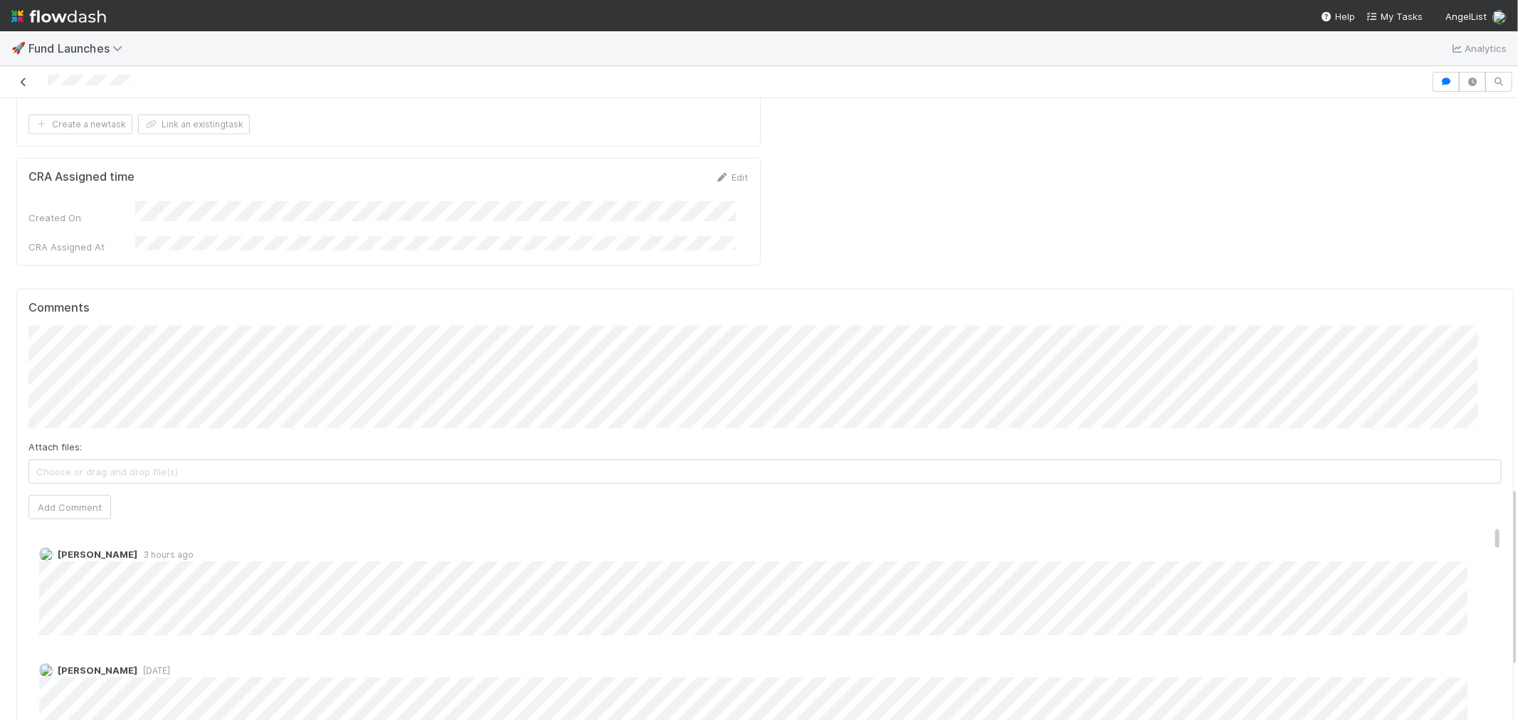
click at [19, 83] on icon at bounding box center [23, 82] width 14 height 9
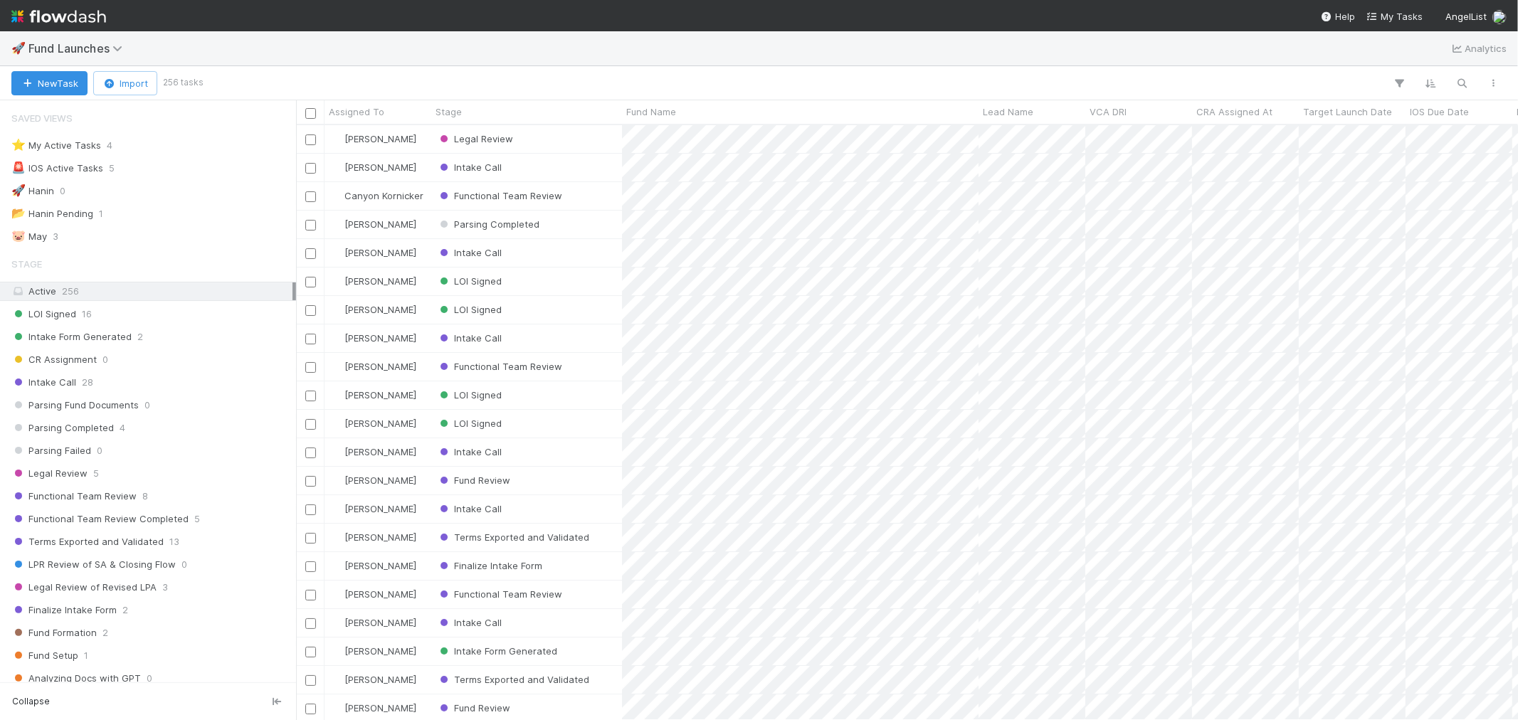
scroll to position [582, 1210]
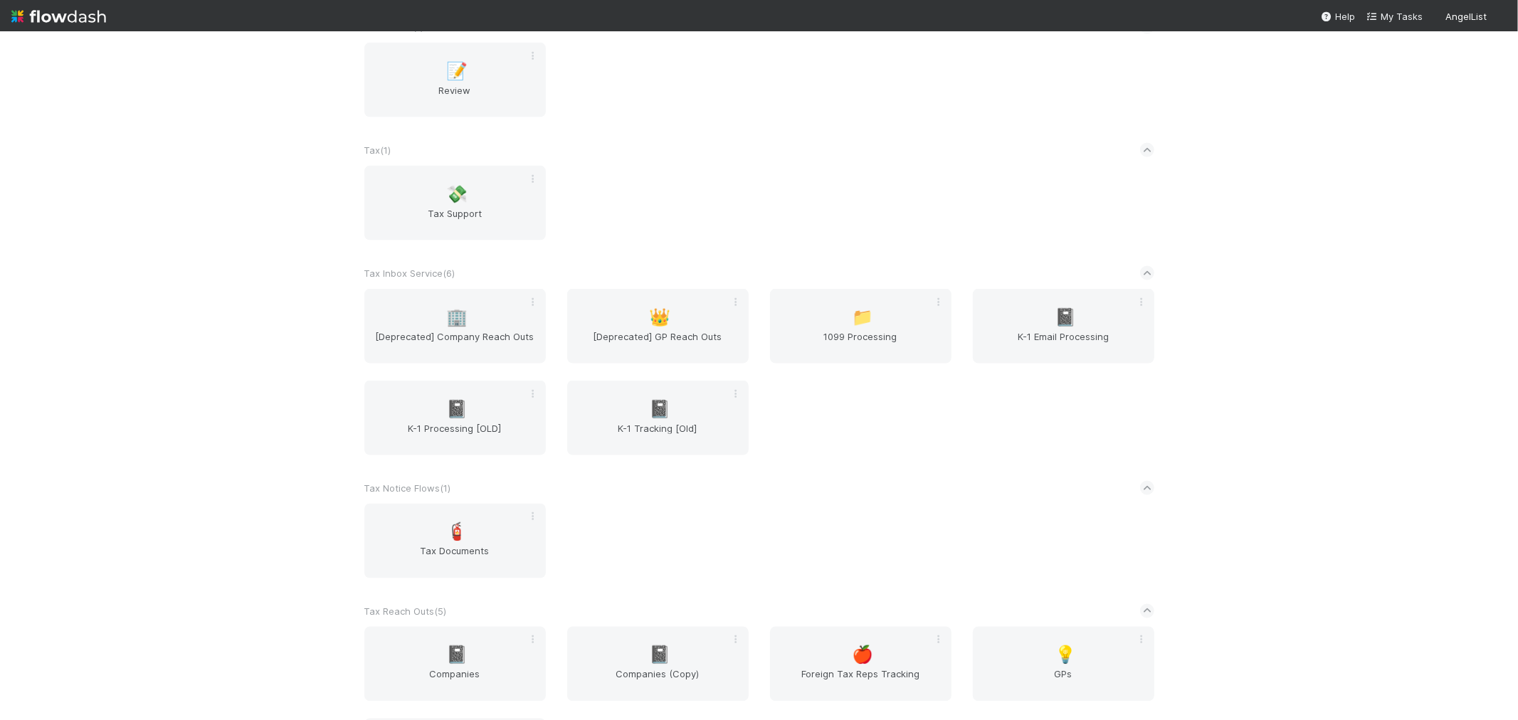
scroll to position [1923, 0]
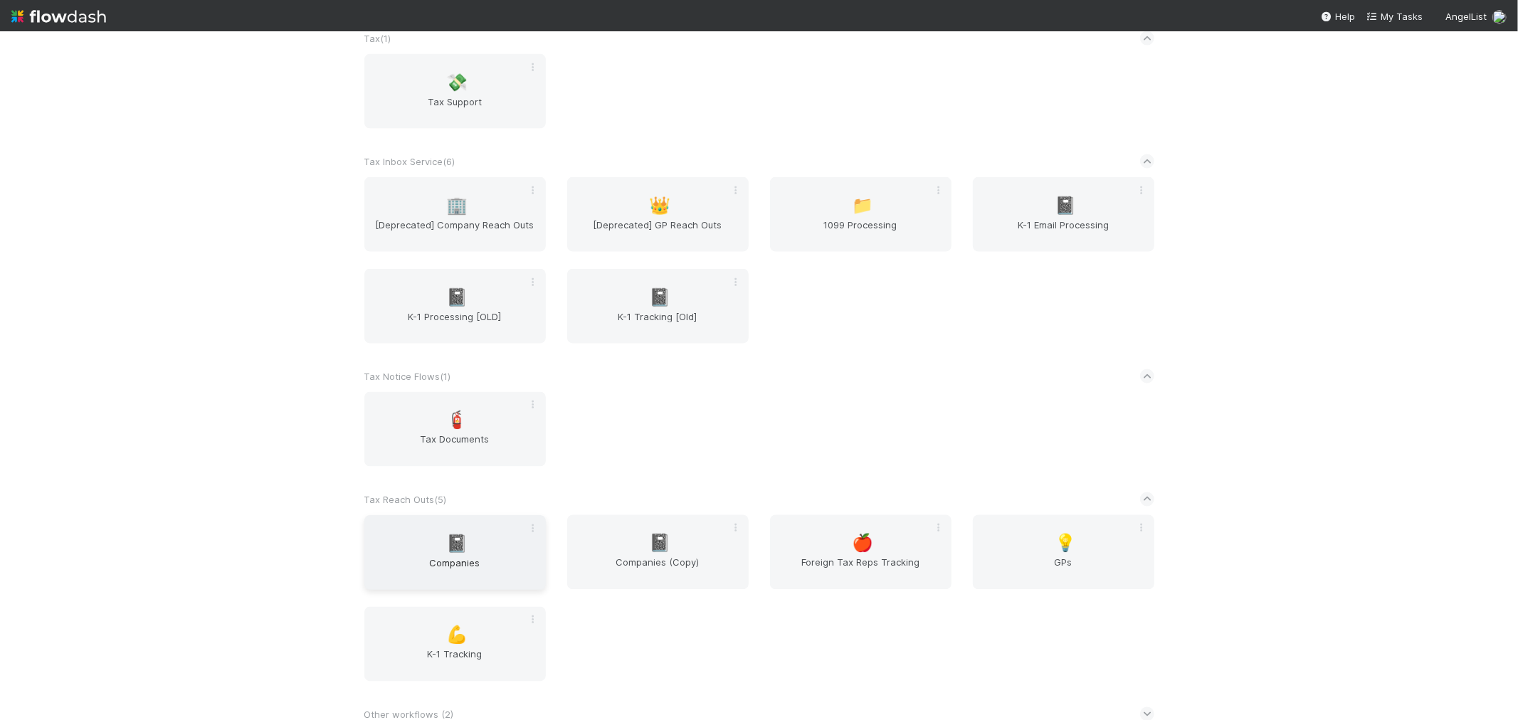
click at [466, 542] on div "📓 Companies" at bounding box center [454, 552] width 181 height 75
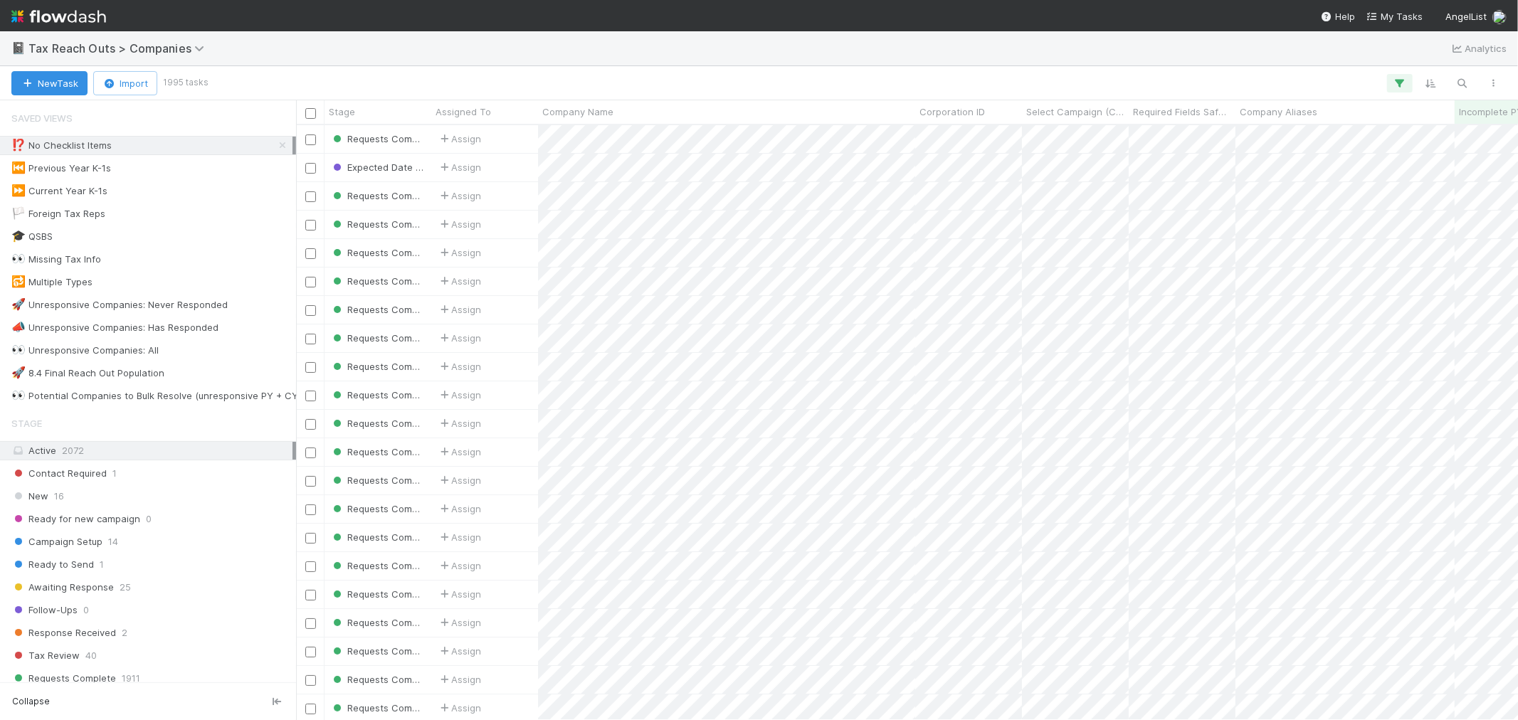
scroll to position [582, 1210]
click at [1468, 83] on icon "button" at bounding box center [1463, 83] width 14 height 13
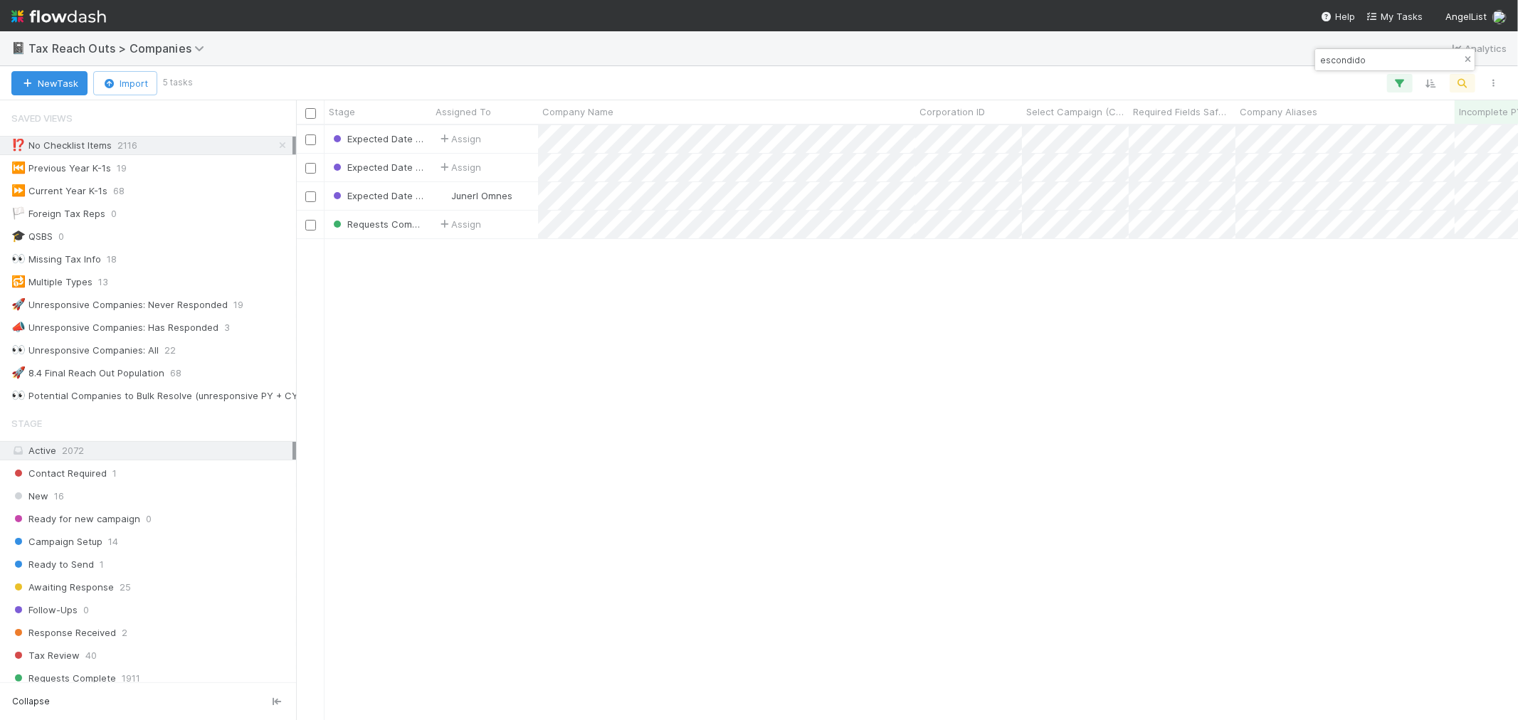
type input "escondido"
click at [1466, 62] on icon "button" at bounding box center [1468, 60] width 14 height 9
click at [275, 147] on icon at bounding box center [282, 145] width 14 height 9
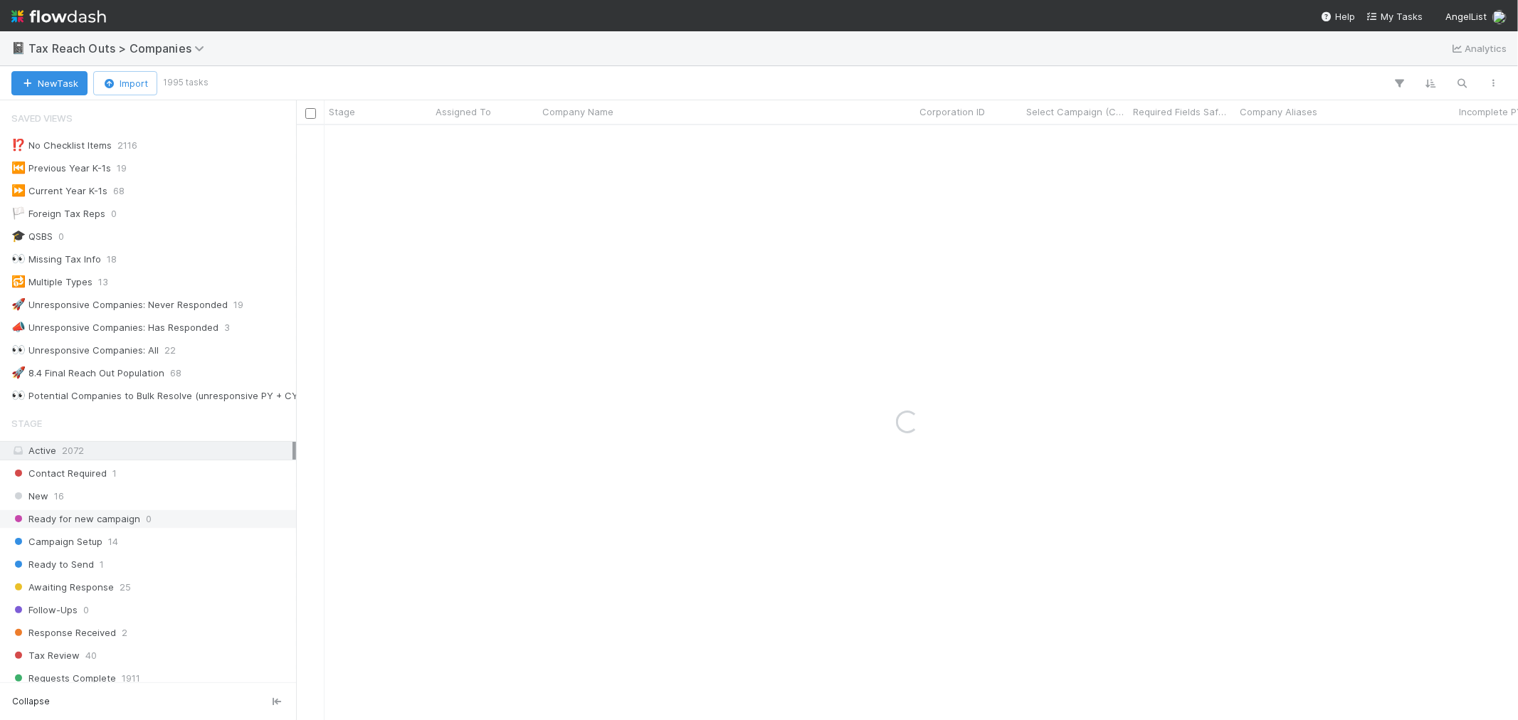
scroll to position [237, 0]
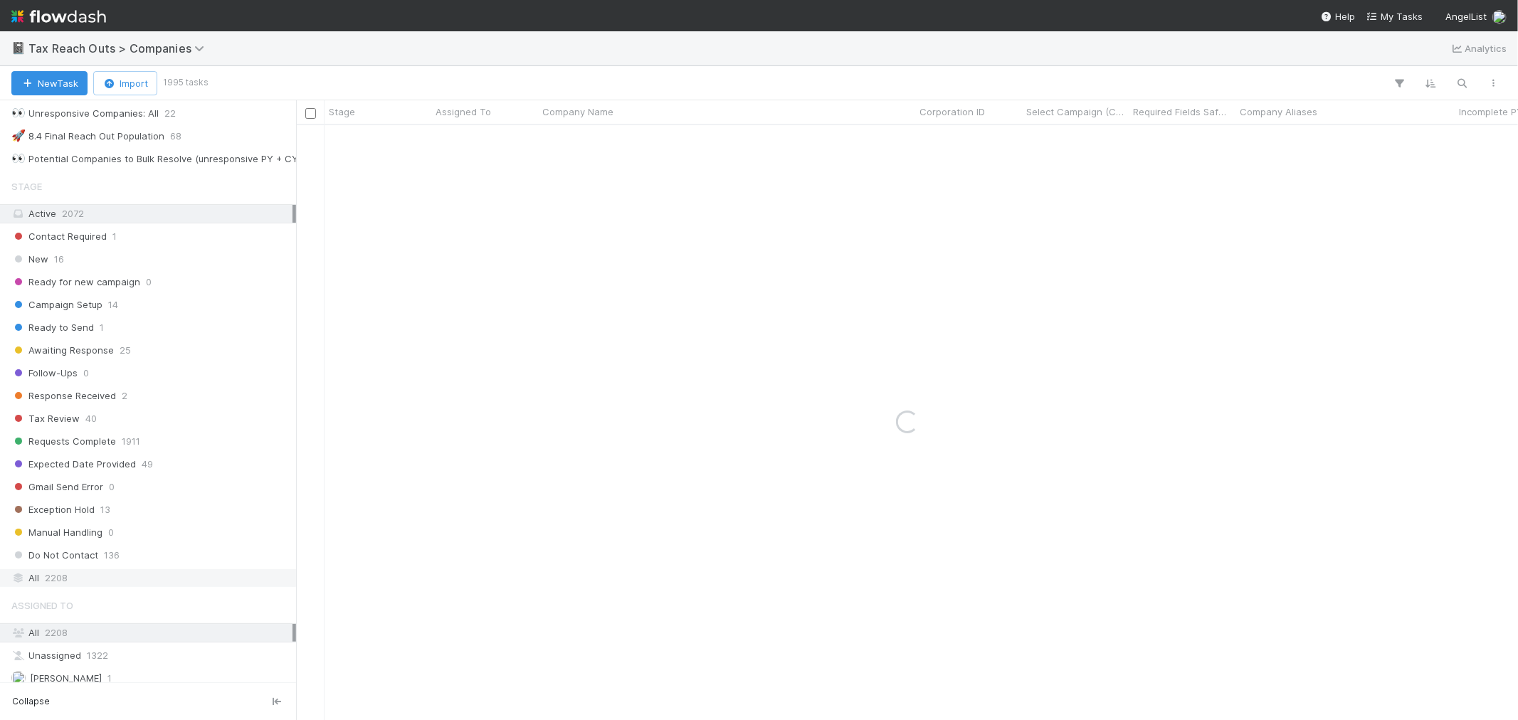
click at [76, 581] on div "All 2208" at bounding box center [151, 578] width 281 height 18
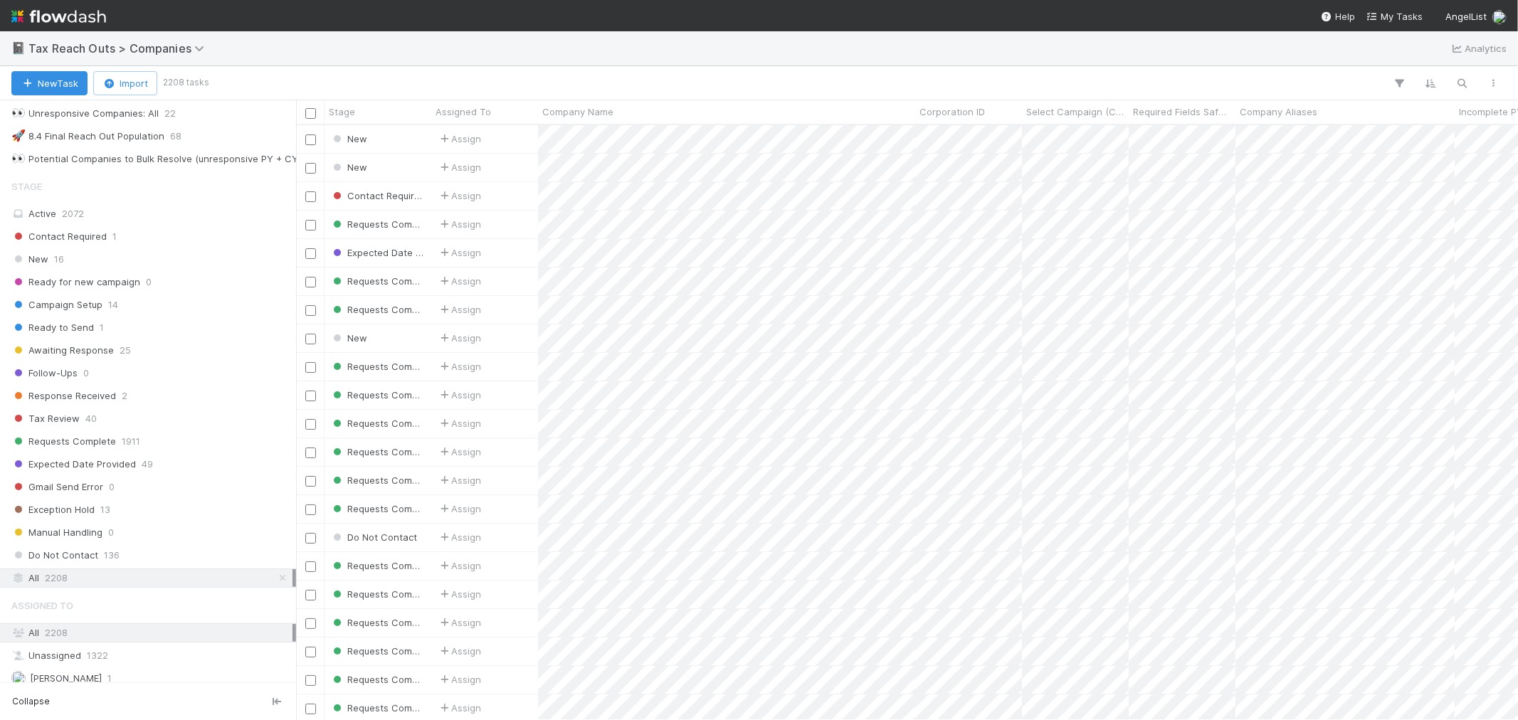
scroll to position [582, 1210]
click at [1467, 83] on icon "button" at bounding box center [1463, 83] width 14 height 13
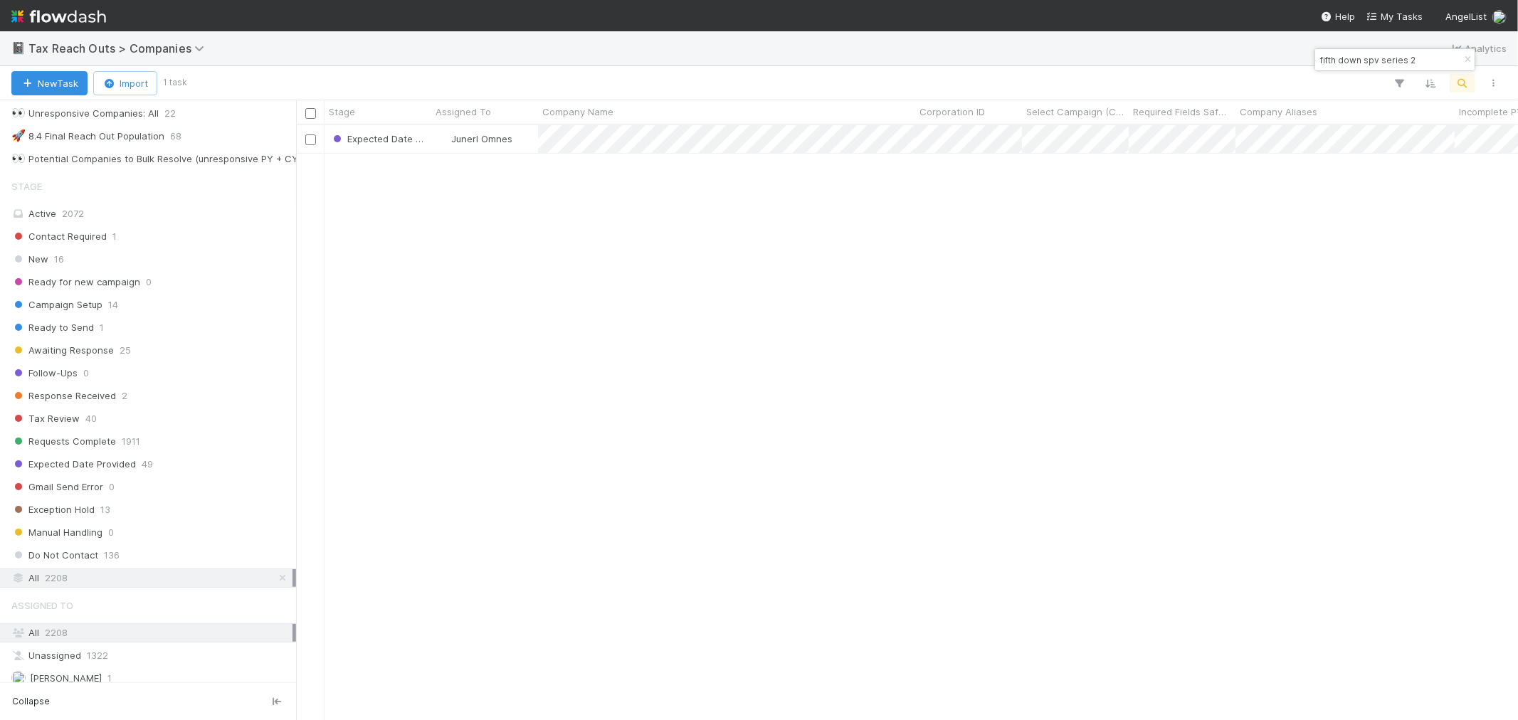
type input "fifth down spv series 2"
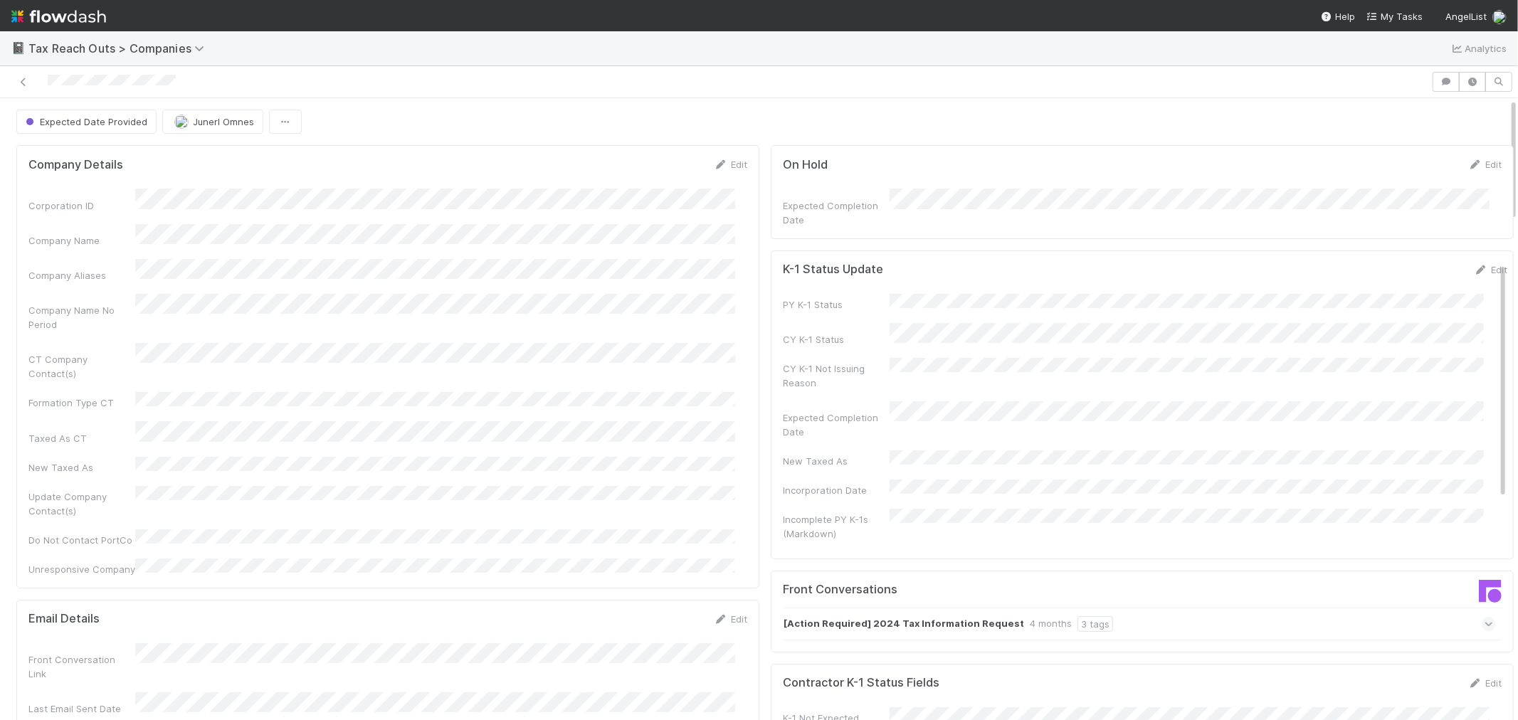
drag, startPoint x: 197, startPoint y: 83, endPoint x: 48, endPoint y: 70, distance: 150.1
click at [48, 70] on div at bounding box center [759, 82] width 1518 height 32
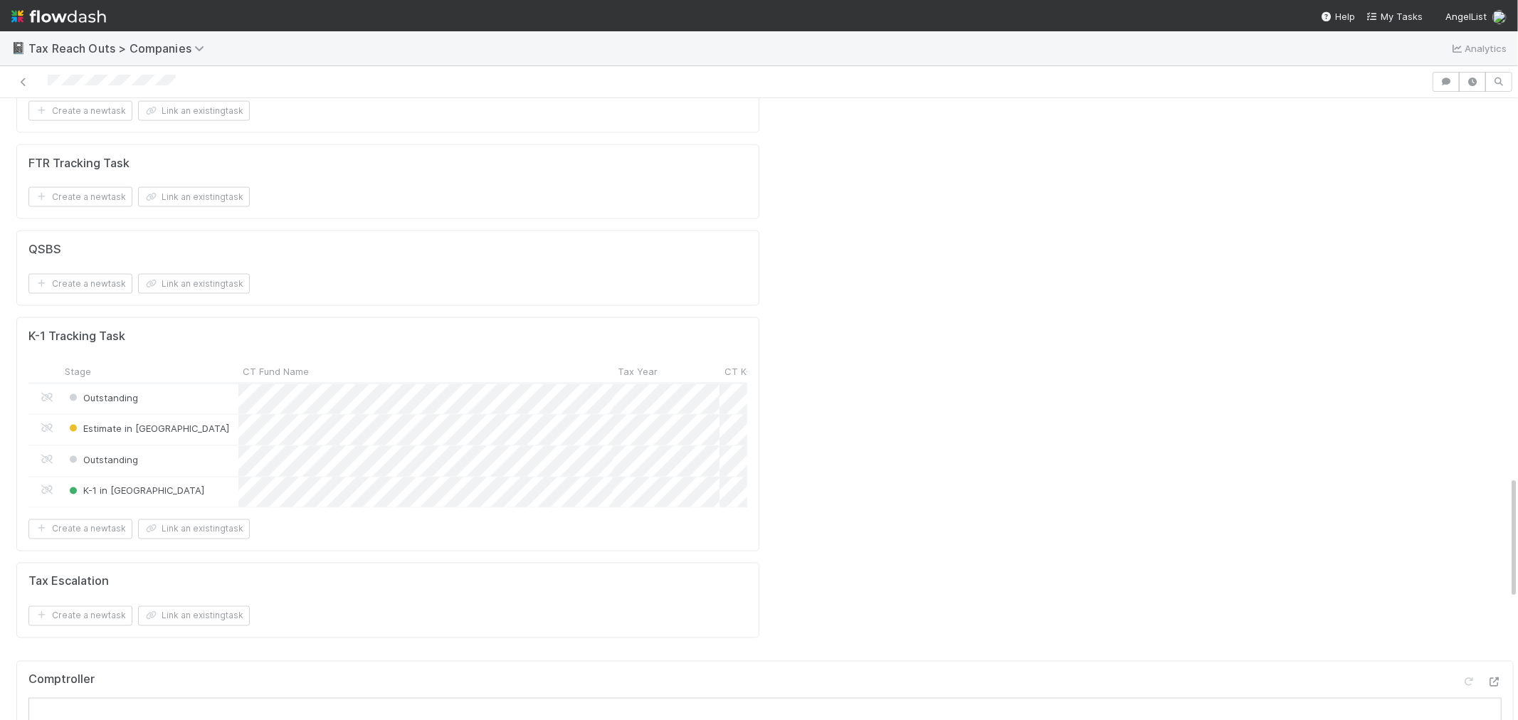
scroll to position [1898, 0]
click at [23, 82] on icon at bounding box center [23, 82] width 14 height 9
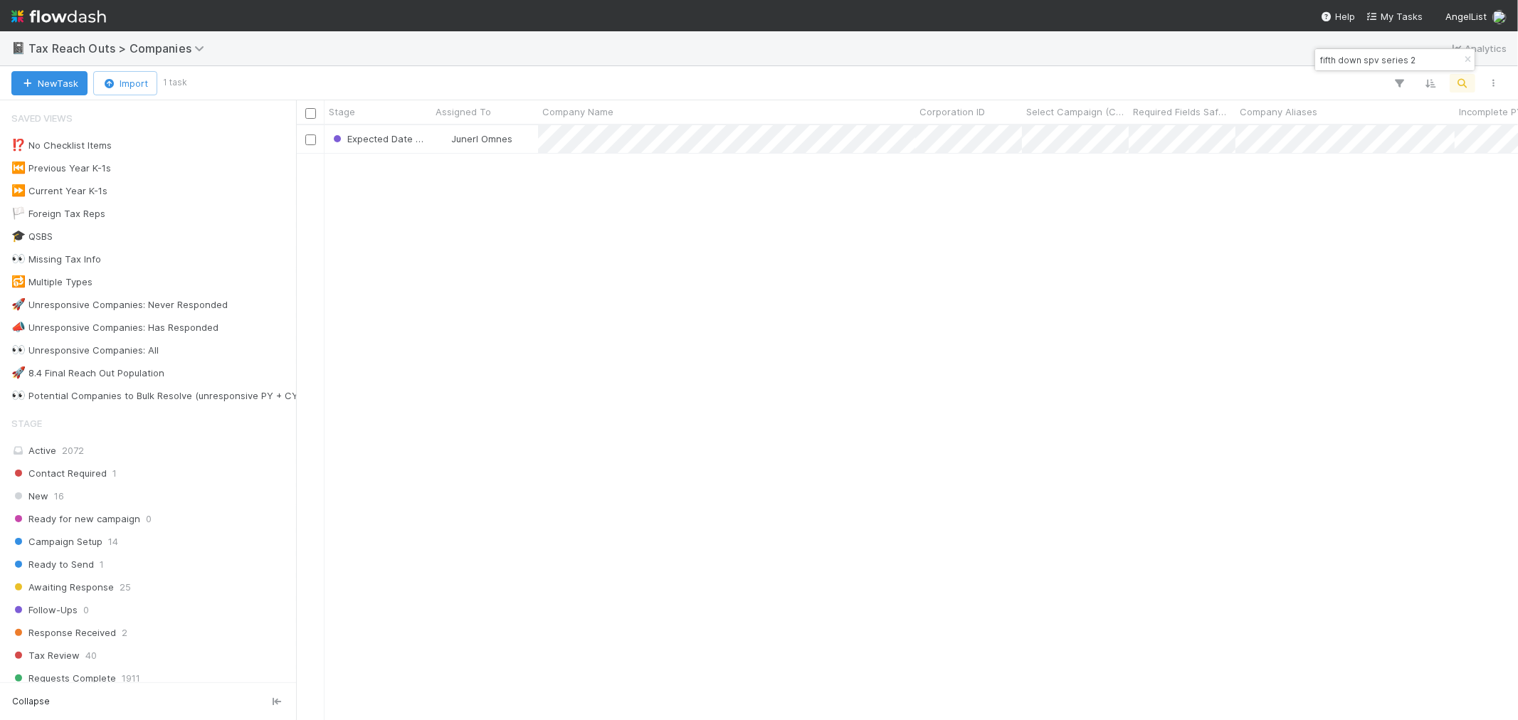
scroll to position [582, 1210]
click at [1428, 60] on input "fifth down spv series 2" at bounding box center [1388, 59] width 142 height 17
type input "fifth down spv series iii"
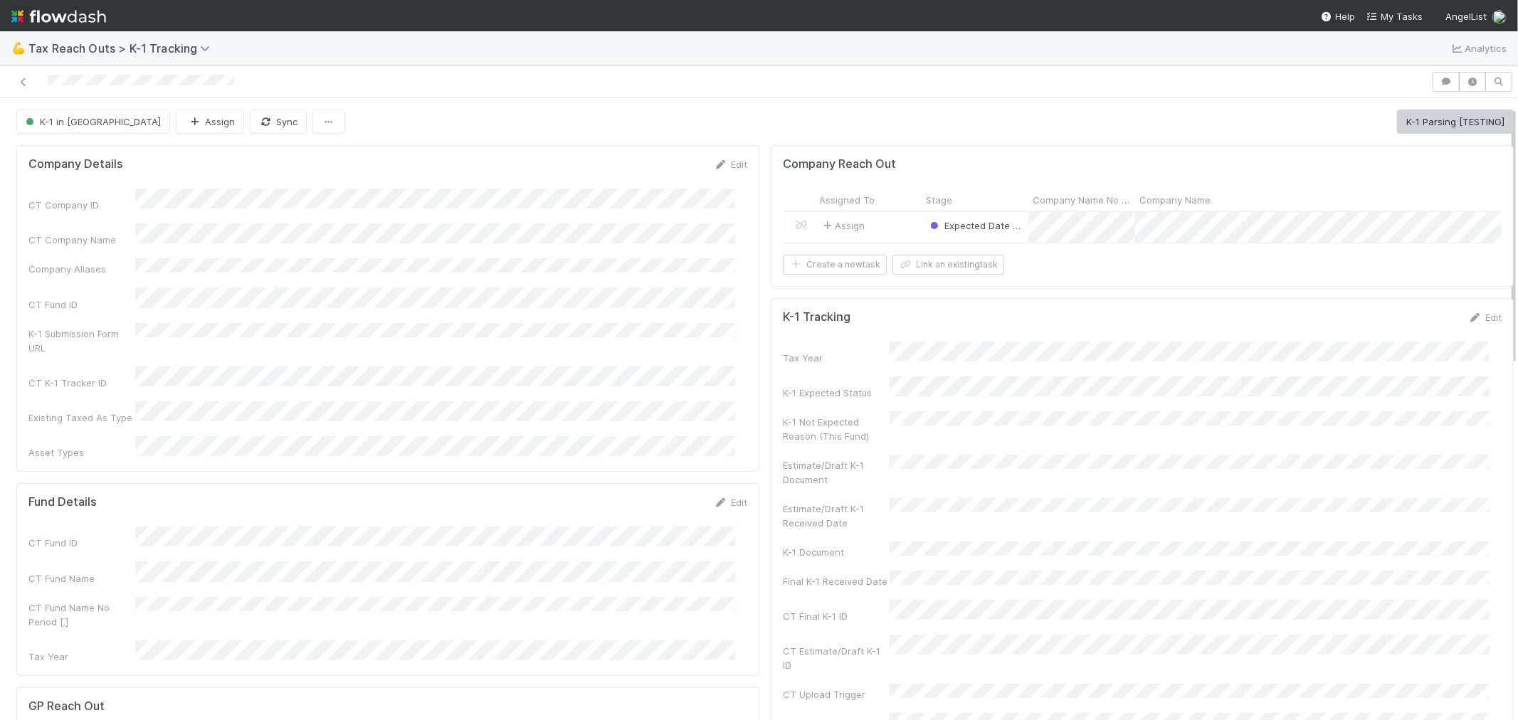
scroll to position [79, 0]
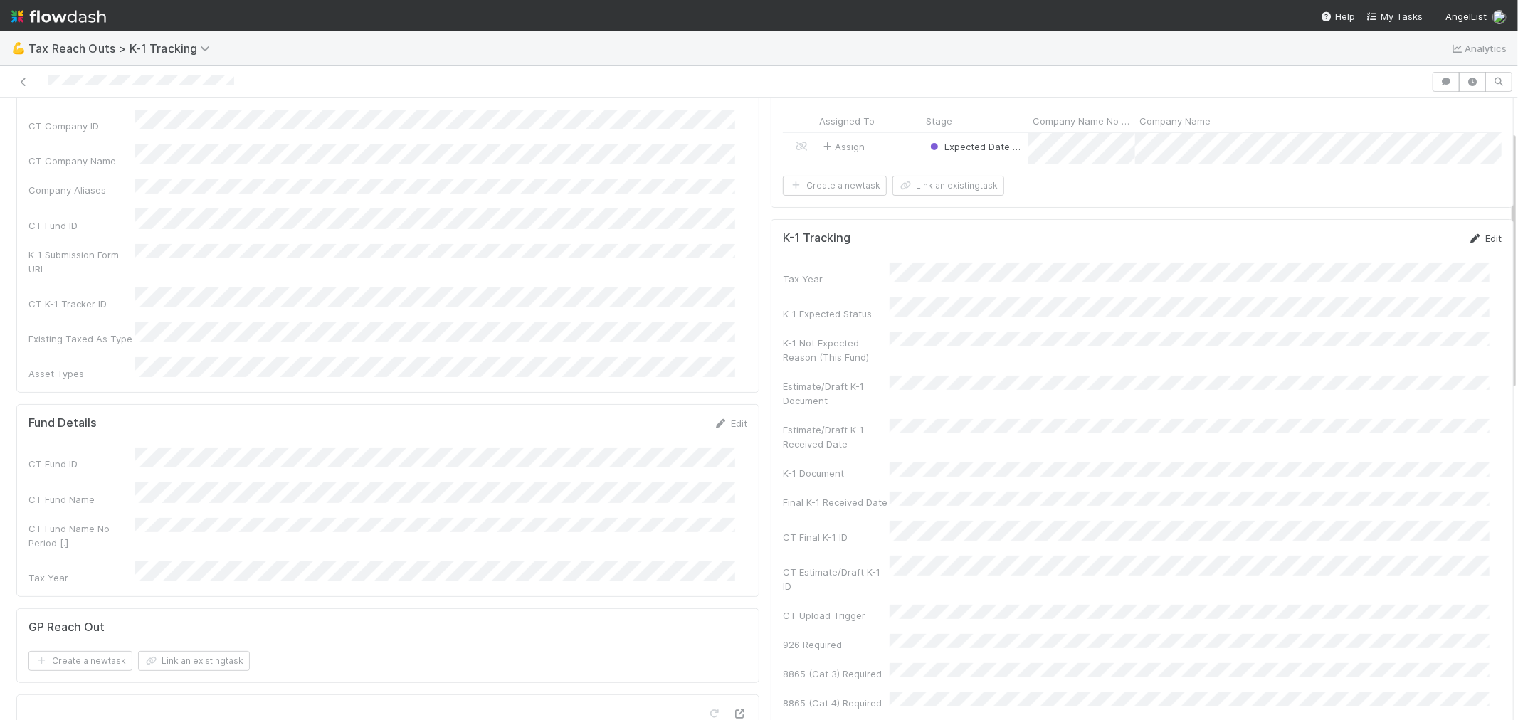
click at [1474, 244] on link "Edit" at bounding box center [1484, 238] width 33 height 11
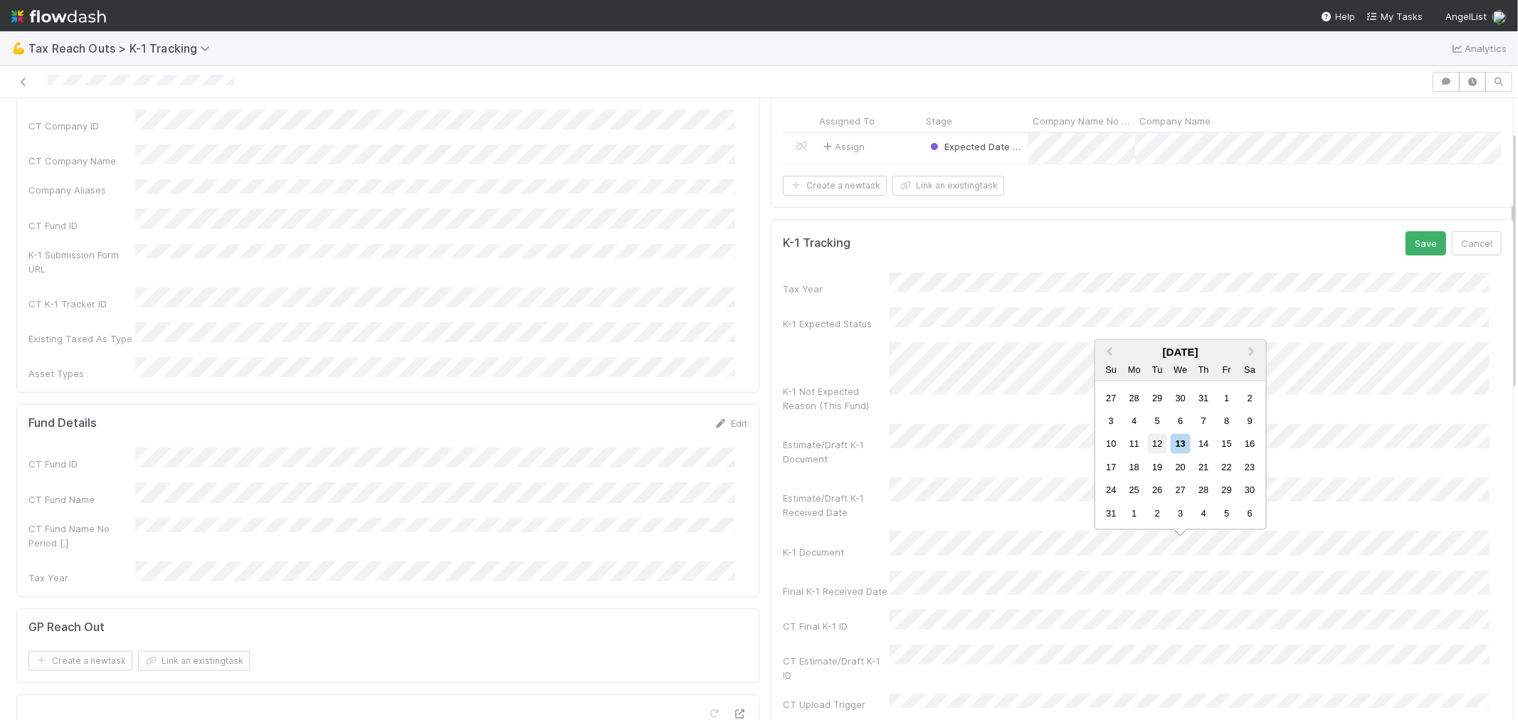
click at [1164, 448] on div "12" at bounding box center [1157, 443] width 19 height 19
click at [1406, 253] on button "Save" at bounding box center [1426, 243] width 41 height 24
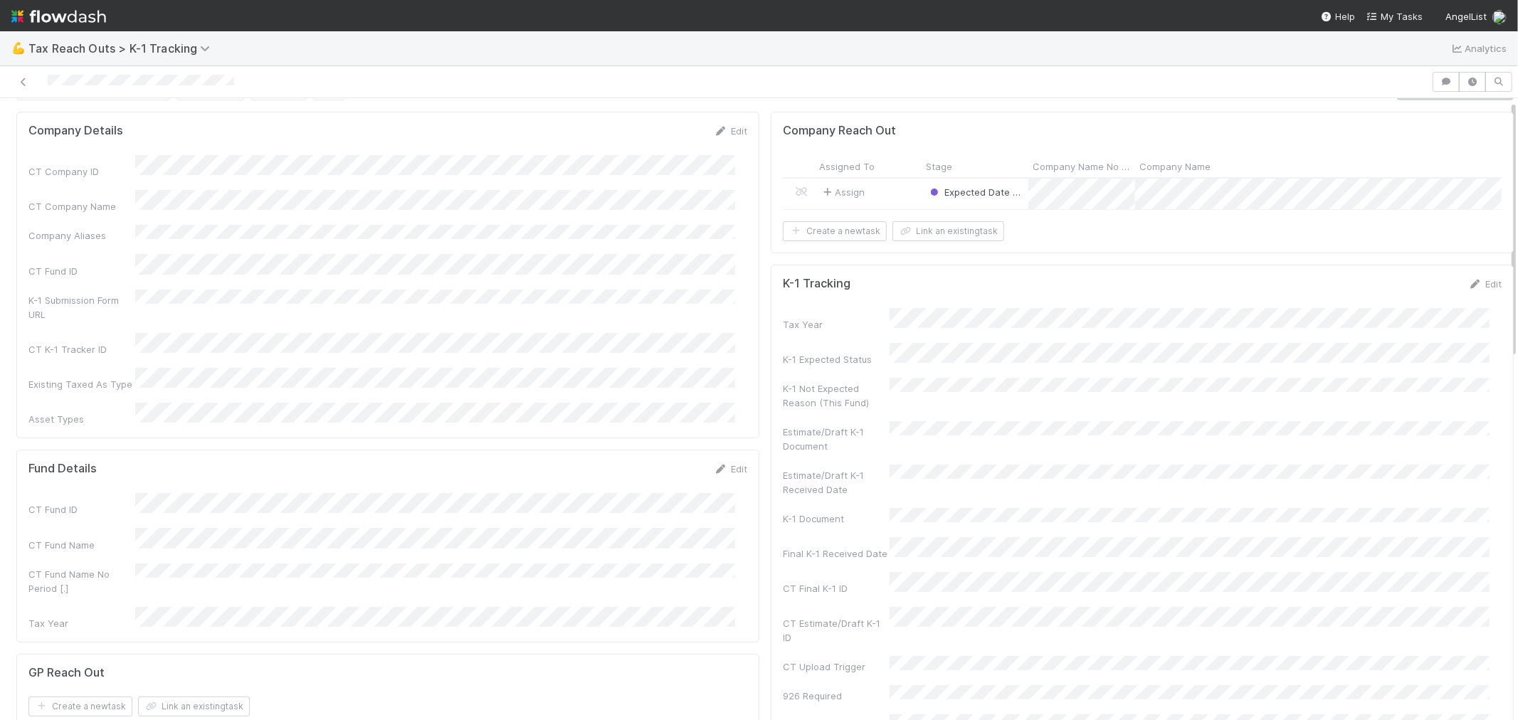
scroll to position [0, 0]
